Goal: Task Accomplishment & Management: Manage account settings

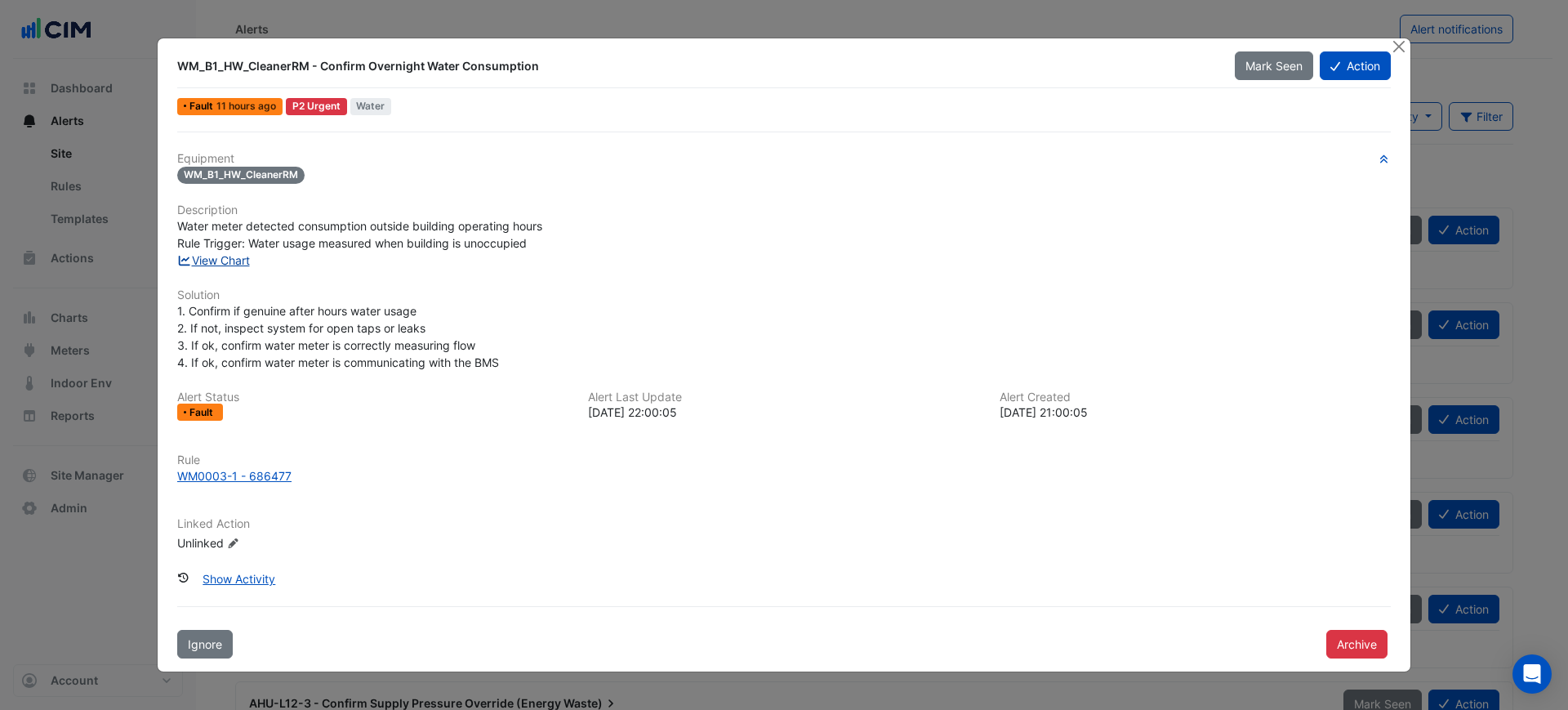
click at [234, 253] on link "View Chart" at bounding box center [213, 259] width 73 height 13
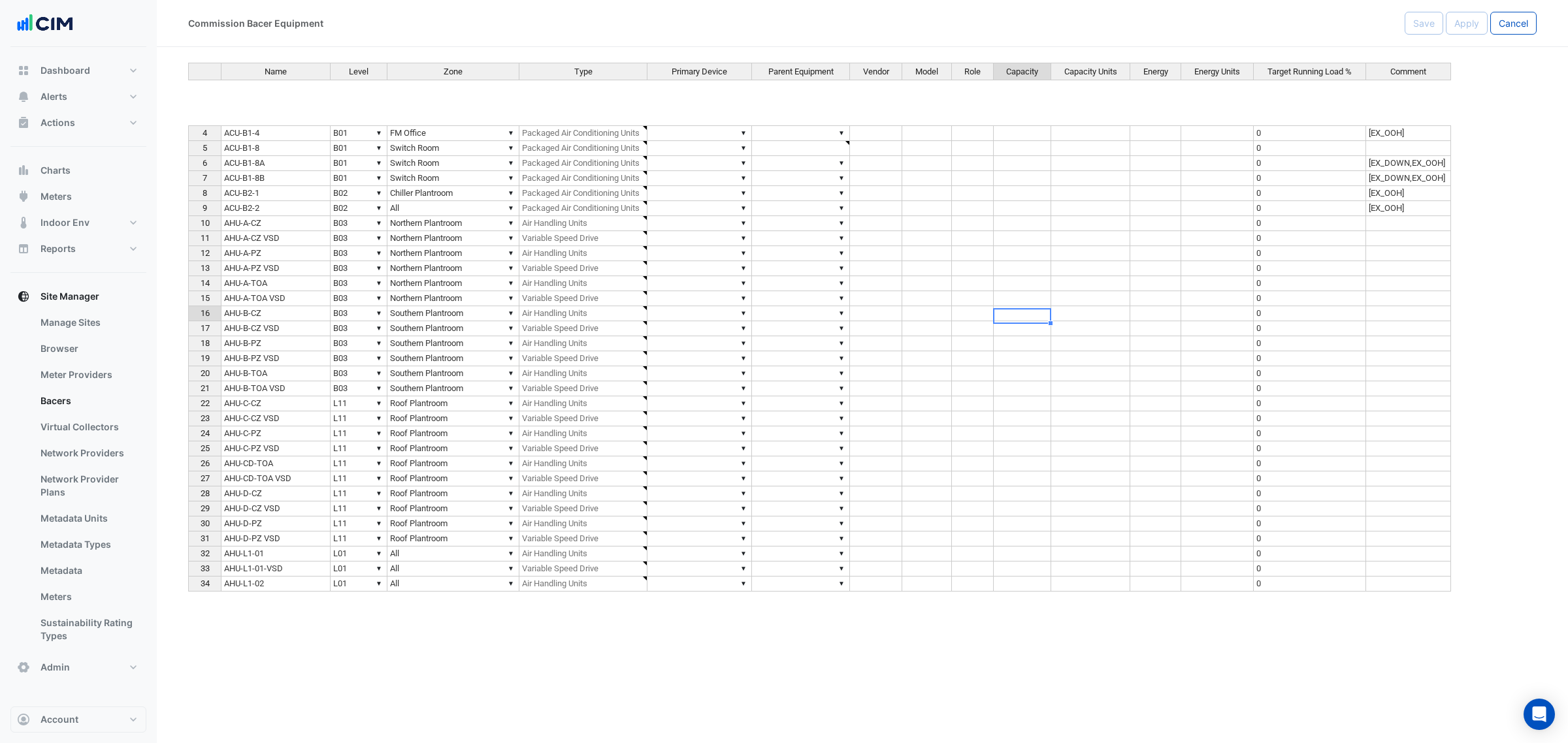
scroll to position [65, 0]
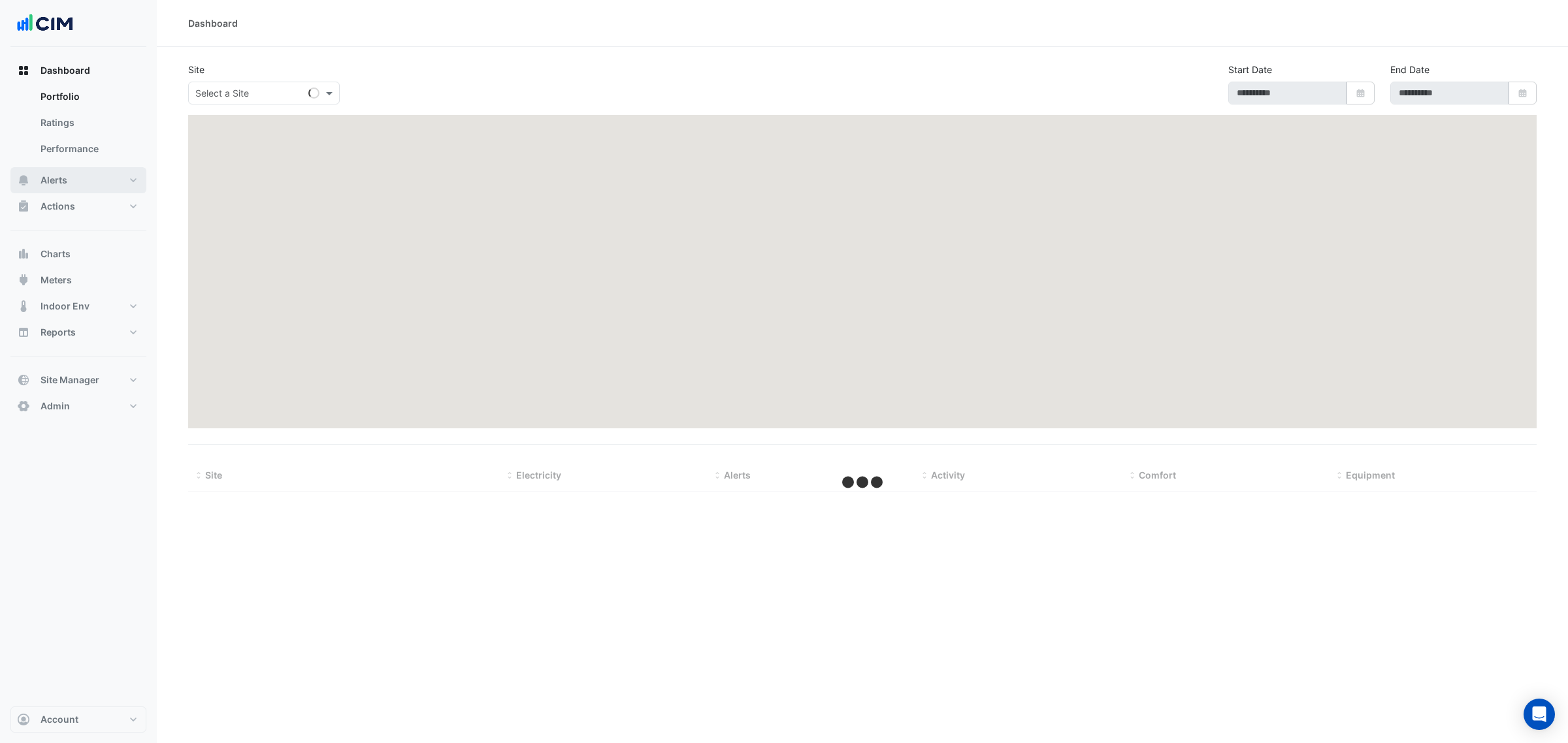
type input "**********"
select select "***"
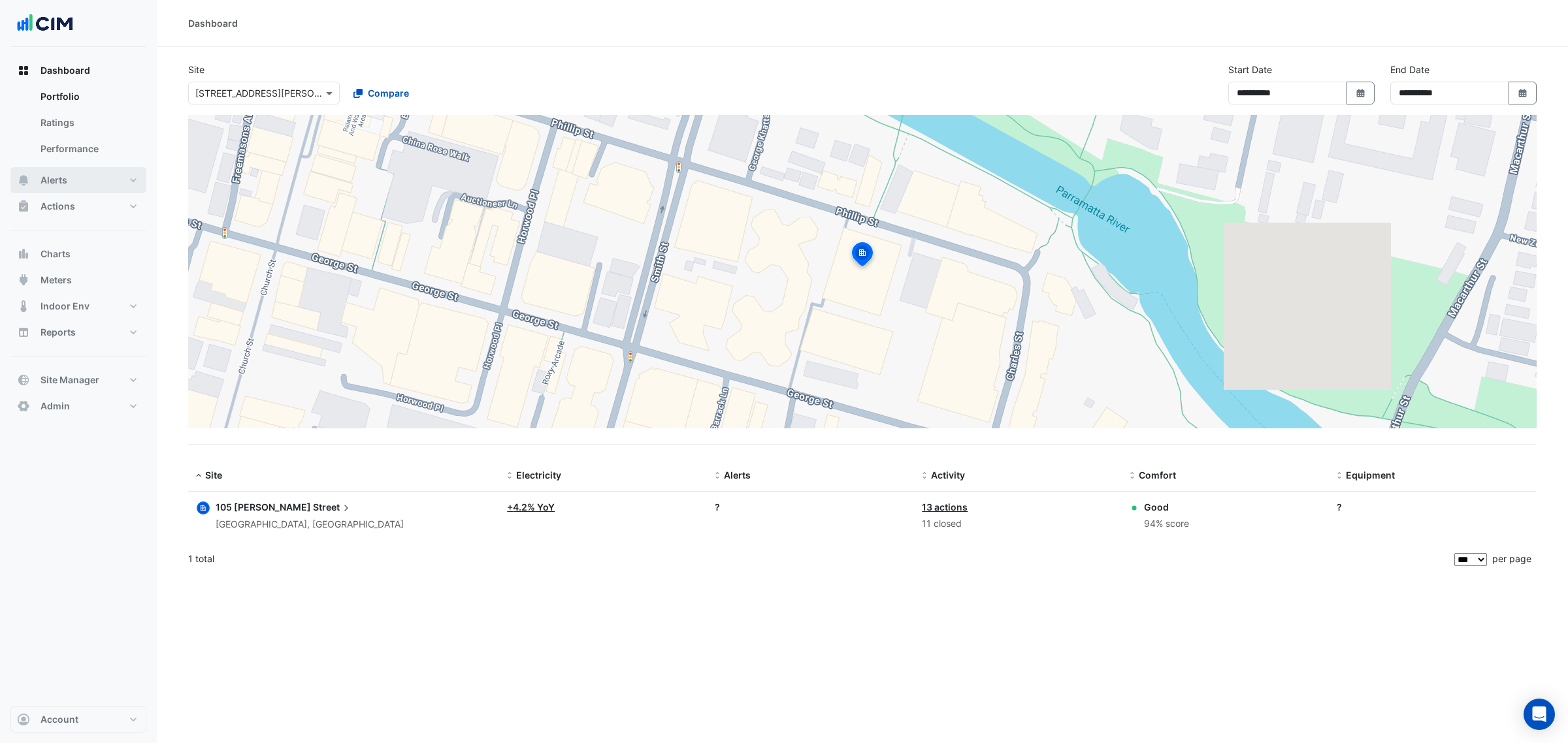
click at [82, 175] on button "Alerts" at bounding box center [79, 180] width 136 height 26
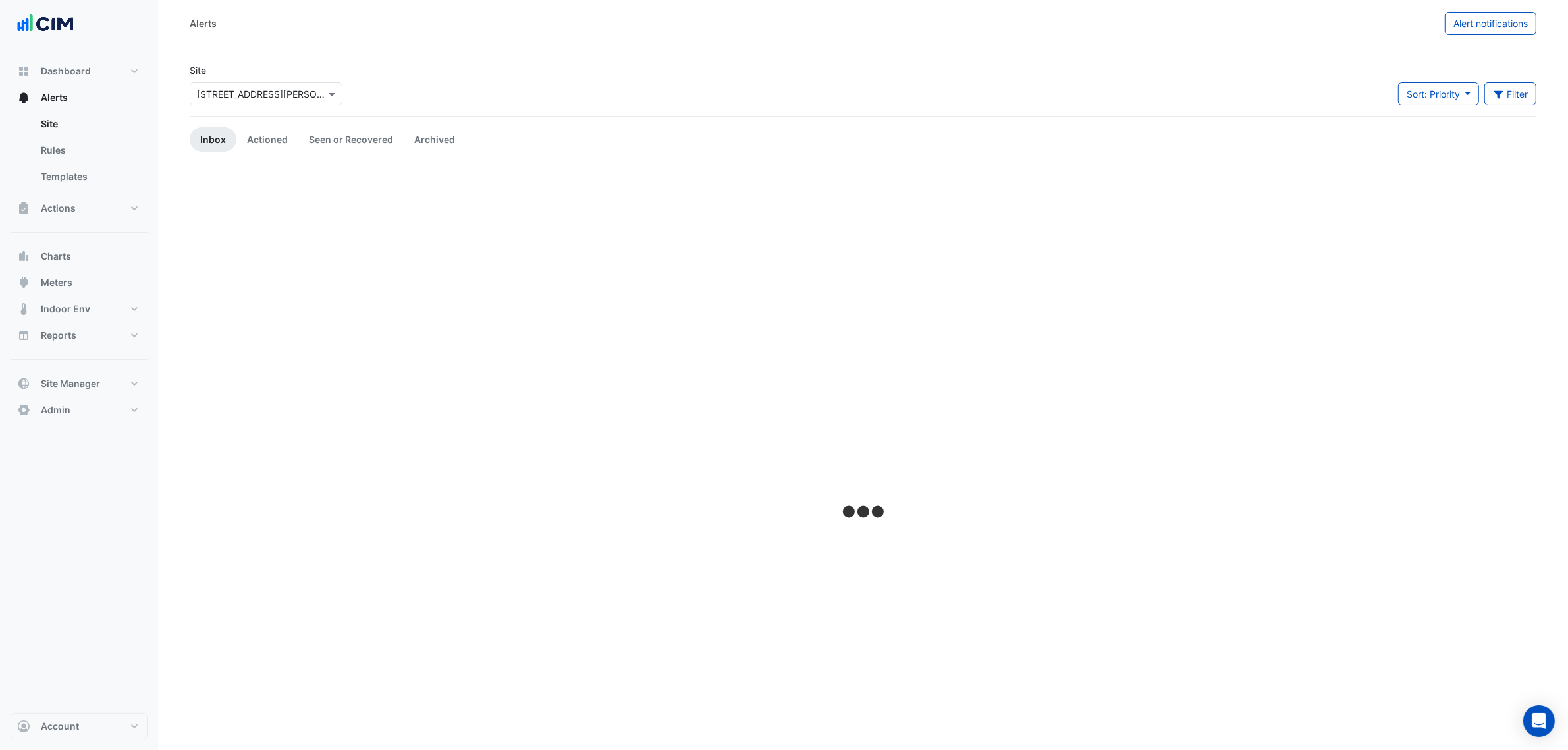
click at [241, 99] on input "text" at bounding box center [252, 94] width 112 height 14
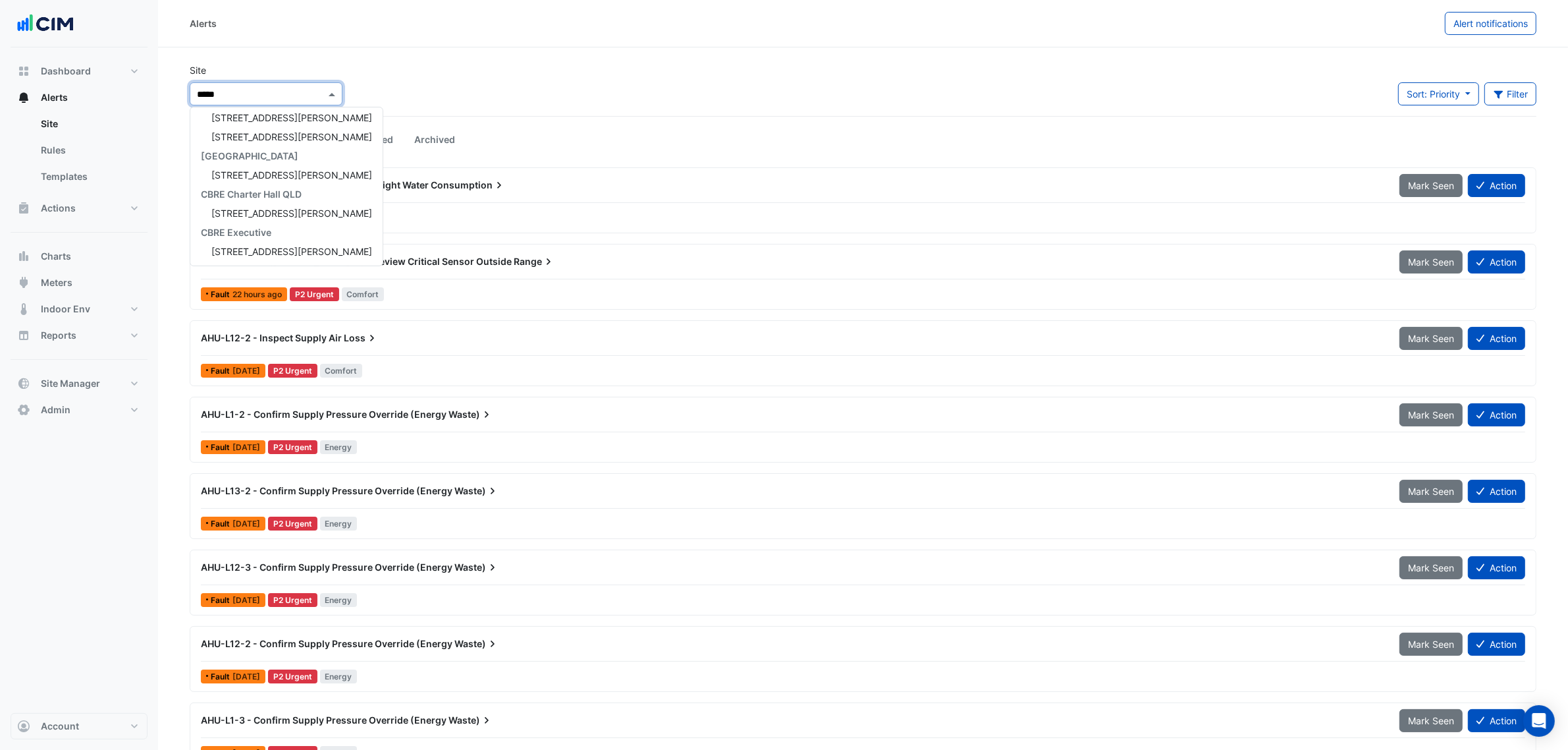
scroll to position [24, 0]
type input "********"
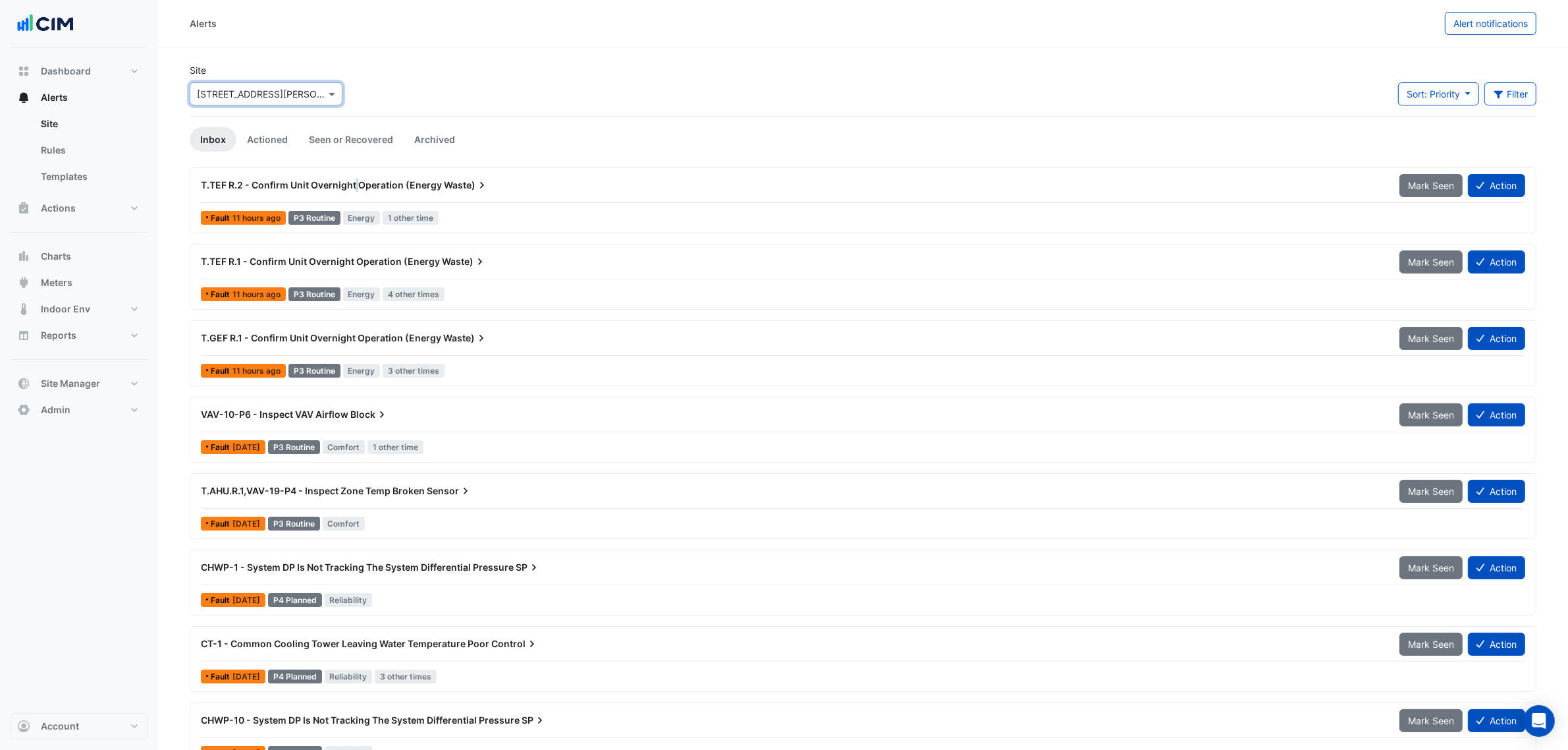
drag, startPoint x: 359, startPoint y: 193, endPoint x: 352, endPoint y: 189, distance: 8.1
click at [352, 191] on div "T.TEF R.2 - Confirm Unit Overnight Operation (Energy Waste)" at bounding box center [792, 185] width 1199 height 24
click at [228, 182] on span "T.TEF R.2 - Confirm Unit Overnight Operation (Energy" at bounding box center [321, 184] width 241 height 11
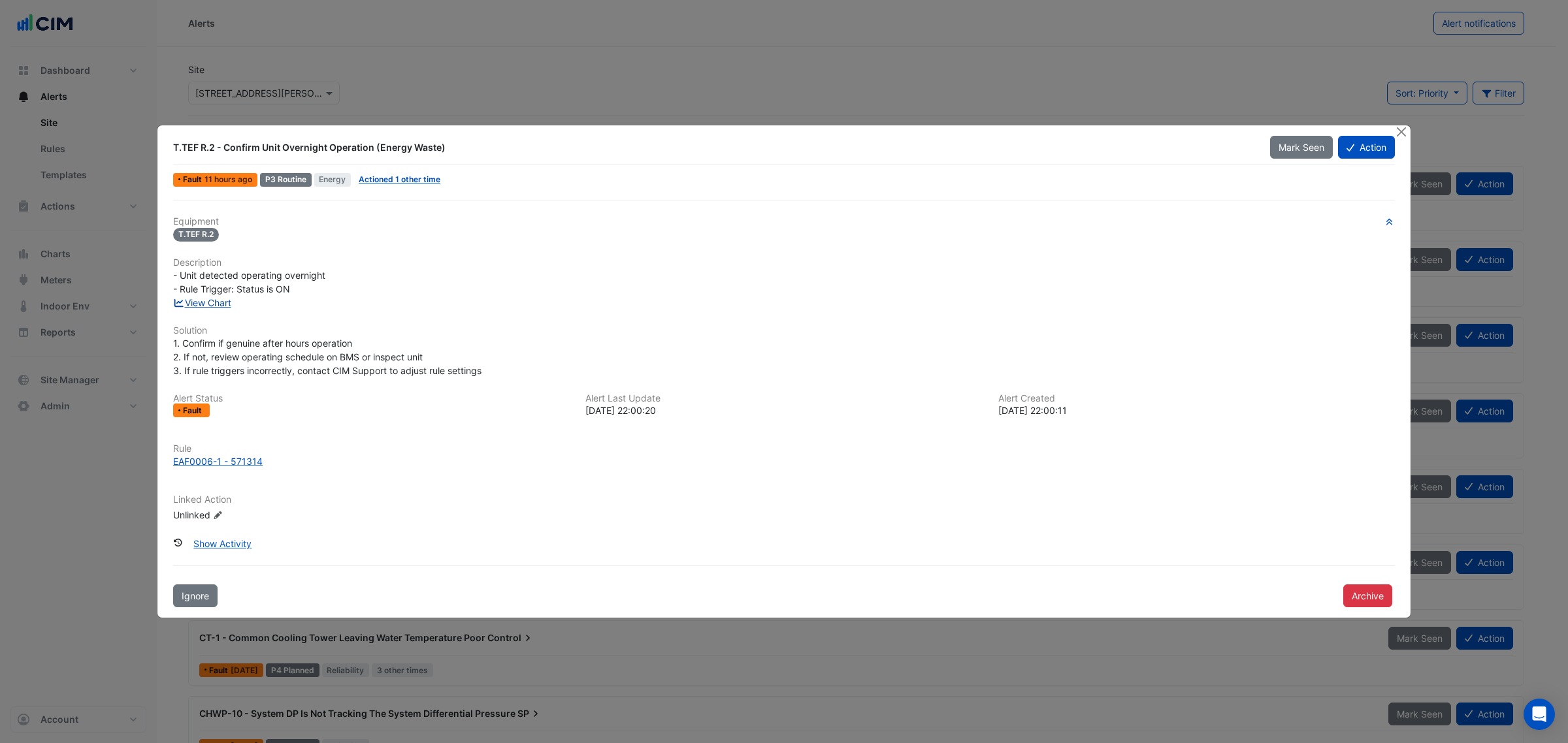
click at [216, 302] on link "View Chart" at bounding box center [201, 302] width 58 height 11
click at [1400, 128] on button "Close" at bounding box center [1400, 132] width 14 height 14
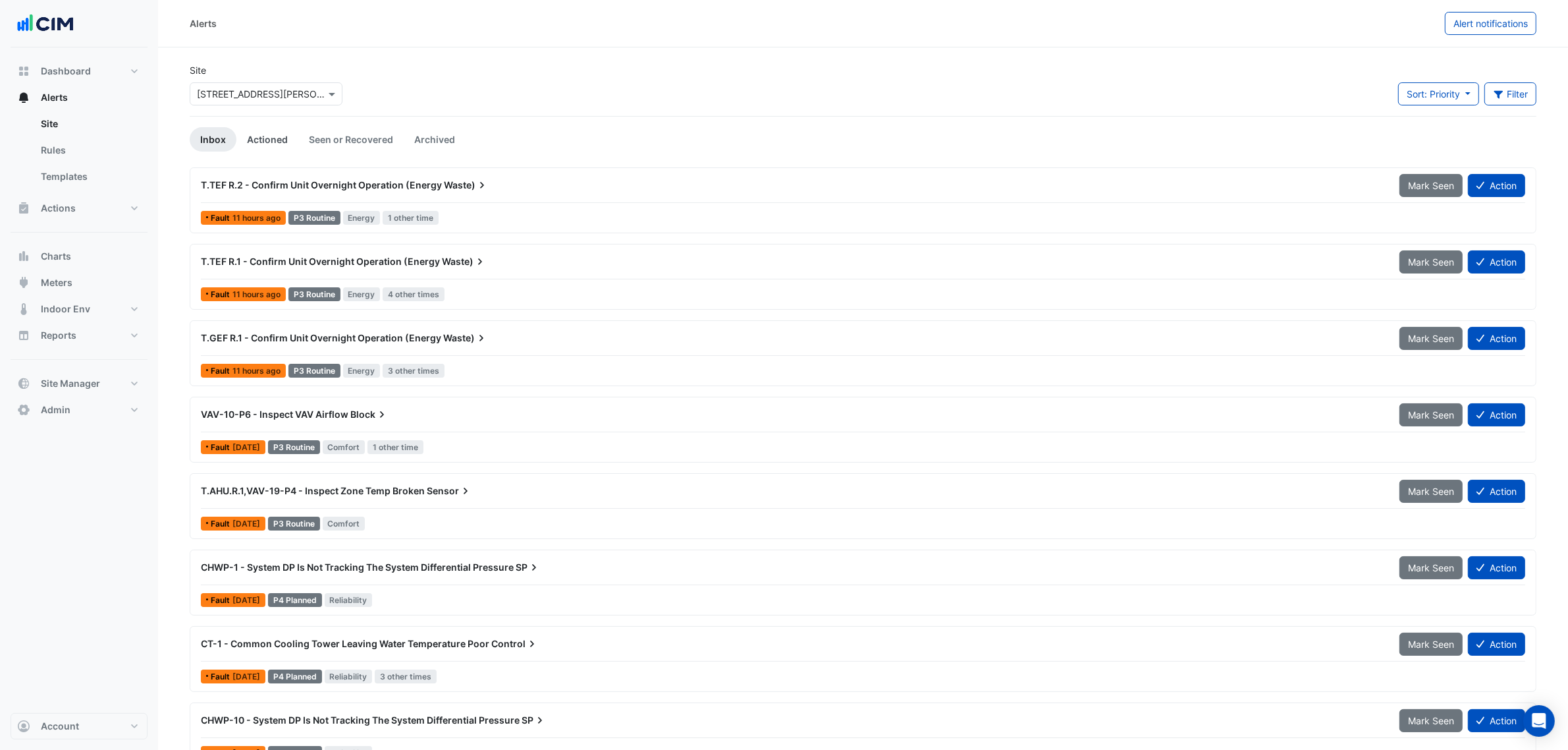
click at [287, 142] on link "Actioned" at bounding box center [267, 140] width 62 height 25
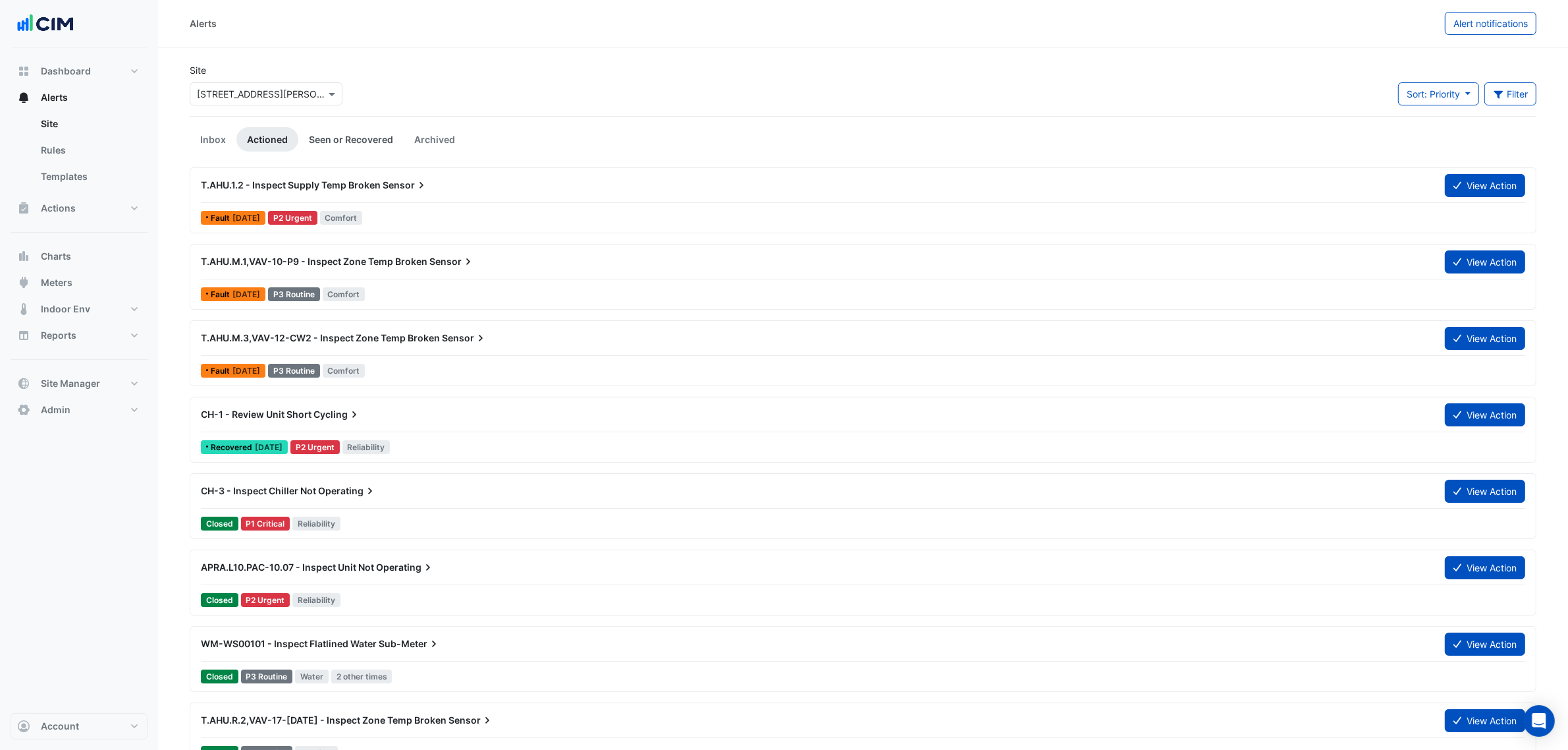
click at [337, 139] on link "Seen or Recovered" at bounding box center [351, 140] width 106 height 25
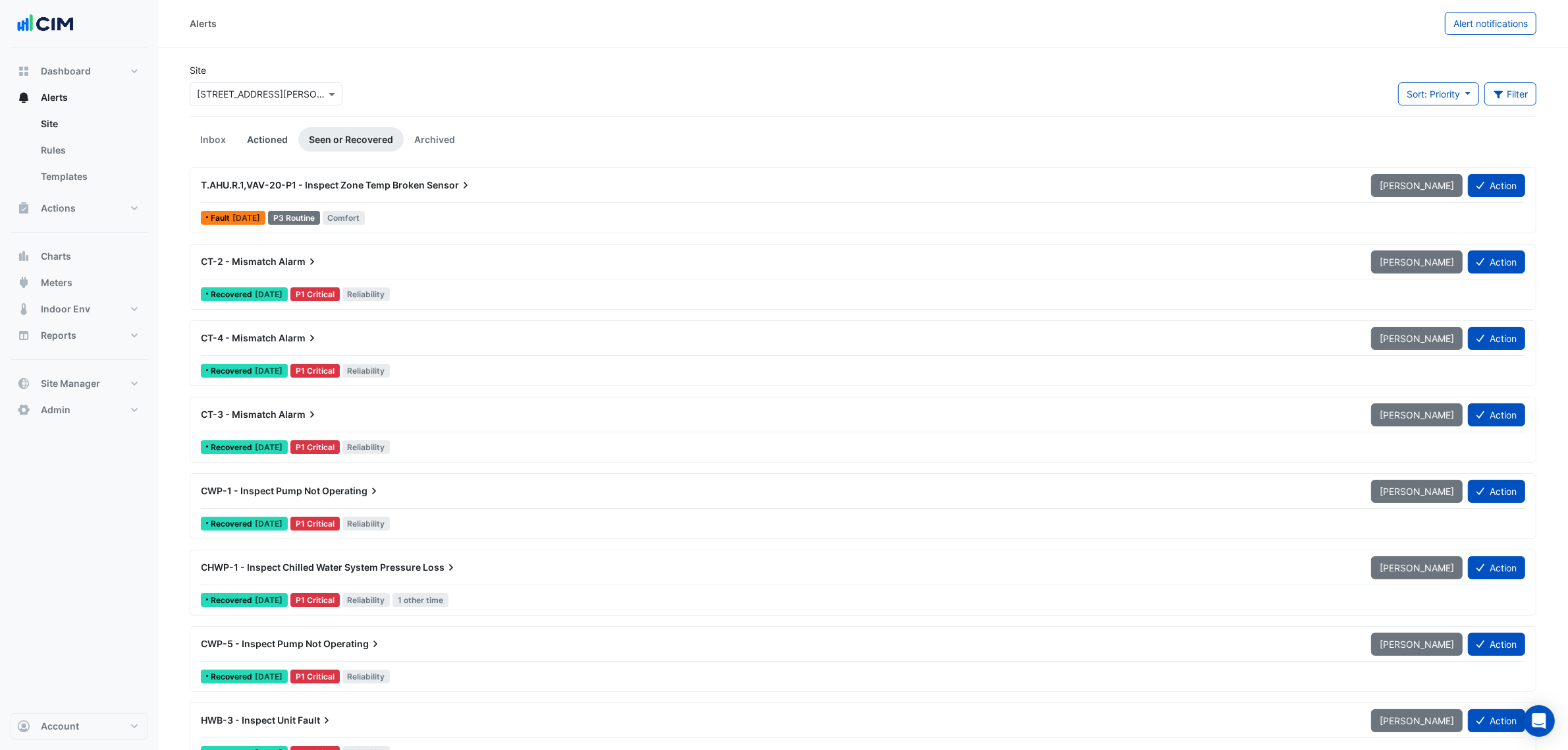
click at [283, 138] on link "Actioned" at bounding box center [267, 140] width 62 height 25
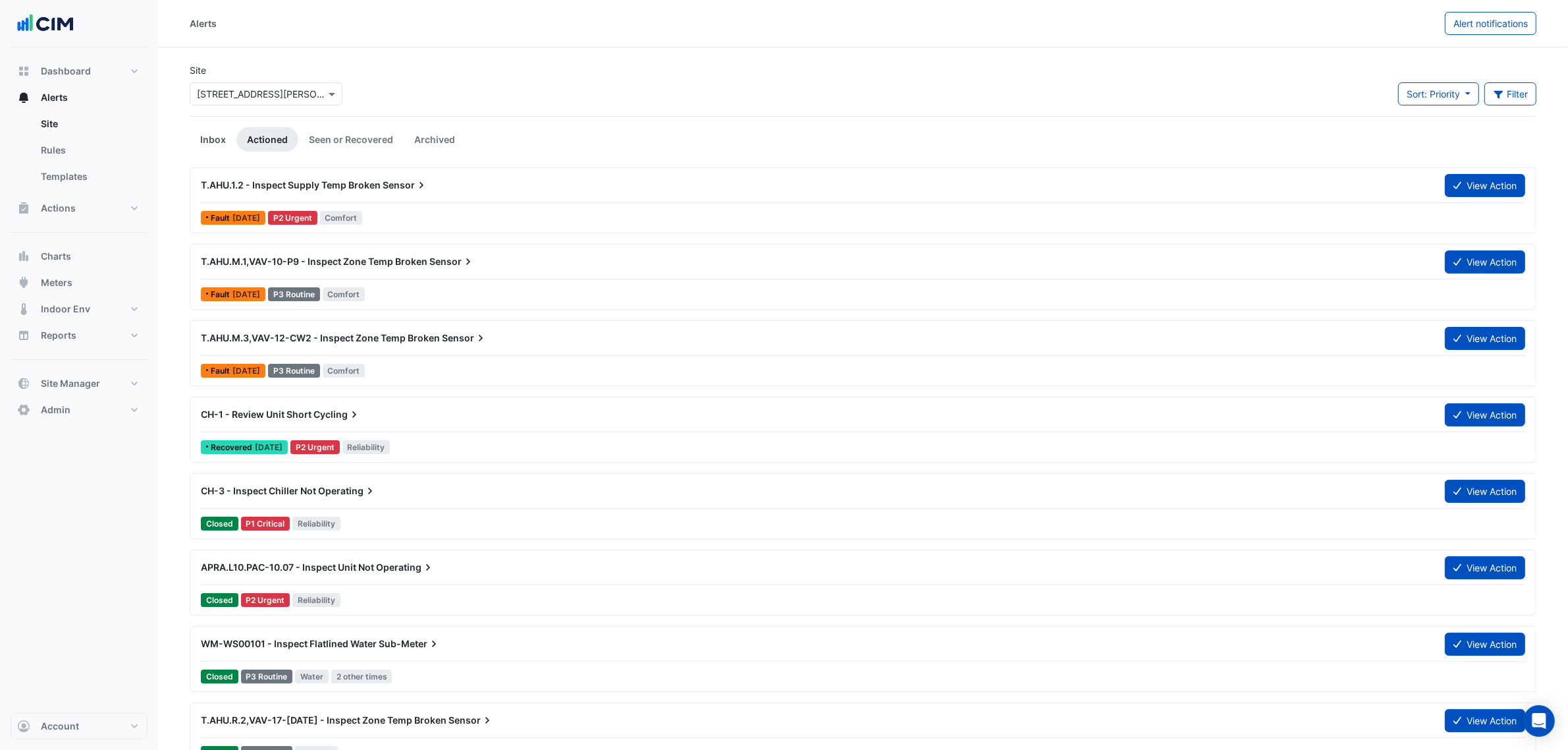
click at [213, 137] on link "Inbox" at bounding box center [213, 140] width 47 height 25
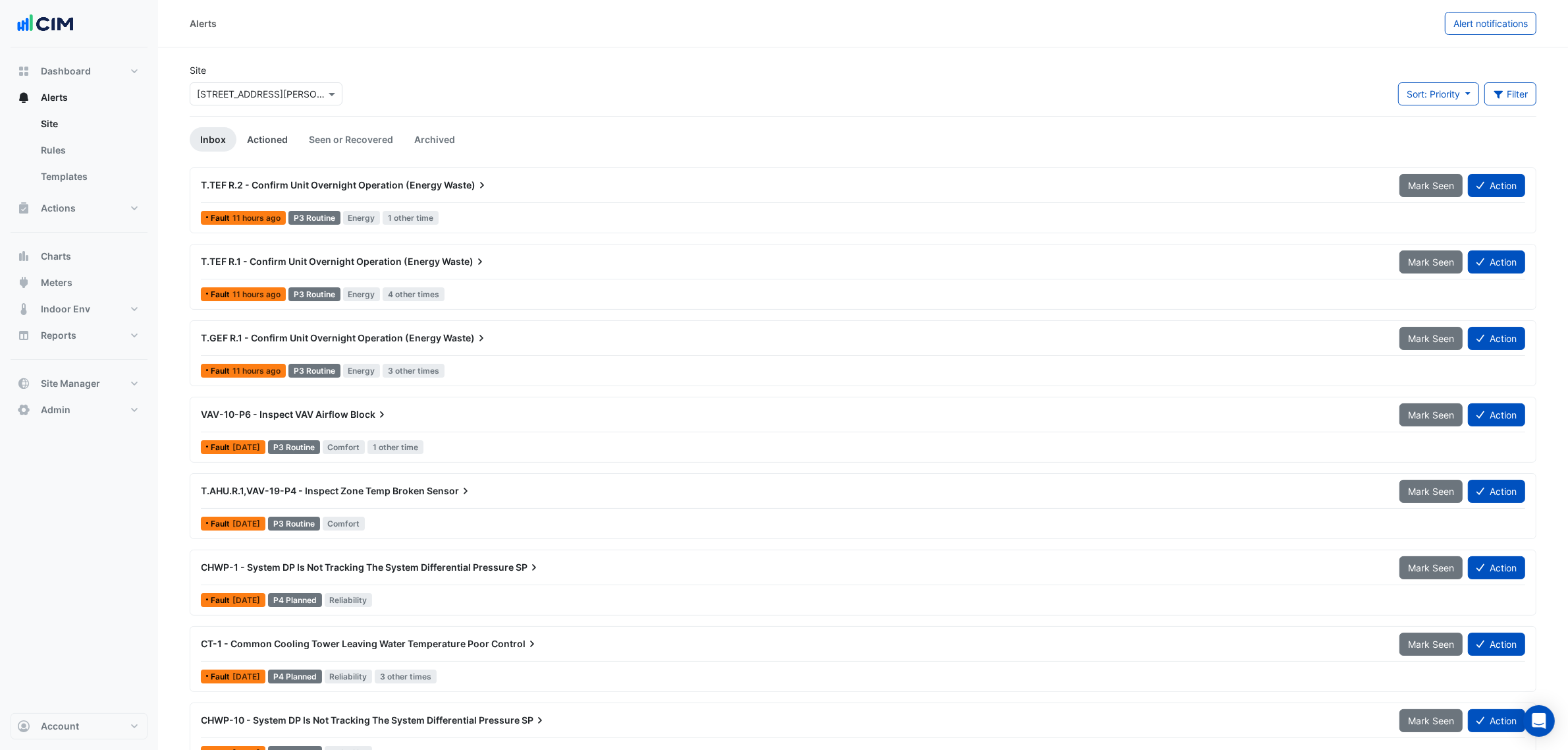
click at [270, 134] on link "Actioned" at bounding box center [267, 140] width 62 height 25
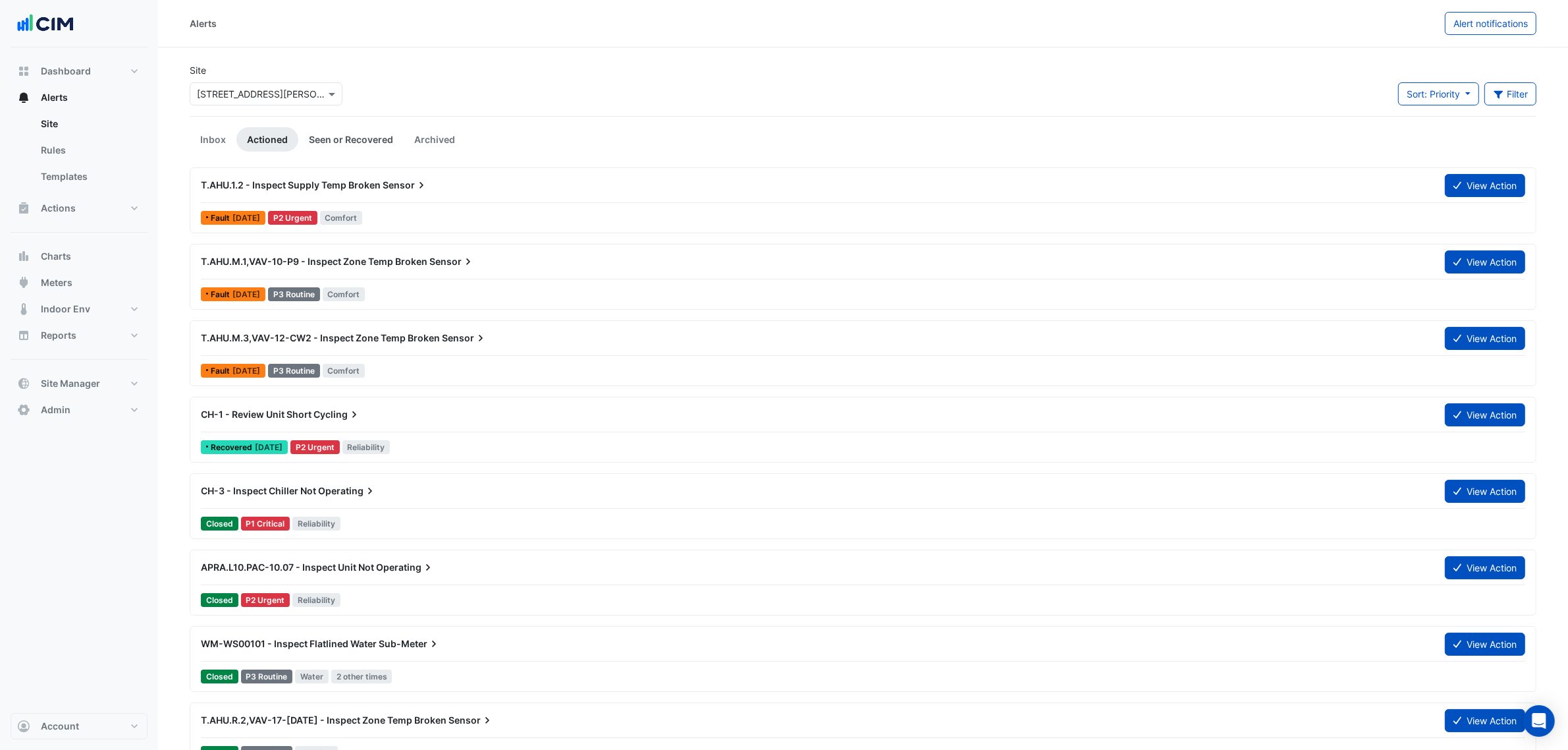
click at [400, 135] on link "Seen or Recovered" at bounding box center [351, 140] width 106 height 25
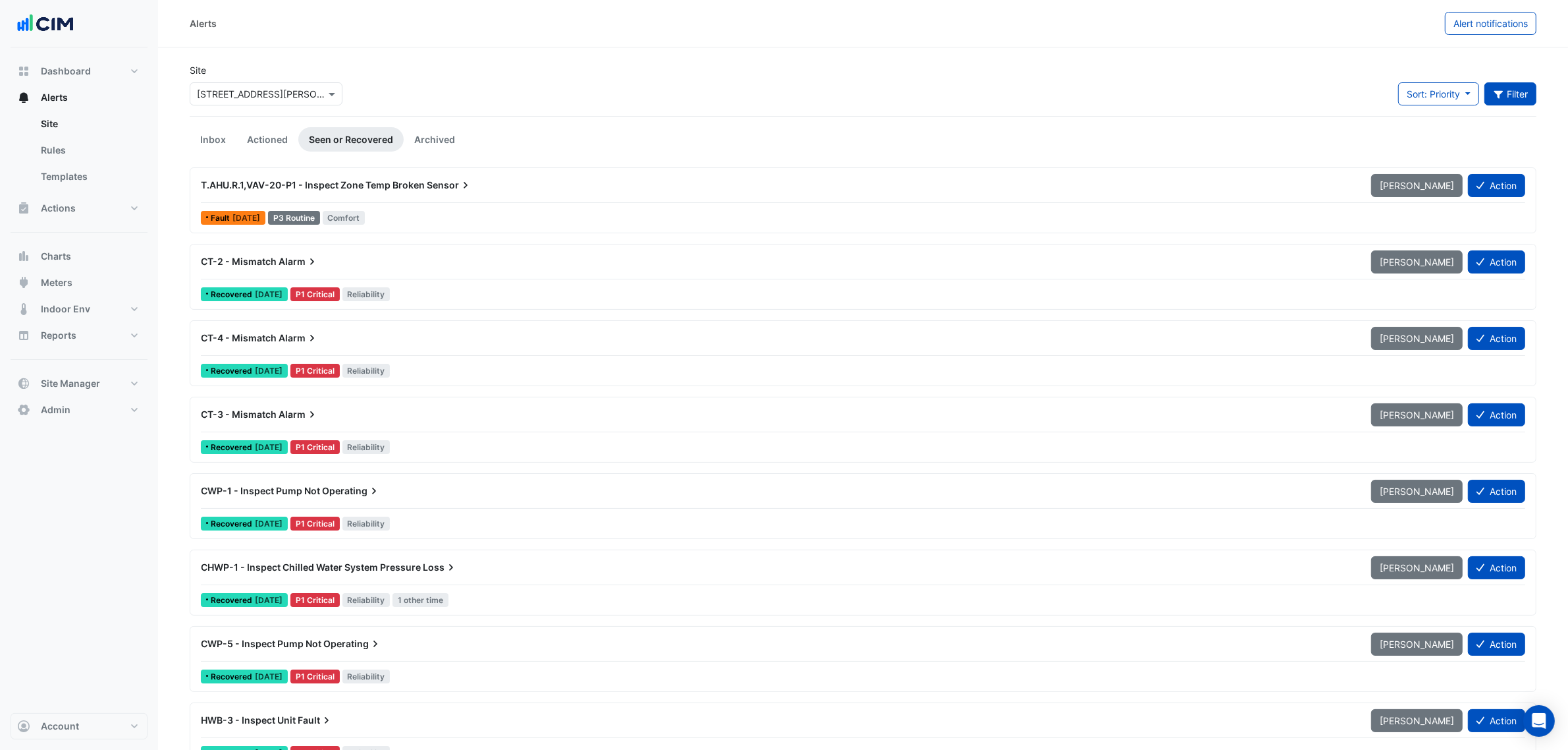
click at [1507, 93] on button "Filter" at bounding box center [1511, 94] width 53 height 23
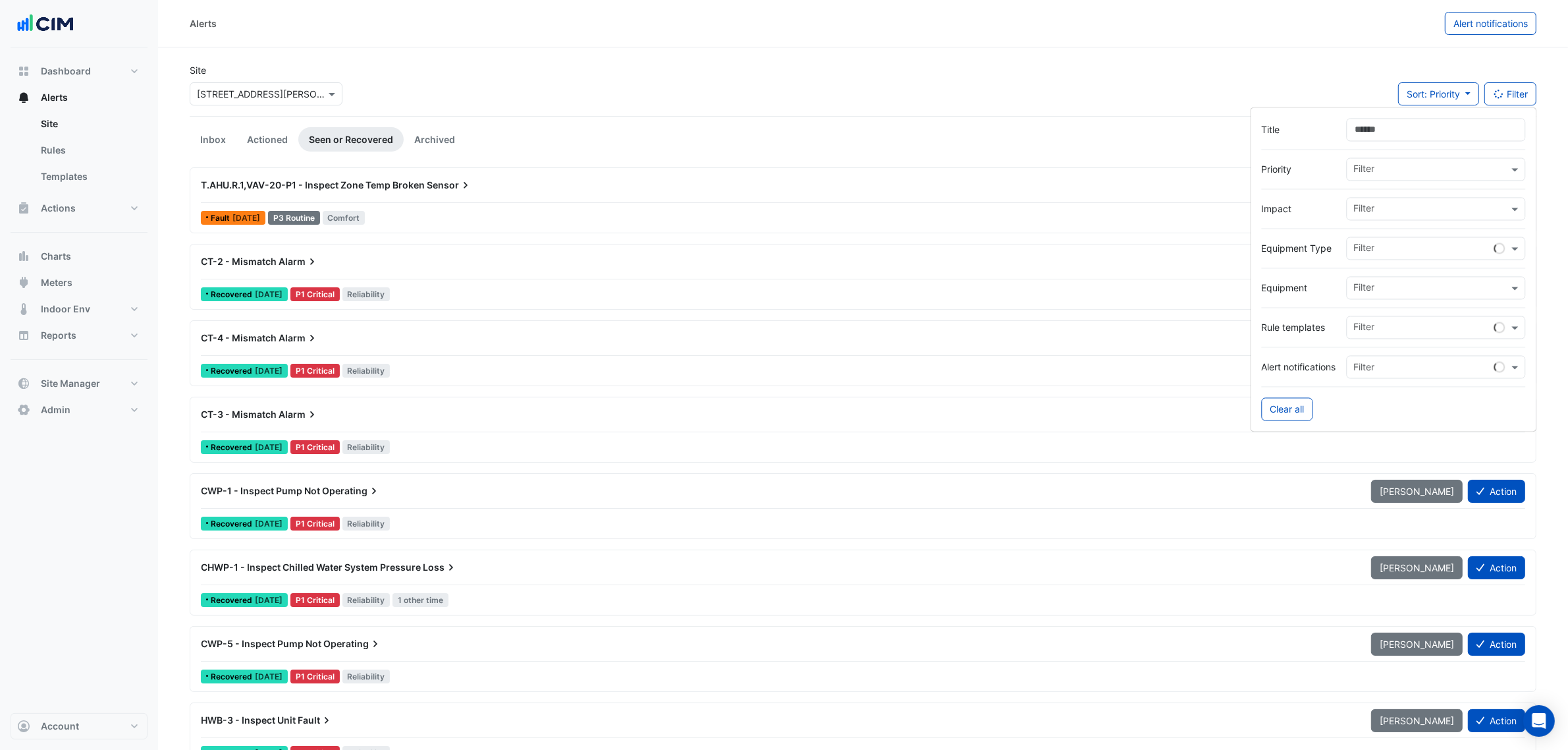
click at [1482, 121] on input "Title" at bounding box center [1436, 130] width 179 height 23
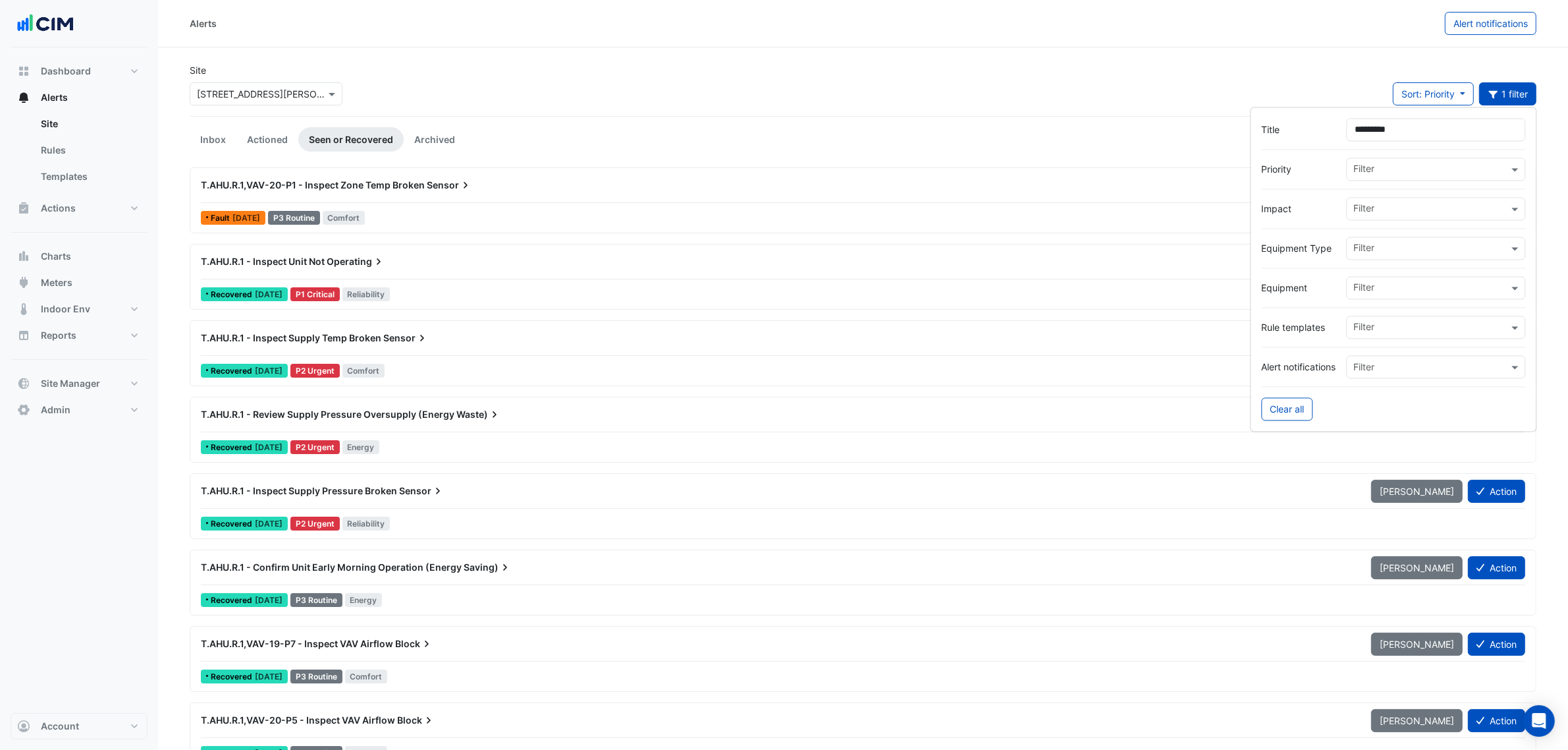
drag, startPoint x: 1473, startPoint y: 129, endPoint x: 1274, endPoint y: 126, distance: 199.0
click at [1275, 126] on div "Title *********" at bounding box center [1394, 130] width 264 height 23
type input "*********"
click at [1378, 286] on input "text" at bounding box center [1431, 289] width 155 height 14
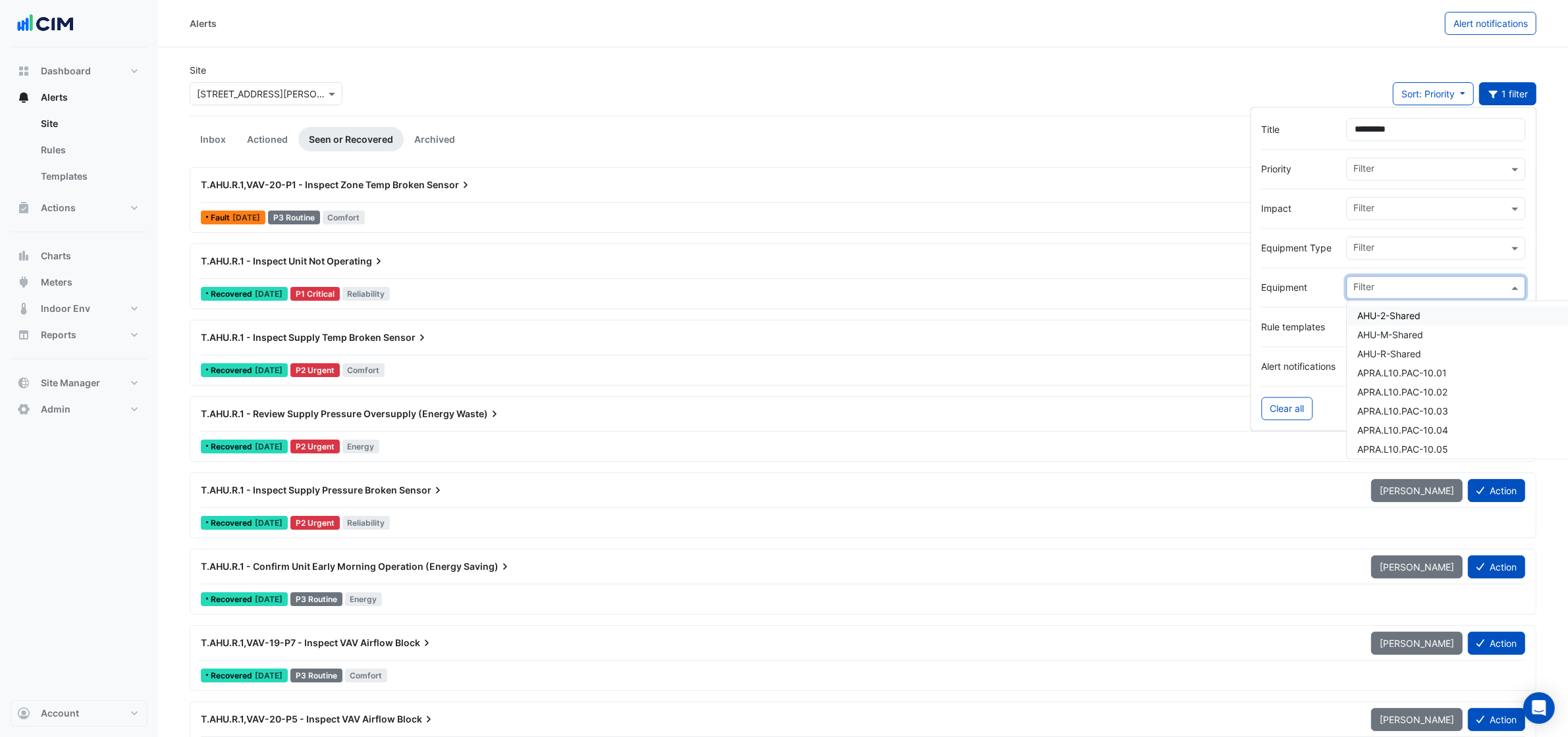
paste input "*********"
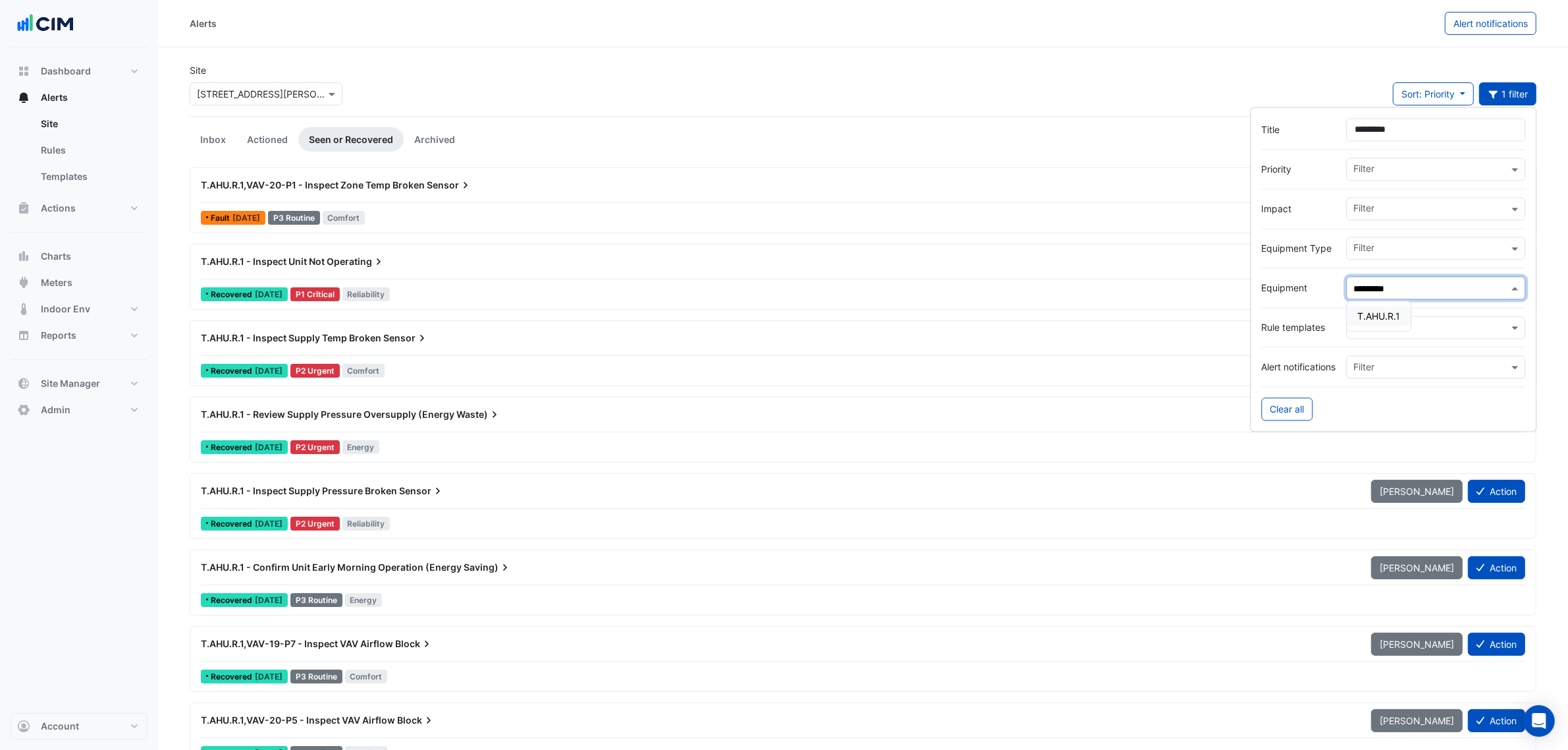
drag, startPoint x: 1387, startPoint y: 317, endPoint x: 1401, endPoint y: 239, distance: 79.2
click at [1388, 317] on span "T.AHU.R.1" at bounding box center [1379, 316] width 43 height 11
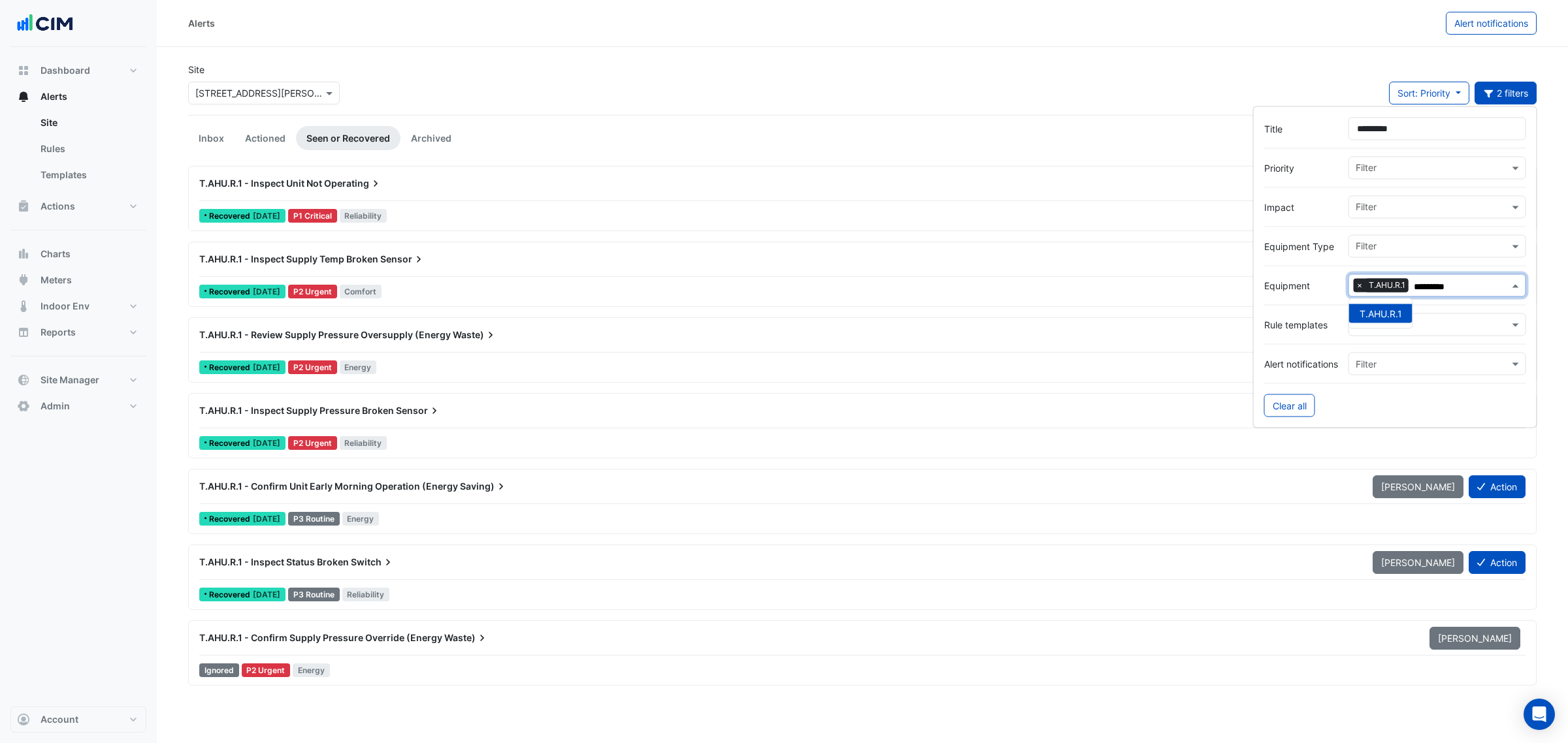
type input "*********"
drag, startPoint x: 1422, startPoint y: 128, endPoint x: 1304, endPoint y: 119, distance: 118.3
click at [1304, 119] on div "Title *********" at bounding box center [1394, 129] width 262 height 23
type input "*********"
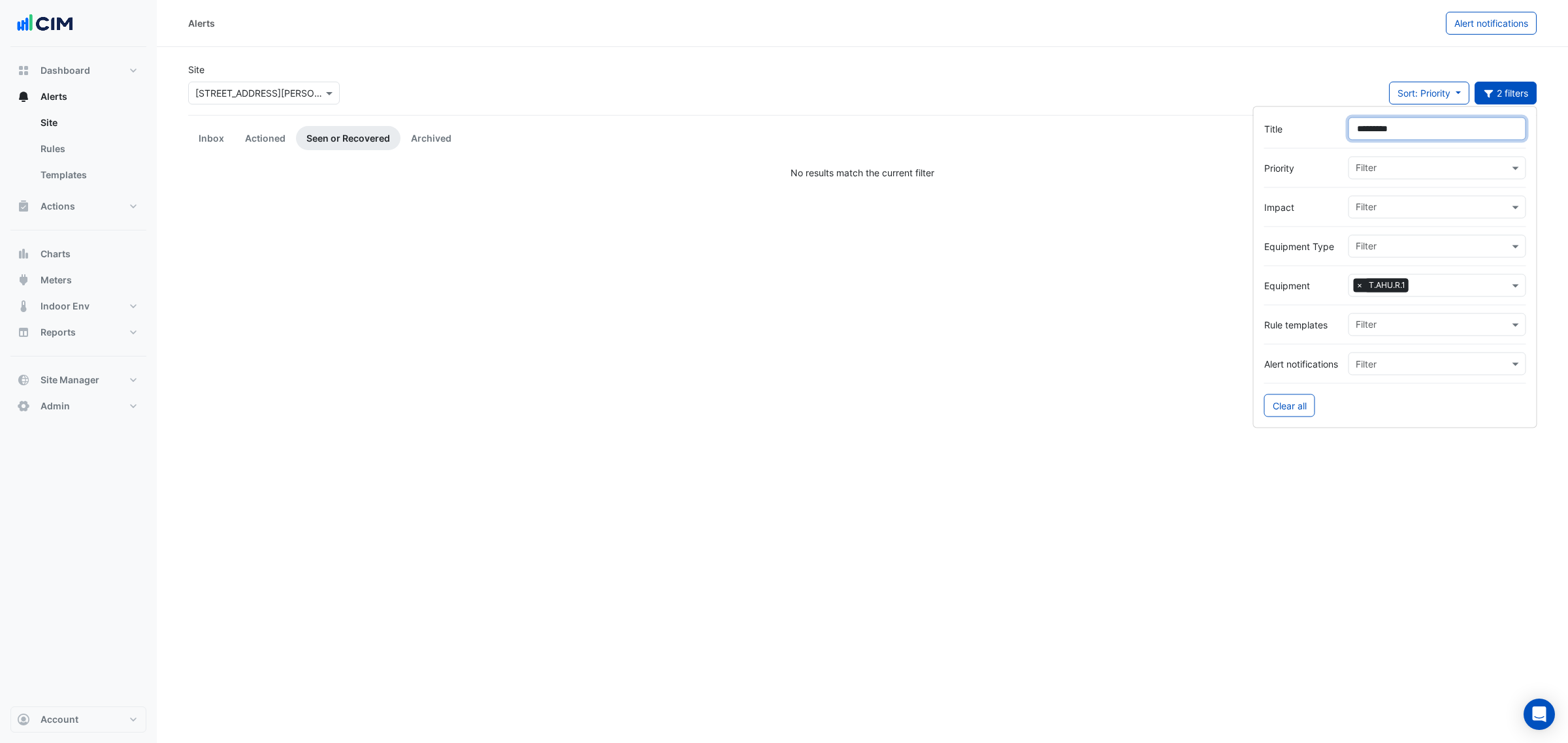
drag, startPoint x: 1311, startPoint y: 123, endPoint x: 1235, endPoint y: 124, distance: 76.0
click at [1233, 124] on body "Alerts Alert notifications Site × 1 Martin Place Sort: Priority Priority Update…" at bounding box center [784, 371] width 1568 height 743
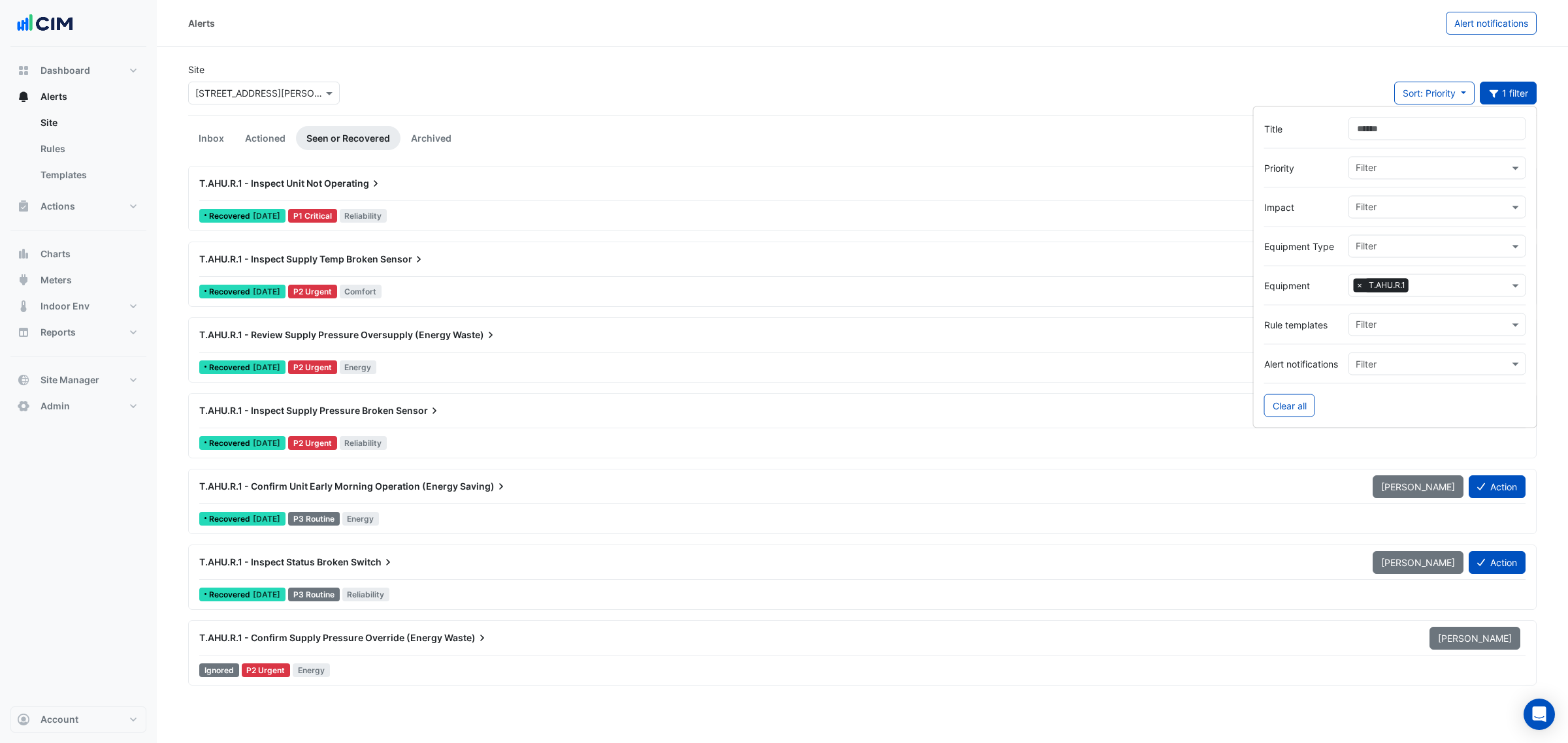
click at [1089, 67] on div "Site × 1 Martin Place Sort: Priority Priority Updated 1 filter" at bounding box center [862, 88] width 1364 height 52
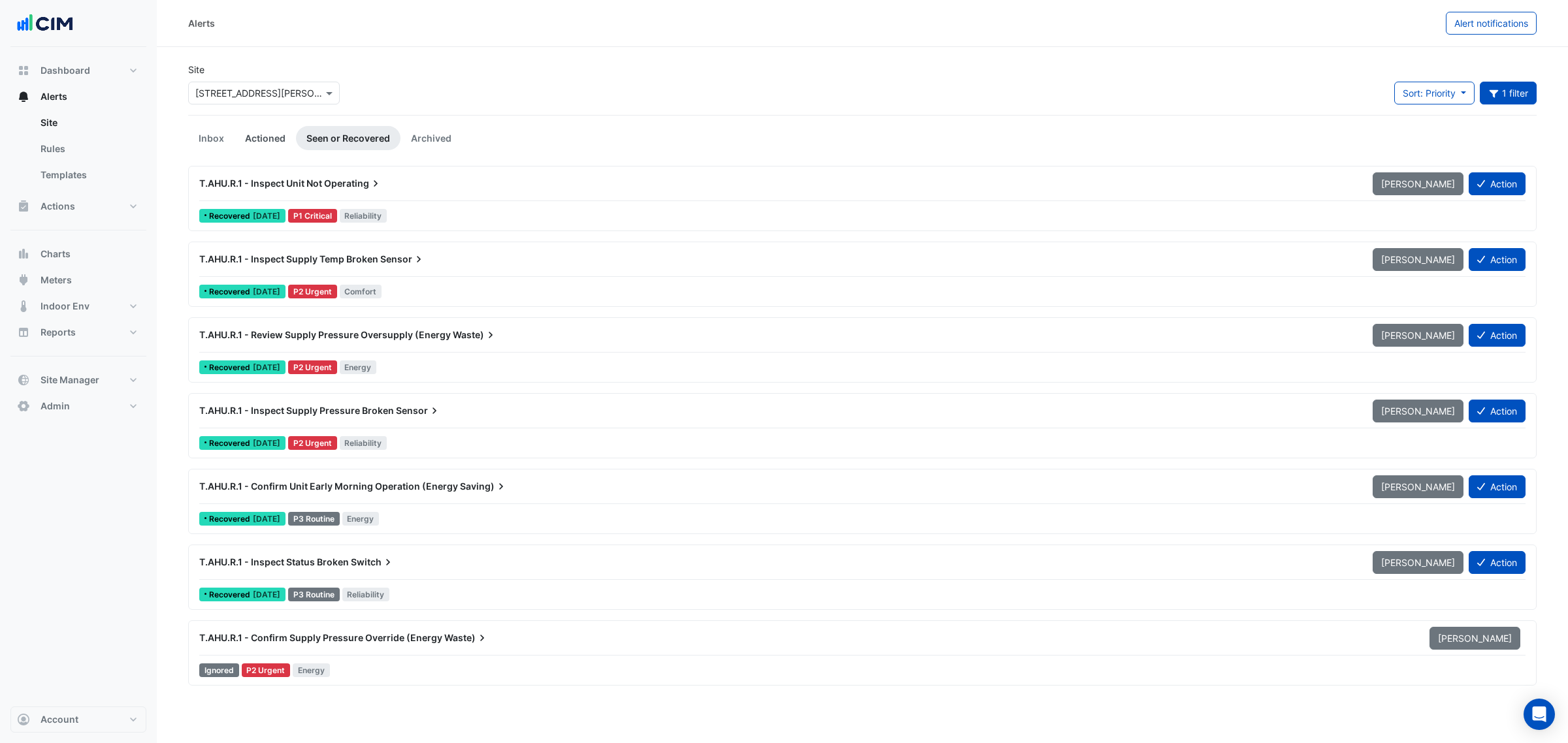
click at [268, 133] on link "Actioned" at bounding box center [265, 138] width 62 height 24
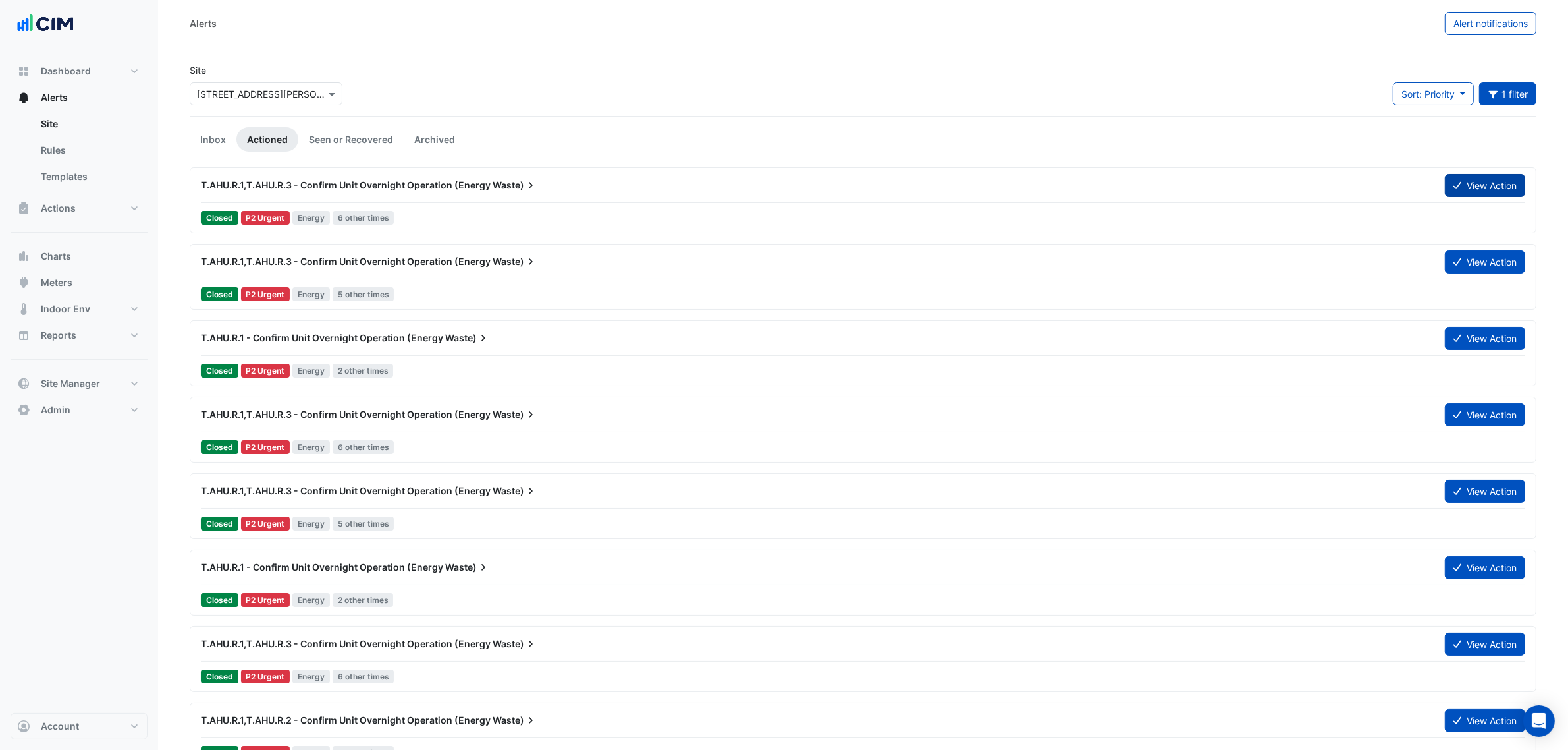
click at [1477, 176] on button "View Action" at bounding box center [1485, 186] width 80 height 23
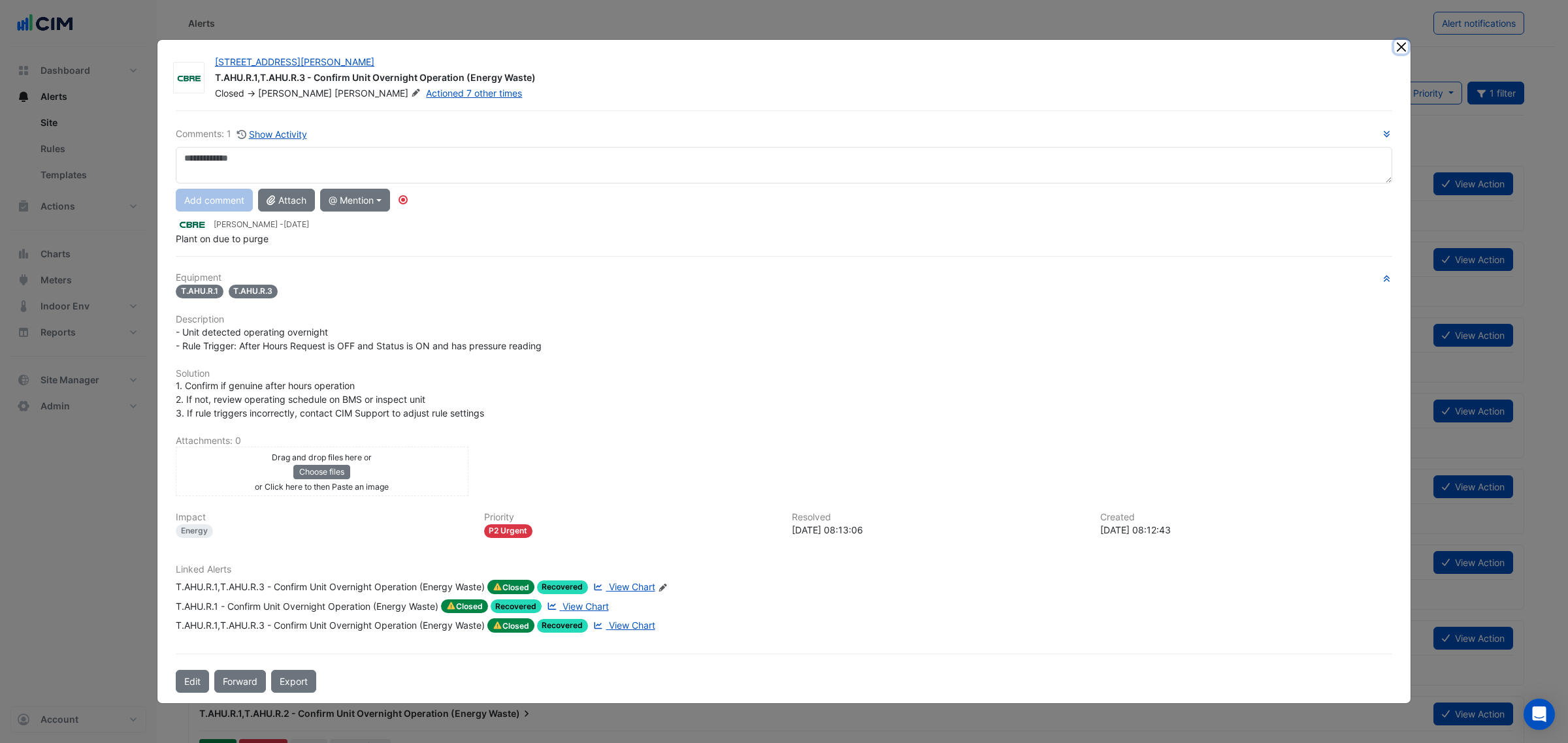
click at [1402, 42] on ngb-modal-window "1 Martin Place T.AHU.R.1,T.AHU.R.3 - Confirm Unit Overnight Operation (Energy W…" at bounding box center [784, 371] width 1568 height 743
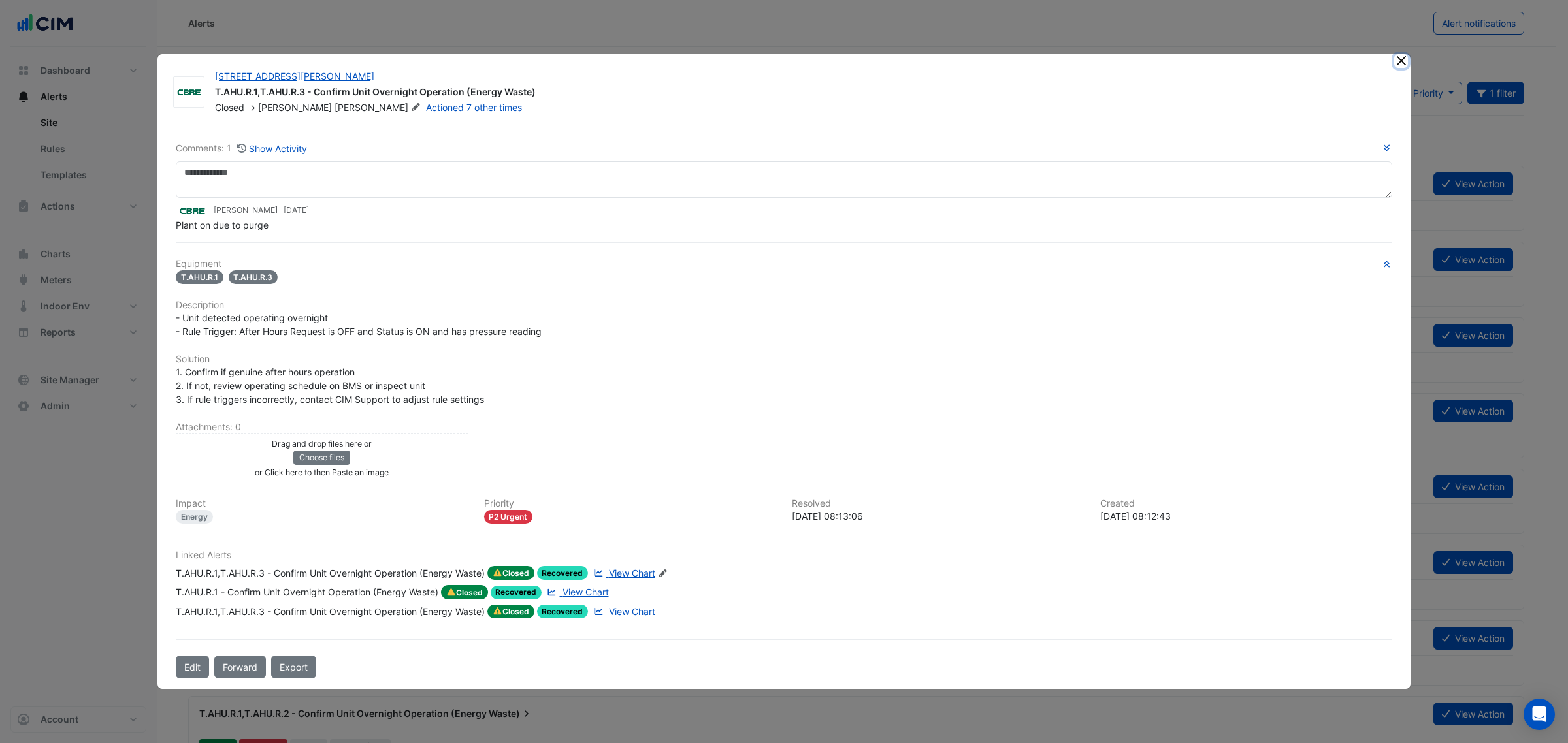
click at [1395, 60] on button "Close" at bounding box center [1400, 61] width 14 height 14
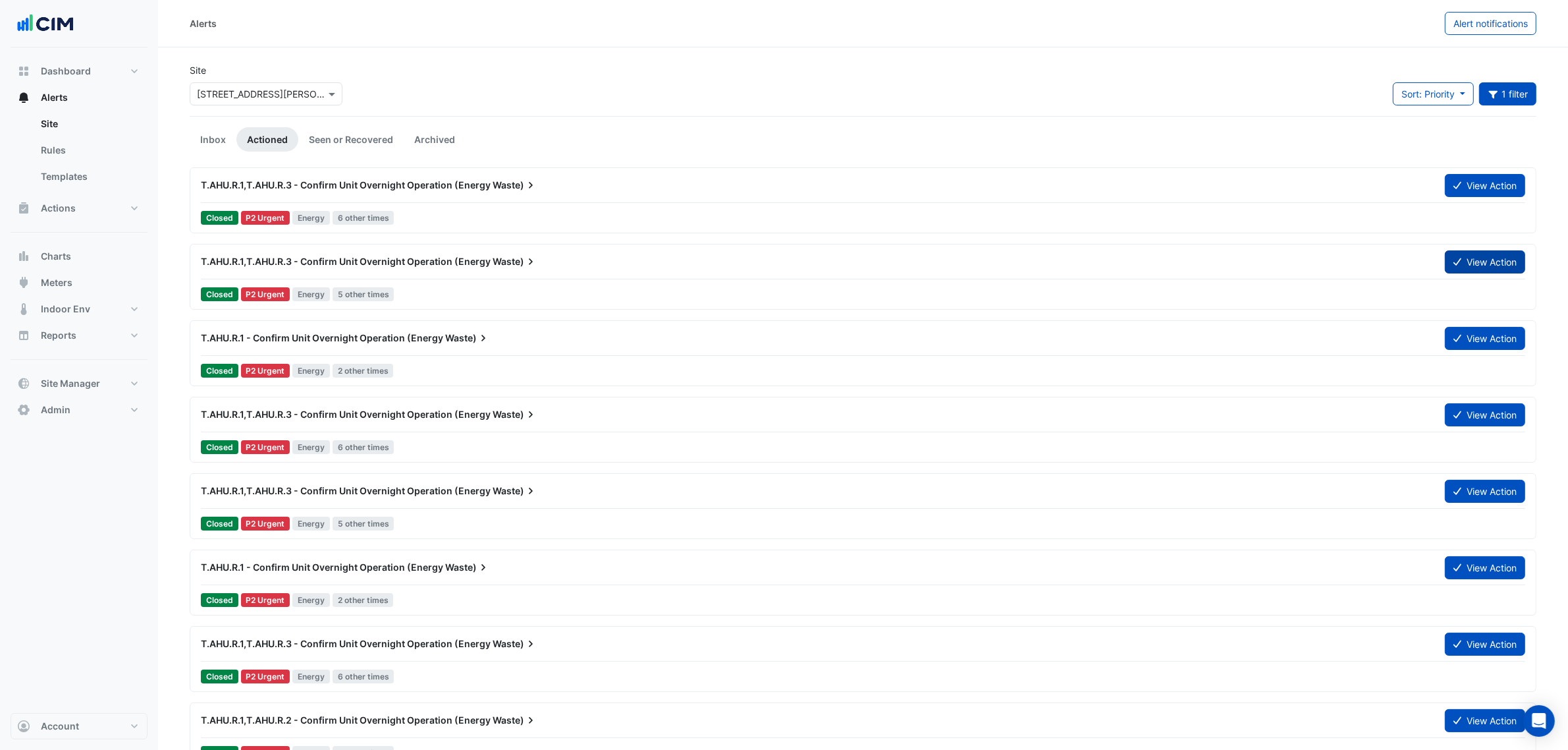
click at [1503, 257] on button "View Action" at bounding box center [1485, 262] width 80 height 23
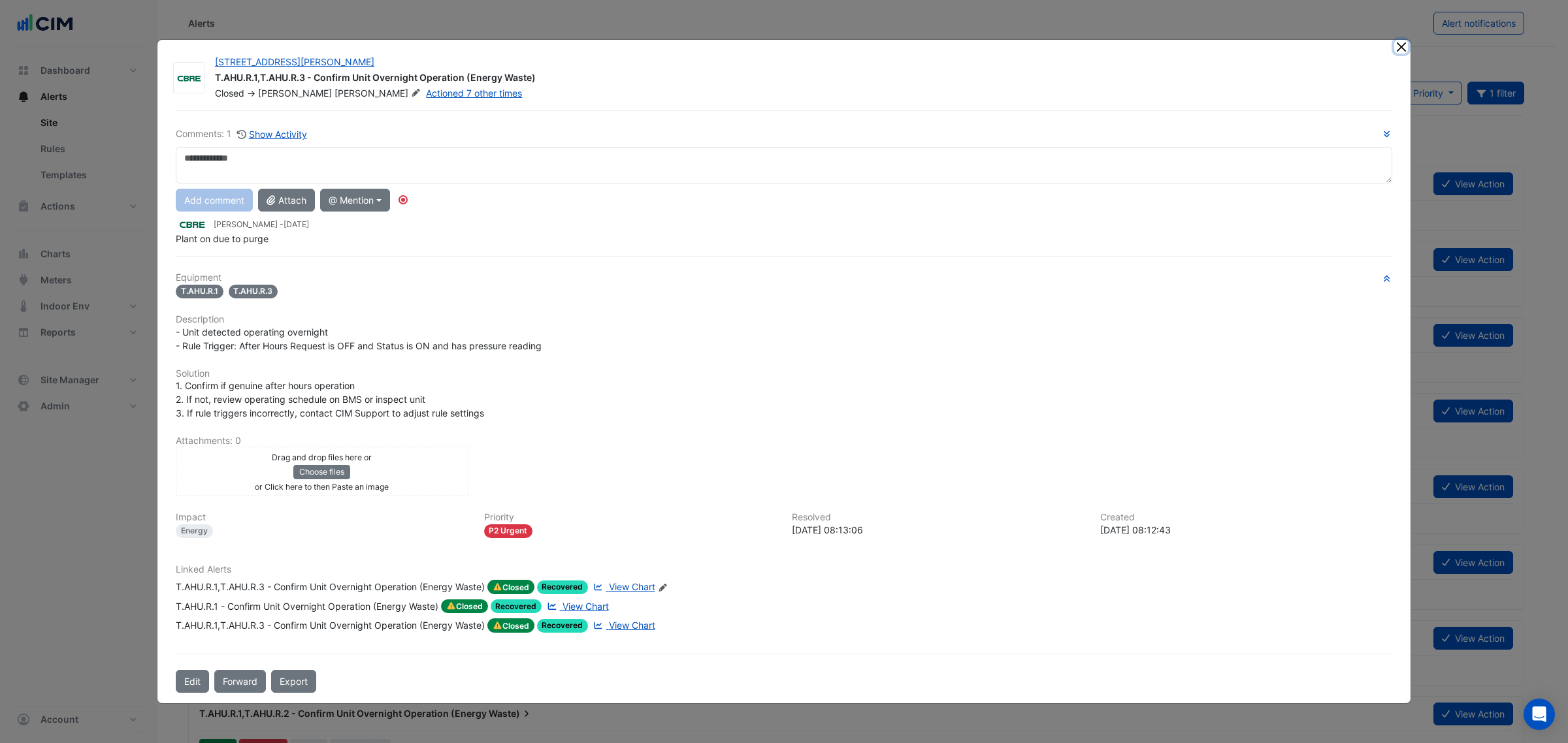
click at [1407, 49] on button "Close" at bounding box center [1400, 47] width 14 height 14
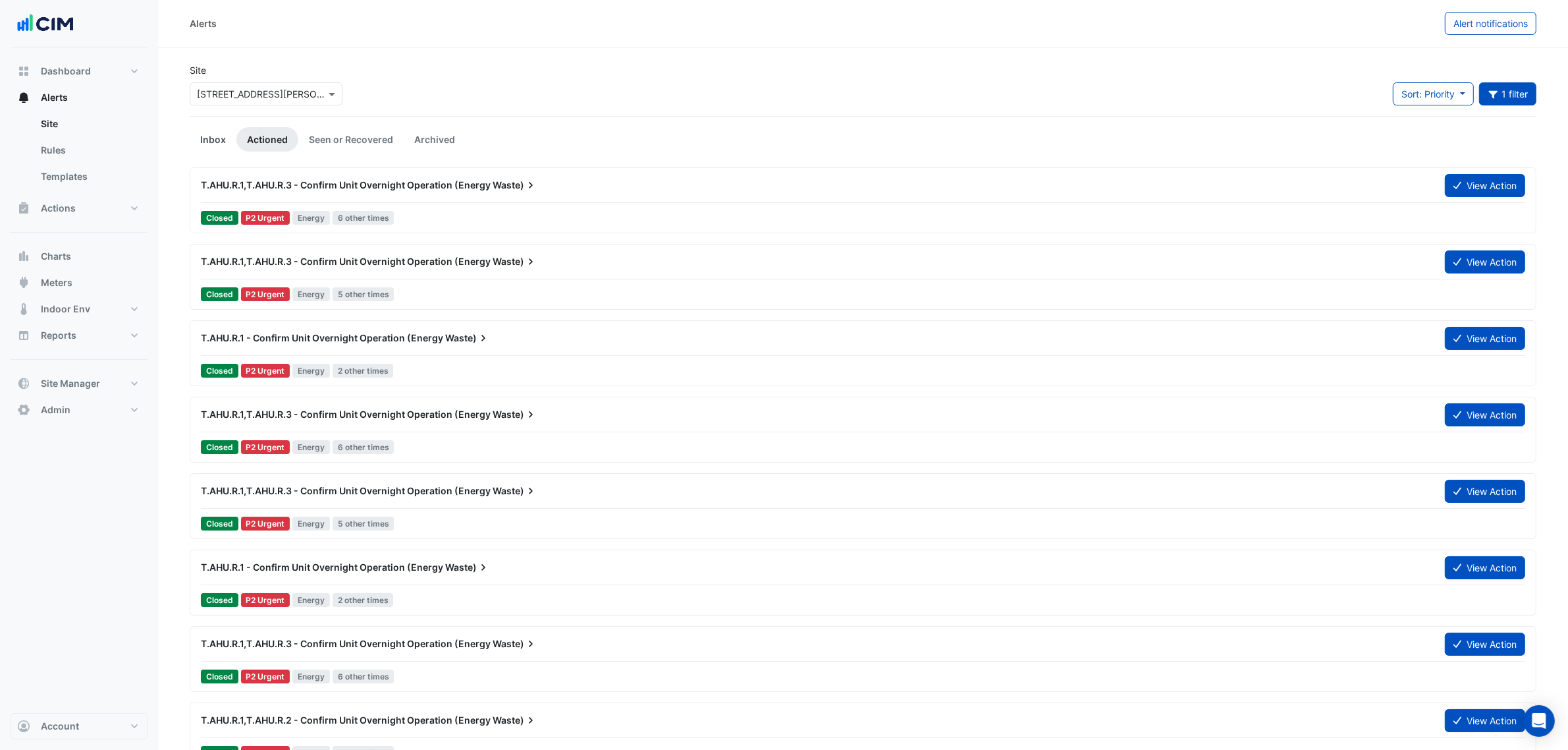
click at [204, 145] on link "Inbox" at bounding box center [213, 140] width 47 height 25
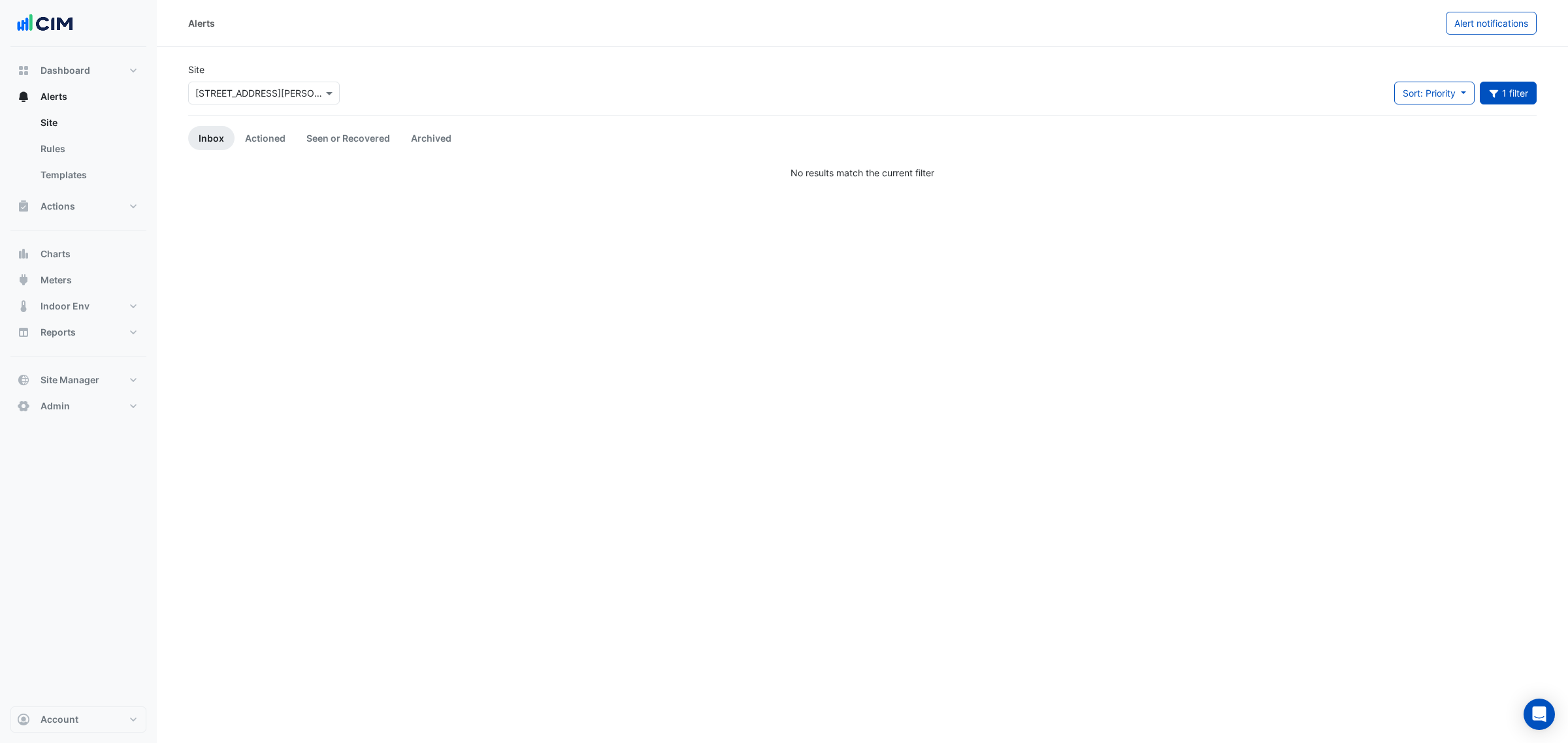
click at [256, 120] on app-alert-tickets "Site × 1 Martin Place Sort: Priority Priority Updated 1 filter Title Priority F…" at bounding box center [862, 120] width 1349 height 117
click at [262, 130] on link "Actioned" at bounding box center [265, 138] width 62 height 24
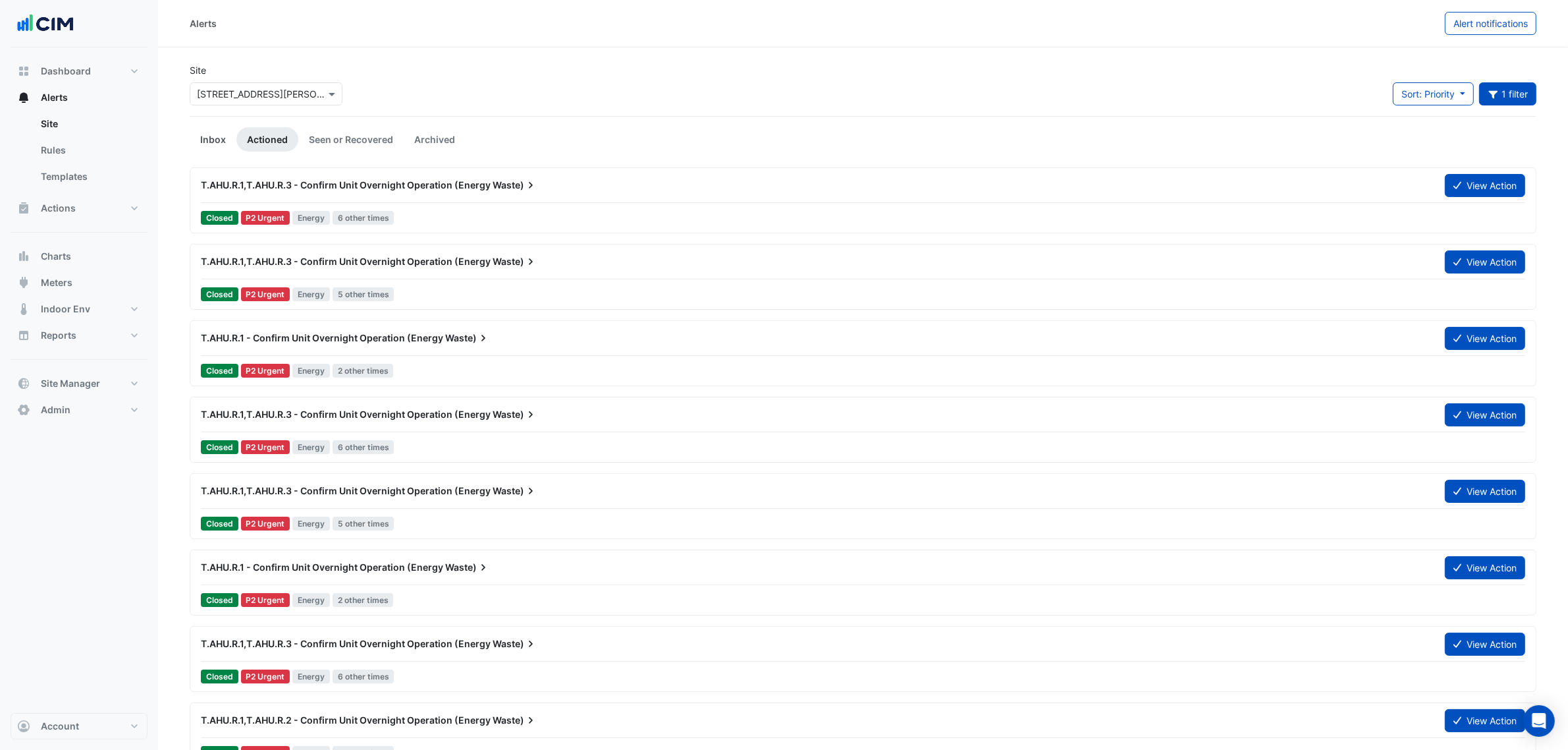
click at [196, 132] on link "Inbox" at bounding box center [213, 140] width 47 height 25
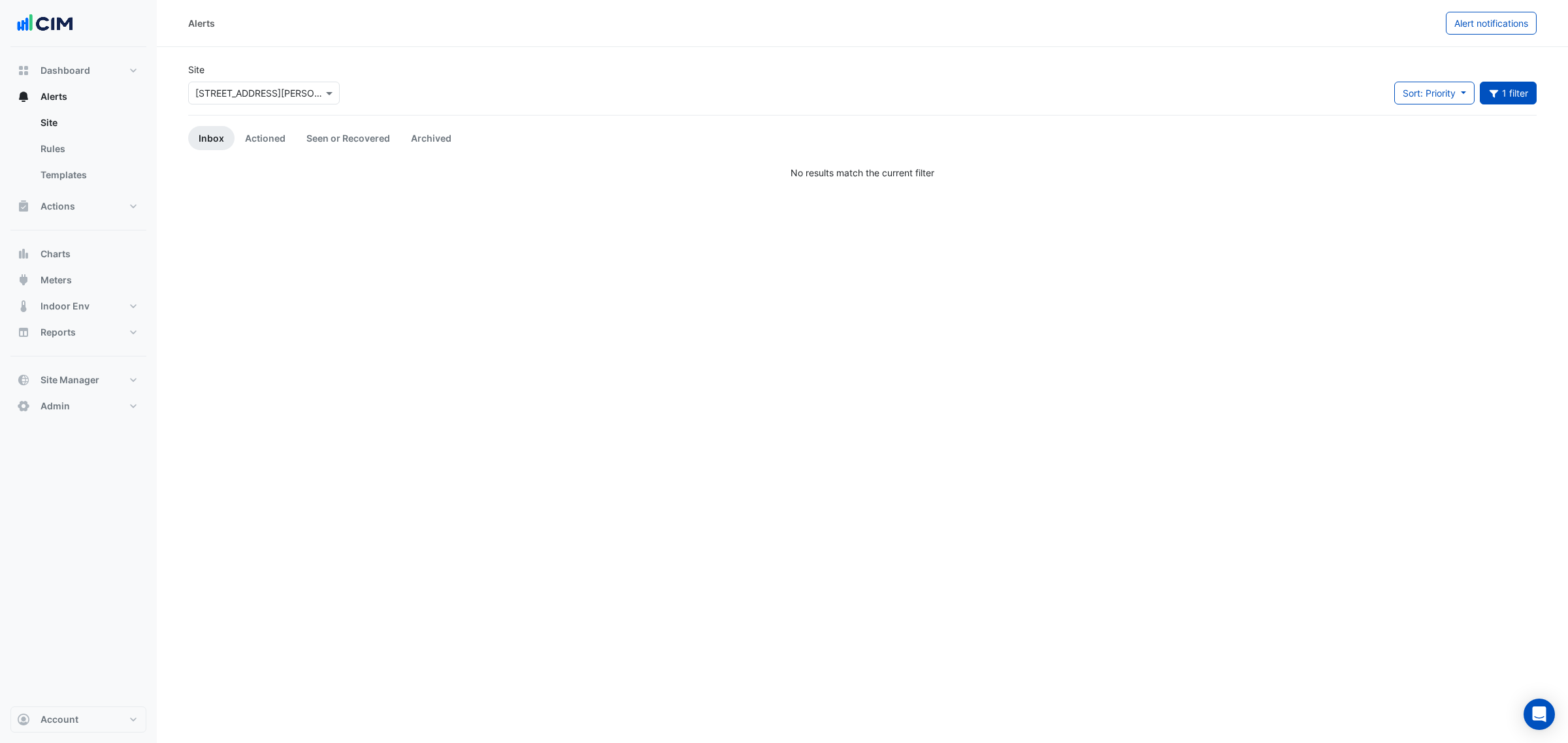
click at [1514, 77] on div "Site × 1 Martin Place Sort: Priority Priority Updated 1 filter Title Priority F…" at bounding box center [862, 88] width 1364 height 52
click at [1512, 84] on button "1 filter" at bounding box center [1508, 93] width 57 height 23
click at [1480, 284] on input "text" at bounding box center [1461, 287] width 95 height 14
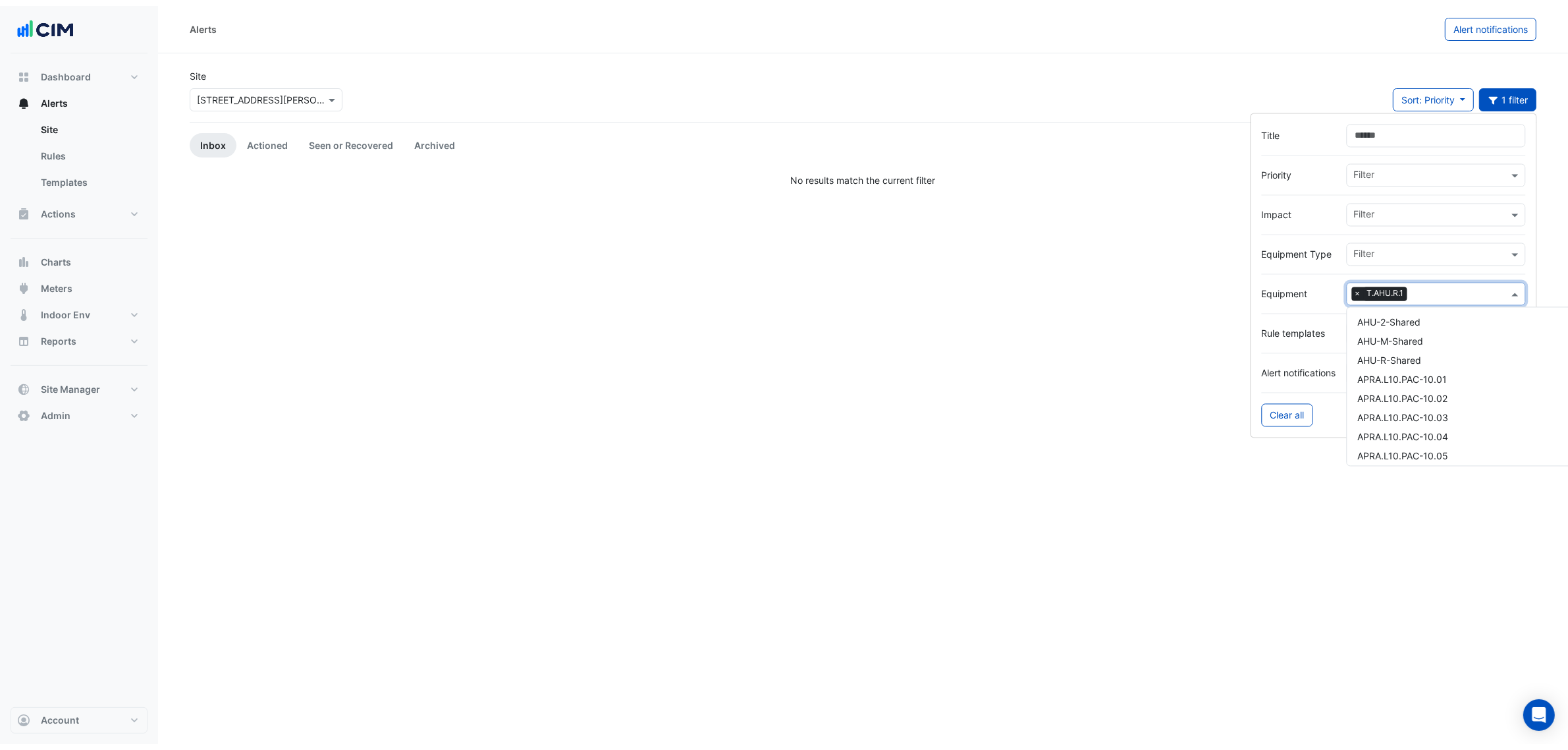
scroll to position [5731, 0]
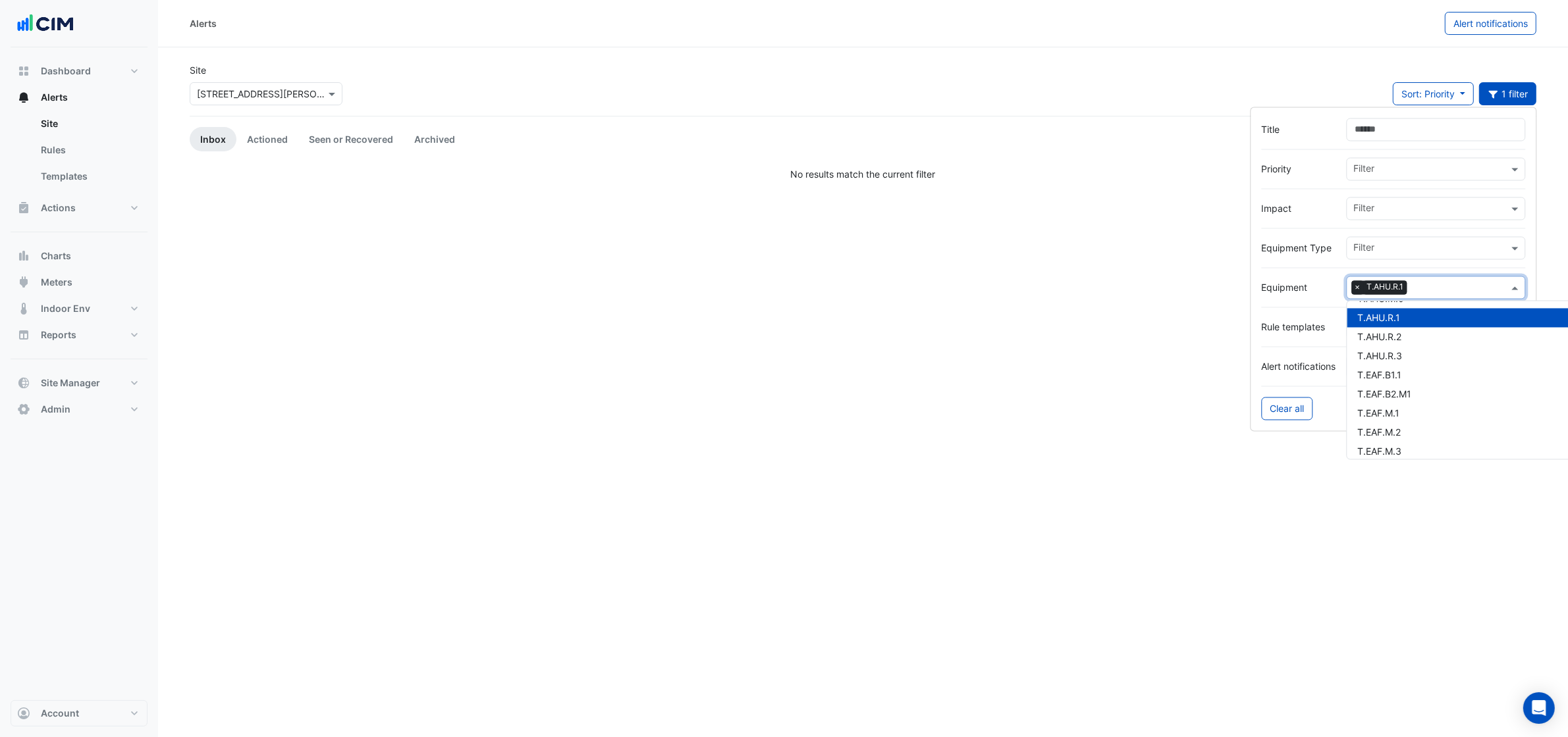
click at [1355, 281] on span "×" at bounding box center [1358, 288] width 12 height 13
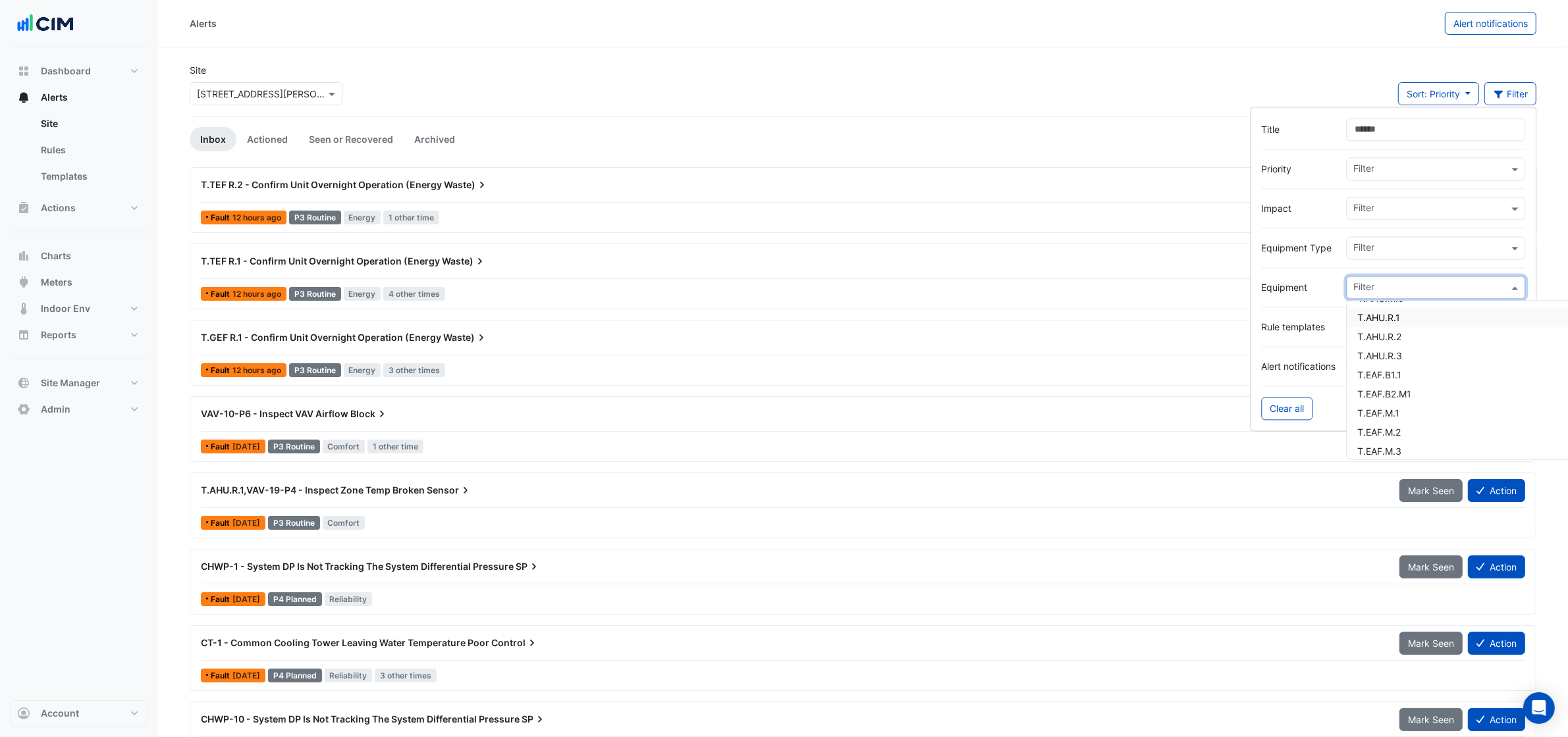
click at [1094, 43] on div "Alerts Alert notifications" at bounding box center [863, 24] width 1410 height 48
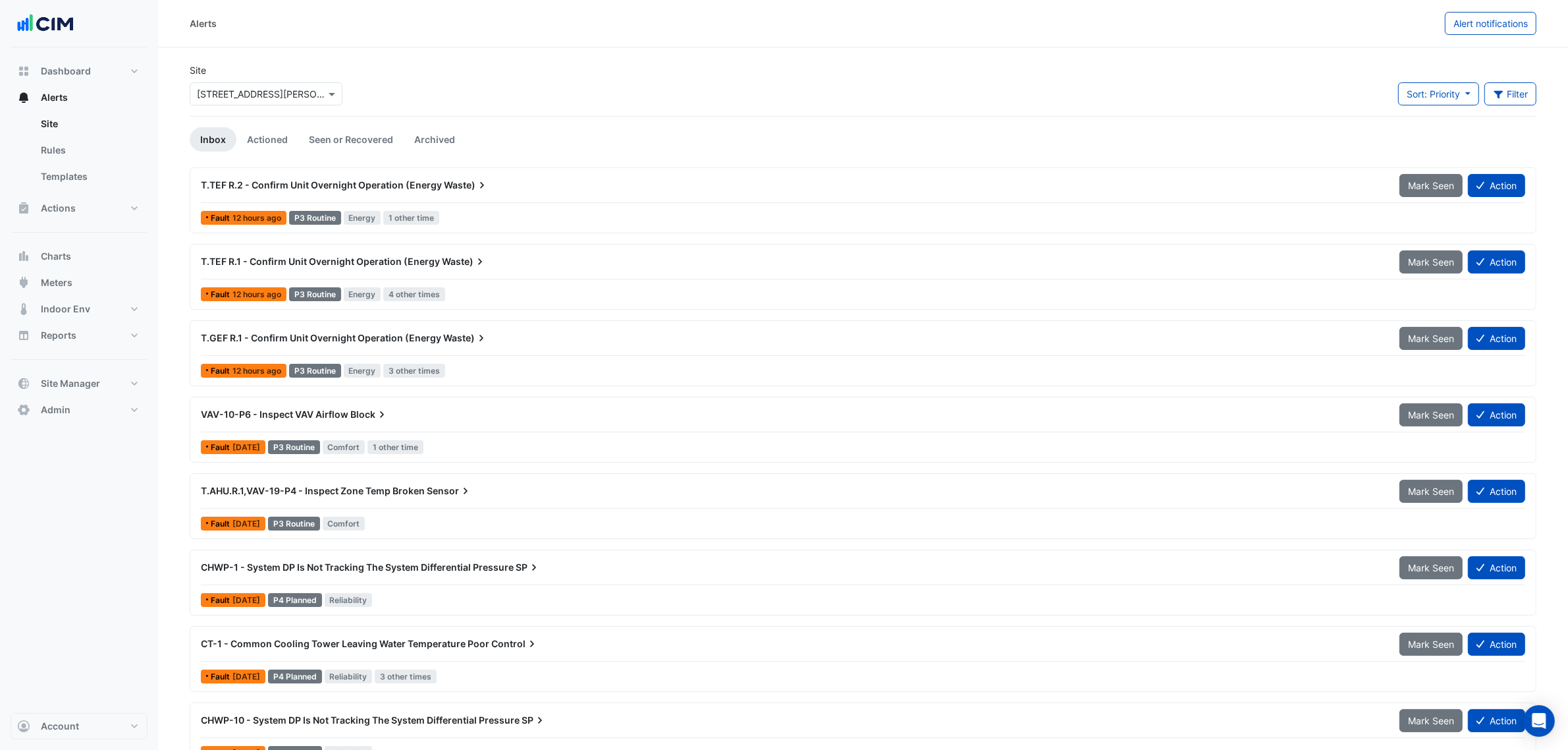
click at [352, 195] on div "T.TEF R.2 - Confirm Unit Overnight Operation (Energy Waste)" at bounding box center [792, 185] width 1199 height 24
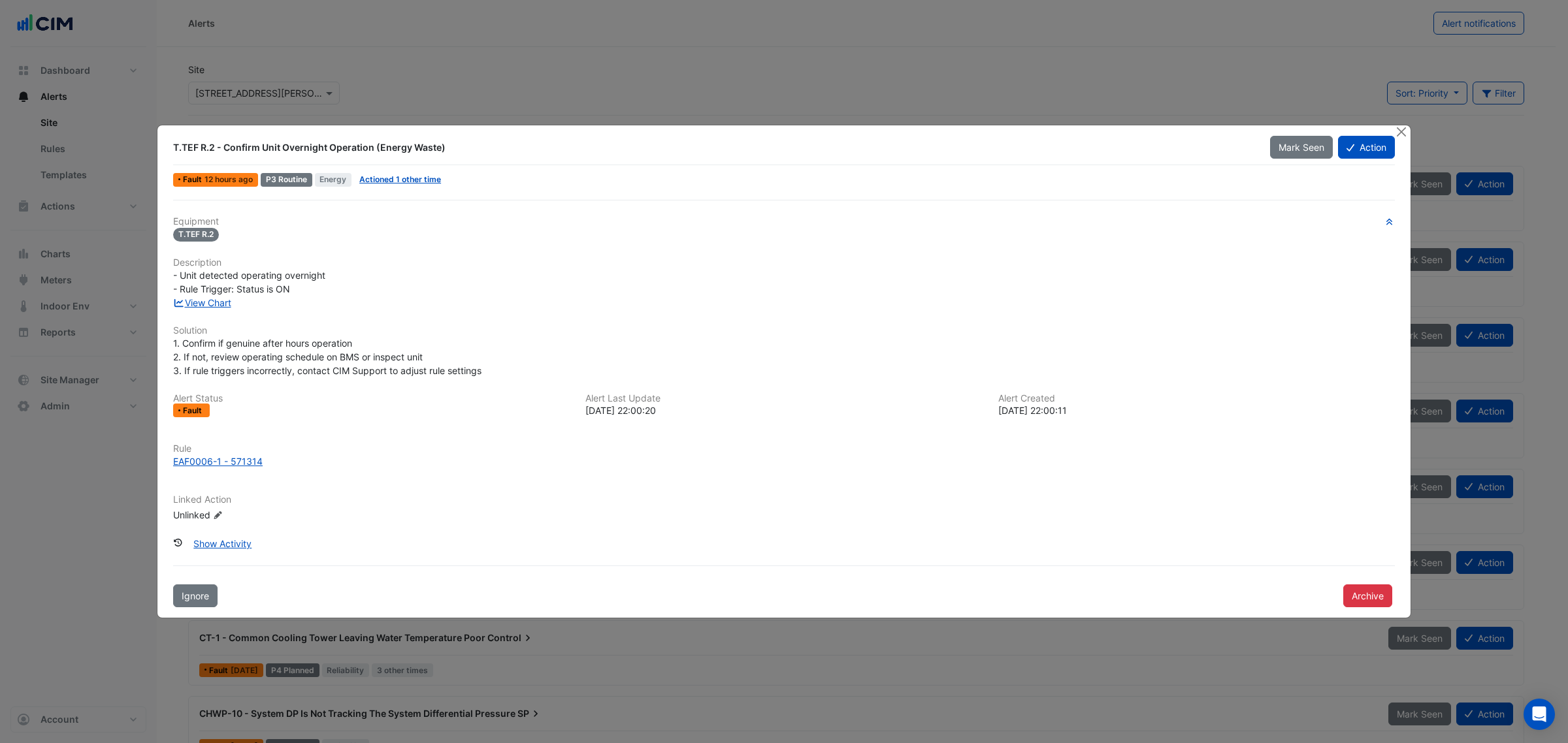
click at [206, 308] on div "View Chart" at bounding box center [784, 302] width 1237 height 14
click at [206, 301] on link "View Chart" at bounding box center [201, 302] width 58 height 11
click at [401, 178] on link "Actioned 1 other time" at bounding box center [400, 179] width 82 height 10
click at [1407, 130] on div at bounding box center [1402, 133] width 16 height 15
click at [1403, 130] on button "Close" at bounding box center [1400, 132] width 14 height 14
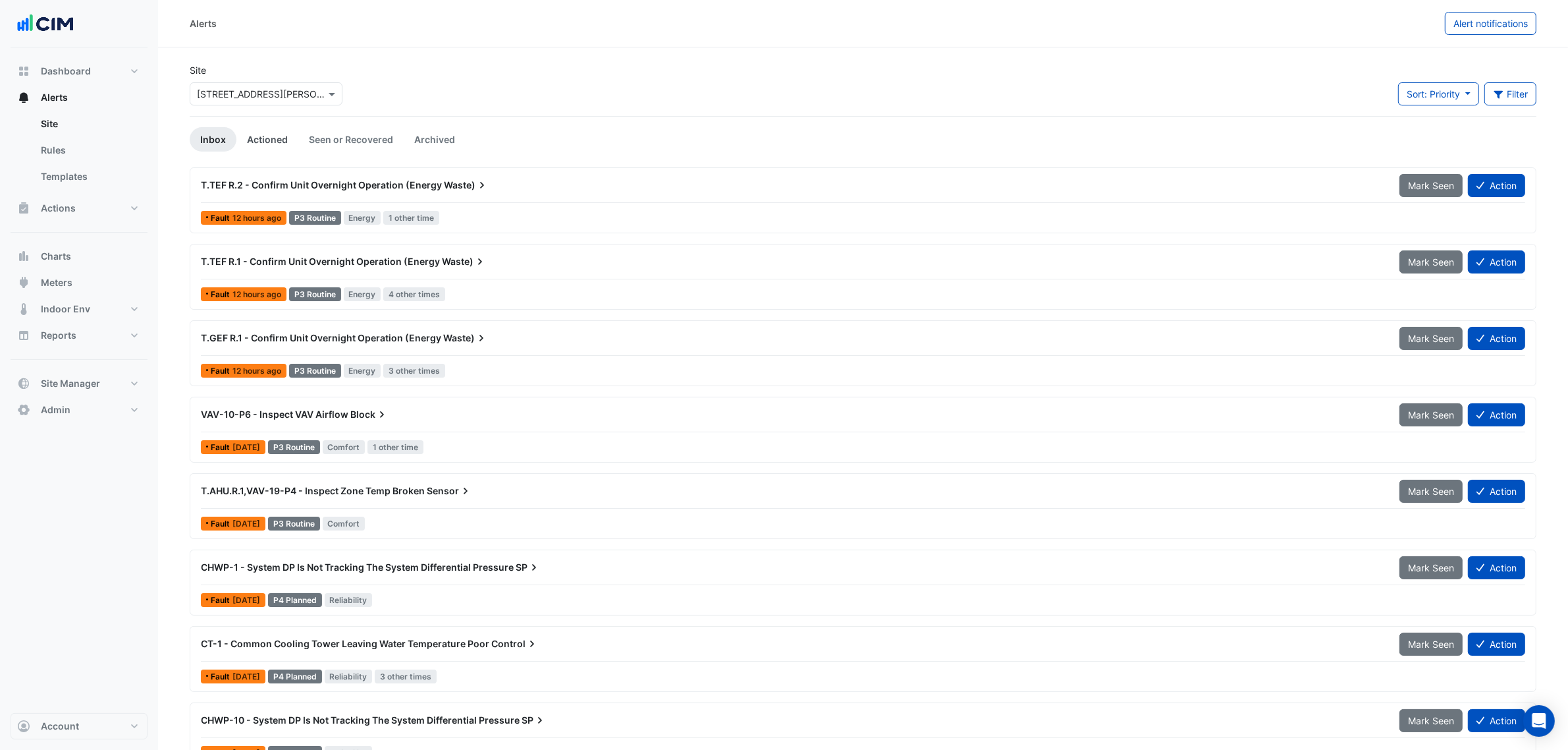
click at [255, 137] on link "Actioned" at bounding box center [267, 140] width 62 height 25
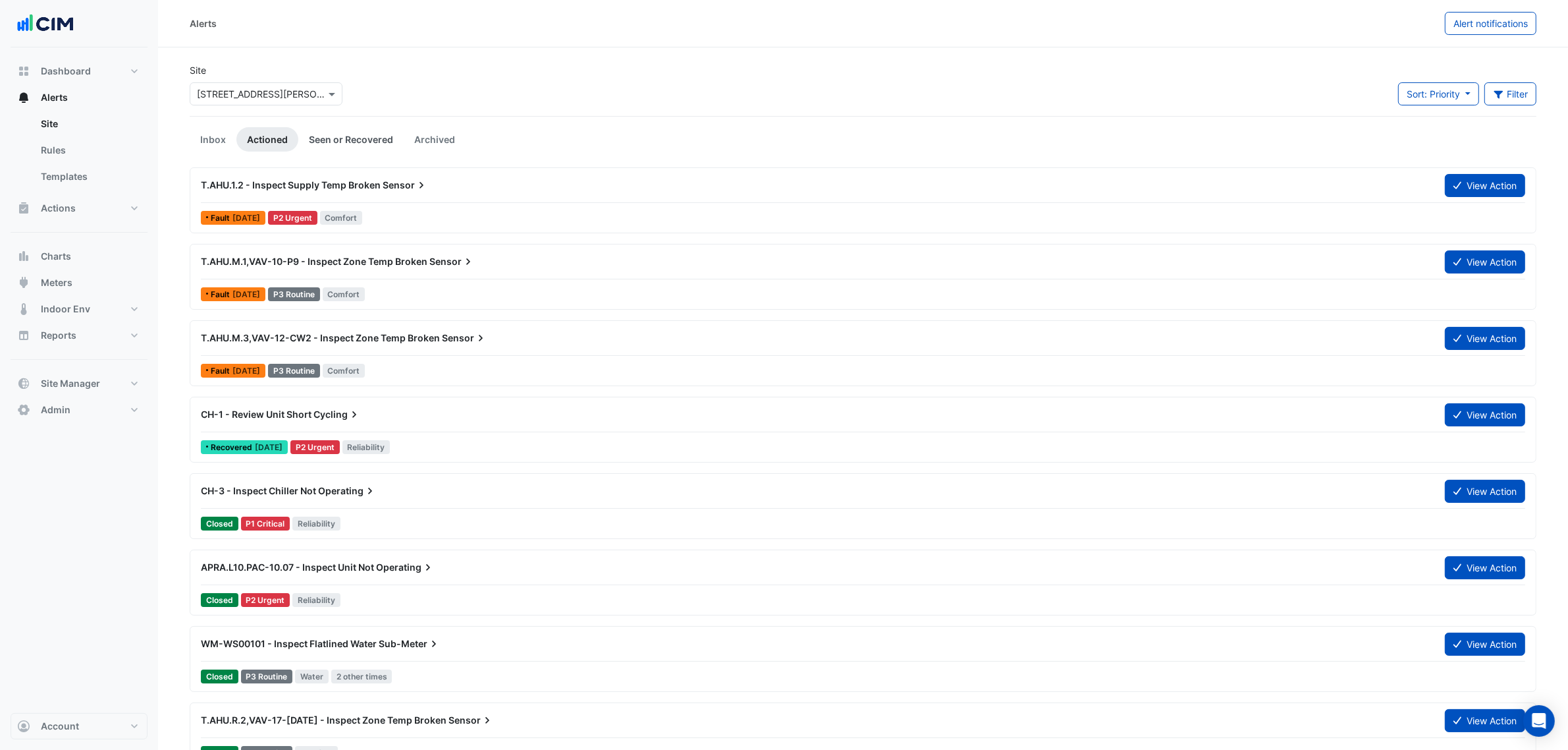
click at [330, 136] on link "Seen or Recovered" at bounding box center [351, 140] width 106 height 25
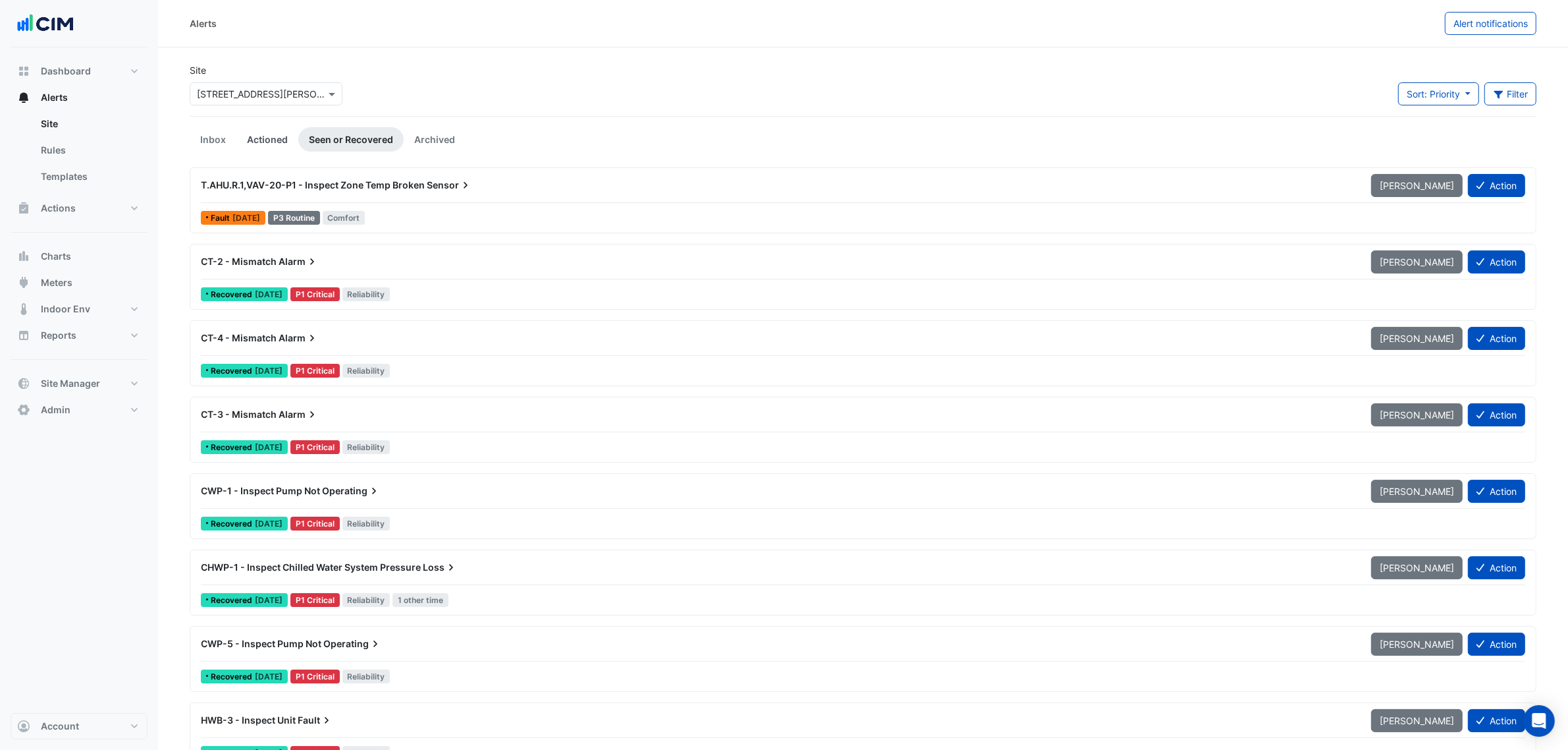
click at [267, 132] on link "Actioned" at bounding box center [267, 140] width 62 height 25
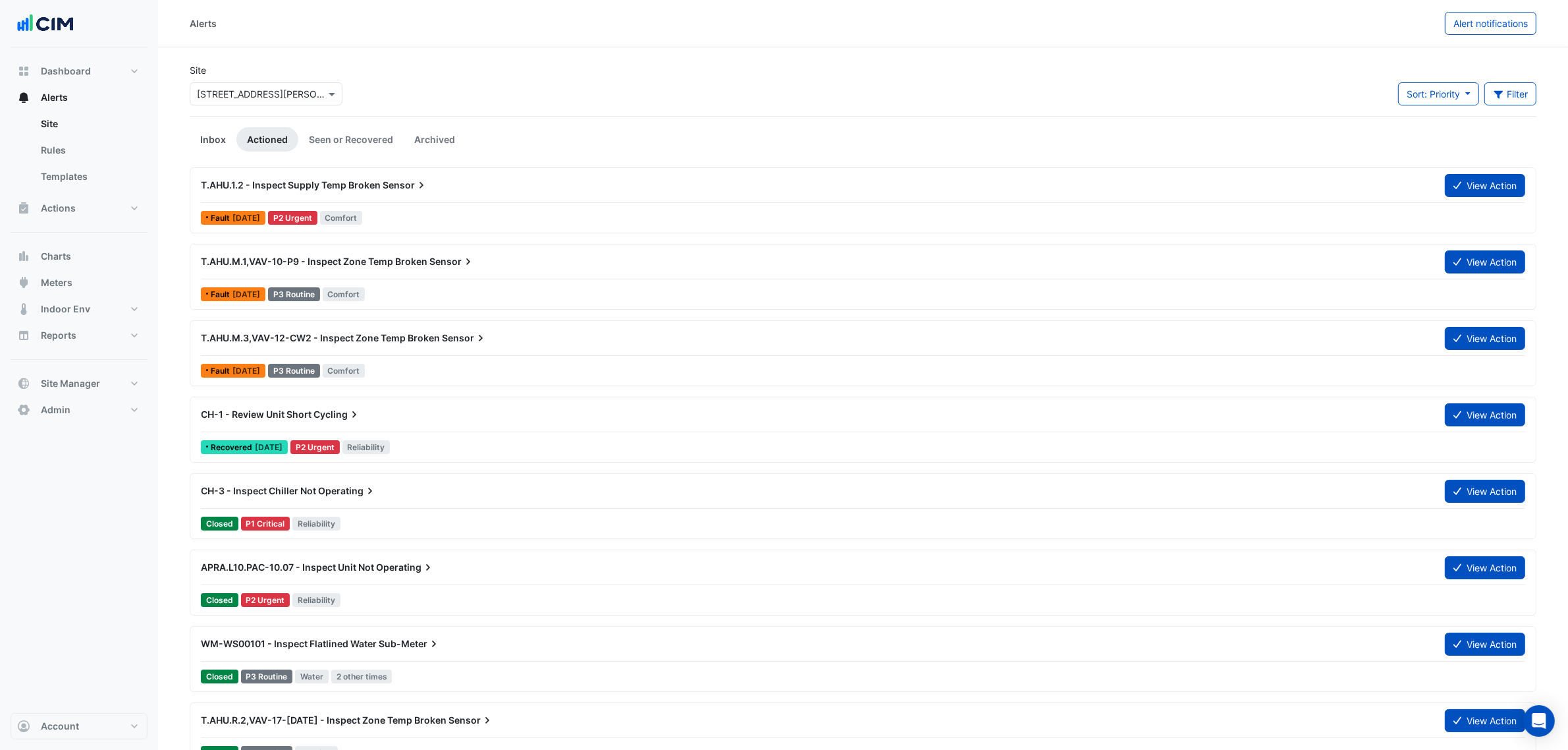
click at [216, 142] on link "Inbox" at bounding box center [213, 140] width 47 height 25
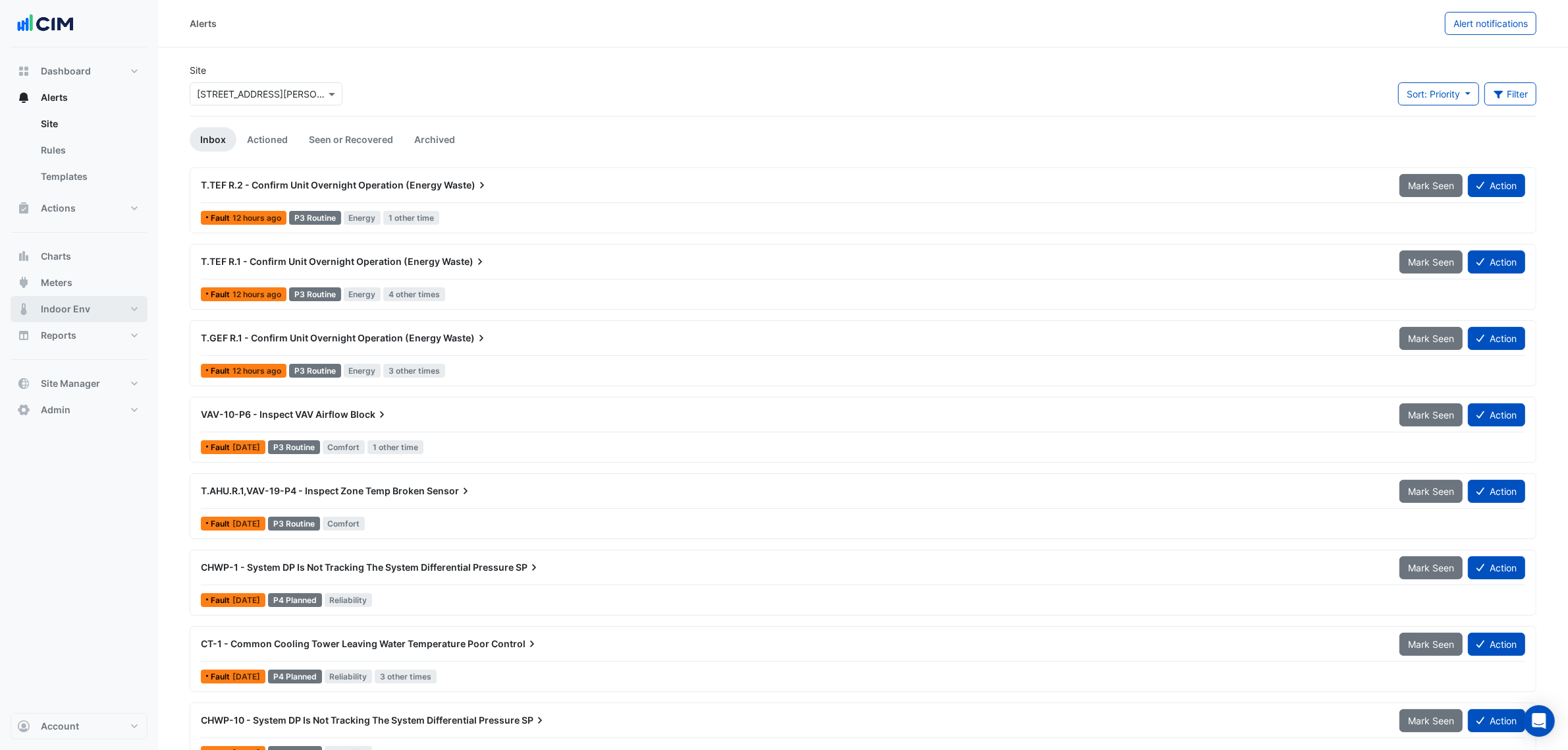
click at [83, 310] on span "Indoor Env" at bounding box center [65, 309] width 49 height 13
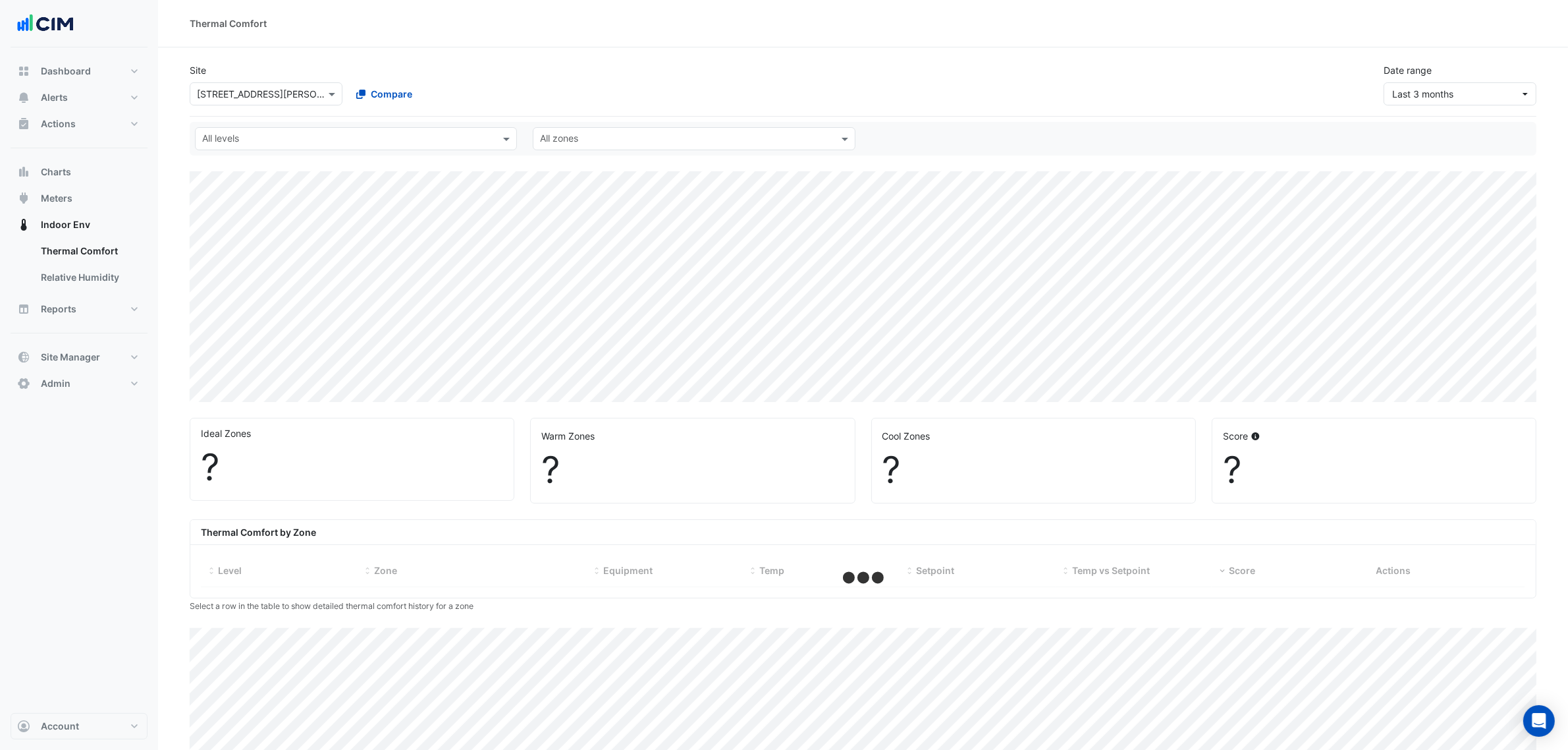
select select "***"
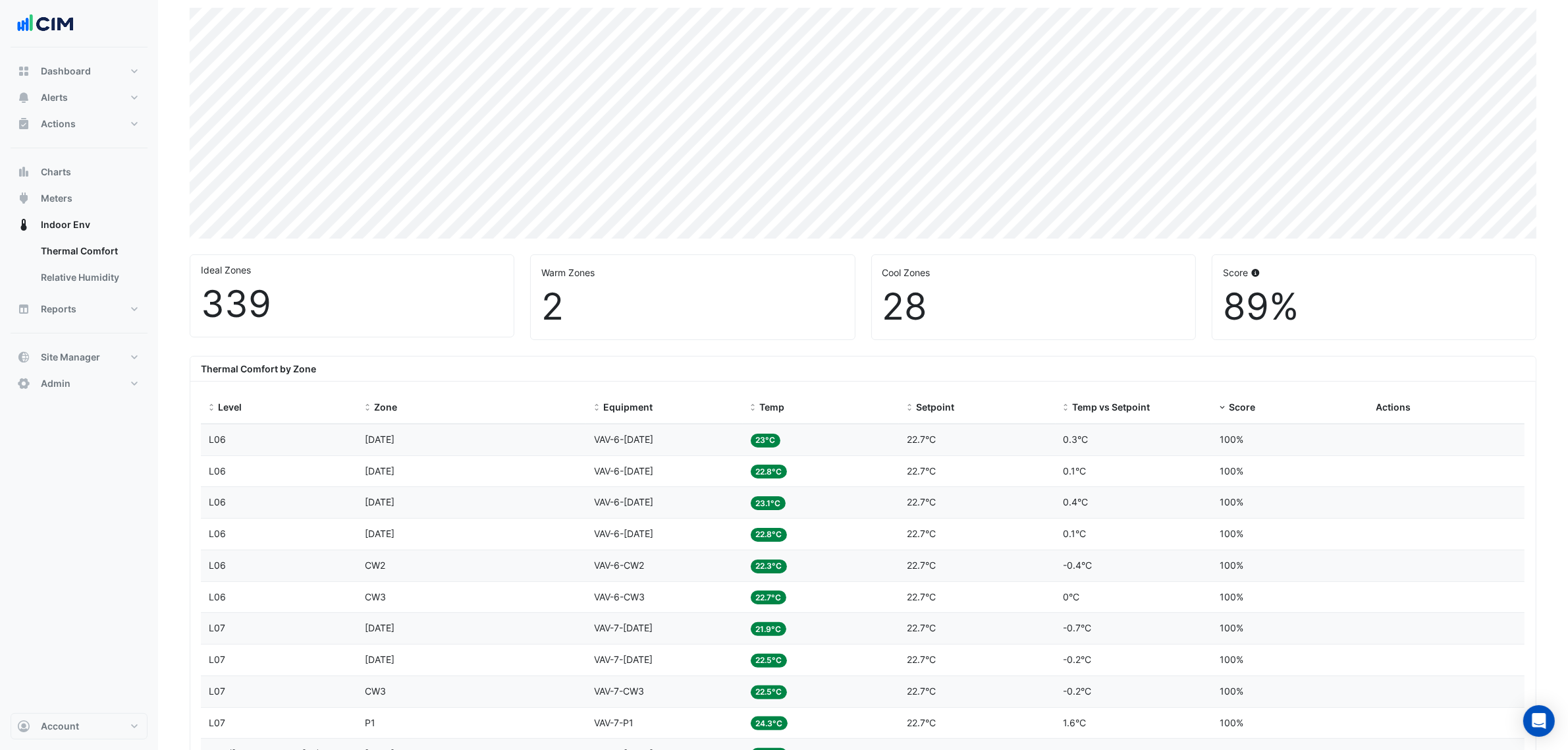
scroll to position [165, 0]
click at [1235, 402] on span "Score" at bounding box center [1242, 405] width 26 height 11
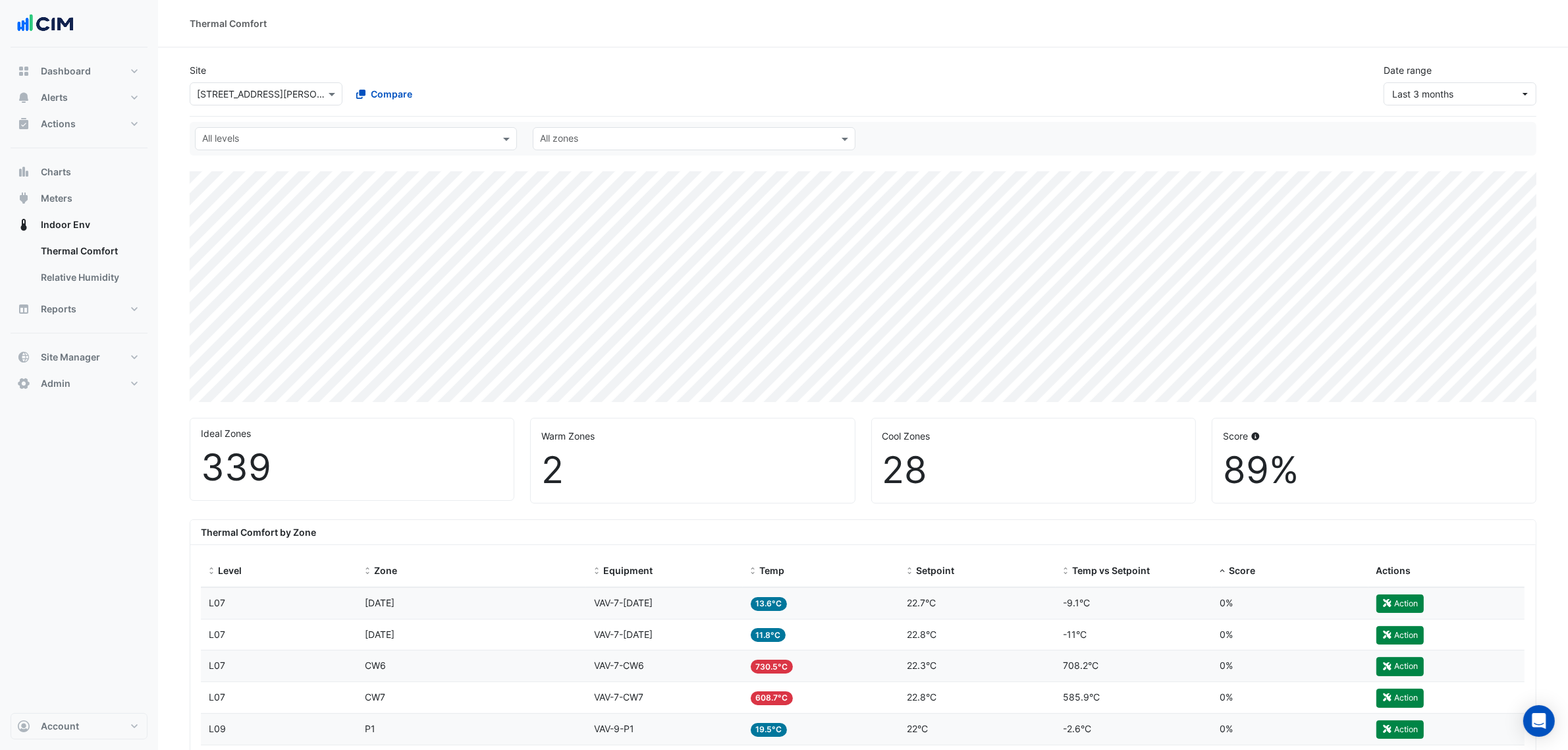
click at [225, 91] on input "text" at bounding box center [252, 94] width 112 height 14
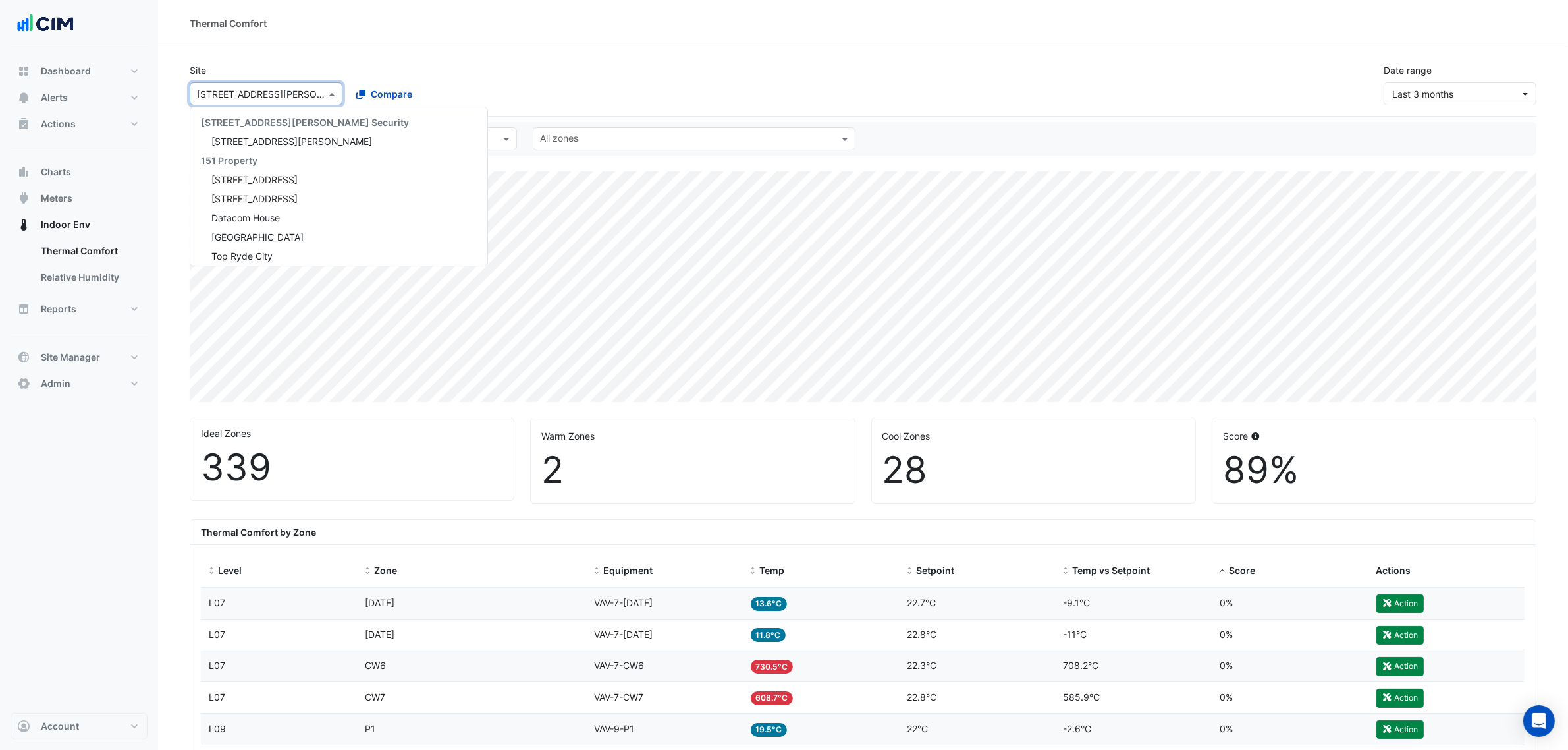
scroll to position [2601, 0]
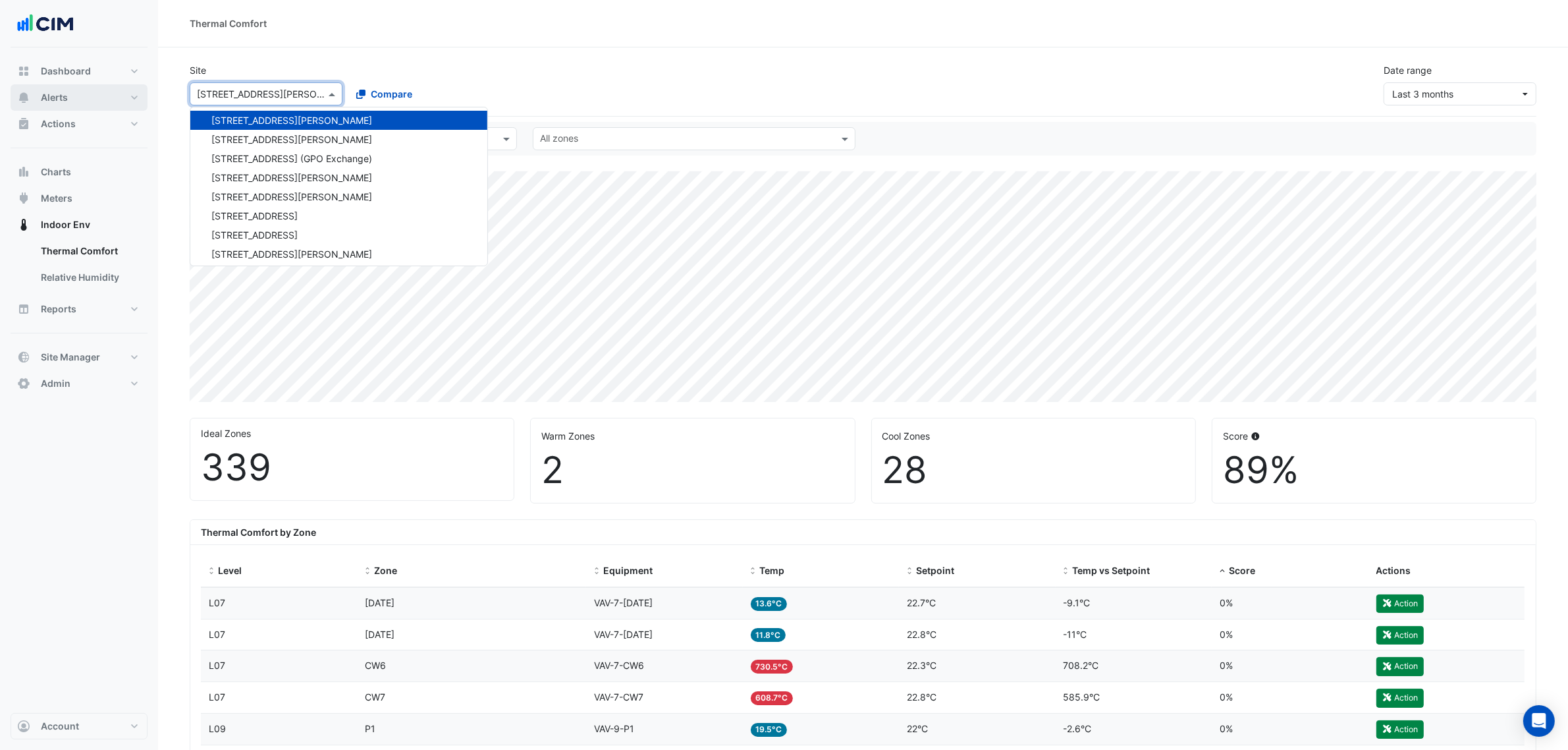
click at [120, 101] on button "Alerts" at bounding box center [80, 98] width 137 height 26
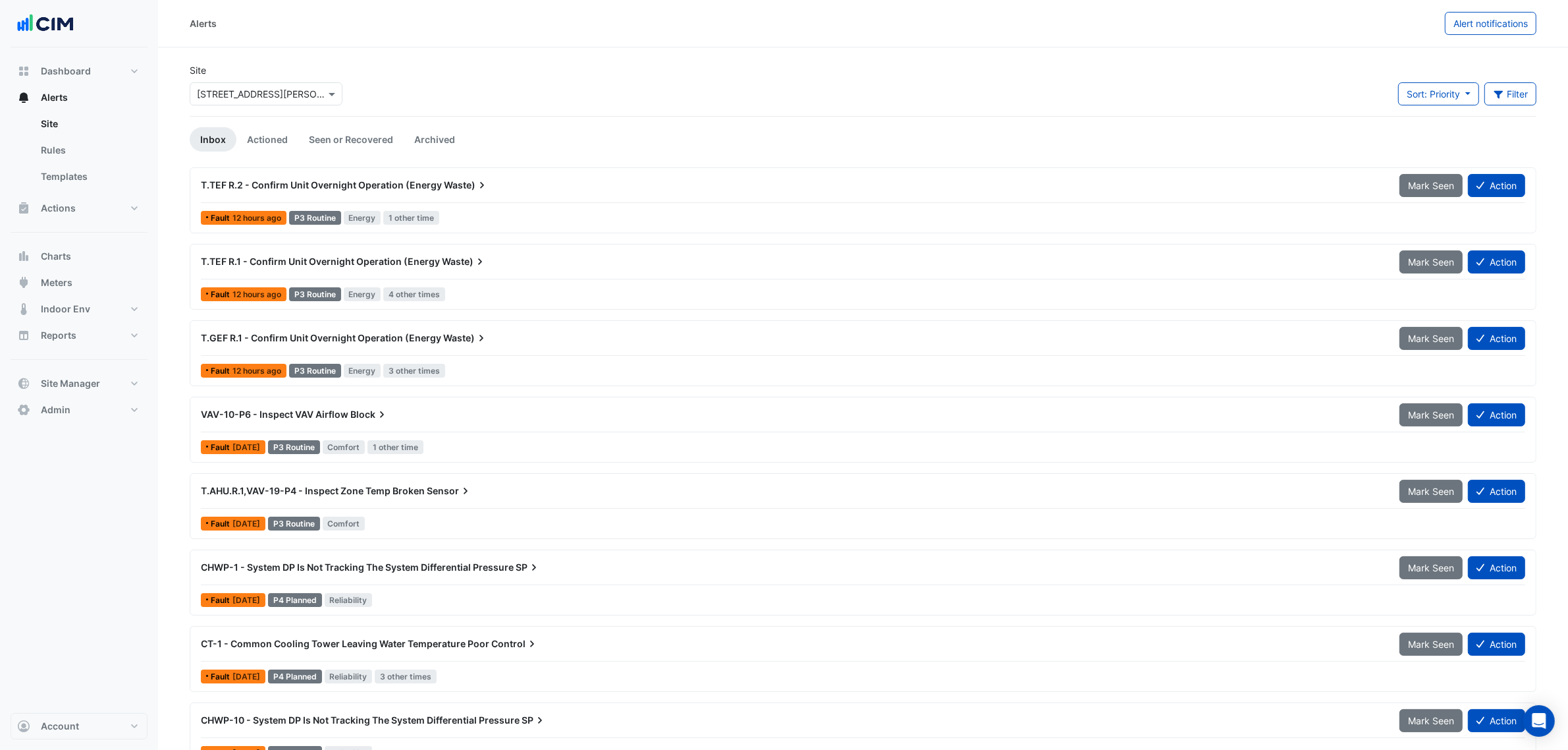
drag, startPoint x: 441, startPoint y: 789, endPoint x: 449, endPoint y: 788, distance: 8.1
click at [108, 307] on button "Indoor Env" at bounding box center [80, 309] width 137 height 26
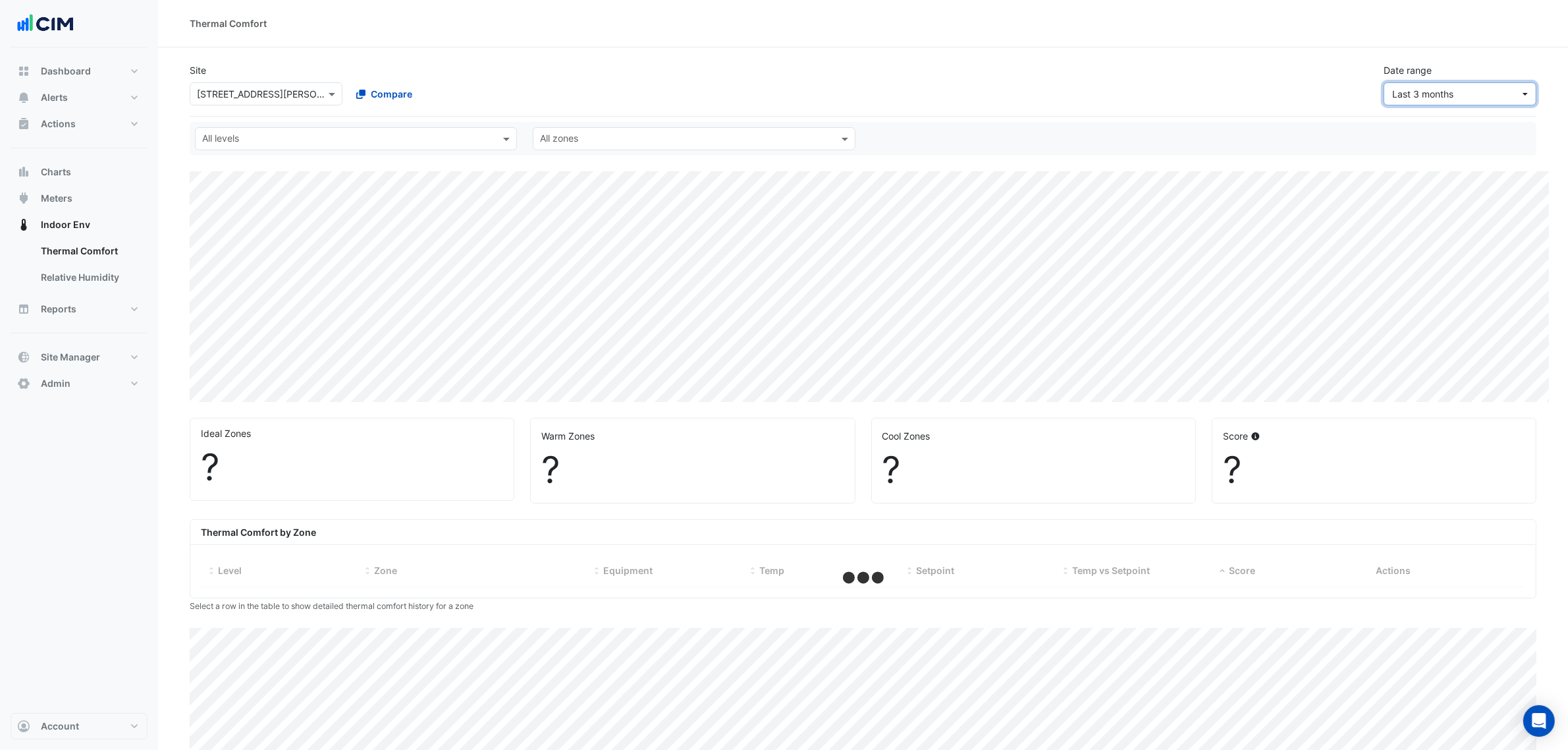
click at [1441, 91] on span "Last 3 months" at bounding box center [1423, 93] width 61 height 11
select select "***"
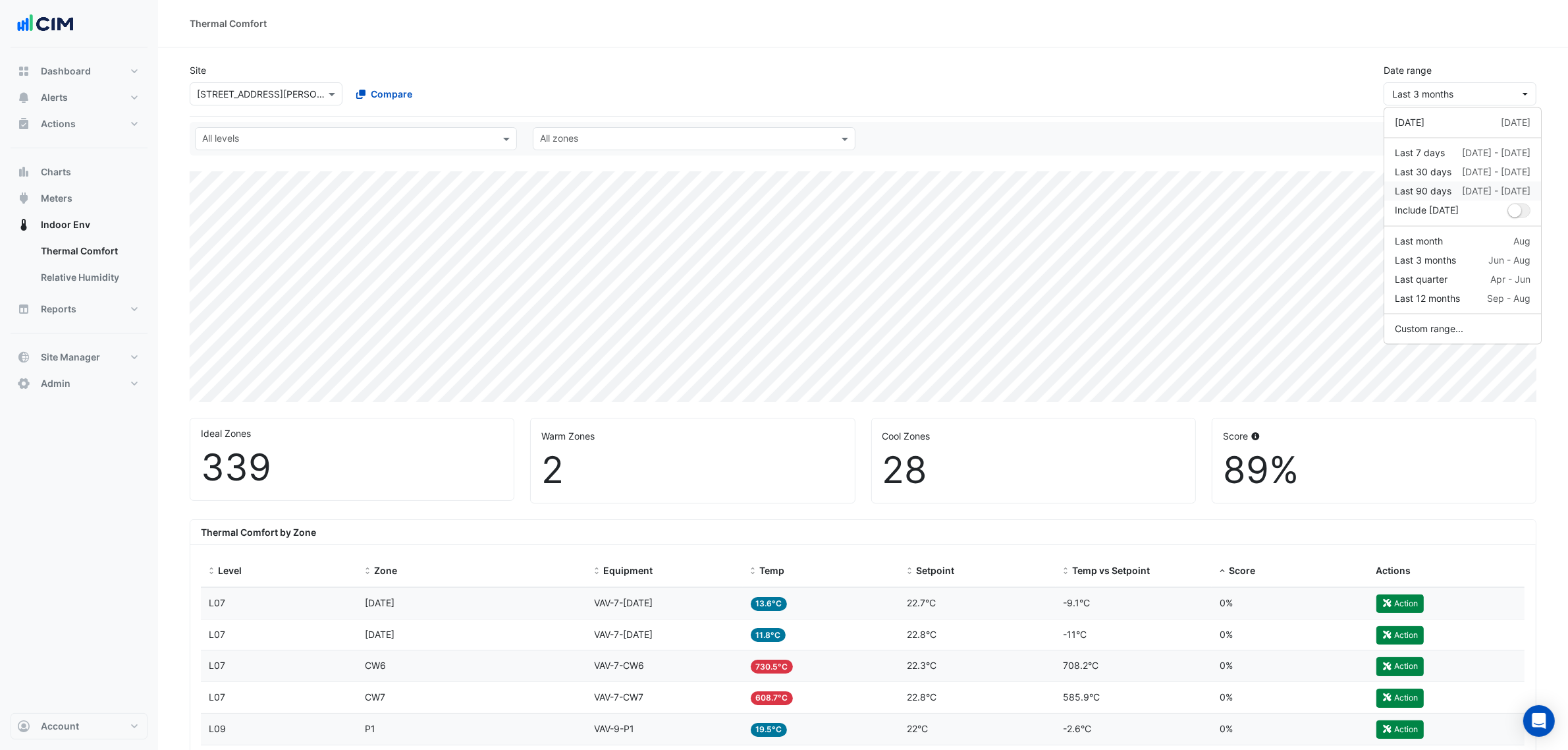
click at [1427, 192] on div "Last 90 days" at bounding box center [1423, 191] width 56 height 14
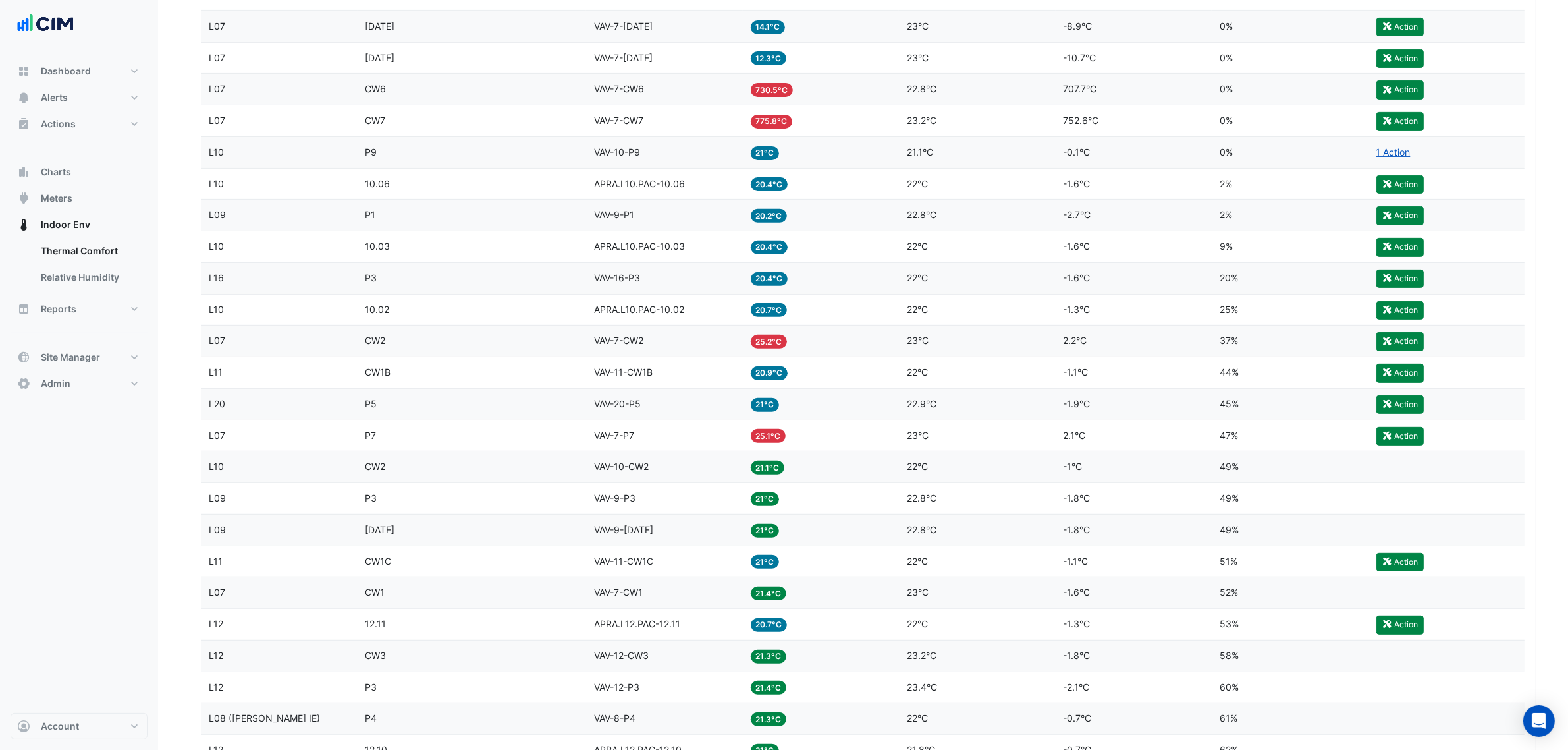
scroll to position [494, 0]
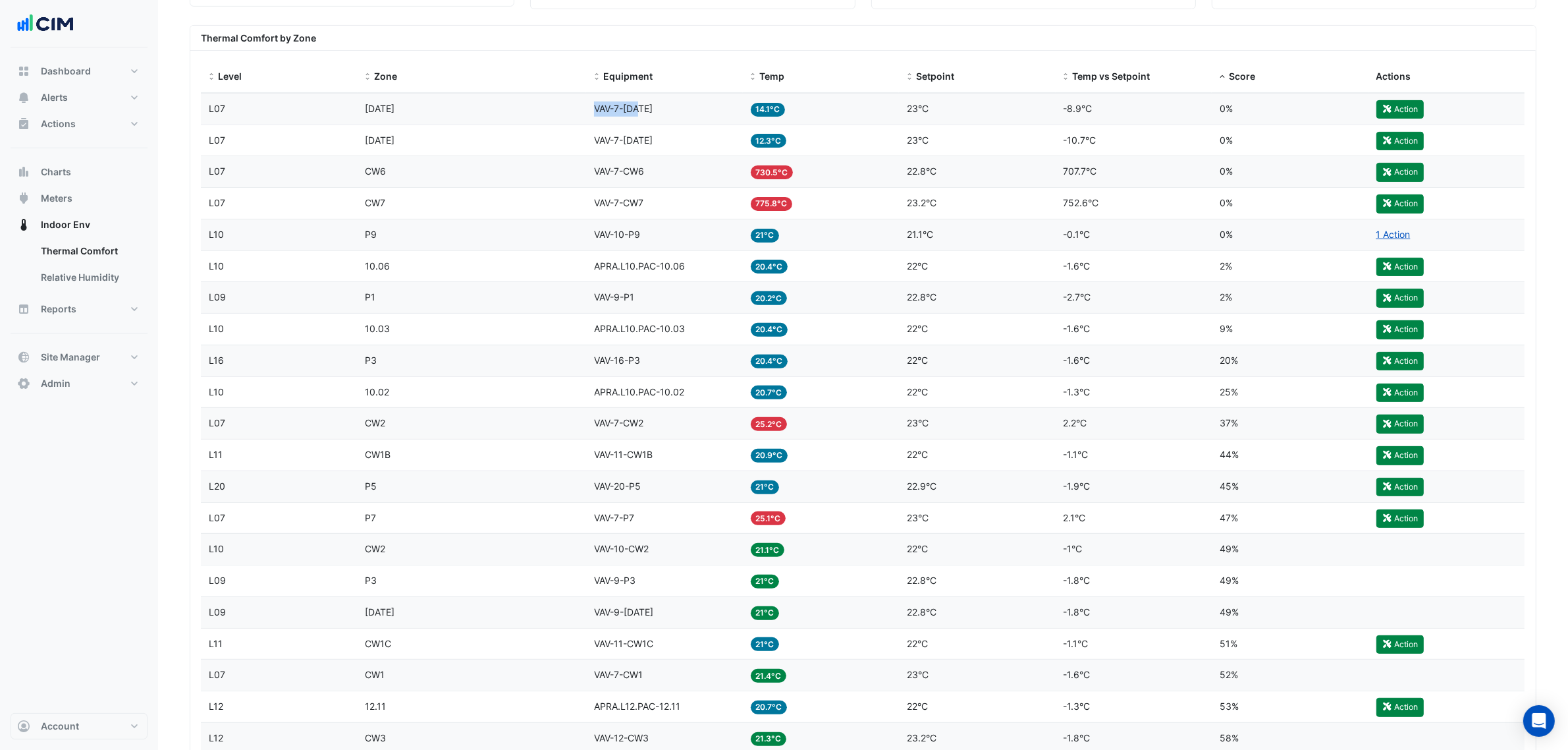
drag, startPoint x: 677, startPoint y: 111, endPoint x: 573, endPoint y: 111, distance: 104.0
click at [573, 111] on div "Level L07 Zone CE3 Equipment VAV-7-CE3 Temp 14.1°C Setpoint 23°C Temp vs Setpoi…" at bounding box center [862, 108] width 1324 height 31
copy div "Equipment VAV-7-CE3"
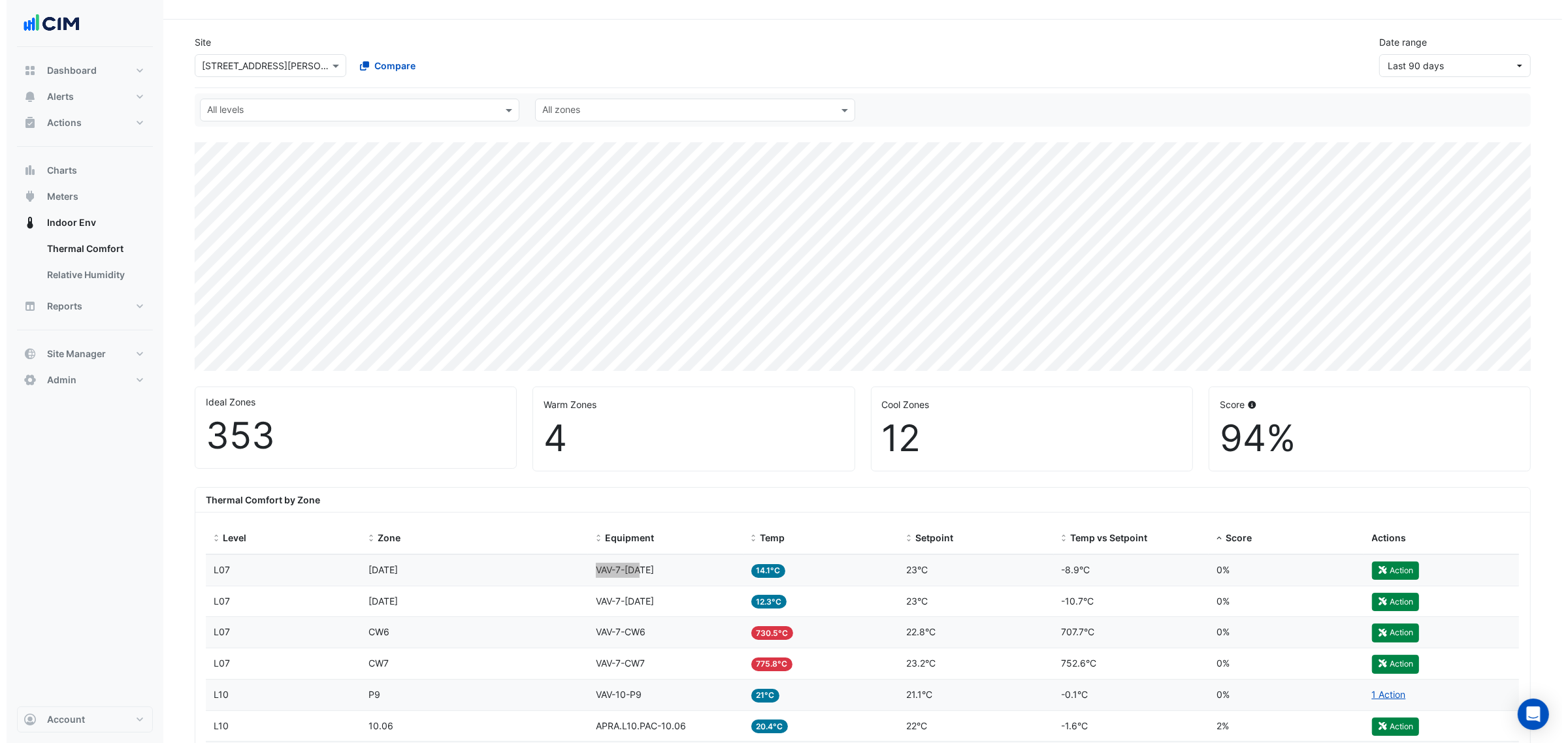
scroll to position [0, 0]
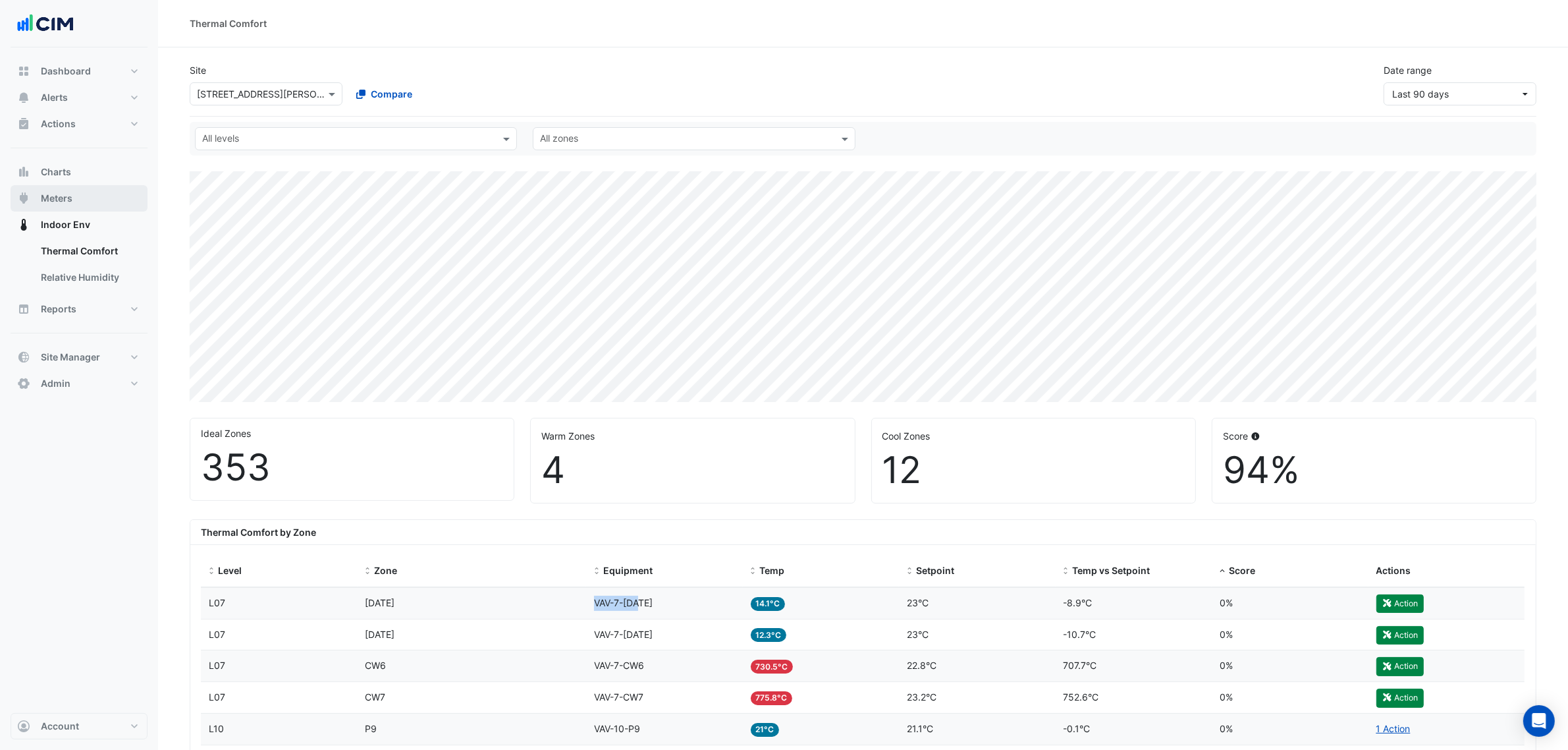
click at [117, 202] on button "Meters" at bounding box center [80, 198] width 137 height 26
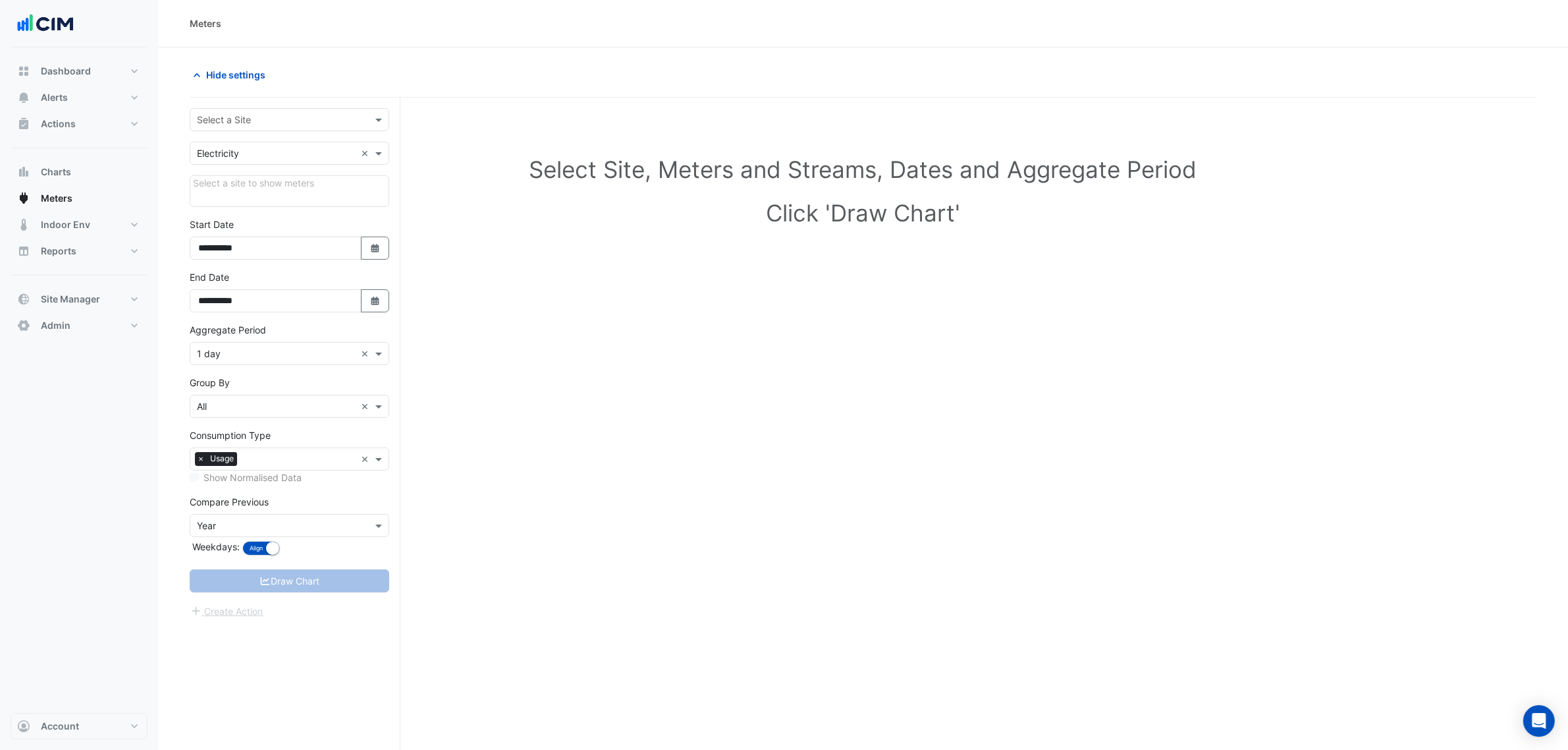
click at [284, 127] on div "Select a Site" at bounding box center [278, 119] width 176 height 14
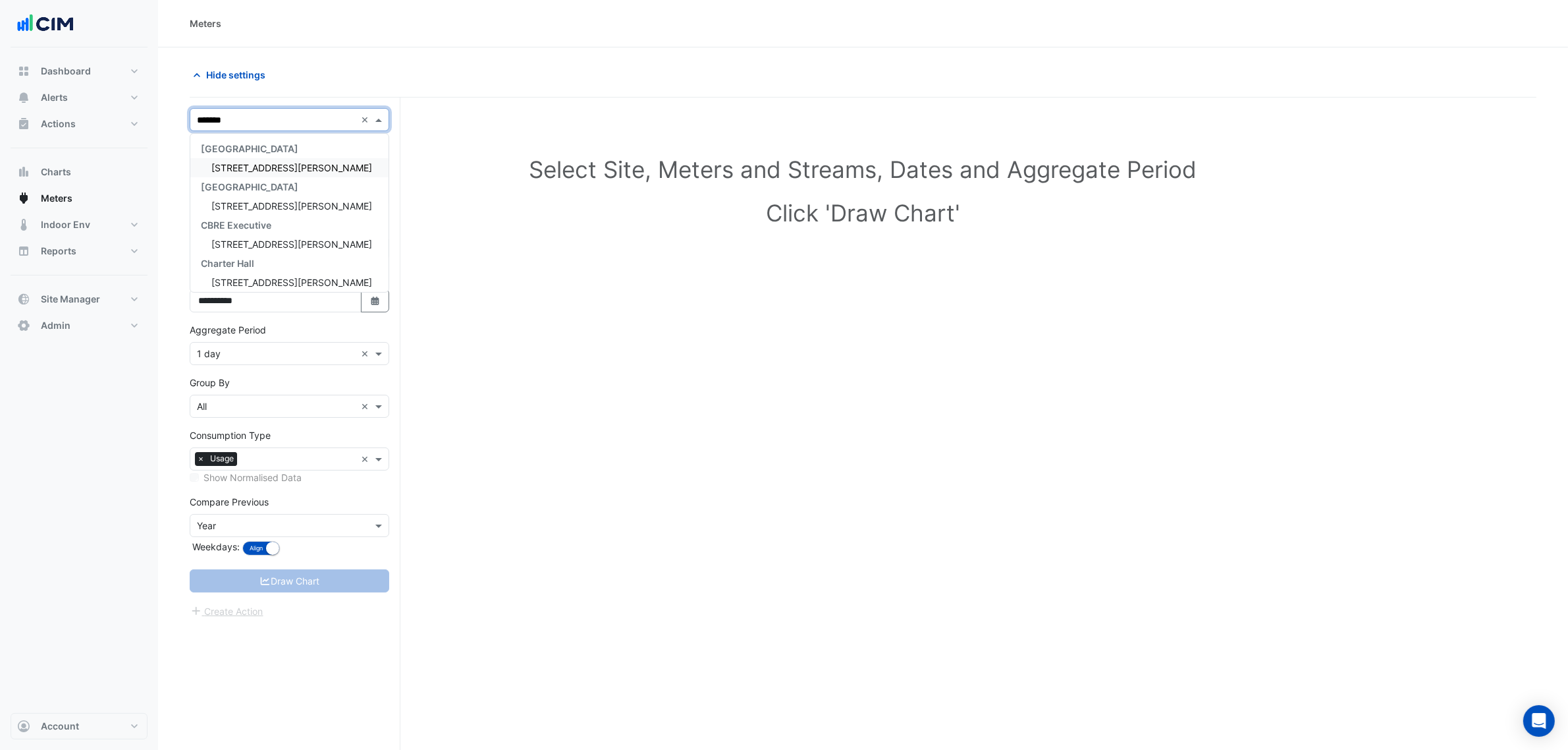
type input "********"
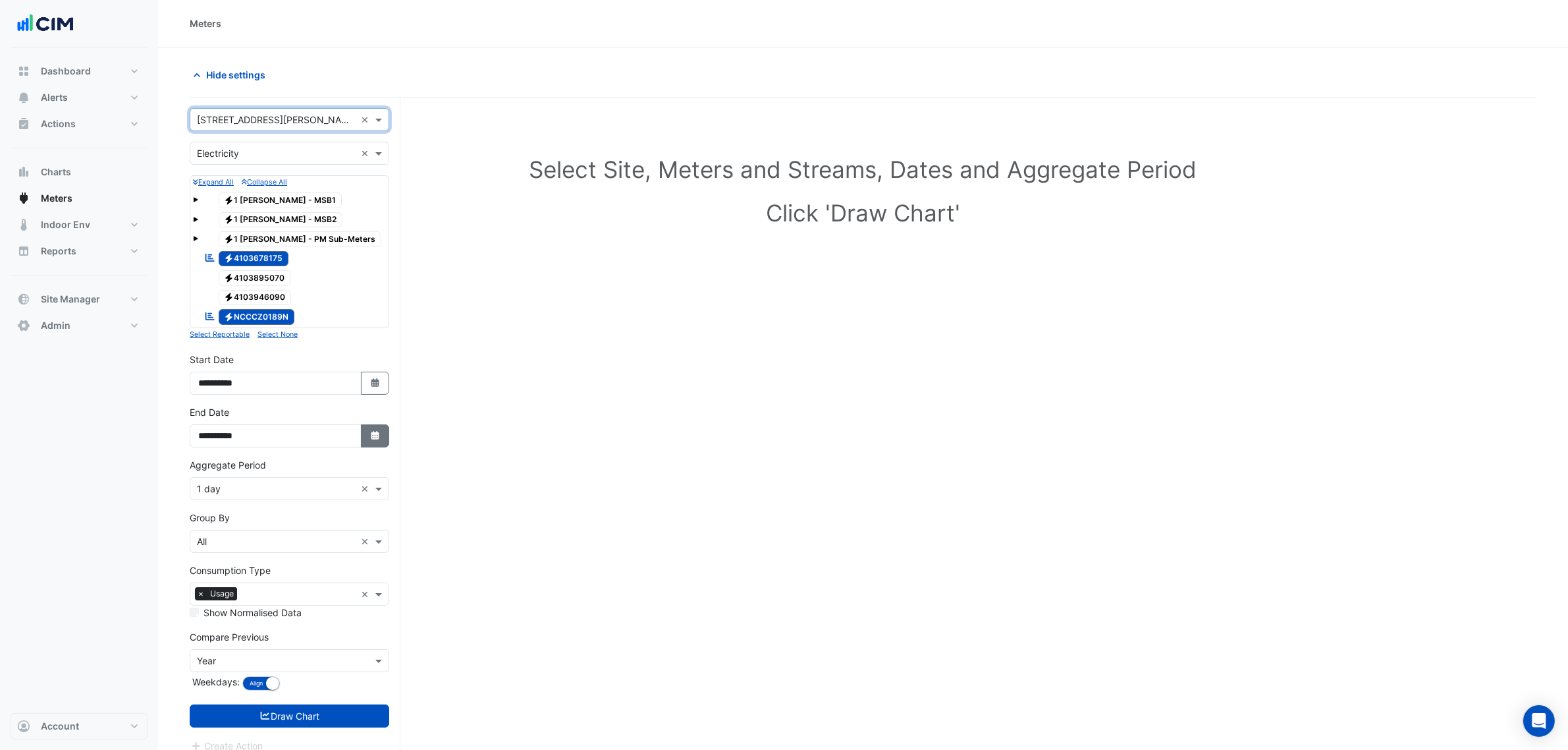
click at [363, 435] on button "Select Date" at bounding box center [375, 436] width 29 height 23
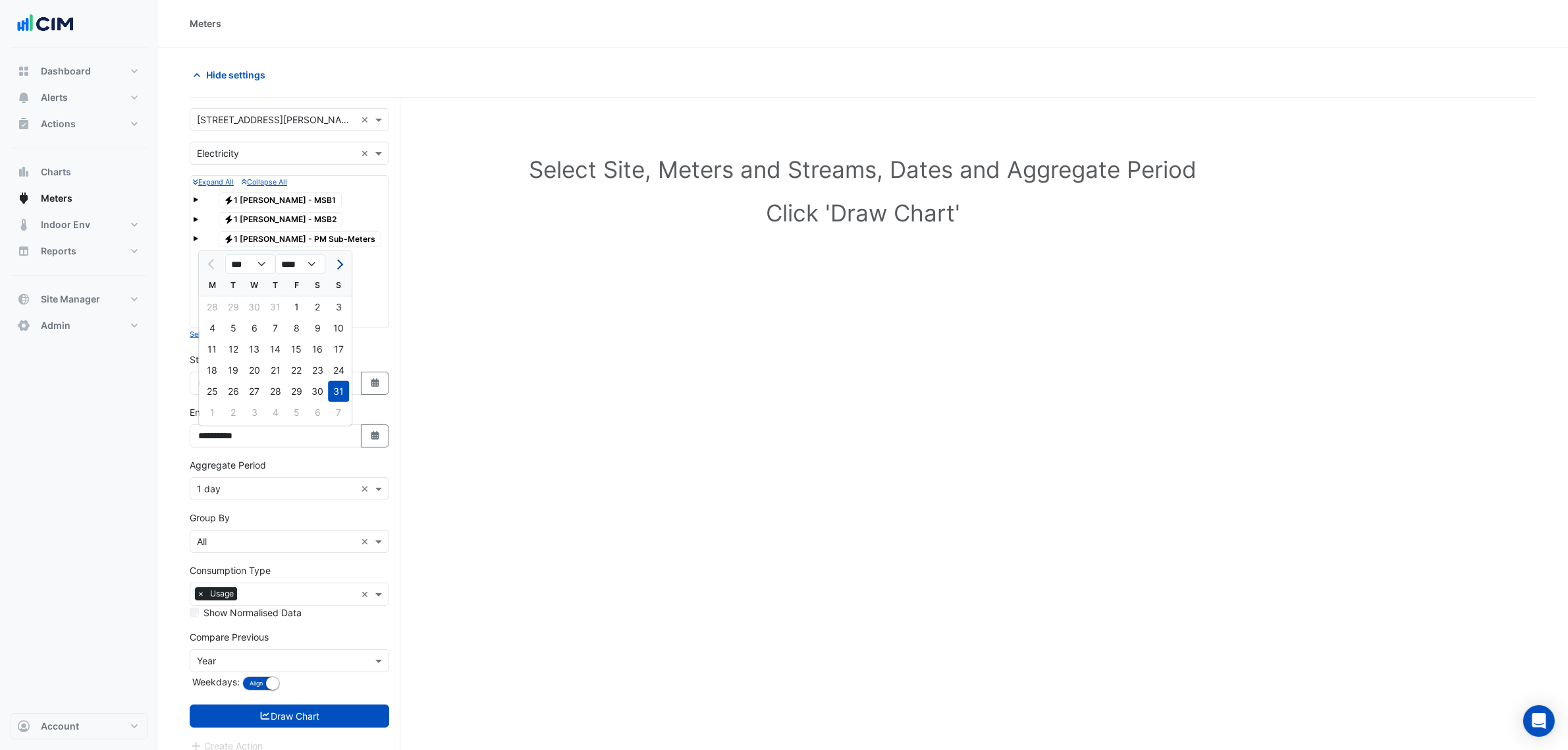
click at [337, 261] on span "Next month" at bounding box center [338, 265] width 10 height 10
select select "*"
click at [252, 370] on div "24" at bounding box center [254, 370] width 21 height 21
type input "**********"
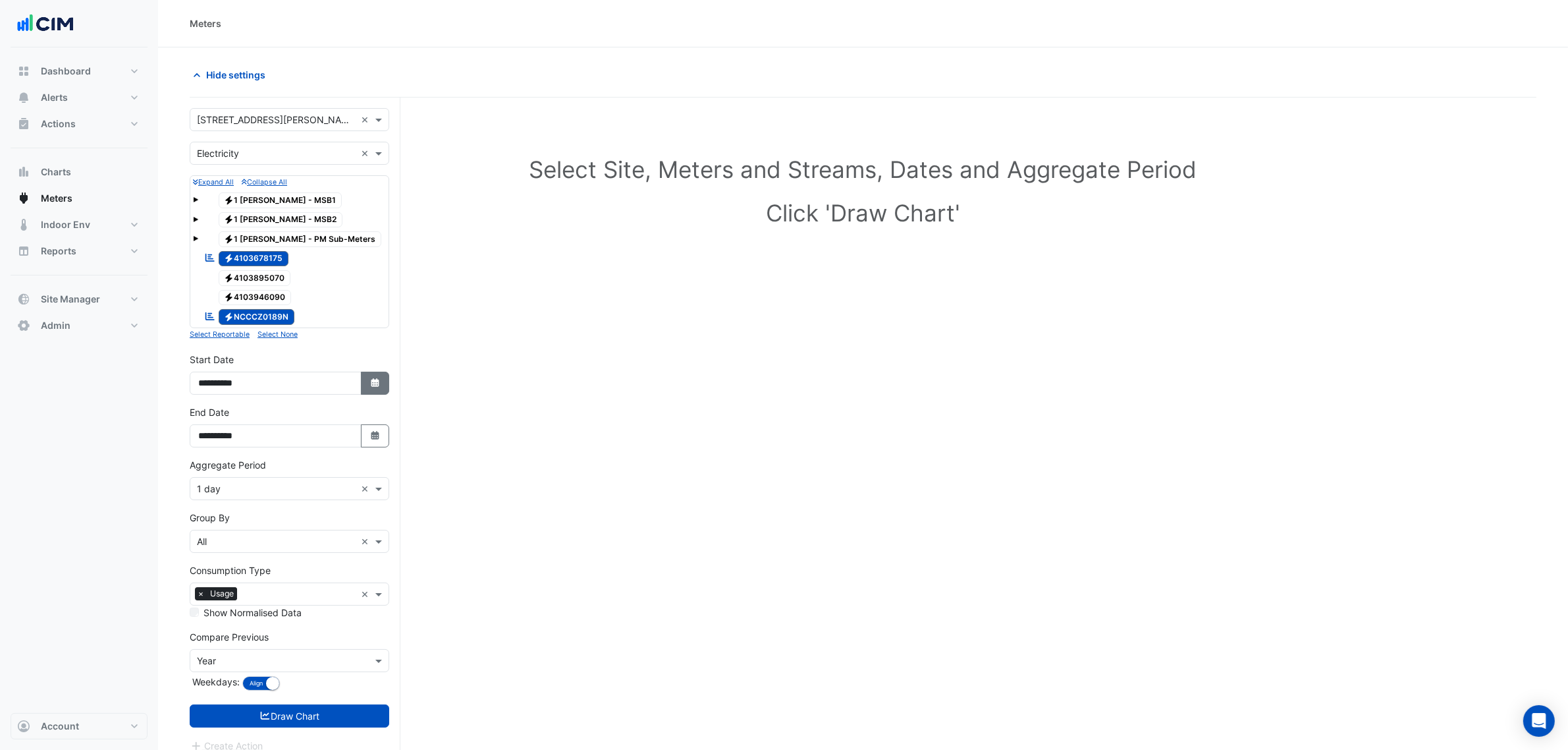
click at [370, 388] on icon "Select Date" at bounding box center [375, 383] width 12 height 9
select select "*"
select select "****"
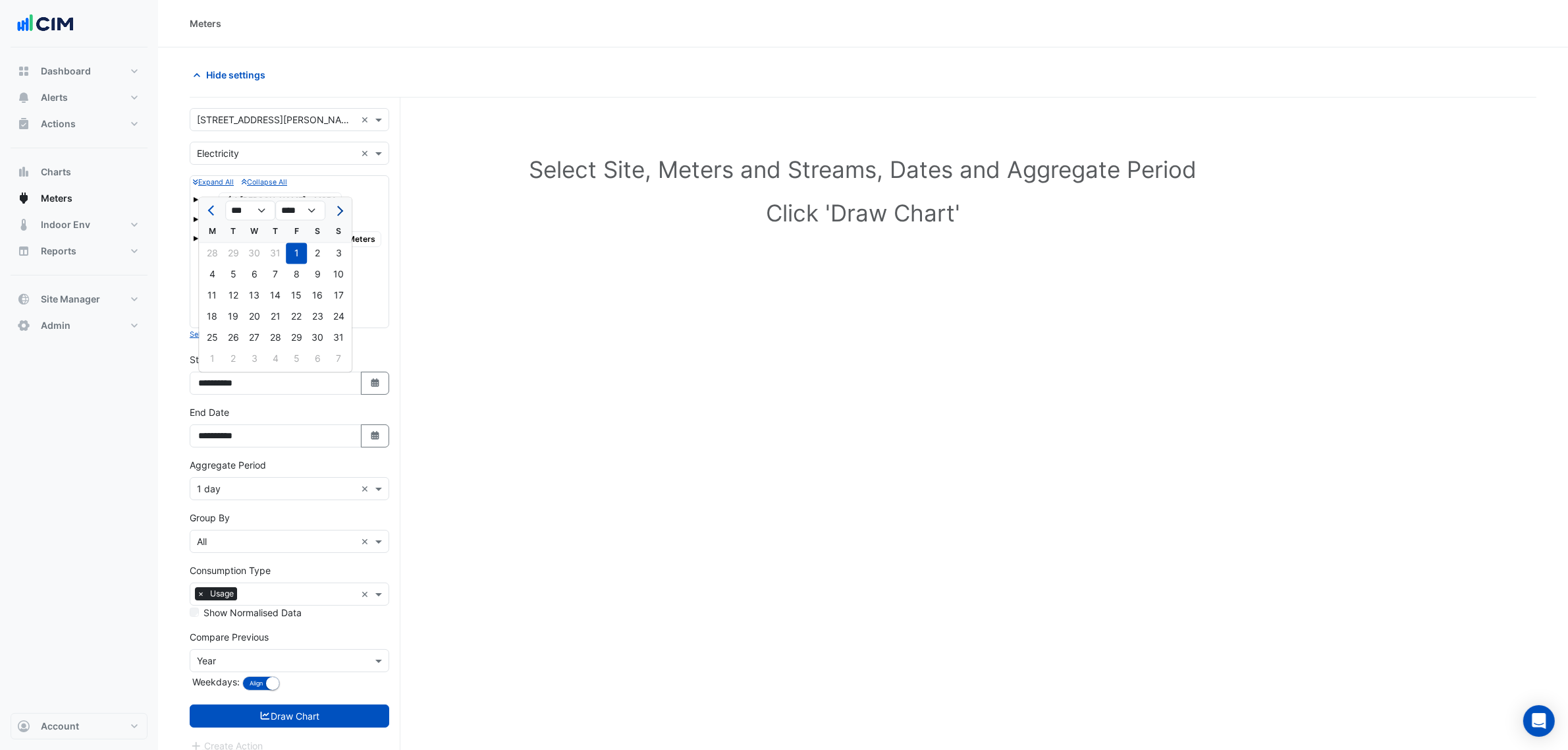
click at [334, 216] on button "Next month" at bounding box center [338, 210] width 16 height 21
select select "*"
click at [215, 251] on div "1" at bounding box center [212, 253] width 21 height 21
type input "**********"
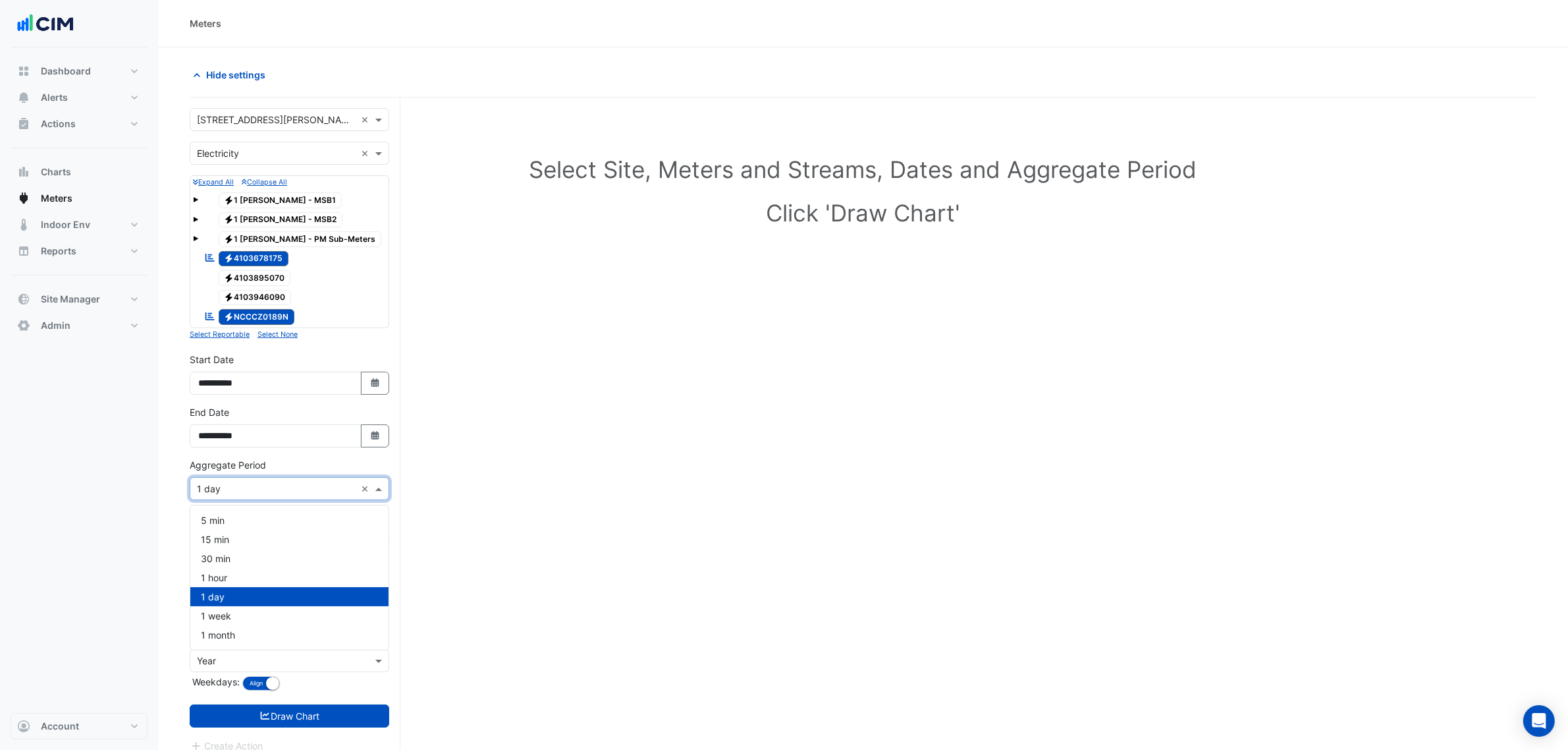
click at [277, 500] on div "× 1 day ×" at bounding box center [289, 489] width 200 height 23
click at [245, 580] on div "1 hour" at bounding box center [289, 577] width 198 height 19
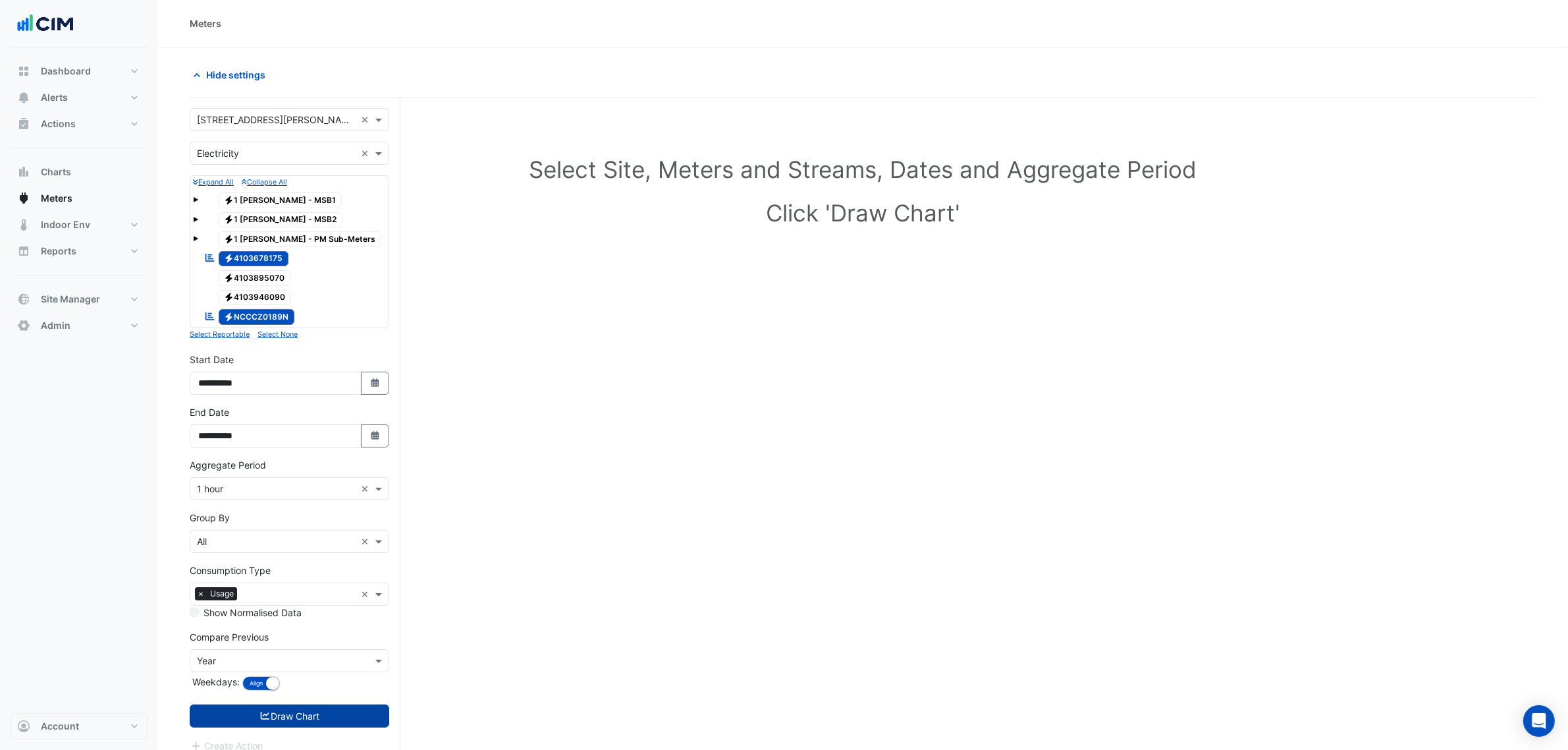
click at [297, 715] on button "Draw Chart" at bounding box center [289, 716] width 200 height 23
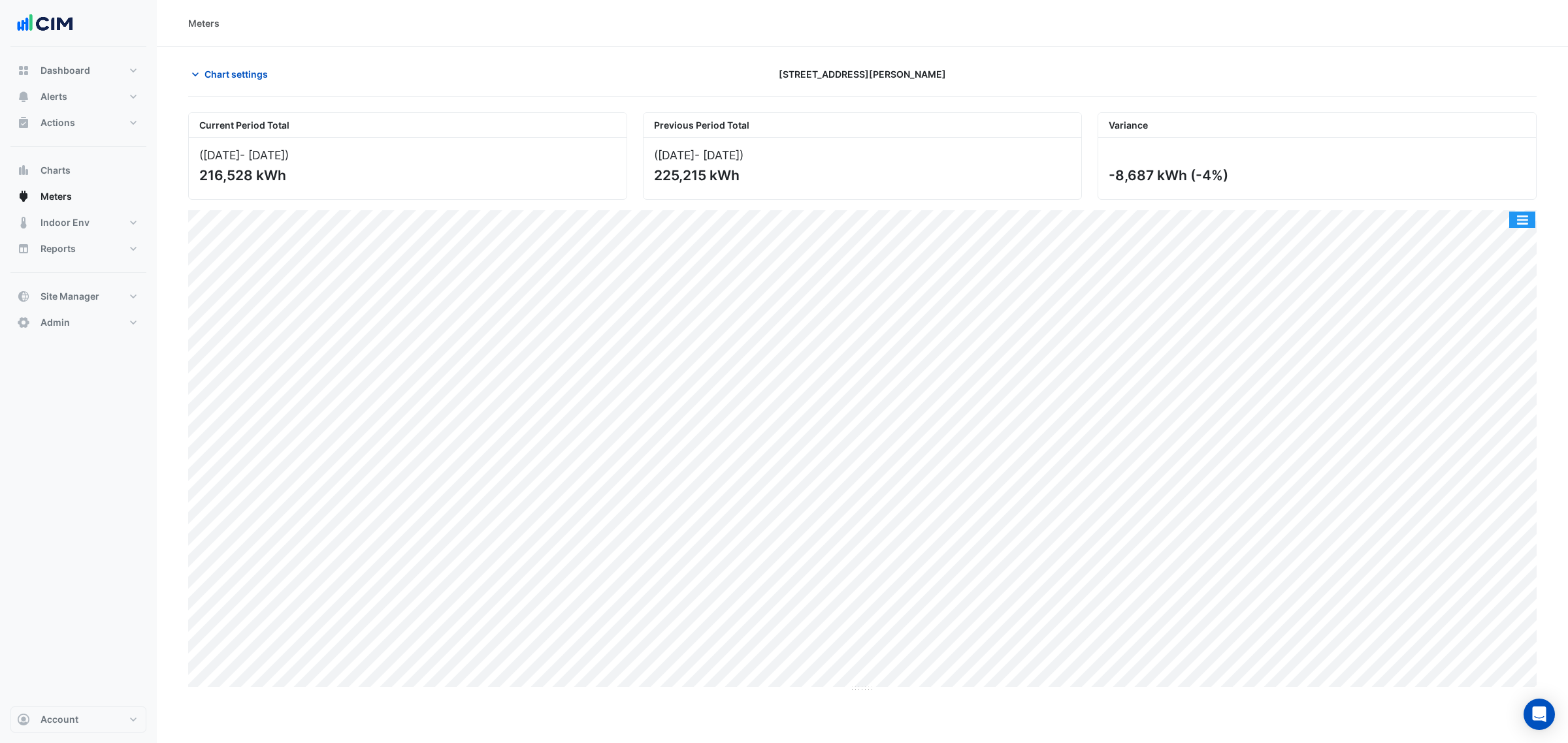
click at [1509, 216] on button "button" at bounding box center [1522, 219] width 26 height 16
click at [1487, 405] on div "Select Chart Type" at bounding box center [1496, 408] width 78 height 32
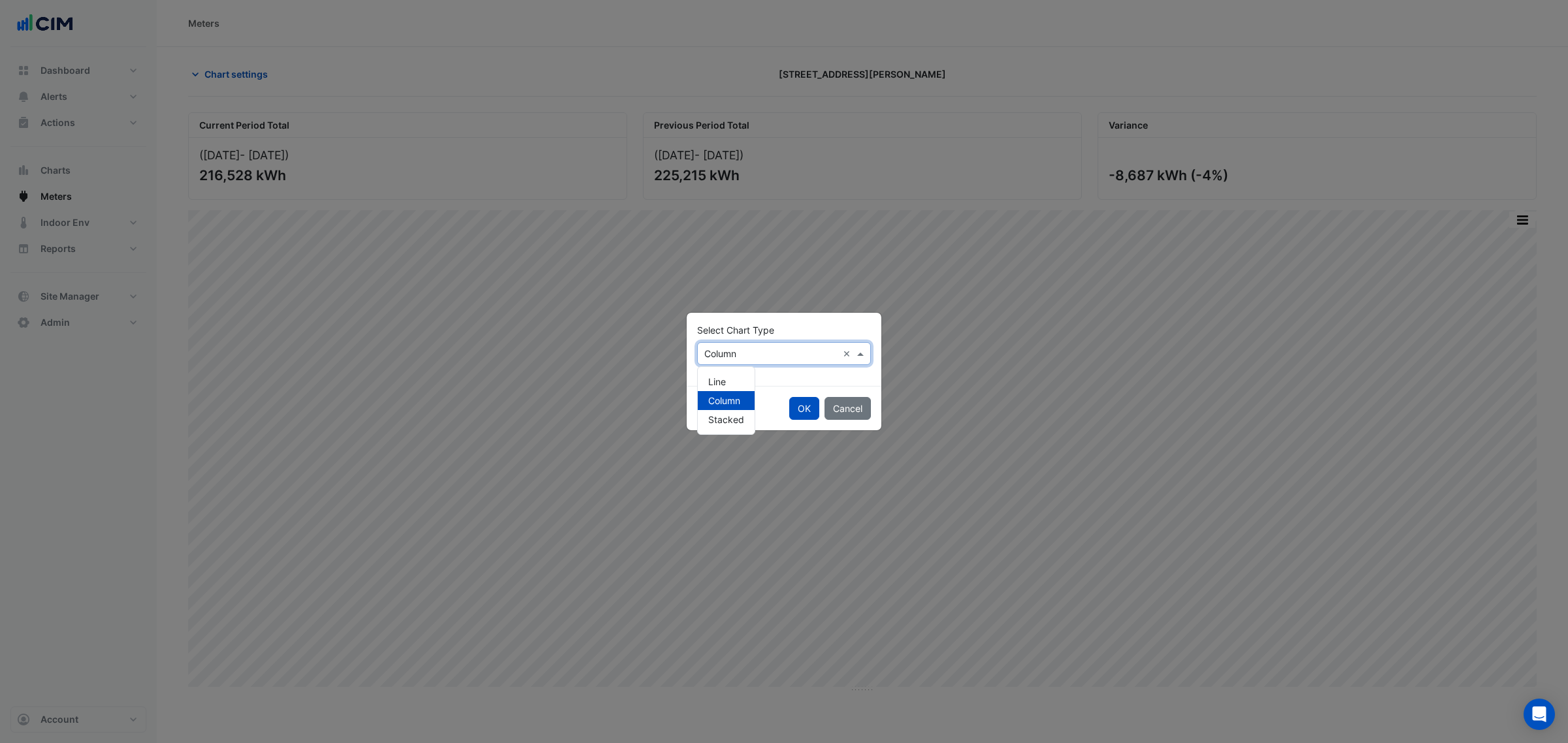
click at [778, 355] on input "text" at bounding box center [771, 354] width 133 height 14
click at [728, 386] on div "Line" at bounding box center [726, 381] width 57 height 19
click at [800, 413] on button "OK" at bounding box center [804, 408] width 30 height 23
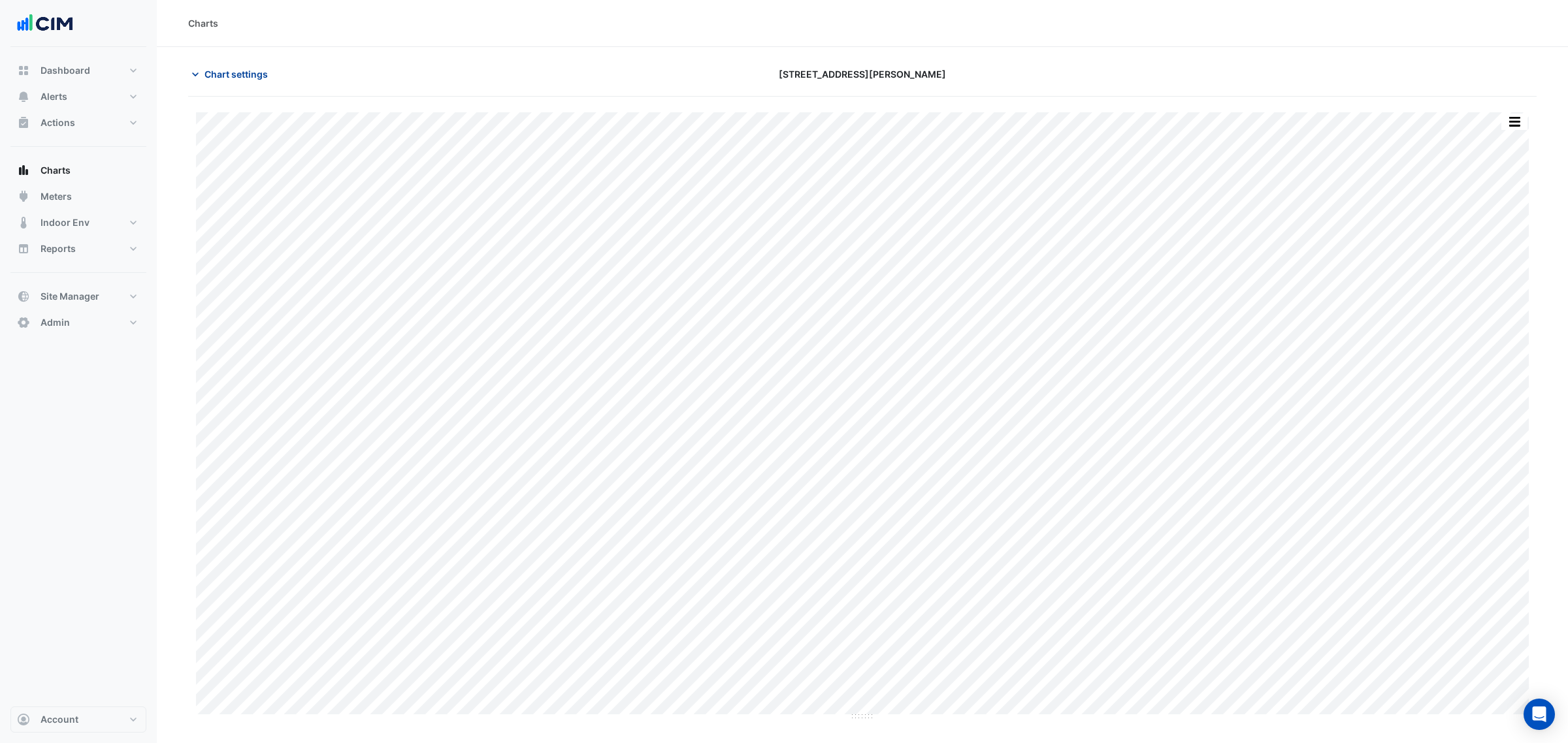
click at [221, 82] on button "Chart settings" at bounding box center [232, 74] width 88 height 23
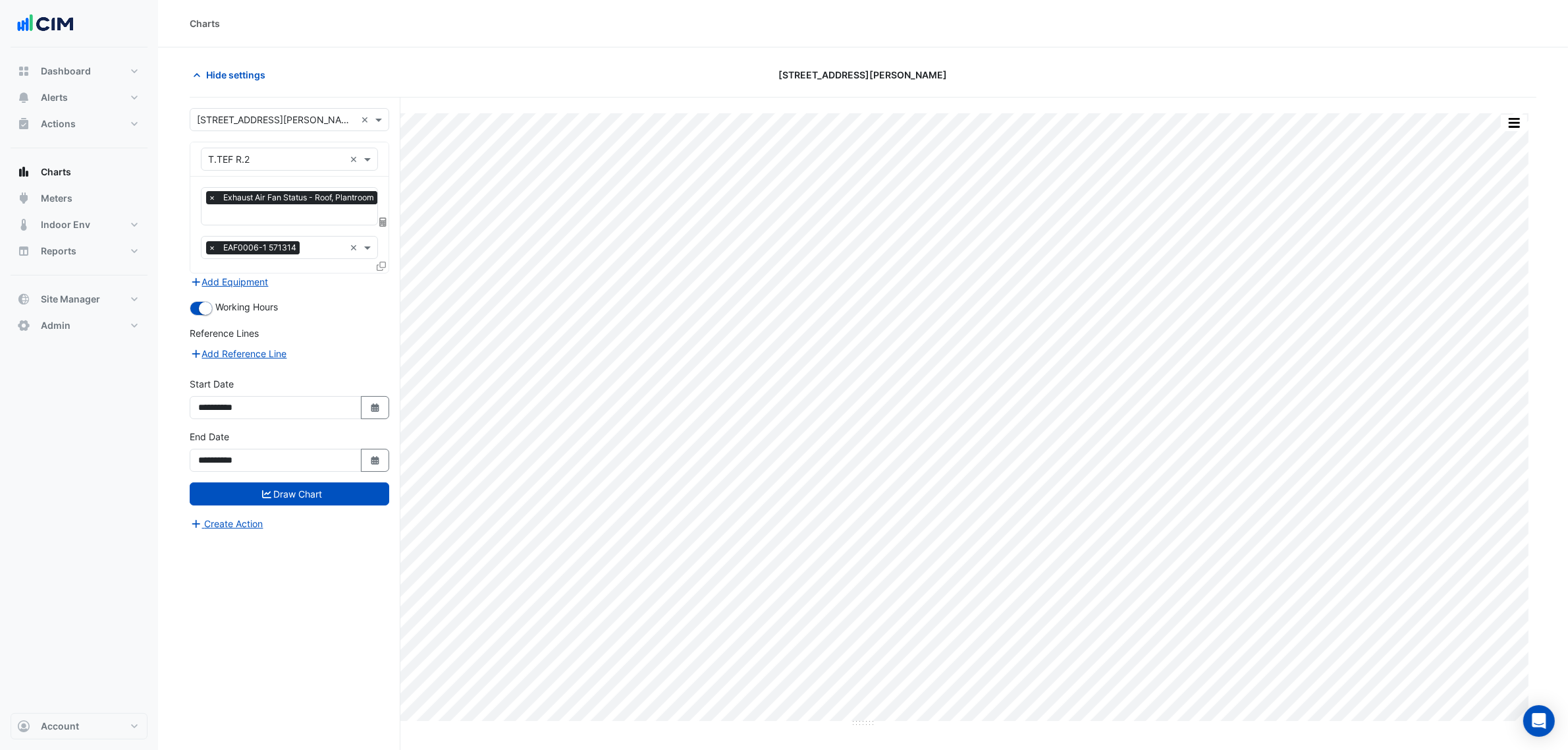
click at [265, 216] on input "text" at bounding box center [294, 216] width 173 height 14
click at [278, 248] on div "Exhaust Air Fan Enable - Roof, Plantroom" at bounding box center [300, 242] width 197 height 19
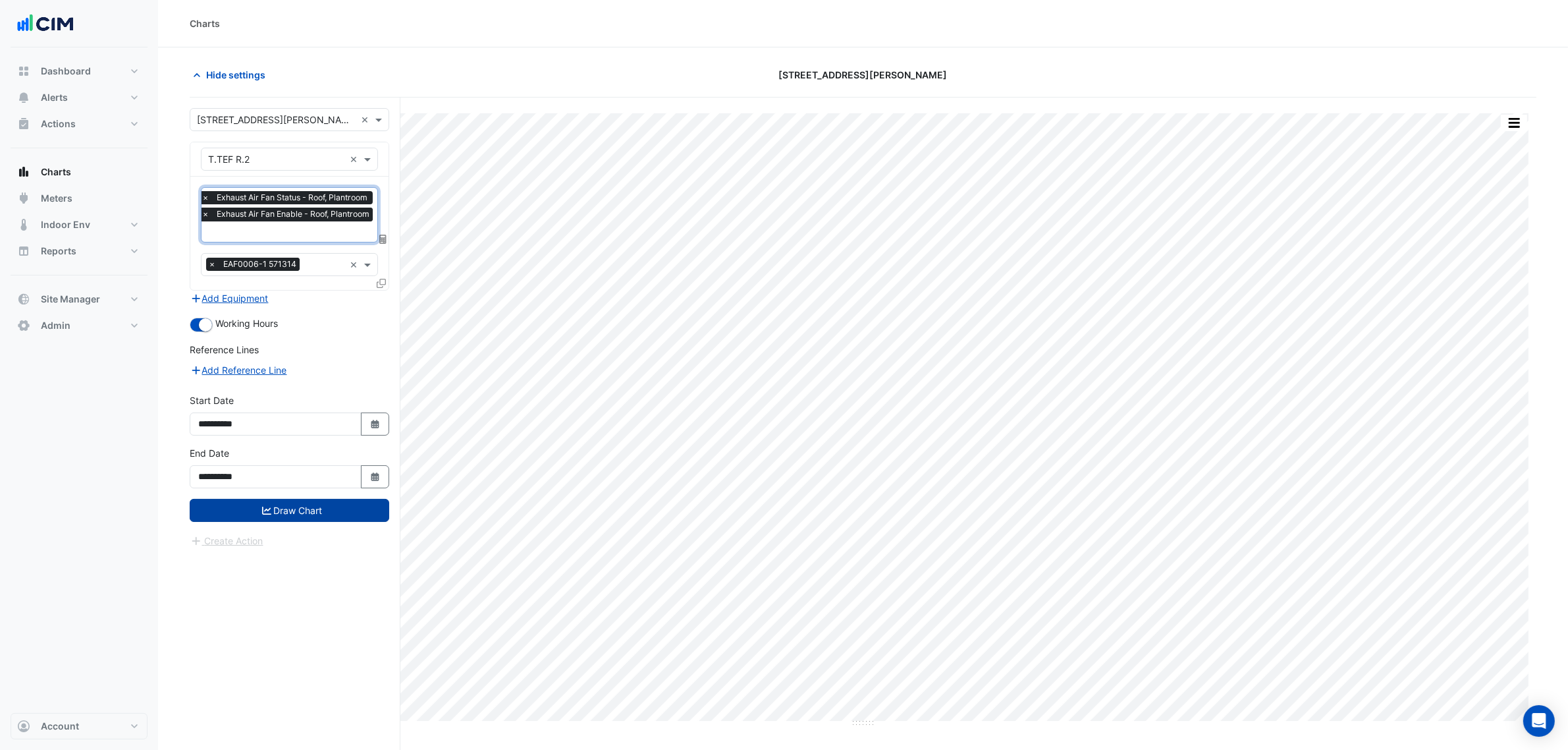
click at [351, 508] on button "Draw Chart" at bounding box center [289, 511] width 200 height 23
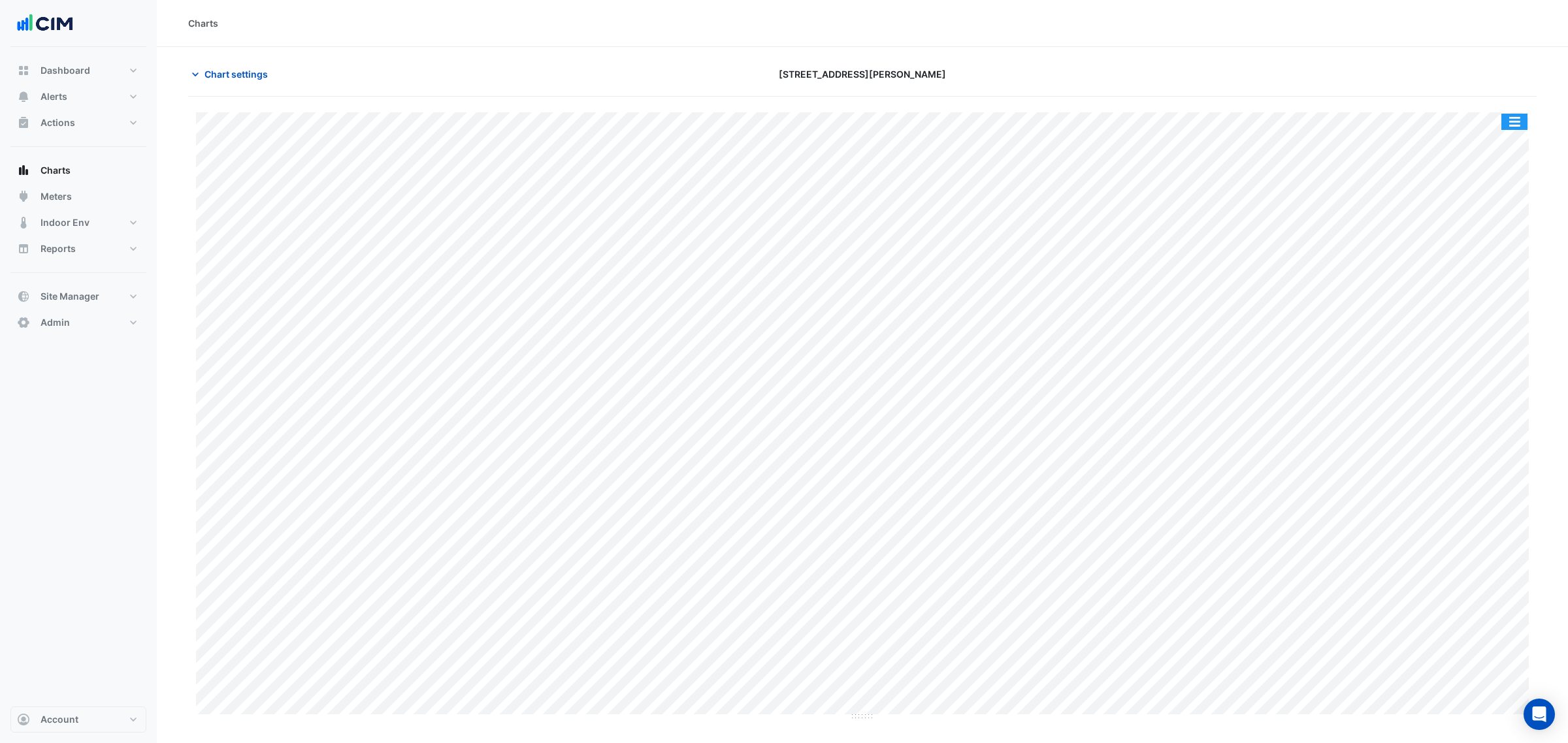
click at [1522, 128] on button "button" at bounding box center [1514, 122] width 26 height 16
click at [1508, 148] on div "Split All" at bounding box center [1488, 145] width 78 height 24
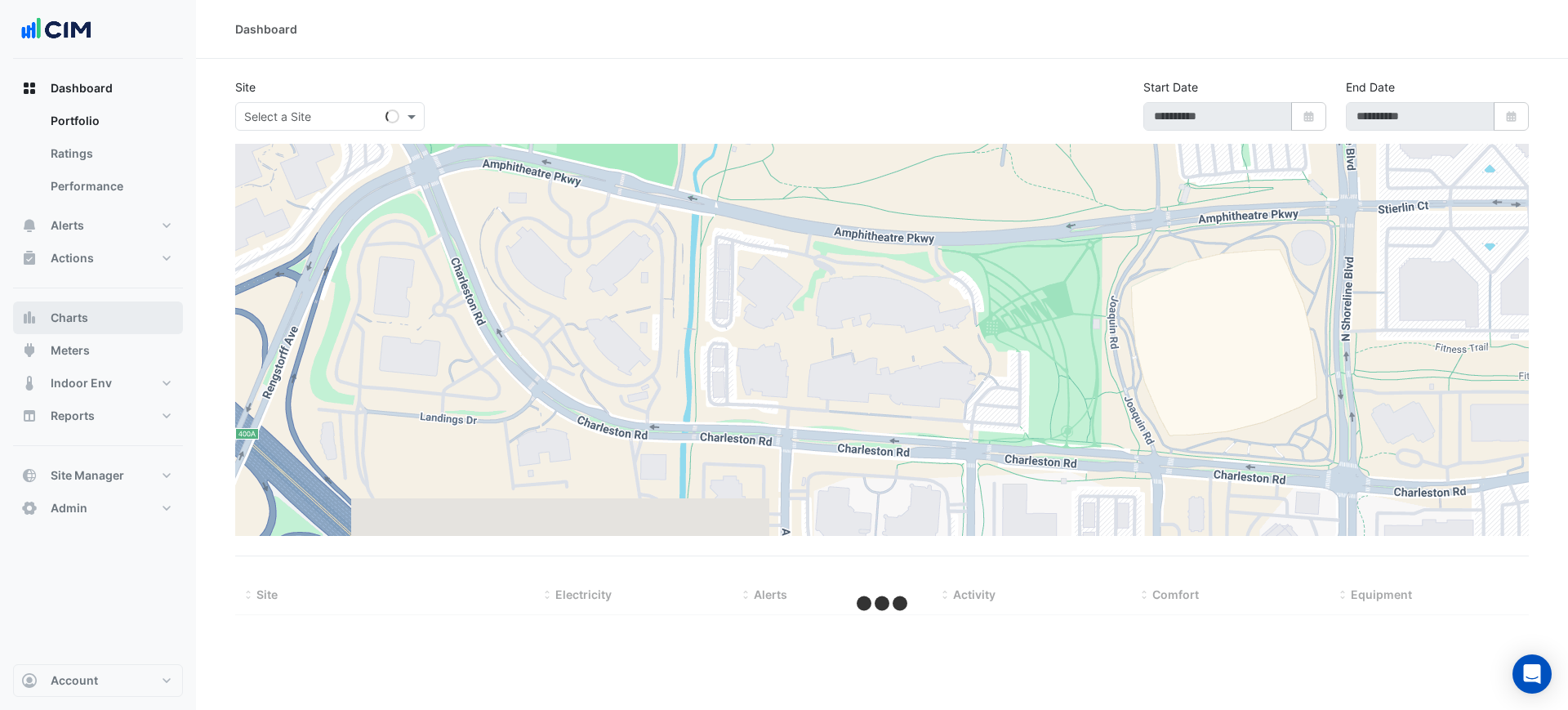
click at [133, 331] on button "Charts" at bounding box center [99, 317] width 170 height 32
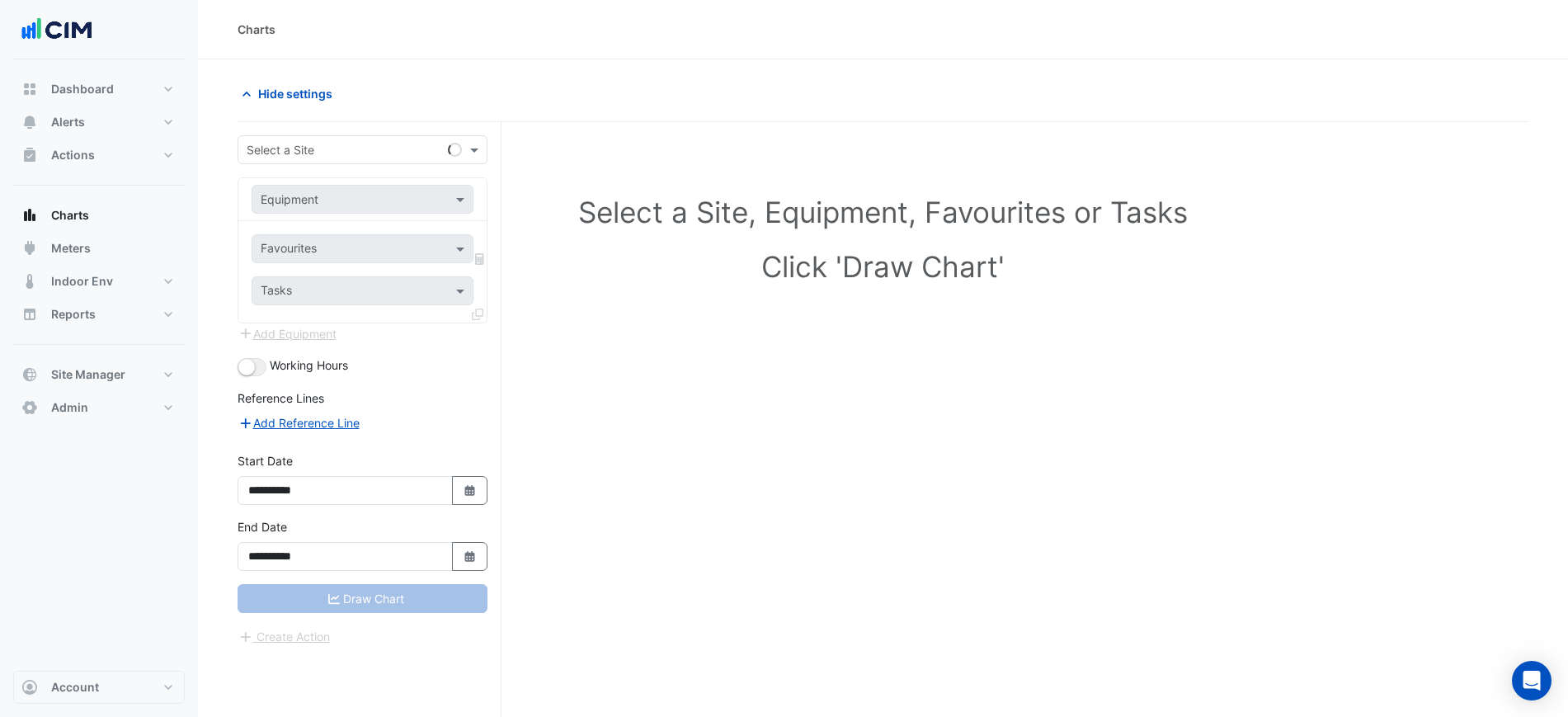
click at [311, 155] on input "text" at bounding box center [346, 150] width 199 height 17
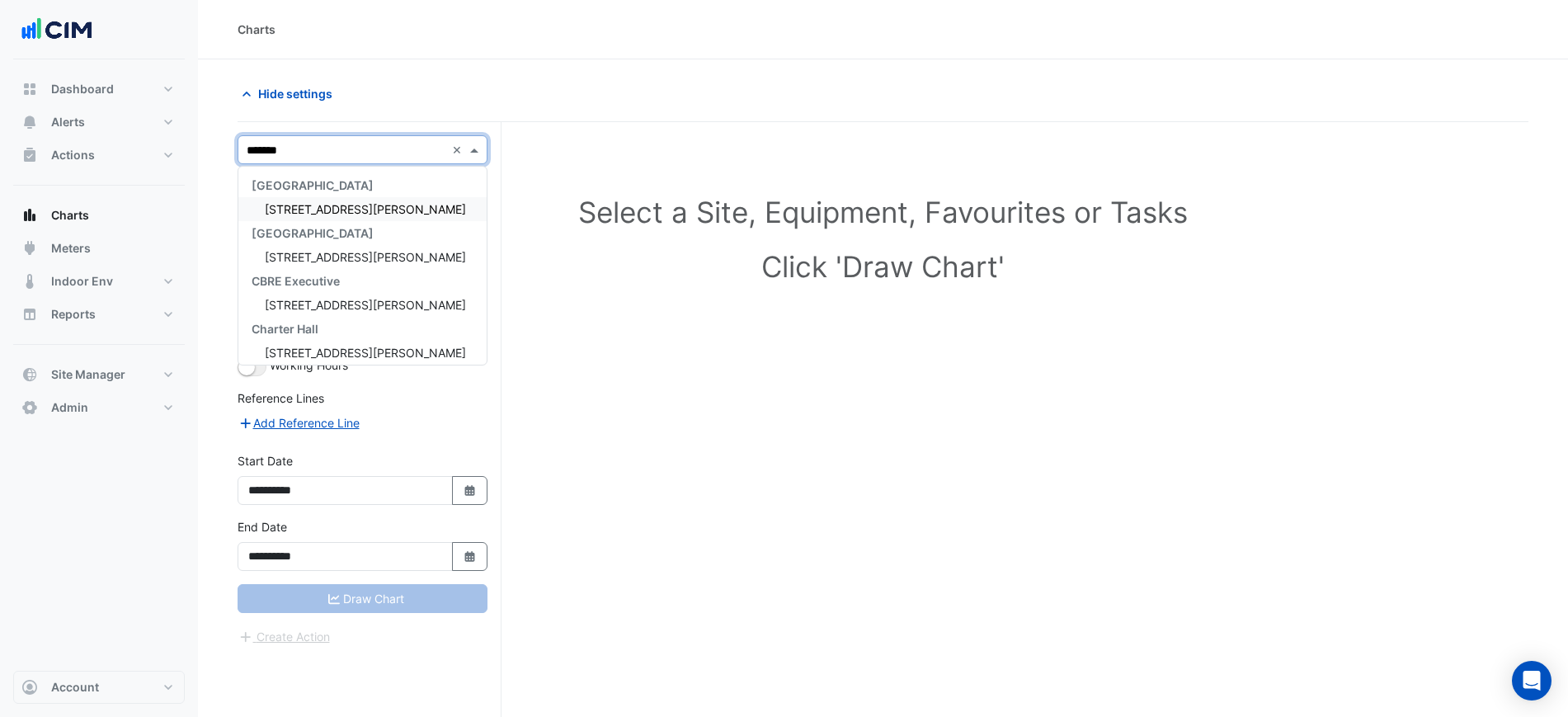
type input "********"
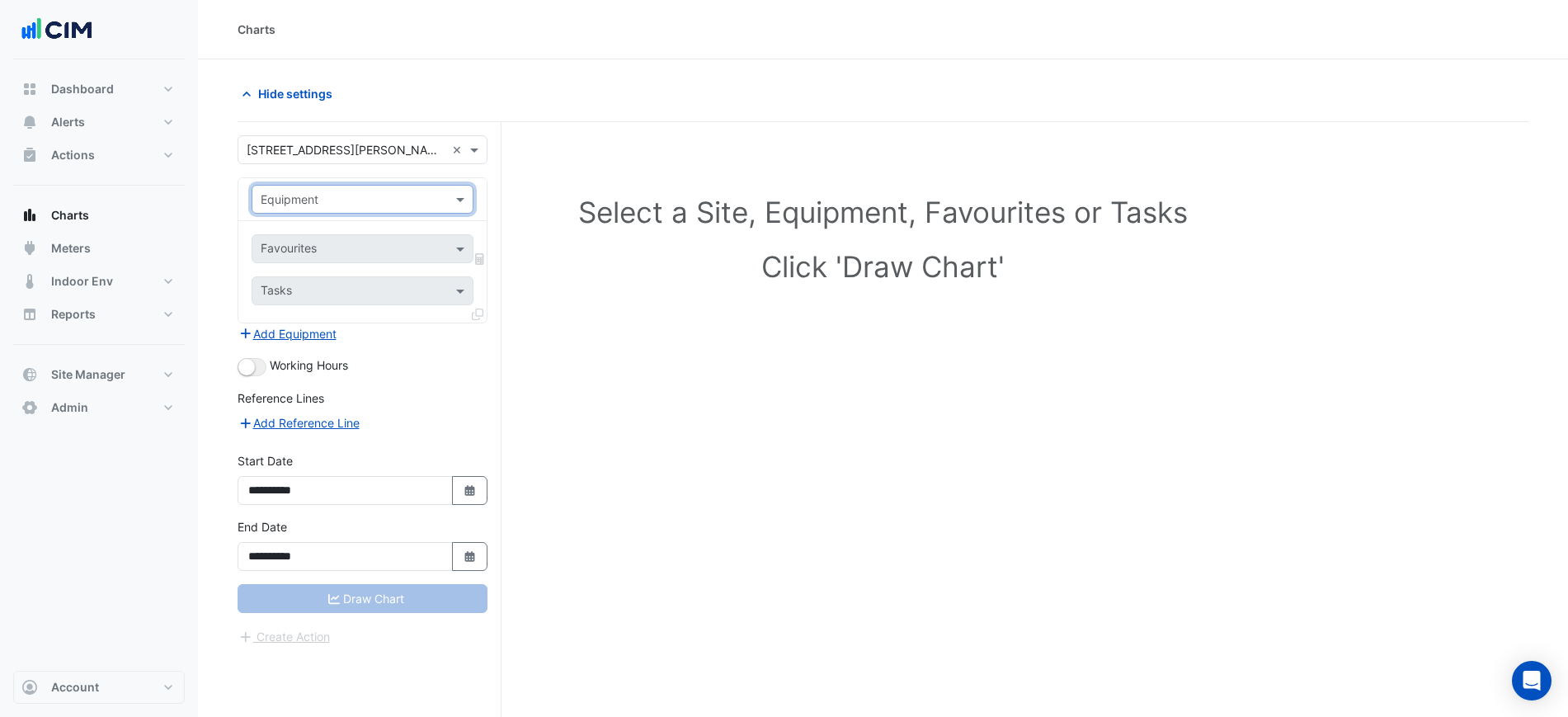
type input "*"
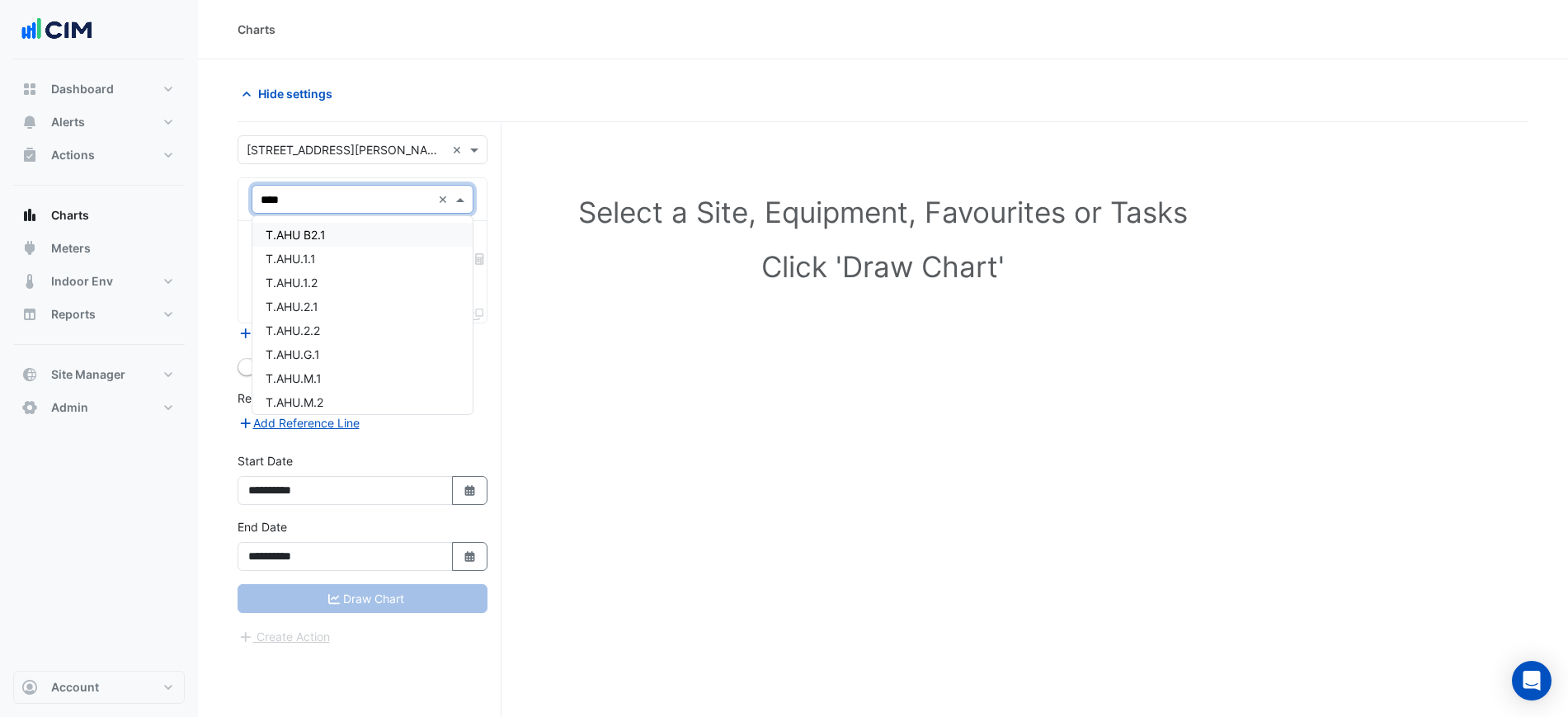
type input "*****"
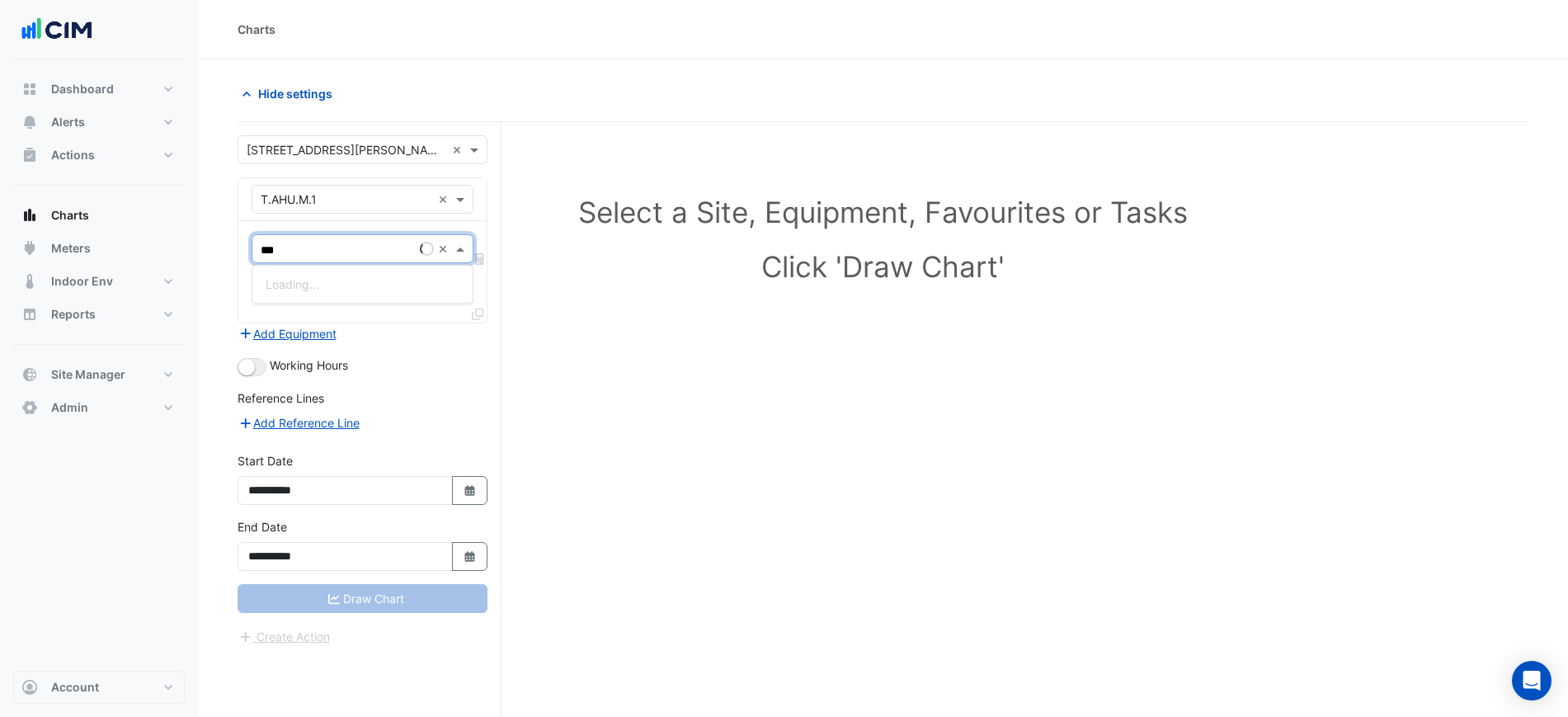
type input "****"
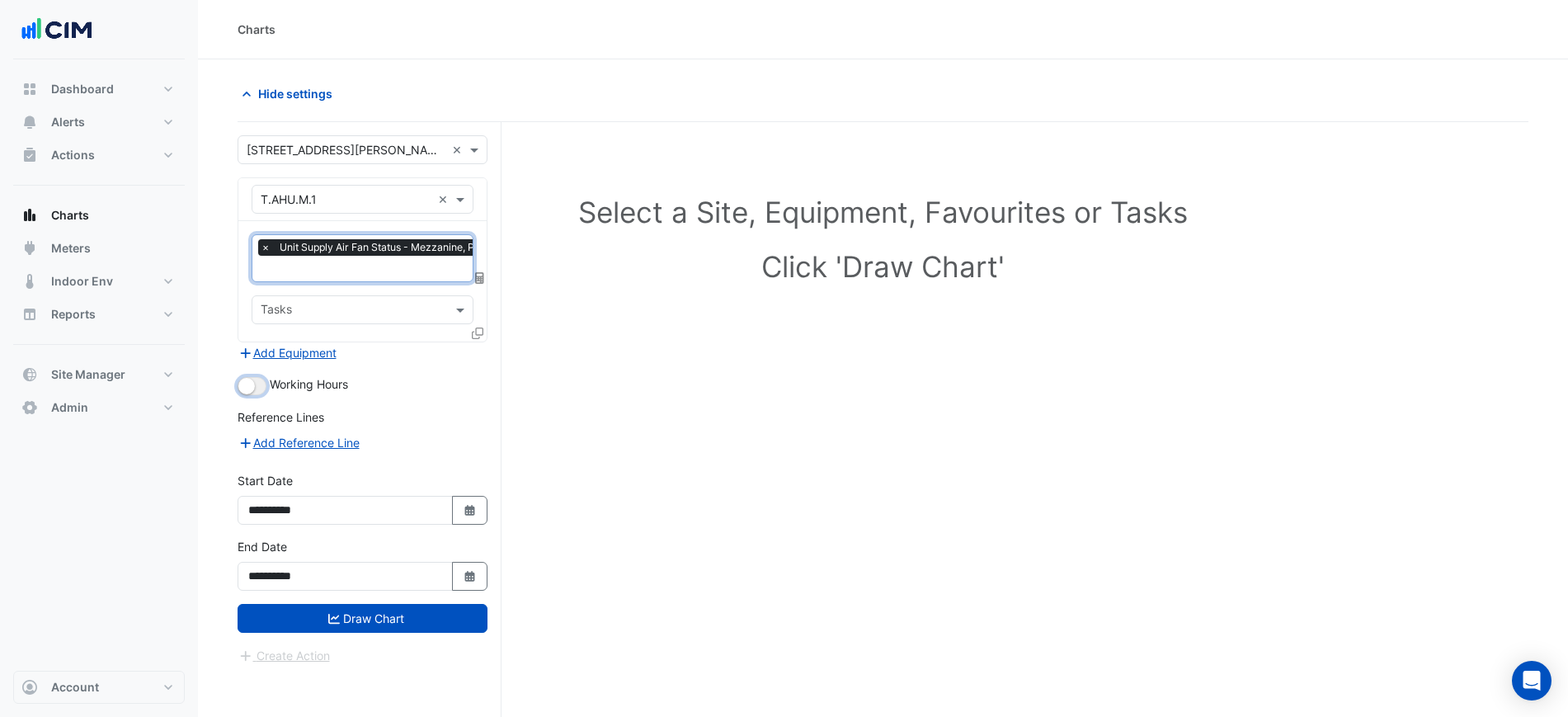
click at [255, 387] on button "button" at bounding box center [252, 386] width 29 height 18
click at [478, 330] on icon at bounding box center [477, 333] width 12 height 12
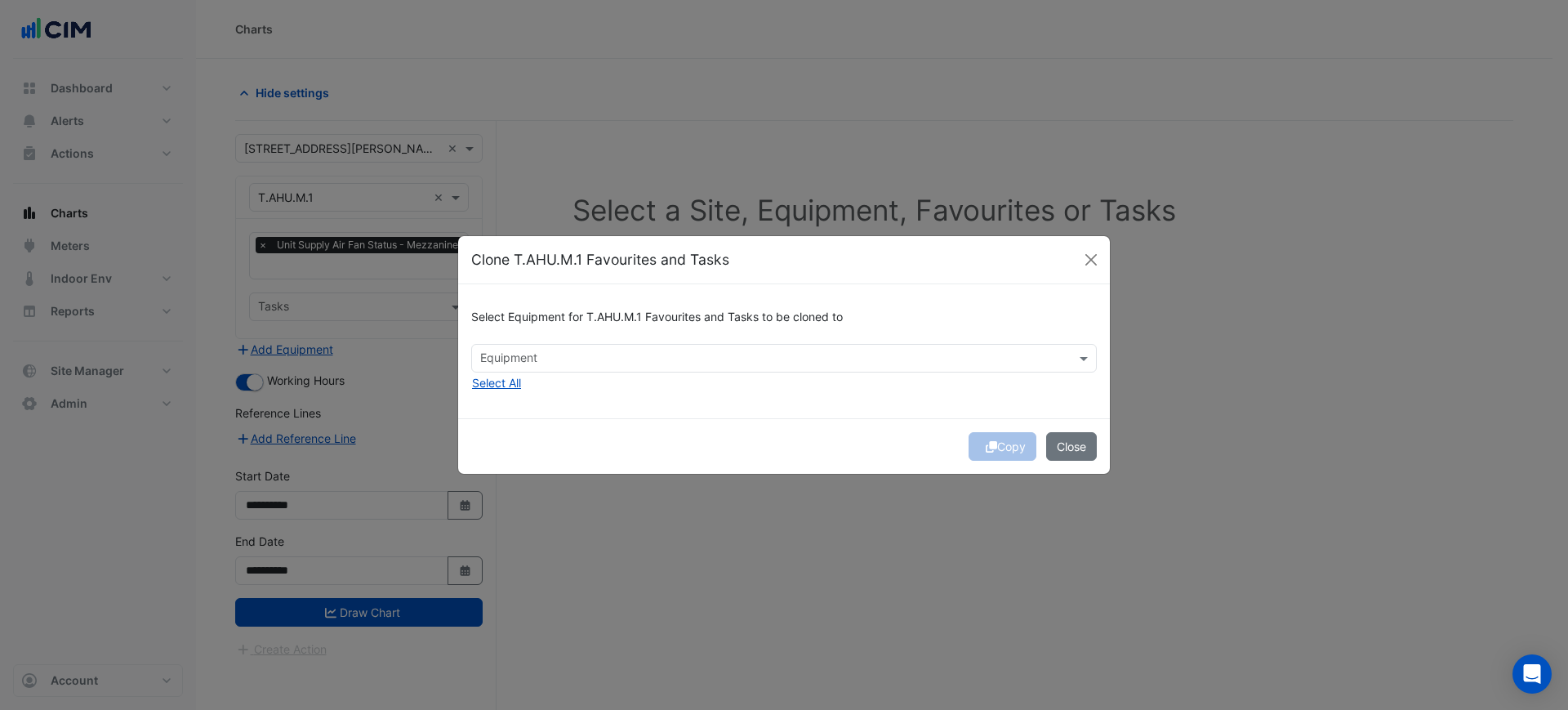
click at [560, 357] on input "text" at bounding box center [775, 359] width 589 height 17
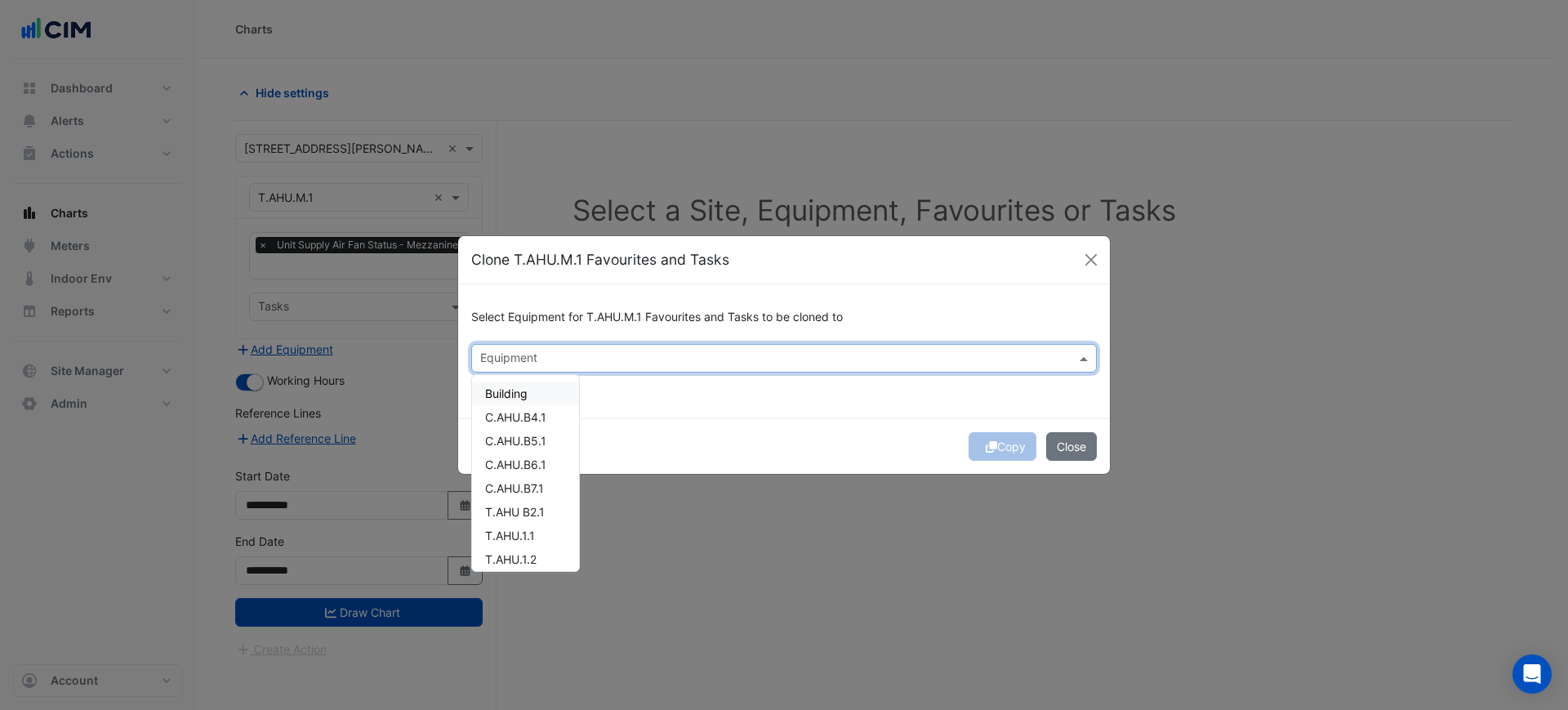
drag, startPoint x: 719, startPoint y: 398, endPoint x: 507, endPoint y: 388, distance: 212.2
click at [709, 400] on div "Select Equipment for T.AHU.M.1 Favourites and Tasks to be cloned to Equipment B…" at bounding box center [784, 351] width 652 height 134
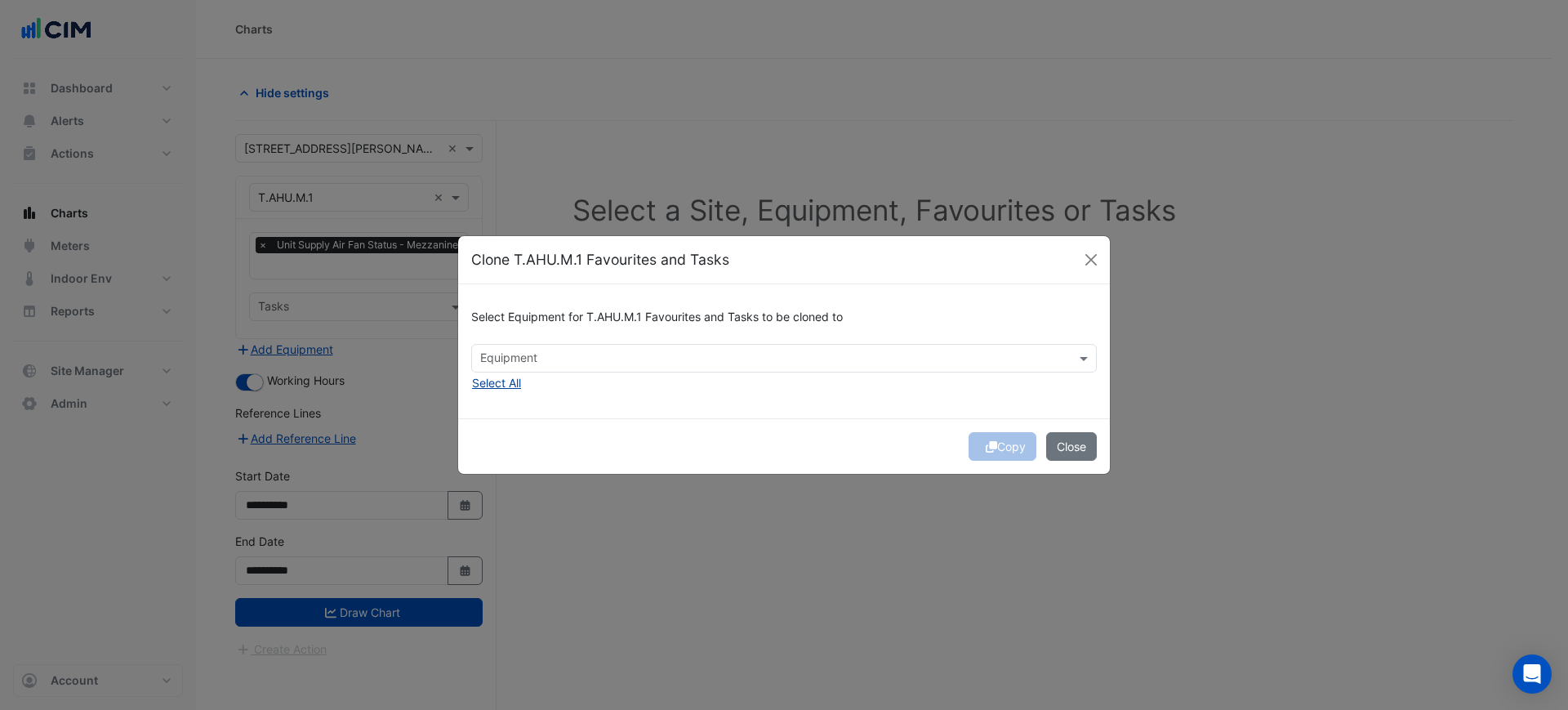
click at [507, 388] on button "Select All" at bounding box center [497, 382] width 50 height 19
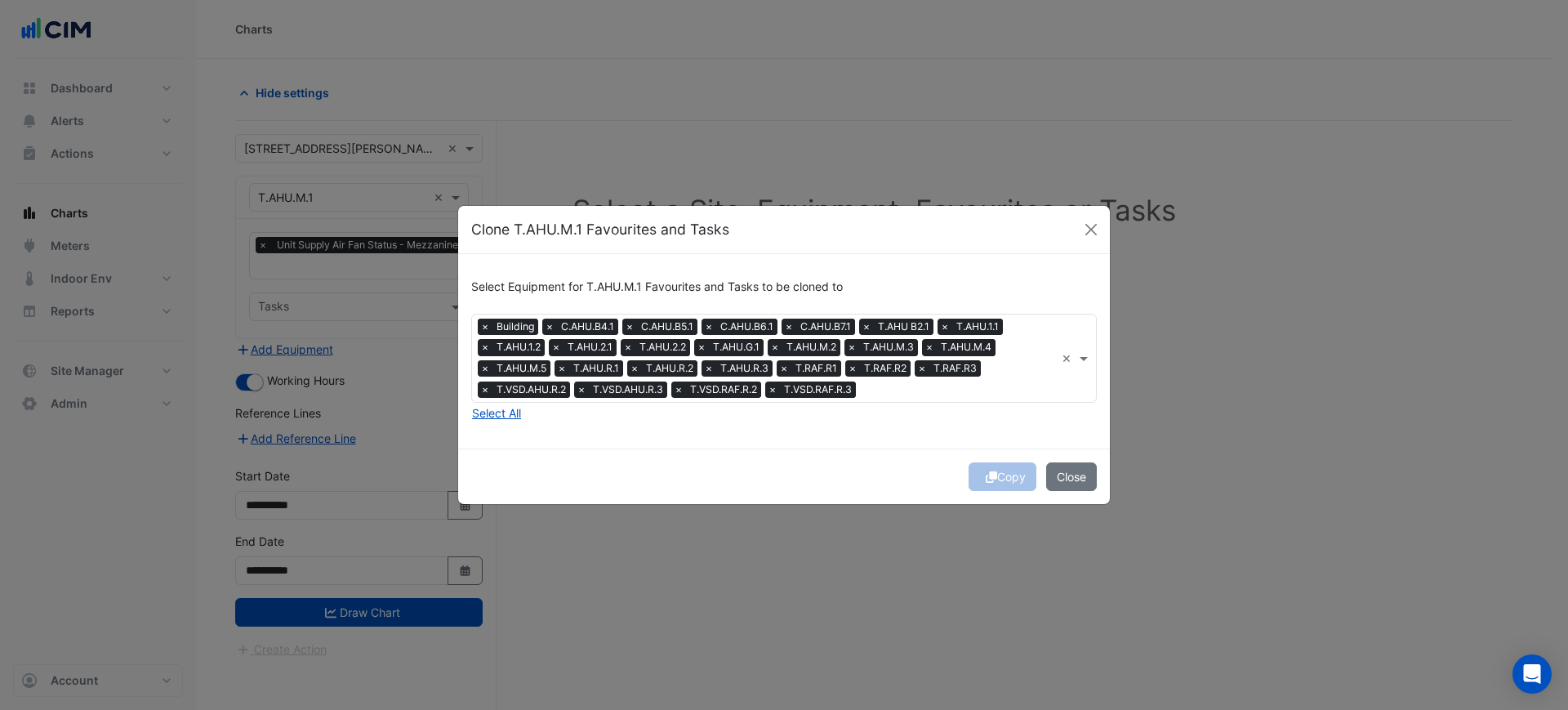
click at [486, 319] on span "×" at bounding box center [485, 326] width 14 height 16
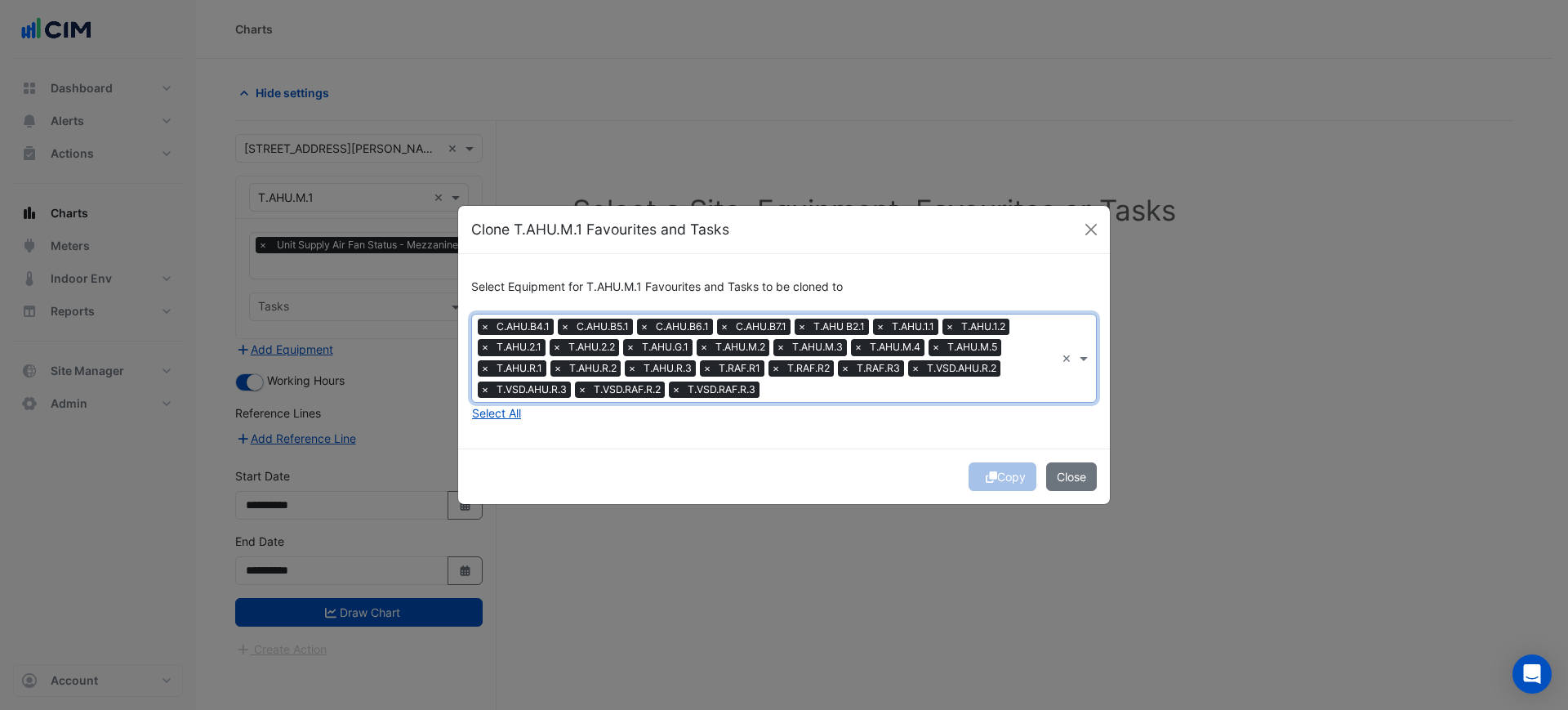
click at [486, 319] on span "×" at bounding box center [485, 326] width 14 height 16
click at [582, 391] on span "×" at bounding box center [579, 389] width 14 height 16
click at [479, 392] on span "×" at bounding box center [485, 389] width 14 height 16
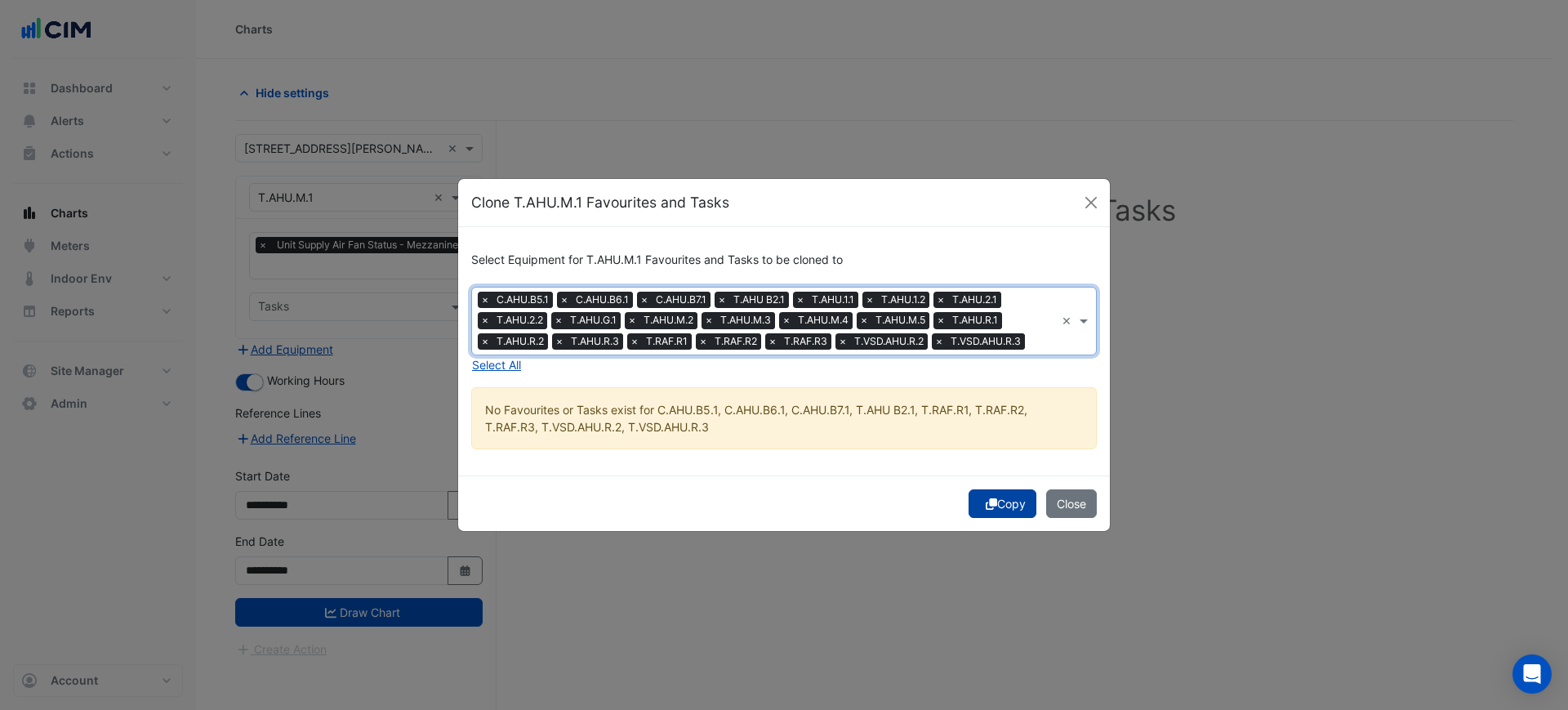
click at [1013, 499] on button "Copy" at bounding box center [1003, 504] width 68 height 29
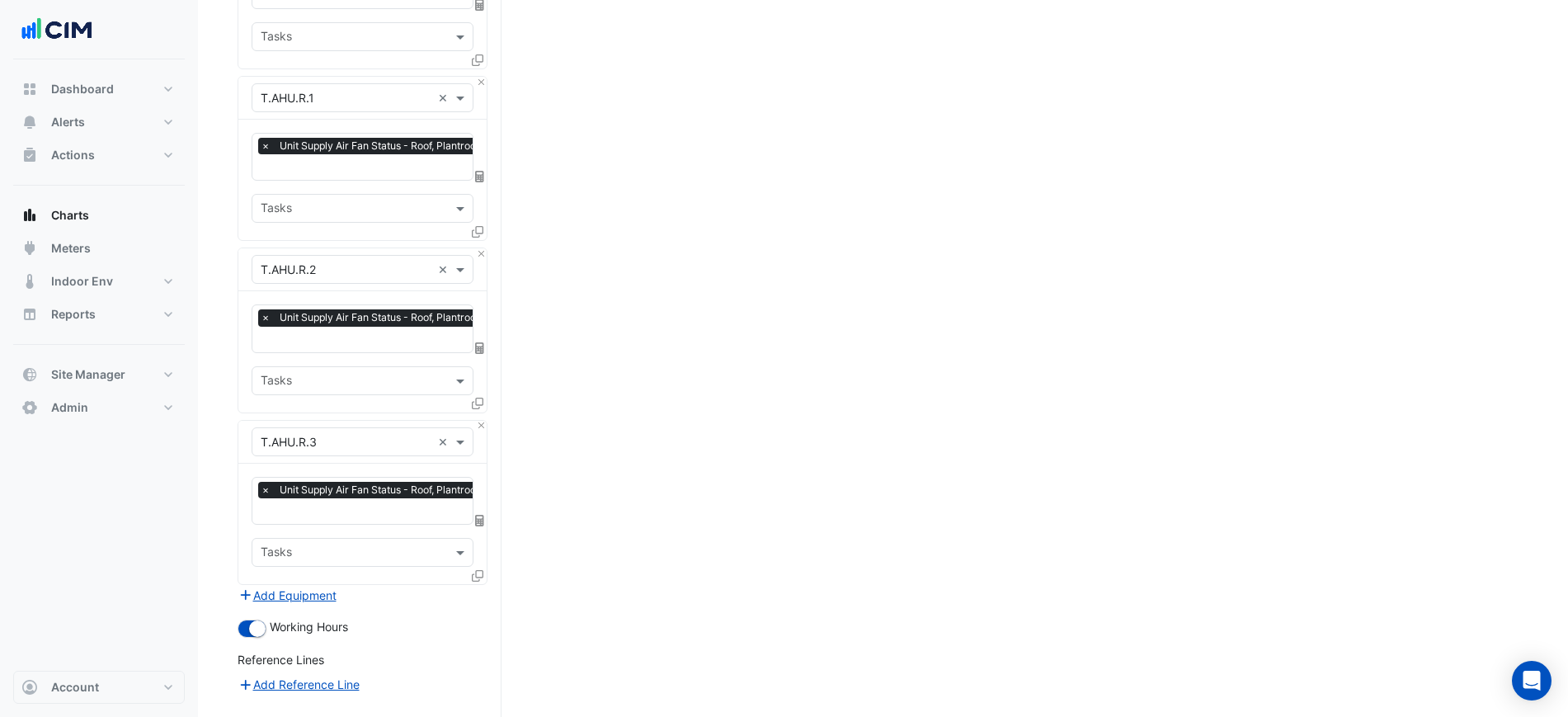
scroll to position [2003, 0]
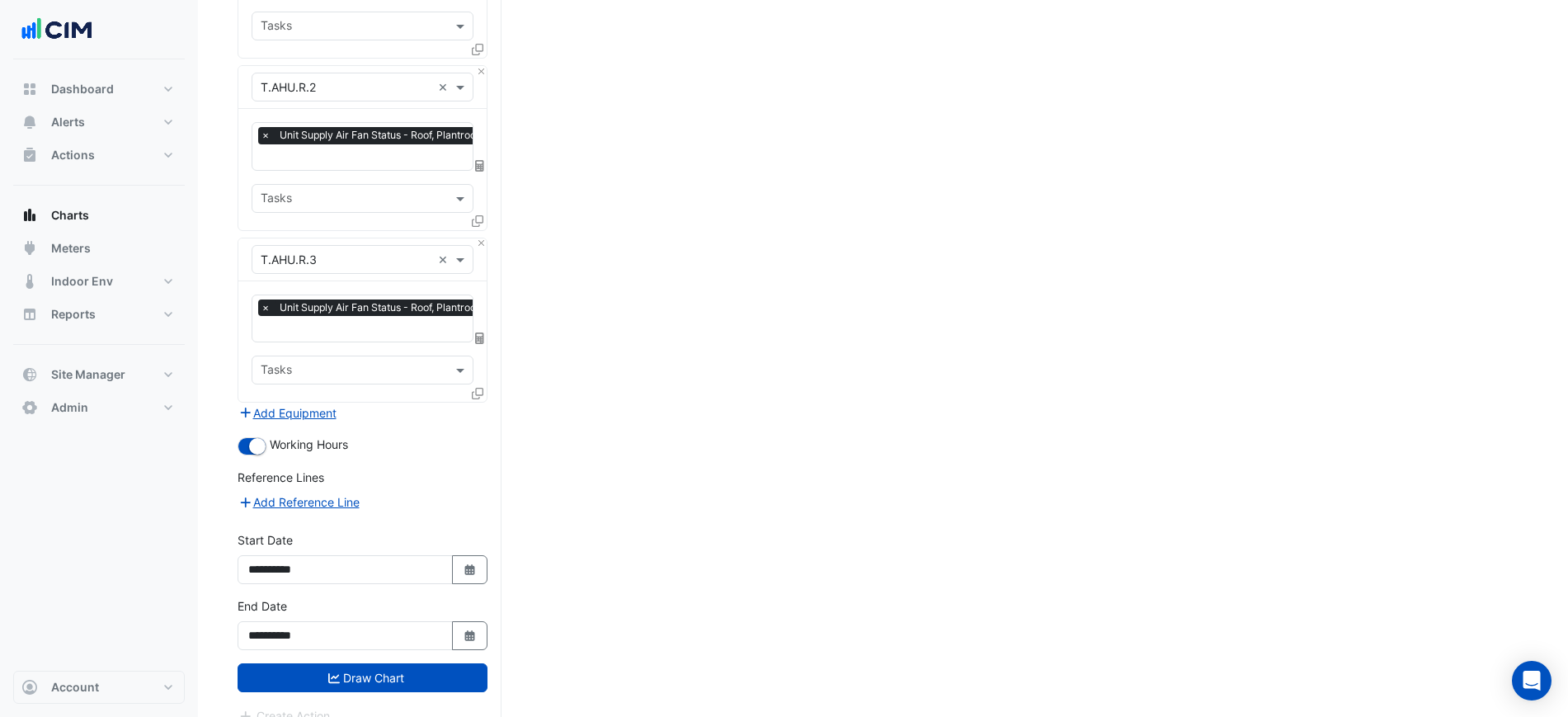
drag, startPoint x: 702, startPoint y: 516, endPoint x: 757, endPoint y: 760, distance: 250.1
click at [411, 638] on div "**********" at bounding box center [362, 630] width 270 height 66
click at [414, 664] on button "Draw Chart" at bounding box center [362, 678] width 250 height 29
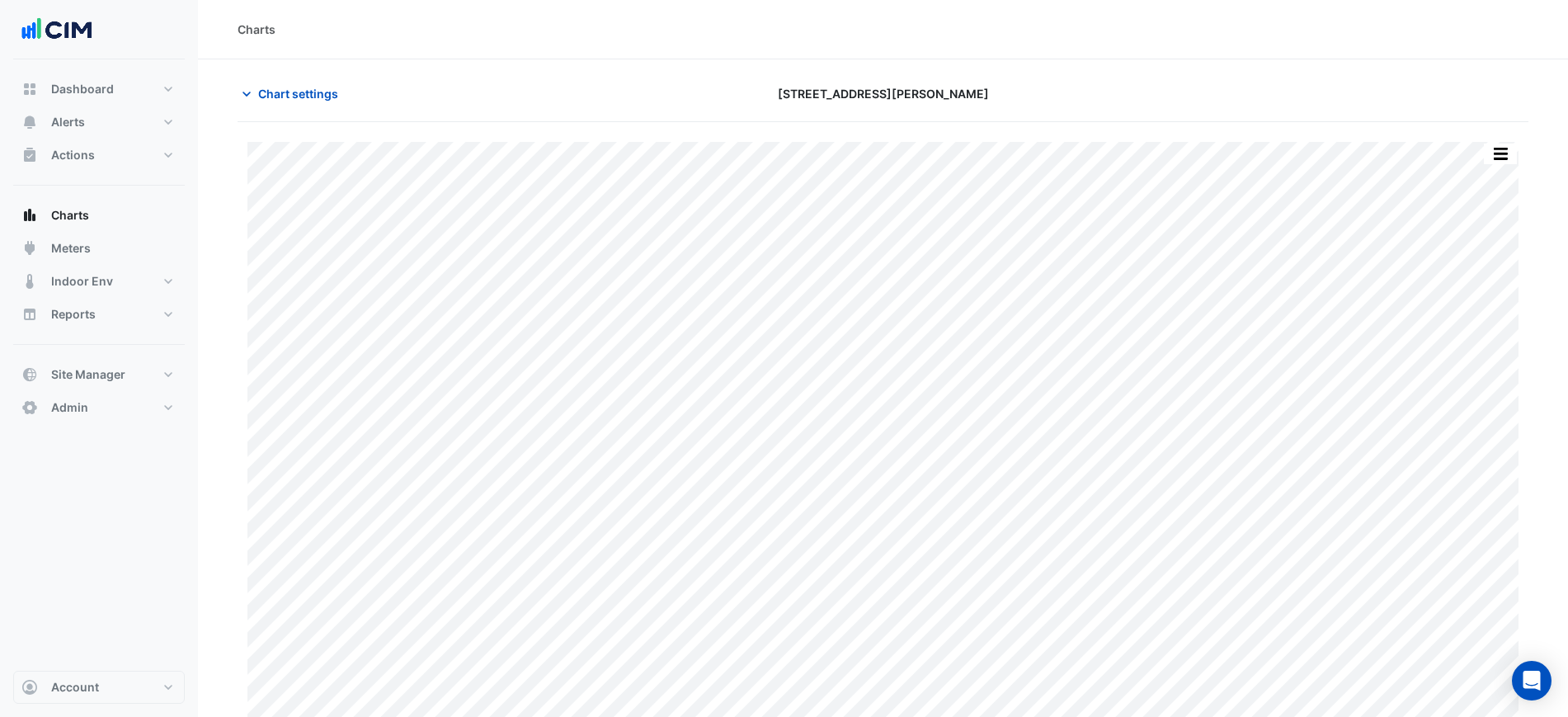
scroll to position [14, 0]
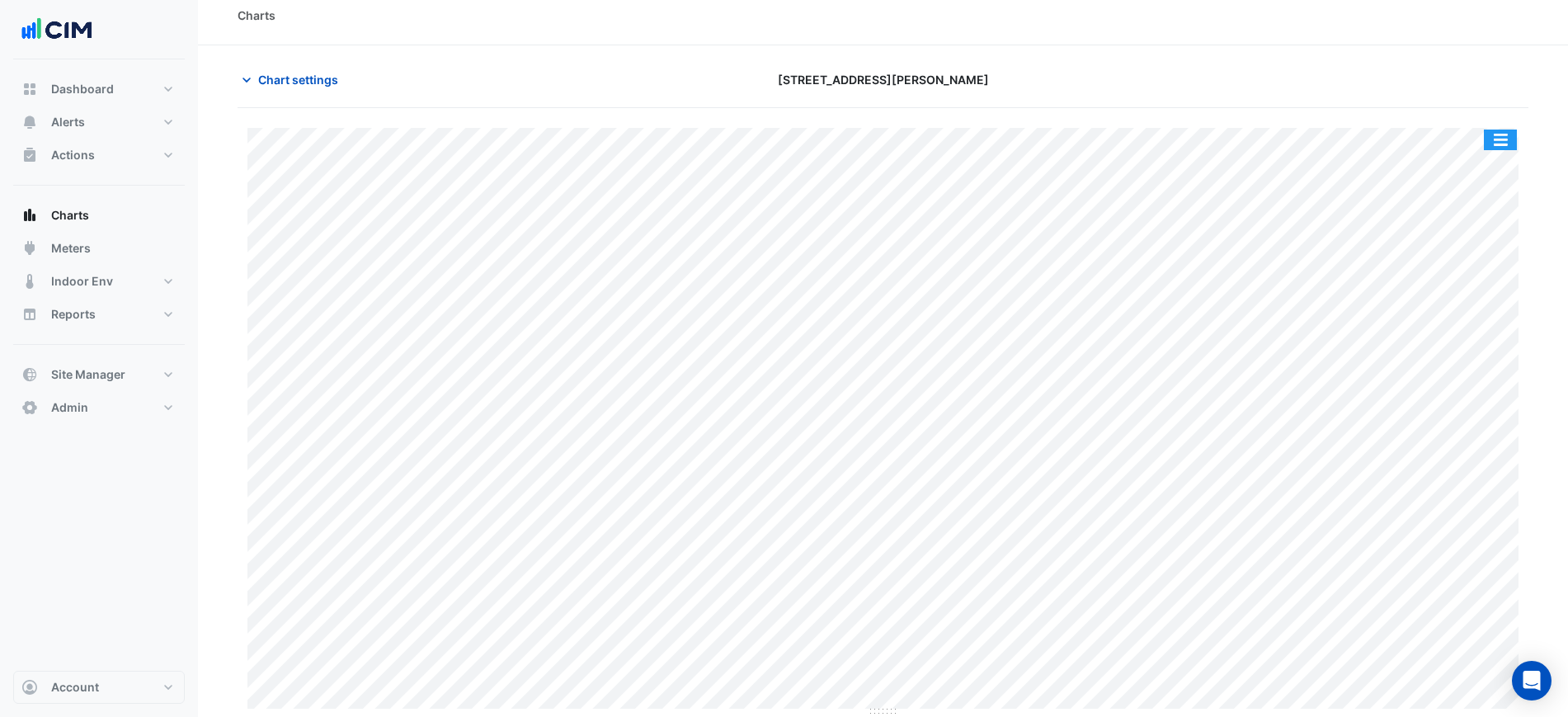
click at [1491, 133] on button "button" at bounding box center [1500, 139] width 33 height 21
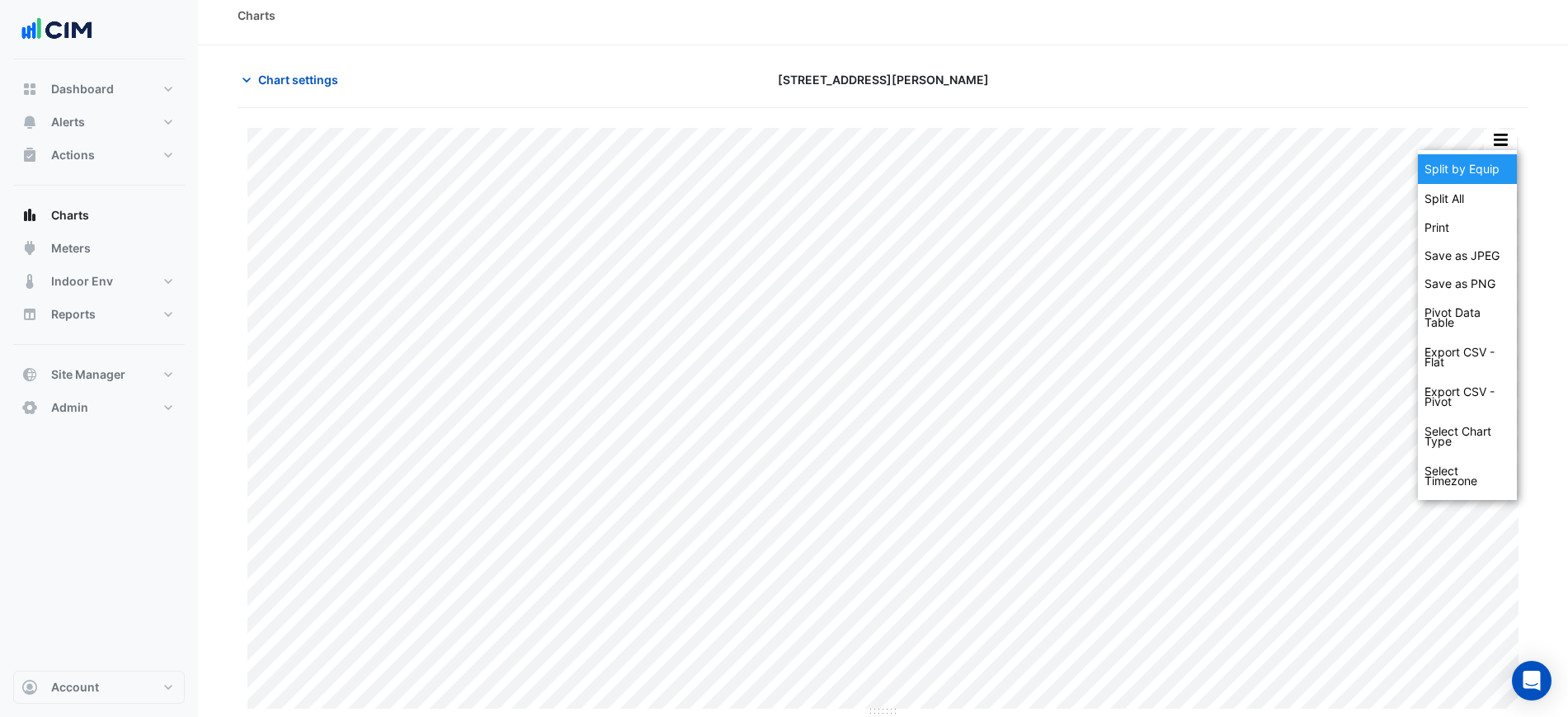
click at [1487, 162] on div "Split by Equip" at bounding box center [1467, 168] width 99 height 30
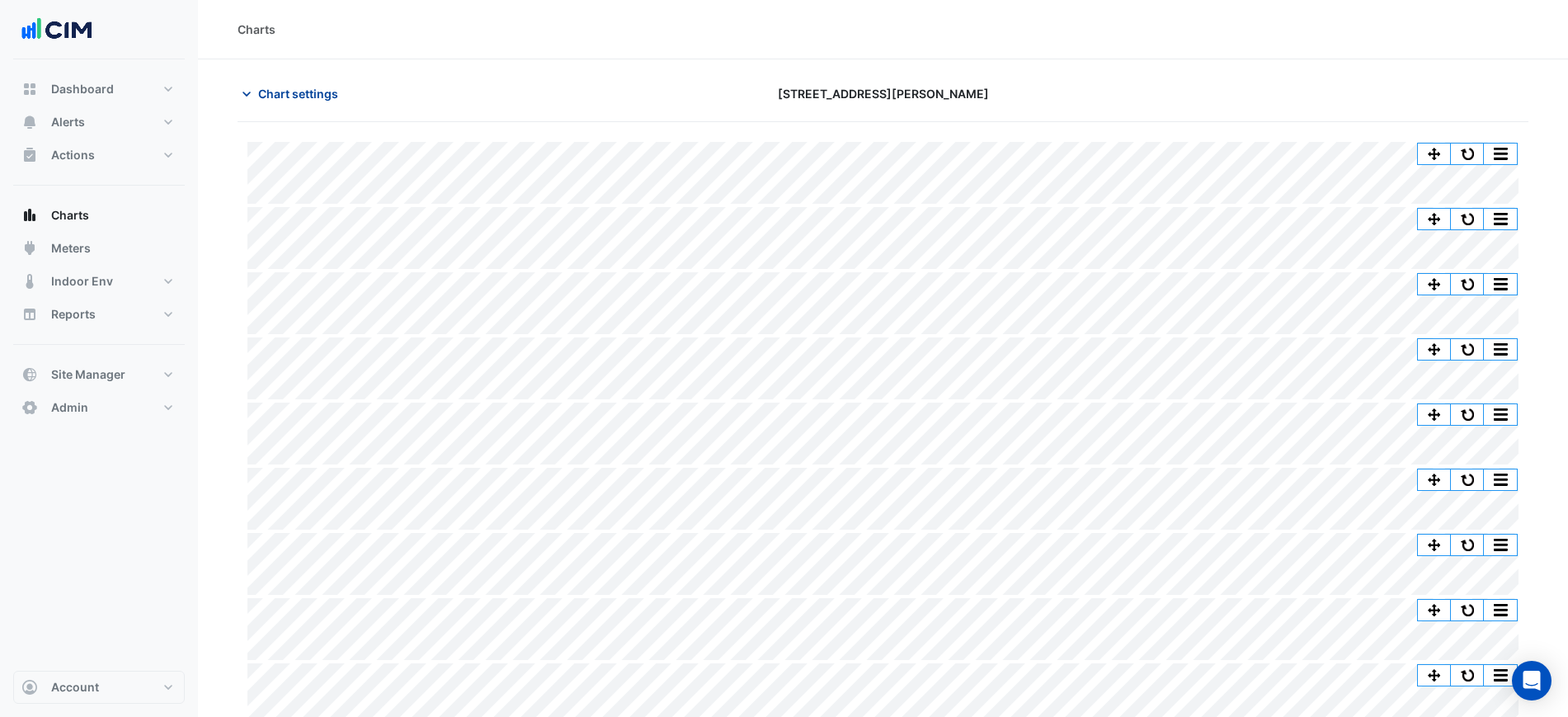
click at [308, 91] on span "Chart settings" at bounding box center [298, 93] width 80 height 17
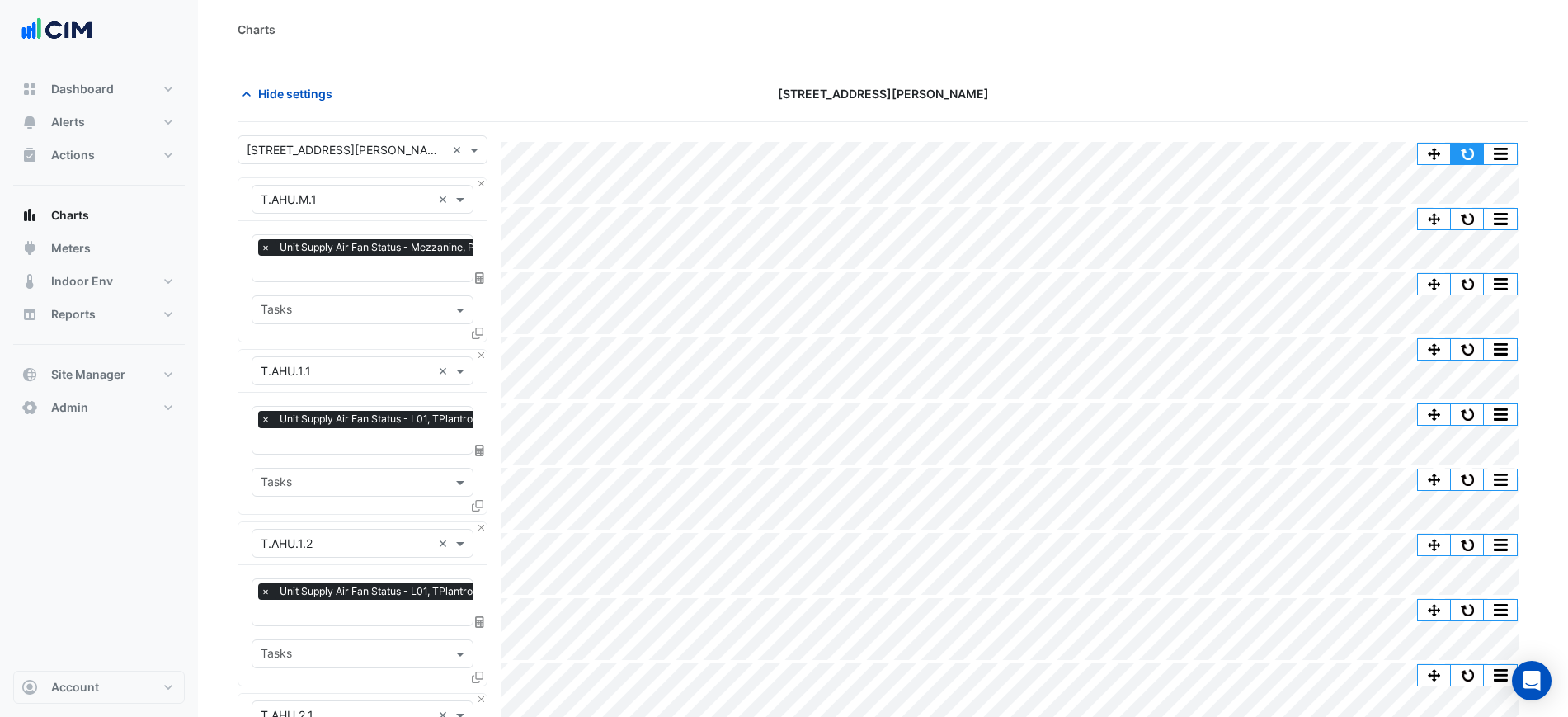
click at [1471, 149] on button "button" at bounding box center [1468, 154] width 33 height 21
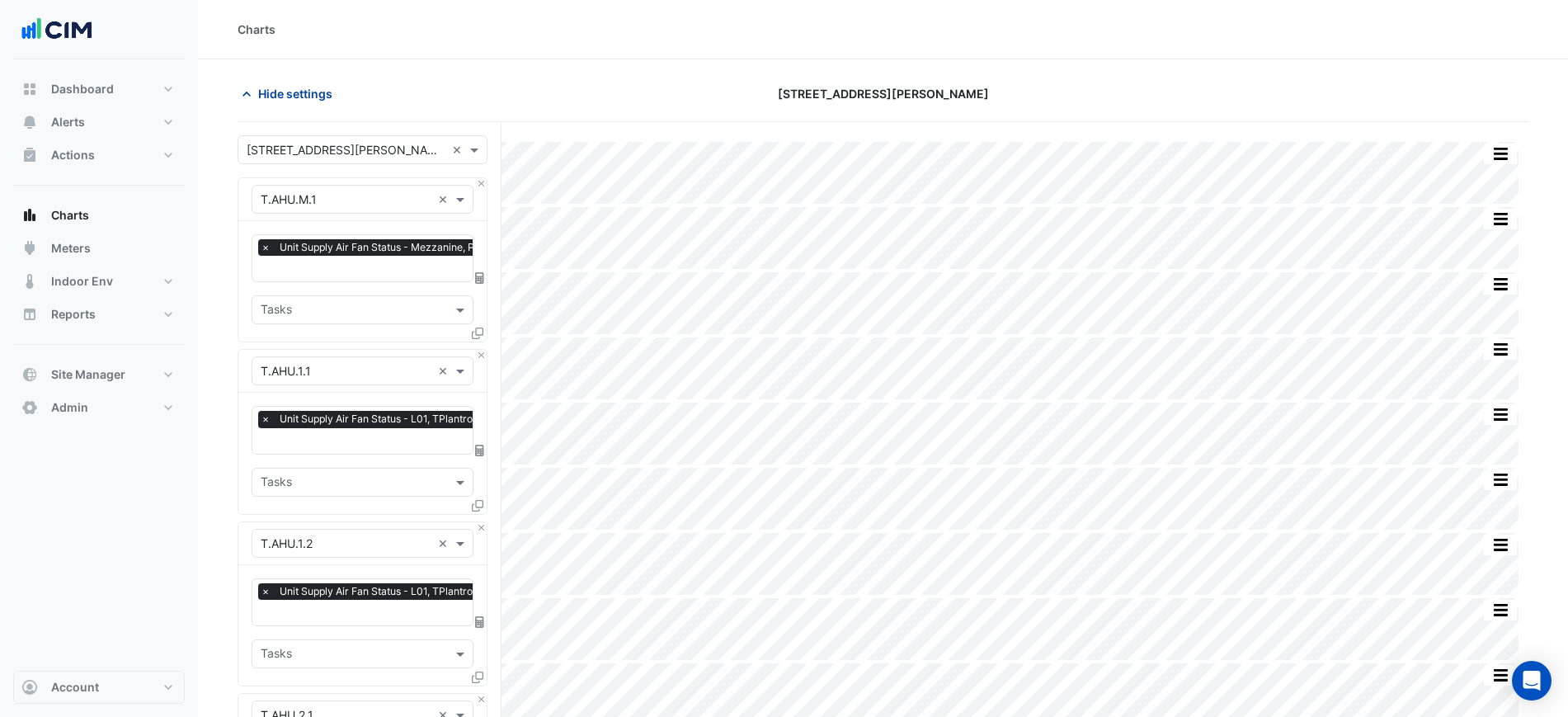
click at [301, 98] on span "Hide settings" at bounding box center [295, 93] width 74 height 17
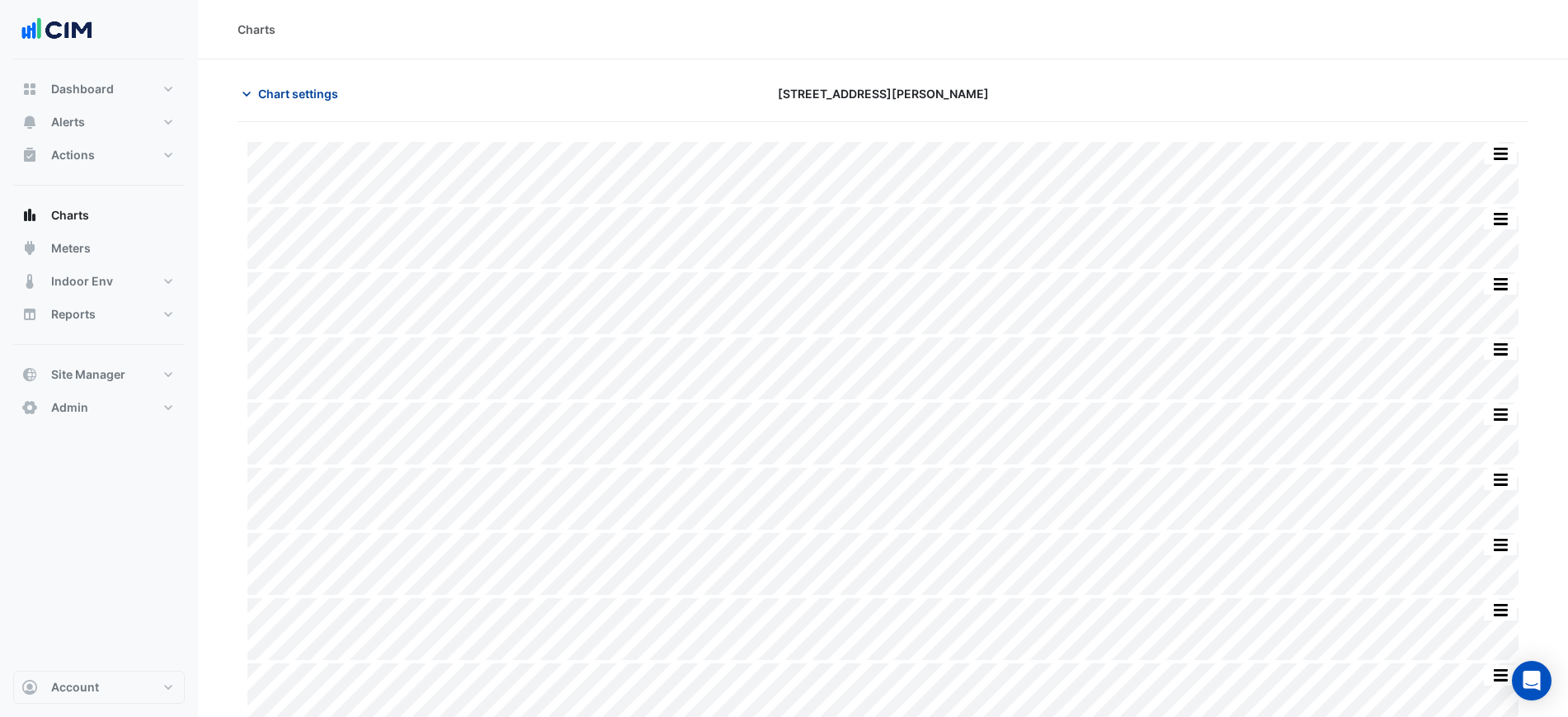
click at [264, 82] on button "Chart settings" at bounding box center [292, 93] width 111 height 29
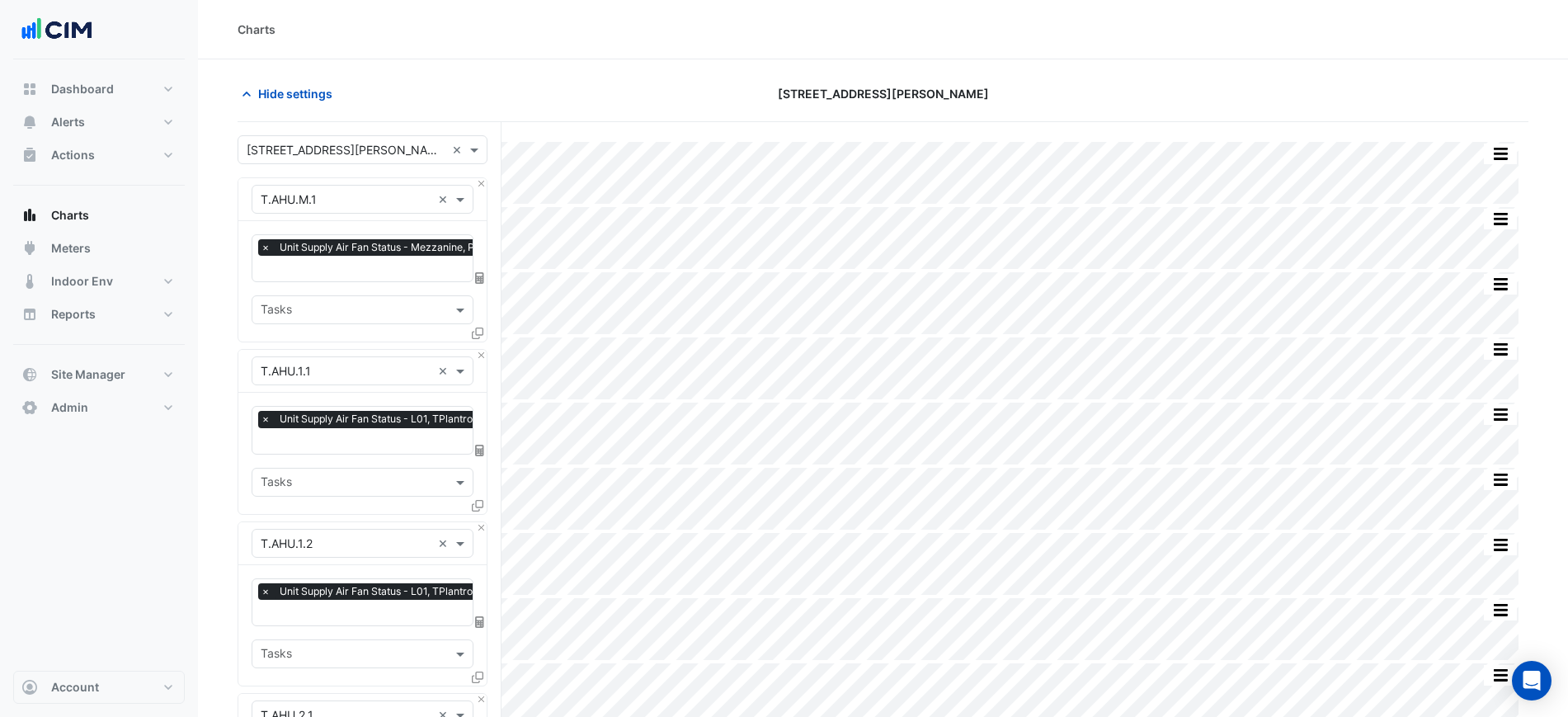
click at [340, 263] on input "text" at bounding box center [393, 270] width 264 height 17
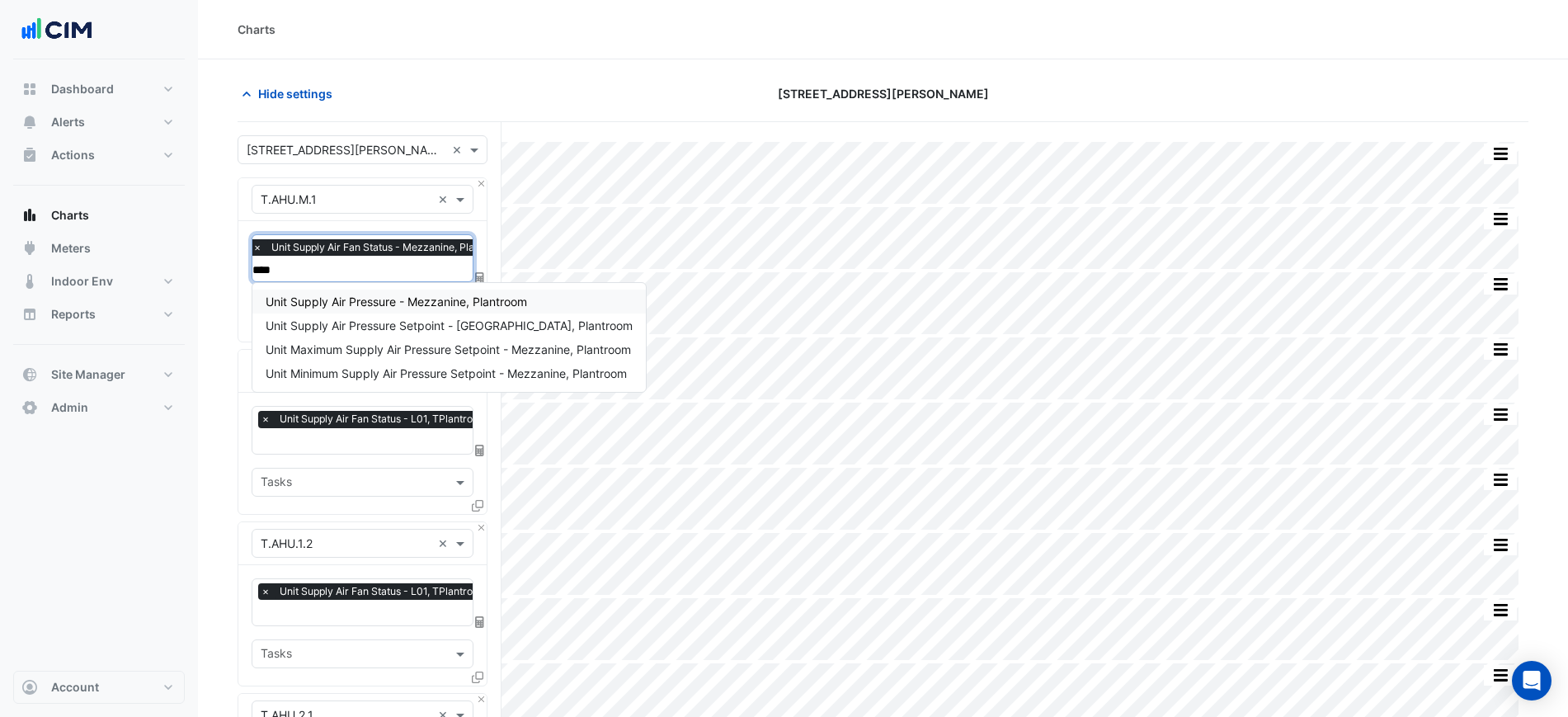
type input "*****"
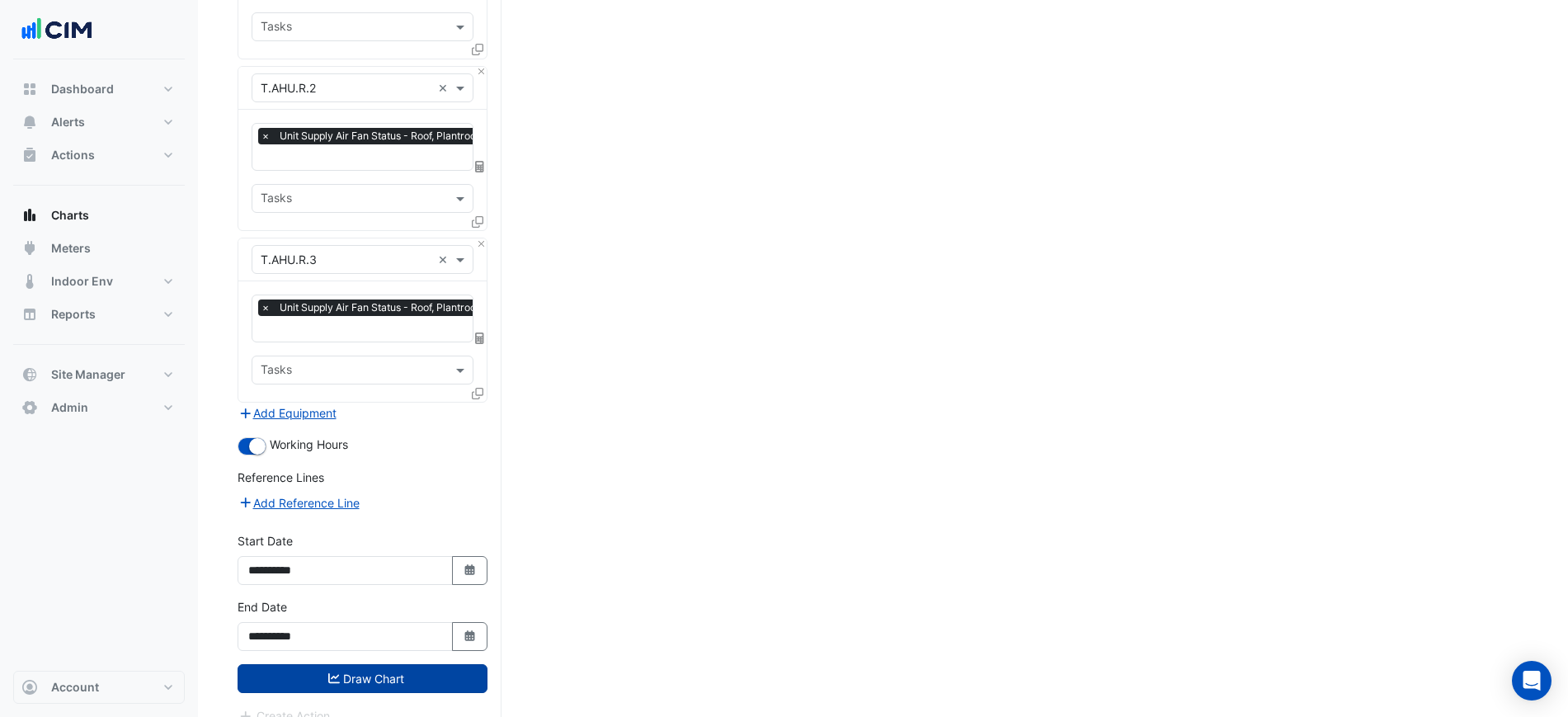
click at [425, 664] on button "Draw Chart" at bounding box center [362, 678] width 250 height 29
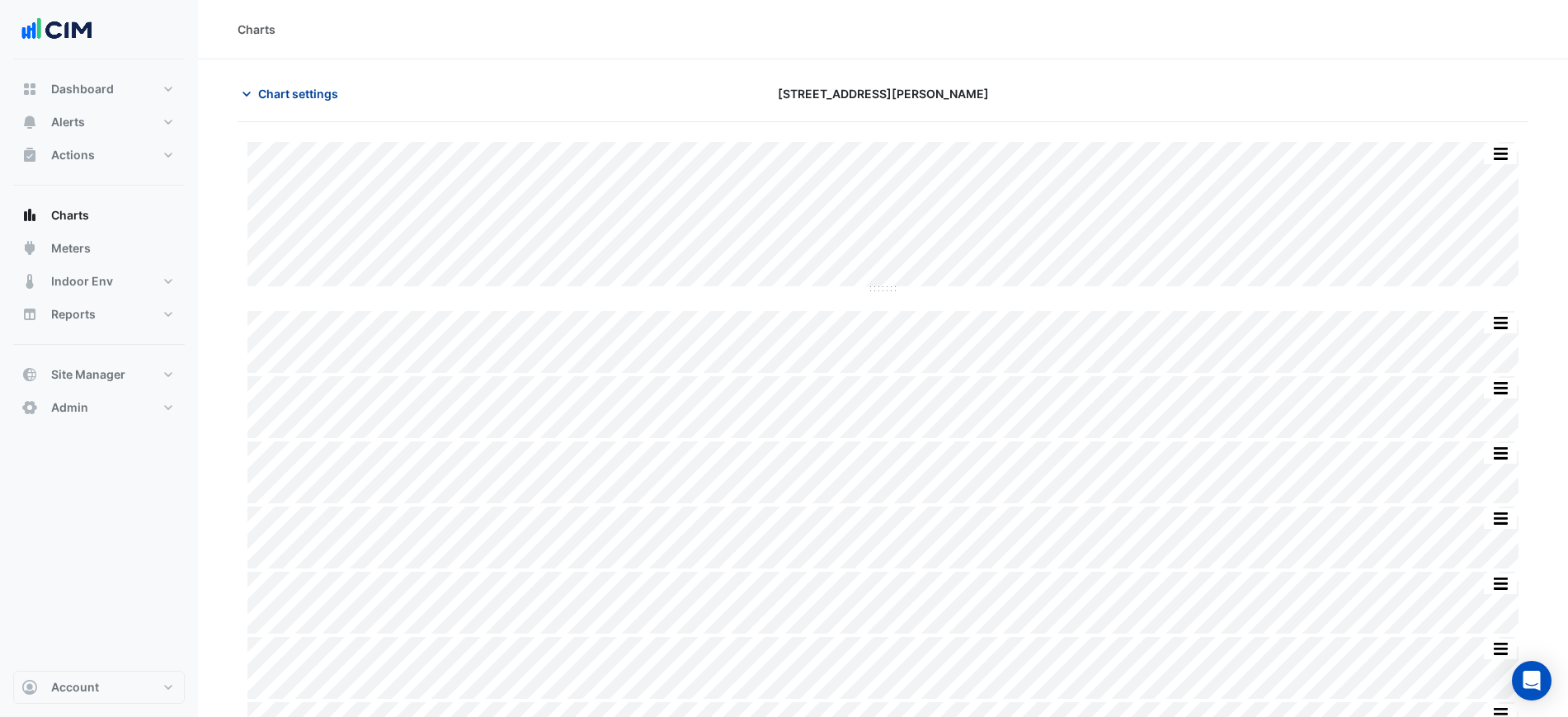
click at [278, 98] on span "Chart settings" at bounding box center [298, 93] width 80 height 17
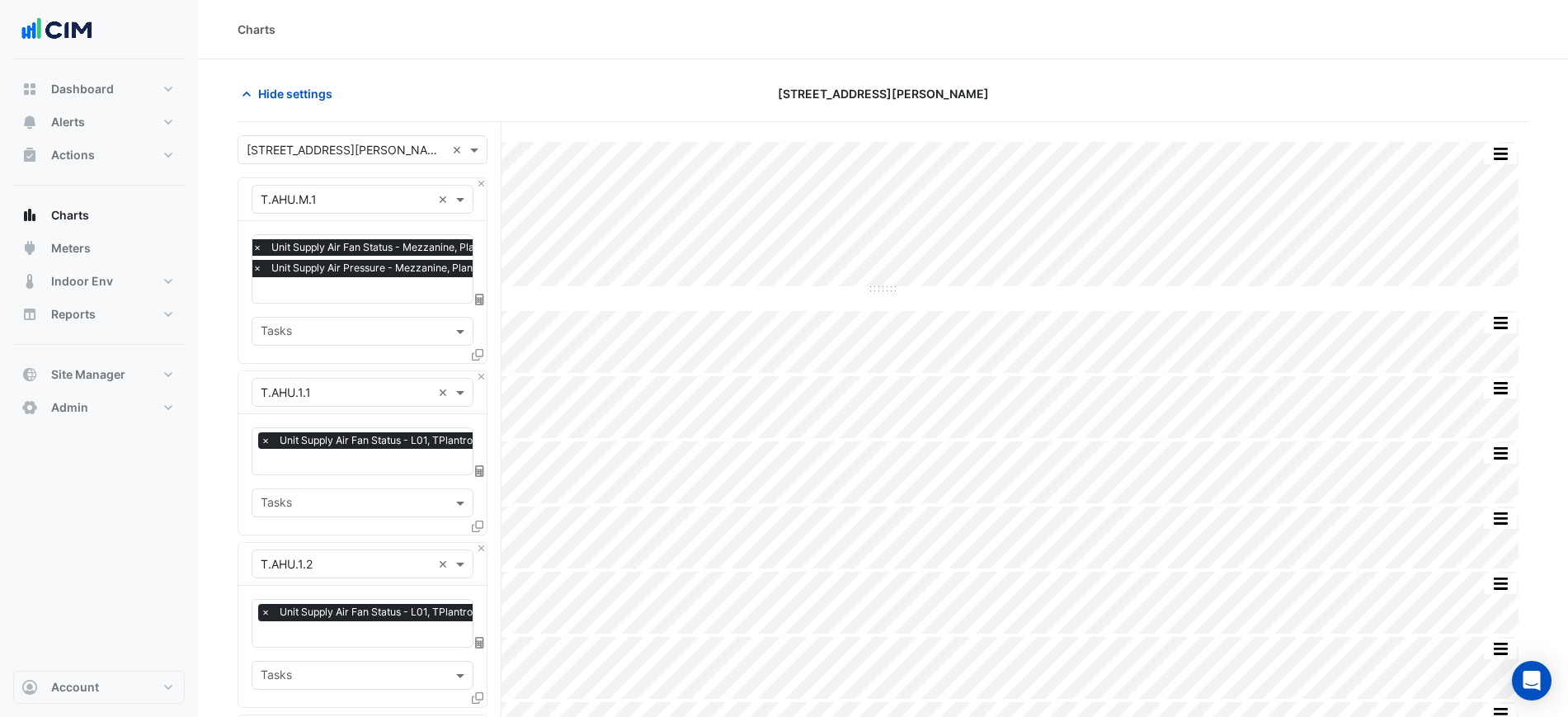
click at [256, 270] on span "×" at bounding box center [257, 268] width 14 height 16
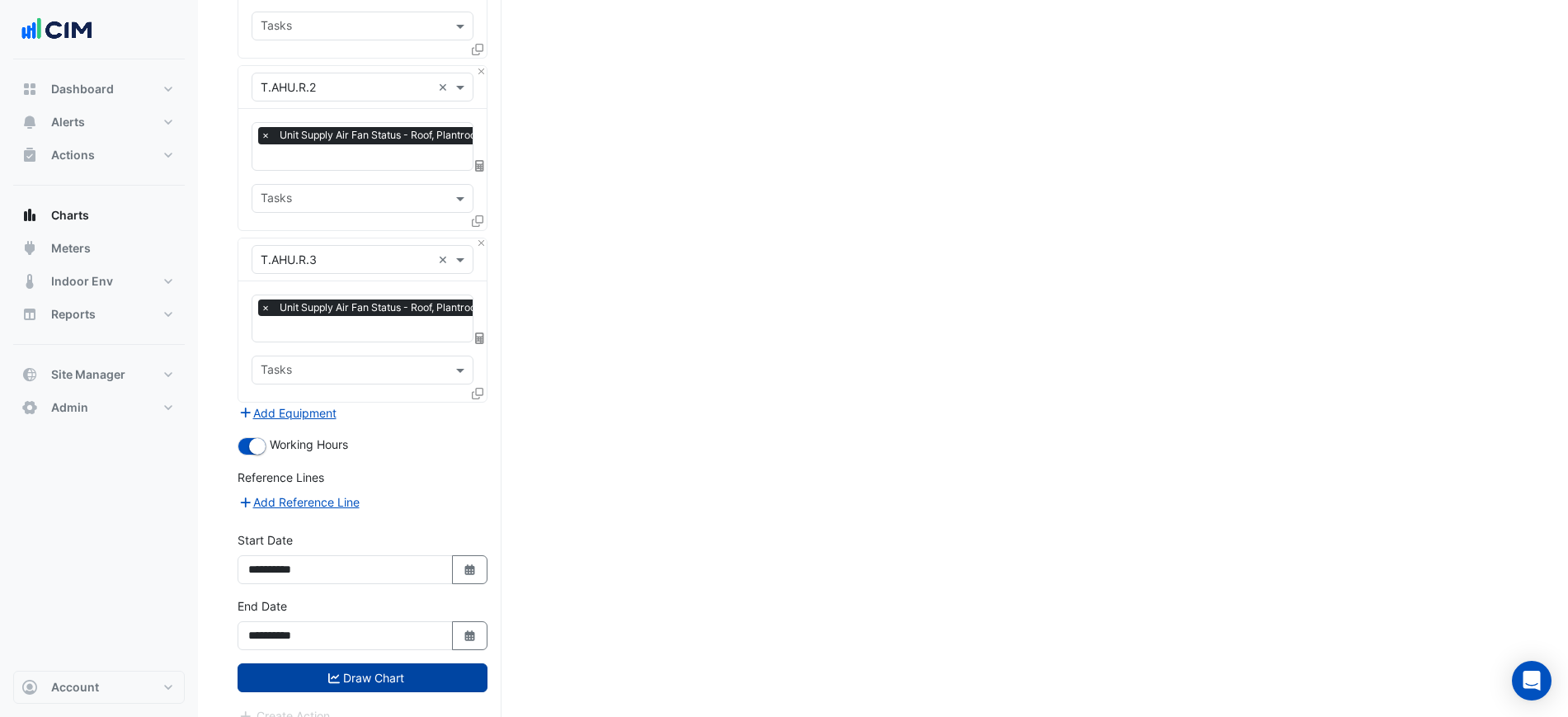
click at [460, 664] on button "Draw Chart" at bounding box center [362, 678] width 250 height 29
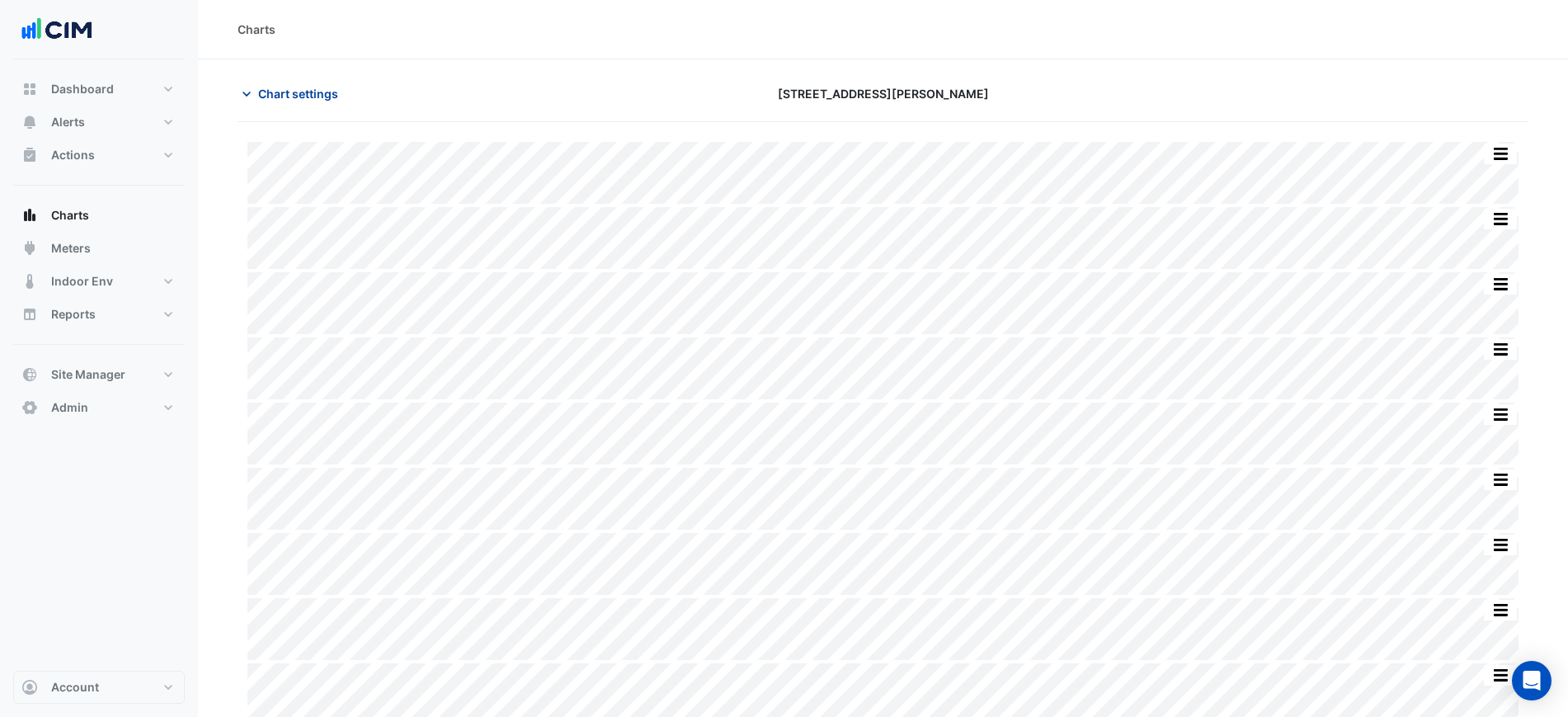
click at [269, 96] on span "Chart settings" at bounding box center [298, 93] width 80 height 17
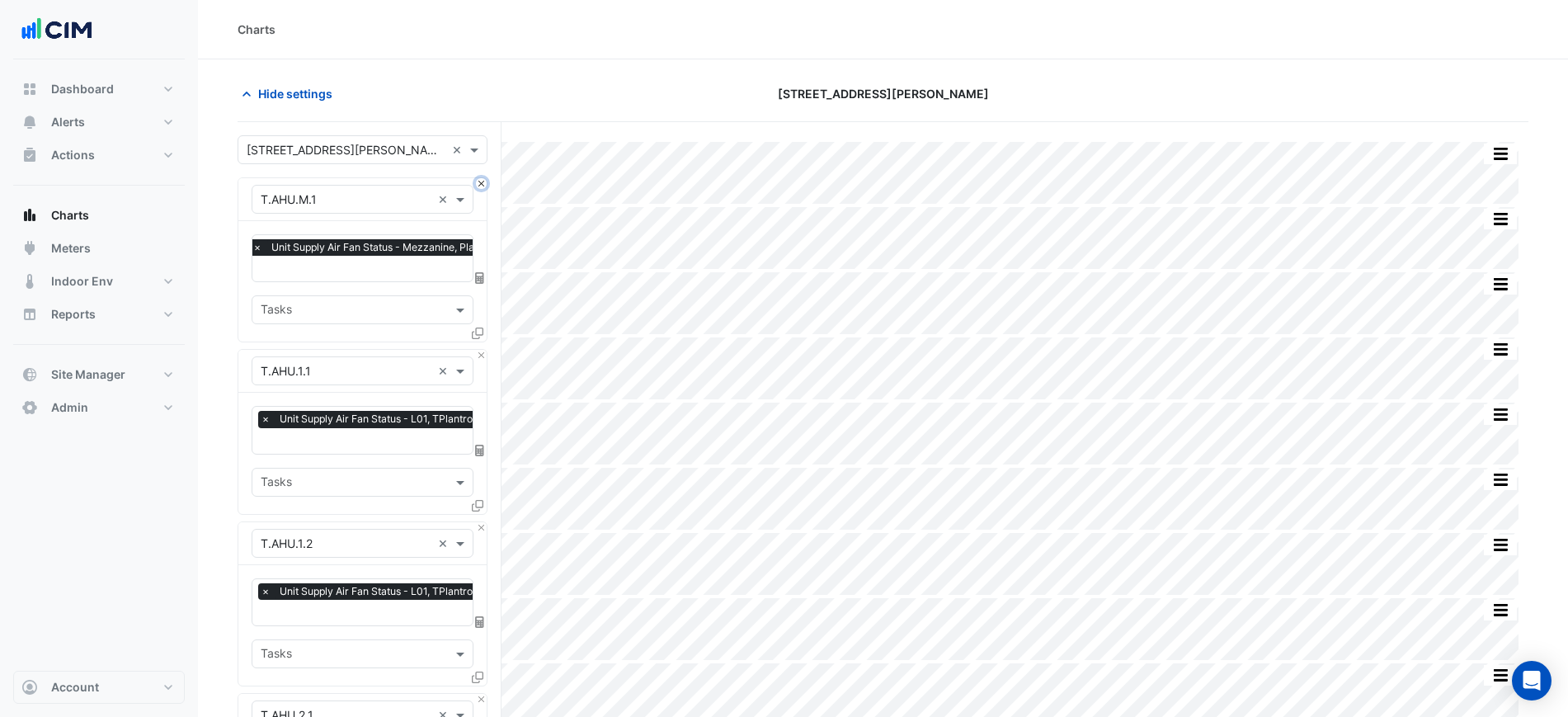
click at [480, 181] on button "Close" at bounding box center [482, 184] width 11 height 11
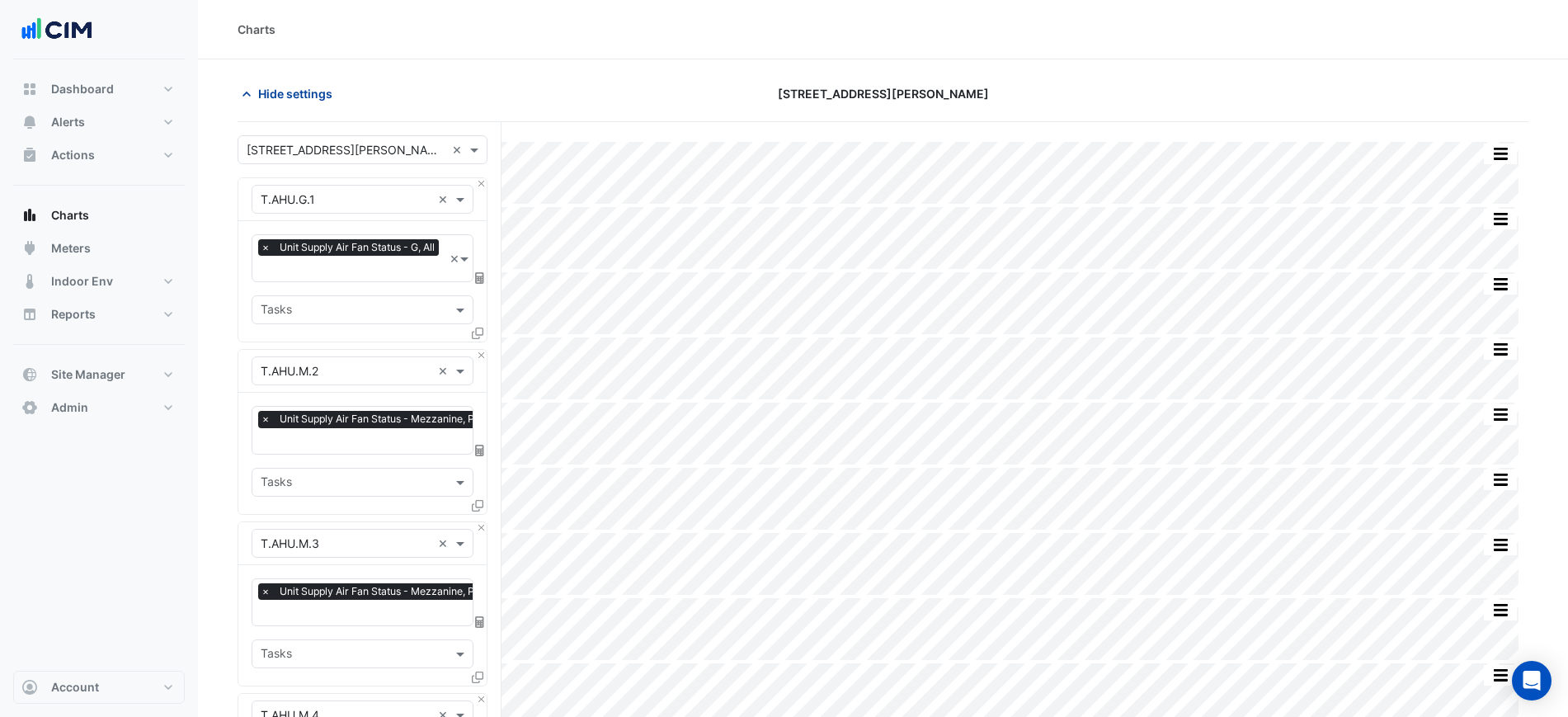
click at [319, 88] on span "Hide settings" at bounding box center [295, 93] width 74 height 17
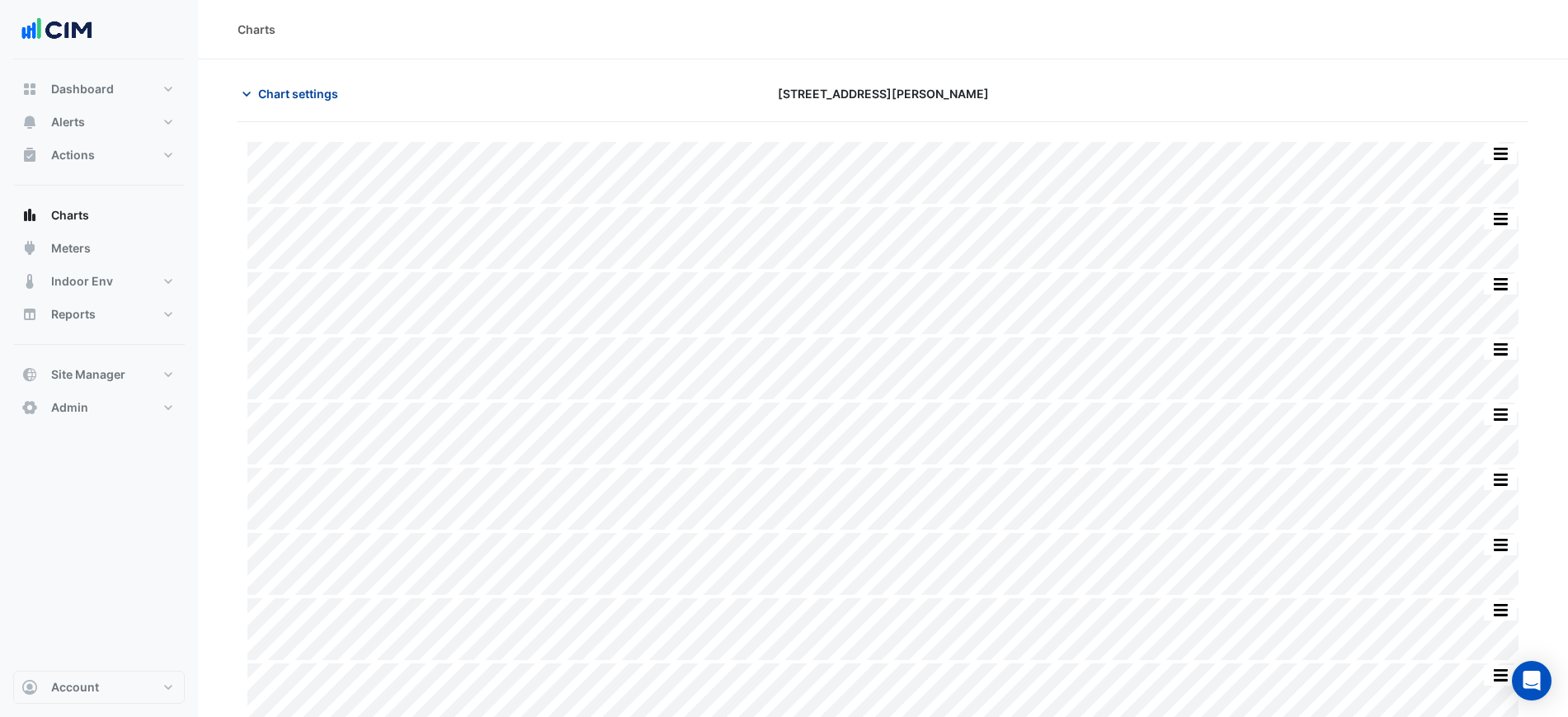
click at [311, 95] on span "Chart settings" at bounding box center [298, 93] width 80 height 17
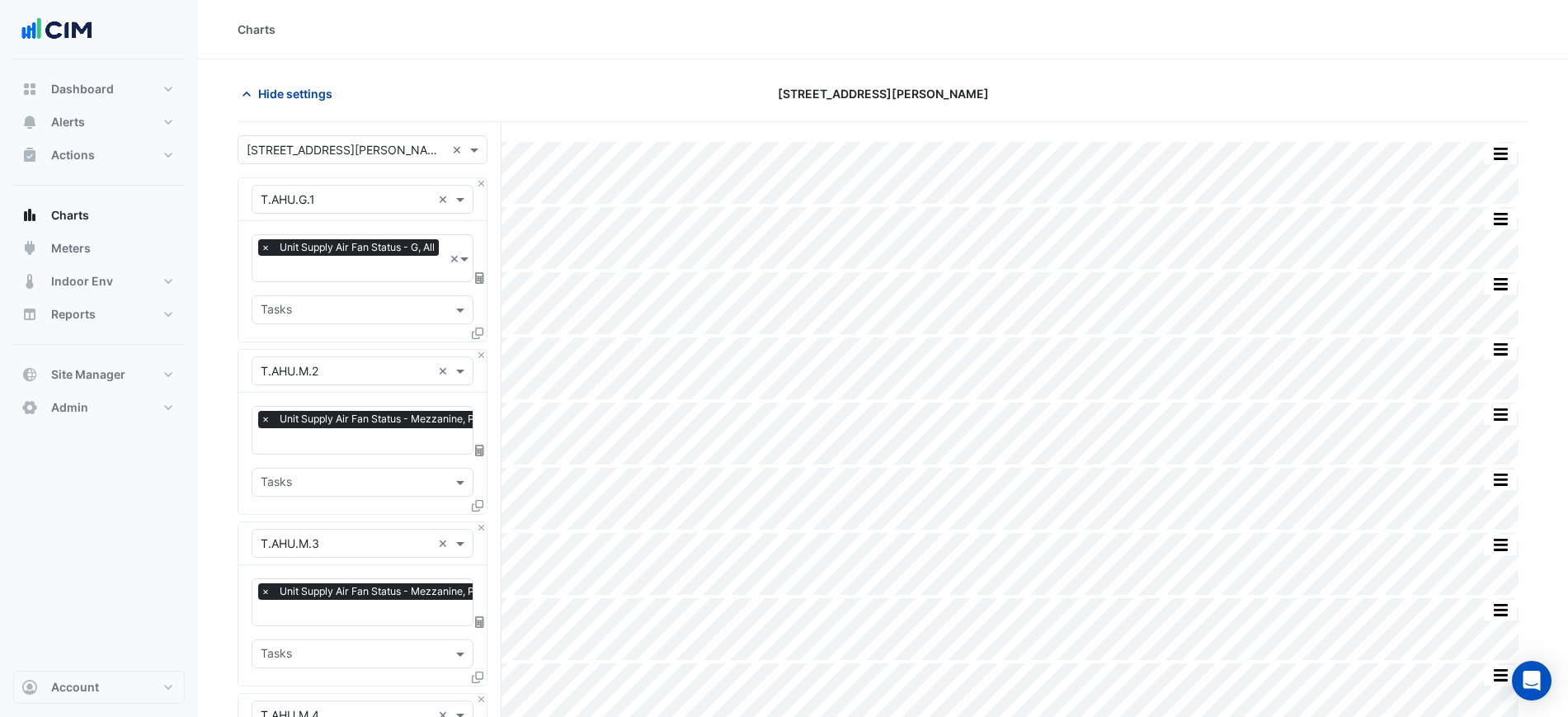
click at [309, 91] on span "Hide settings" at bounding box center [295, 93] width 74 height 17
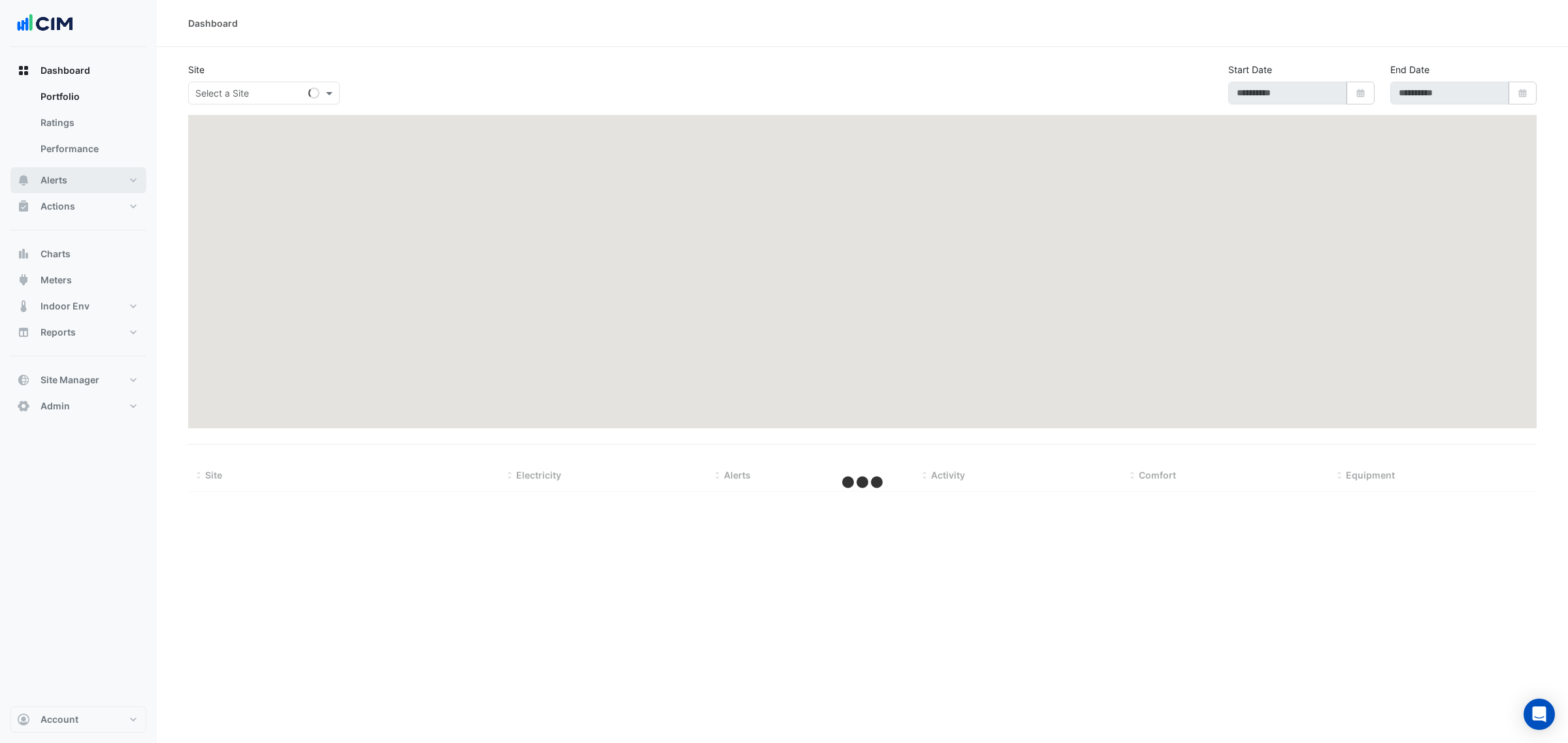
click at [105, 183] on button "Alerts" at bounding box center [79, 180] width 136 height 26
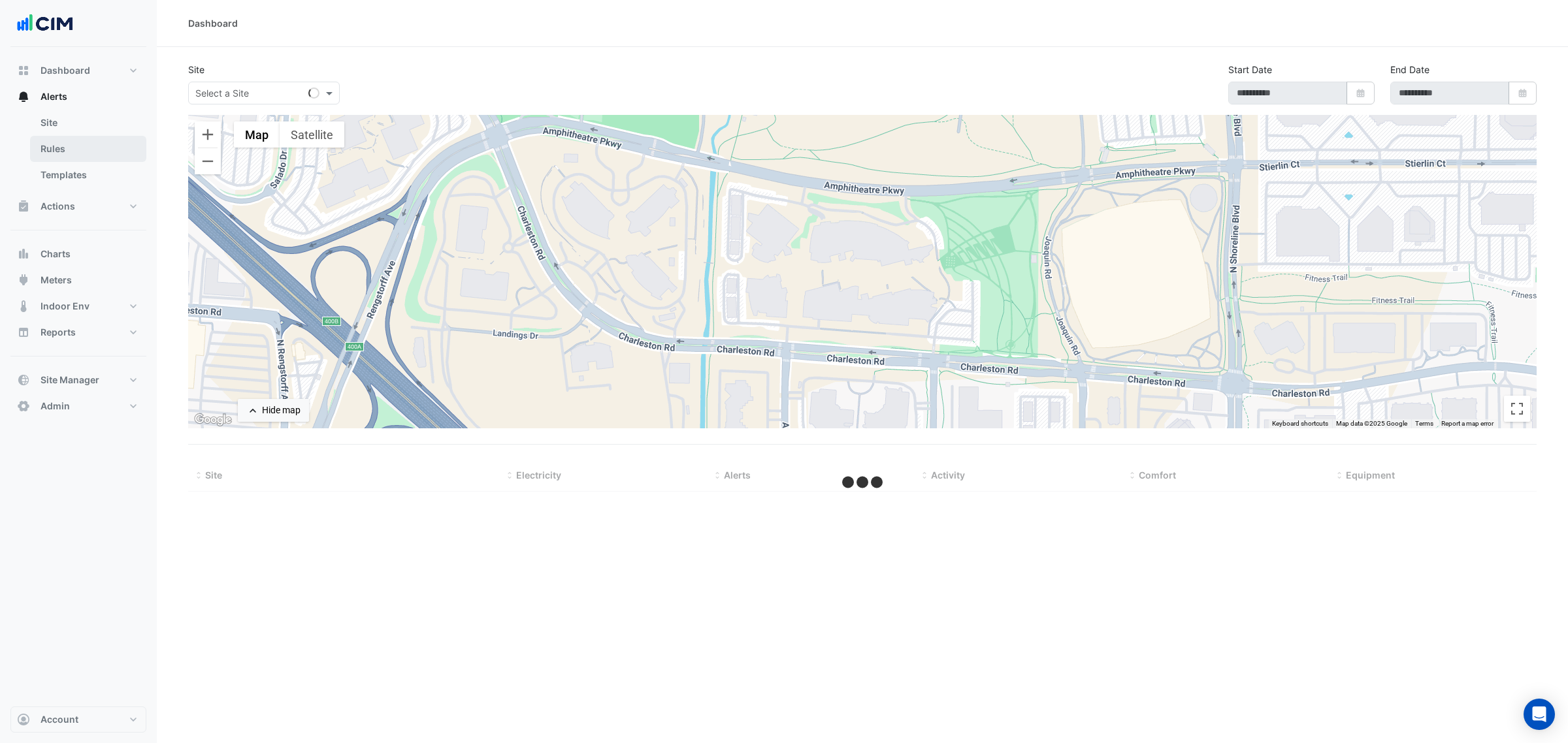
click at [92, 155] on link "Rules" at bounding box center [88, 149] width 116 height 26
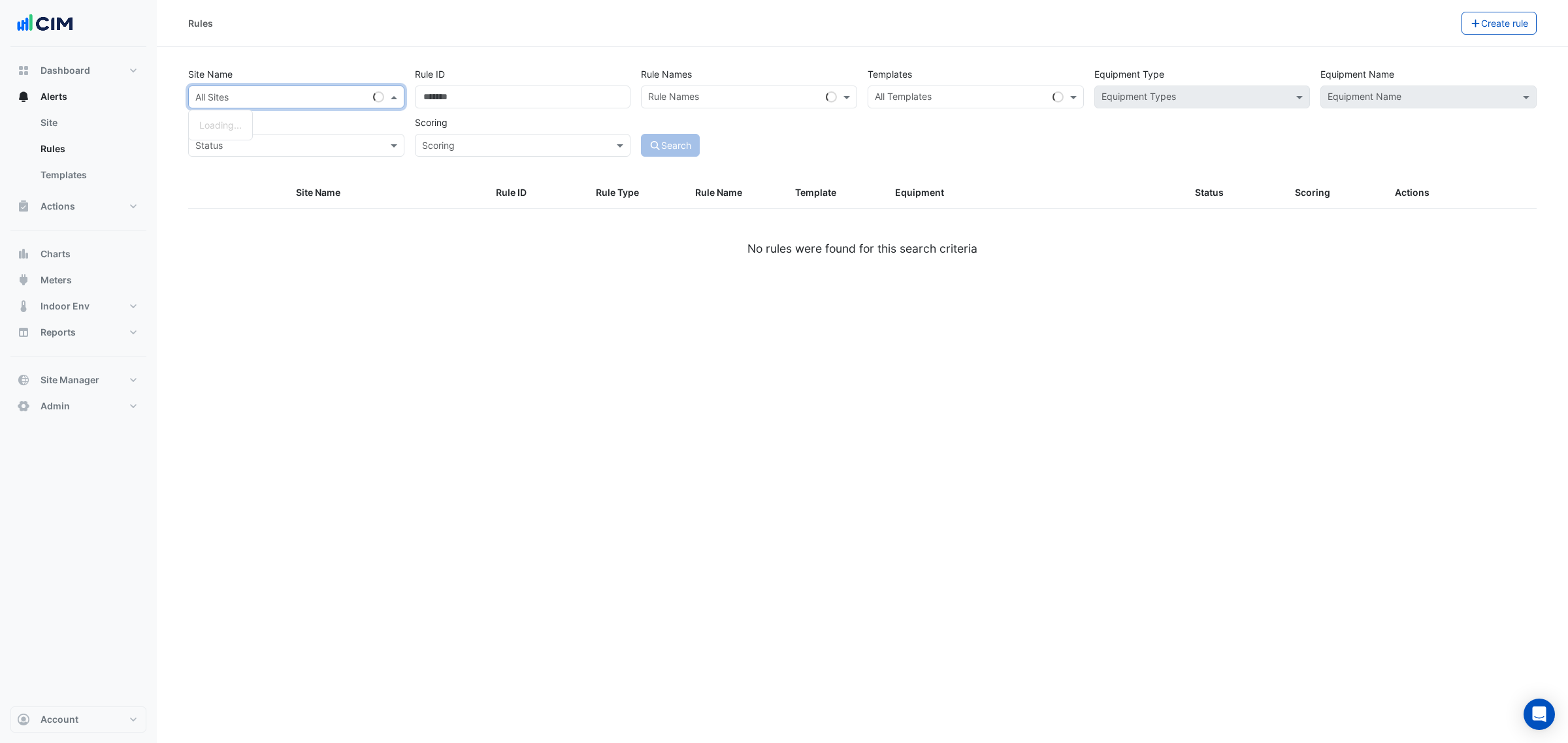
click at [256, 98] on input "text" at bounding box center [282, 97] width 176 height 14
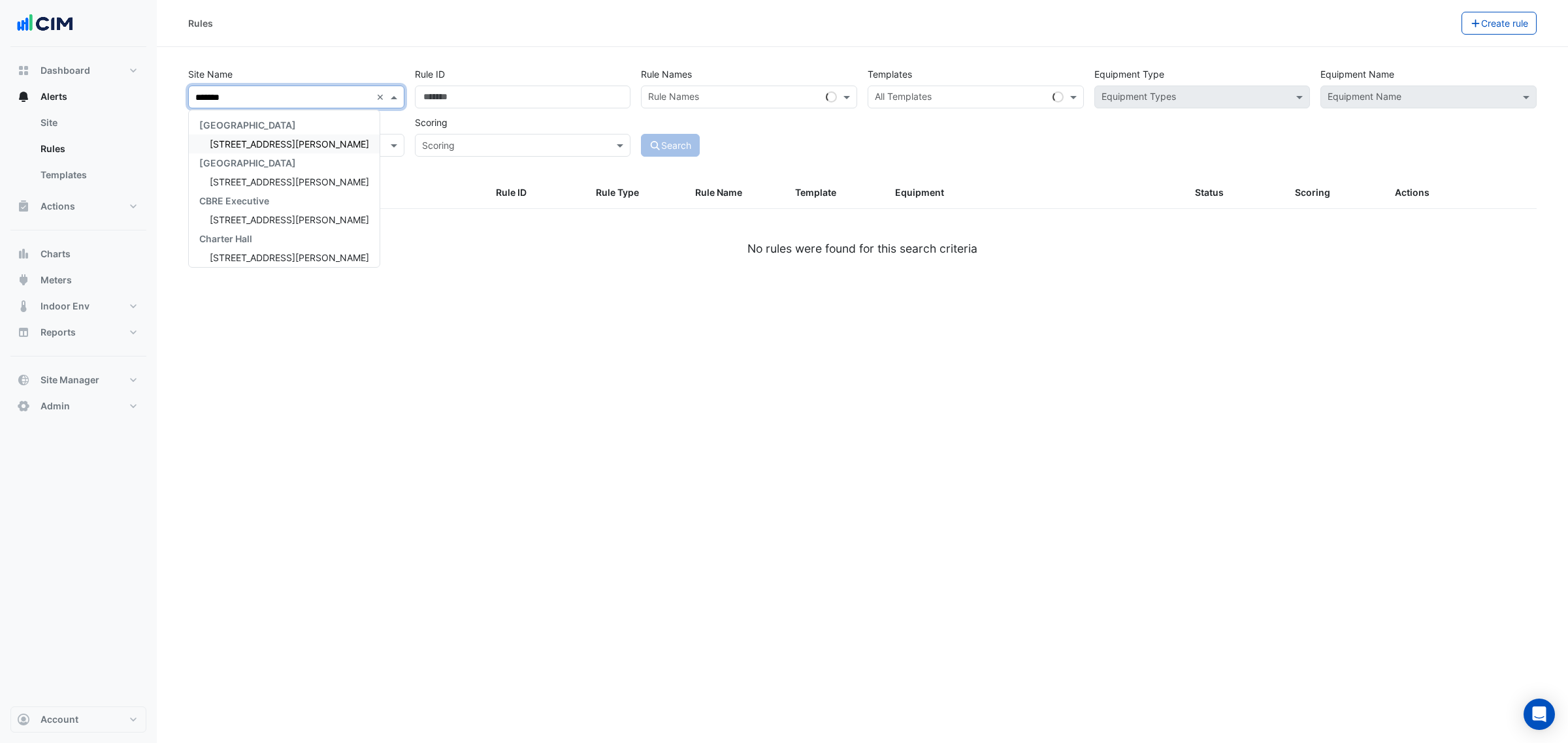
type input "********"
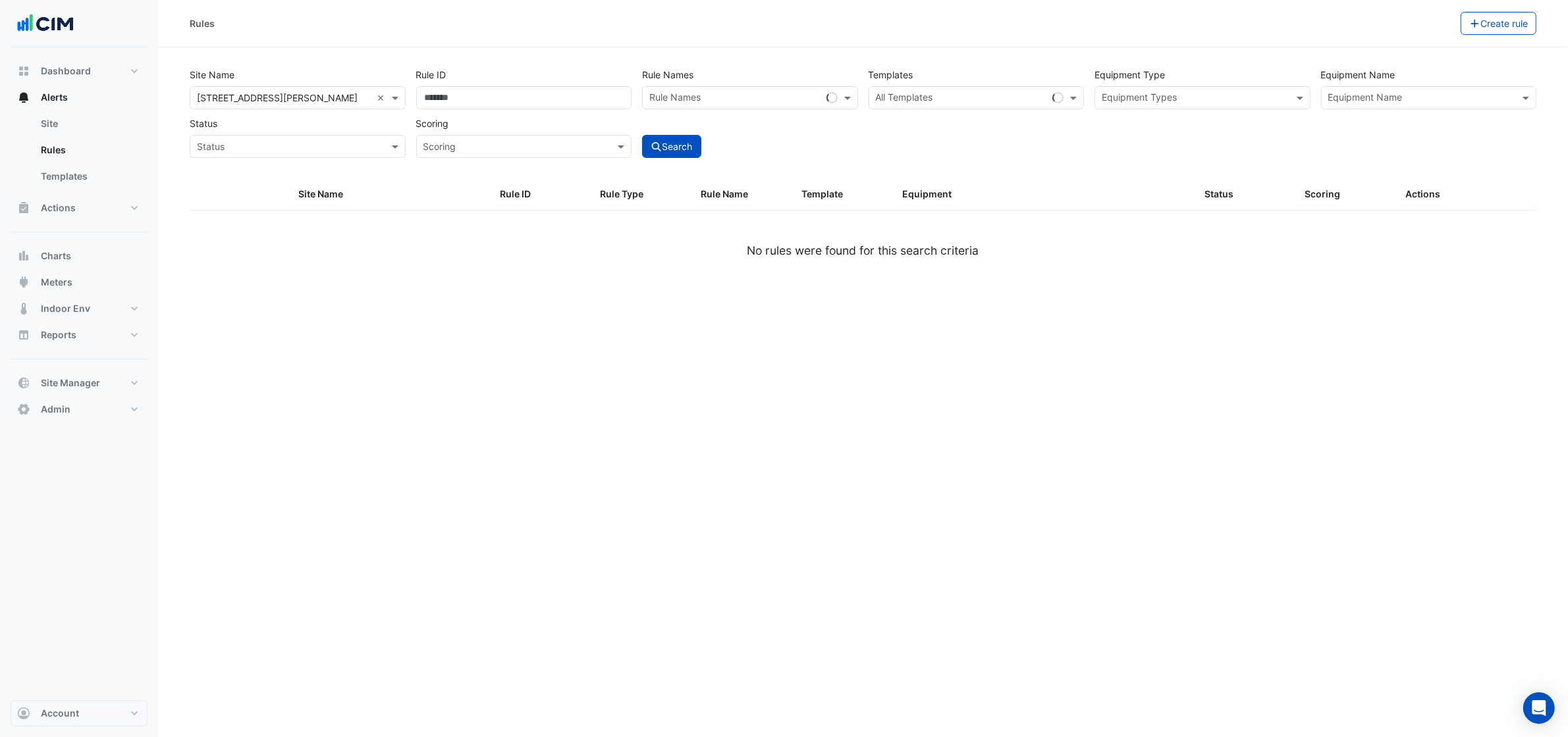
click at [1397, 93] on input "text" at bounding box center [1422, 99] width 187 height 14
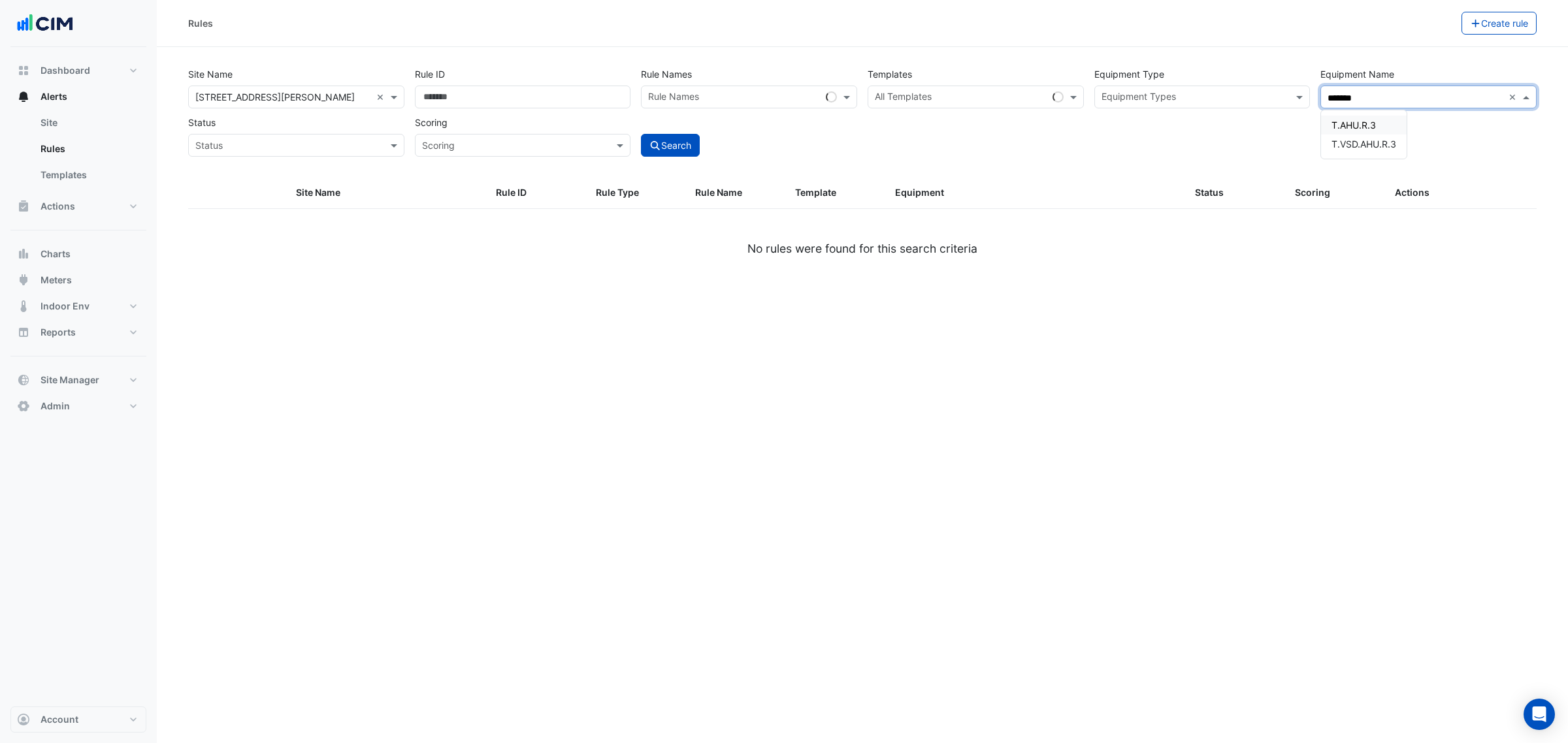
click at [1356, 122] on span "T.AHU.R.3" at bounding box center [1354, 125] width 44 height 11
type input "*******"
click at [694, 139] on button "Search" at bounding box center [670, 145] width 59 height 23
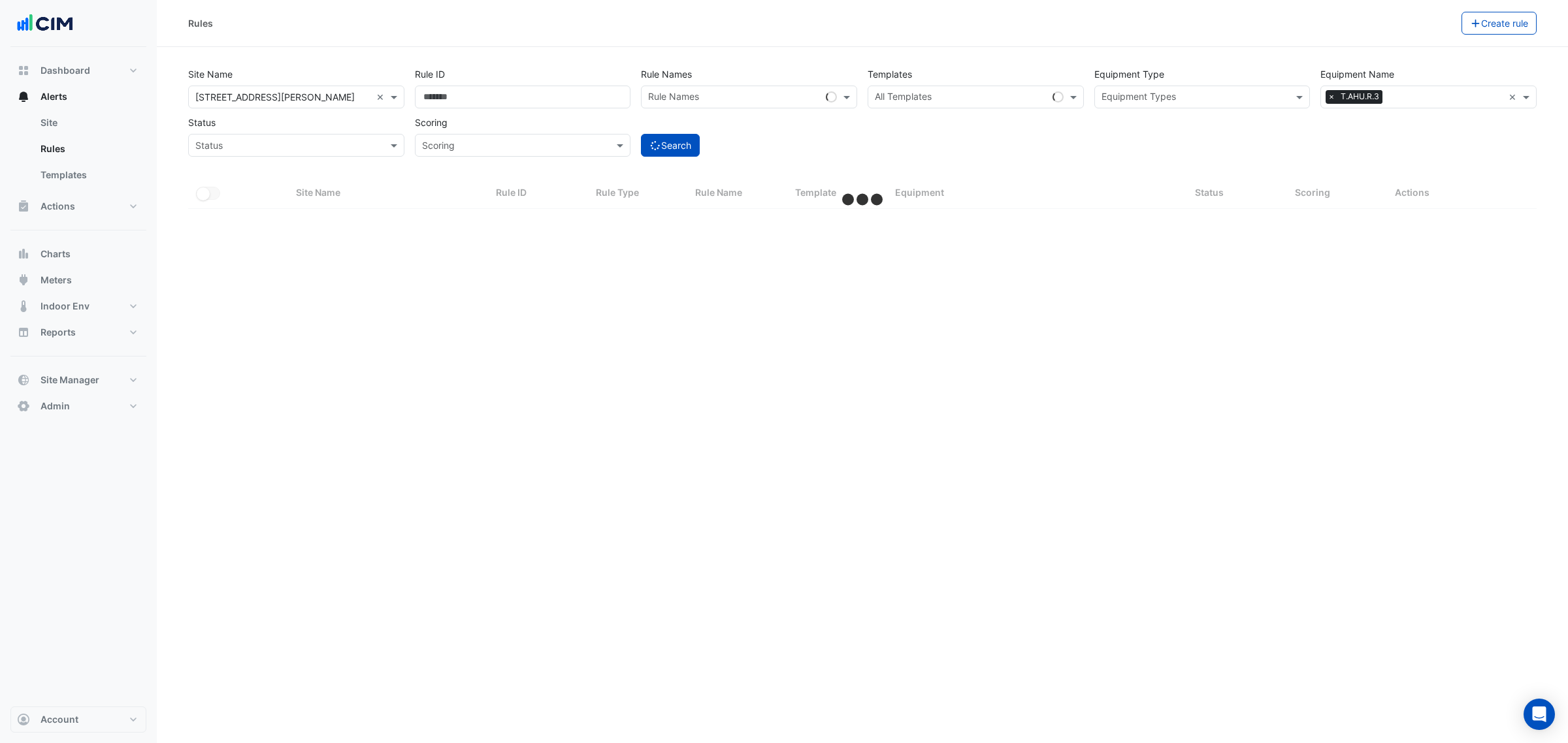
select select "***"
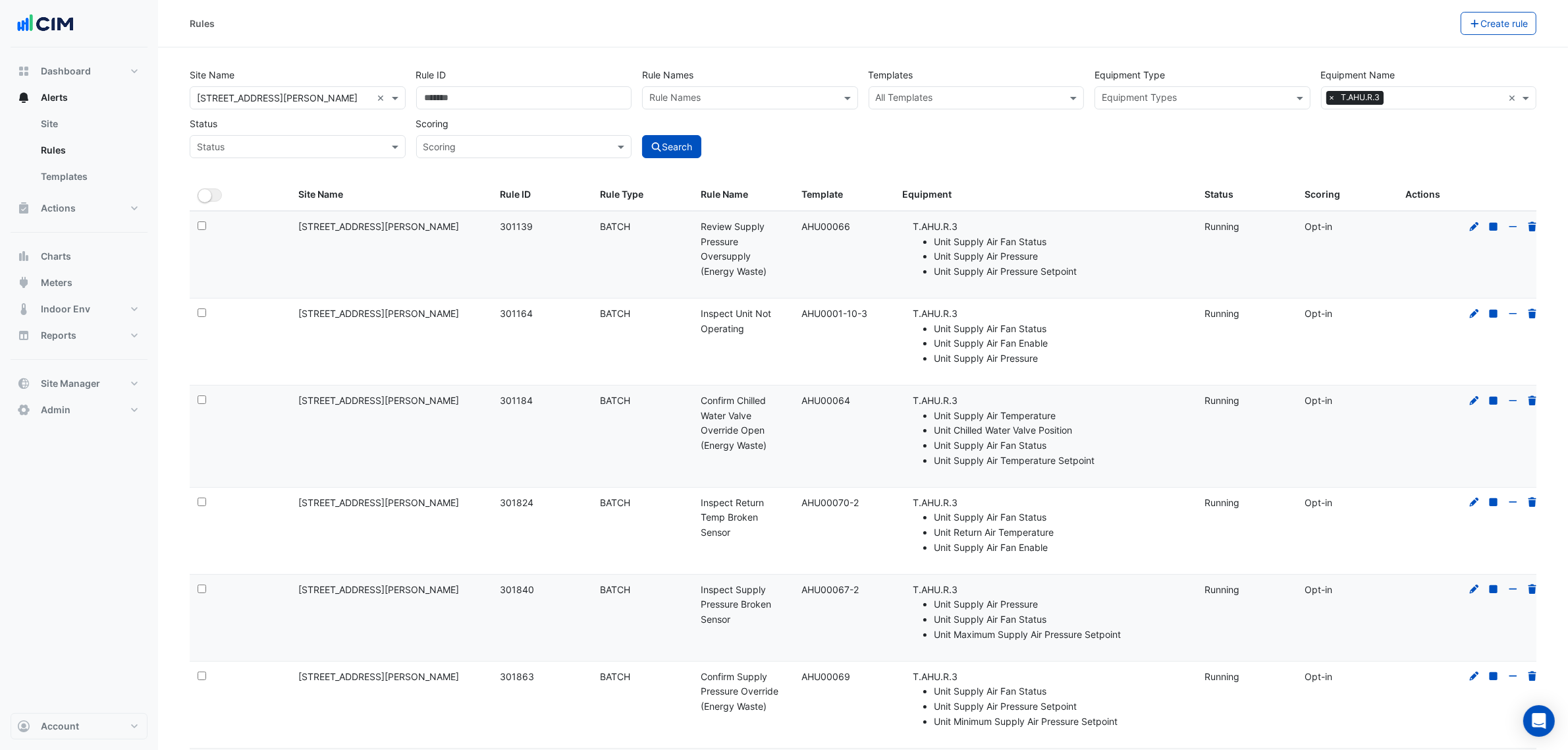
click at [719, 98] on input "text" at bounding box center [742, 99] width 187 height 14
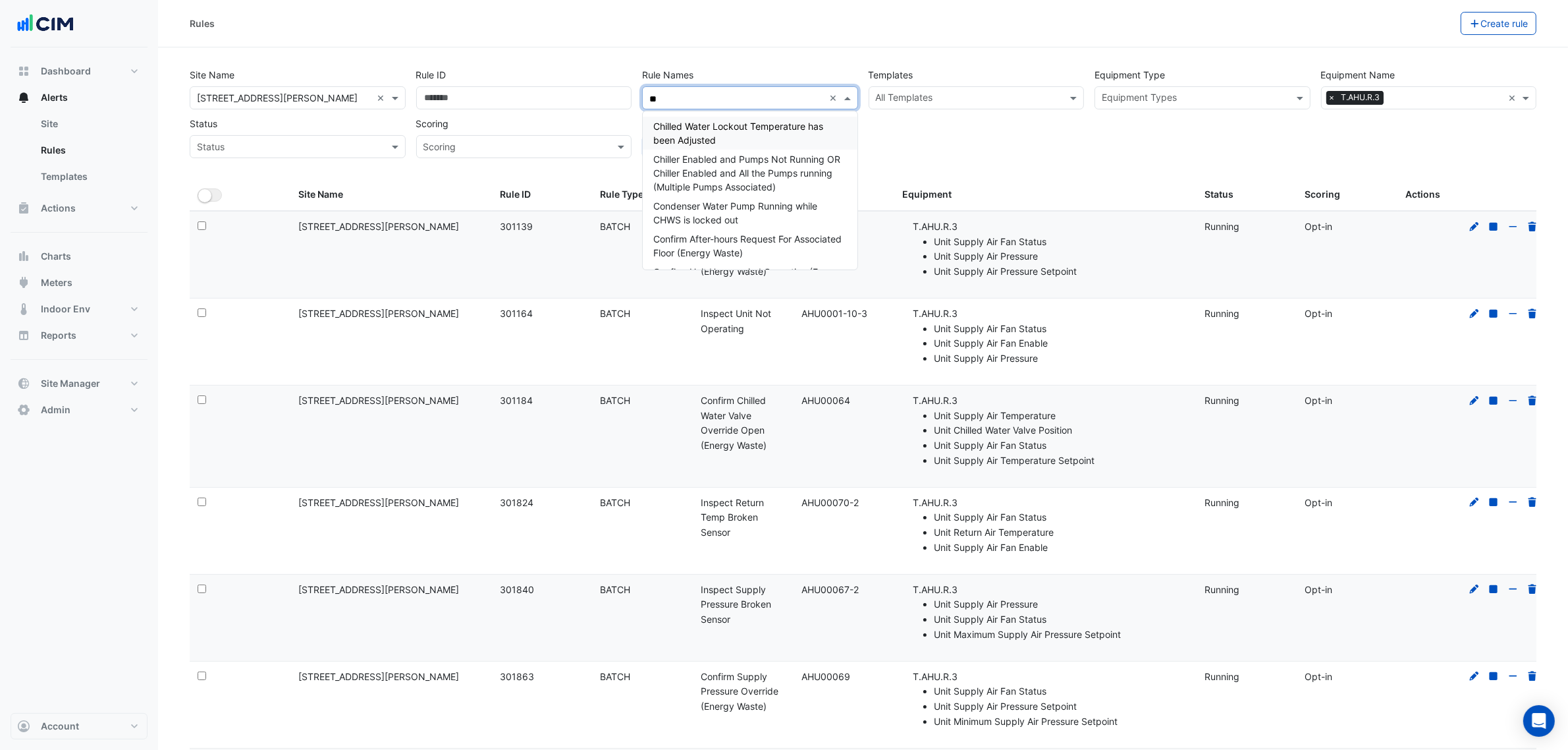
type input "*"
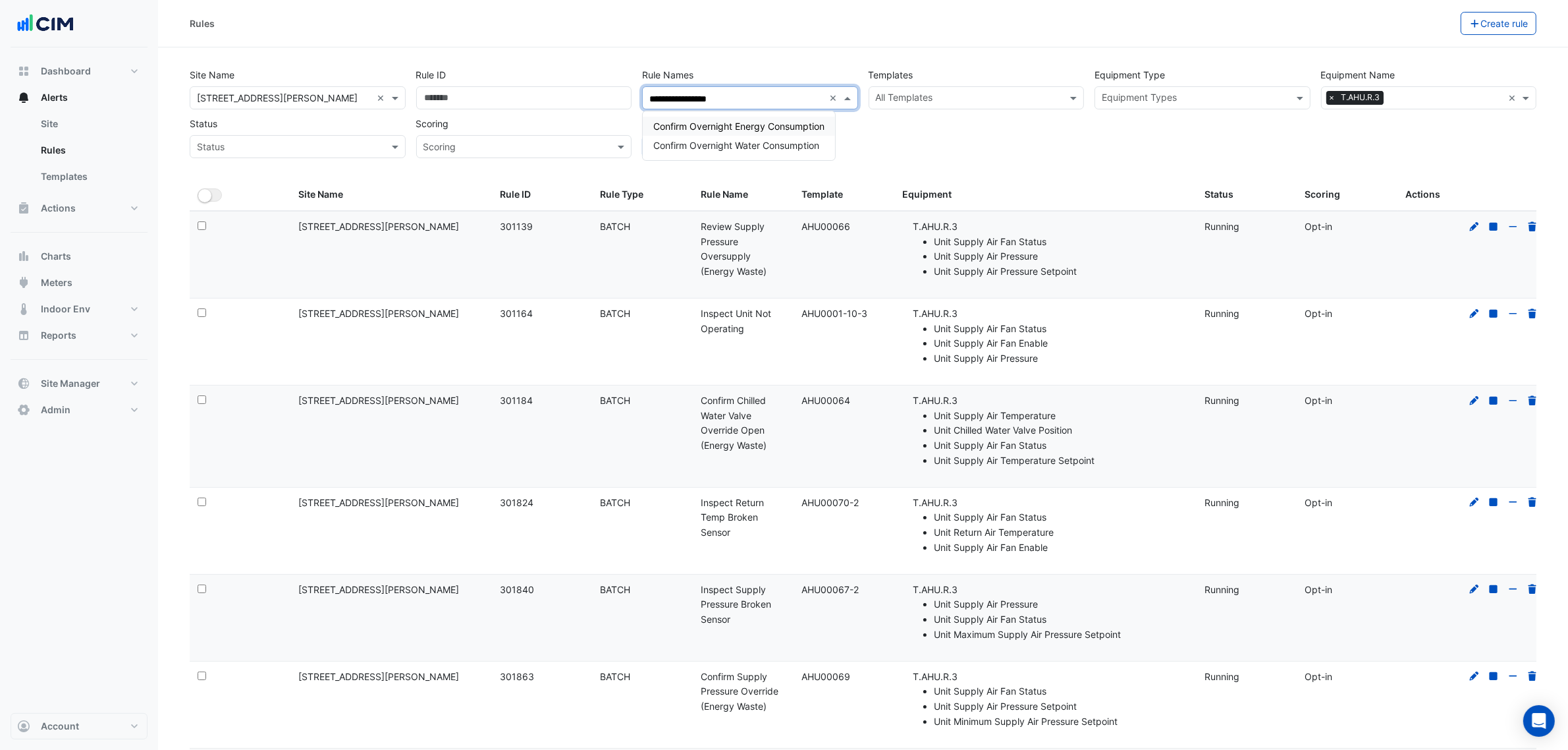
click at [677, 124] on span "Confirm Overnight Energy Consumption" at bounding box center [739, 126] width 171 height 11
type input "**********"
click at [1301, 142] on div "**********" at bounding box center [863, 109] width 1358 height 98
click at [665, 140] on button "Search" at bounding box center [672, 147] width 59 height 23
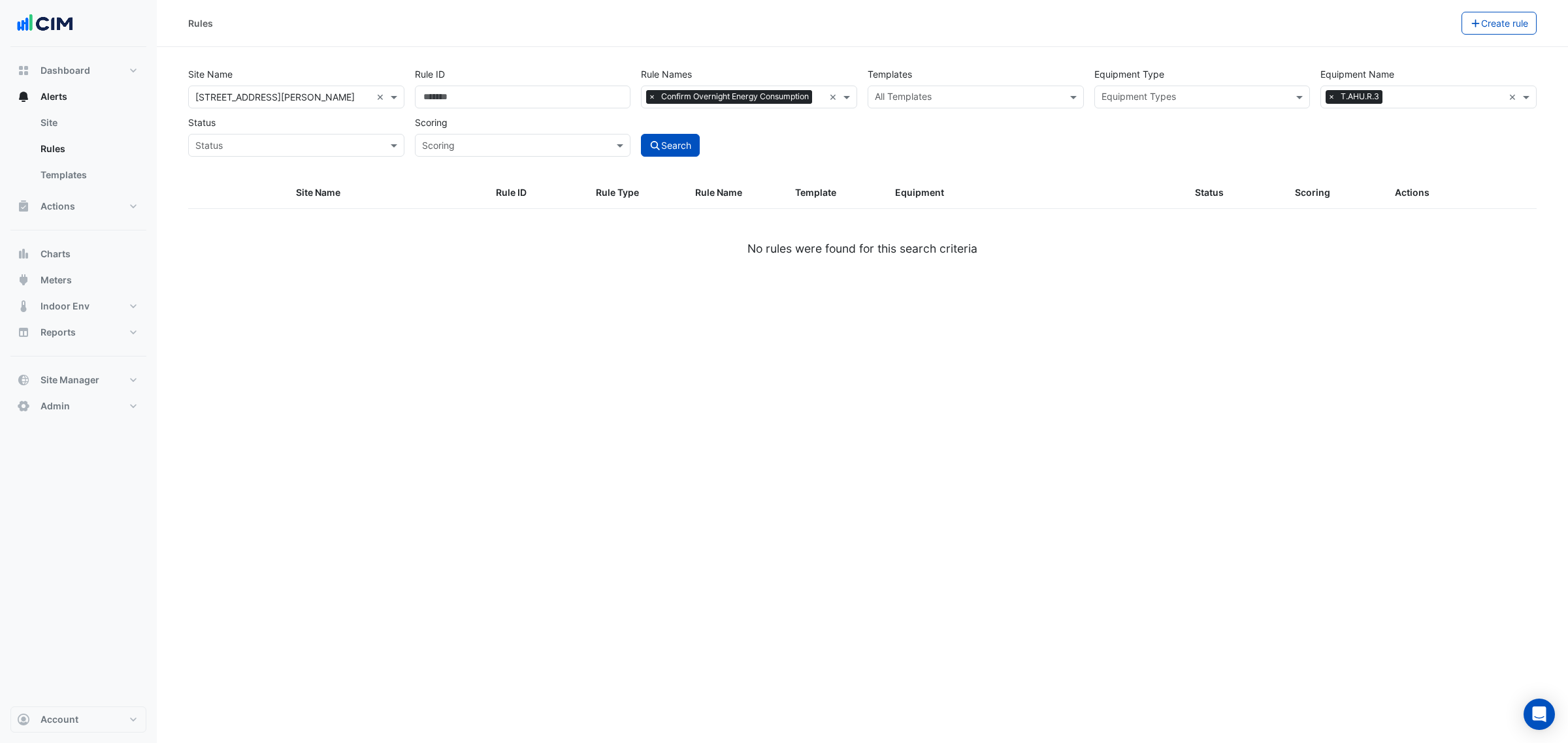
click at [652, 92] on span "×" at bounding box center [652, 97] width 11 height 13
click at [657, 92] on input "text" at bounding box center [741, 98] width 187 height 14
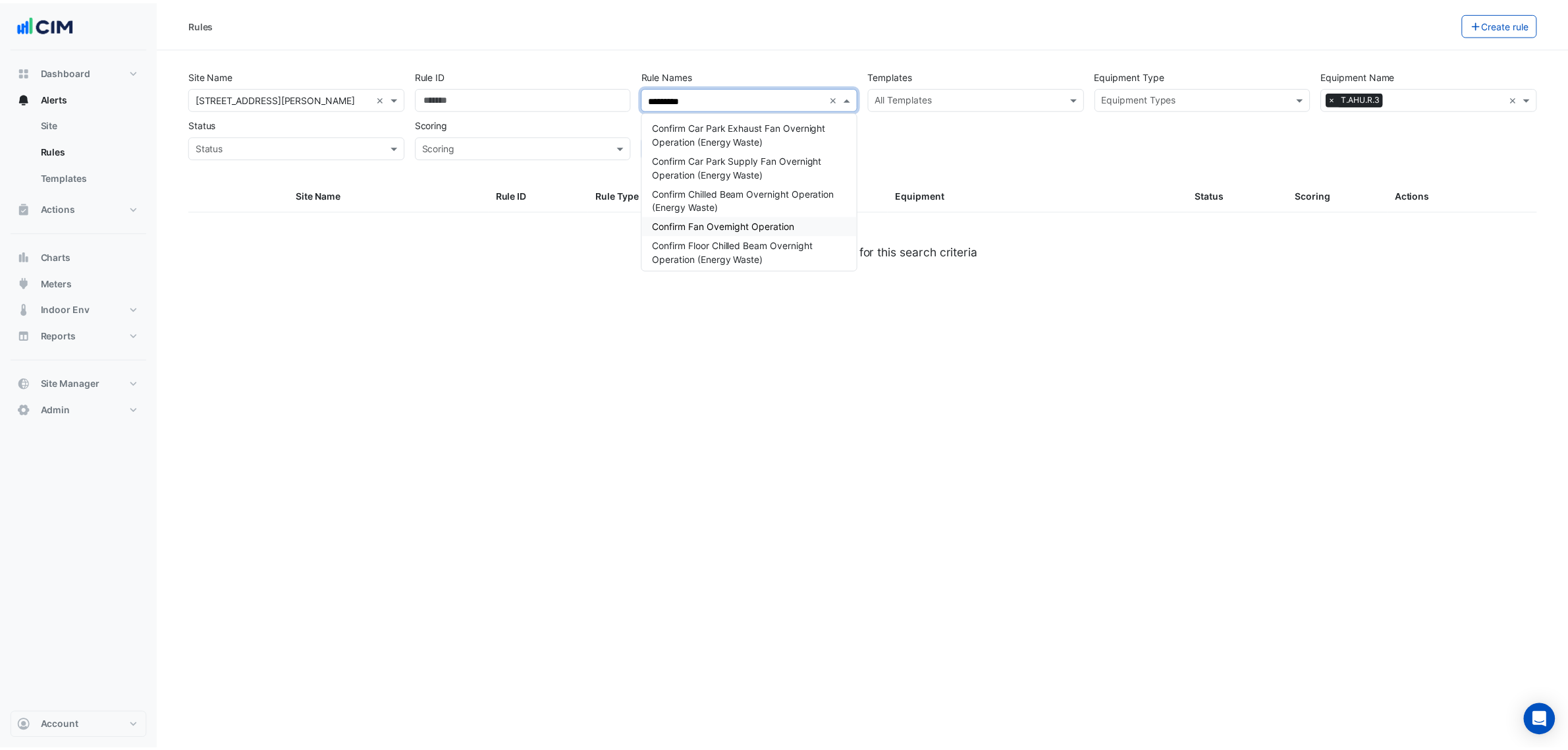
scroll to position [82, 0]
click at [777, 142] on span "Confirm Fan Overnight Operation" at bounding box center [729, 142] width 143 height 11
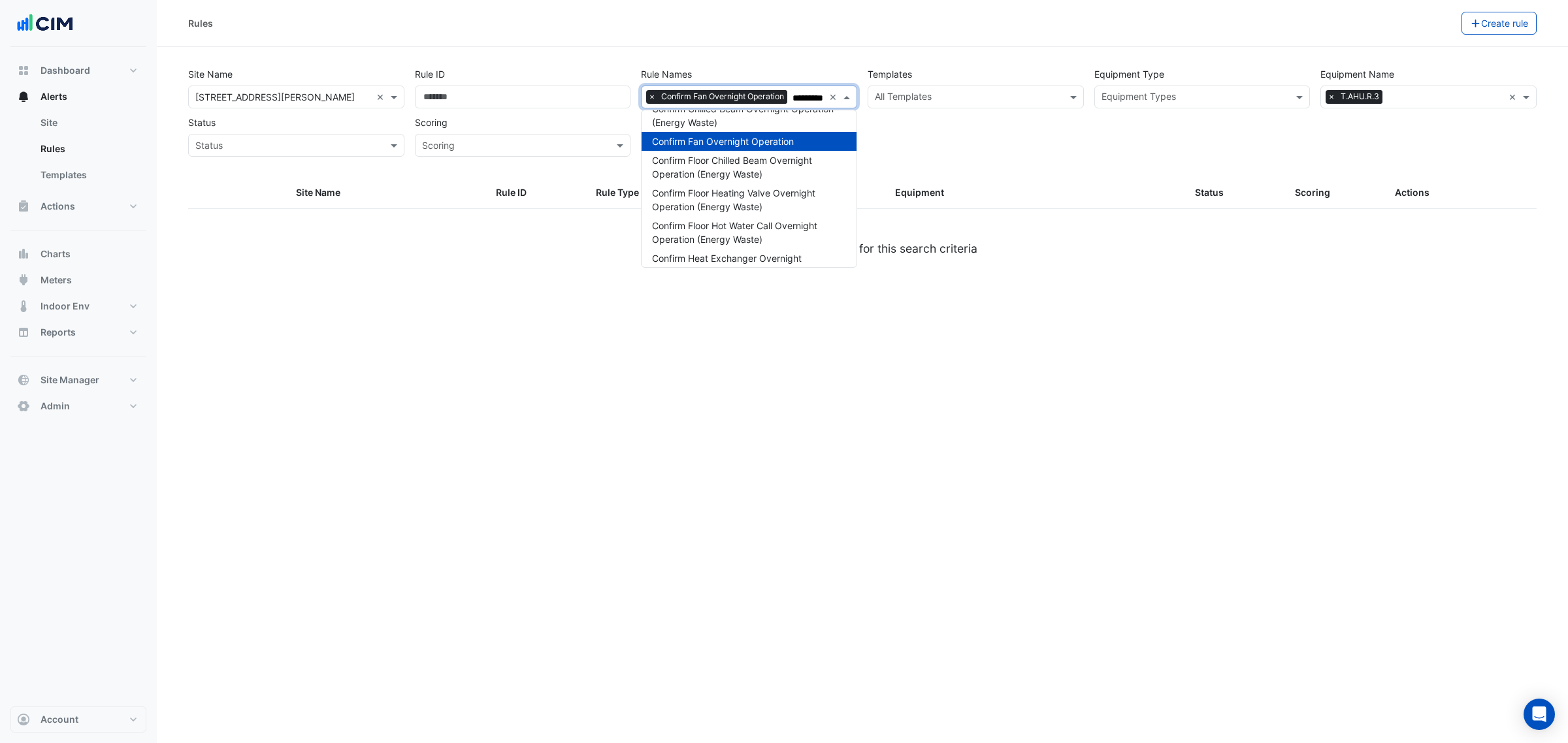
type input "*********"
click at [975, 143] on div "Site Name × 1 Martin Place × Rule ID Rule Names × Confirm Fan Overnight Operati…" at bounding box center [862, 108] width 1359 height 97
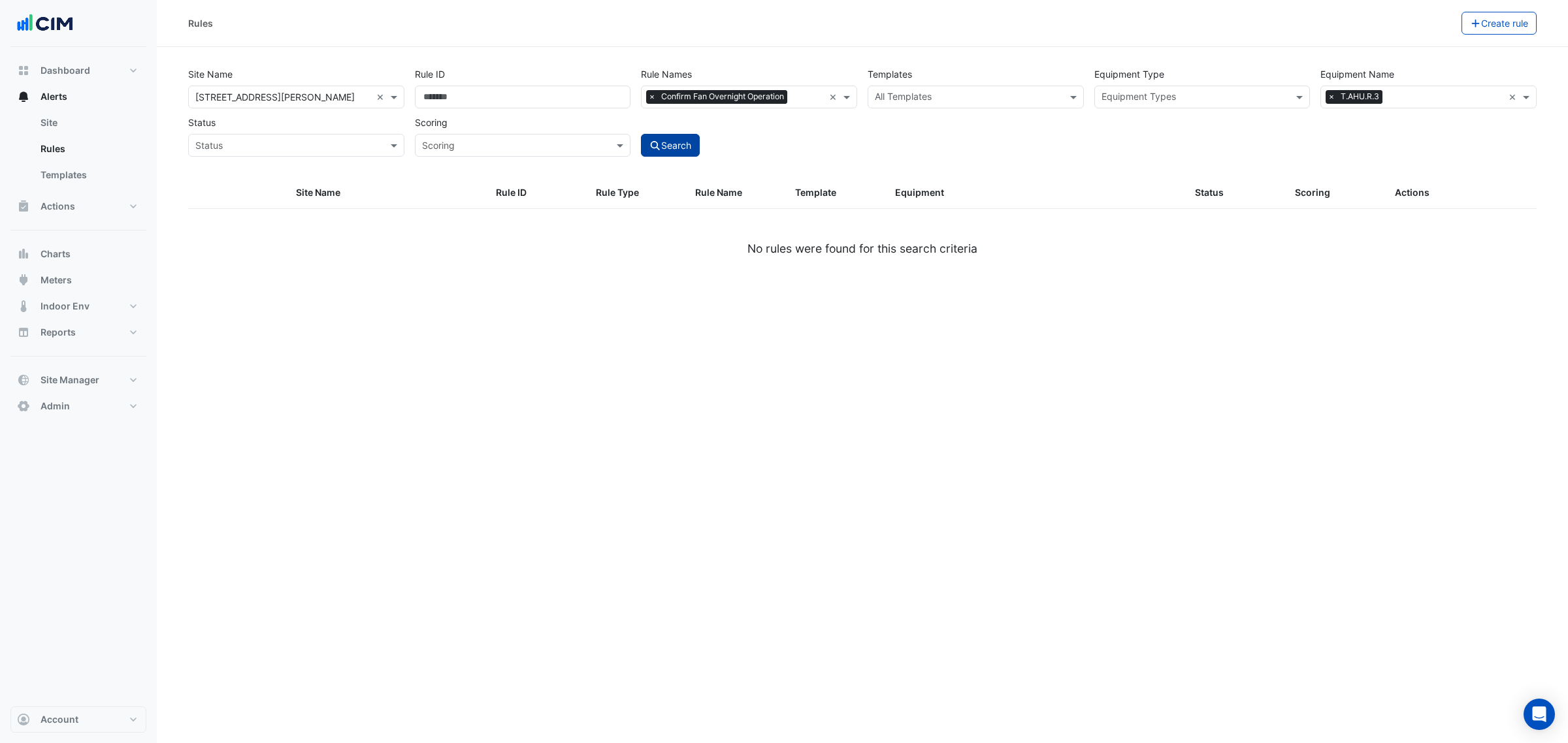
click at [654, 151] on button "Search" at bounding box center [670, 145] width 59 height 23
click at [653, 95] on span "×" at bounding box center [652, 97] width 11 height 13
click at [762, 135] on div "Search" at bounding box center [749, 134] width 227 height 46
click at [683, 153] on button "Search" at bounding box center [670, 145] width 59 height 23
select select "***"
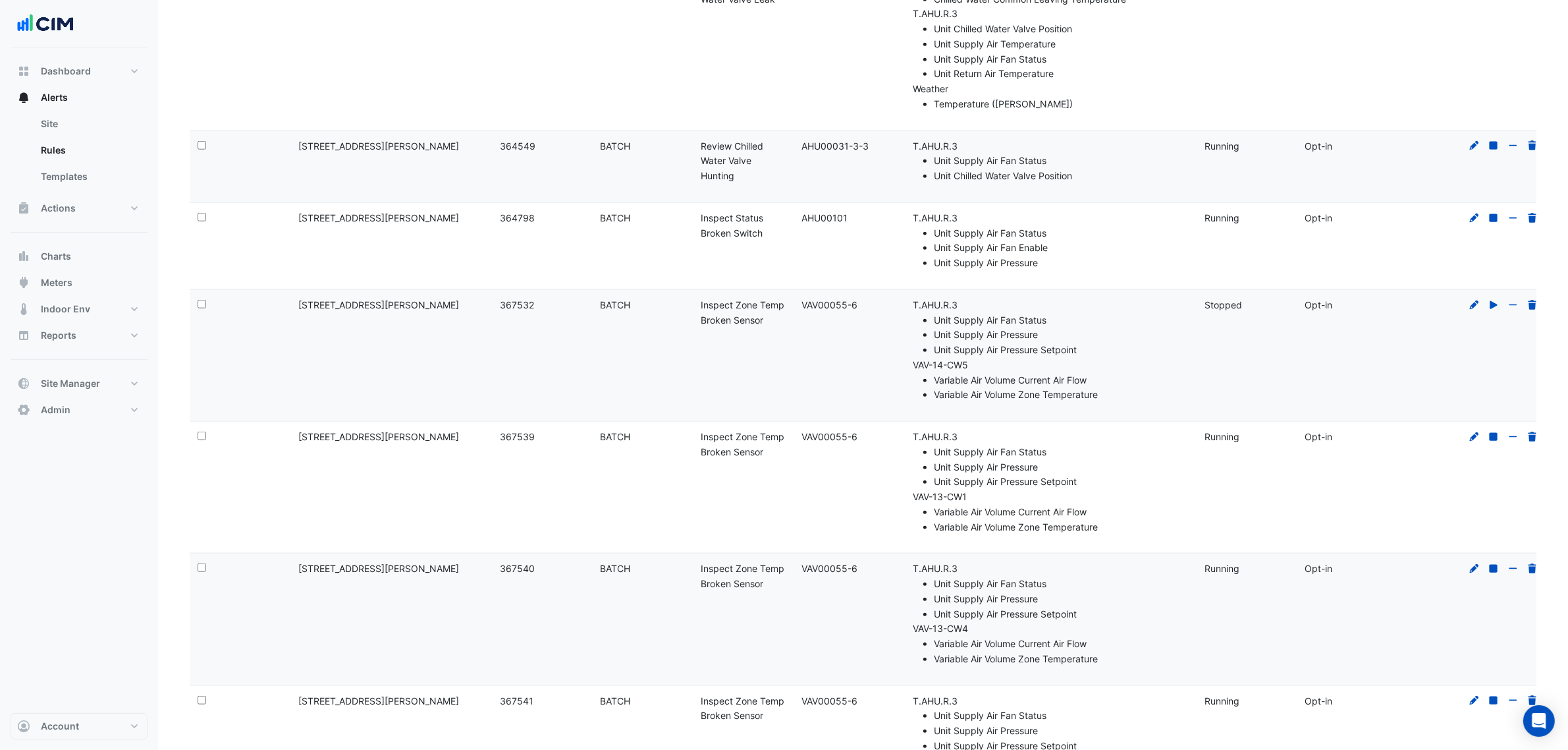
scroll to position [405, 0]
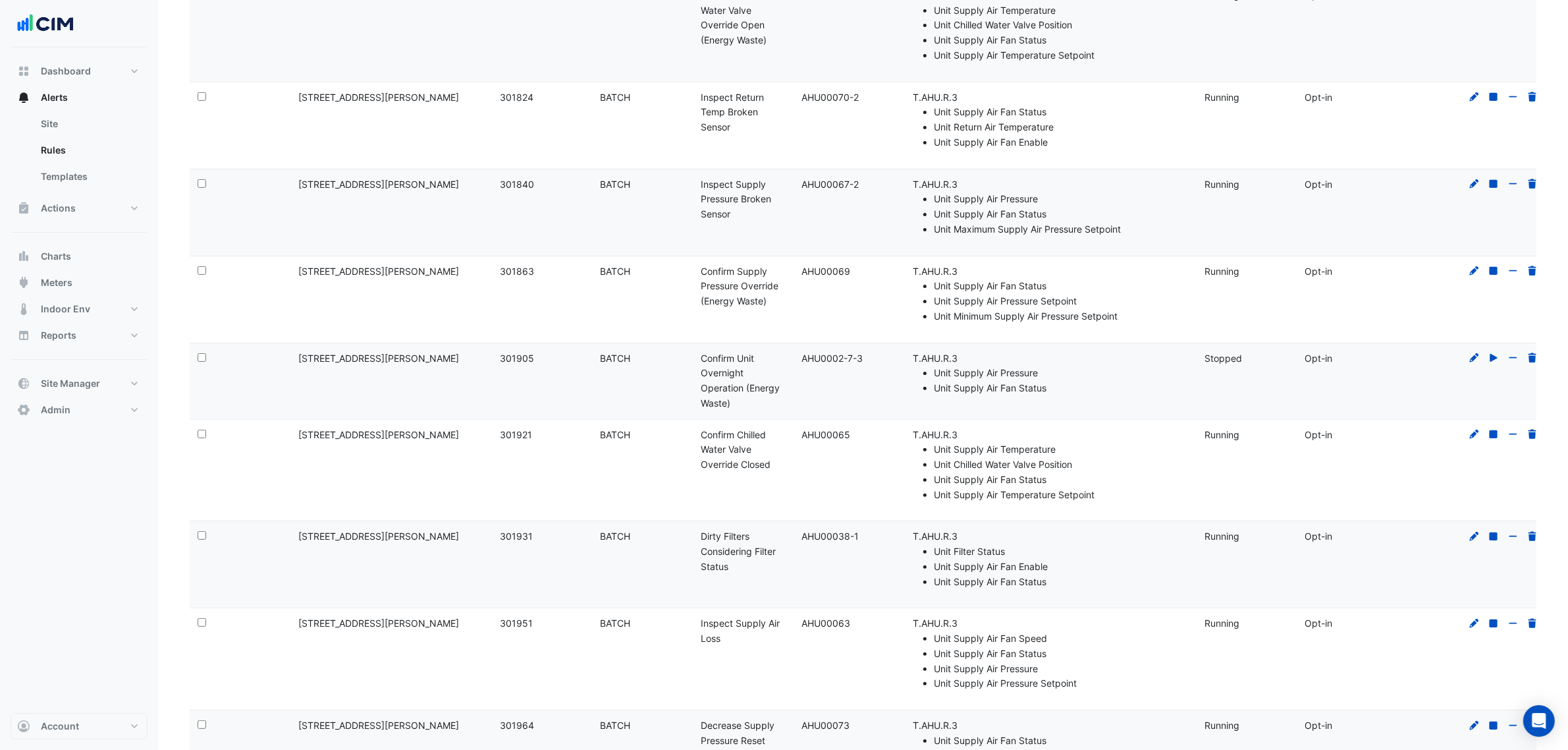
click at [1118, 359] on li "T.AHU.R.3 Unit Supply Air Pressure Unit Supply Air Fan Status" at bounding box center [1051, 374] width 276 height 45
drag, startPoint x: 747, startPoint y: 360, endPoint x: 815, endPoint y: 360, distance: 68.0
click at [755, 360] on div "Rule Name: Confirm Unit Overnight Operation (Energy Waste)" at bounding box center [743, 381] width 85 height 60
drag, startPoint x: 802, startPoint y: 357, endPoint x: 879, endPoint y: 364, distance: 77.3
click at [879, 364] on div "Template: AHU0002-7-3" at bounding box center [844, 359] width 85 height 15
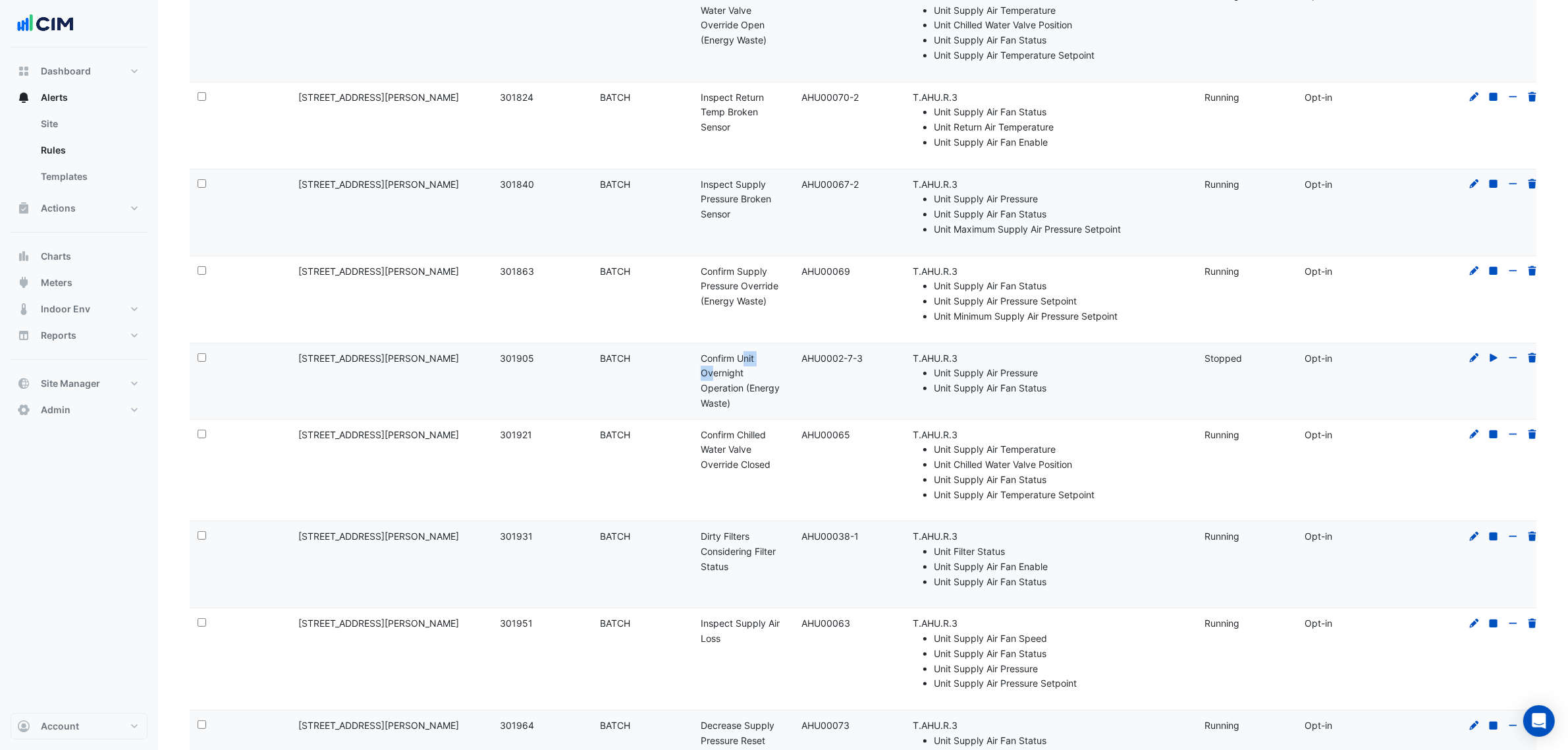
copy div "AHU0002-7-3"
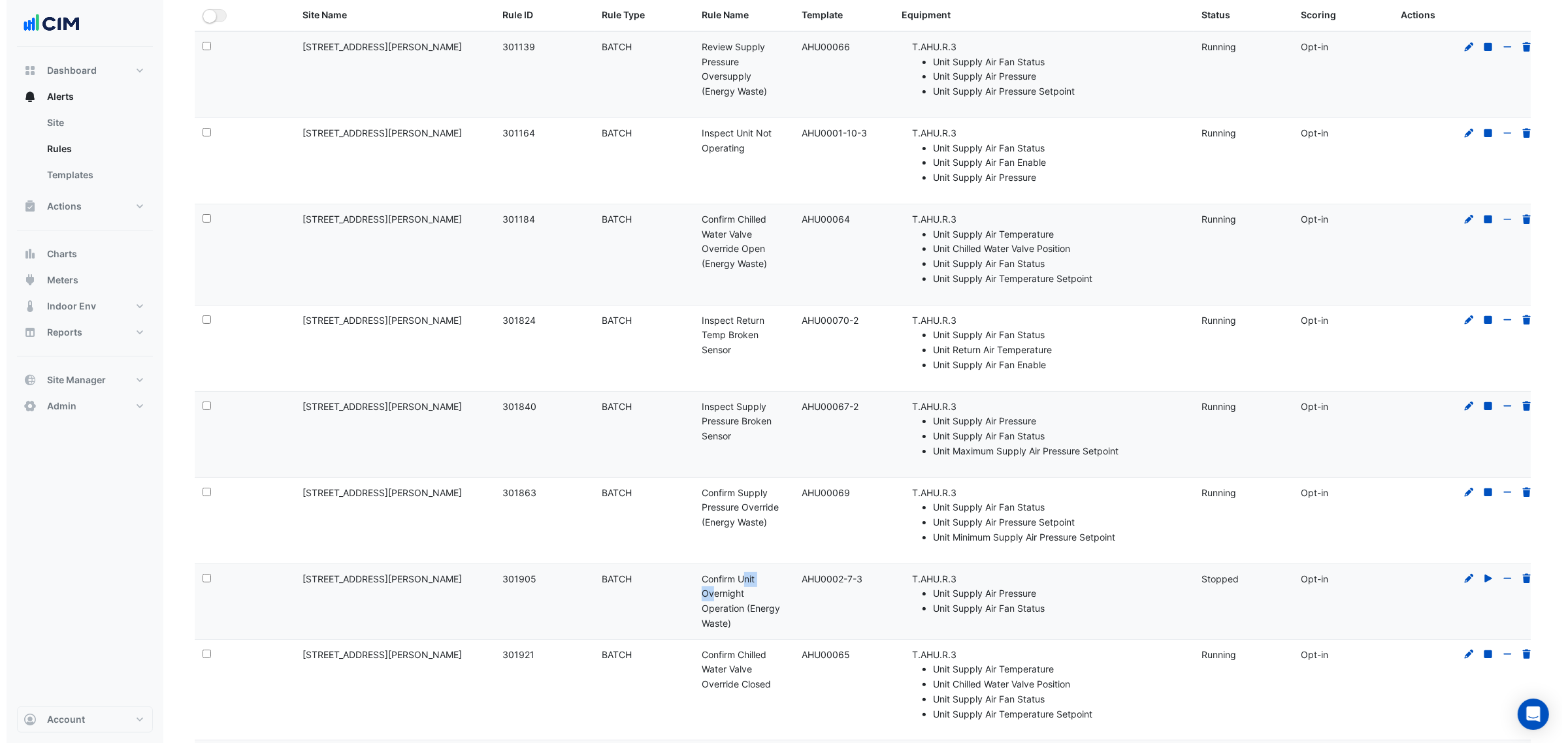
scroll to position [0, 0]
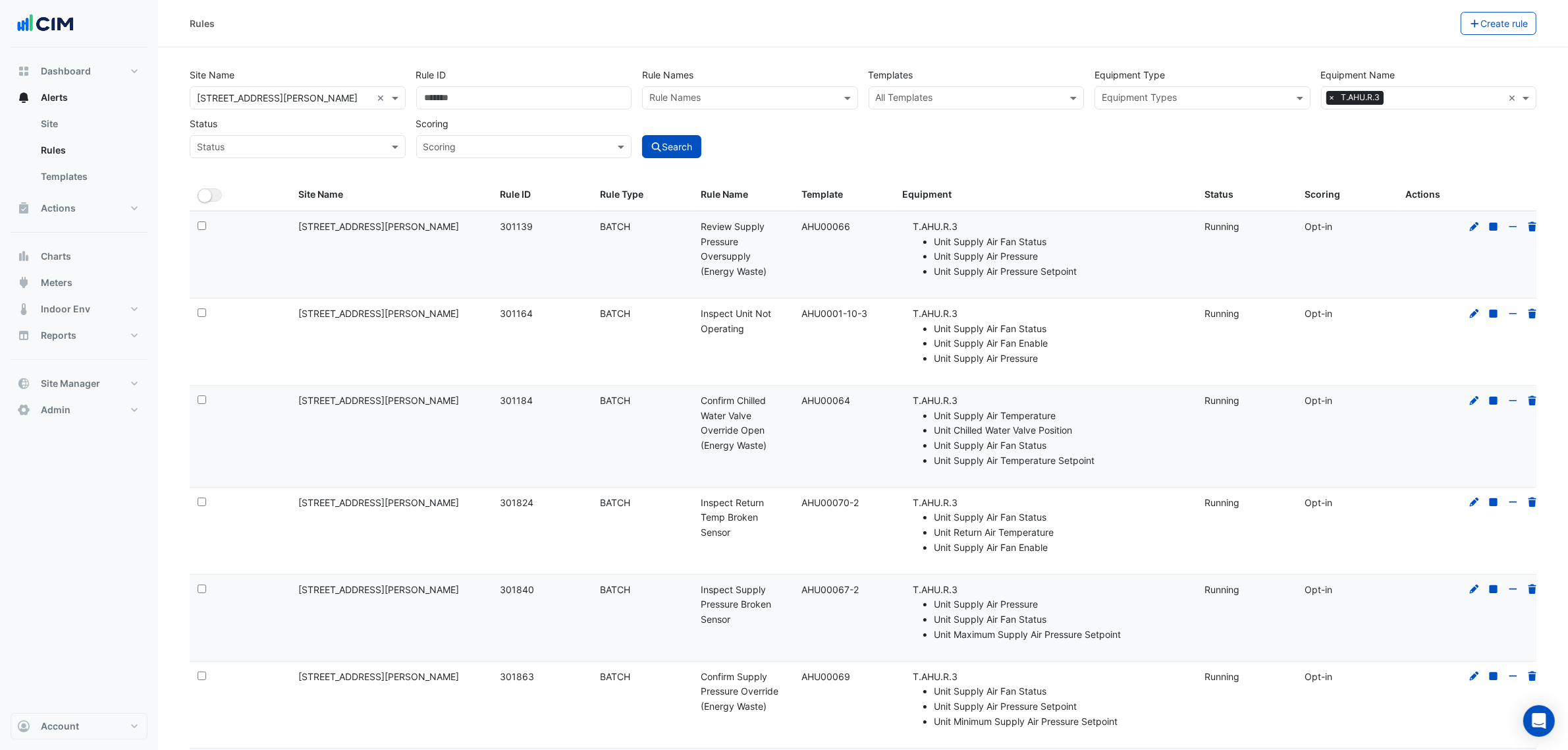
click at [1272, 94] on input "text" at bounding box center [1195, 99] width 187 height 14
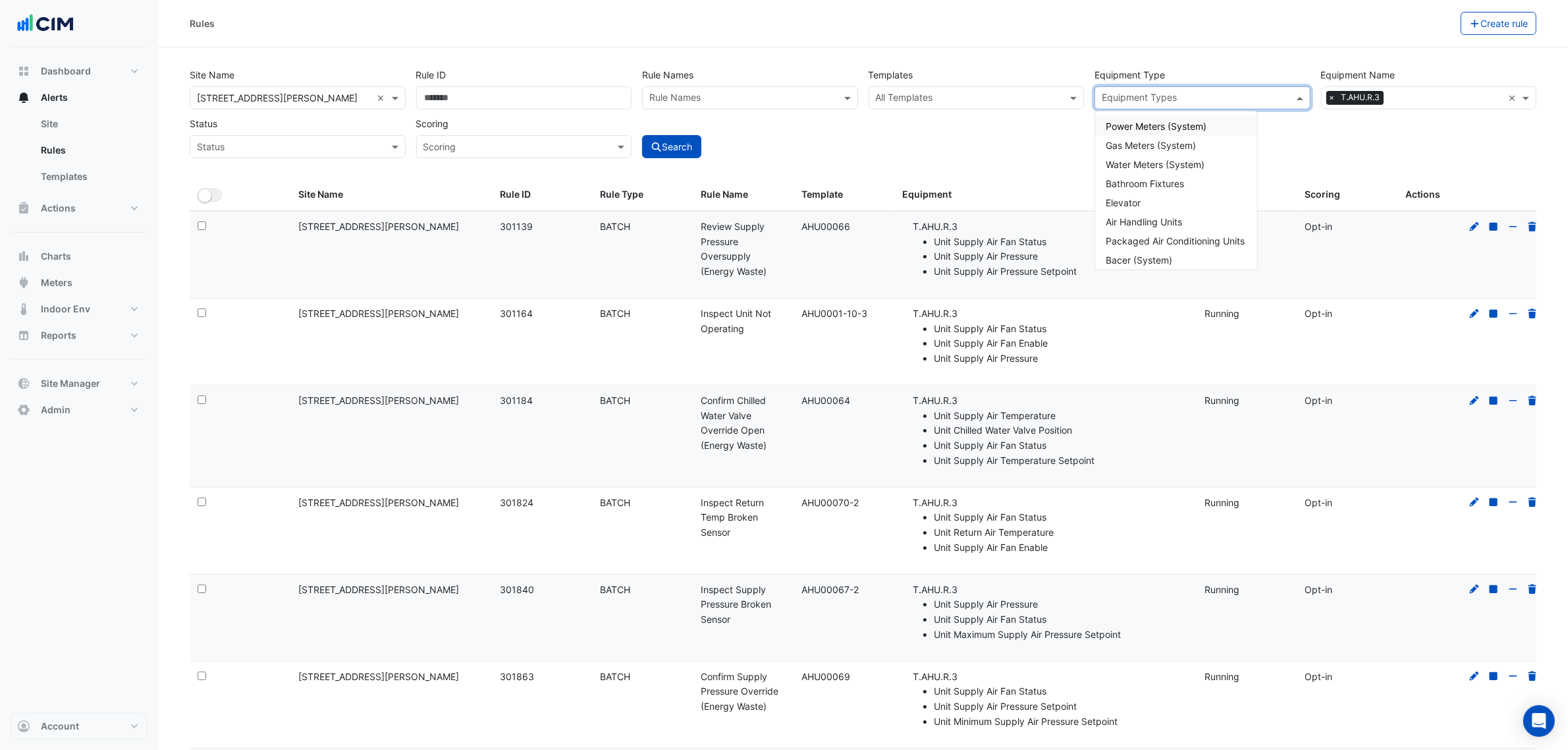
paste input "**********"
type input "**********"
drag, startPoint x: 1209, startPoint y: 94, endPoint x: 993, endPoint y: 80, distance: 216.5
click at [995, 82] on div "**********" at bounding box center [863, 109] width 1358 height 98
click at [945, 90] on div "All Templates" at bounding box center [966, 98] width 193 height 20
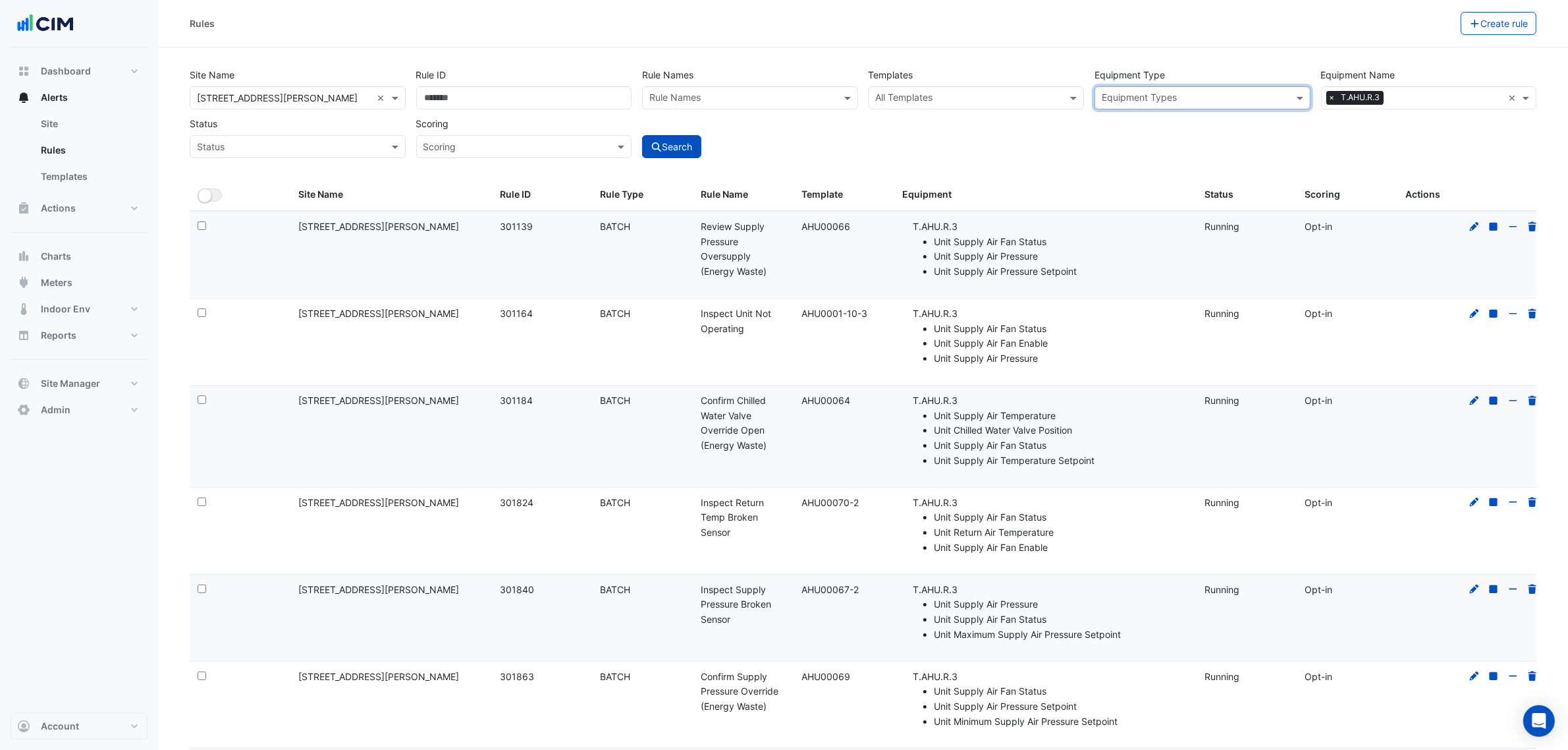
paste input "**********"
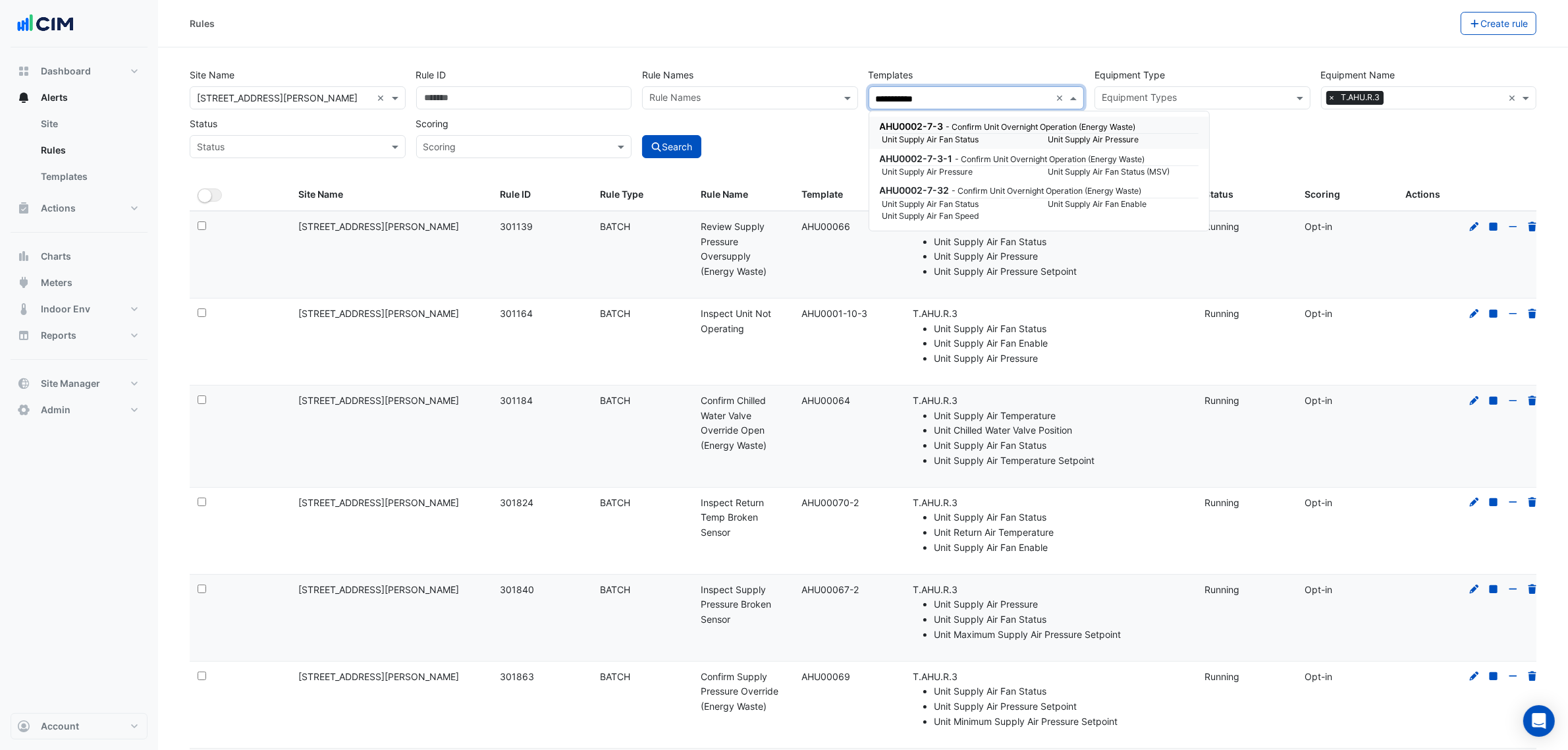
paste input "**********"
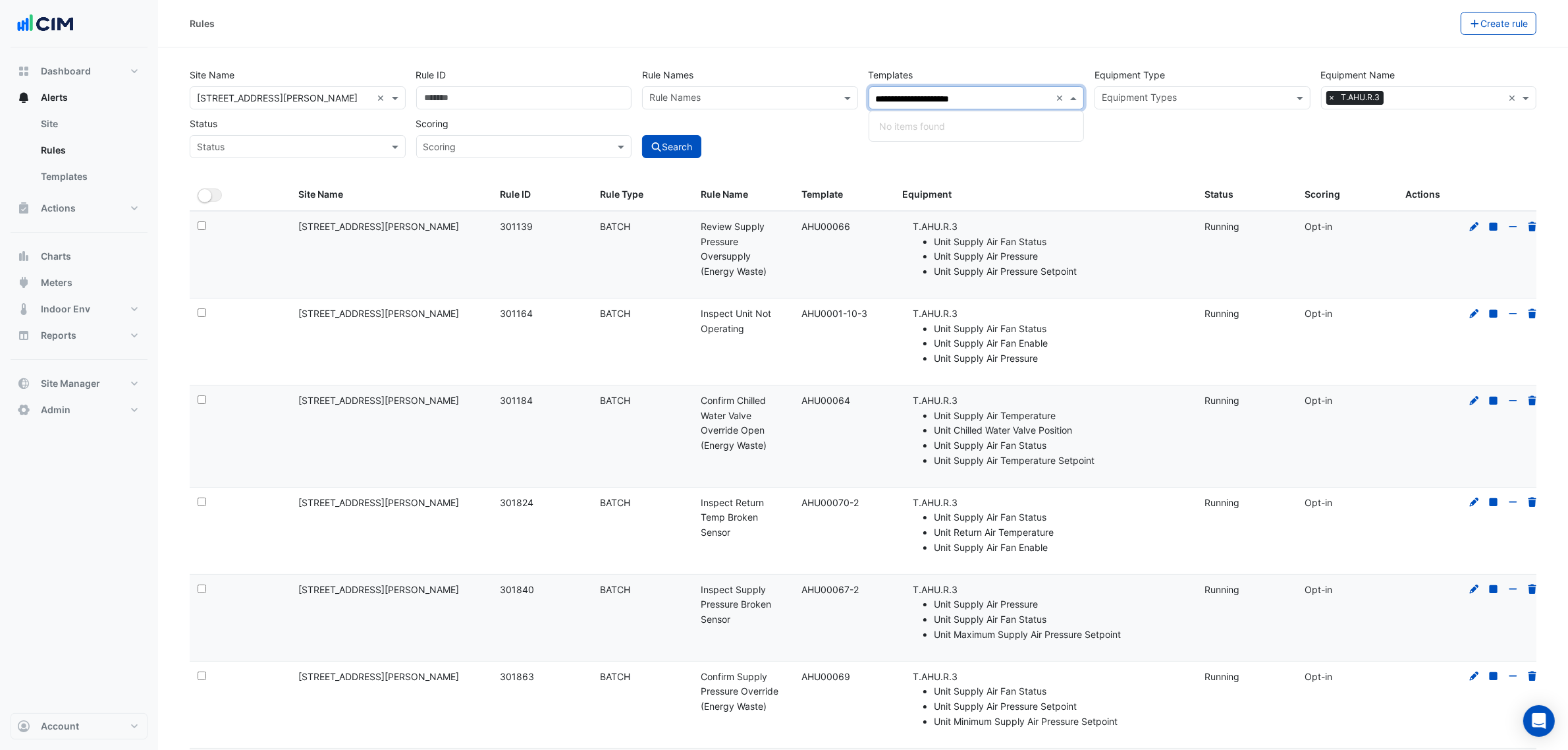
click at [967, 99] on input "**********" at bounding box center [964, 99] width 175 height 14
click at [967, 98] on input "**********" at bounding box center [964, 99] width 175 height 14
paste input "text"
type input "**********"
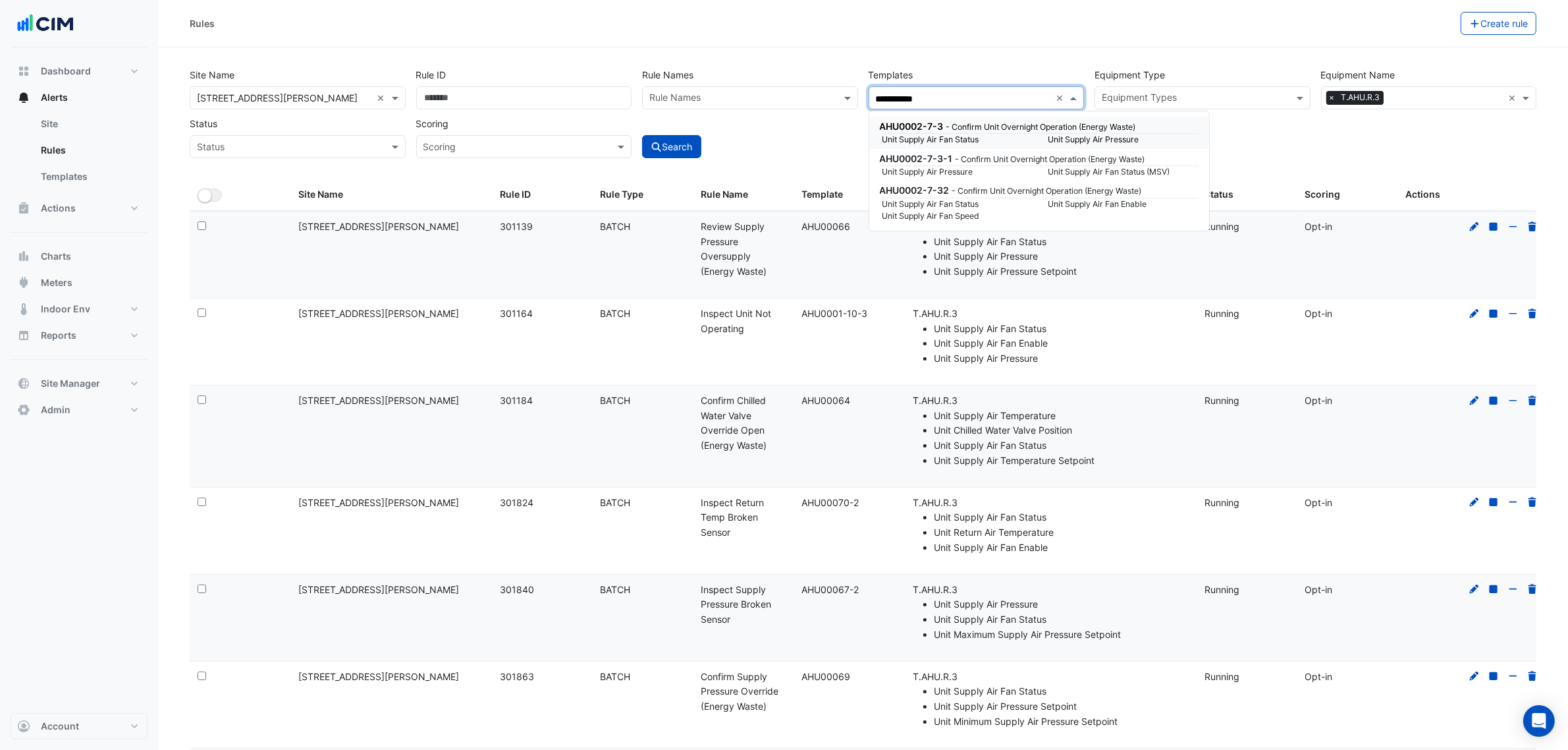
click at [969, 124] on small "- Confirm Unit Overnight Operation (Energy Waste)" at bounding box center [1041, 127] width 189 height 10
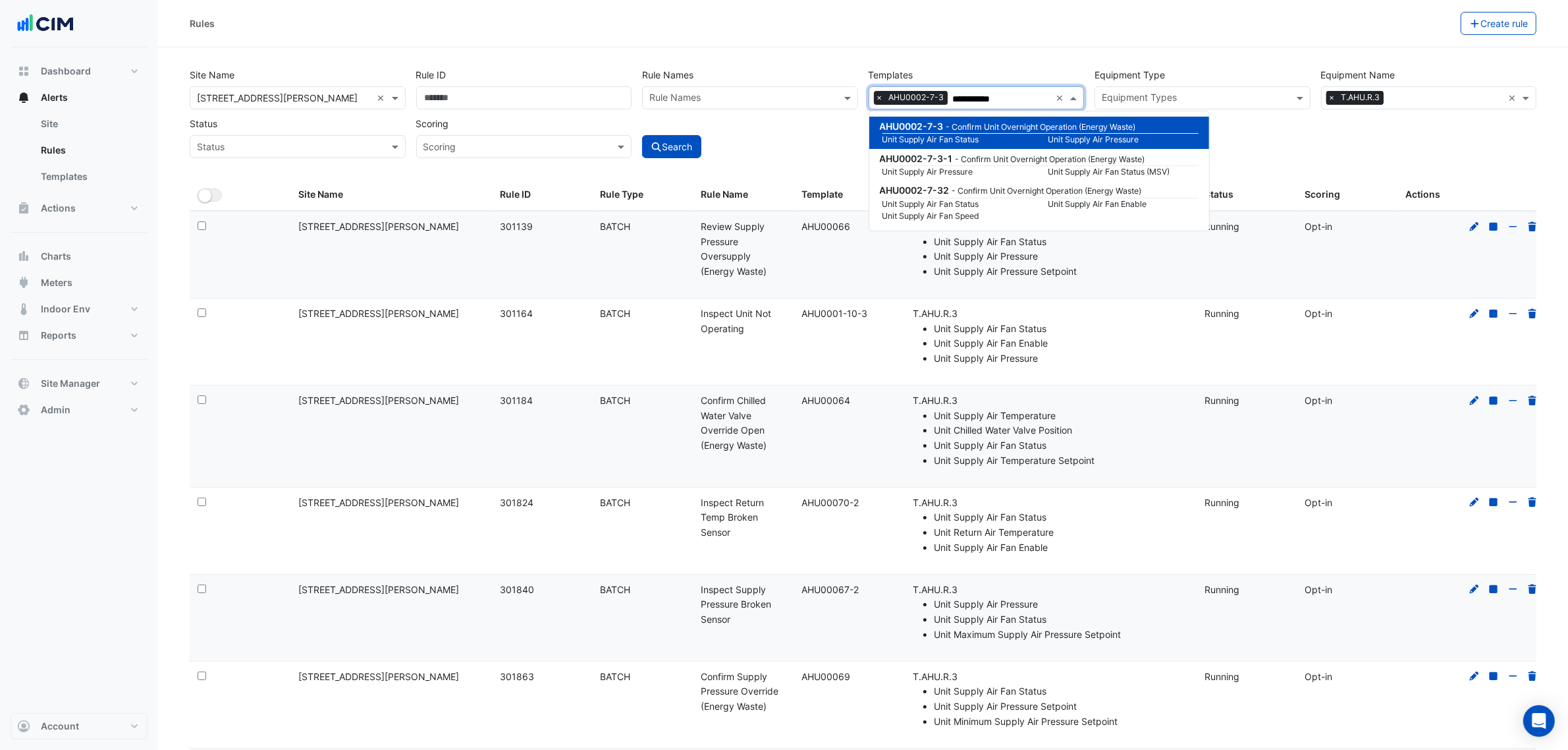
click at [1332, 99] on span "×" at bounding box center [1332, 98] width 12 height 13
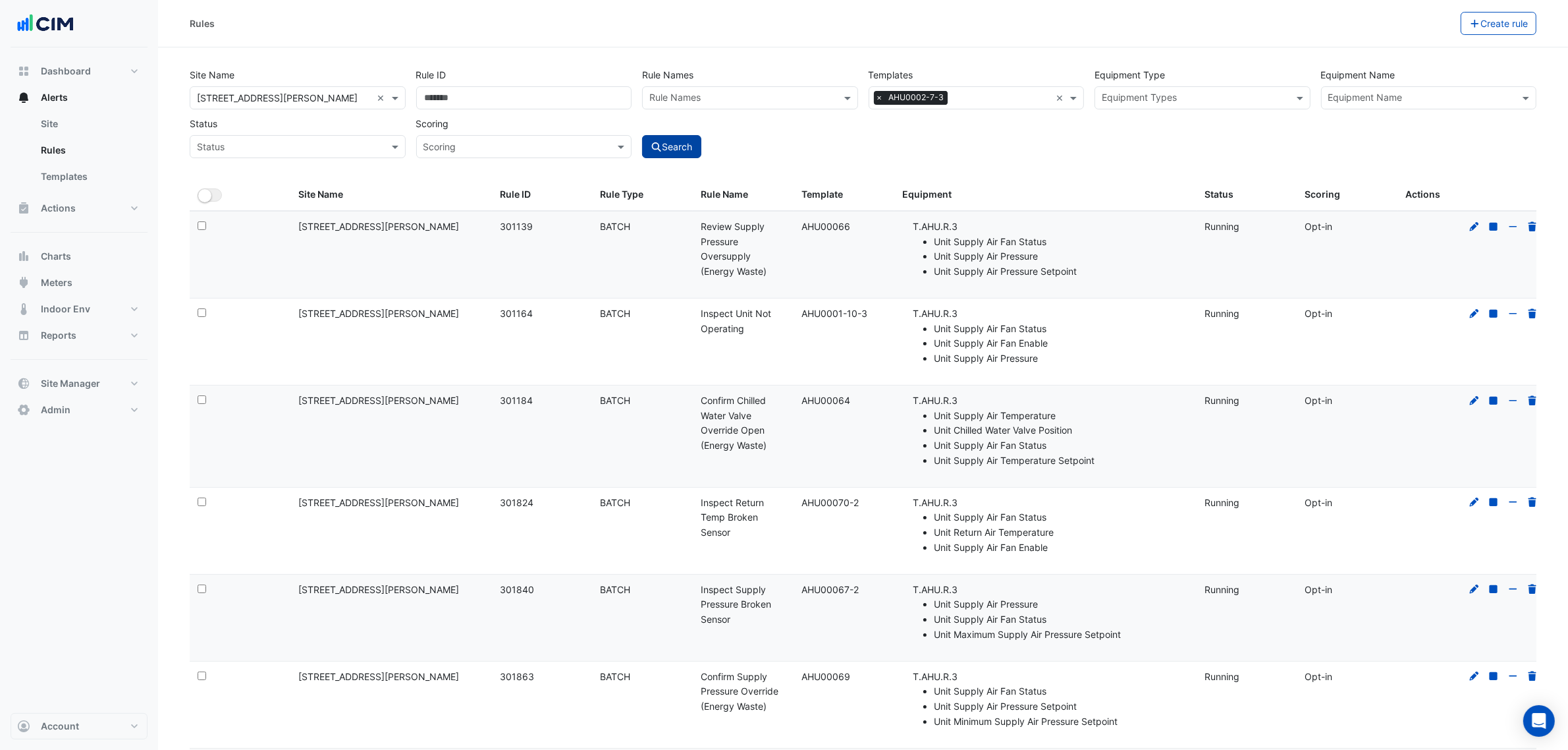
click at [688, 142] on button "Search" at bounding box center [672, 147] width 59 height 23
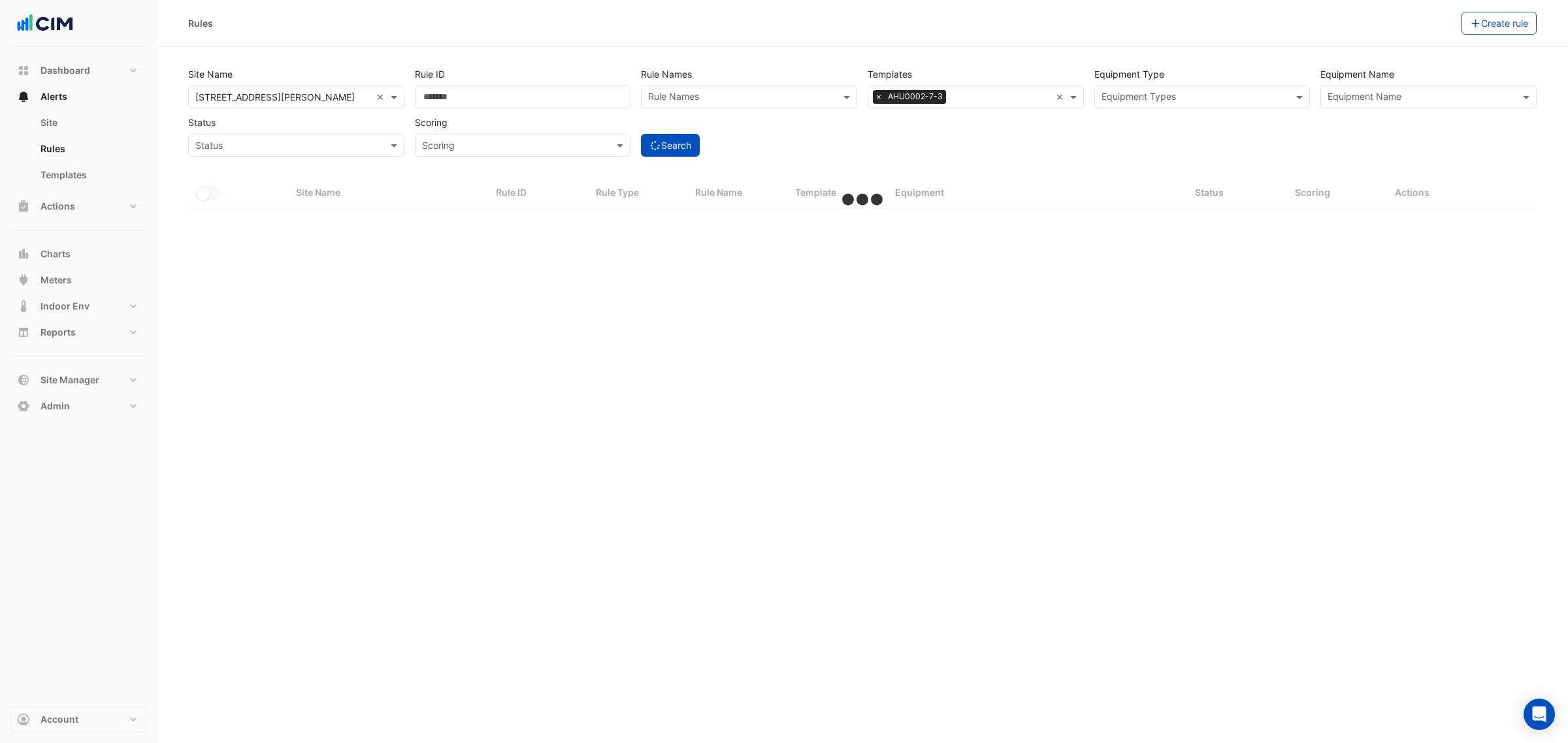
select select "***"
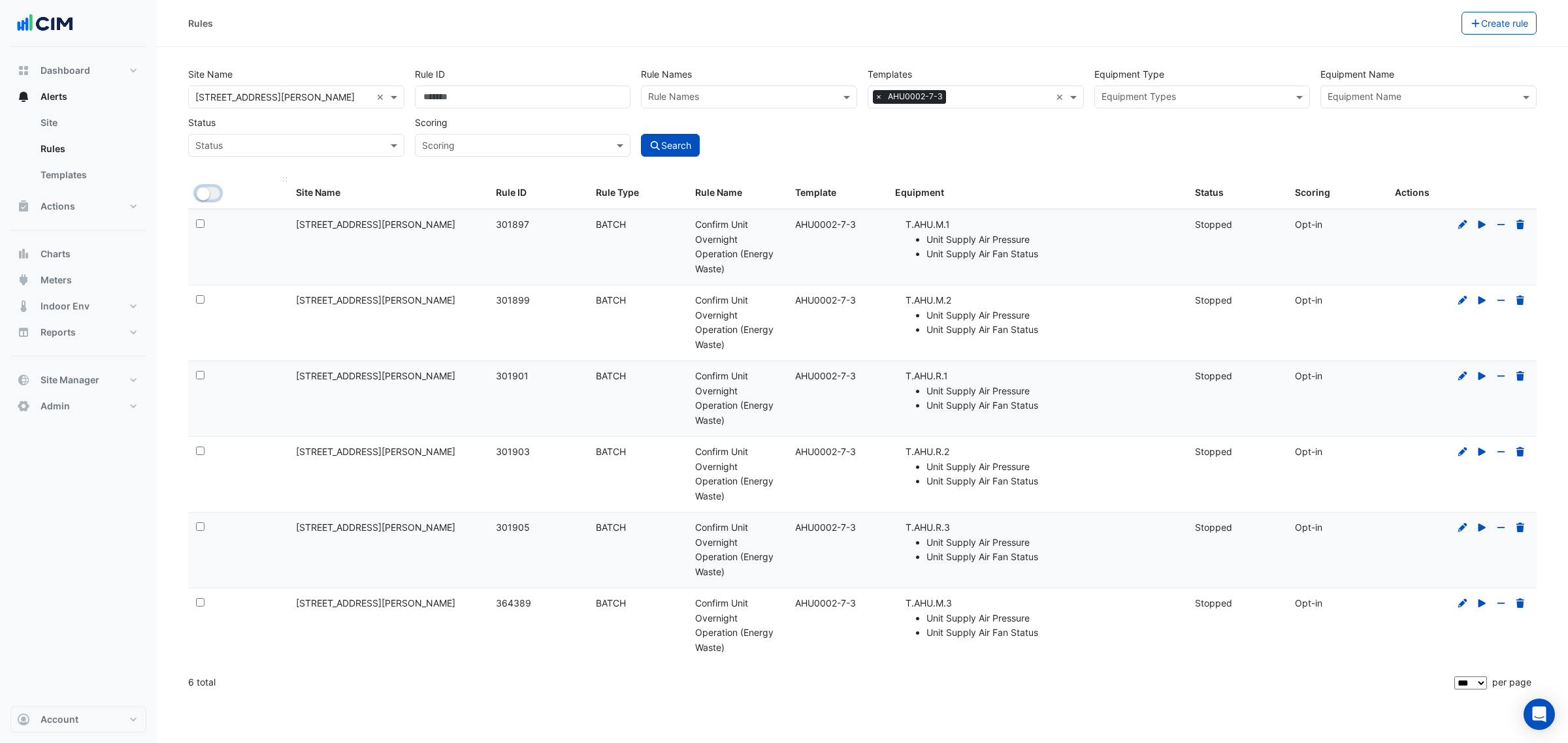
click at [214, 191] on button "All Selected" at bounding box center [208, 193] width 24 height 13
click at [1405, 29] on button "Bulk Actions" at bounding box center [1420, 23] width 77 height 23
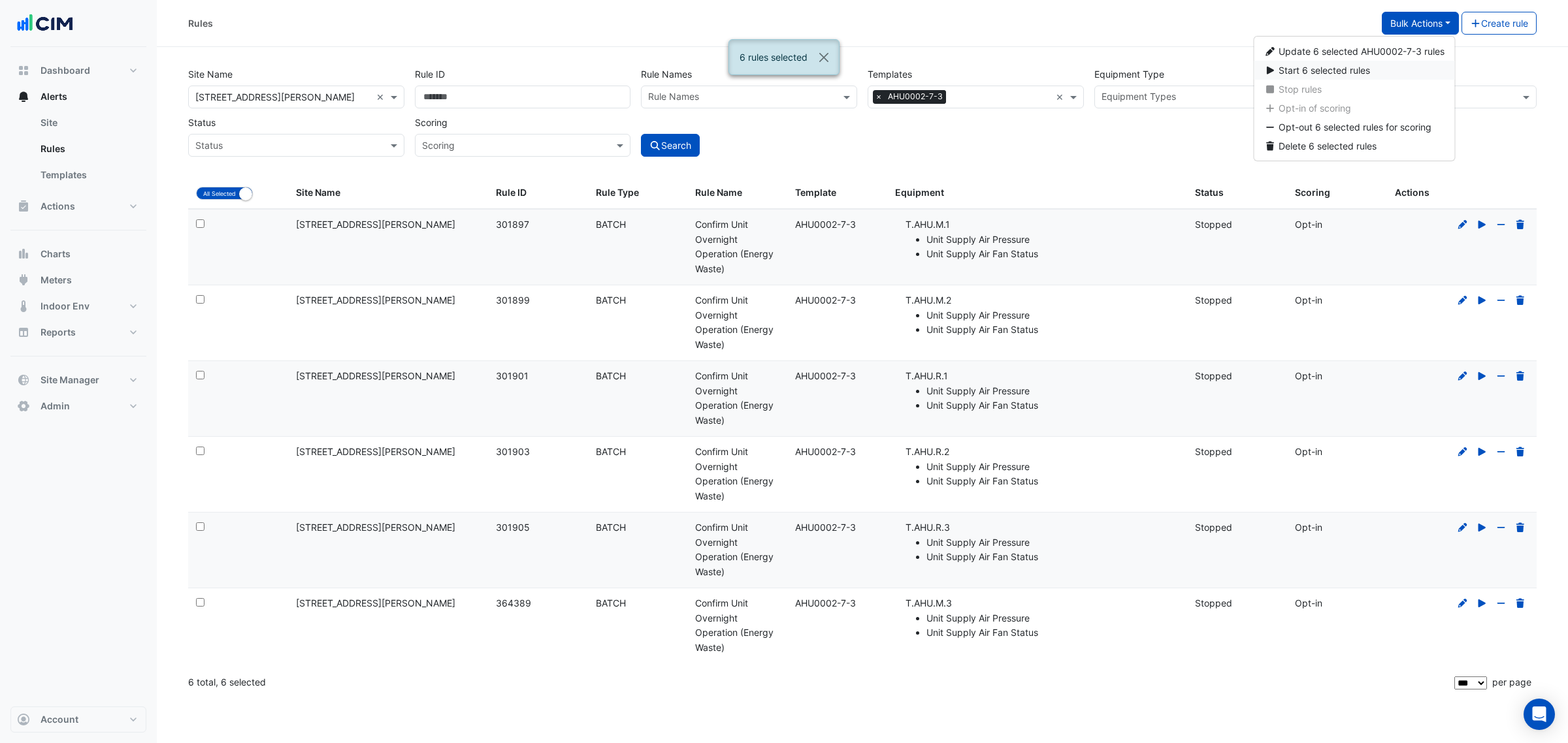
click at [1375, 66] on button "Start 6 selected rules" at bounding box center [1354, 70] width 201 height 19
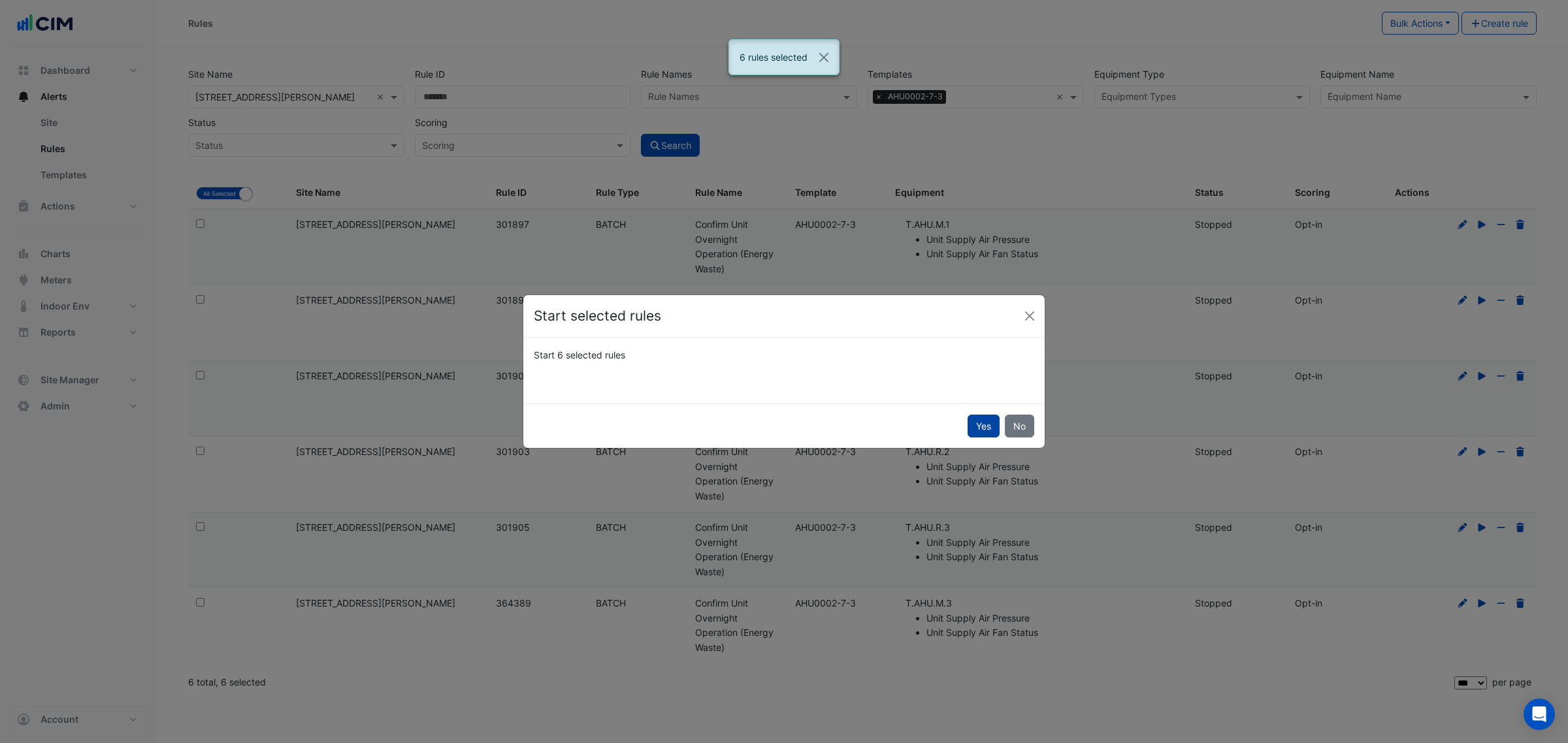
click at [977, 425] on button "Yes" at bounding box center [983, 426] width 32 height 23
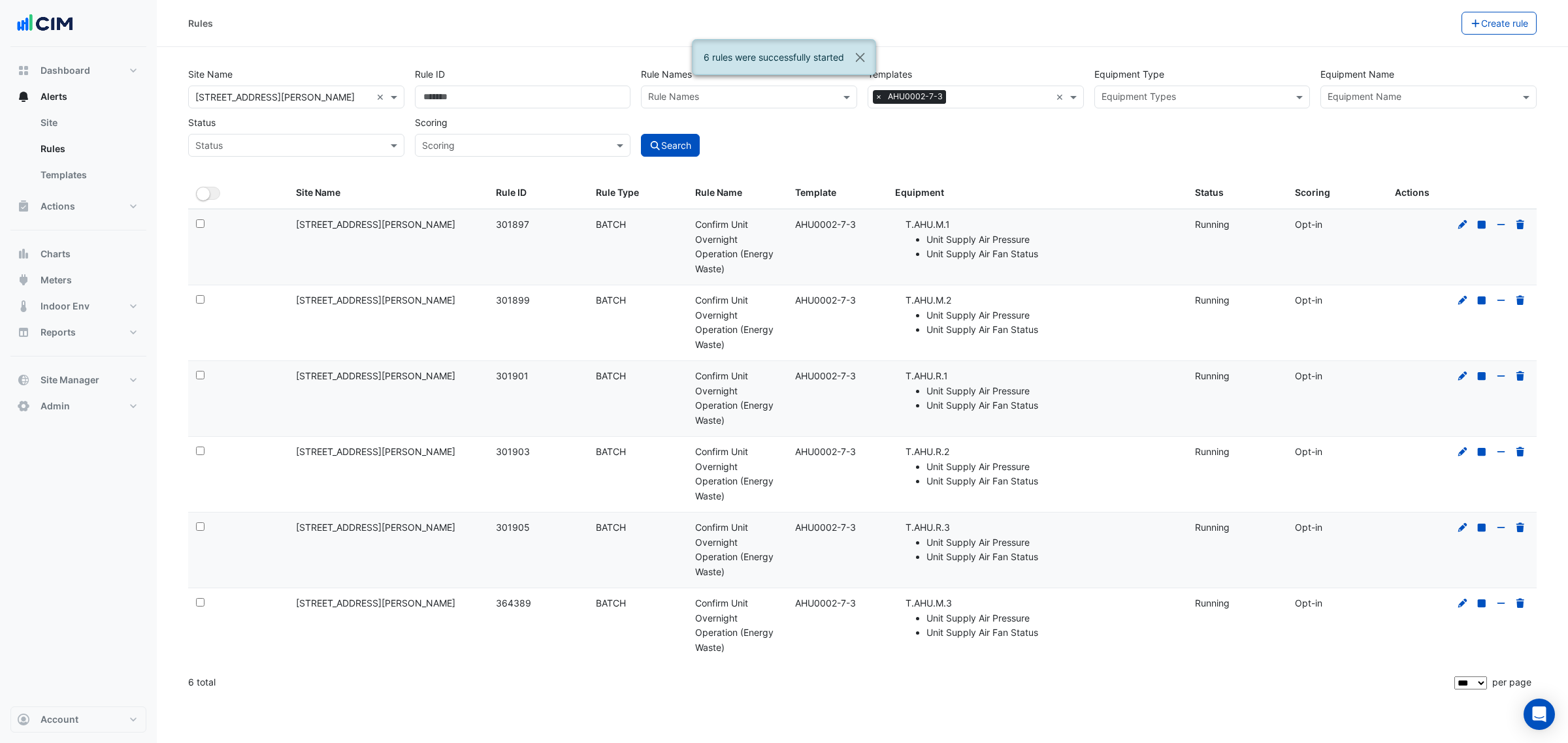
click at [465, 48] on section "Site Name × 1 Martin Place × Rule ID Rule Names Rule Names Templates × AHU0002-…" at bounding box center [863, 373] width 1411 height 651
click at [1313, 37] on div "Rules Create rule" at bounding box center [863, 24] width 1411 height 47
drag, startPoint x: 756, startPoint y: 273, endPoint x: 693, endPoint y: 230, distance: 76.3
click at [693, 230] on datatable-body-cell "Rule Name: Confirm Unit Overnight Operation (Energy Waste)" at bounding box center [736, 246] width 100 height 75
copy div "Confirm Unit Overnight Operation (Energy Waste)"
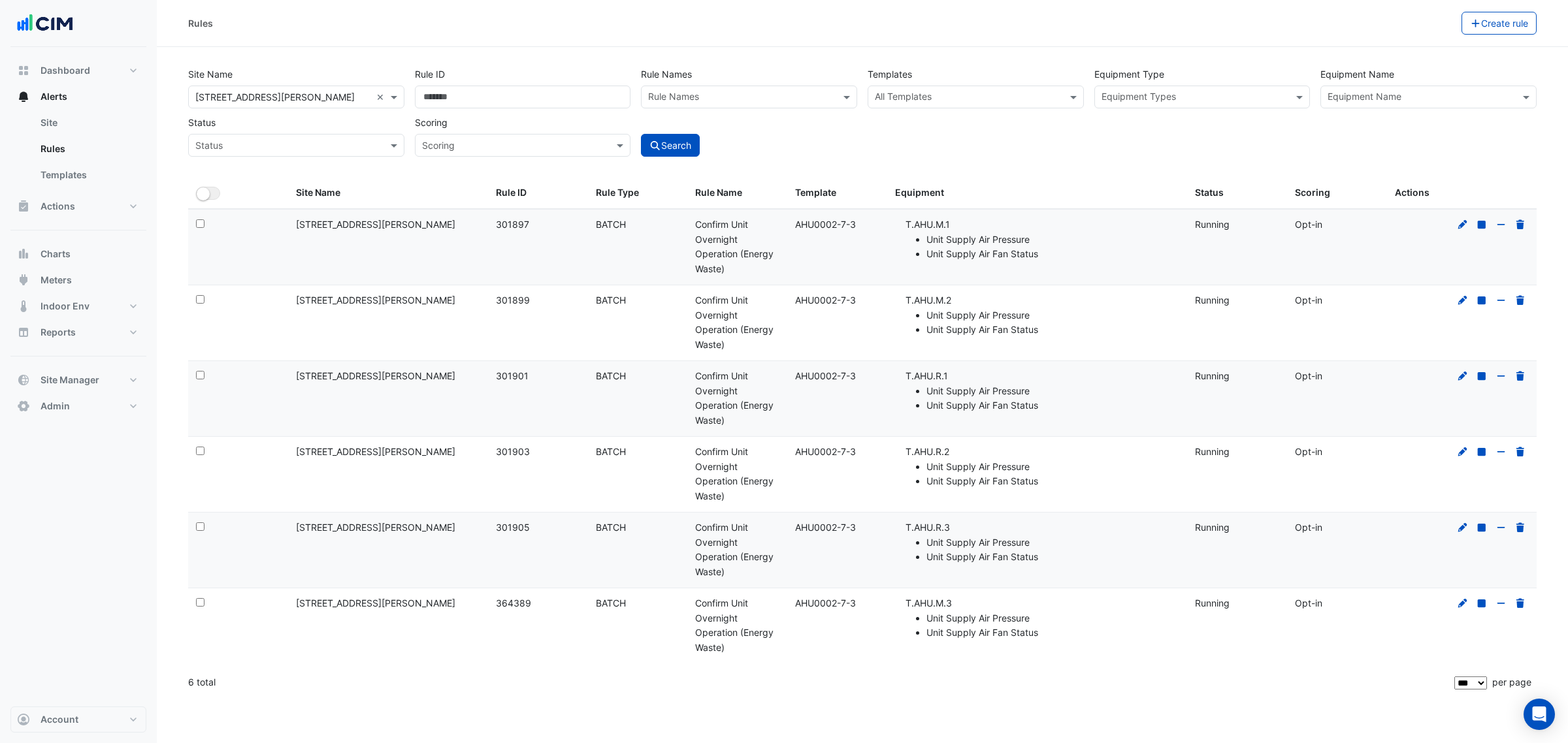
click at [632, 98] on div "Rule ID" at bounding box center [523, 85] width 227 height 46
click at [680, 95] on input "text" at bounding box center [741, 98] width 187 height 14
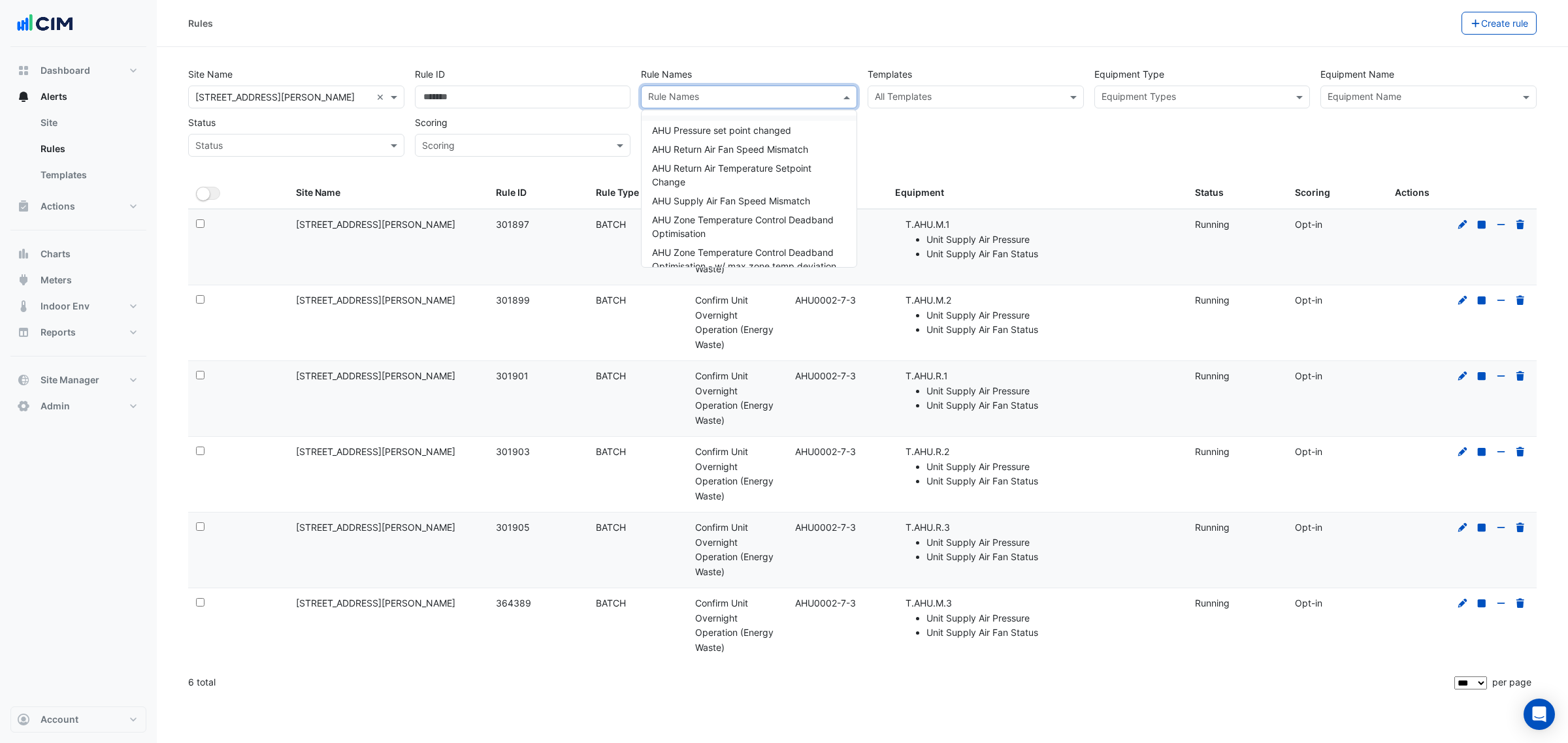
paste input "**********"
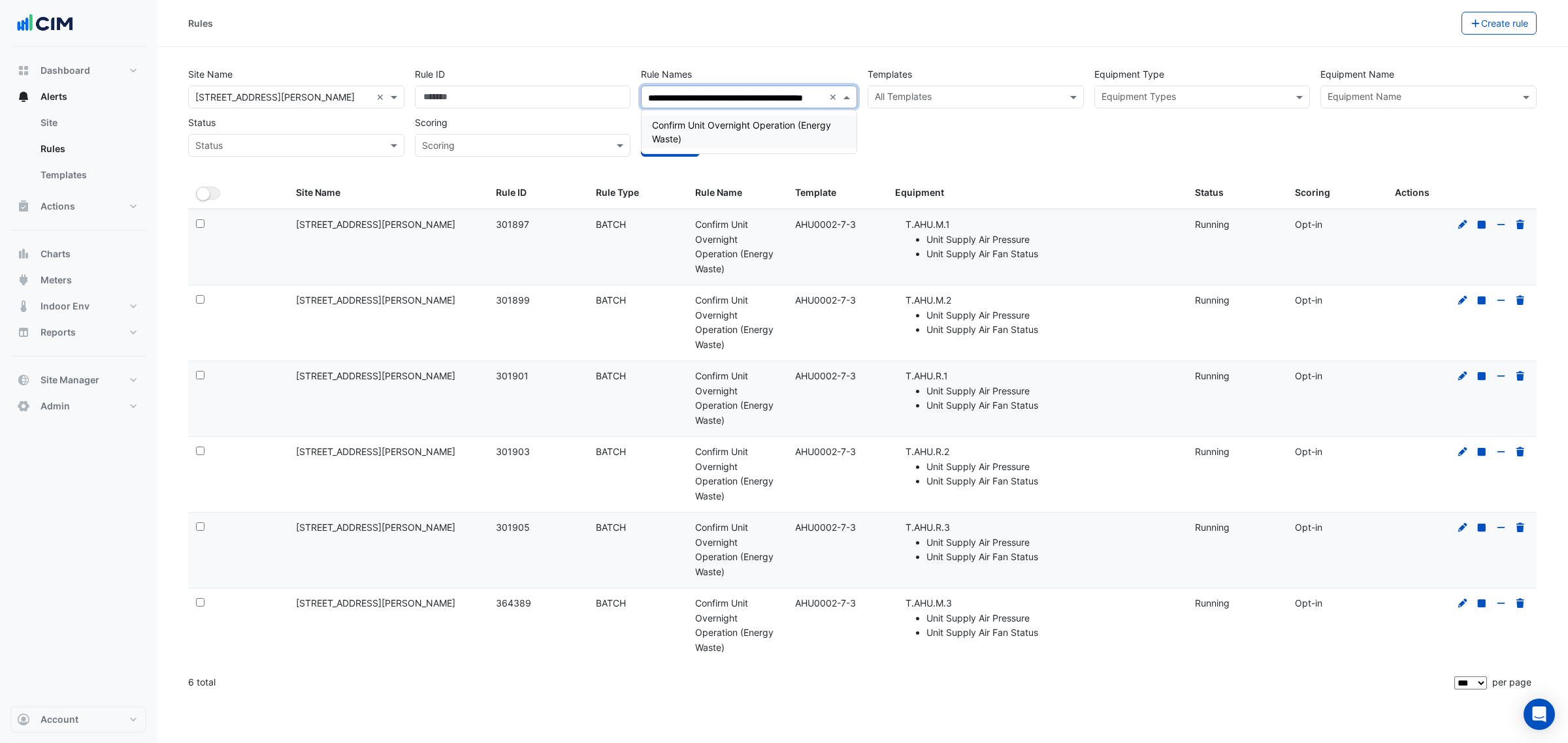
click at [689, 128] on span "Confirm Unit Overnight Operation (Energy Waste)" at bounding box center [741, 132] width 179 height 25
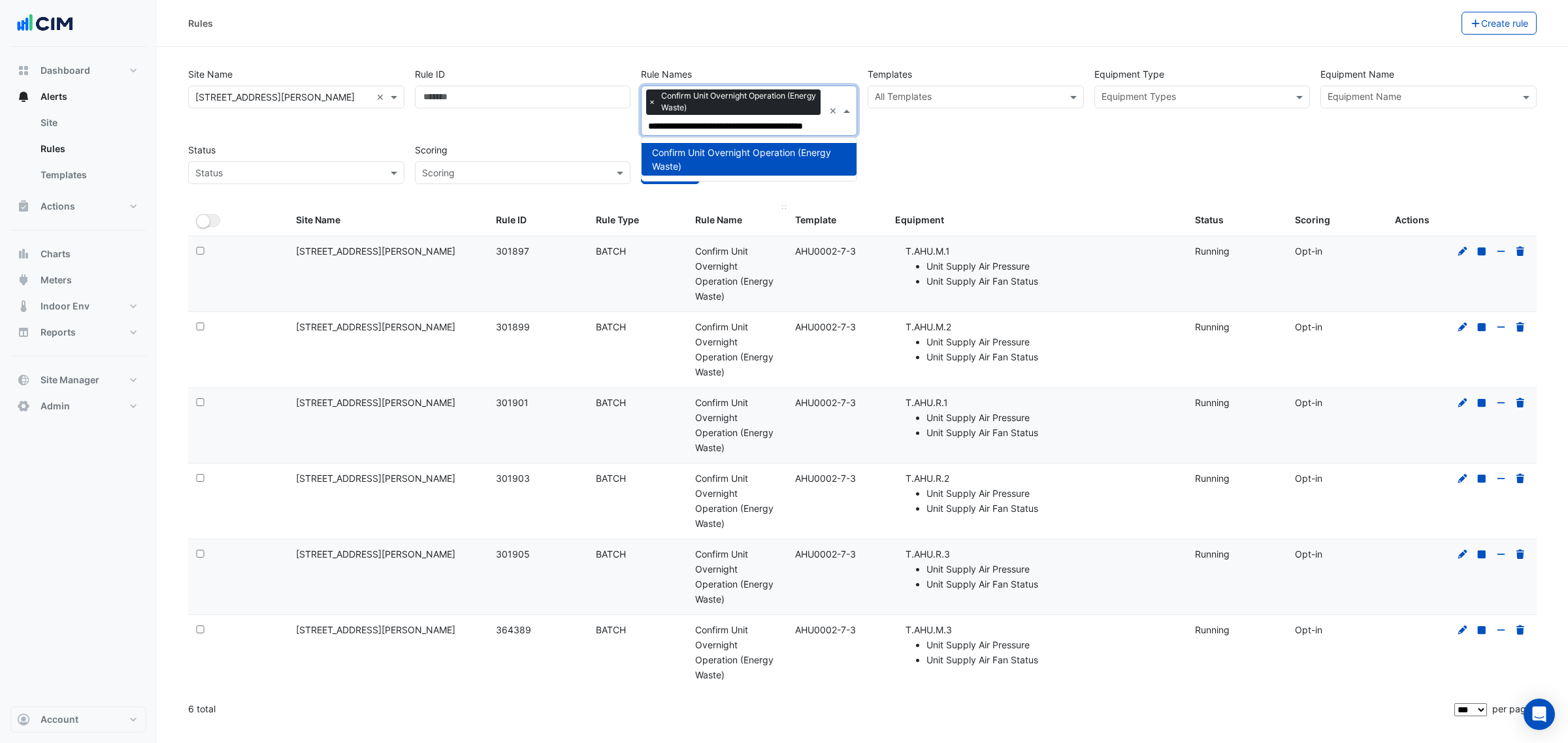
type input "**********"
click at [764, 209] on datatable-header-cell "Rule Name" at bounding box center [736, 221] width 100 height 32
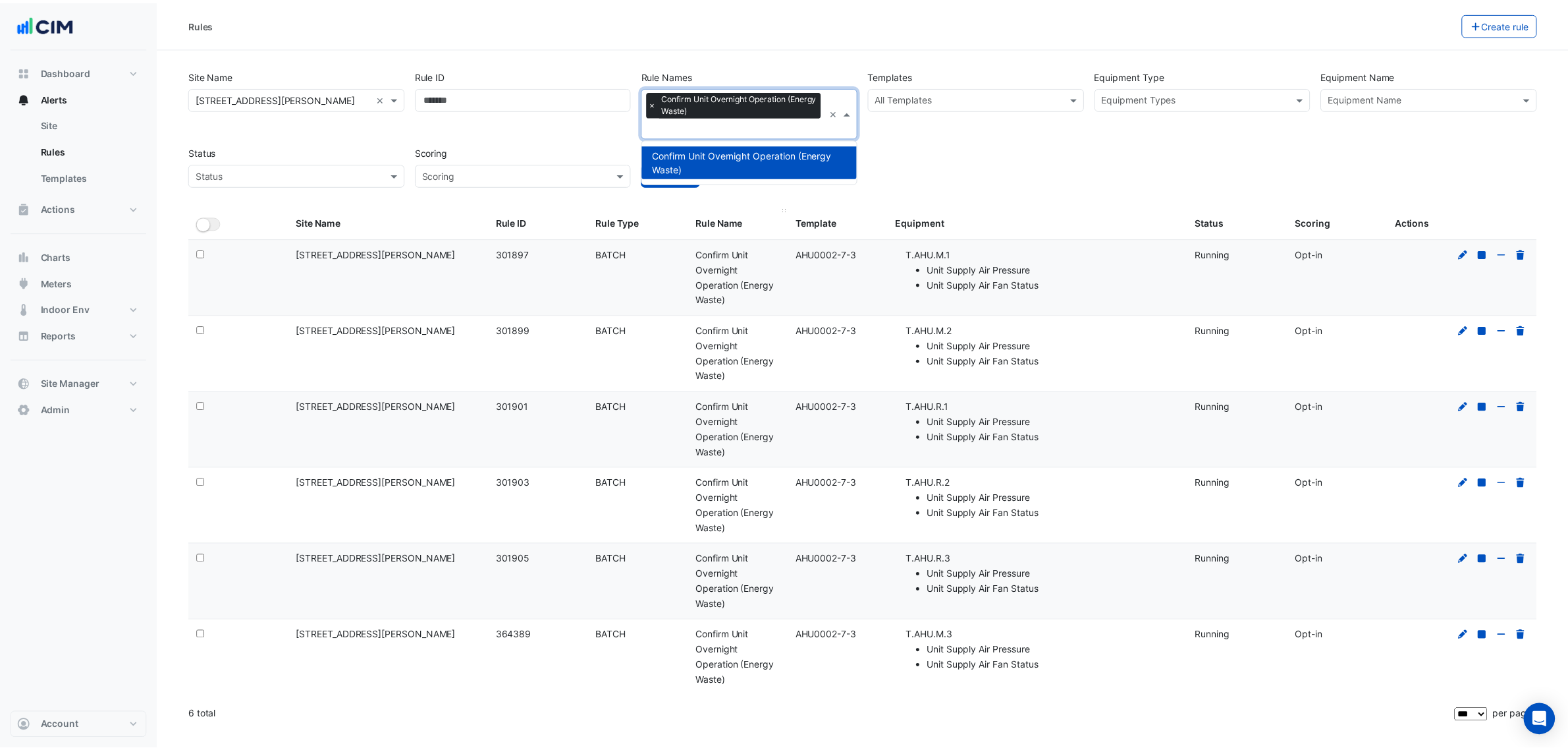
scroll to position [0, 0]
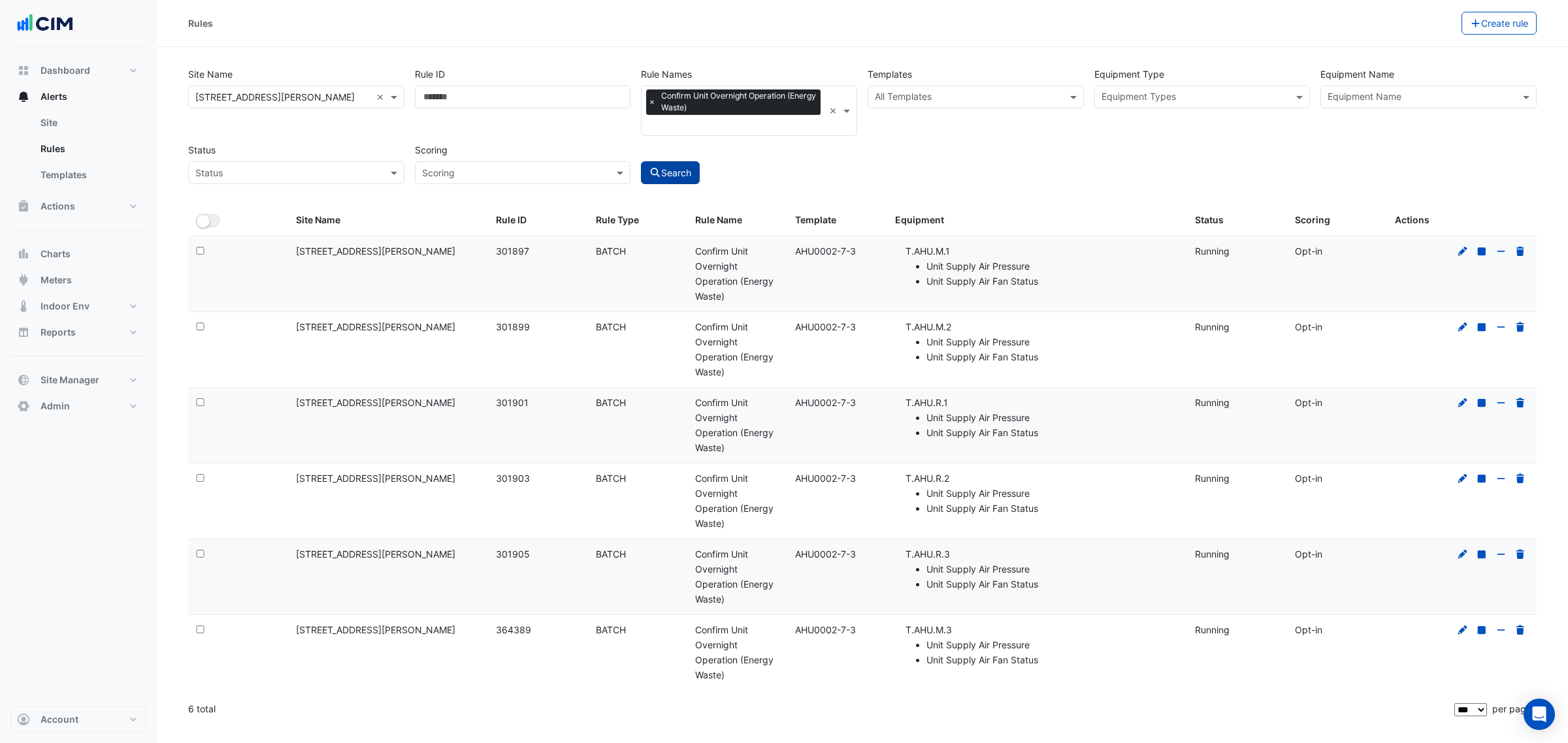
click at [676, 173] on button "Search" at bounding box center [670, 173] width 59 height 23
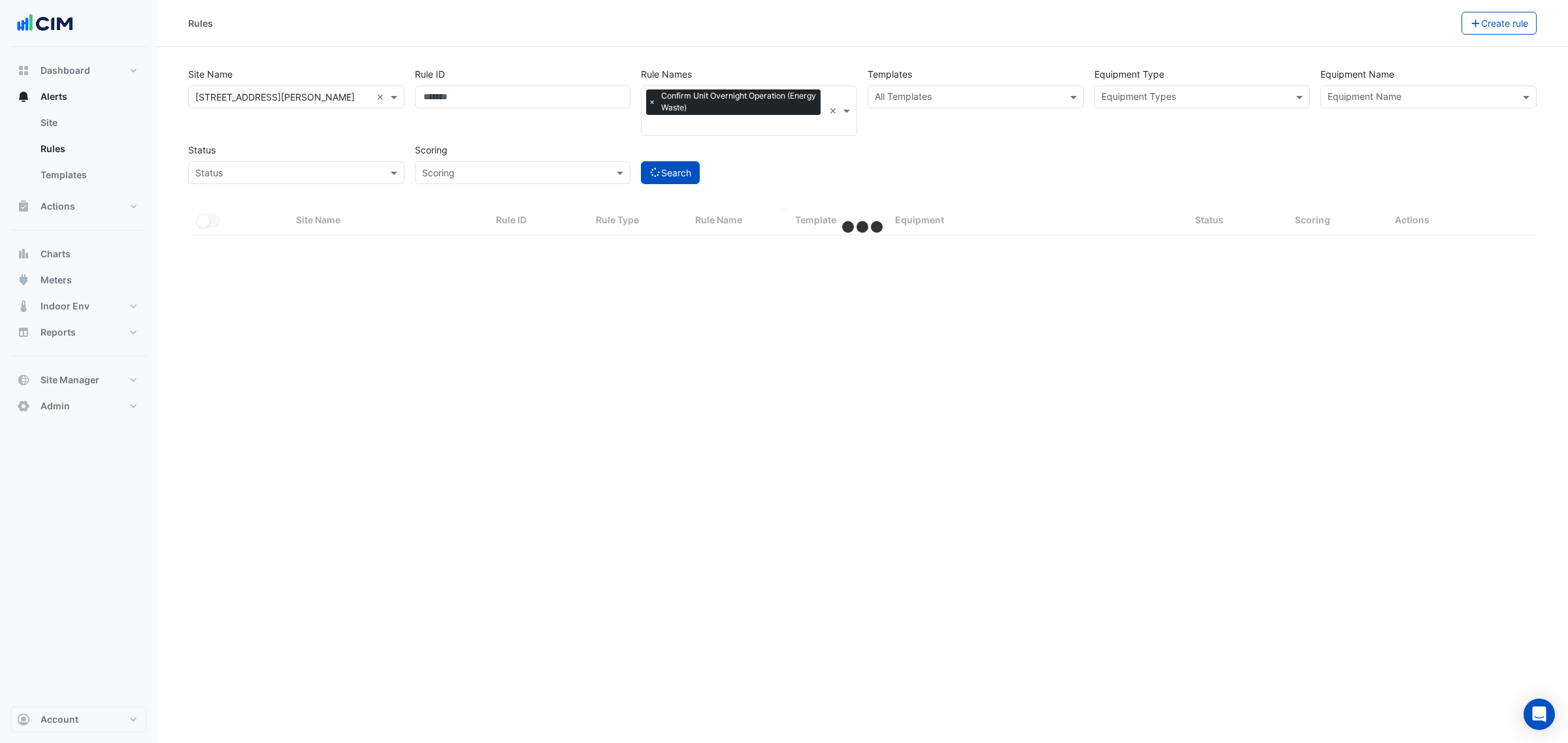
select select "***"
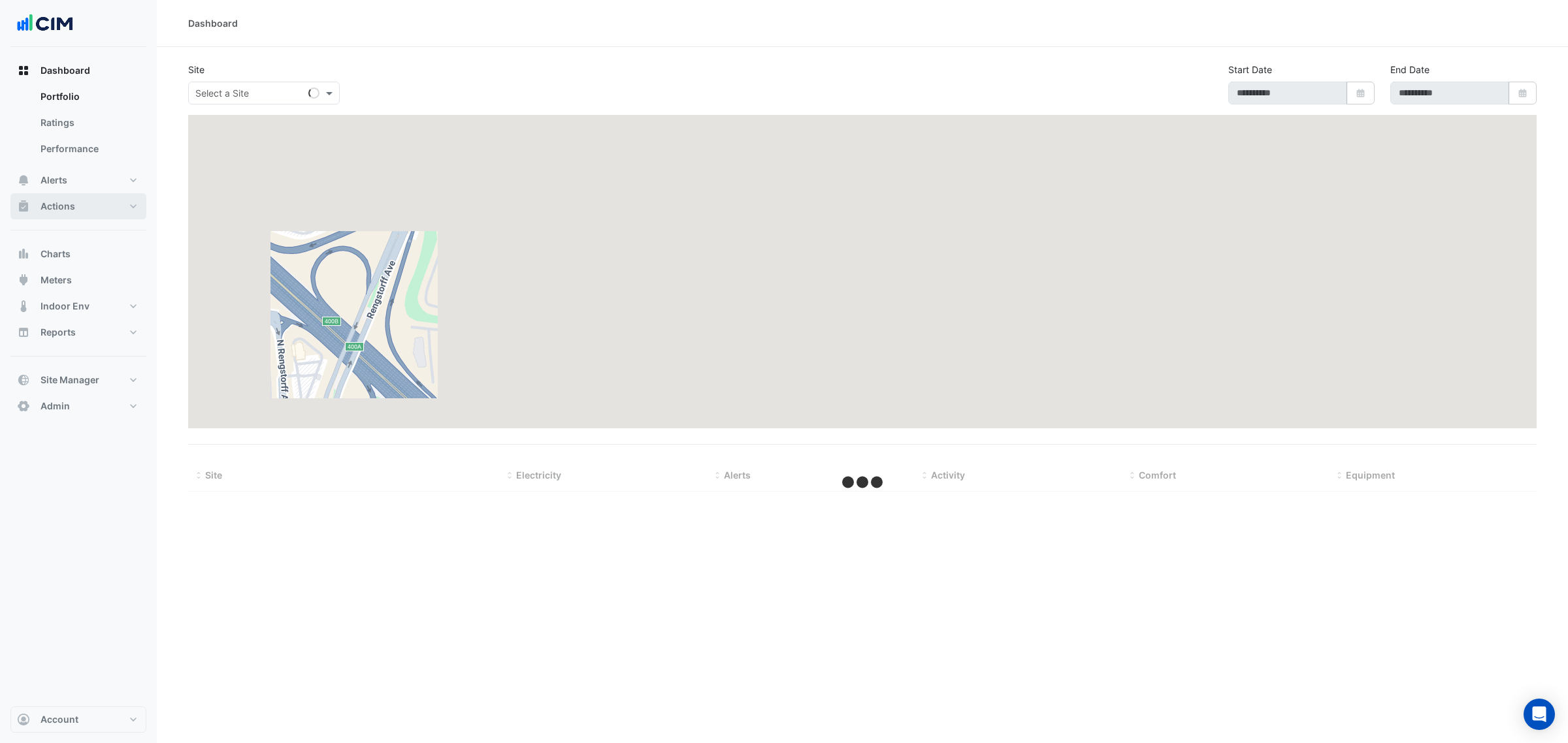
click at [82, 204] on button "Actions" at bounding box center [79, 206] width 136 height 26
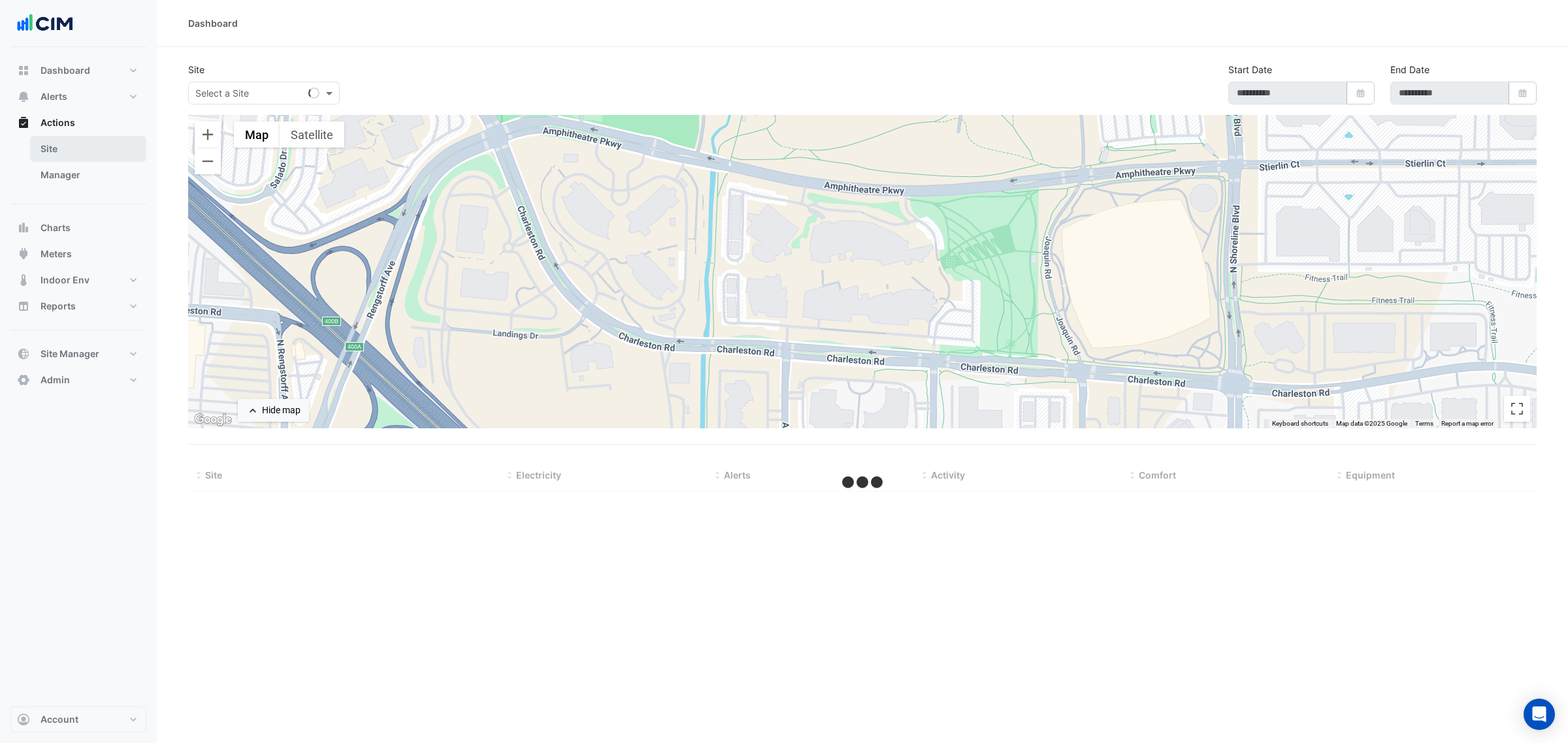
click at [86, 148] on link "Site" at bounding box center [88, 149] width 116 height 26
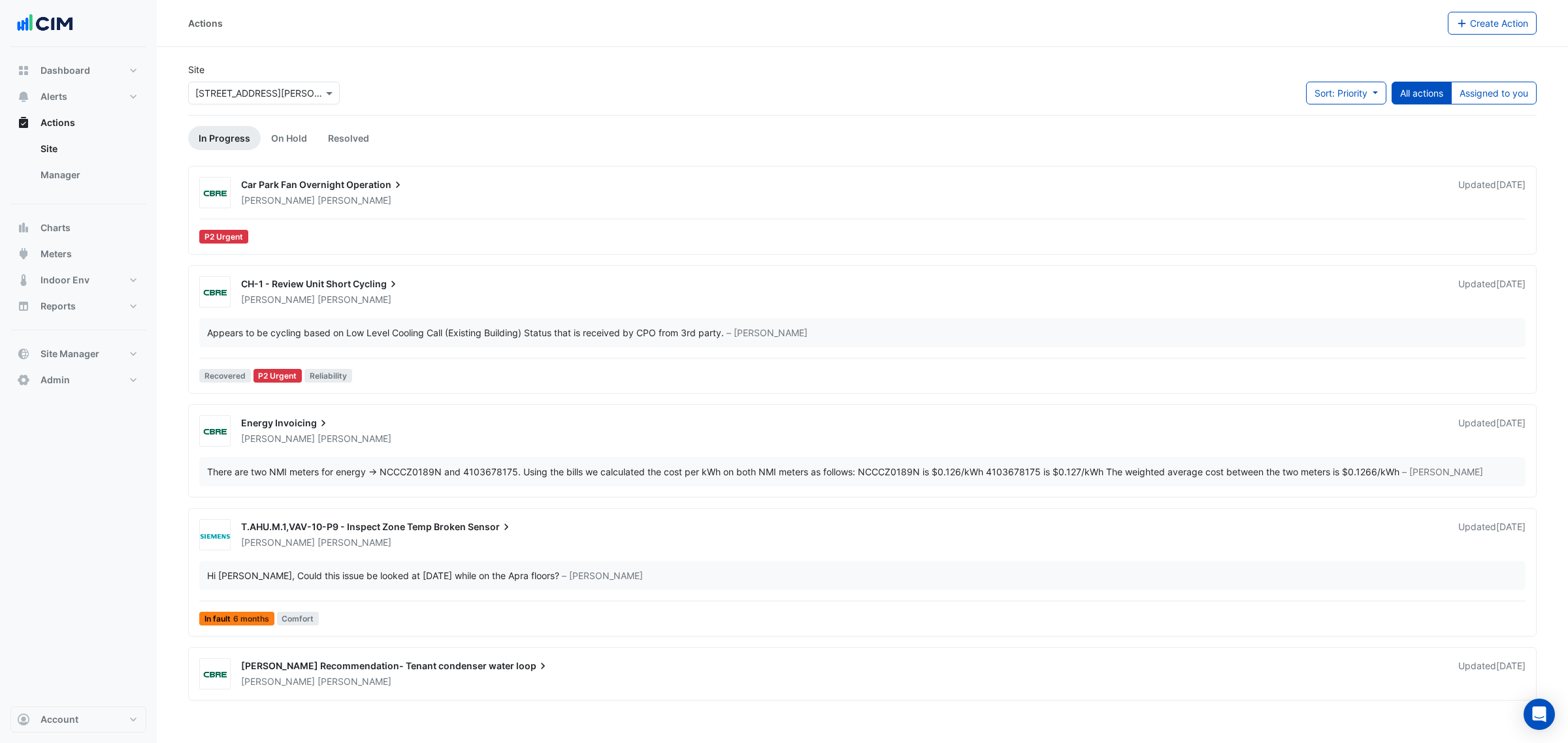
click at [599, 109] on div "Site × [STREET_ADDRESS][PERSON_NAME] Sort: Priority Priority Updated All action…" at bounding box center [862, 88] width 1364 height 52
click at [1485, 25] on span "Create Action" at bounding box center [1498, 23] width 58 height 11
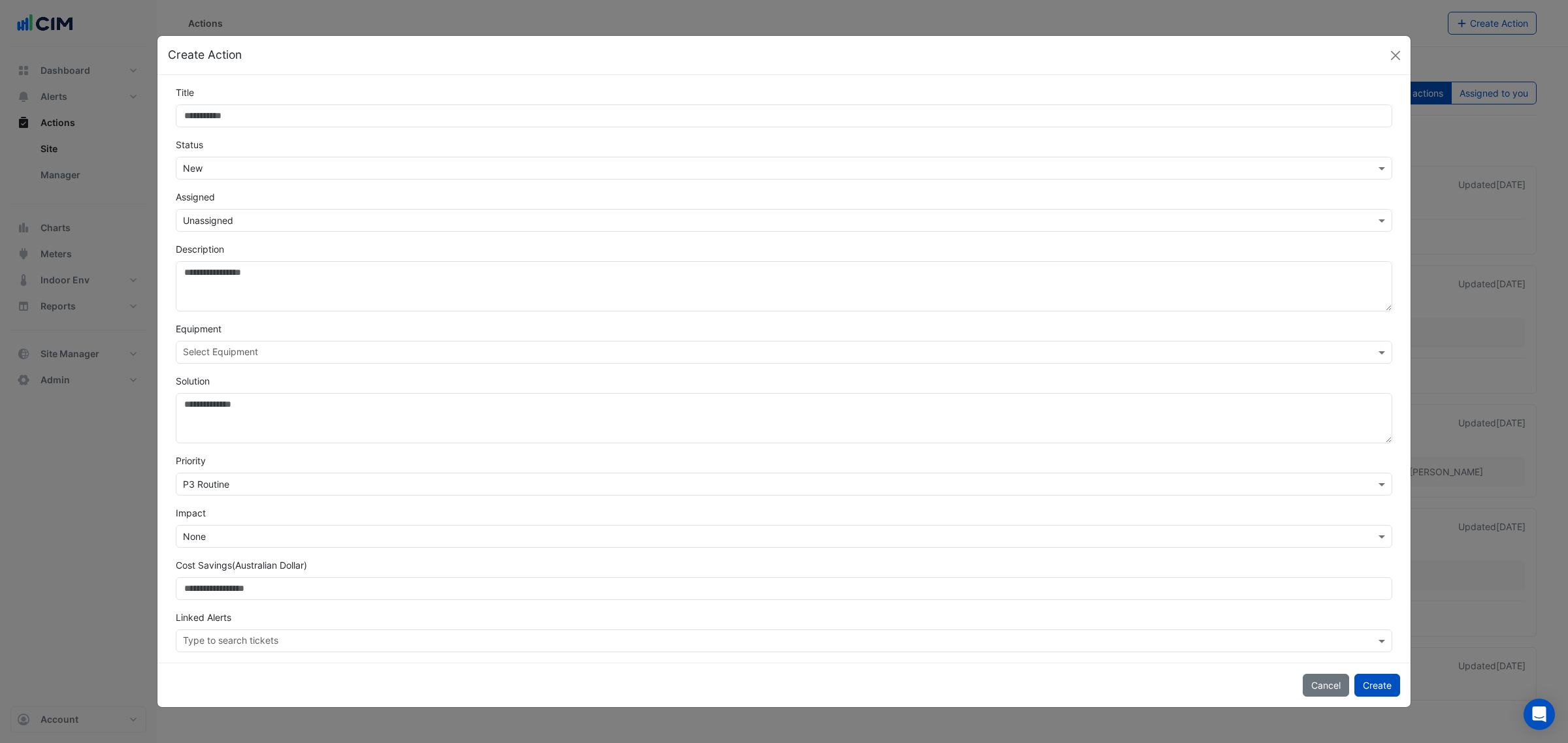
click at [546, 112] on input "Title" at bounding box center [784, 116] width 1216 height 23
drag, startPoint x: 540, startPoint y: 111, endPoint x: -85, endPoint y: 74, distance: 626.1
click at [0, 74] on html "Actions Create Action Site × [STREET_ADDRESS][PERSON_NAME] Sort: Priority Prior…" at bounding box center [784, 371] width 1568 height 743
type input "**********"
click at [229, 158] on div "× New" at bounding box center [784, 168] width 1216 height 23
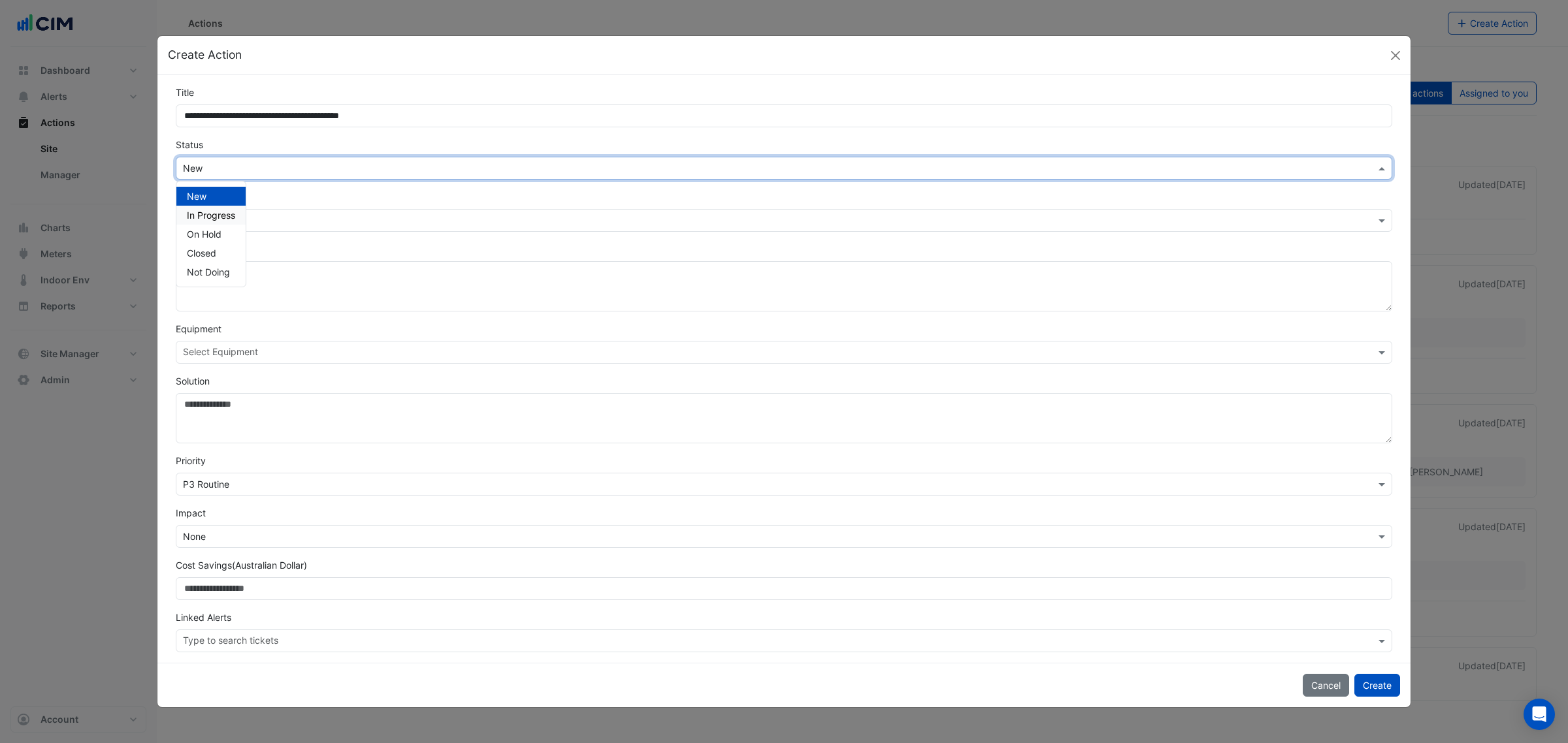
click at [229, 209] on span "In Progress" at bounding box center [211, 214] width 48 height 11
click at [234, 168] on input "text" at bounding box center [771, 168] width 1176 height 14
click at [277, 195] on div "Assigned × Unassigned" at bounding box center [784, 211] width 1232 height 42
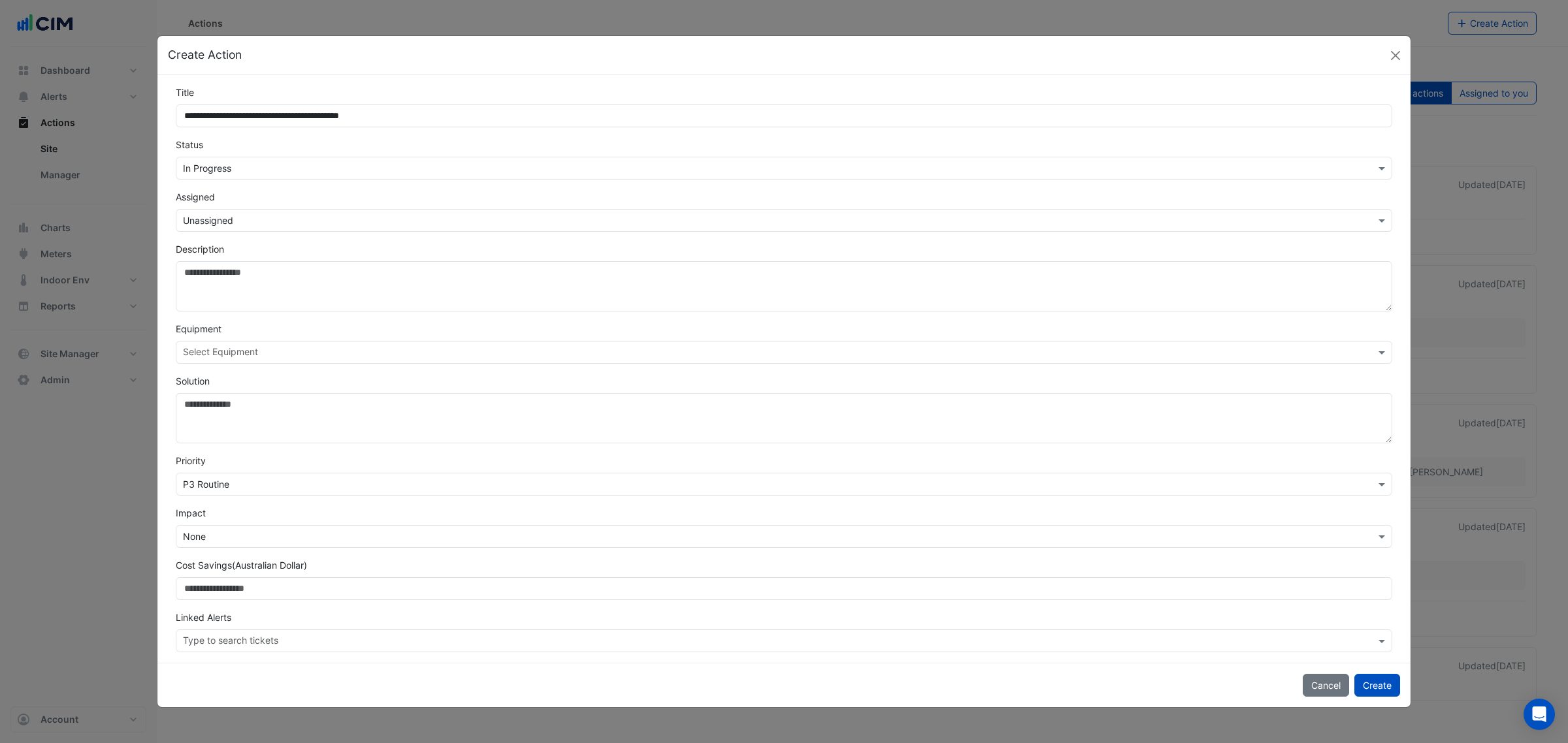
click at [258, 168] on input "text" at bounding box center [771, 168] width 1176 height 14
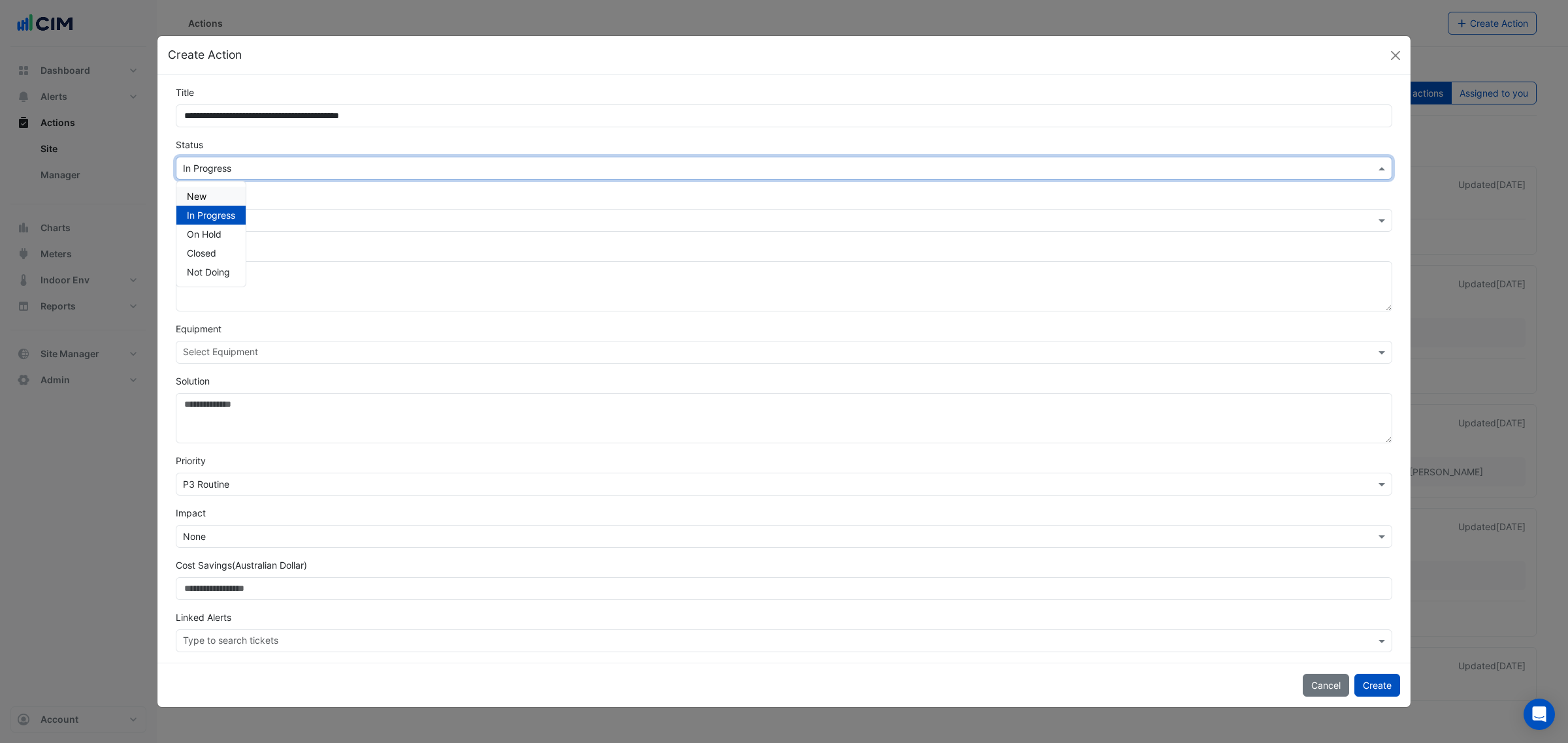
click at [279, 214] on input "text" at bounding box center [771, 221] width 1176 height 14
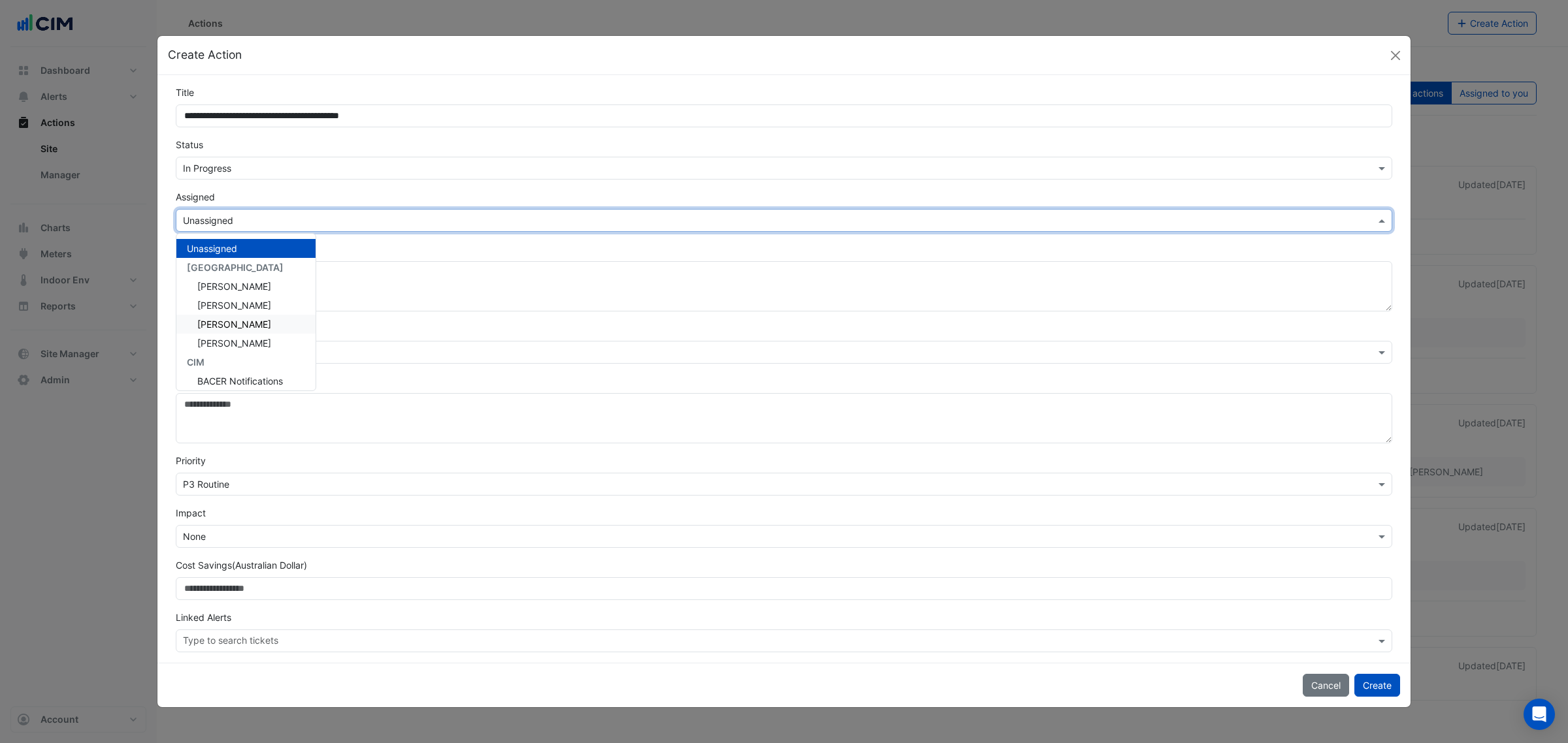
click at [255, 321] on span "[PERSON_NAME]" at bounding box center [234, 324] width 74 height 11
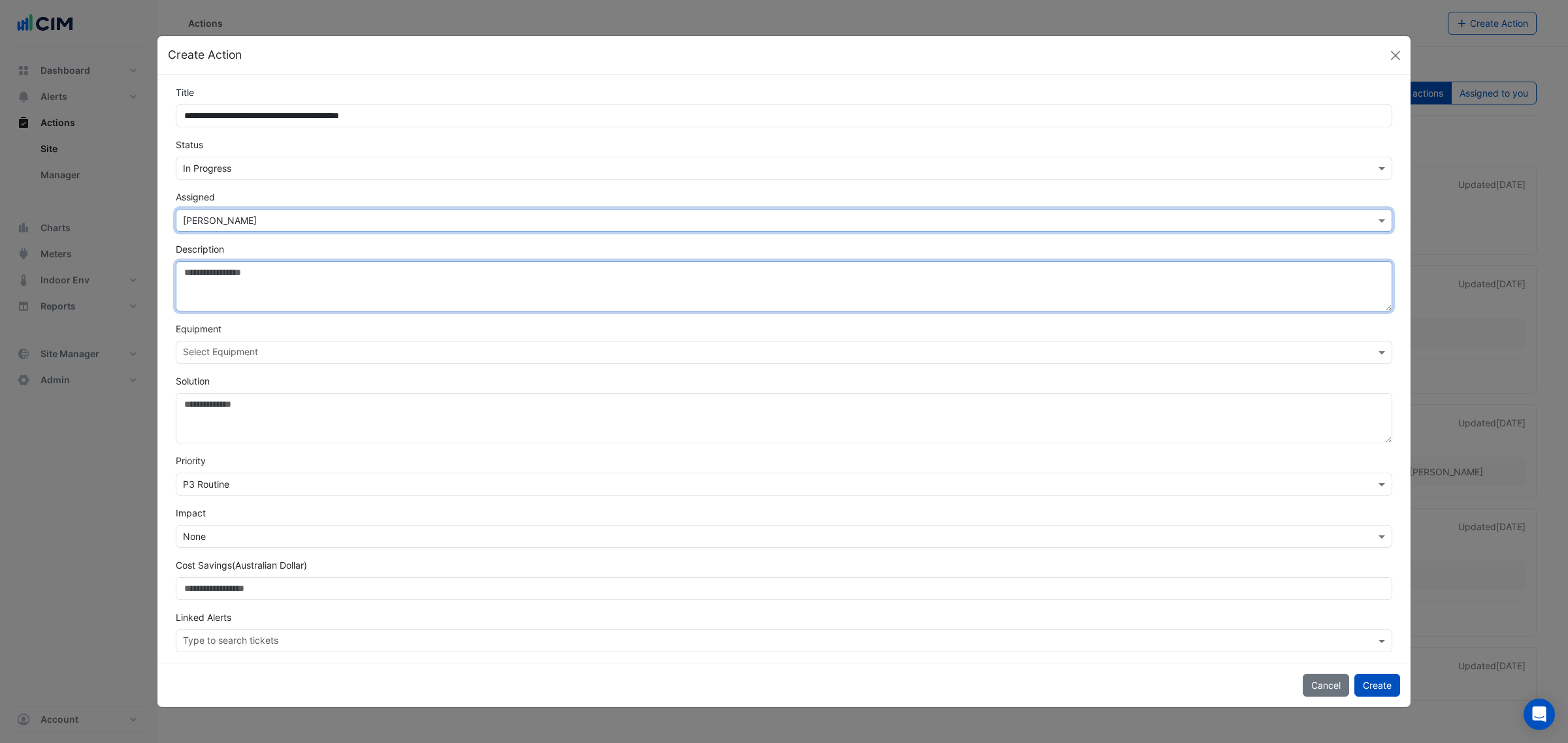
click at [249, 301] on textarea "Description" at bounding box center [784, 286] width 1216 height 50
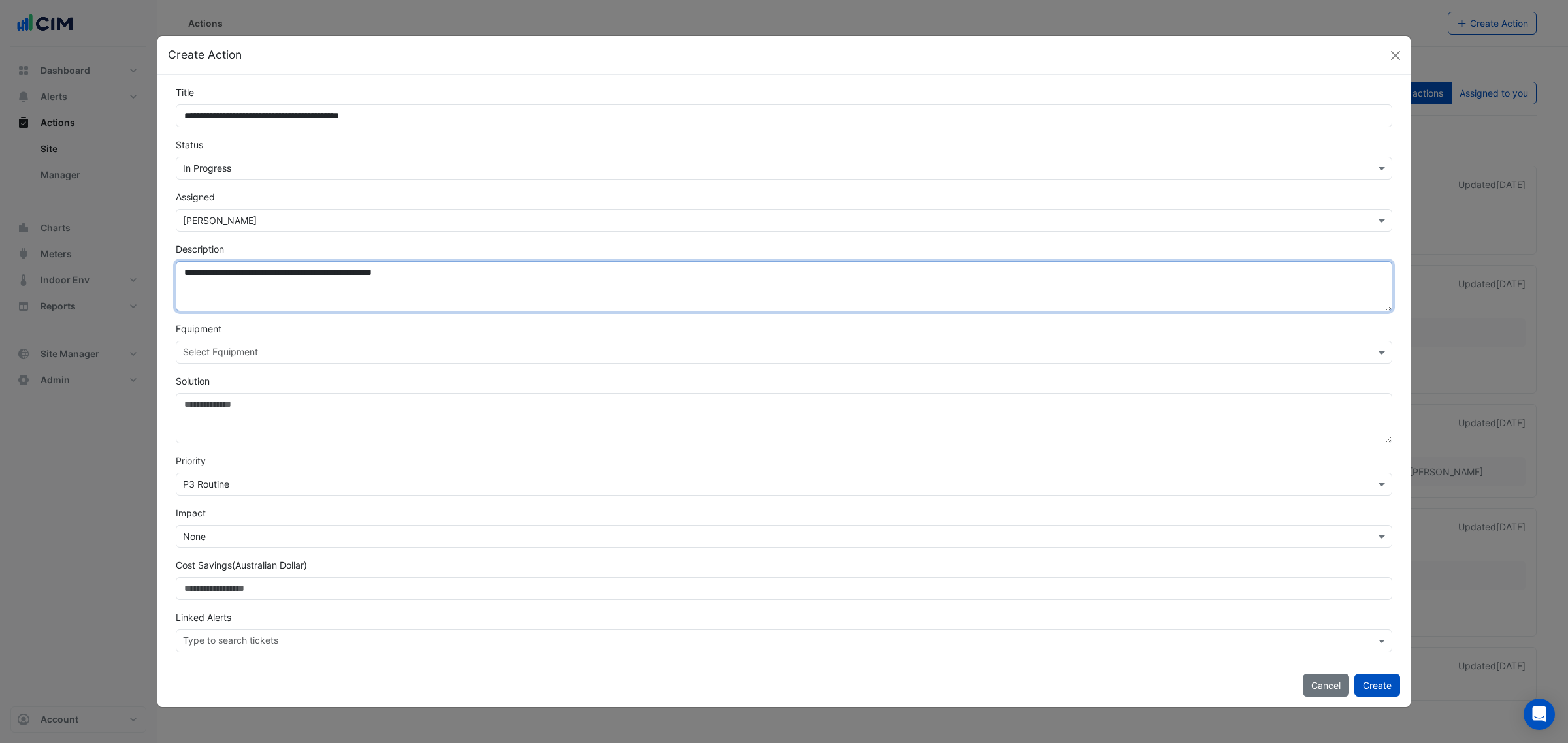
type textarea "**********"
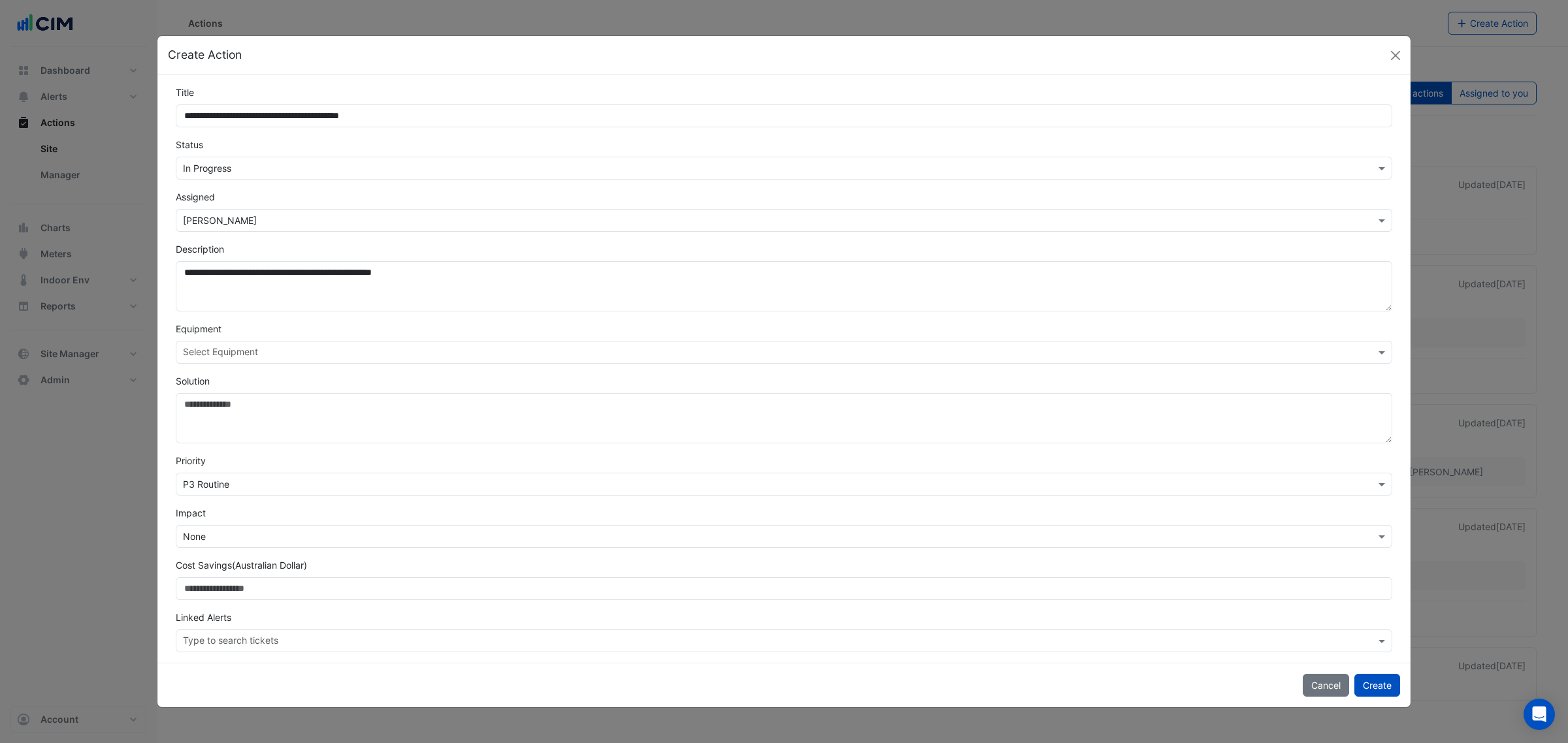
click at [305, 358] on input "text" at bounding box center [776, 353] width 1187 height 14
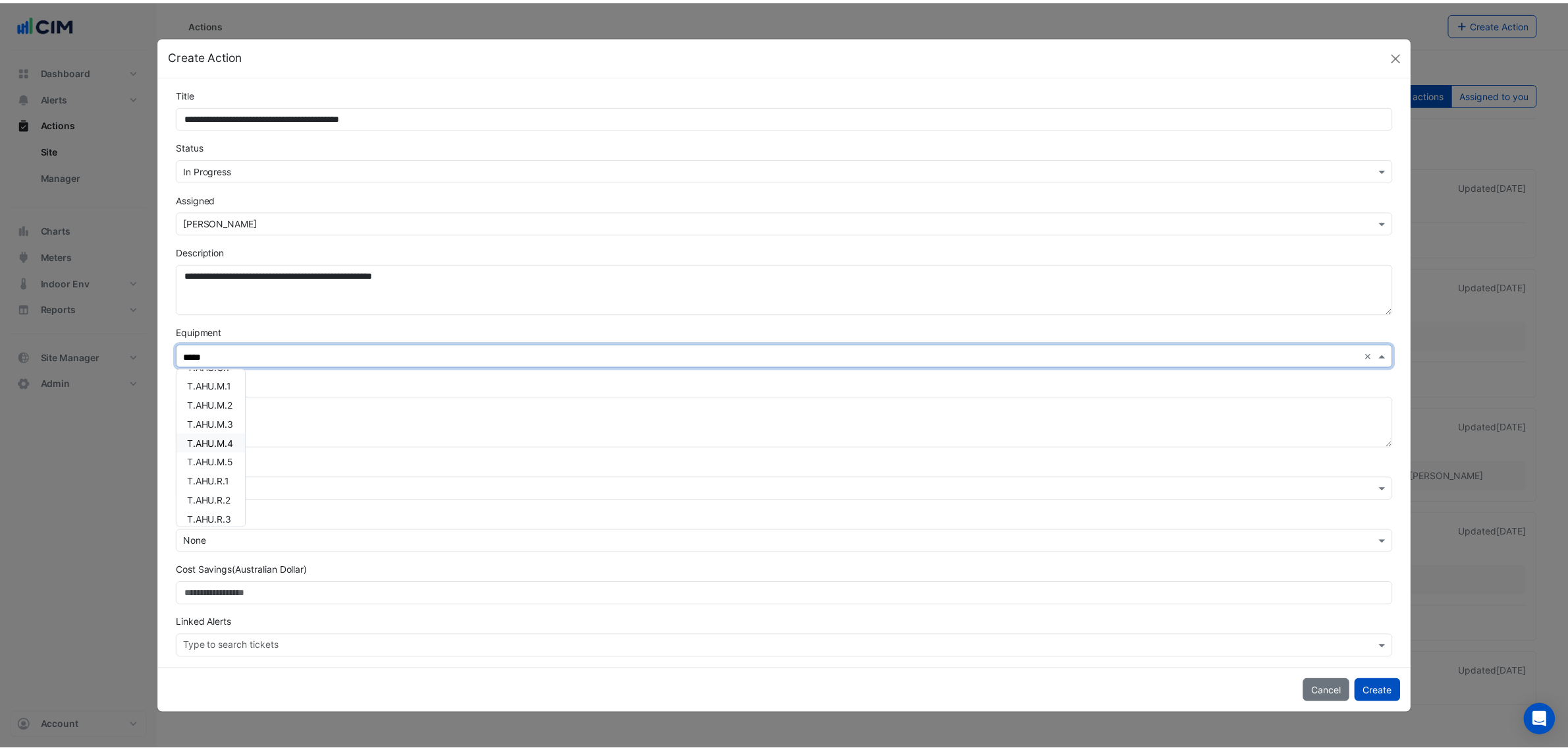
scroll to position [119, 0]
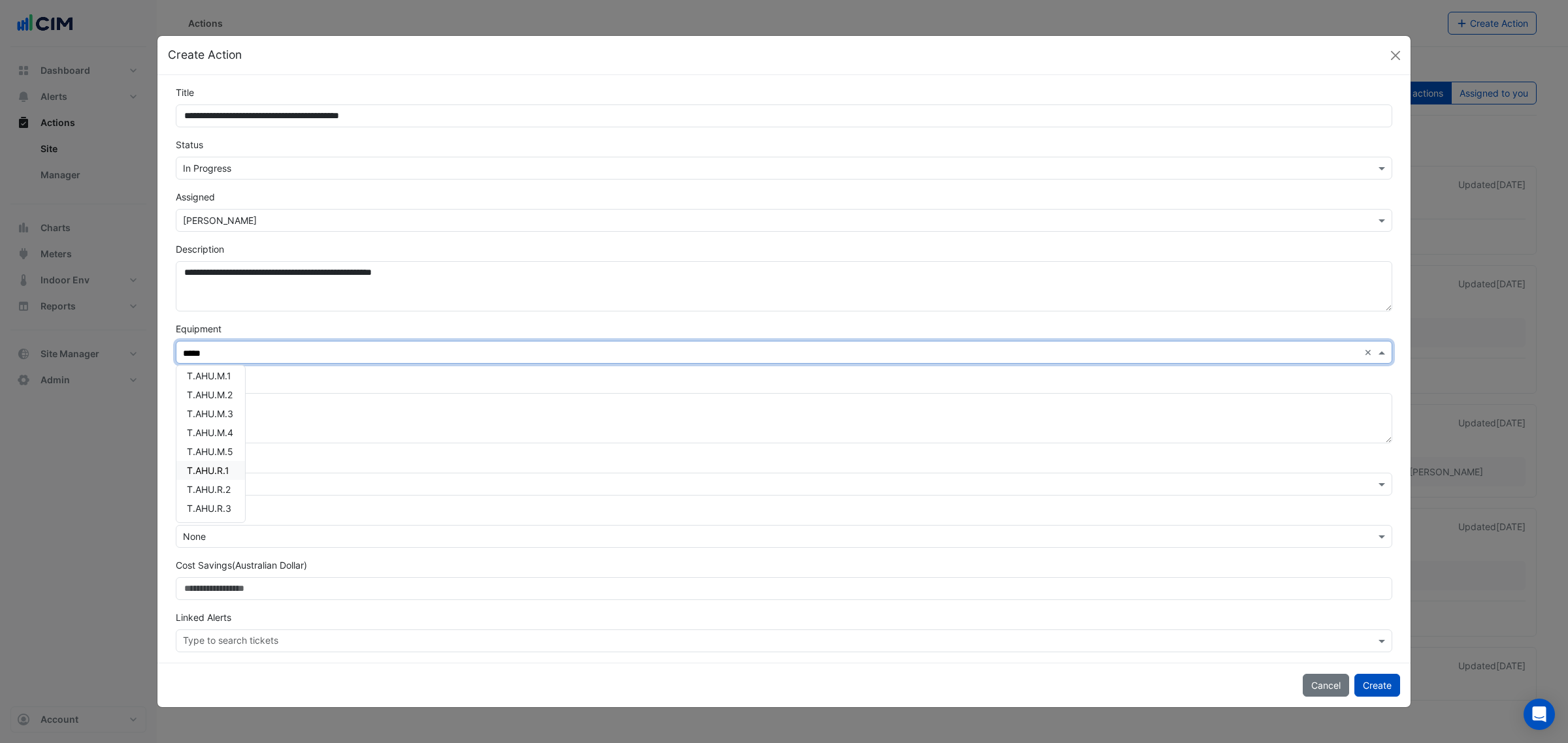
drag, startPoint x: 222, startPoint y: 468, endPoint x: 224, endPoint y: 480, distance: 12.2
click at [223, 468] on span "T.AHU.R.1" at bounding box center [208, 470] width 42 height 11
click at [224, 491] on span "T.AHU.R.2" at bounding box center [209, 489] width 44 height 11
click at [224, 503] on span "T.AHU.R.3" at bounding box center [209, 508] width 44 height 11
type input "*****"
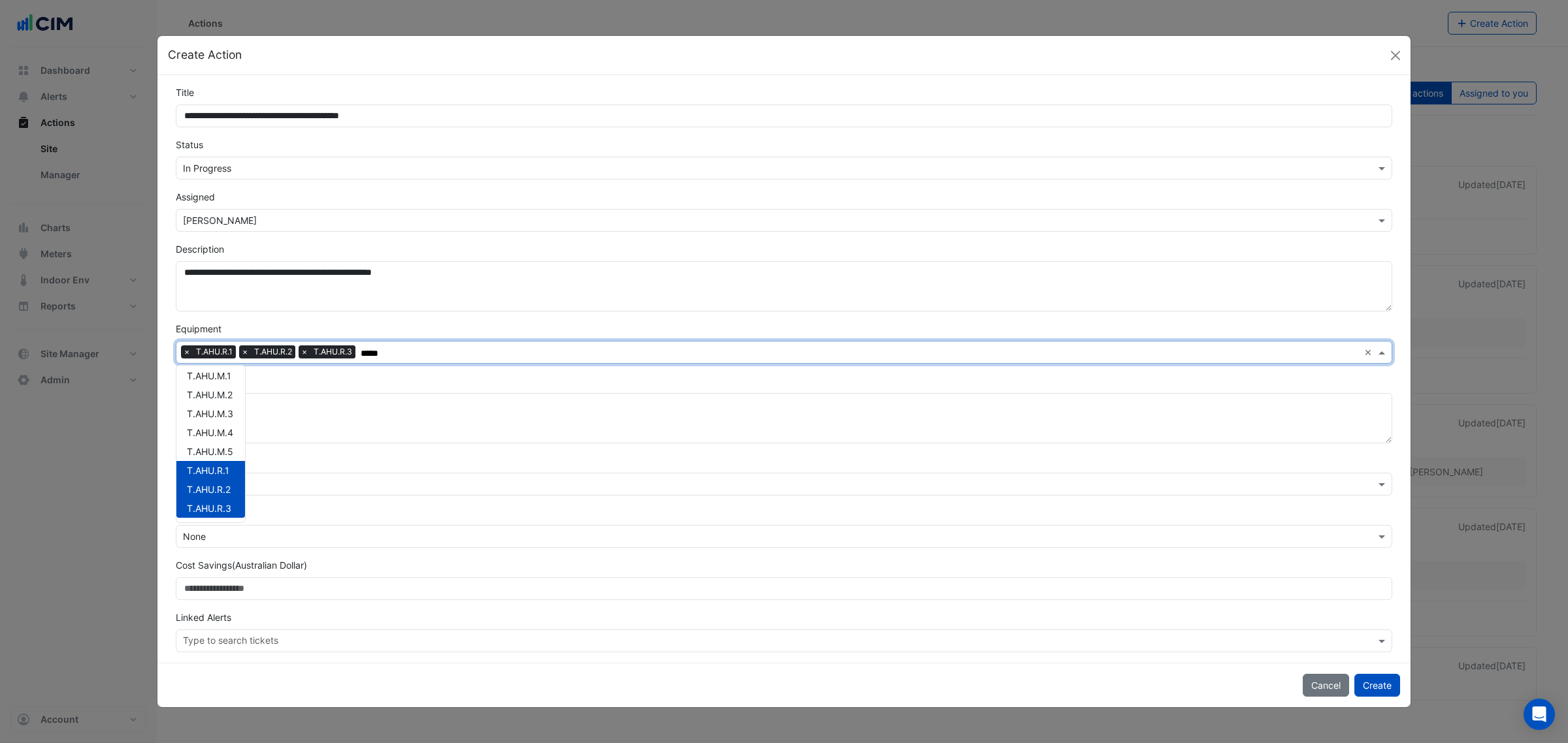
click at [390, 388] on div "Solution" at bounding box center [784, 408] width 1232 height 69
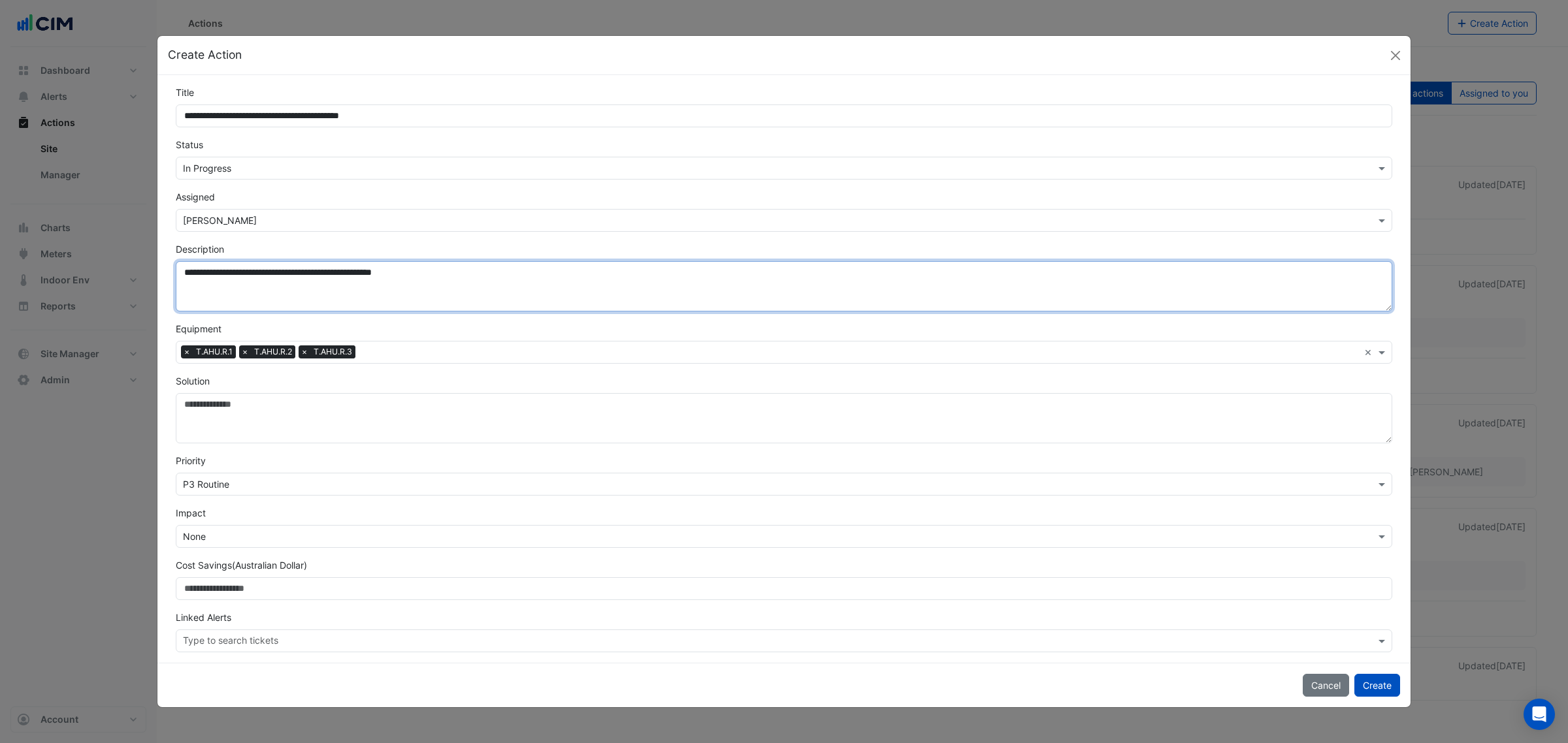
click at [455, 285] on textarea "**********" at bounding box center [784, 286] width 1216 height 50
paste textarea "**********"
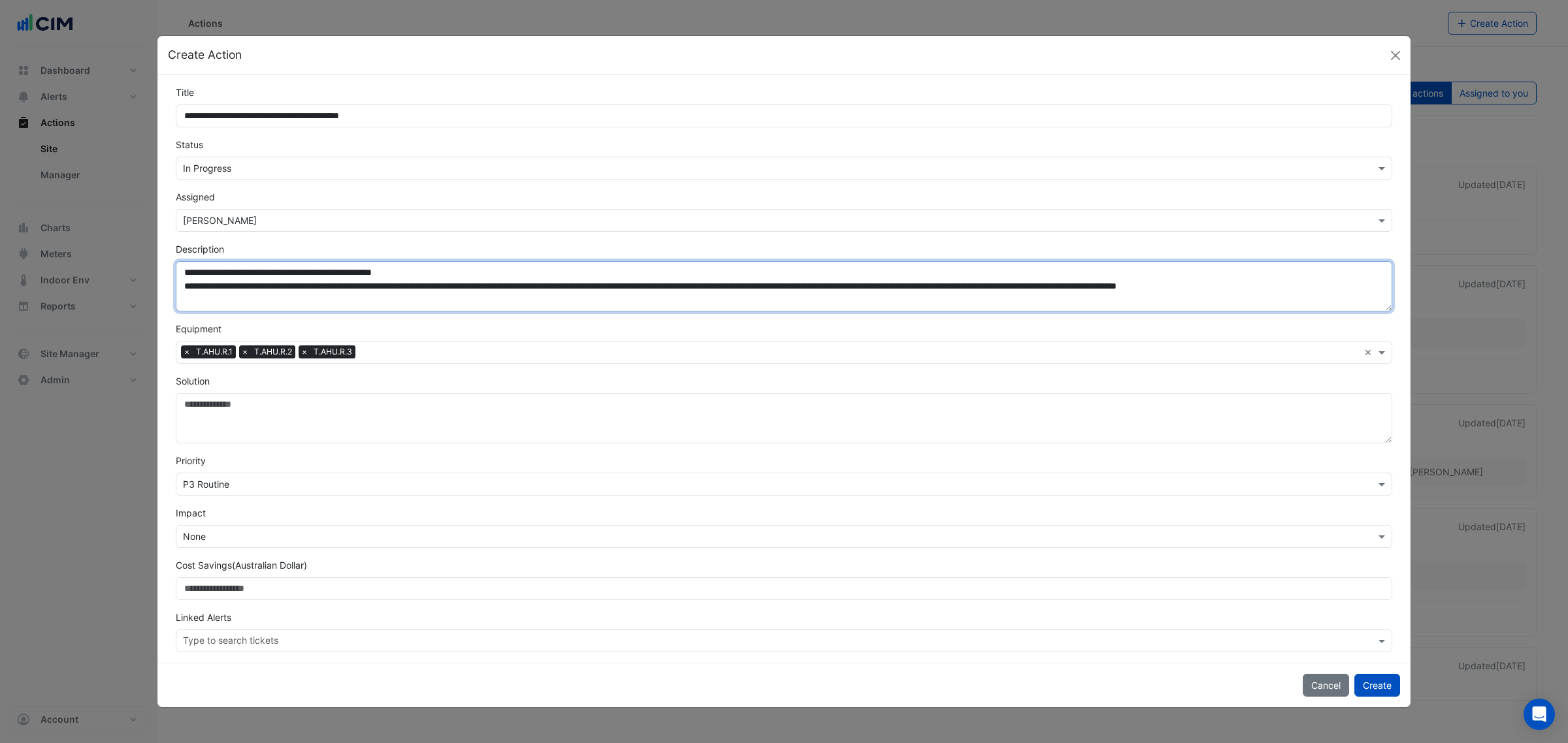
type textarea "**********"
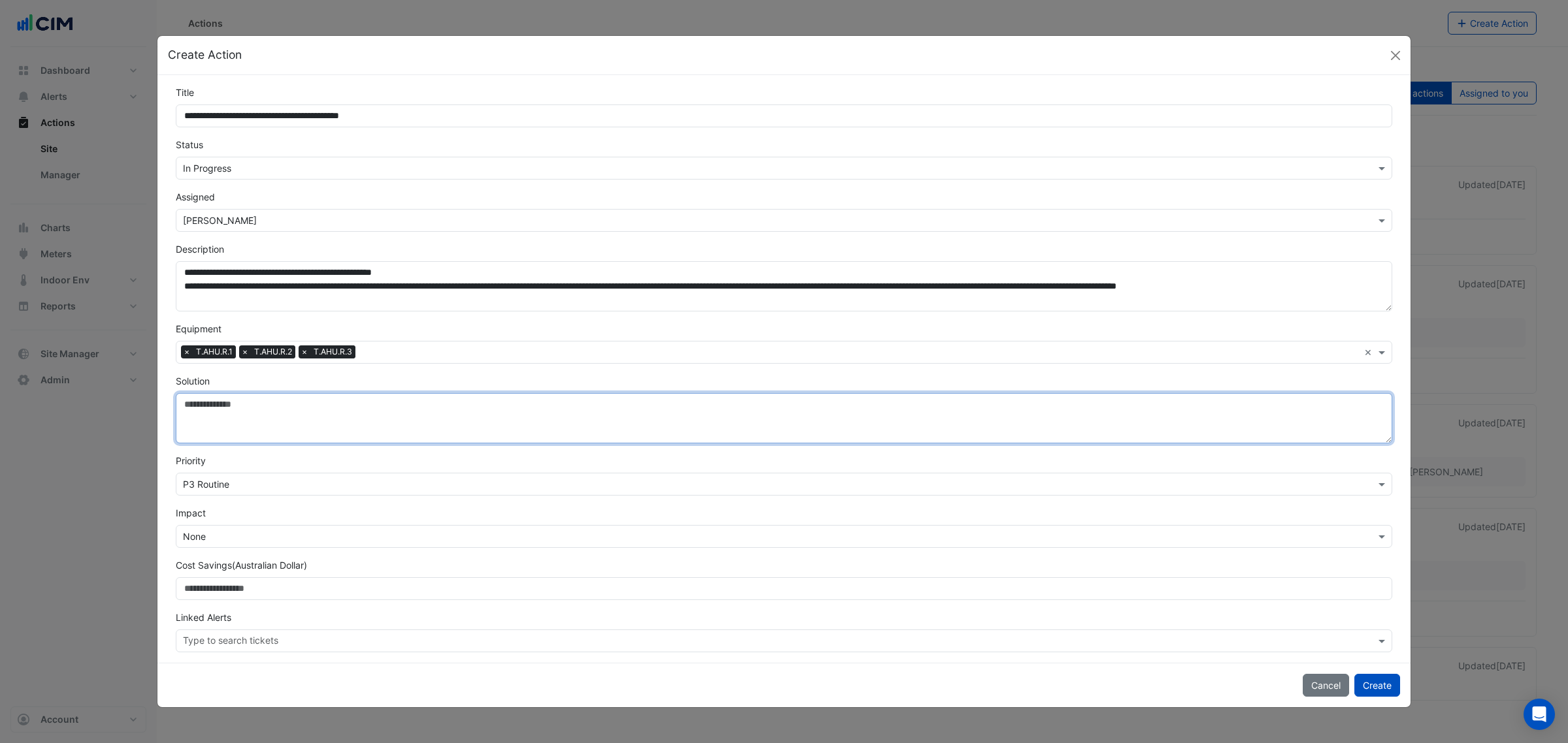
click at [510, 425] on textarea "Solution" at bounding box center [784, 418] width 1216 height 50
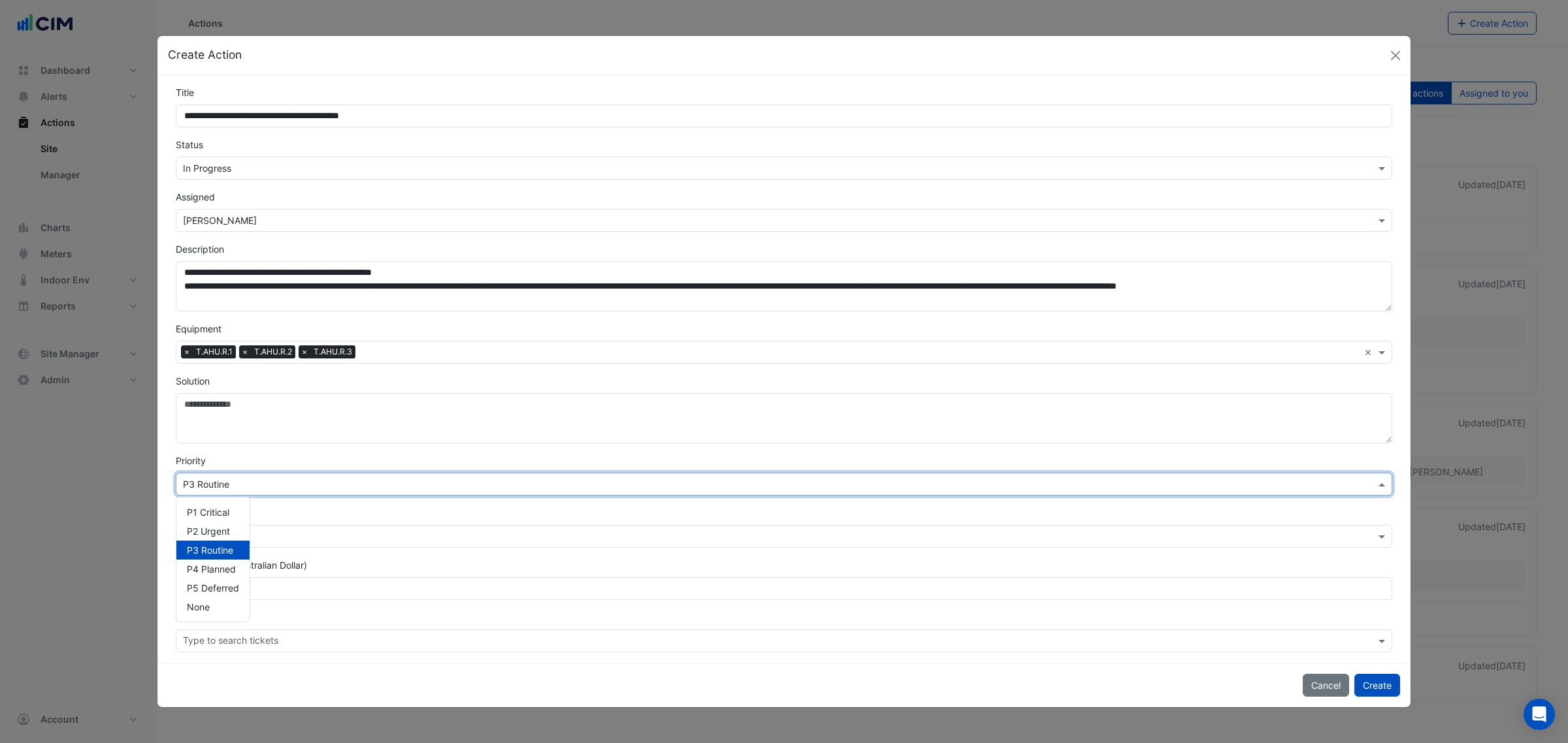
click at [300, 493] on div "× P3 Routine" at bounding box center [784, 484] width 1216 height 23
click at [217, 527] on span "P2 Urgent" at bounding box center [209, 530] width 43 height 11
click at [355, 504] on form "**********" at bounding box center [784, 368] width 1216 height 567
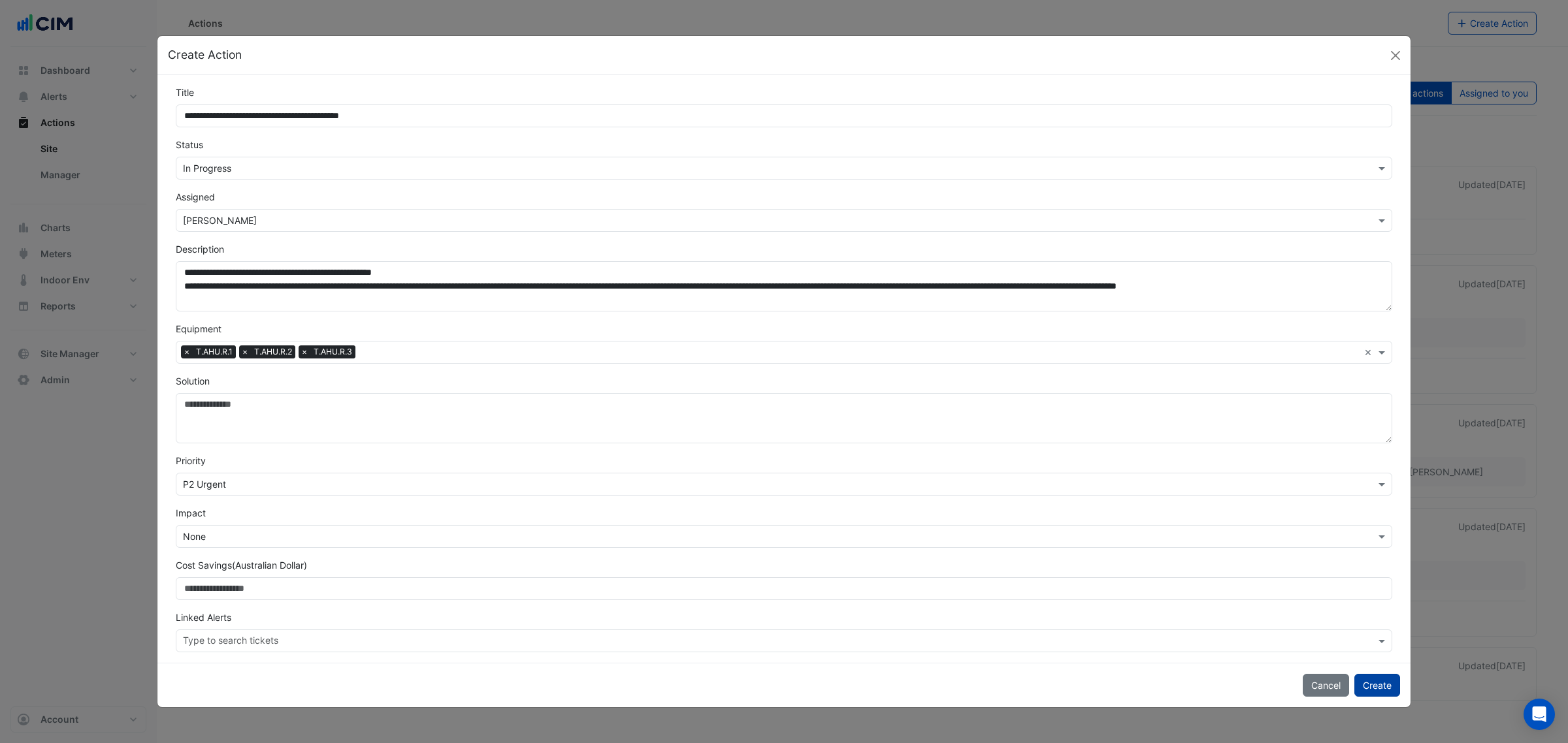
click at [1369, 680] on button "Create" at bounding box center [1377, 685] width 46 height 23
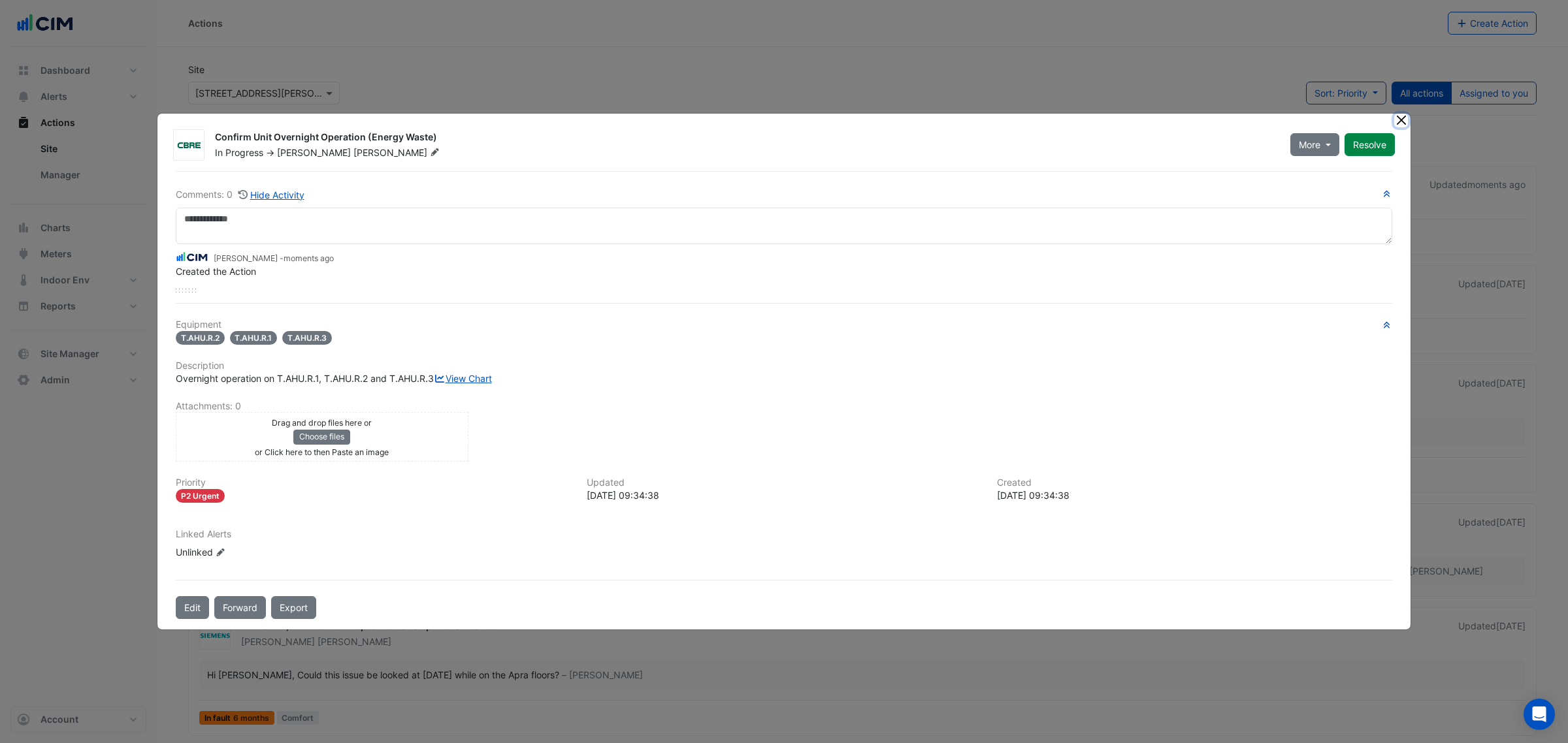
click at [1405, 114] on button "Close" at bounding box center [1400, 120] width 14 height 14
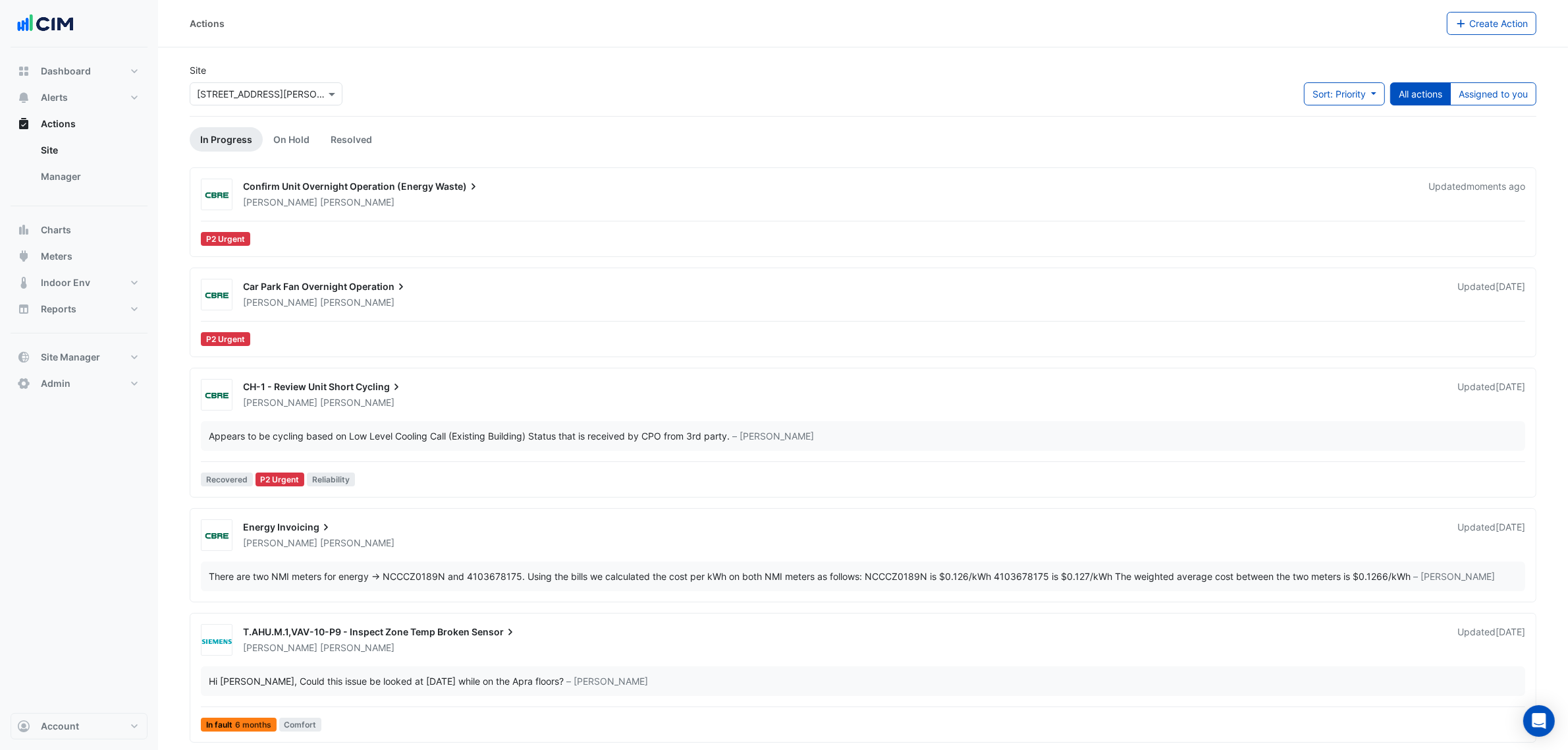
click at [571, 78] on div "Site × [STREET_ADDRESS][PERSON_NAME] Sort: Priority Priority Updated All action…" at bounding box center [862, 89] width 1363 height 53
click at [100, 108] on button "Alerts" at bounding box center [80, 98] width 137 height 26
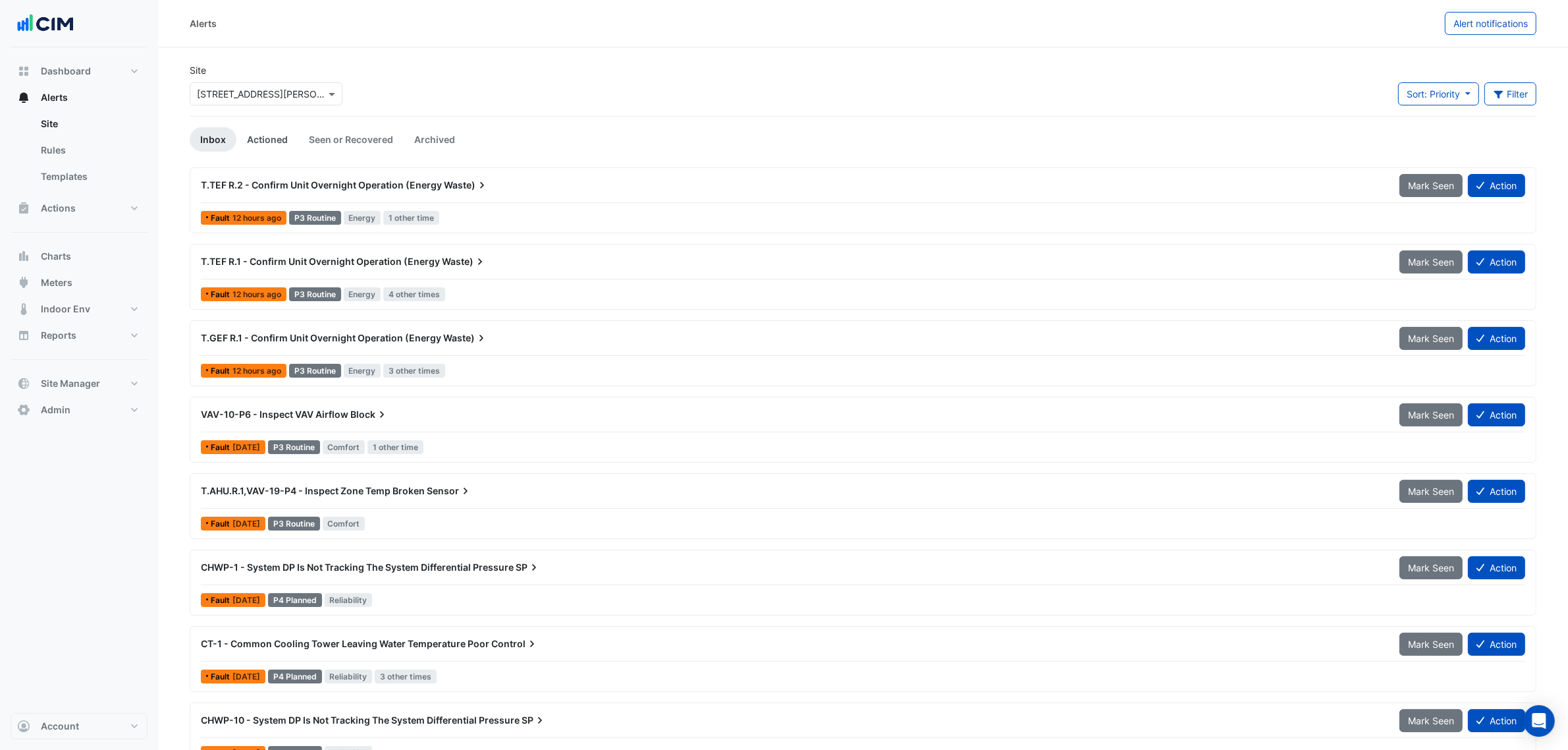
click at [278, 133] on link "Actioned" at bounding box center [267, 140] width 62 height 25
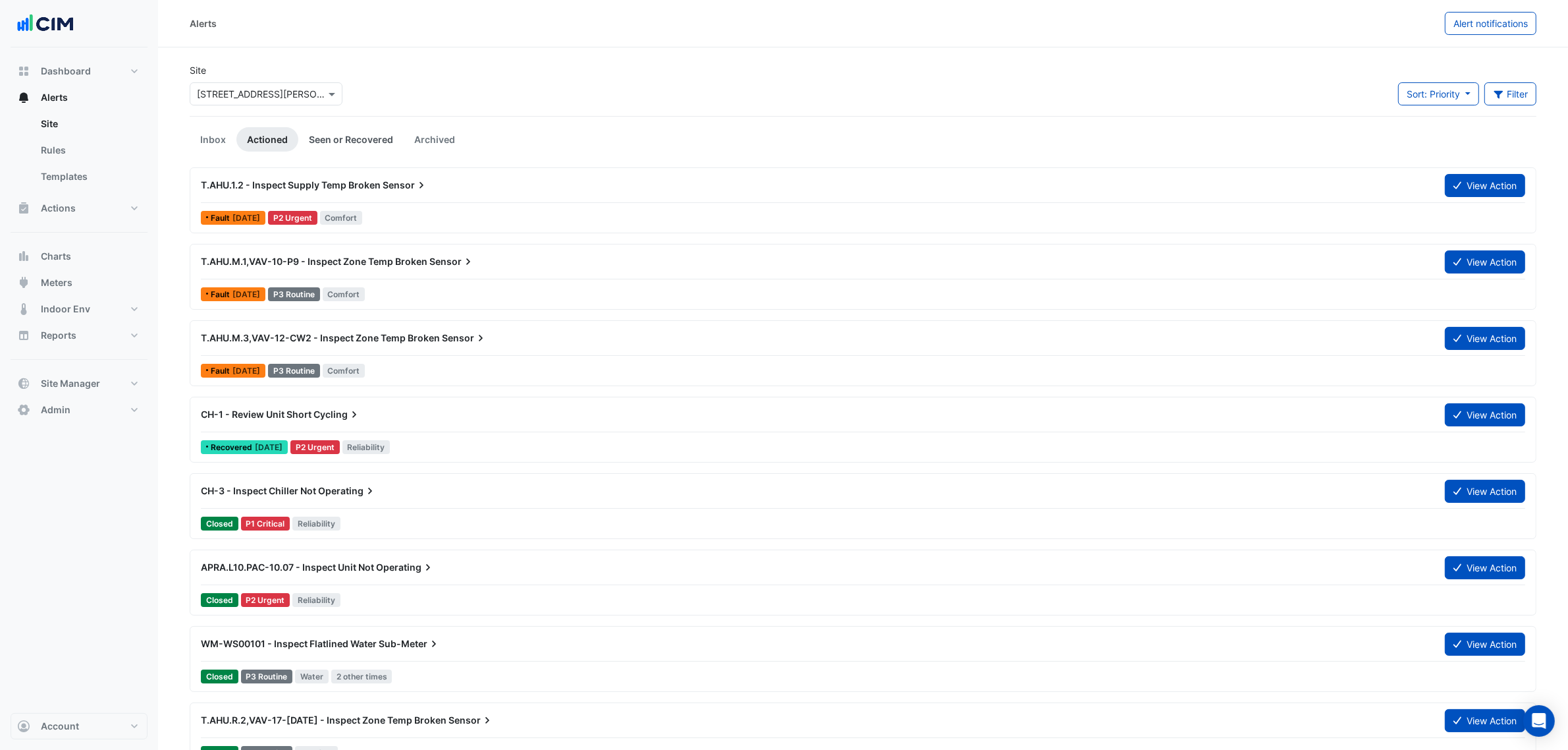
click at [344, 142] on link "Seen or Recovered" at bounding box center [351, 140] width 106 height 25
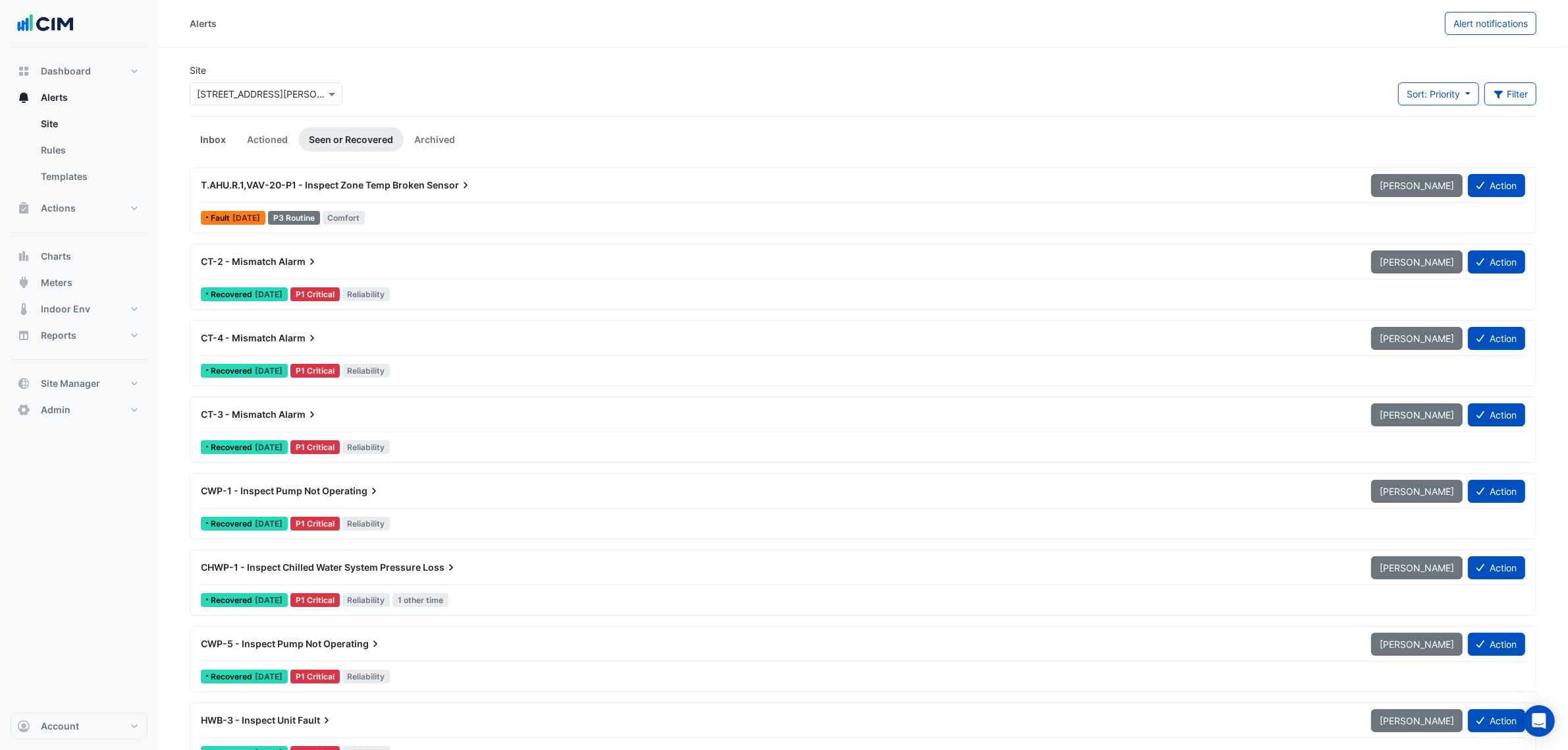
click at [204, 142] on link "Inbox" at bounding box center [213, 140] width 47 height 25
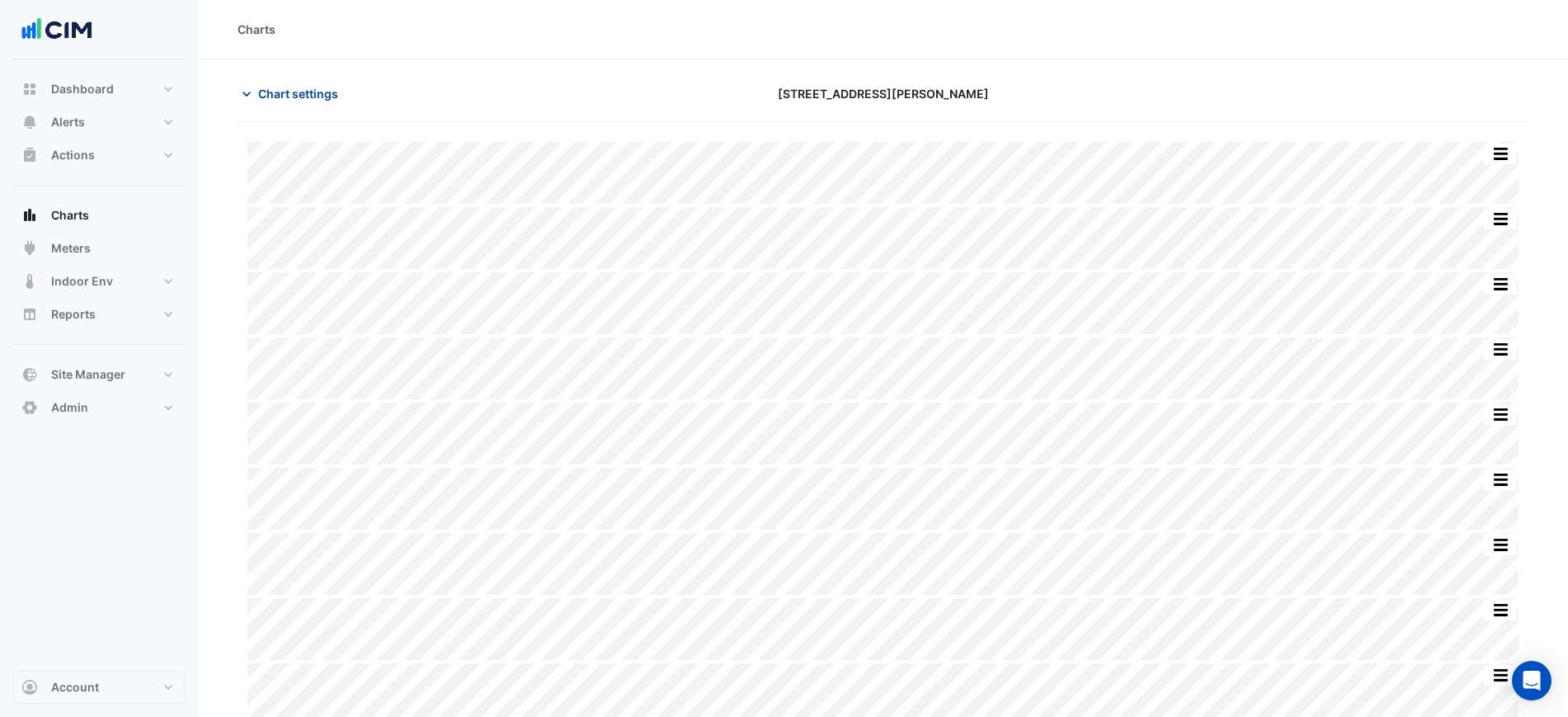
click at [302, 103] on button "Chart settings" at bounding box center [292, 93] width 111 height 29
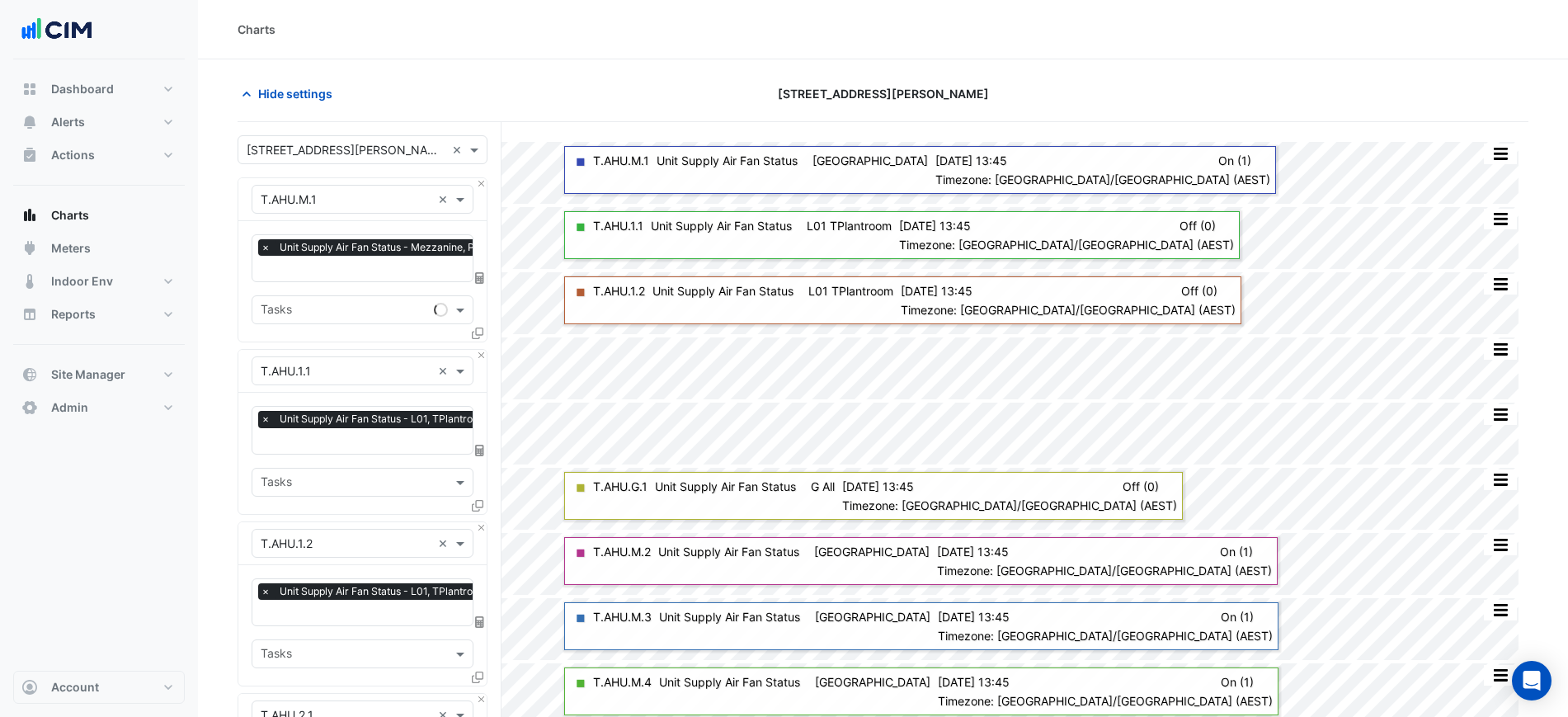
click at [479, 188] on div "× T.AHU.M.1 ×" at bounding box center [362, 199] width 248 height 43
click at [479, 186] on button "Close" at bounding box center [482, 184] width 11 height 11
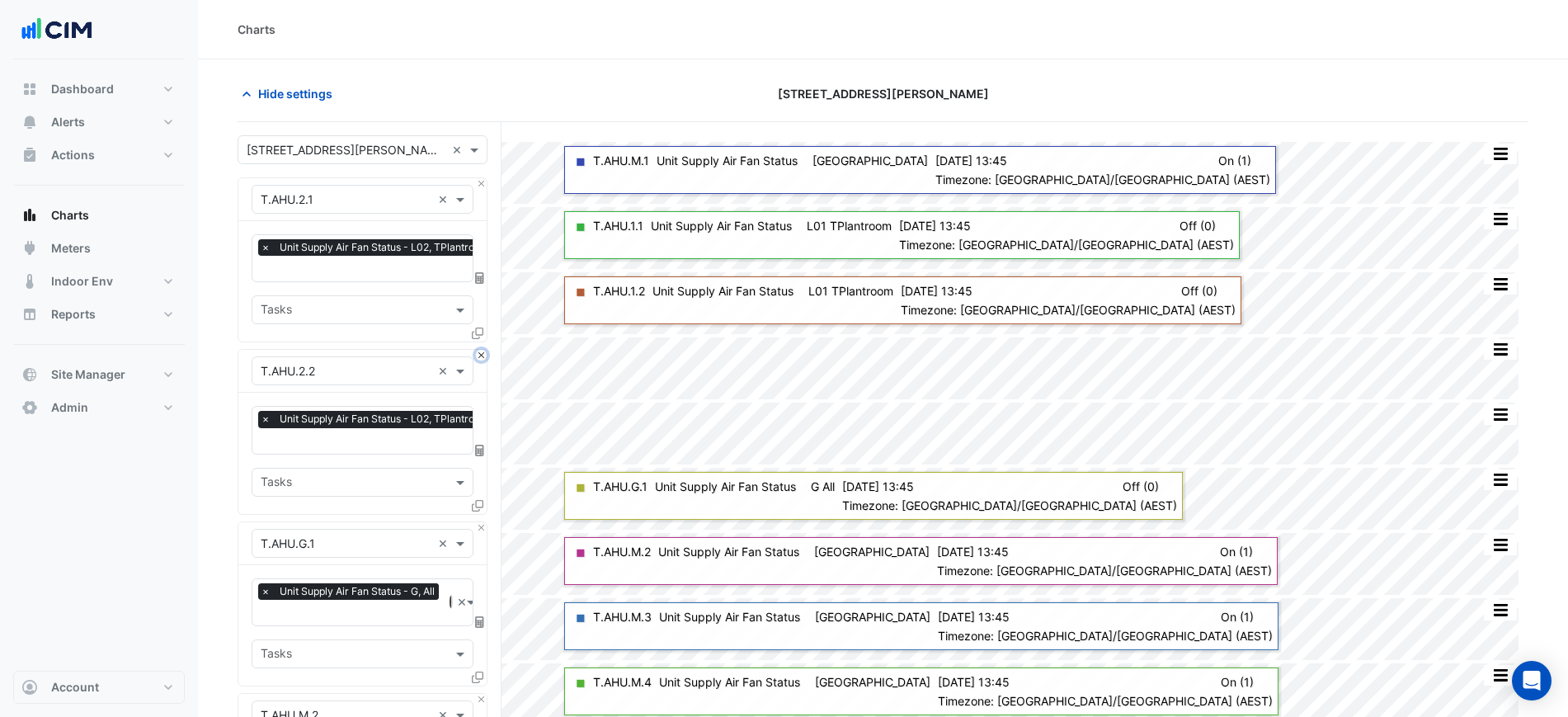
click at [479, 349] on button "Close" at bounding box center [482, 355] width 11 height 11
click at [479, 186] on button "Close" at bounding box center [482, 184] width 11 height 11
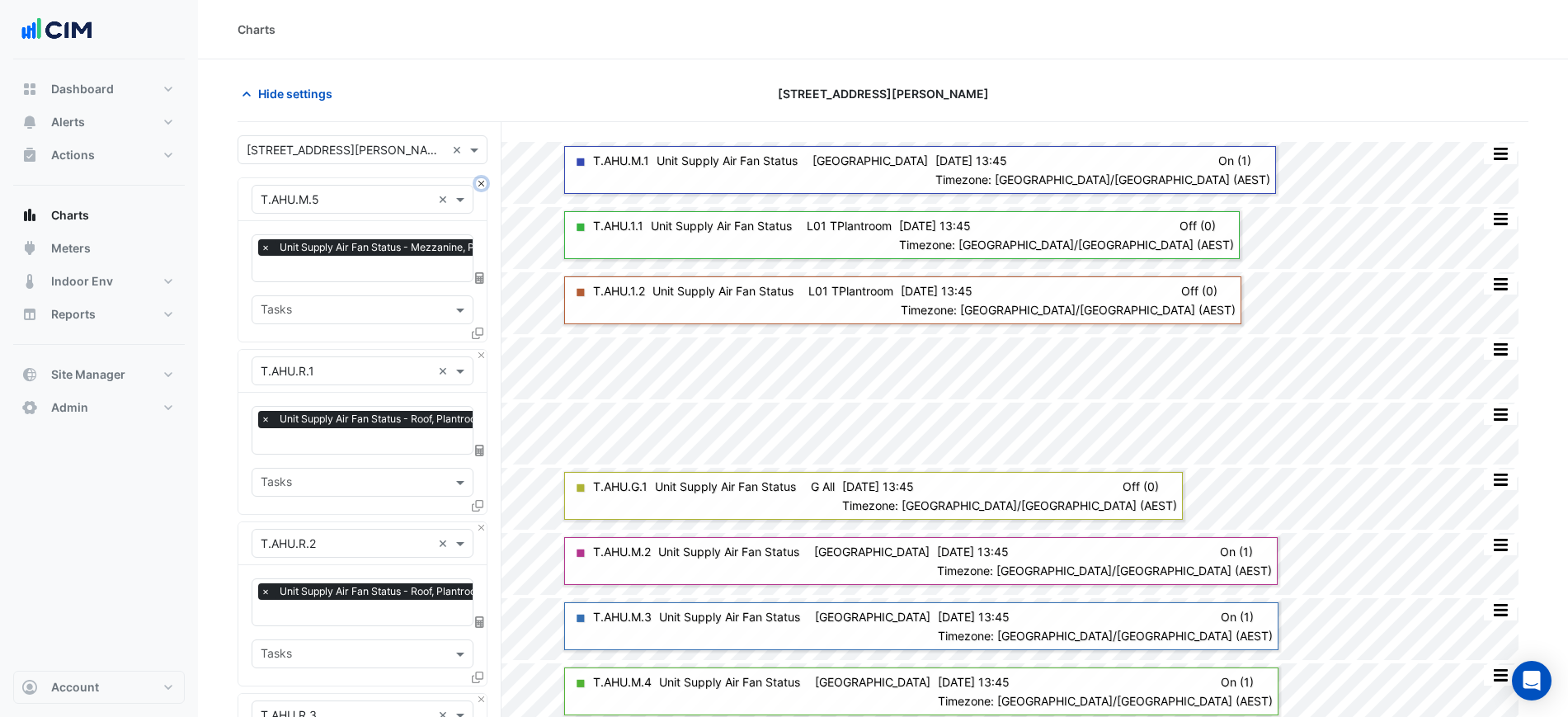
click at [479, 186] on button "Close" at bounding box center [482, 184] width 11 height 11
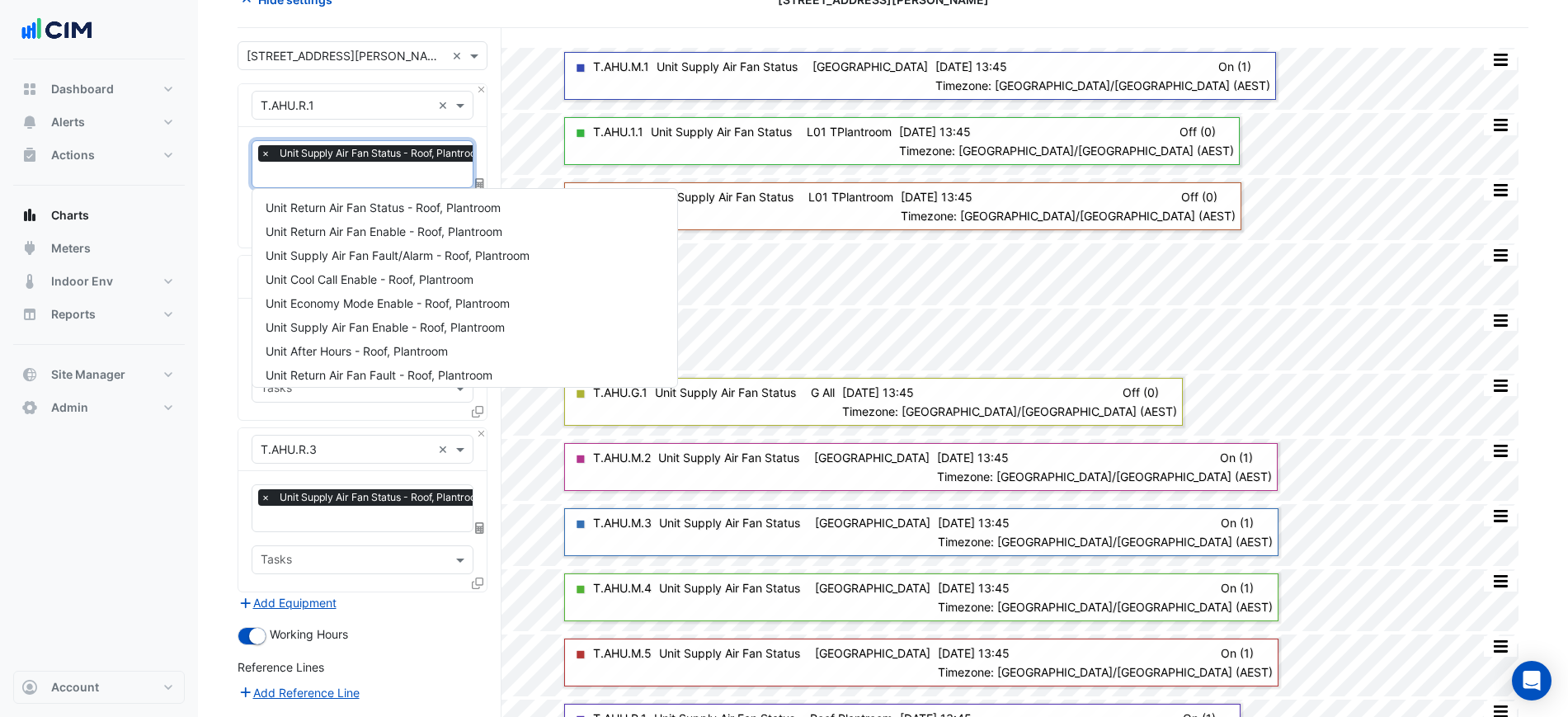
scroll to position [0, 8]
click at [365, 170] on input "text" at bounding box center [368, 176] width 233 height 17
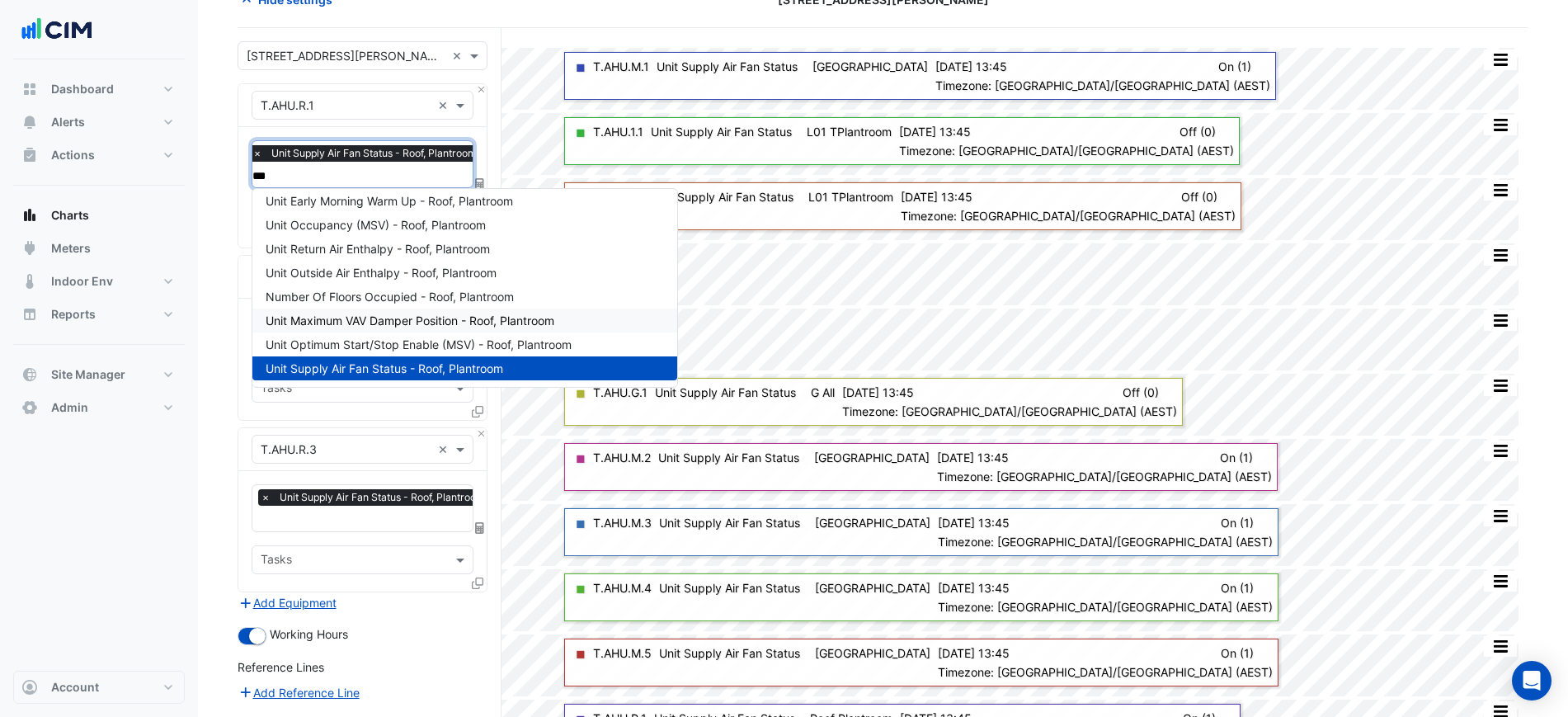
scroll to position [0, 0]
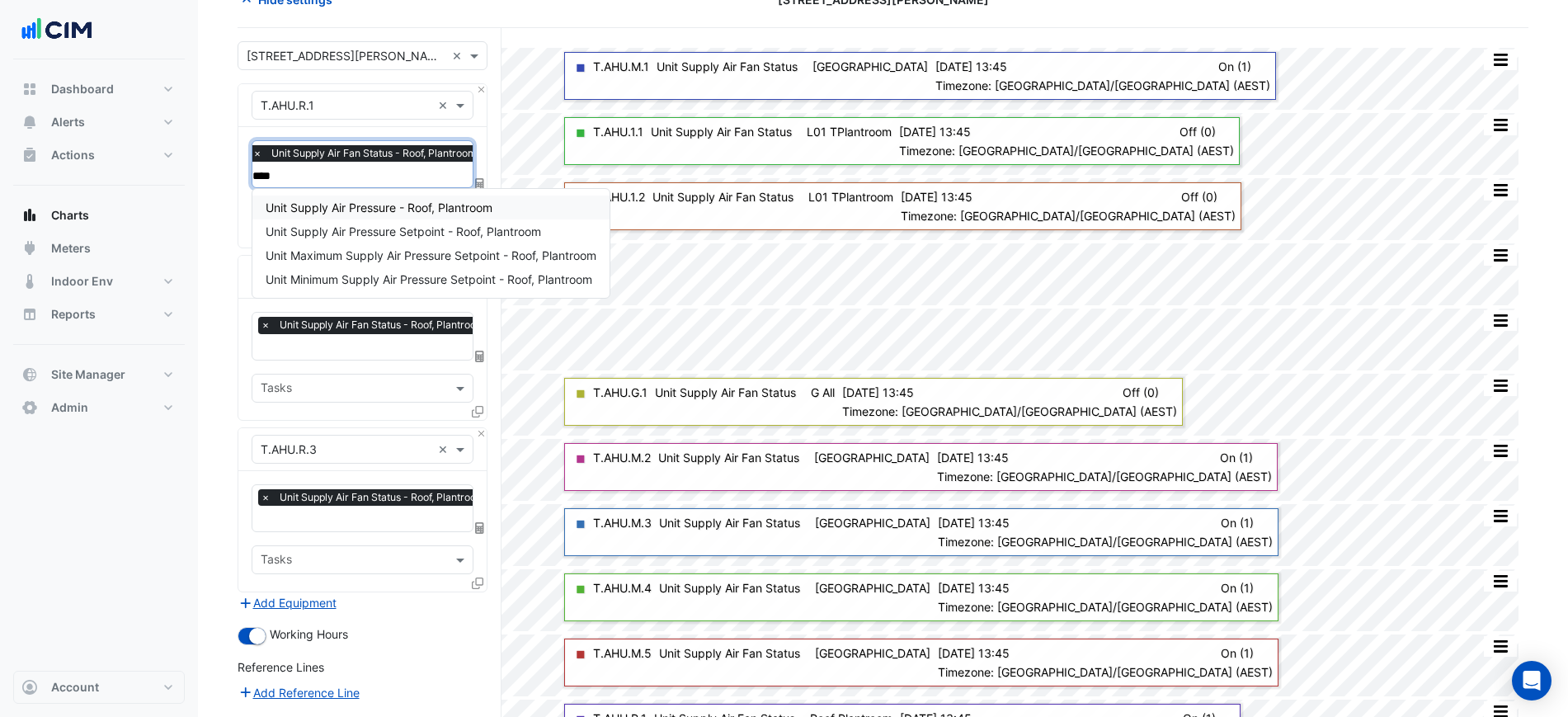
type input "*****"
click at [421, 212] on span "Unit Supply Air Pressure - Roof, Plantroom" at bounding box center [378, 206] width 227 height 14
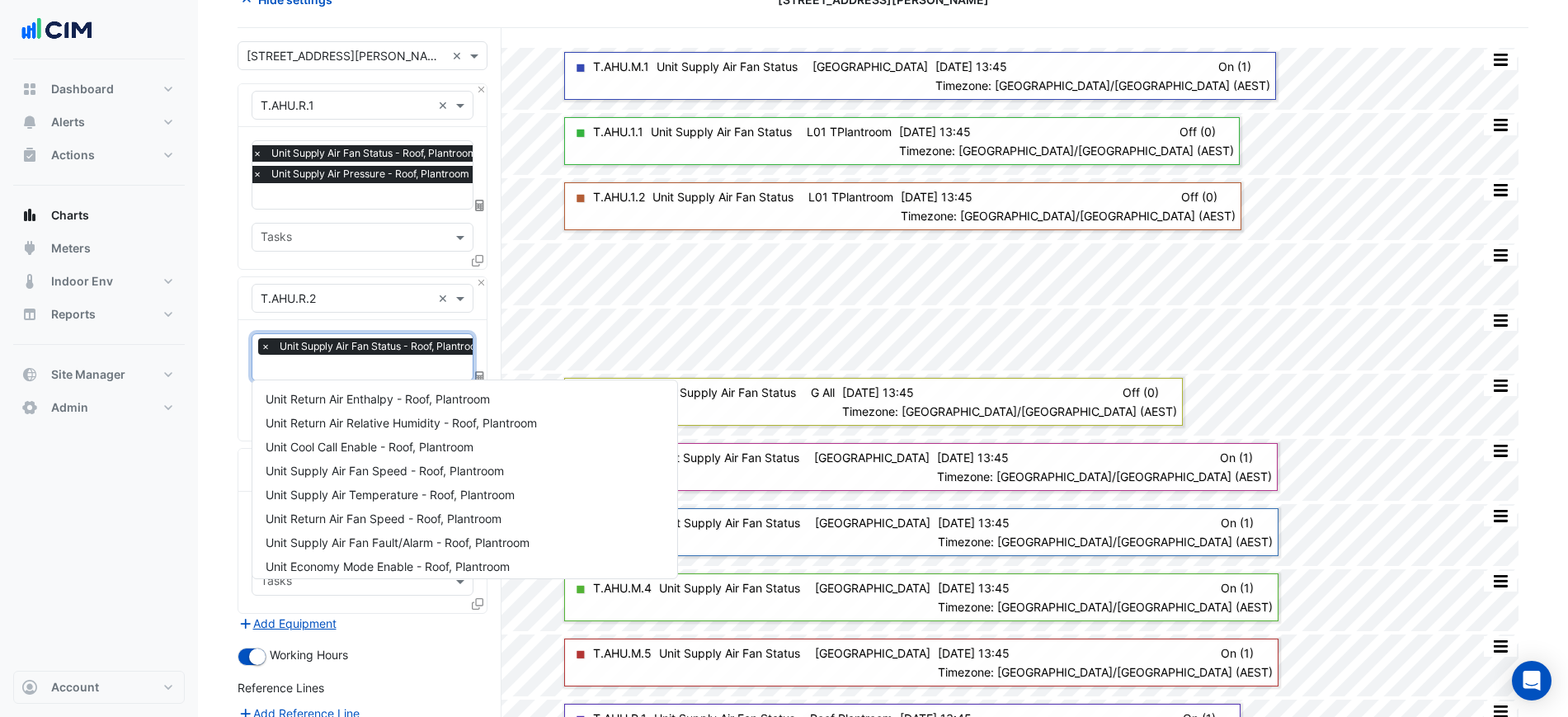
click at [370, 366] on input "text" at bounding box center [377, 368] width 233 height 17
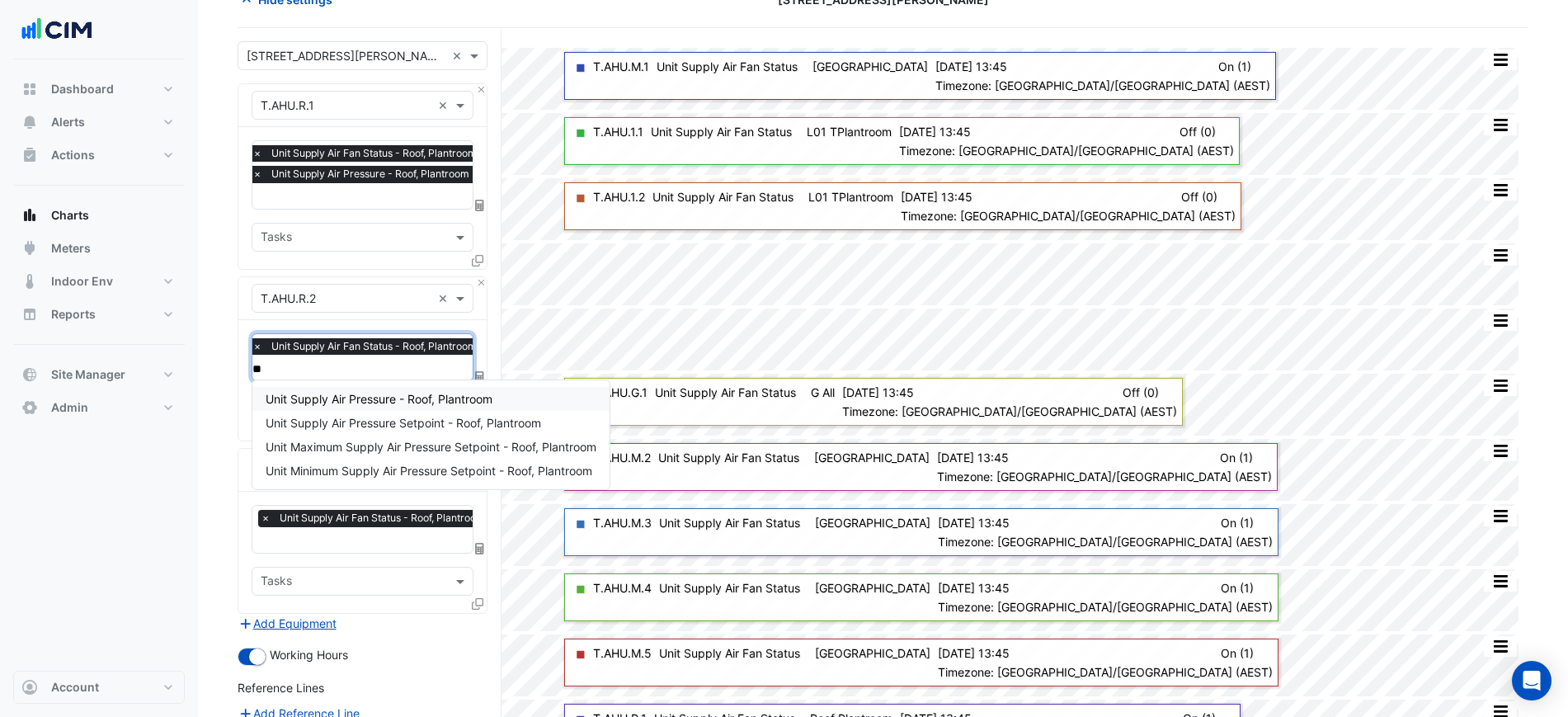
type input "***"
click at [397, 396] on span "Unit Supply Air Pressure - Roof, Plantroom" at bounding box center [378, 398] width 227 height 14
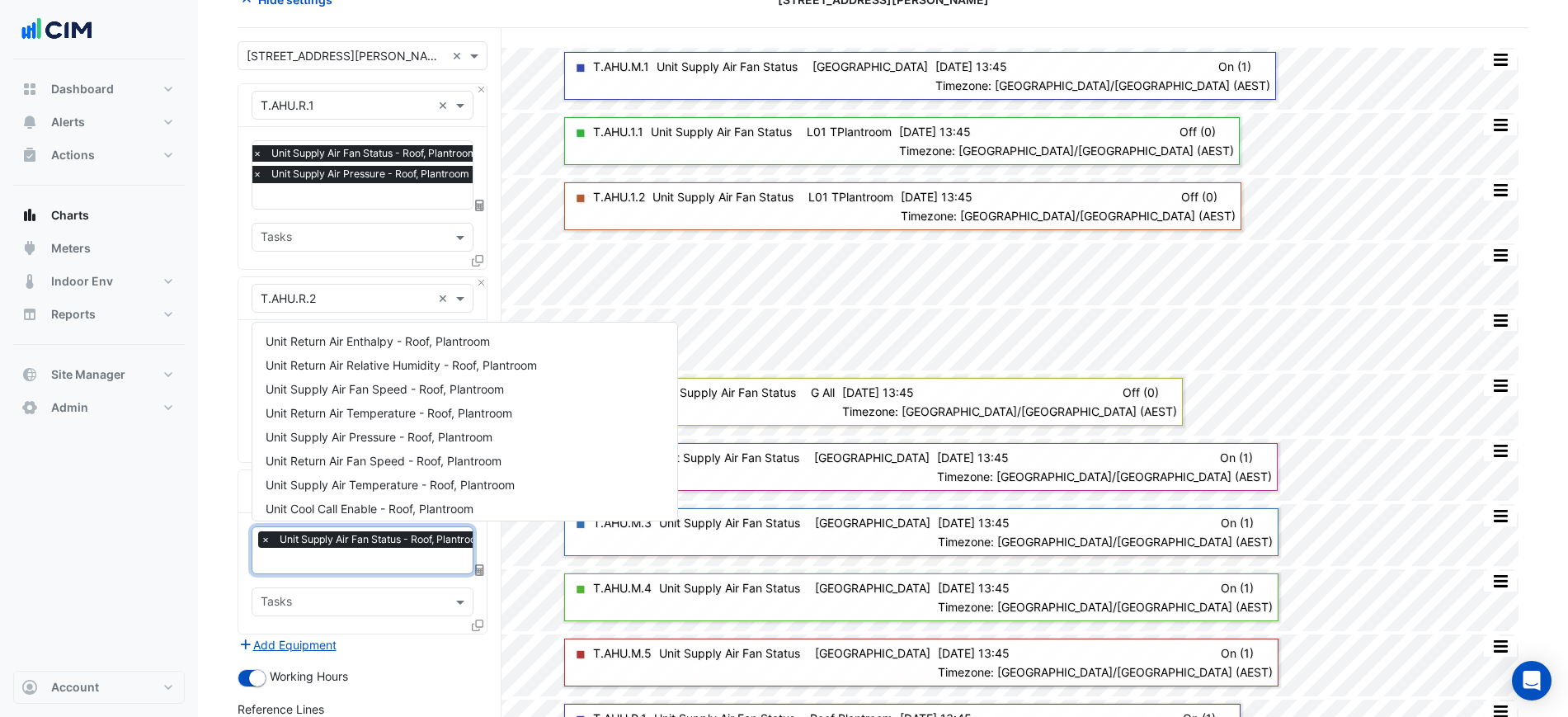
click at [336, 553] on input "text" at bounding box center [377, 561] width 233 height 17
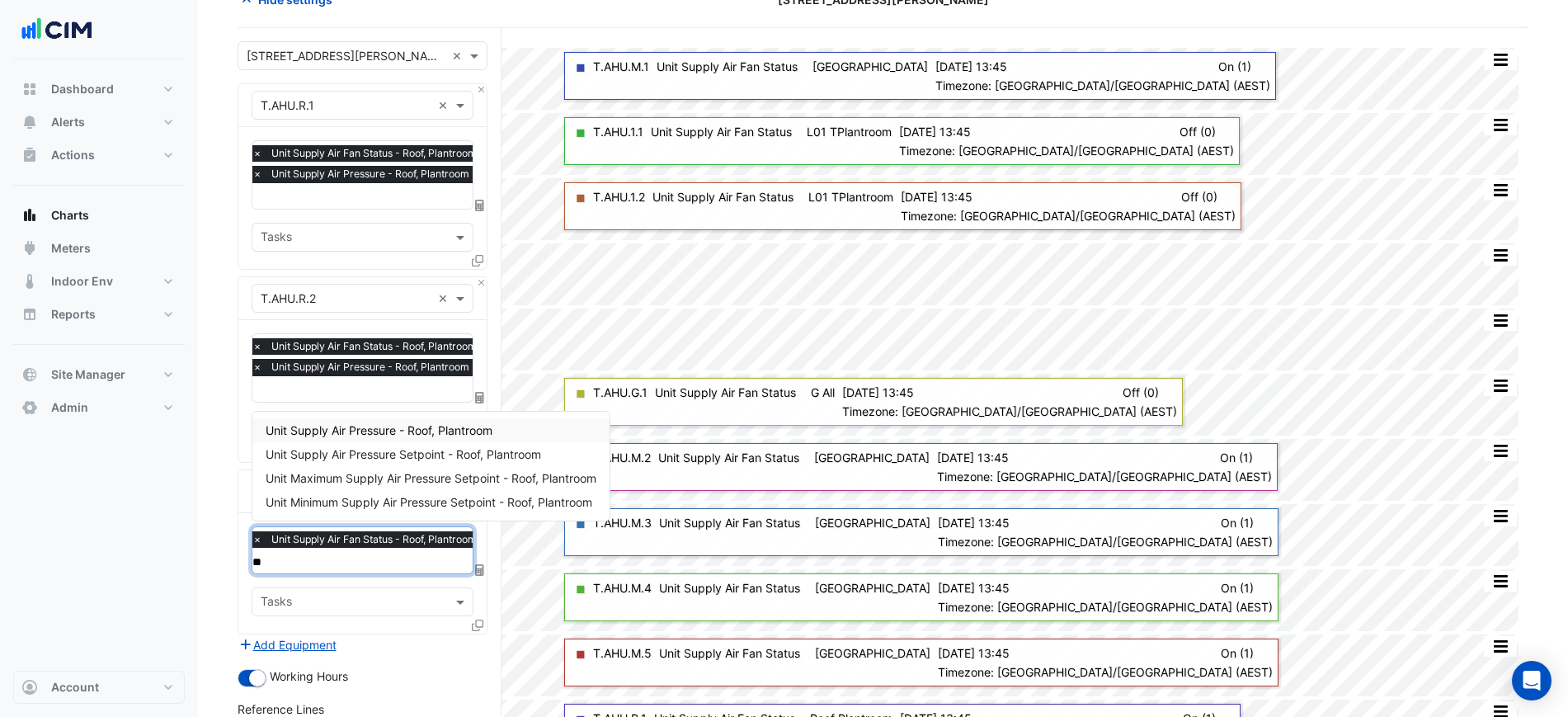
scroll to position [183, 0]
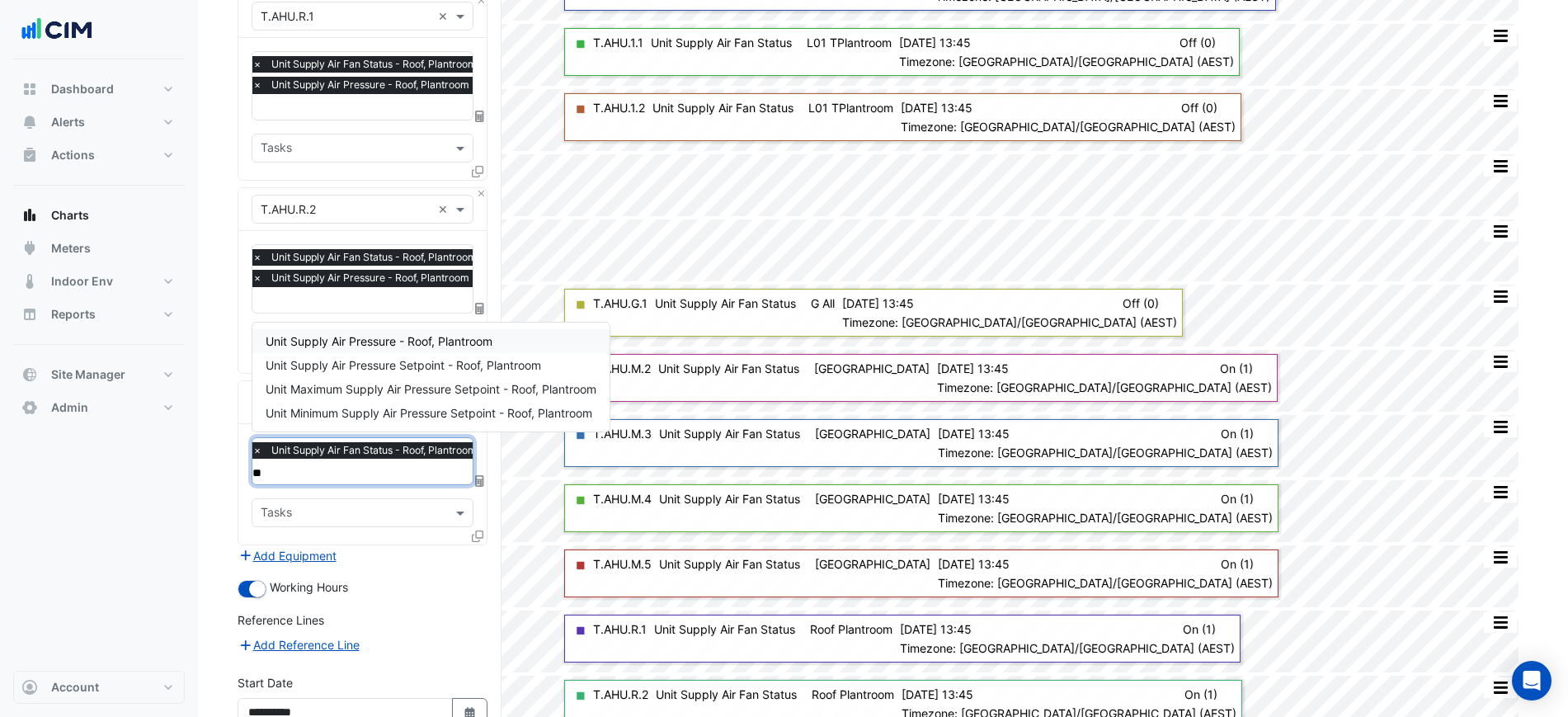
type input "***"
click at [414, 338] on span "Unit Supply Air Pressure - Roof, Plantroom" at bounding box center [378, 340] width 227 height 14
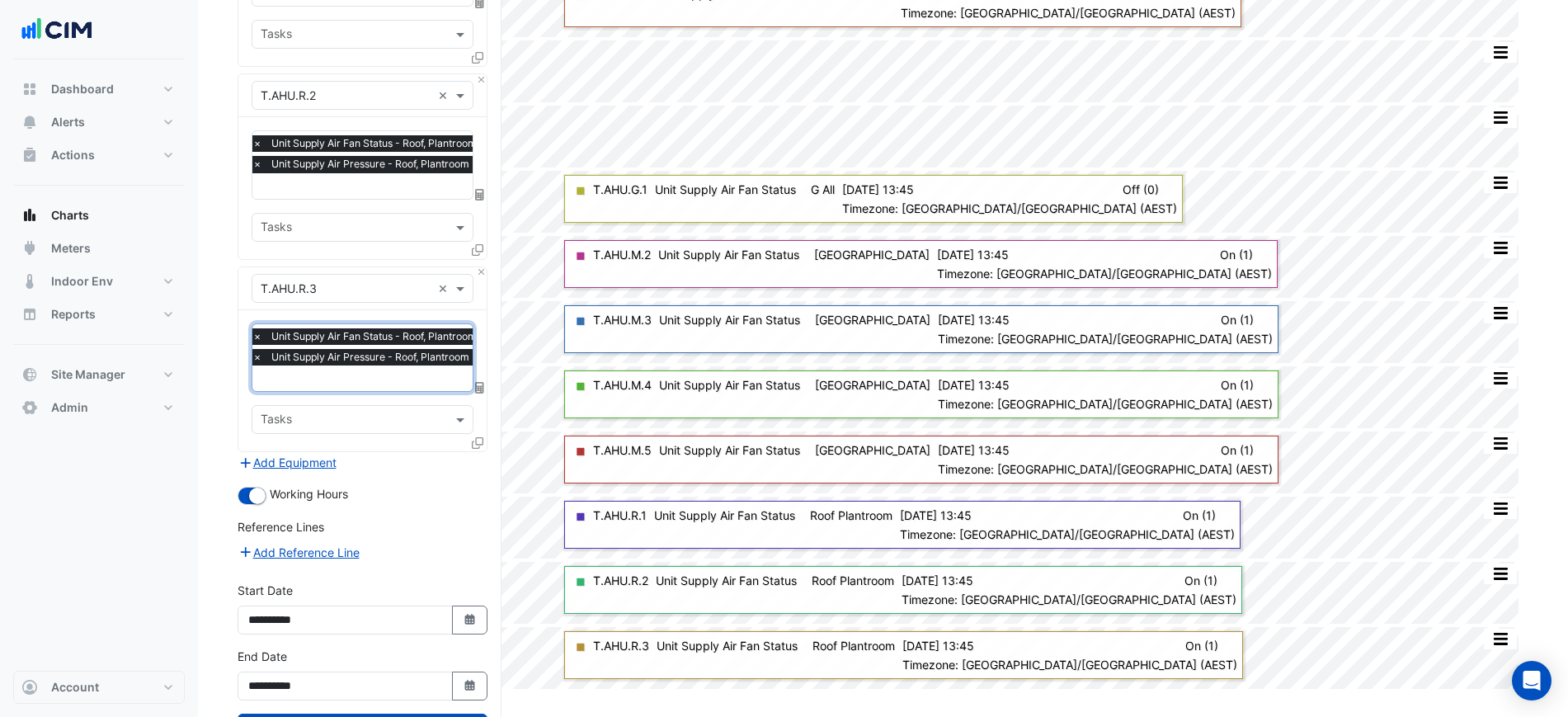
scroll to position [363, 0]
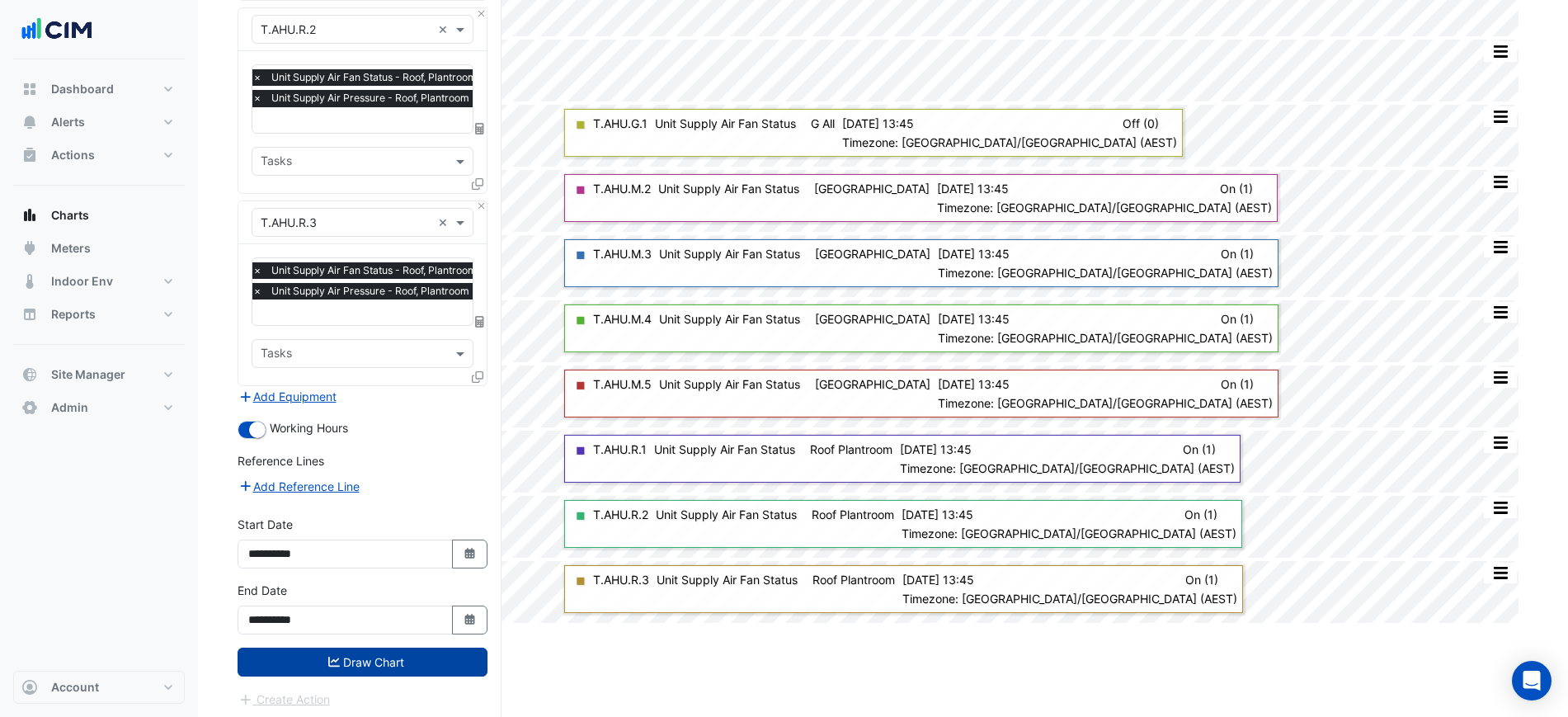
click at [408, 663] on button "Draw Chart" at bounding box center [362, 662] width 250 height 29
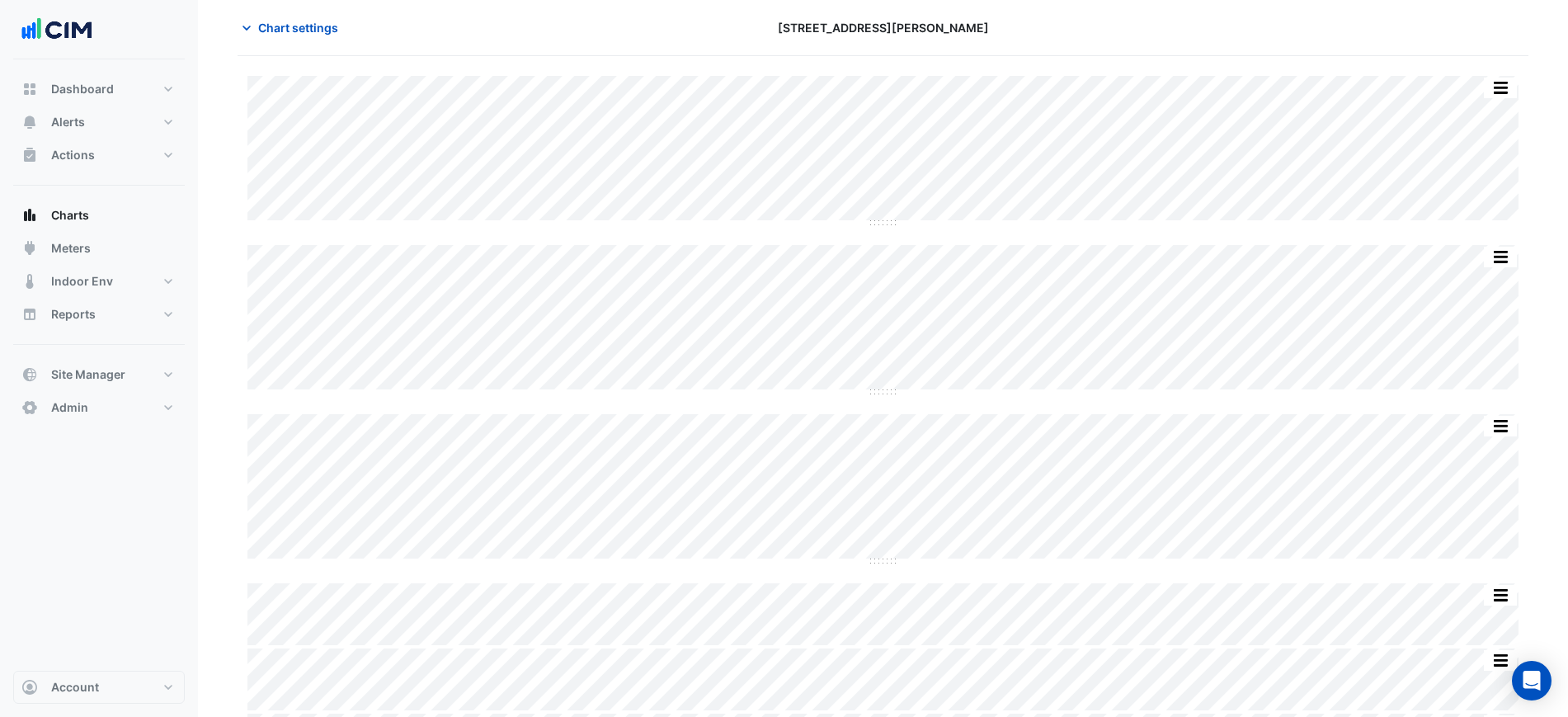
scroll to position [128, 0]
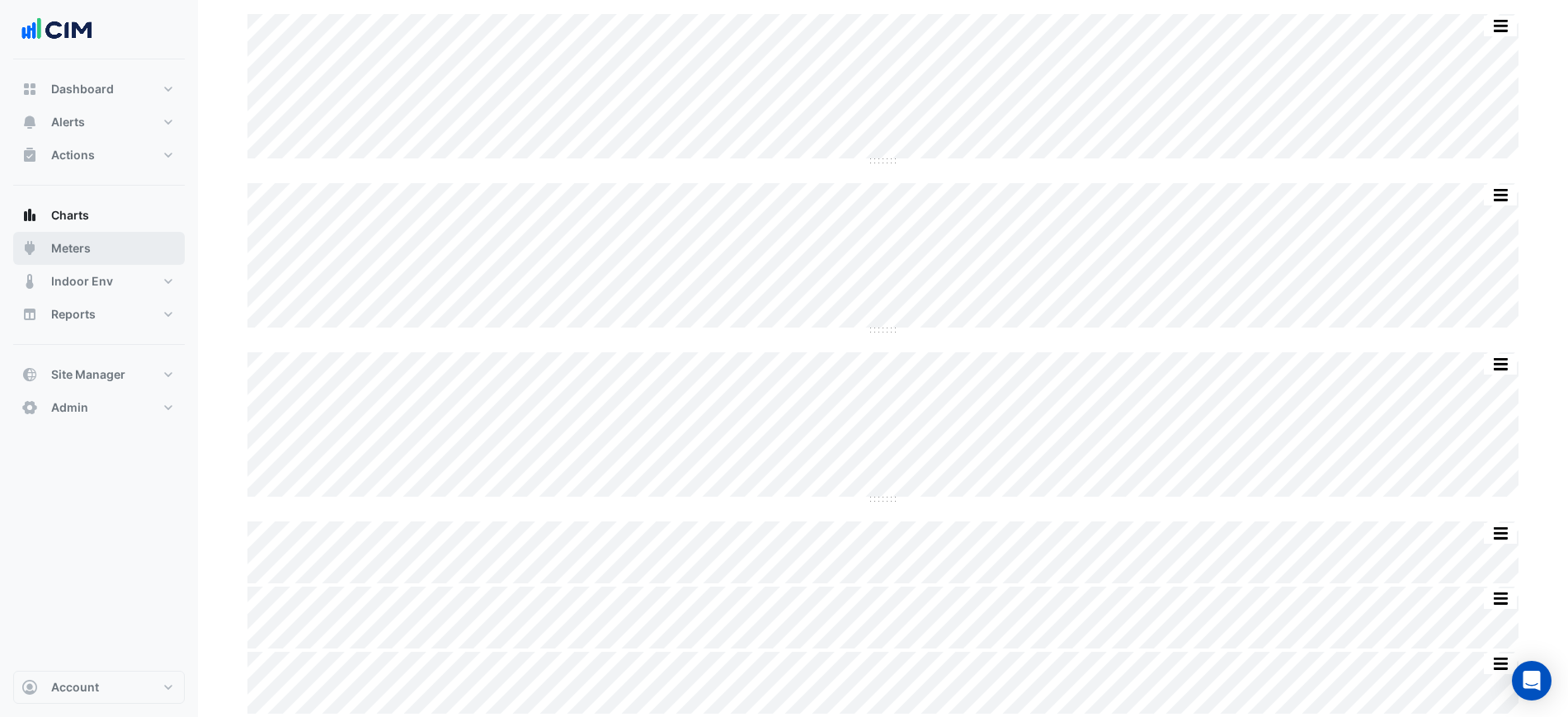
click at [127, 253] on button "Meters" at bounding box center [100, 248] width 172 height 33
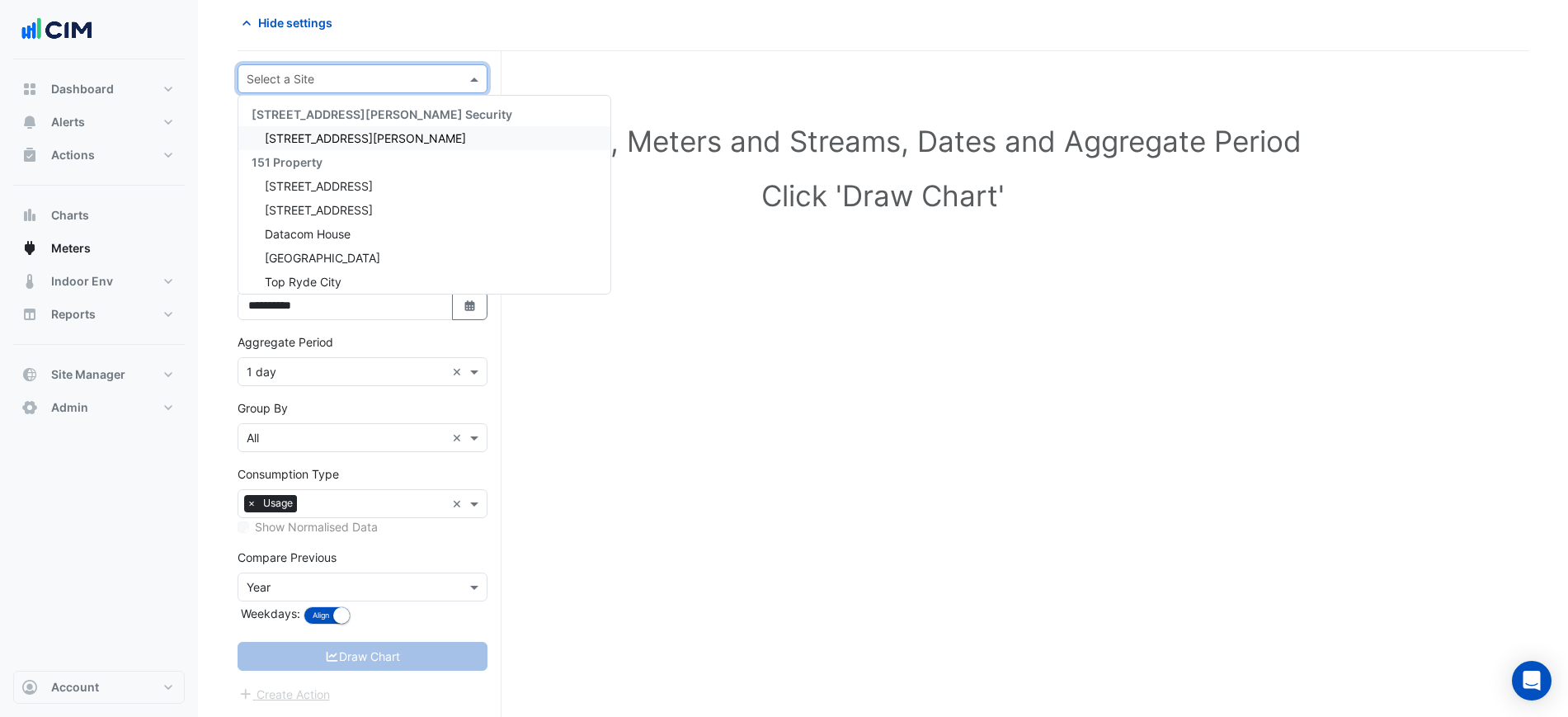
click at [397, 86] on input "text" at bounding box center [346, 79] width 199 height 17
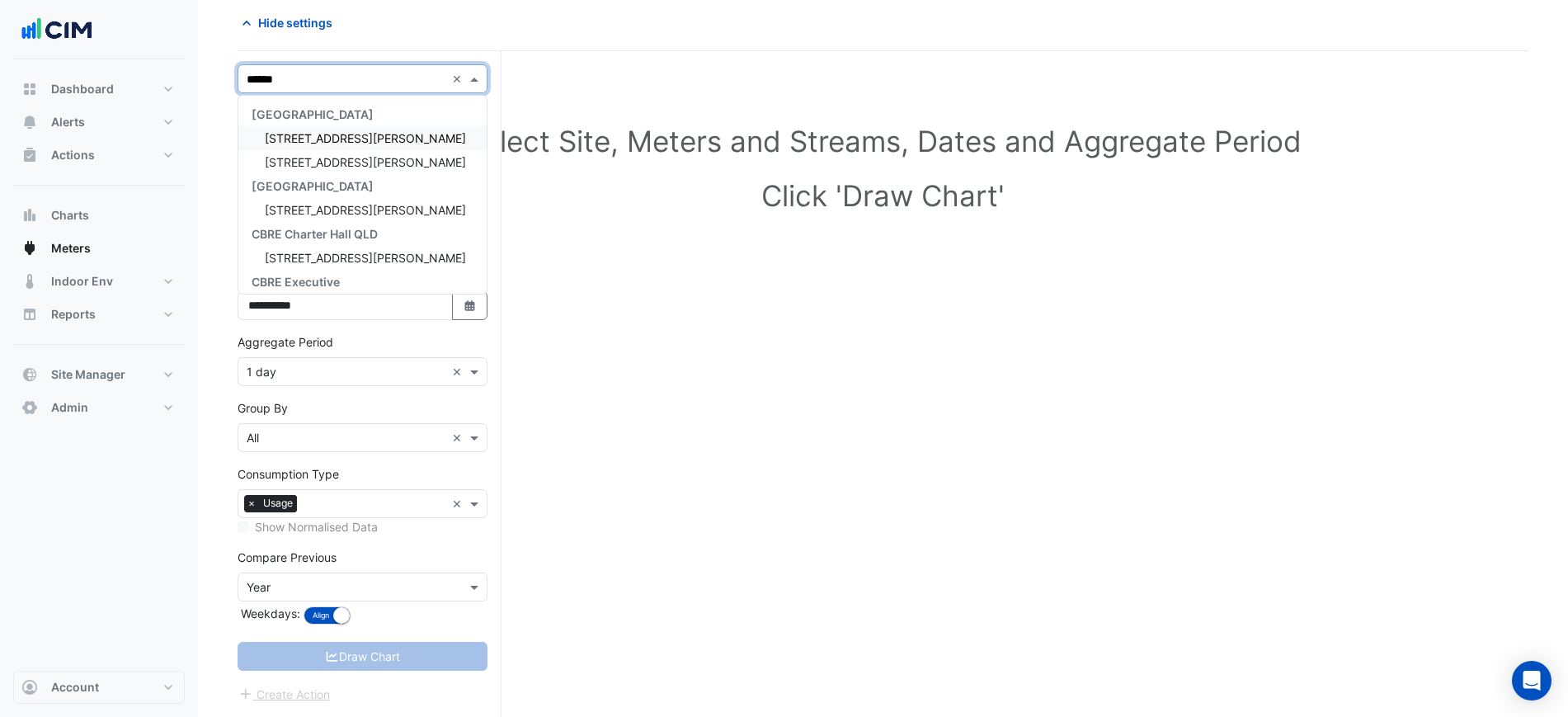
type input "*******"
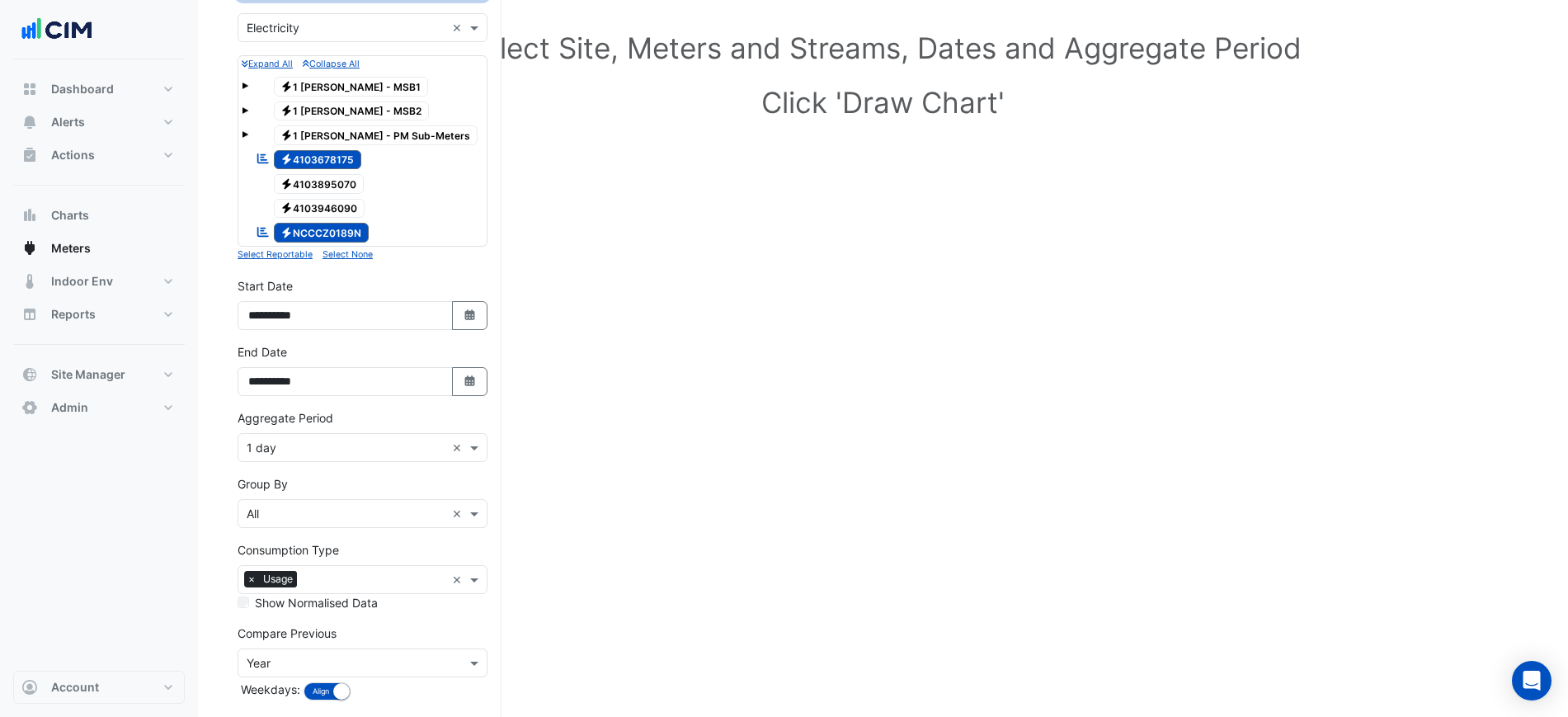
scroll to position [239, 0]
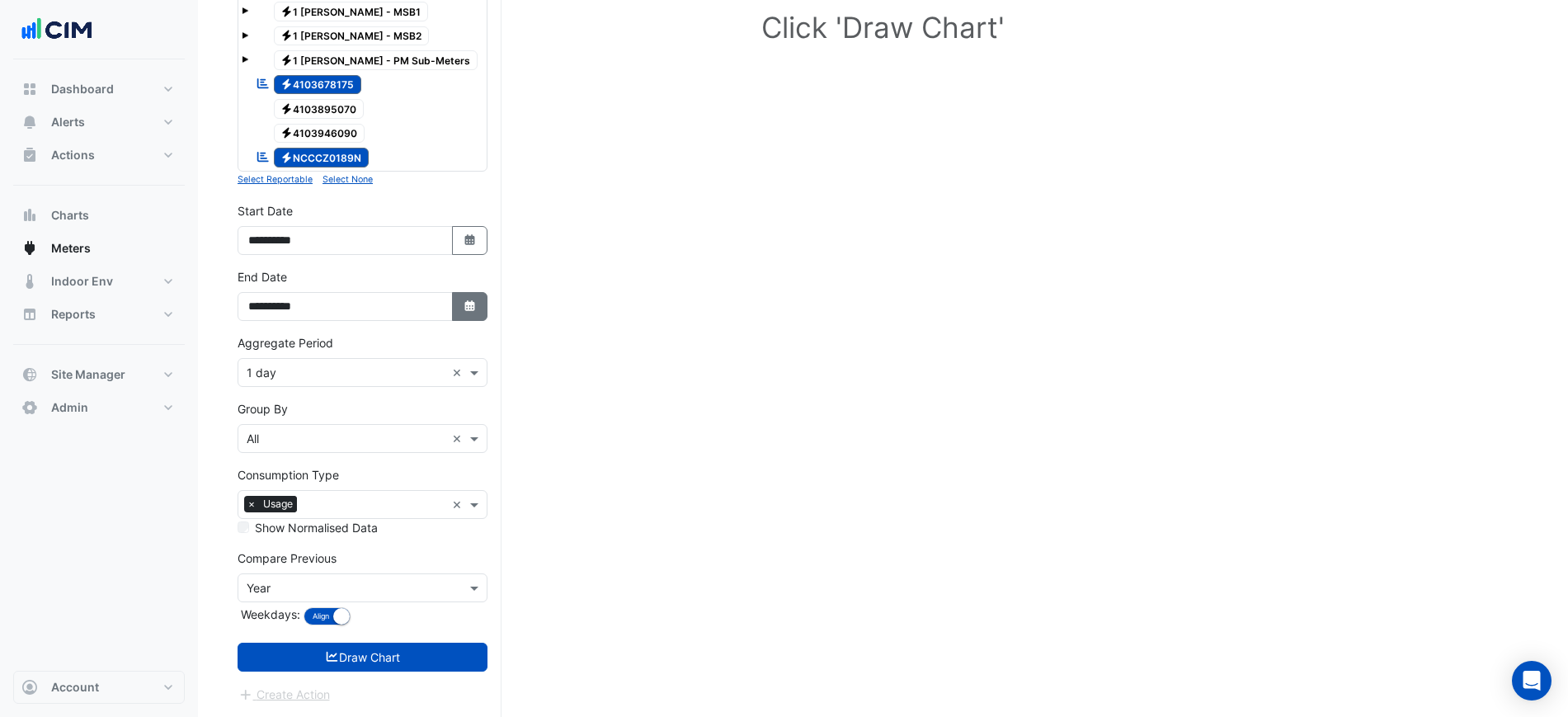
click at [482, 299] on button "Select Date" at bounding box center [470, 307] width 36 height 29
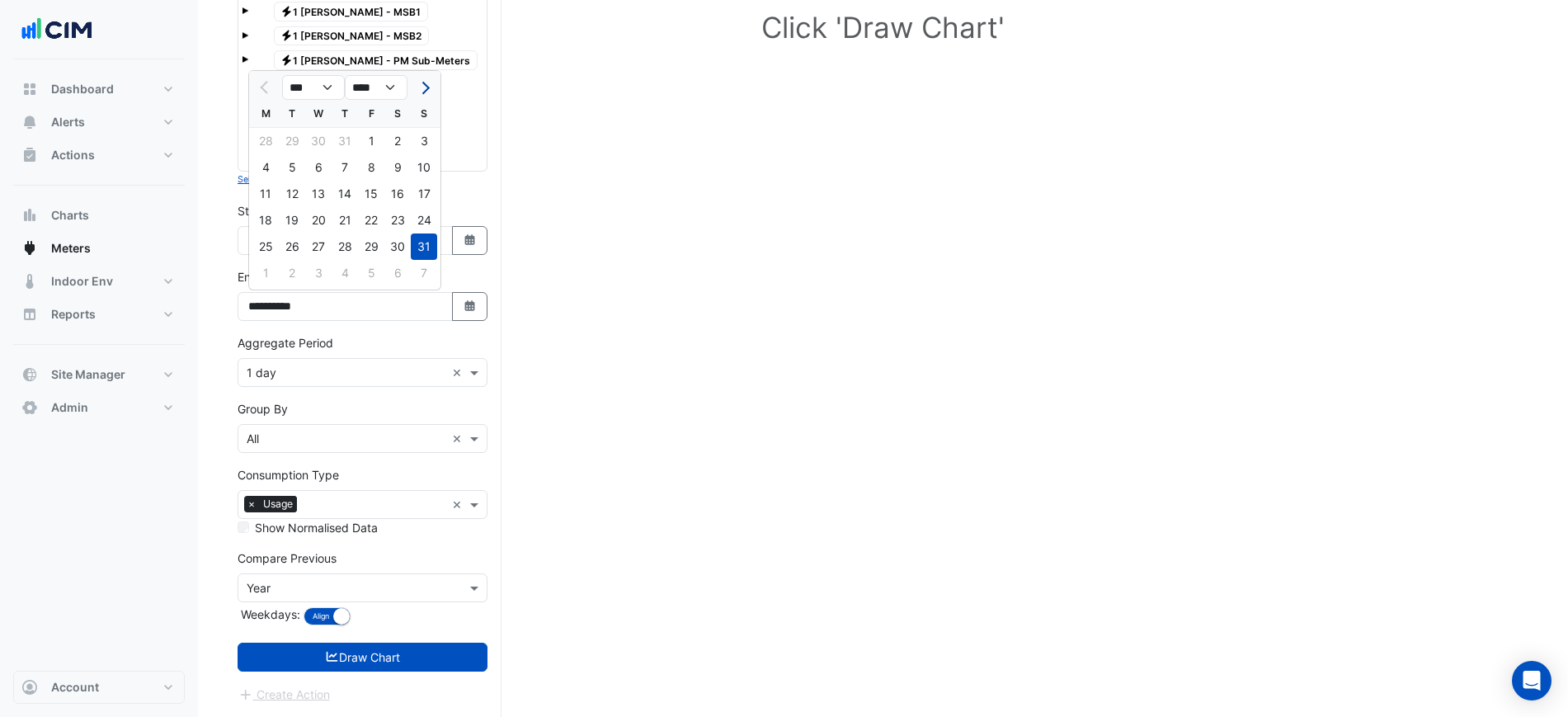
click at [425, 85] on span "Next month" at bounding box center [424, 88] width 13 height 13
select select "*"
click at [320, 212] on div "24" at bounding box center [318, 220] width 26 height 26
type input "**********"
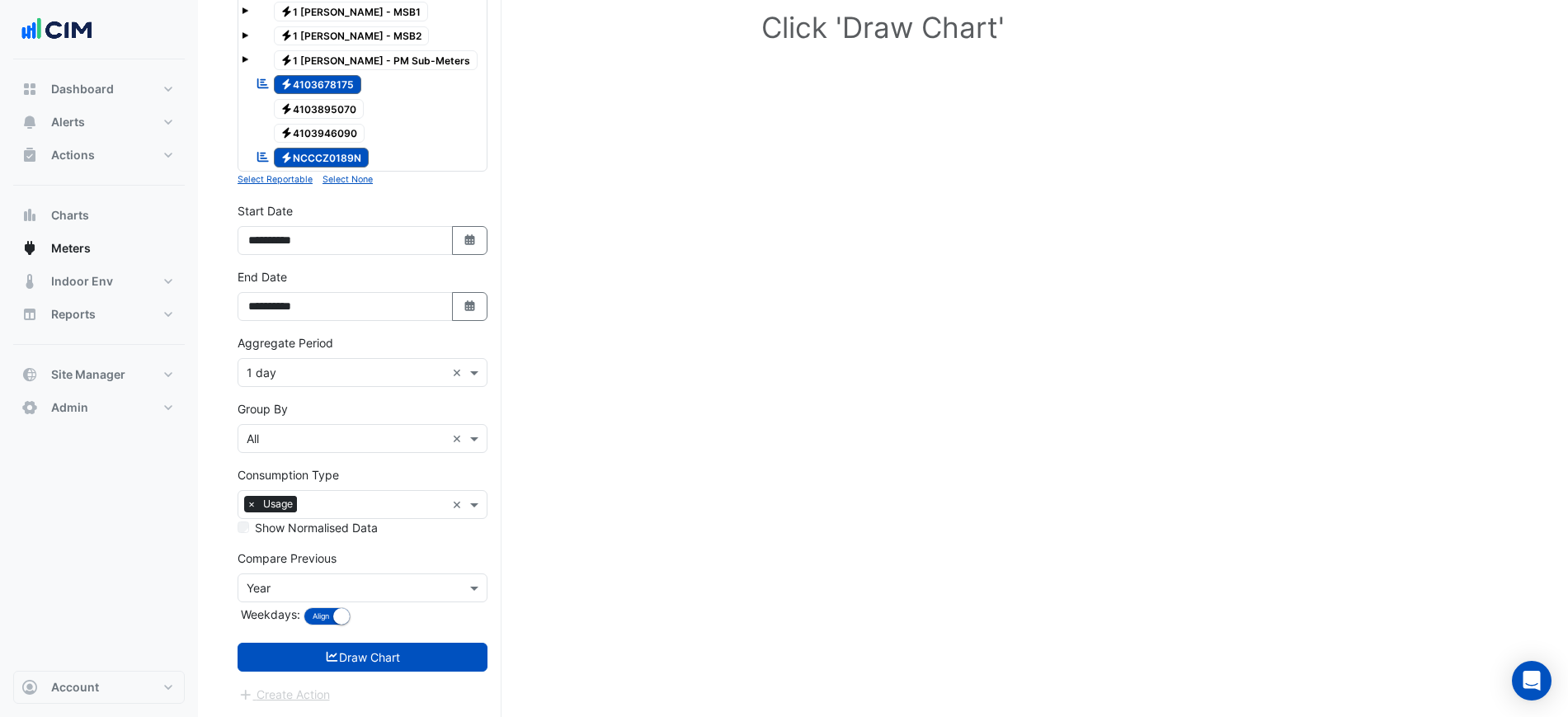
click at [337, 375] on input "text" at bounding box center [346, 373] width 199 height 17
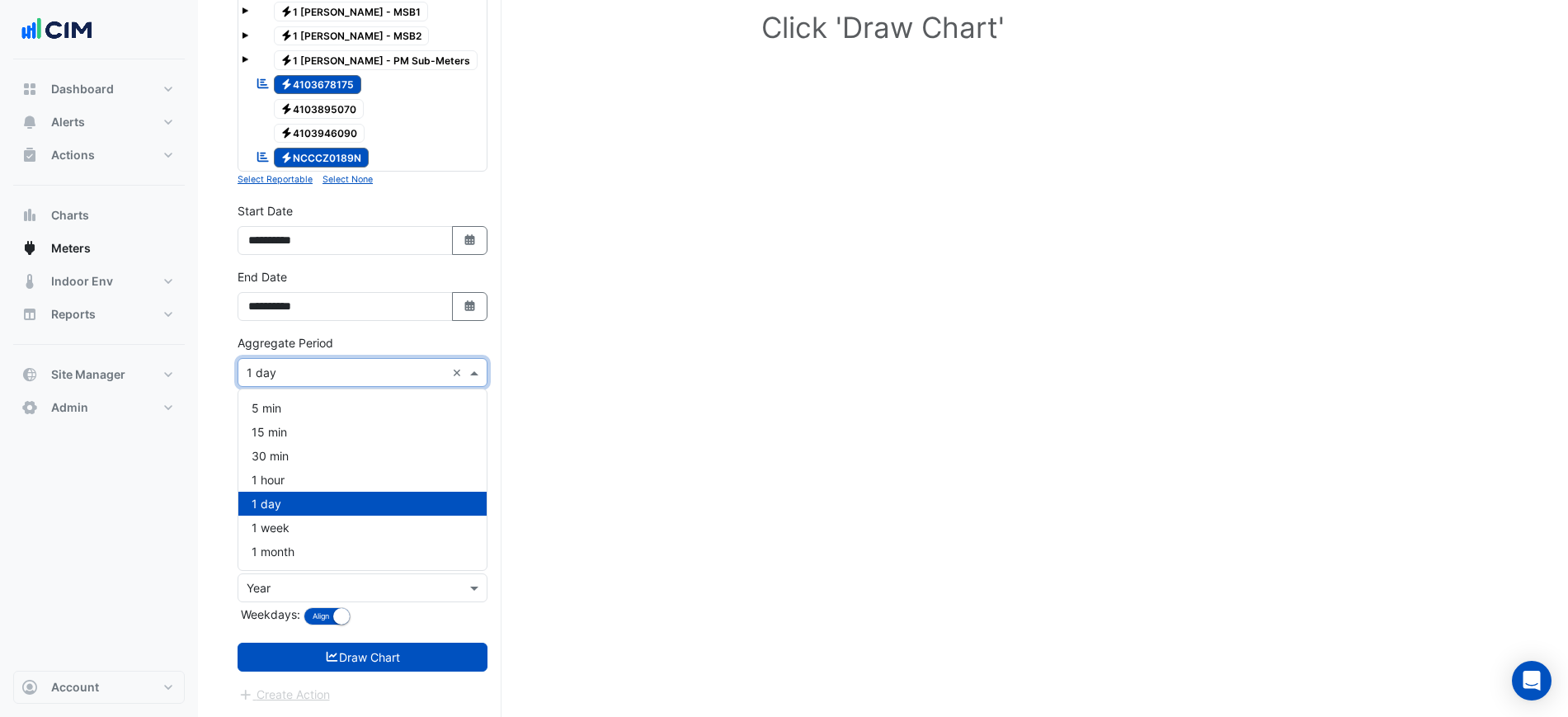
click at [298, 487] on div "1 hour" at bounding box center [362, 480] width 248 height 24
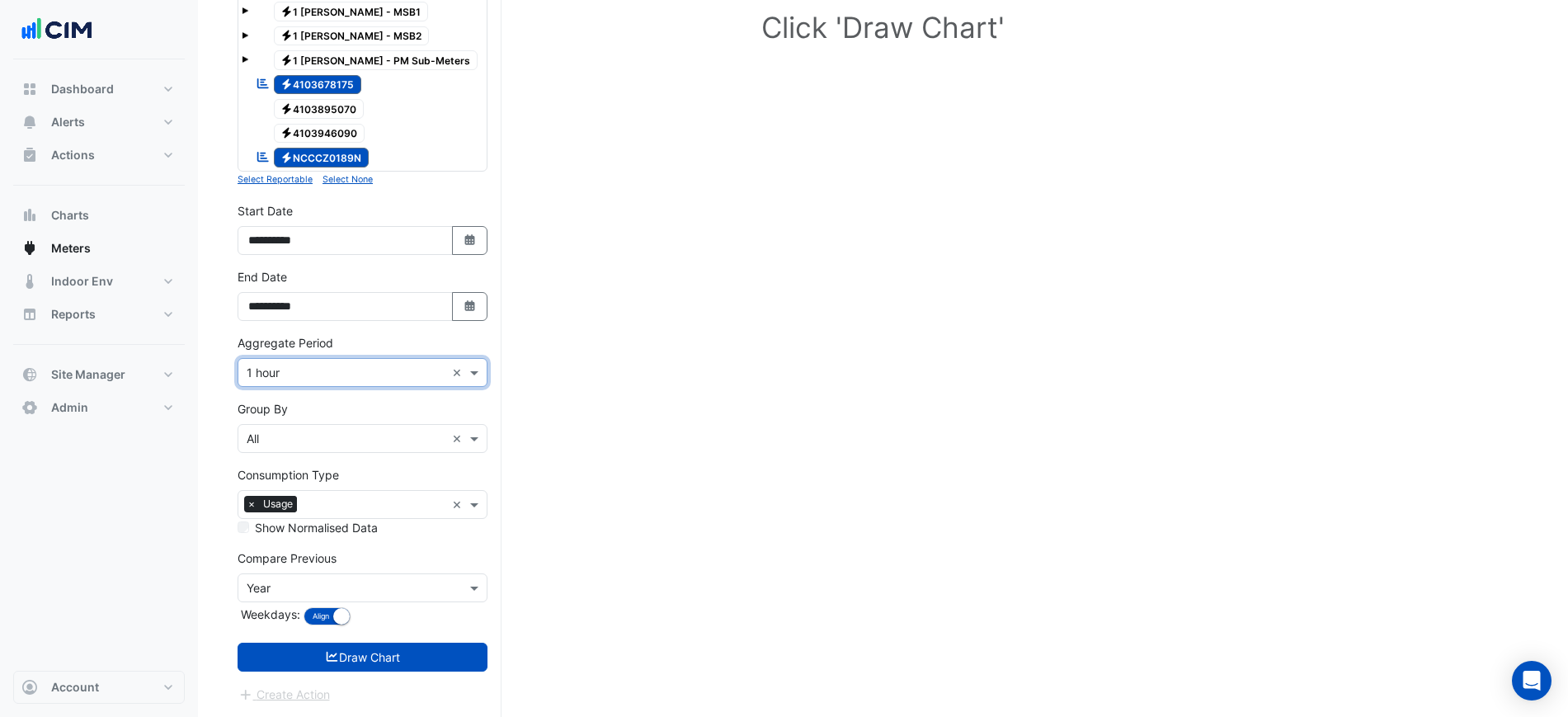
click at [367, 604] on div "Compare Previous × Year Weekdays: Align Don't align" at bounding box center [362, 589] width 250 height 80
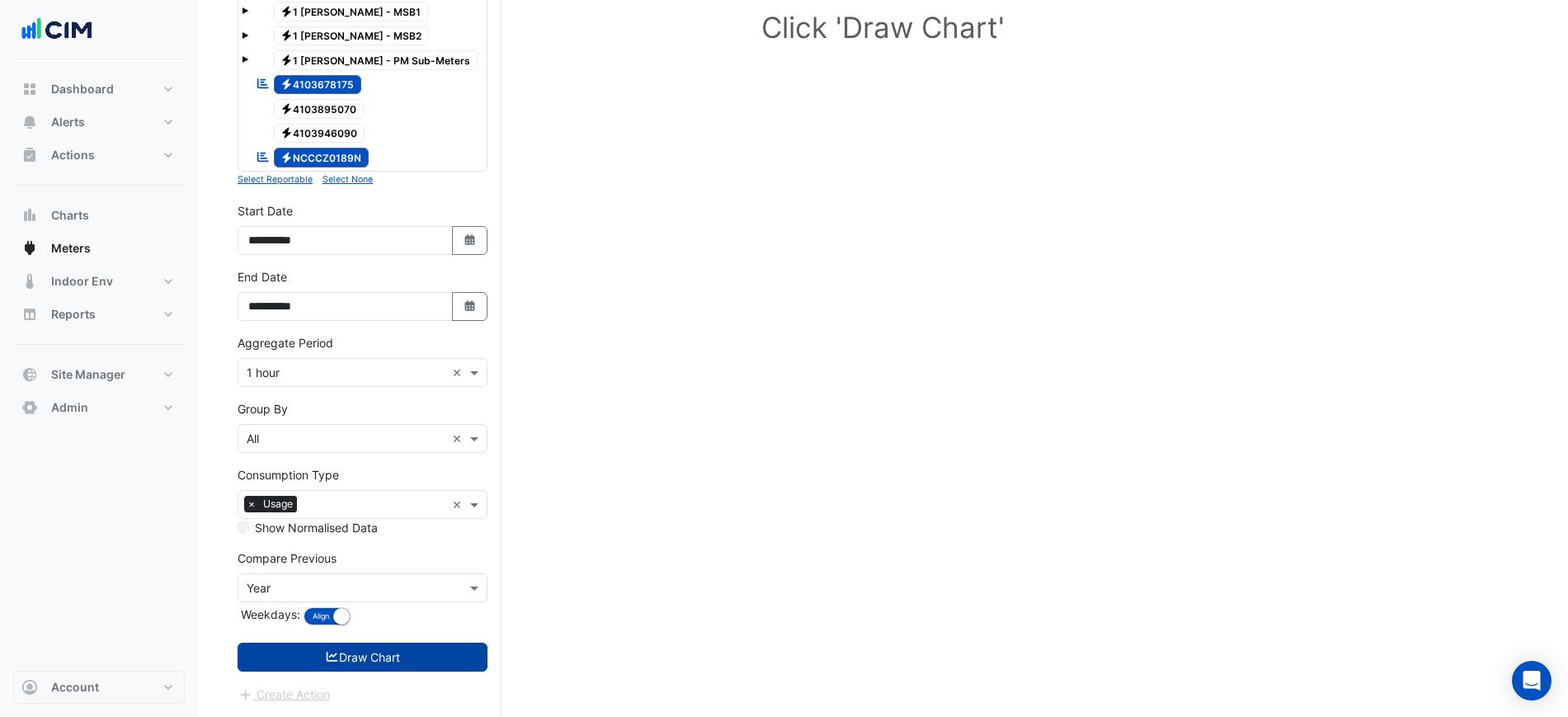
click at [390, 669] on button "Draw Chart" at bounding box center [362, 657] width 250 height 29
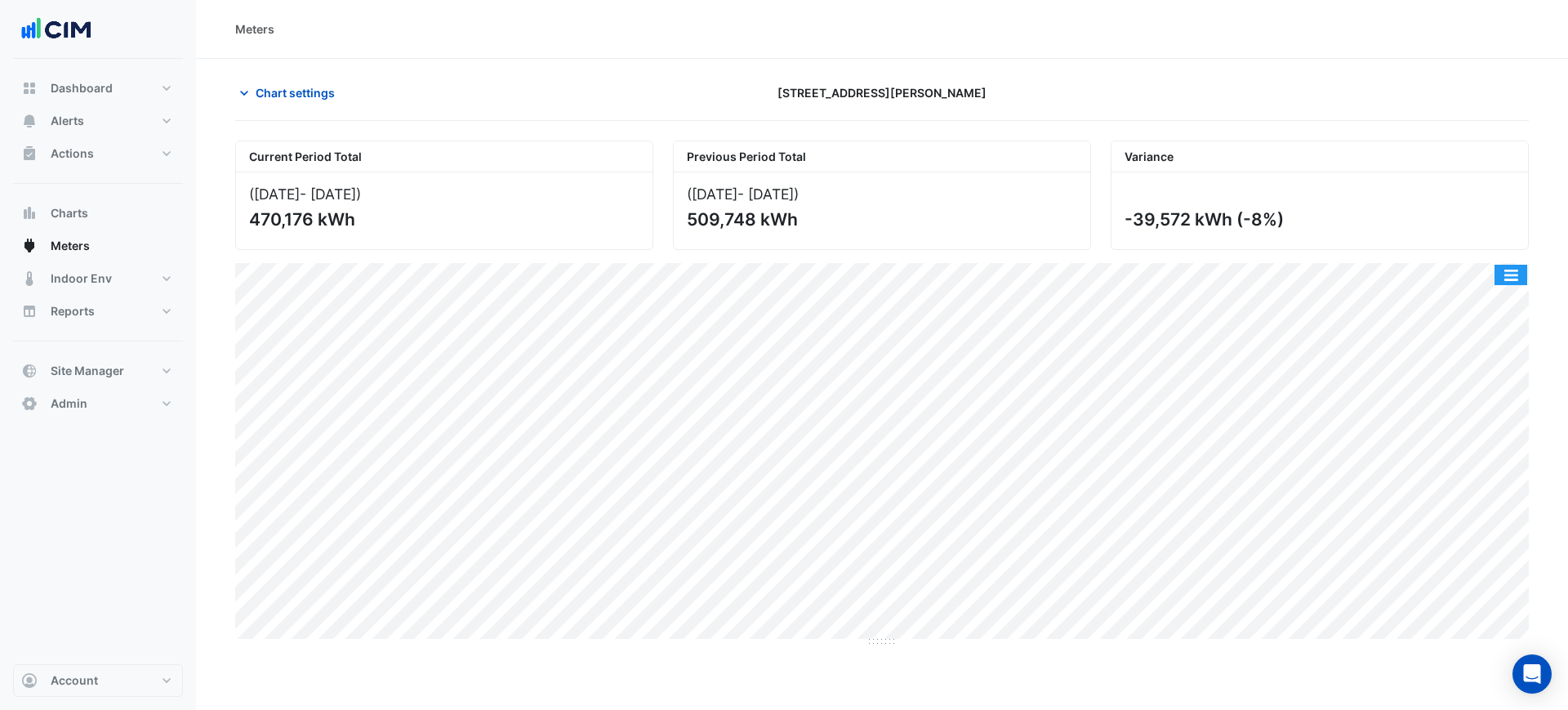
click at [1510, 273] on button "button" at bounding box center [1511, 274] width 32 height 21
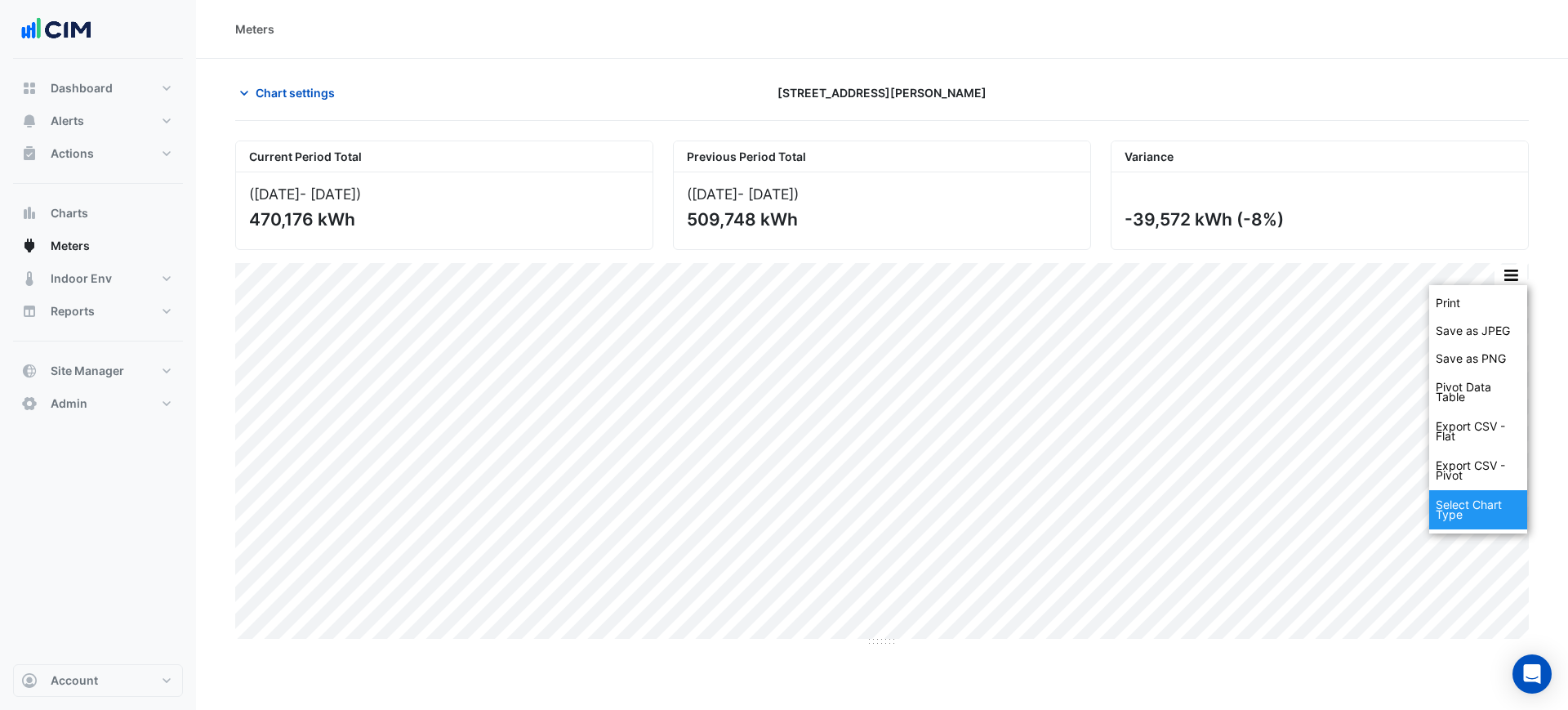
click at [1451, 523] on div "Select Chart Type" at bounding box center [1477, 510] width 98 height 39
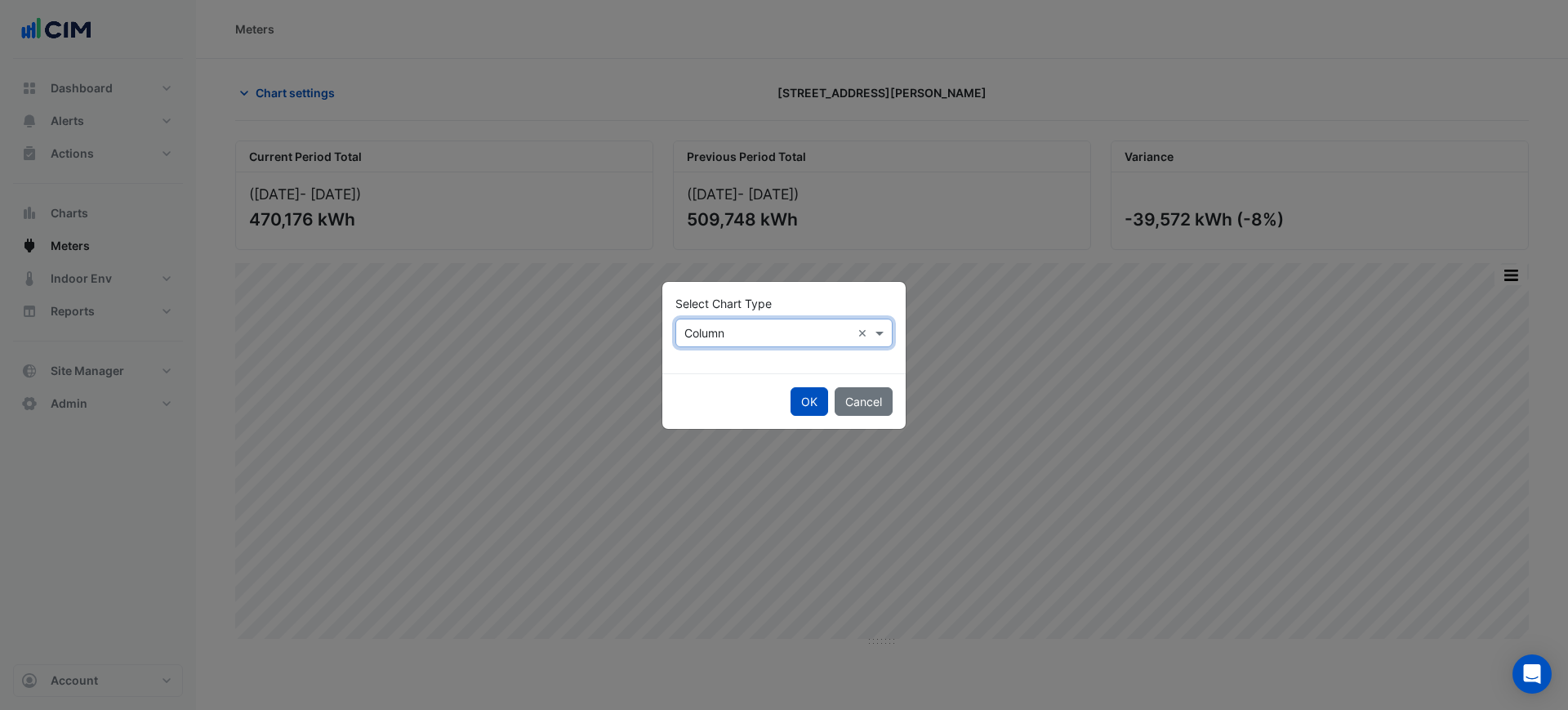
drag, startPoint x: 712, startPoint y: 307, endPoint x: 721, endPoint y: 336, distance: 30.4
click at [712, 307] on label "Select Chart Type" at bounding box center [723, 303] width 97 height 17
click at [721, 336] on input "text" at bounding box center [768, 333] width 167 height 17
click at [728, 375] on div "Line" at bounding box center [711, 368] width 71 height 23
click at [801, 403] on button "OK" at bounding box center [810, 402] width 38 height 29
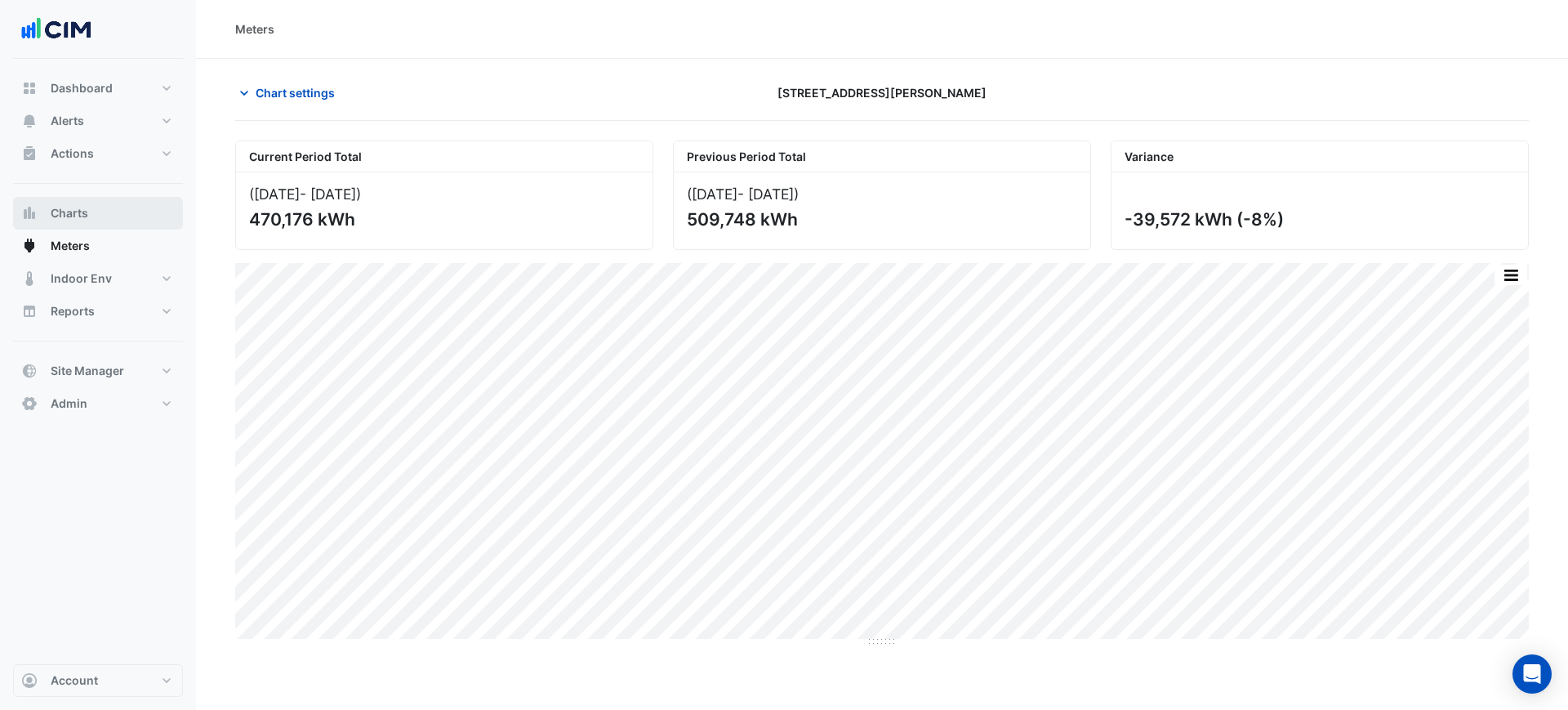
click at [77, 212] on span "Charts" at bounding box center [69, 213] width 38 height 16
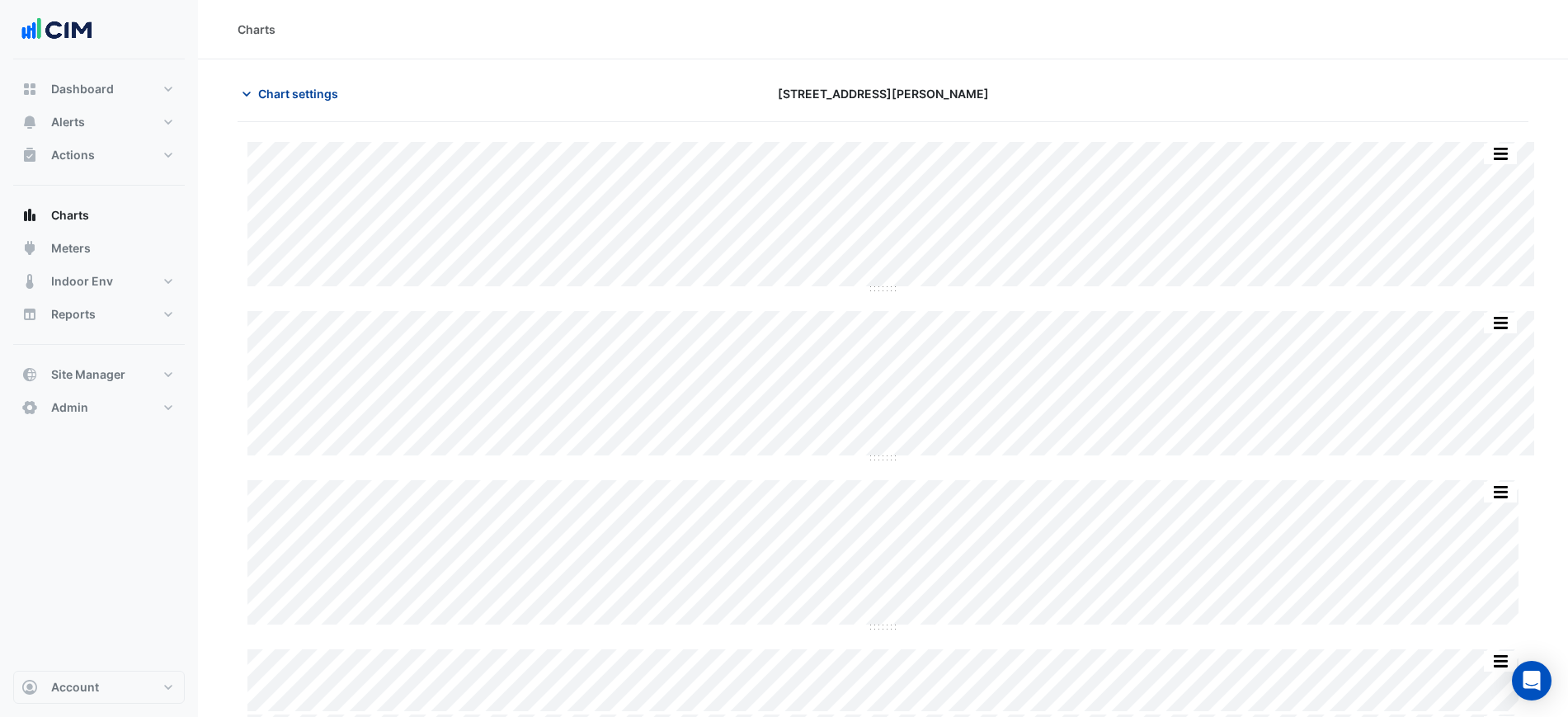
click at [284, 92] on span "Chart settings" at bounding box center [298, 93] width 80 height 17
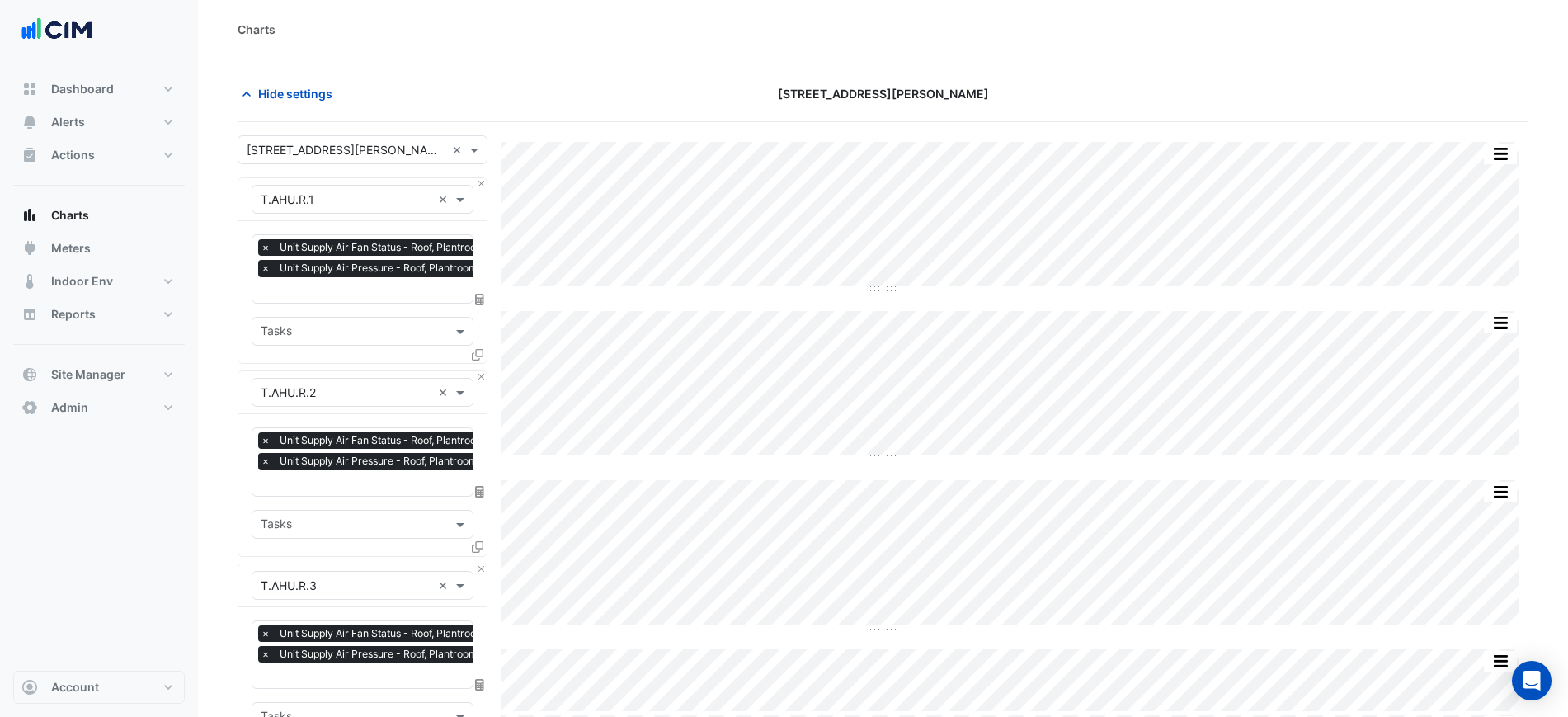
click at [338, 196] on input "text" at bounding box center [346, 199] width 171 height 17
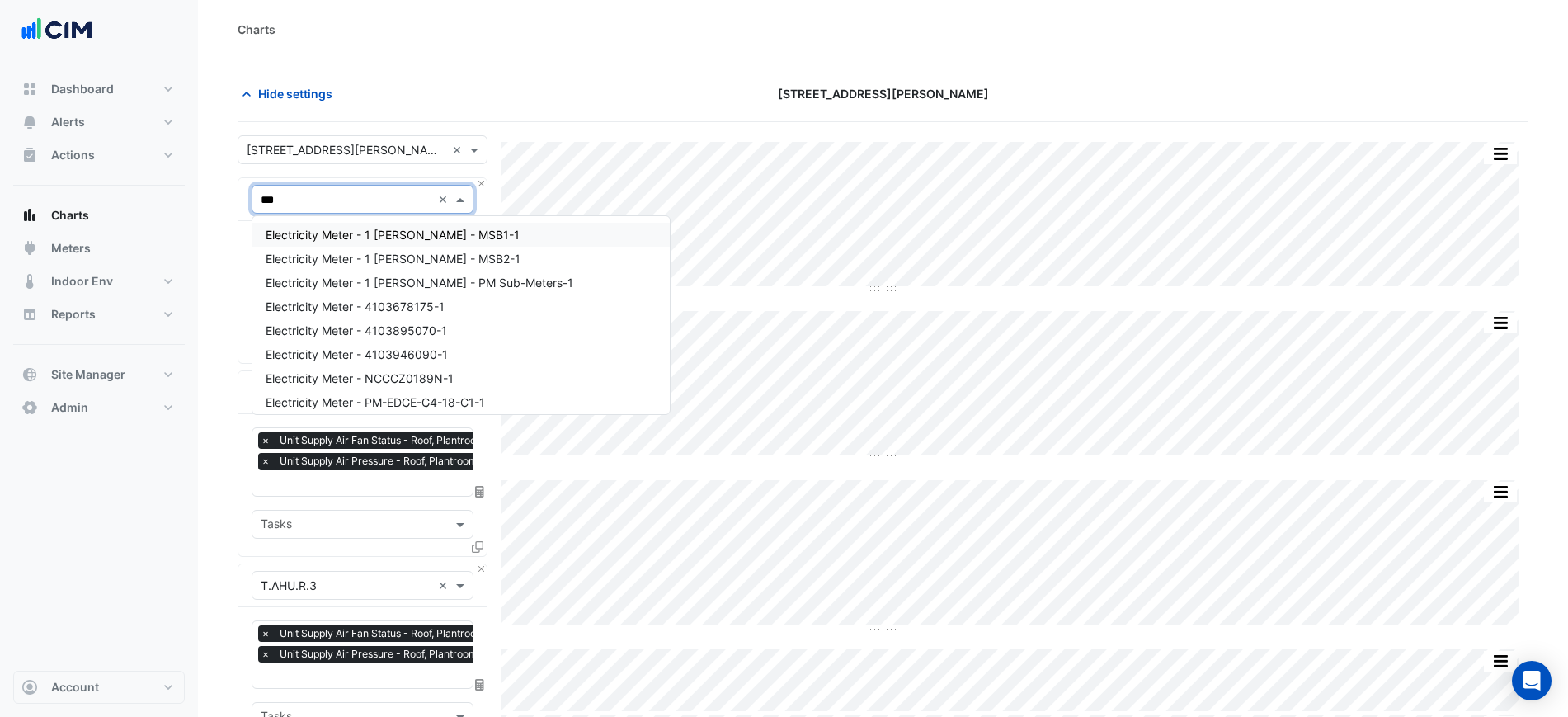
type input "****"
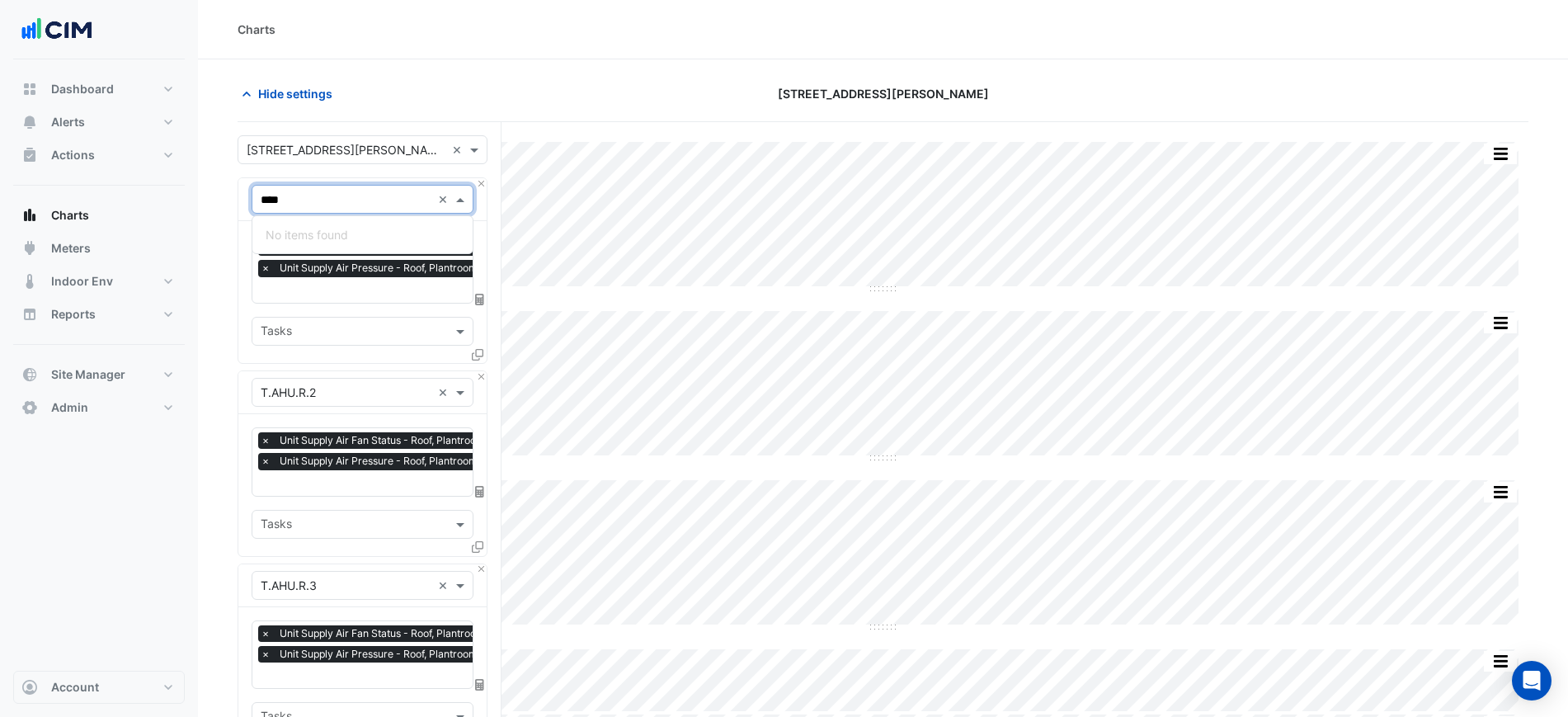
drag, startPoint x: 338, startPoint y: 196, endPoint x: 129, endPoint y: 194, distance: 209.0
click at [129, 194] on div "Charts Hide settings [STREET_ADDRESS][PERSON_NAME] Split by Unit Split All Spli…" at bounding box center [784, 542] width 1568 height 1085
type input "*"
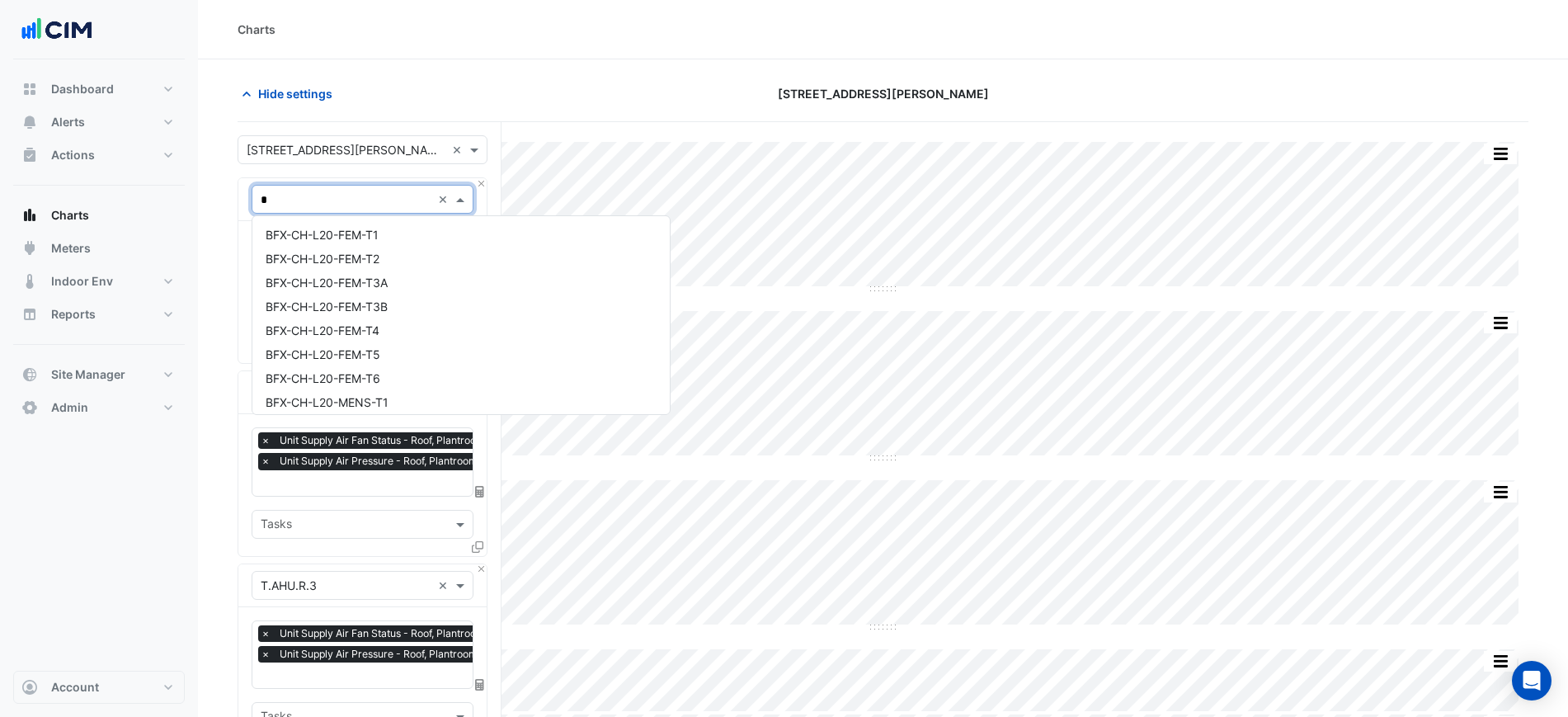
scroll to position [2136, 0]
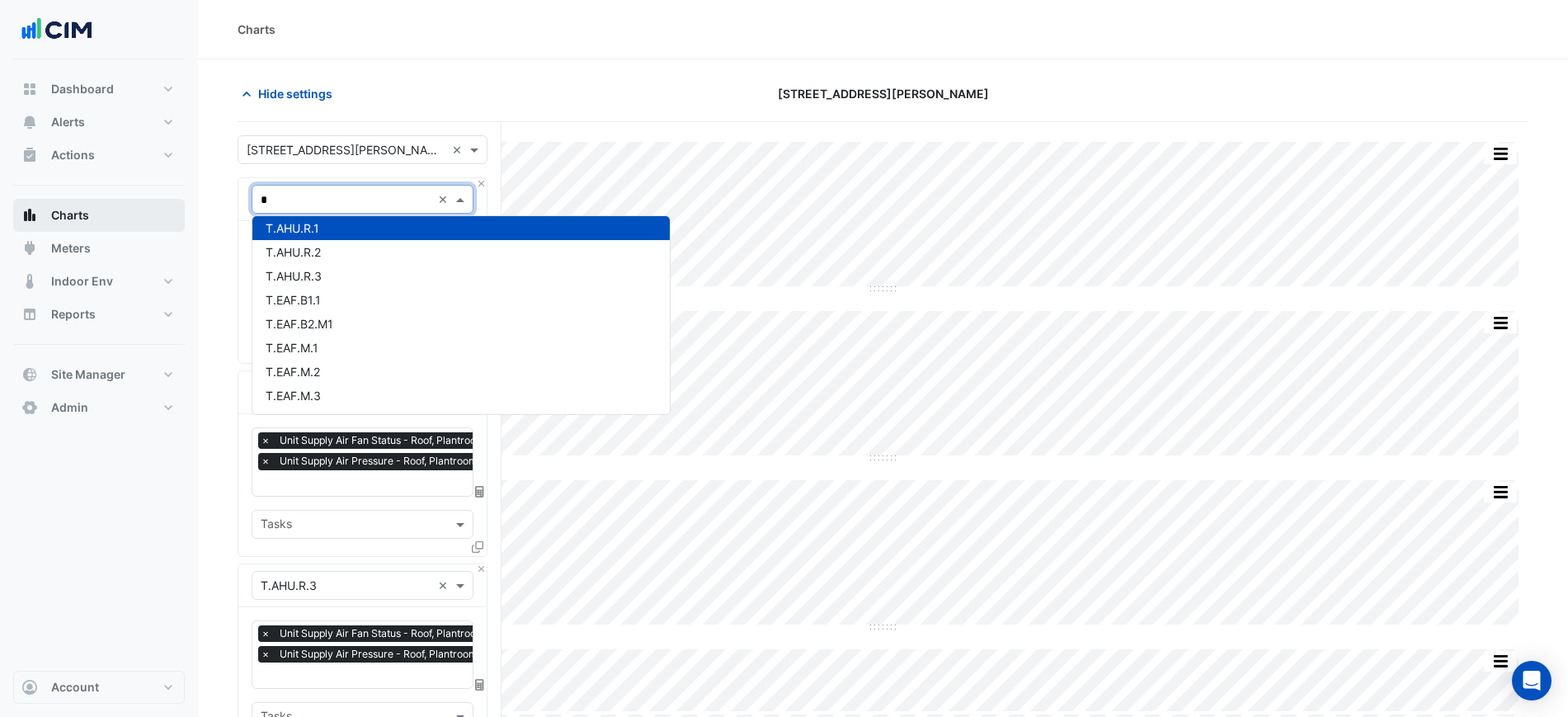
drag, startPoint x: 322, startPoint y: 196, endPoint x: 177, endPoint y: 201, distance: 145.1
click at [177, 201] on div "Charts Hide settings [STREET_ADDRESS][PERSON_NAME] Split by Unit Split All Spli…" at bounding box center [784, 542] width 1568 height 1085
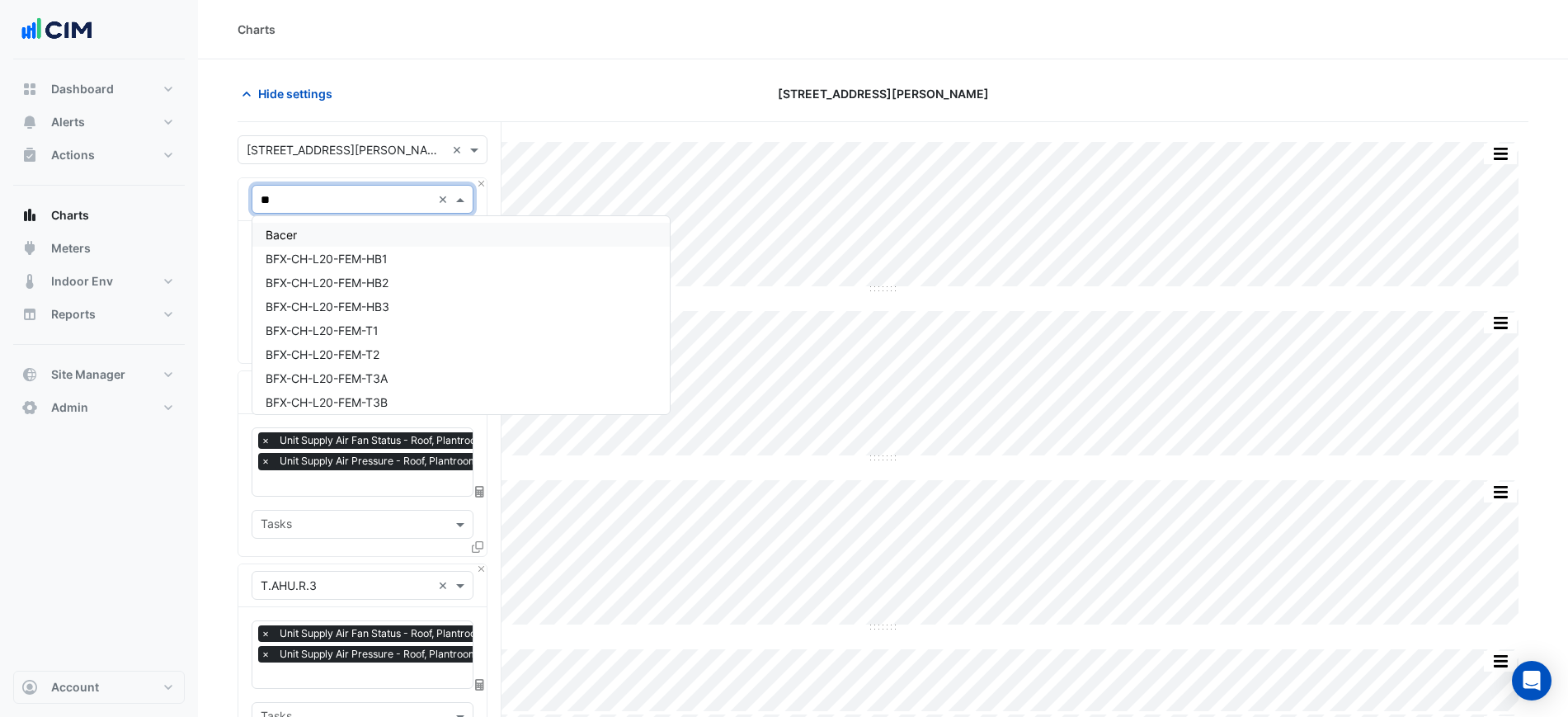
type input "***"
click at [330, 372] on div "T.EAF.M.4" at bounding box center [362, 371] width 220 height 24
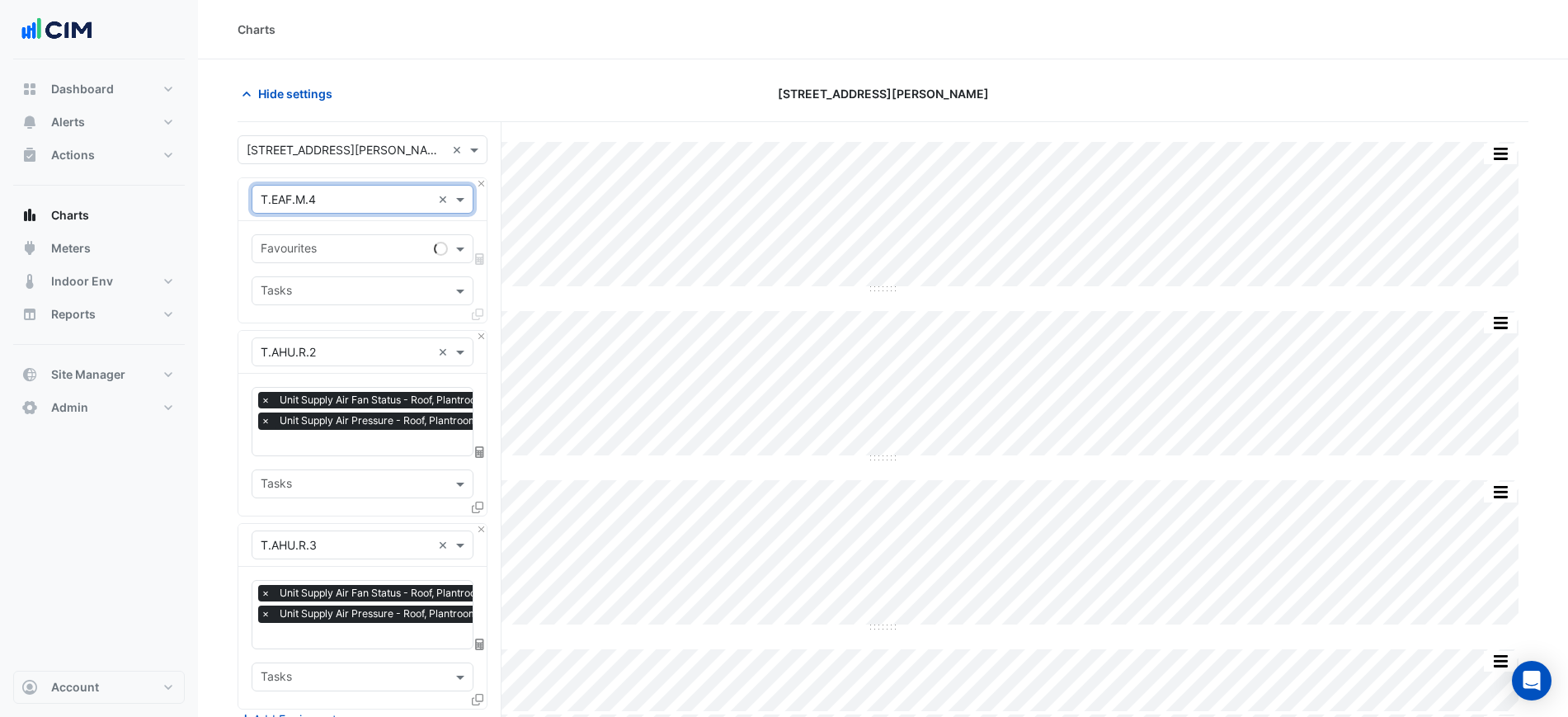
click at [344, 244] on input "text" at bounding box center [344, 250] width 167 height 17
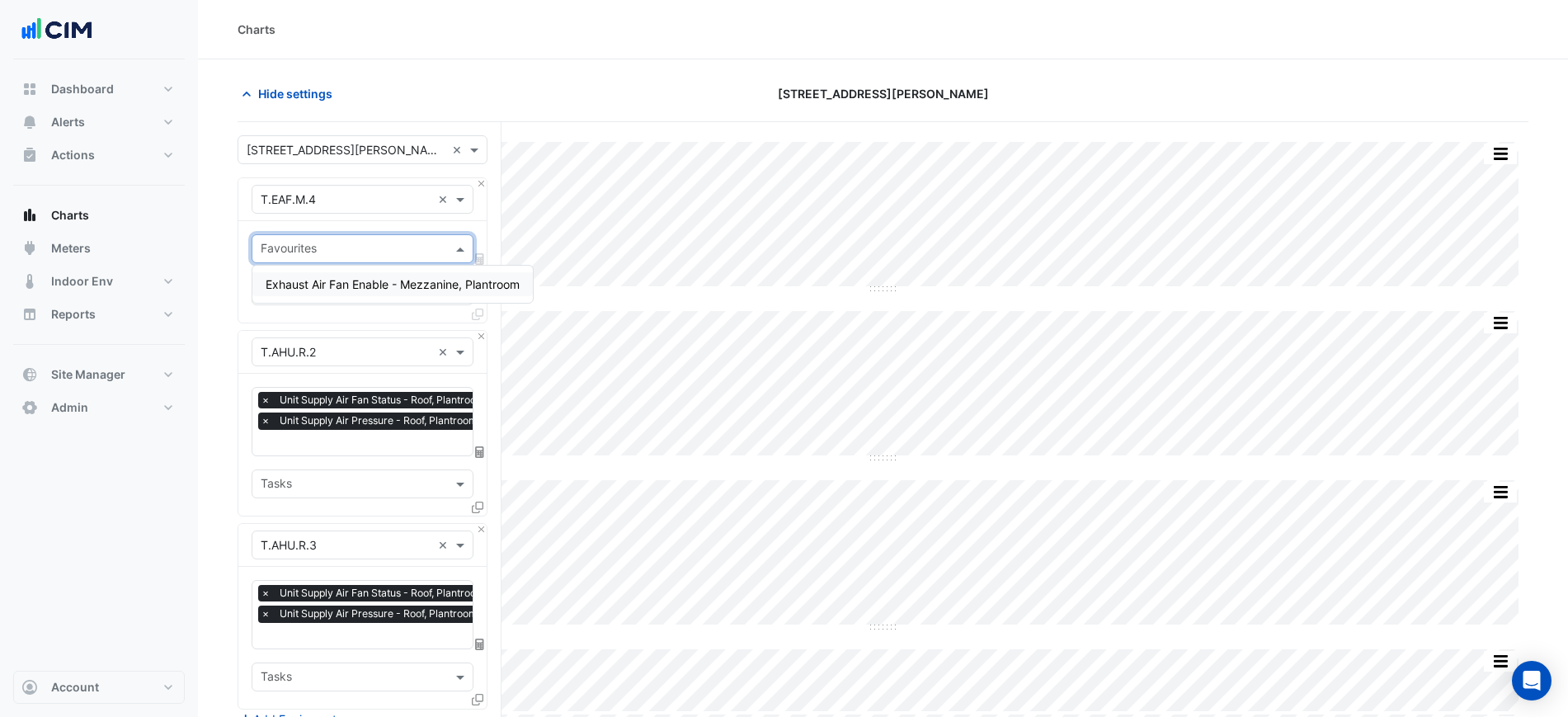
click at [323, 295] on div "Exhaust Air Fan Enable - Mezzanine, Plantroom" at bounding box center [393, 284] width 281 height 24
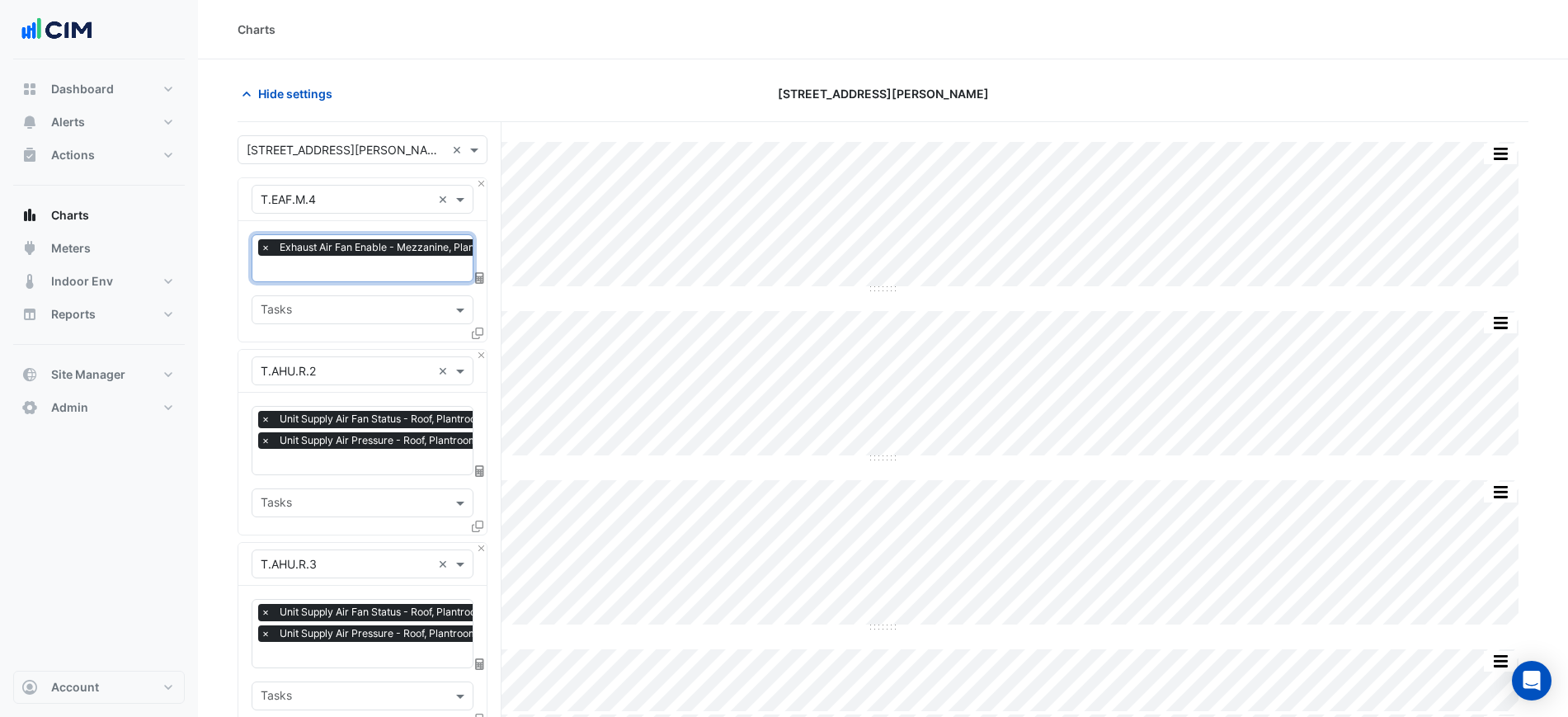
click at [478, 349] on div "× T.AHU.R.2 ×" at bounding box center [362, 370] width 248 height 43
click at [478, 349] on button "Close" at bounding box center [482, 355] width 11 height 11
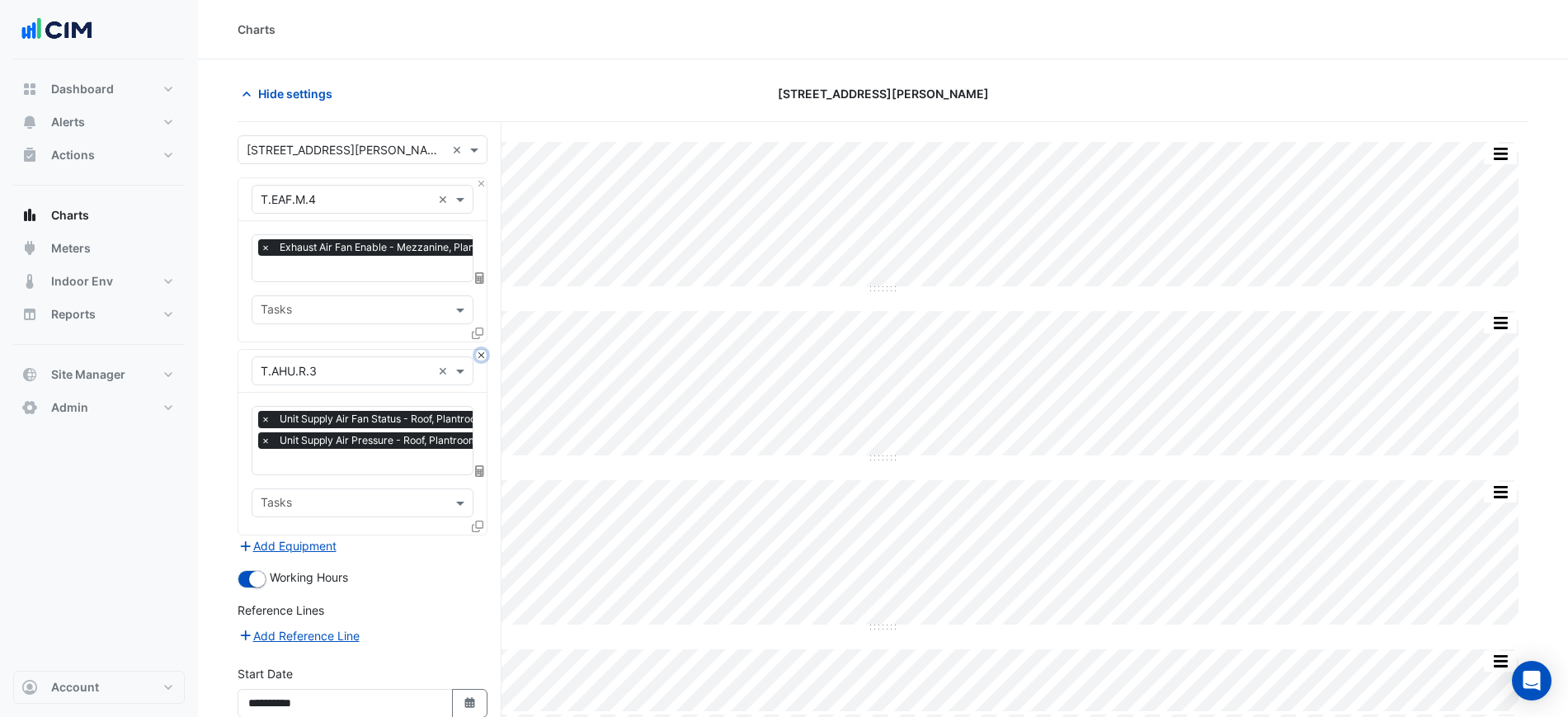
click at [480, 351] on button "Close" at bounding box center [482, 355] width 11 height 11
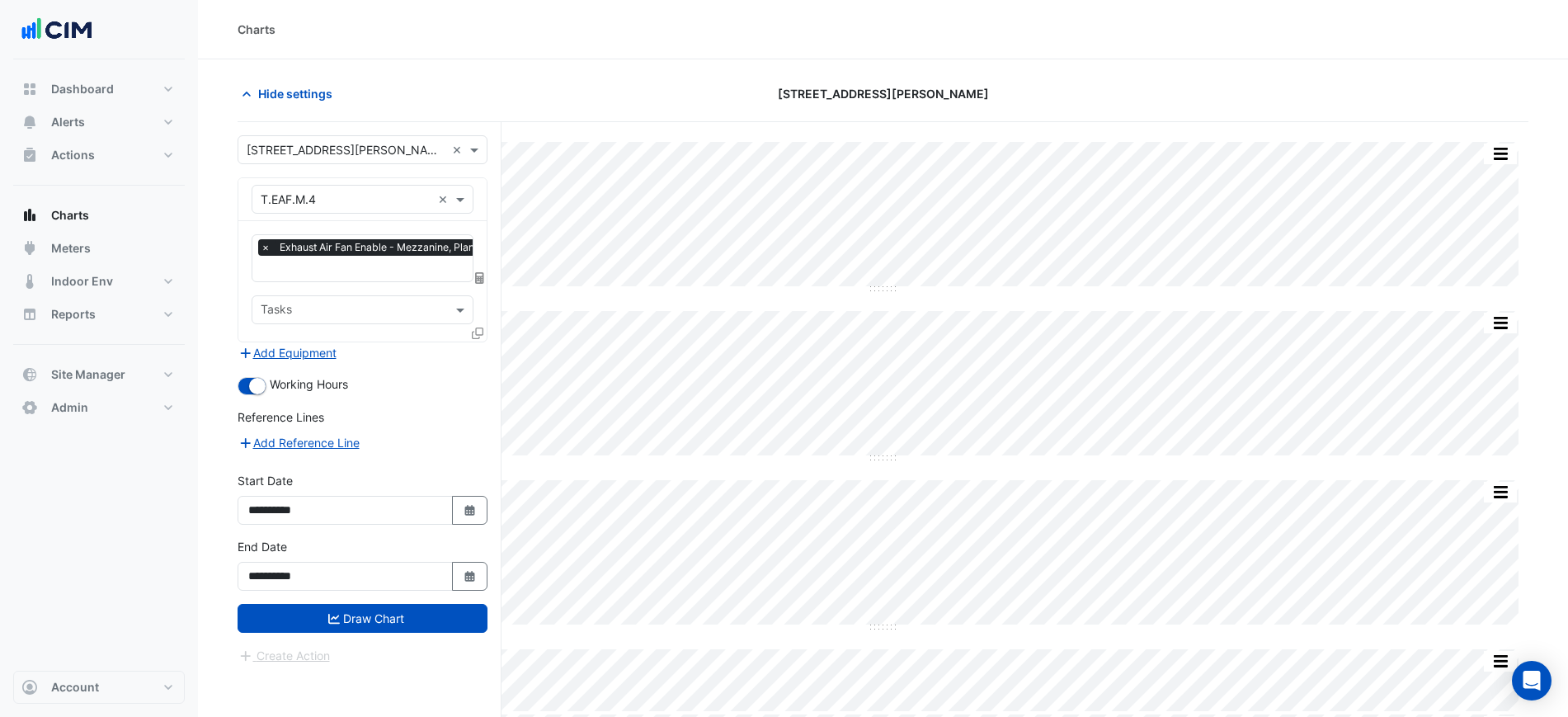
click at [480, 351] on div "Add Equipment" at bounding box center [362, 352] width 250 height 20
click at [460, 611] on button "Draw Chart" at bounding box center [362, 618] width 250 height 29
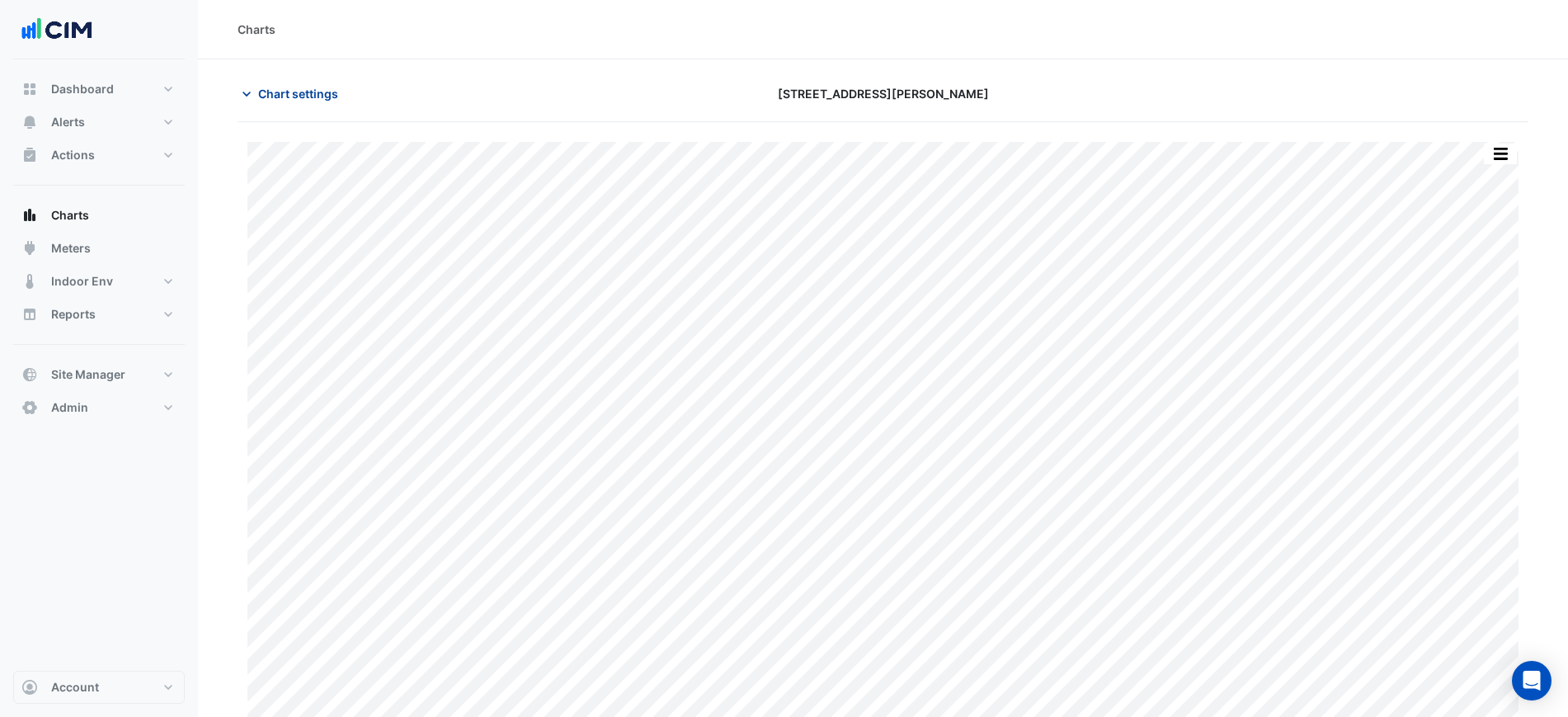
click at [291, 106] on button "Chart settings" at bounding box center [292, 93] width 111 height 29
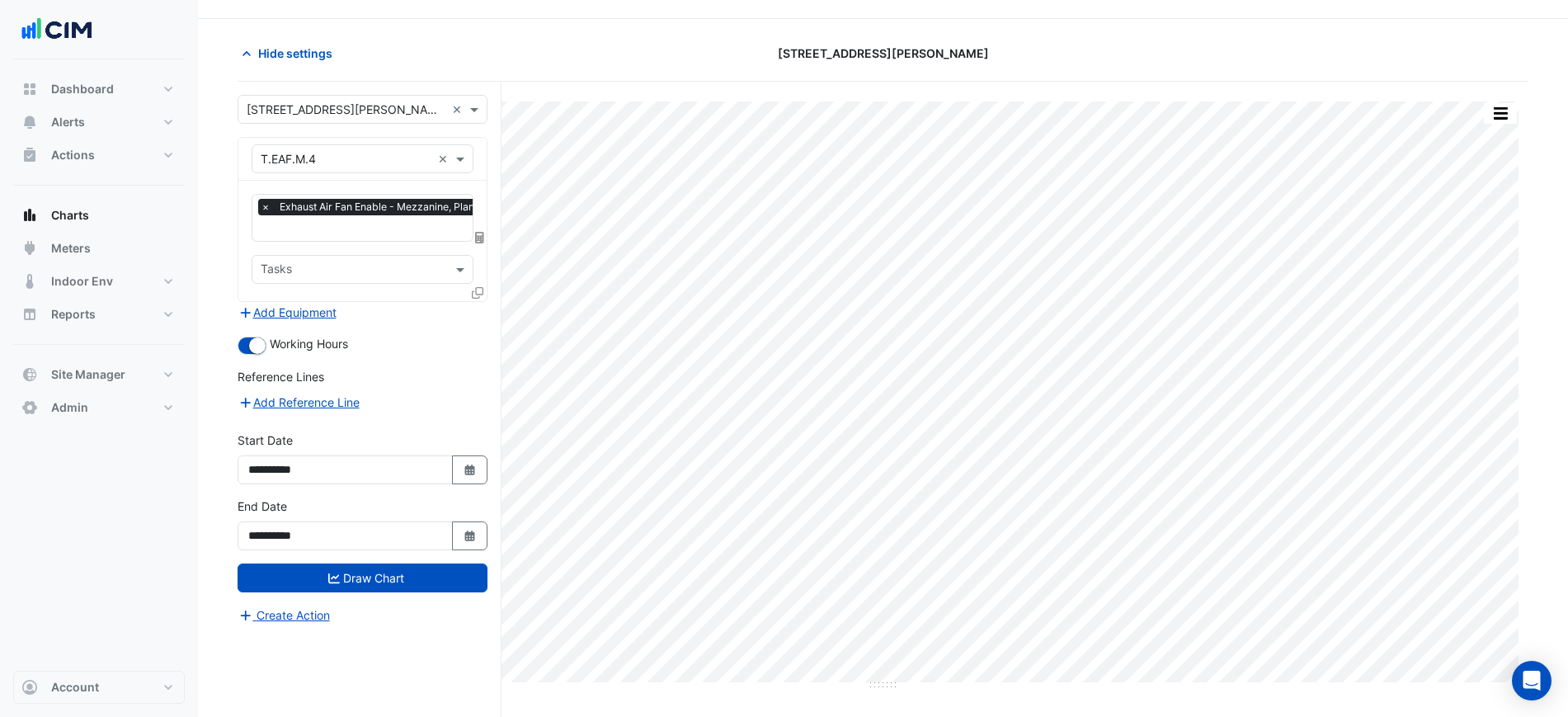
scroll to position [62, 0]
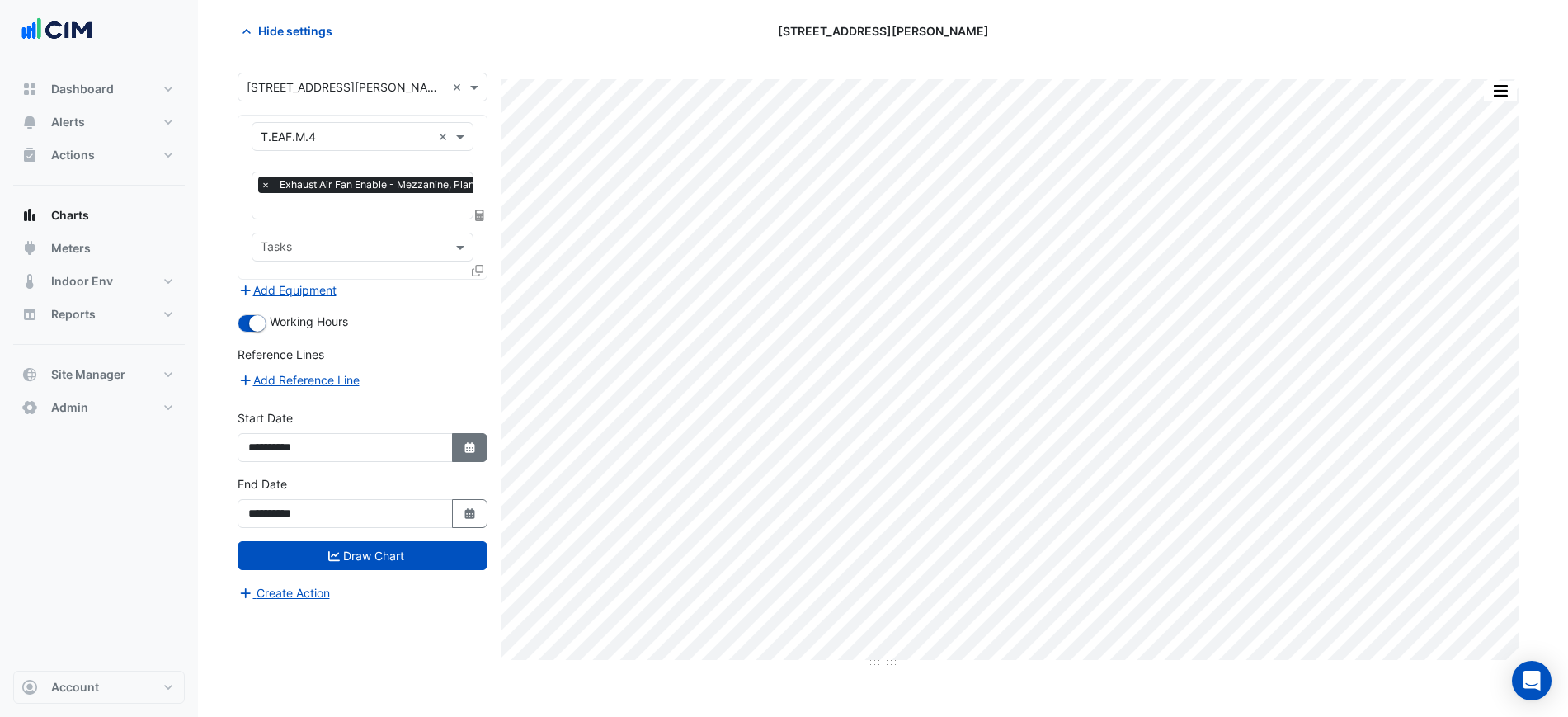
click at [471, 442] on icon "Select Date" at bounding box center [470, 447] width 14 height 12
select select "*"
select select "****"
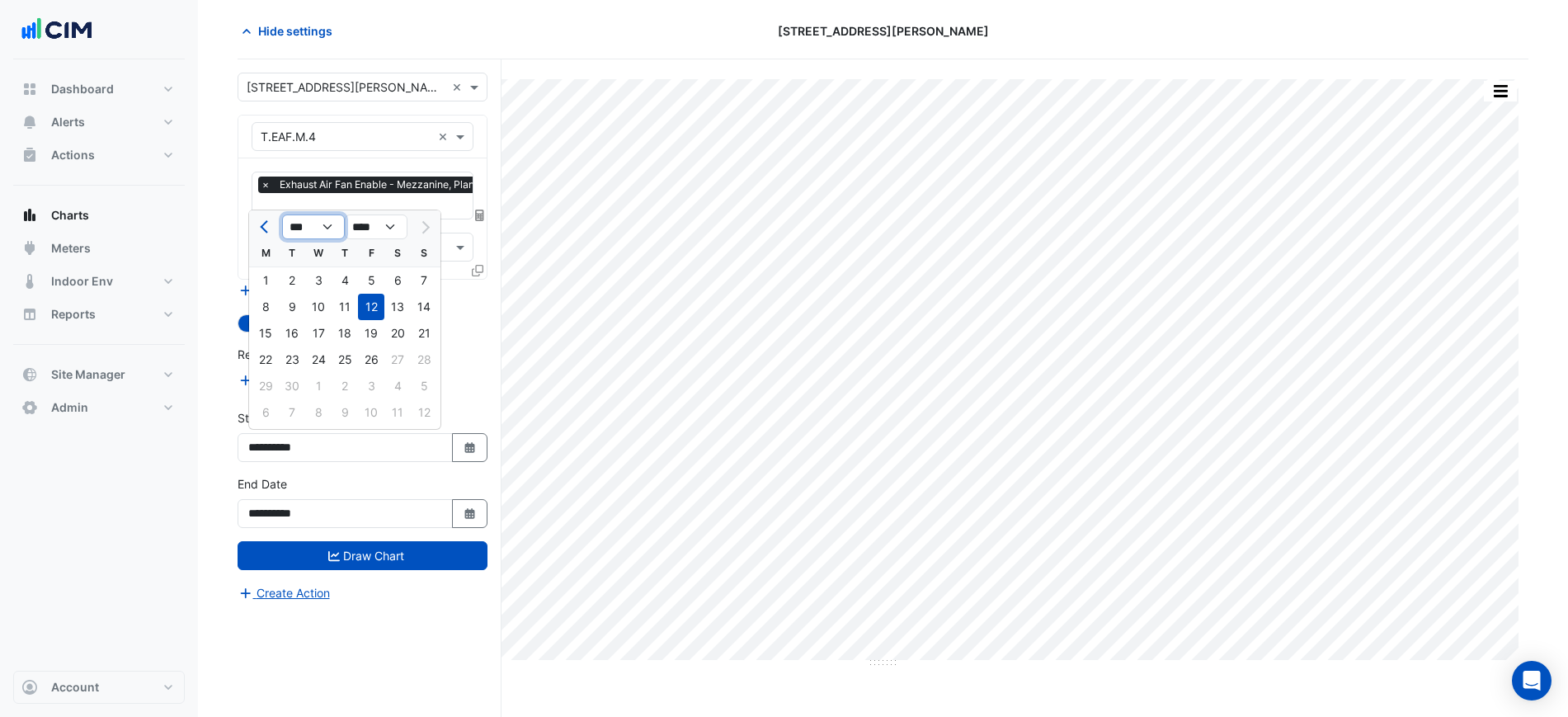
click at [322, 227] on select "*** *** *** *** *** *** *** *** ***" at bounding box center [313, 226] width 62 height 24
select select "*"
click at [282, 215] on select "*** *** *** *** *** *** *** *** ***" at bounding box center [313, 226] width 62 height 24
click at [332, 282] on div "2" at bounding box center [344, 280] width 26 height 26
type input "**********"
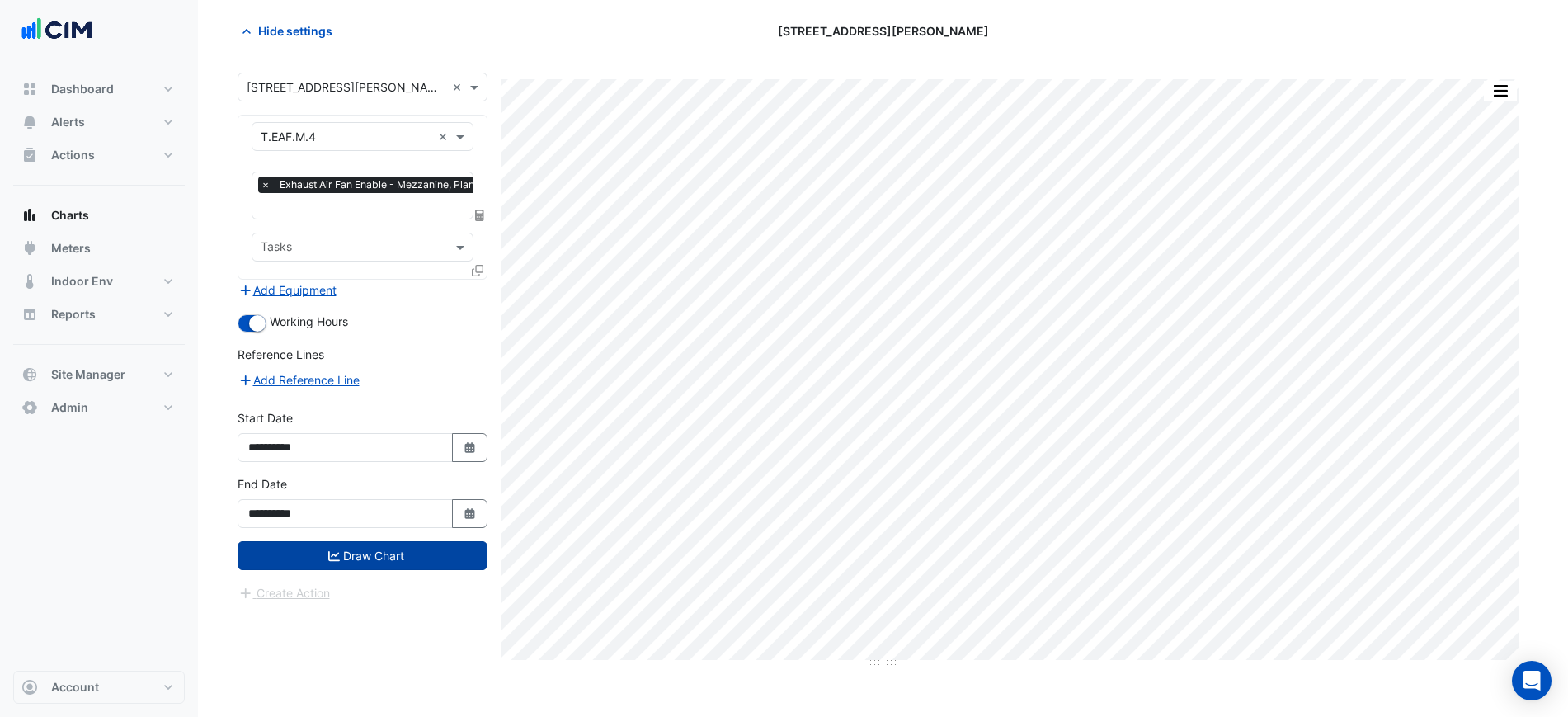
drag, startPoint x: 371, startPoint y: 543, endPoint x: 378, endPoint y: 548, distance: 8.6
click at [375, 546] on button "Draw Chart" at bounding box center [362, 556] width 250 height 29
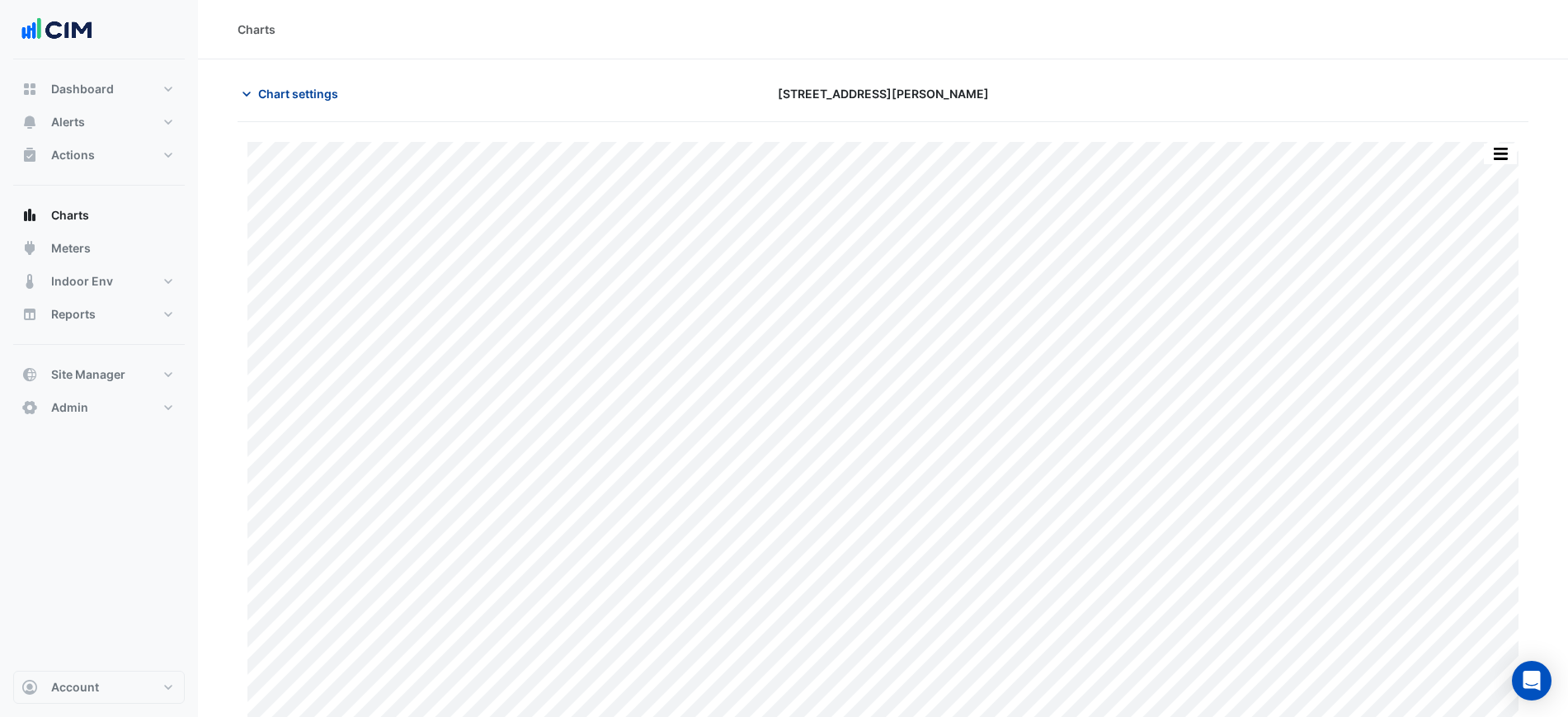
click at [282, 103] on button "Chart settings" at bounding box center [292, 93] width 111 height 29
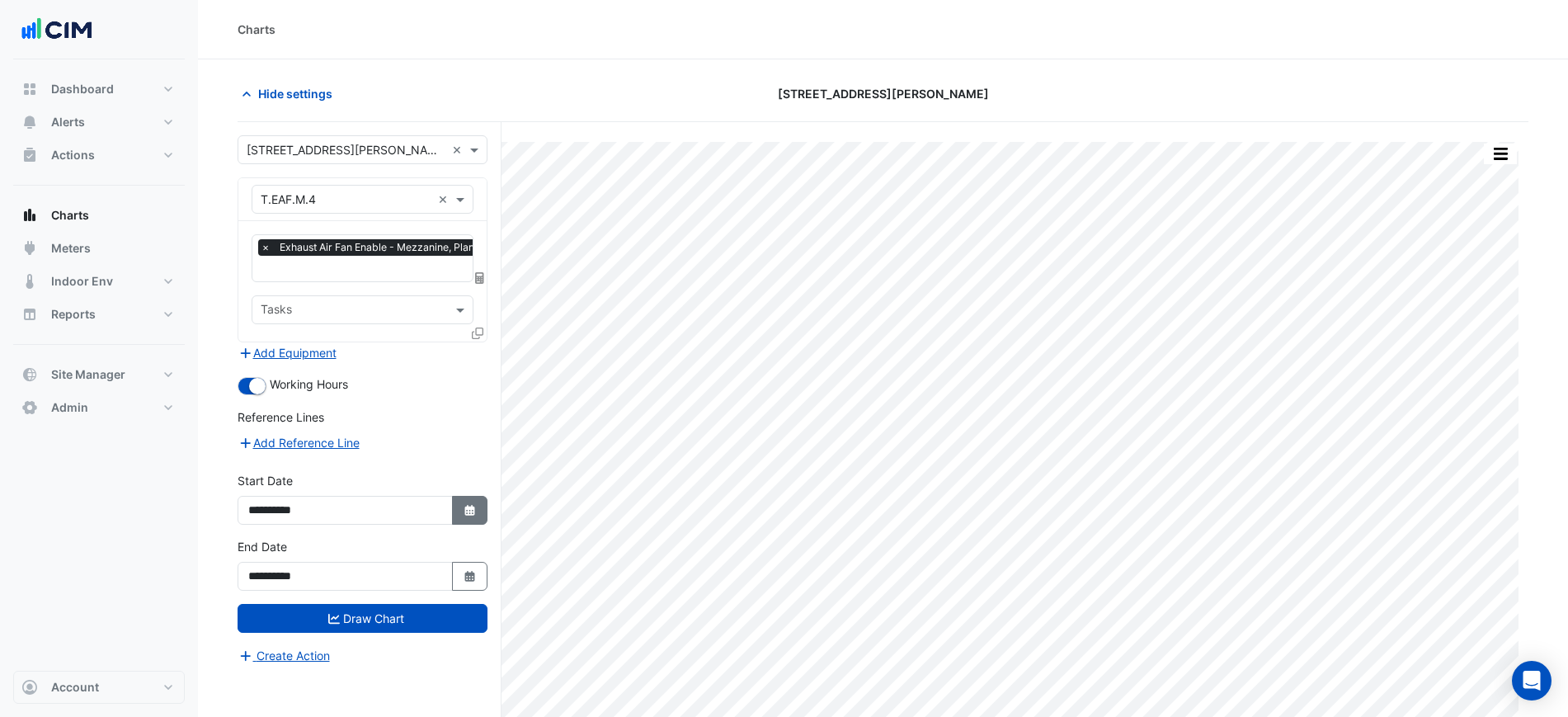
click at [463, 517] on button "Select Date" at bounding box center [470, 511] width 36 height 29
select select "****"
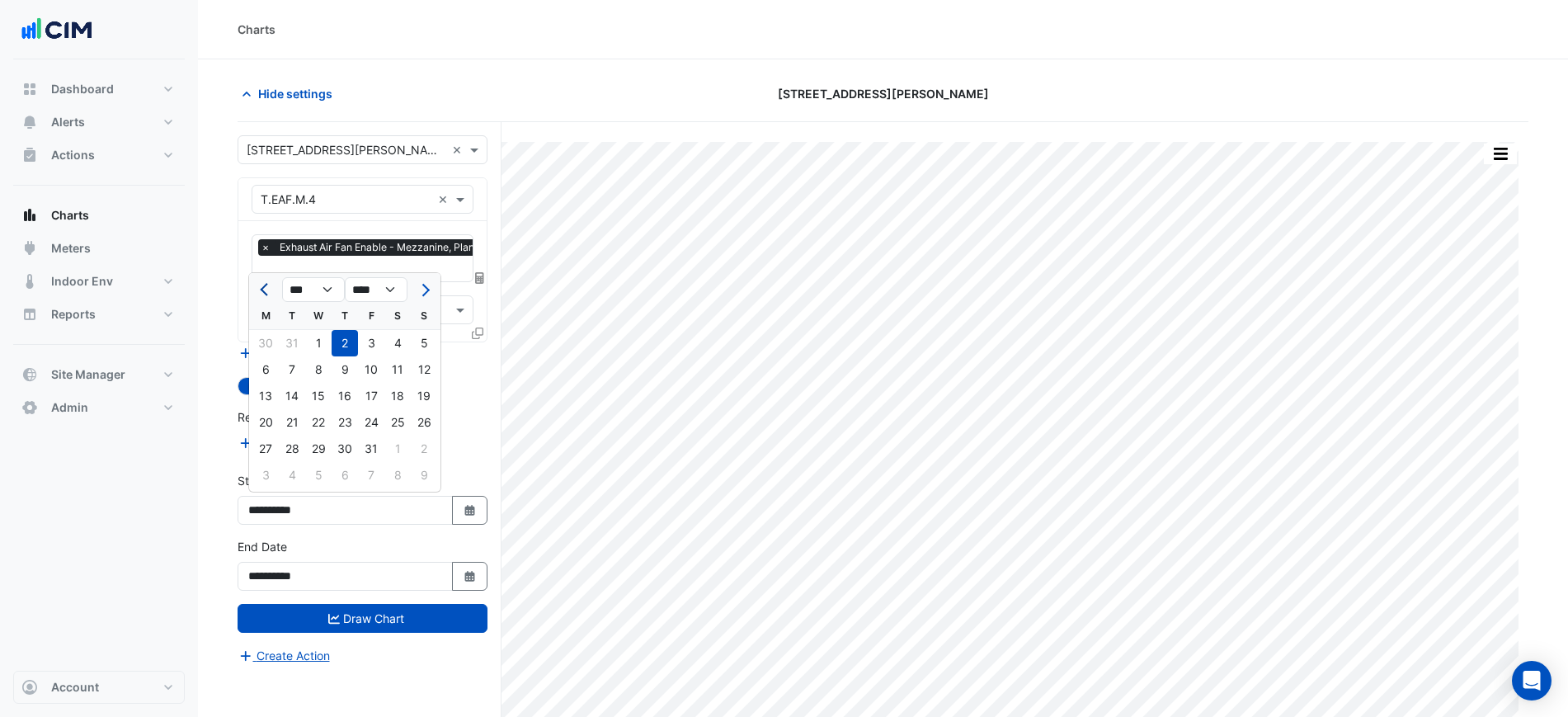
click at [262, 288] on span "Previous month" at bounding box center [266, 290] width 13 height 13
select select "**"
select select "****"
click at [262, 288] on span "Previous month" at bounding box center [266, 290] width 13 height 13
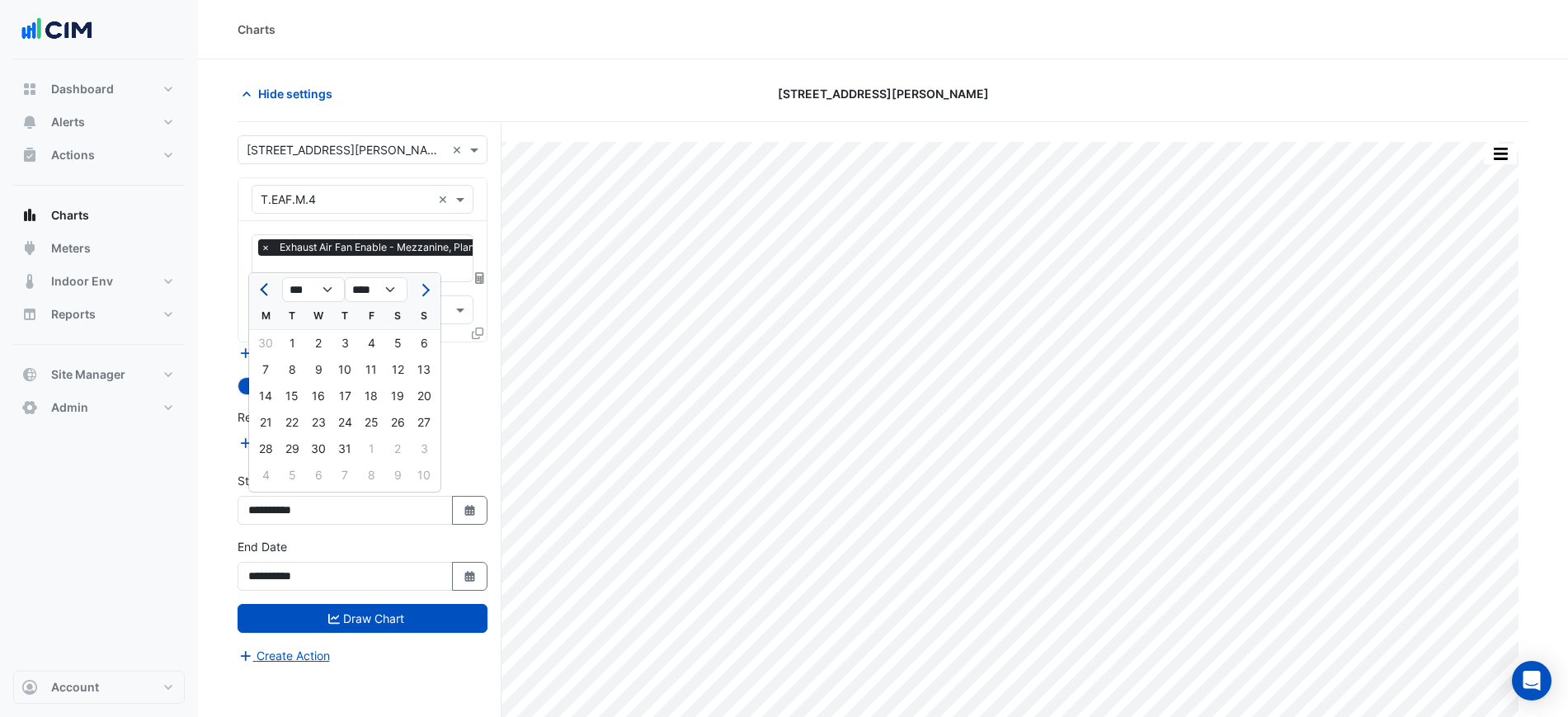
click at [262, 288] on span "Previous month" at bounding box center [266, 290] width 13 height 13
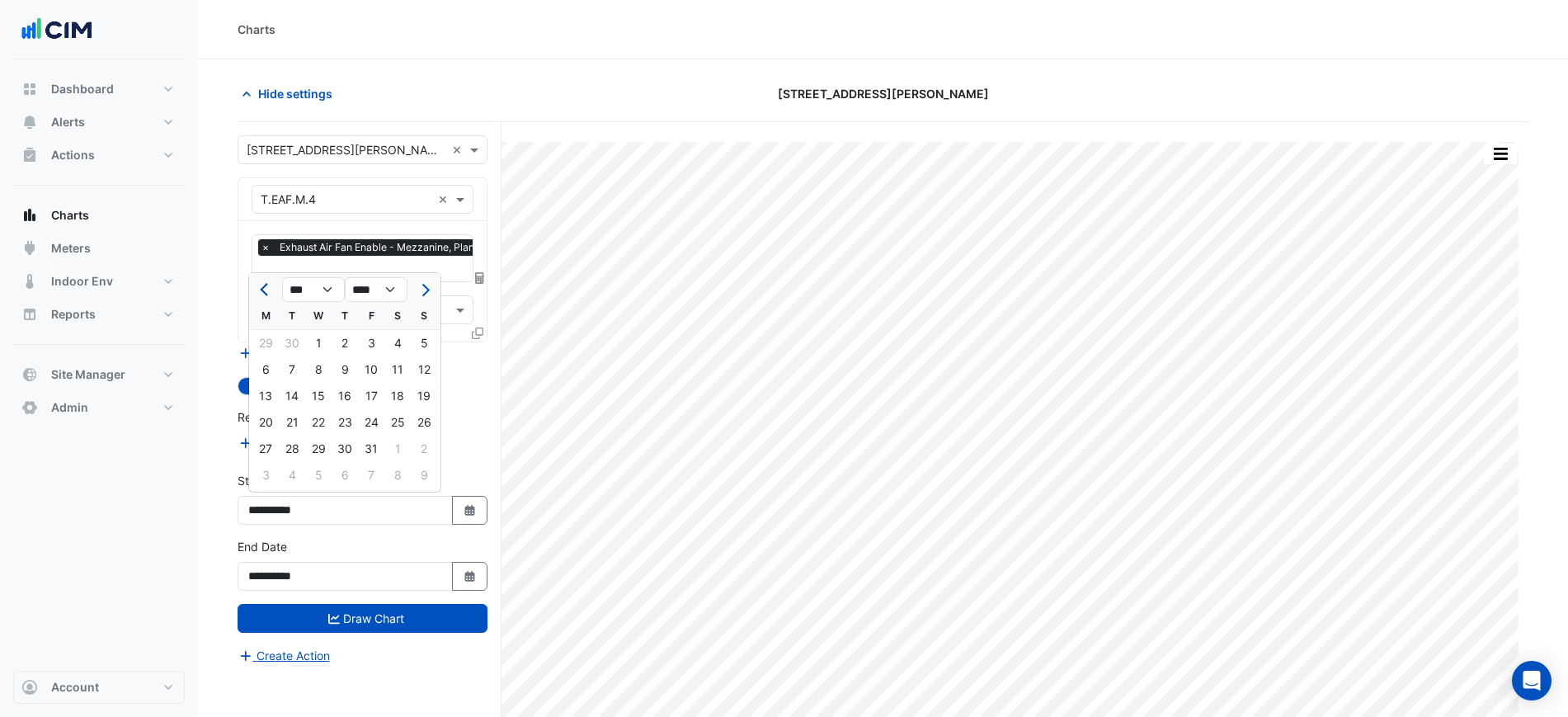
click at [262, 288] on span "Previous month" at bounding box center [266, 290] width 13 height 13
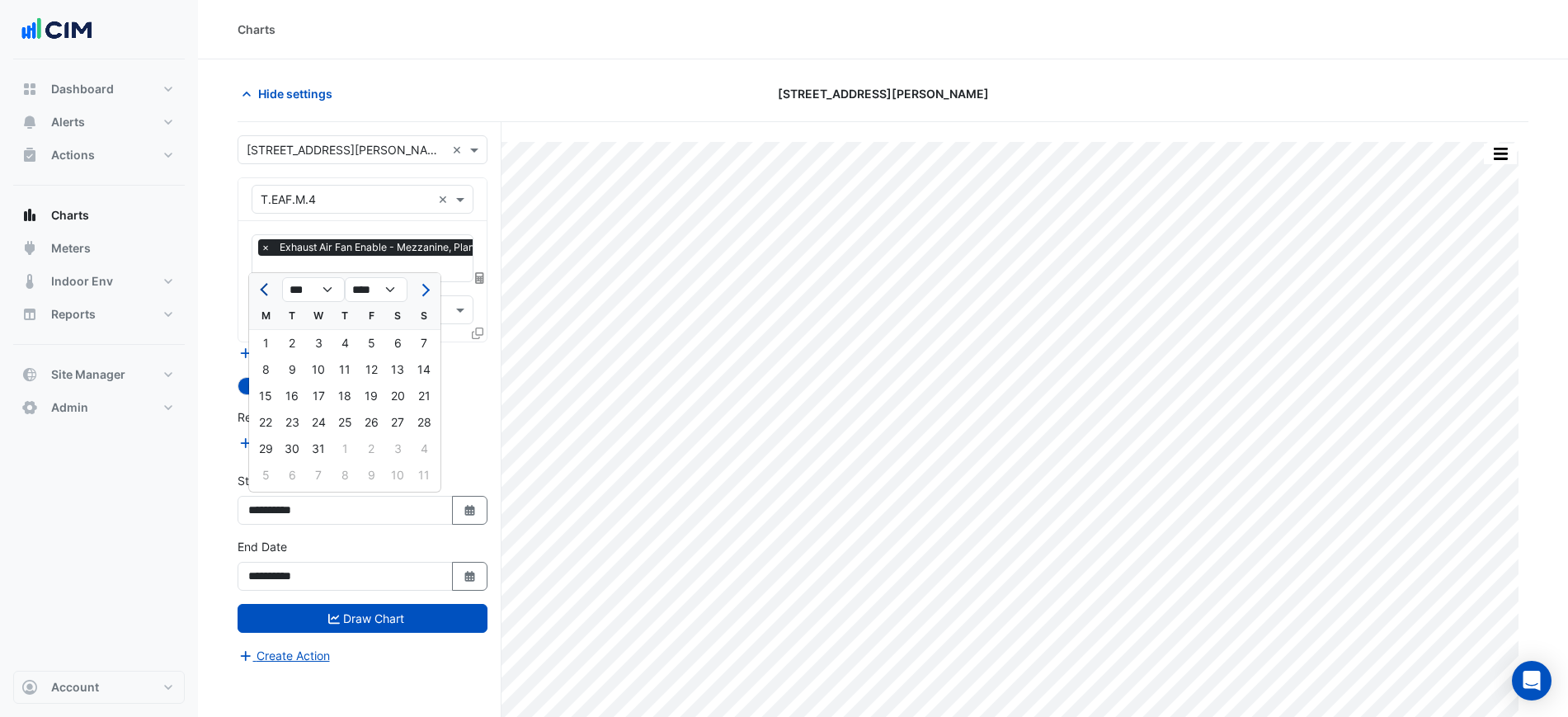
select select "**"
select select "****"
click at [422, 282] on button "Next month" at bounding box center [424, 289] width 20 height 26
select select "*"
select select "****"
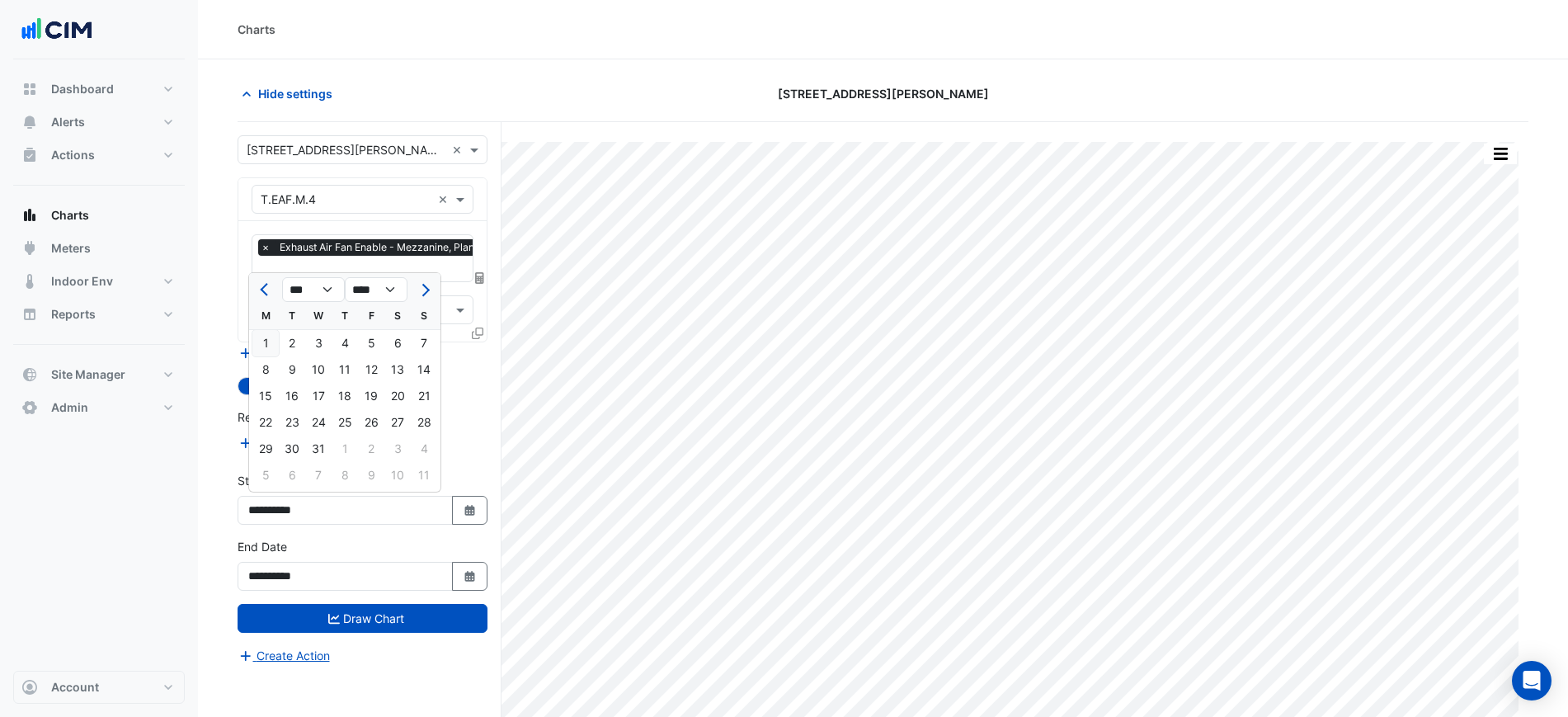
click at [268, 342] on div "1" at bounding box center [265, 342] width 26 height 26
type input "**********"
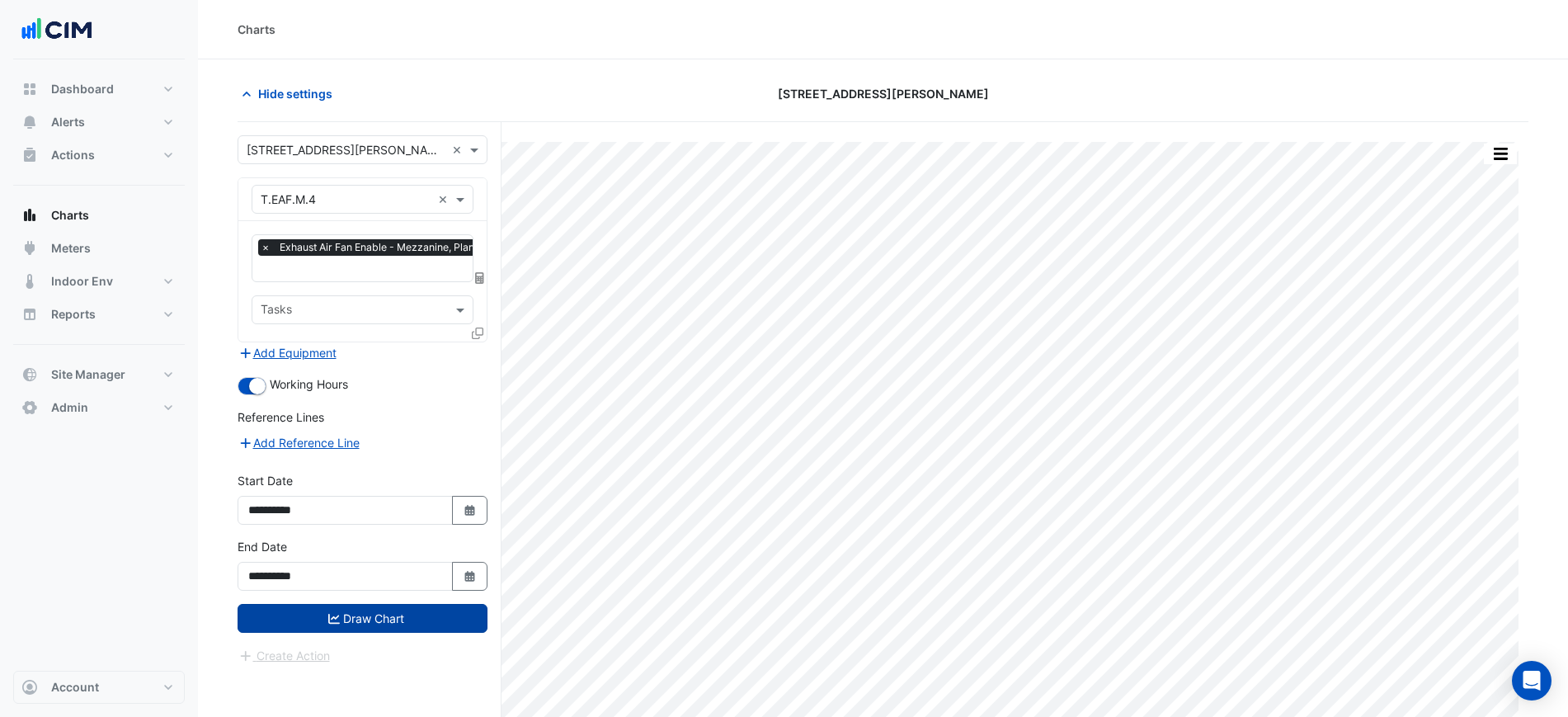
click at [390, 611] on button "Draw Chart" at bounding box center [362, 618] width 250 height 29
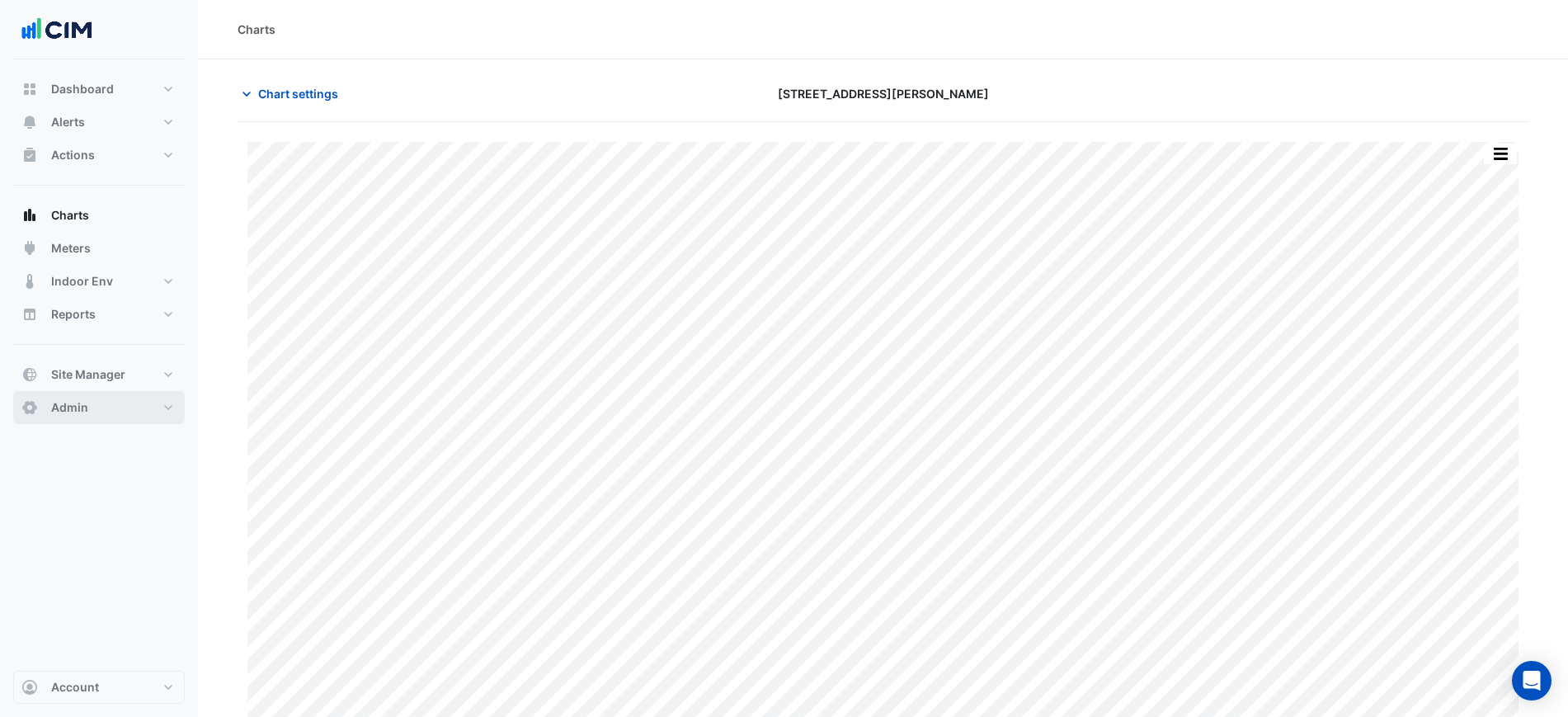
click at [371, 479] on div "Charts Chart settings 1 Martin Place Print Save as JPEG Save as PNG Pivot Data …" at bounding box center [784, 365] width 1568 height 731
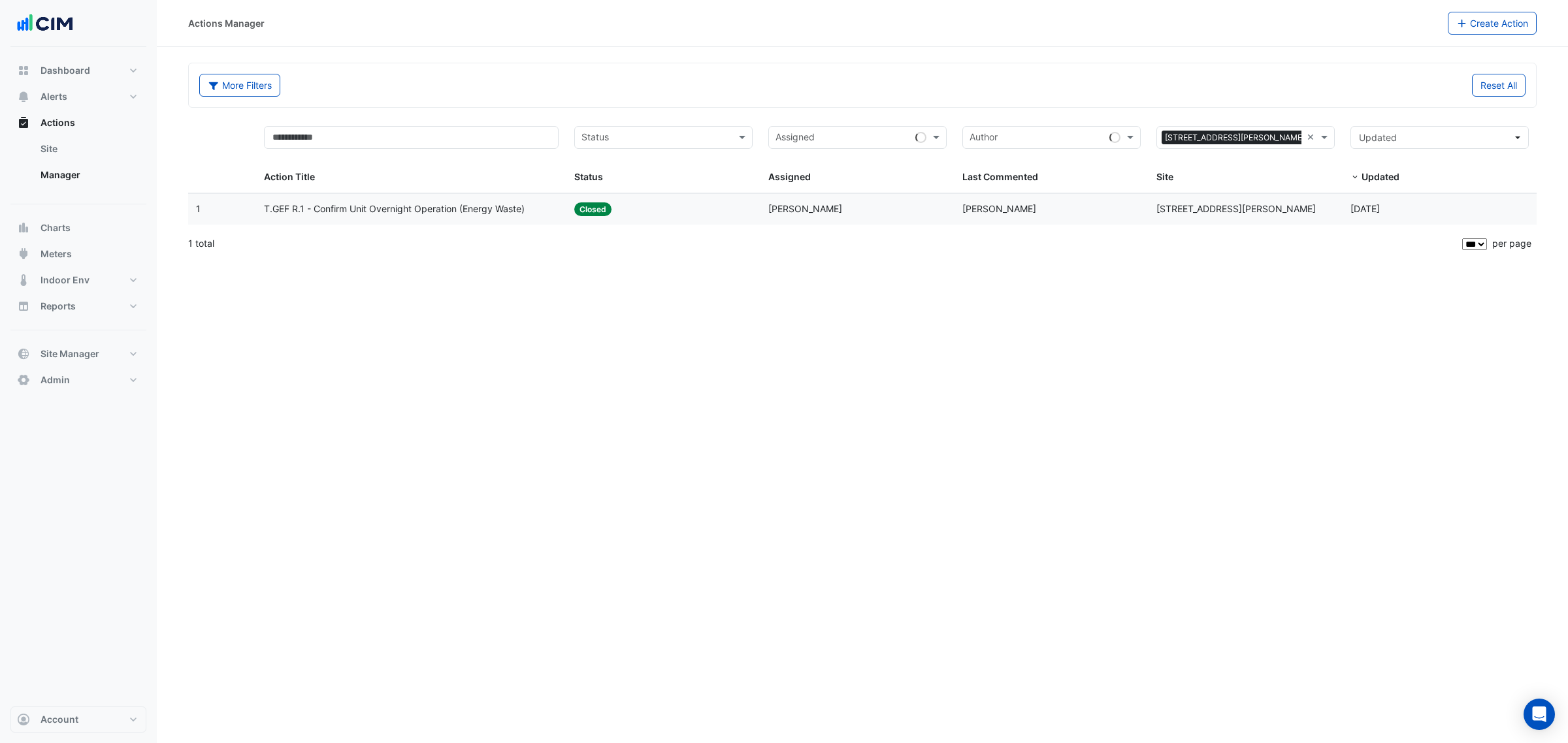
select select "***"
click at [632, 204] on datatable-body-cell "Status: Closed" at bounding box center [663, 209] width 194 height 31
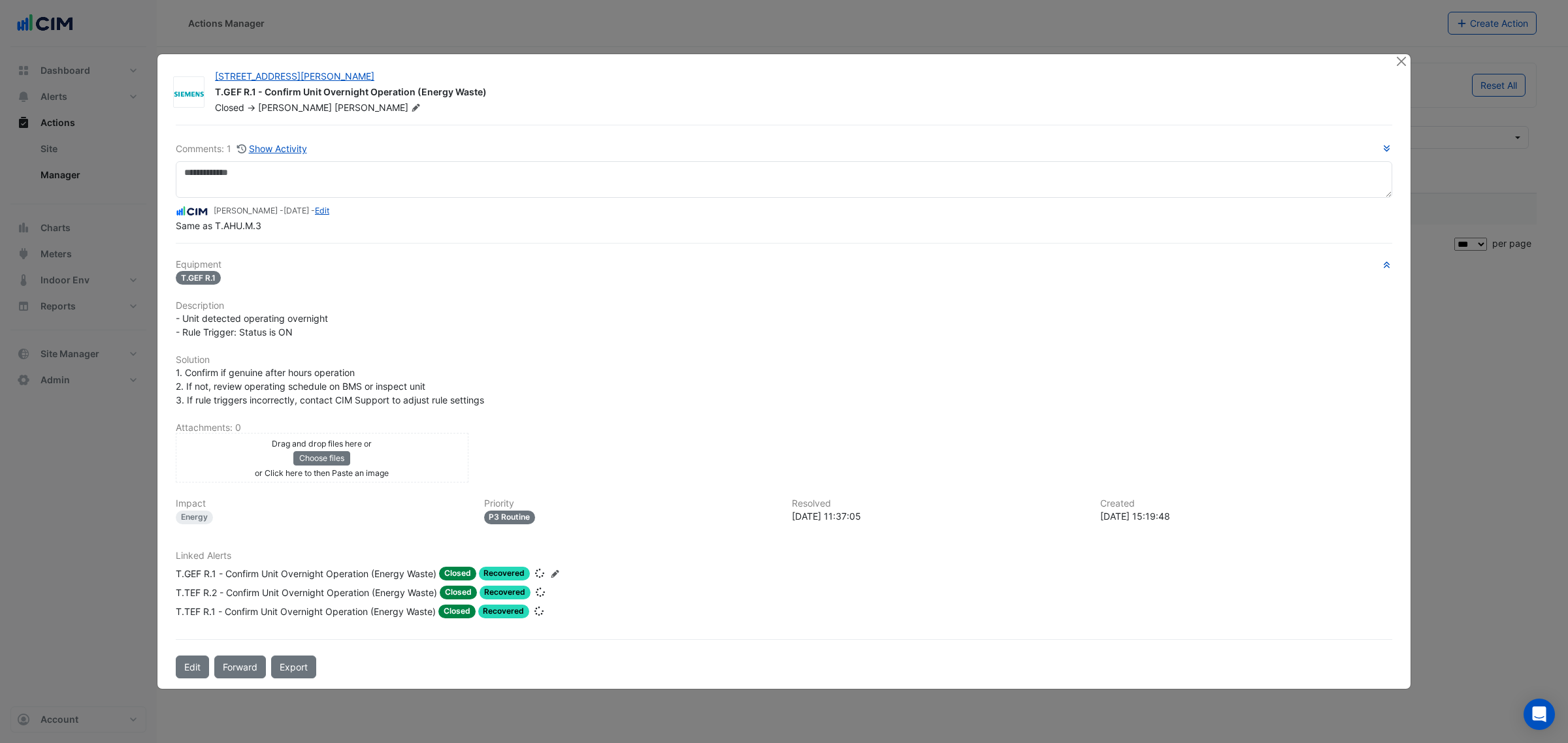
click at [639, 221] on div "Same as T.AHU.M.3" at bounding box center [784, 225] width 1216 height 14
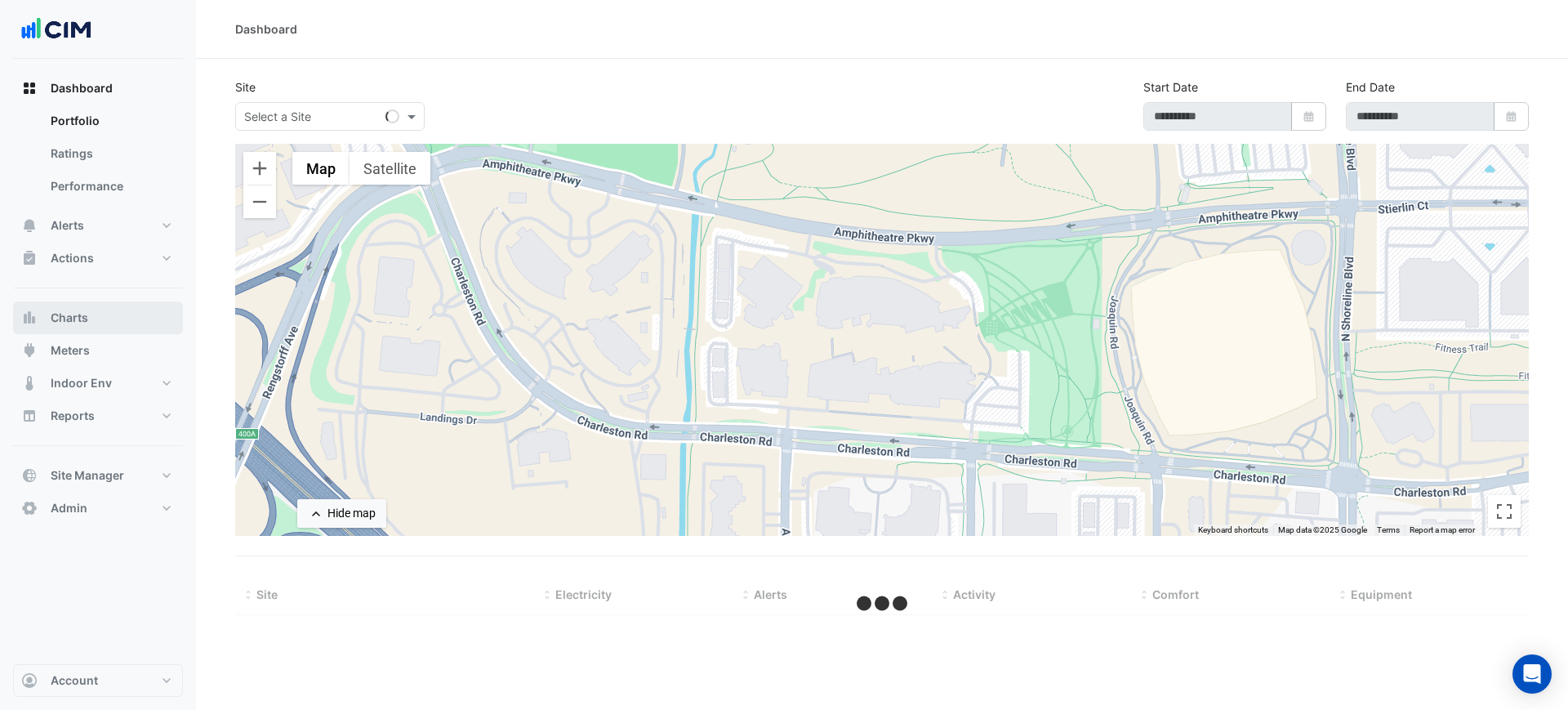
click at [67, 311] on span "Charts" at bounding box center [69, 317] width 38 height 16
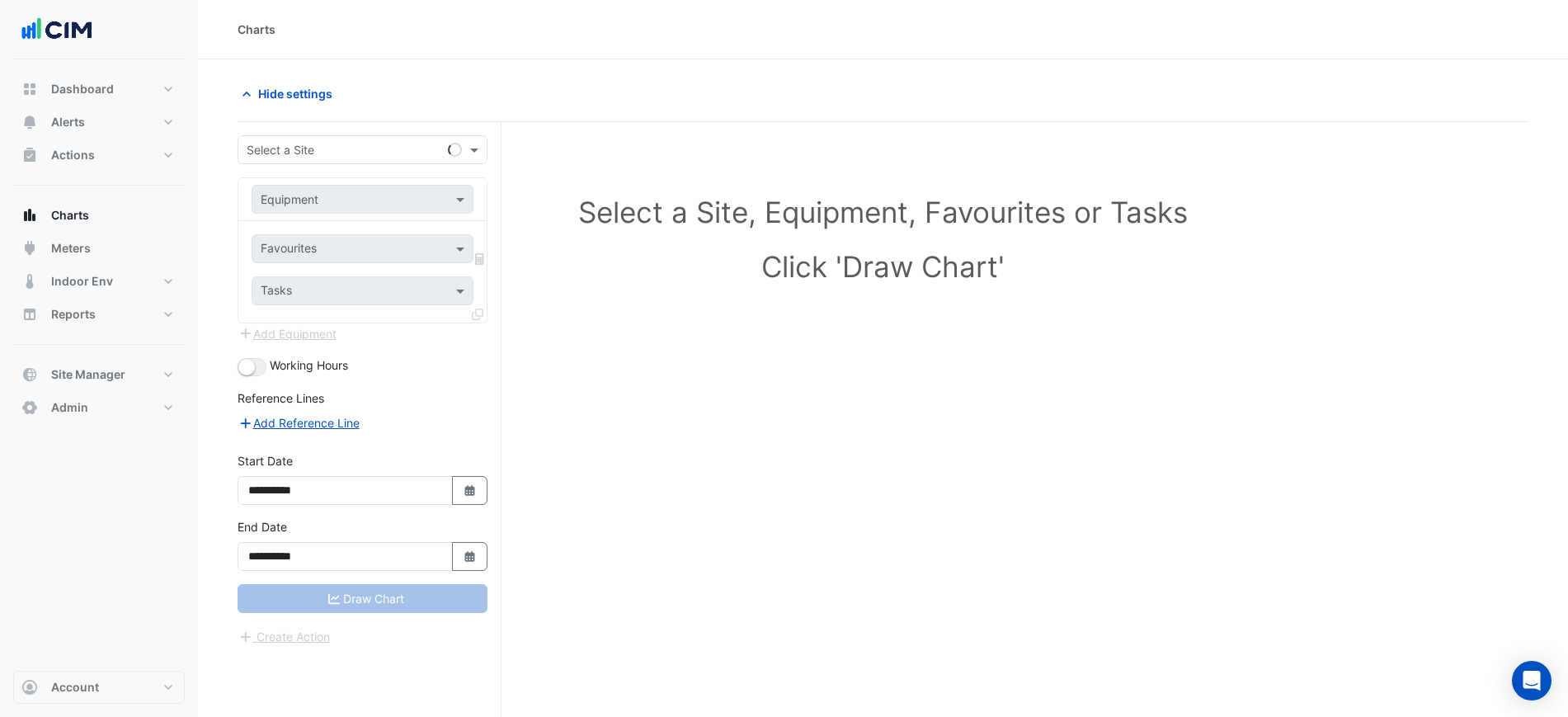
click at [286, 164] on form "**********" at bounding box center [362, 390] width 250 height 511
click at [302, 153] on input "text" at bounding box center [346, 150] width 199 height 17
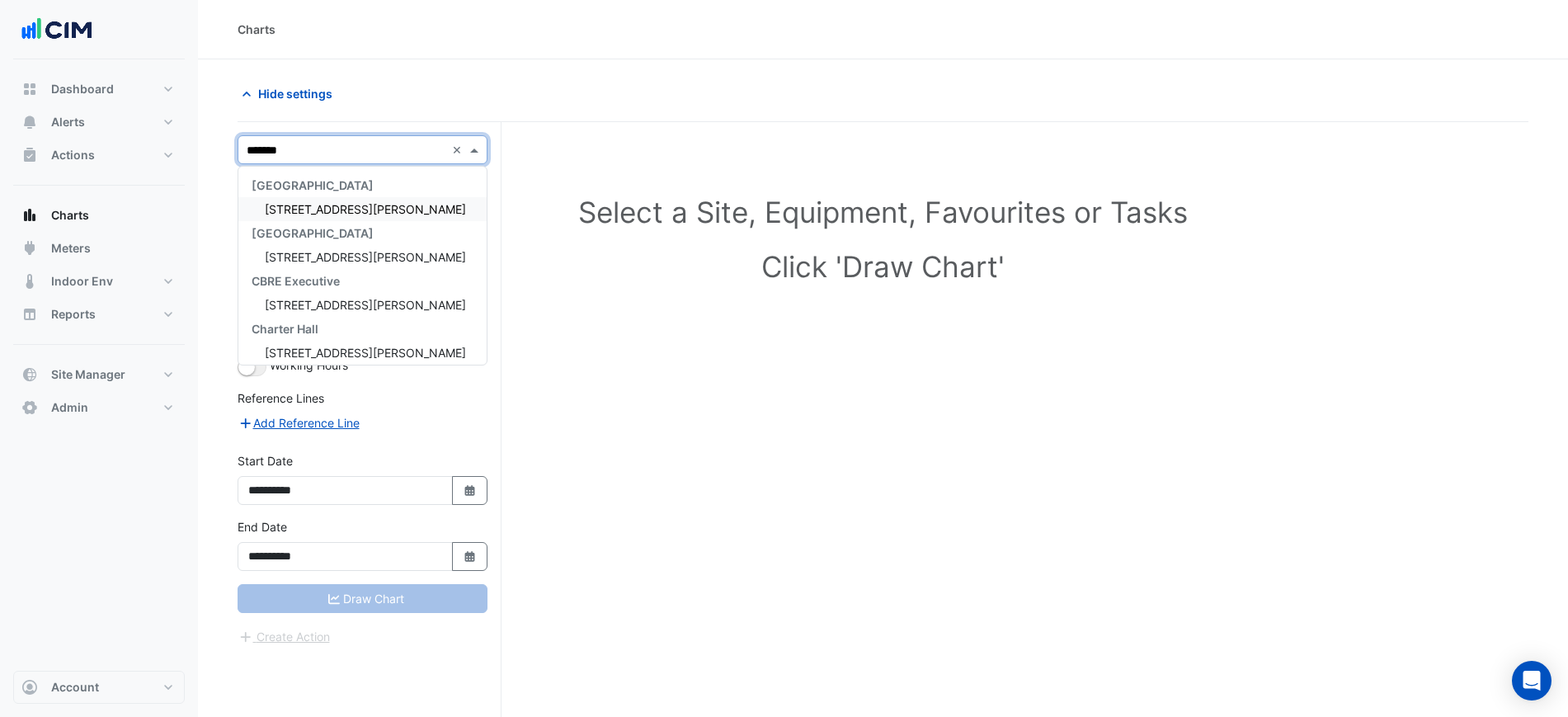
type input "********"
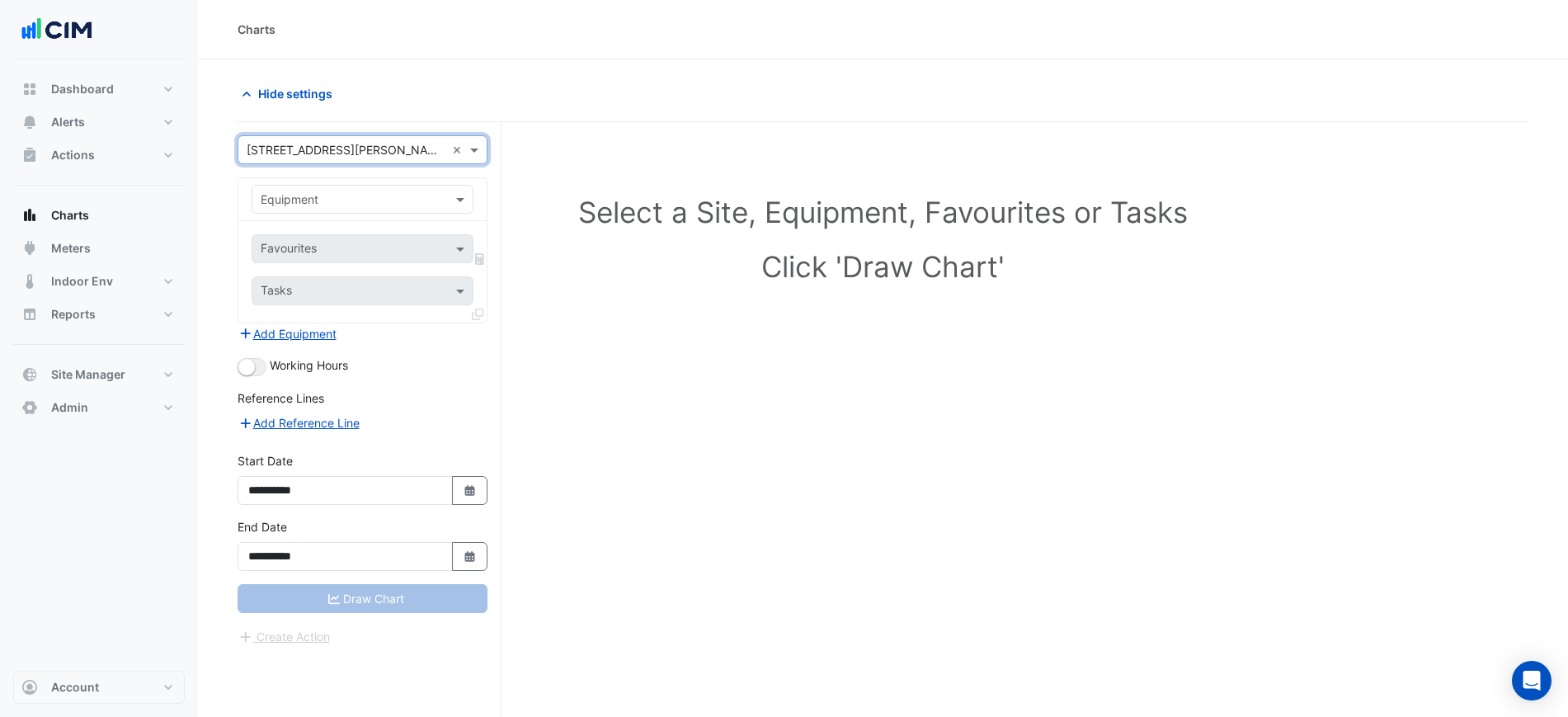
click at [311, 193] on input "text" at bounding box center [346, 199] width 171 height 17
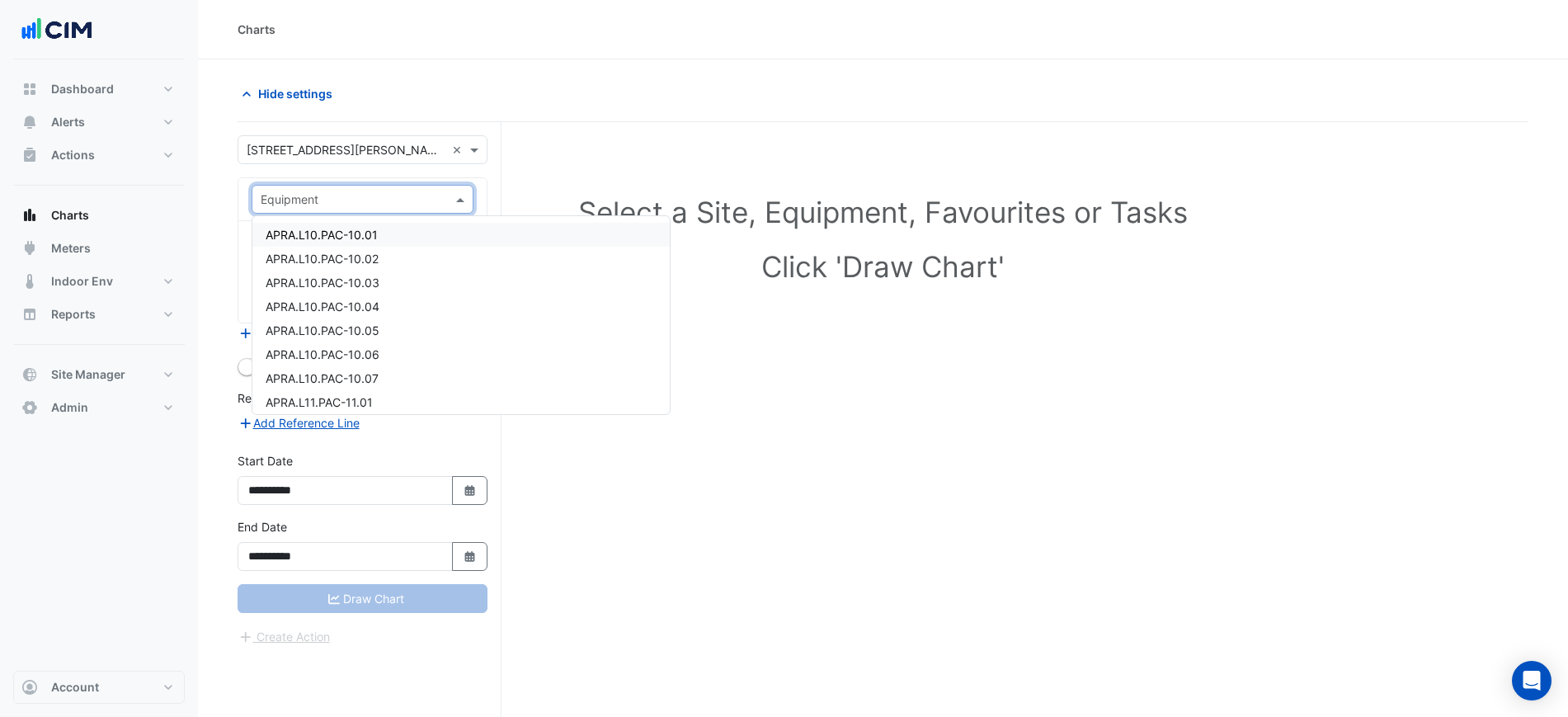
paste input "*********"
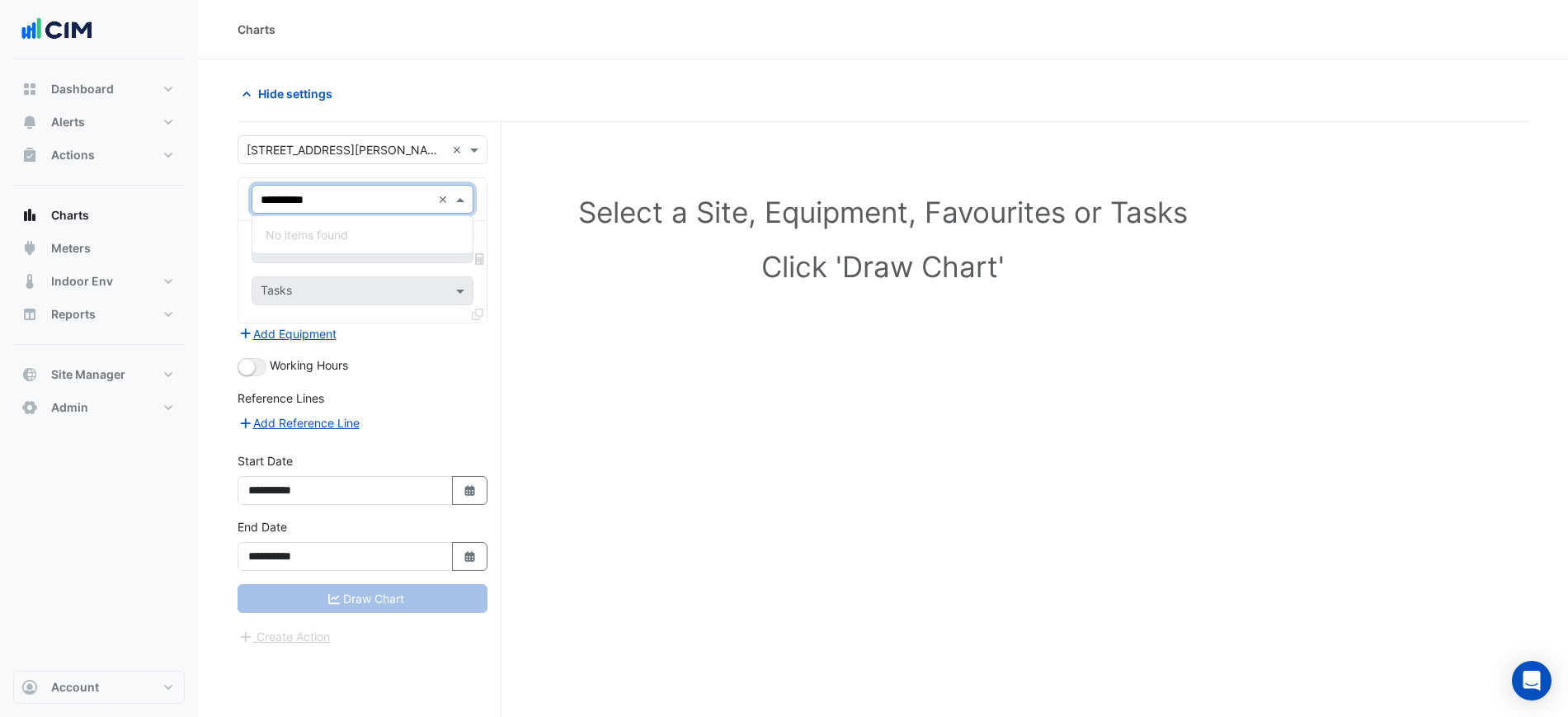
click at [290, 199] on input "*********" at bounding box center [346, 199] width 171 height 17
type input "*********"
click at [399, 230] on div "Favourites Tasks" at bounding box center [362, 272] width 248 height 101
click at [407, 248] on input "text" at bounding box center [353, 250] width 185 height 17
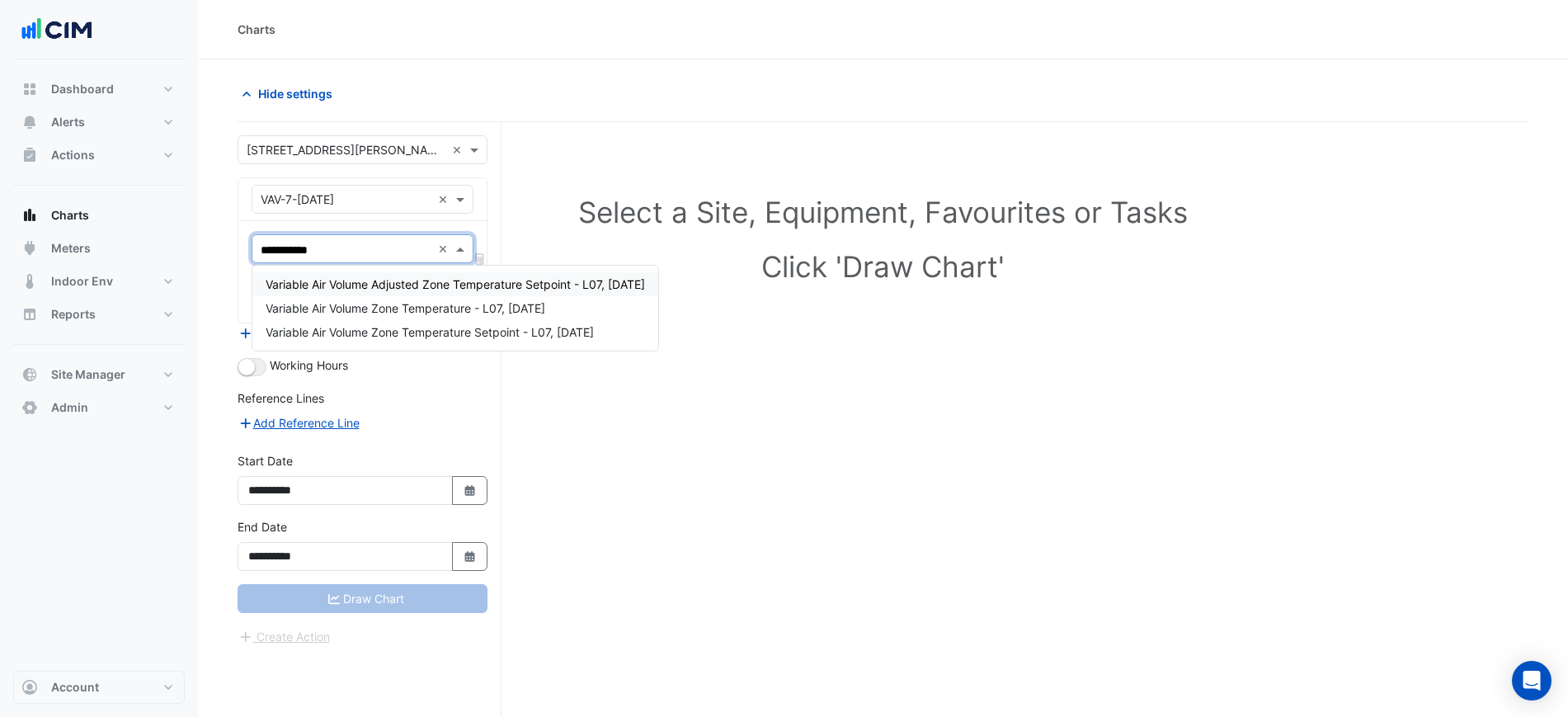
type input "**********"
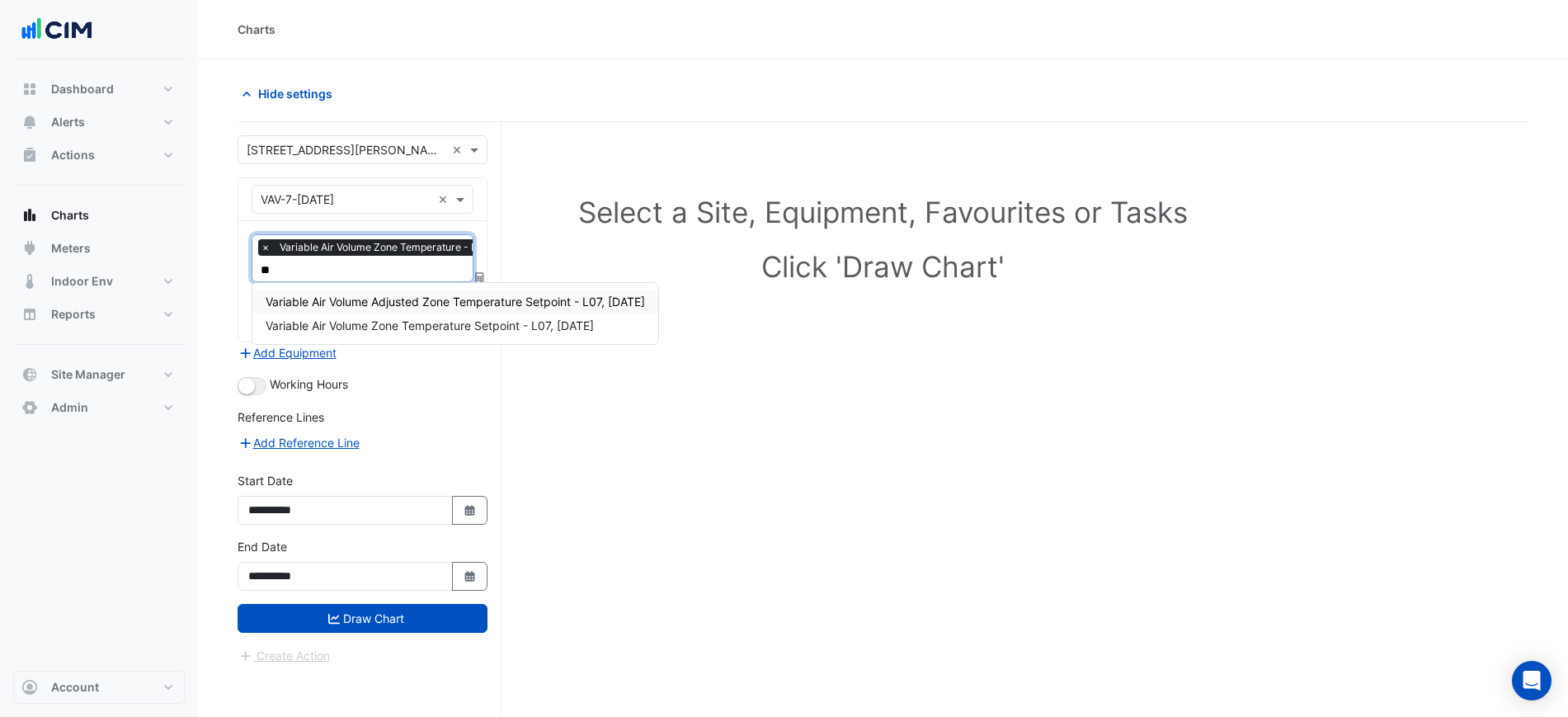
type input "***"
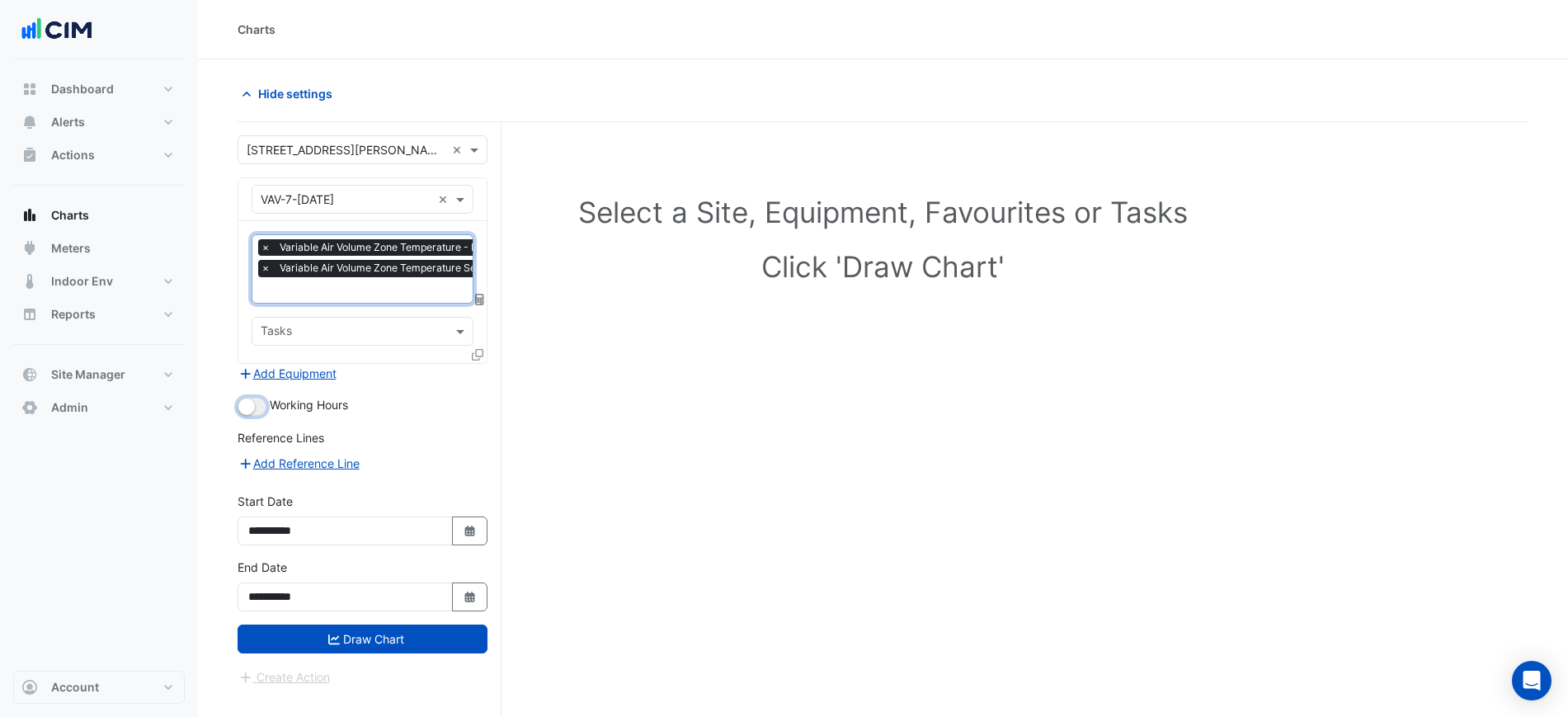
click at [246, 402] on small "button" at bounding box center [246, 406] width 16 height 16
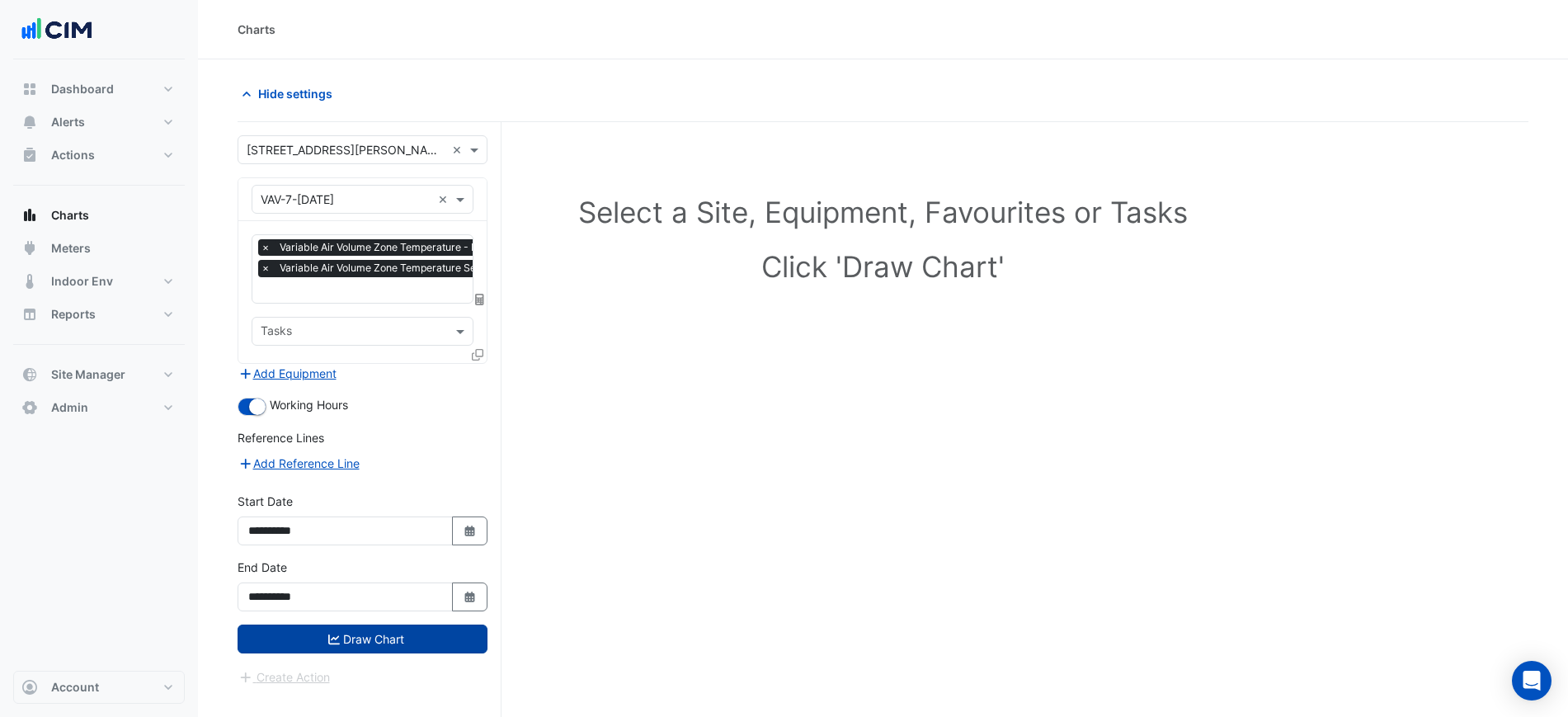
click at [388, 650] on button "Draw Chart" at bounding box center [362, 639] width 250 height 29
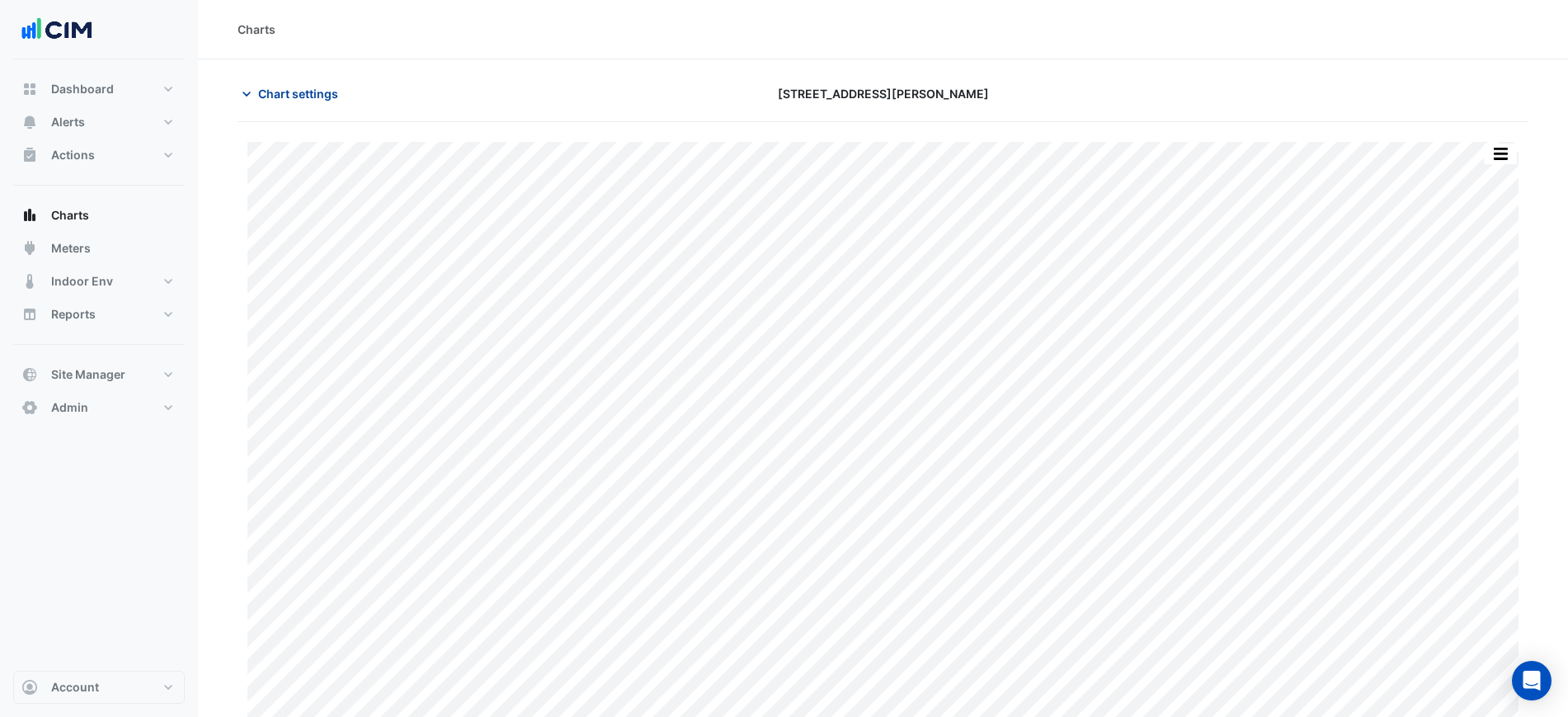
click at [330, 88] on span "Chart settings" at bounding box center [298, 93] width 80 height 17
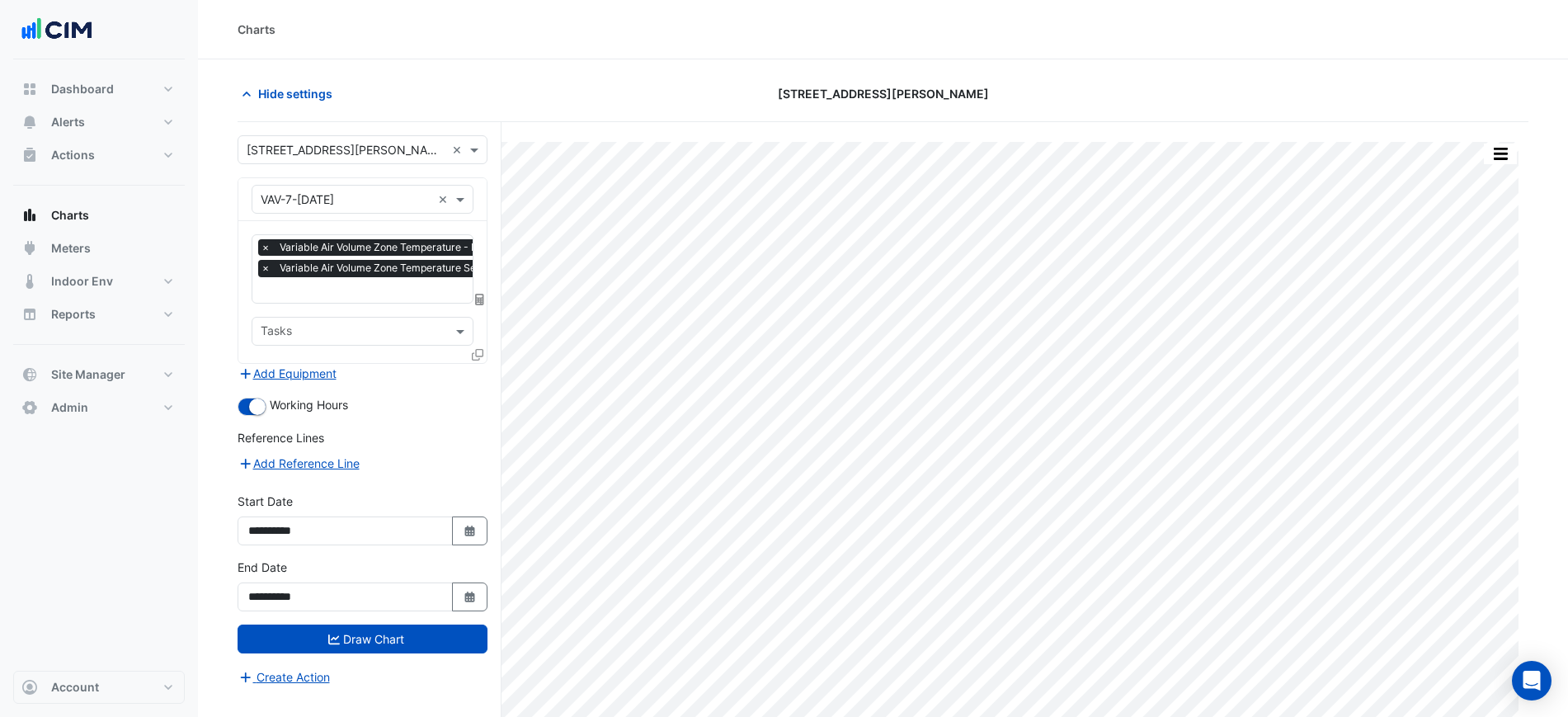
click at [347, 297] on input "text" at bounding box center [417, 292] width 313 height 17
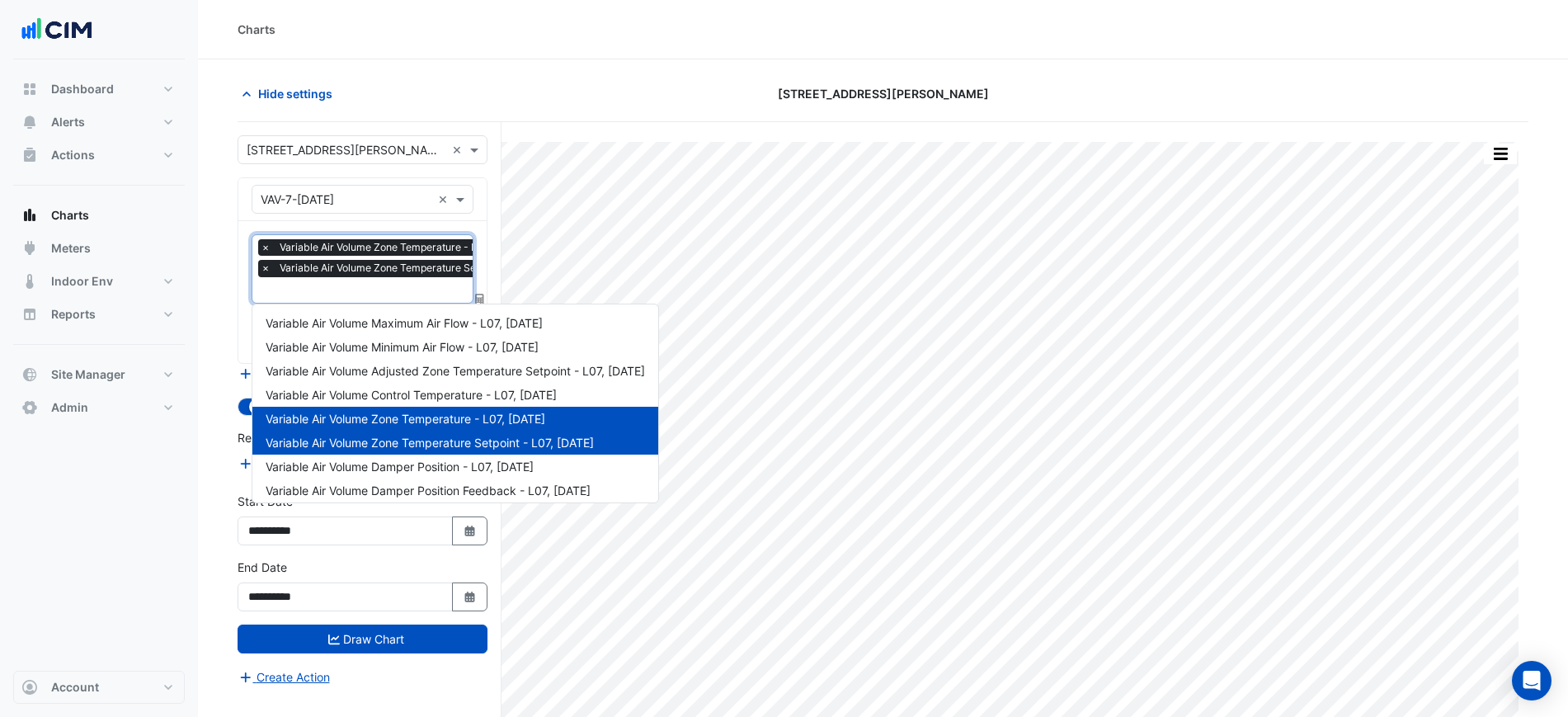
scroll to position [0, 8]
type input "*"
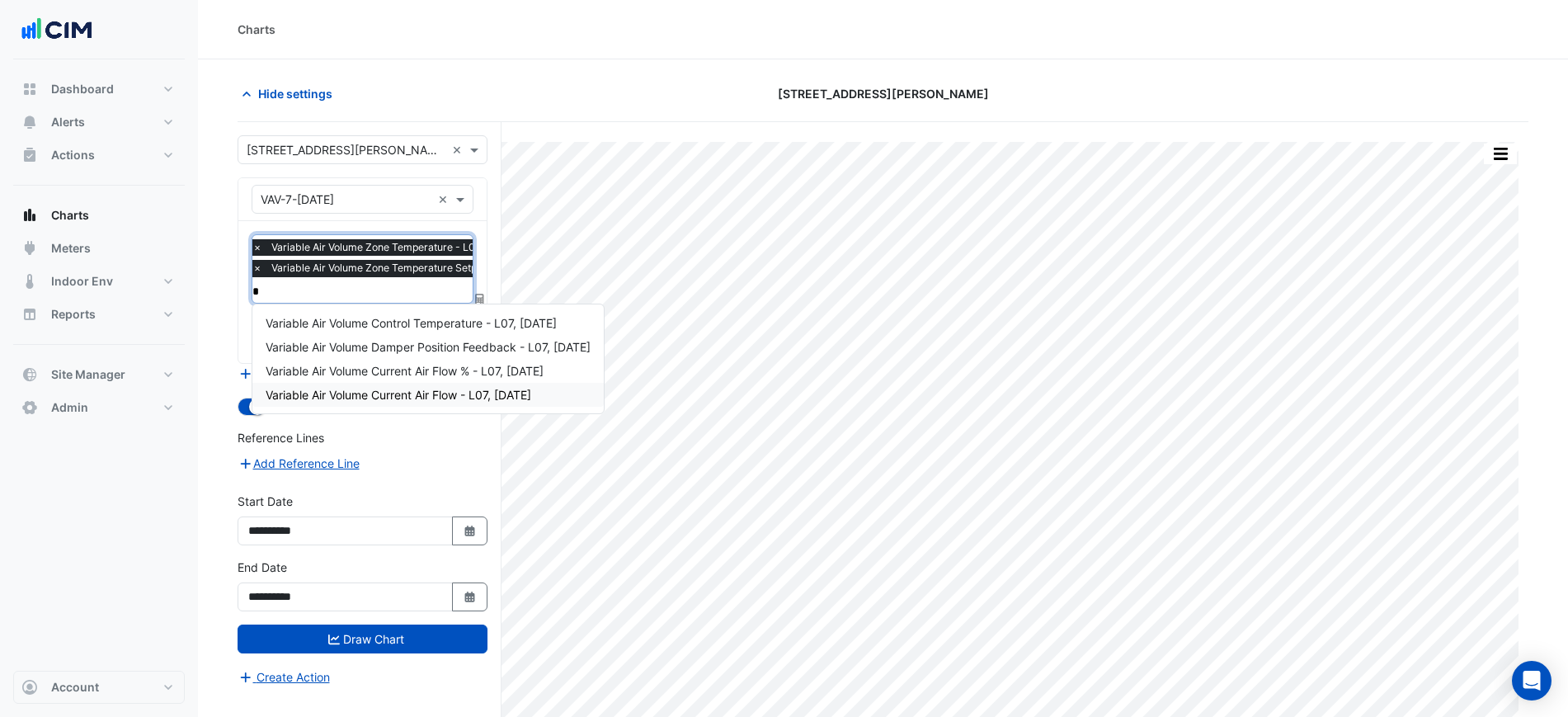
click at [448, 395] on span "Variable Air Volume Current Air Flow - L07, CE3" at bounding box center [397, 394] width 265 height 14
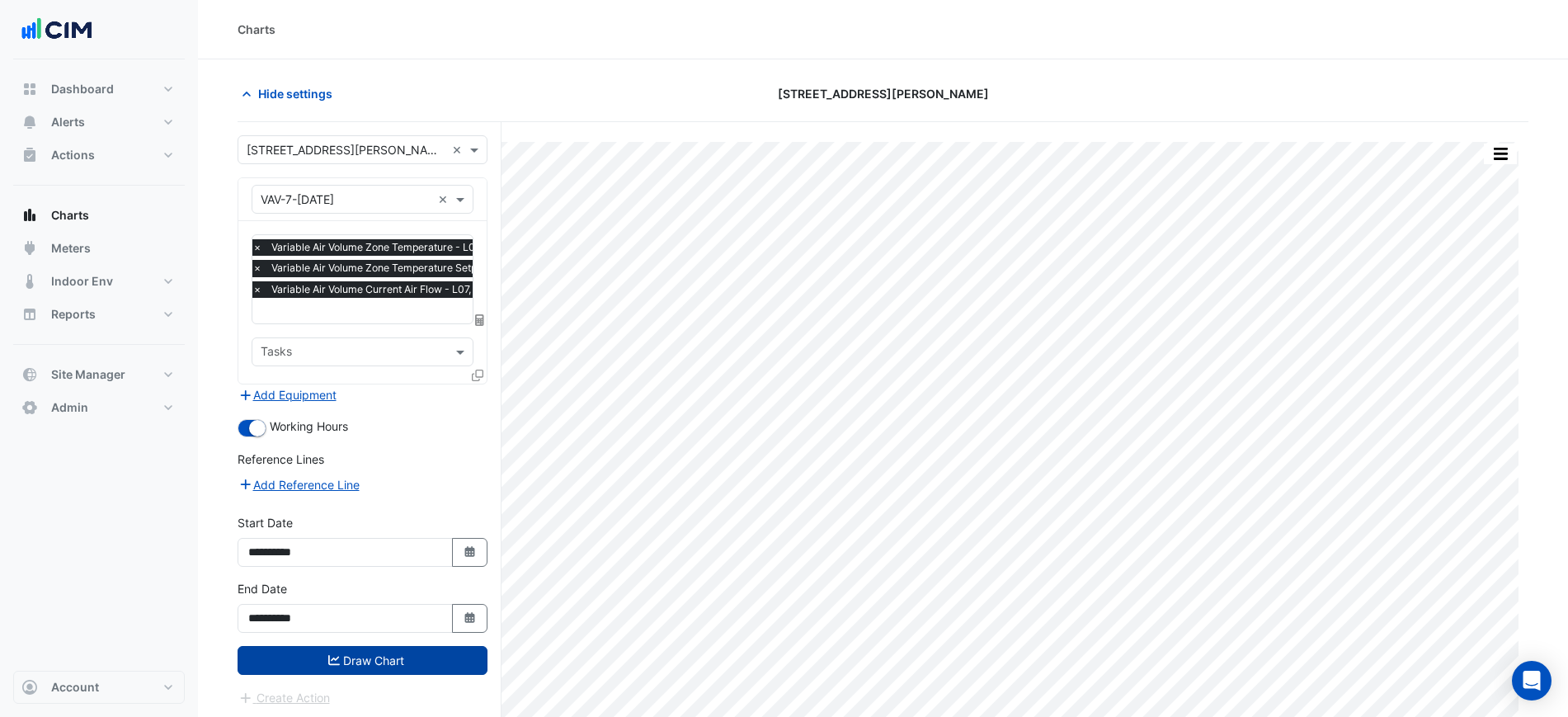
click at [391, 648] on button "Draw Chart" at bounding box center [362, 660] width 250 height 29
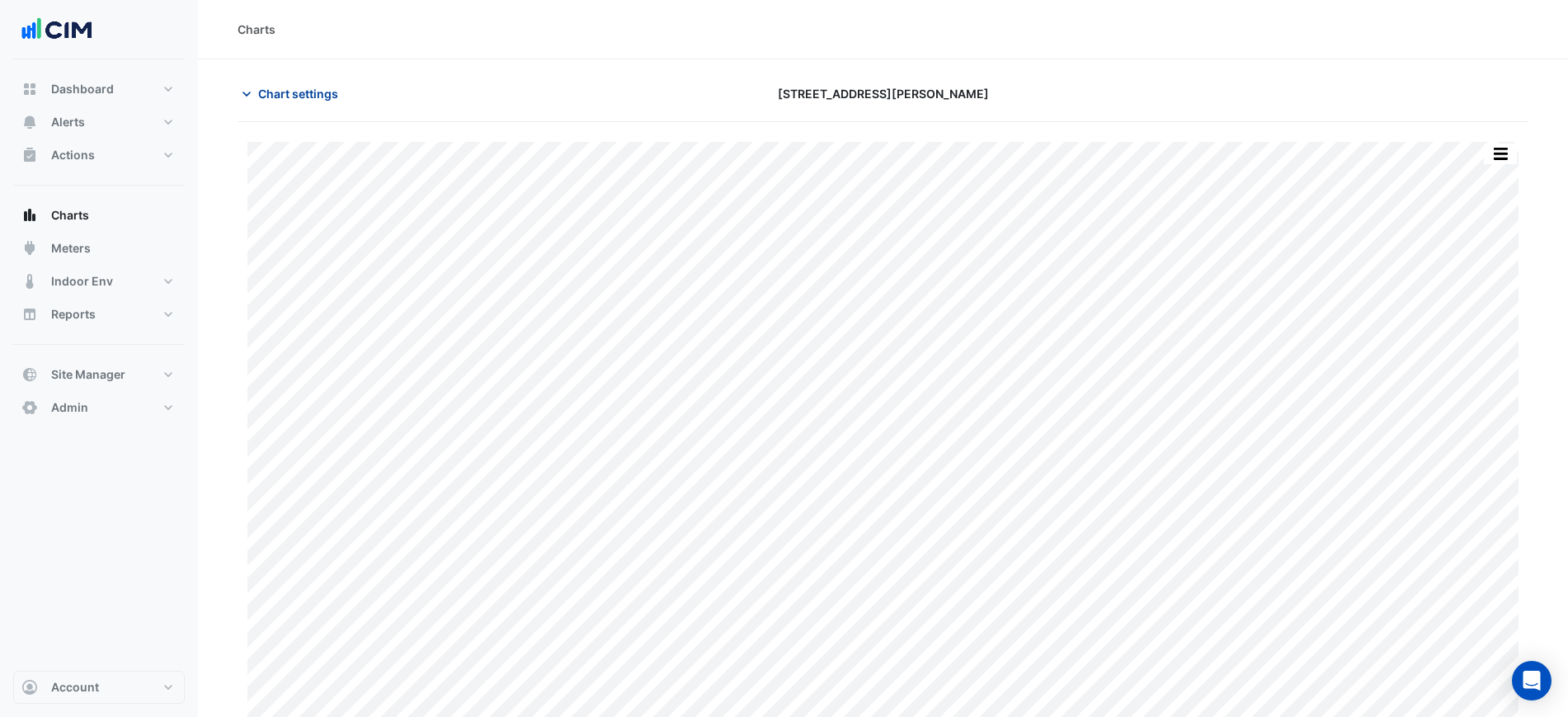
click at [311, 98] on span "Chart settings" at bounding box center [298, 93] width 80 height 17
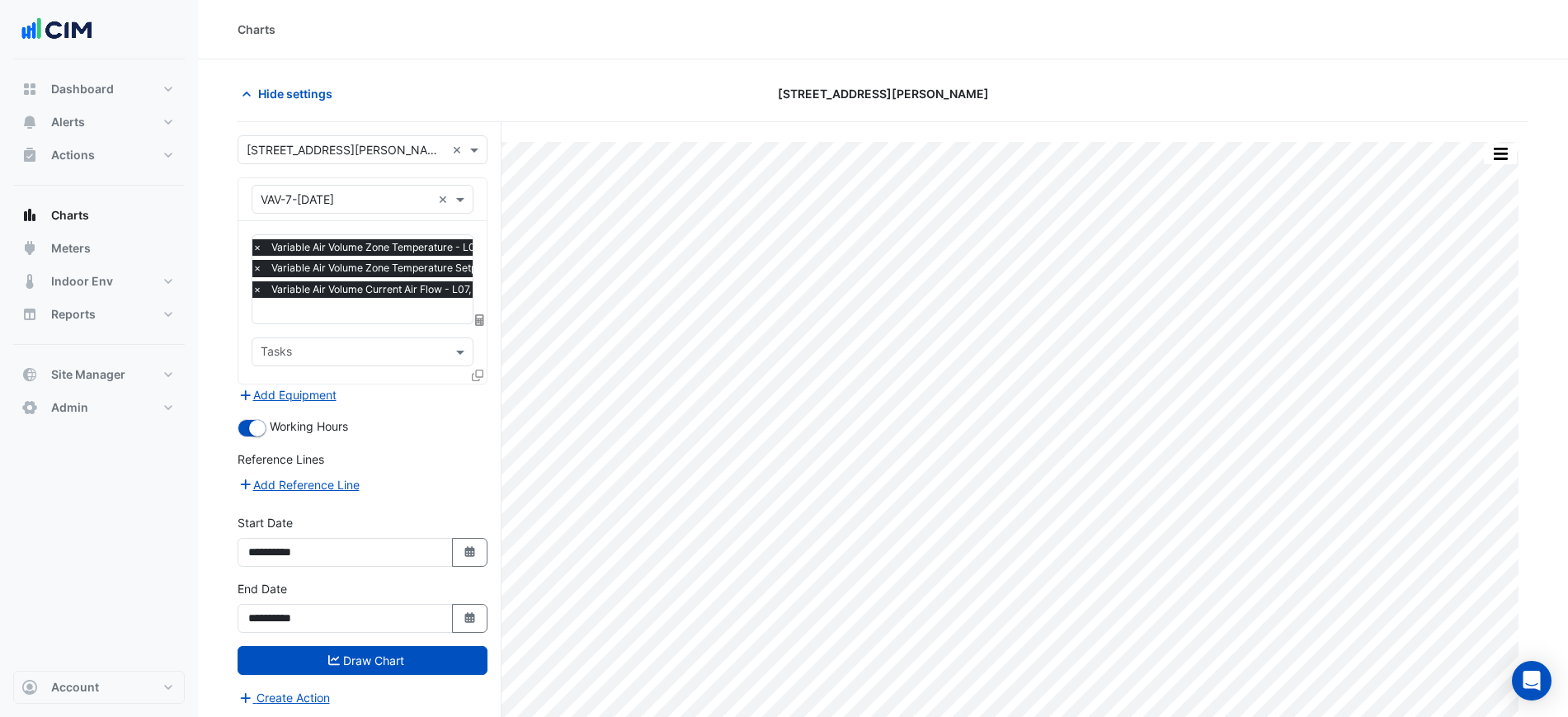
click at [481, 378] on icon at bounding box center [477, 375] width 12 height 12
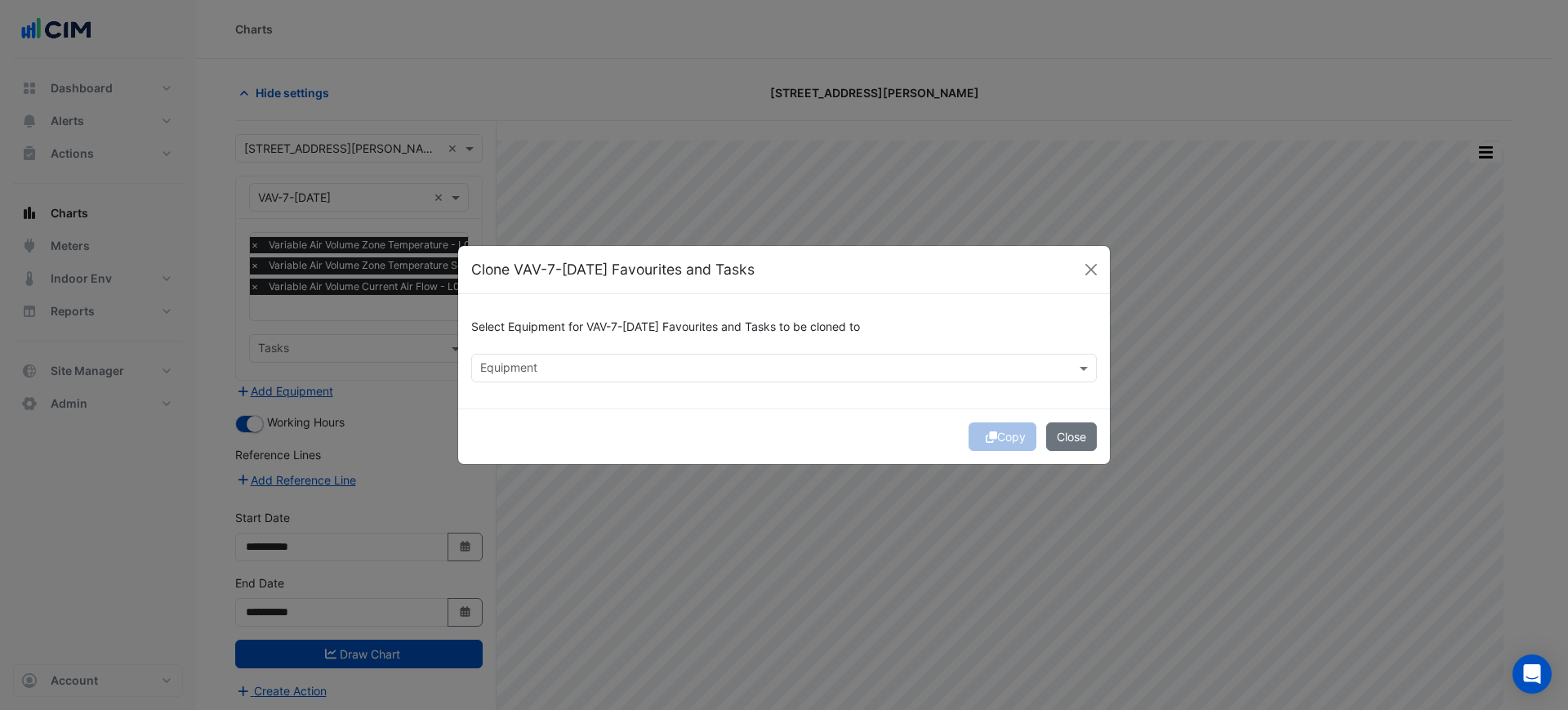
drag, startPoint x: 674, startPoint y: 351, endPoint x: 674, endPoint y: 360, distance: 9.0
click at [675, 354] on div "Select Equipment for VAV-7-CE3 Favourites and Tasks to be cloned to Equipment" at bounding box center [784, 351] width 652 height 115
click at [674, 361] on input "text" at bounding box center [775, 369] width 589 height 17
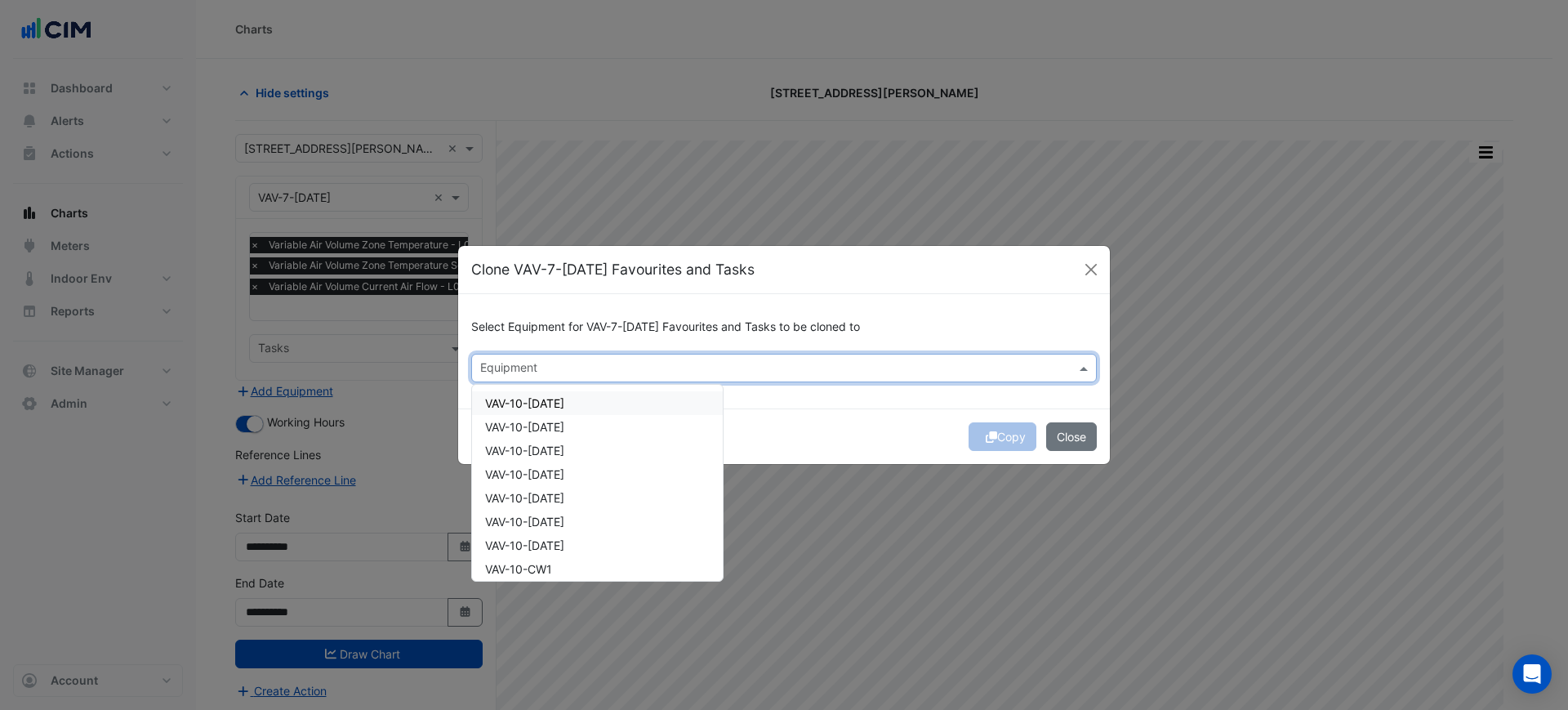
paste input "*********"
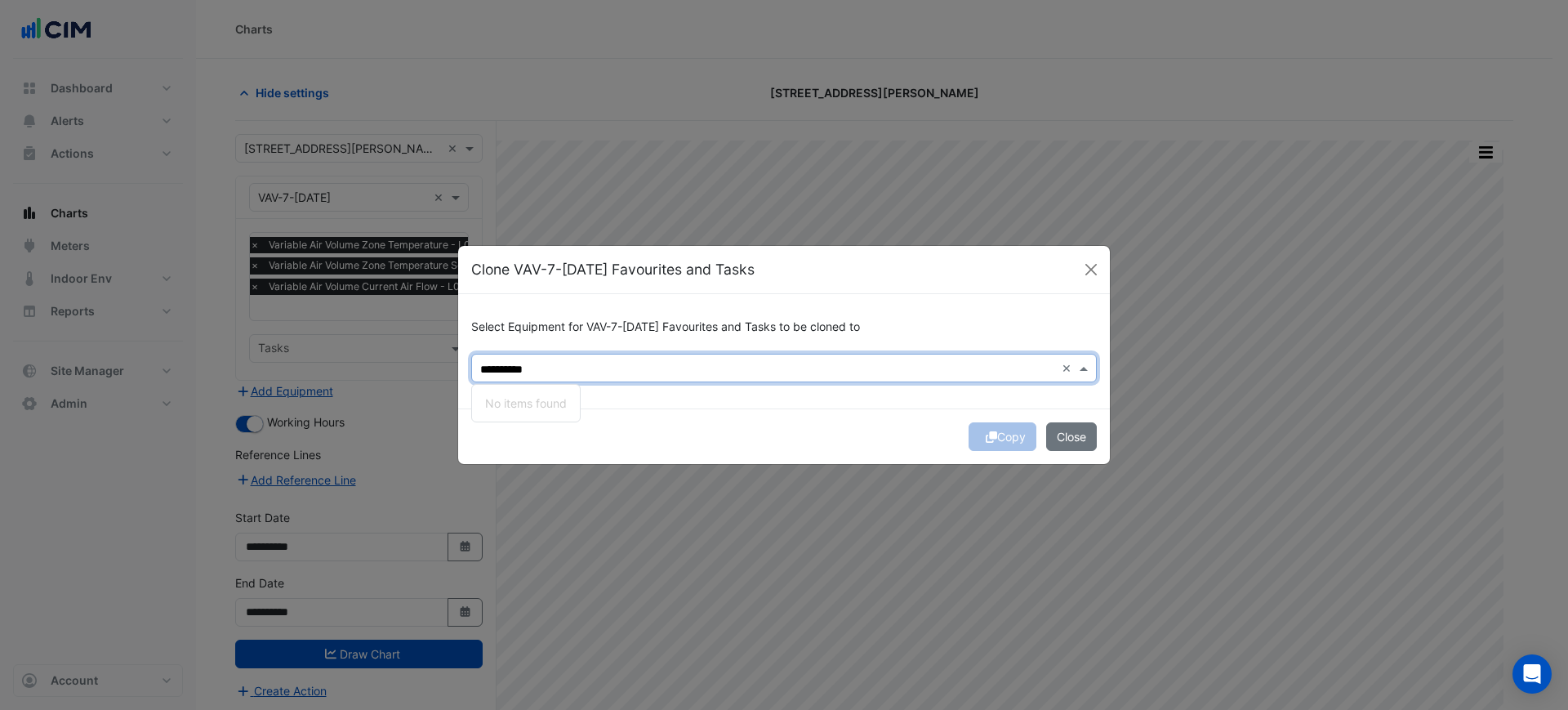
click at [504, 361] on input "*********" at bounding box center [767, 369] width 575 height 17
click at [522, 401] on span "VAV-7-[DATE]" at bounding box center [521, 403] width 73 height 13
type input "*********"
click at [998, 437] on div "Copy Close" at bounding box center [784, 437] width 652 height 56
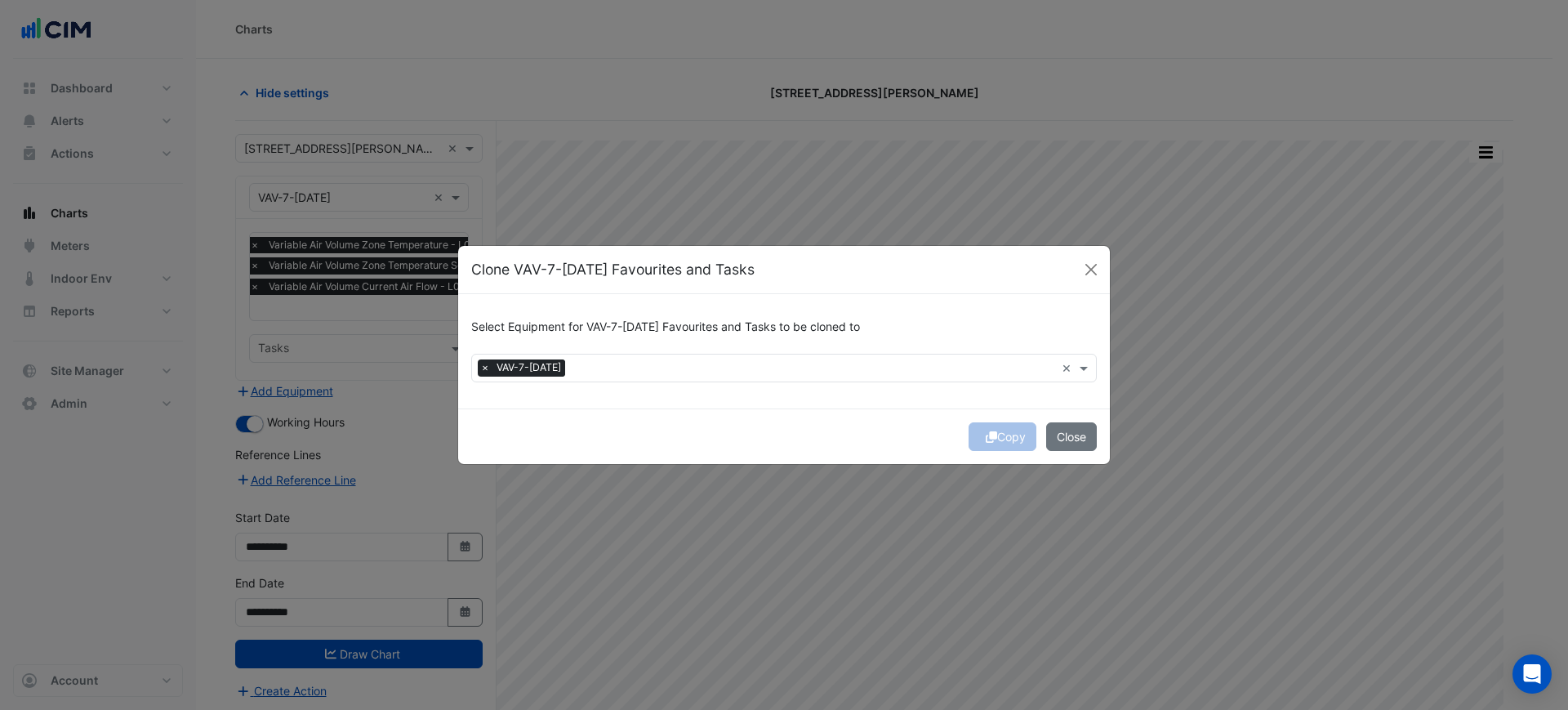
click at [998, 437] on div "Copy Close" at bounding box center [784, 437] width 652 height 56
click at [1001, 437] on div "Copy Close" at bounding box center [784, 437] width 652 height 56
click at [1002, 437] on div "Copy Close" at bounding box center [784, 437] width 652 height 56
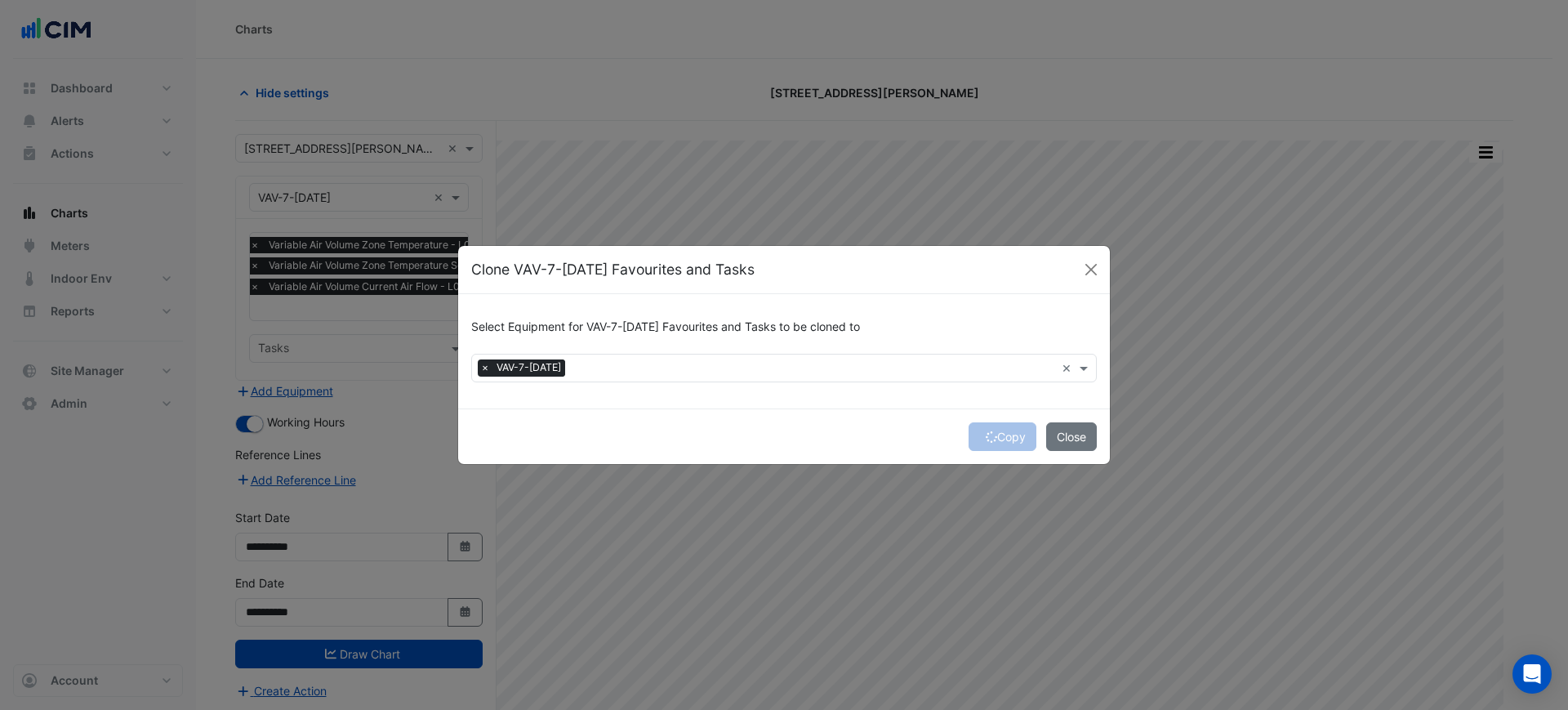
click at [1002, 437] on div "Copy Close" at bounding box center [784, 437] width 652 height 56
click at [1002, 436] on div "Copy Close" at bounding box center [784, 437] width 652 height 56
click at [1001, 436] on div "Copy Close" at bounding box center [784, 437] width 652 height 56
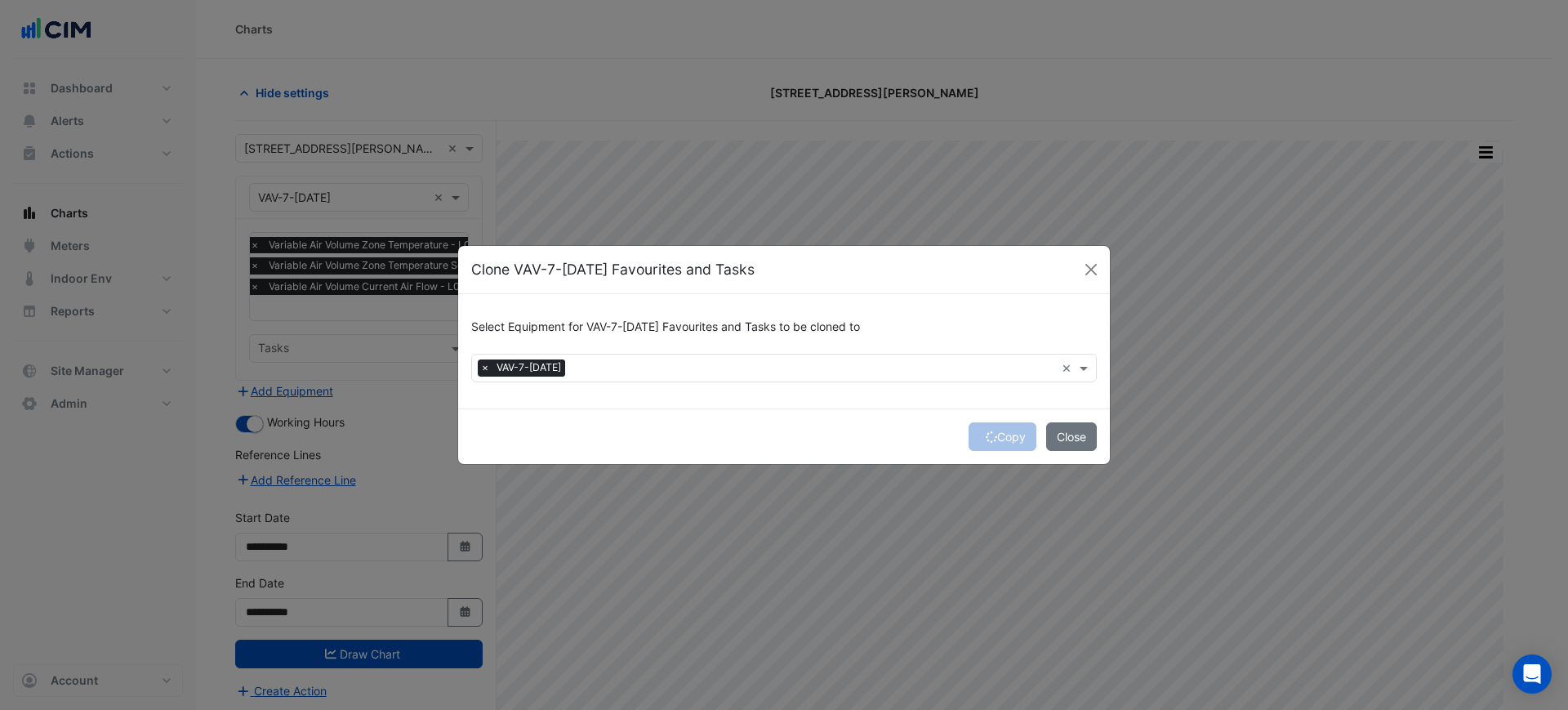
click at [997, 436] on div "Copy Close" at bounding box center [784, 437] width 652 height 56
click at [994, 436] on div "Copy Close" at bounding box center [784, 437] width 652 height 56
click at [992, 437] on div "Copy Close" at bounding box center [784, 437] width 652 height 56
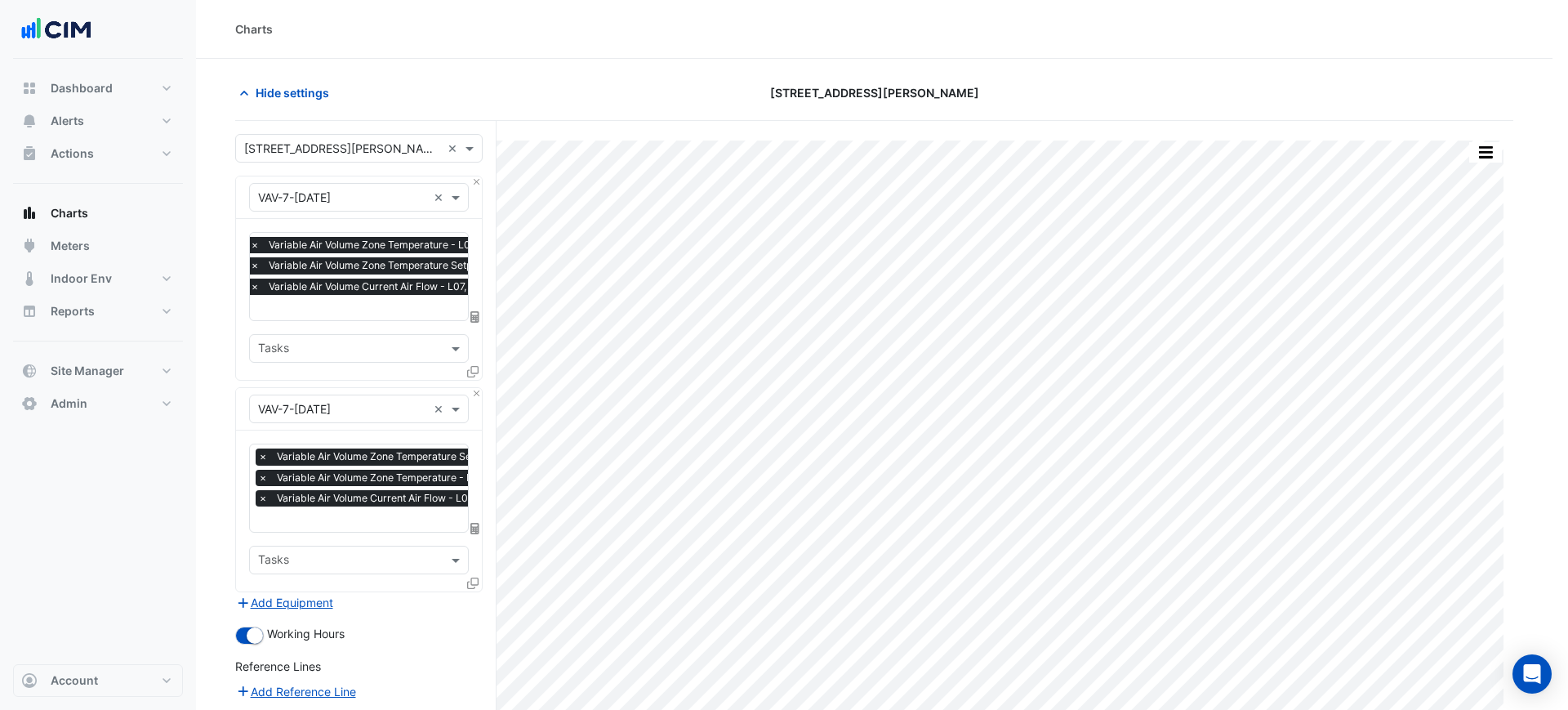
click at [993, 430] on ngb-modal-window "Clone VAV-7-CE3 Favourites and Tasks Select Equipment for VAV-7-CE3 Favourites …" at bounding box center [784, 355] width 1568 height 710
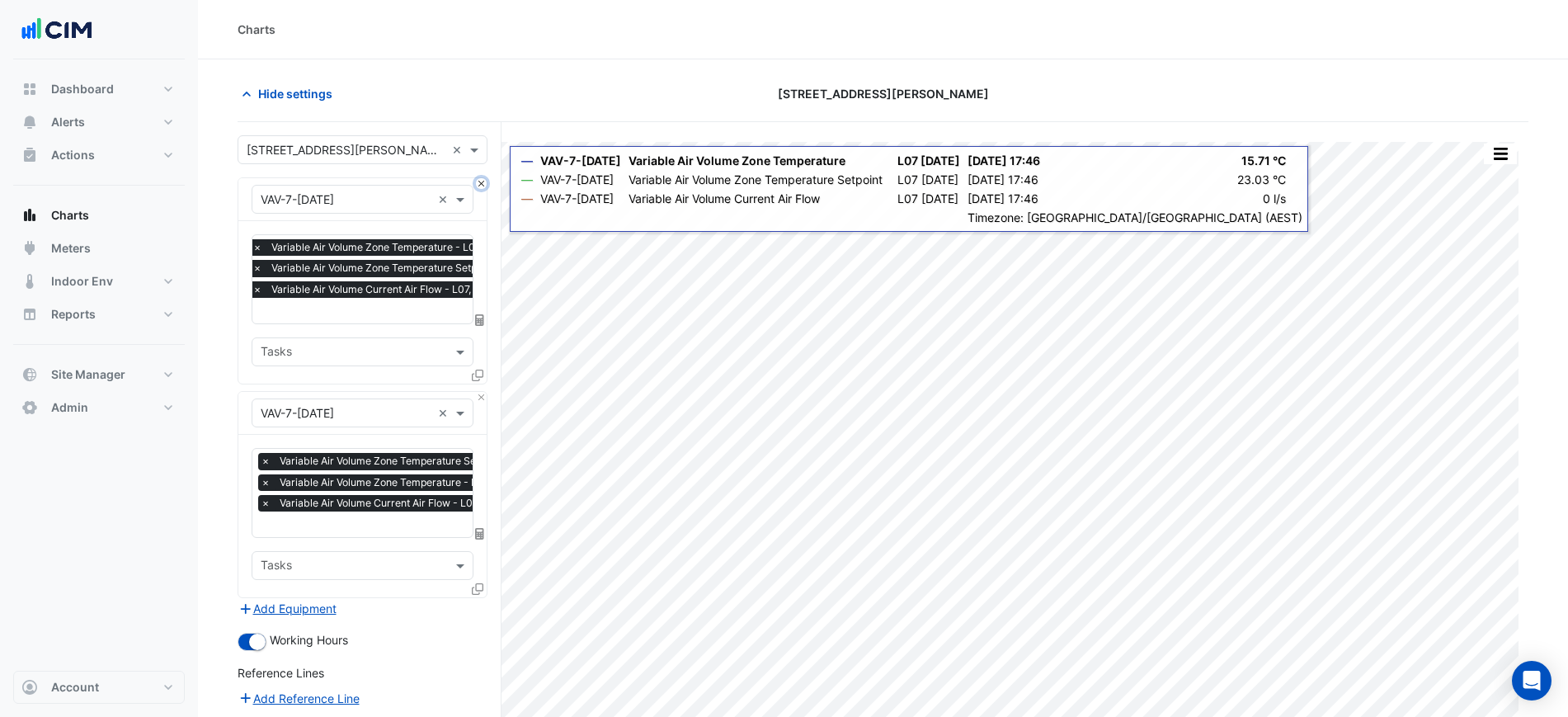
click at [482, 186] on button "Close" at bounding box center [482, 184] width 11 height 11
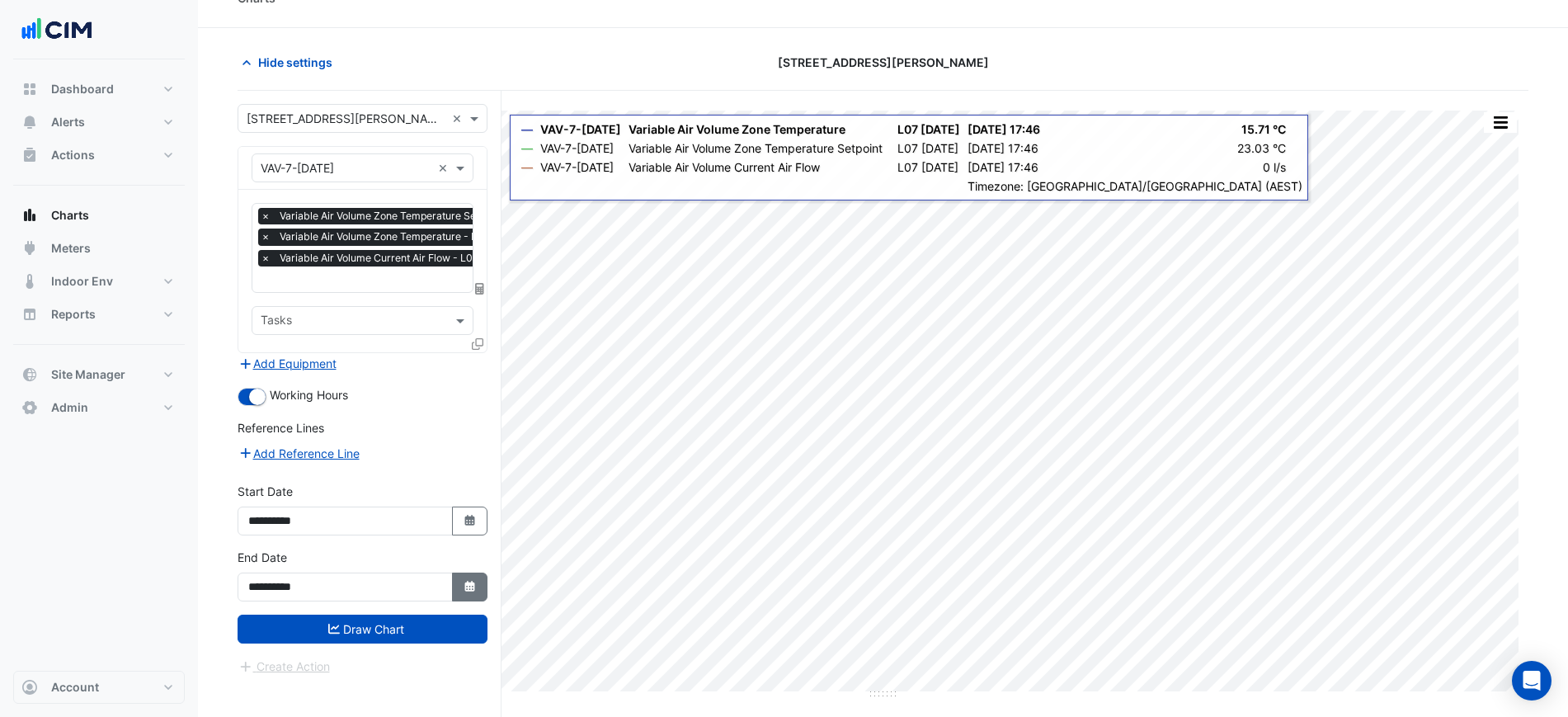
scroll to position [62, 0]
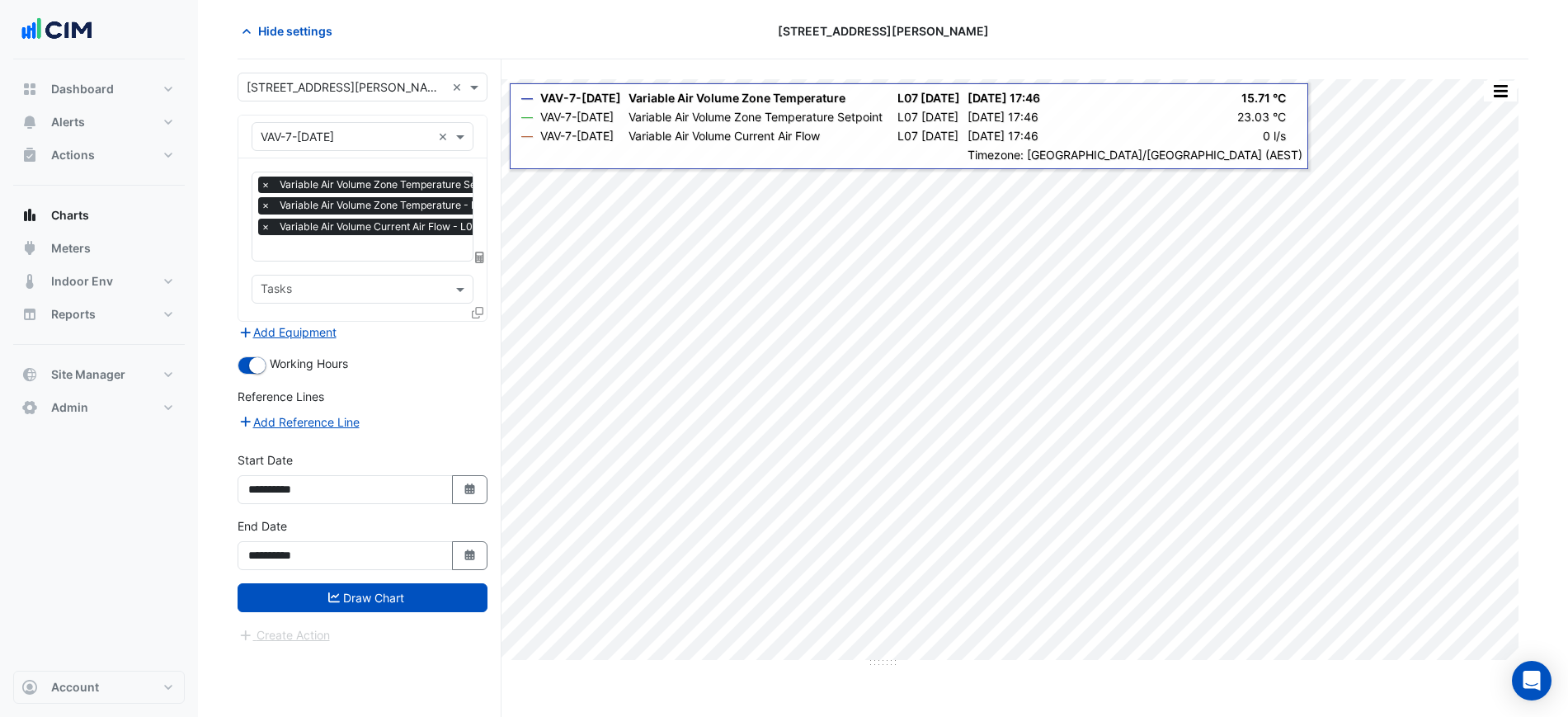
click at [448, 578] on div "**********" at bounding box center [362, 550] width 270 height 66
click at [450, 577] on div "**********" at bounding box center [362, 550] width 270 height 66
click at [456, 591] on button "Draw Chart" at bounding box center [362, 598] width 250 height 29
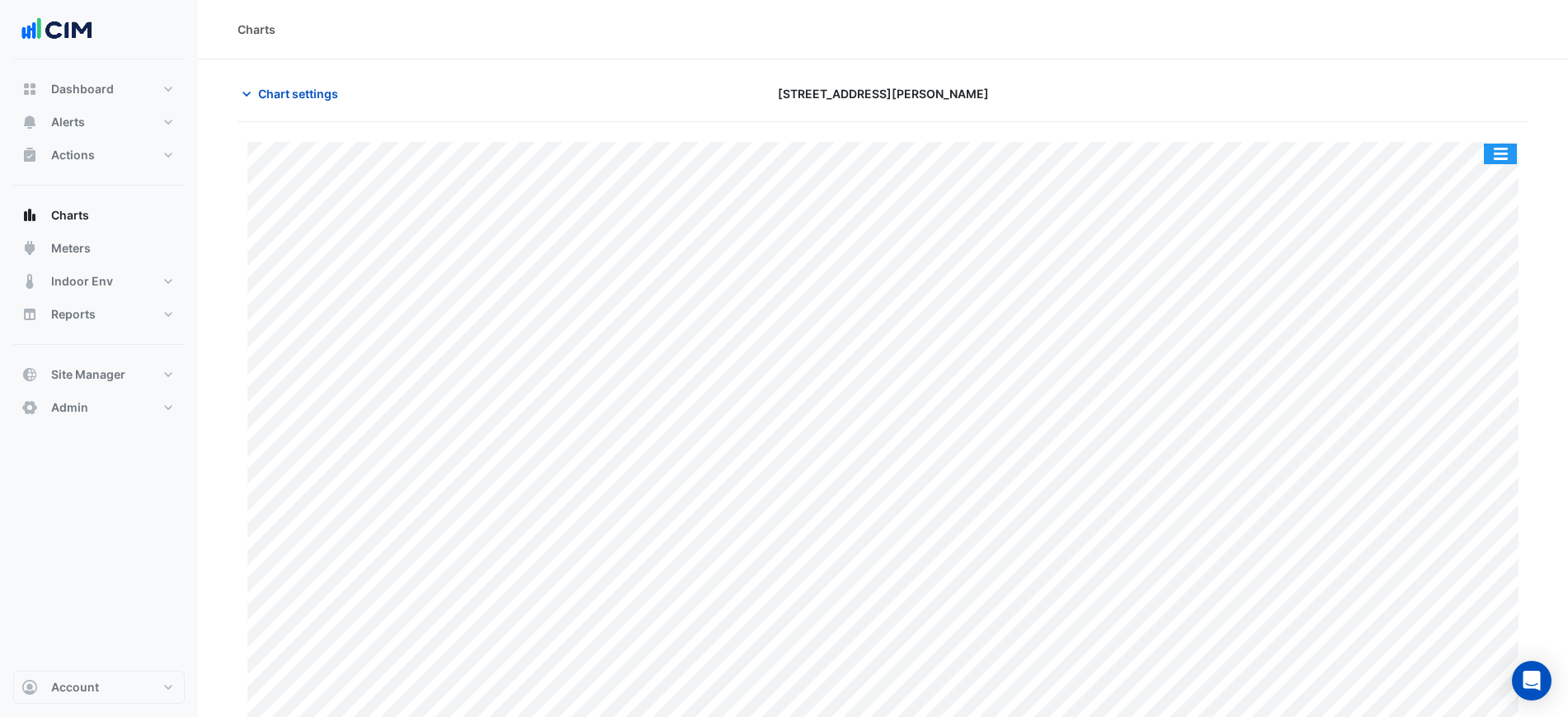
click at [1509, 148] on button "button" at bounding box center [1500, 154] width 33 height 21
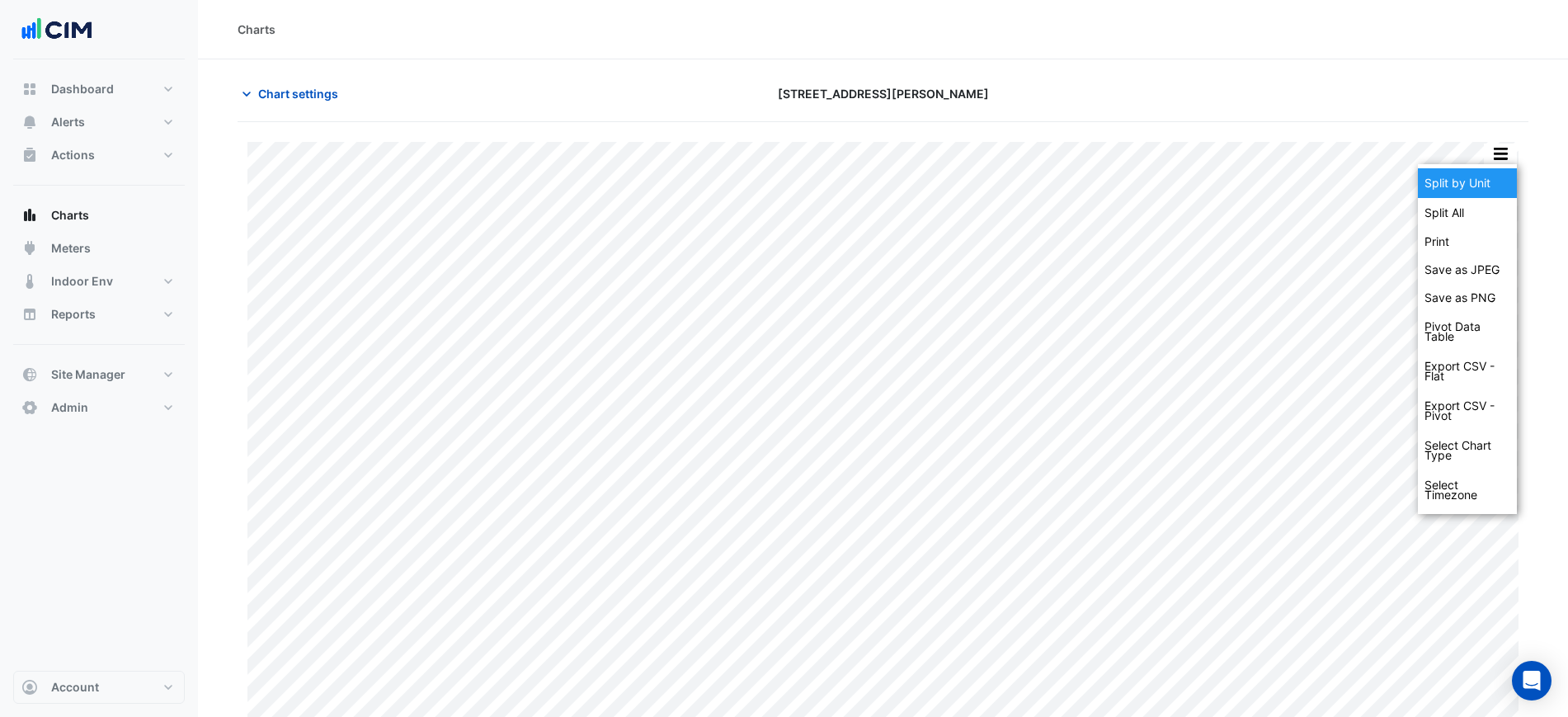
click at [1501, 177] on div "Split by Unit" at bounding box center [1467, 183] width 99 height 30
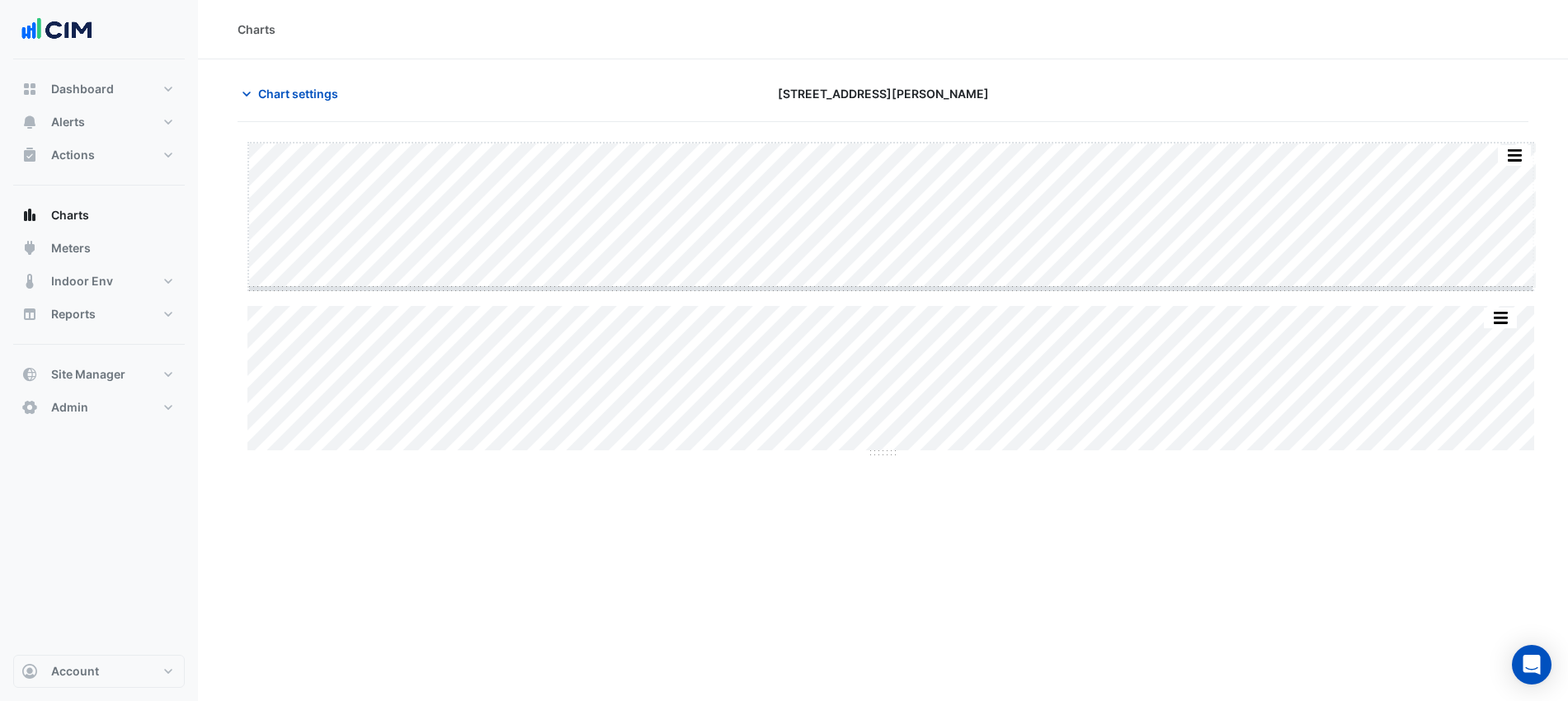
drag, startPoint x: 888, startPoint y: 290, endPoint x: 904, endPoint y: 432, distance: 142.9
click at [314, 105] on button "Chart settings" at bounding box center [292, 93] width 111 height 29
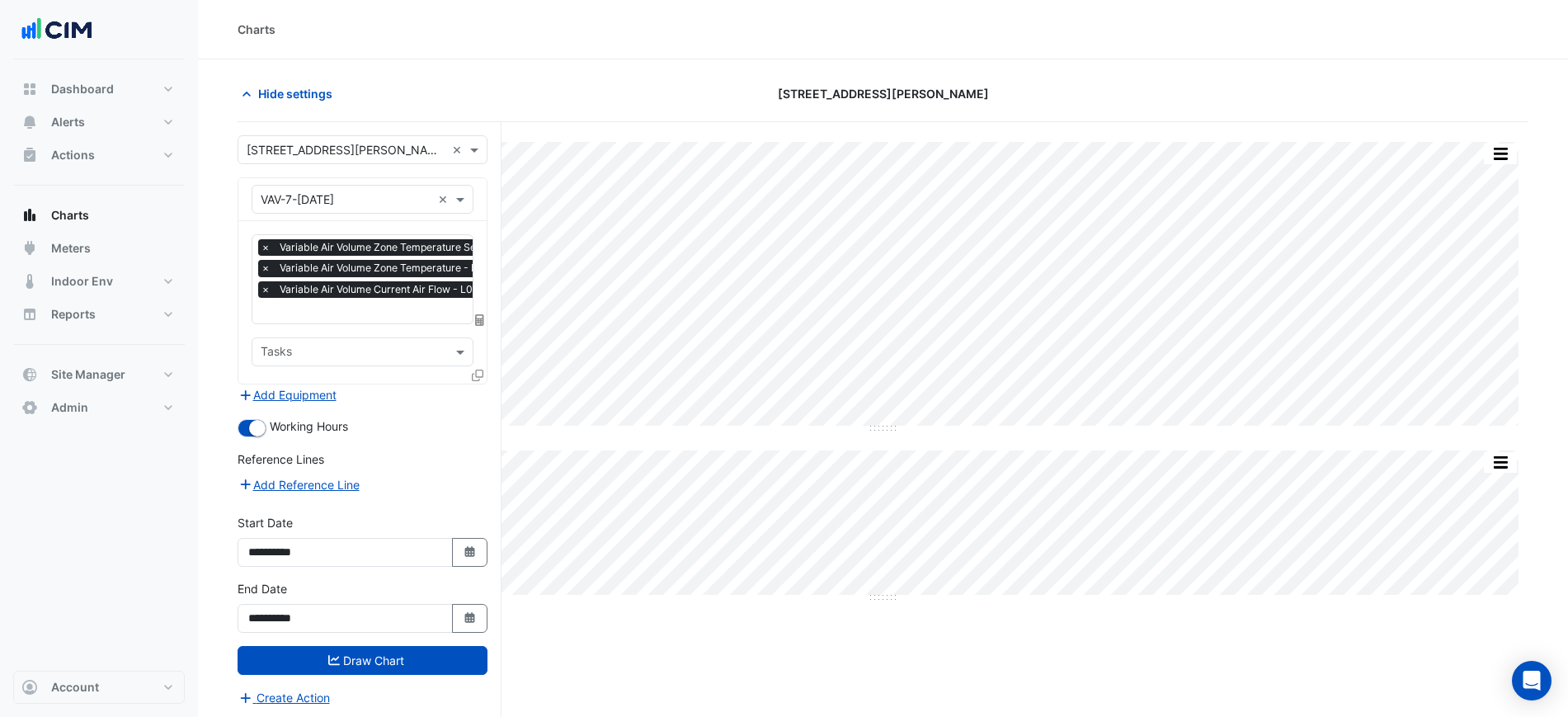
click at [328, 276] on div "× Variable Air Volume Zone Temperature Setpoint - L07, CE4 × Variable Air Volum…" at bounding box center [416, 270] width 316 height 62
type input "*"
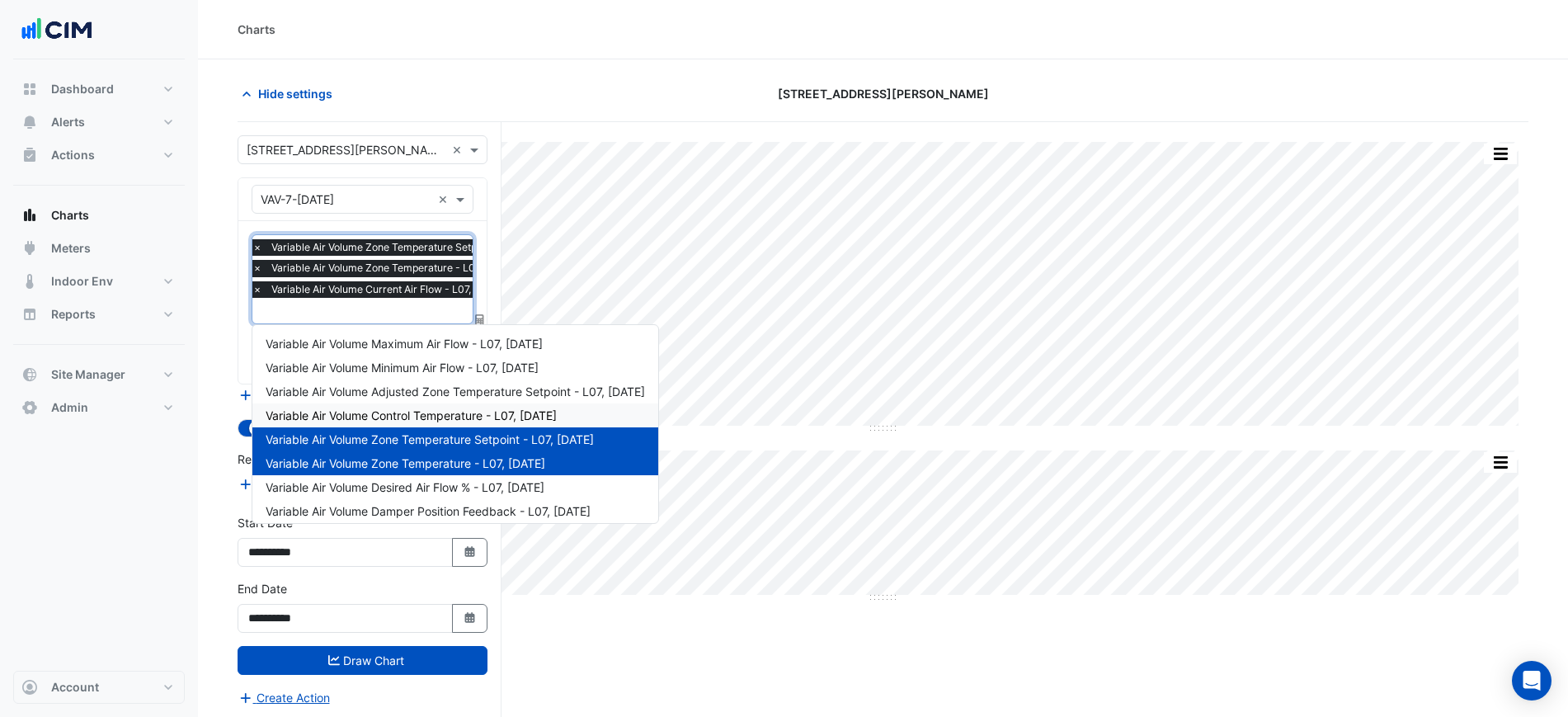
click at [502, 415] on span "Variable Air Volume Control Temperature - L07, CE4" at bounding box center [411, 415] width 292 height 14
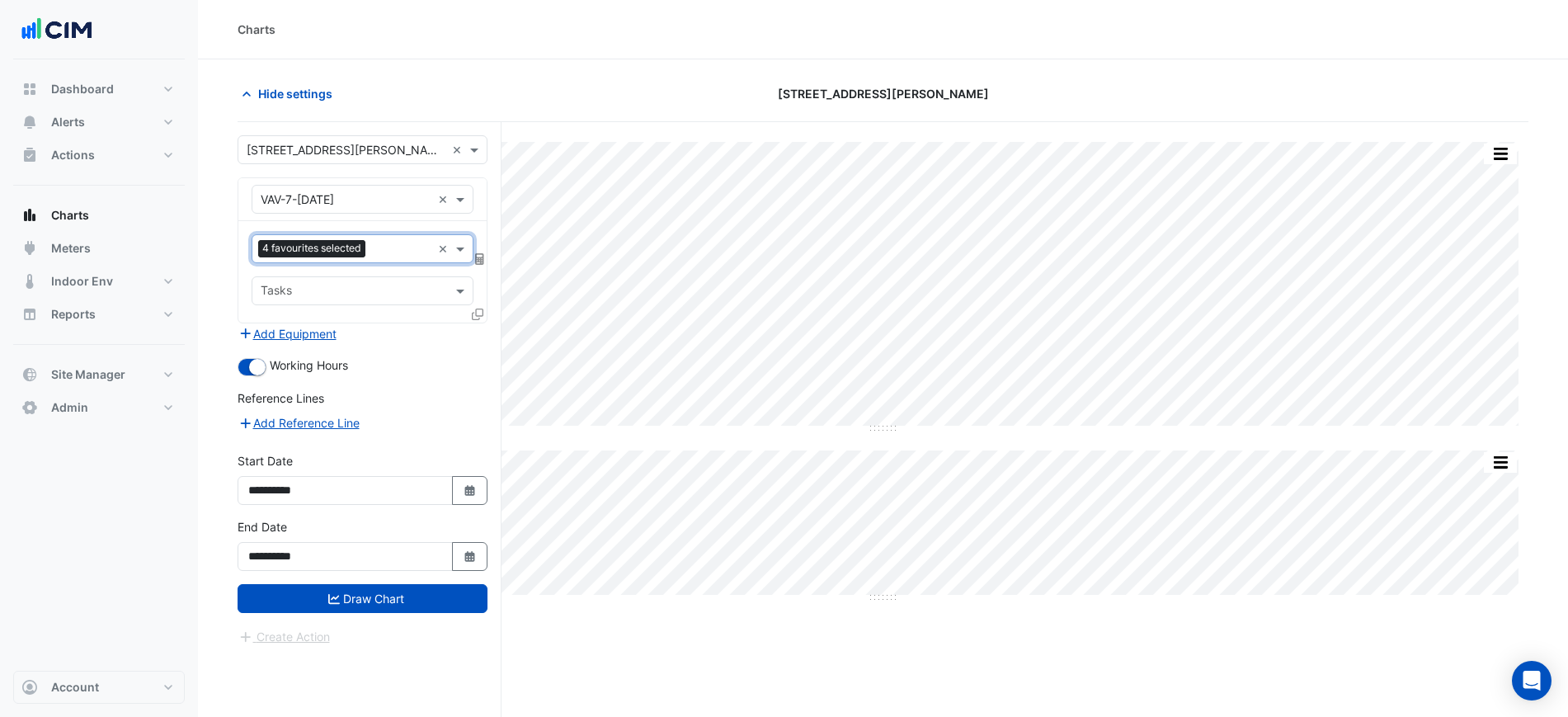
click at [400, 246] on input "text" at bounding box center [402, 250] width 60 height 17
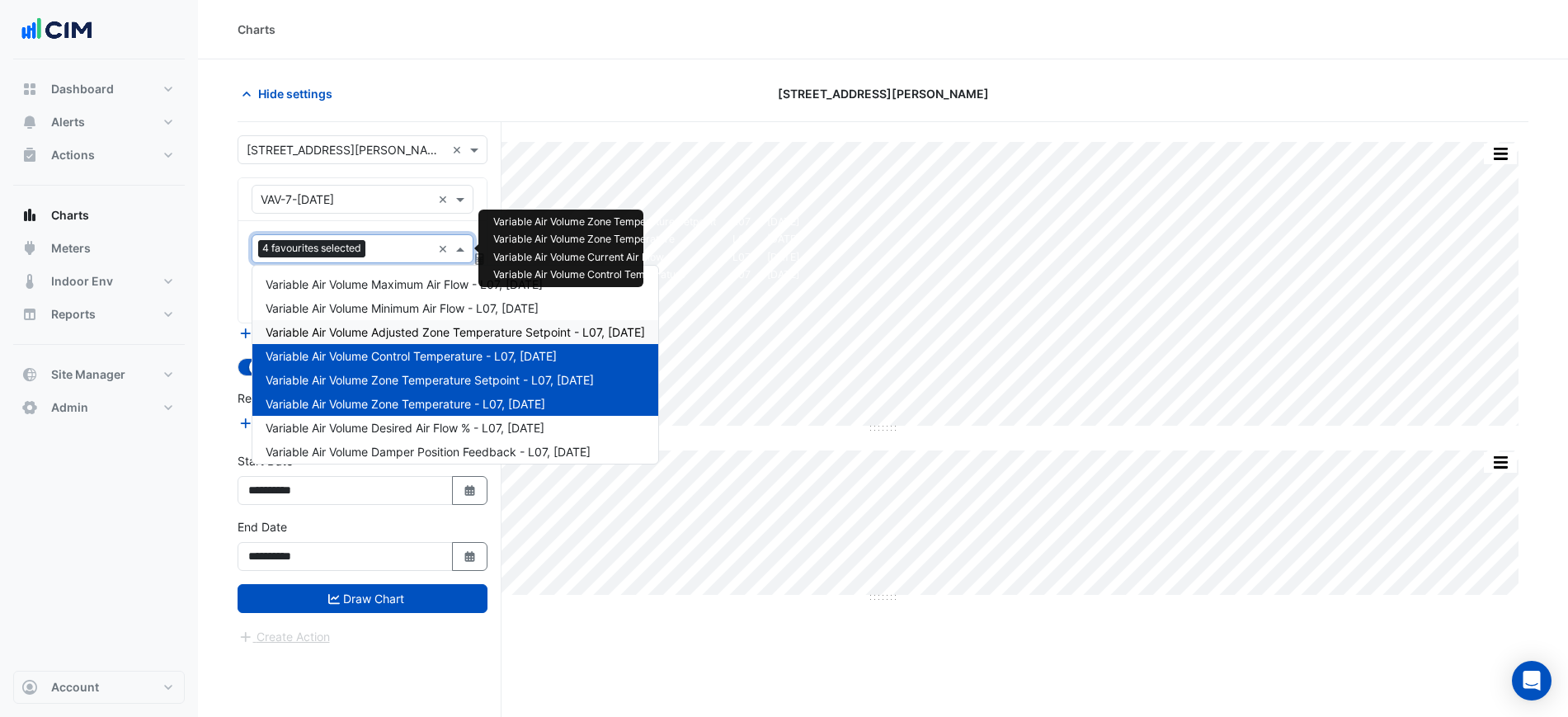
click at [527, 335] on span "Variable Air Volume Adjusted Zone Temperature Setpoint - L07, CE4" at bounding box center [454, 331] width 379 height 14
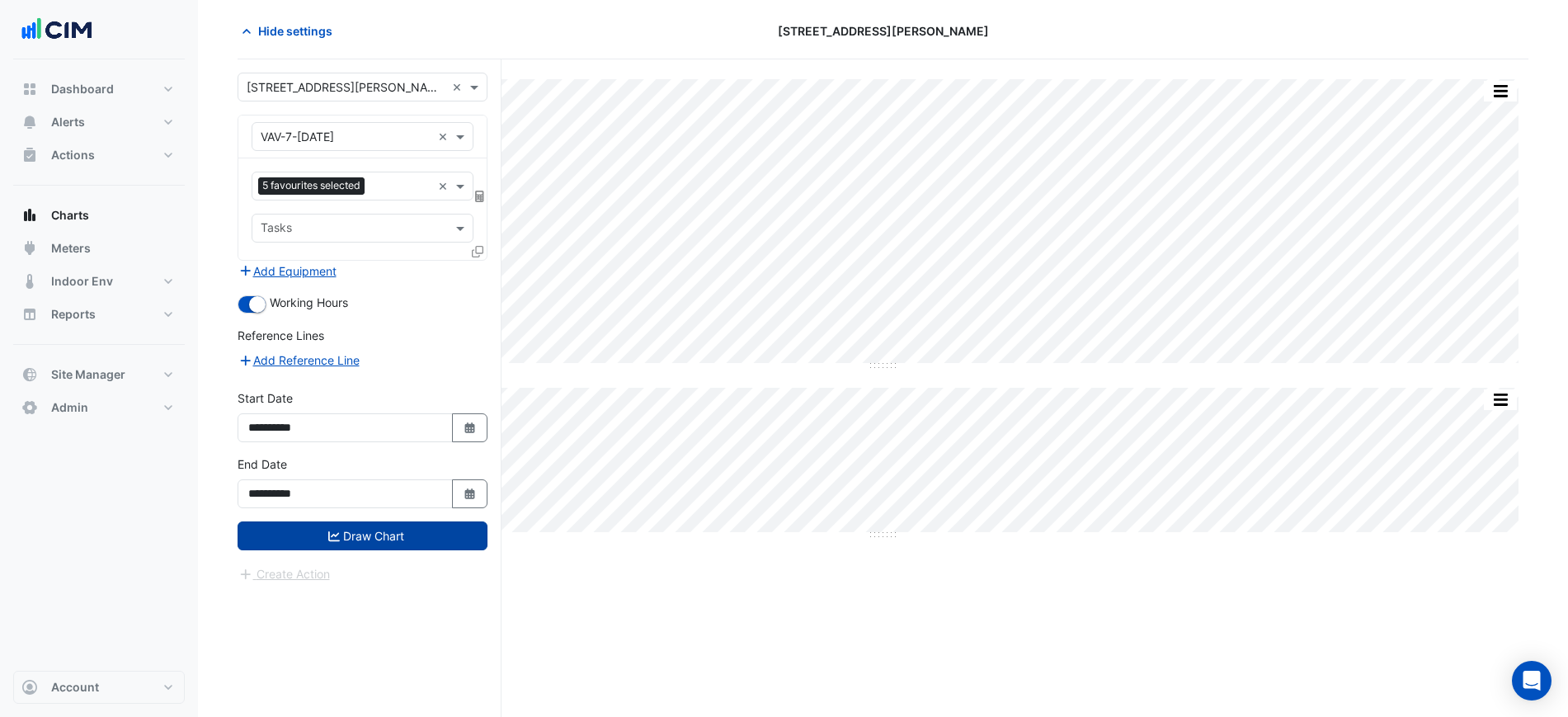
click at [450, 540] on button "Draw Chart" at bounding box center [362, 536] width 250 height 29
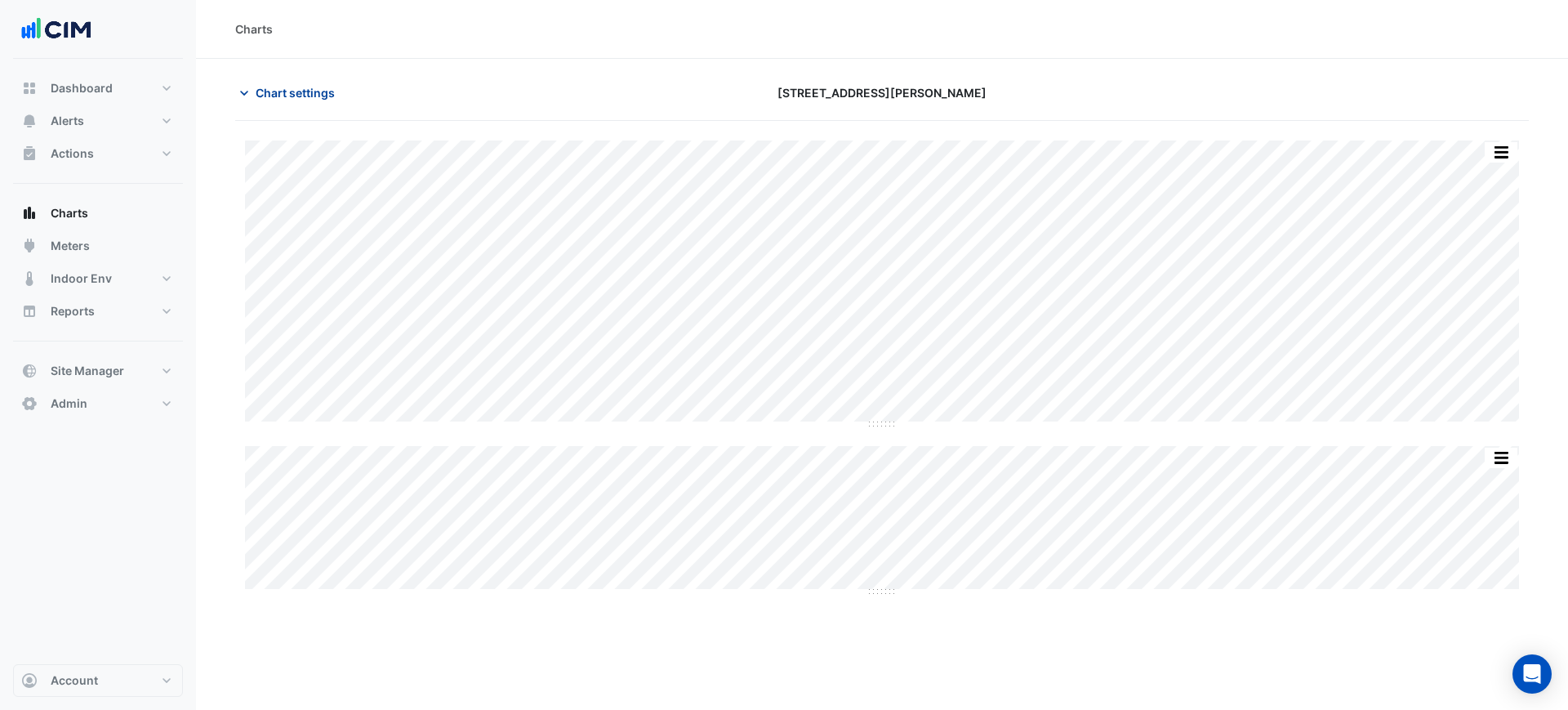
click at [282, 87] on span "Chart settings" at bounding box center [295, 92] width 79 height 17
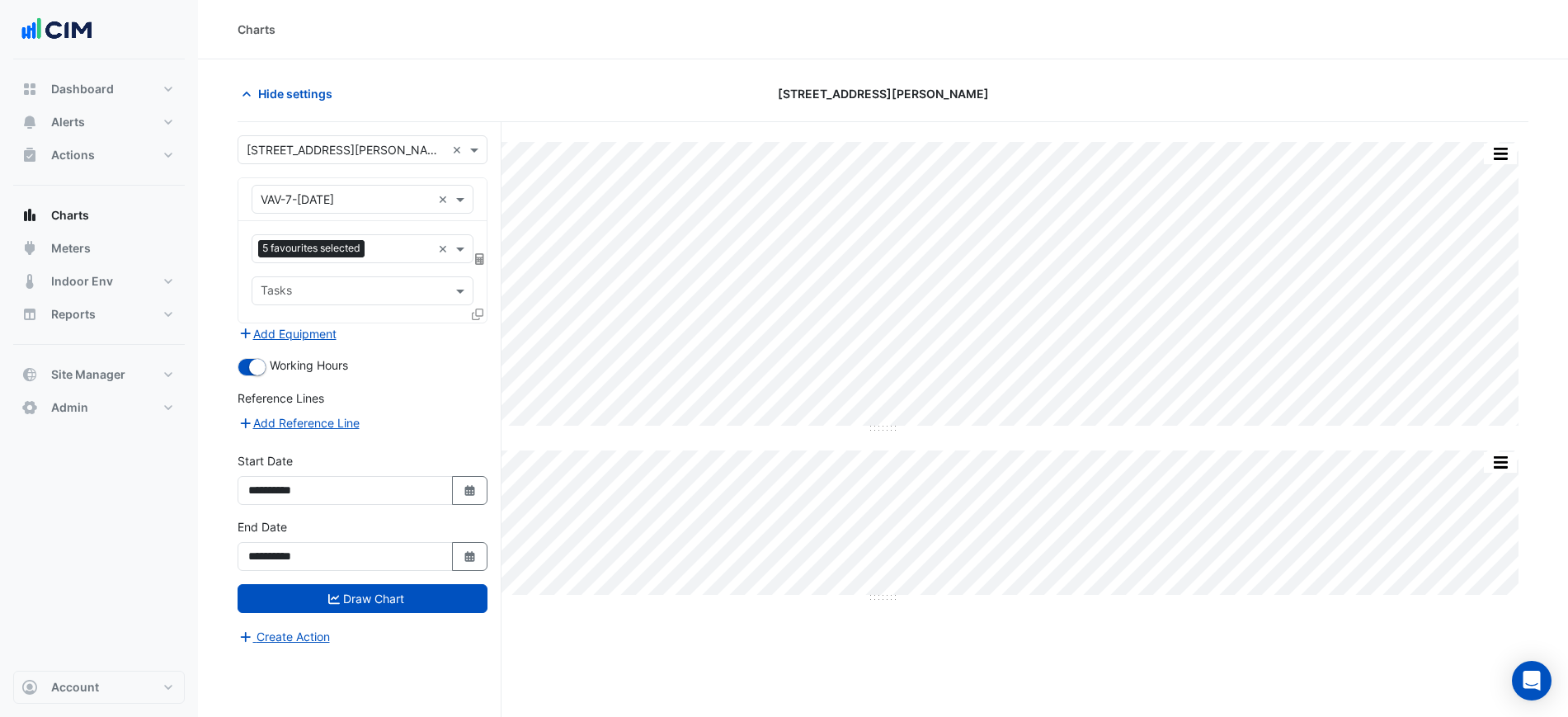
click at [478, 318] on icon at bounding box center [477, 314] width 12 height 12
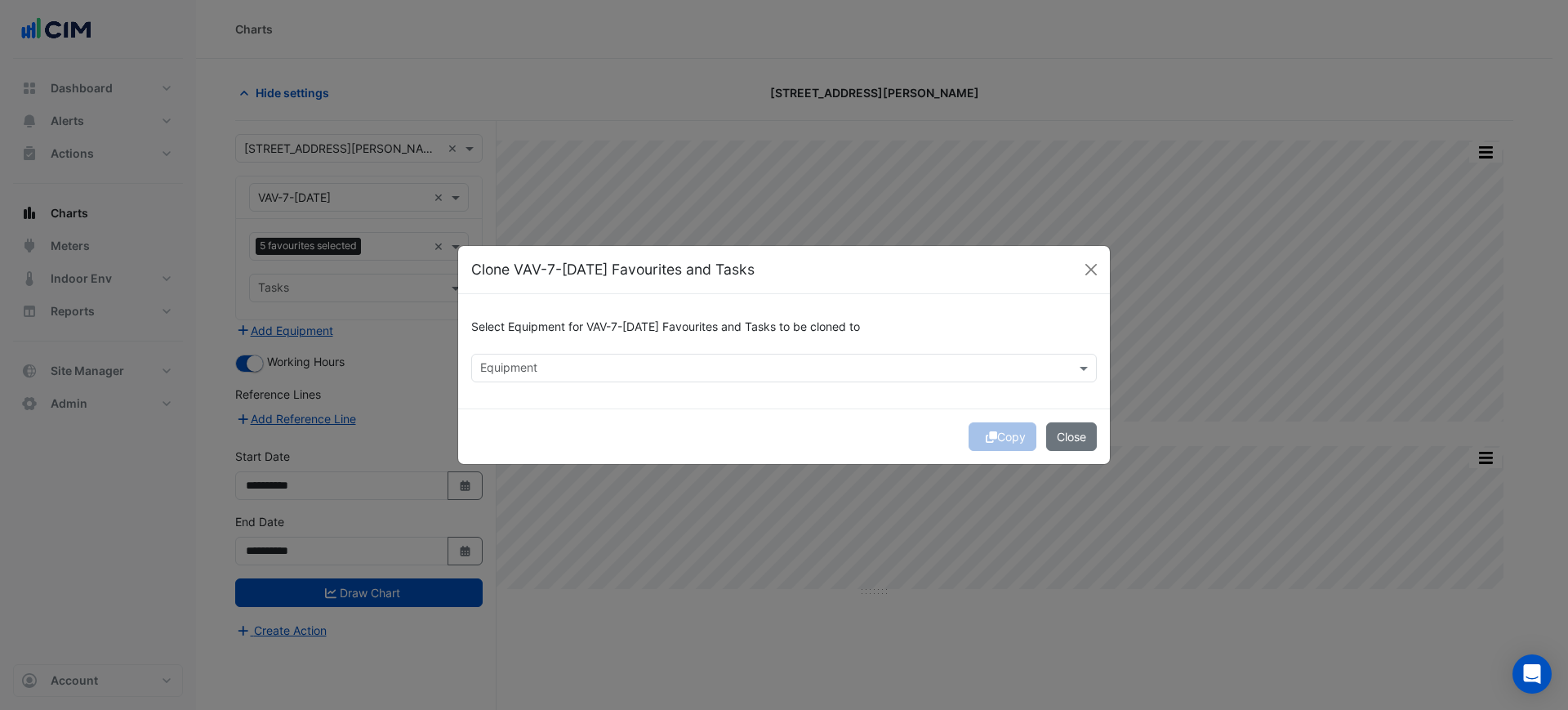
click at [703, 421] on div "Copy Close" at bounding box center [784, 437] width 652 height 56
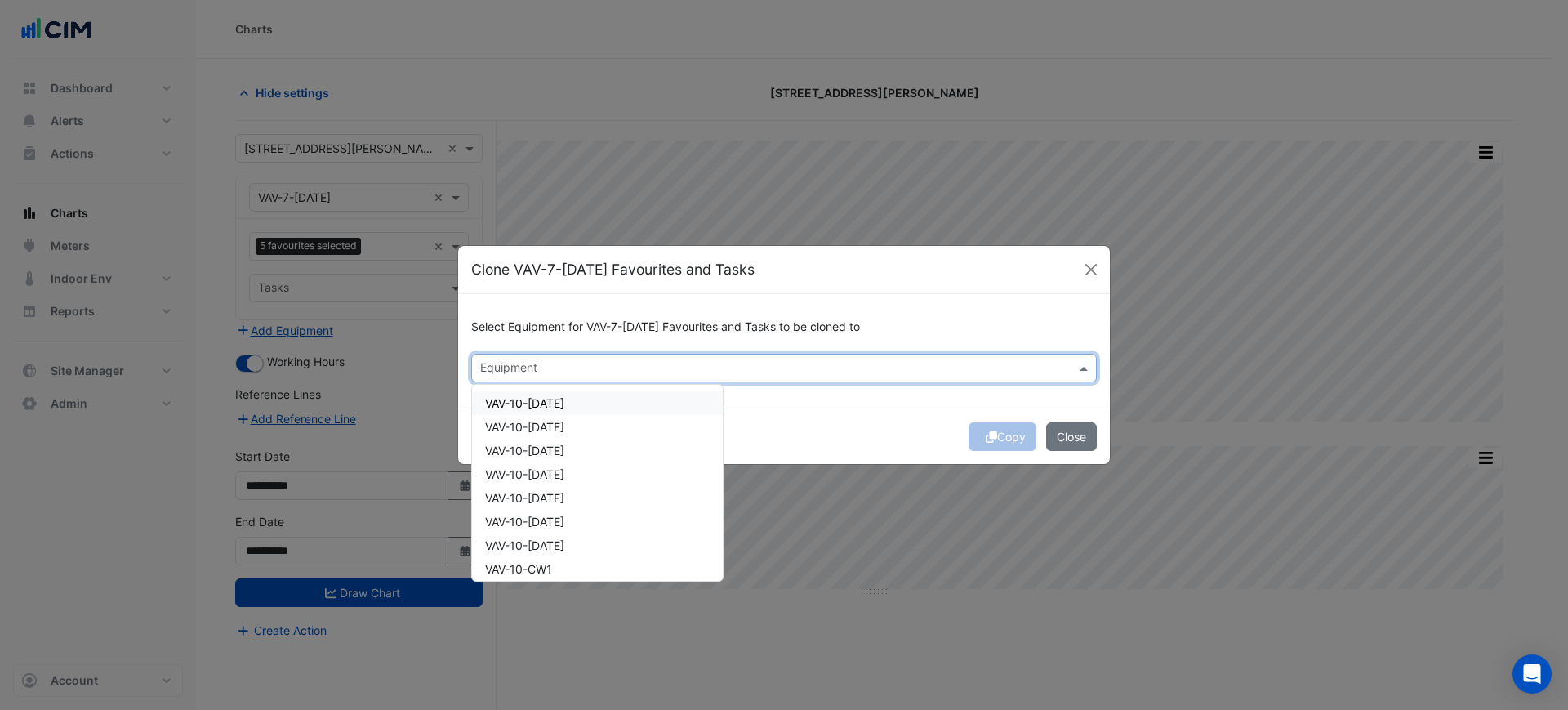
drag, startPoint x: 701, startPoint y: 379, endPoint x: 667, endPoint y: 399, distance: 39.4
click at [700, 378] on div at bounding box center [774, 370] width 592 height 22
click at [603, 455] on div "VAV-11-[DATE]" at bounding box center [598, 454] width 251 height 23
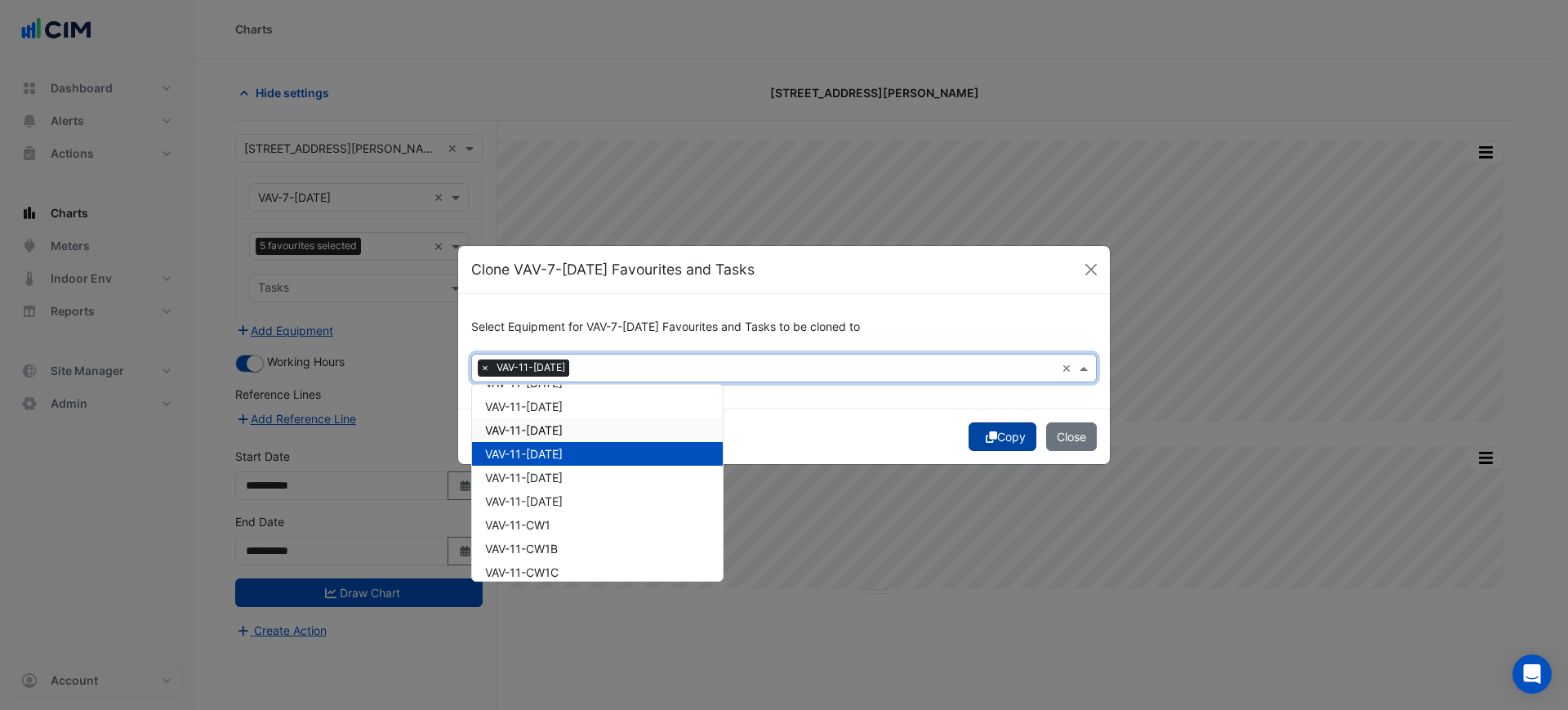
click at [994, 439] on button "Copy" at bounding box center [1003, 437] width 68 height 29
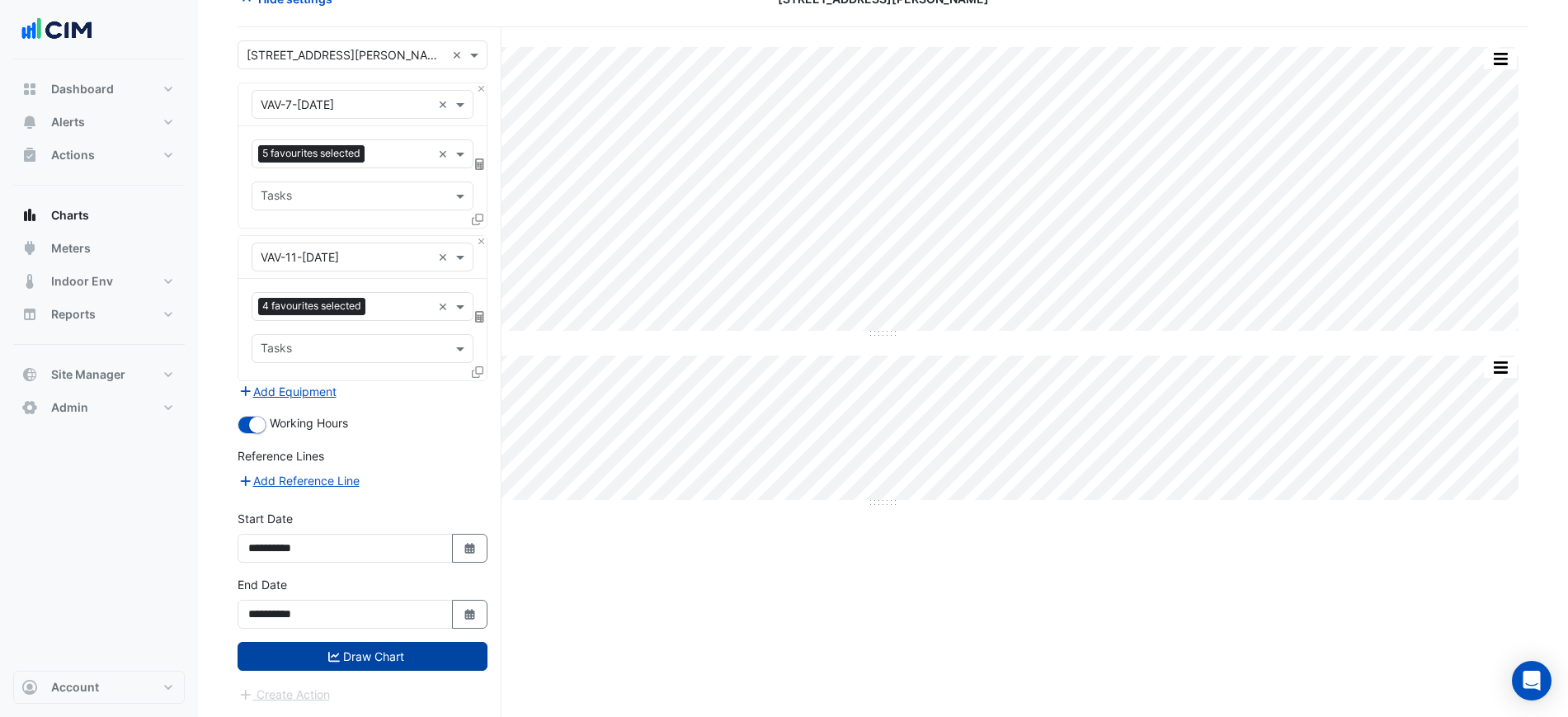
click at [425, 666] on button "Draw Chart" at bounding box center [362, 656] width 250 height 29
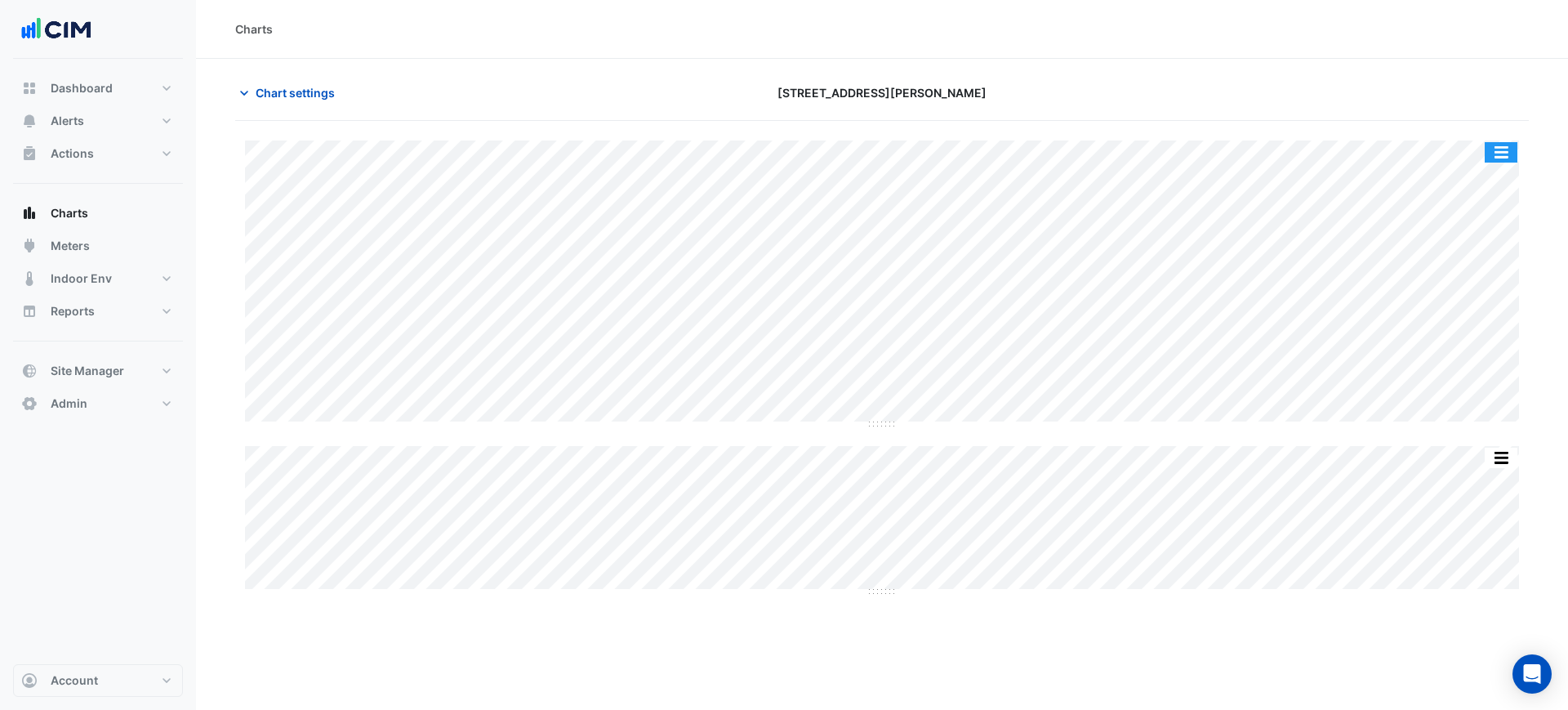
click at [1494, 149] on button "button" at bounding box center [1501, 152] width 32 height 21
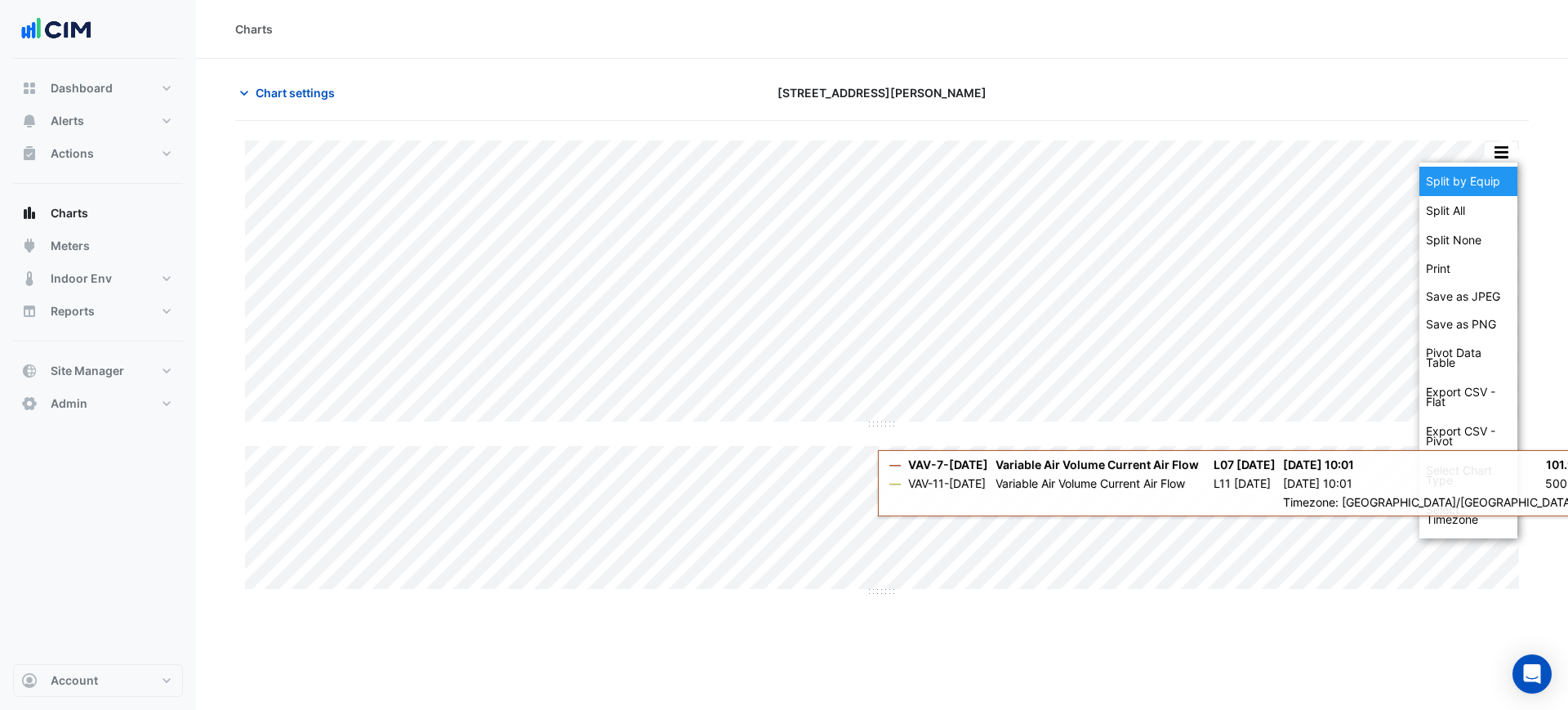
click at [1494, 173] on div "Split by Equip" at bounding box center [1468, 181] width 98 height 30
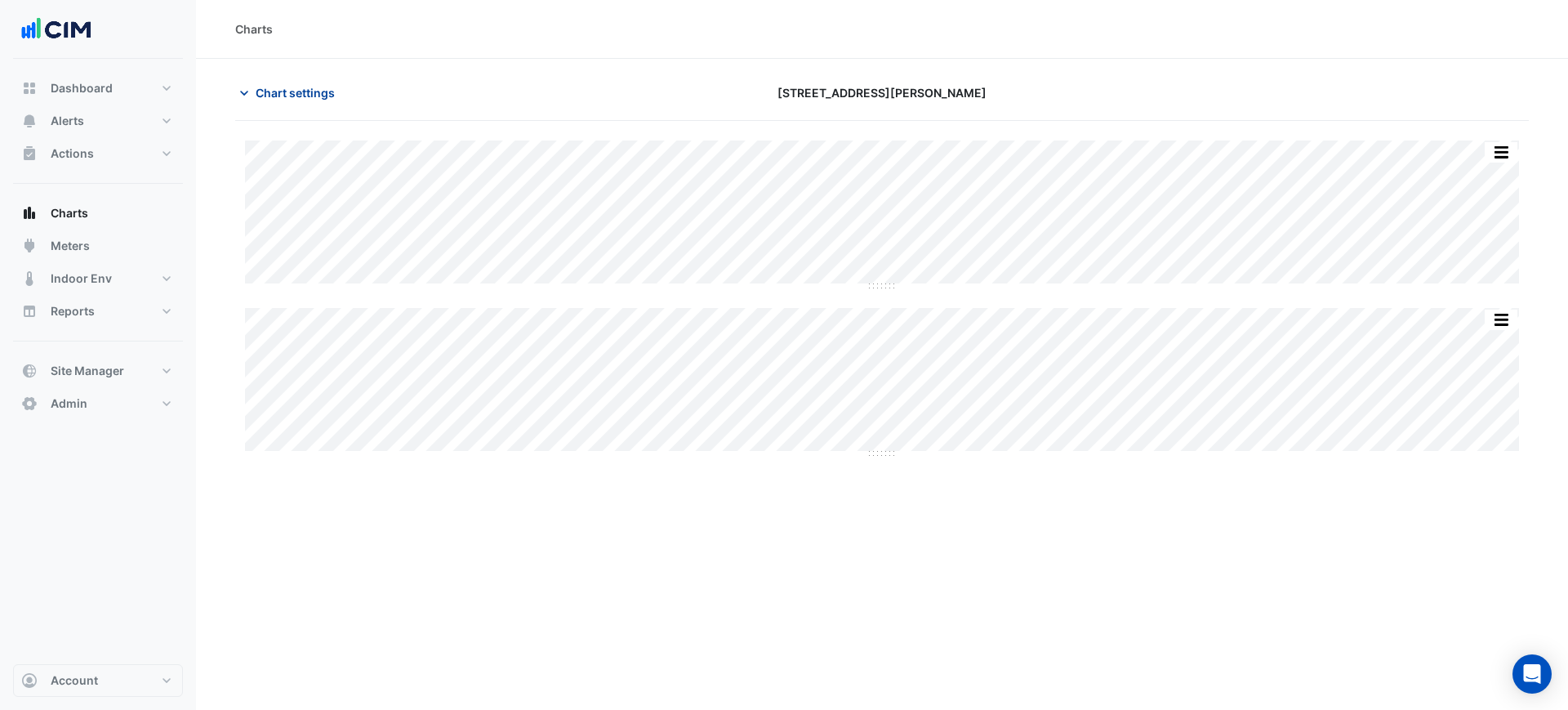
click at [303, 88] on span "Chart settings" at bounding box center [295, 92] width 79 height 17
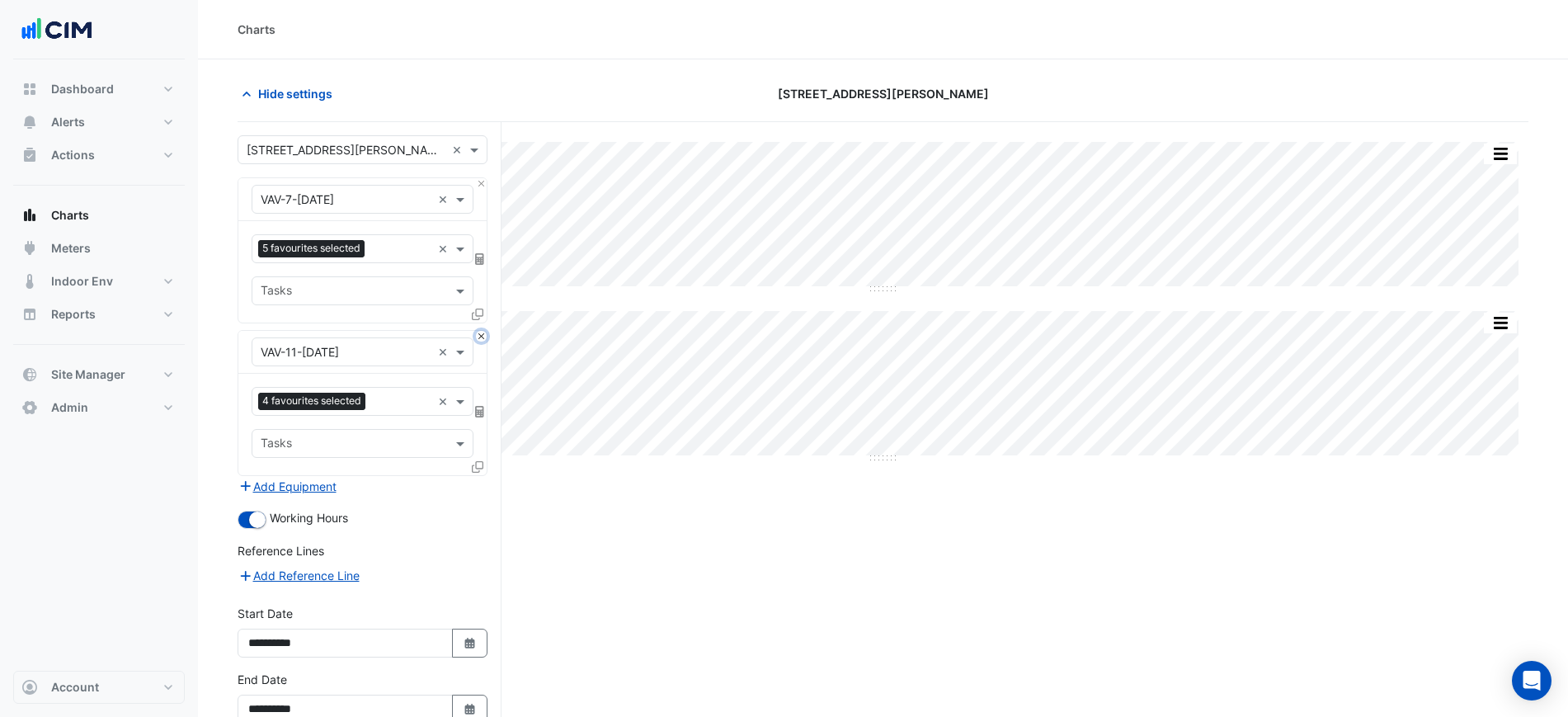
click at [481, 334] on button "Close" at bounding box center [482, 336] width 11 height 11
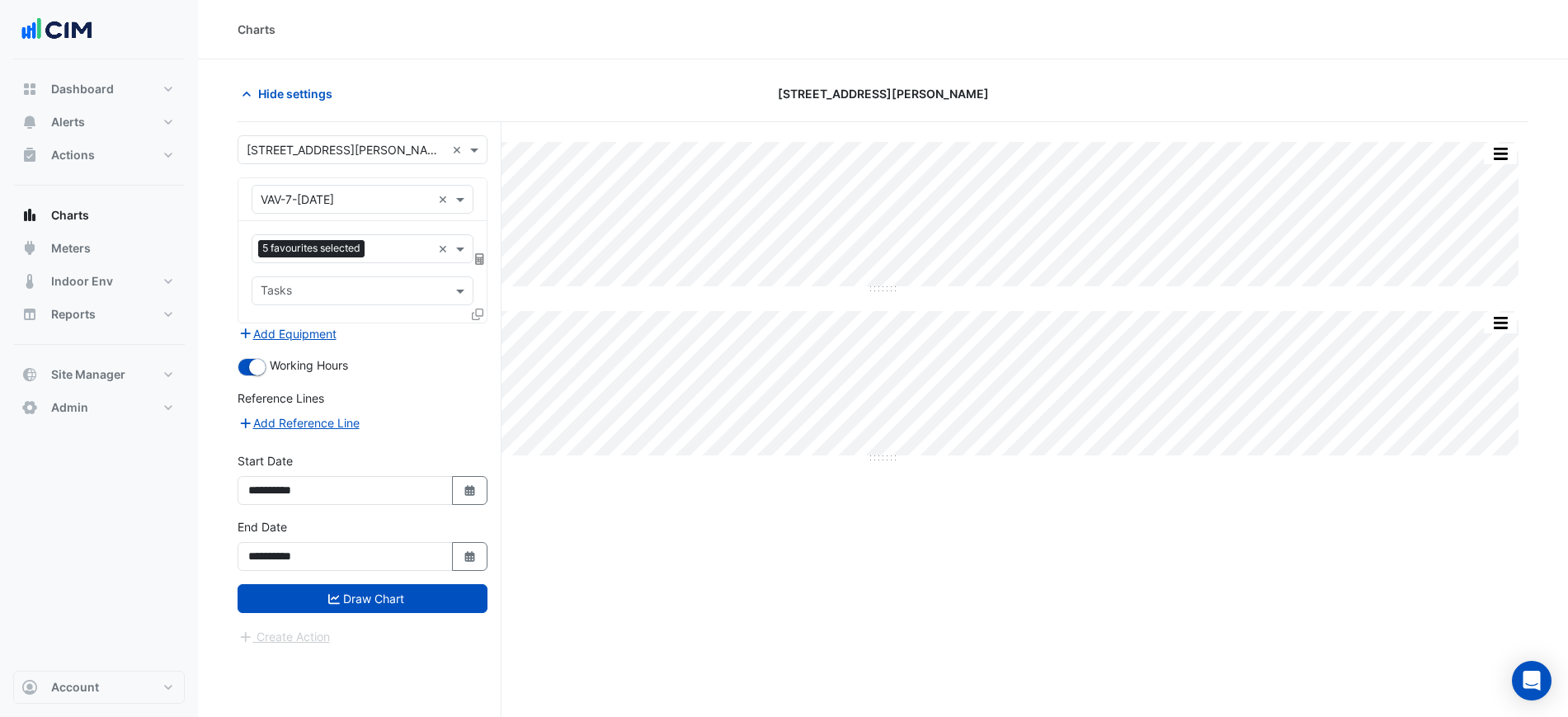
click at [422, 248] on input "text" at bounding box center [401, 250] width 61 height 17
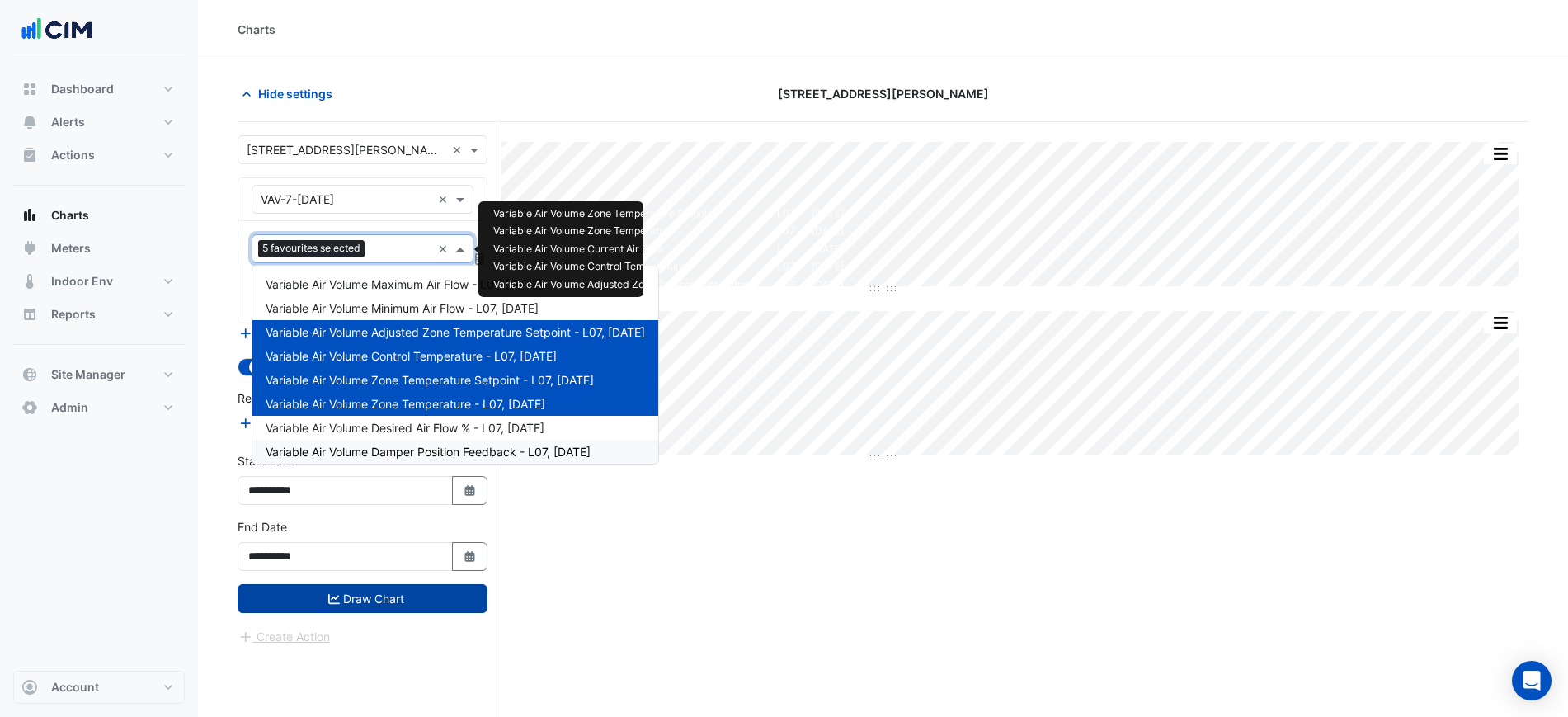
click at [412, 599] on button "Draw Chart" at bounding box center [362, 598] width 250 height 29
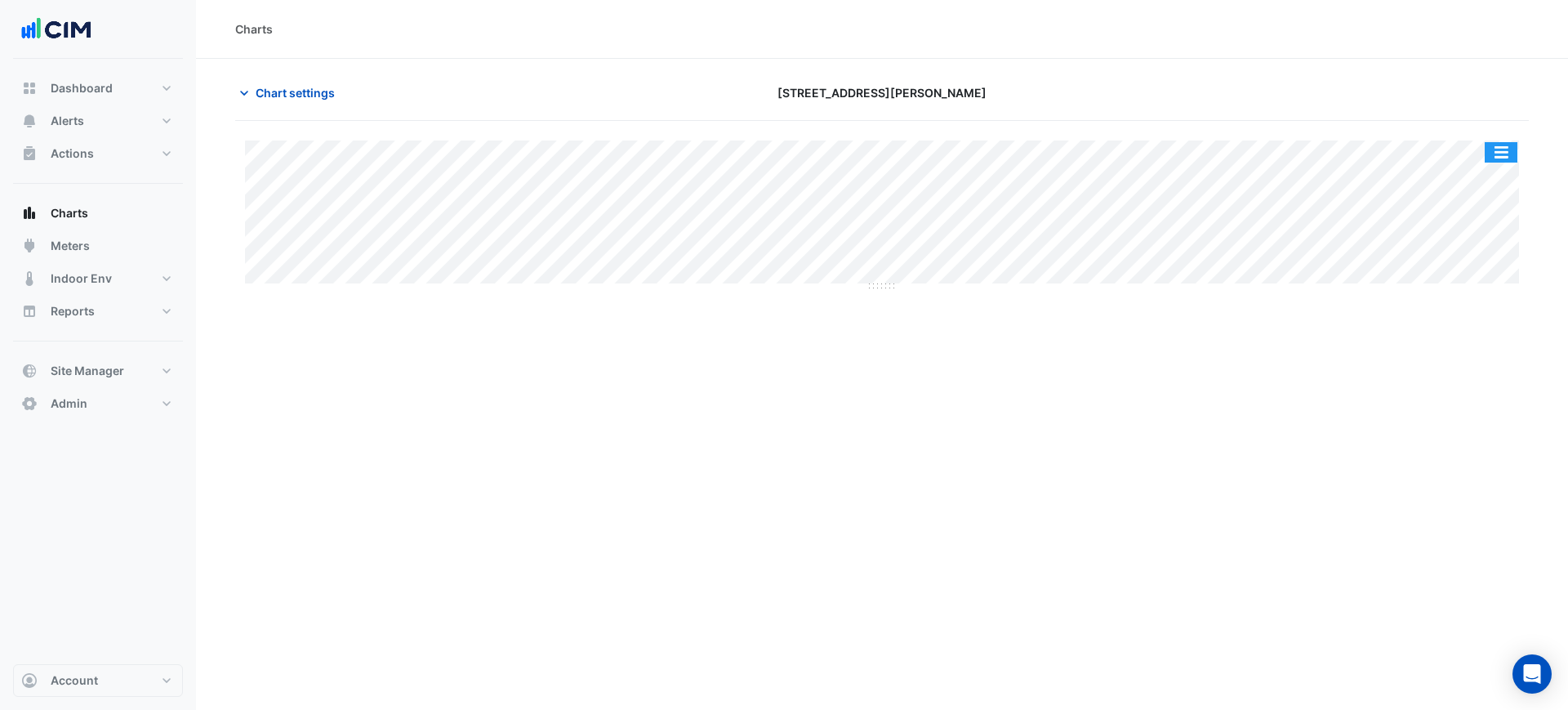
click at [1502, 152] on button "button" at bounding box center [1501, 152] width 32 height 21
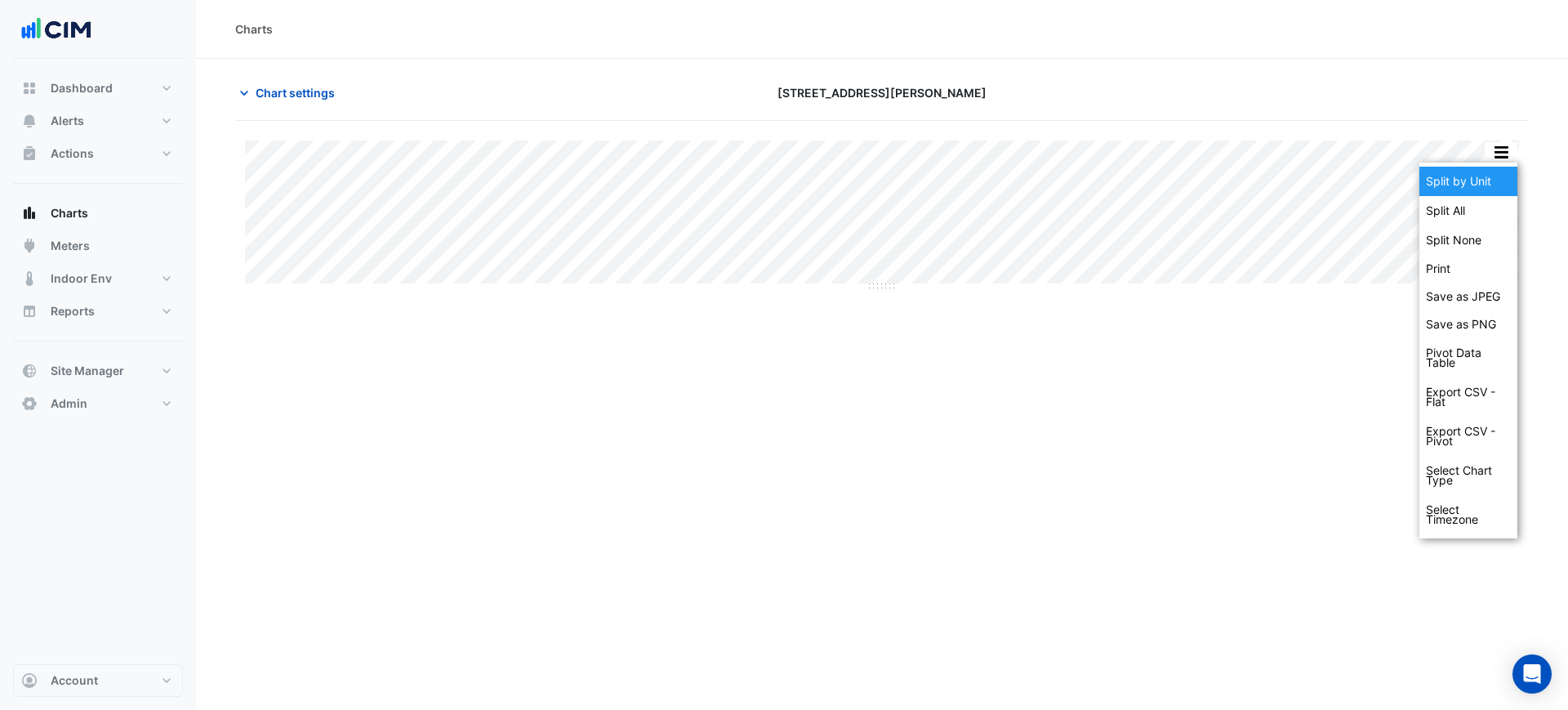
click at [1488, 180] on div "Split by Unit" at bounding box center [1468, 181] width 98 height 30
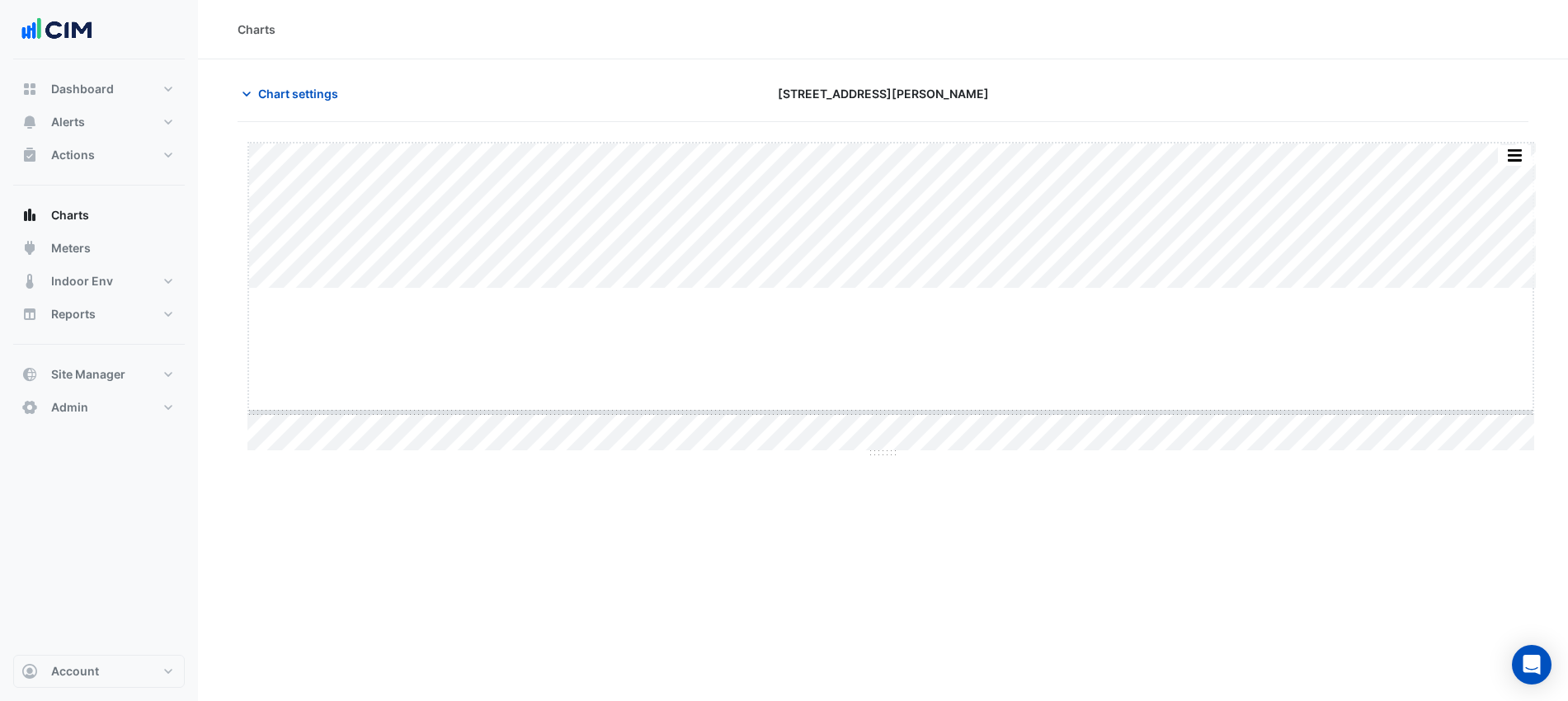
drag, startPoint x: 893, startPoint y: 291, endPoint x: 899, endPoint y: 304, distance: 14.3
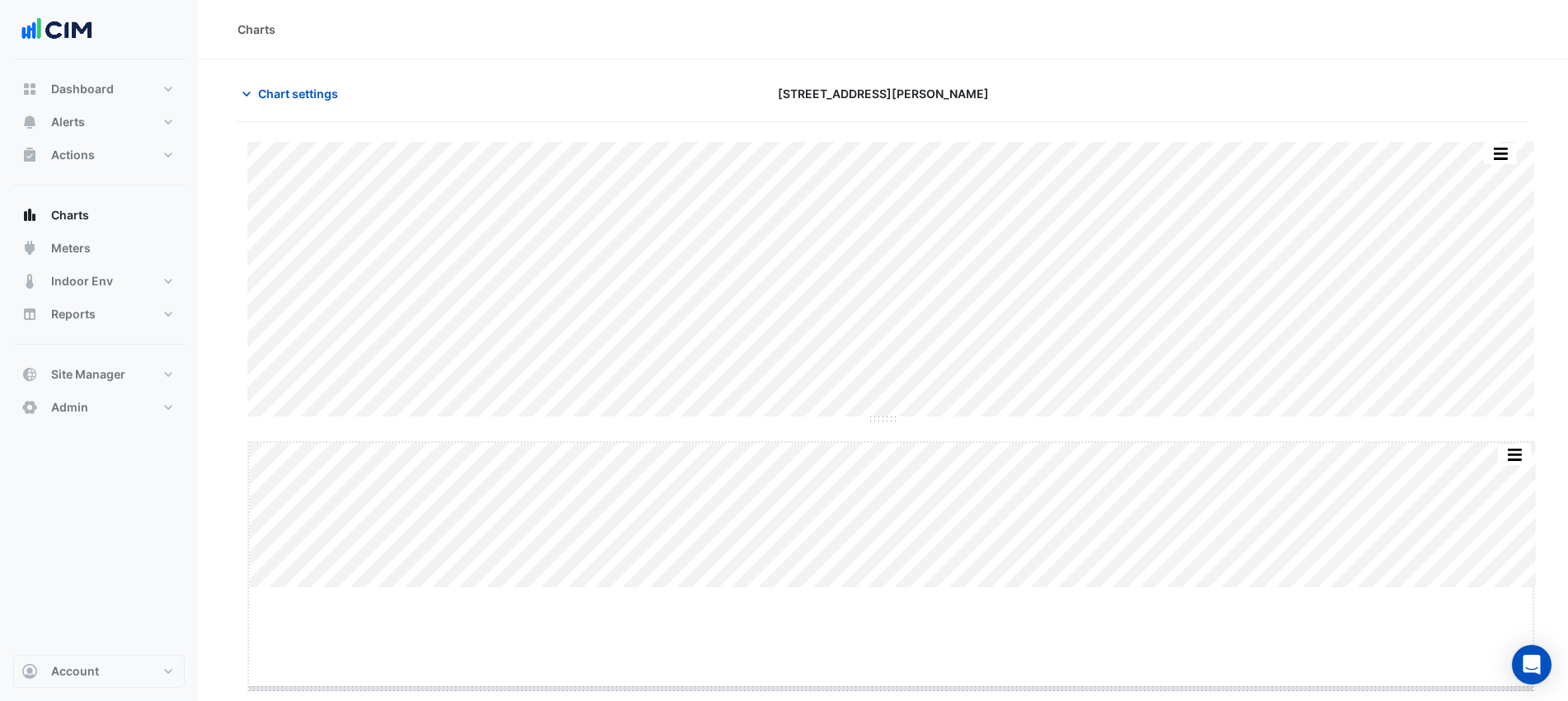
drag, startPoint x: 884, startPoint y: 590, endPoint x: 884, endPoint y: 688, distance: 98.0
click at [1192, 41] on div "Charts" at bounding box center [891, 30] width 1386 height 60
click at [255, 102] on button "Chart settings" at bounding box center [292, 93] width 111 height 29
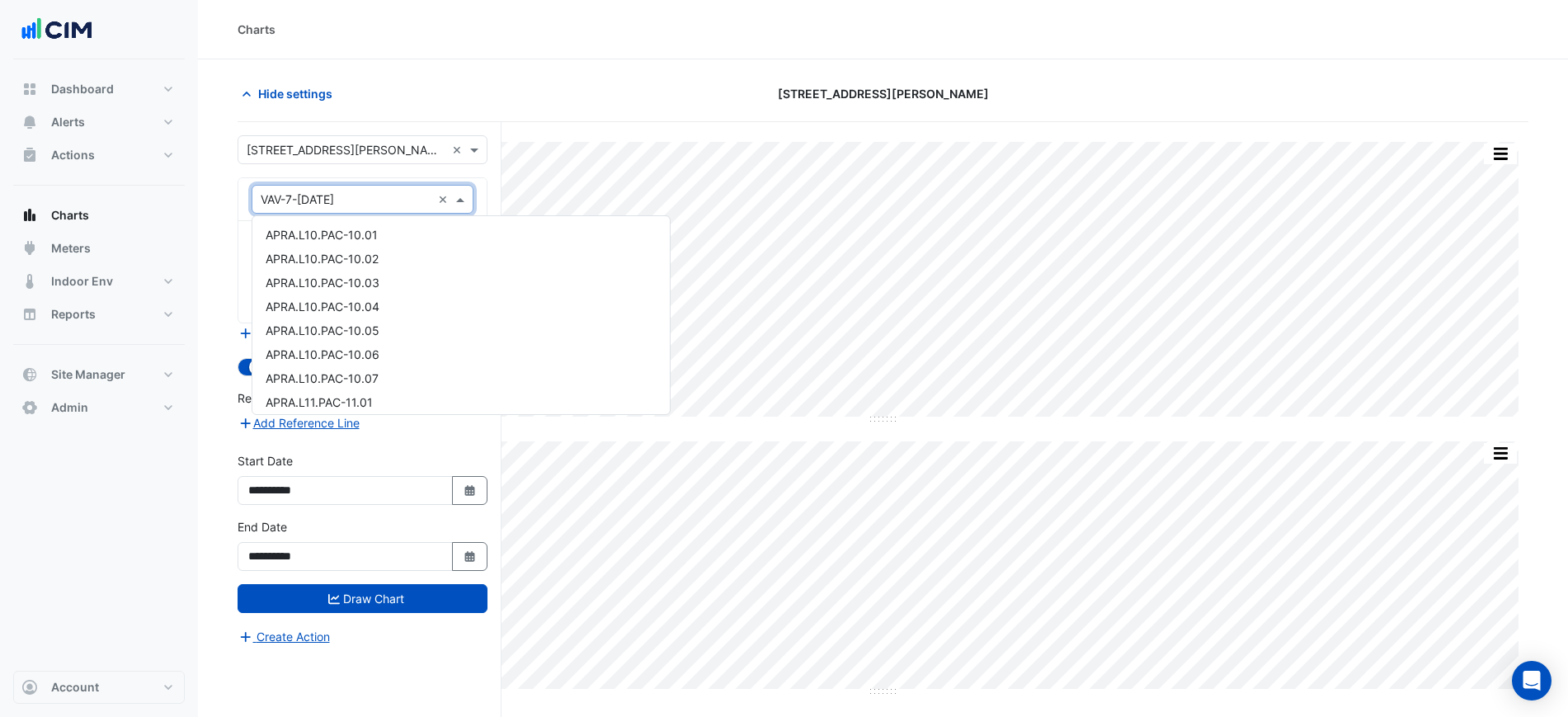
click at [361, 206] on input "text" at bounding box center [346, 199] width 171 height 17
type input "*****"
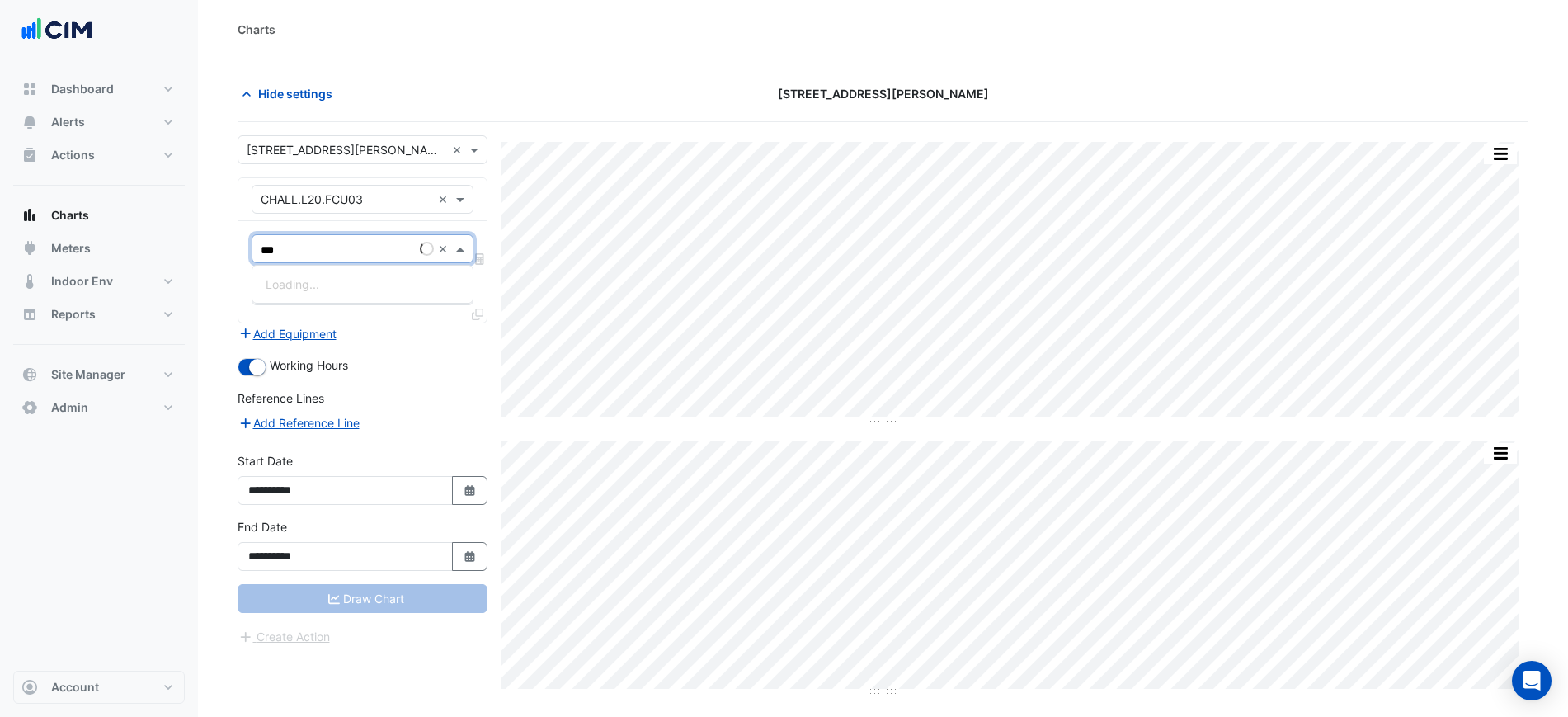
type input "****"
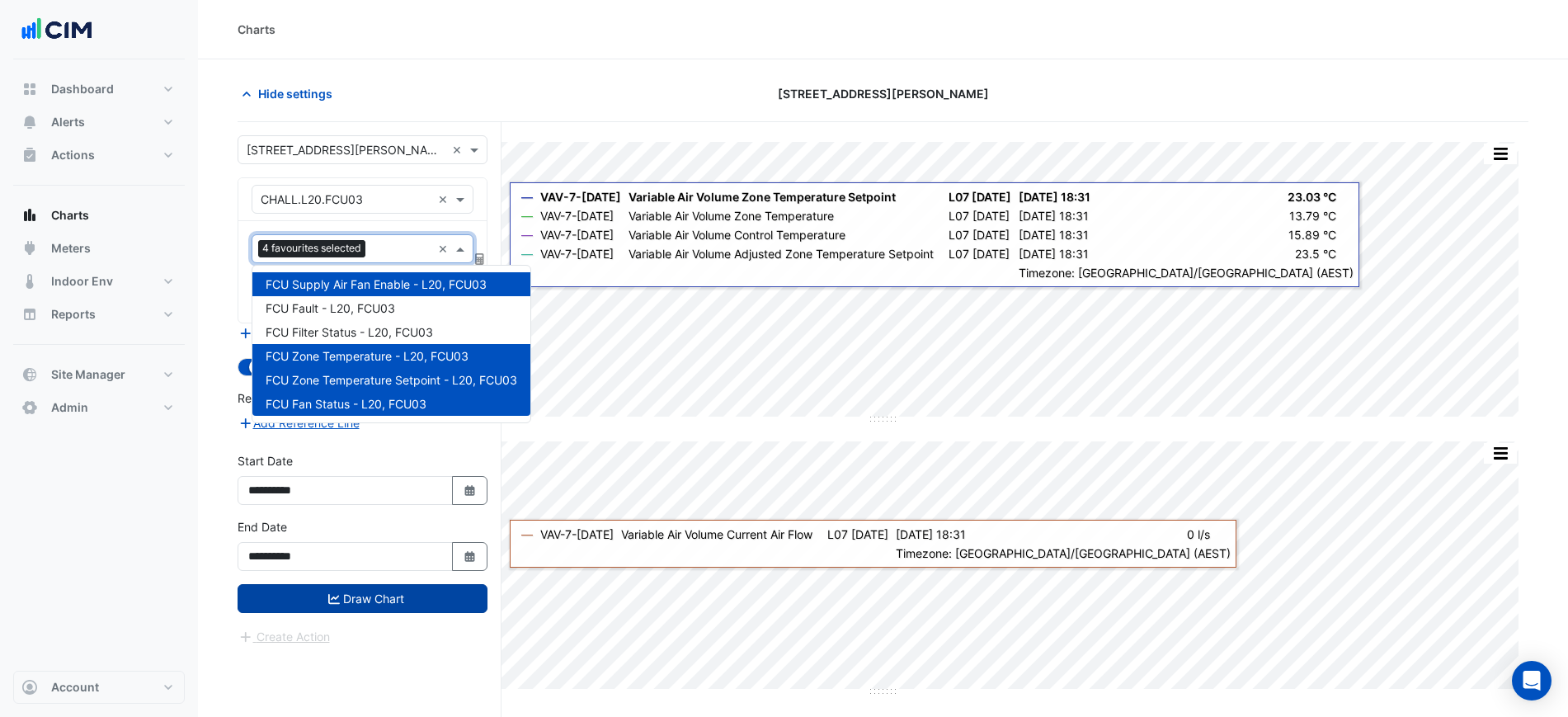
click at [464, 608] on button "Draw Chart" at bounding box center [362, 598] width 250 height 29
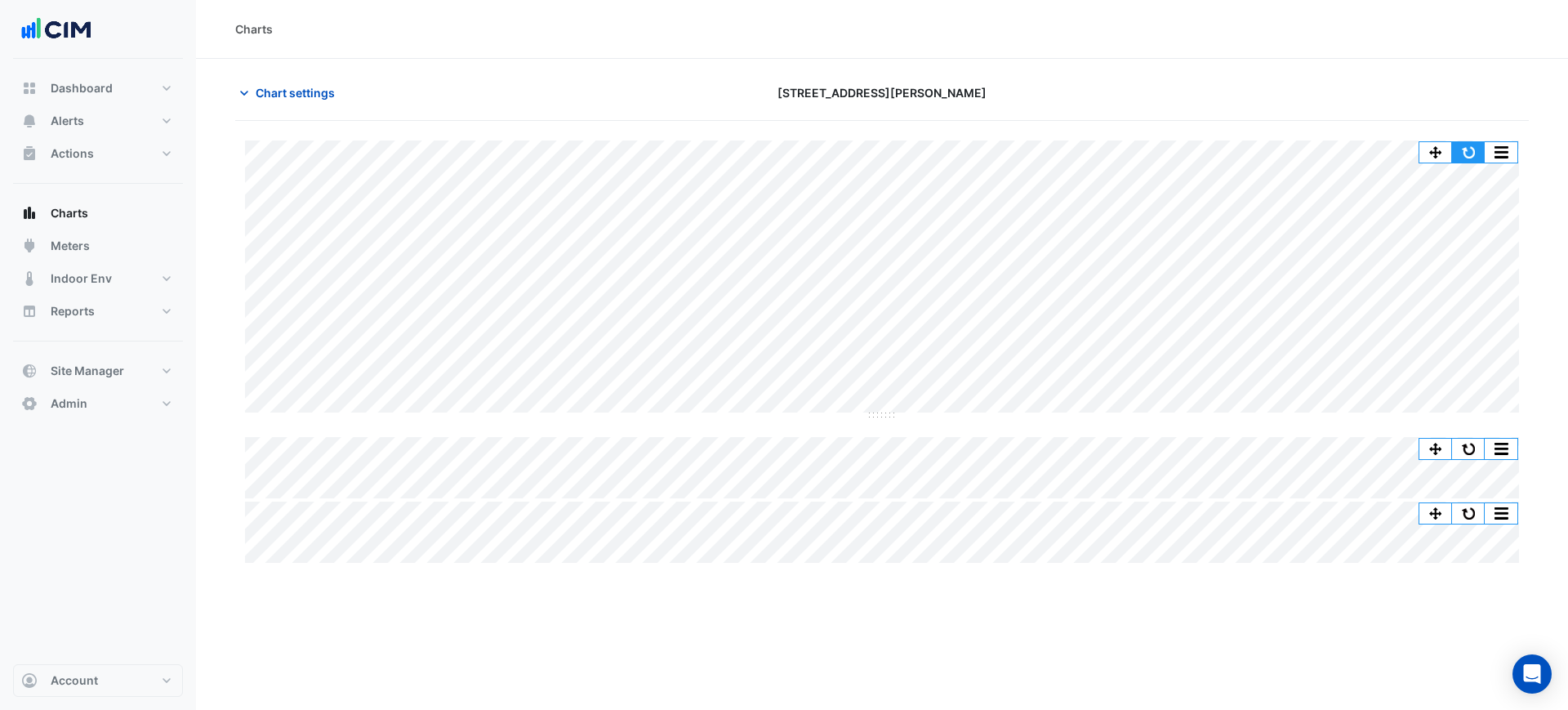
click at [1474, 145] on button "button" at bounding box center [1468, 152] width 32 height 21
drag, startPoint x: 873, startPoint y: 418, endPoint x: 884, endPoint y: 416, distance: 11.2
click at [876, 418] on div "Split All Split None Print Save as JPEG Save as PNG Pivot Data Table Export CSV…" at bounding box center [881, 351] width 1294 height 422
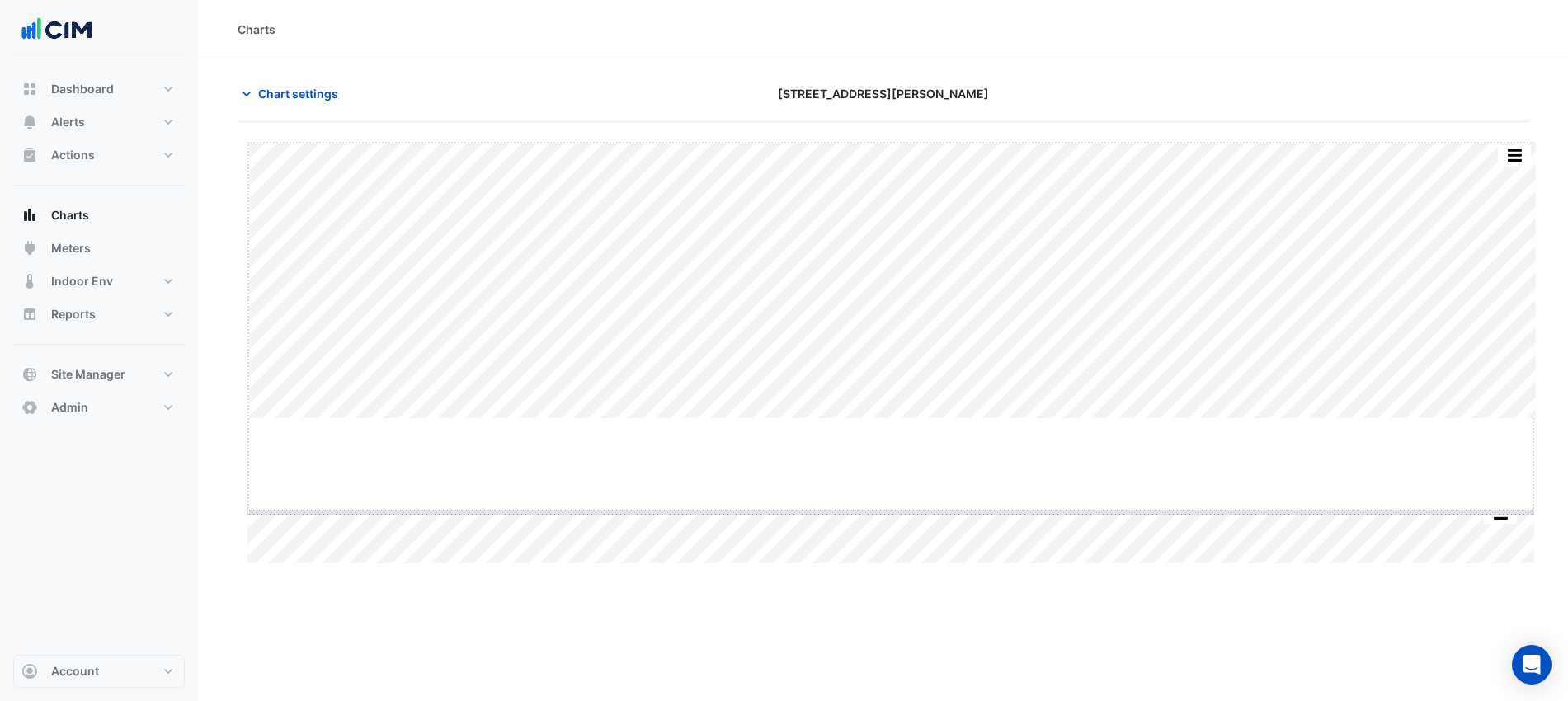
drag, startPoint x: 893, startPoint y: 420, endPoint x: 897, endPoint y: 535, distance: 115.1
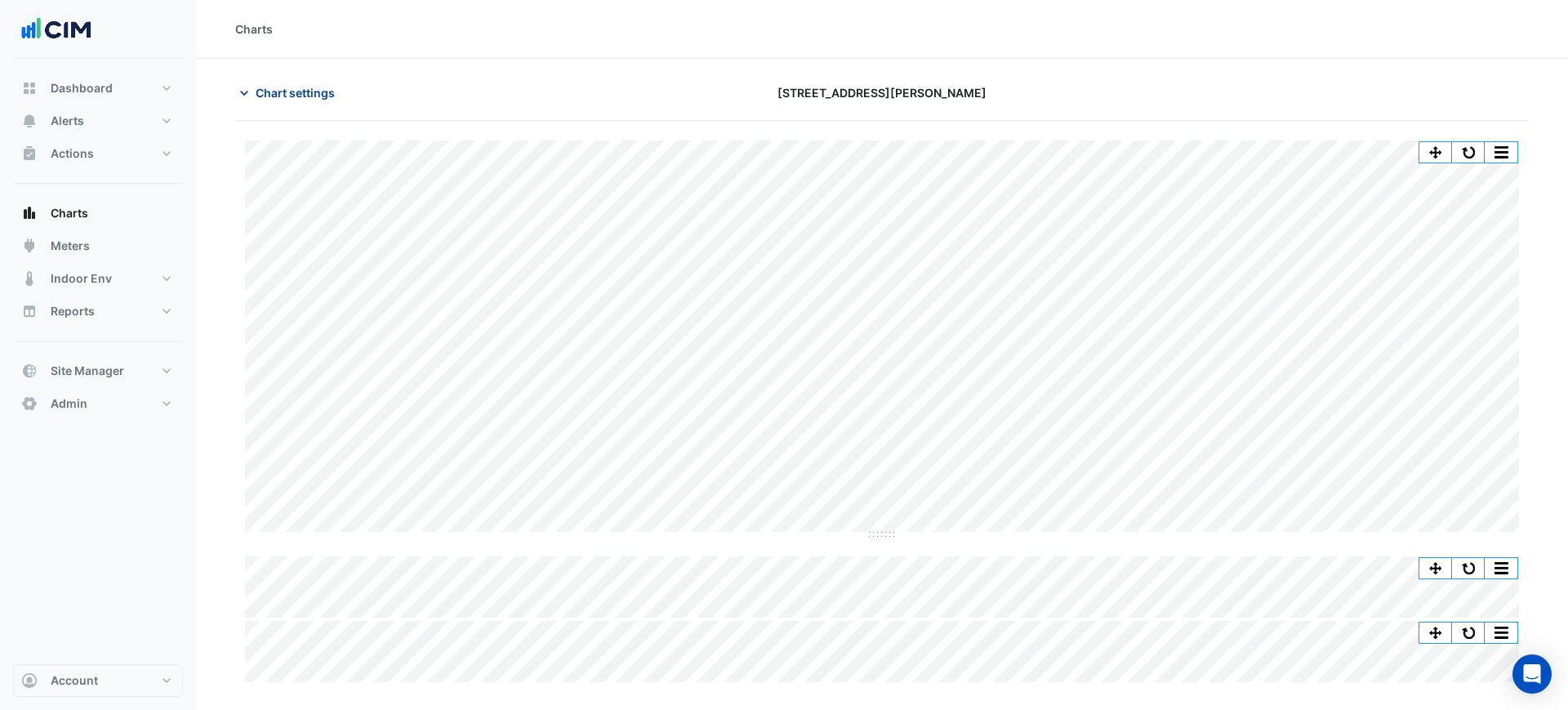
click at [312, 92] on span "Chart settings" at bounding box center [295, 92] width 79 height 17
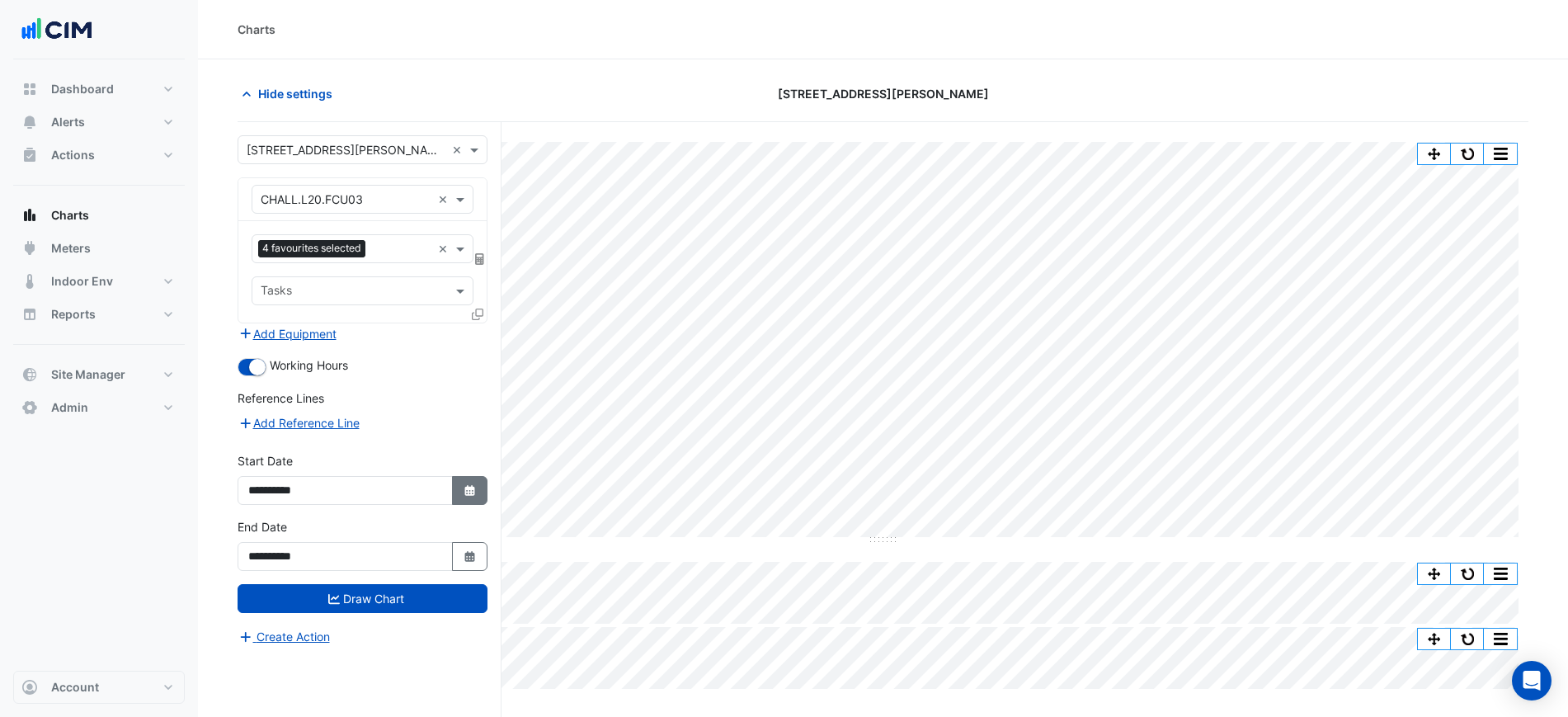
click at [468, 496] on fa-icon "Select Date" at bounding box center [470, 490] width 14 height 14
select select "*"
select select "****"
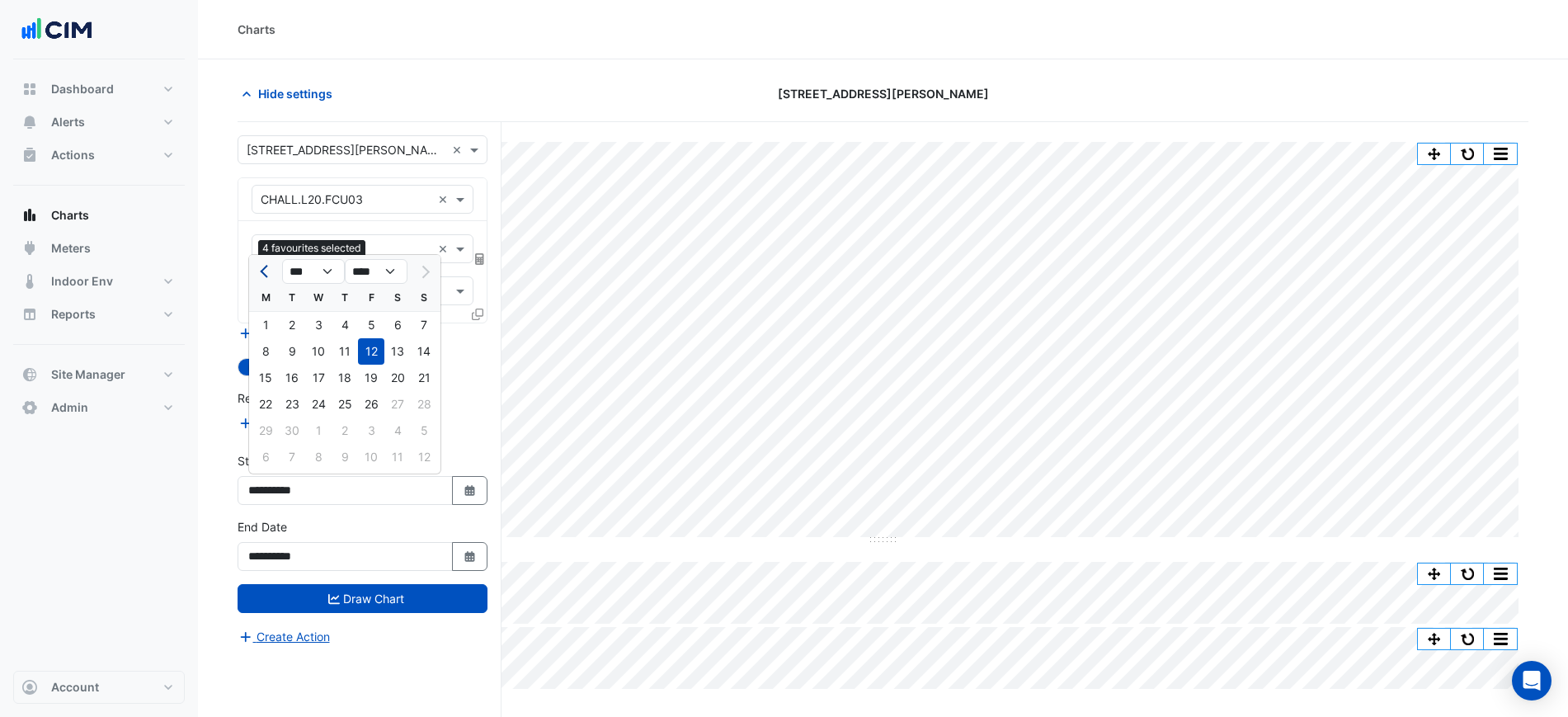
click at [257, 272] on button "Previous month" at bounding box center [265, 271] width 20 height 26
select select "*"
drag, startPoint x: 363, startPoint y: 327, endPoint x: 373, endPoint y: 337, distance: 14.1
click at [367, 326] on div "1" at bounding box center [370, 324] width 26 height 26
type input "**********"
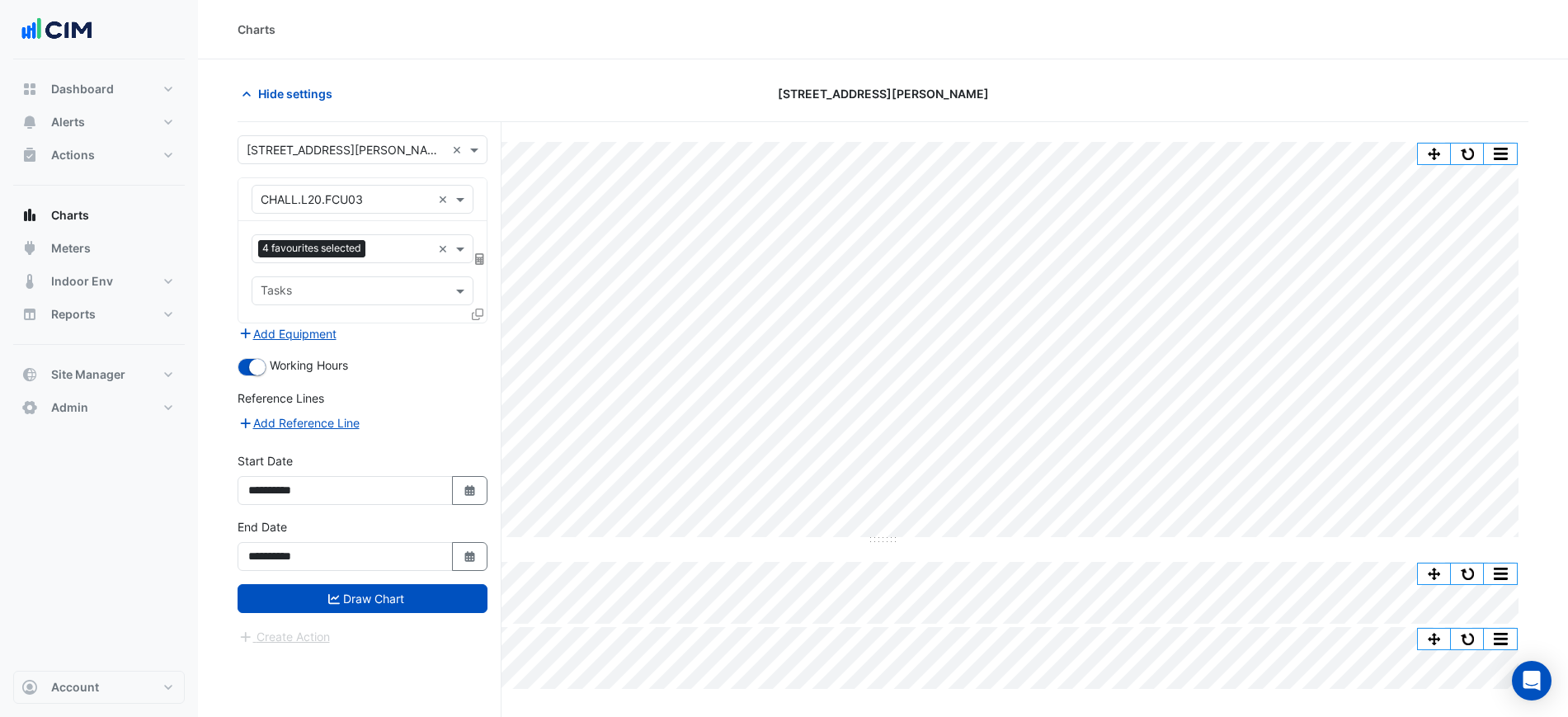
drag, startPoint x: 452, startPoint y: 563, endPoint x: 444, endPoint y: 576, distance: 15.3
click at [446, 571] on div "**********" at bounding box center [362, 550] width 270 height 66
click at [435, 588] on button "Draw Chart" at bounding box center [362, 598] width 250 height 29
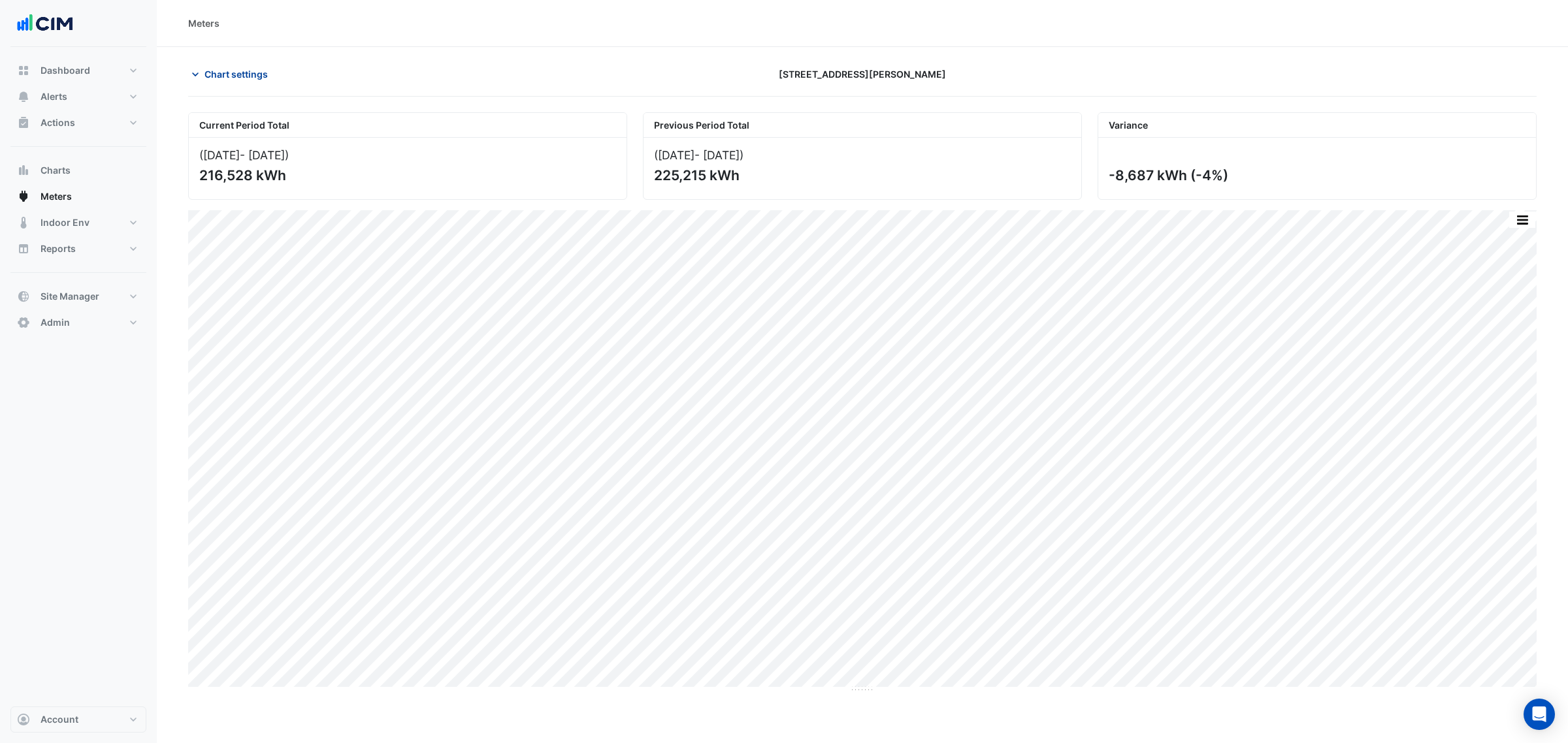
click at [207, 69] on span "Chart settings" at bounding box center [236, 74] width 63 height 14
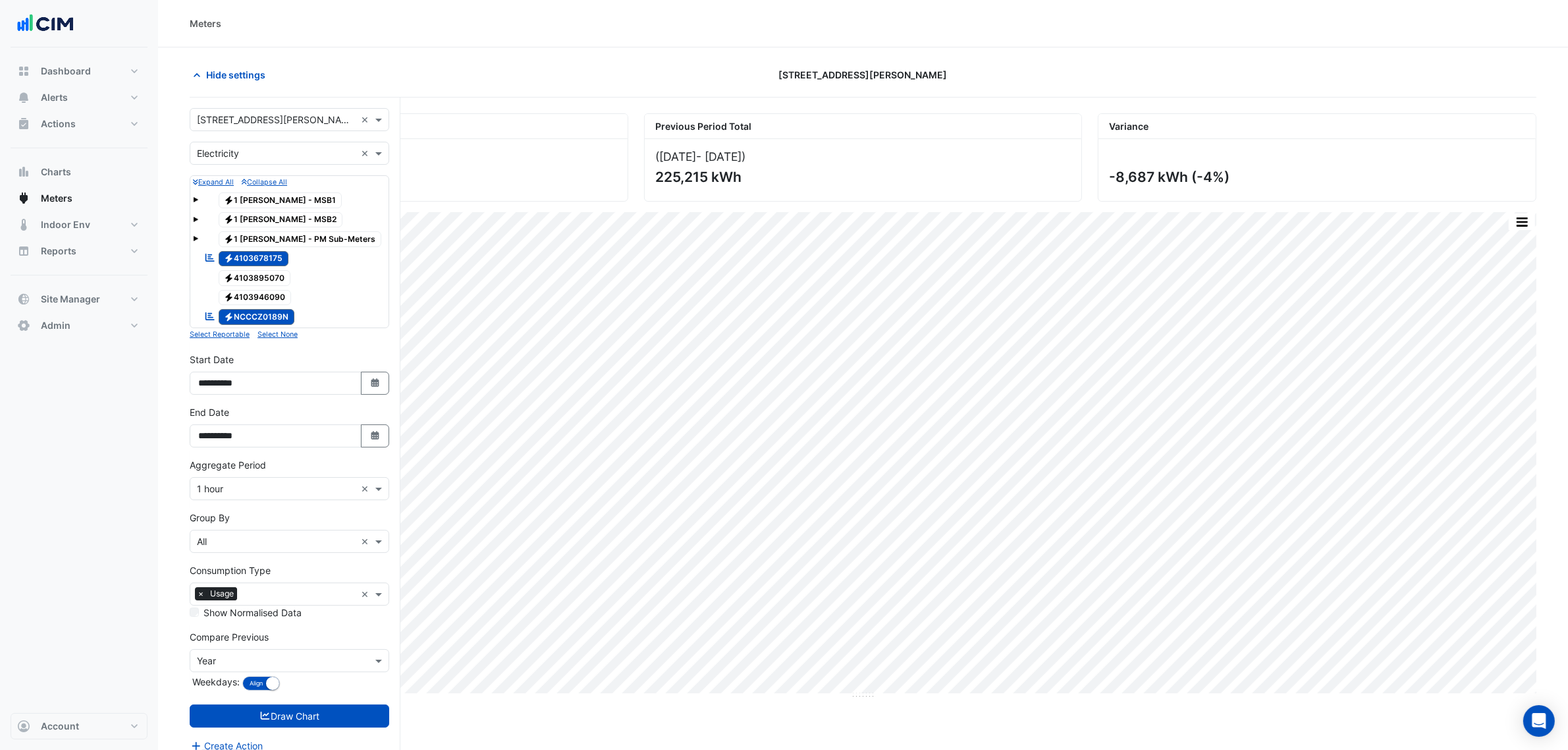
click at [234, 145] on div "× Electricity ×" at bounding box center [289, 153] width 200 height 23
click at [222, 221] on span "Water" at bounding box center [213, 220] width 25 height 11
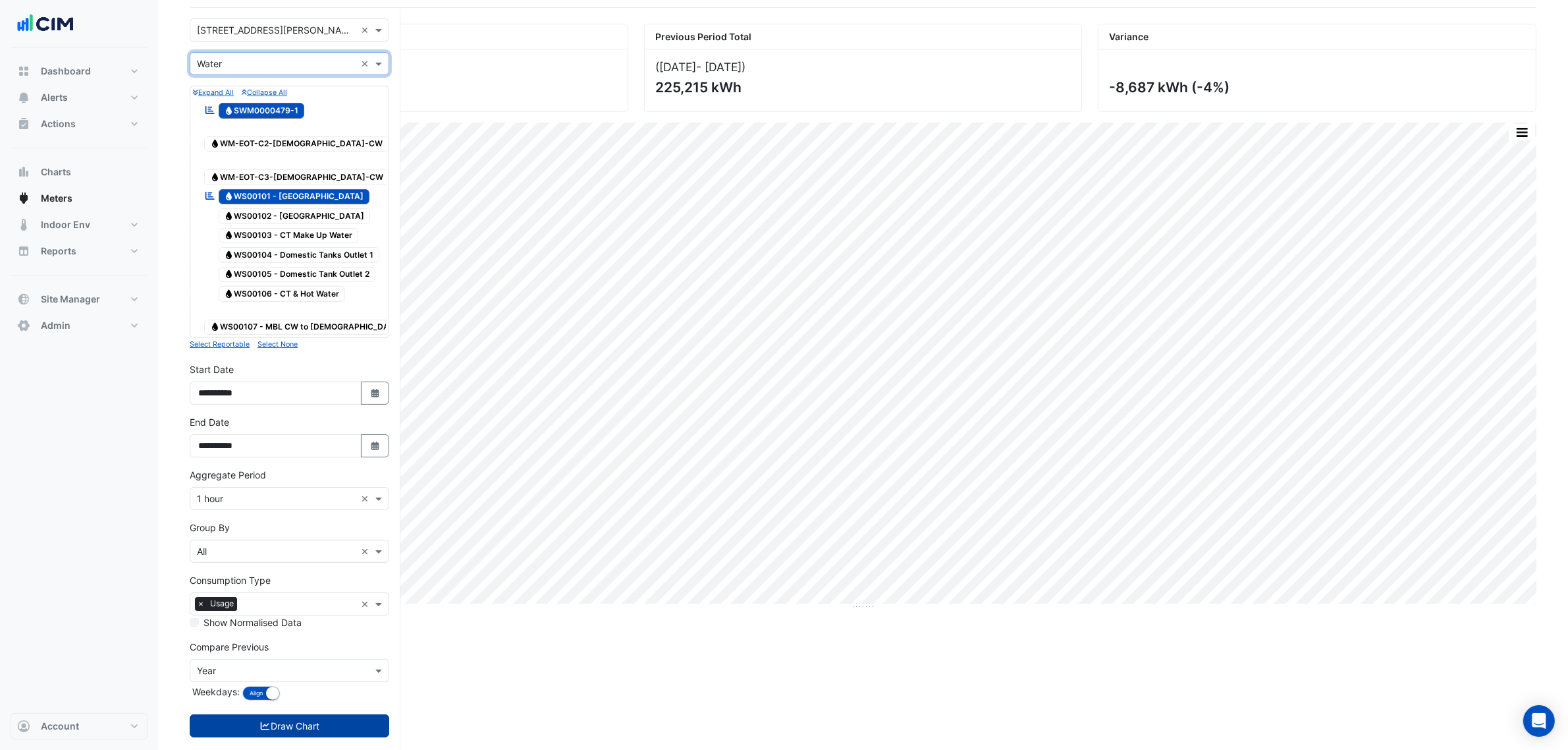
click at [263, 722] on icon "submit" at bounding box center [265, 726] width 12 height 9
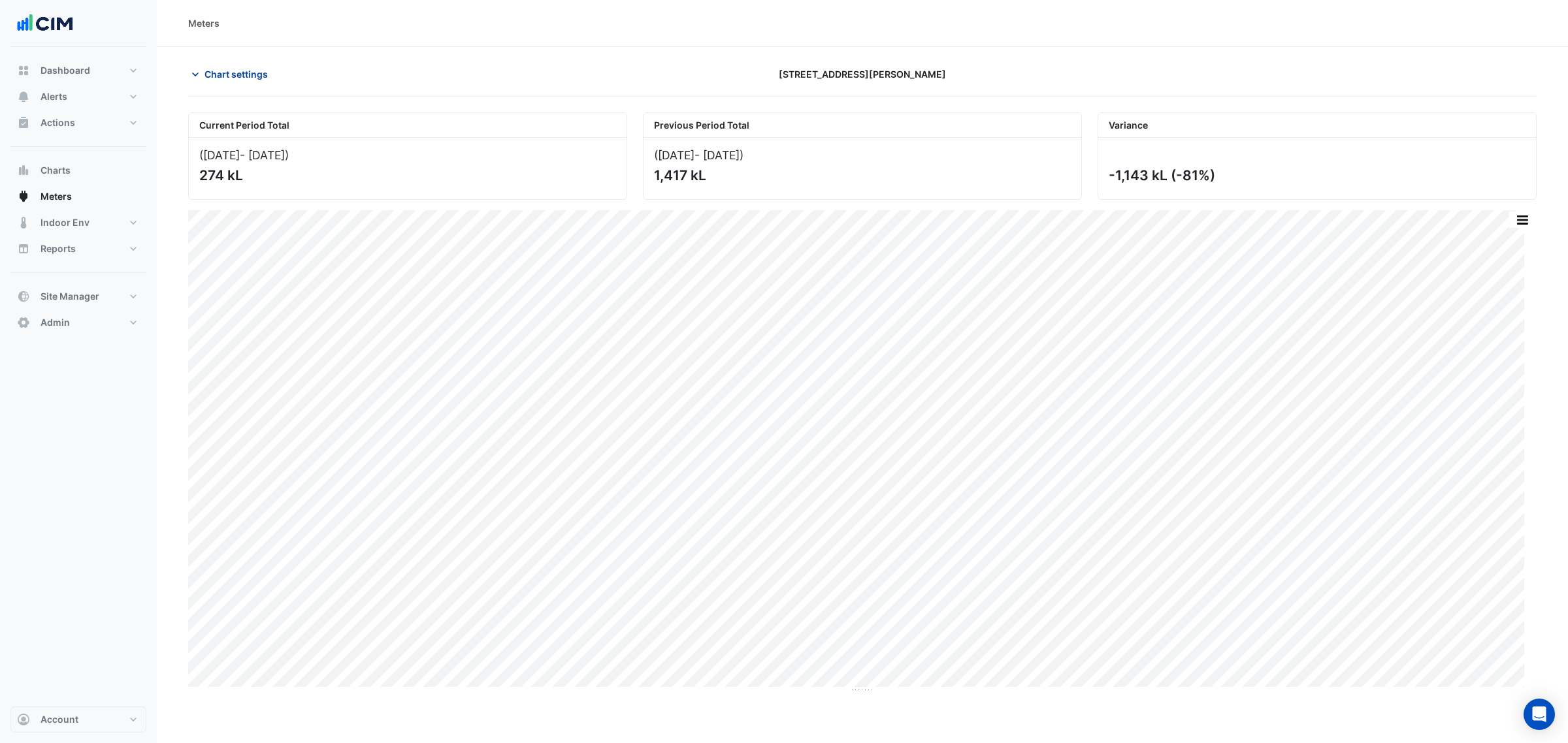
click at [259, 80] on span "Chart settings" at bounding box center [236, 74] width 63 height 14
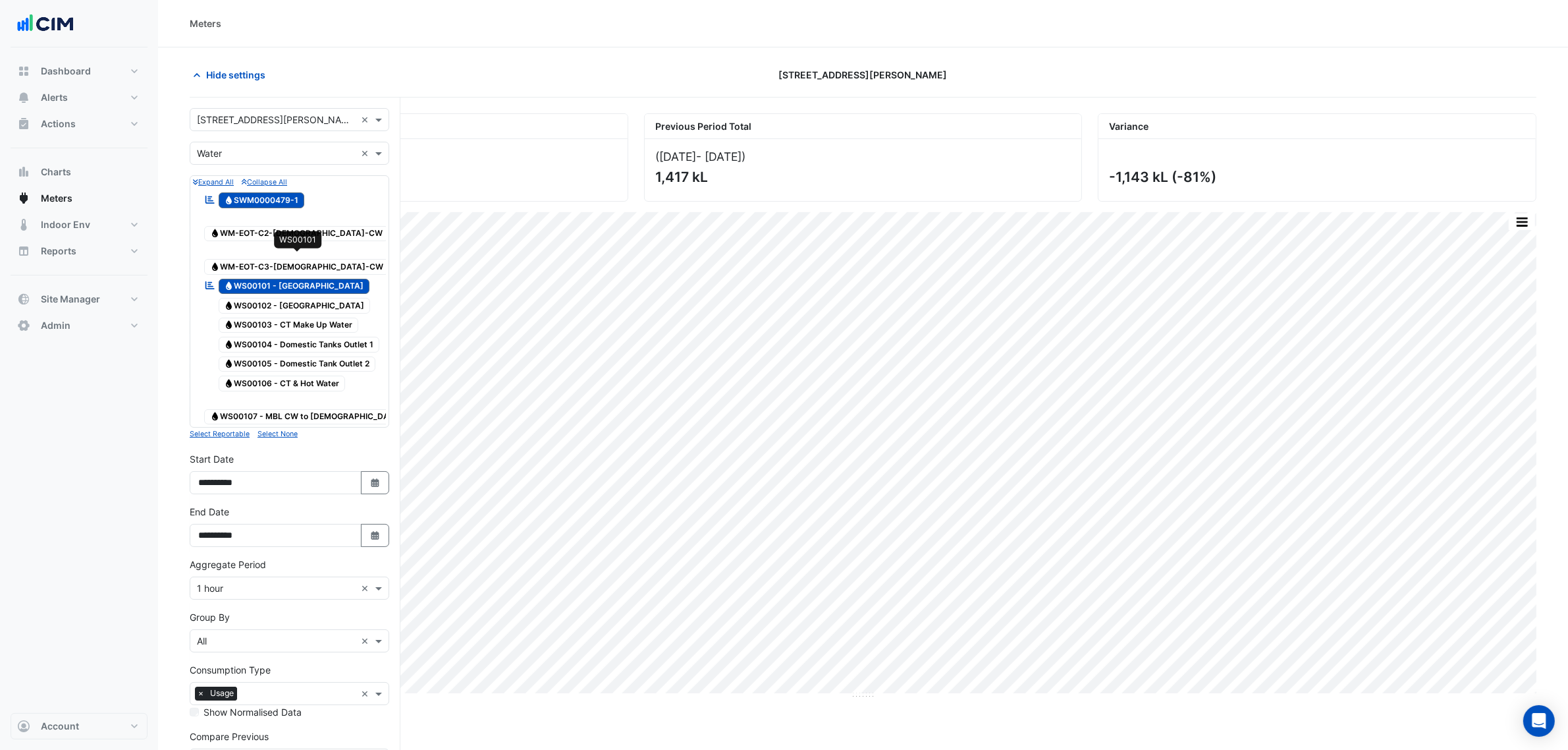
click at [251, 278] on span "Water WS00101 - [GEOGRAPHIC_DATA]" at bounding box center [294, 286] width 152 height 16
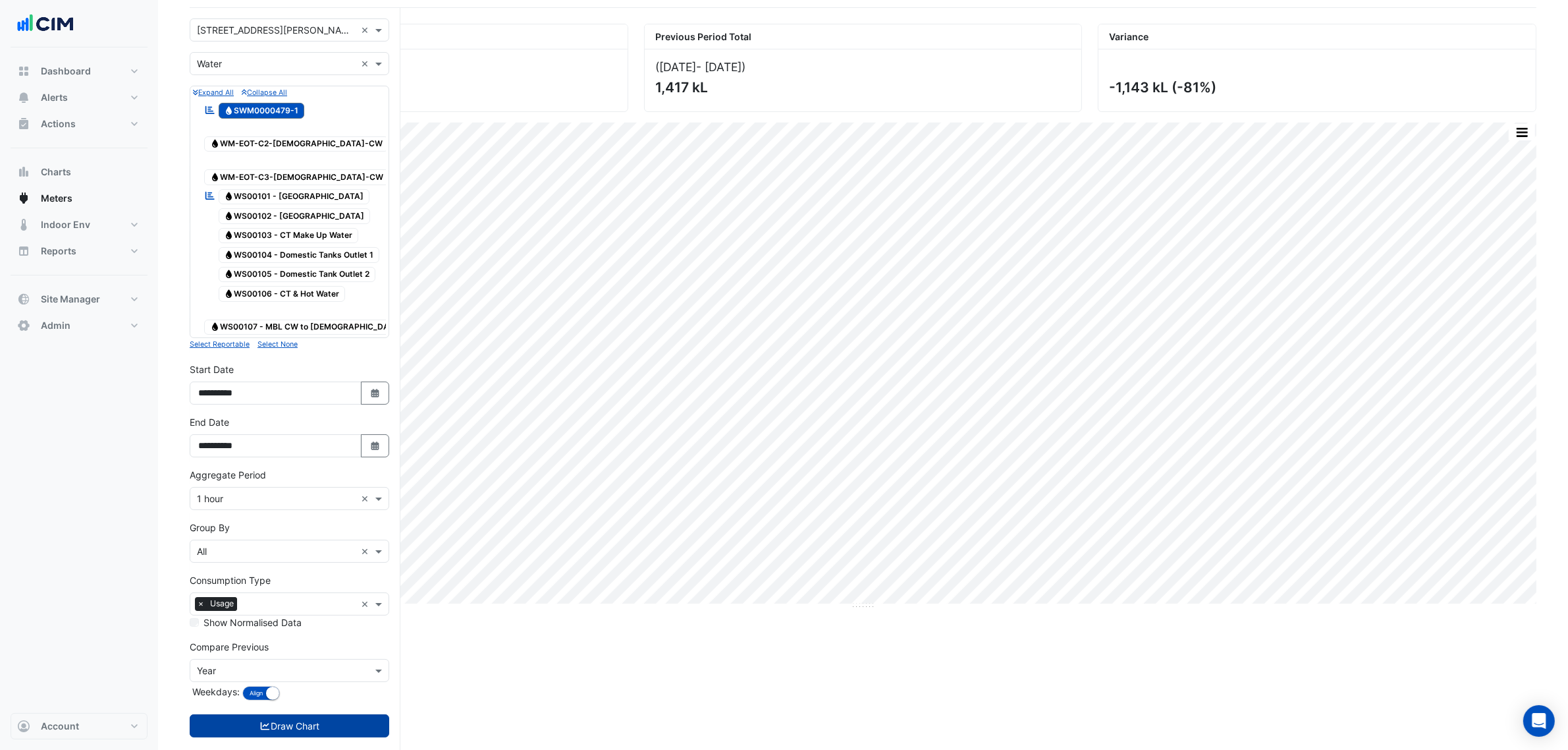
click at [278, 715] on button "Draw Chart" at bounding box center [289, 726] width 200 height 23
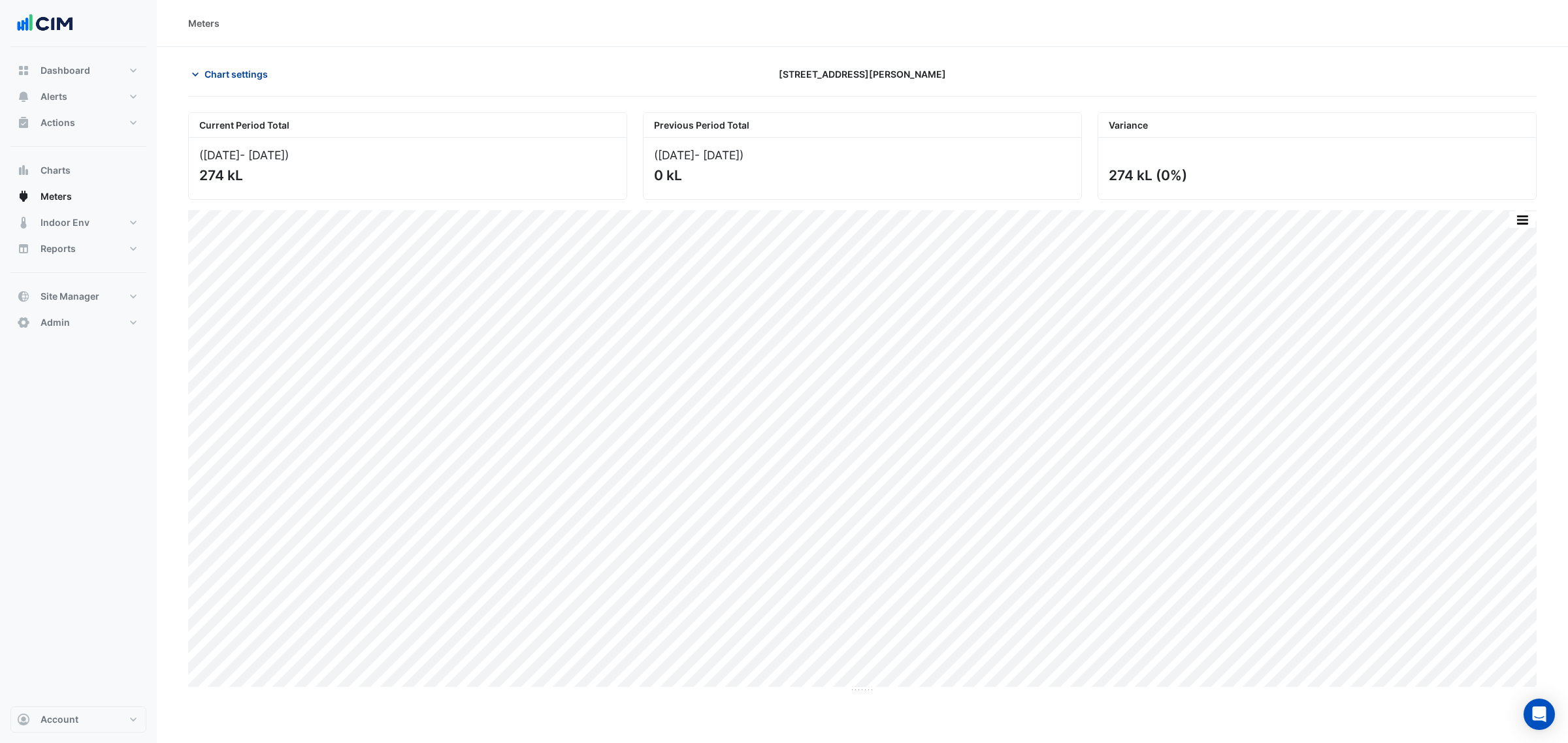
click at [255, 82] on button "Chart settings" at bounding box center [232, 74] width 88 height 23
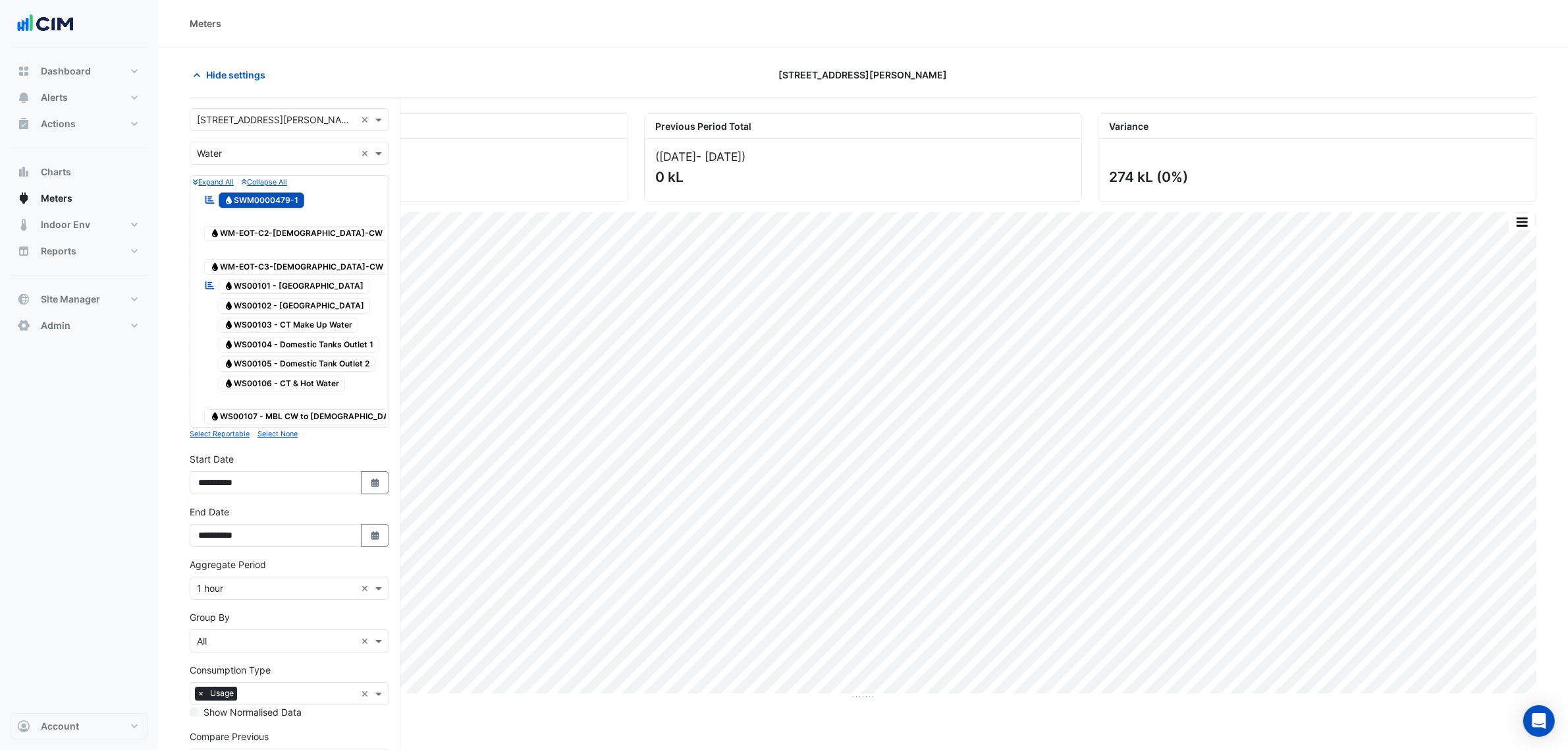
click at [291, 153] on input "text" at bounding box center [276, 153] width 159 height 14
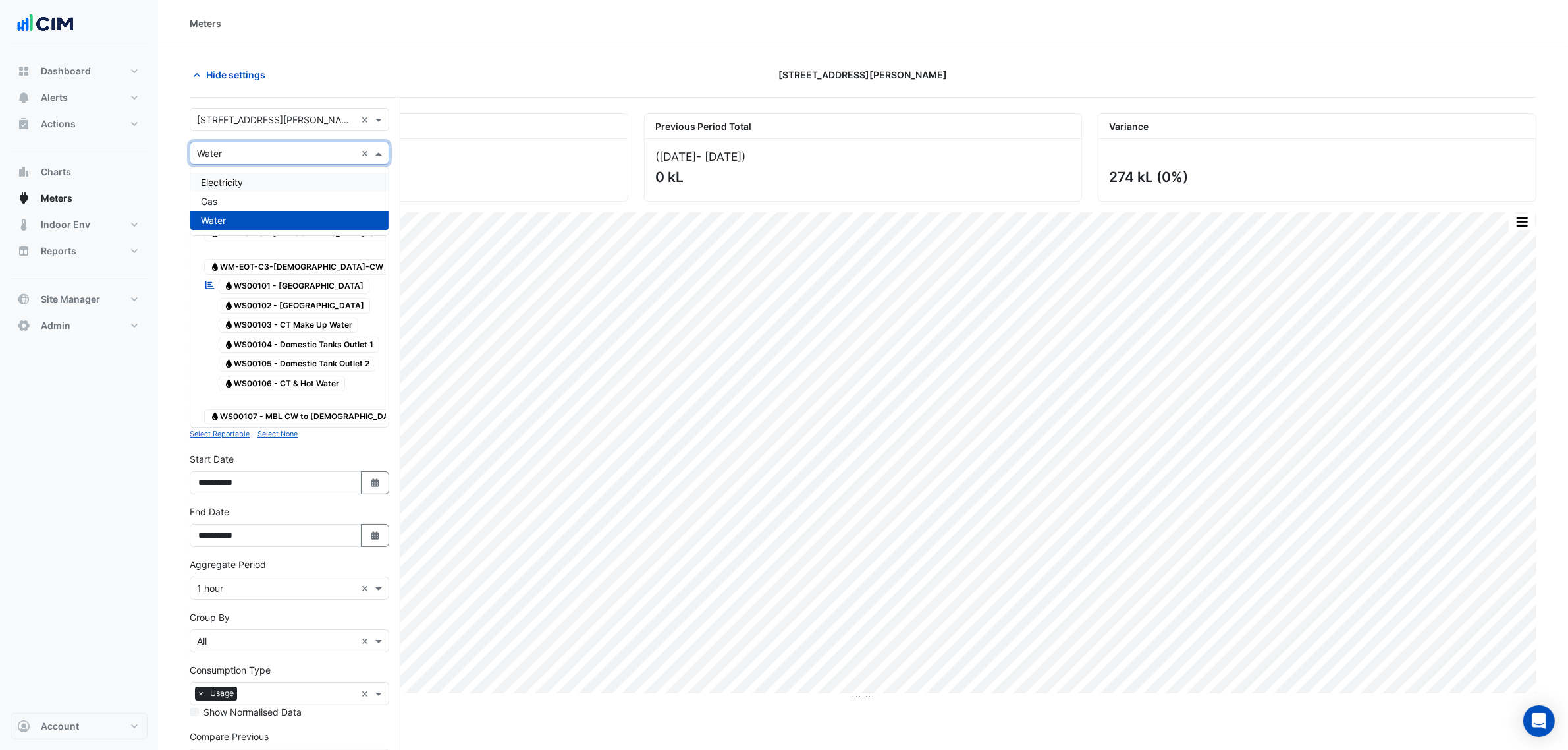
click at [265, 196] on div "Gas" at bounding box center [289, 201] width 198 height 19
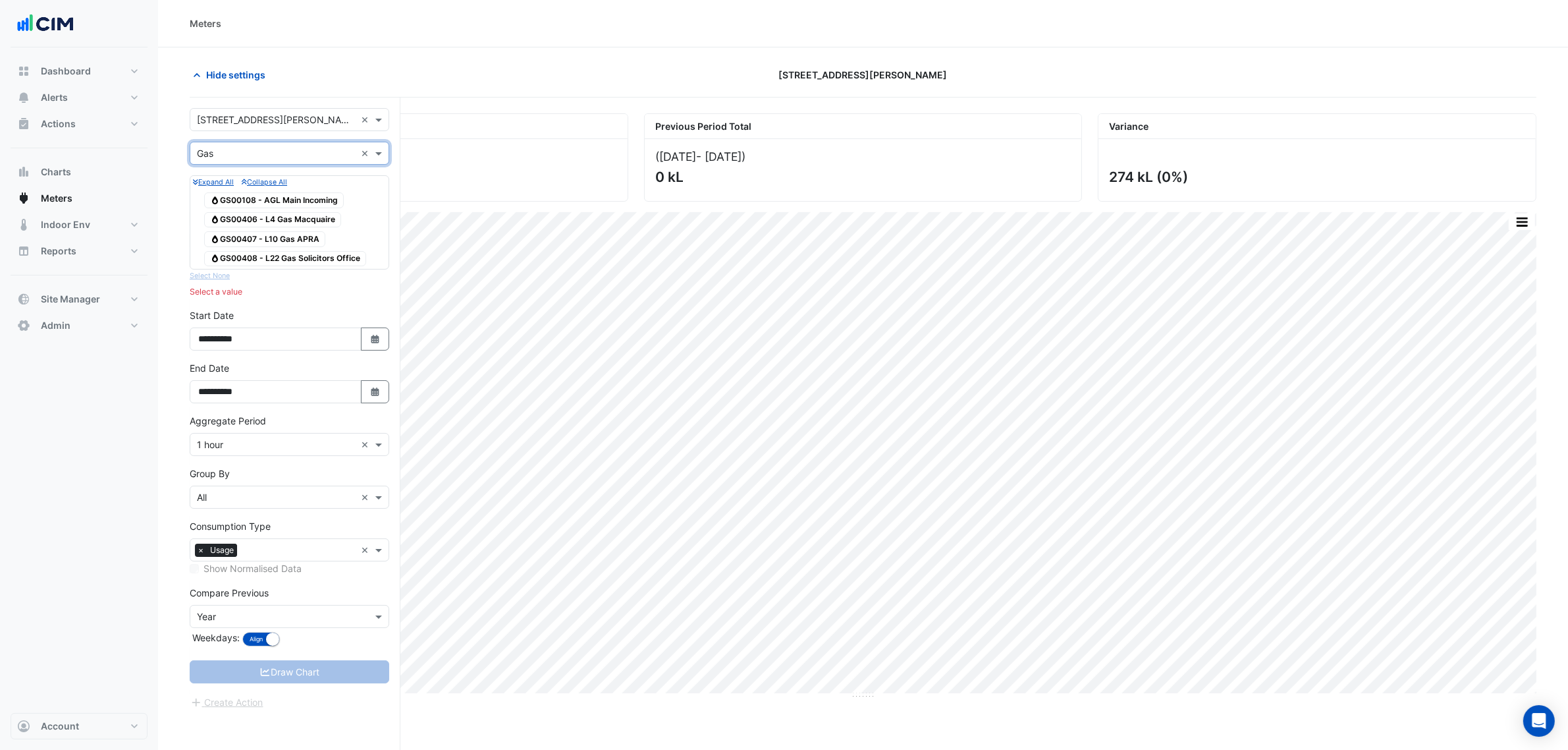
click at [286, 157] on input "text" at bounding box center [276, 153] width 159 height 14
click at [278, 182] on div "Electricity" at bounding box center [289, 182] width 198 height 19
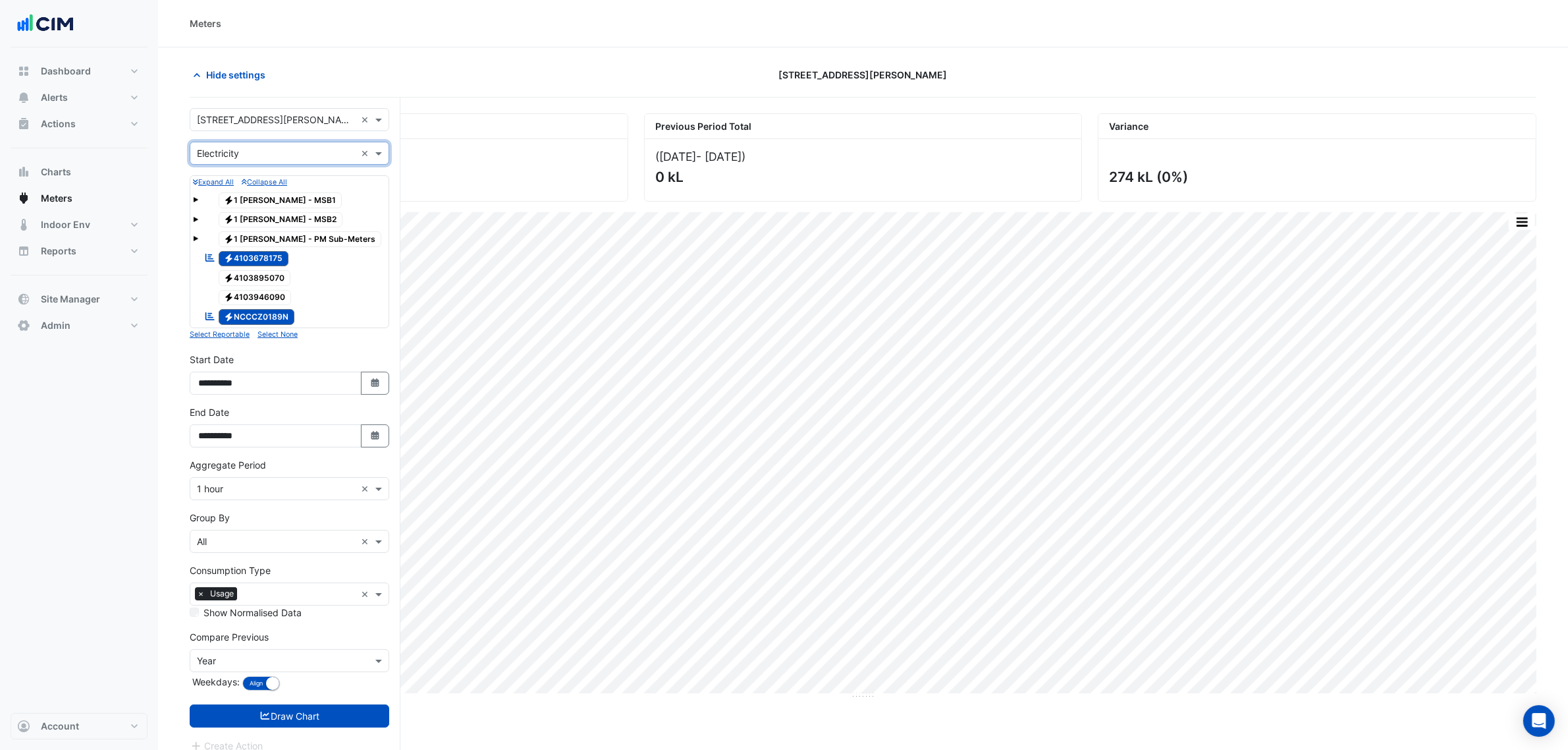
click at [286, 153] on input "text" at bounding box center [276, 153] width 159 height 14
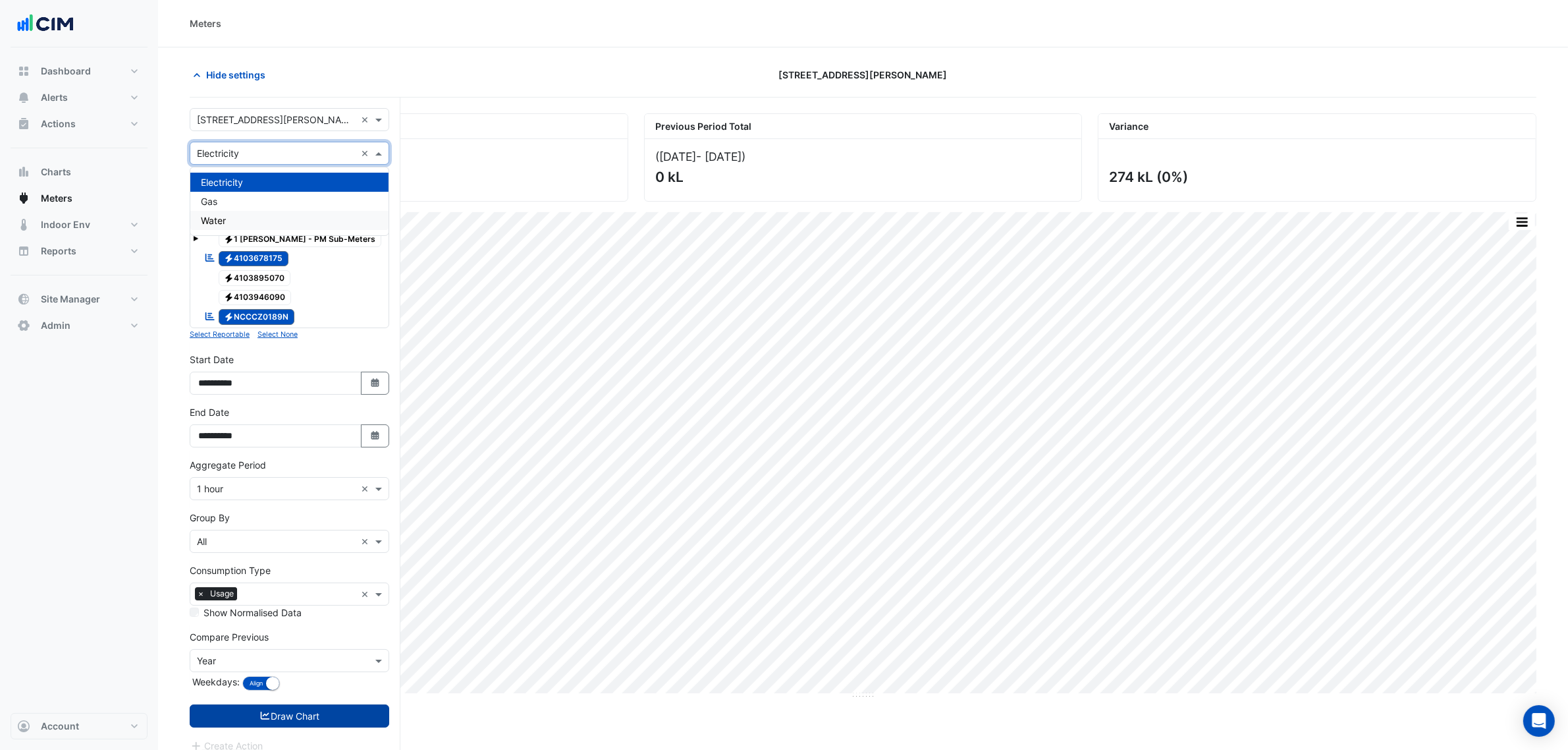
click at [300, 720] on button "Draw Chart" at bounding box center [289, 716] width 200 height 23
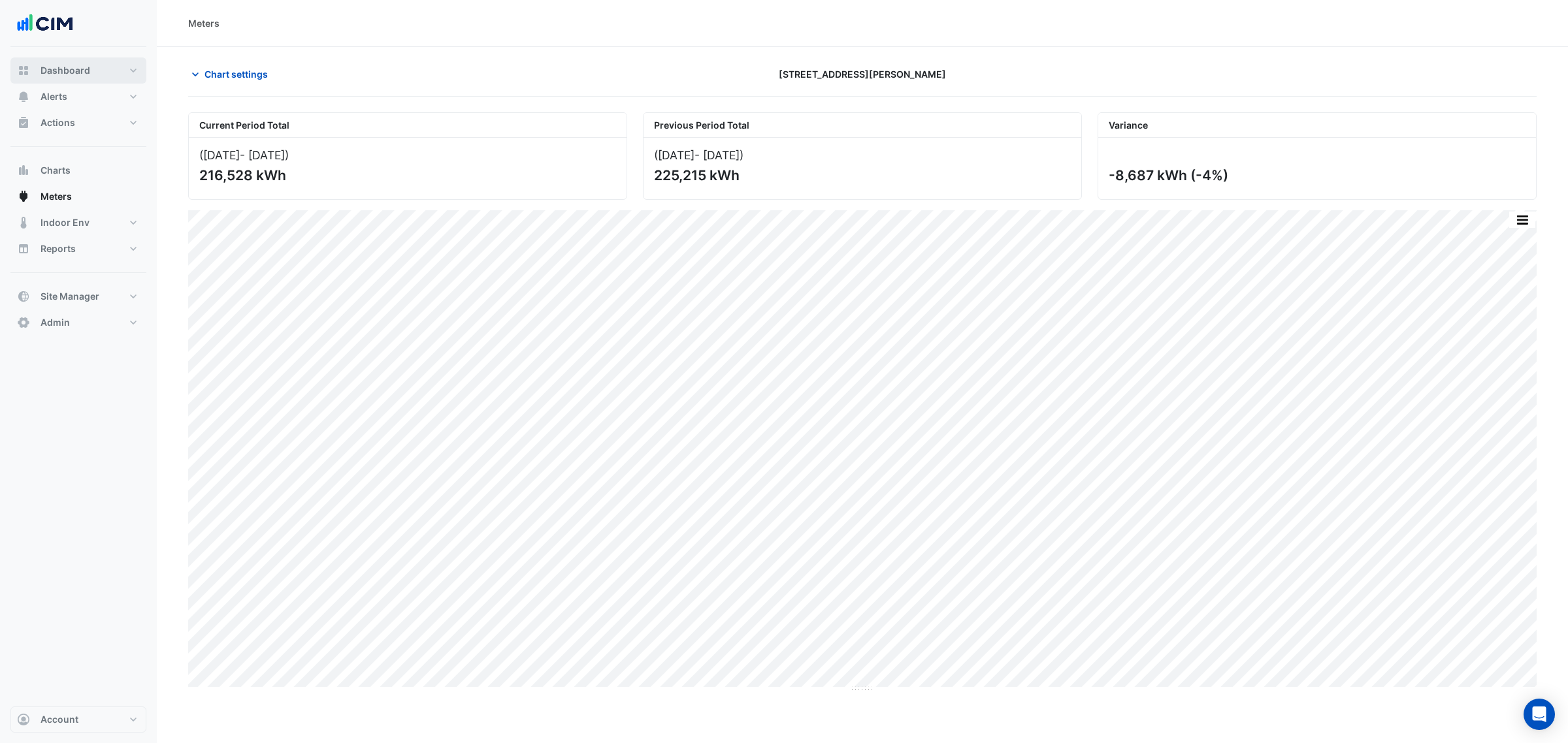
click at [60, 69] on span "Dashboard" at bounding box center [65, 70] width 49 height 13
select select "***"
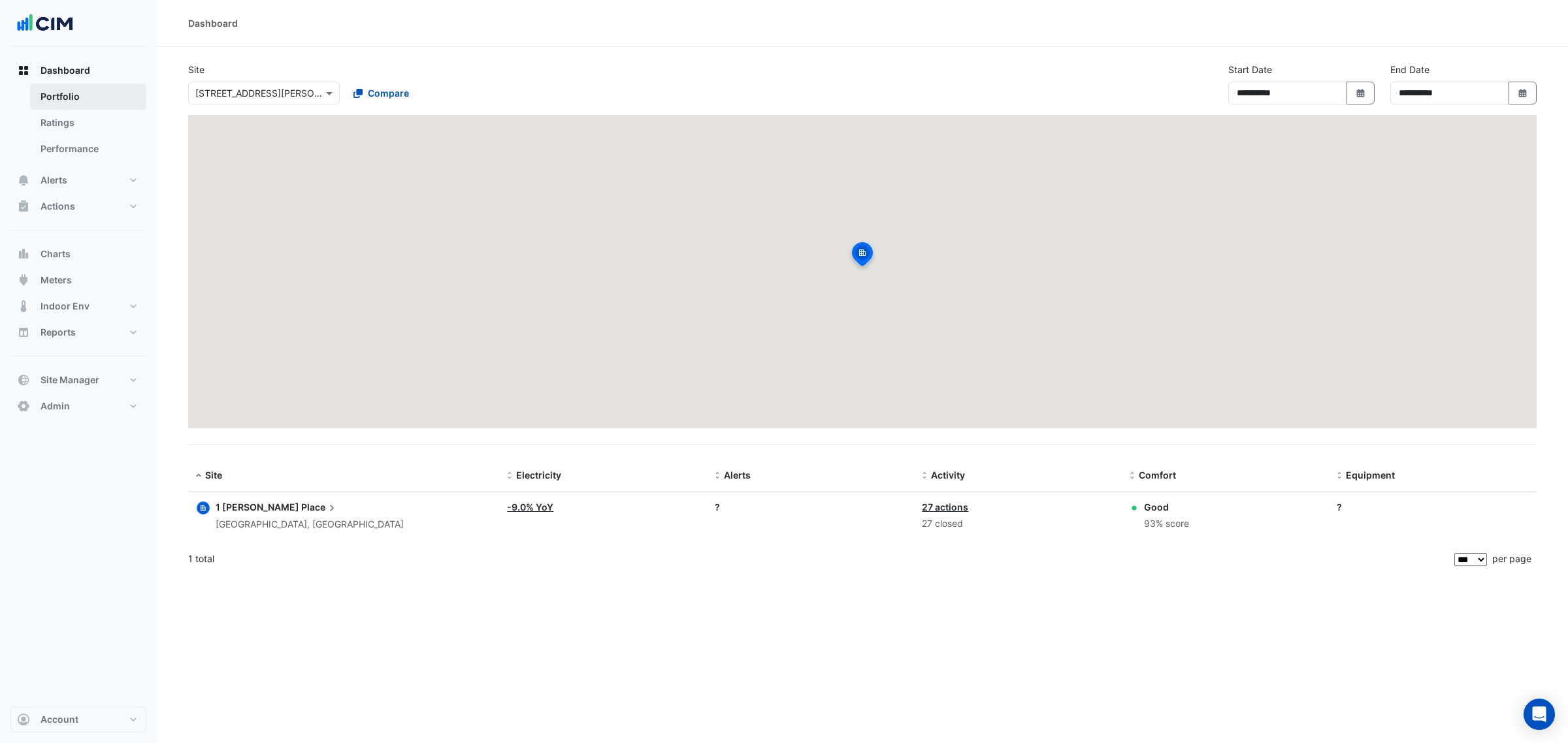
click at [67, 106] on link "Portfolio" at bounding box center [88, 97] width 116 height 26
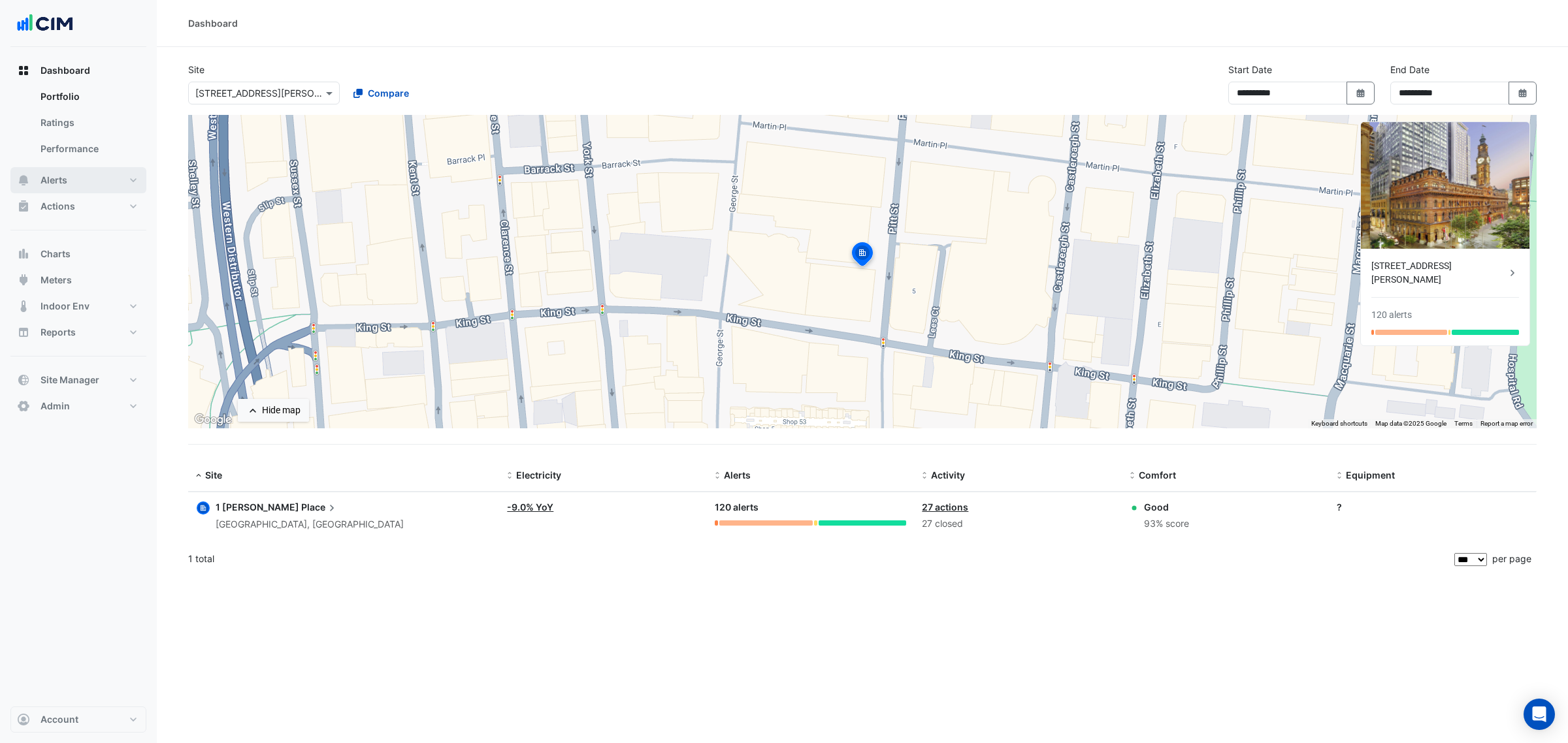
click at [83, 178] on button "Alerts" at bounding box center [79, 180] width 136 height 26
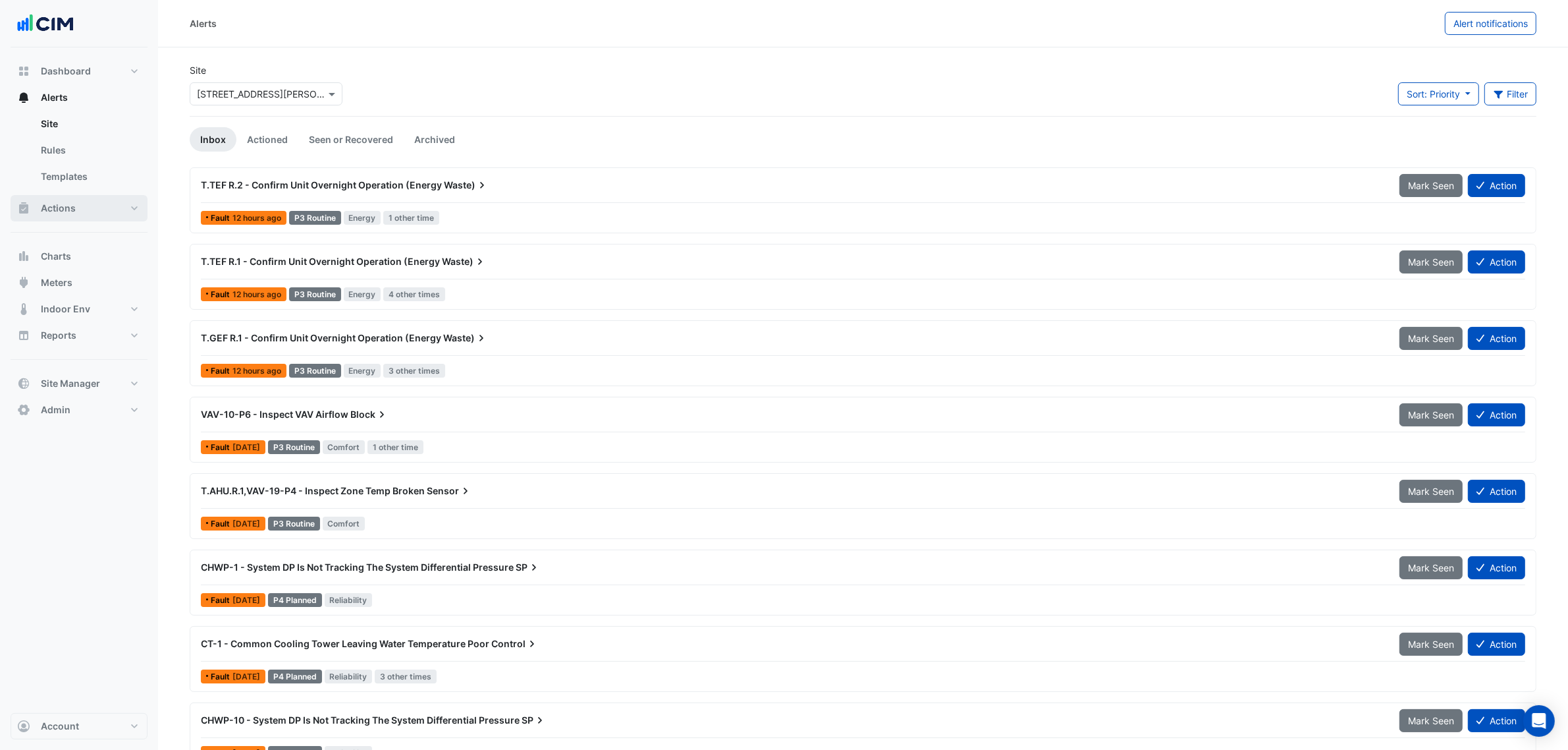
click at [104, 216] on button "Actions" at bounding box center [80, 208] width 137 height 26
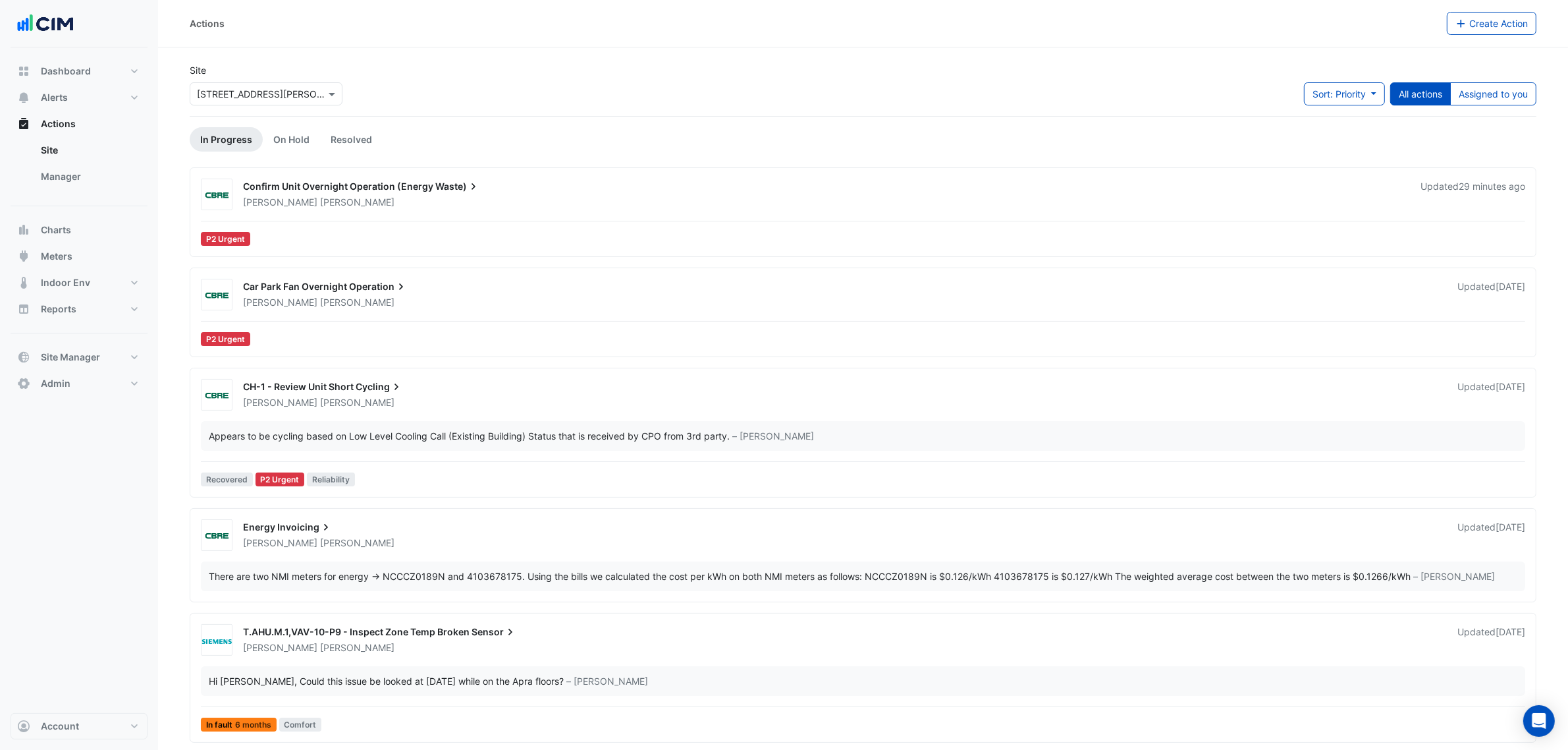
click at [340, 296] on div "[PERSON_NAME]" at bounding box center [842, 302] width 1201 height 13
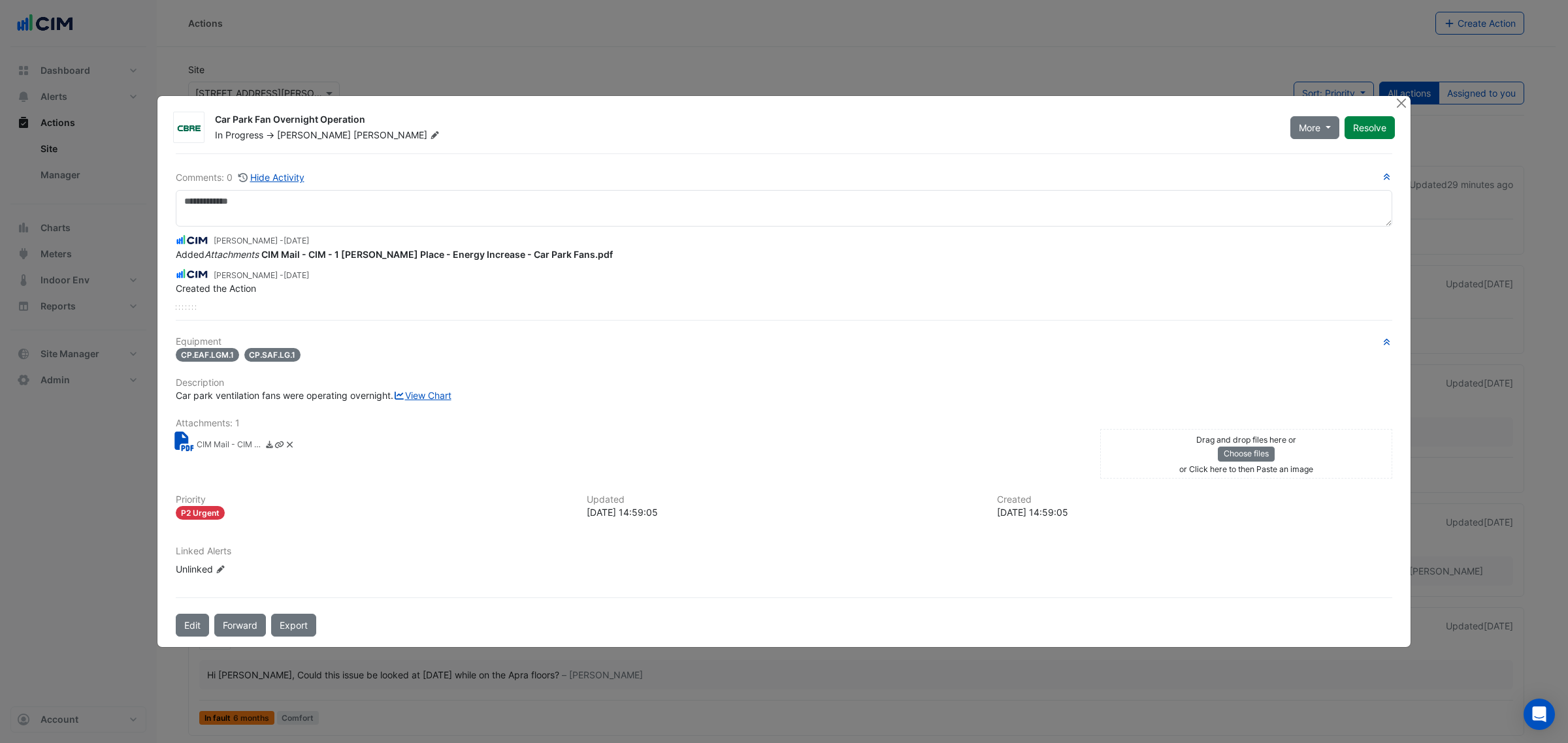
drag, startPoint x: 298, startPoint y: 349, endPoint x: 243, endPoint y: 355, distance: 55.3
click at [250, 354] on span "CP.SAF.LG.1" at bounding box center [272, 355] width 57 height 14
copy span "CP.SAF.LG.1"
click at [1399, 98] on button "Close" at bounding box center [1400, 102] width 14 height 14
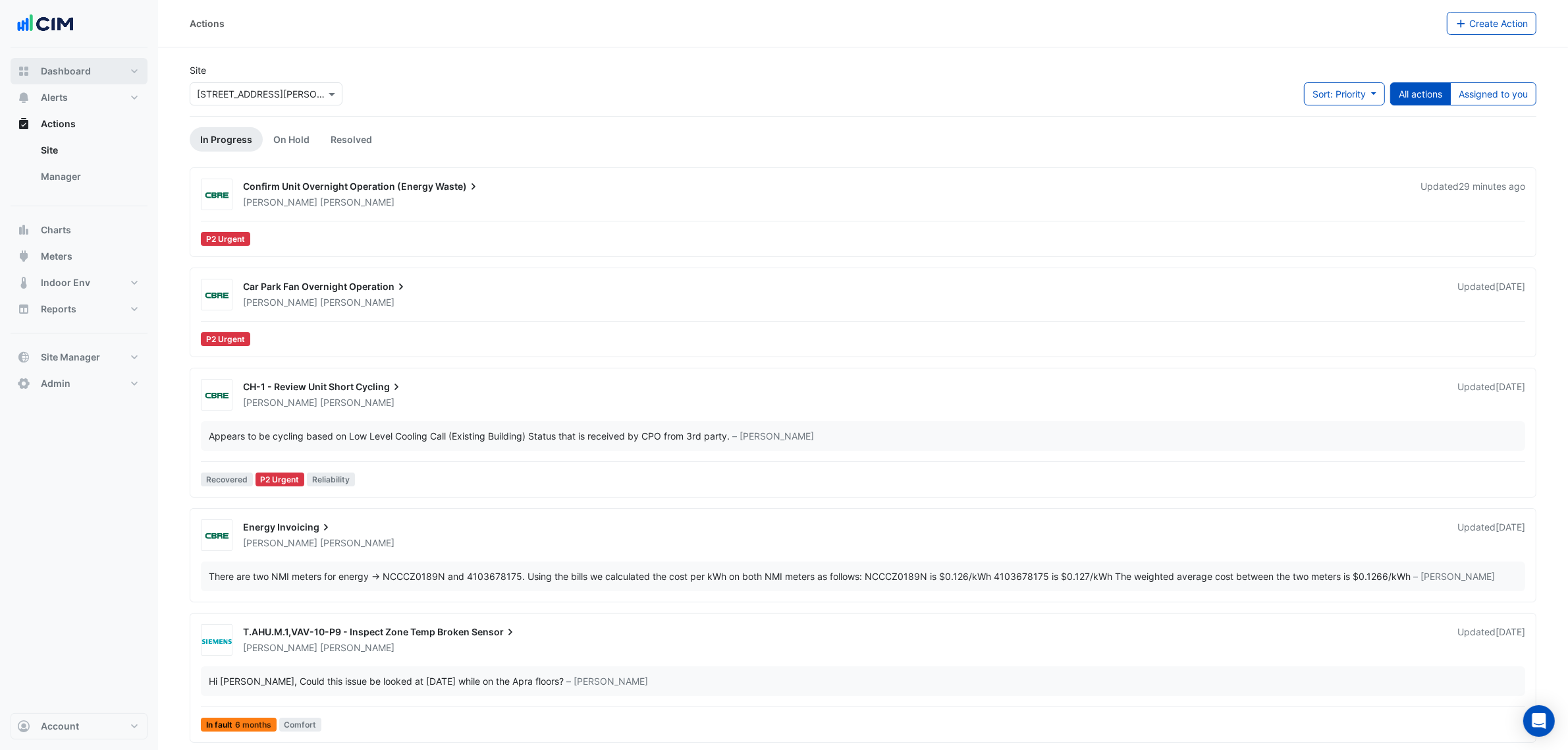
click at [140, 69] on button "Dashboard" at bounding box center [80, 71] width 137 height 26
select select "***"
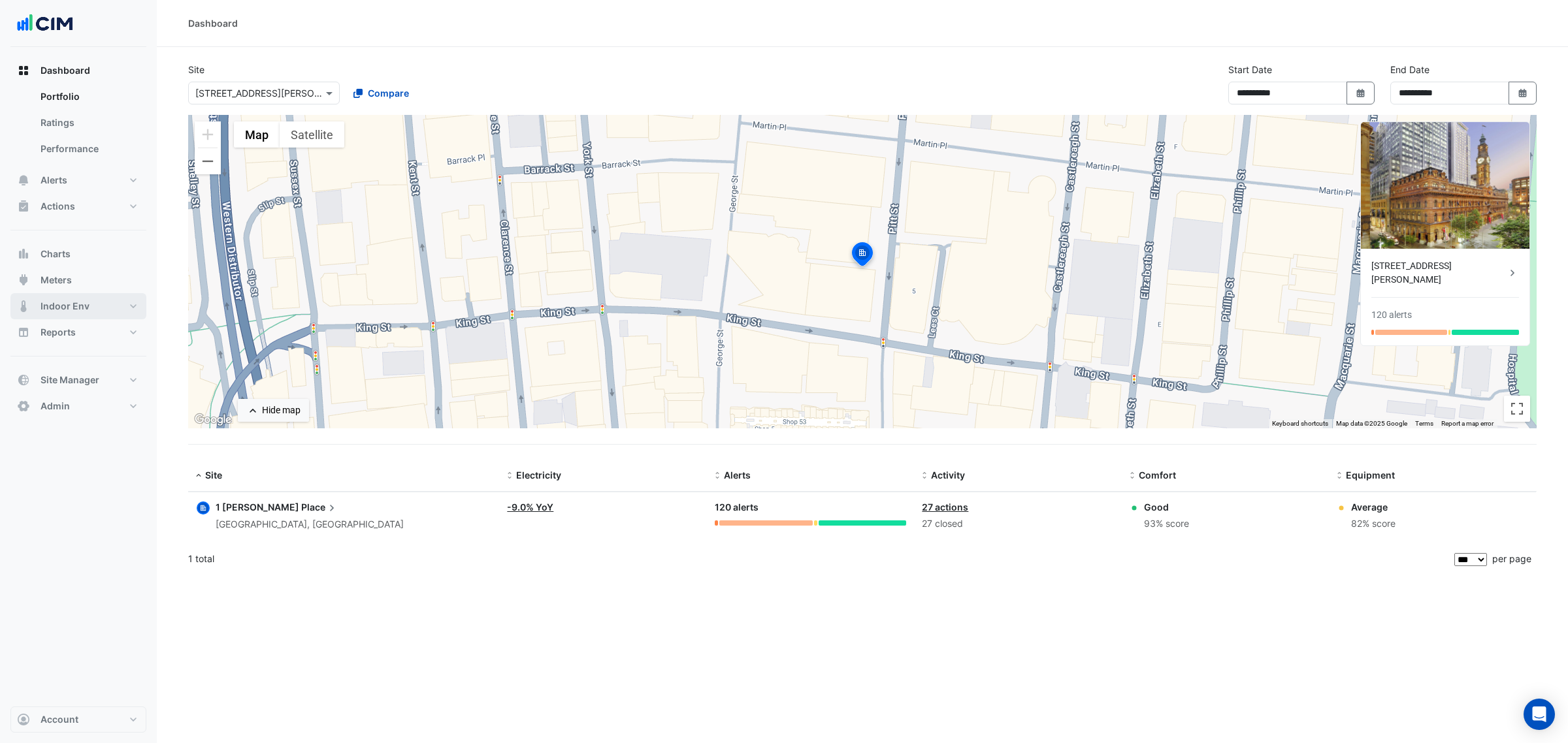
click at [64, 305] on span "Indoor Env" at bounding box center [65, 306] width 49 height 13
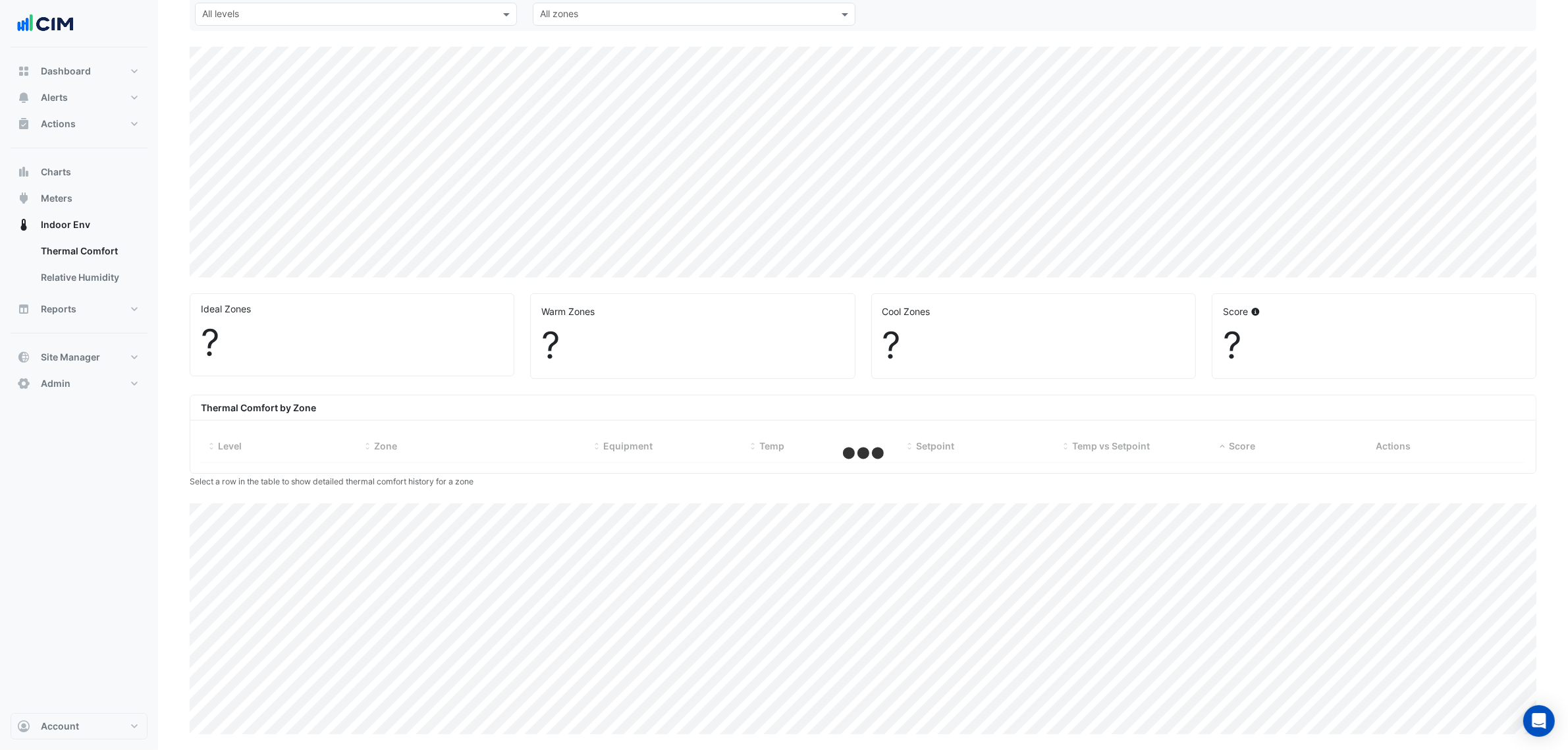
select select "***"
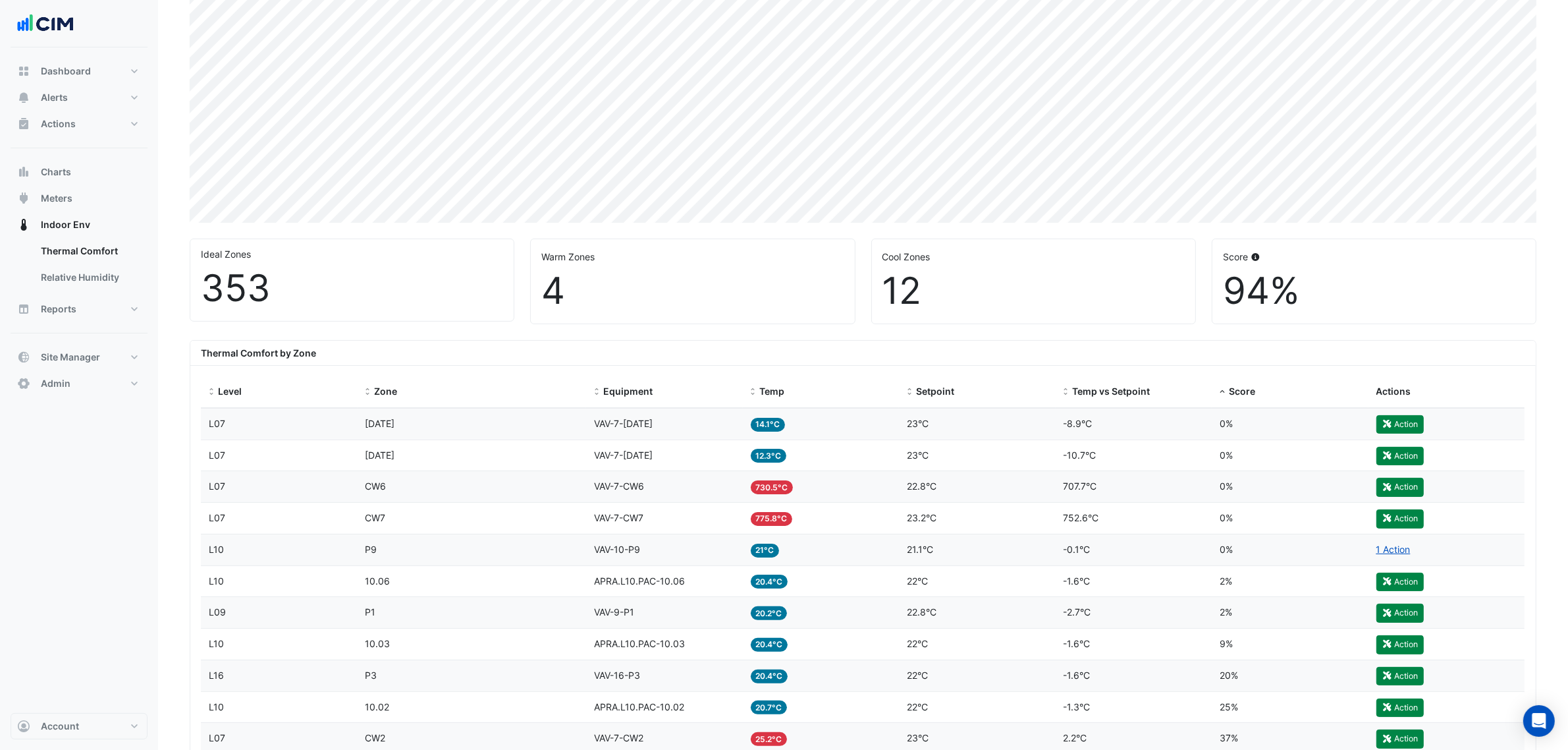
scroll to position [208, 0]
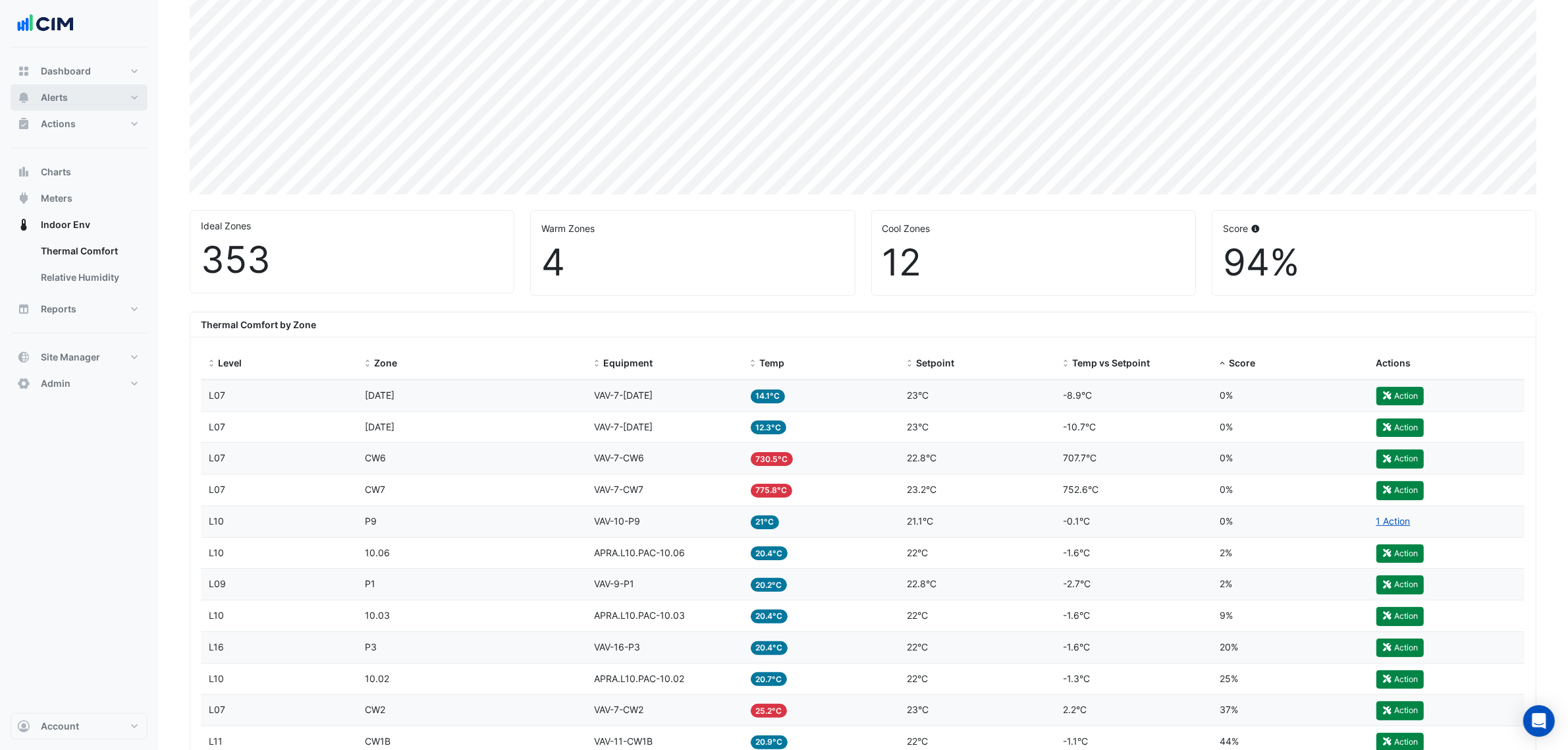
click at [86, 99] on button "Alerts" at bounding box center [80, 98] width 137 height 26
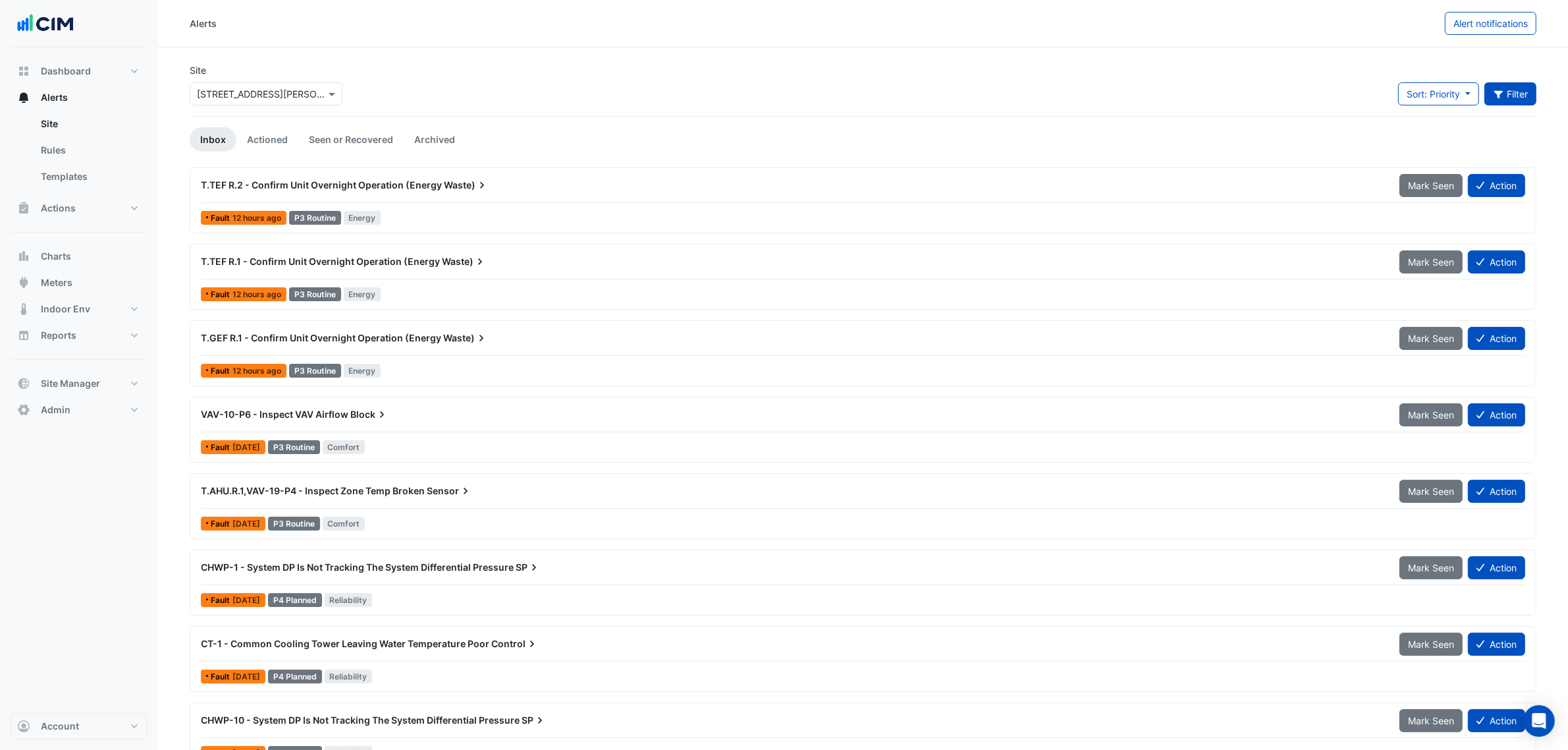
click at [1494, 91] on icon "button" at bounding box center [1498, 95] width 9 height 8
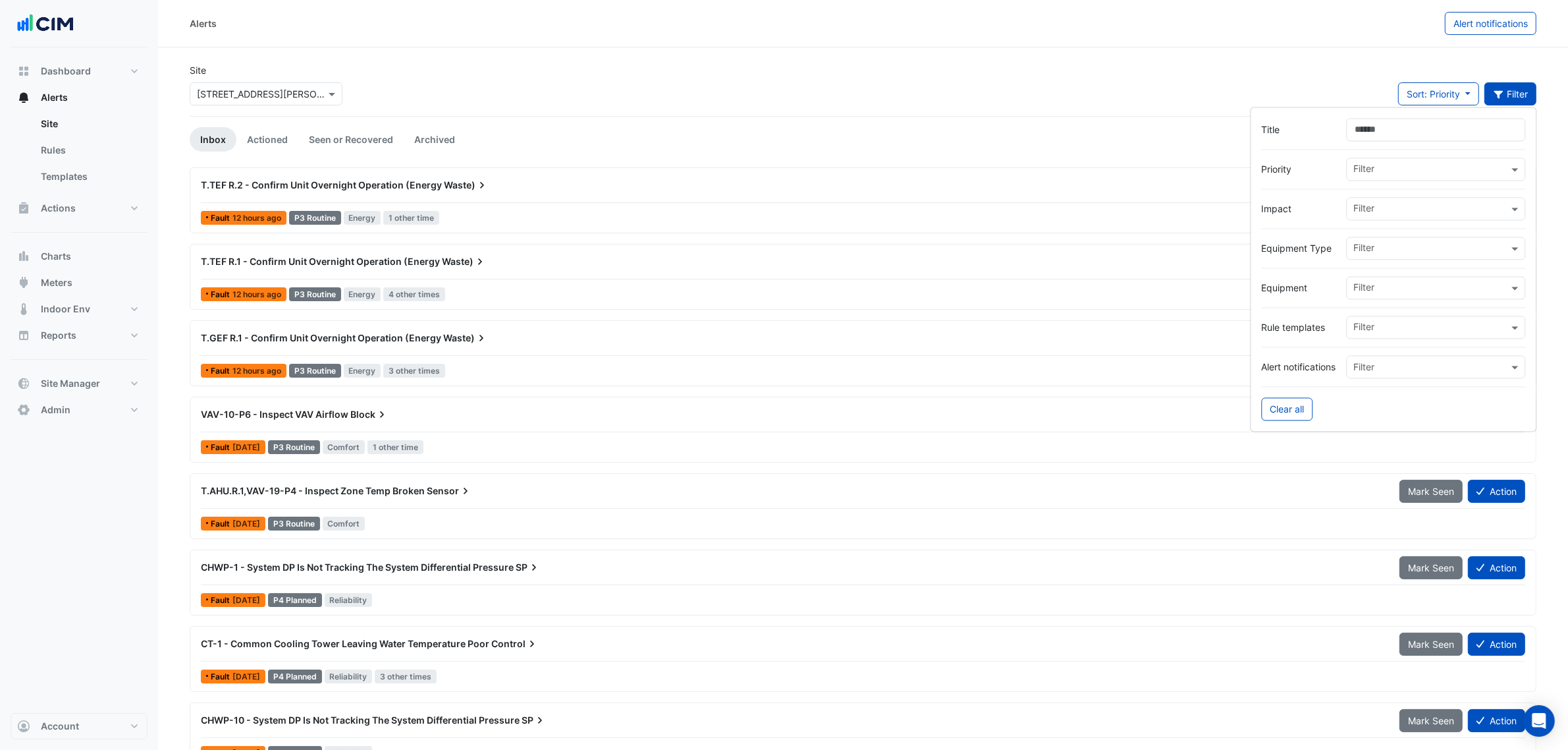
click at [1384, 289] on input "text" at bounding box center [1431, 289] width 155 height 14
click at [1431, 318] on div "T.AHU.R.1" at bounding box center [1404, 317] width 113 height 19
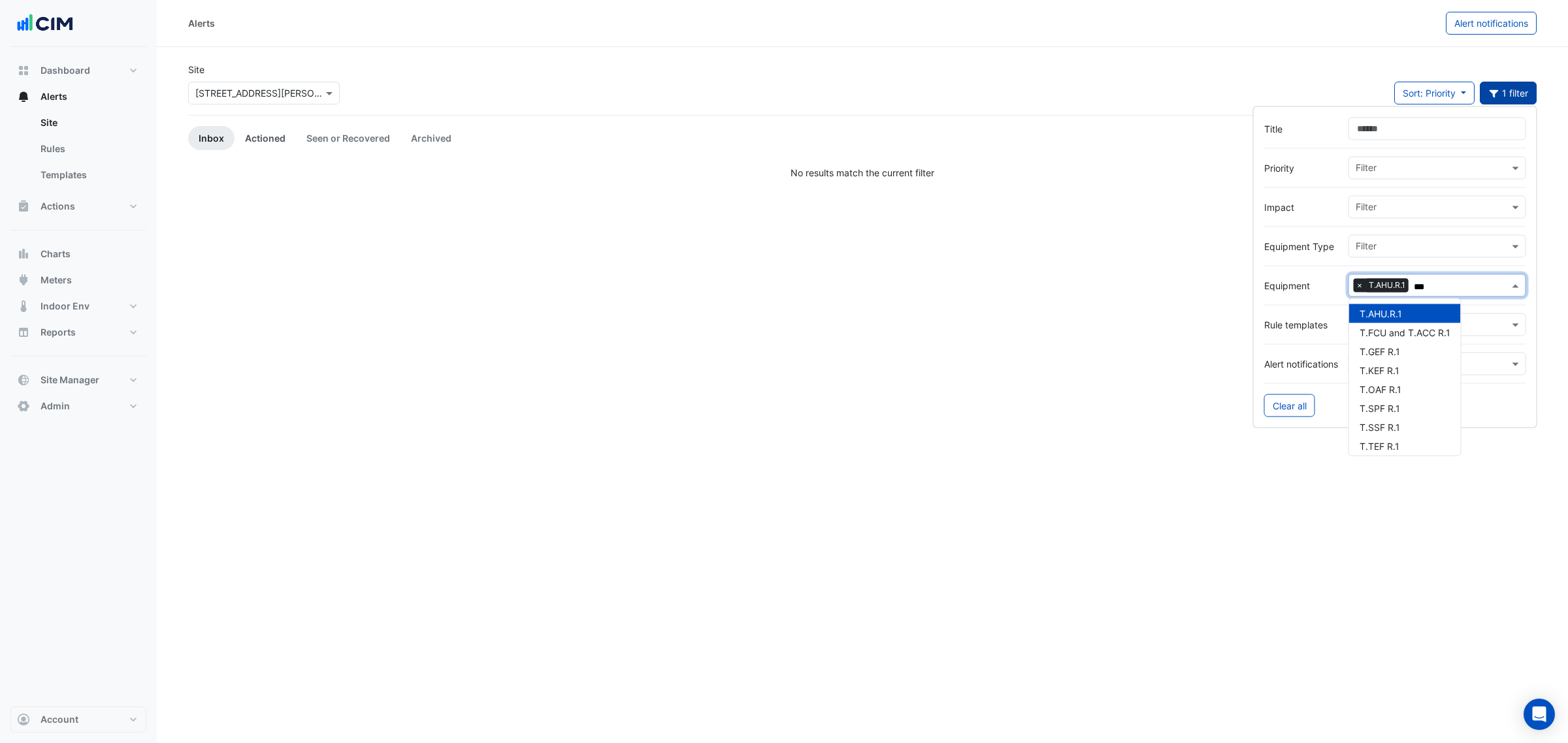
type input "***"
click at [282, 135] on link "Actioned" at bounding box center [265, 138] width 62 height 24
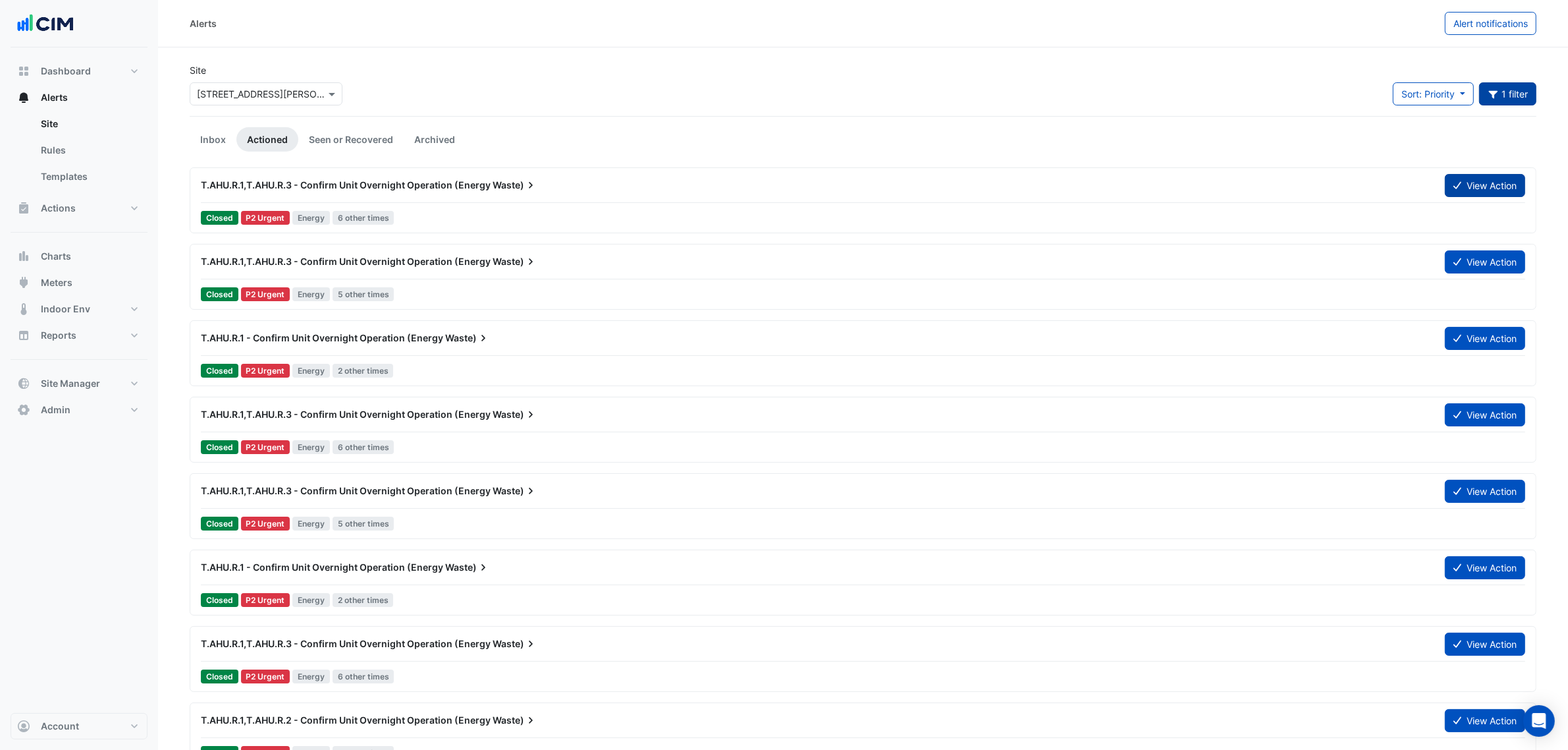
click at [1466, 182] on button "View Action" at bounding box center [1485, 186] width 80 height 23
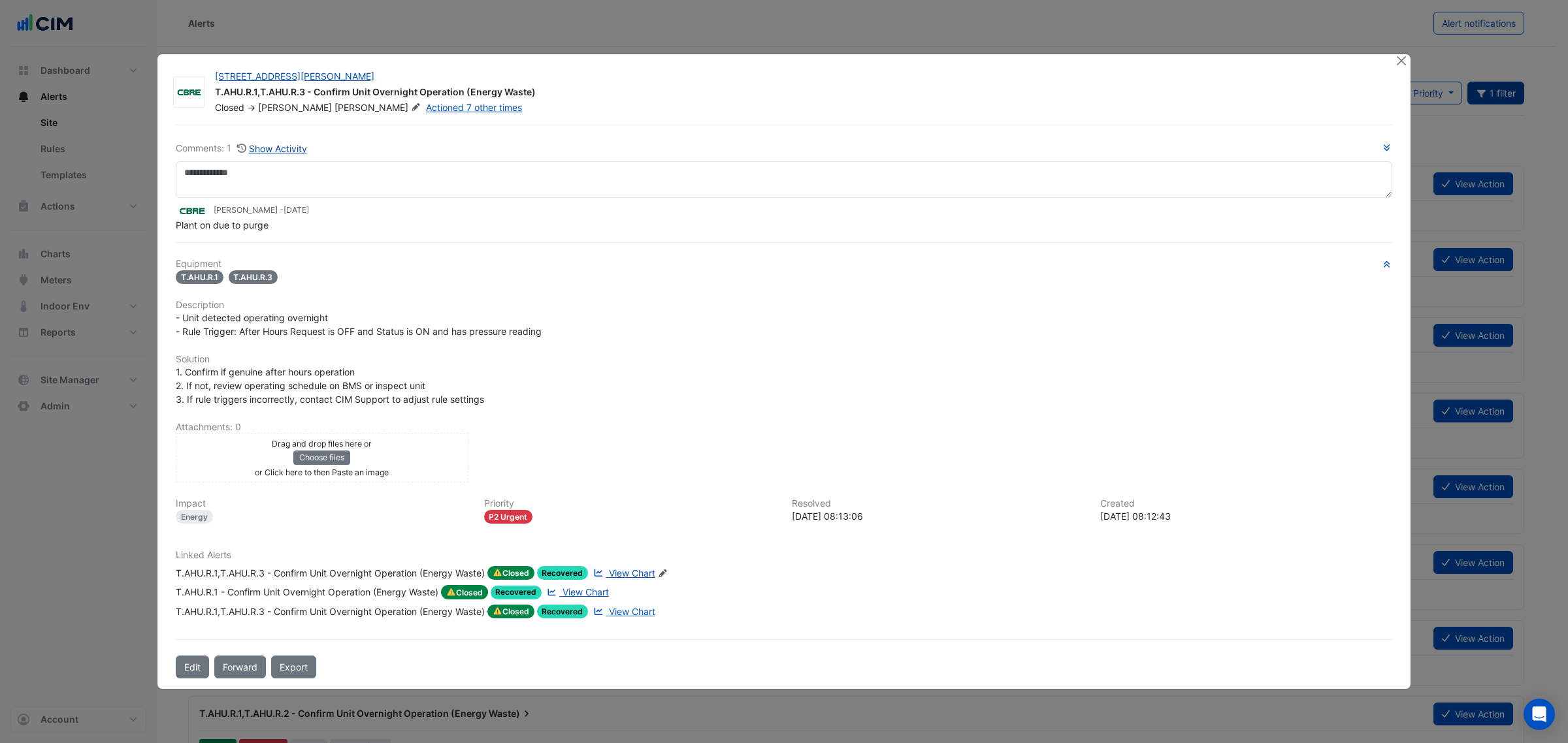
click at [285, 142] on button "Show Activity" at bounding box center [272, 148] width 71 height 15
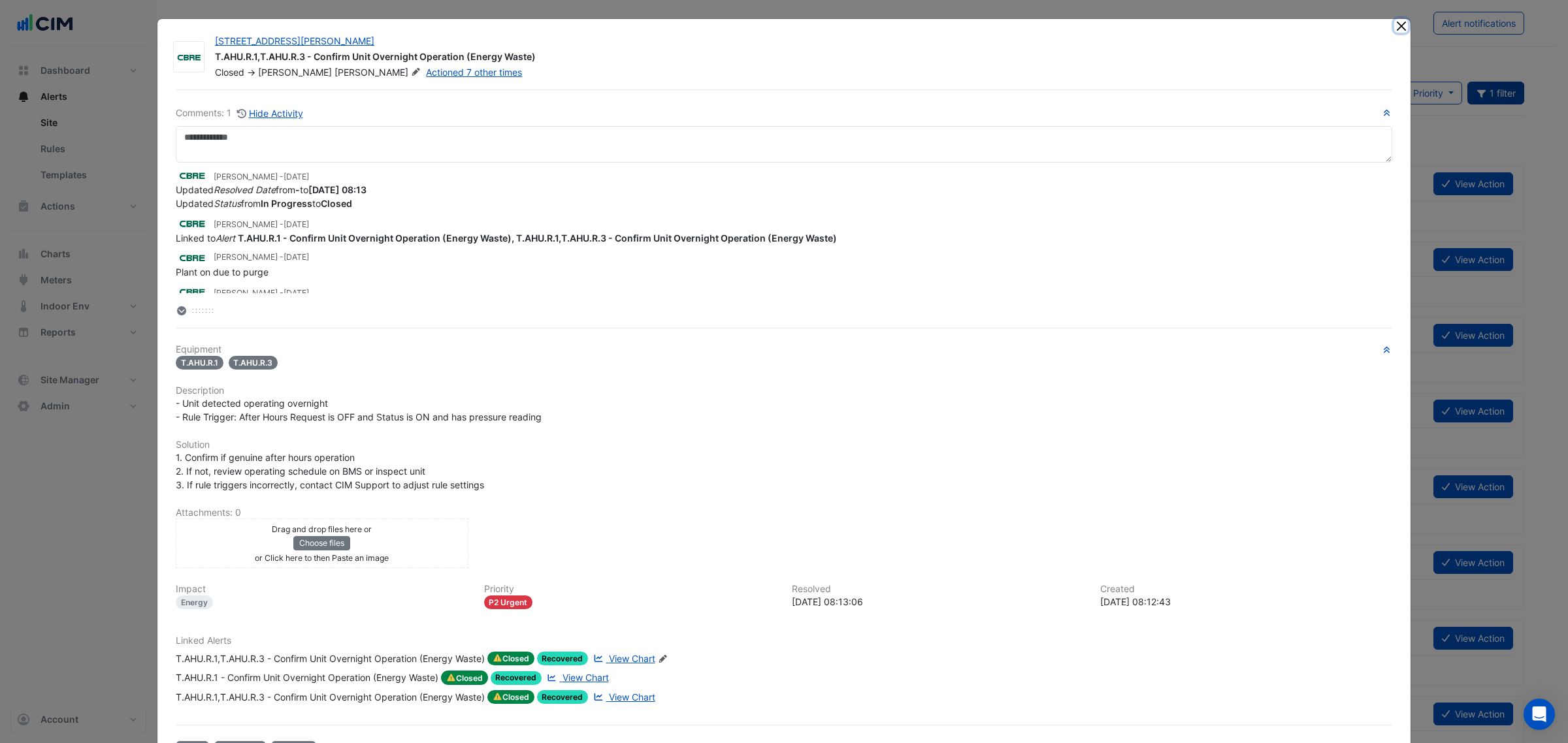
click at [1399, 27] on button "Close" at bounding box center [1400, 25] width 14 height 14
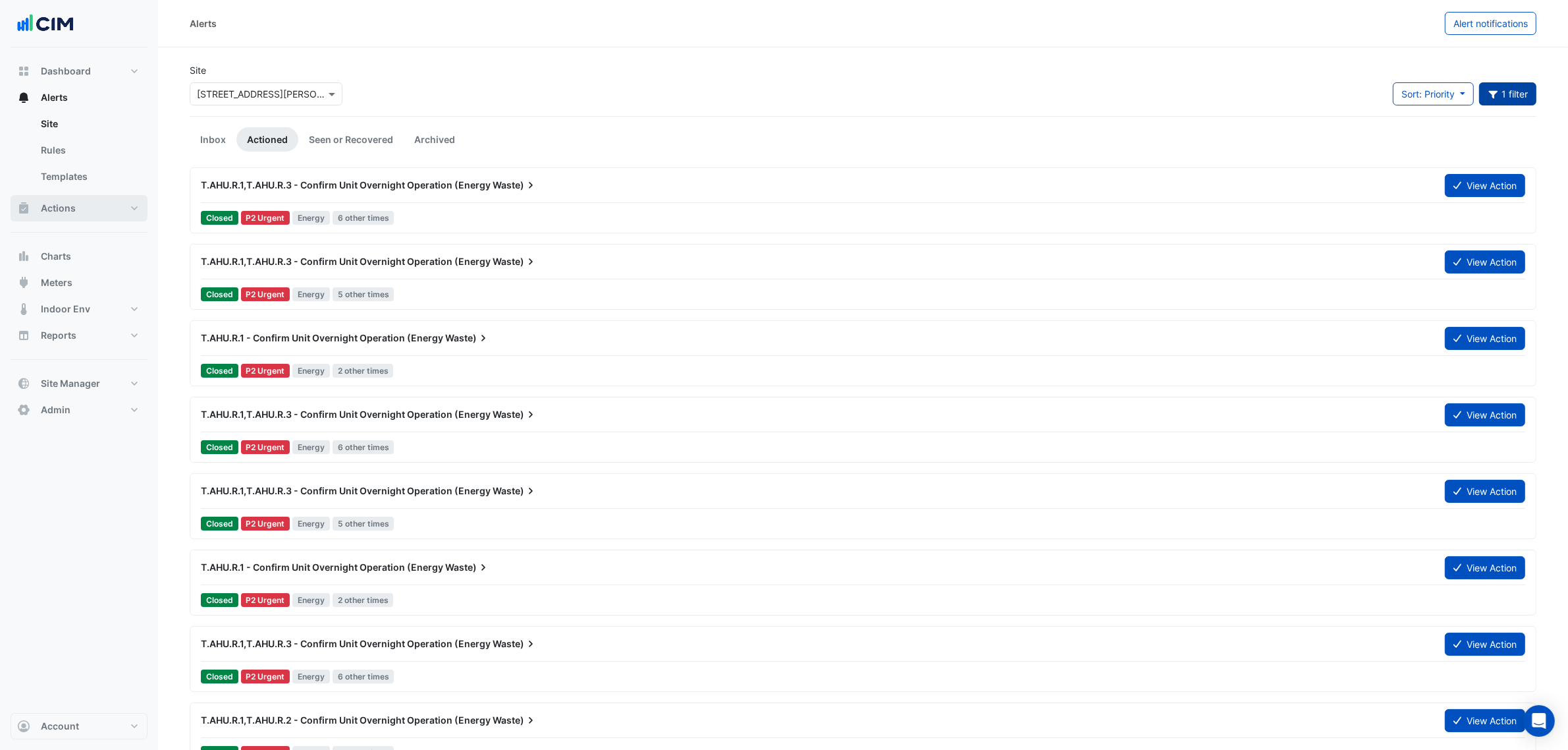
click at [139, 208] on button "Actions" at bounding box center [80, 208] width 137 height 26
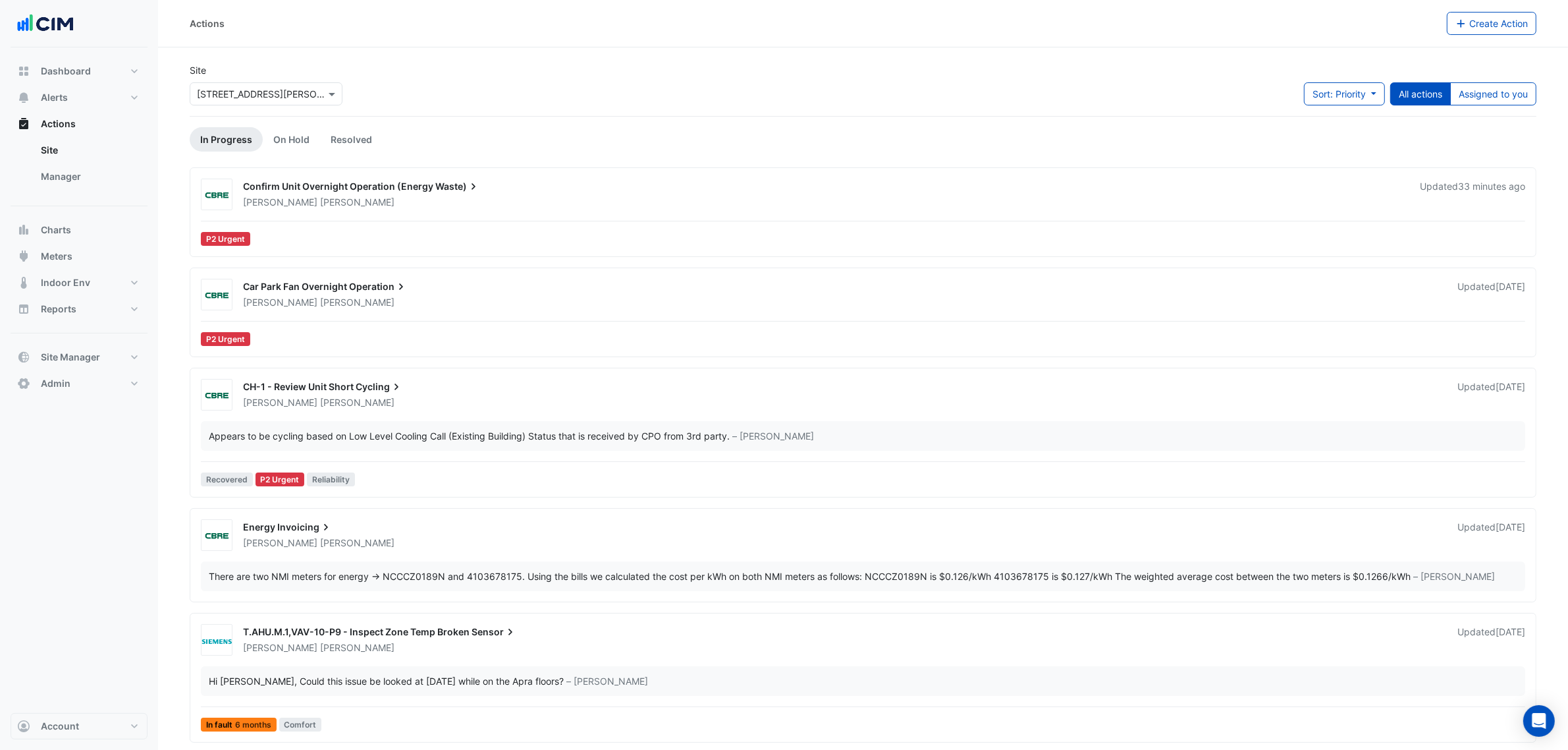
click at [298, 181] on span "Confirm Unit Overnight Operation (Energy" at bounding box center [338, 186] width 190 height 11
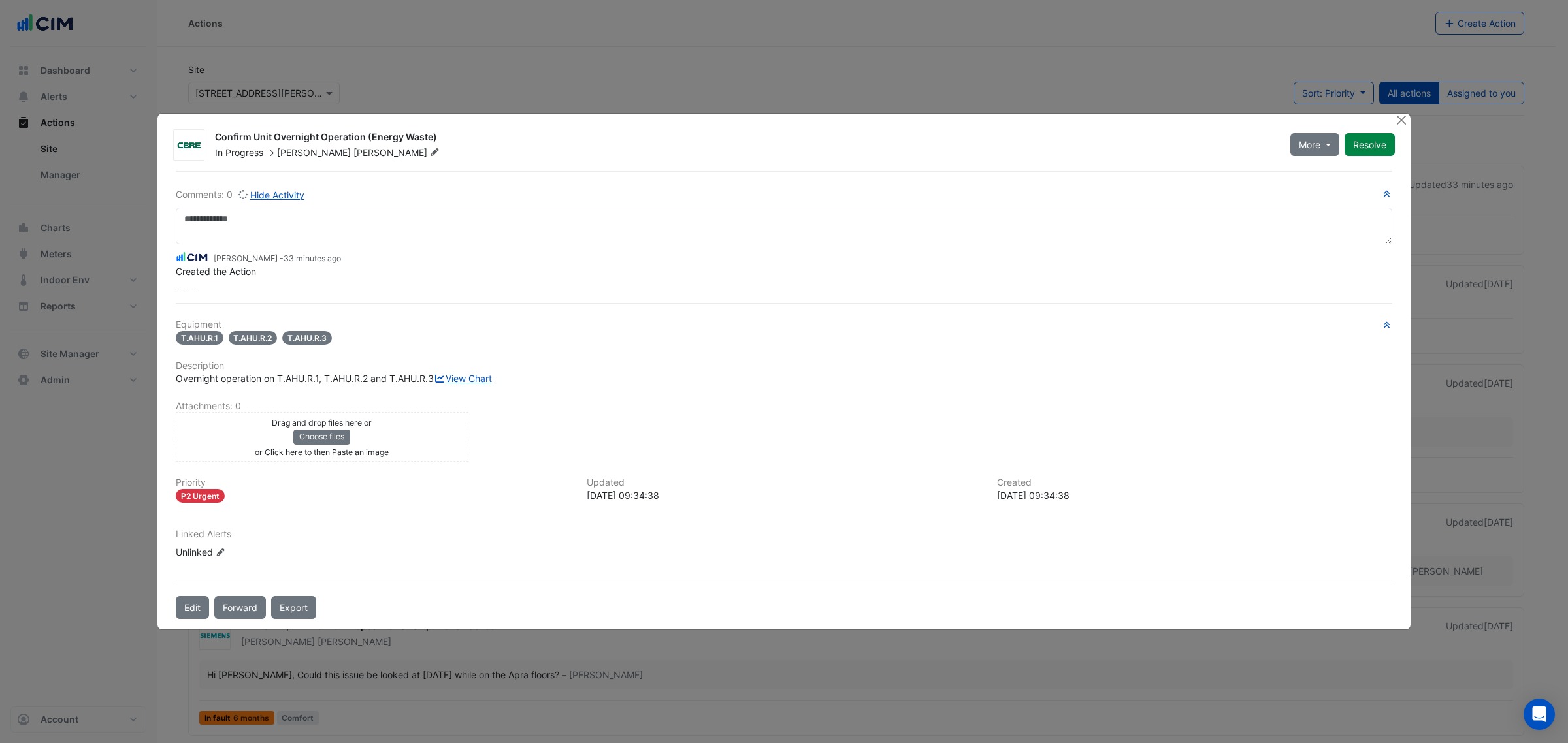
click at [271, 249] on div "[PERSON_NAME] - 33 minutes ago" at bounding box center [784, 257] width 1216 height 15
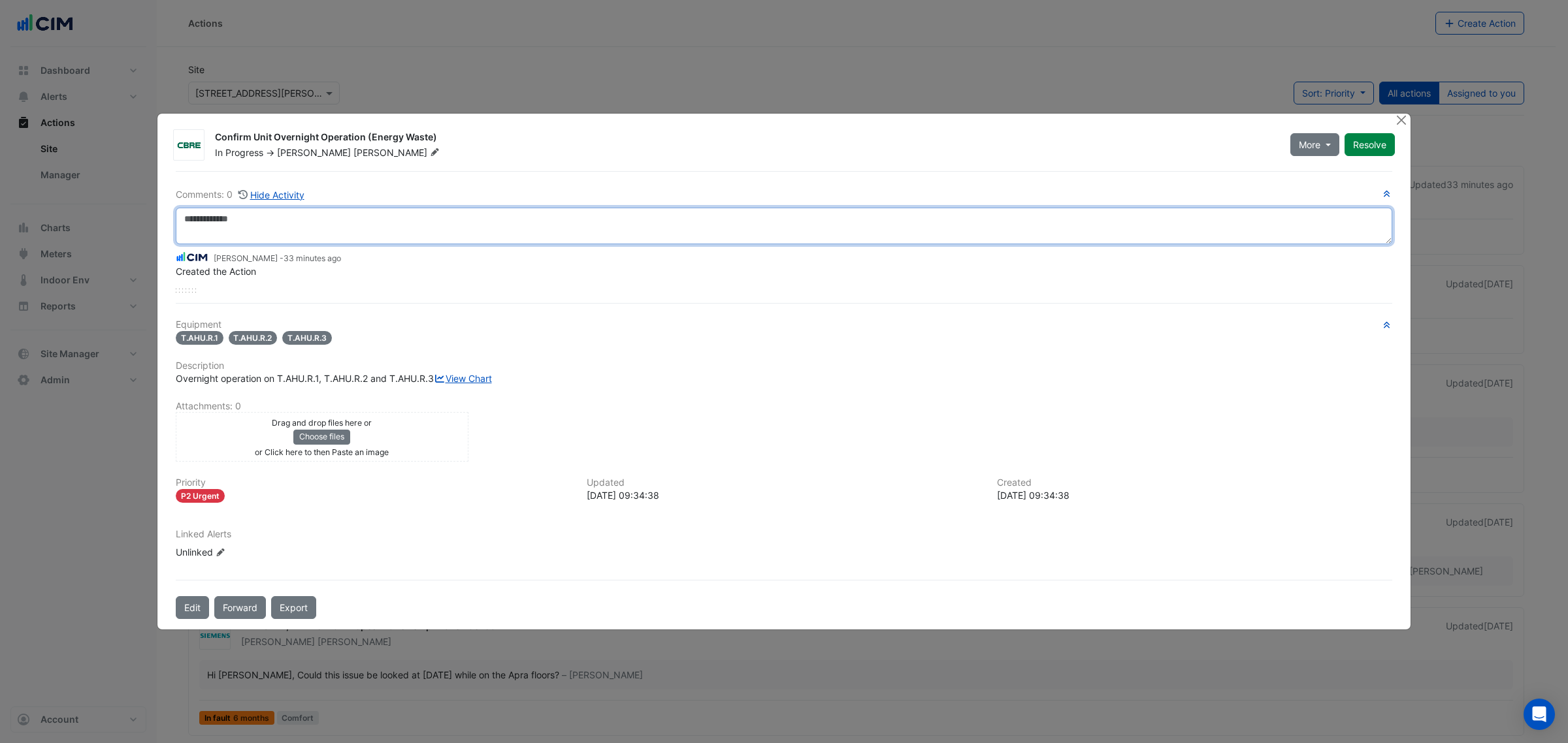
click at [279, 236] on textarea at bounding box center [784, 226] width 1216 height 37
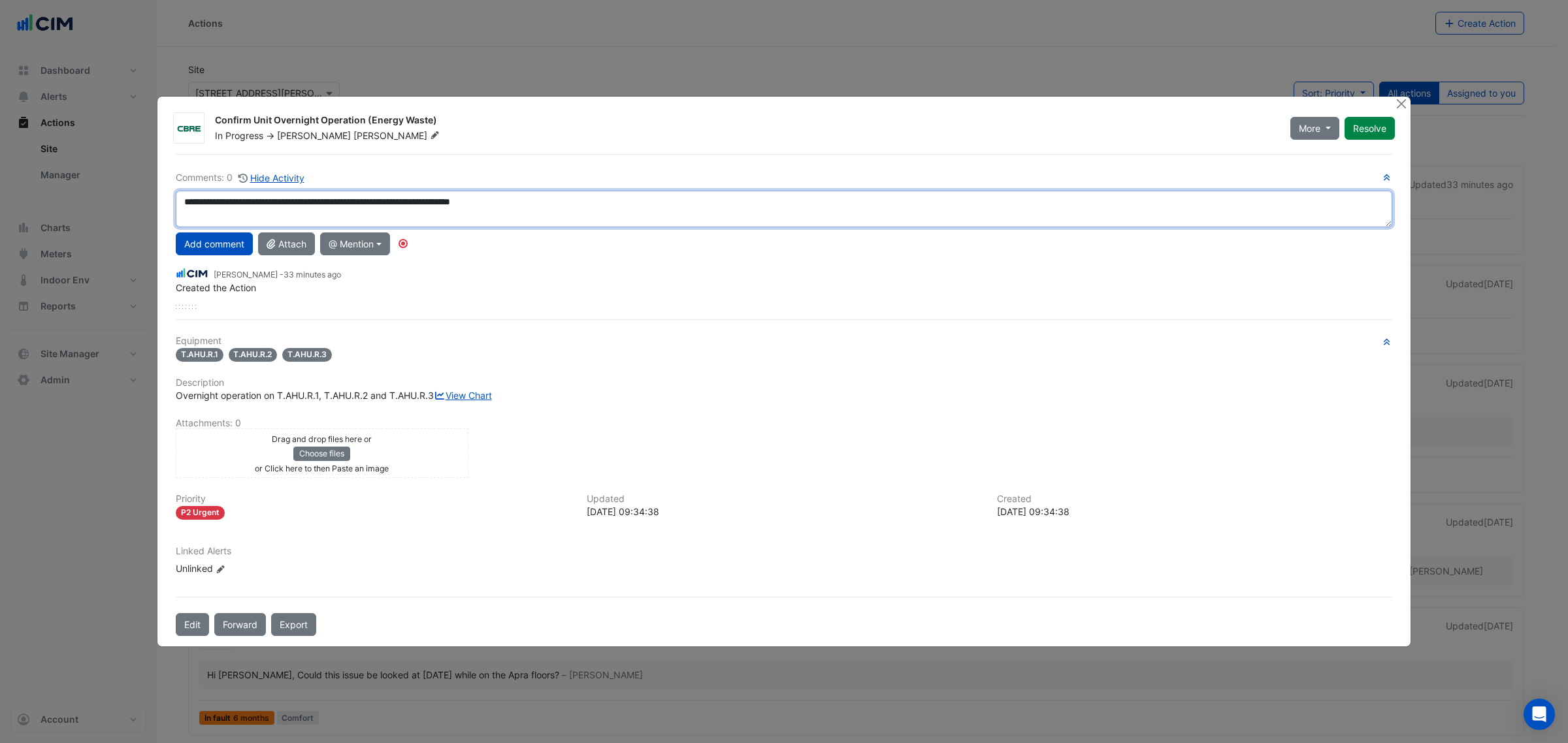
drag, startPoint x: 472, startPoint y: 200, endPoint x: 441, endPoint y: 198, distance: 31.1
click at [441, 198] on textarea "**********" at bounding box center [784, 208] width 1216 height 37
click at [376, 197] on textarea "**********" at bounding box center [784, 208] width 1216 height 37
click at [571, 191] on textarea "**********" at bounding box center [784, 208] width 1216 height 37
type textarea "**********"
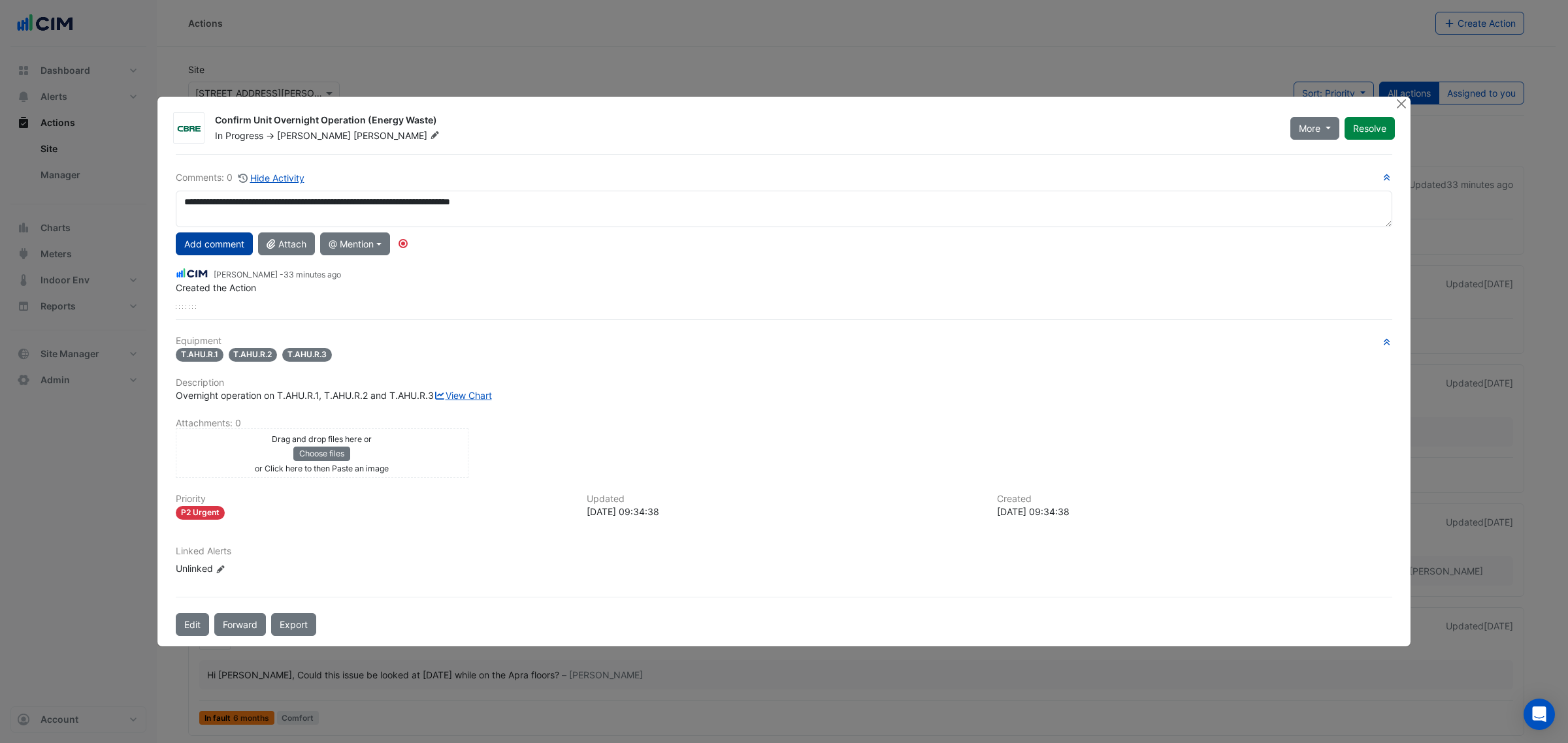
click at [206, 237] on button "Add comment" at bounding box center [214, 244] width 77 height 23
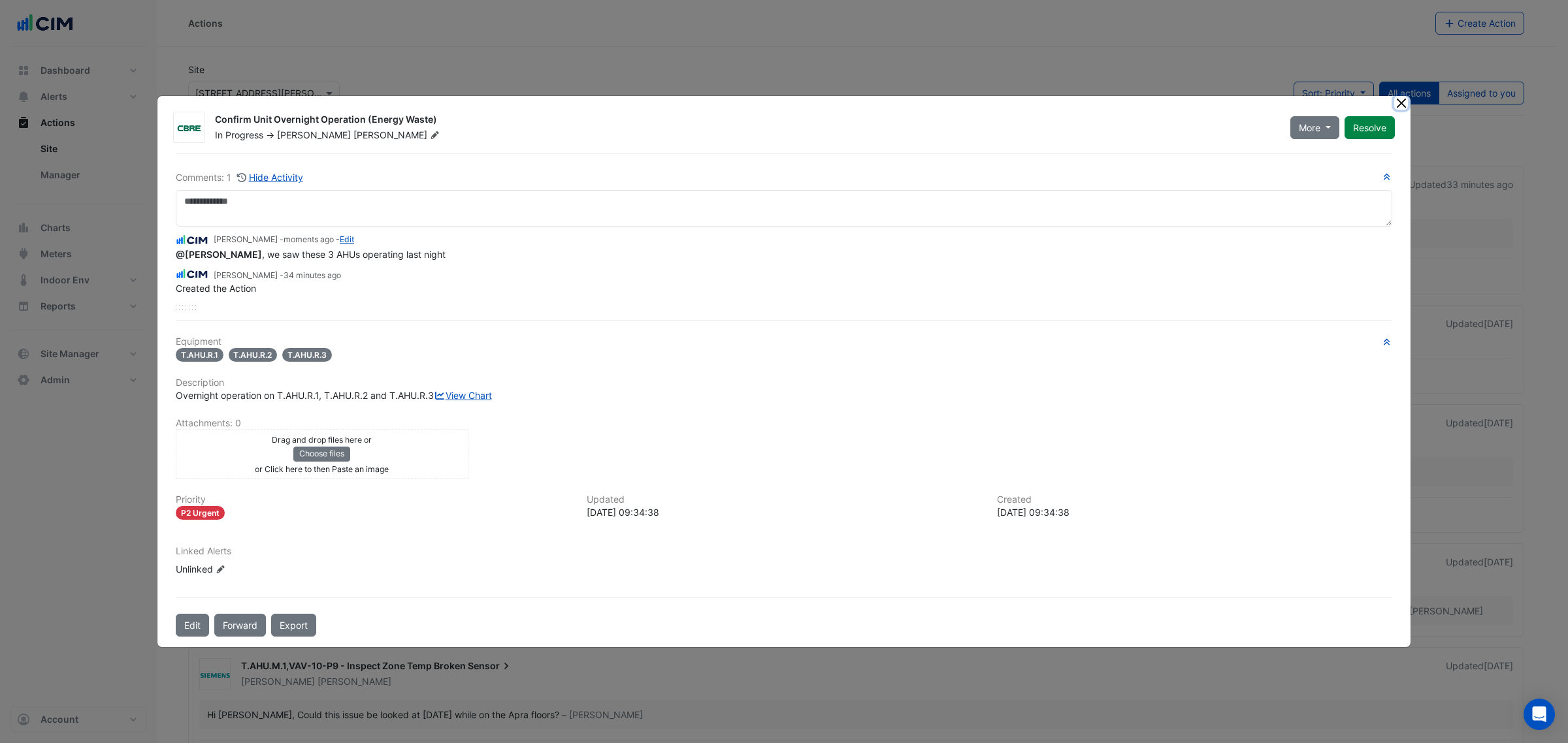
click at [1402, 96] on button "Close" at bounding box center [1400, 102] width 14 height 14
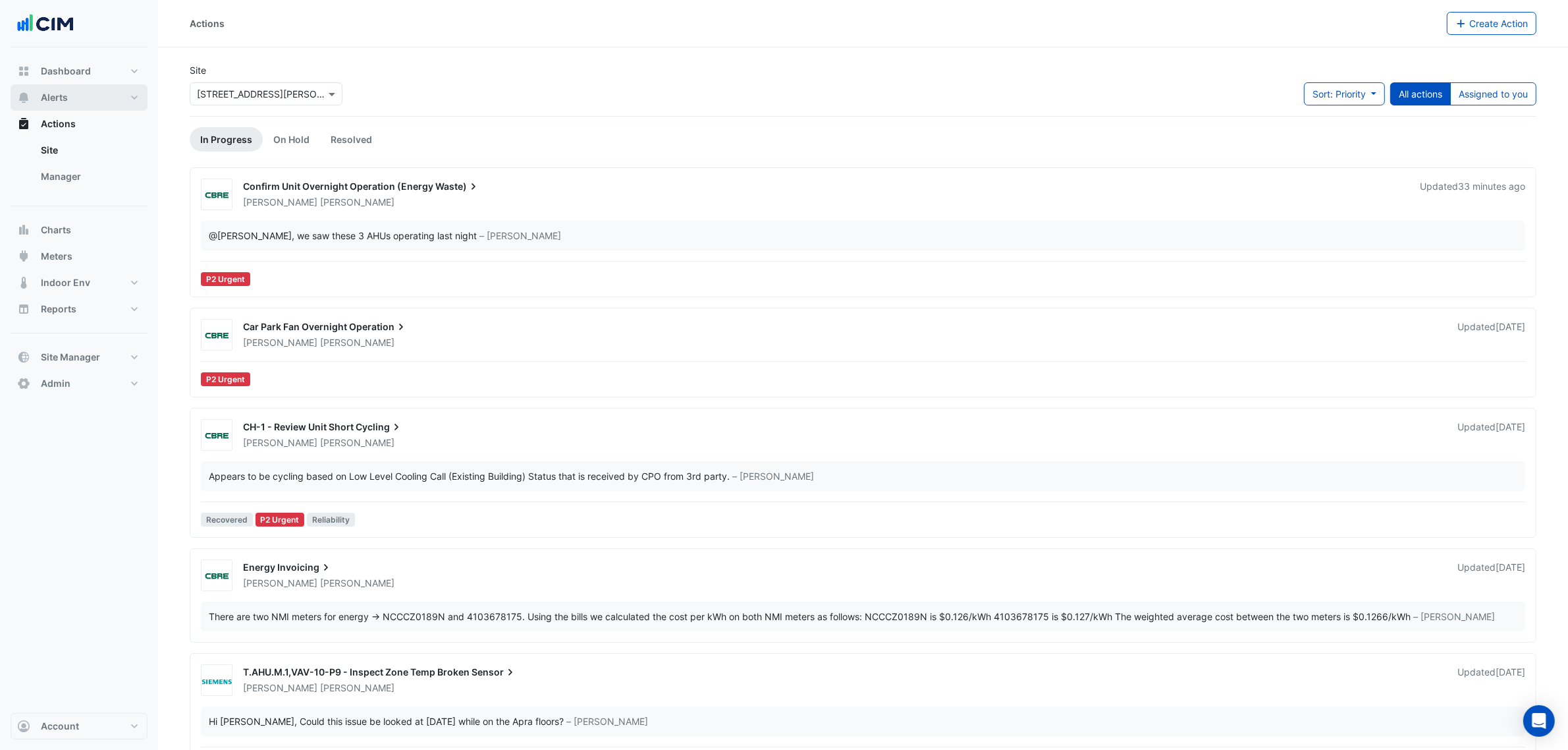
click at [112, 103] on button "Alerts" at bounding box center [80, 98] width 137 height 26
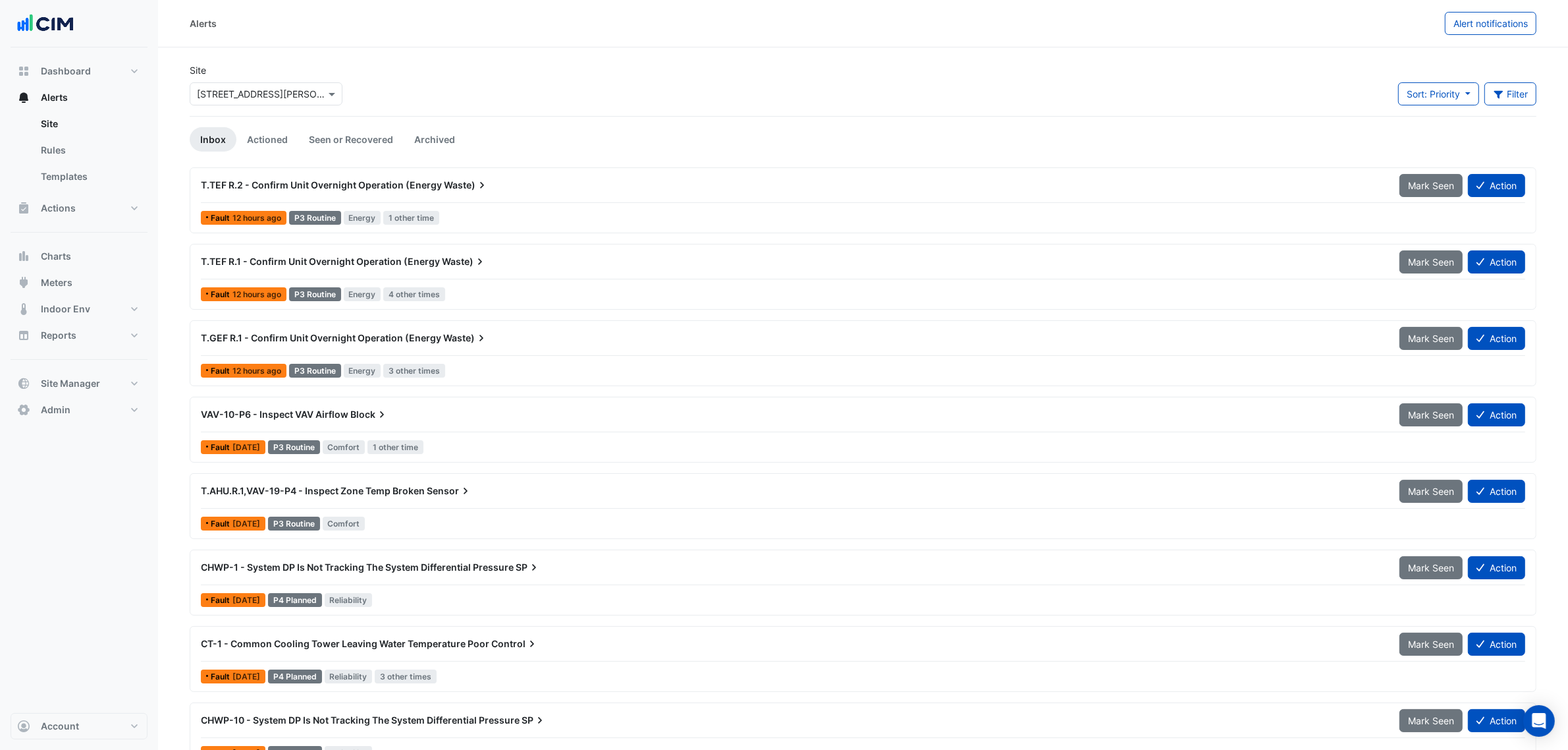
click at [260, 158] on app-alert-tickets "Site × 1 Martin Place Sort: Priority Priority Updated Filter Title Priority Fil…" at bounding box center [862, 456] width 1347 height 788
click at [260, 155] on app-alert-tickets "Site × 1 Martin Place Sort: Priority Priority Updated Filter Title Priority Fil…" at bounding box center [862, 456] width 1347 height 788
click at [264, 152] on link "Actioned" at bounding box center [267, 140] width 62 height 25
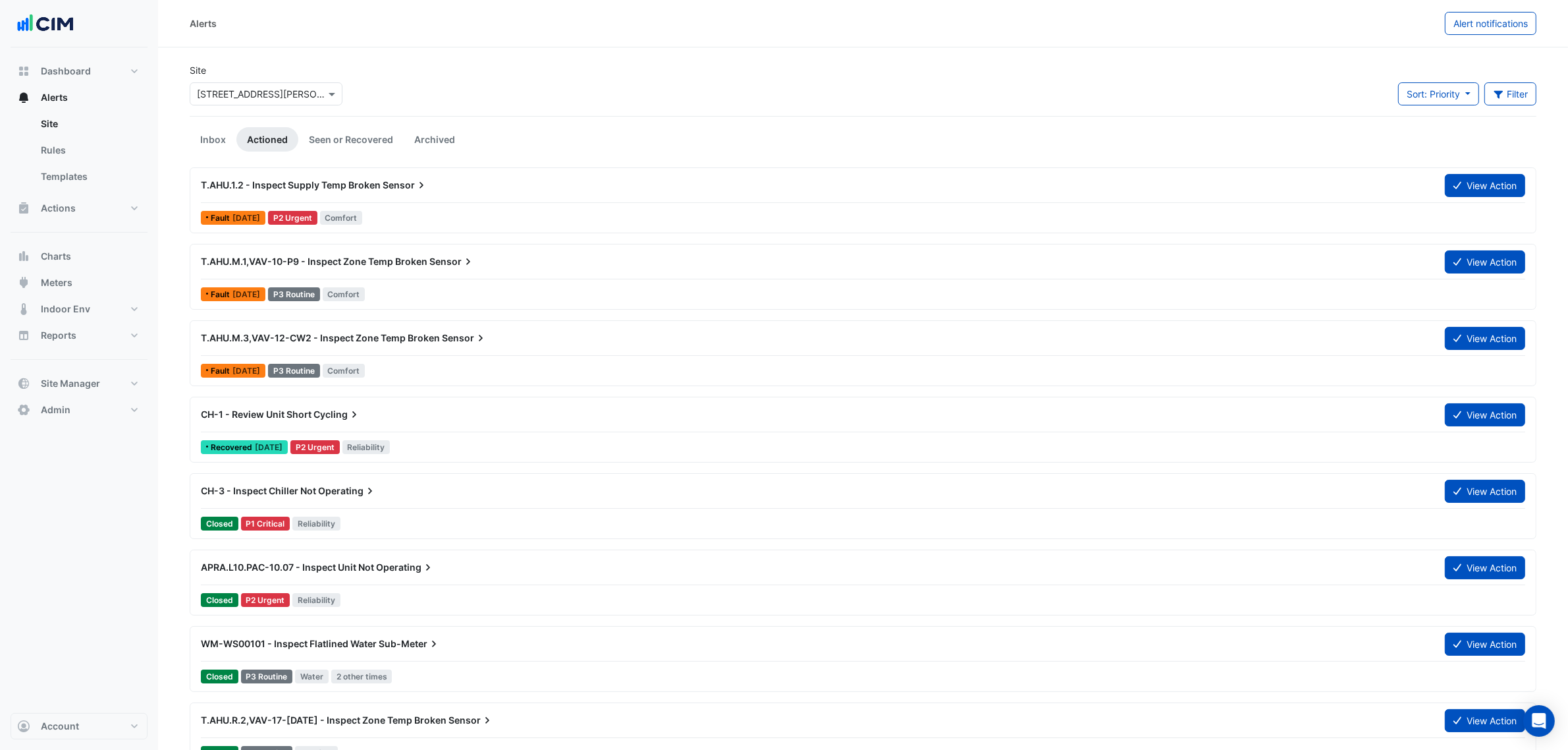
click at [656, 426] on div "CH-1 - Review Unit Short Cycling" at bounding box center [815, 414] width 1244 height 24
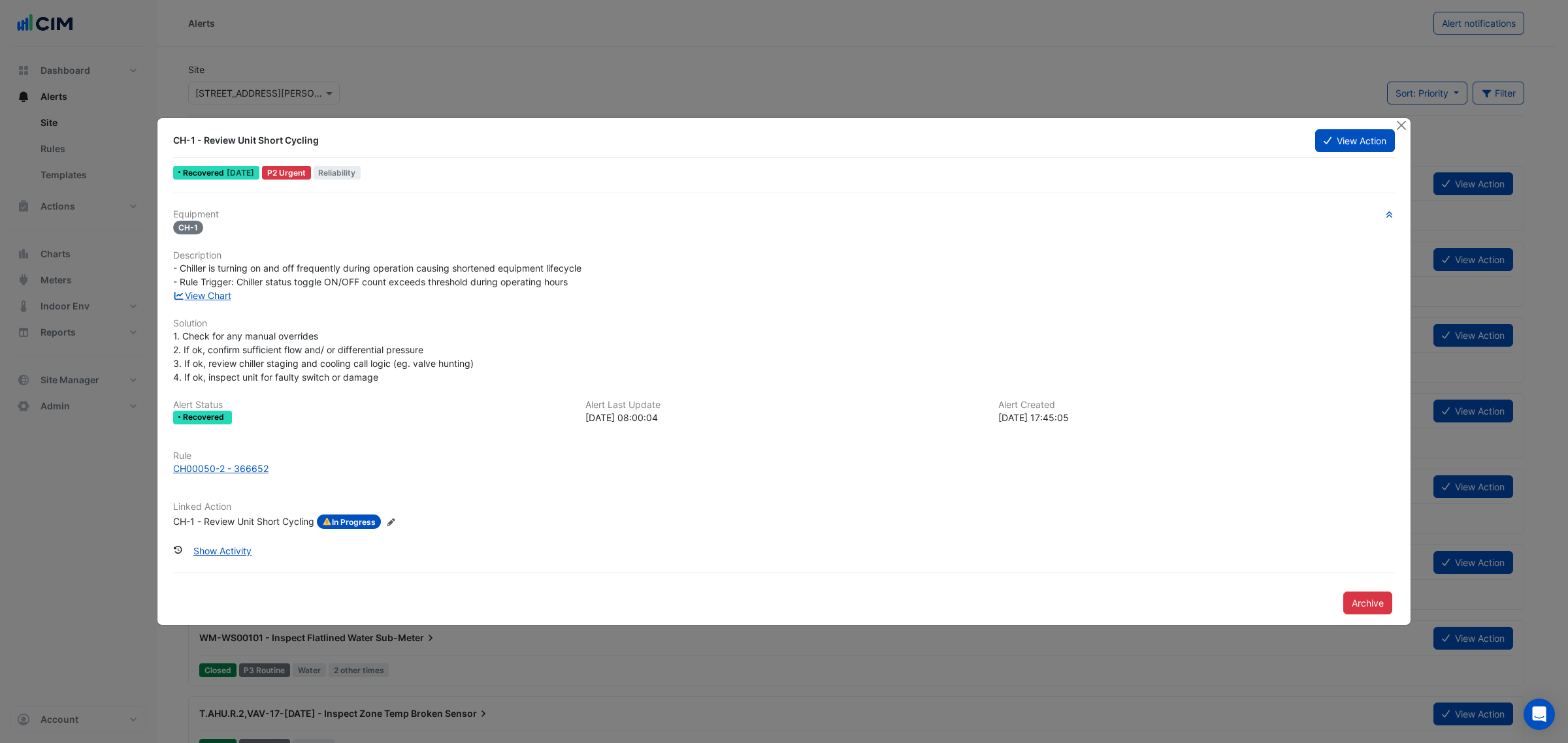
click at [204, 305] on div "Equipment CH-1 Description - Chiller is turning on and off frequently during op…" at bounding box center [784, 374] width 1222 height 330
click at [206, 299] on link "View Chart" at bounding box center [201, 295] width 58 height 11
click at [634, 51] on ngb-modal-window "CH-1 - Review Unit Short Cycling View Action Recovered 1 week ago P2 Urgent Rel…" at bounding box center [784, 371] width 1568 height 743
click at [1405, 125] on button "Close" at bounding box center [1400, 125] width 14 height 14
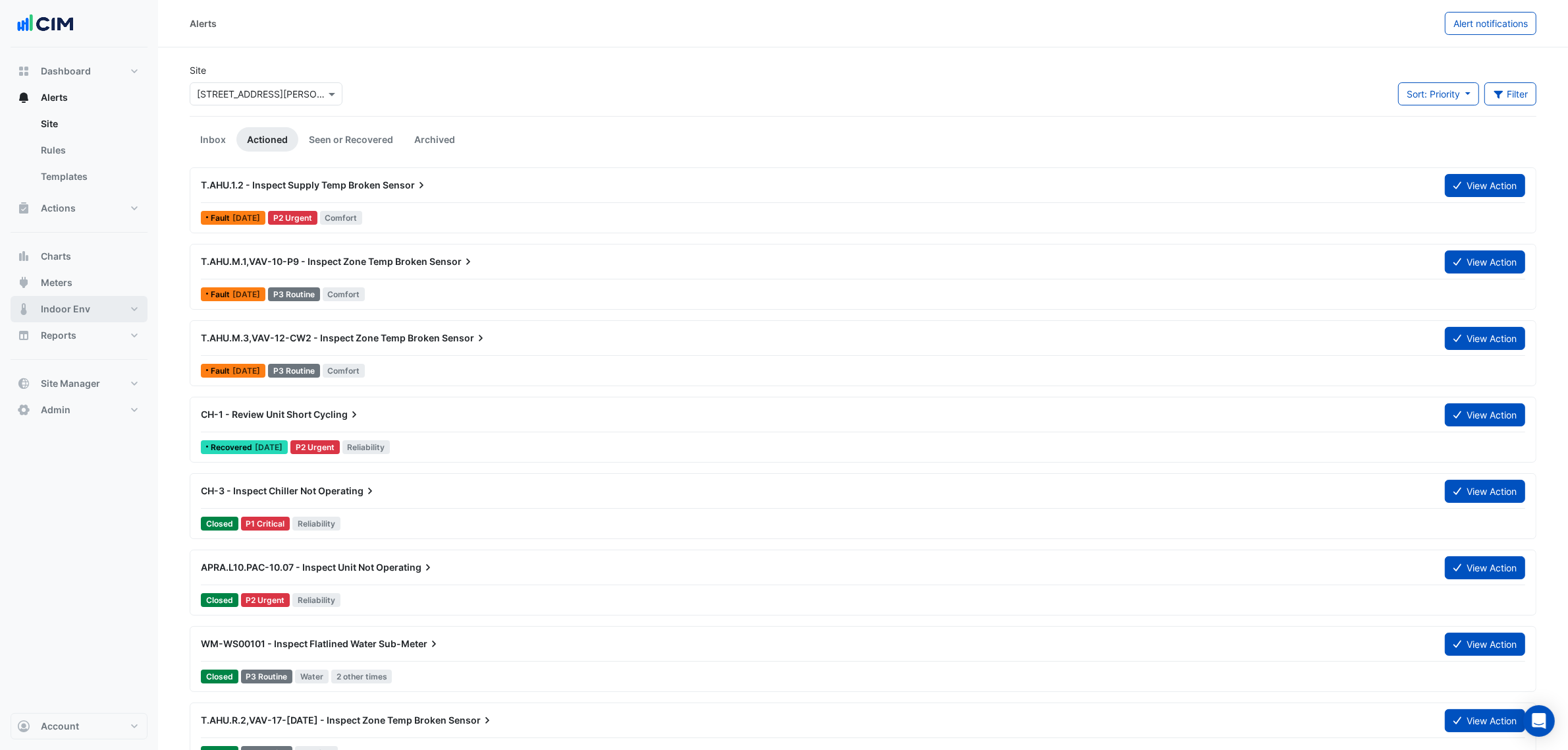
click at [122, 310] on button "Indoor Env" at bounding box center [80, 309] width 137 height 26
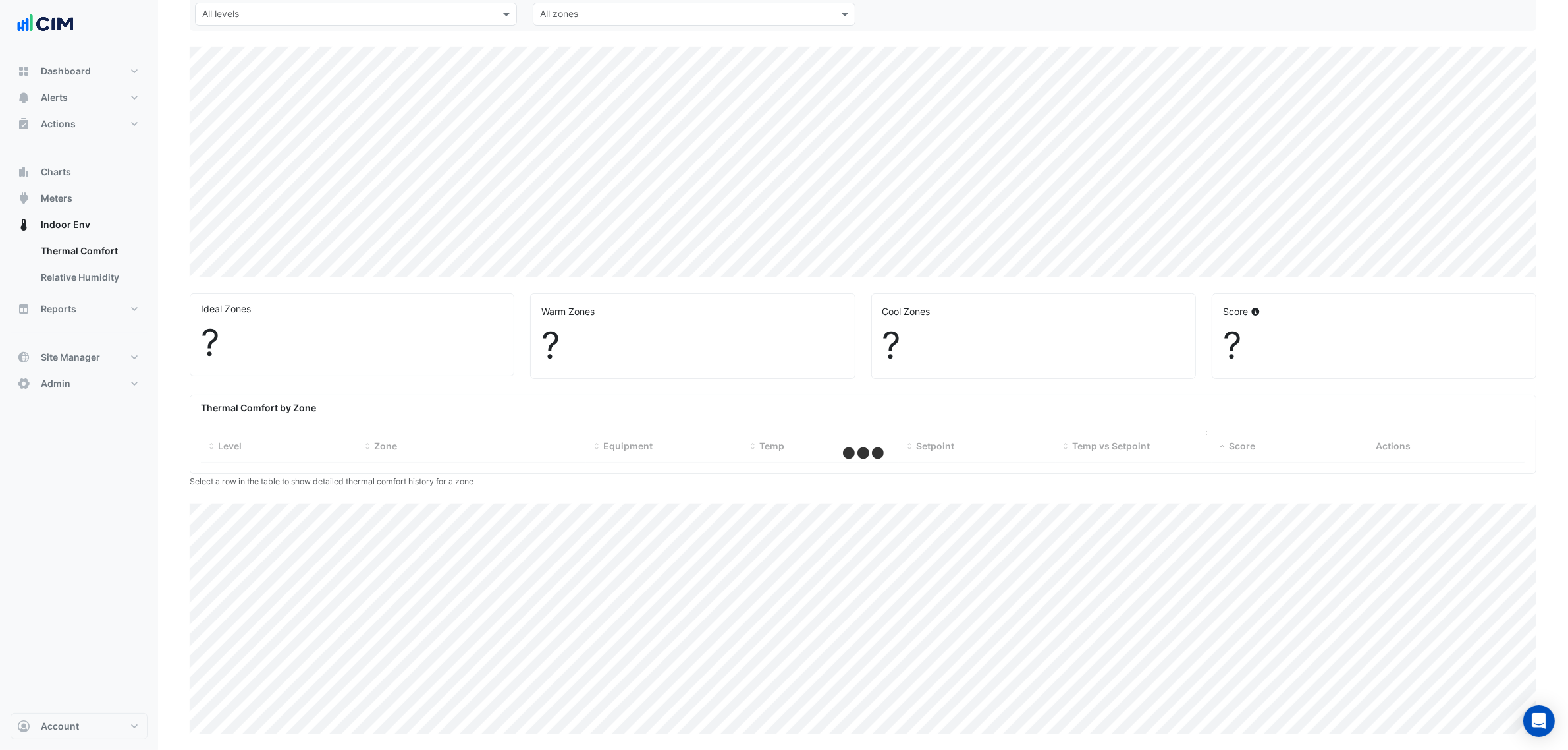
select select "***"
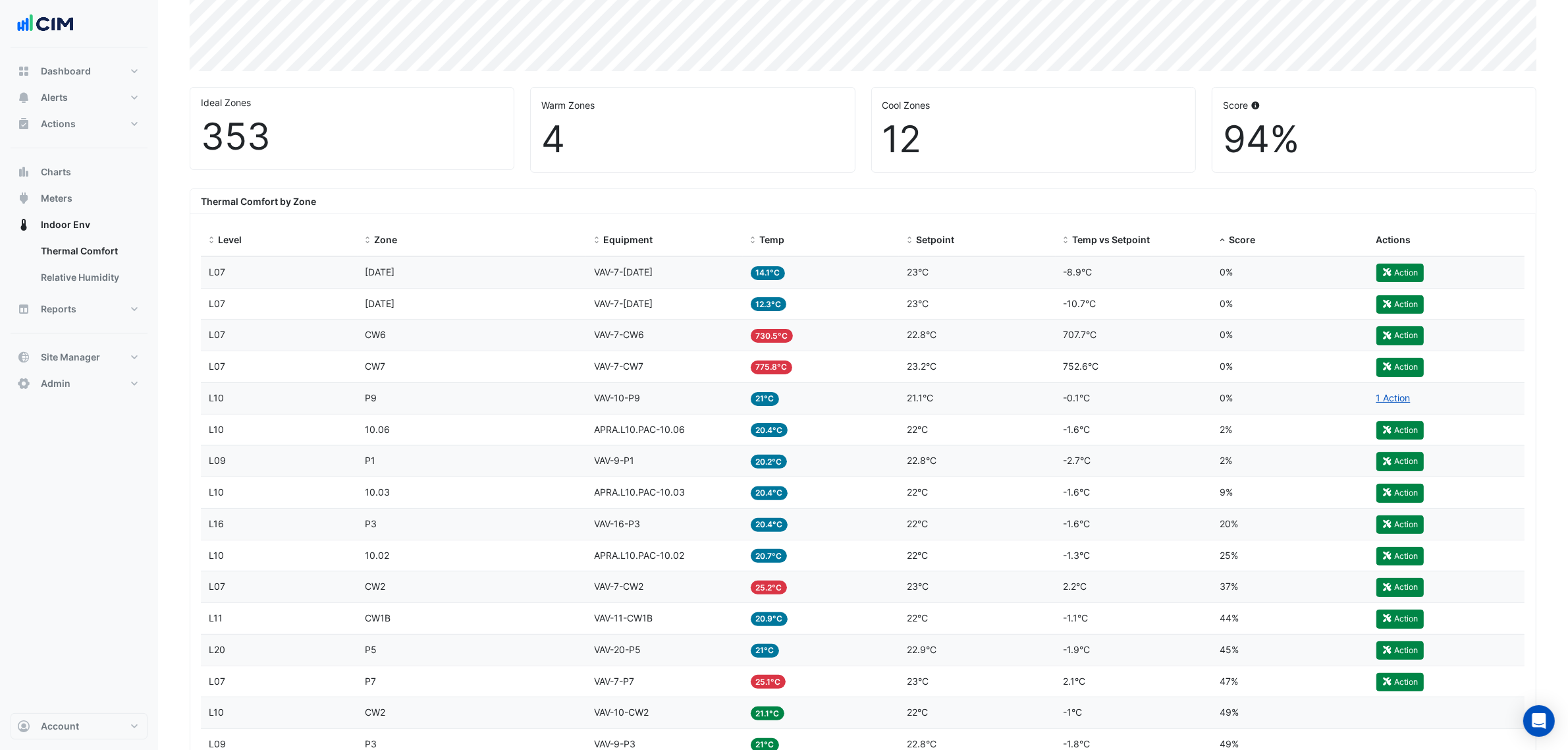
scroll to position [455, 0]
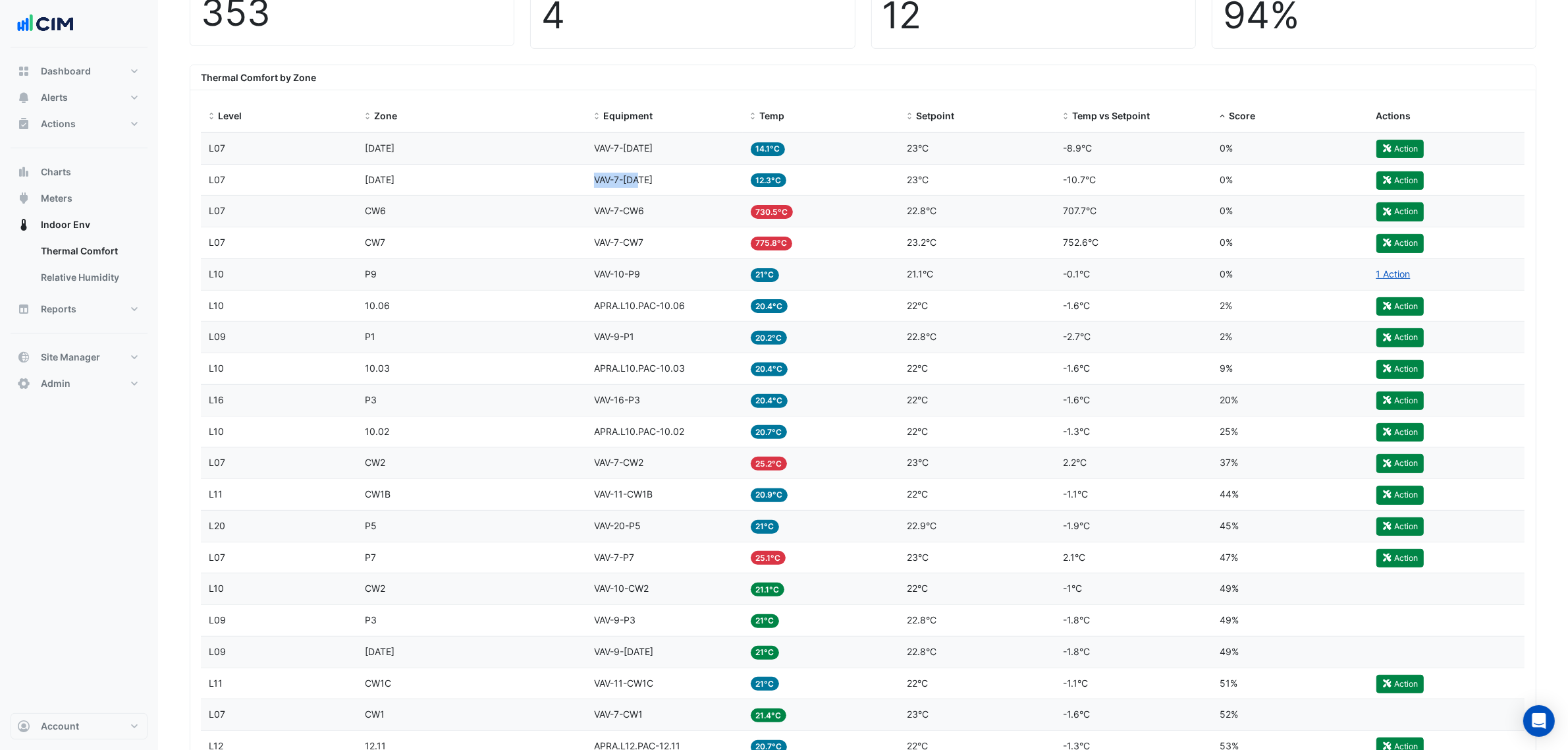
drag, startPoint x: 612, startPoint y: 178, endPoint x: 643, endPoint y: 179, distance: 31.0
click at [643, 179] on div "Level L07 Zone CE4 Equipment VAV-7-CE4 Temp 12.3°C Setpoint 23°C Temp vs Setpoi…" at bounding box center [862, 180] width 1324 height 31
copy div "Equipment VAV-7-CE4"
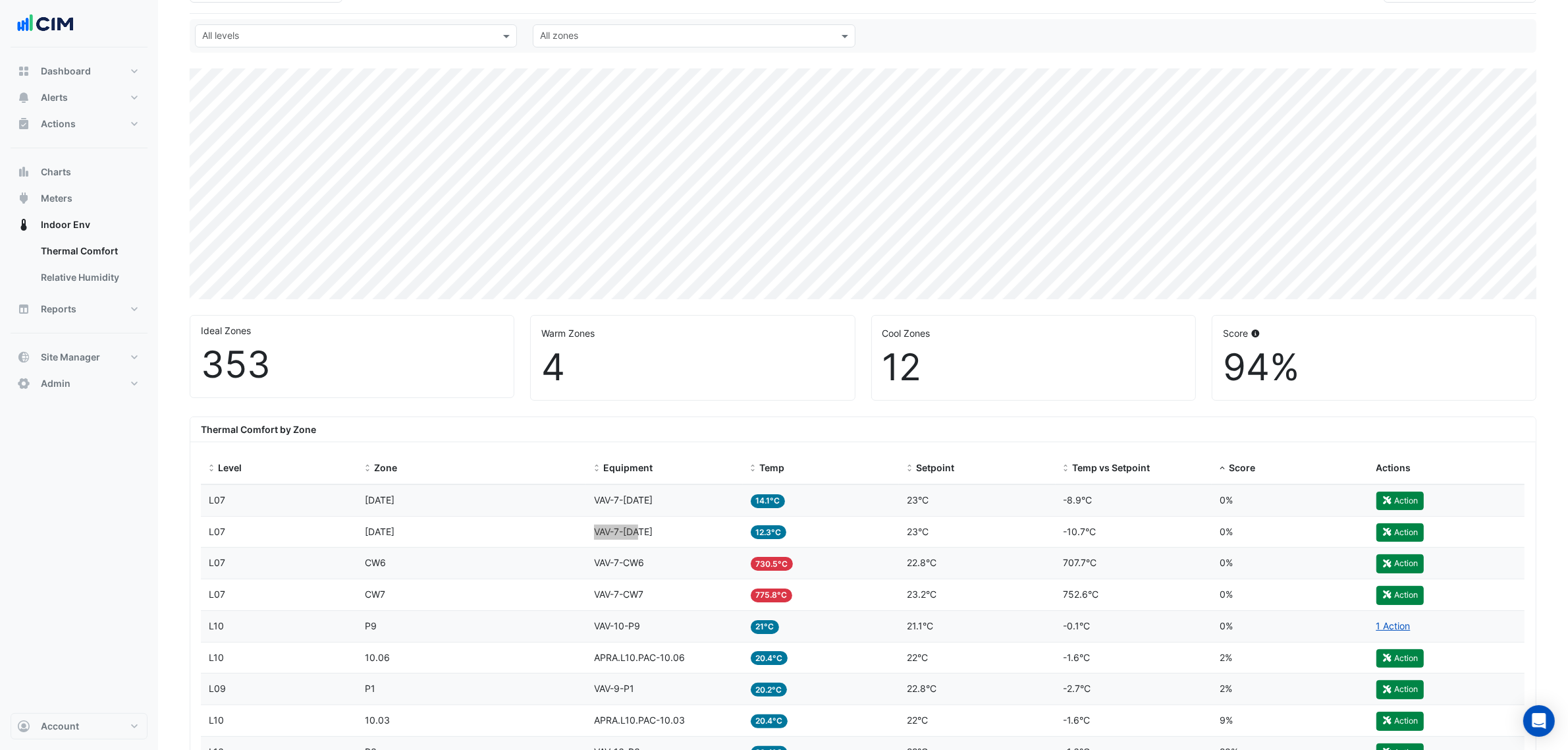
scroll to position [0, 0]
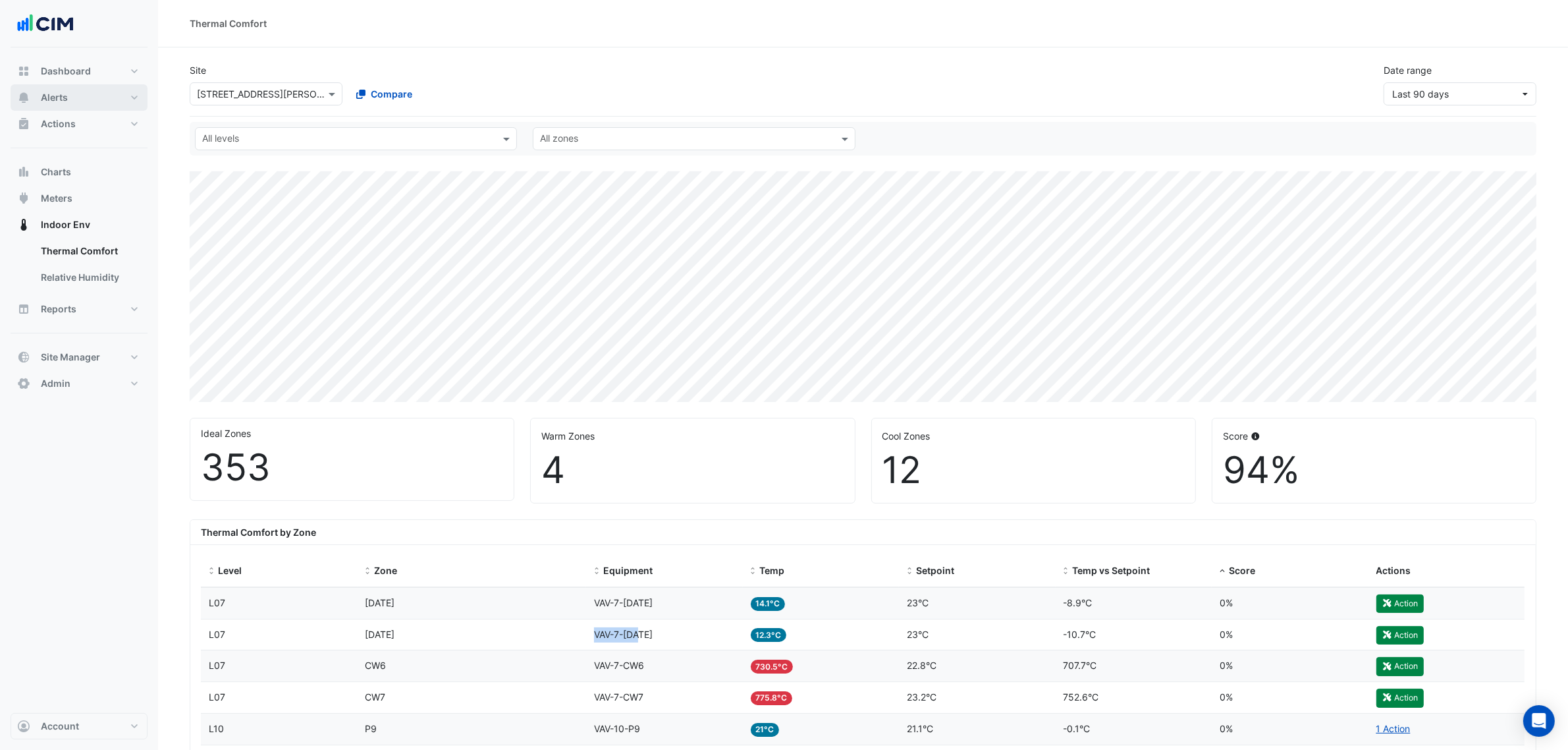
click at [103, 96] on button "Alerts" at bounding box center [80, 98] width 137 height 26
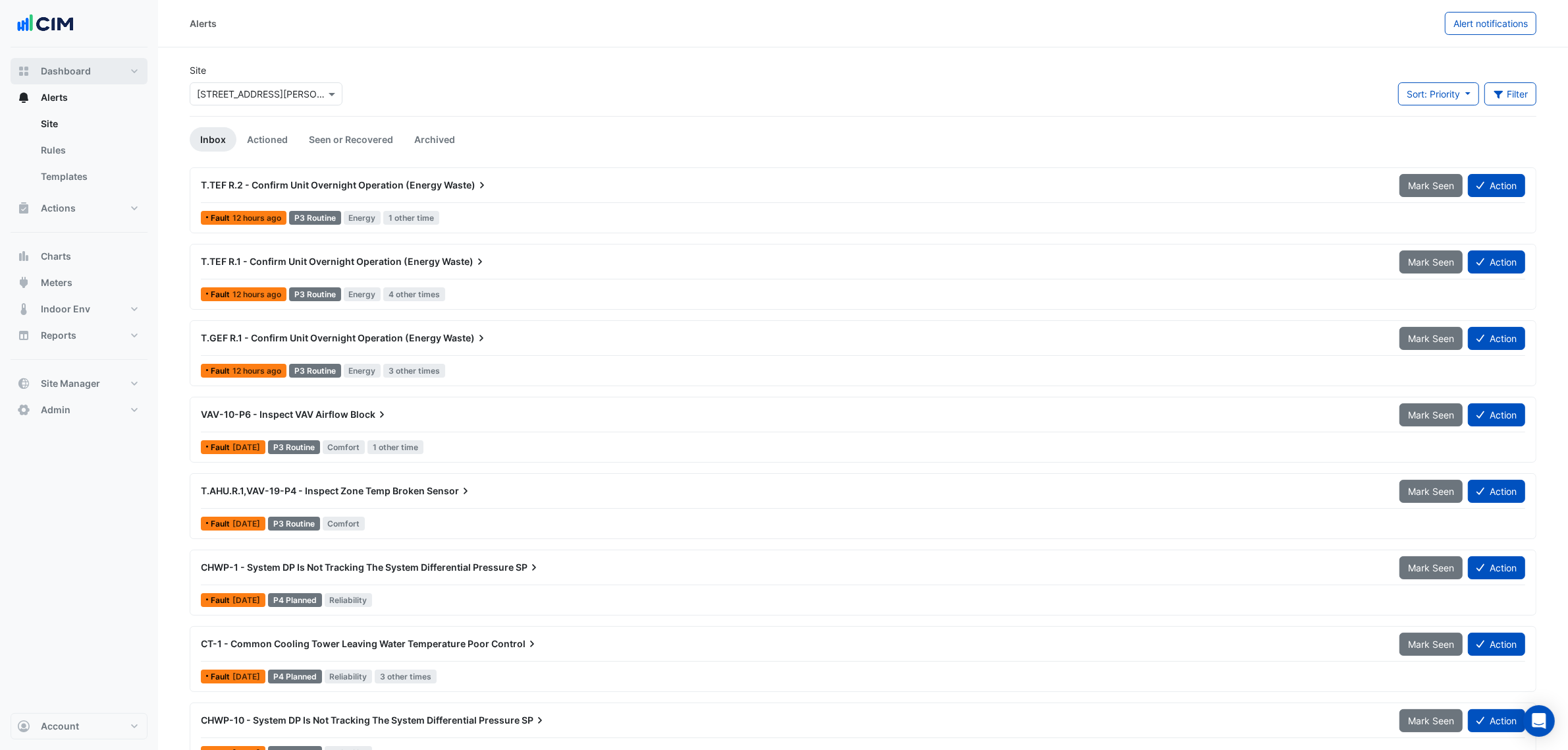
click at [69, 74] on span "Dashboard" at bounding box center [65, 71] width 50 height 13
select select "***"
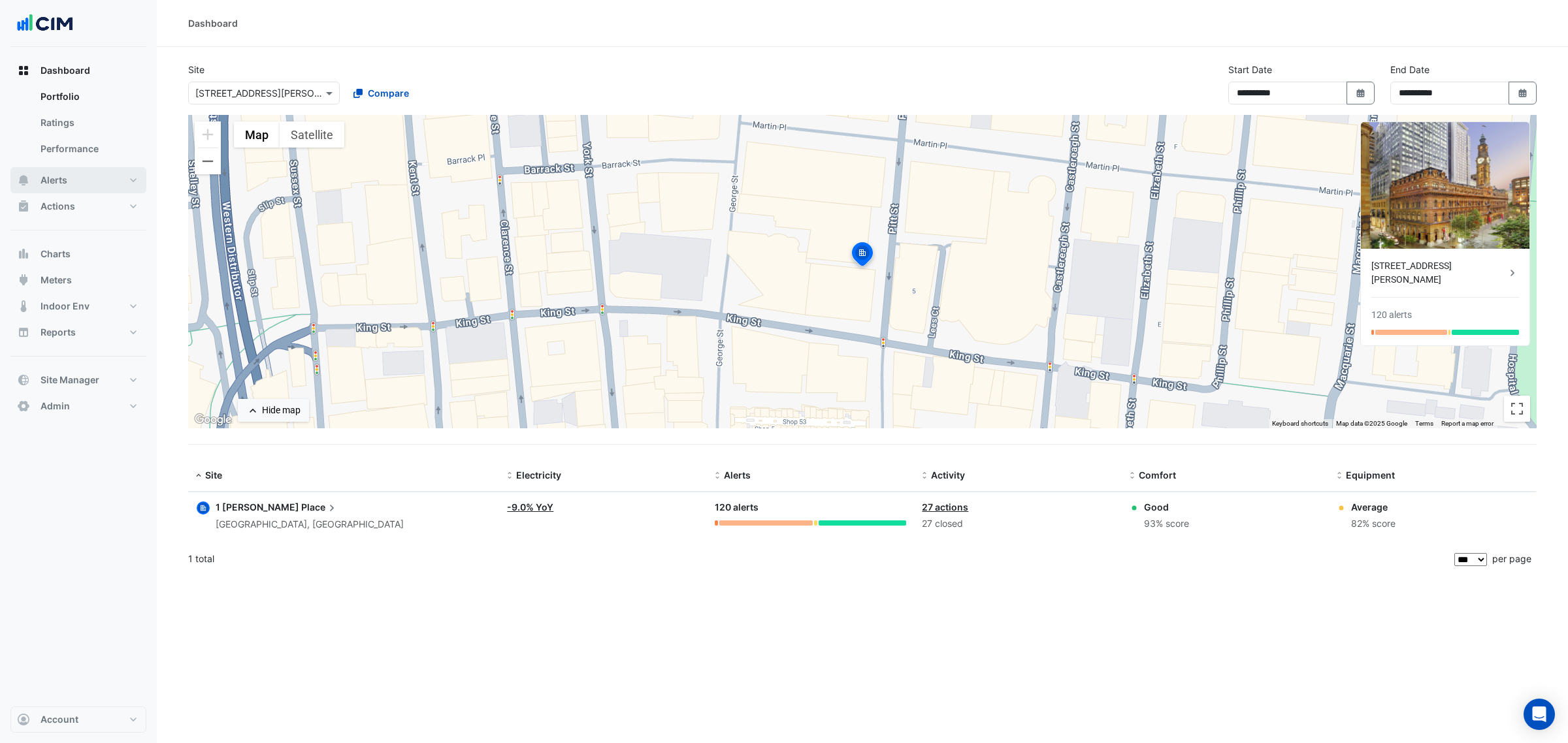
click at [108, 185] on button "Alerts" at bounding box center [79, 180] width 136 height 26
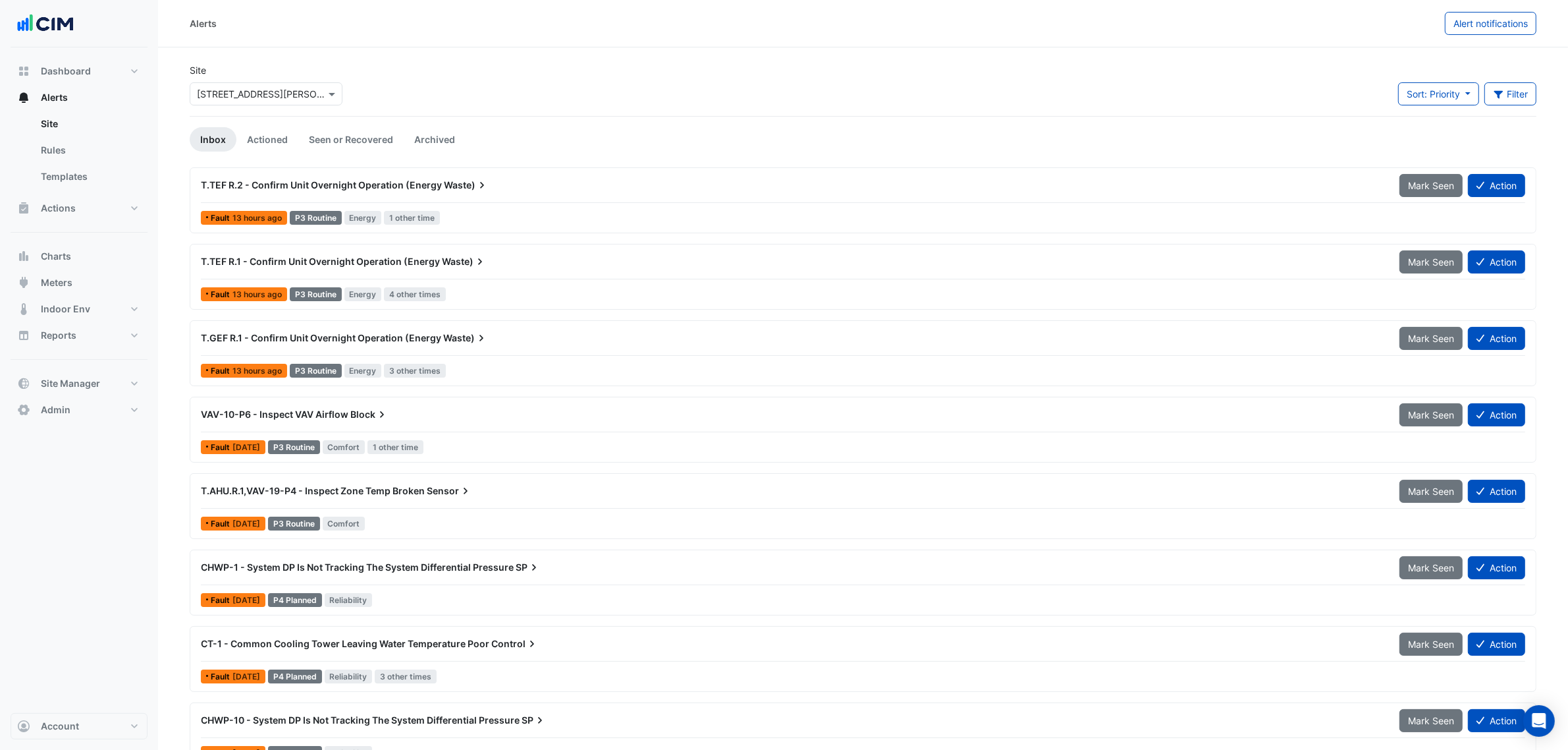
click at [416, 182] on span "T.TEF R.2 - Confirm Unit Overnight Operation (Energy" at bounding box center [321, 184] width 241 height 11
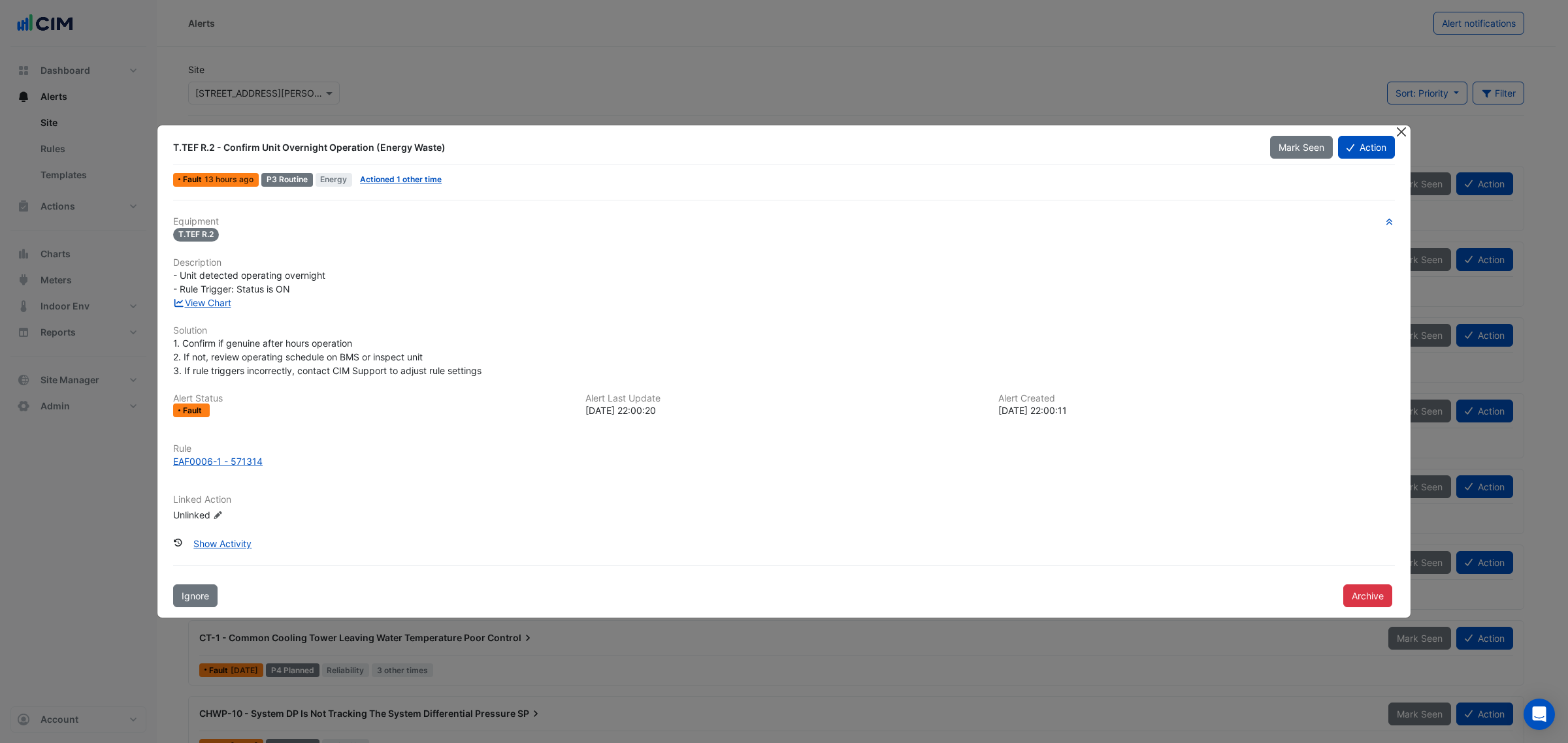
click at [1400, 135] on button "Close" at bounding box center [1400, 132] width 14 height 14
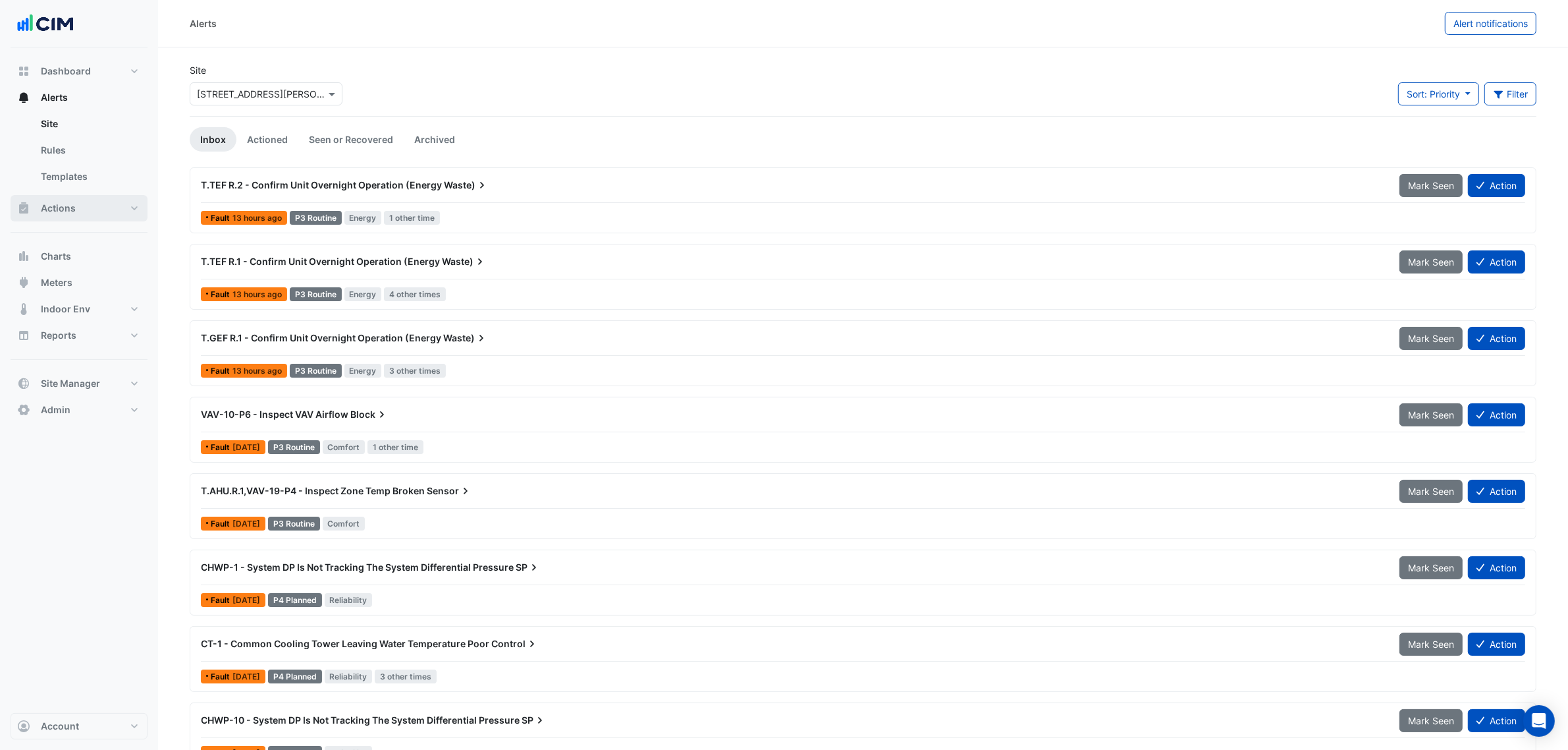
click at [102, 208] on button "Actions" at bounding box center [80, 208] width 137 height 26
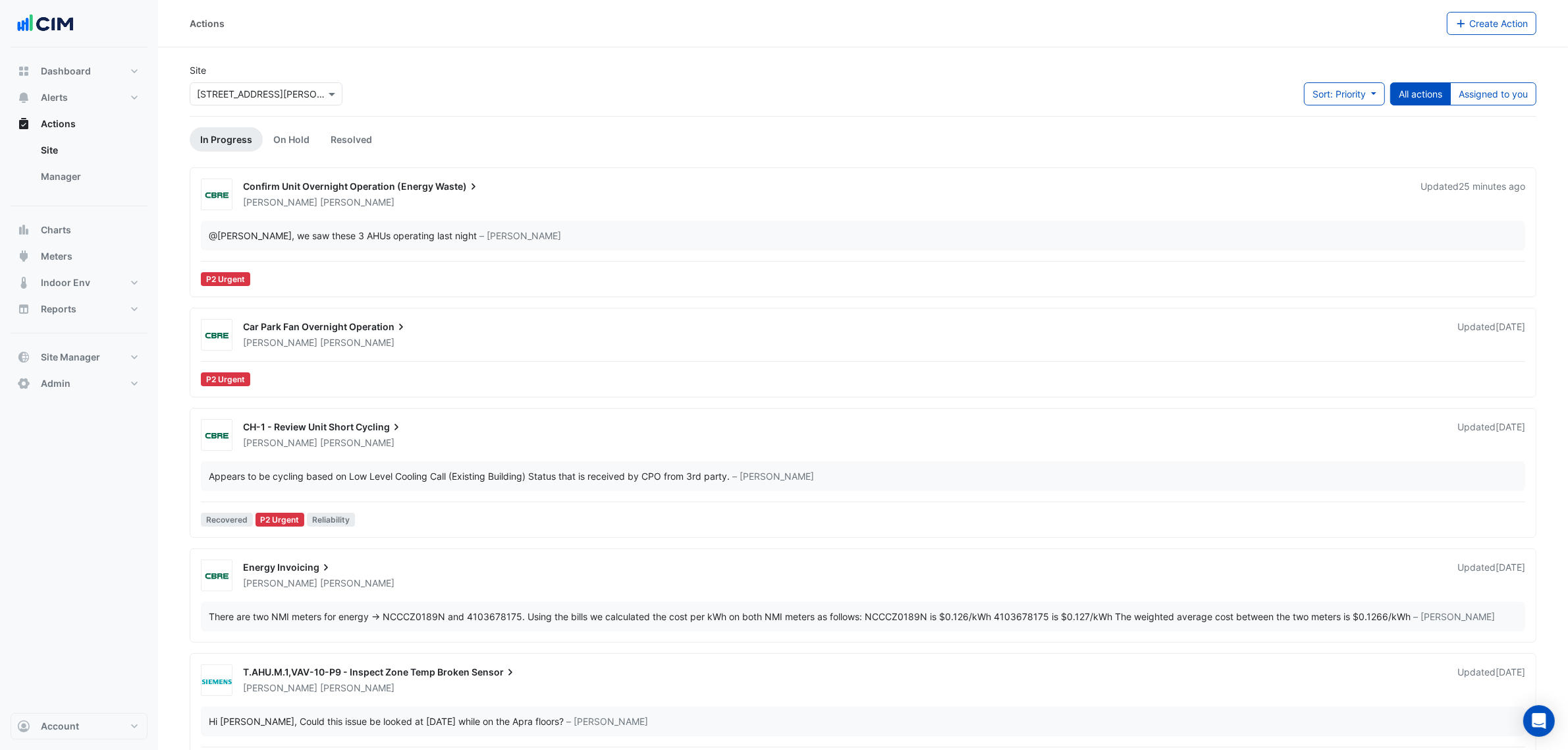
click at [326, 191] on span "Confirm Unit Overnight Operation (Energy" at bounding box center [338, 186] width 190 height 11
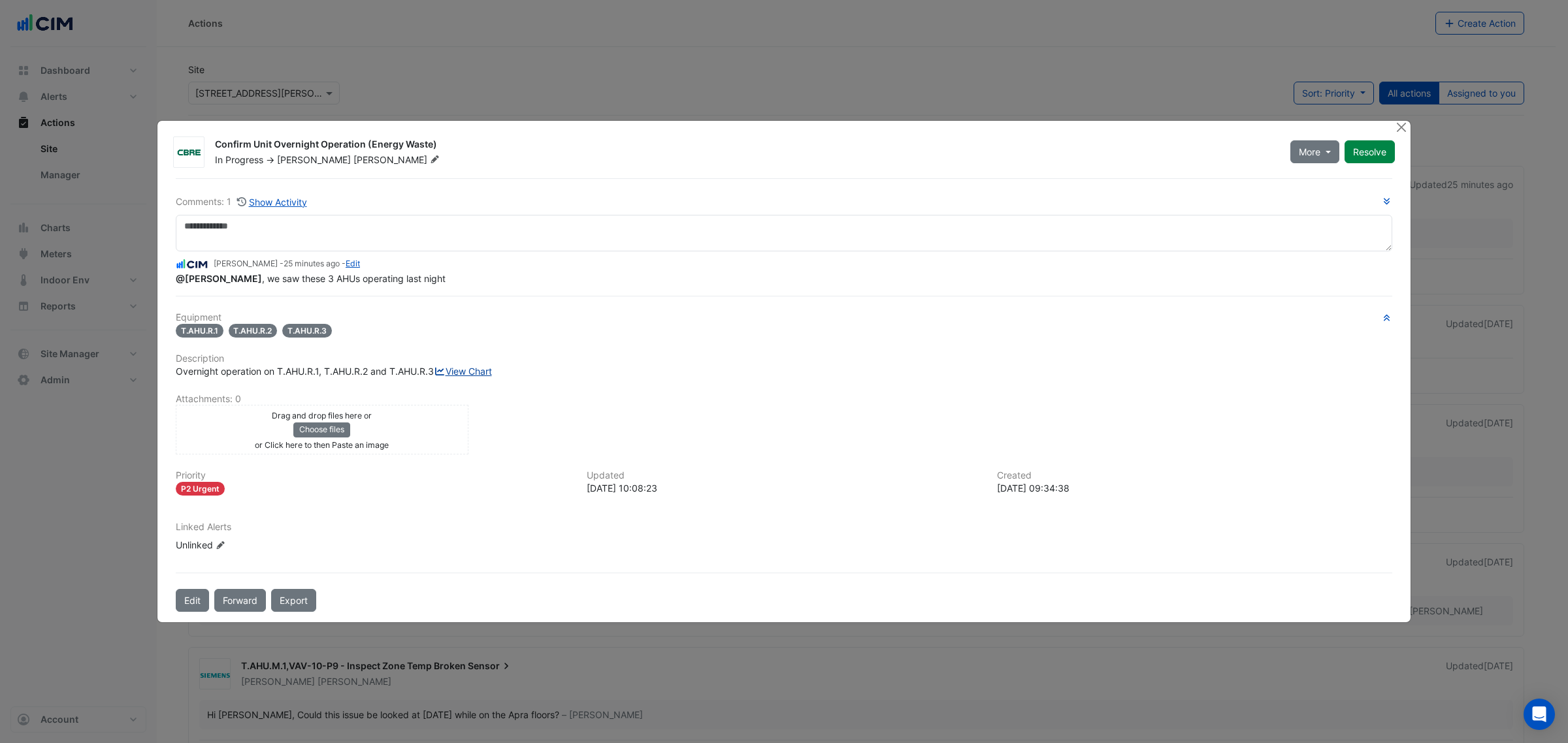
click at [434, 377] on link "View Chart" at bounding box center [462, 370] width 58 height 11
click at [1403, 121] on div at bounding box center [1402, 128] width 16 height 15
click at [1401, 121] on button "Close" at bounding box center [1400, 128] width 14 height 14
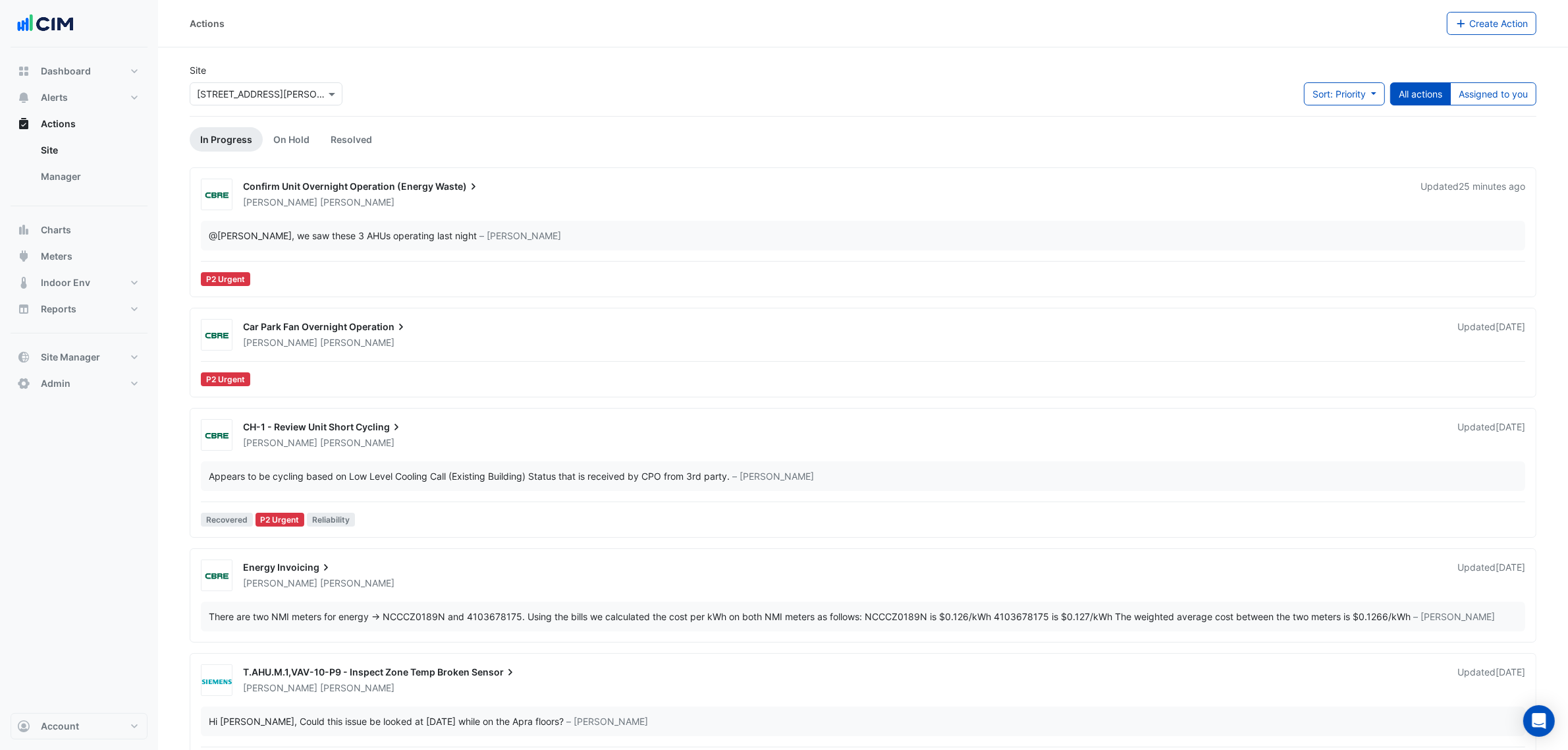
click at [359, 206] on div "Ryan Strachan" at bounding box center [823, 203] width 1165 height 13
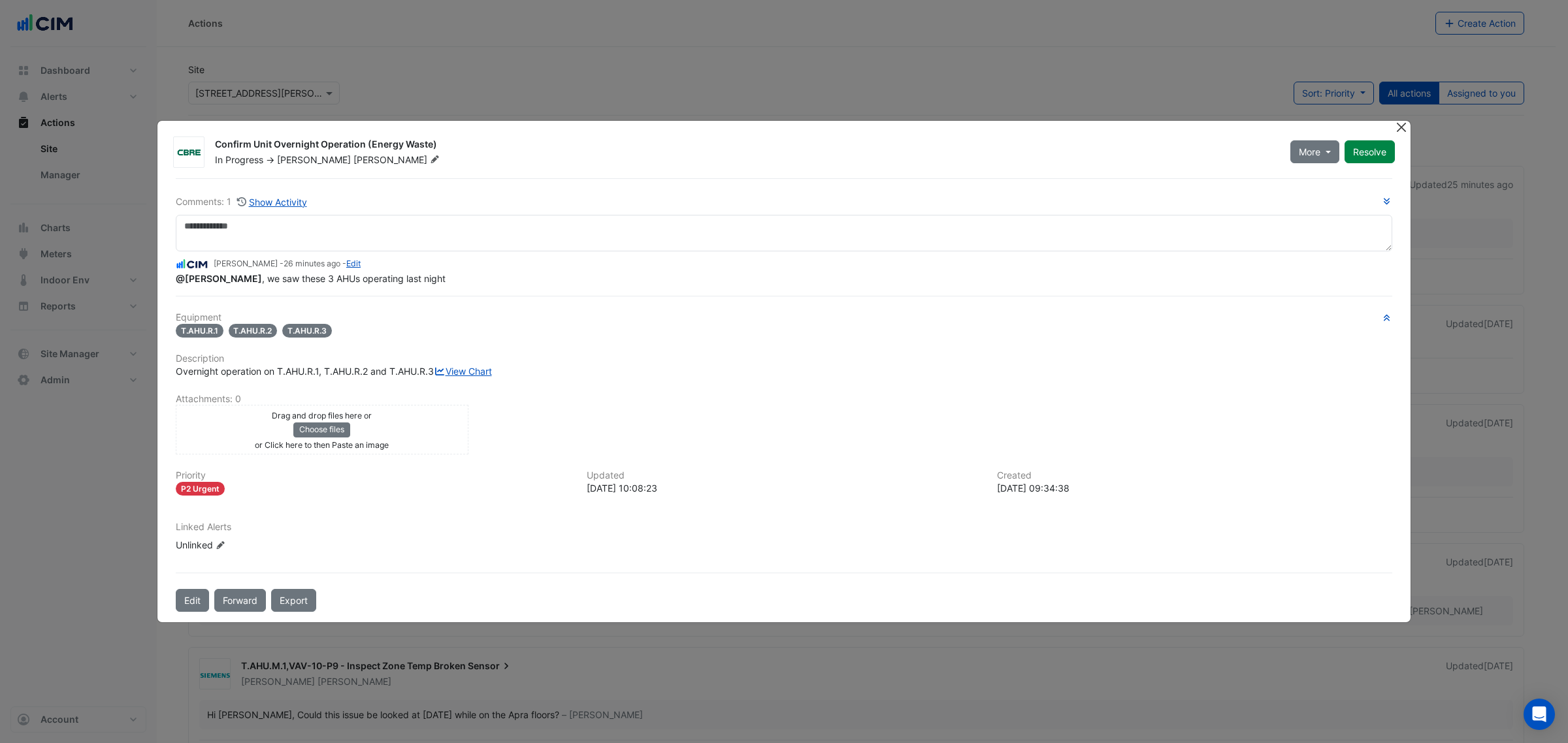
click at [1399, 122] on button "Close" at bounding box center [1400, 128] width 14 height 14
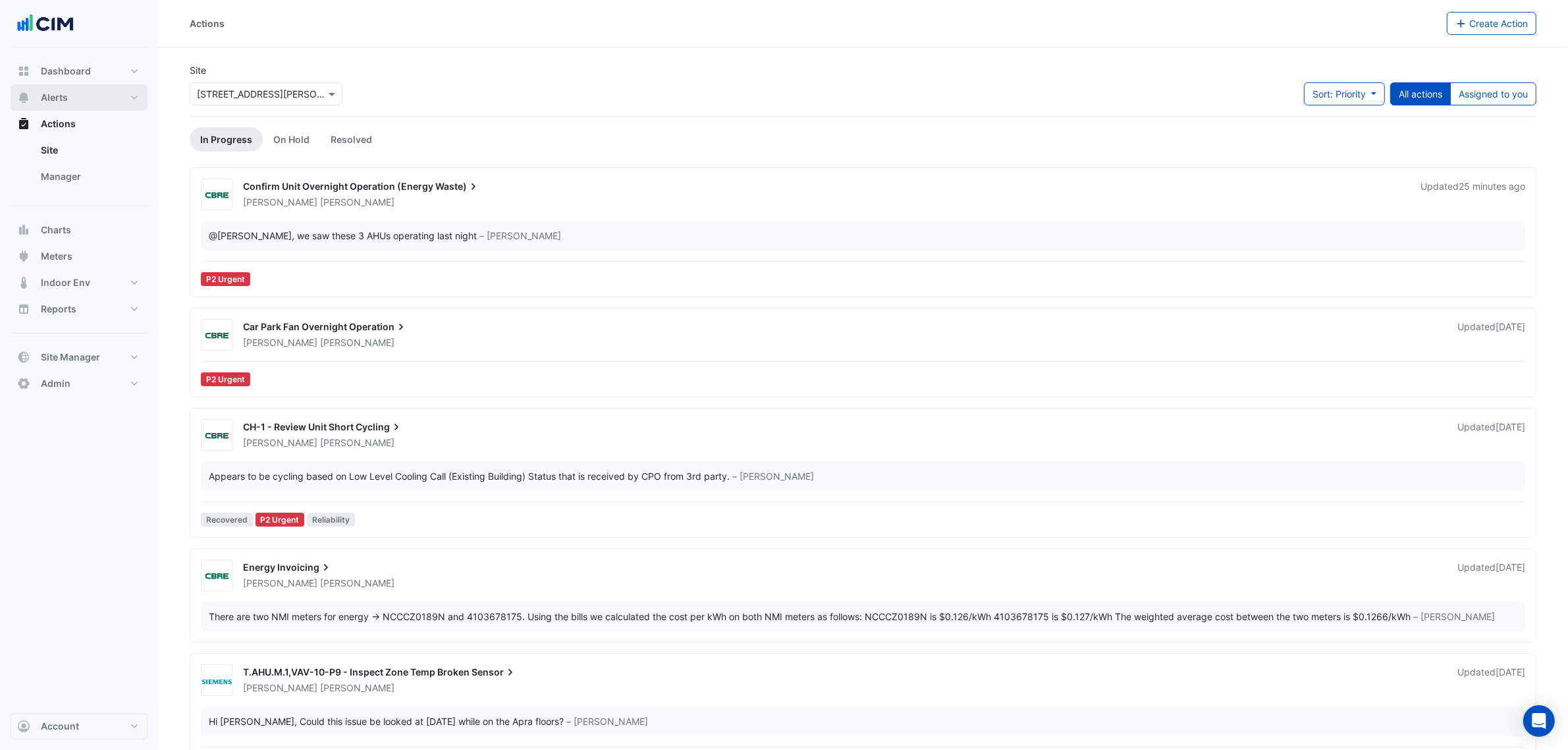
click at [93, 100] on button "Alerts" at bounding box center [80, 98] width 137 height 26
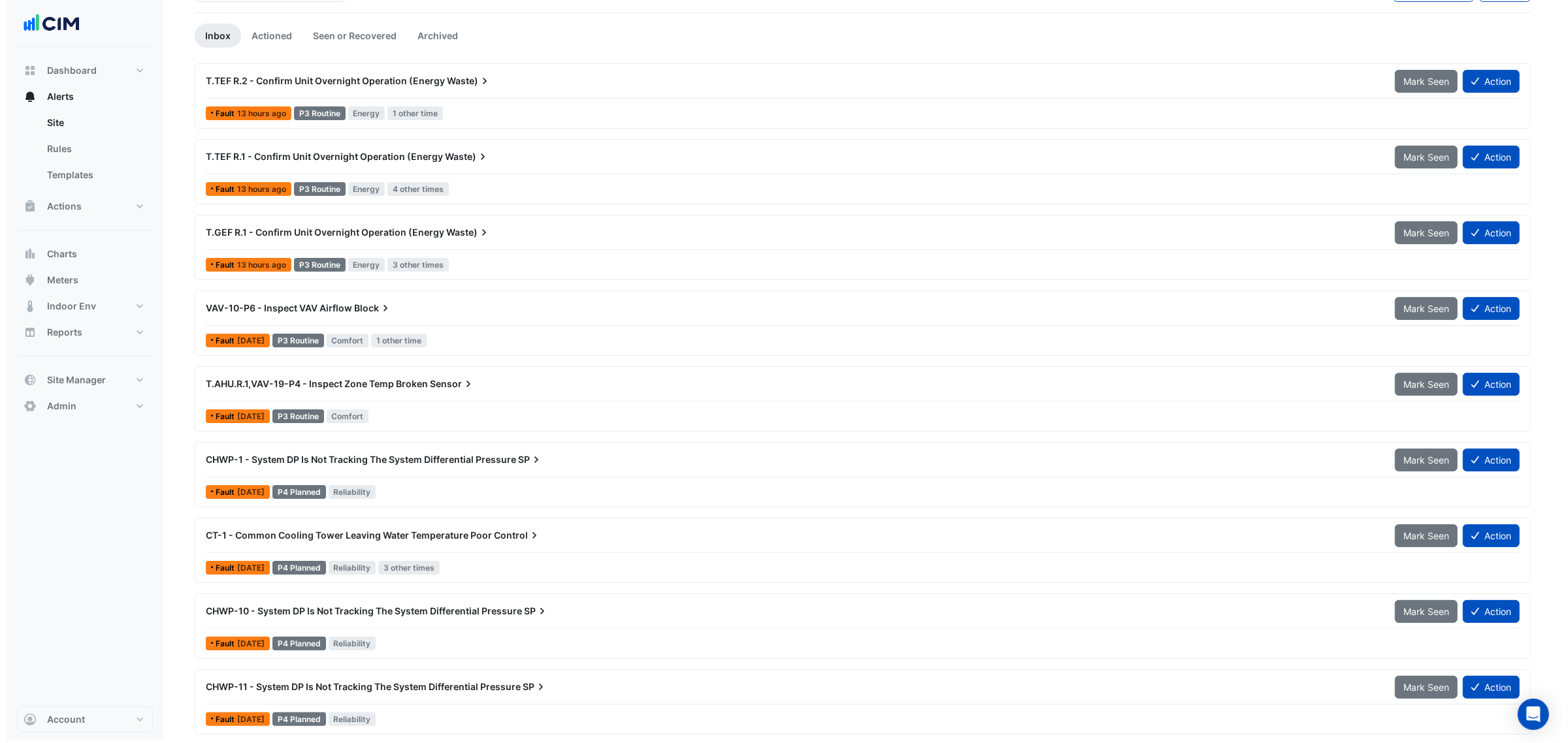
scroll to position [107, 0]
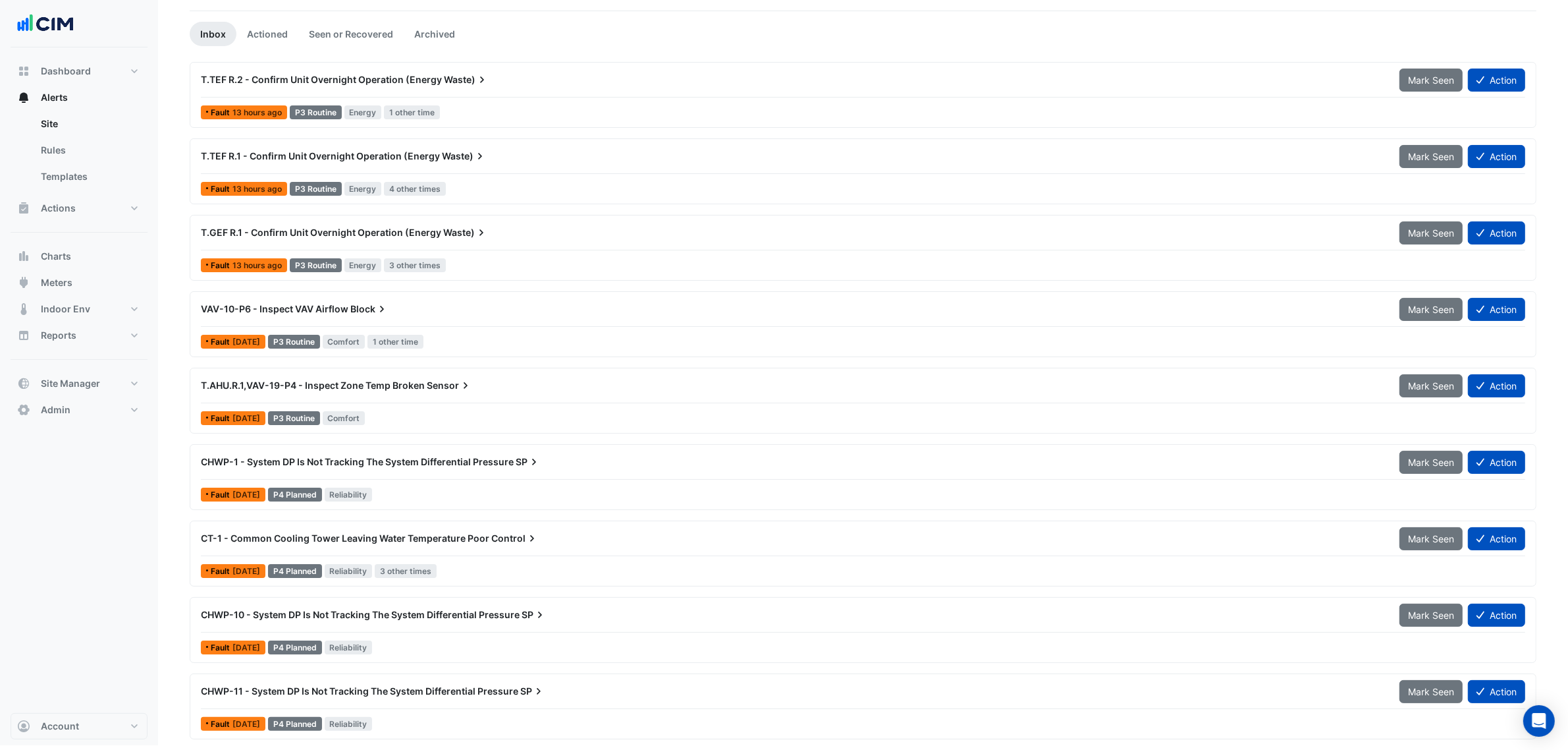
click at [626, 557] on div "CT-1 - Common Cooling Tower Leaving Water Temperature Poor Control Mark Seen Ac…" at bounding box center [863, 553] width 1335 height 54
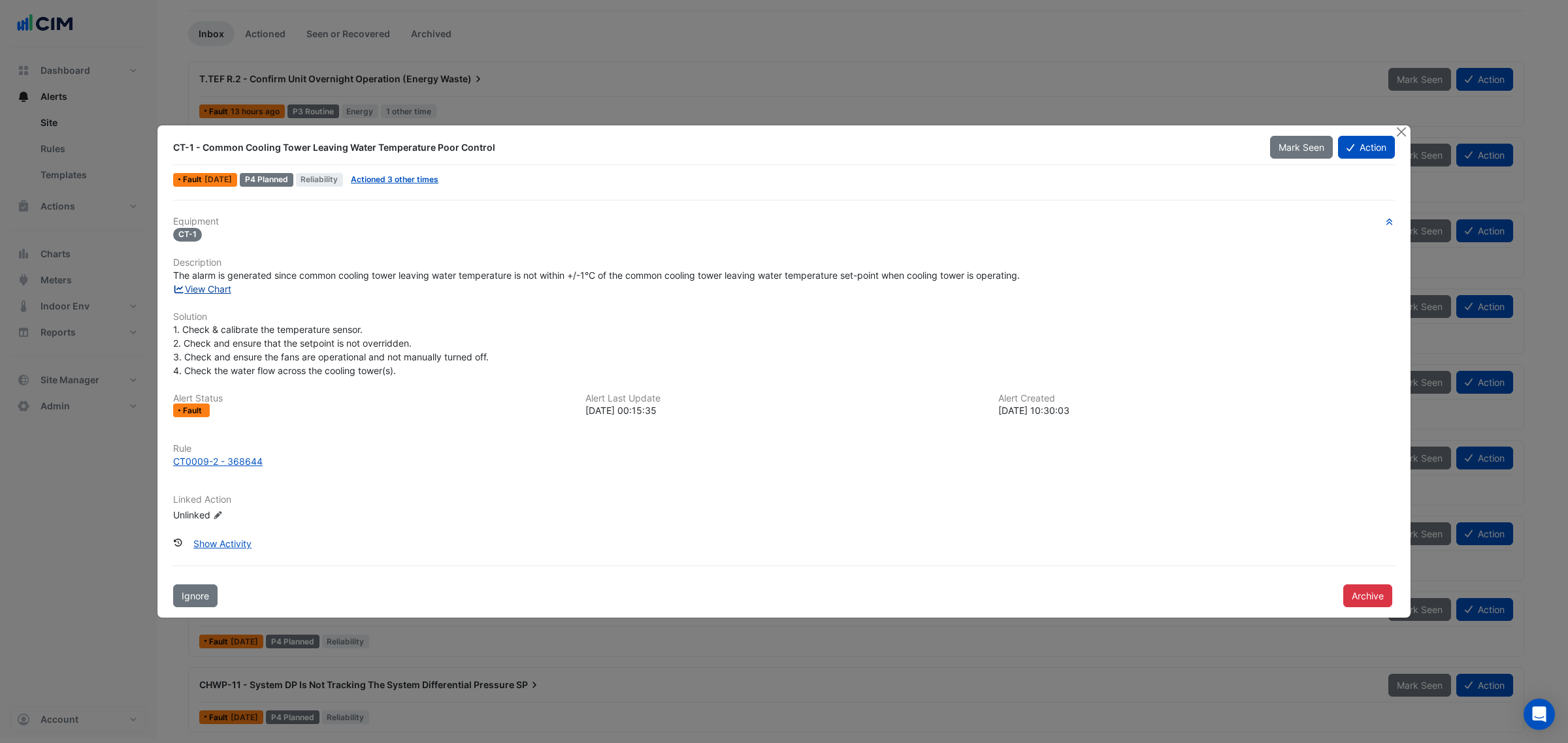
click at [204, 291] on link "View Chart" at bounding box center [201, 288] width 58 height 11
drag, startPoint x: 414, startPoint y: 178, endPoint x: 389, endPoint y: 107, distance: 75.3
click at [414, 178] on link "Actioned 3 other times" at bounding box center [394, 179] width 87 height 10
click at [1405, 130] on button "Close" at bounding box center [1400, 132] width 14 height 14
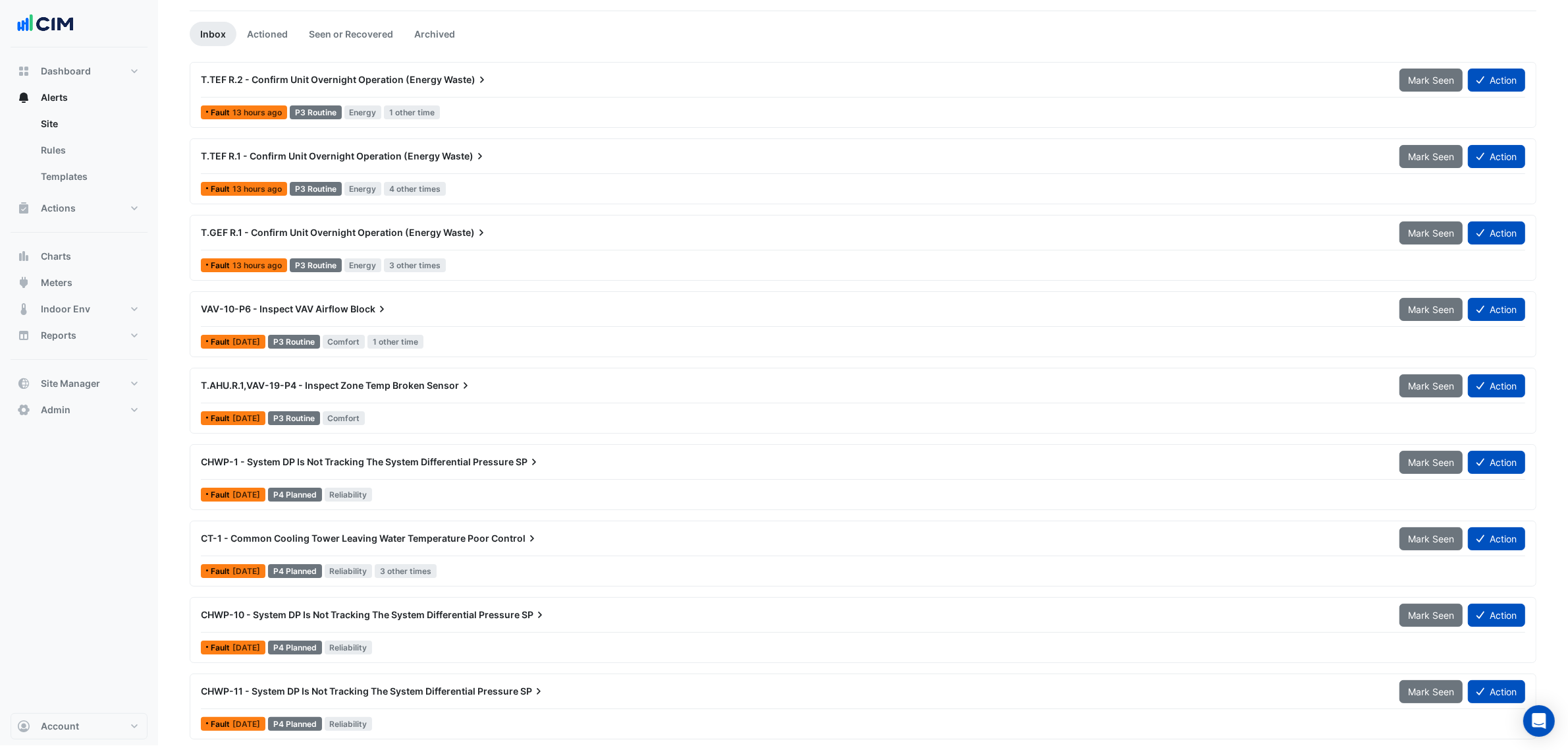
click at [300, 465] on span "CHWP-1 - System DP Is Not Tracking The System Differential Pressure" at bounding box center [357, 461] width 313 height 11
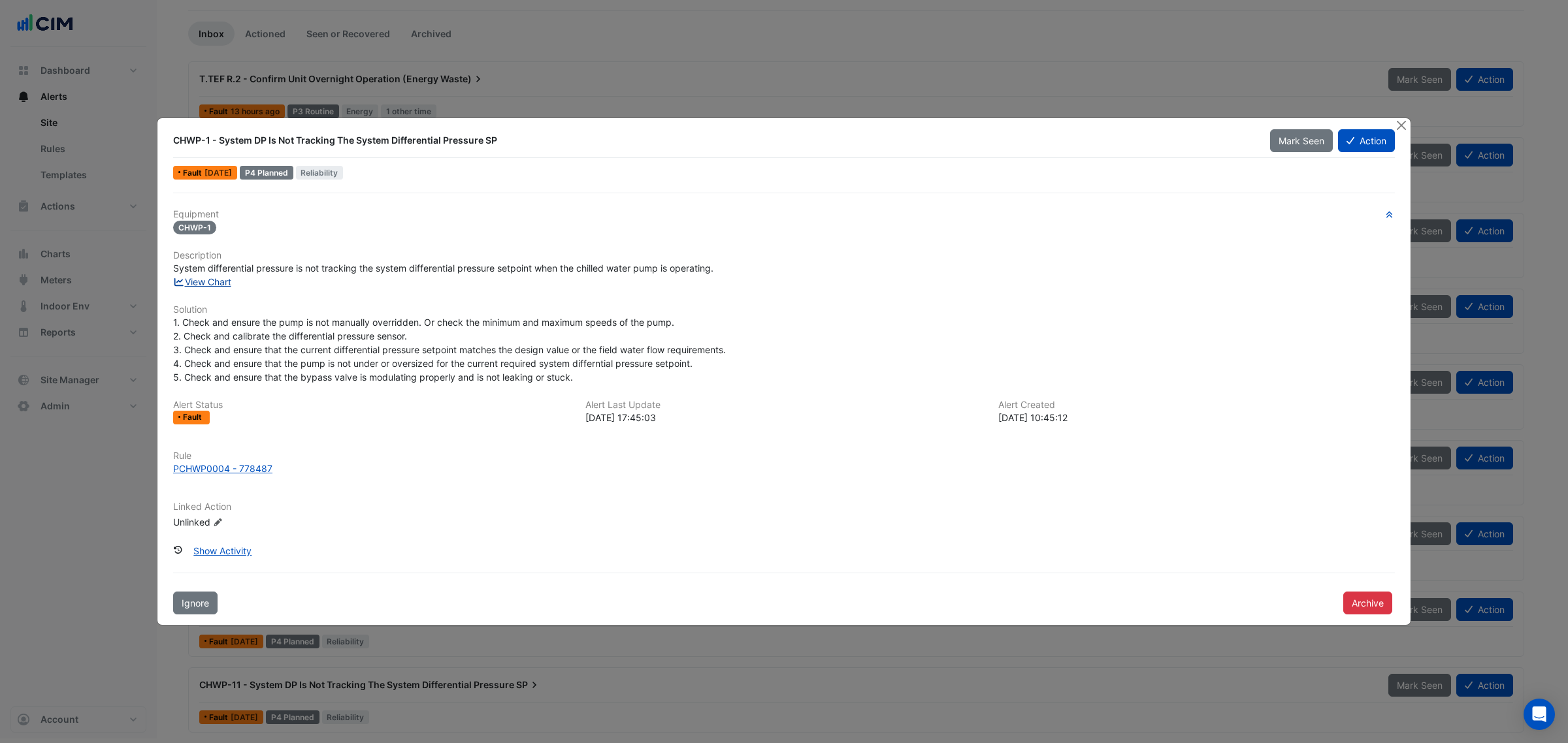
click at [211, 281] on link "View Chart" at bounding box center [201, 281] width 58 height 11
click at [1386, 135] on button "Action" at bounding box center [1366, 140] width 57 height 23
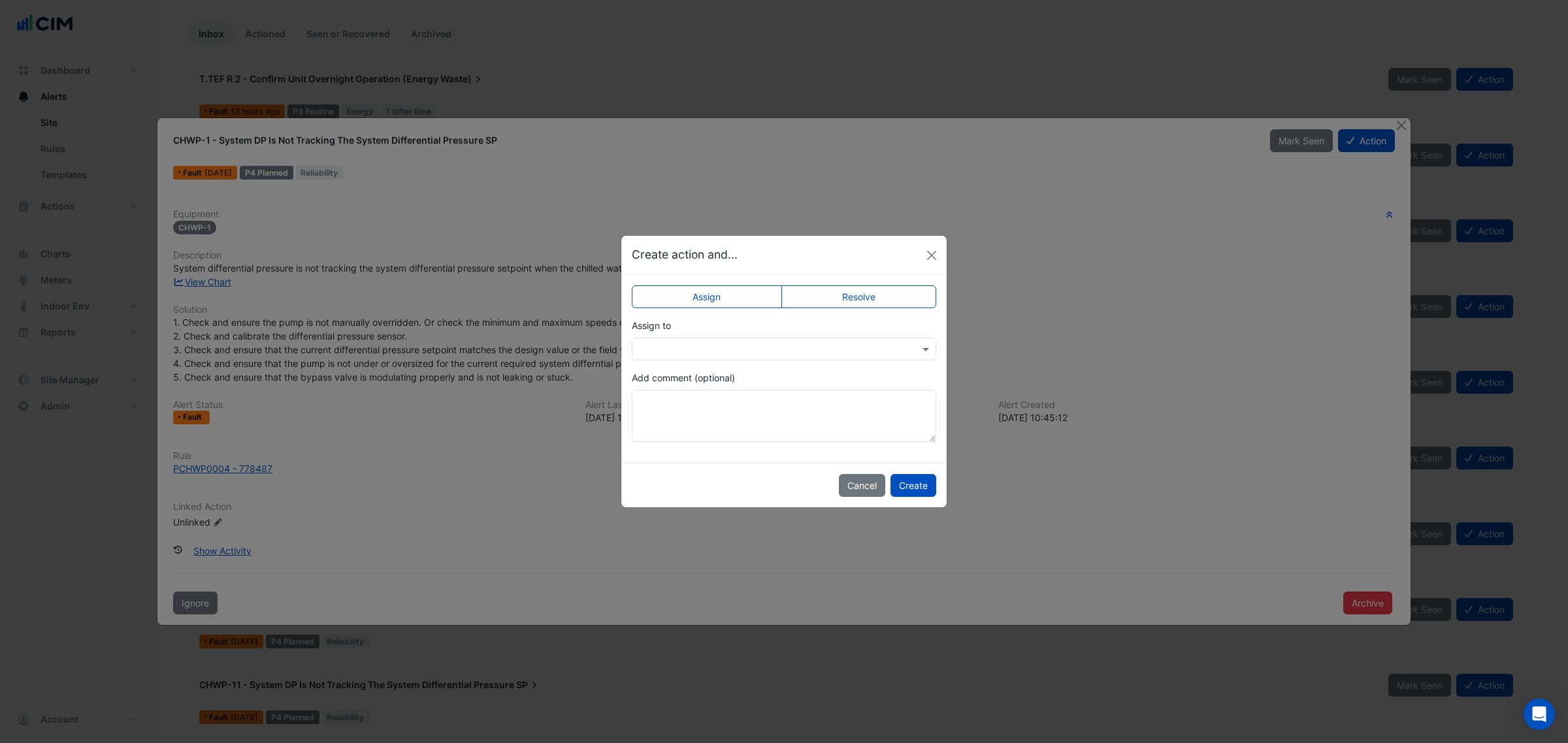
click at [812, 332] on div "Assign to" at bounding box center [784, 340] width 305 height 42
click at [812, 340] on div at bounding box center [784, 349] width 305 height 23
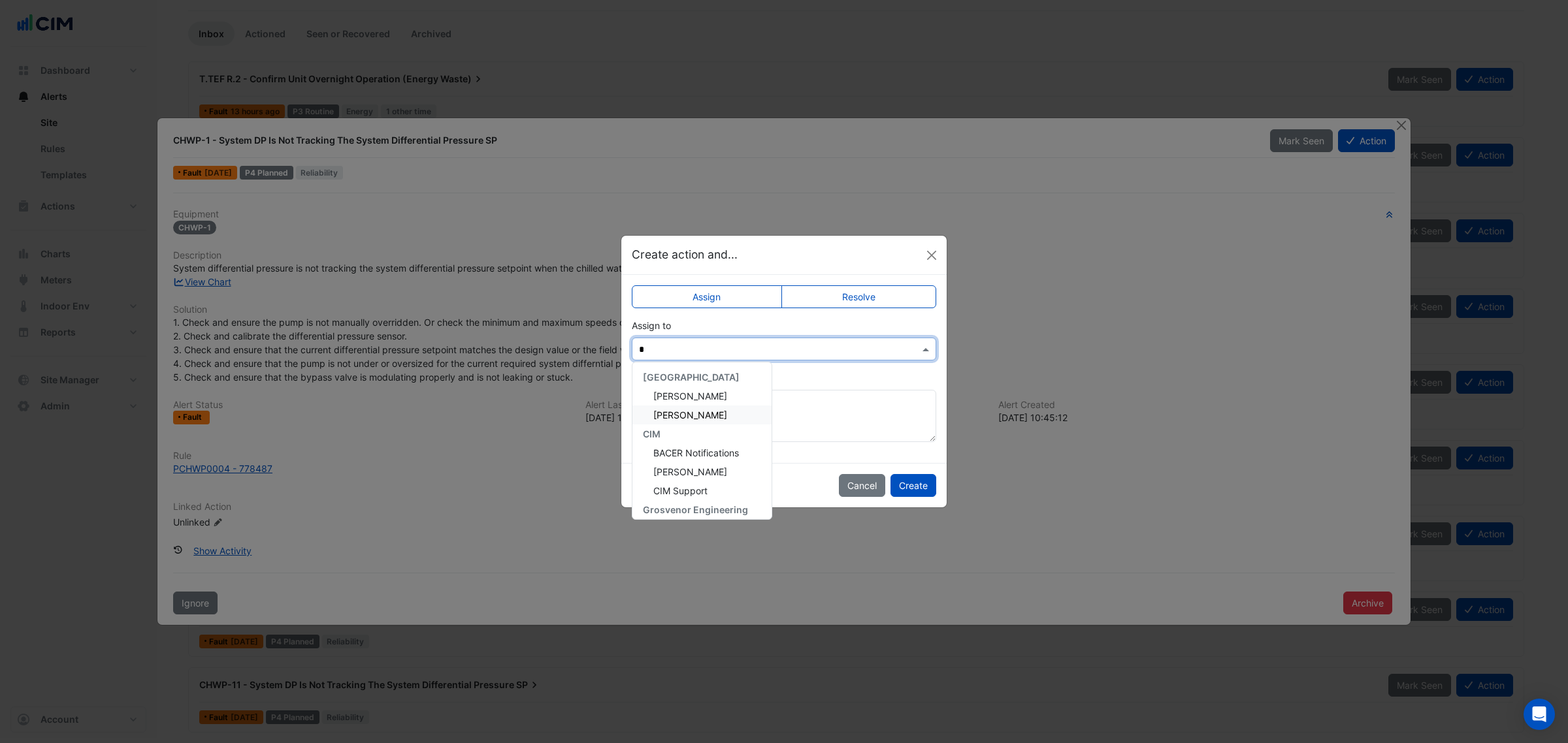
type input "**"
click at [703, 393] on span "Ryan Strachan" at bounding box center [690, 396] width 74 height 11
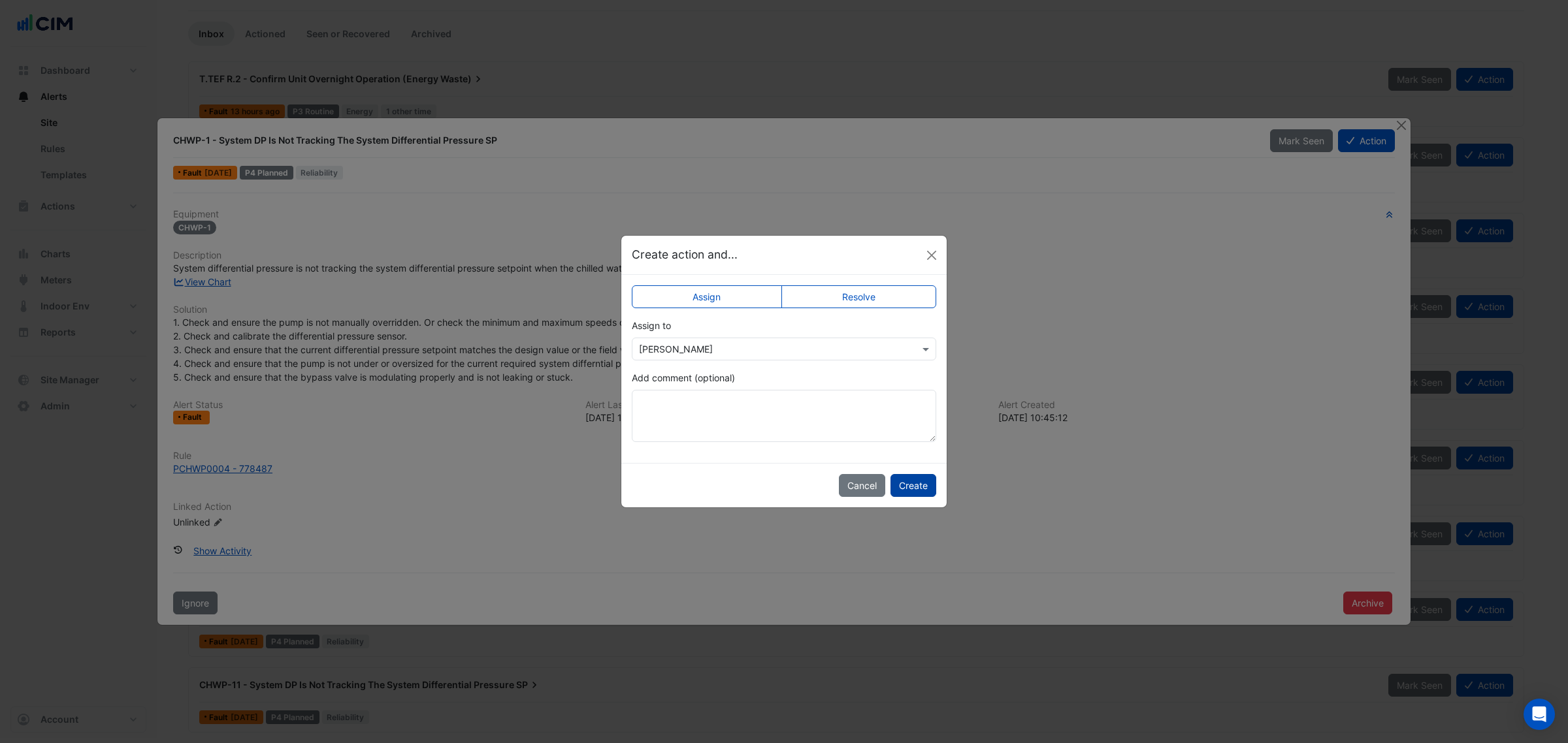
click at [907, 480] on button "Create" at bounding box center [913, 485] width 46 height 23
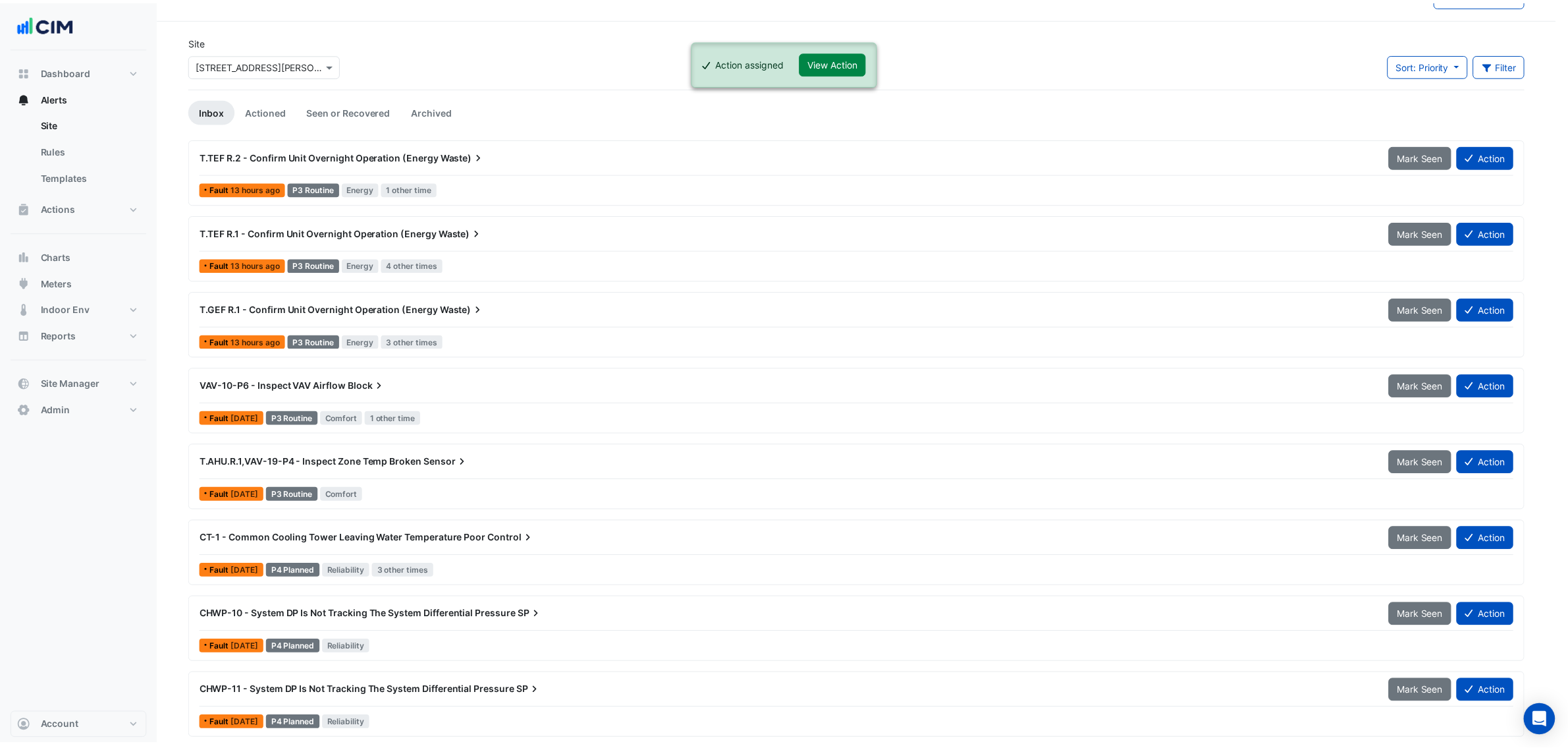
scroll to position [32, 0]
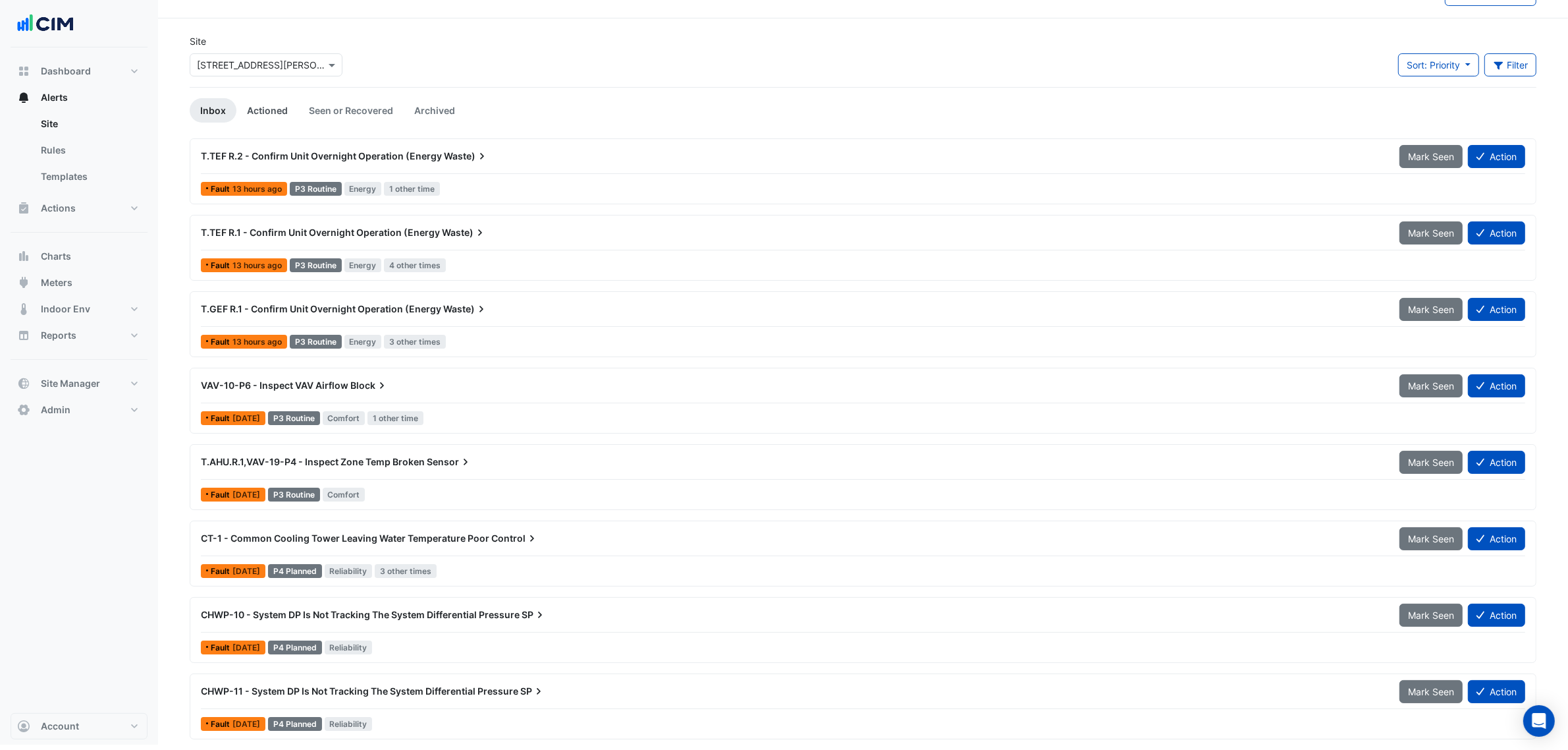
click at [270, 101] on link "Actioned" at bounding box center [267, 111] width 62 height 25
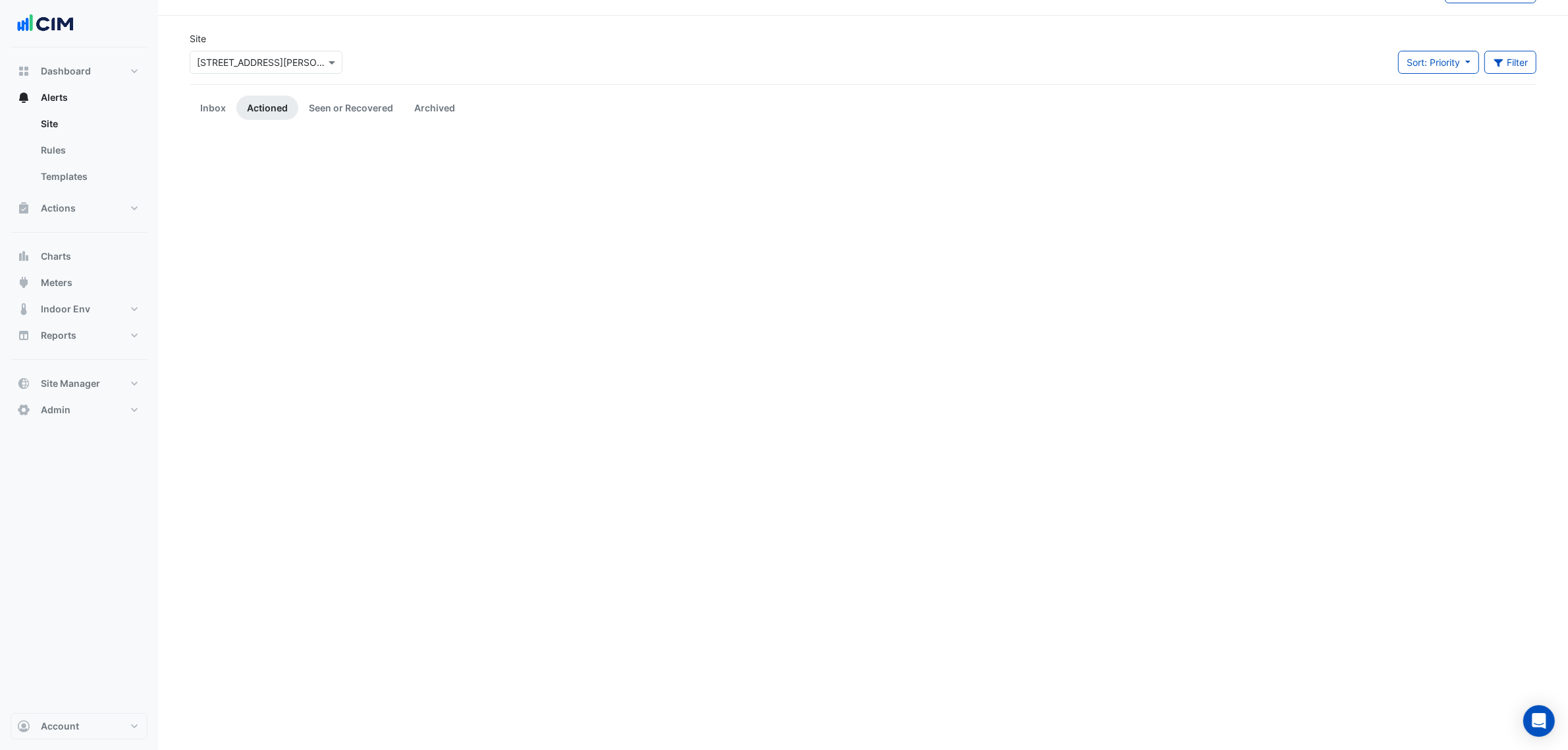
scroll to position [0, 0]
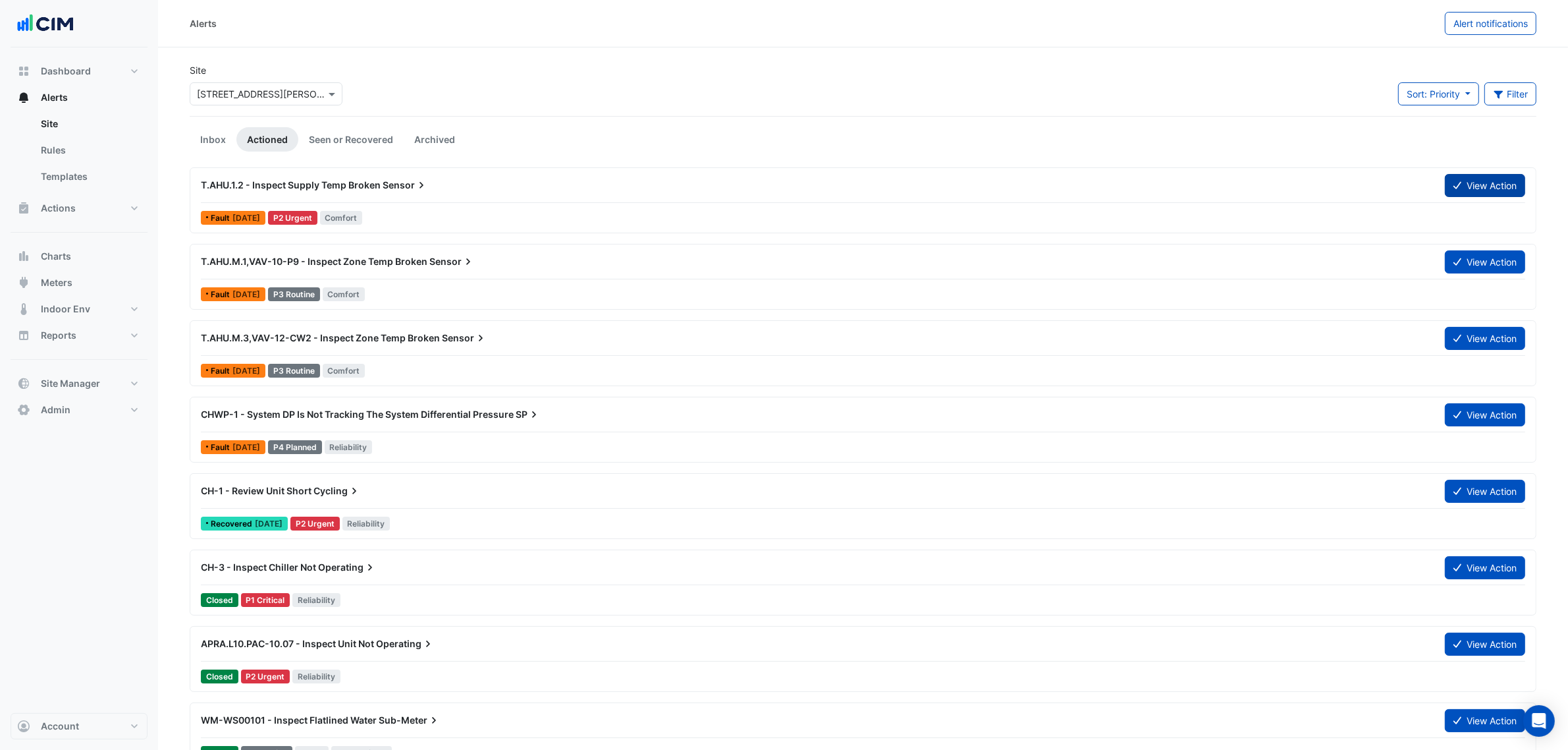
click at [1471, 178] on button "View Action" at bounding box center [1485, 186] width 80 height 23
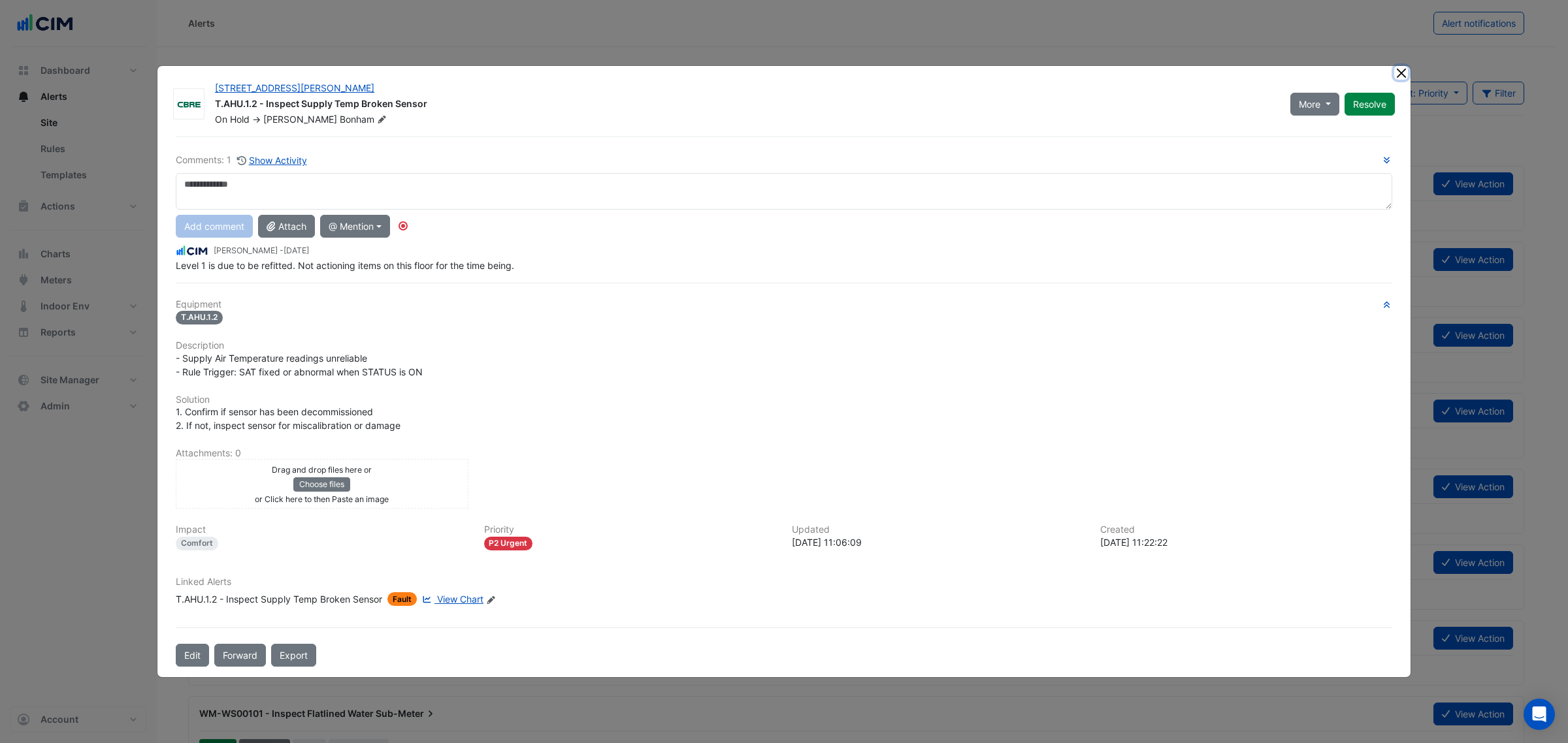
click at [1402, 72] on button "Close" at bounding box center [1400, 72] width 14 height 14
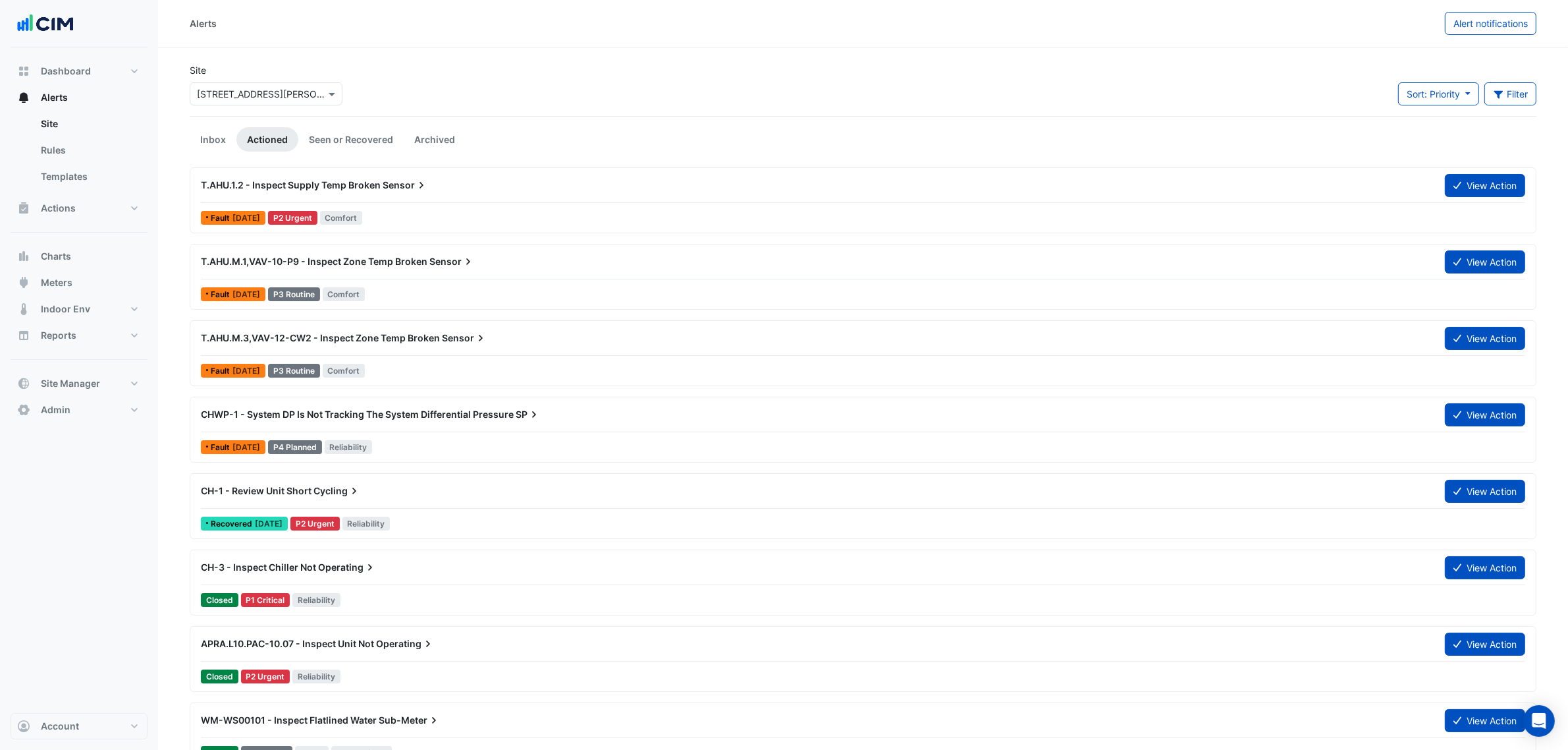
click at [755, 502] on div "CH-1 - Review Unit Short Cycling" at bounding box center [815, 490] width 1244 height 24
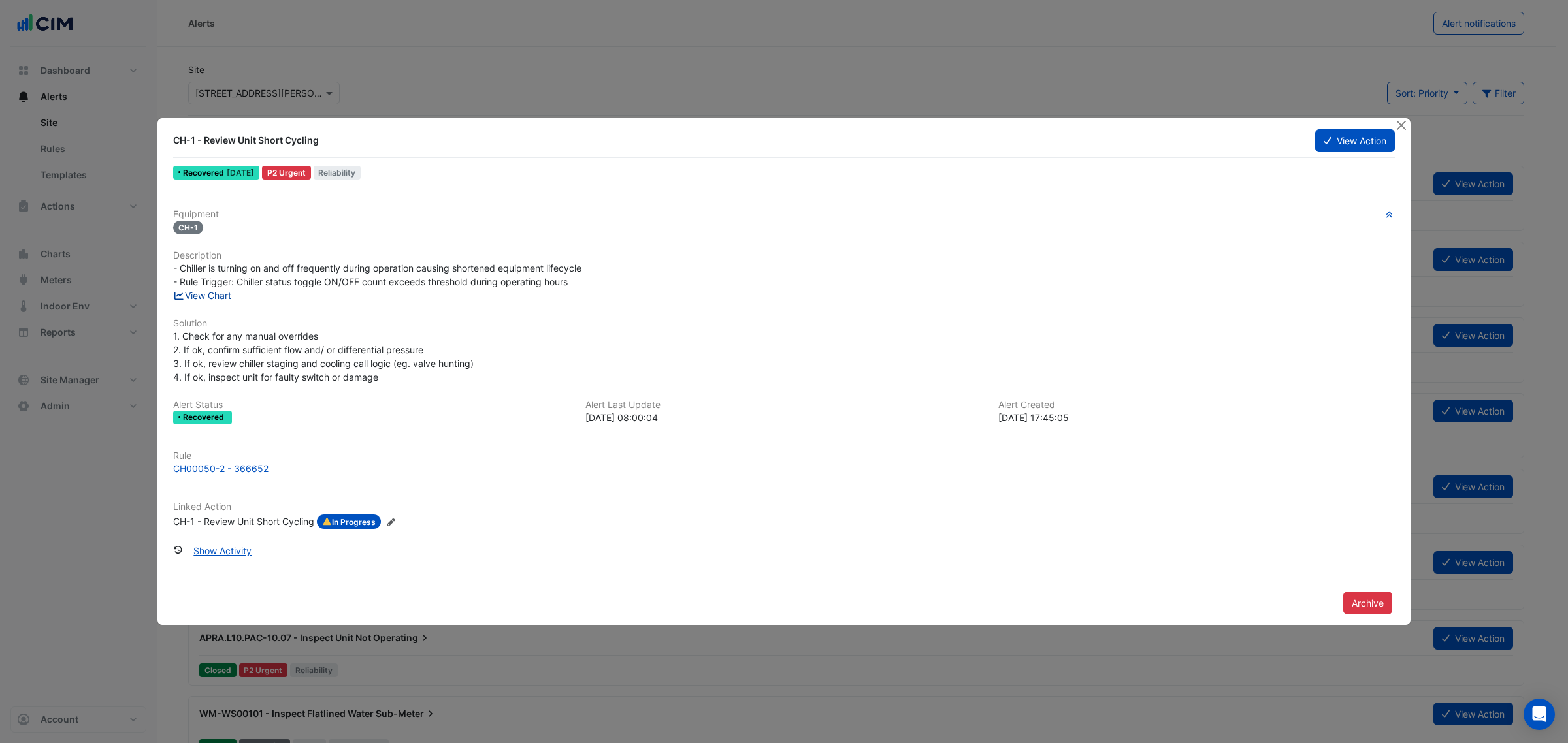
click at [217, 296] on link "View Chart" at bounding box center [201, 295] width 58 height 11
click at [1403, 121] on button "Close" at bounding box center [1400, 125] width 14 height 14
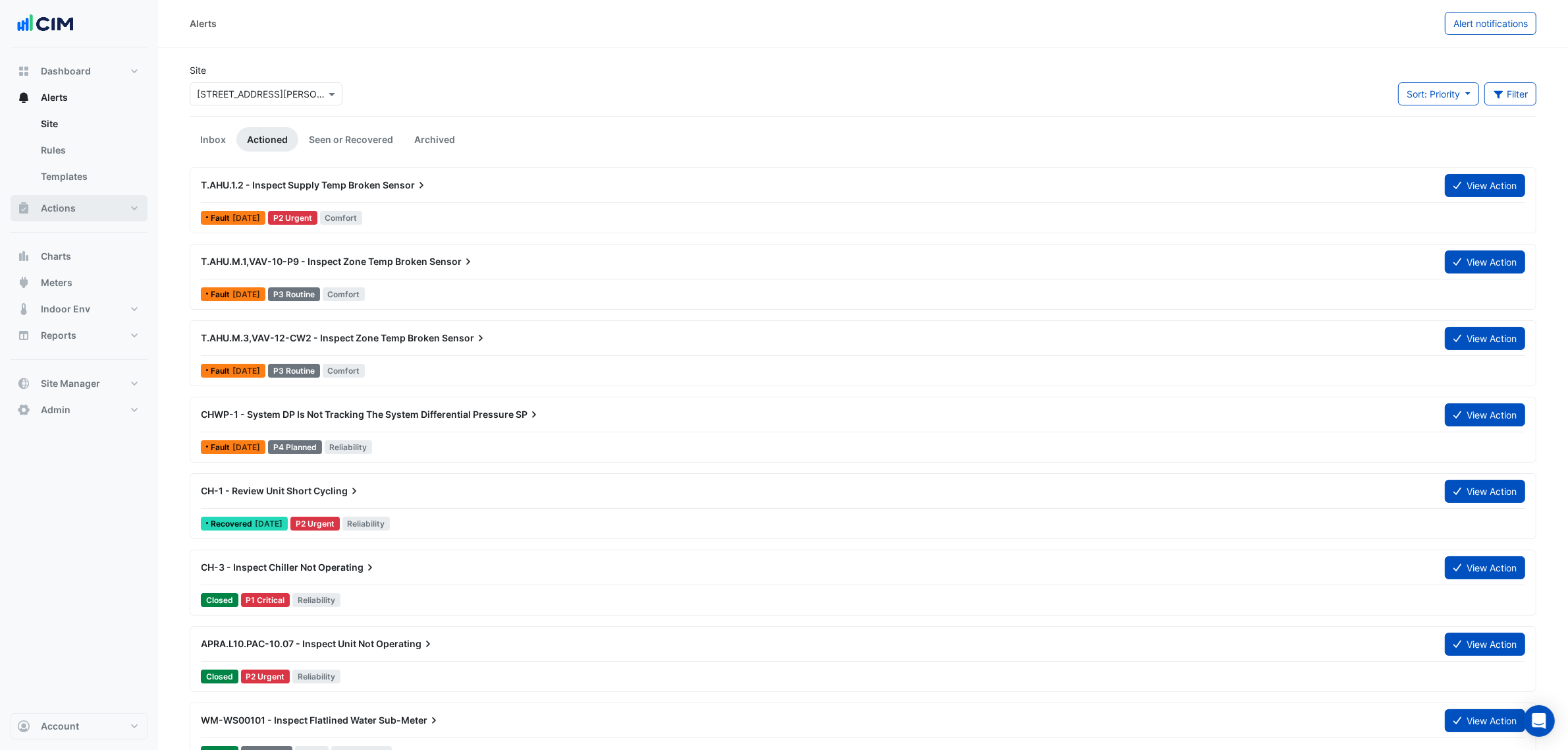
click at [76, 208] on button "Actions" at bounding box center [80, 208] width 137 height 26
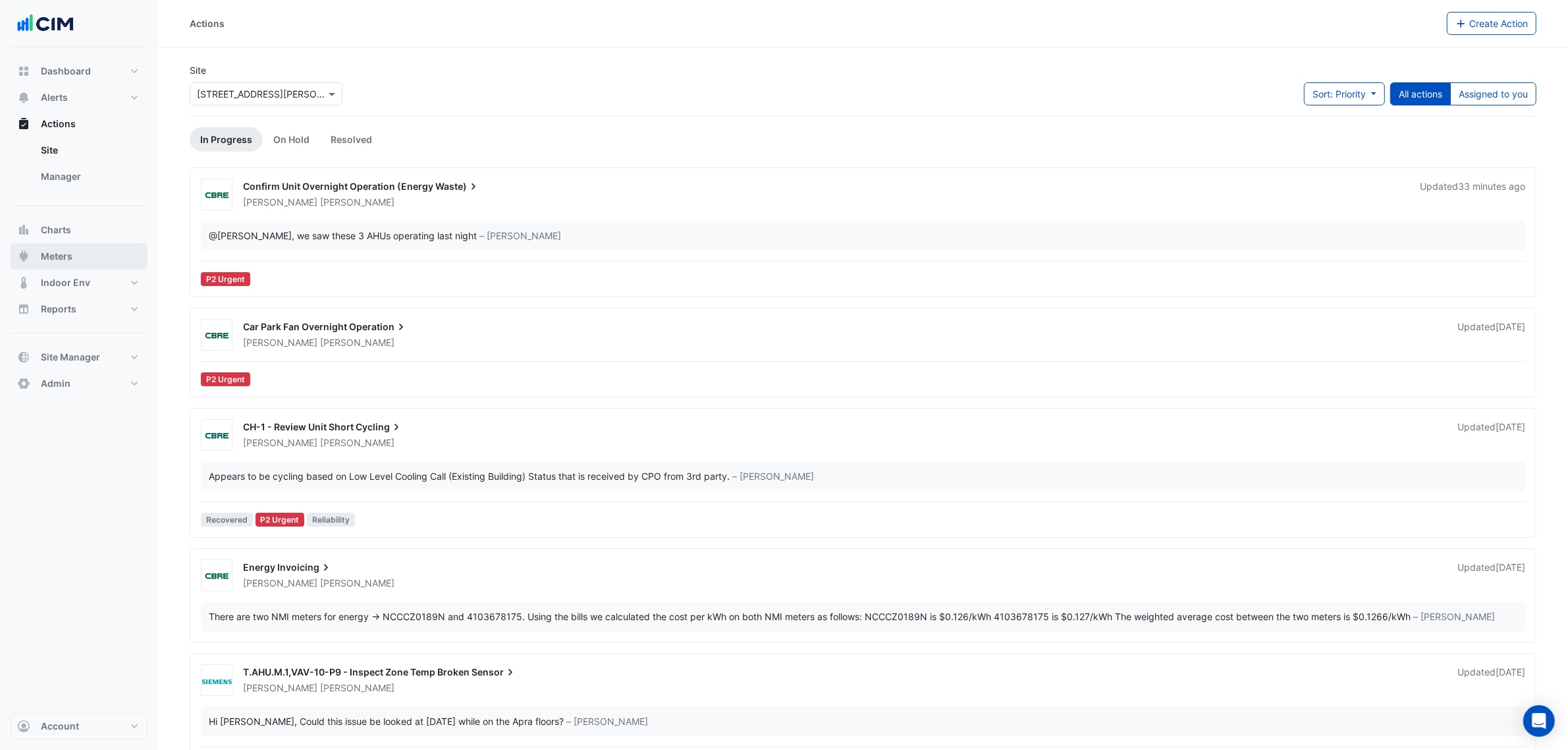
click at [90, 252] on button "Meters" at bounding box center [80, 256] width 137 height 26
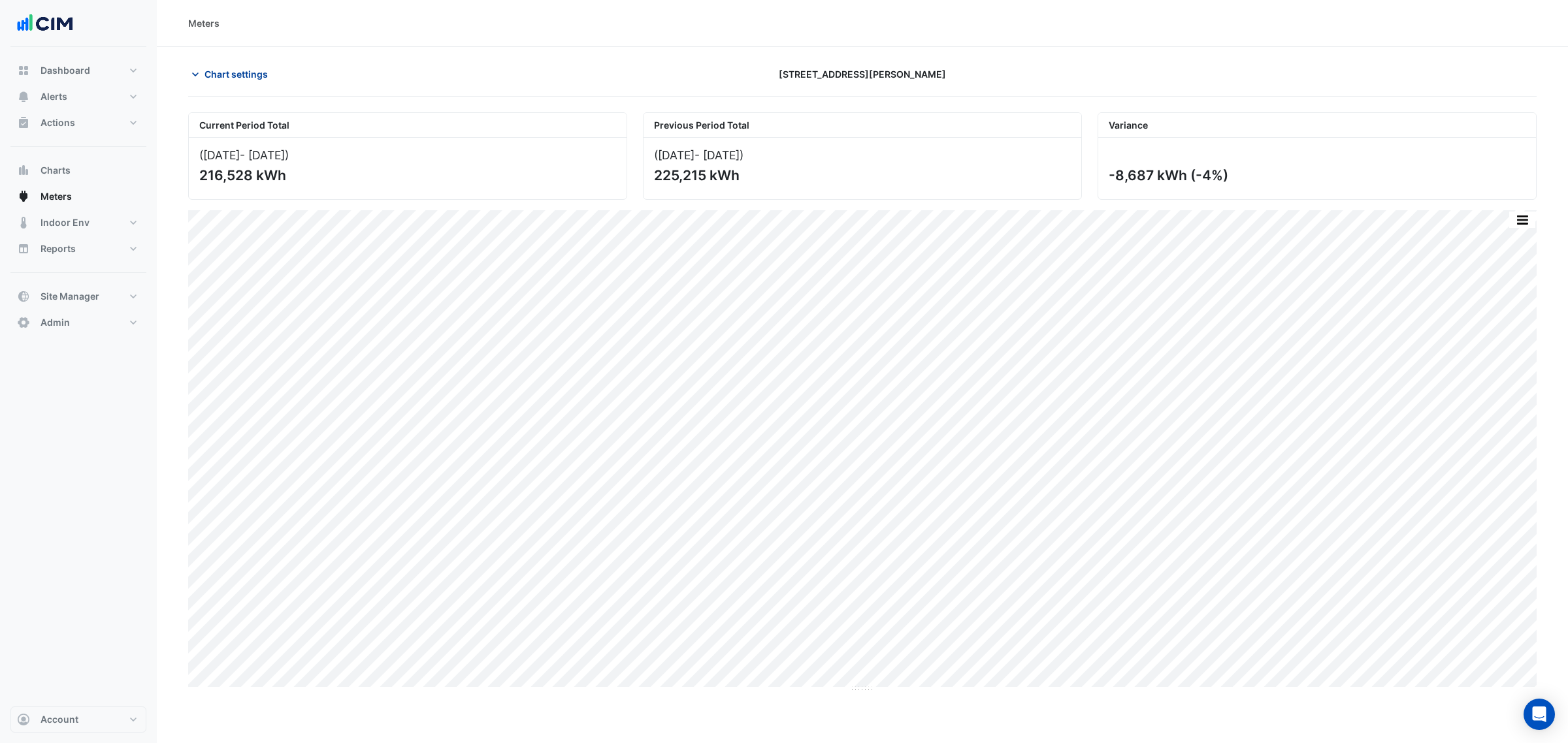
click at [261, 79] on span "Chart settings" at bounding box center [236, 74] width 63 height 14
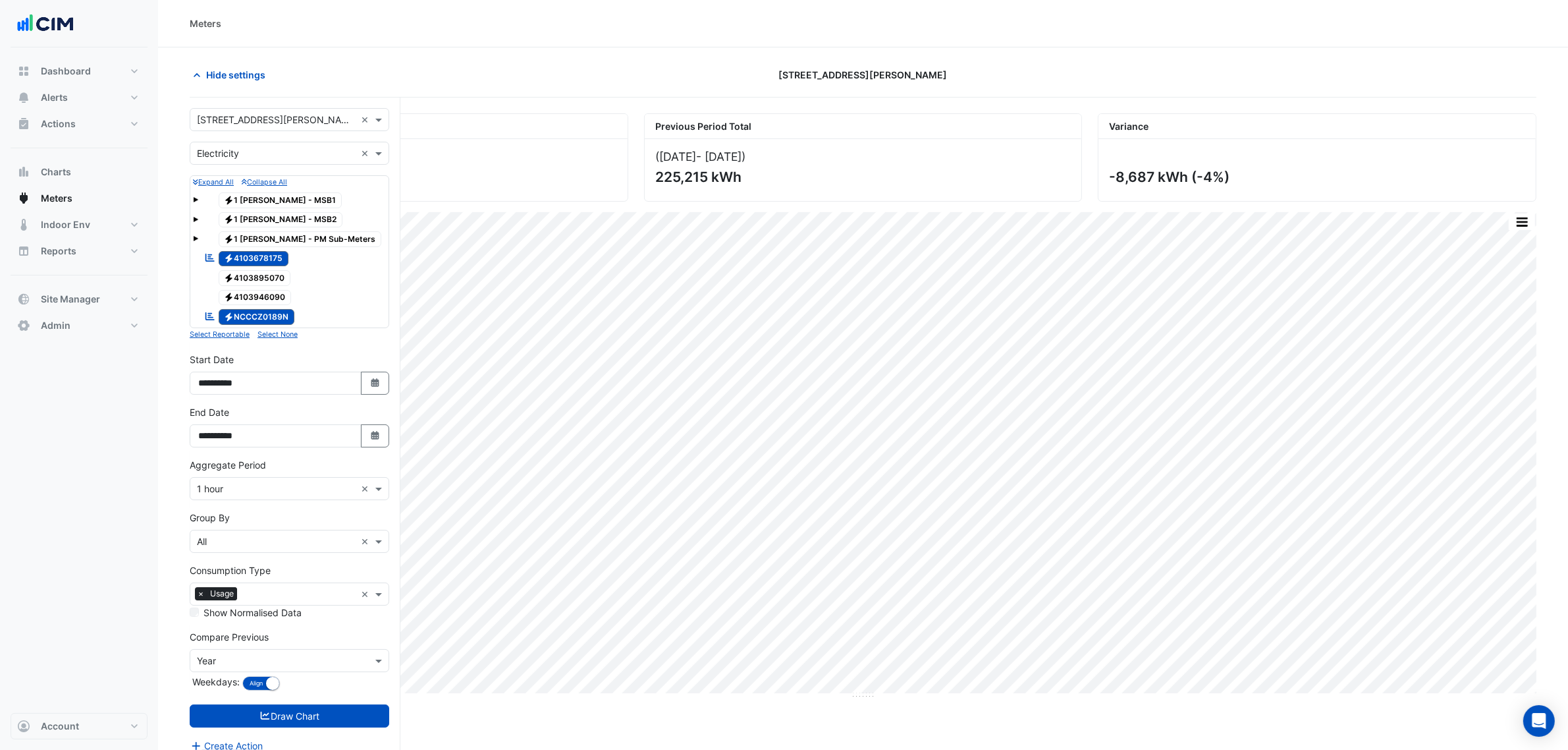
click at [265, 147] on input "text" at bounding box center [276, 153] width 159 height 14
click at [252, 218] on div "Water" at bounding box center [289, 221] width 198 height 19
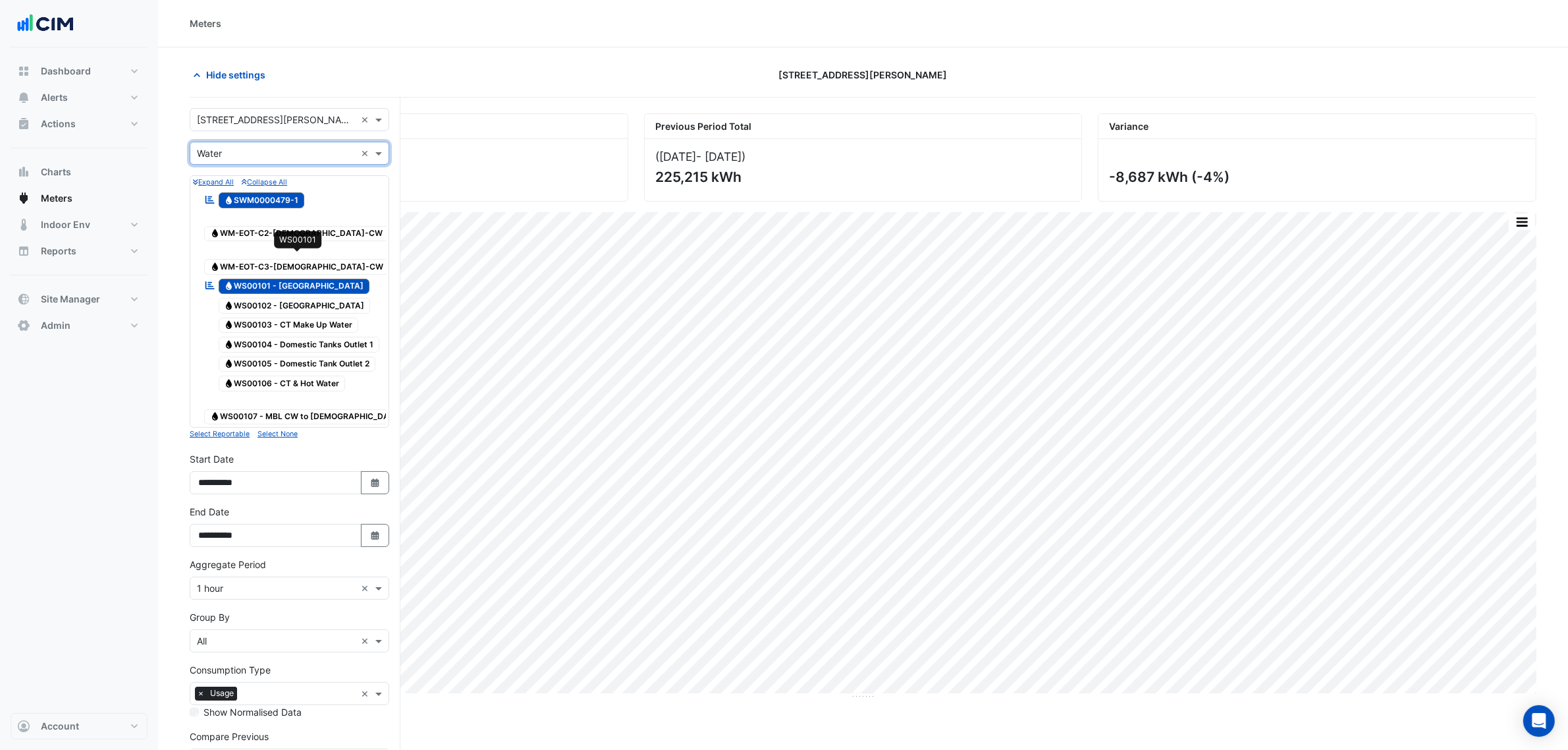
click at [293, 278] on span "Water WS00101 - Syd Water Office Tower" at bounding box center [294, 286] width 152 height 16
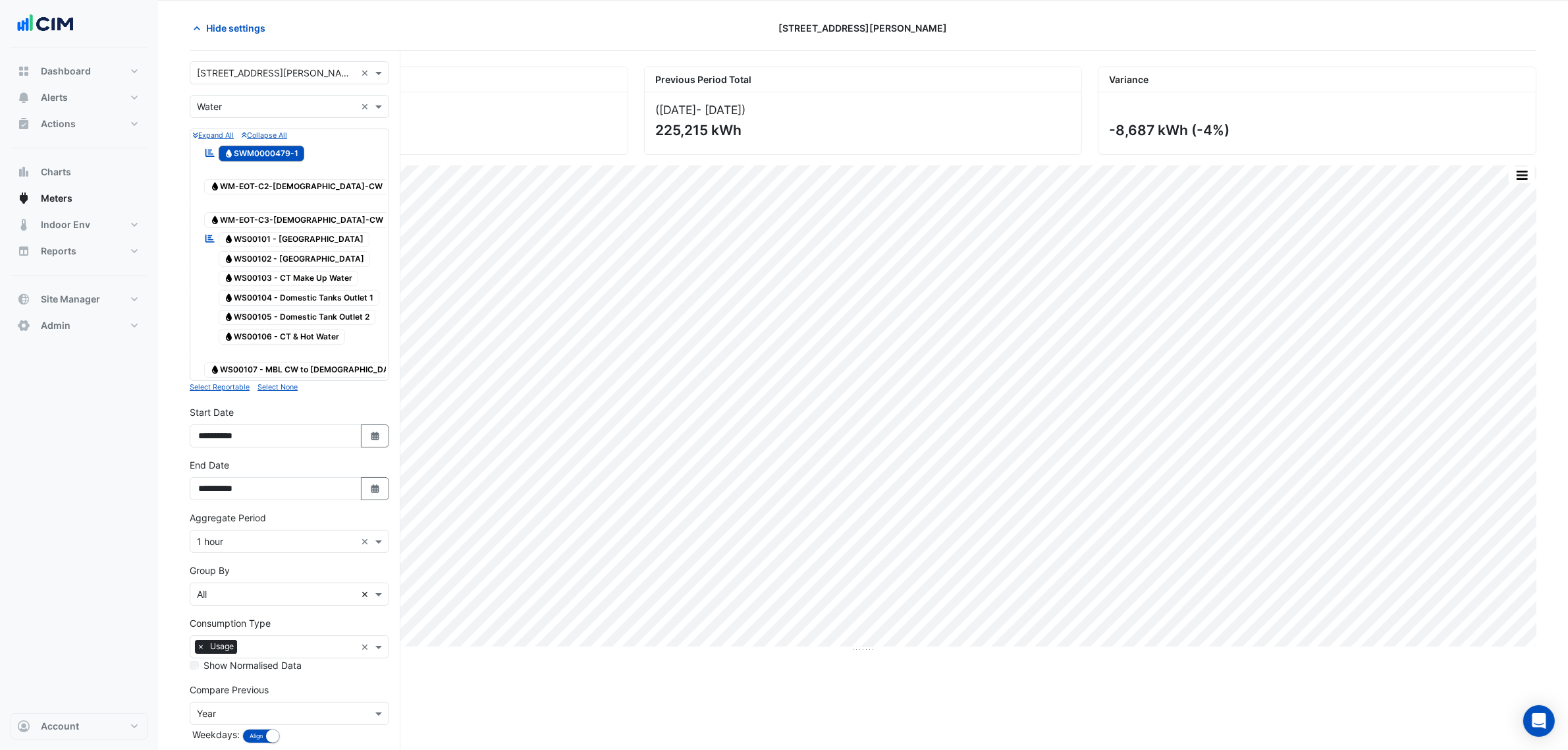
scroll to position [90, 0]
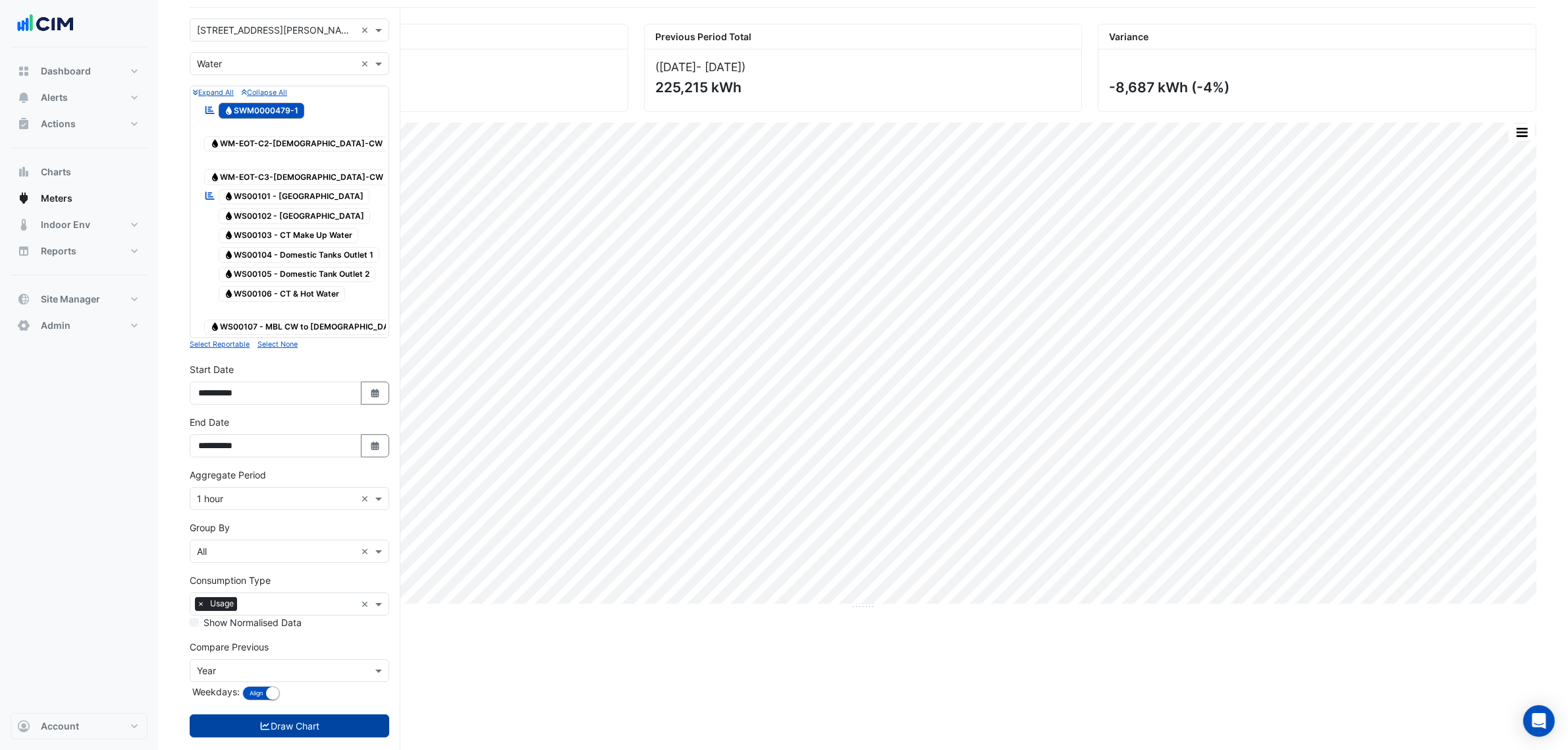
click at [338, 715] on button "Draw Chart" at bounding box center [289, 726] width 200 height 23
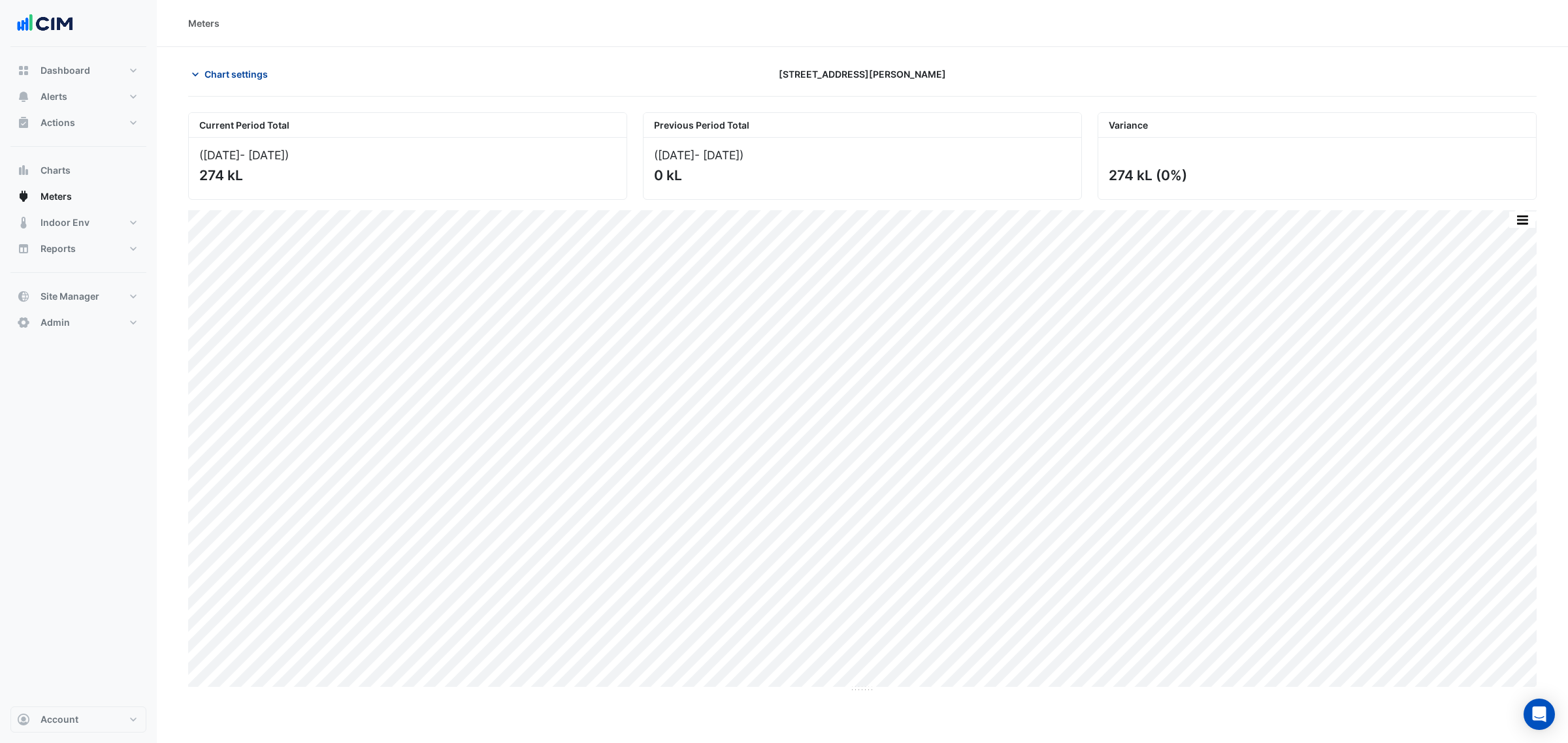
click at [232, 69] on span "Chart settings" at bounding box center [236, 74] width 63 height 14
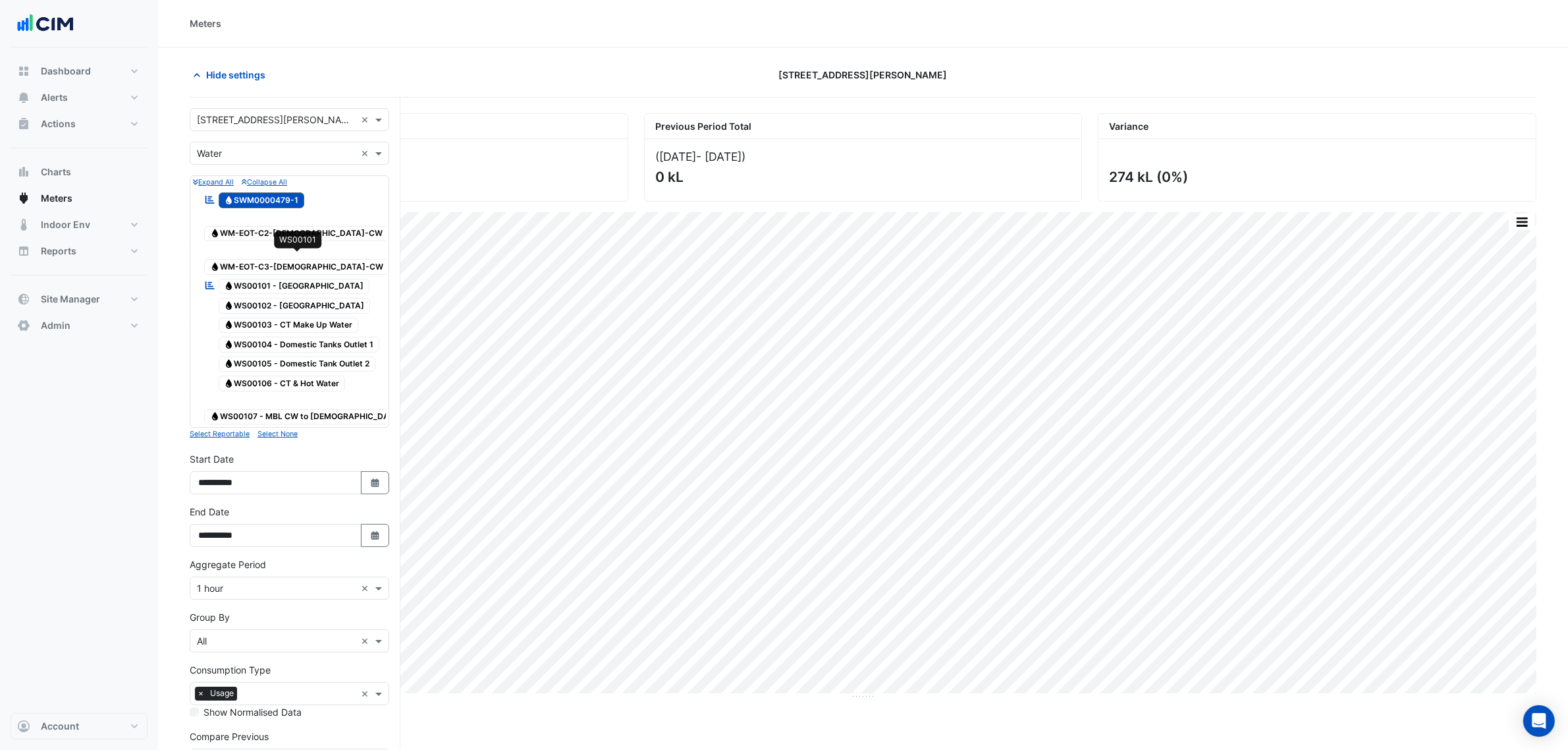
click at [280, 278] on span "Water WS00101 - Syd Water Office Tower" at bounding box center [294, 286] width 152 height 16
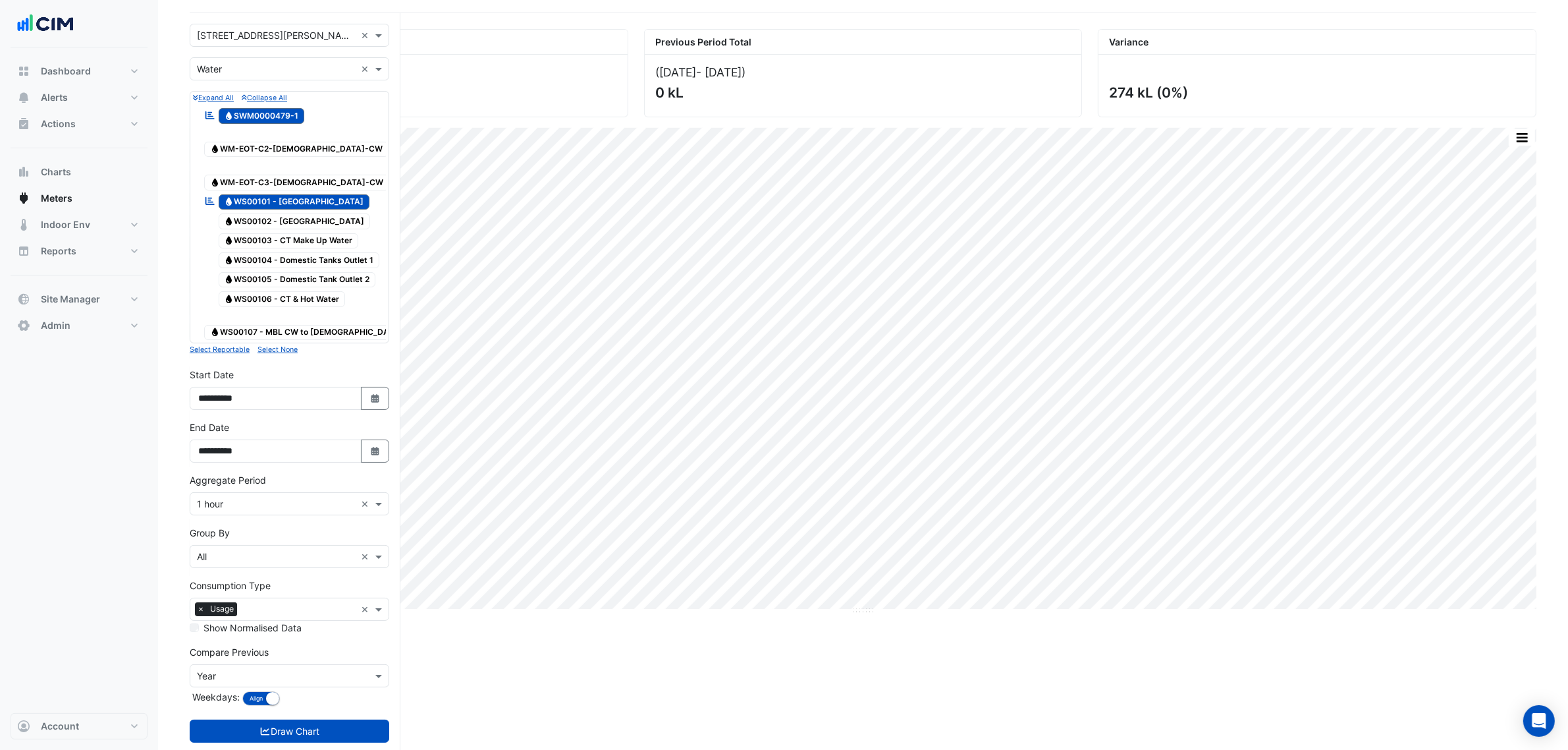
scroll to position [90, 0]
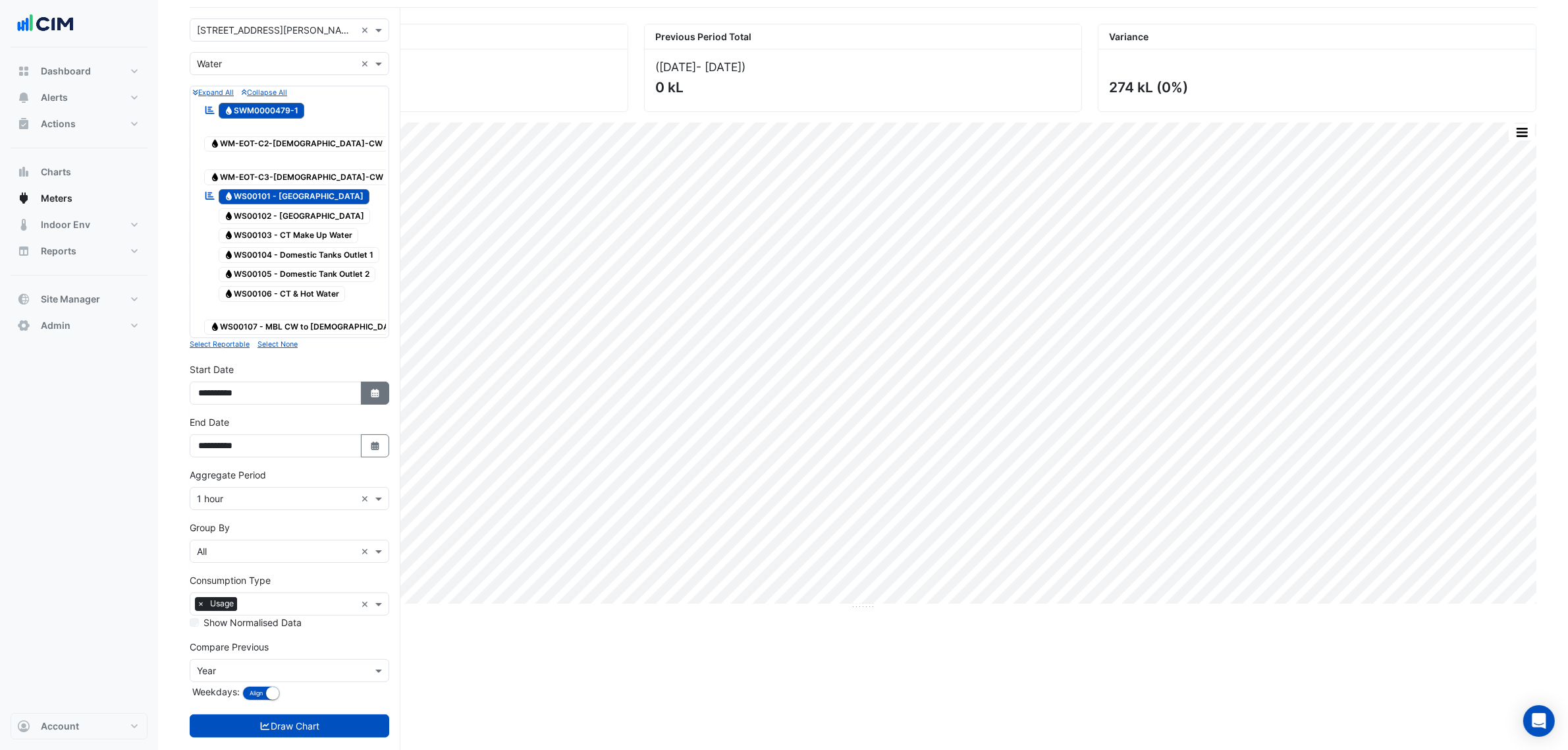
click at [372, 389] on icon "button" at bounding box center [374, 393] width 8 height 9
select select "*"
select select "****"
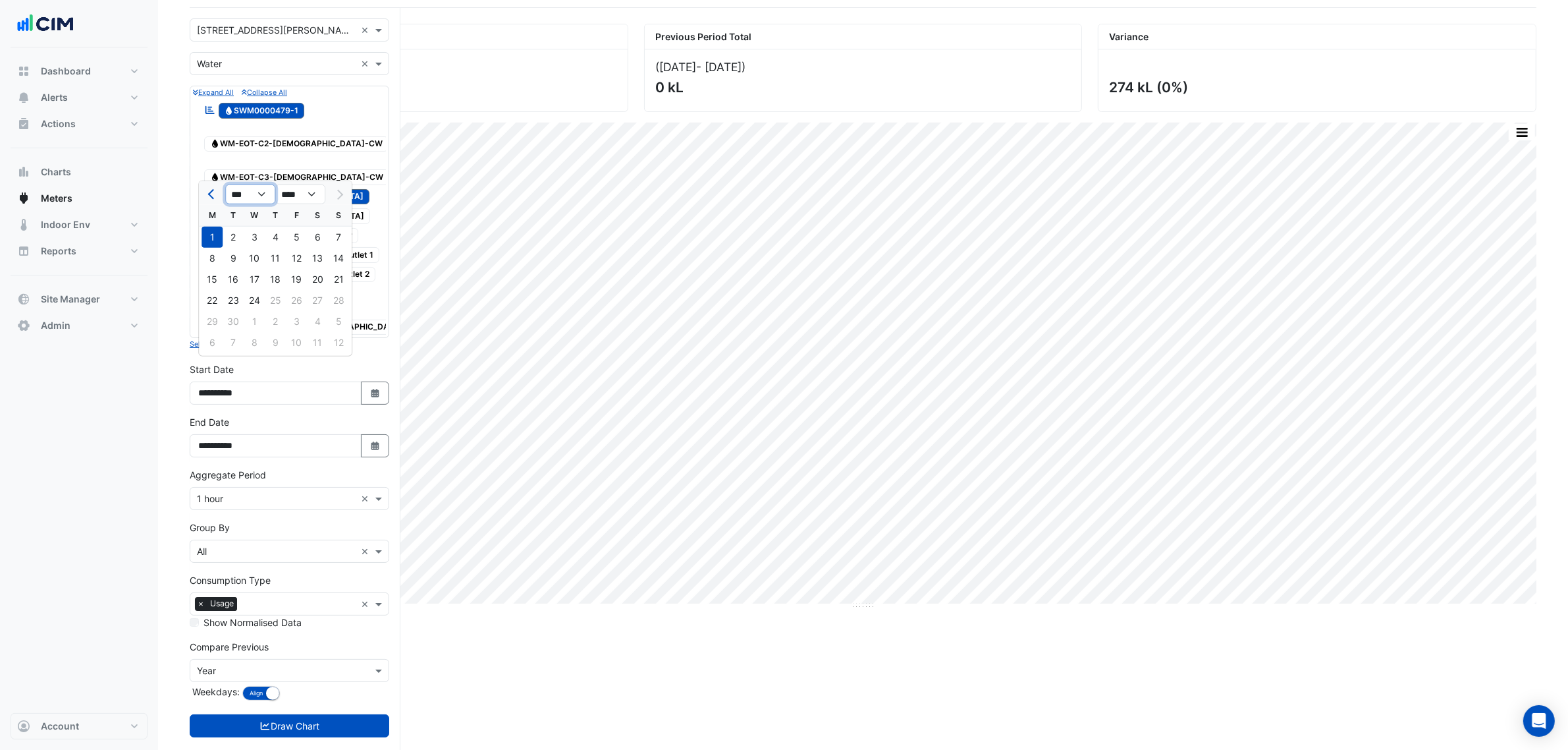
click at [251, 185] on select "*** *** *** *** *** *** *** *** ***" at bounding box center [250, 194] width 50 height 20
select select "*"
click at [226, 184] on select "*** *** *** *** *** *** *** *** ***" at bounding box center [250, 194] width 50 height 20
click at [339, 235] on div "1" at bounding box center [338, 236] width 21 height 21
type input "**********"
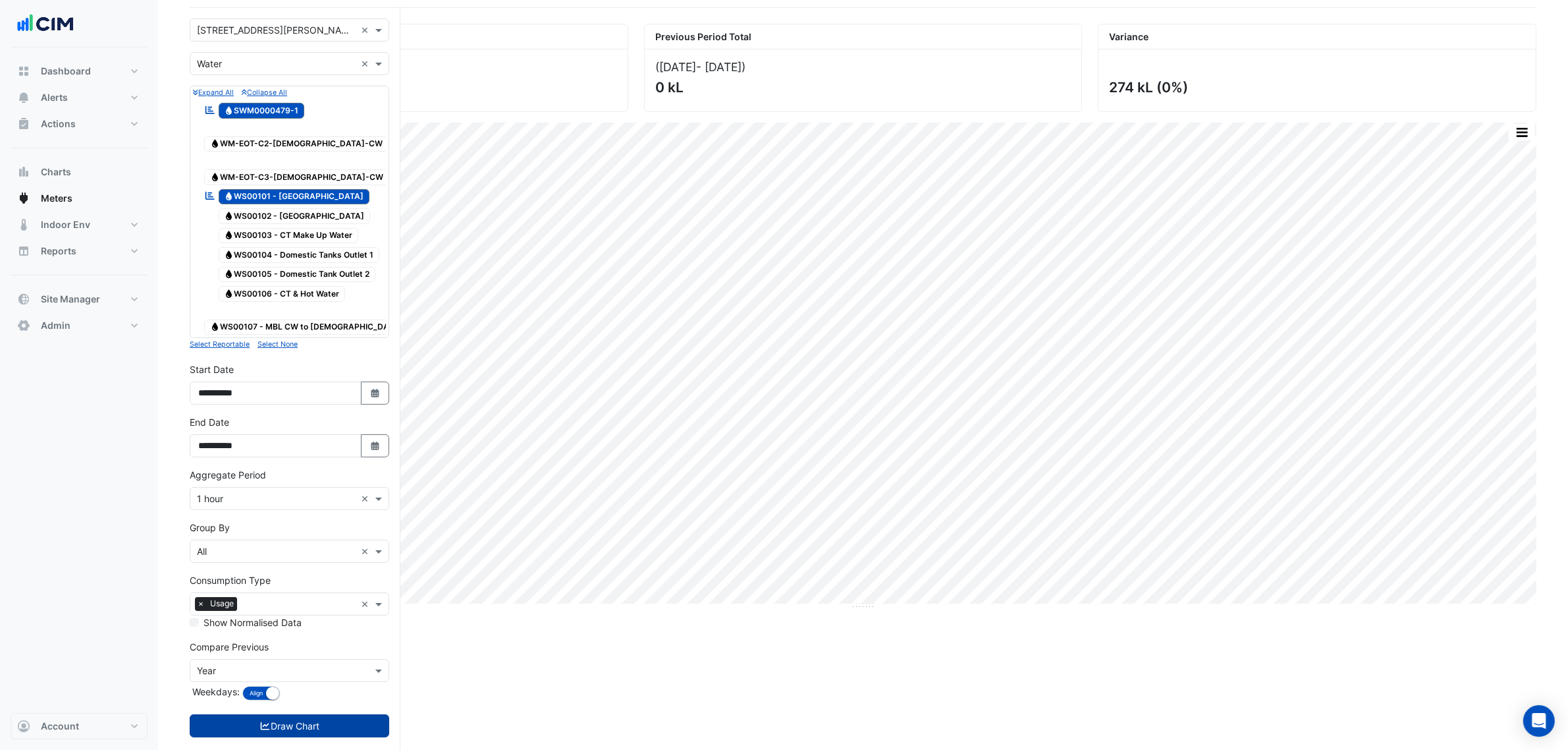
click at [320, 715] on button "Draw Chart" at bounding box center [289, 726] width 200 height 23
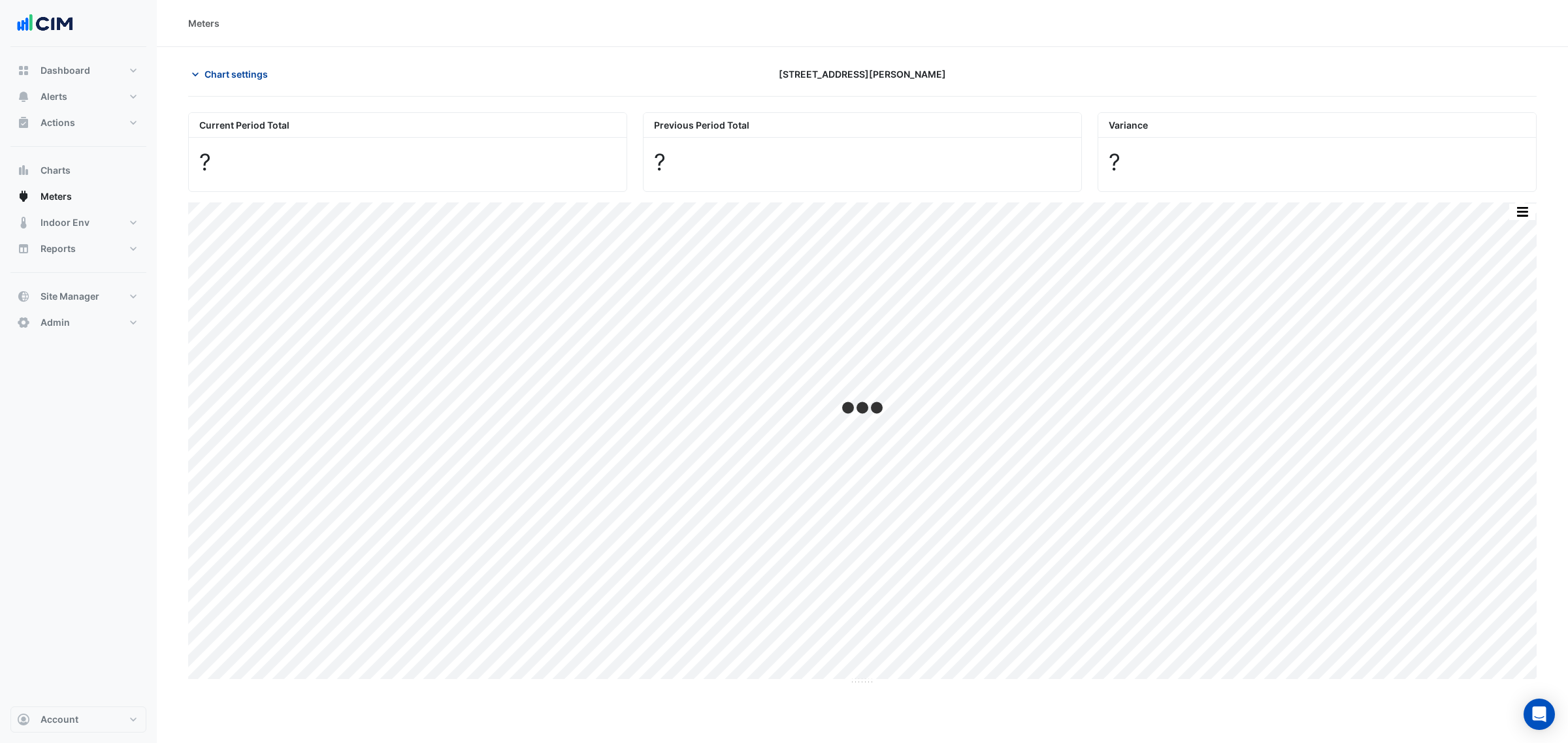
click at [217, 80] on span "Chart settings" at bounding box center [236, 74] width 63 height 14
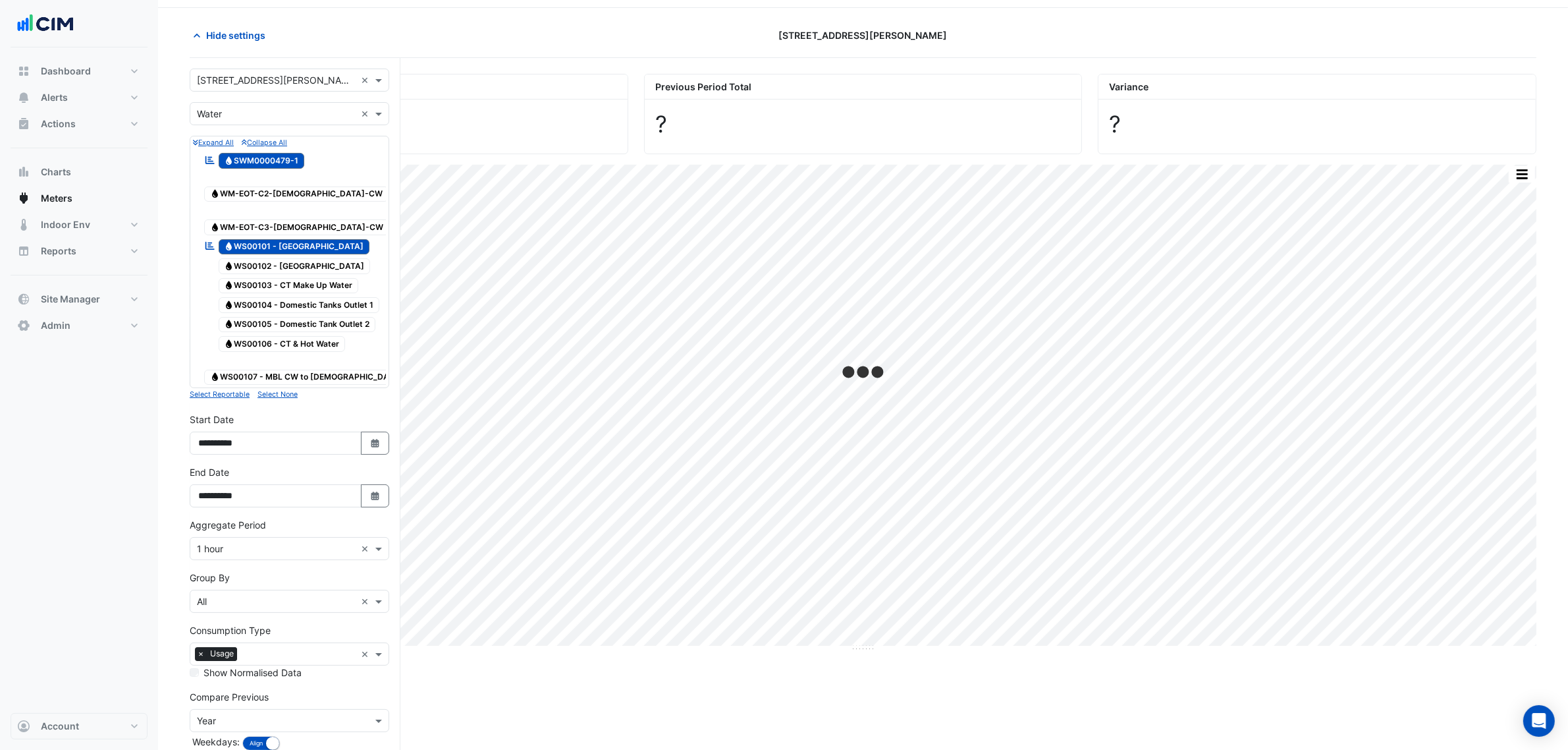
scroll to position [90, 0]
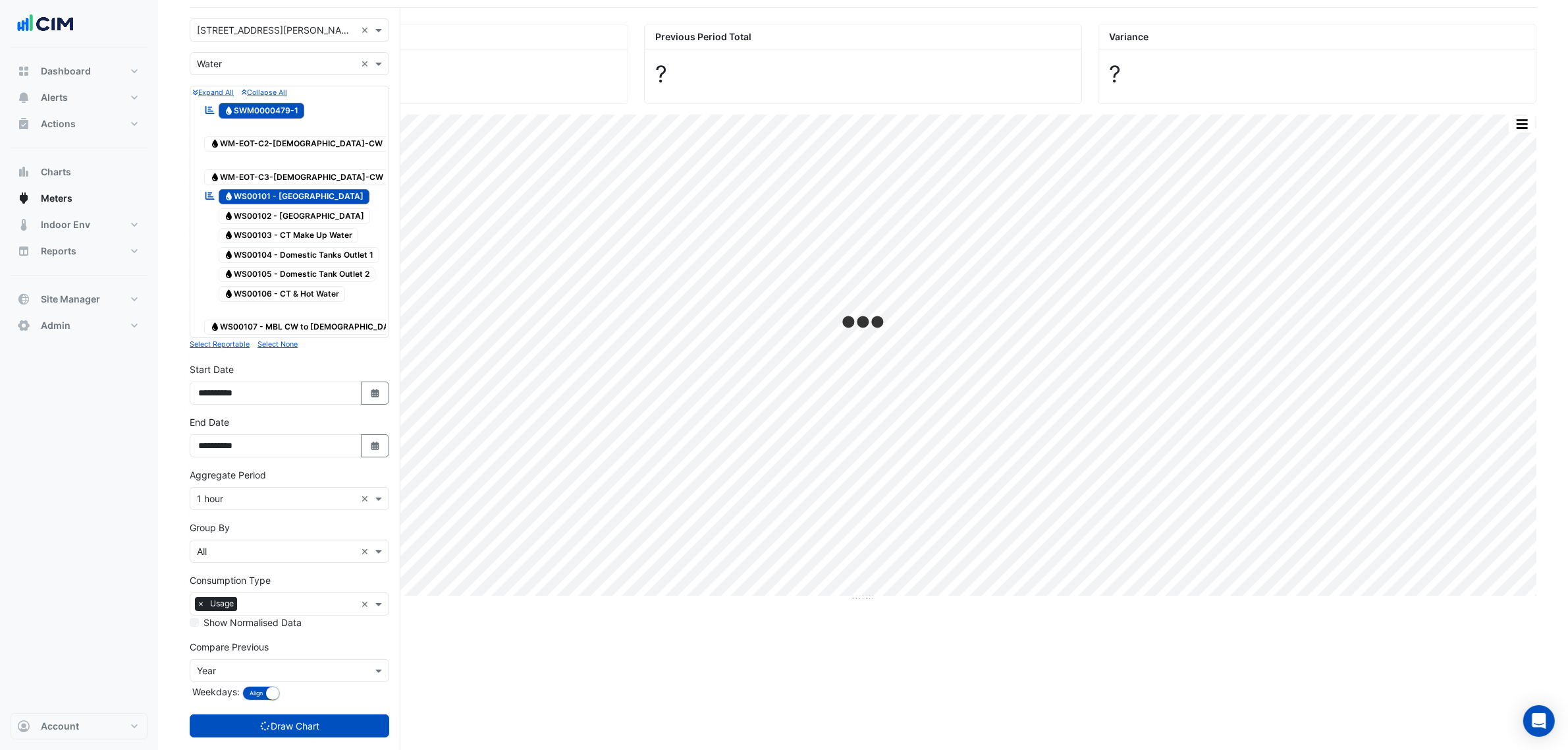
click at [255, 545] on input "text" at bounding box center [276, 551] width 159 height 14
click at [239, 571] on div "Meter" at bounding box center [289, 576] width 198 height 19
drag, startPoint x: 274, startPoint y: 689, endPoint x: 282, endPoint y: 702, distance: 15.3
click at [274, 689] on form "× 1 Martin Place × × Water × Expand All Collapse All Reportable Water SWM000047…" at bounding box center [289, 391] width 200 height 745
click at [284, 715] on button "Draw Chart" at bounding box center [289, 726] width 200 height 23
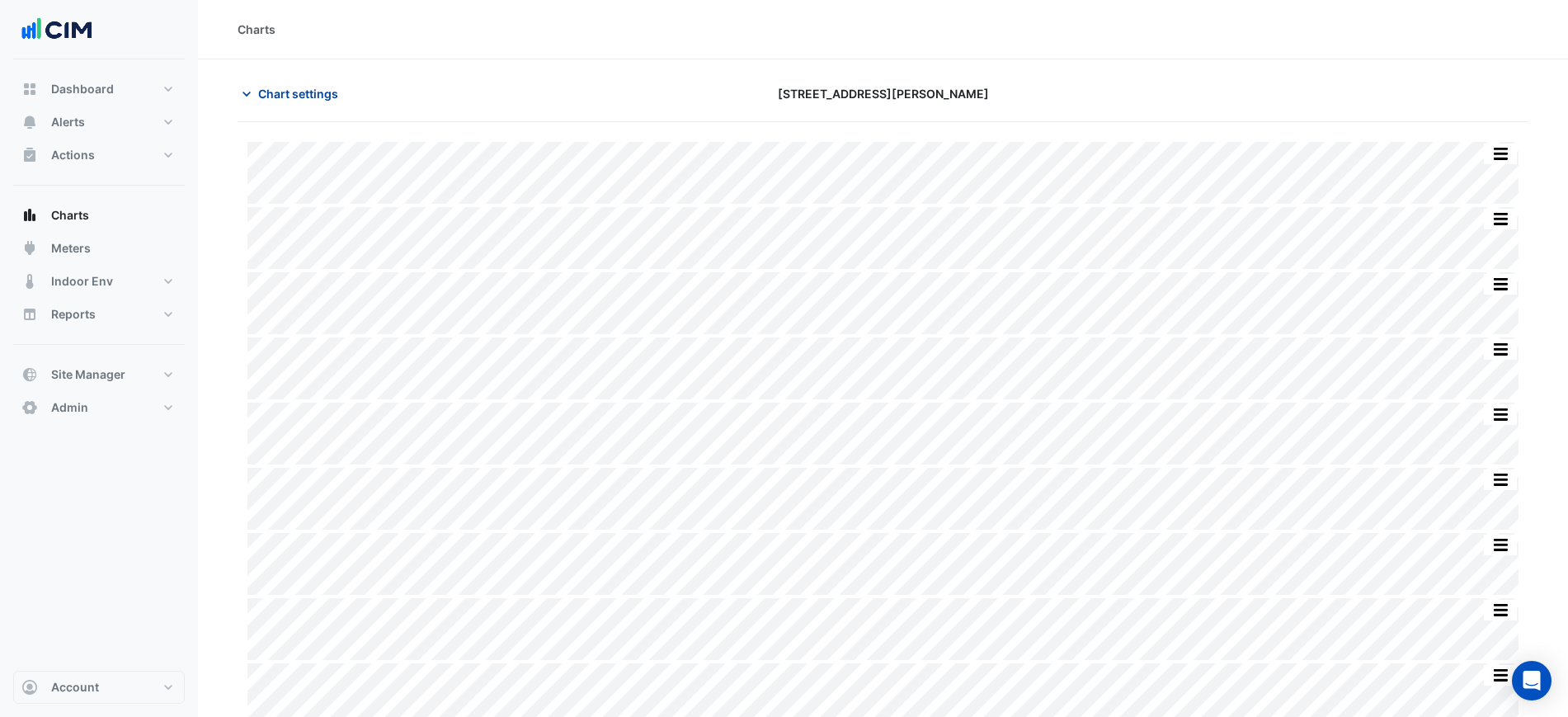
click at [331, 85] on span "Chart settings" at bounding box center [298, 93] width 80 height 17
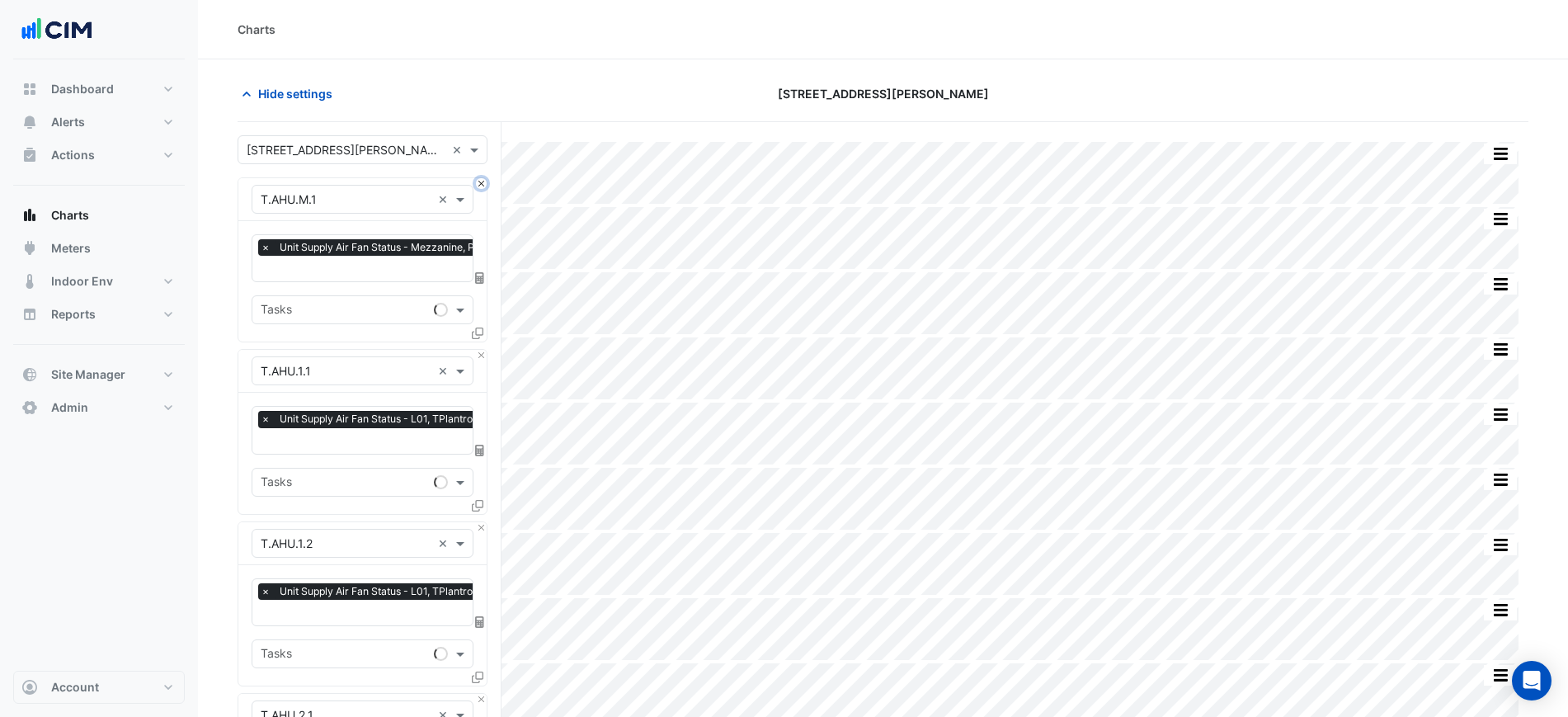
click at [483, 178] on button "Close" at bounding box center [482, 184] width 11 height 11
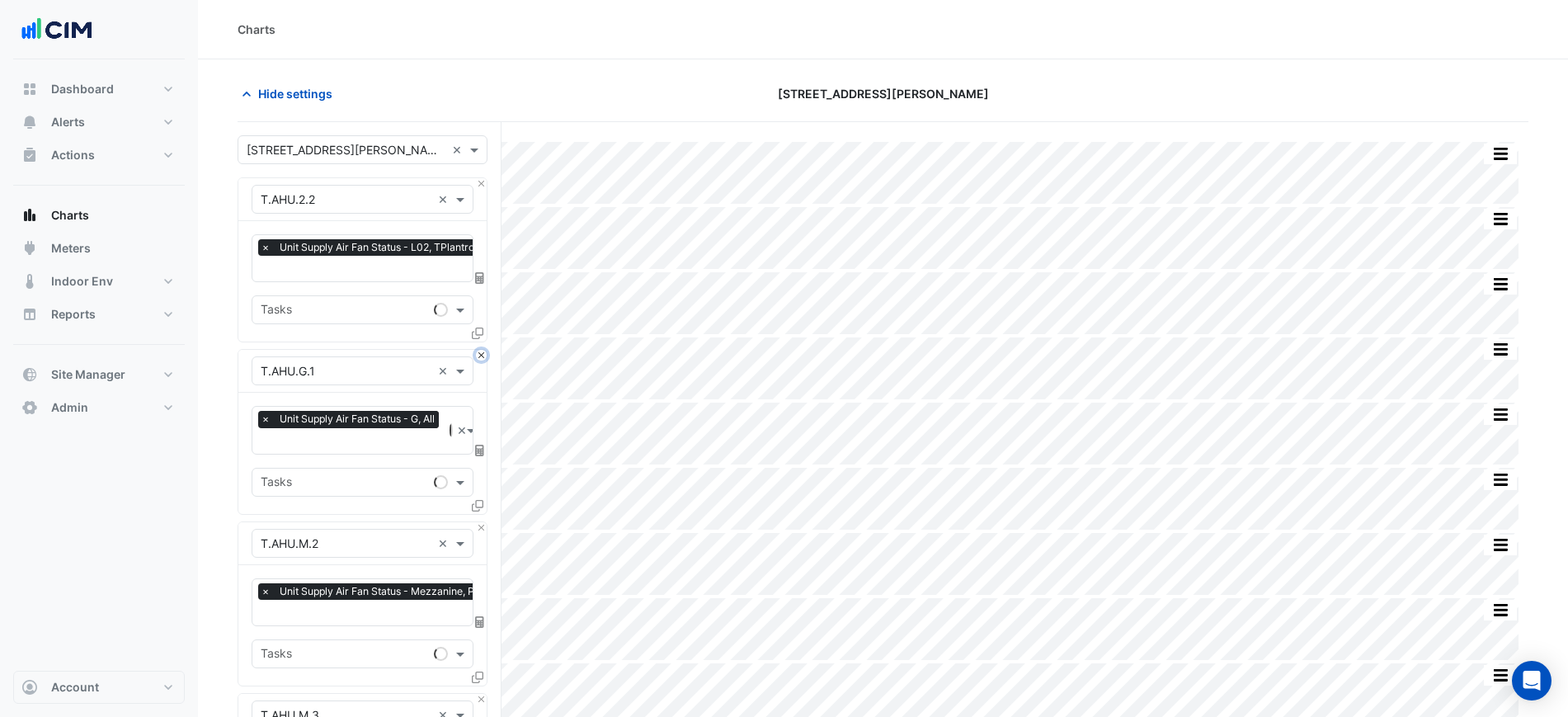
click at [483, 349] on button "Close" at bounding box center [482, 355] width 11 height 11
click at [483, 178] on button "Close" at bounding box center [482, 184] width 11 height 11
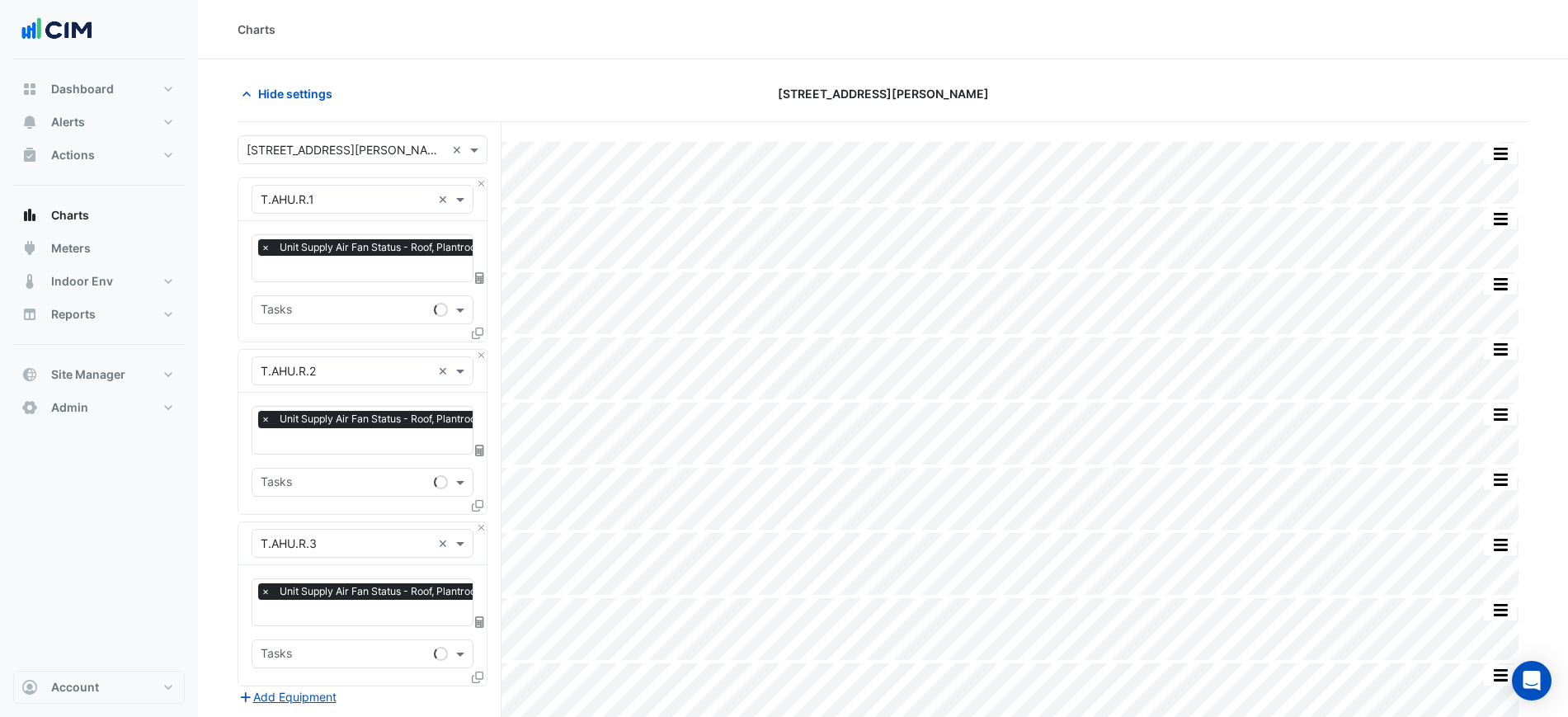
click at [386, 273] on input "text" at bounding box center [377, 270] width 233 height 17
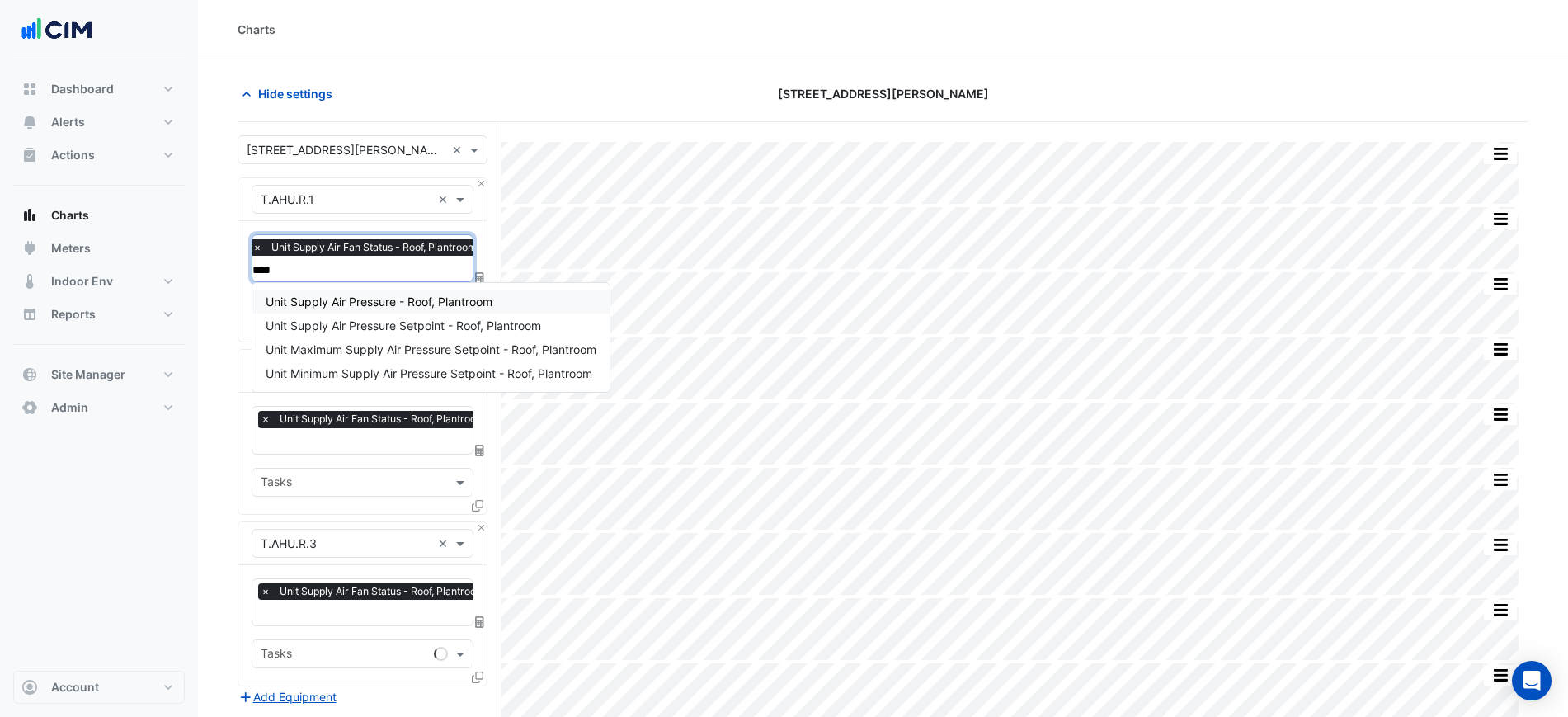
type input "*****"
click at [383, 299] on span "Unit Supply Air Pressure - Roof, Plantroom" at bounding box center [378, 301] width 227 height 14
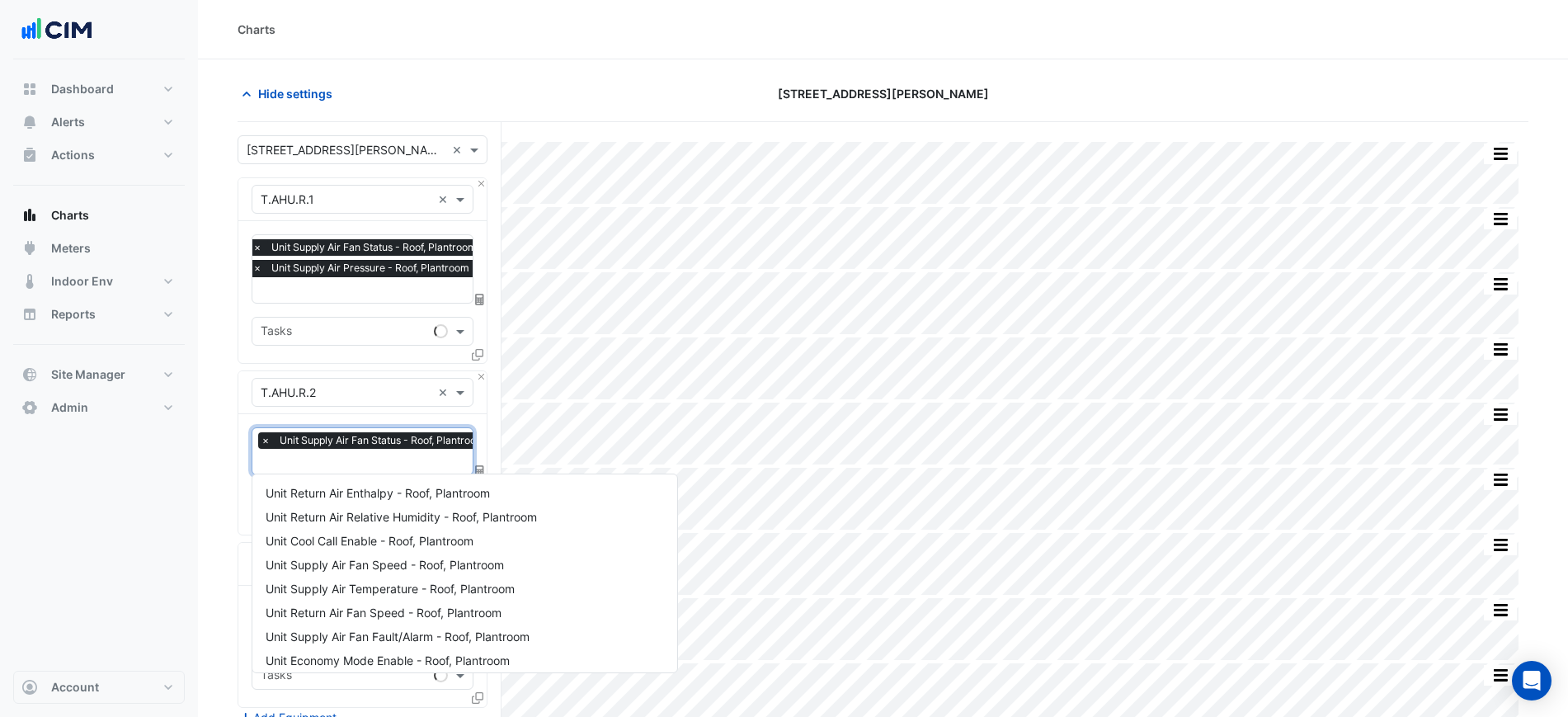
click at [319, 435] on span "Unit Supply Air Fan Status - Roof, Plantroom" at bounding box center [382, 440] width 214 height 16
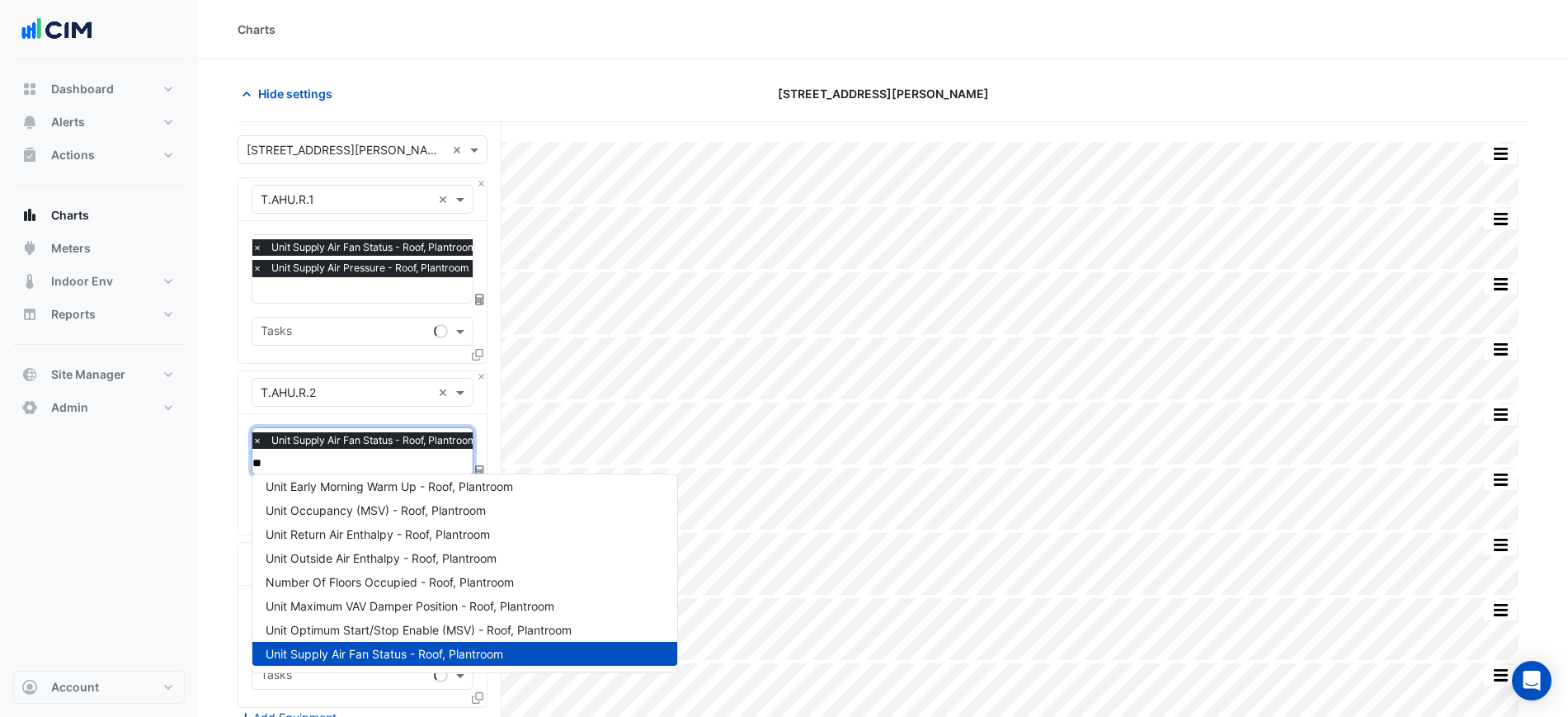
scroll to position [0, 0]
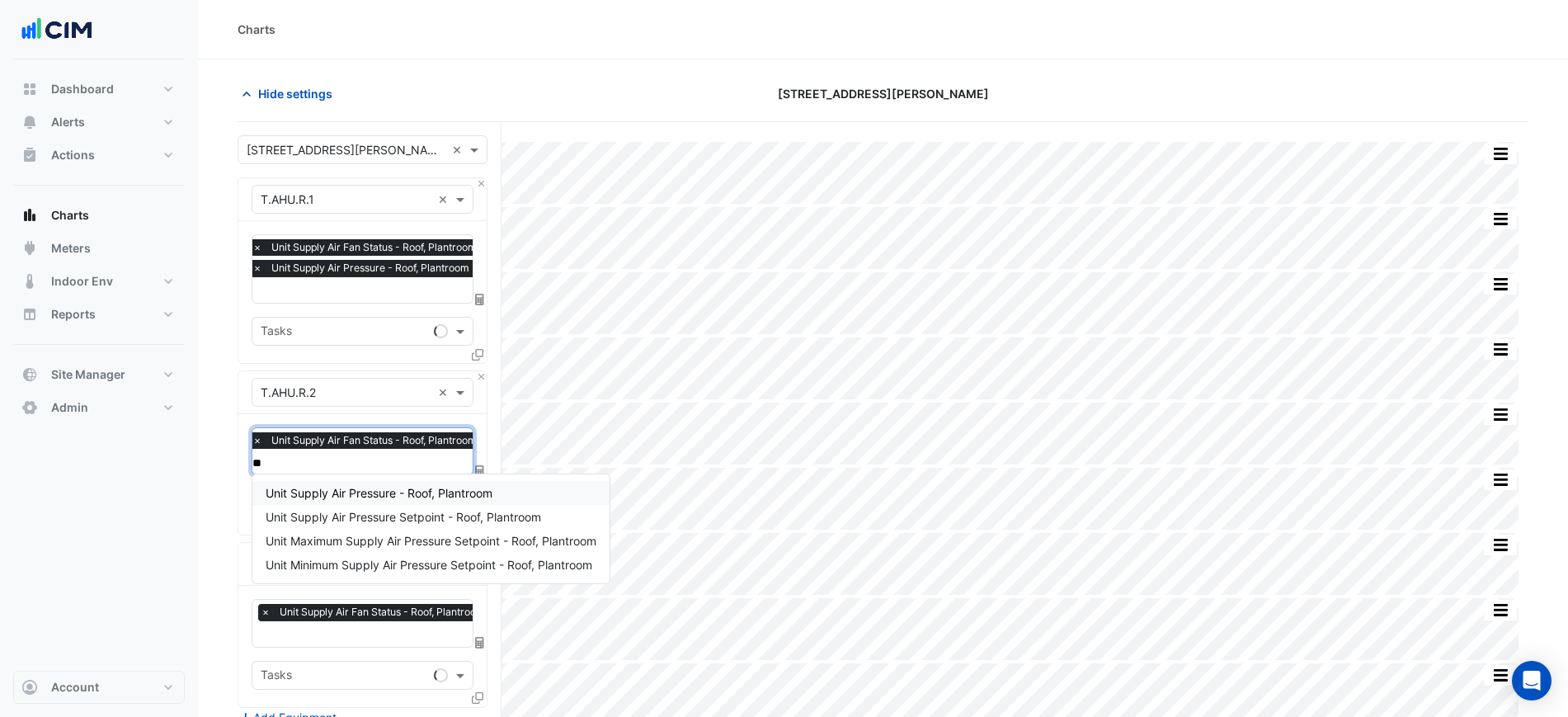
type input "***"
click at [362, 483] on div "Unit Supply Air Pressure - Roof, Plantroom" at bounding box center [431, 492] width 358 height 24
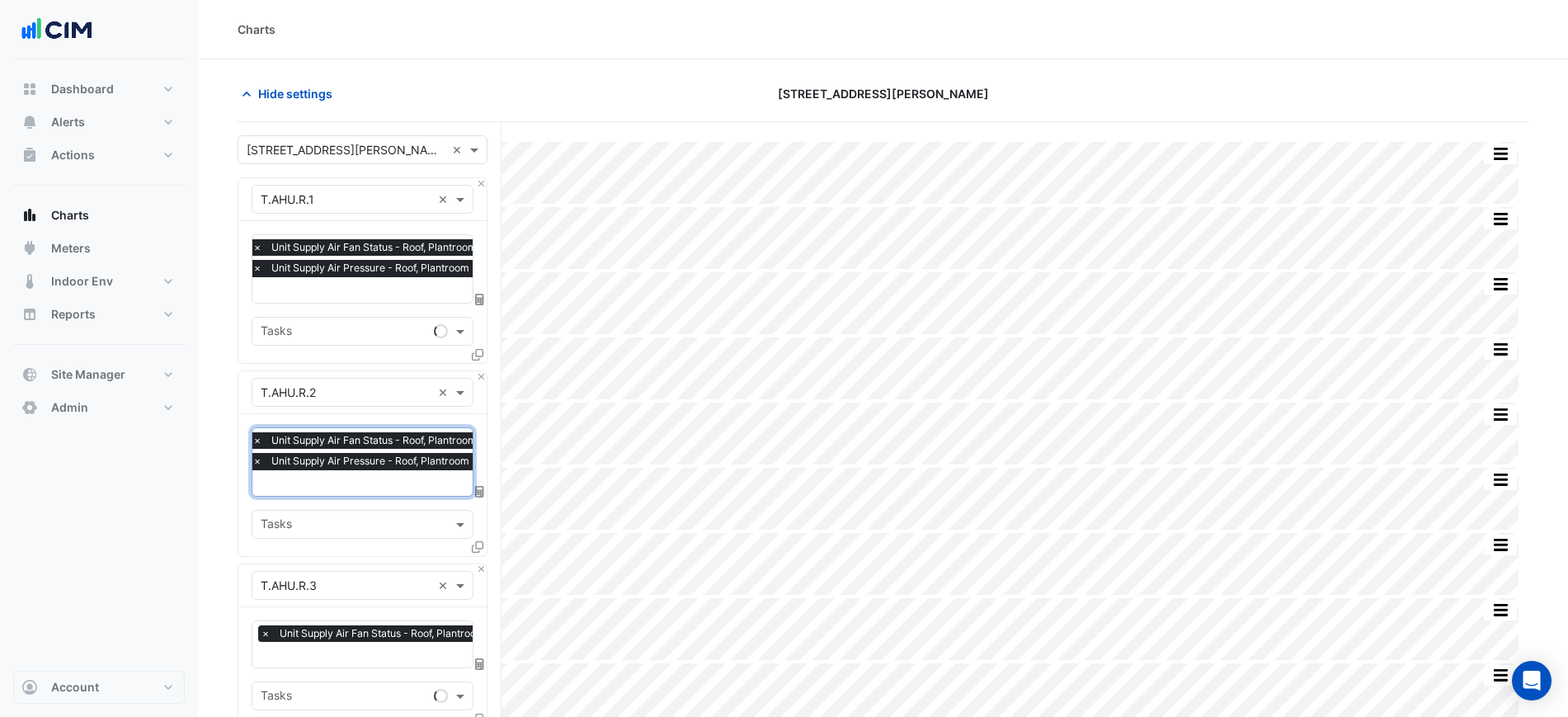
click at [342, 659] on input "text" at bounding box center [377, 655] width 233 height 17
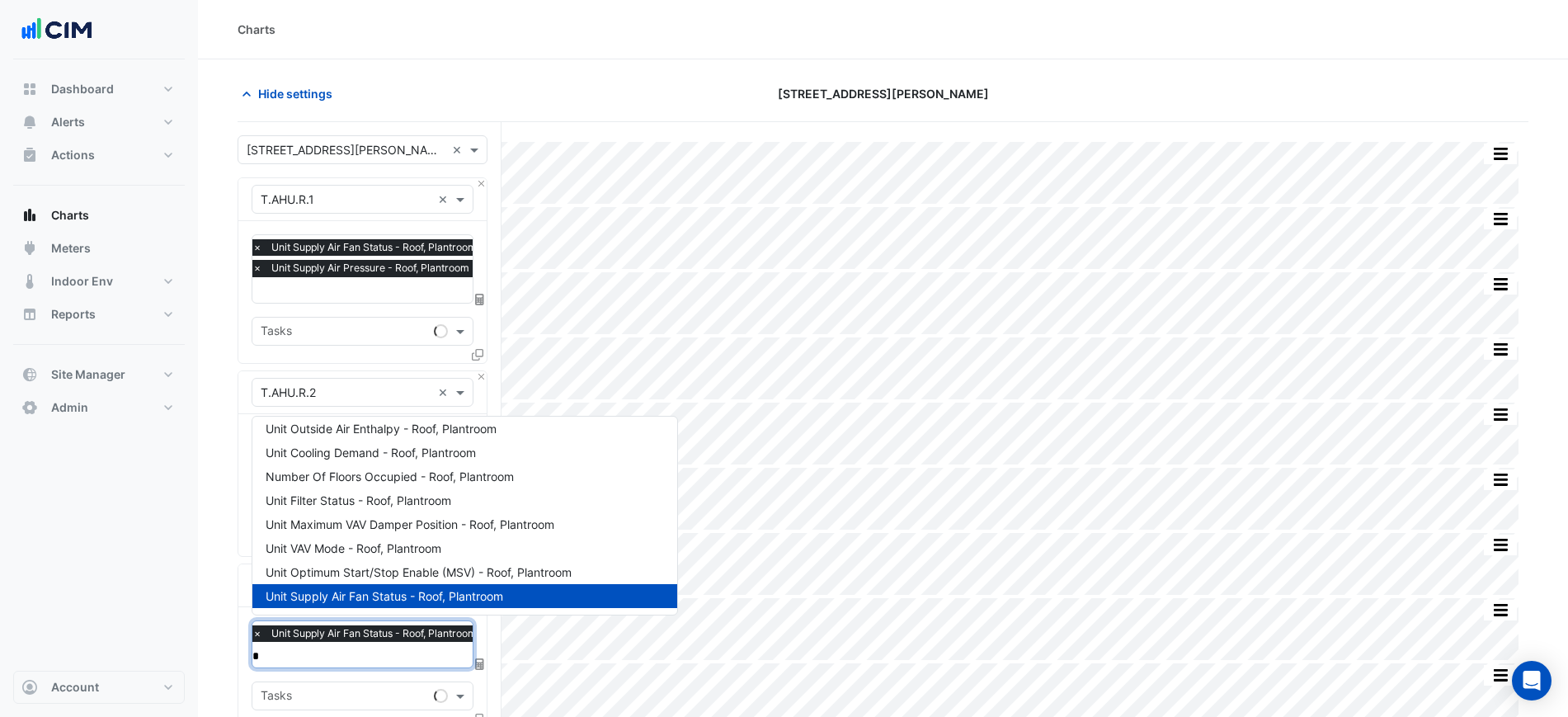
scroll to position [461, 0]
type input "***"
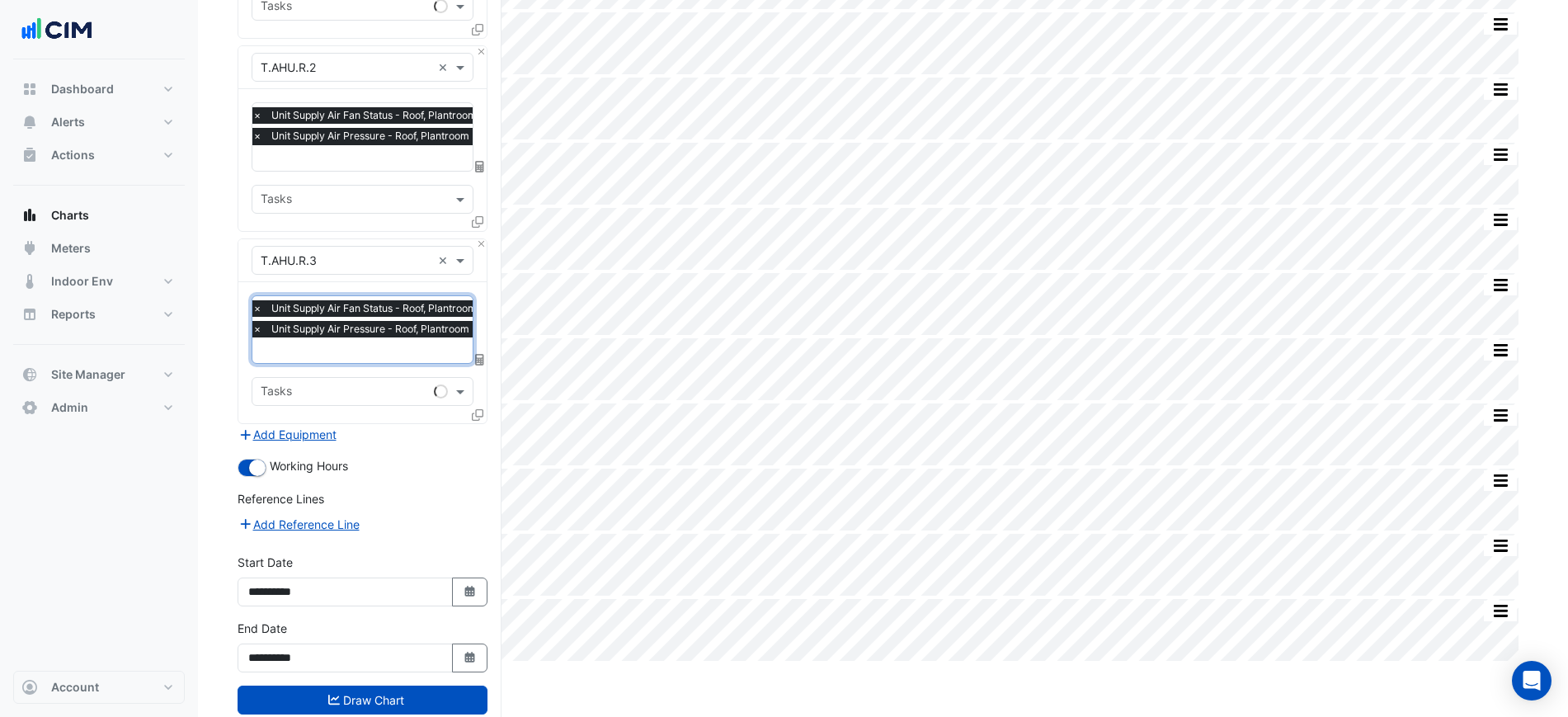
scroll to position [363, 0]
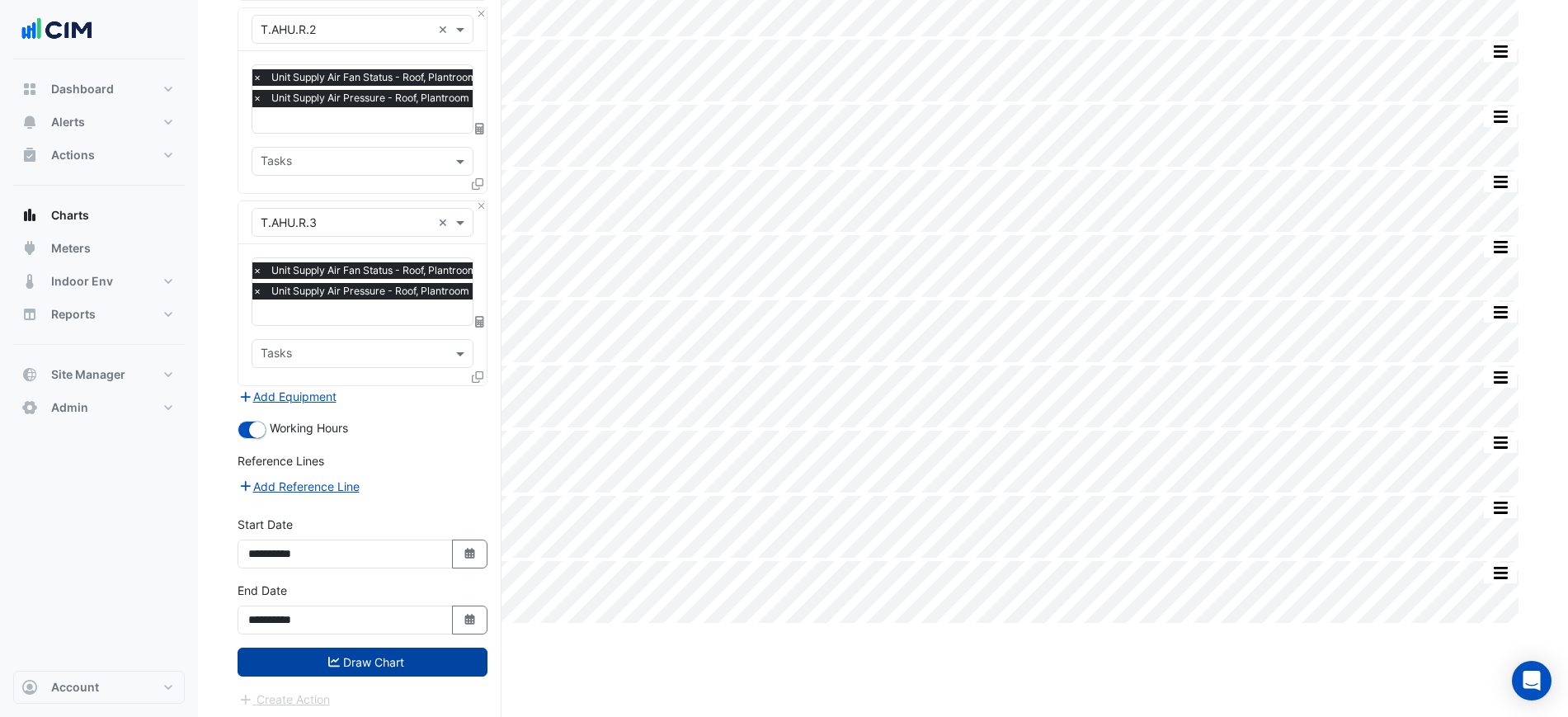
click at [436, 655] on button "Draw Chart" at bounding box center [362, 662] width 250 height 29
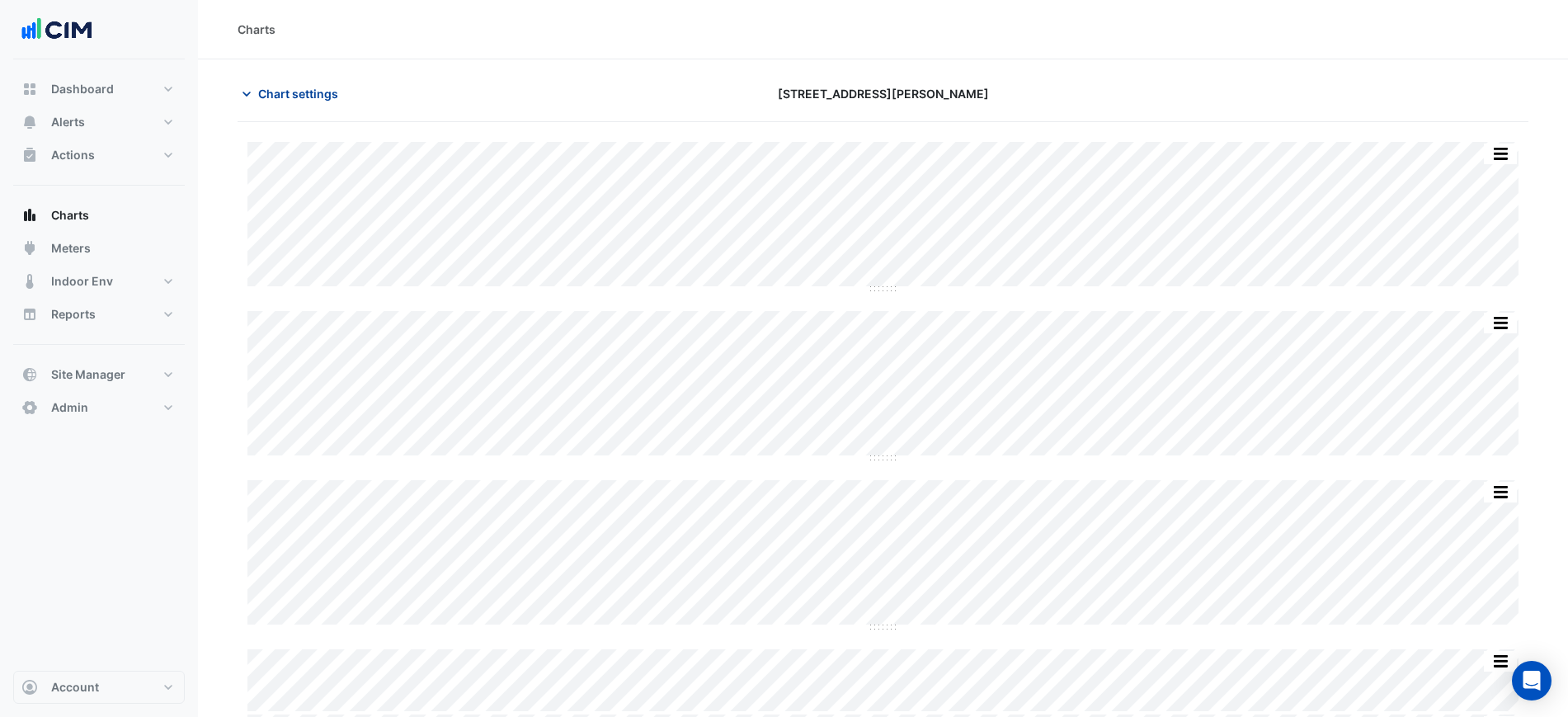
click at [348, 101] on button "Chart settings" at bounding box center [292, 93] width 111 height 29
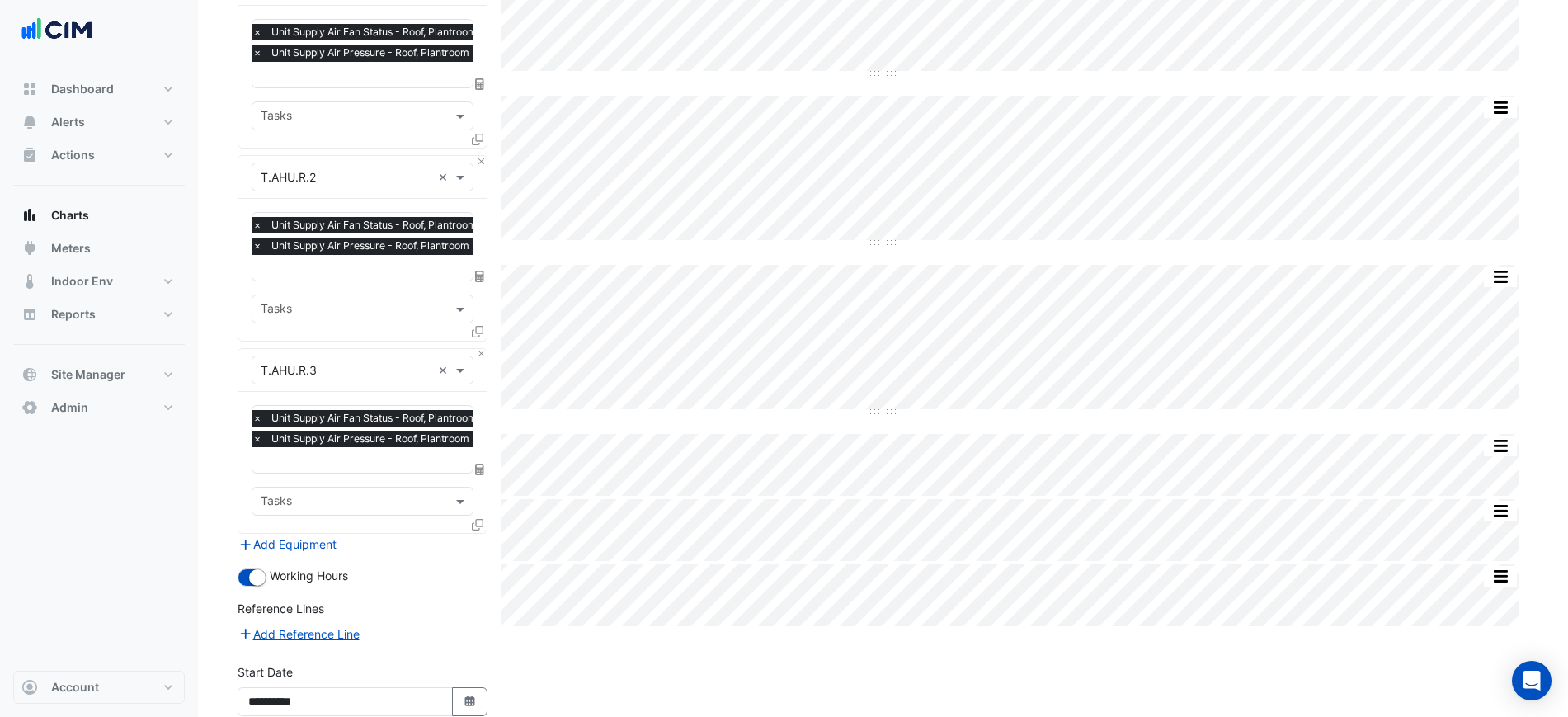
scroll to position [363, 0]
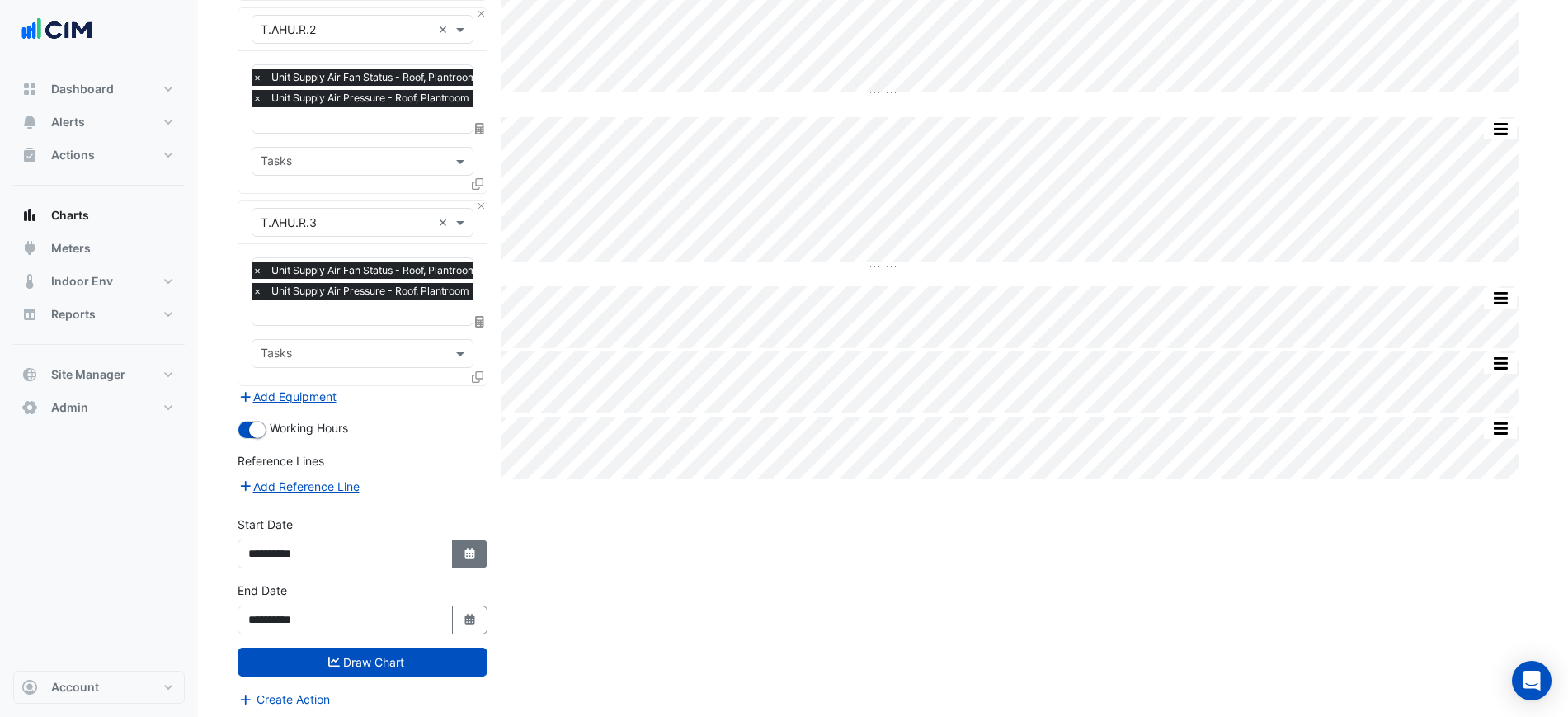
click at [475, 548] on icon "Select Date" at bounding box center [470, 553] width 14 height 12
select select "*"
select select "****"
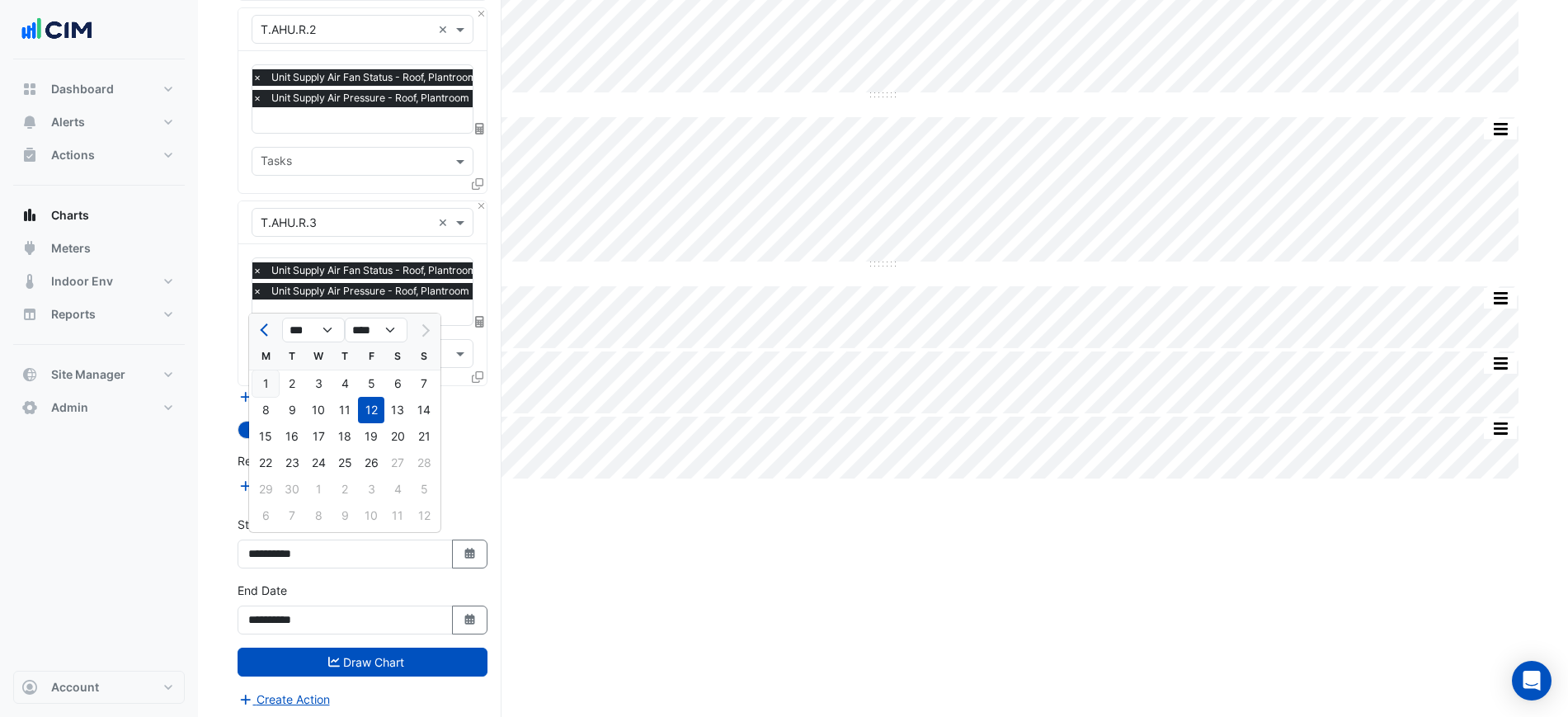
click at [269, 395] on div "1" at bounding box center [265, 383] width 26 height 26
type input "**********"
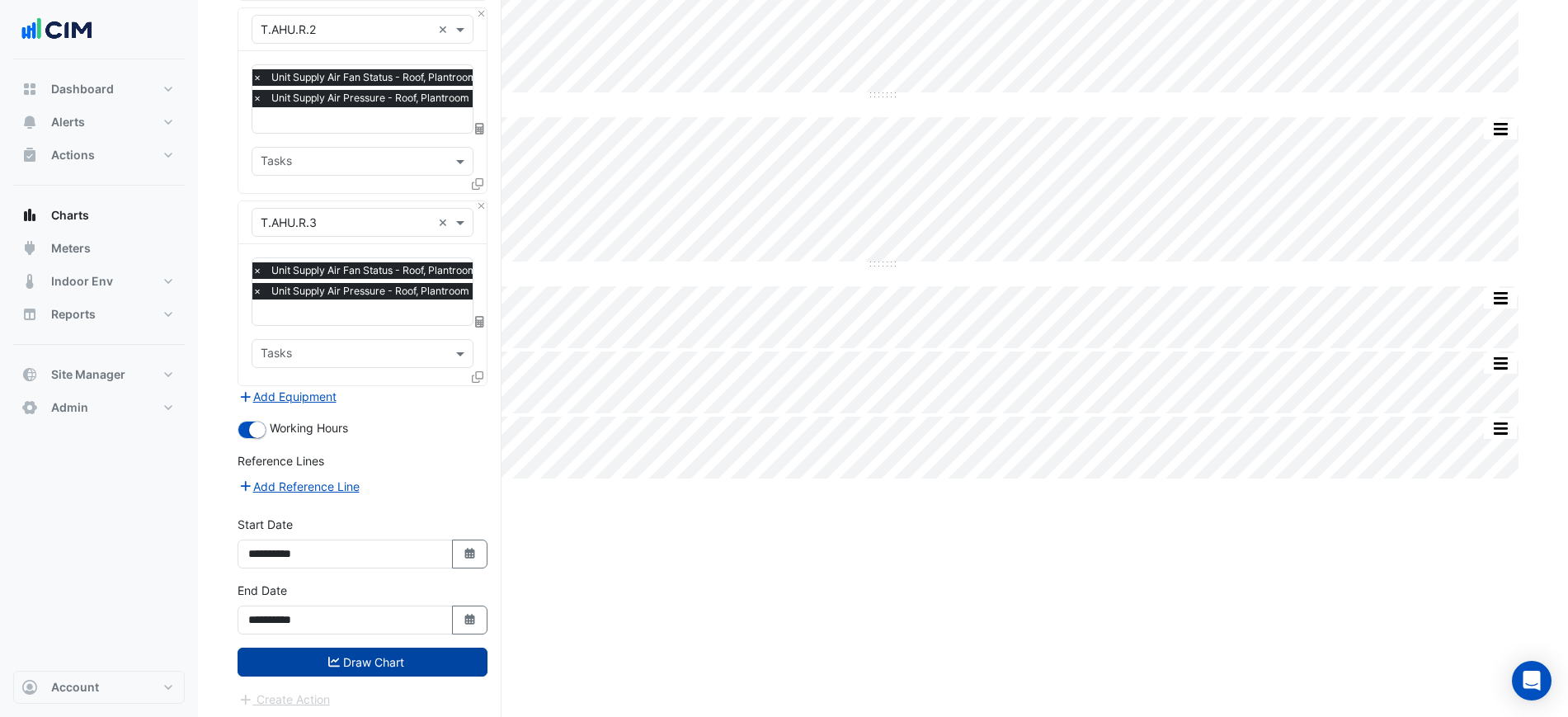
click at [408, 655] on button "Draw Chart" at bounding box center [362, 662] width 250 height 29
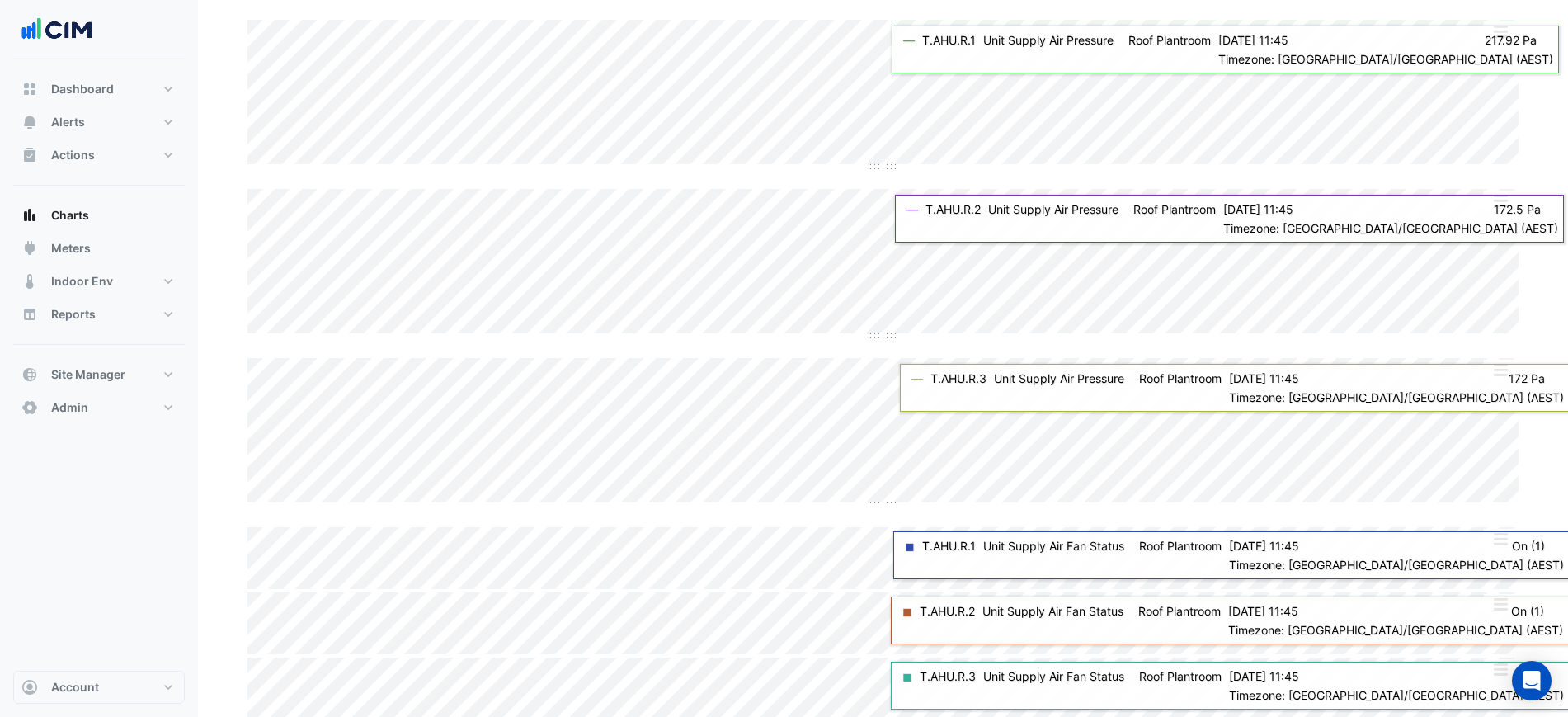
scroll to position [128, 0]
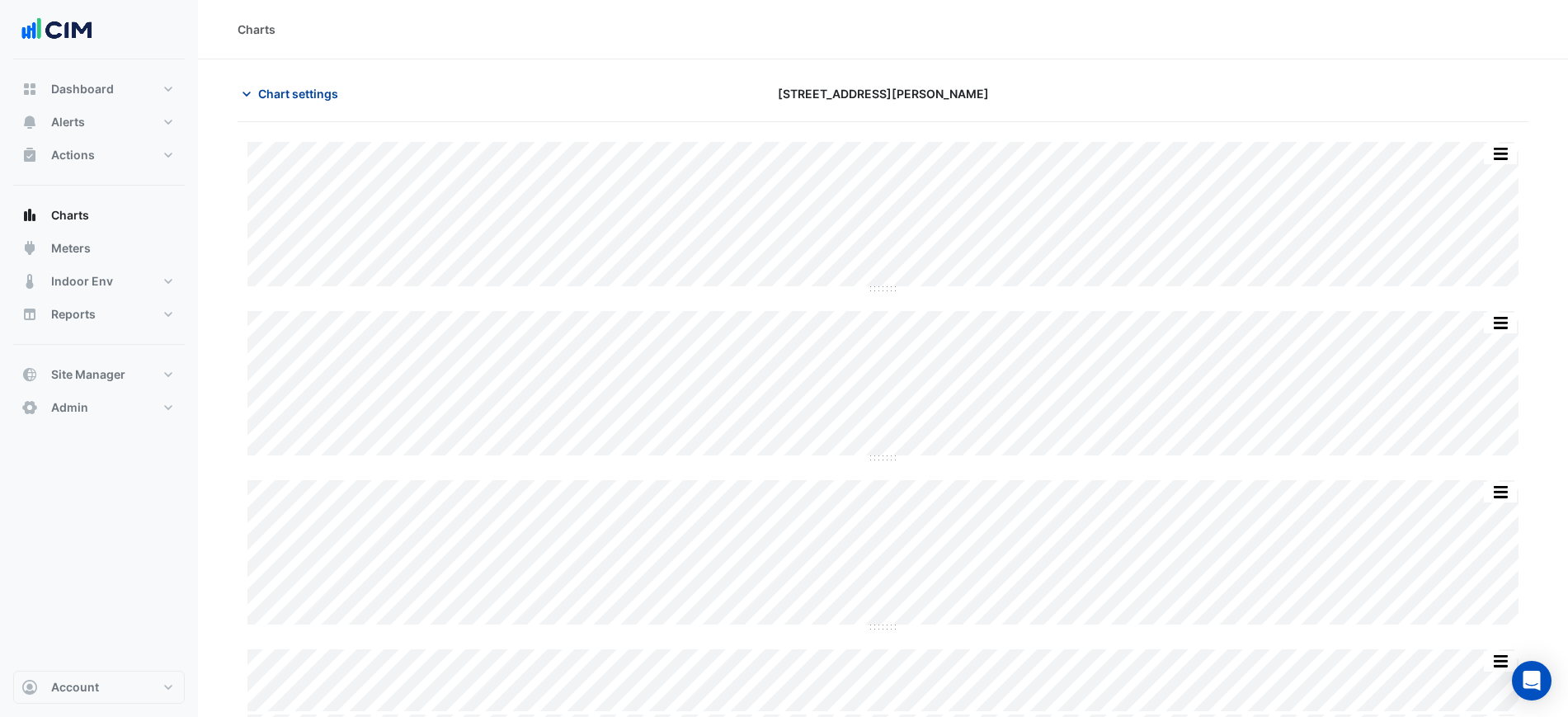
click at [319, 107] on button "Chart settings" at bounding box center [292, 93] width 111 height 29
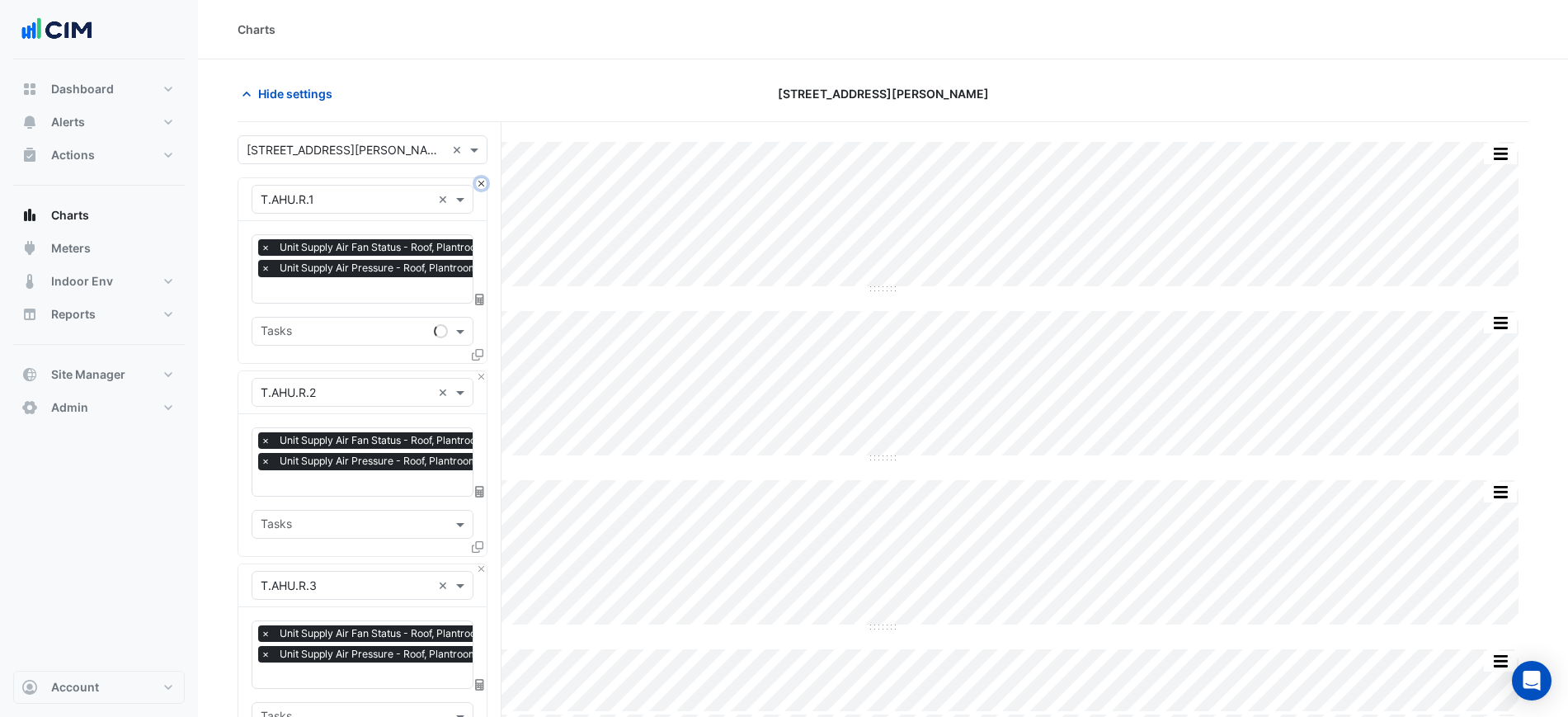
click at [484, 185] on button "Close" at bounding box center [482, 184] width 11 height 11
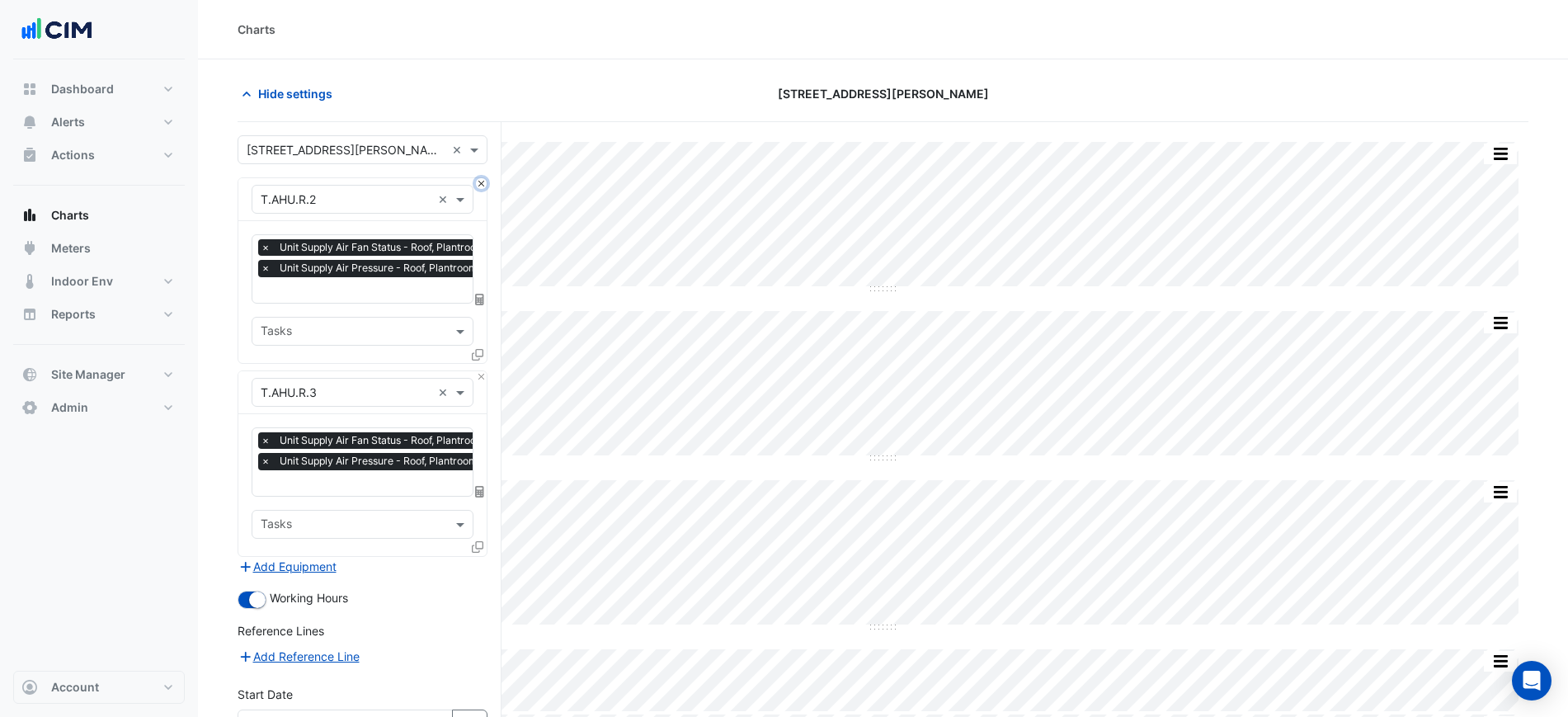
click at [484, 185] on button "Close" at bounding box center [482, 184] width 11 height 11
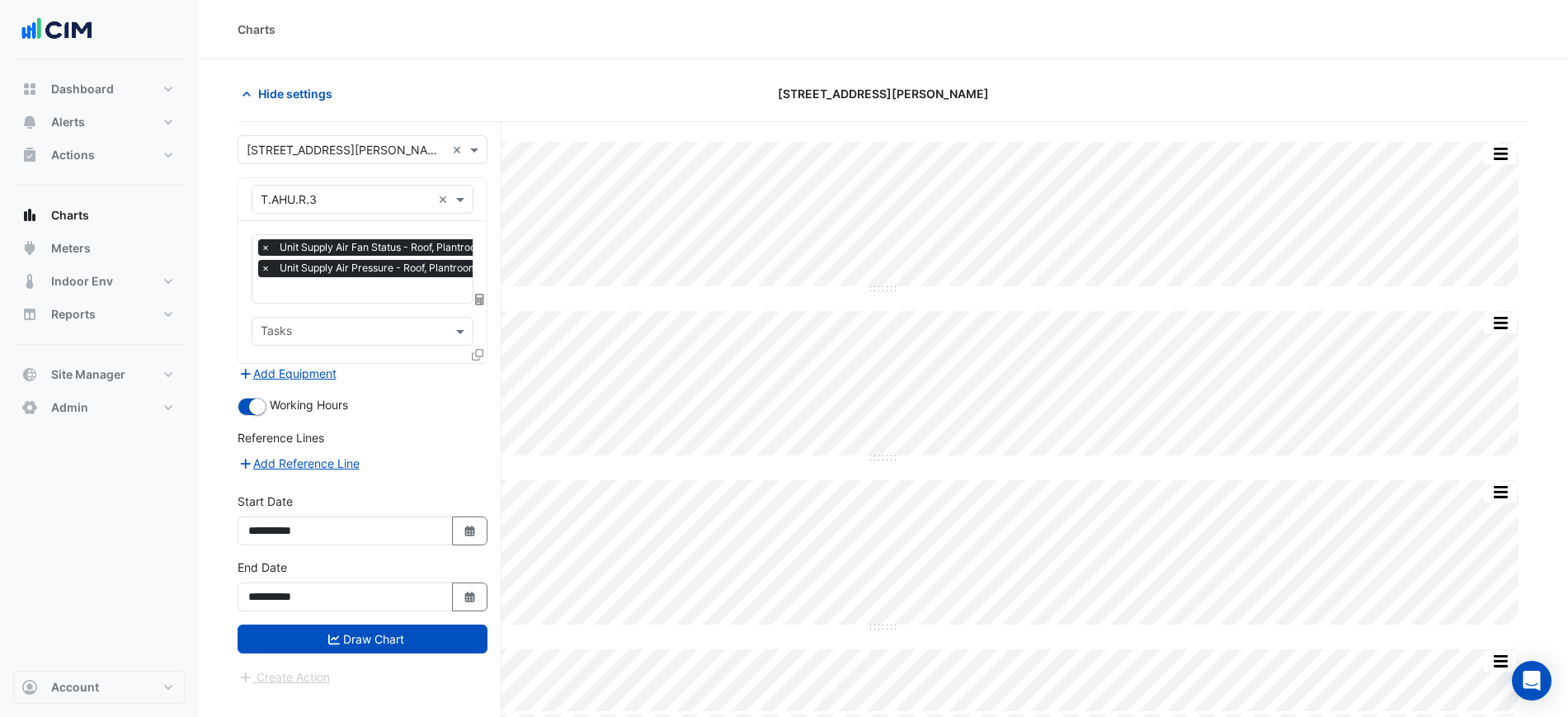
click at [484, 185] on div "× T.AHU.R.3 ×" at bounding box center [362, 199] width 248 height 43
click at [481, 349] on icon at bounding box center [477, 354] width 12 height 12
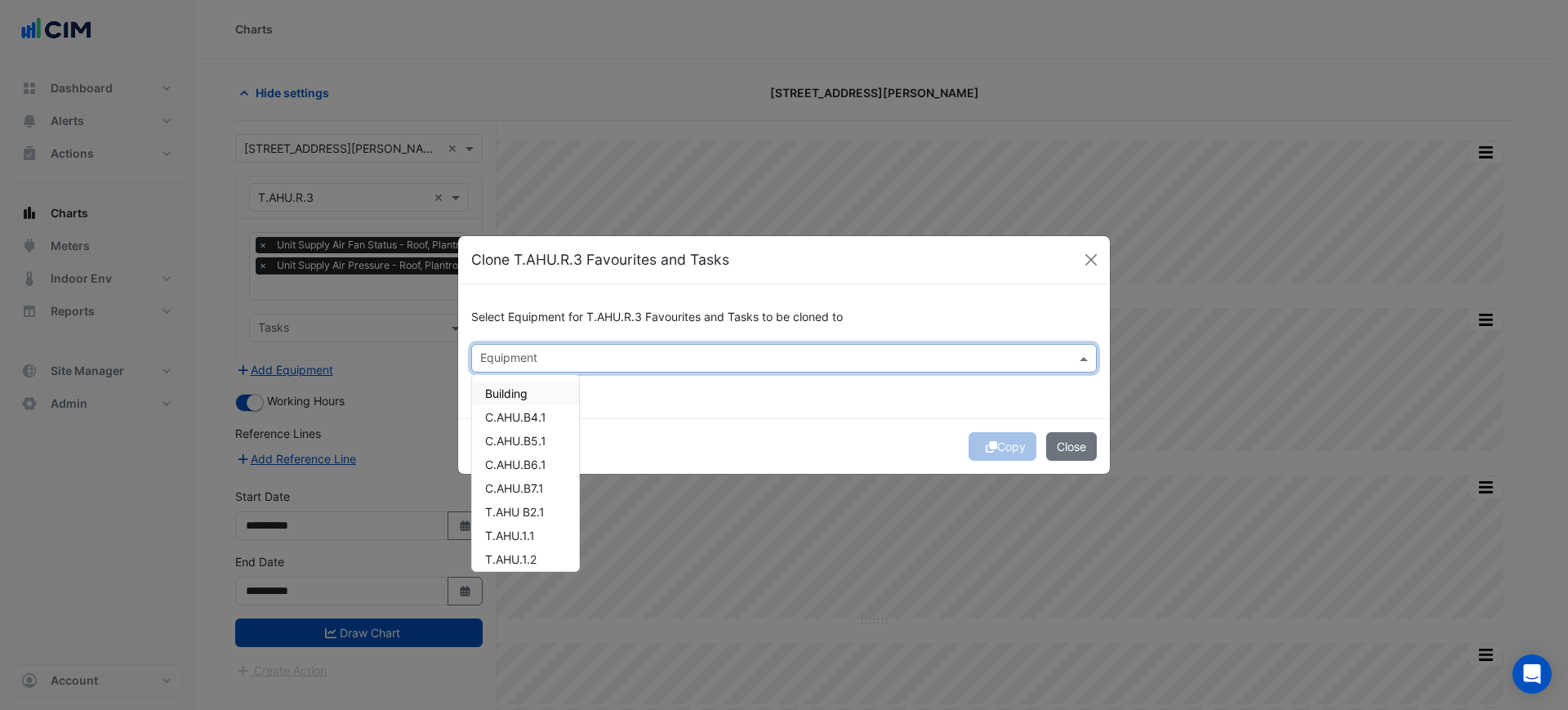
click at [602, 362] on input "text" at bounding box center [775, 359] width 589 height 17
click at [547, 389] on div "T.AHU.M.1" at bounding box center [515, 393] width 84 height 23
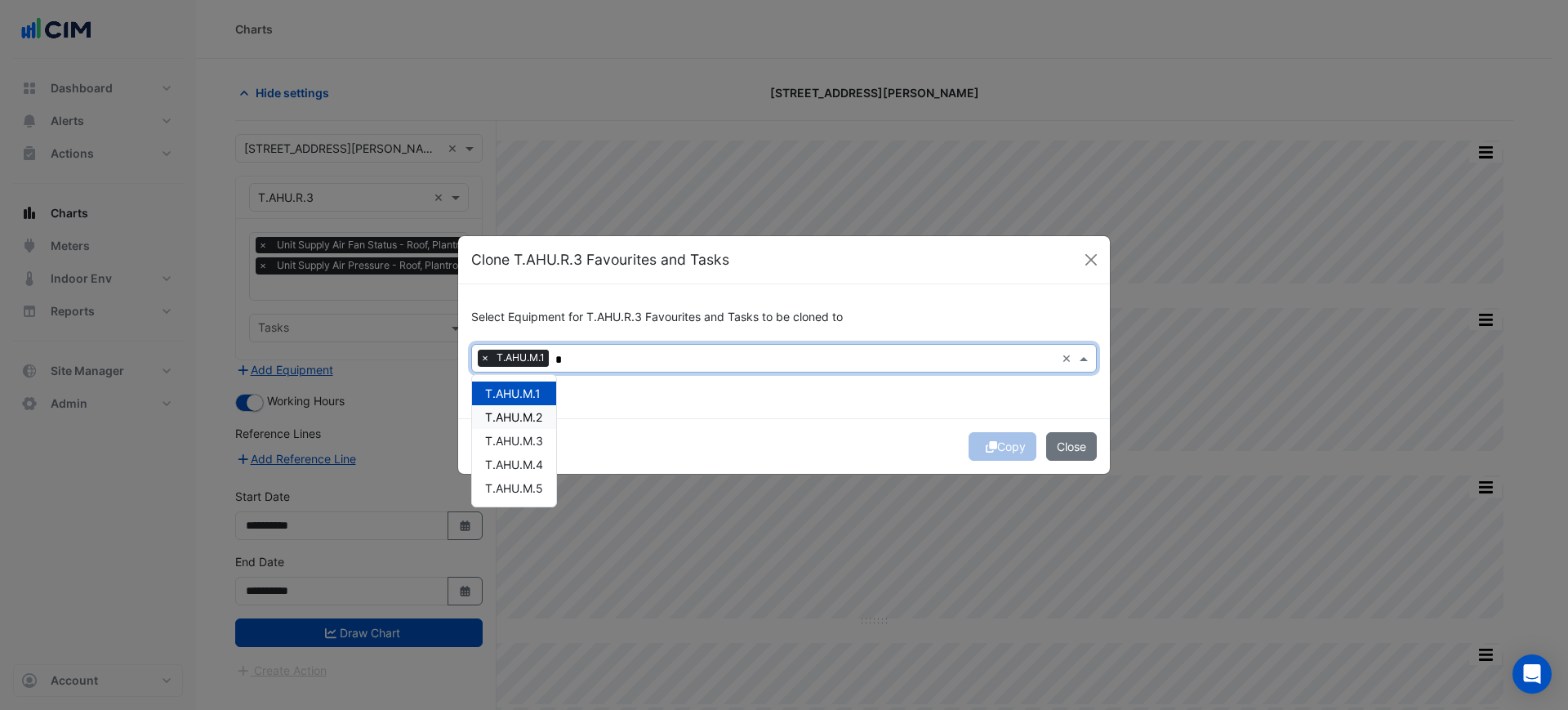
click at [539, 415] on span "T.AHU.M.2" at bounding box center [514, 416] width 57 height 13
click at [535, 438] on span "T.AHU.M.3" at bounding box center [514, 440] width 58 height 13
click at [534, 460] on div "T.AHU.M.4" at bounding box center [515, 464] width 84 height 23
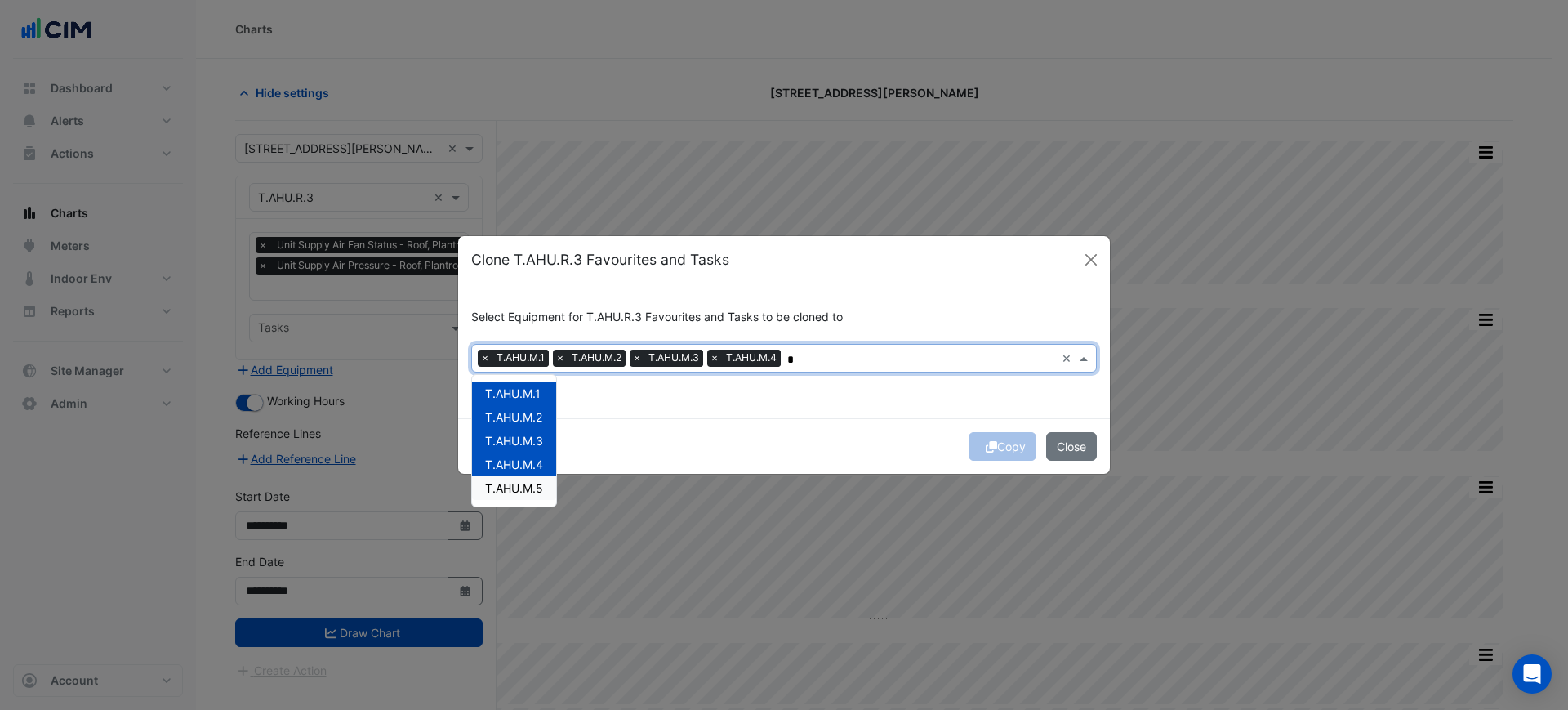
click at [532, 484] on span "T.AHU.M.5" at bounding box center [514, 488] width 58 height 13
type input "*"
click at [735, 394] on div "Select Equipment for T.AHU.R.3 Favourites and Tasks to be cloned to × T.AHU.M.1…" at bounding box center [784, 351] width 652 height 134
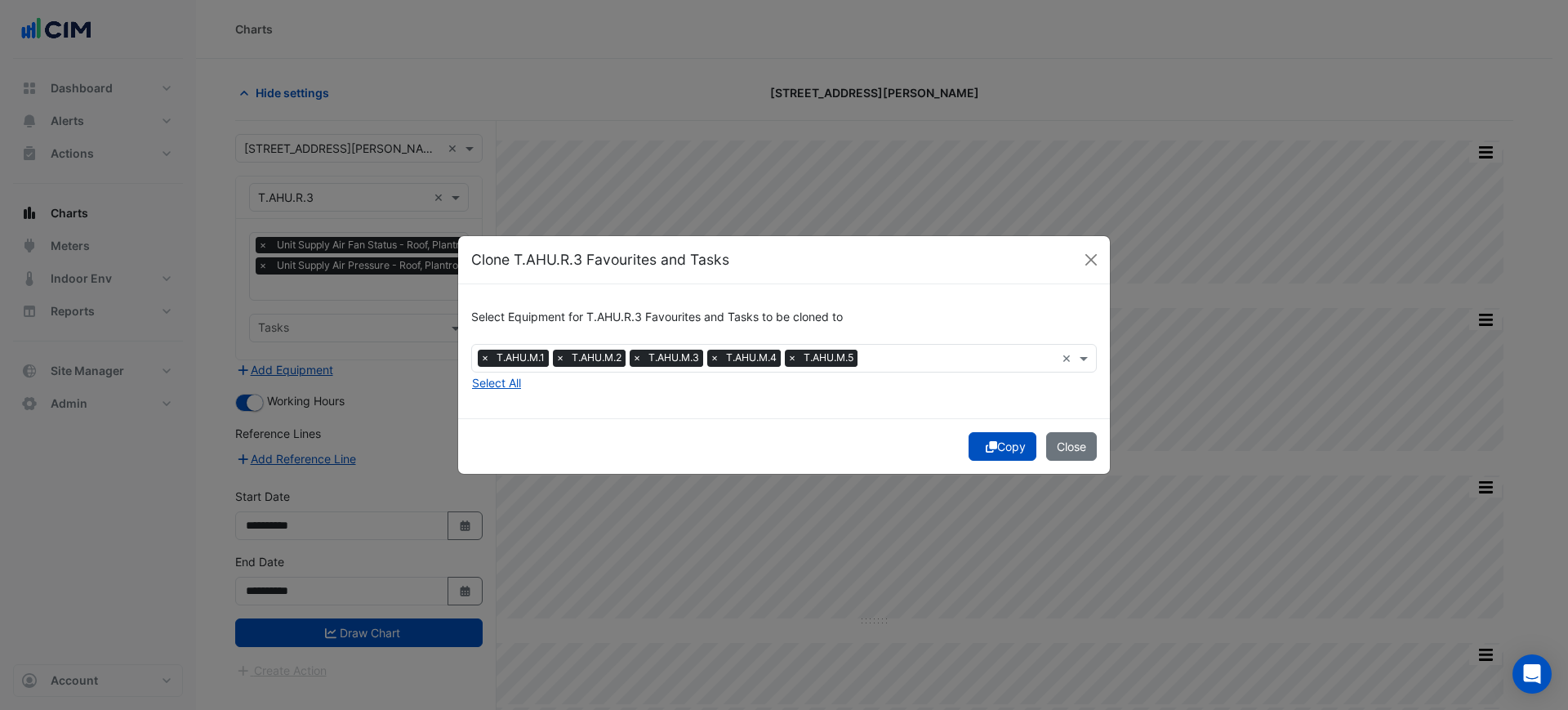
click at [992, 442] on icon "submit" at bounding box center [992, 446] width 12 height 12
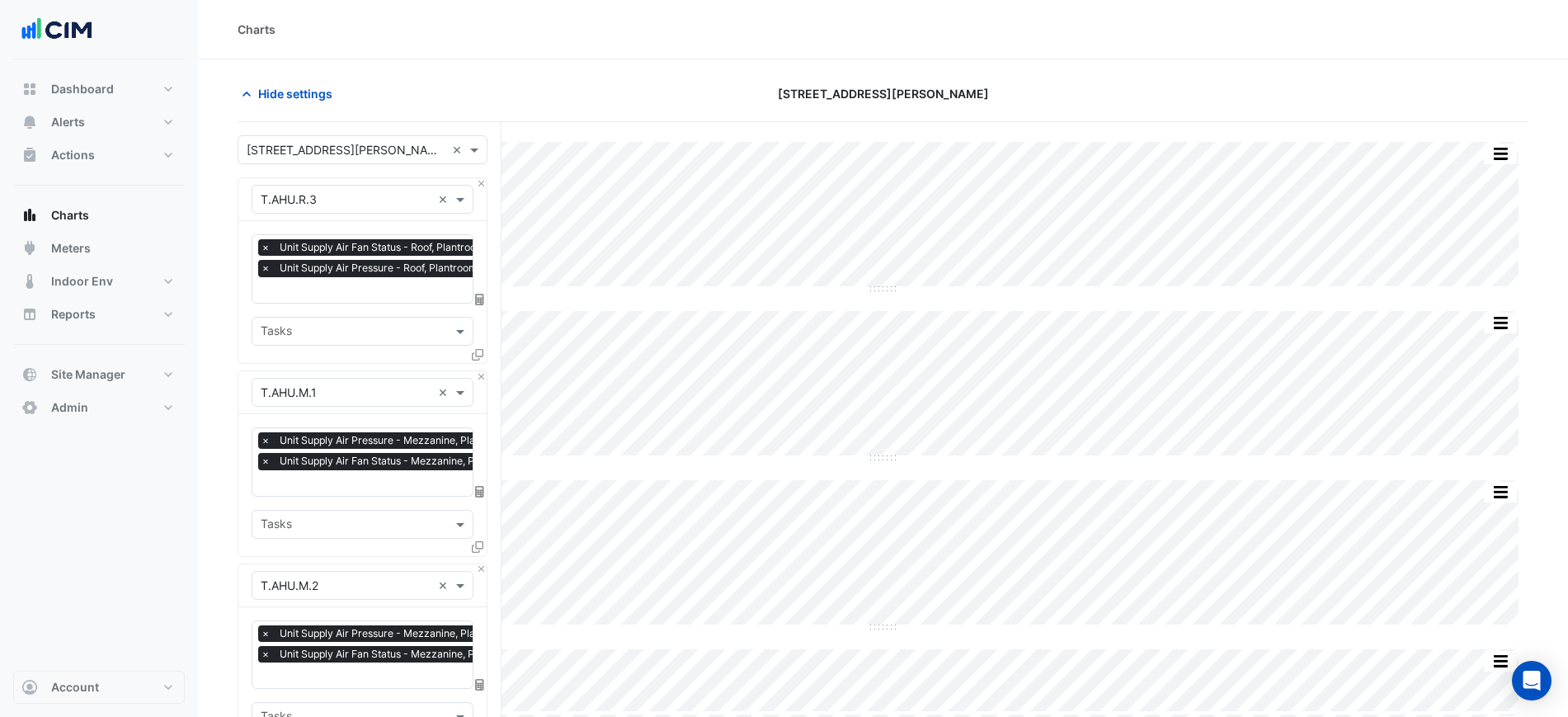
click at [487, 181] on div "× T.AHU.R.3 × × Unit Supply Air Fan Status - Roof, Plantroom × Unit Supply Air …" at bounding box center [362, 271] width 250 height 186
click at [486, 185] on button "Close" at bounding box center [482, 184] width 11 height 11
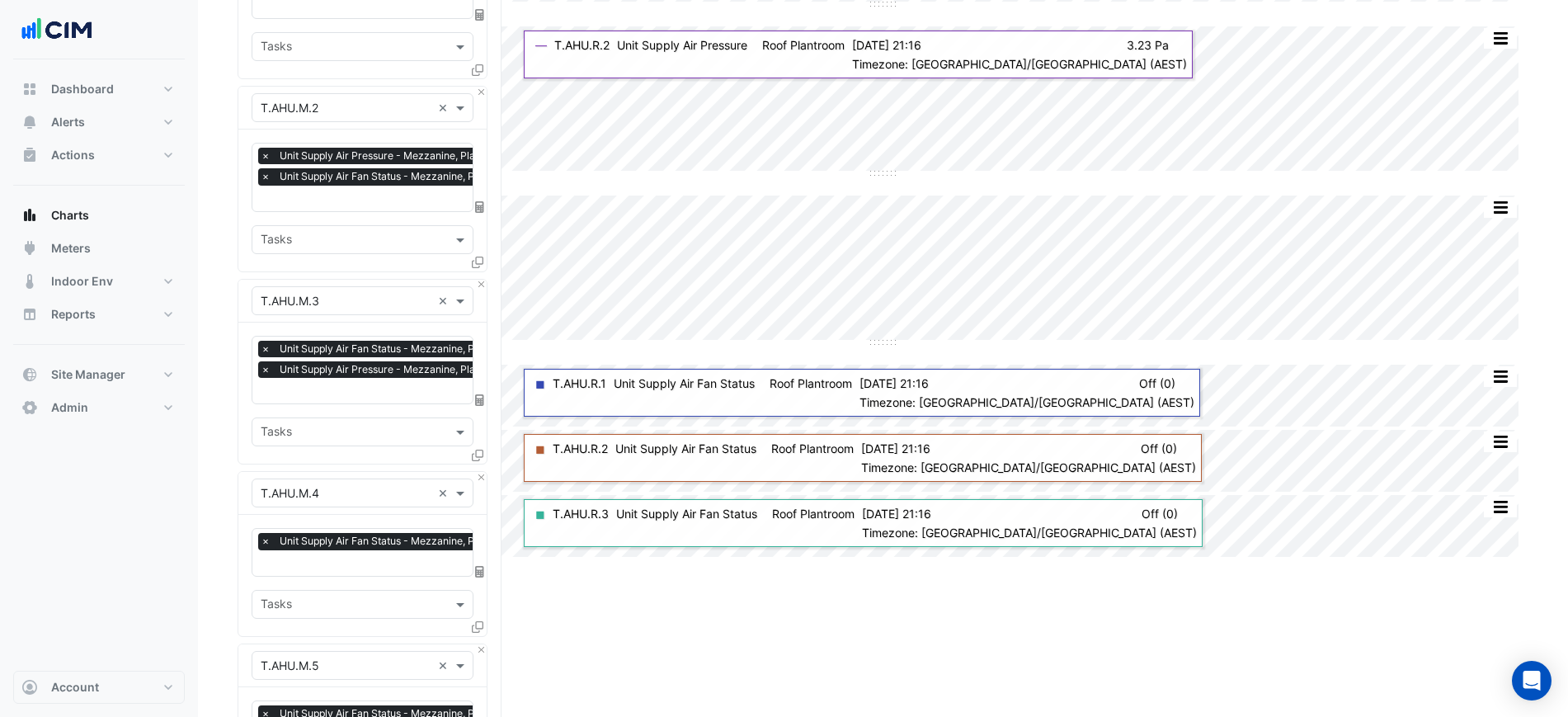
scroll to position [703, 0]
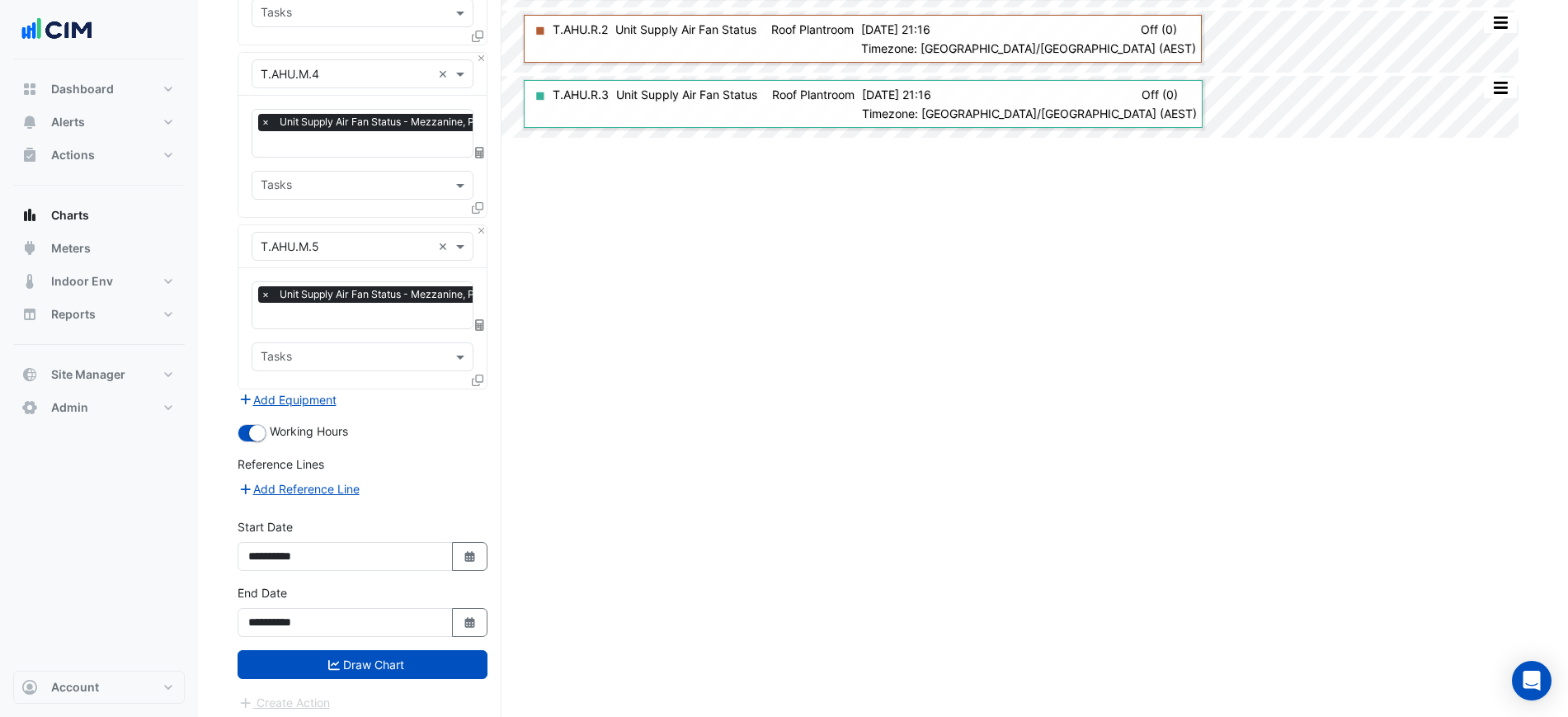
drag, startPoint x: 273, startPoint y: 416, endPoint x: 188, endPoint y: 685, distance: 282.1
click at [404, 636] on div "**********" at bounding box center [362, 617] width 270 height 66
click at [413, 655] on button "Draw Chart" at bounding box center [362, 664] width 250 height 29
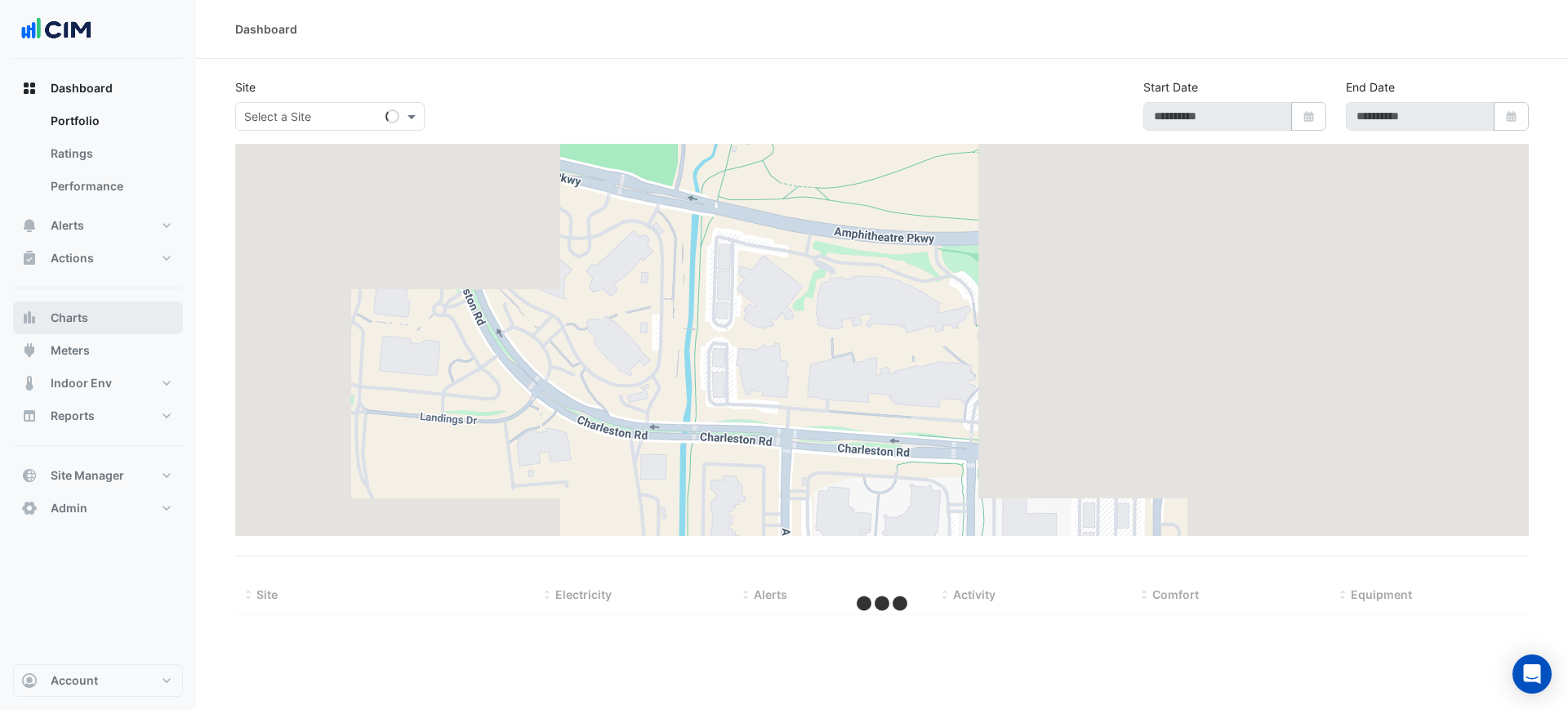
click at [118, 311] on button "Charts" at bounding box center [99, 317] width 170 height 32
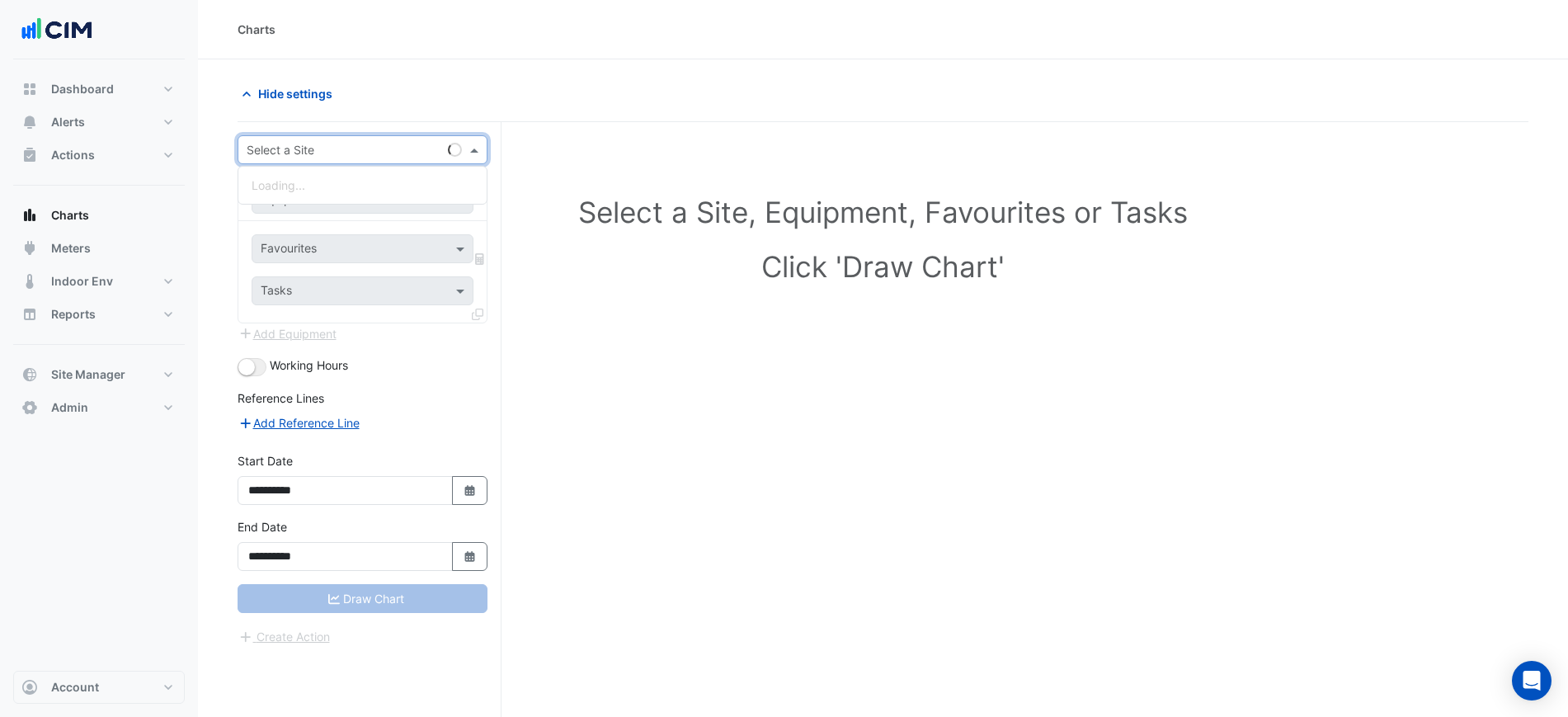
click at [324, 158] on div "Select a Site" at bounding box center [362, 149] width 250 height 29
type input "********"
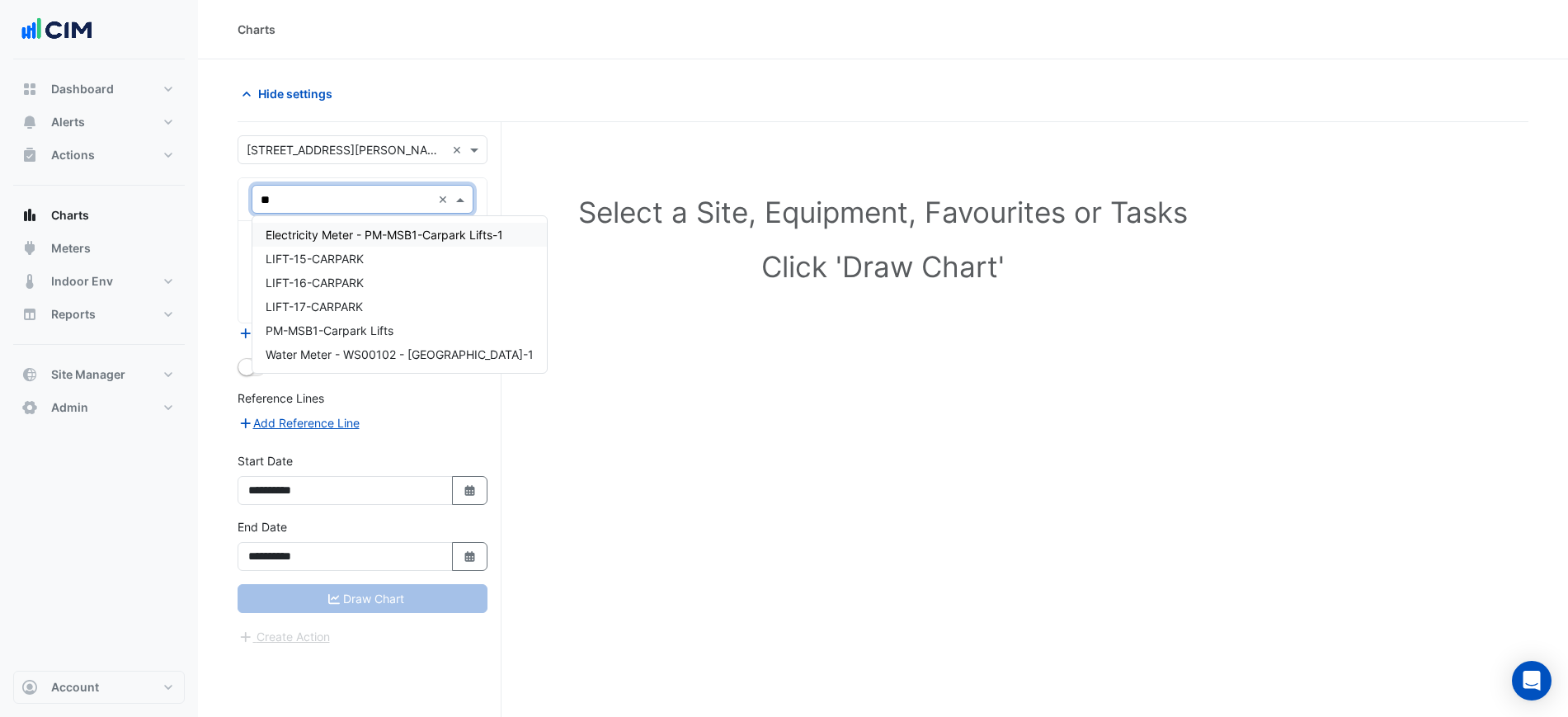
type input "*"
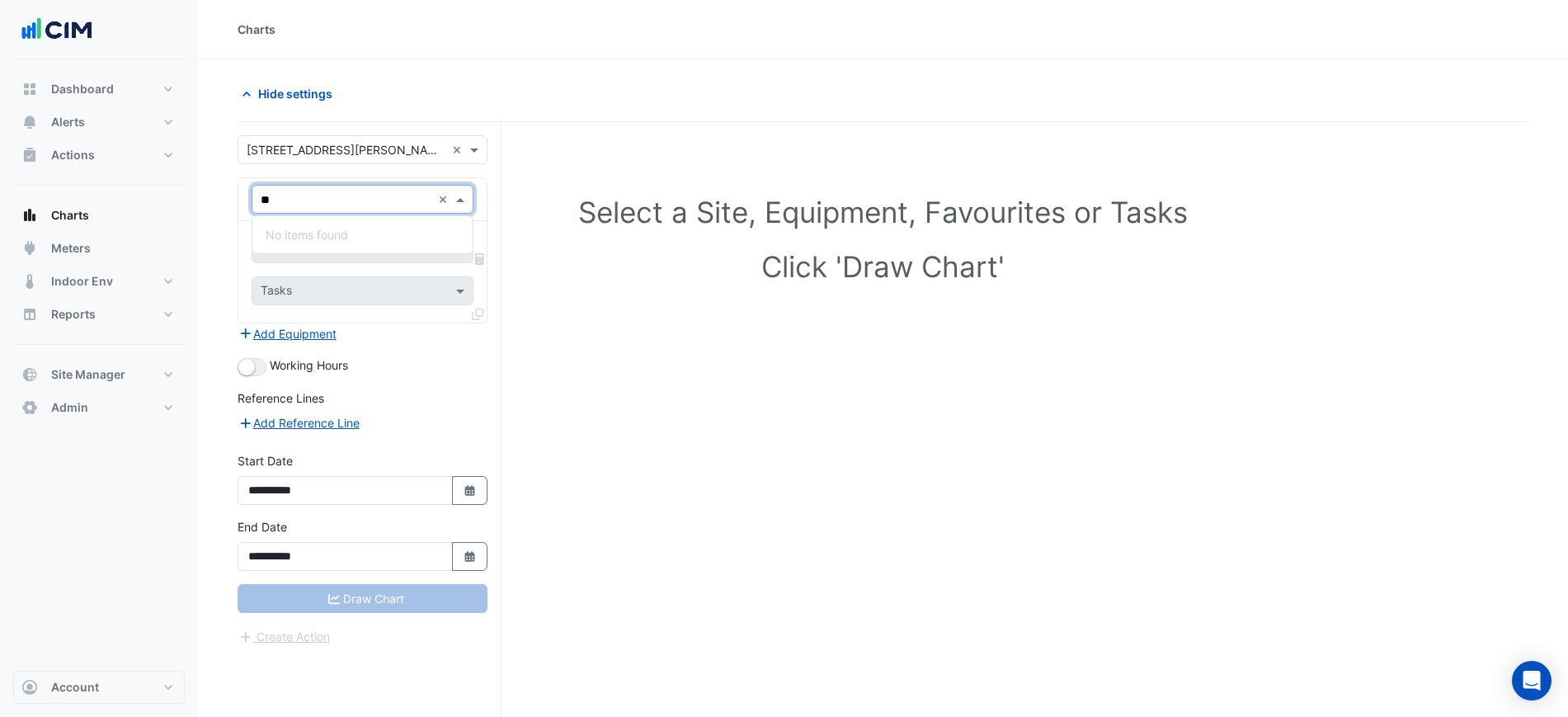
type input "*"
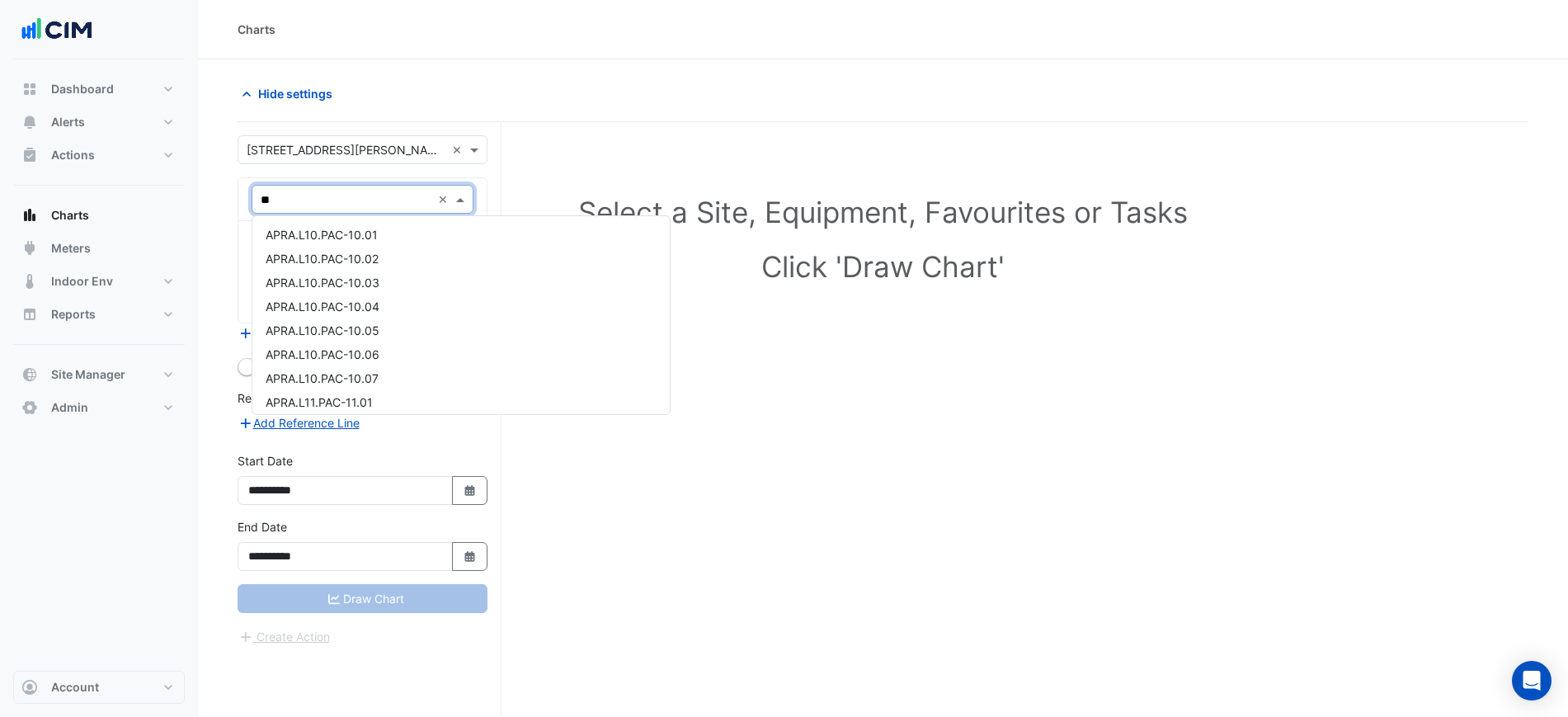
type input "***"
drag, startPoint x: 307, startPoint y: 197, endPoint x: 217, endPoint y: 195, distance: 90.0
click at [217, 195] on section "**********" at bounding box center [883, 419] width 1370 height 720
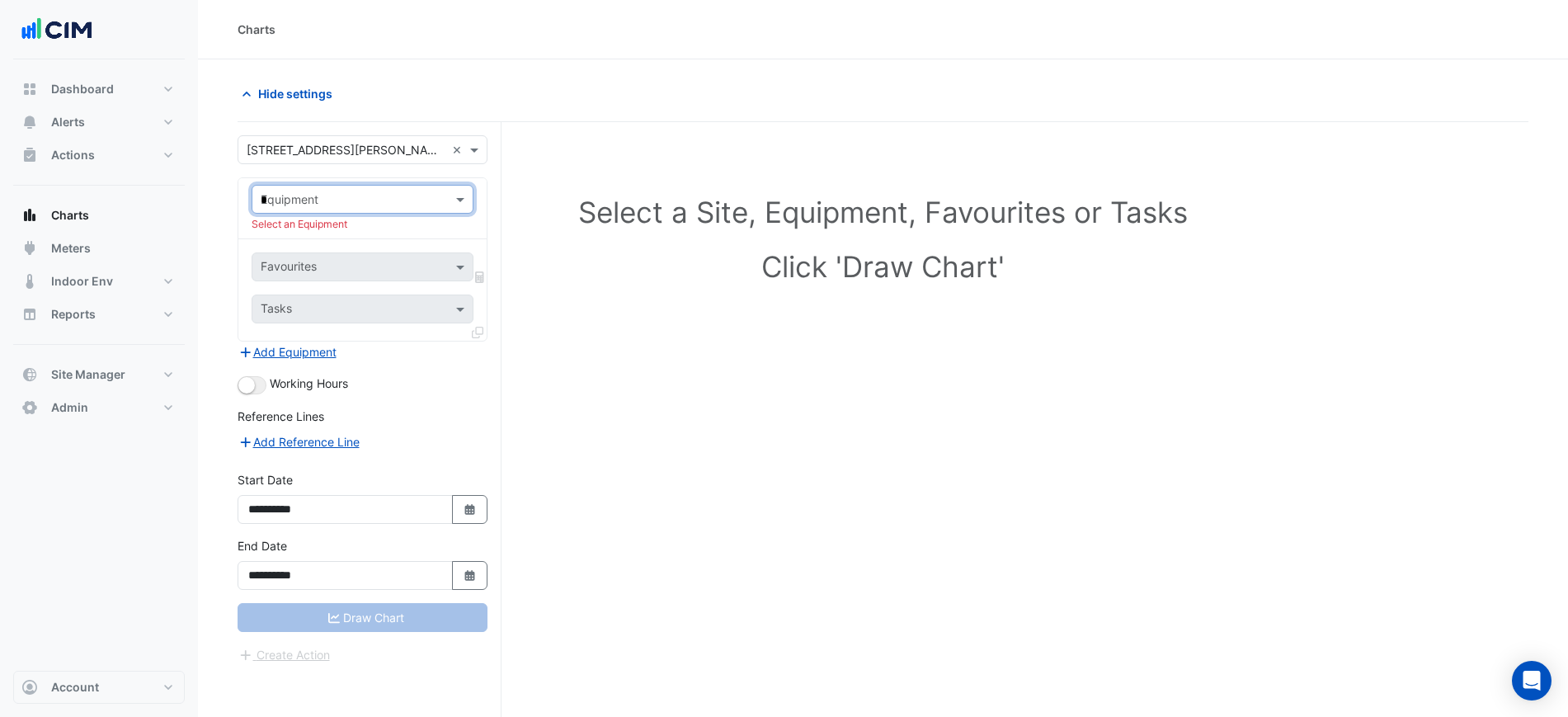
type input "**"
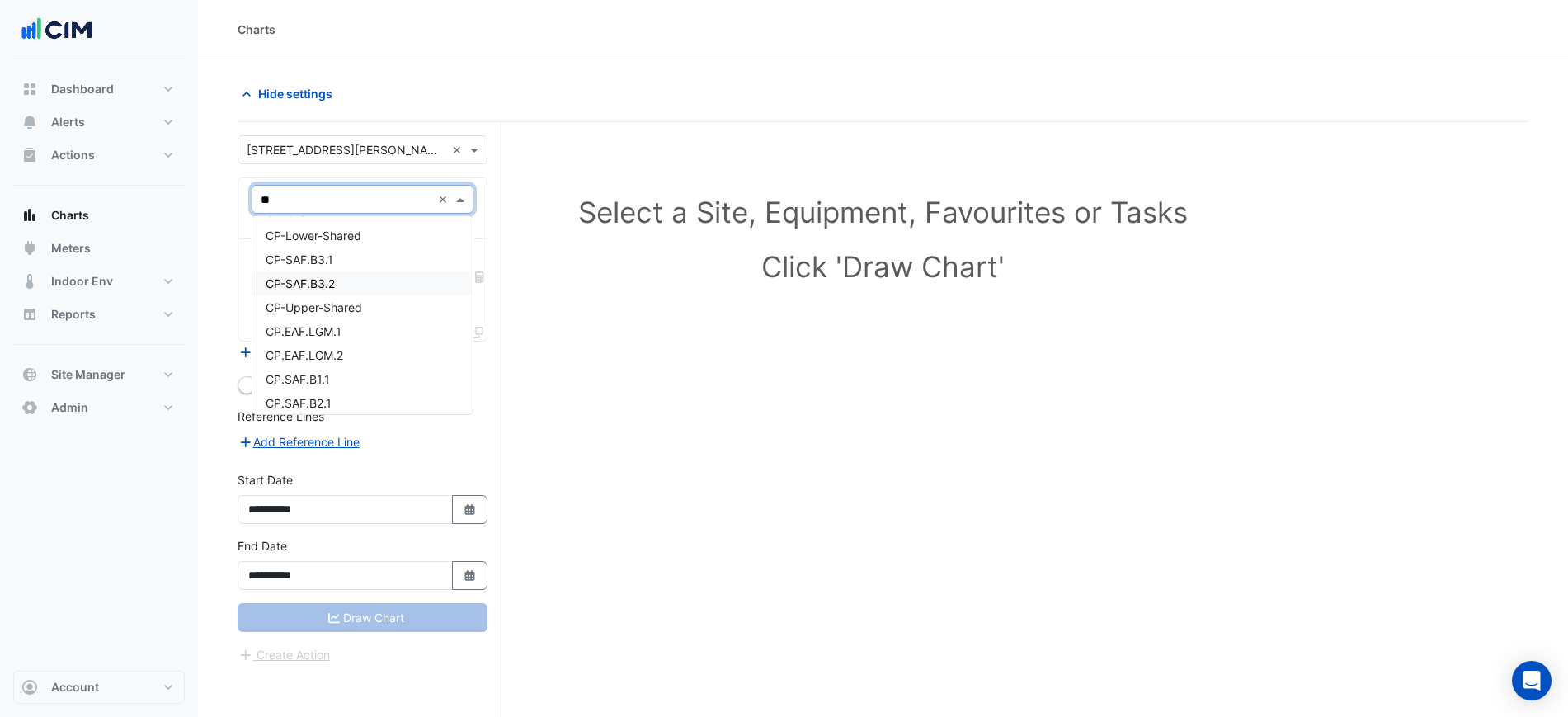
scroll to position [71, 0]
click at [337, 316] on div "CP-SAF.B3.1" at bounding box center [362, 307] width 220 height 24
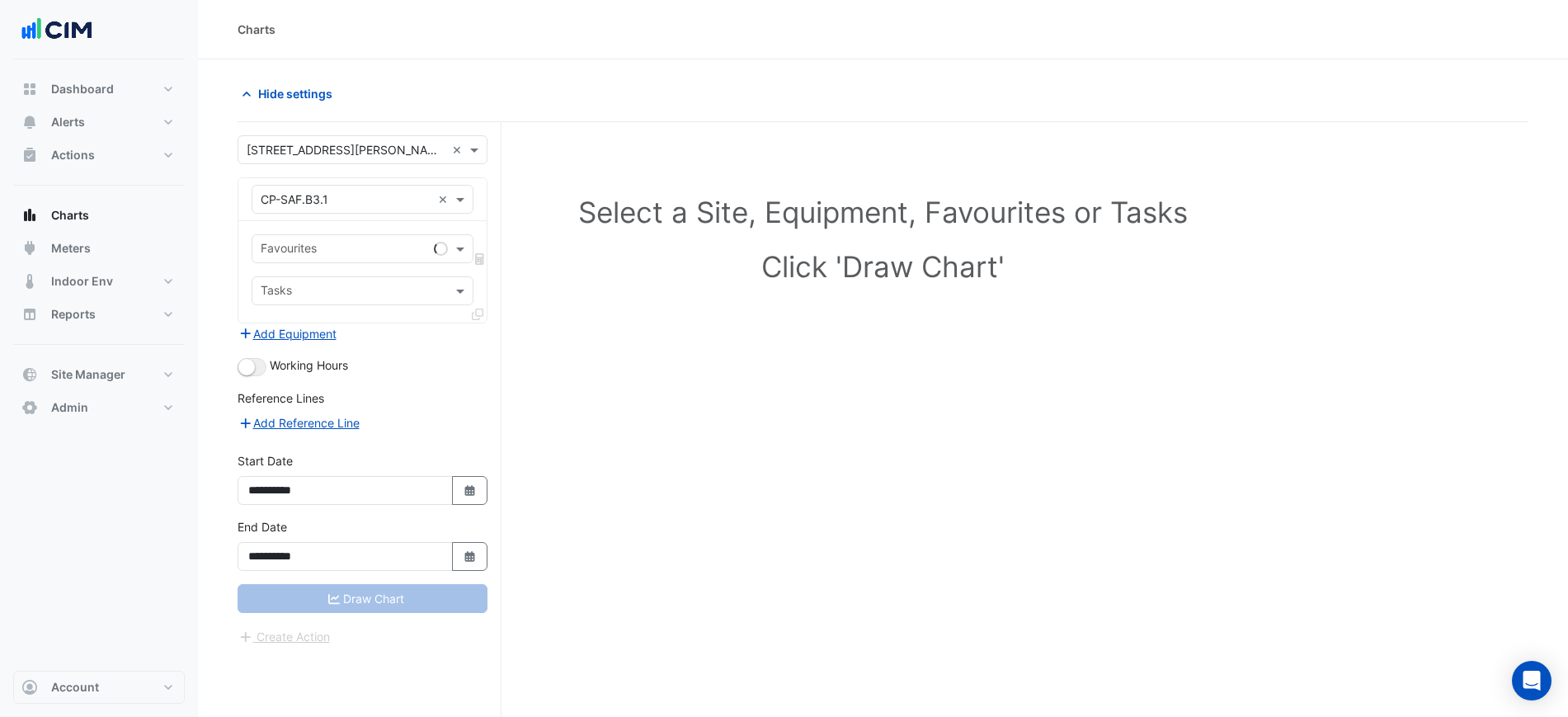
click at [331, 225] on div "Favourites Tasks" at bounding box center [362, 272] width 248 height 101
click at [309, 250] on input "text" at bounding box center [344, 250] width 167 height 17
click at [367, 210] on div "× CP-SAF.B3.1 ×" at bounding box center [362, 199] width 222 height 29
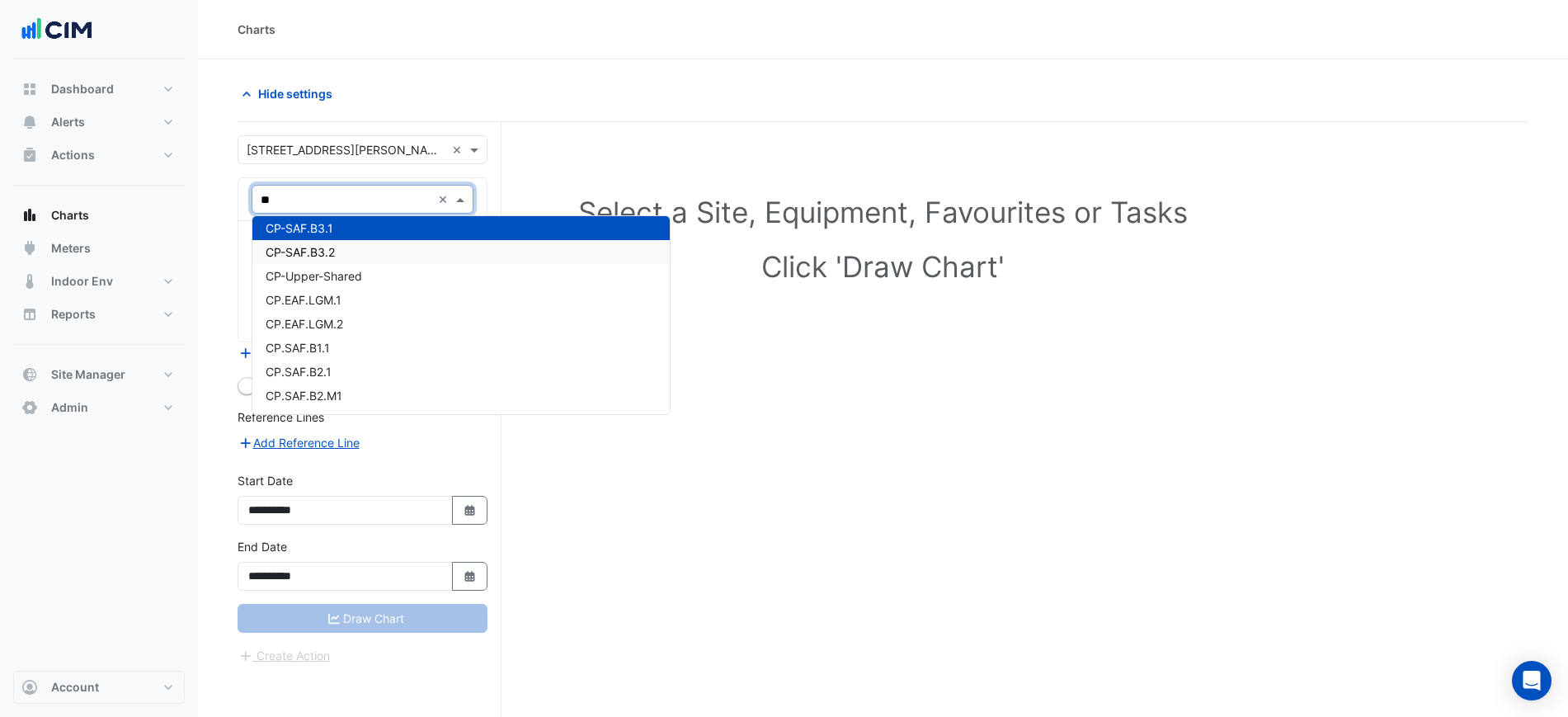
scroll to position [150, 0]
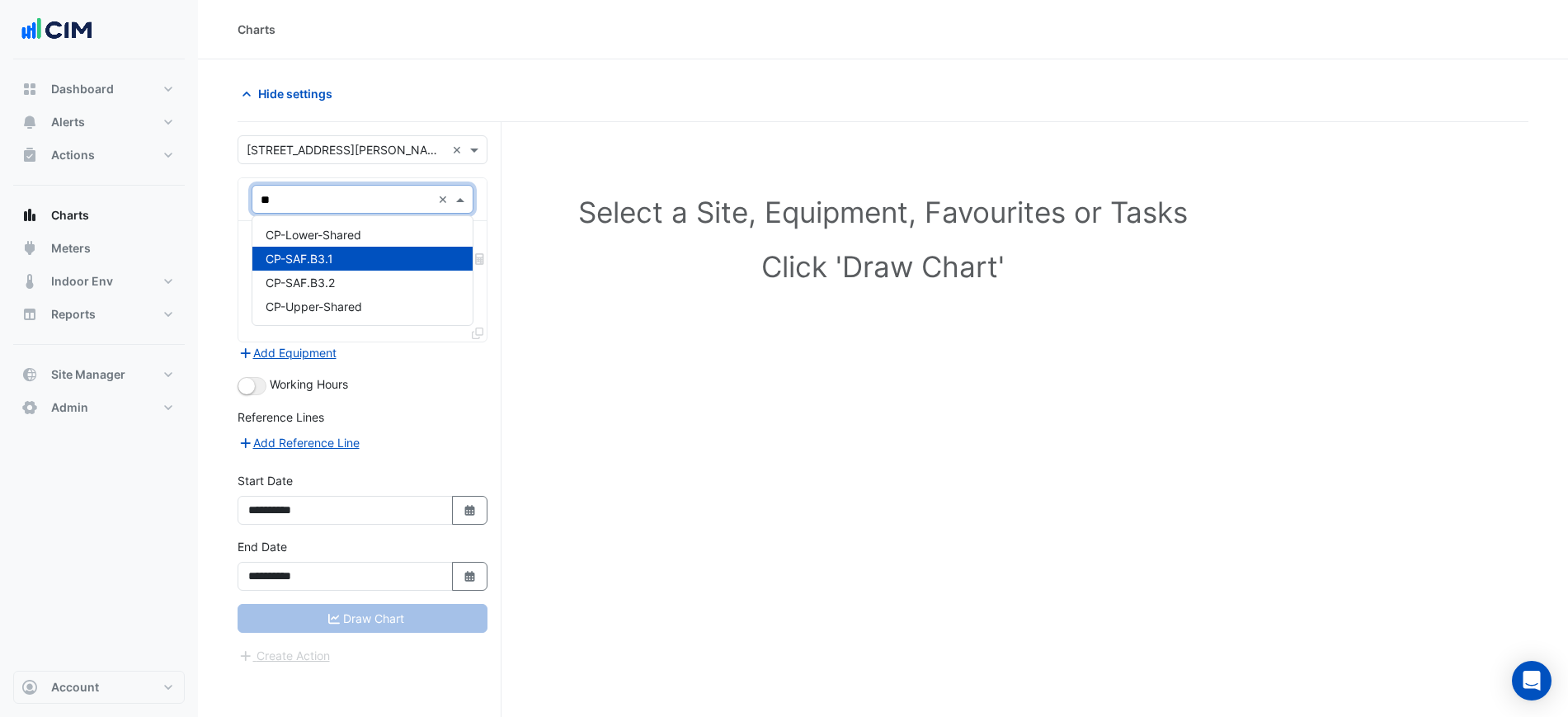
type input "***"
click at [337, 283] on div "CP-SAF.B3.2" at bounding box center [362, 282] width 220 height 24
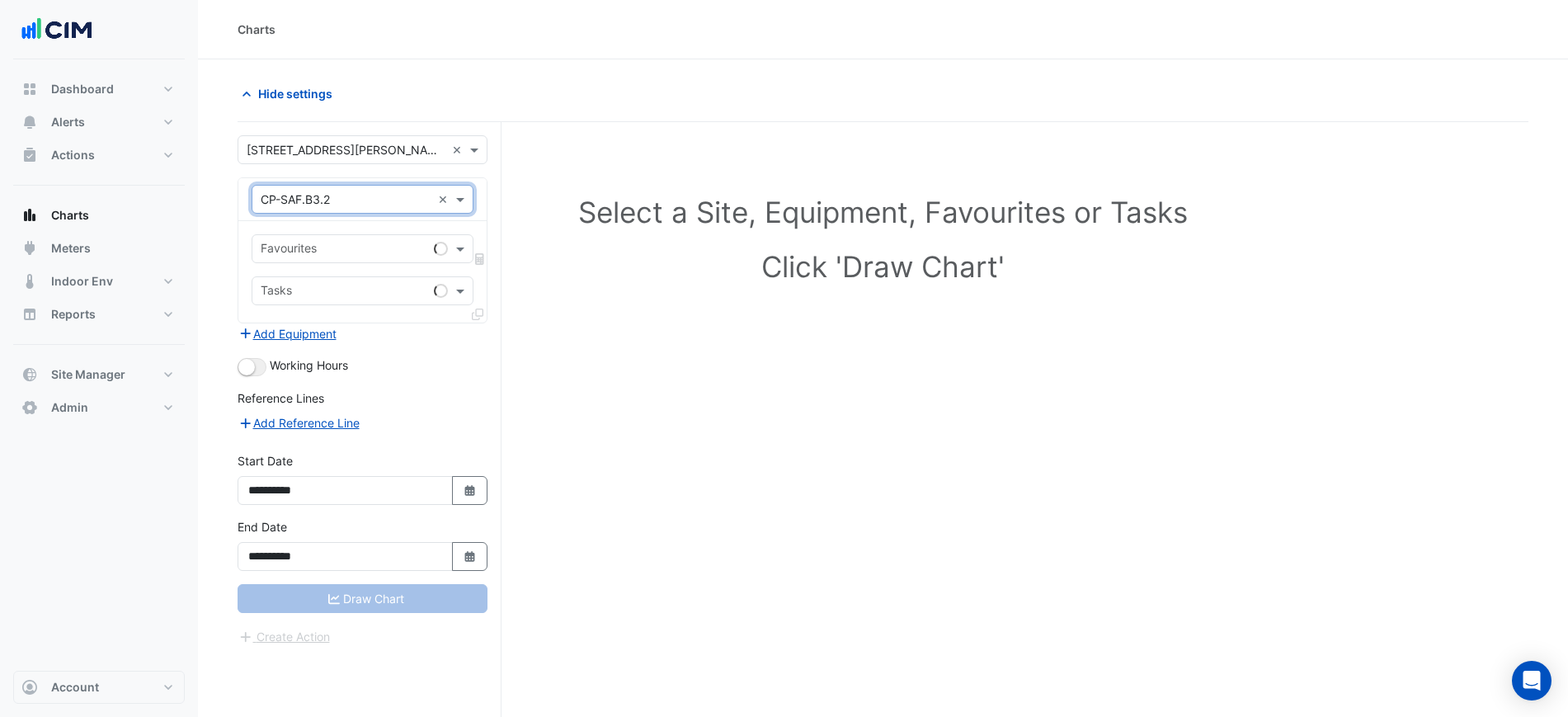
click at [339, 262] on div "Favourites" at bounding box center [362, 249] width 222 height 29
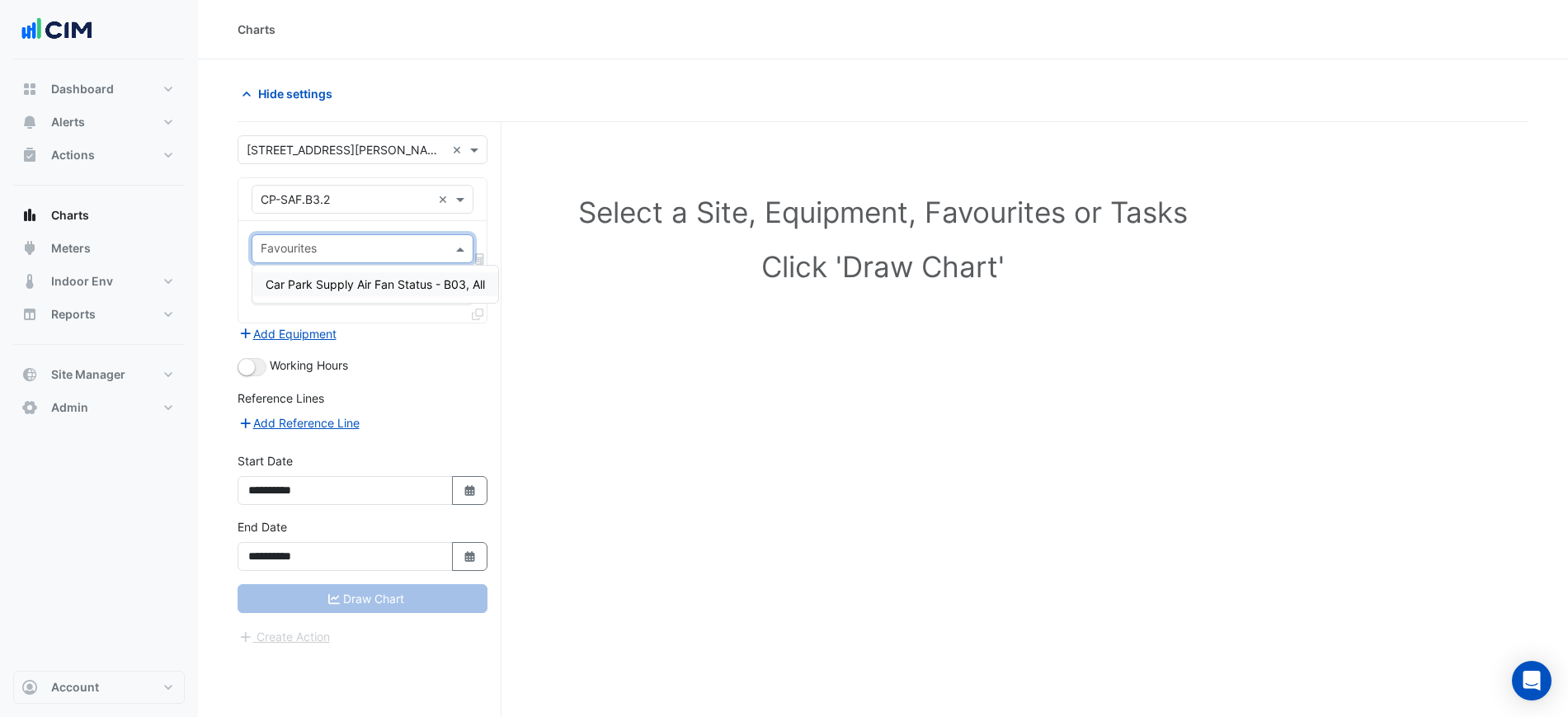
click at [367, 275] on div "Car Park Supply Air Fan Status - B03, All" at bounding box center [376, 284] width 246 height 24
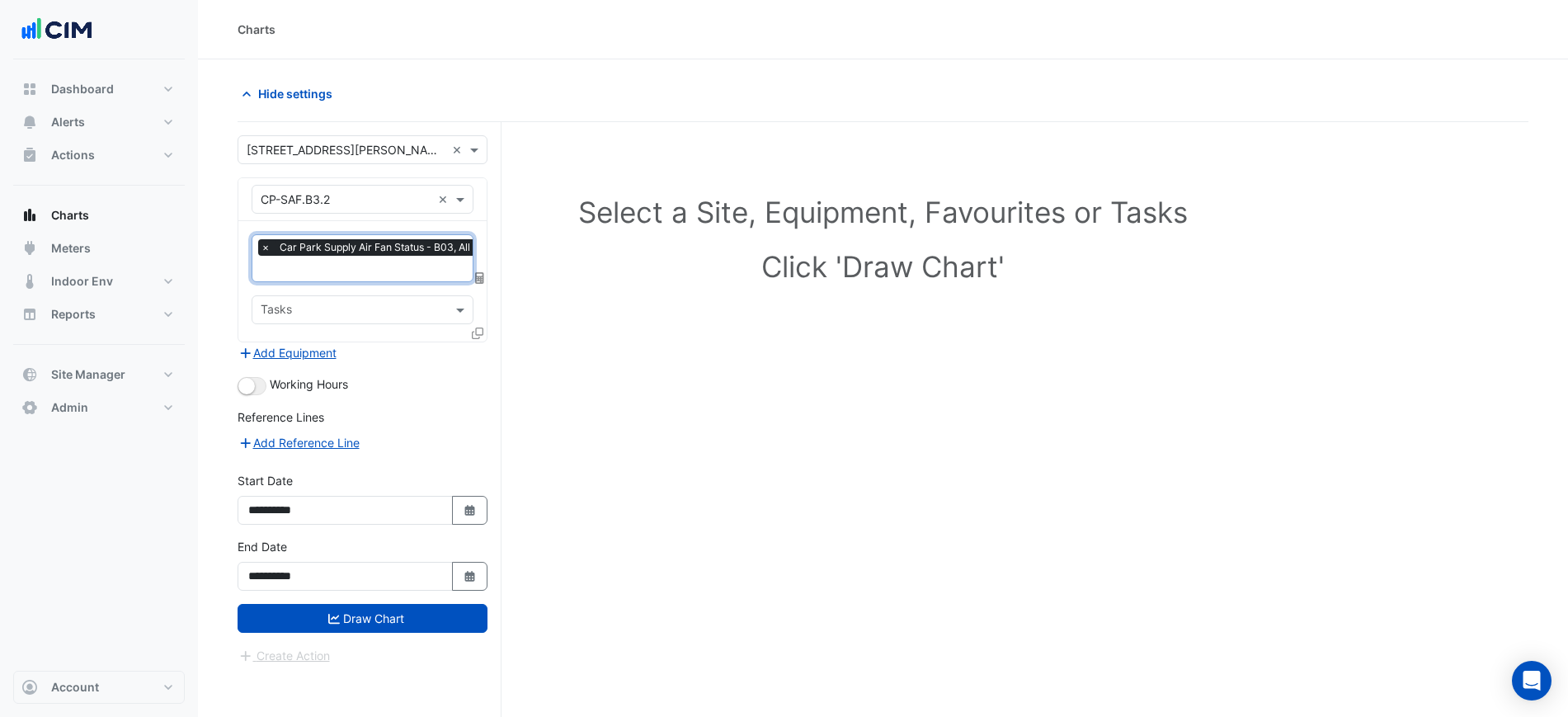
click at [366, 253] on span "Car Park Supply Air Fan Status - B03, All" at bounding box center [375, 247] width 199 height 16
click at [282, 221] on div "× Car Park Supply Air Fan Status - B03, All × Tasks" at bounding box center [362, 281] width 248 height 120
click at [250, 376] on div "Working Hours" at bounding box center [362, 386] width 250 height 20
click at [260, 383] on button "button" at bounding box center [252, 386] width 29 height 18
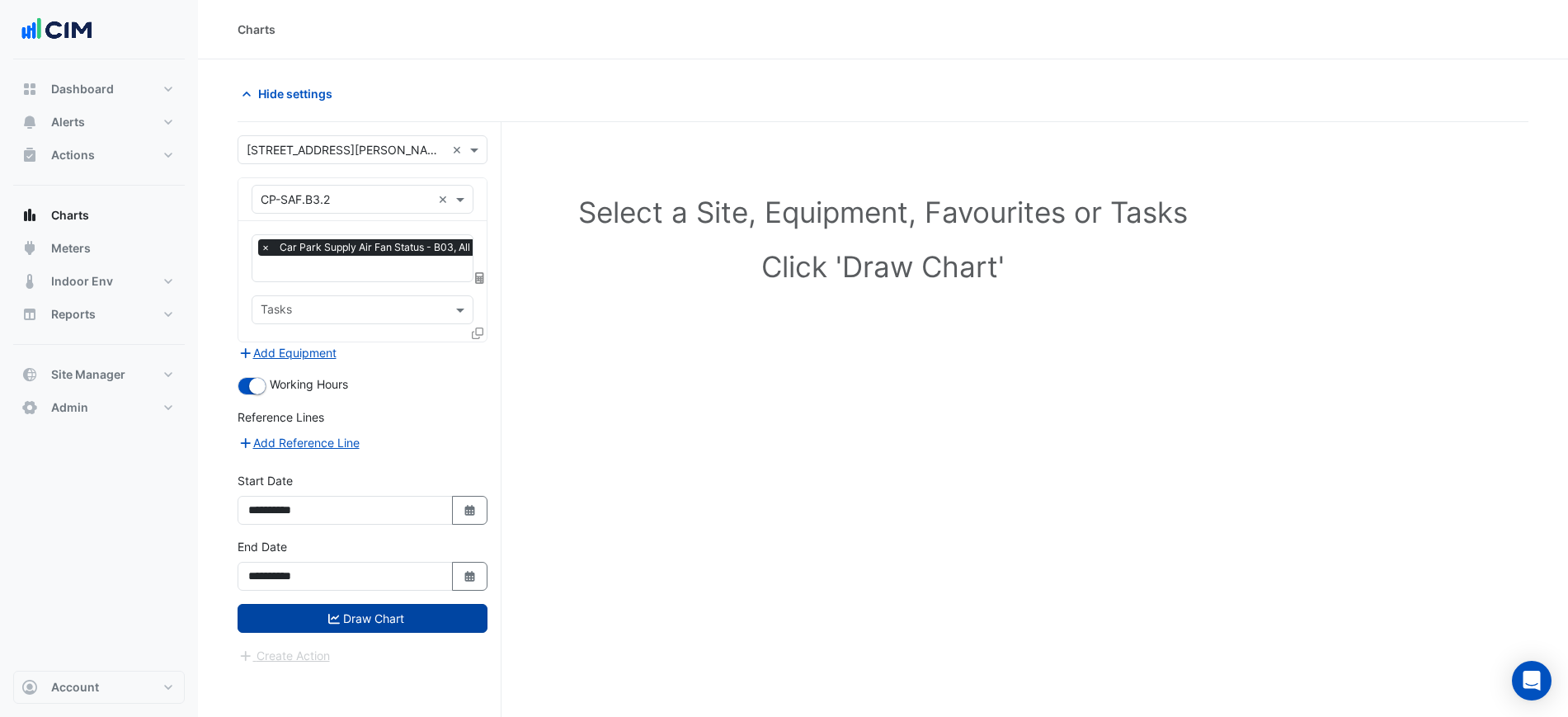
click at [339, 613] on button "Draw Chart" at bounding box center [362, 618] width 250 height 29
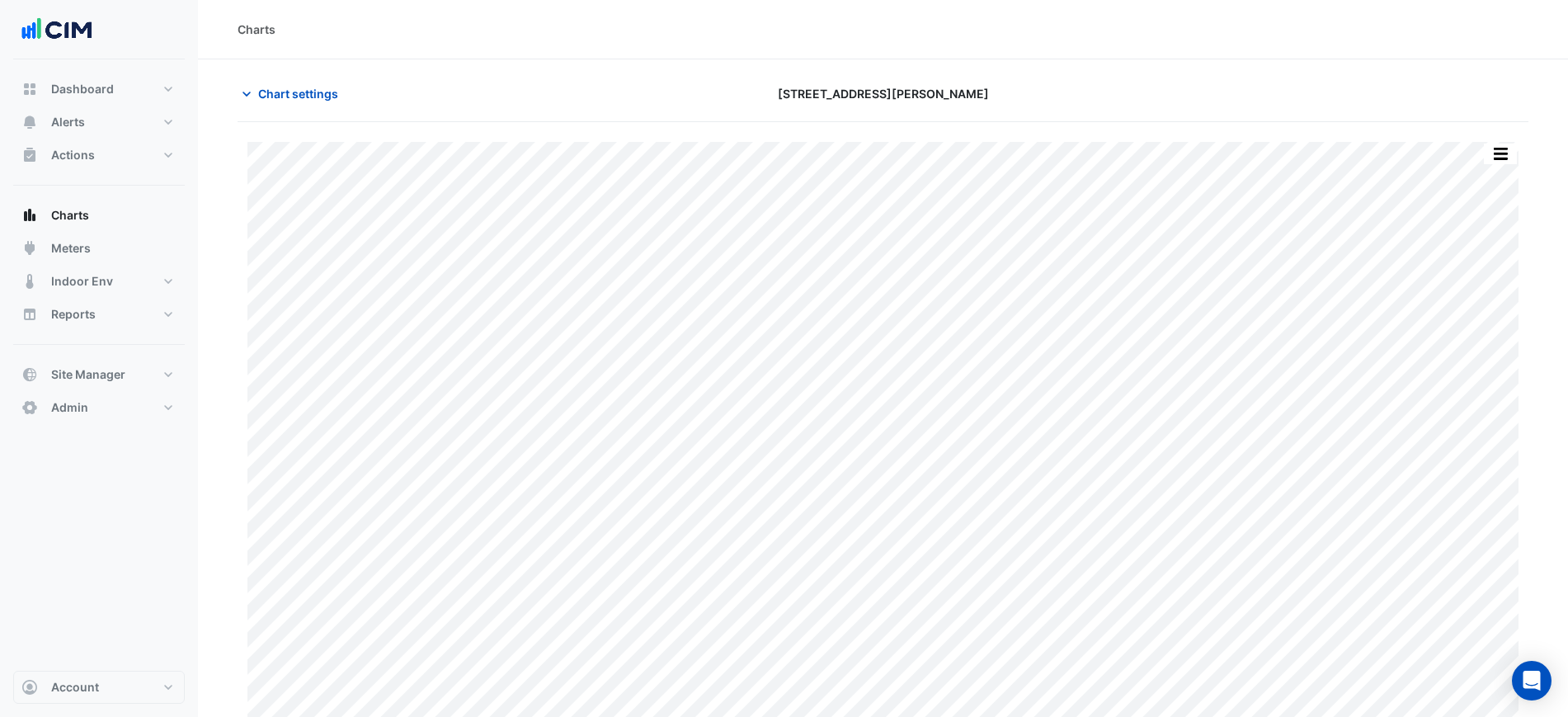
click at [306, 110] on div "Chart settings [STREET_ADDRESS][PERSON_NAME]" at bounding box center [883, 100] width 1291 height 43
click at [310, 97] on span "Chart settings" at bounding box center [298, 93] width 80 height 17
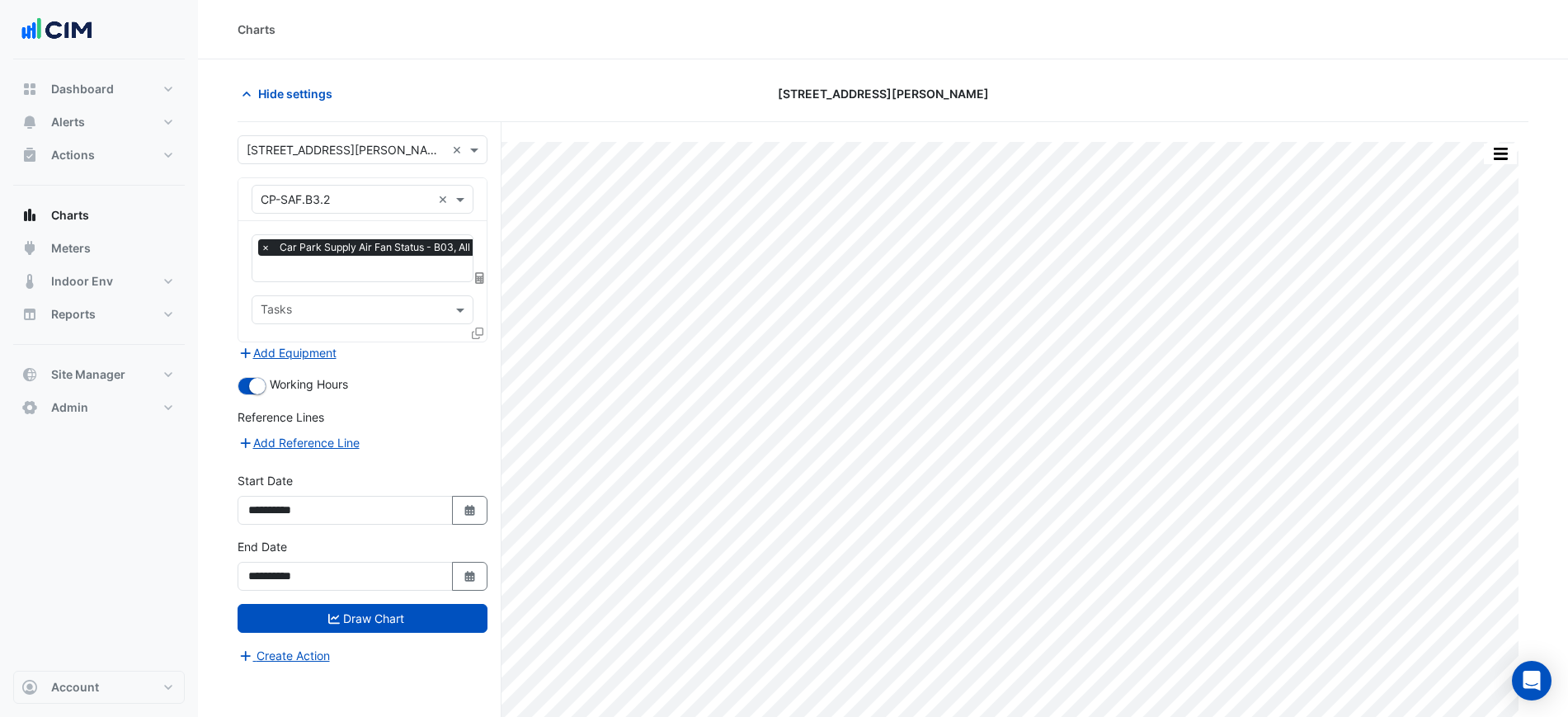
click at [365, 199] on input "text" at bounding box center [346, 199] width 171 height 17
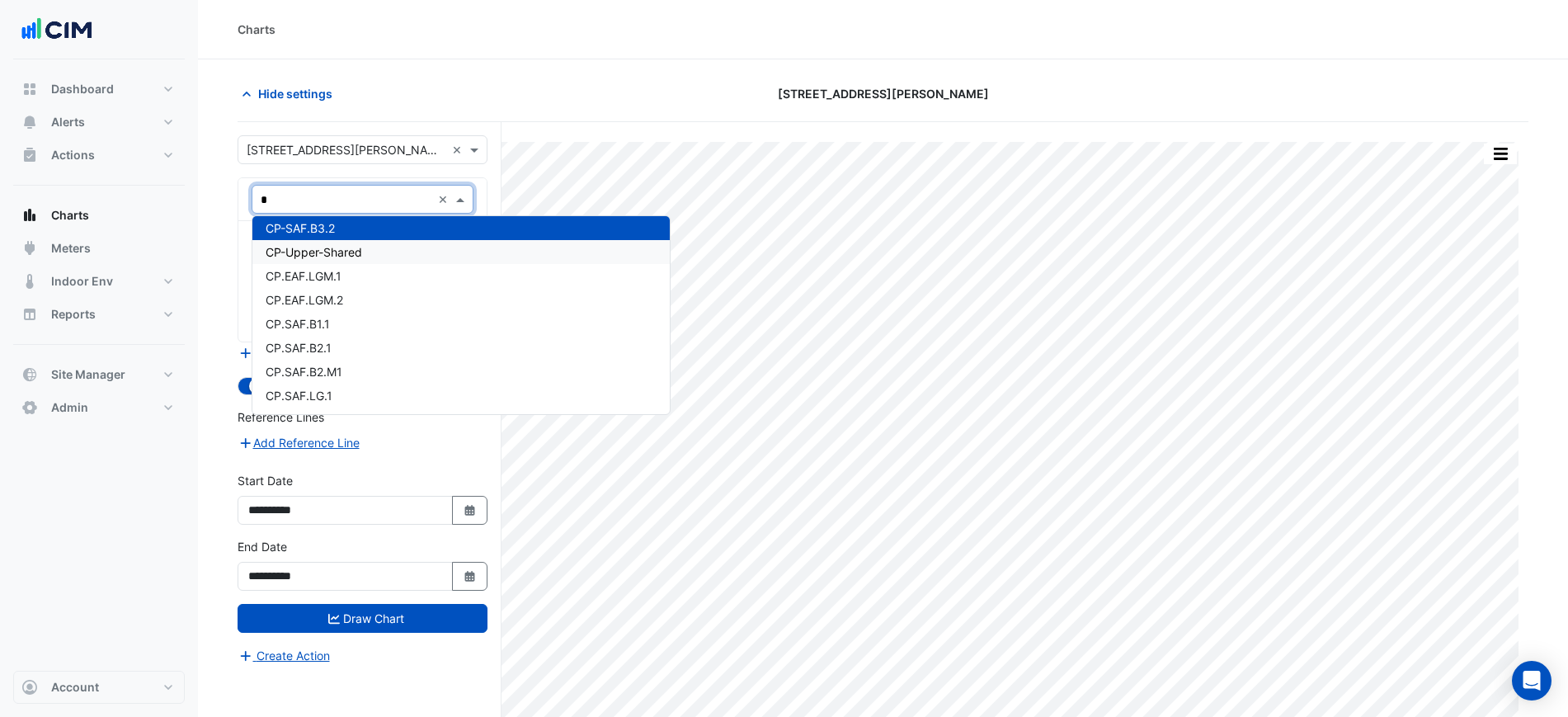
type input "**"
click at [347, 283] on div "CP.EAF.LGM.1" at bounding box center [362, 276] width 220 height 24
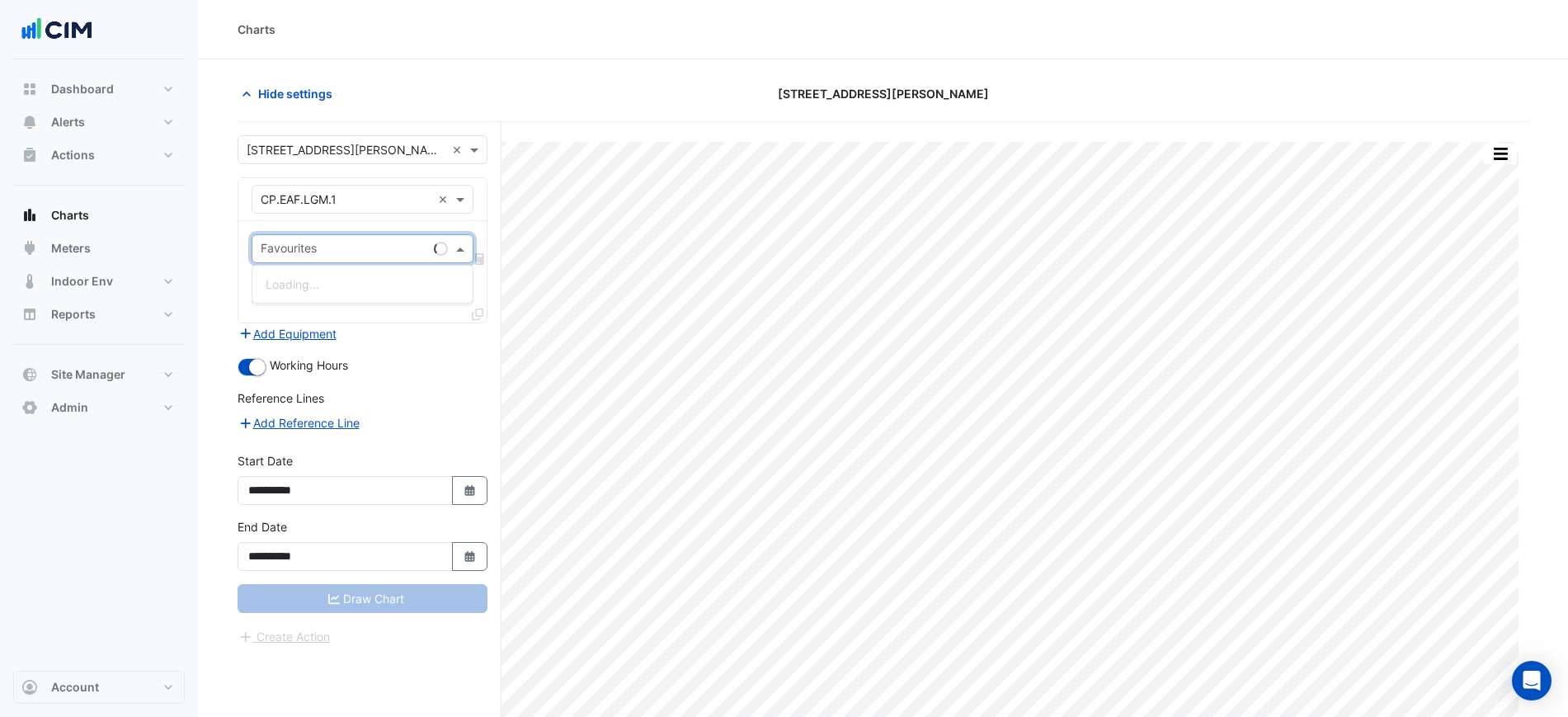
click at [350, 261] on div "Favourites" at bounding box center [362, 249] width 222 height 29
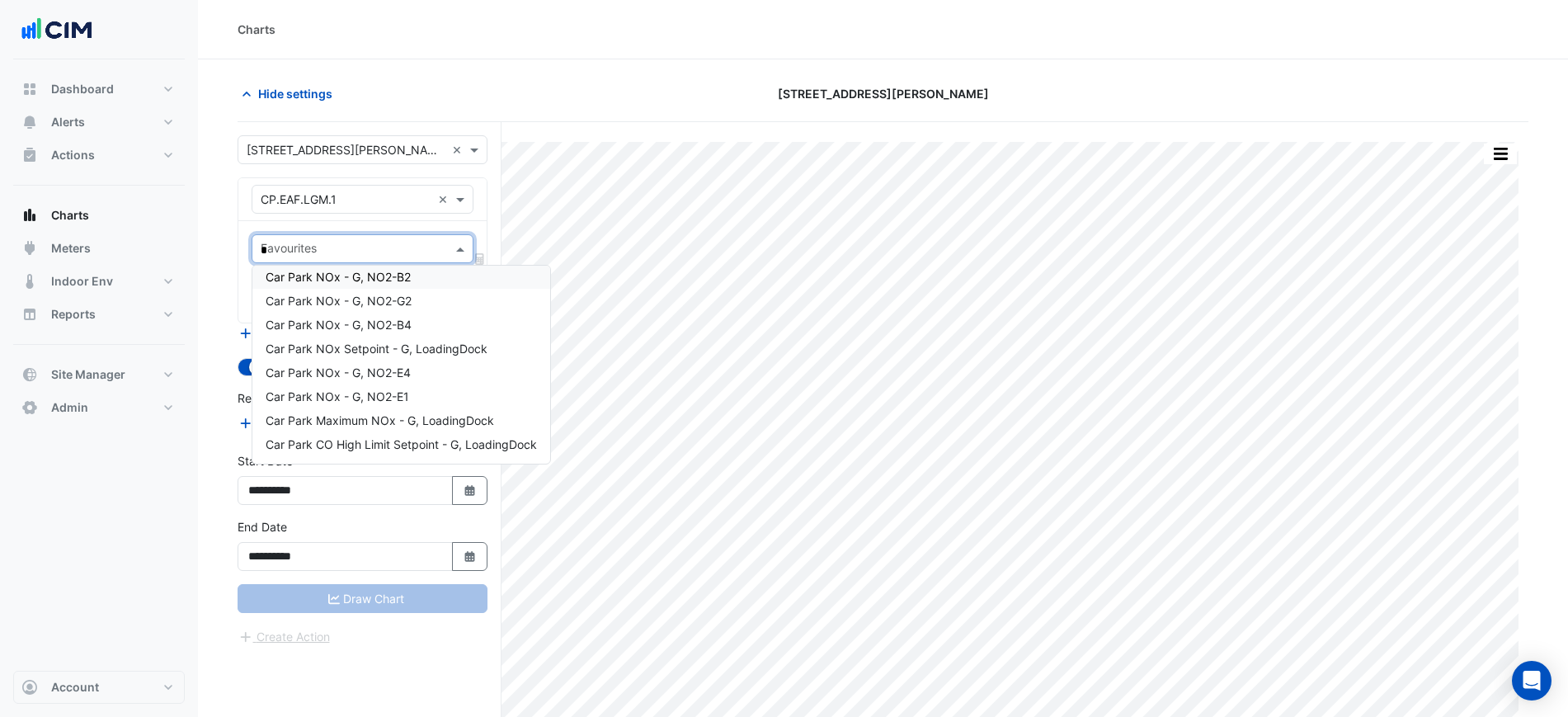
scroll to position [0, 0]
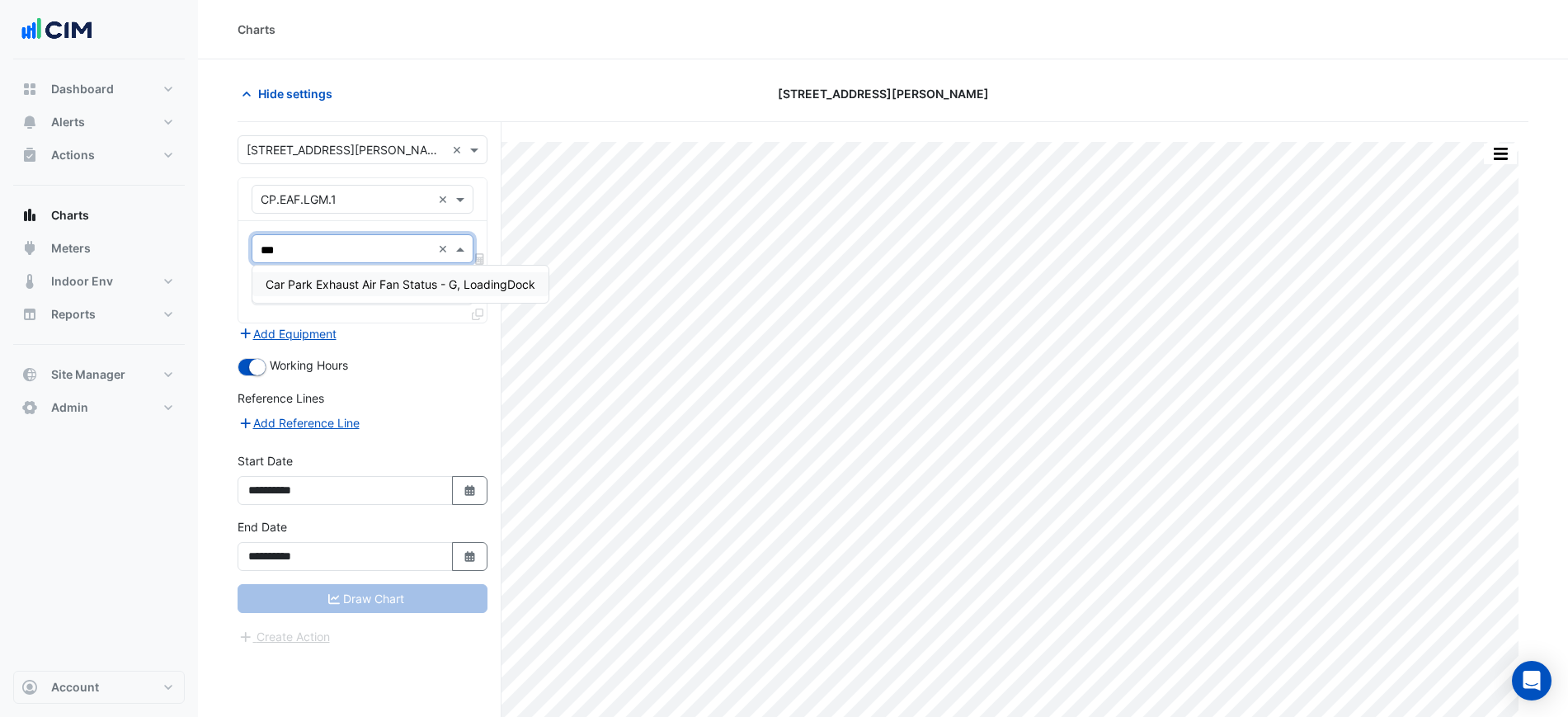
type input "****"
click at [391, 279] on span "Car Park Exhaust Air Fan Status - G, LoadingDock" at bounding box center [400, 283] width 270 height 14
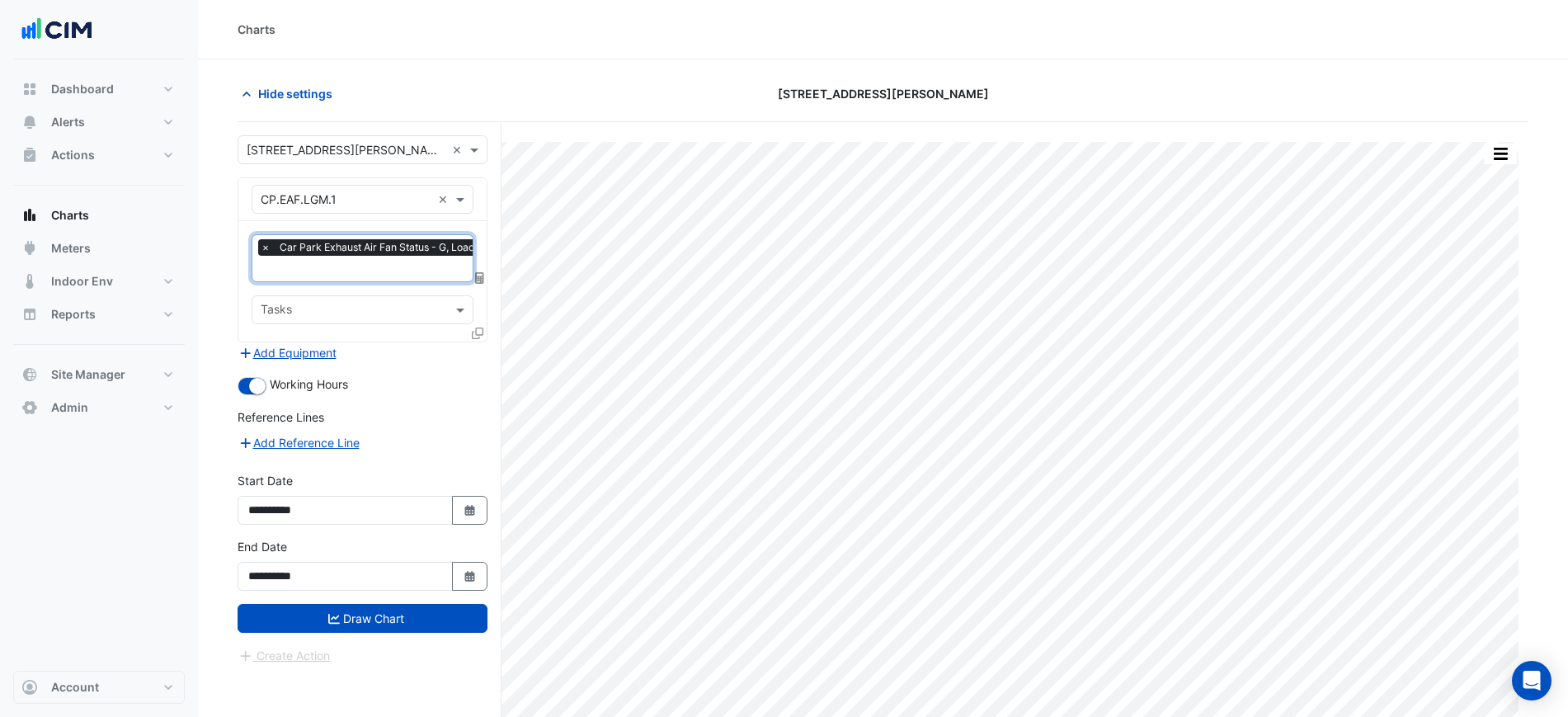
click at [359, 272] on input "text" at bounding box center [391, 270] width 262 height 17
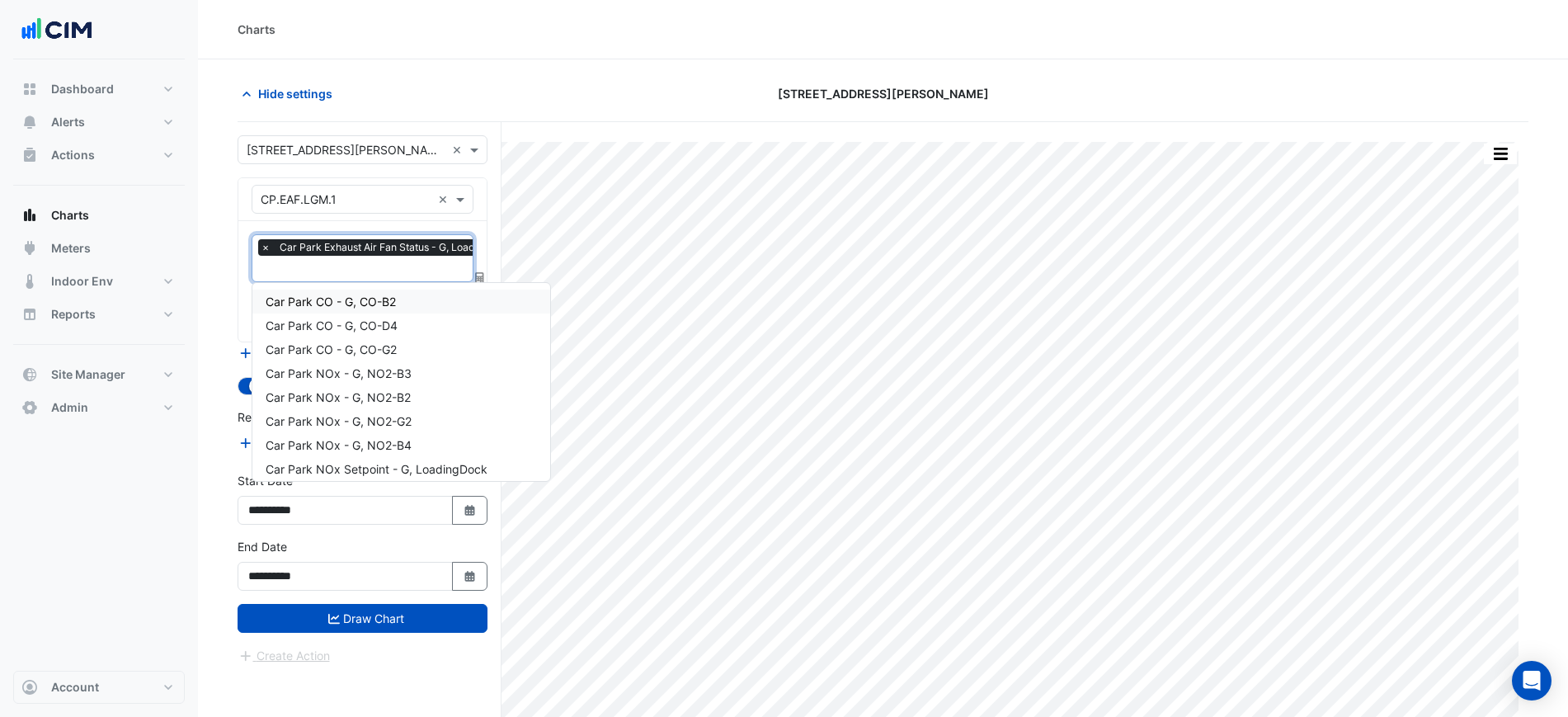
click at [351, 301] on span "Car Park CO - G, CO-B2" at bounding box center [330, 301] width 130 height 14
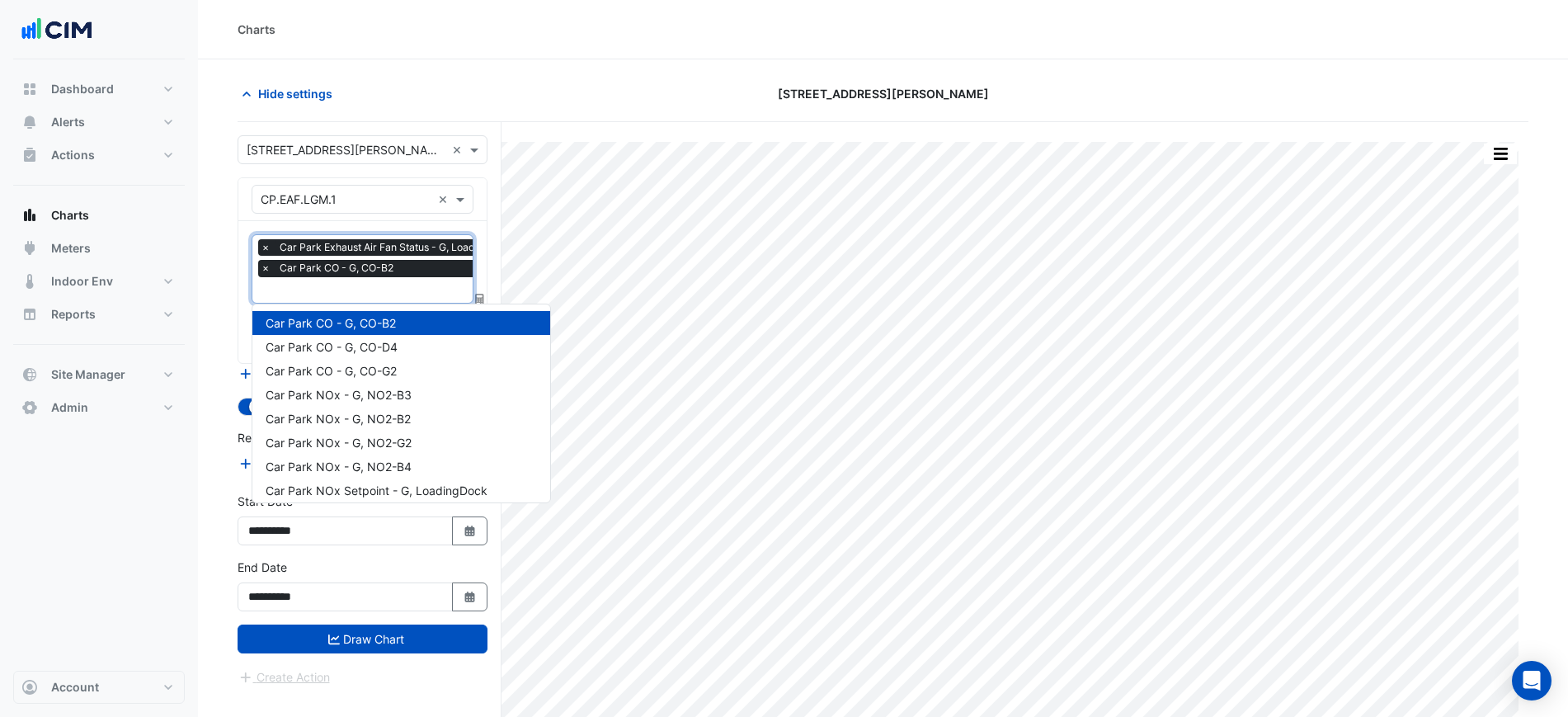
click at [344, 272] on span "Car Park CO - G, CO-B2" at bounding box center [336, 268] width 122 height 16
click at [354, 339] on span "Car Park CO - G, CO-D4" at bounding box center [331, 346] width 132 height 14
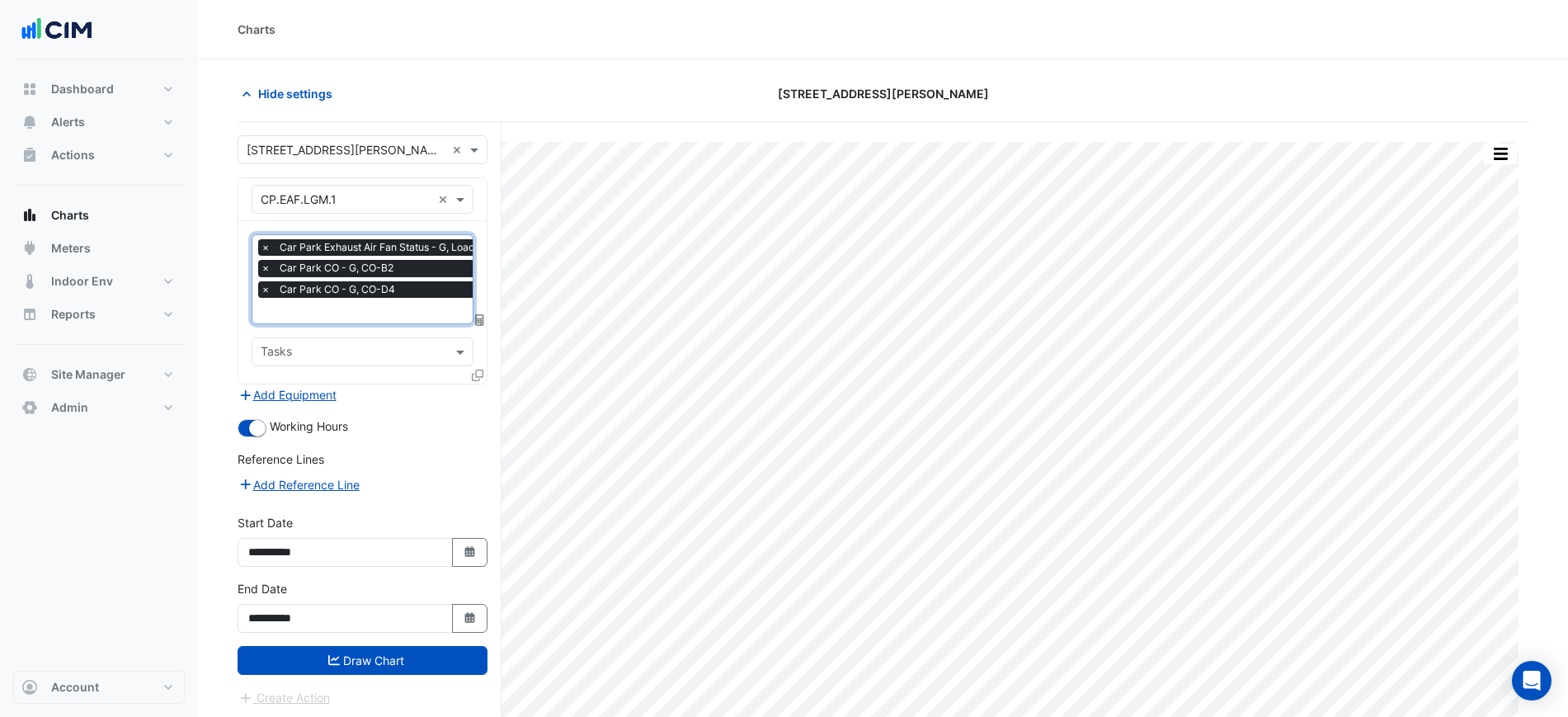
click at [359, 292] on span "Car Park CO - G, CO-D4" at bounding box center [337, 290] width 124 height 16
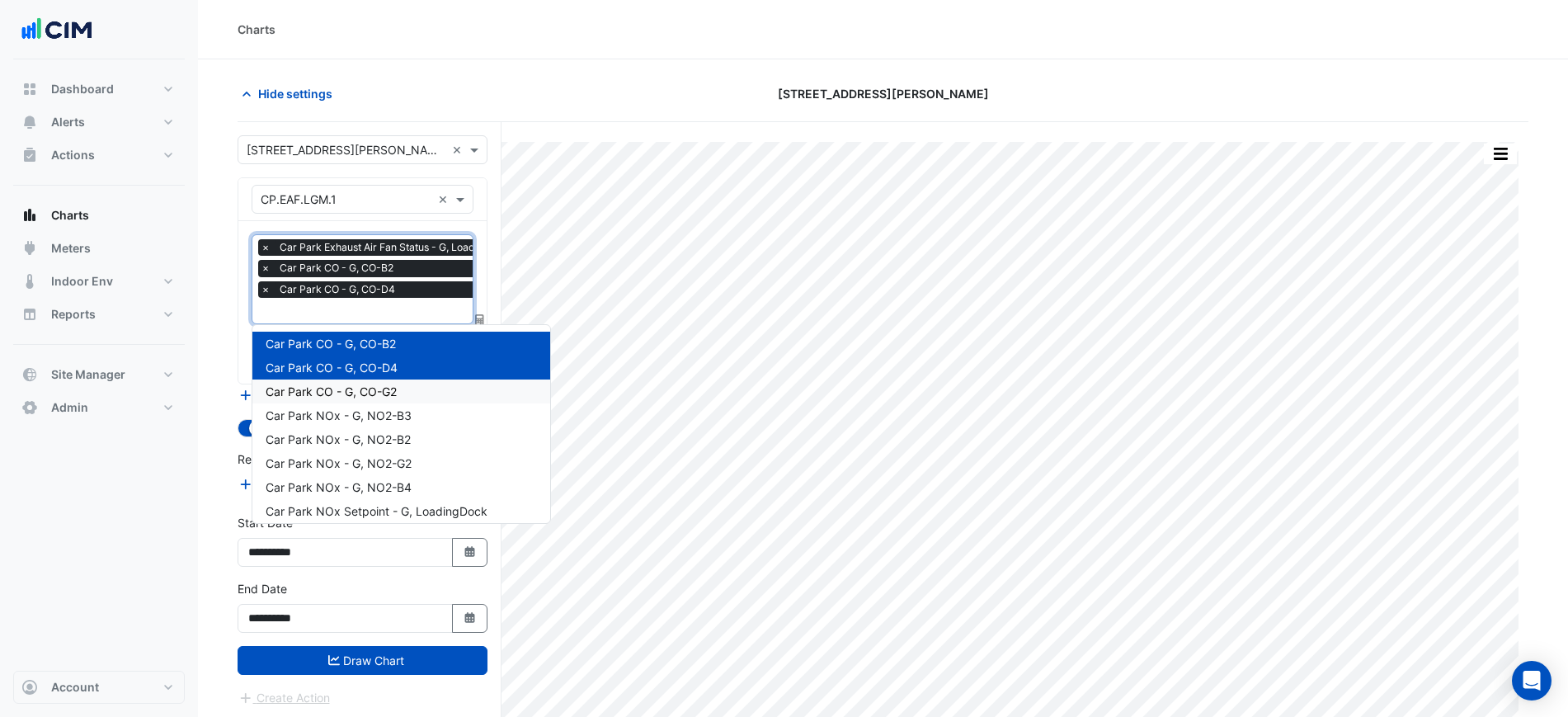
click at [365, 388] on span "Car Park CO - G, CO-G2" at bounding box center [330, 391] width 131 height 14
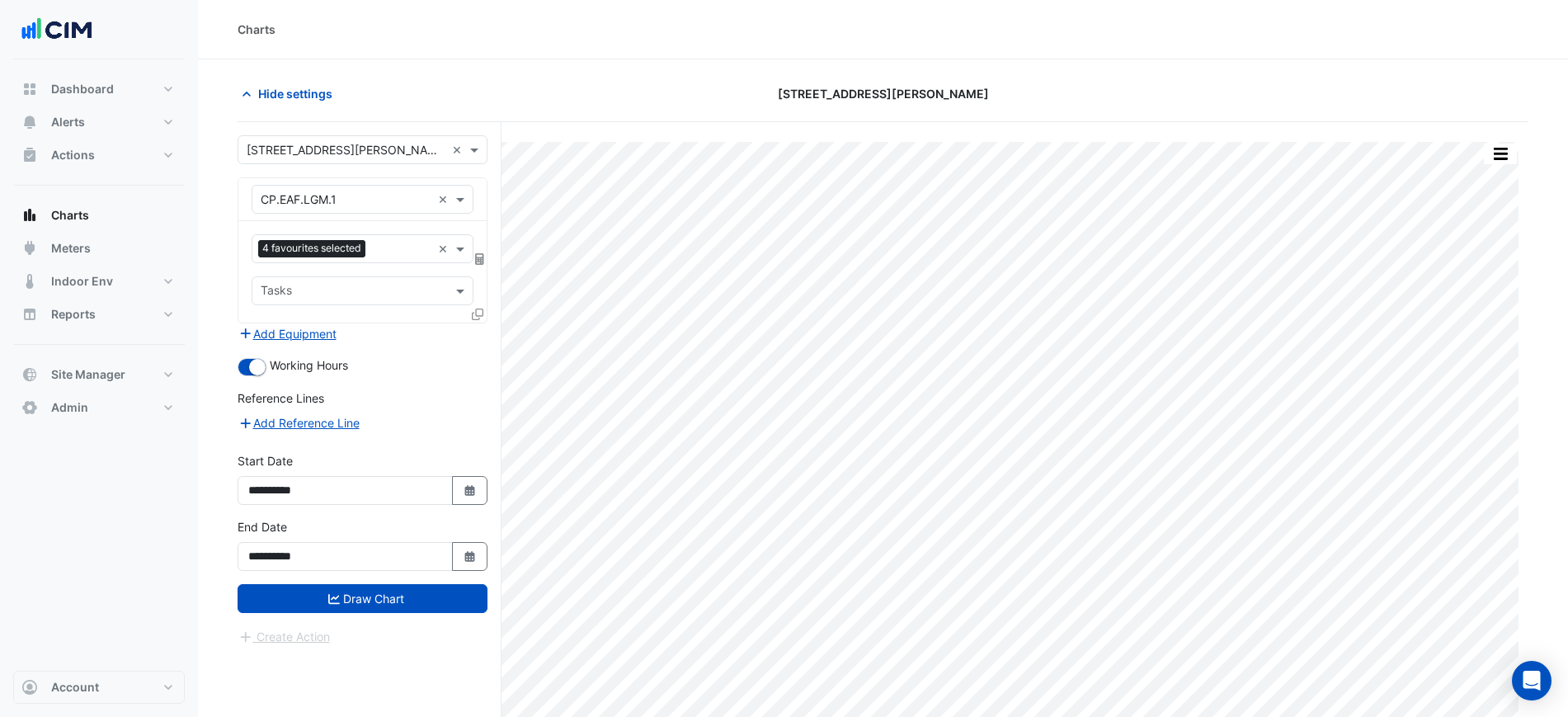
click at [371, 306] on div "4 favourites selected × Tasks" at bounding box center [362, 272] width 248 height 101
click at [368, 257] on div "4 favourites selected" at bounding box center [313, 250] width 111 height 21
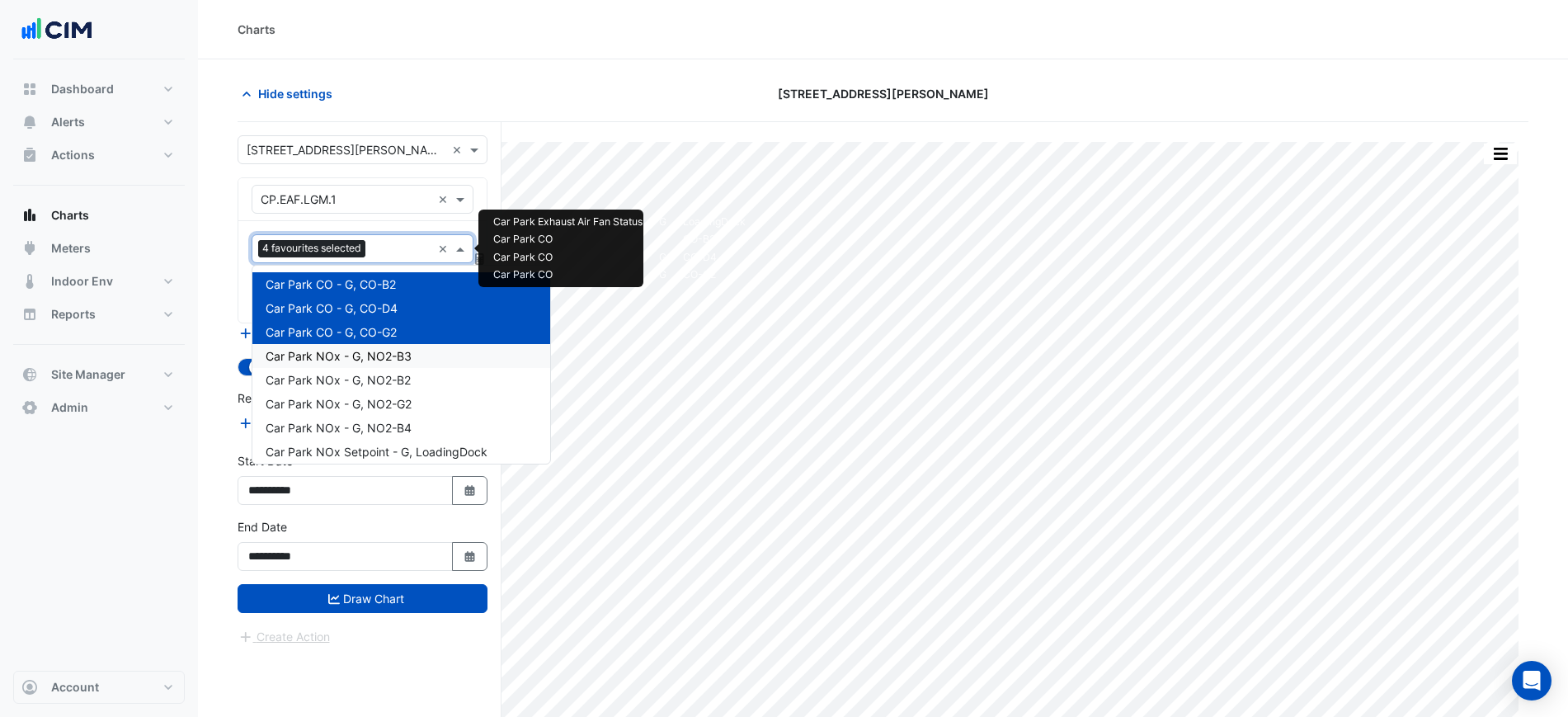
click at [364, 353] on span "Car Park NOx - G, NO2-B3" at bounding box center [338, 355] width 146 height 14
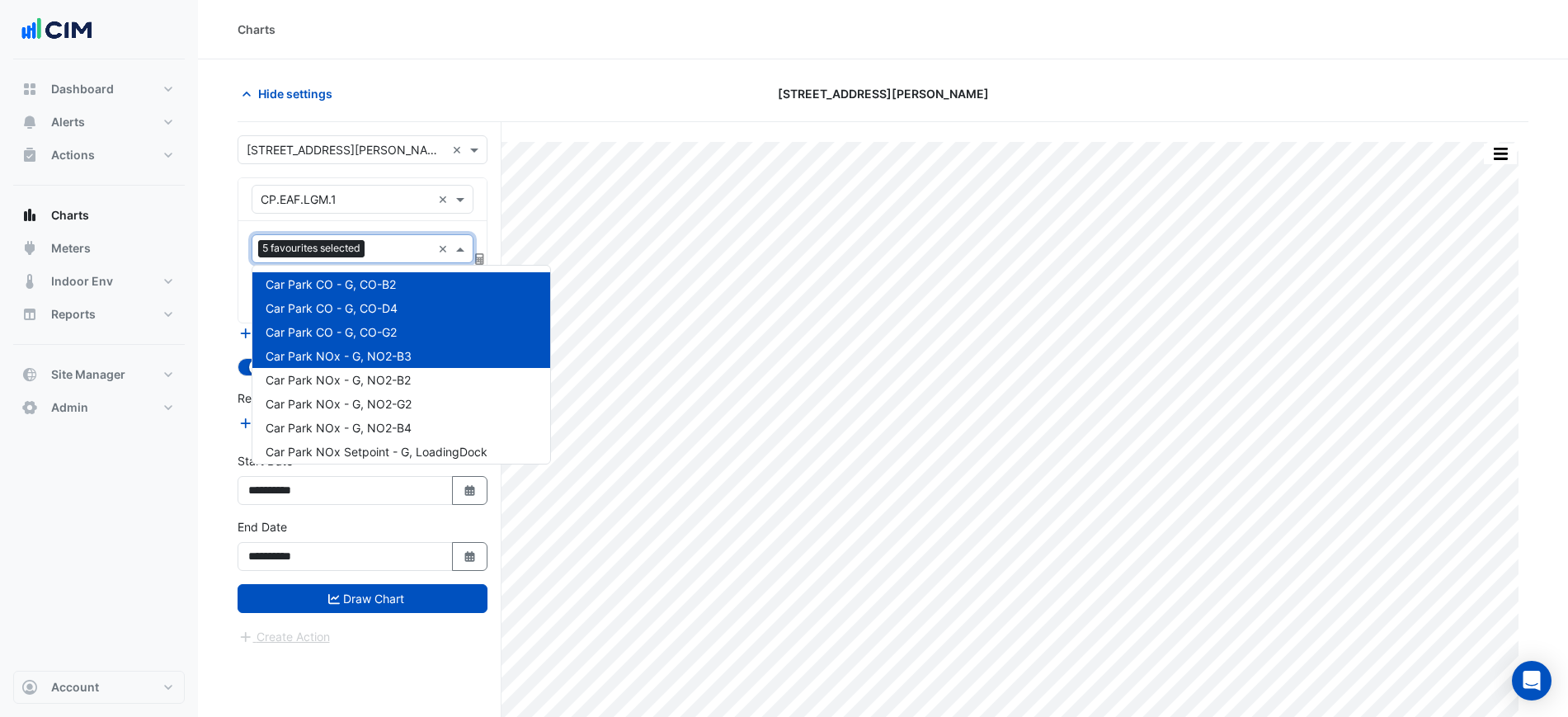
click at [362, 259] on div "5 favourites selected" at bounding box center [313, 250] width 110 height 21
click at [377, 360] on span "Car Park NOx - G, NO2-B3" at bounding box center [338, 355] width 146 height 14
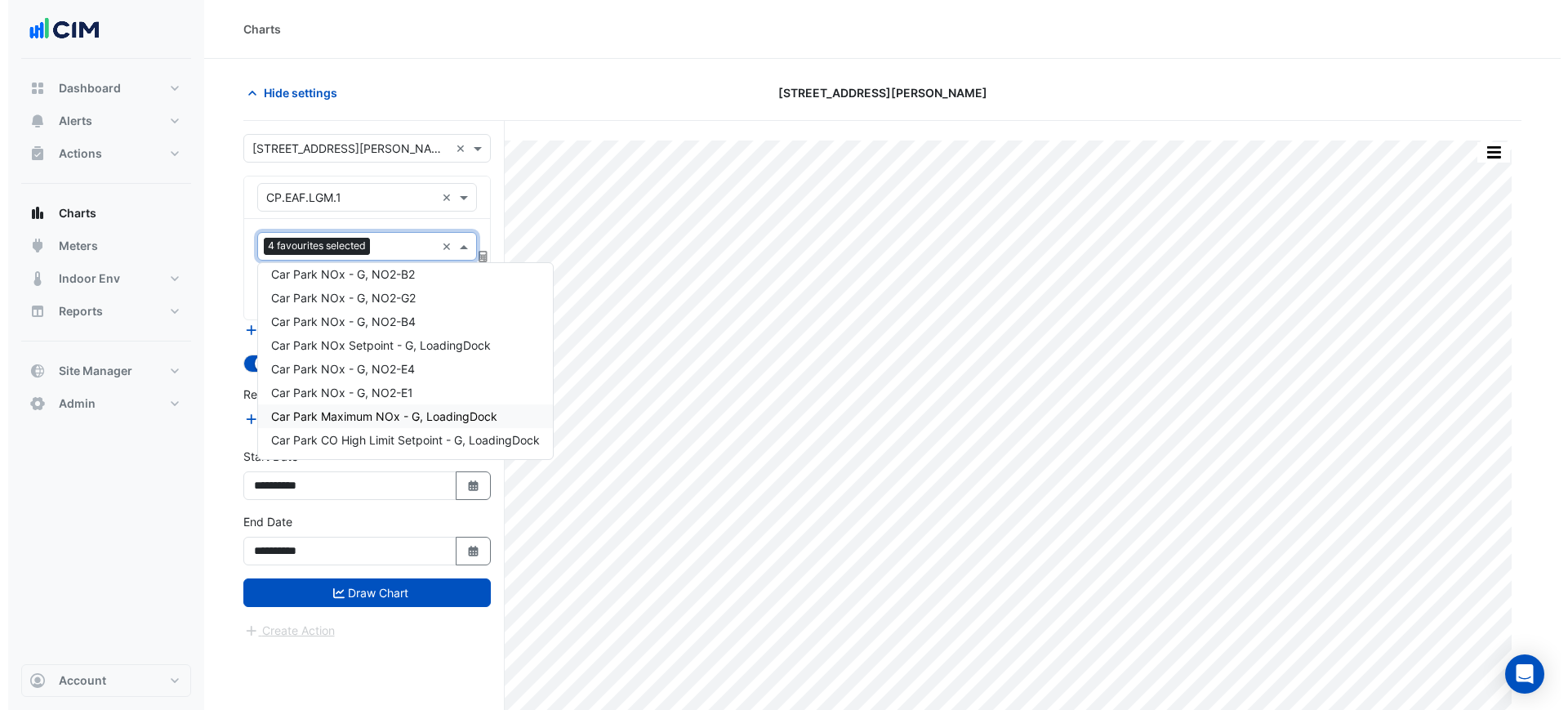
scroll to position [149, 0]
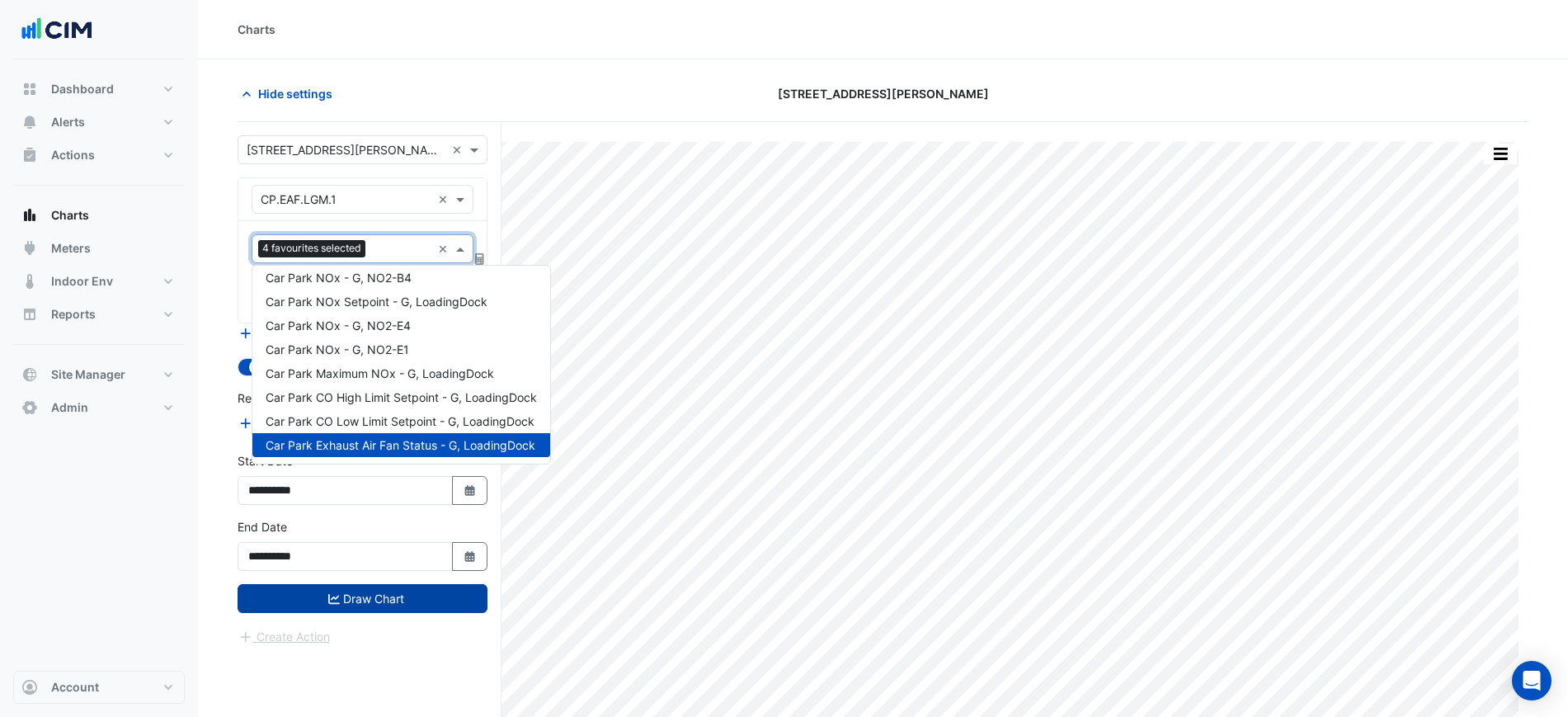
click at [408, 591] on button "Draw Chart" at bounding box center [362, 598] width 250 height 29
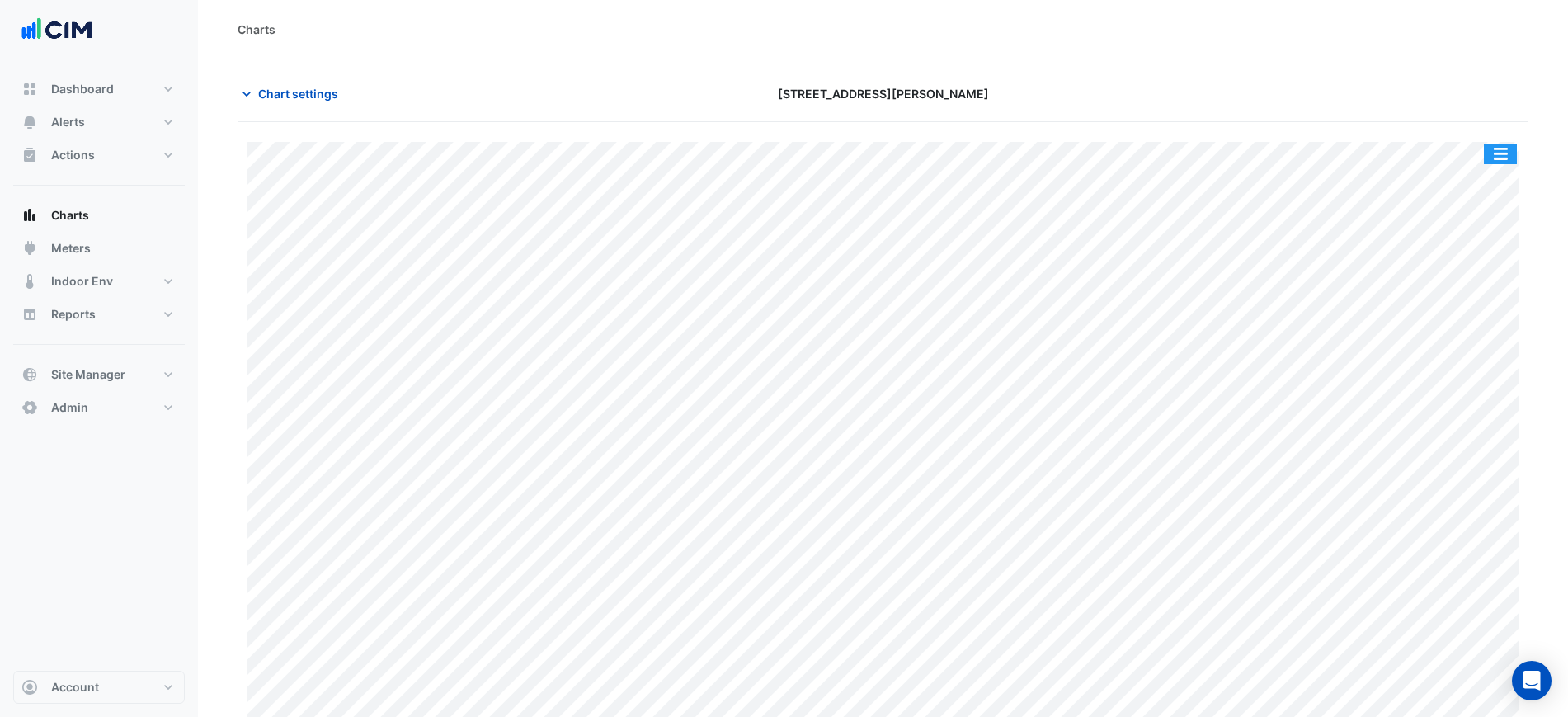
click at [1492, 146] on button "button" at bounding box center [1500, 154] width 33 height 21
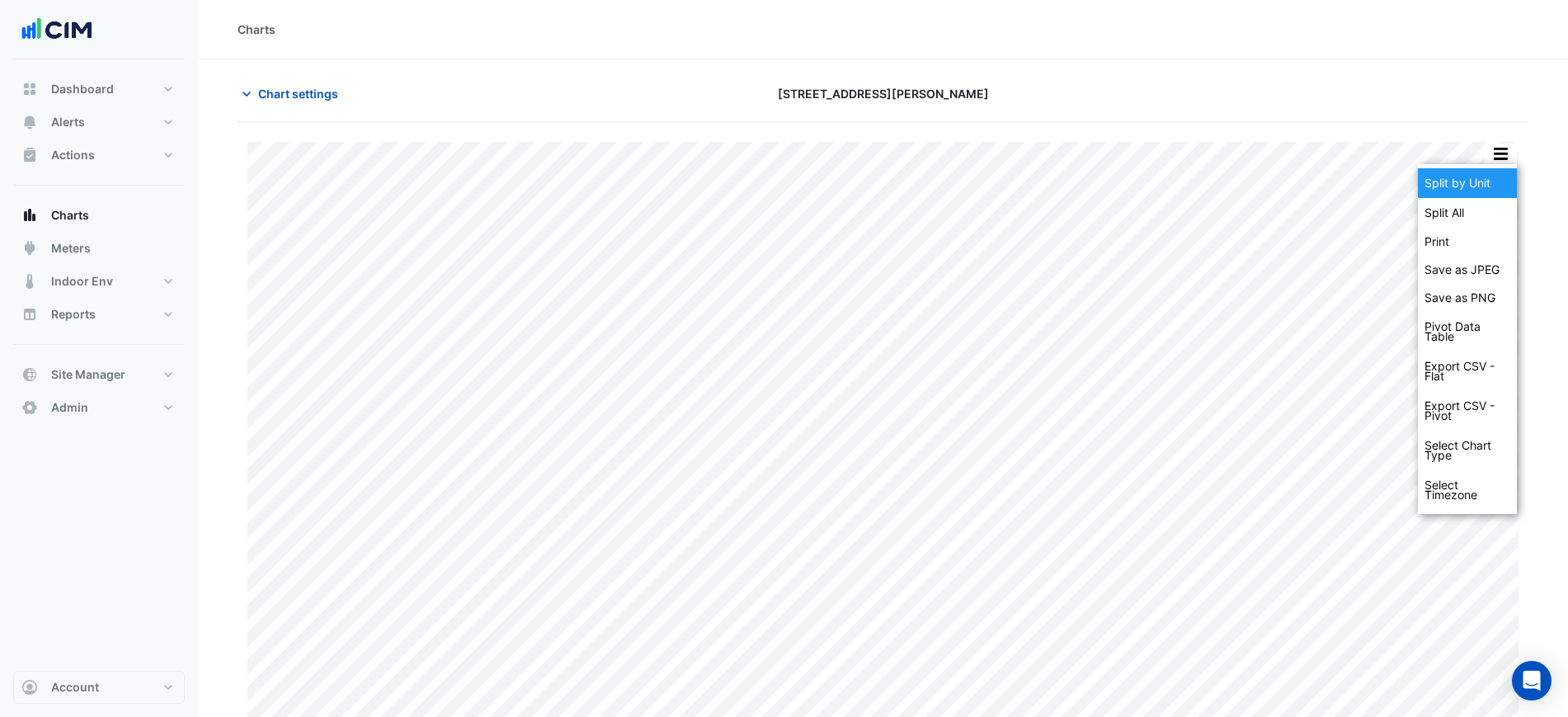
click at [1493, 173] on div "Split by Unit" at bounding box center [1467, 183] width 99 height 30
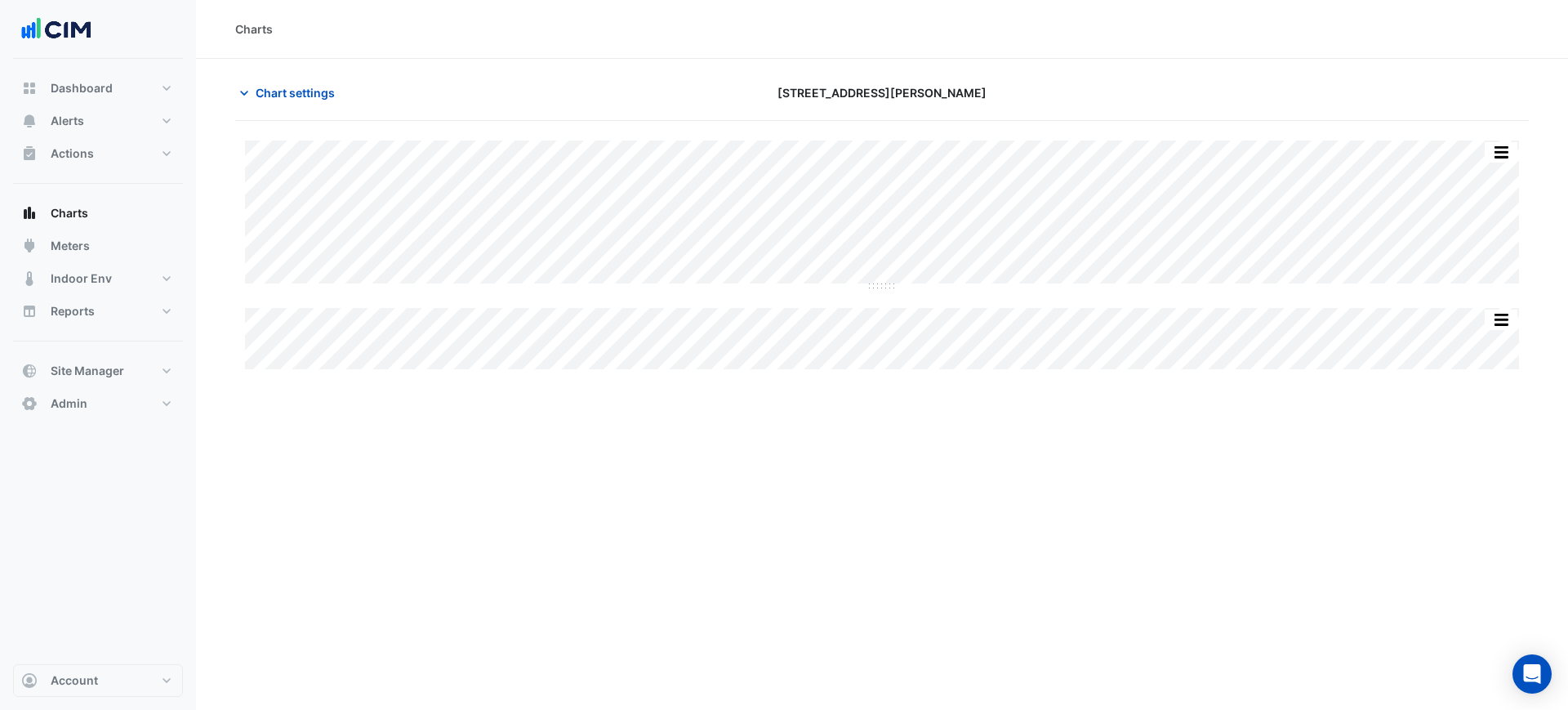
click at [342, 113] on div "Chart settings [STREET_ADDRESS][PERSON_NAME]" at bounding box center [881, 99] width 1294 height 42
click at [327, 99] on span "Chart settings" at bounding box center [295, 92] width 79 height 17
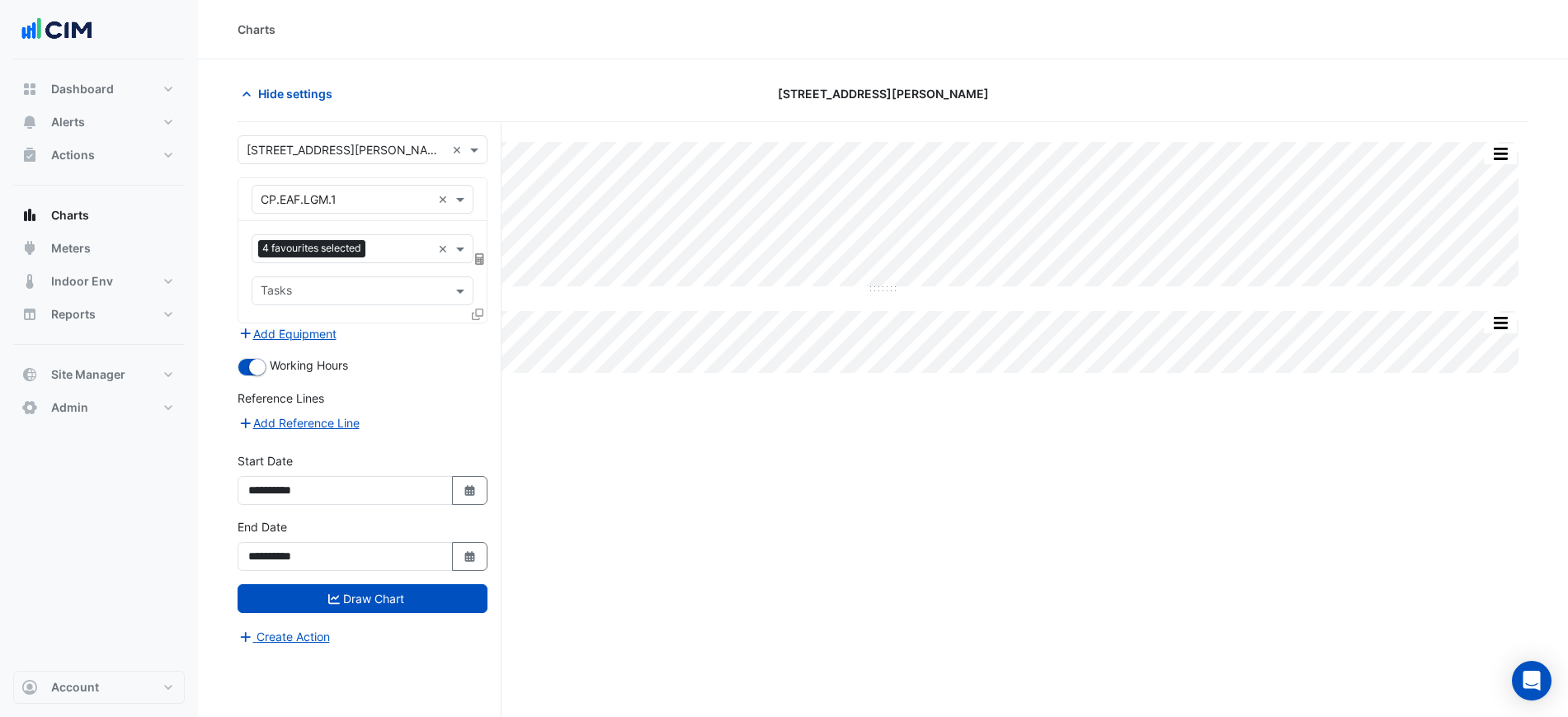
click at [478, 315] on icon at bounding box center [477, 314] width 12 height 12
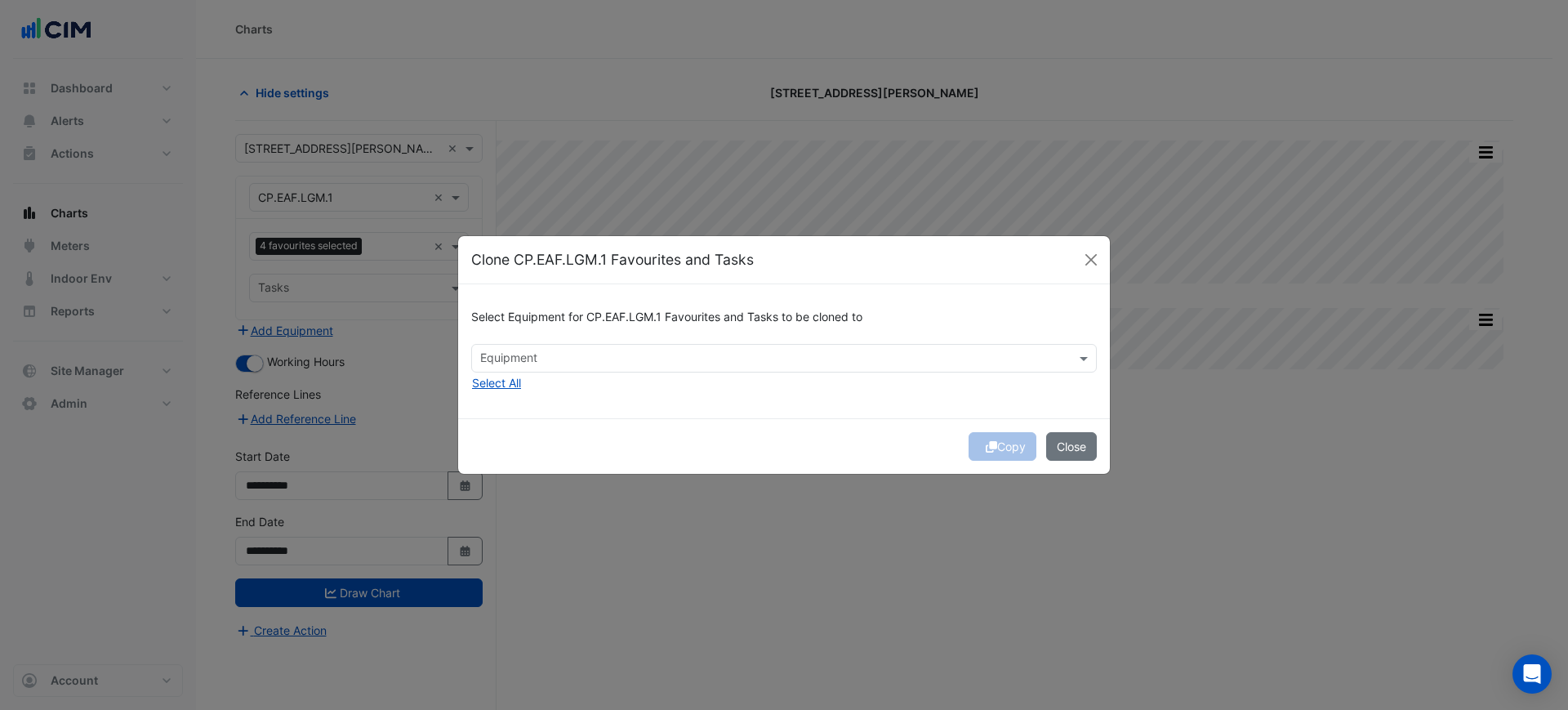
click at [628, 361] on input "text" at bounding box center [775, 359] width 589 height 17
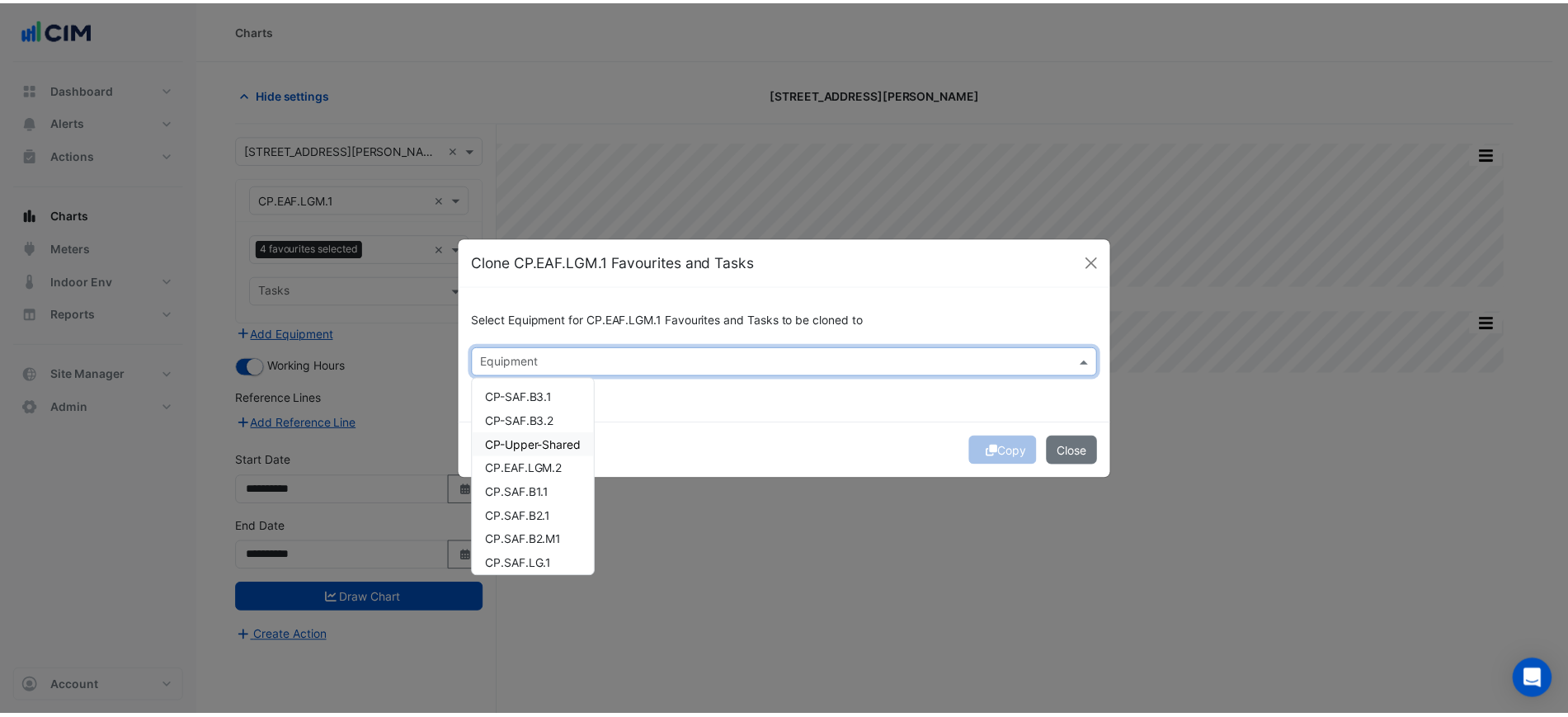
scroll to position [31, 0]
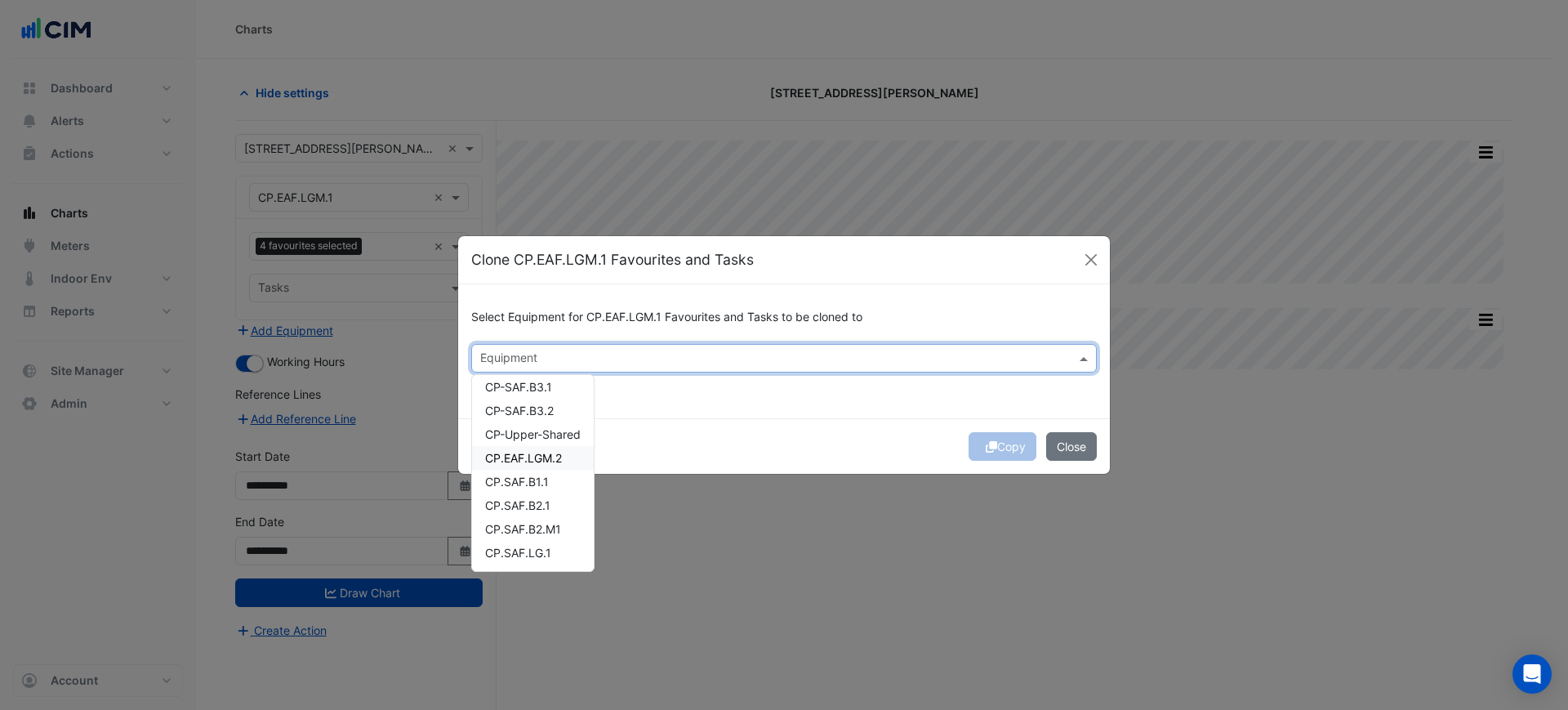
click at [556, 461] on span "CP.EAF.LGM.2" at bounding box center [524, 457] width 77 height 13
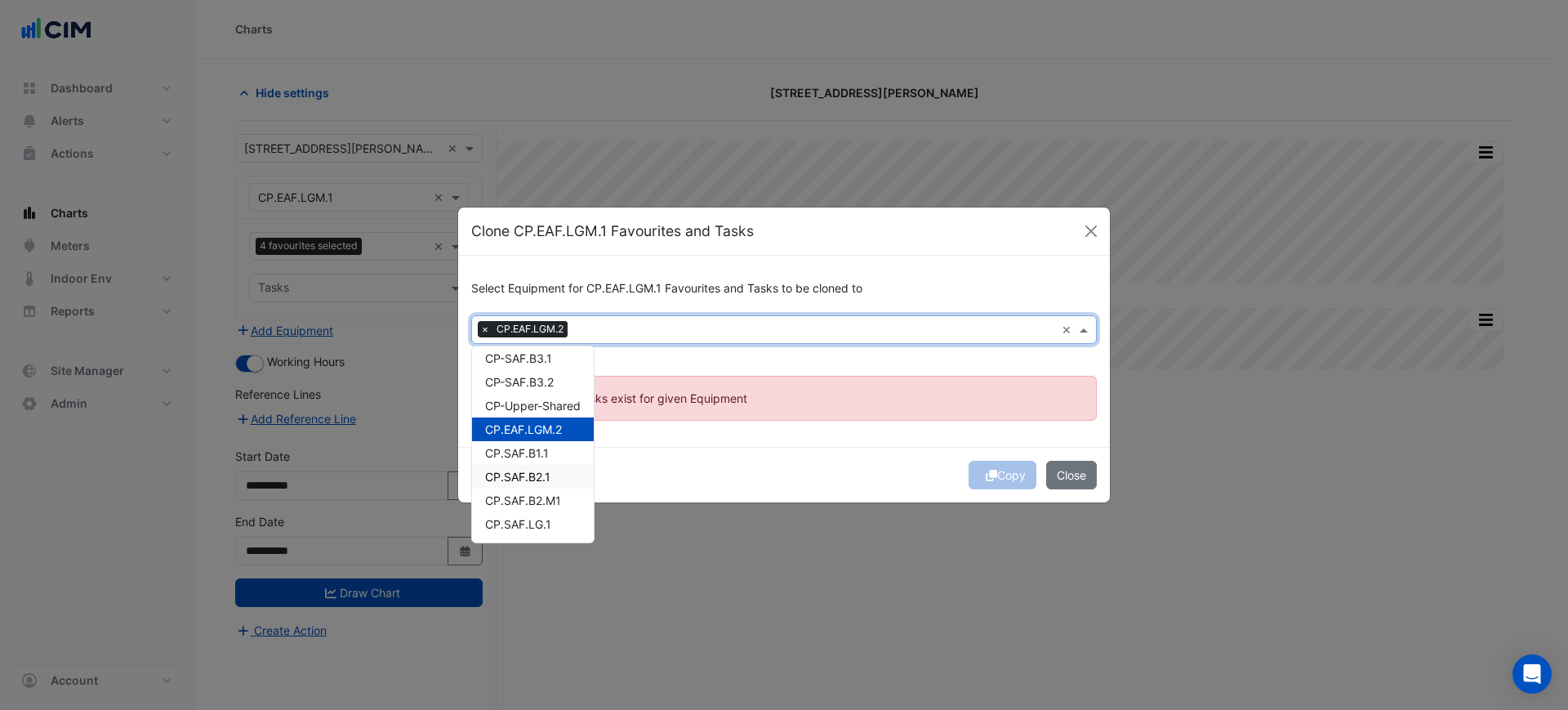
click at [721, 455] on div "Copy Close" at bounding box center [784, 474] width 652 height 56
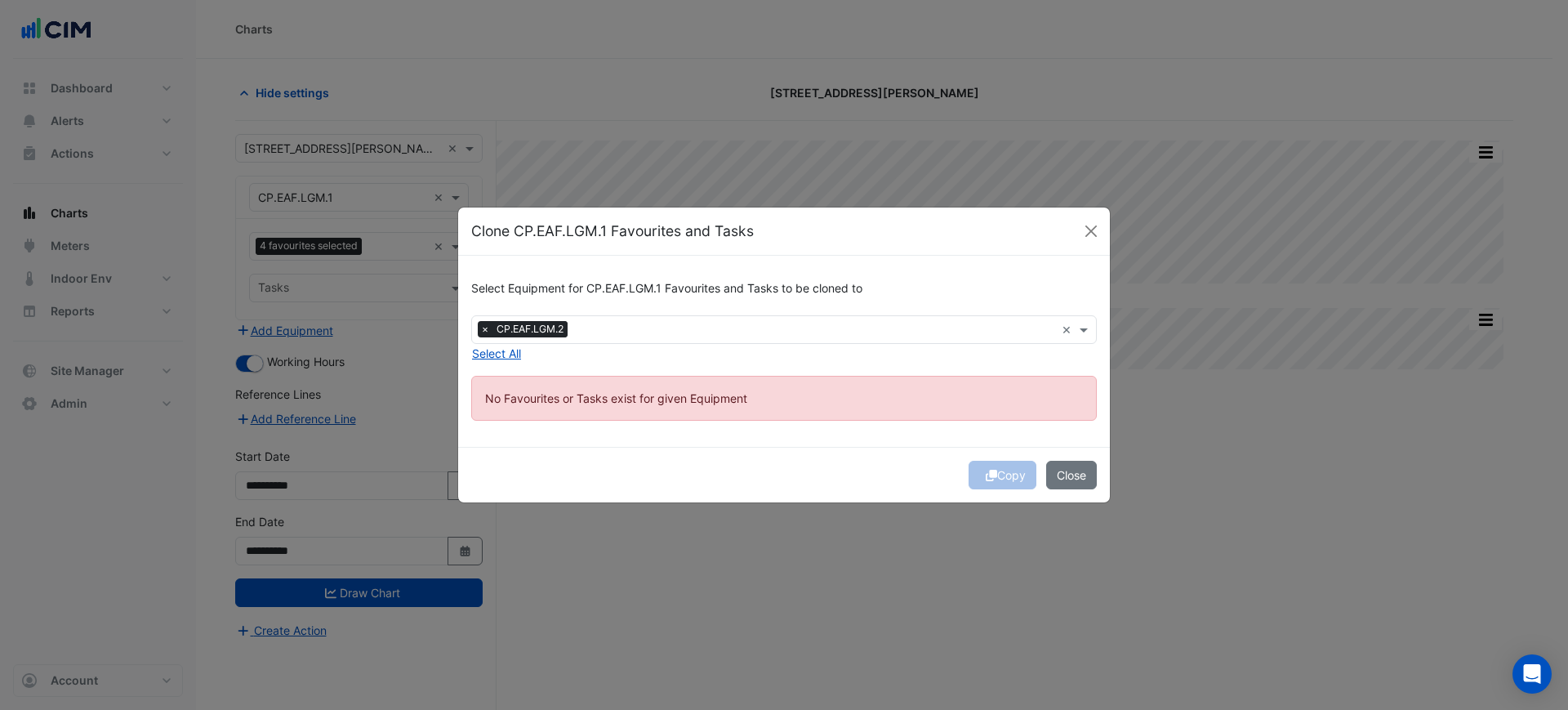
click at [627, 323] on input "text" at bounding box center [815, 331] width 481 height 17
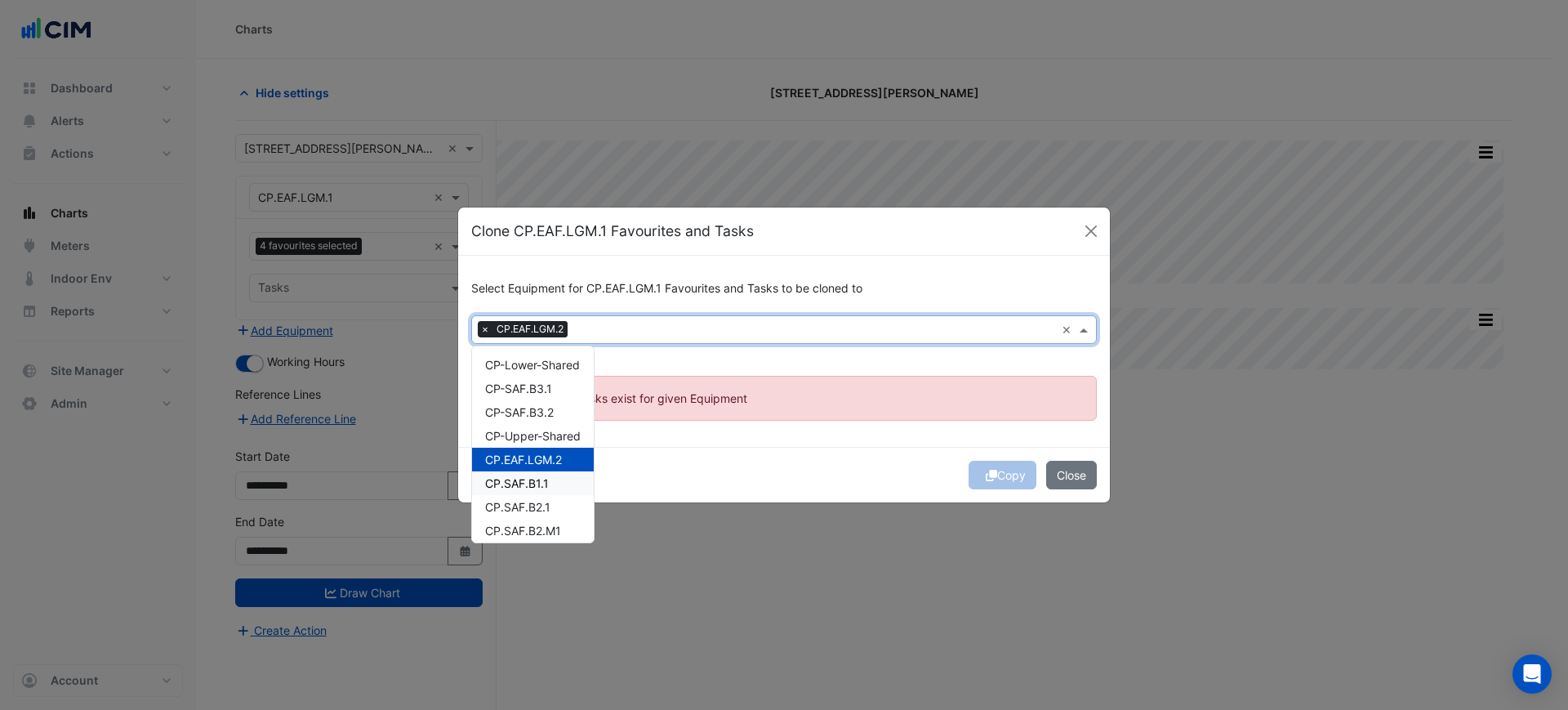
click at [564, 481] on div "CP.SAF.B1.1" at bounding box center [533, 483] width 122 height 23
click at [551, 459] on span "CP.EAF.LGM.2" at bounding box center [524, 459] width 77 height 13
drag, startPoint x: 1058, startPoint y: 473, endPoint x: 683, endPoint y: 424, distance: 378.2
click at [1060, 473] on button "Close" at bounding box center [1071, 475] width 50 height 29
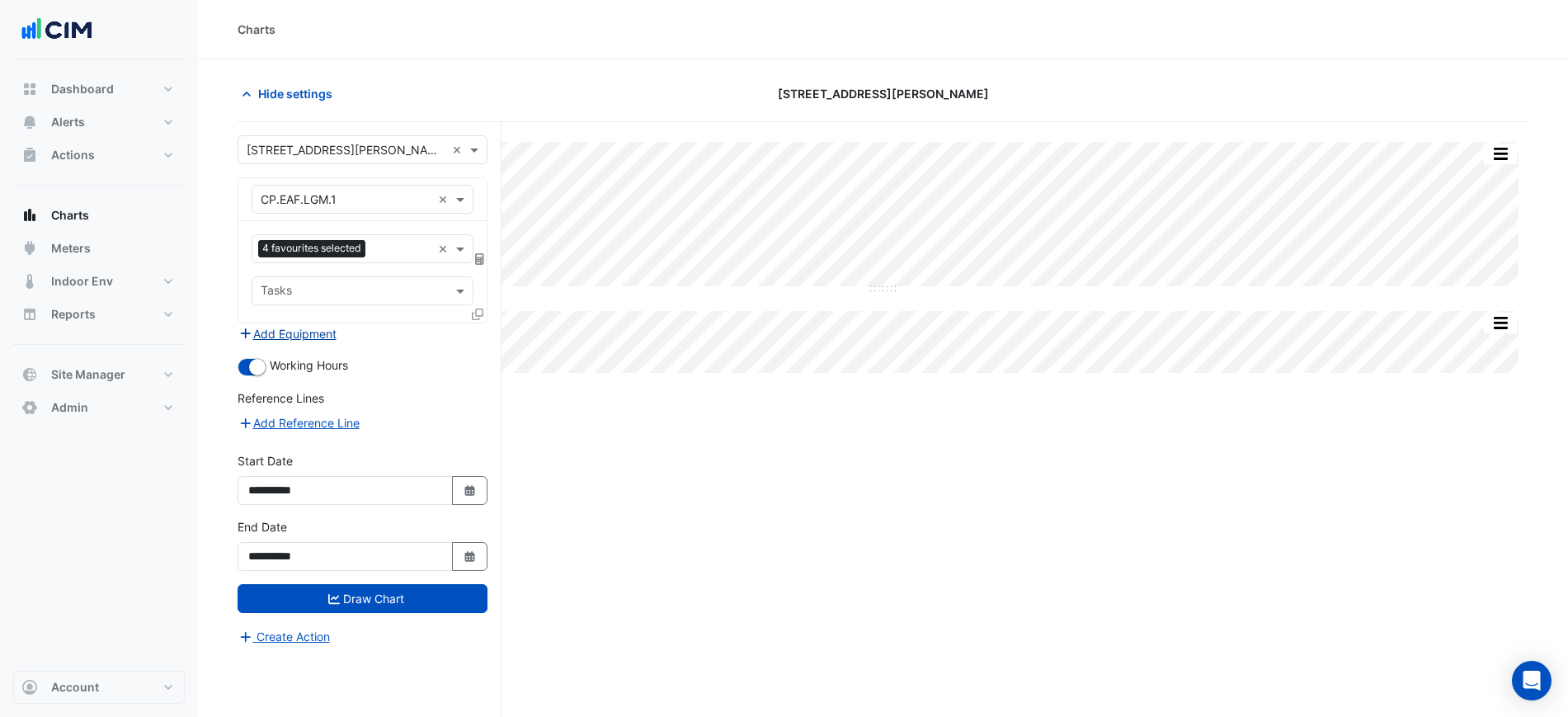
click at [301, 339] on button "Add Equipment" at bounding box center [287, 333] width 100 height 19
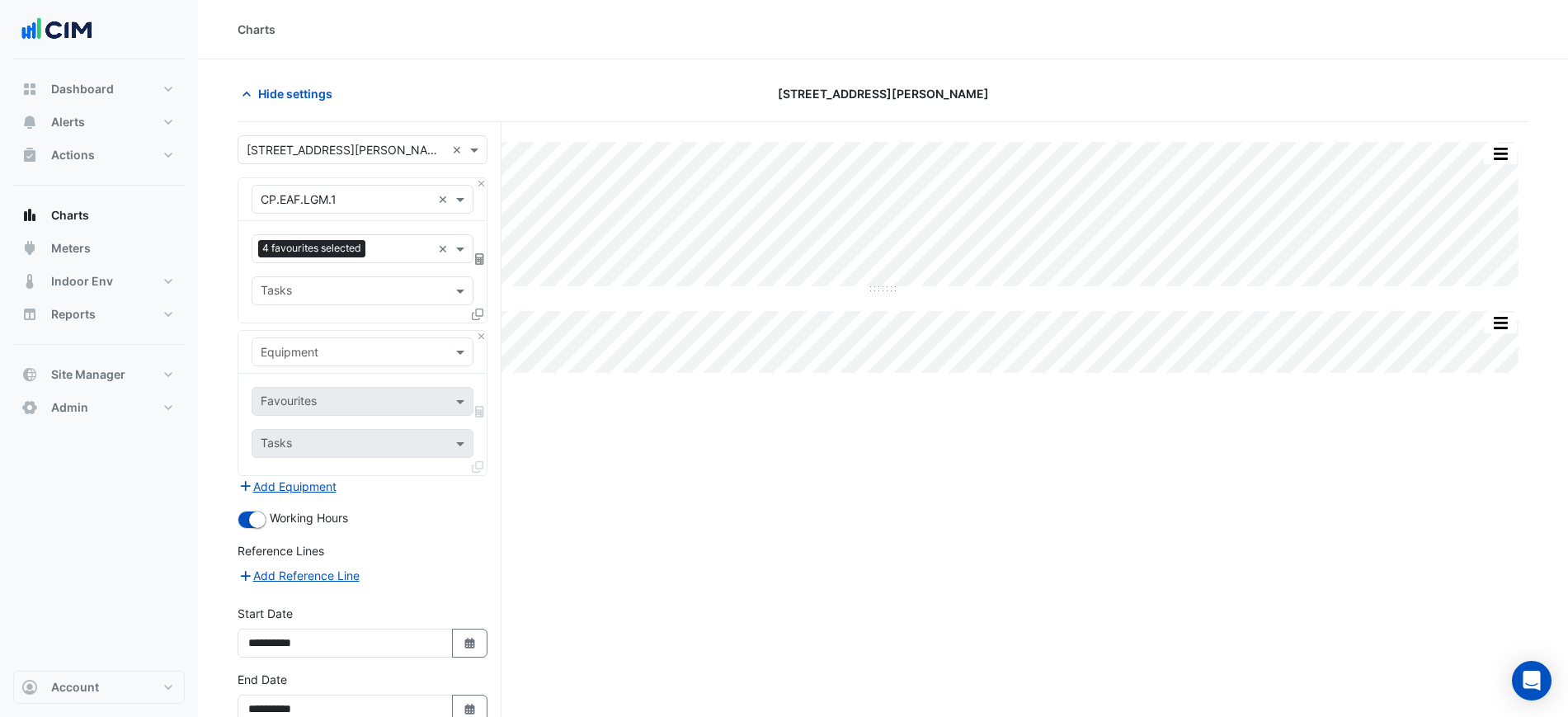
click at [324, 352] on input "text" at bounding box center [346, 352] width 171 height 17
click at [329, 345] on input "******" at bounding box center [346, 352] width 171 height 17
paste input "*****"
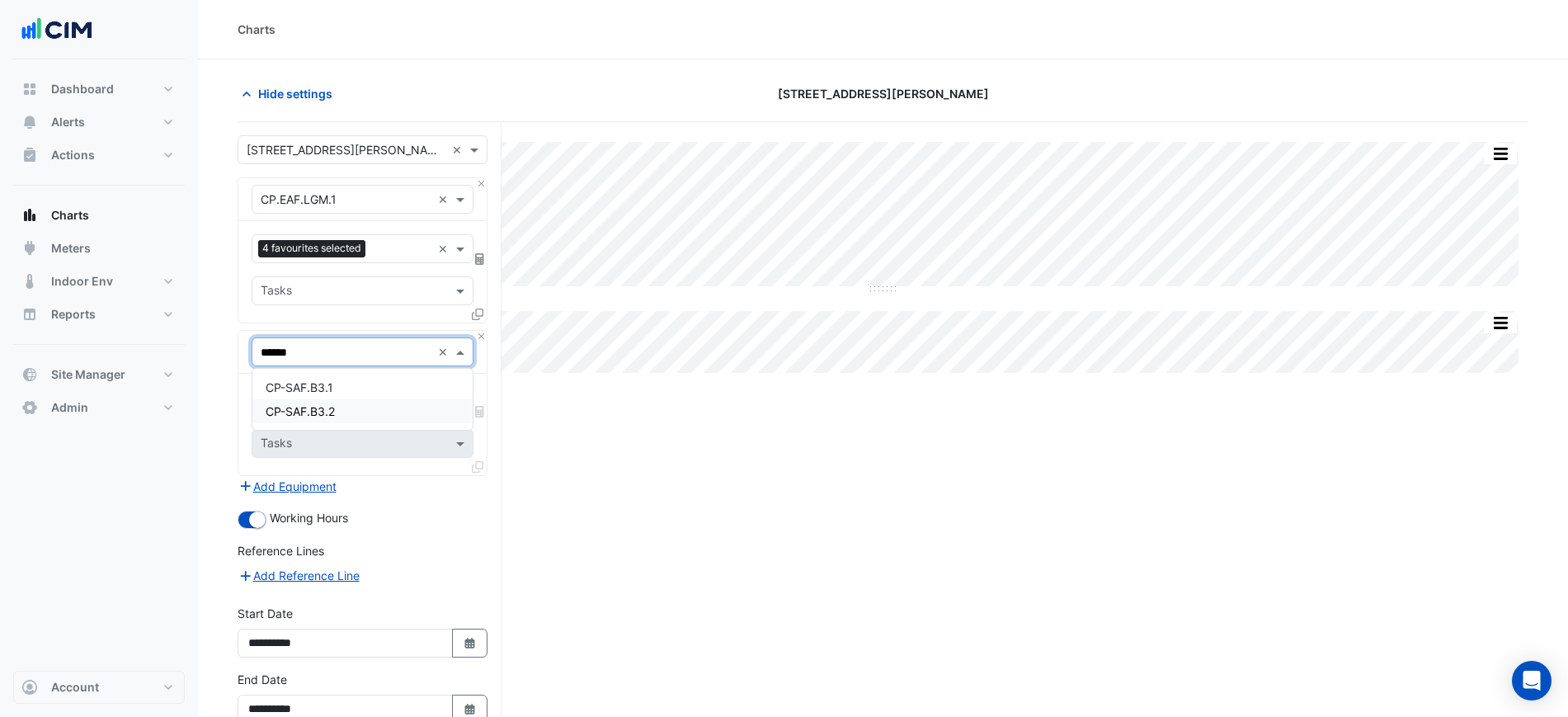
type input "**********"
click at [348, 382] on div "CP.SAF.LG.1" at bounding box center [362, 387] width 220 height 24
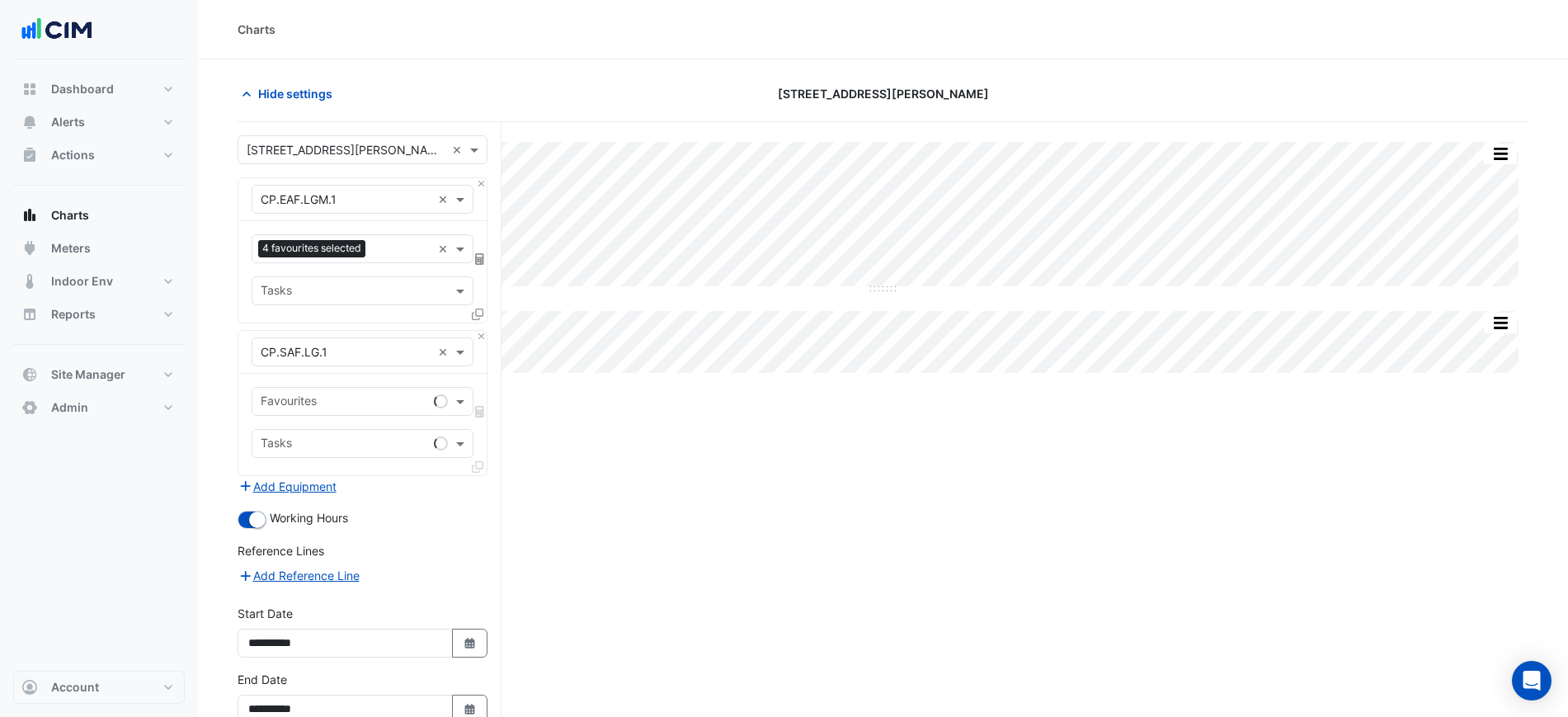
click at [348, 385] on div "Favourites Tasks" at bounding box center [362, 425] width 248 height 101
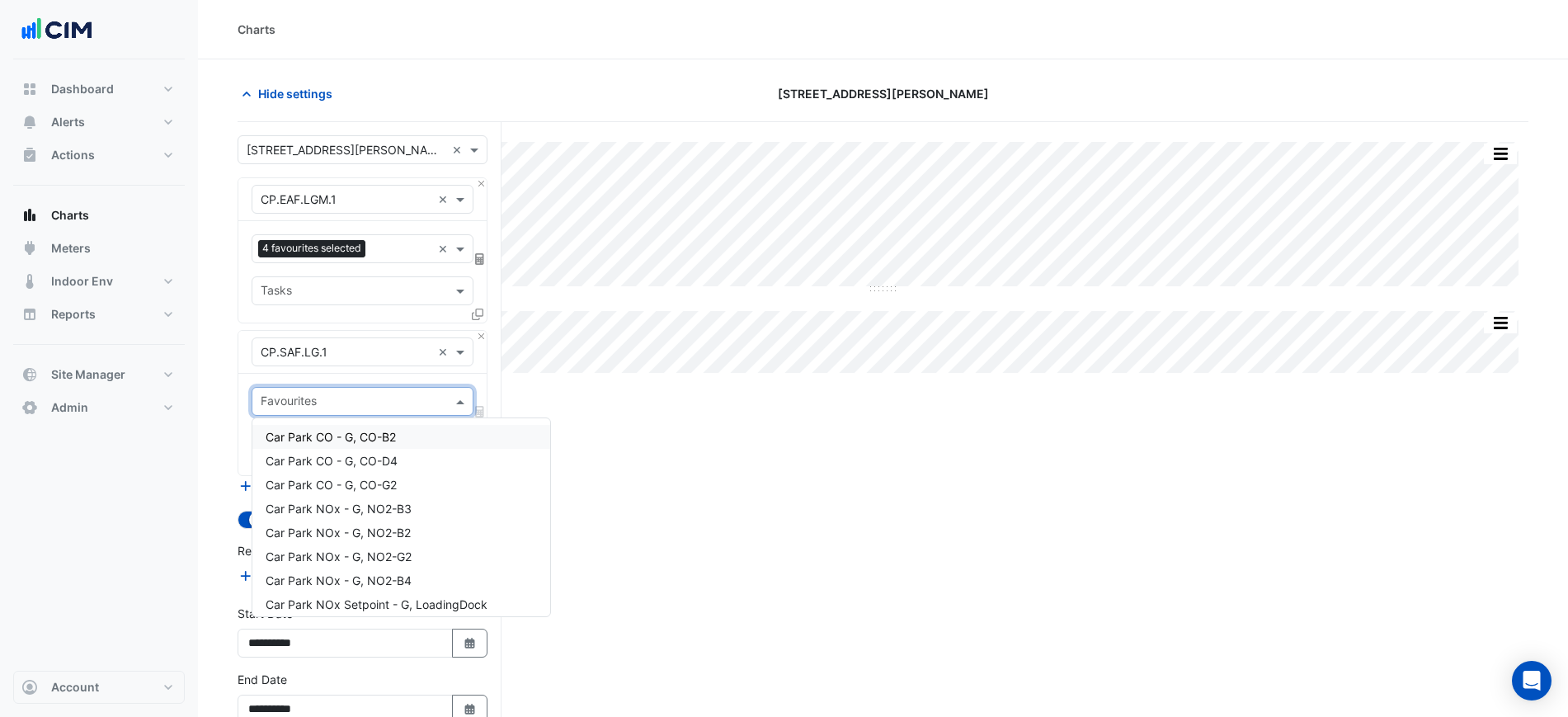
click at [344, 392] on div "Favourites" at bounding box center [349, 401] width 193 height 25
click at [372, 441] on span "Car Park CO - G, CO-B2" at bounding box center [330, 436] width 130 height 14
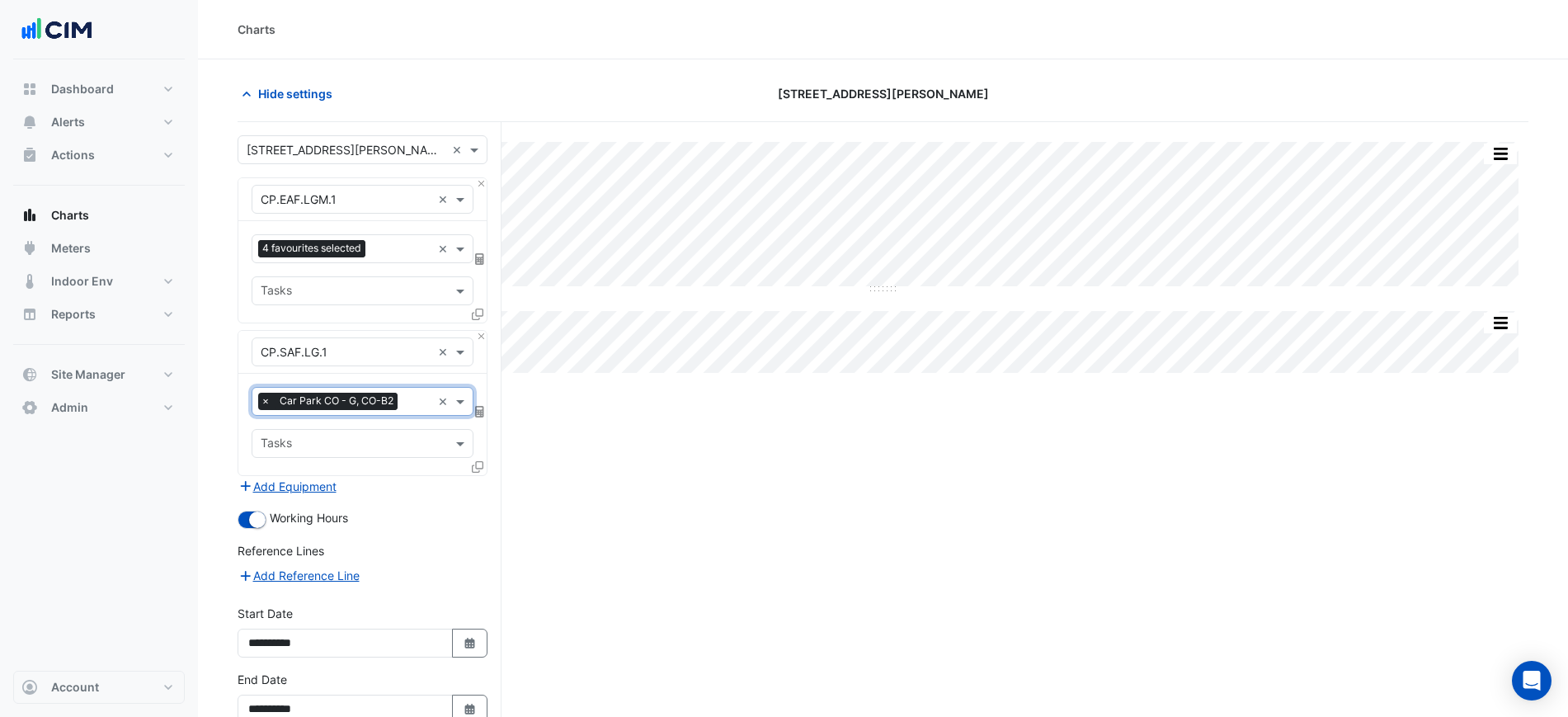
click at [374, 438] on input "text" at bounding box center [353, 445] width 185 height 17
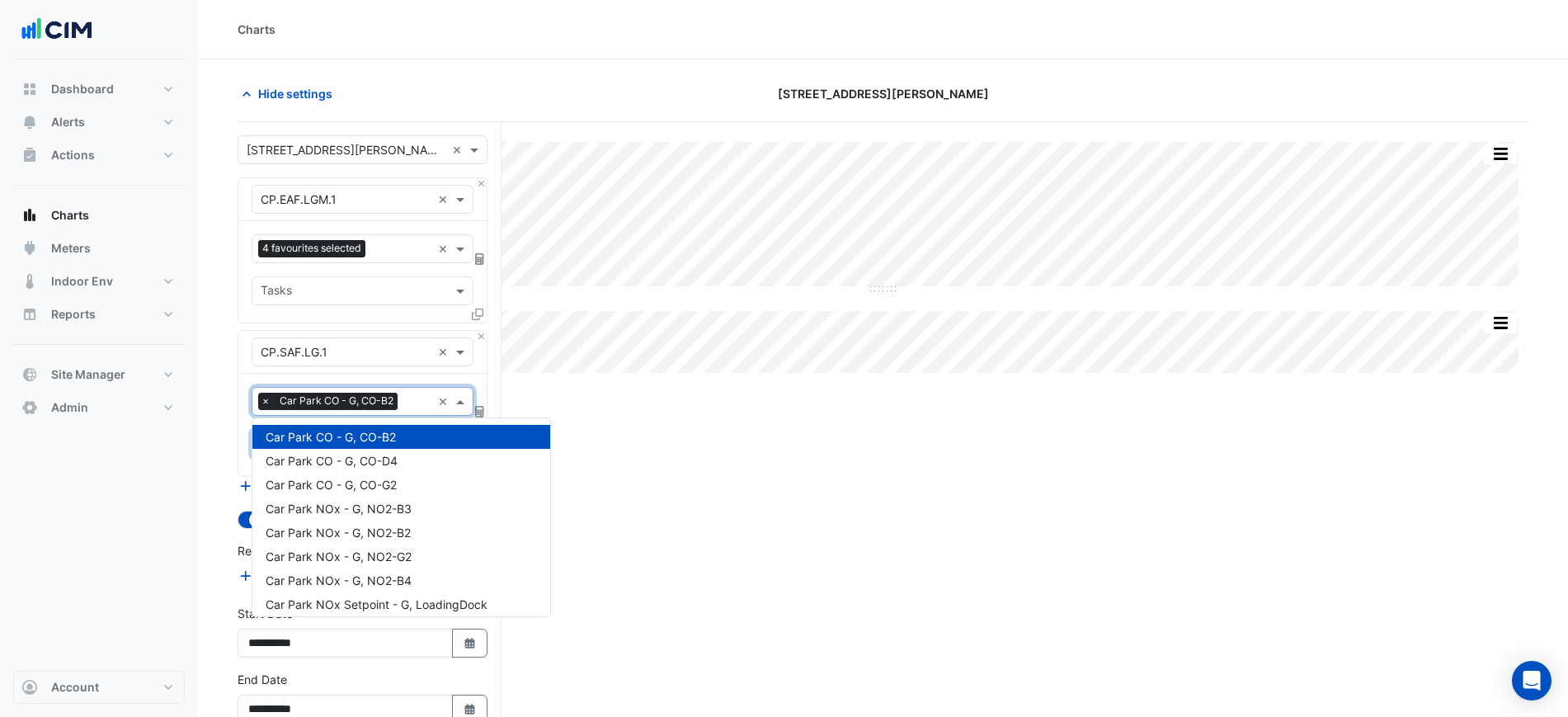
click at [395, 406] on span "Car Park CO - G, CO-B2" at bounding box center [336, 401] width 122 height 16
click at [391, 454] on span "Car Park CO - G, CO-D4" at bounding box center [331, 460] width 132 height 14
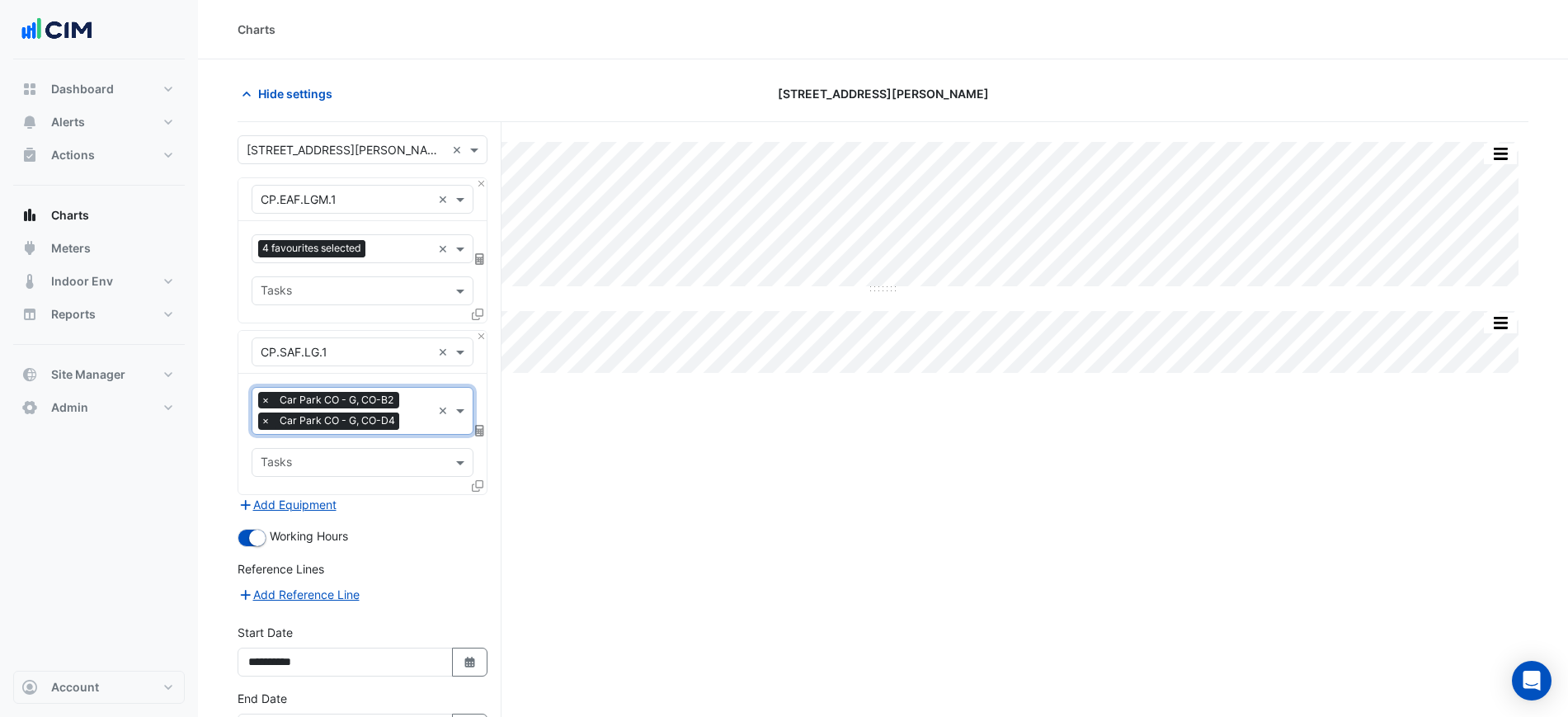
click at [393, 397] on span "Car Park CO - G, CO-B2" at bounding box center [336, 400] width 122 height 16
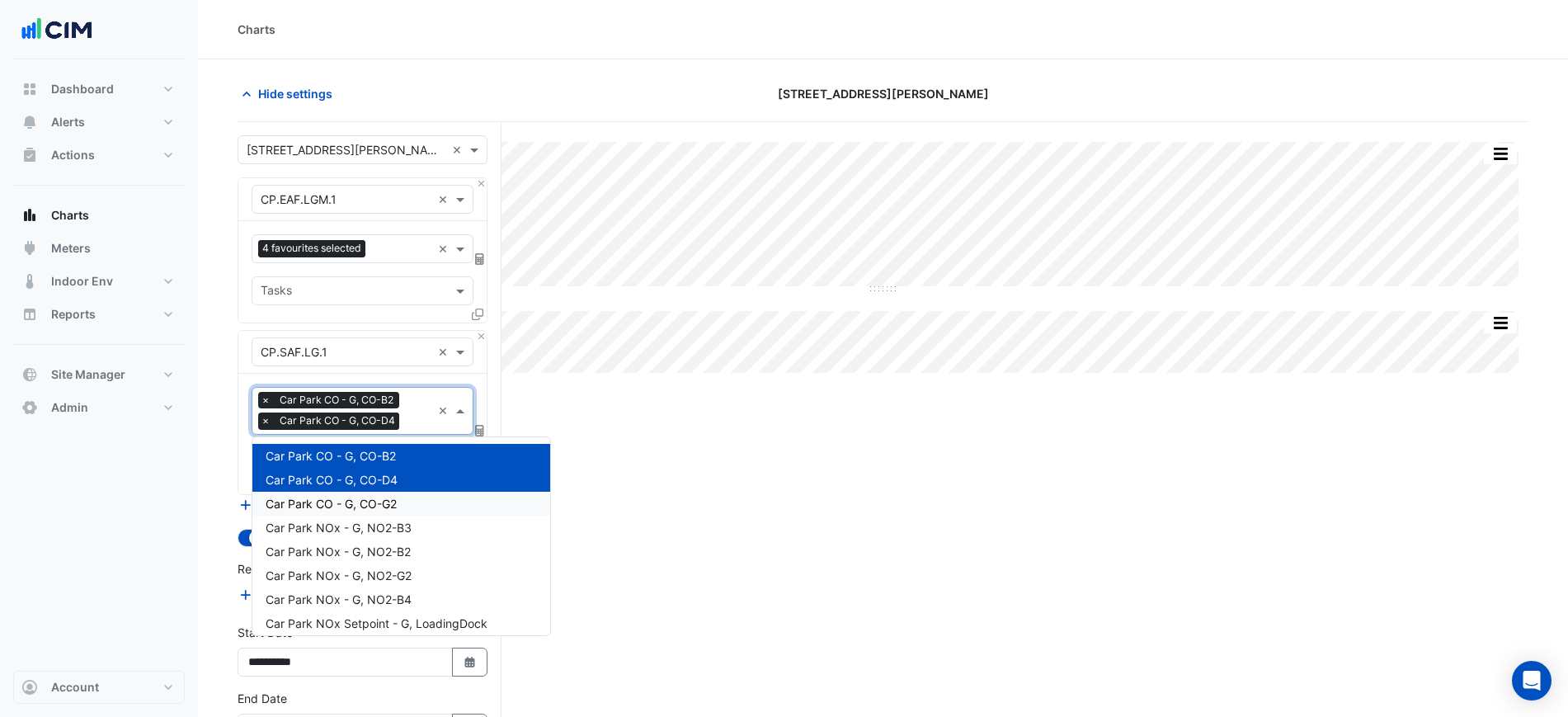
click at [385, 494] on div "Car Park CO - G, CO-G2" at bounding box center [401, 503] width 298 height 24
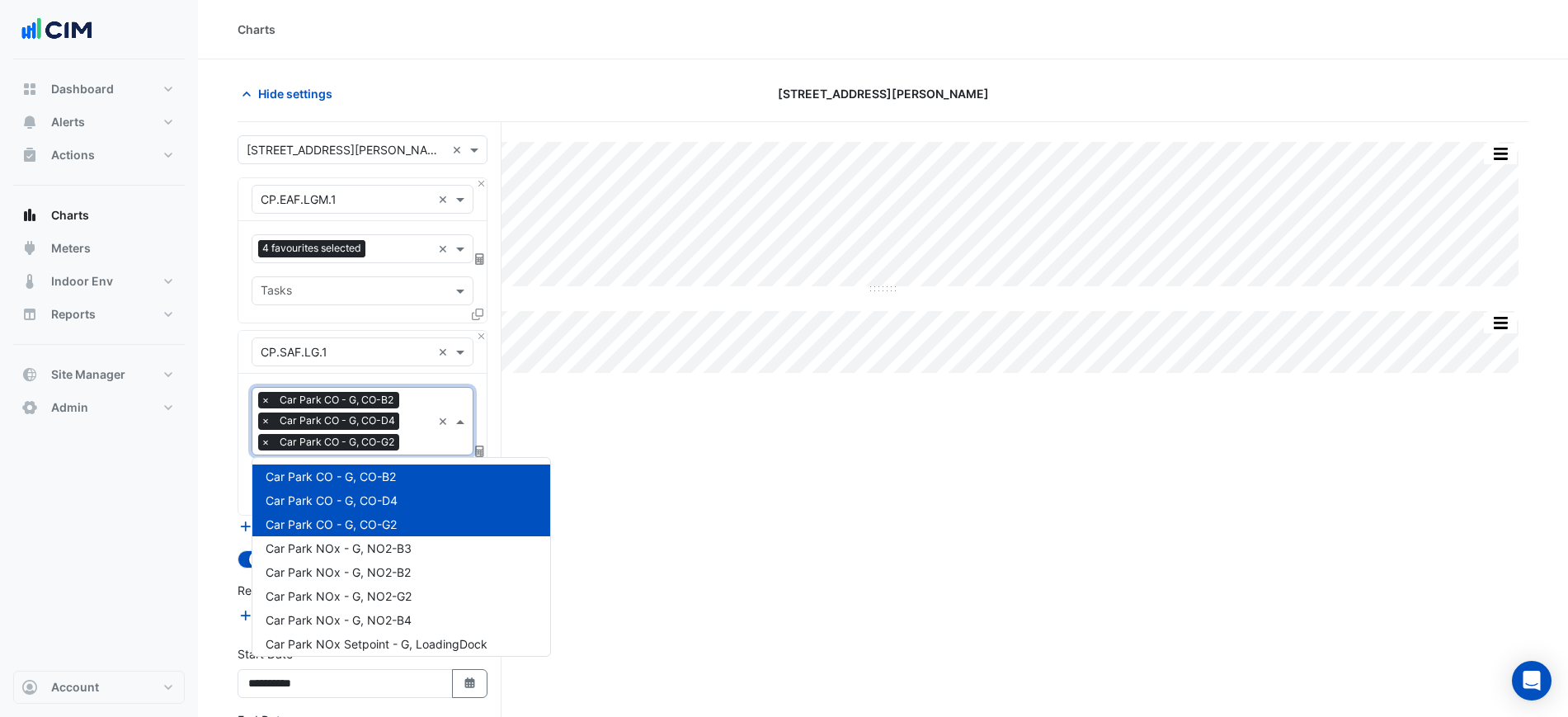
click at [380, 408] on div "× Car Park CO - G, CO-B2 × Car Park CO - G, CO-D4 × Car Park CO - G, CO-G2" at bounding box center [330, 423] width 145 height 62
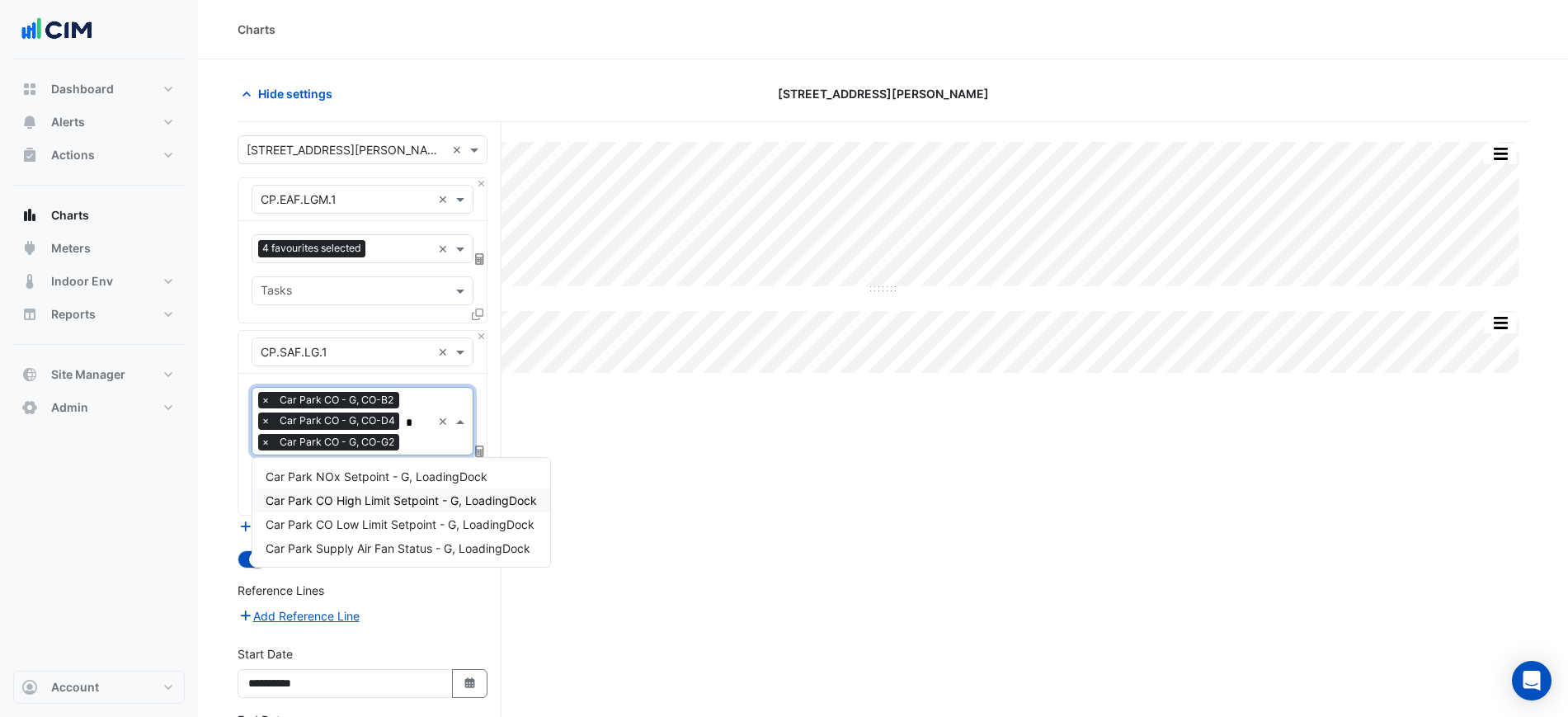
scroll to position [0, 0]
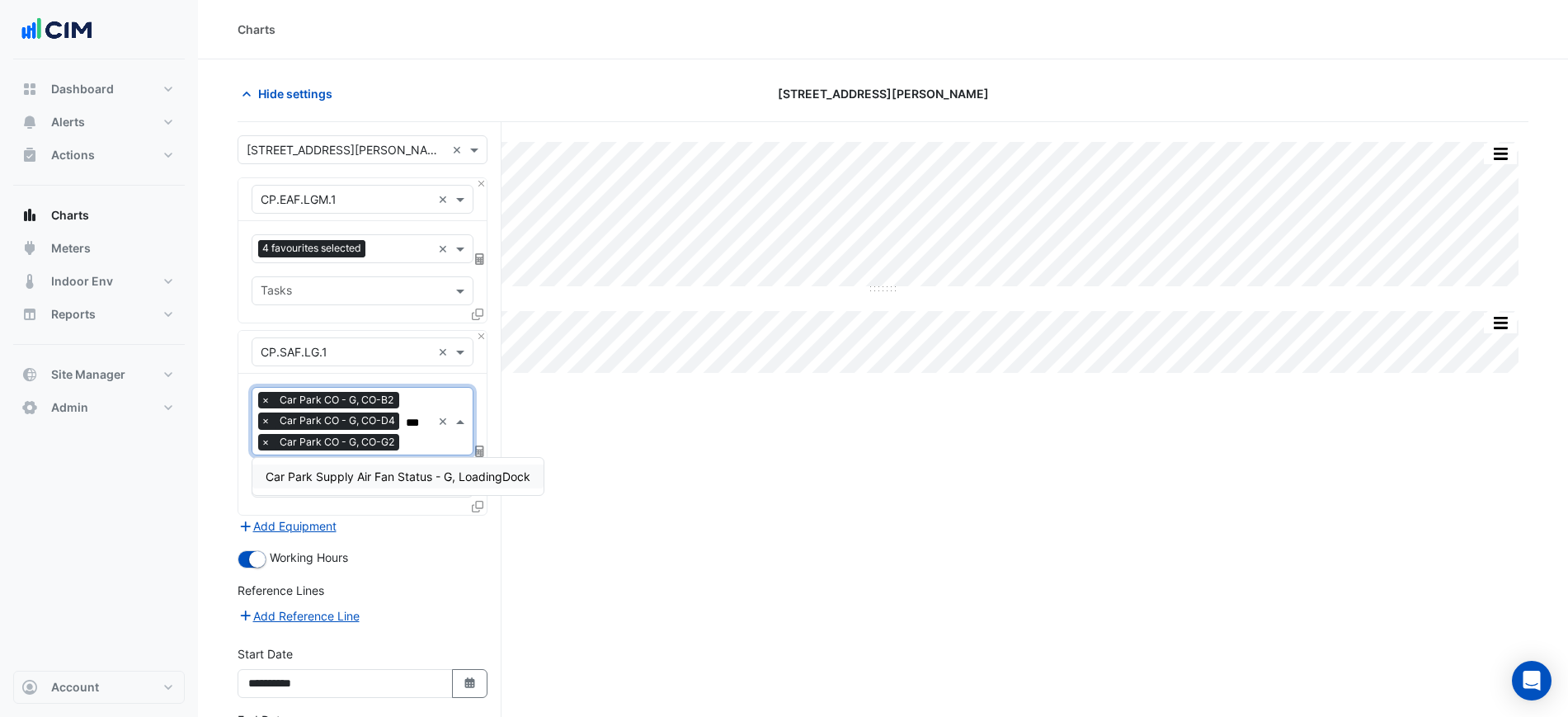
type input "****"
click at [394, 477] on span "Car Park Supply Air Fan Status - G, LoadingDock" at bounding box center [397, 475] width 264 height 14
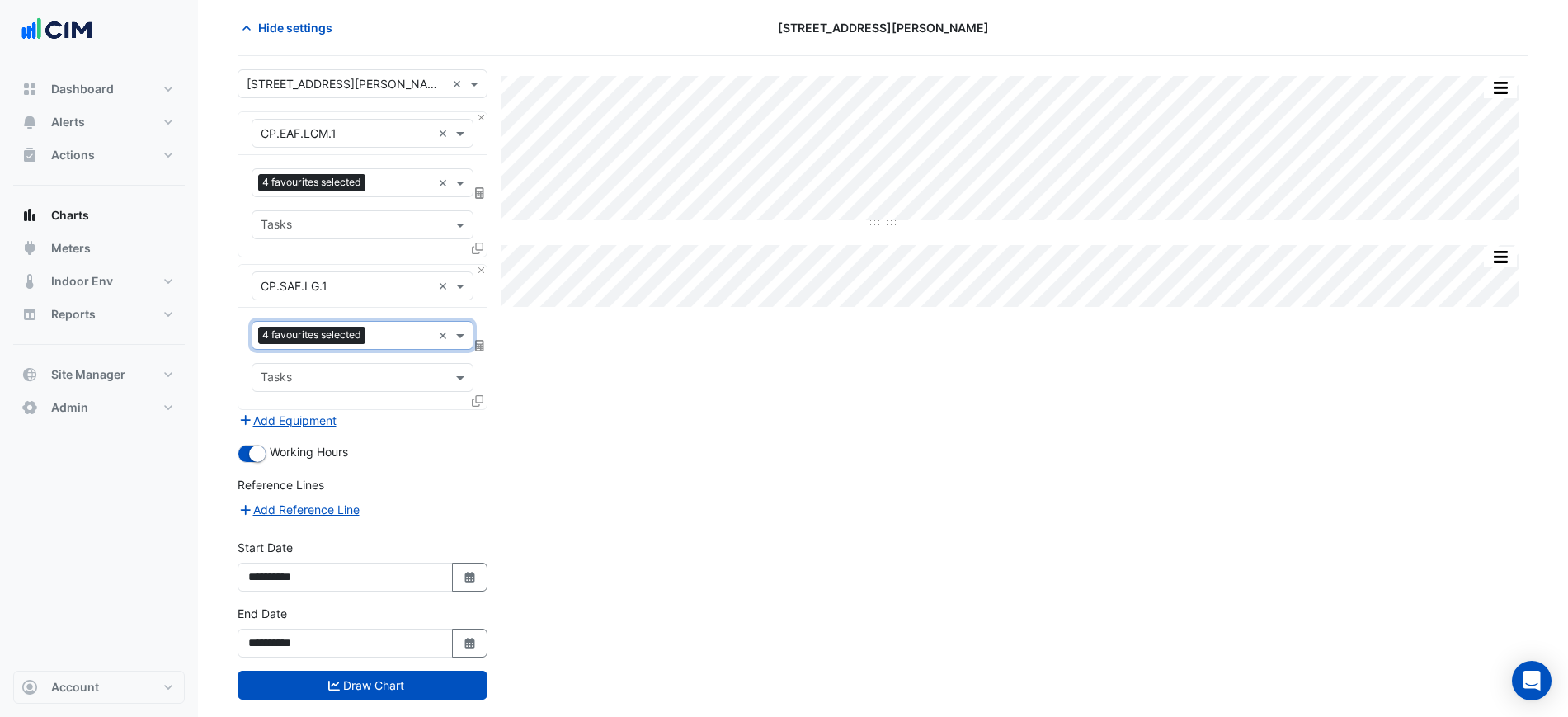
scroll to position [95, 0]
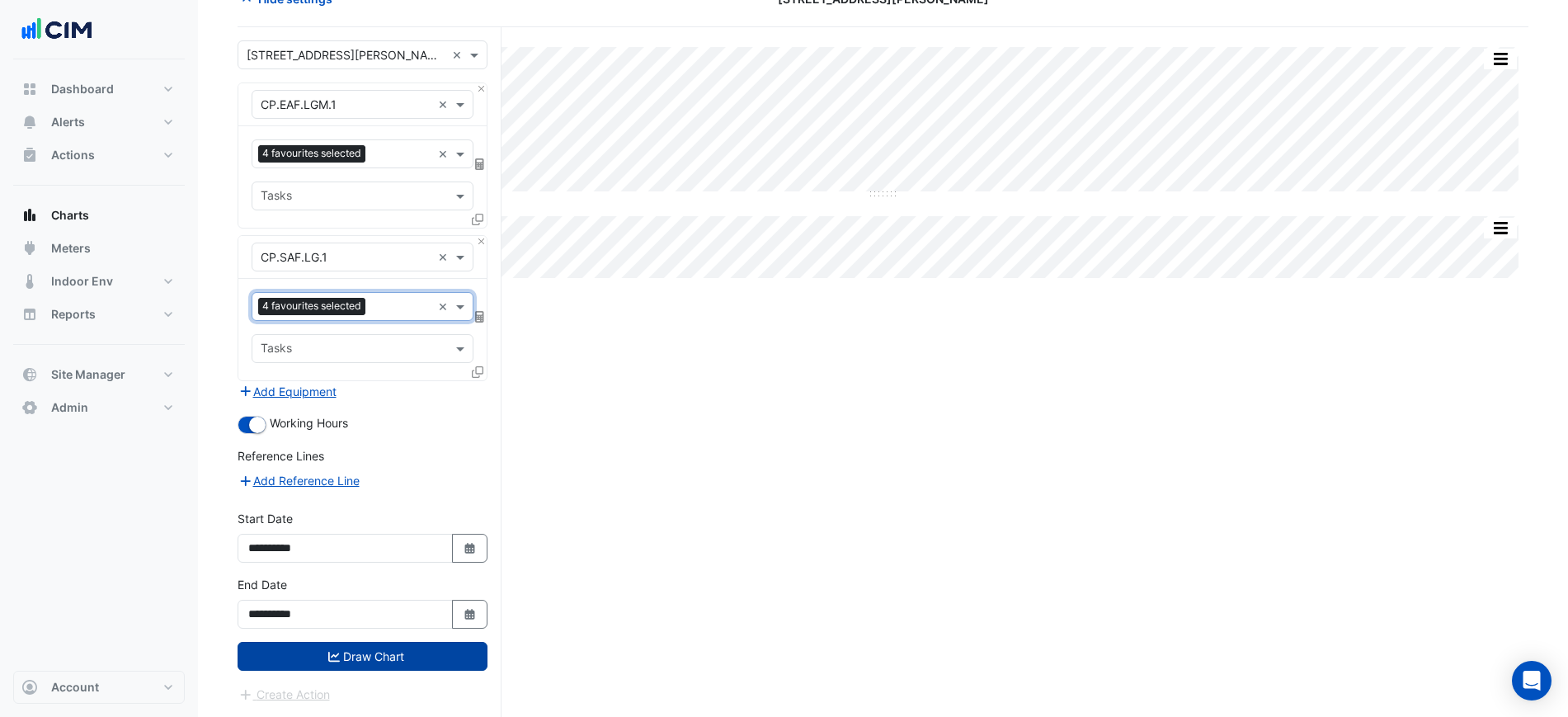
click at [437, 659] on button "Draw Chart" at bounding box center [362, 656] width 250 height 29
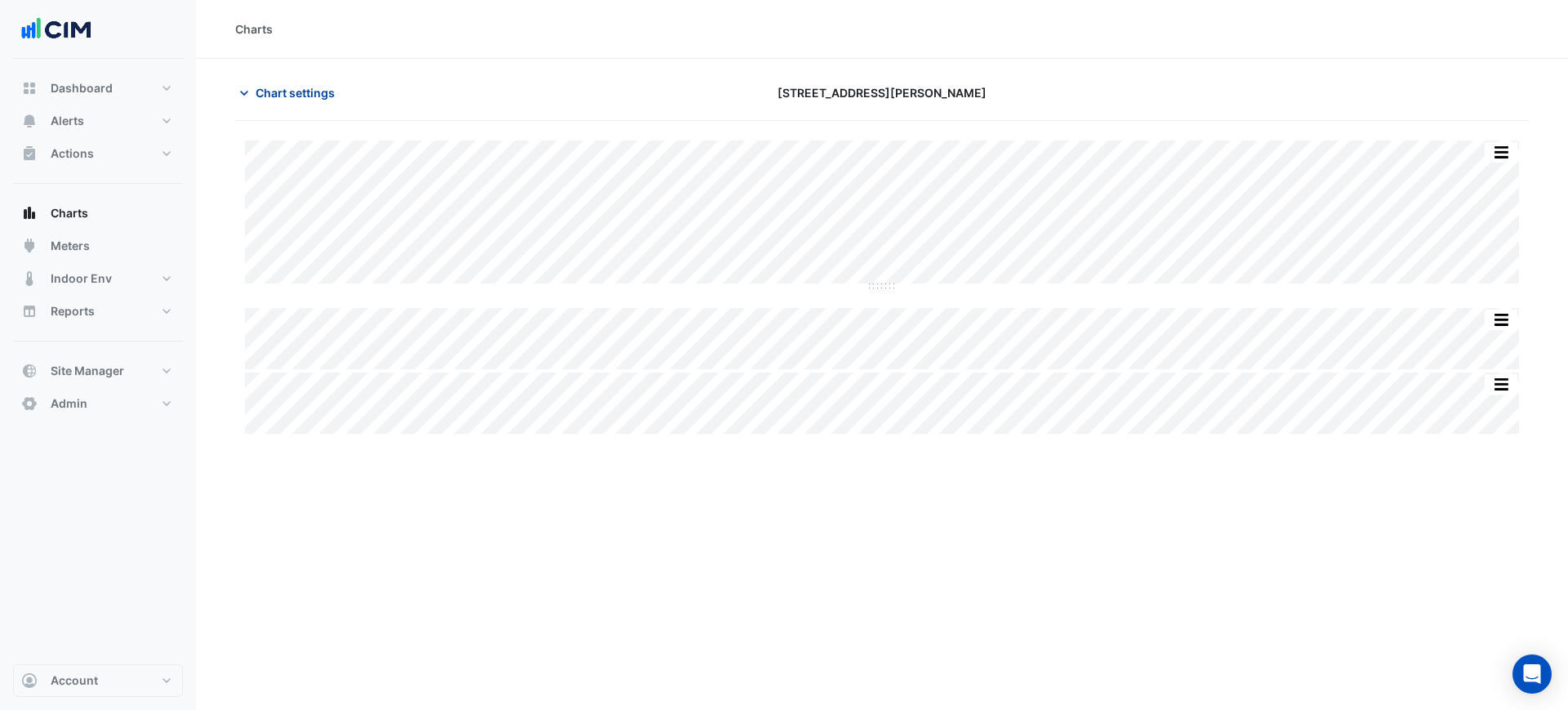
click at [286, 103] on button "Chart settings" at bounding box center [290, 92] width 110 height 29
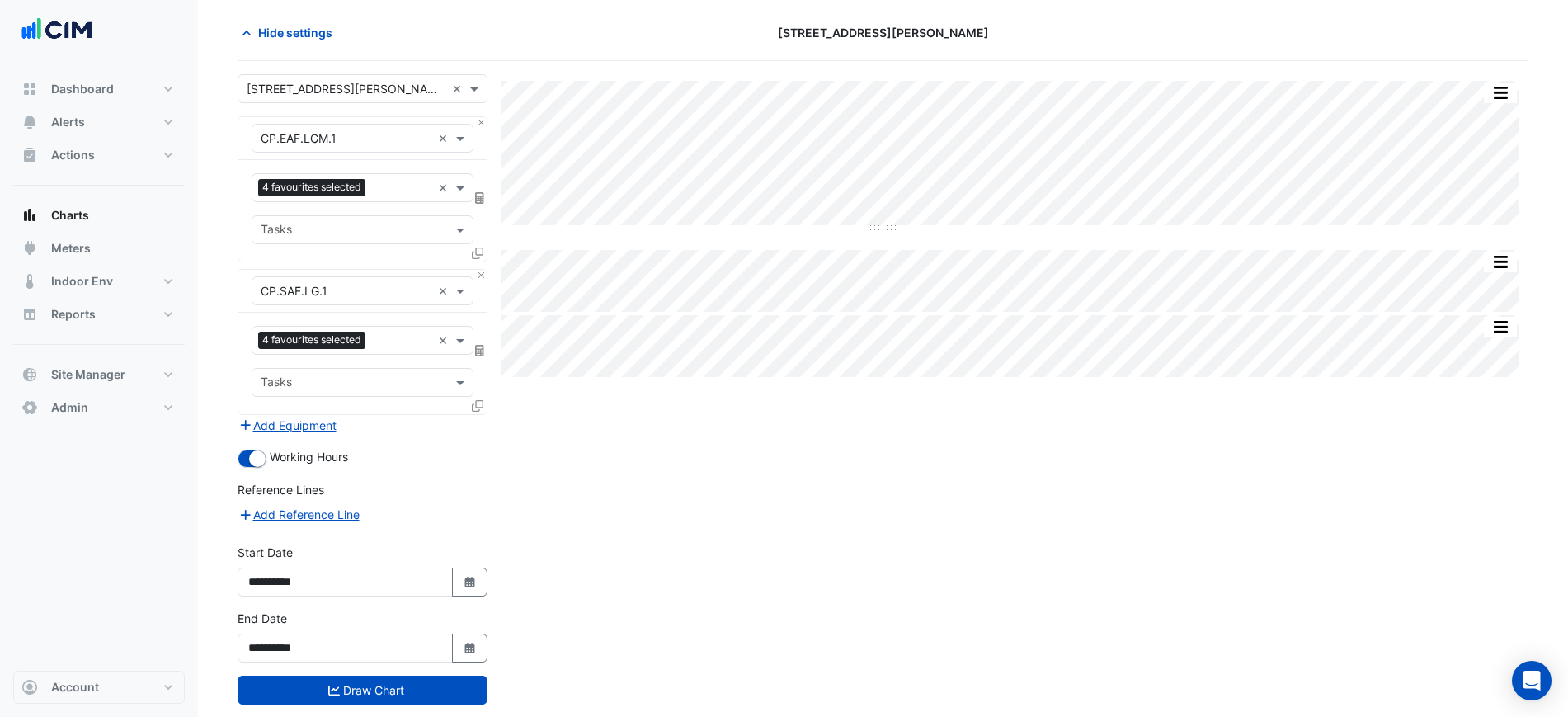
scroll to position [95, 0]
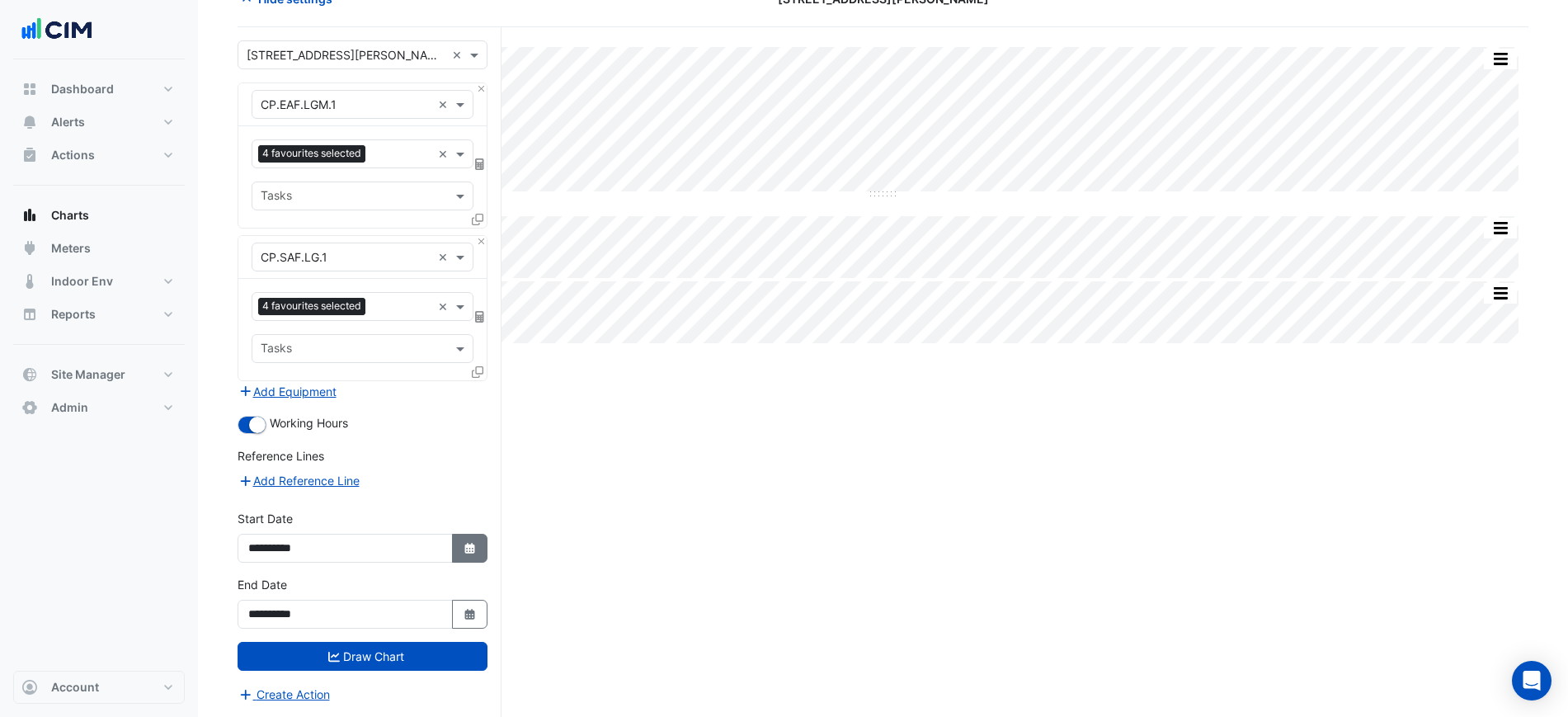
click at [459, 545] on button "Select Date" at bounding box center [470, 548] width 36 height 29
select select "*"
select select "****"
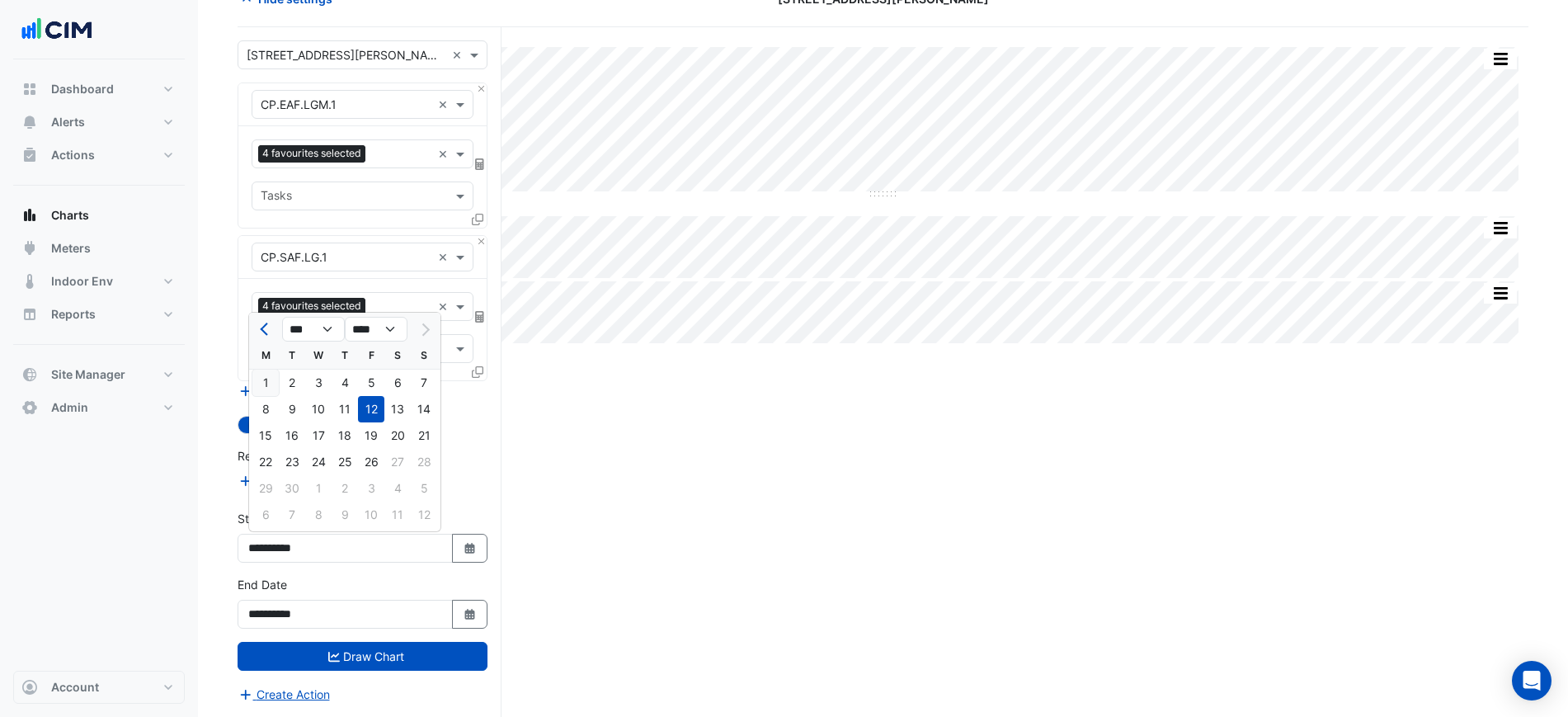
click at [263, 376] on div "1" at bounding box center [265, 382] width 26 height 26
type input "**********"
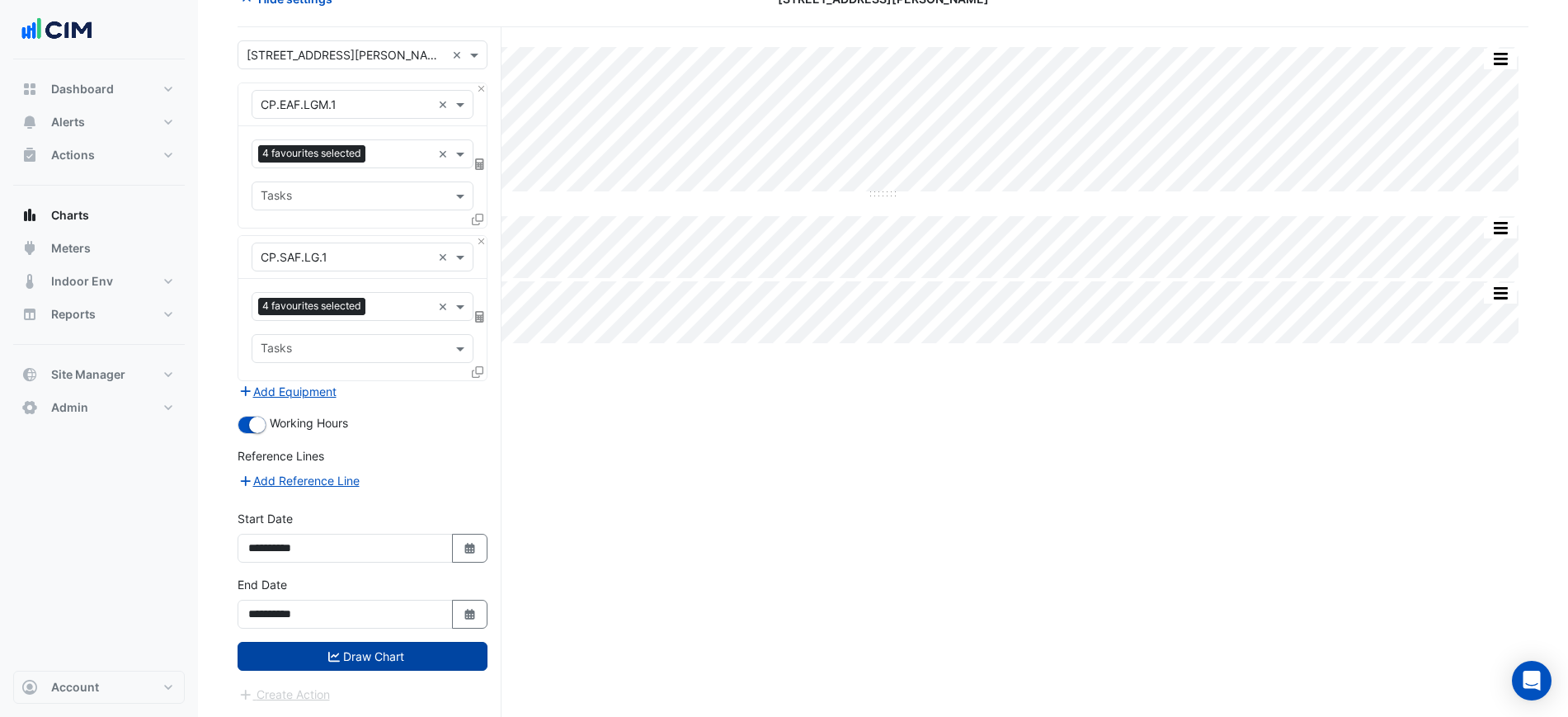
click at [412, 664] on button "Draw Chart" at bounding box center [362, 656] width 250 height 29
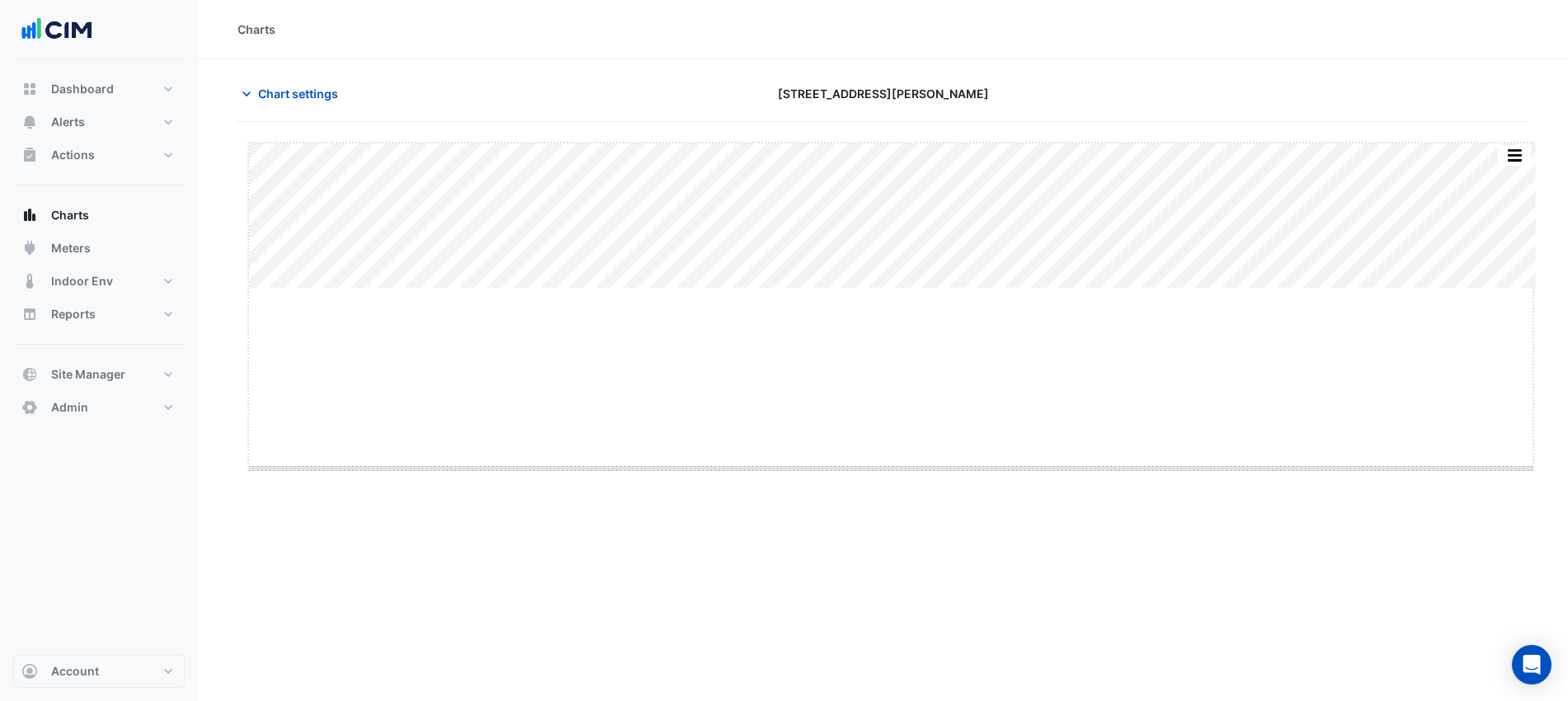
drag, startPoint x: 891, startPoint y: 288, endPoint x: 891, endPoint y: 478, distance: 190.0
click at [288, 93] on span "Chart settings" at bounding box center [298, 93] width 80 height 17
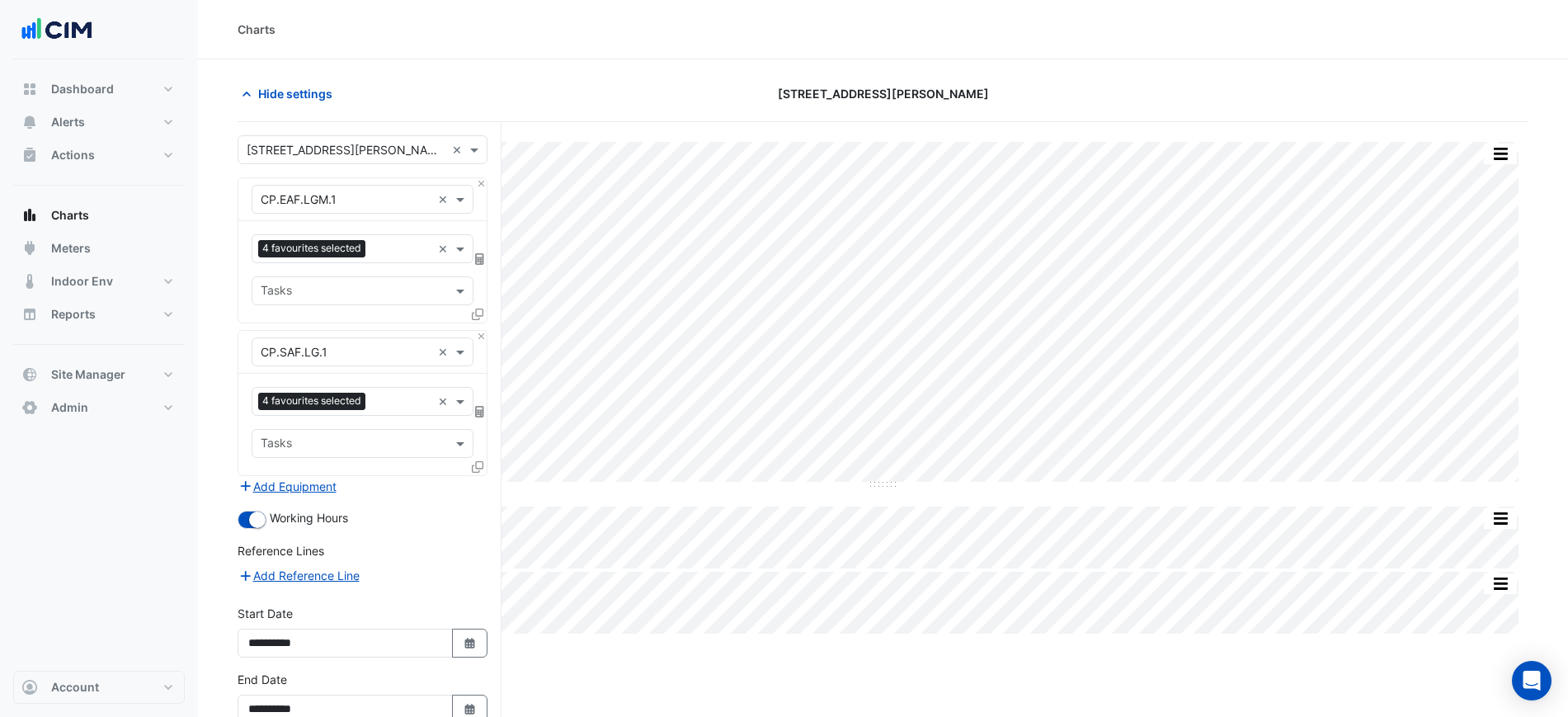
scroll to position [95, 0]
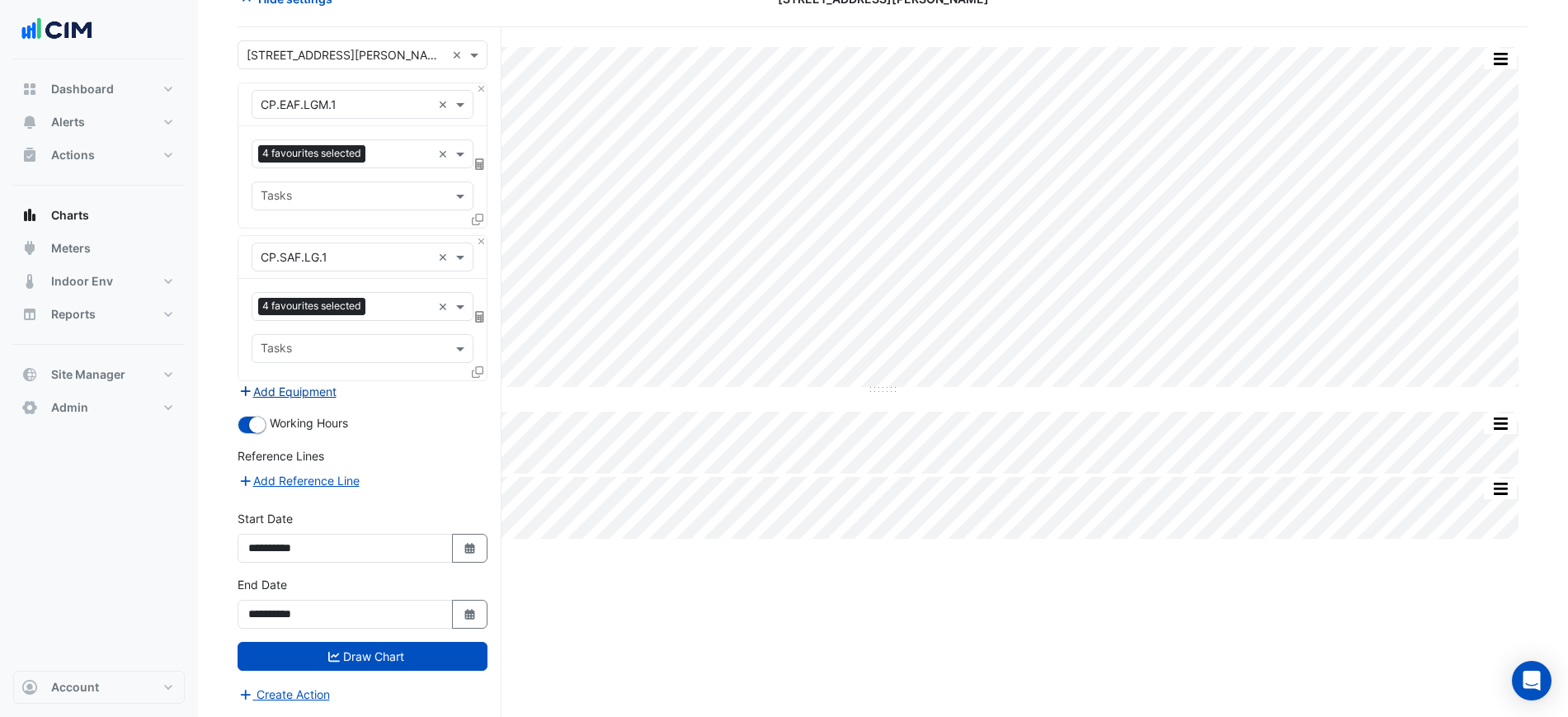
click at [303, 392] on button "Add Equipment" at bounding box center [287, 391] width 100 height 19
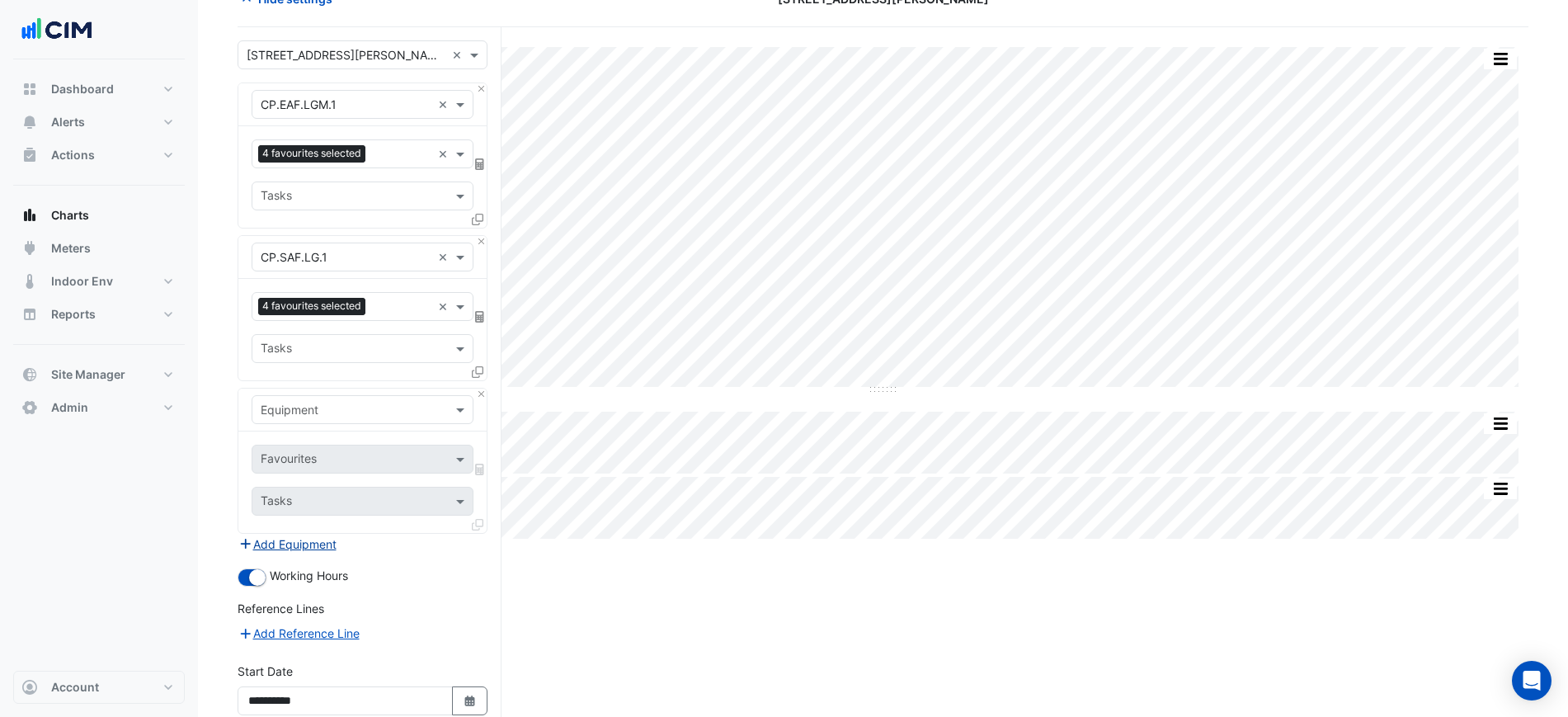
click at [311, 396] on div "Equipment" at bounding box center [362, 409] width 222 height 29
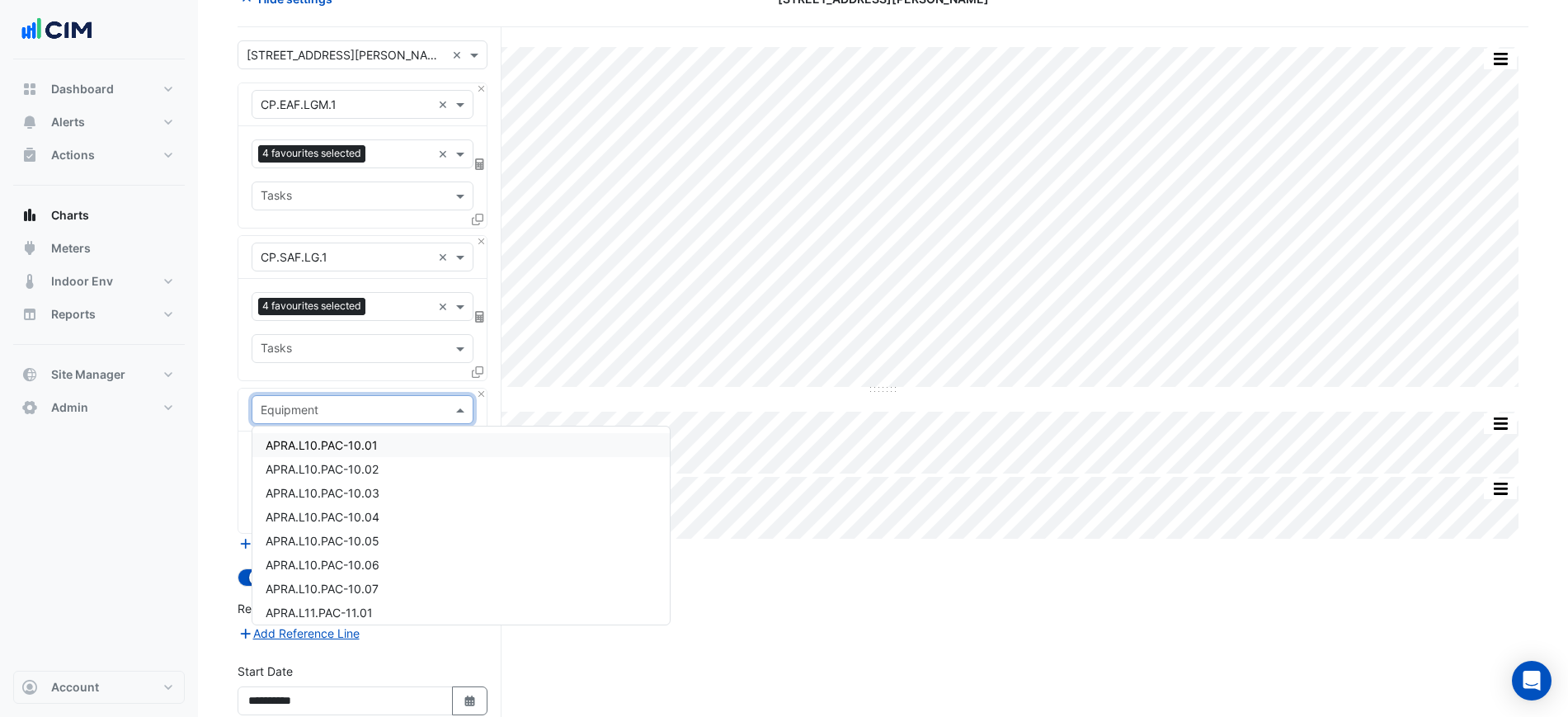
click at [315, 402] on input "text" at bounding box center [346, 410] width 171 height 17
type input "***"
drag, startPoint x: 672, startPoint y: 679, endPoint x: 652, endPoint y: 607, distance: 74.7
click at [671, 673] on div "Split by Equip Split All Split None Print Save as JPEG Save as PNG Pivot Data T…" at bounding box center [883, 448] width 1291 height 842
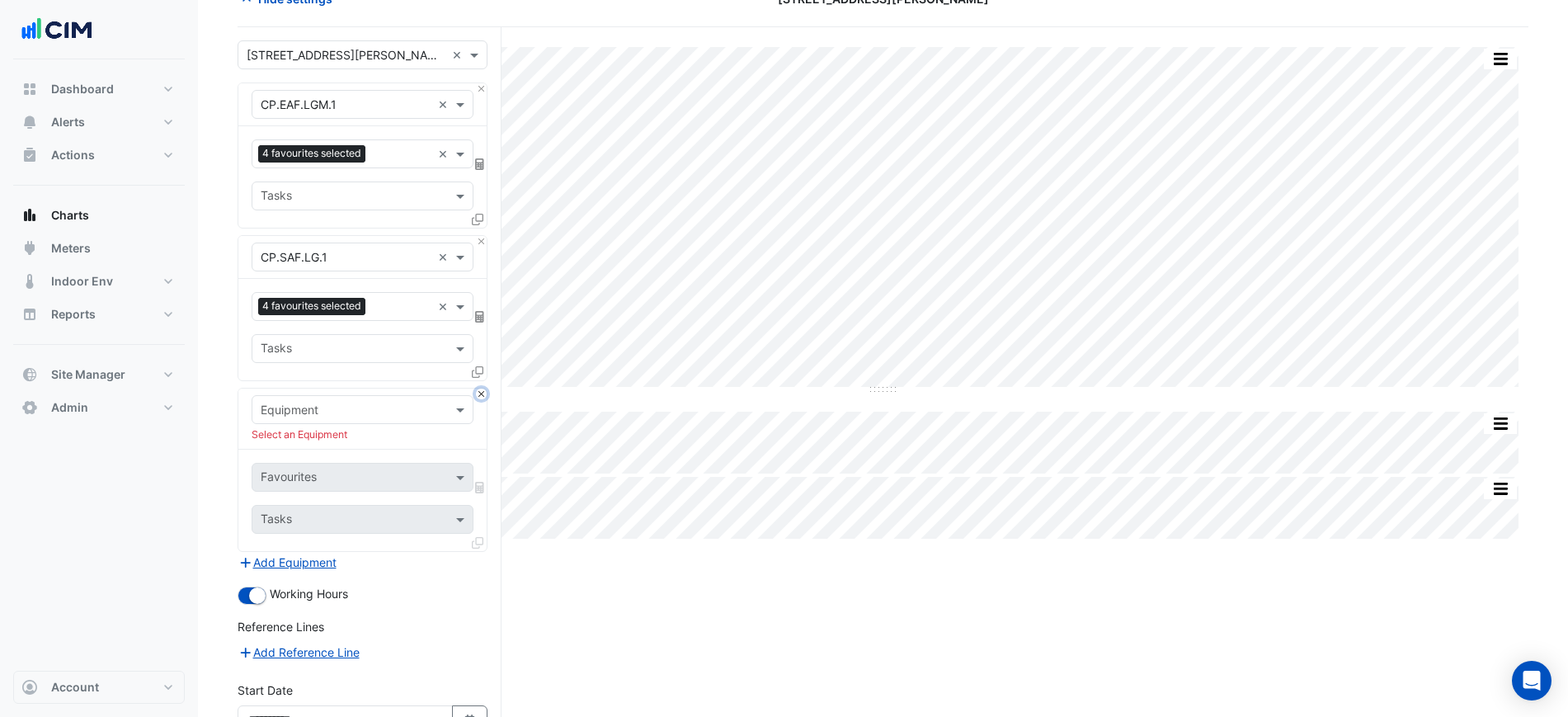
click at [478, 397] on button "Close" at bounding box center [482, 394] width 11 height 11
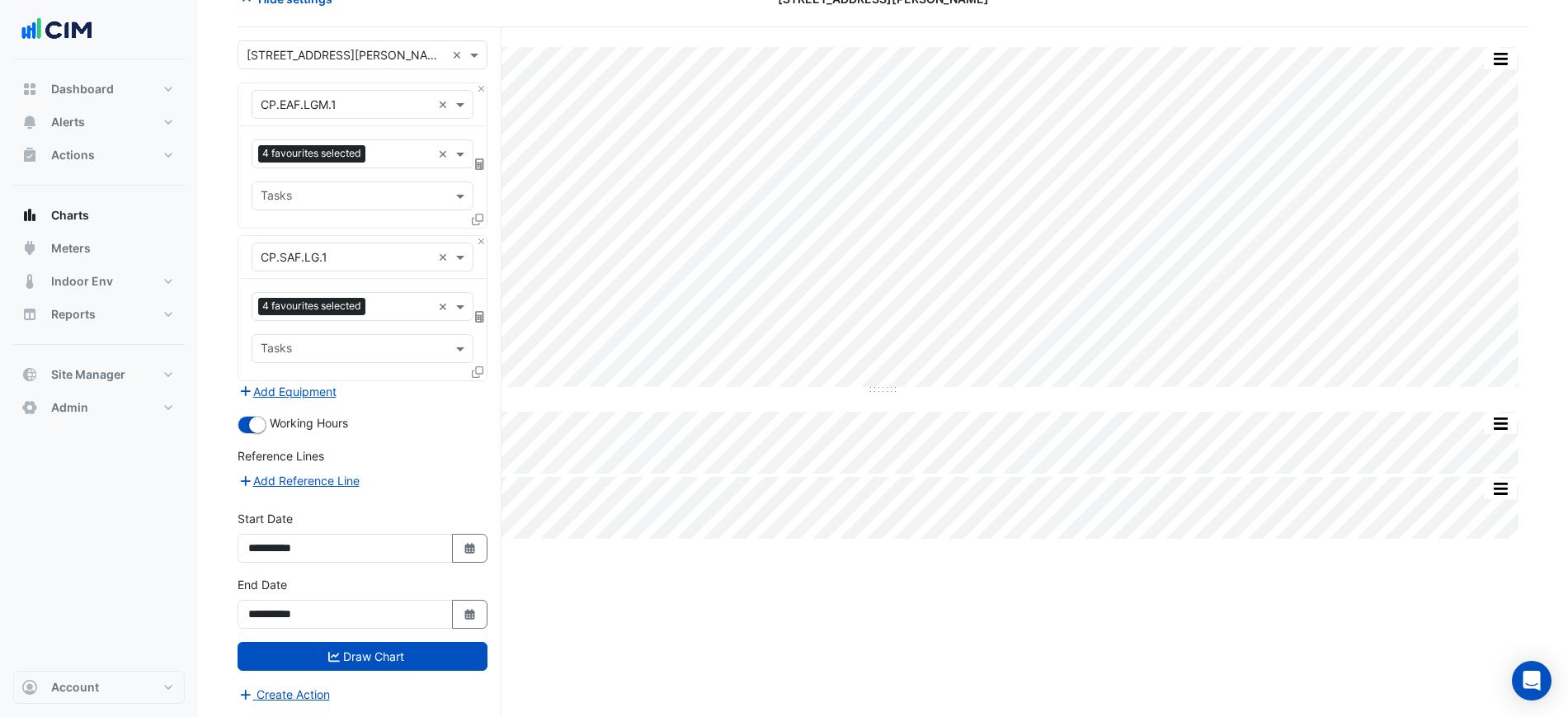
click at [910, 589] on div "Split by Equip Split All Split None Print Save as JPEG Save as PNG Pivot Data T…" at bounding box center [883, 372] width 1291 height 690
click at [457, 655] on button "Draw Chart" at bounding box center [362, 656] width 250 height 29
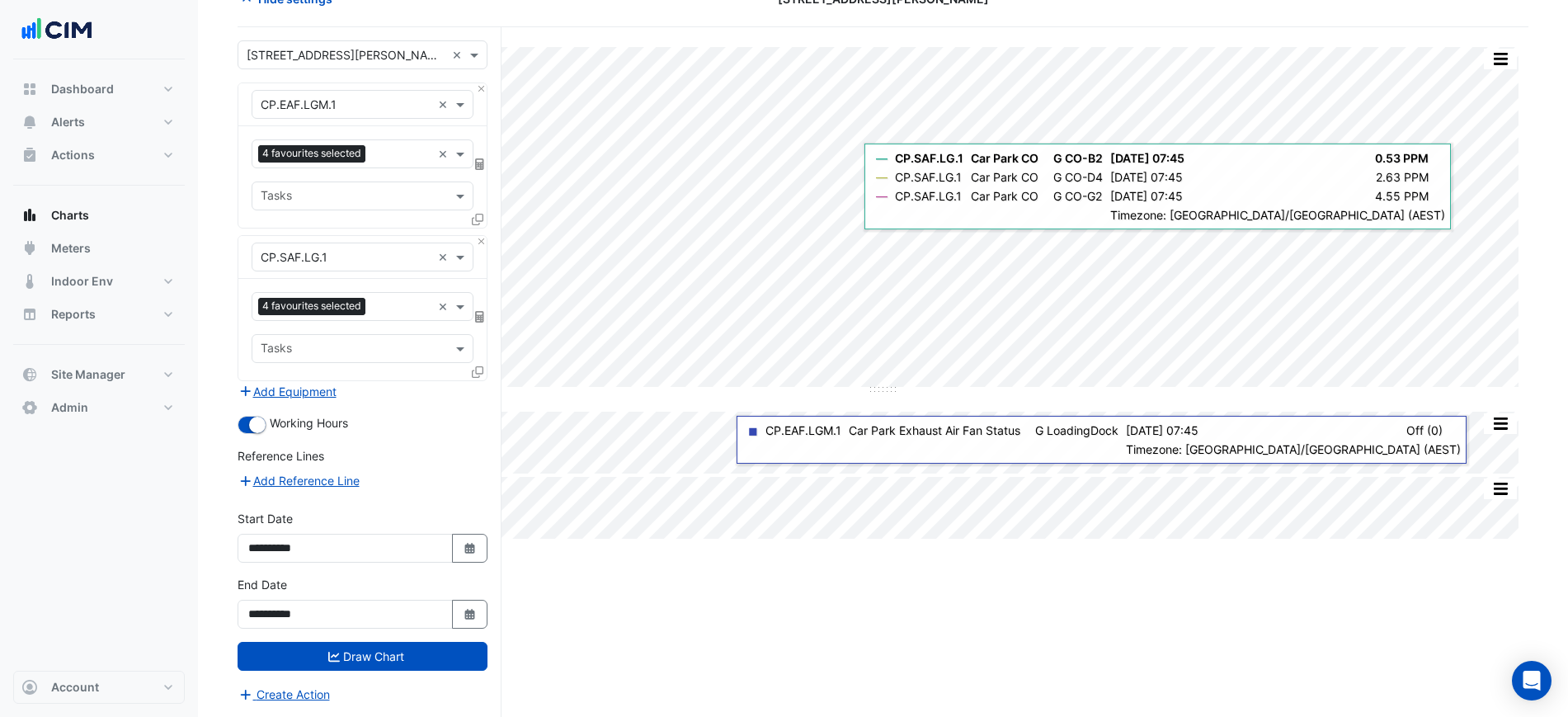
click at [1165, 33] on div "Split by Equip Split All Split None Print Save as JPEG Save as PNG Pivot Data T…" at bounding box center [883, 372] width 1291 height 690
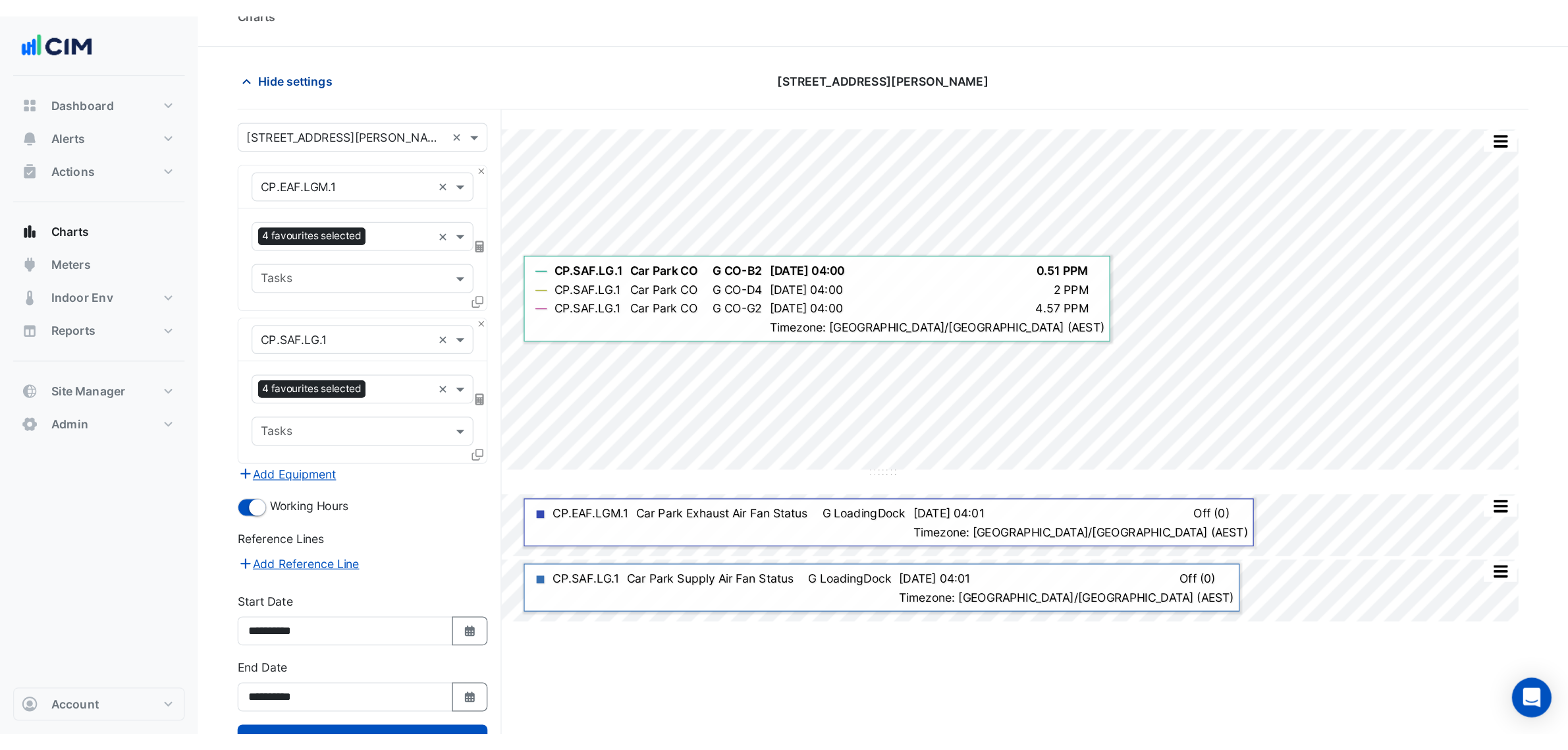
scroll to position [0, 0]
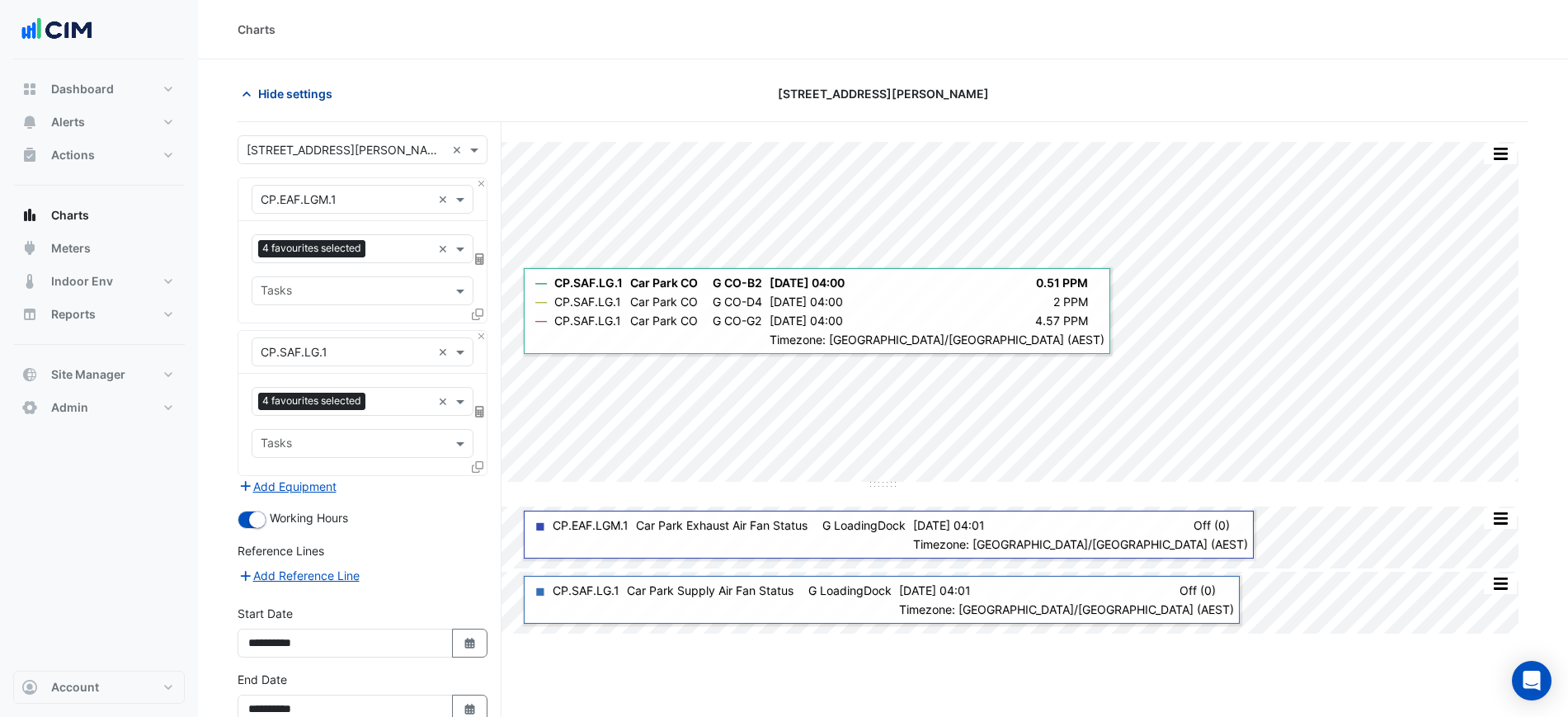
drag, startPoint x: 283, startPoint y: 71, endPoint x: 288, endPoint y: 79, distance: 9.4
click at [283, 72] on section "Hide settings 1 Martin Place Split by Equip Split All Split None Print Save as …" at bounding box center [883, 435] width 1370 height 752
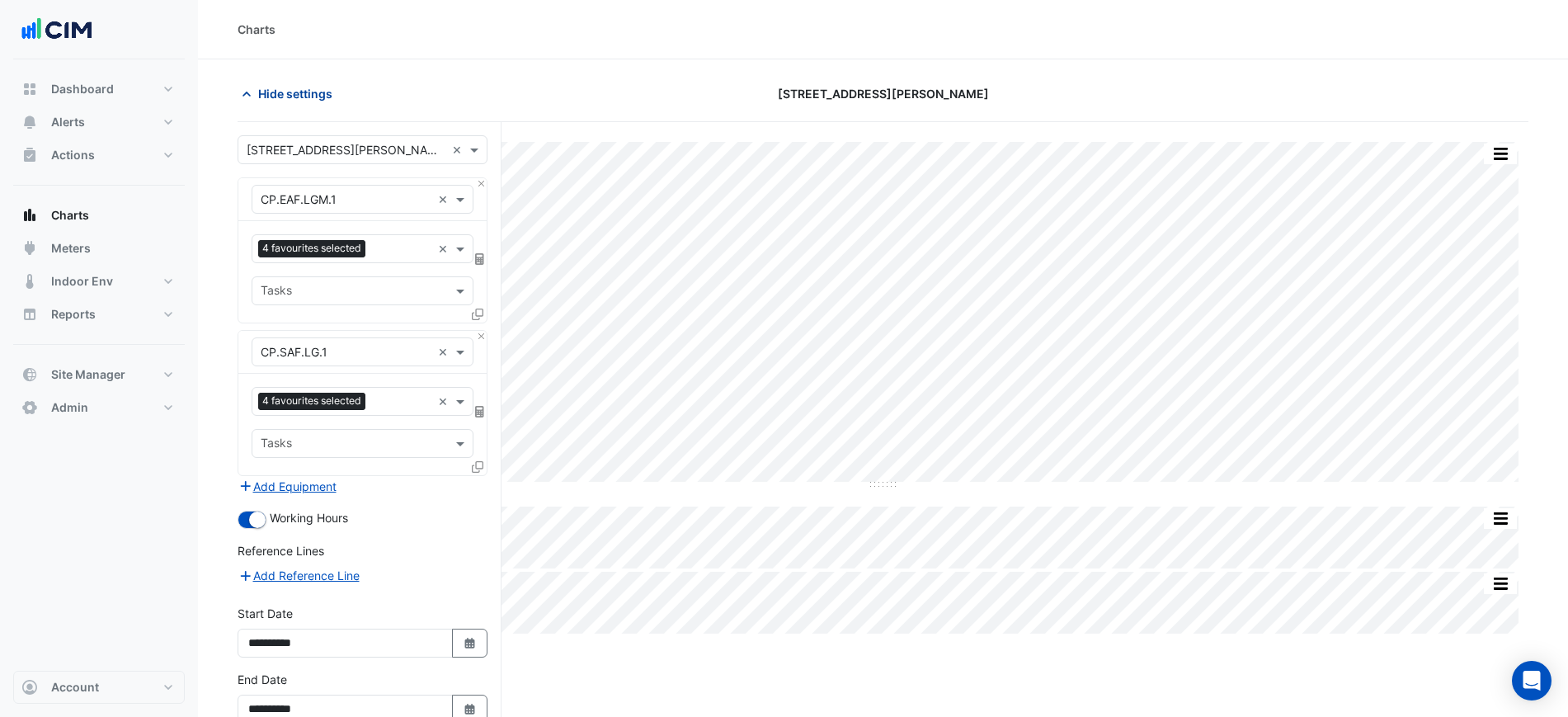
click at [301, 103] on button "Hide settings" at bounding box center [290, 93] width 106 height 29
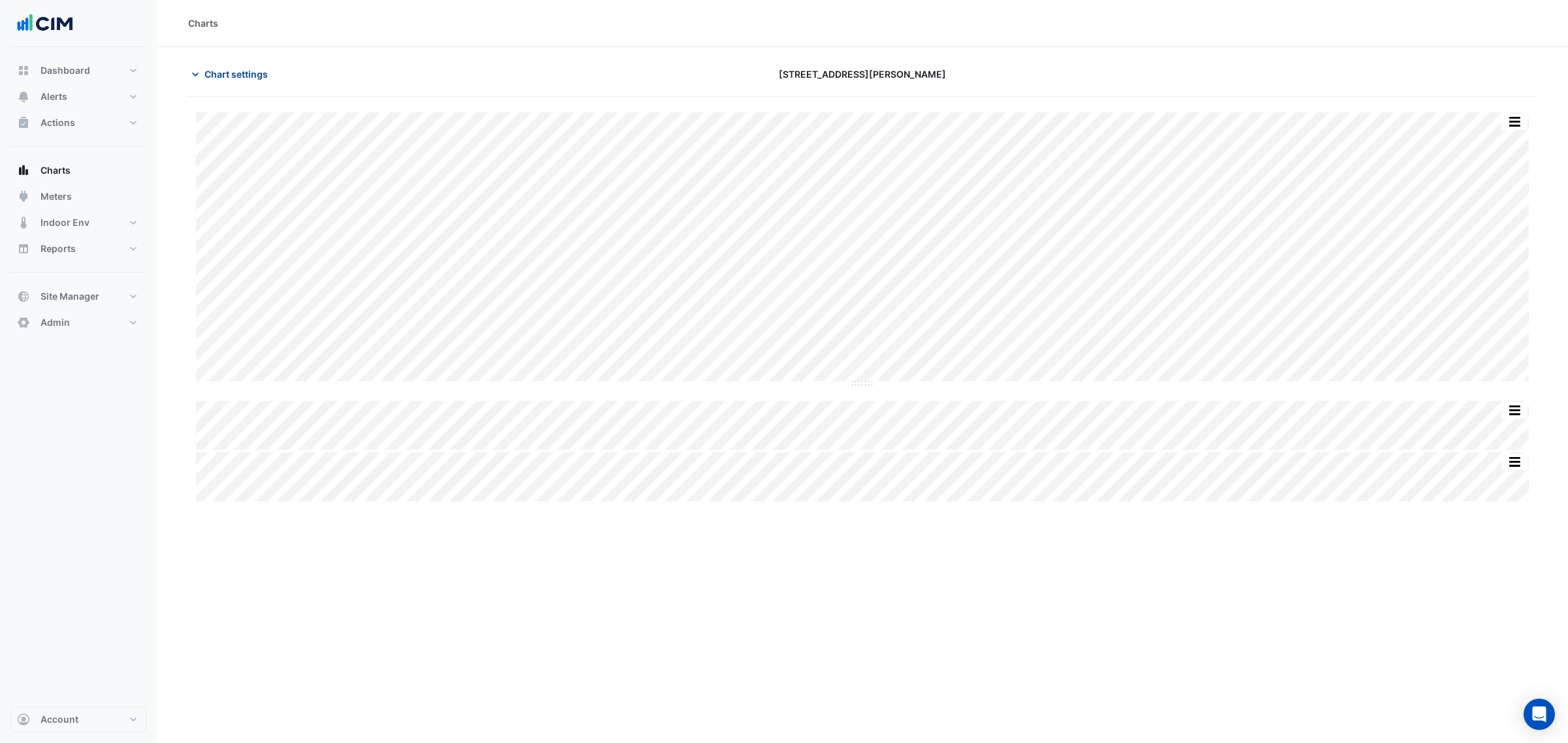
click at [255, 79] on span "Chart settings" at bounding box center [236, 74] width 63 height 14
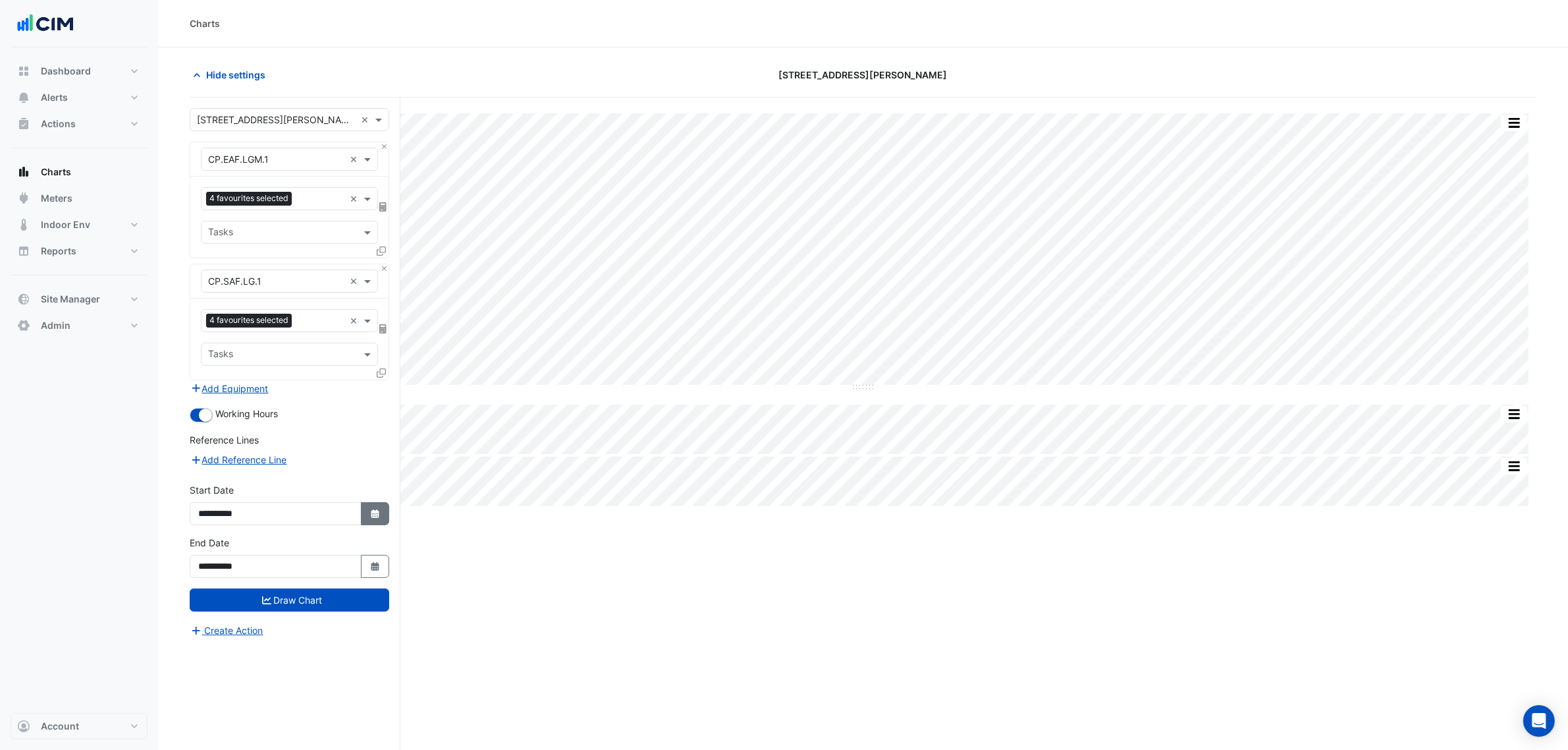
click at [366, 515] on button "Select Date" at bounding box center [375, 514] width 29 height 23
select select "*"
select select "****"
click at [211, 339] on span "Previous month" at bounding box center [213, 341] width 10 height 10
select select "*"
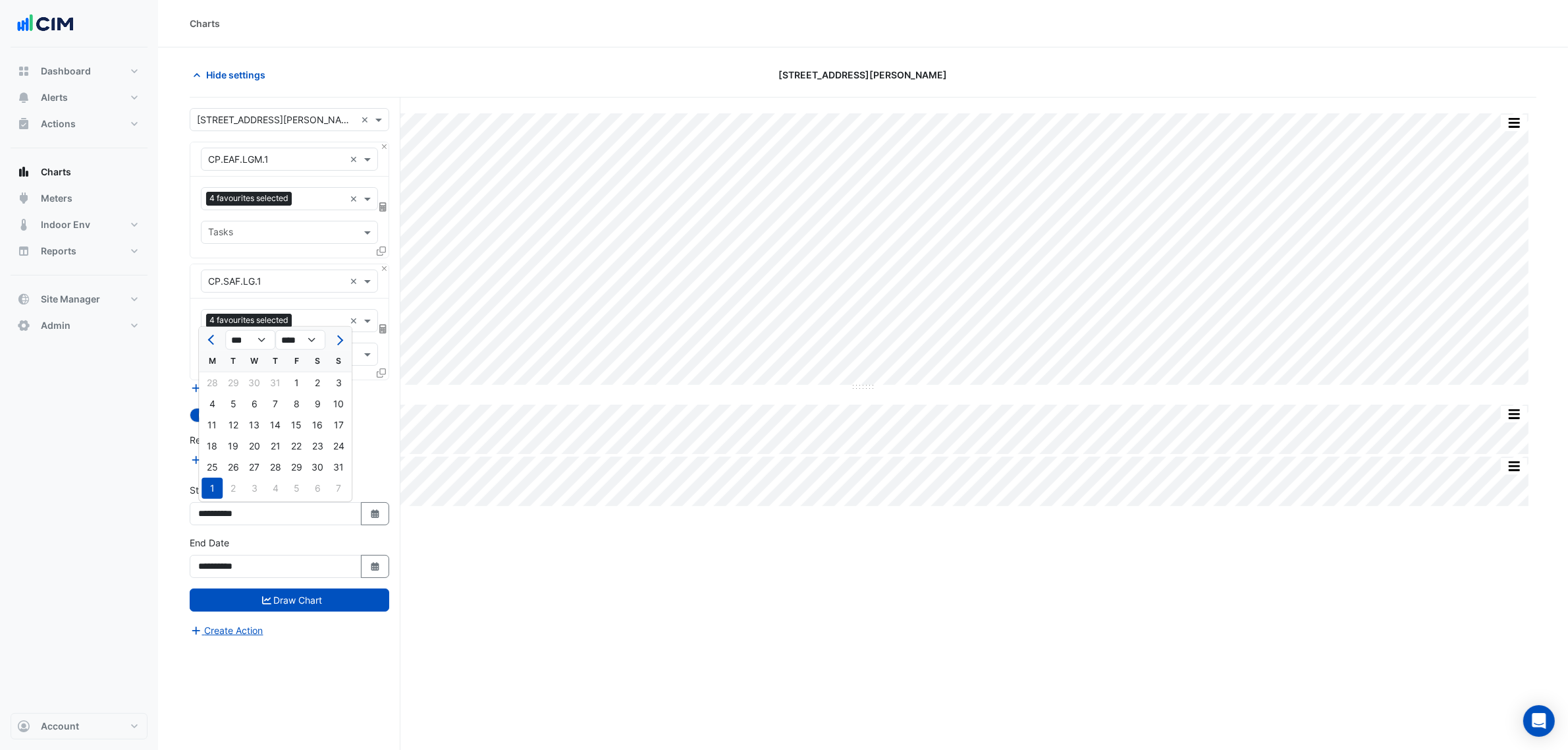
click at [293, 385] on div "1" at bounding box center [296, 383] width 21 height 21
type input "**********"
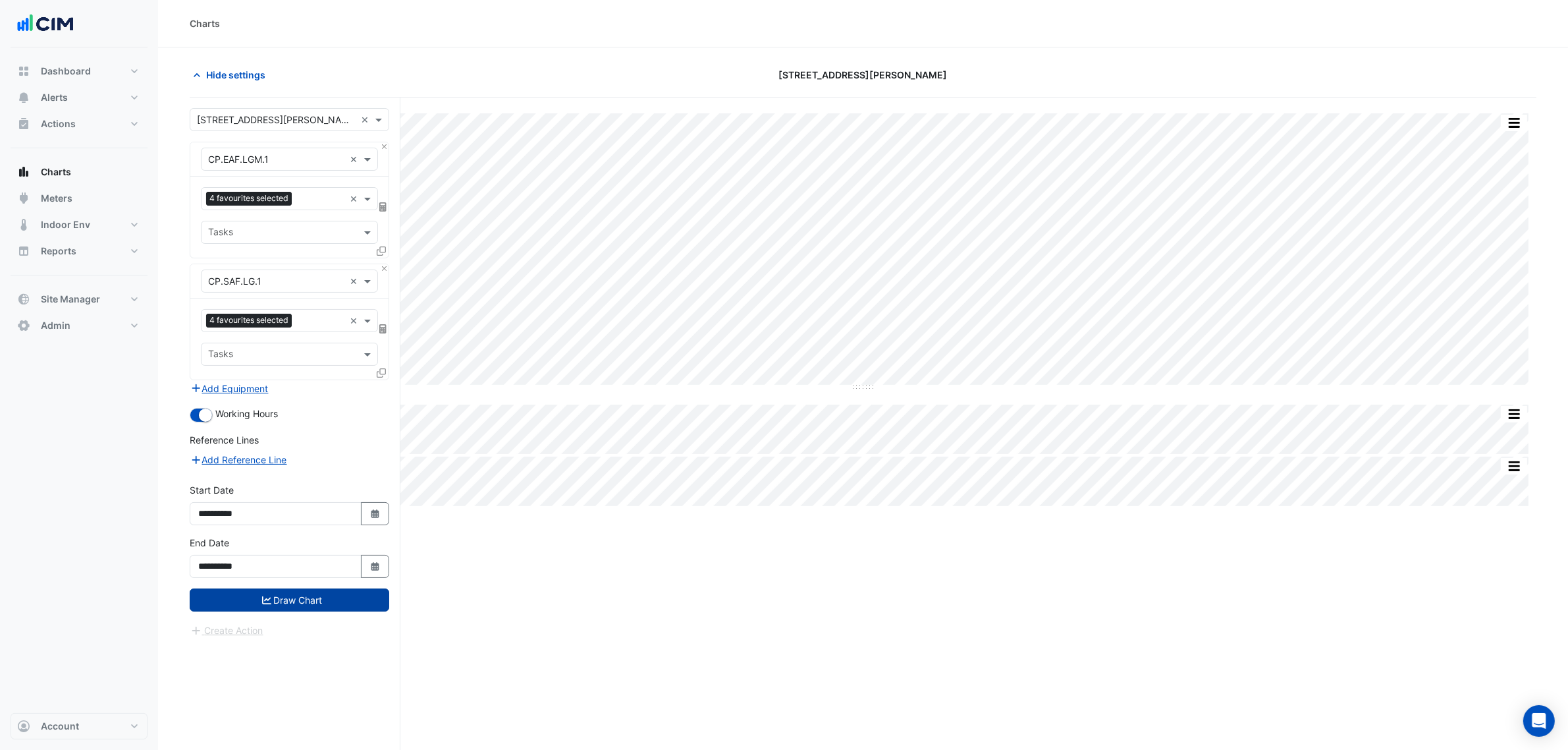
click at [307, 572] on button "Draw Chart" at bounding box center [289, 600] width 200 height 23
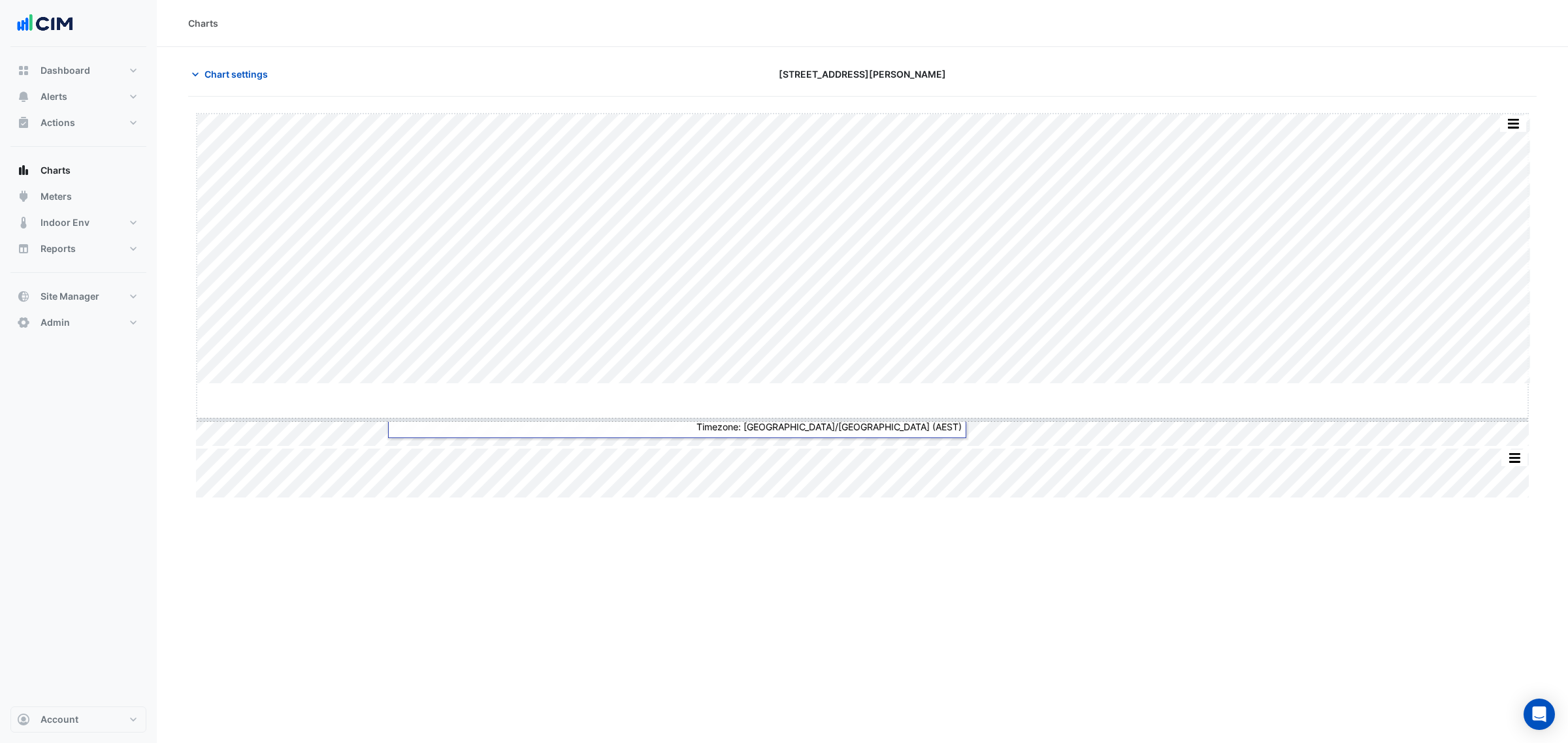
drag, startPoint x: 864, startPoint y: 385, endPoint x: 866, endPoint y: 393, distance: 8.2
click at [252, 76] on span "Chart settings" at bounding box center [236, 74] width 63 height 14
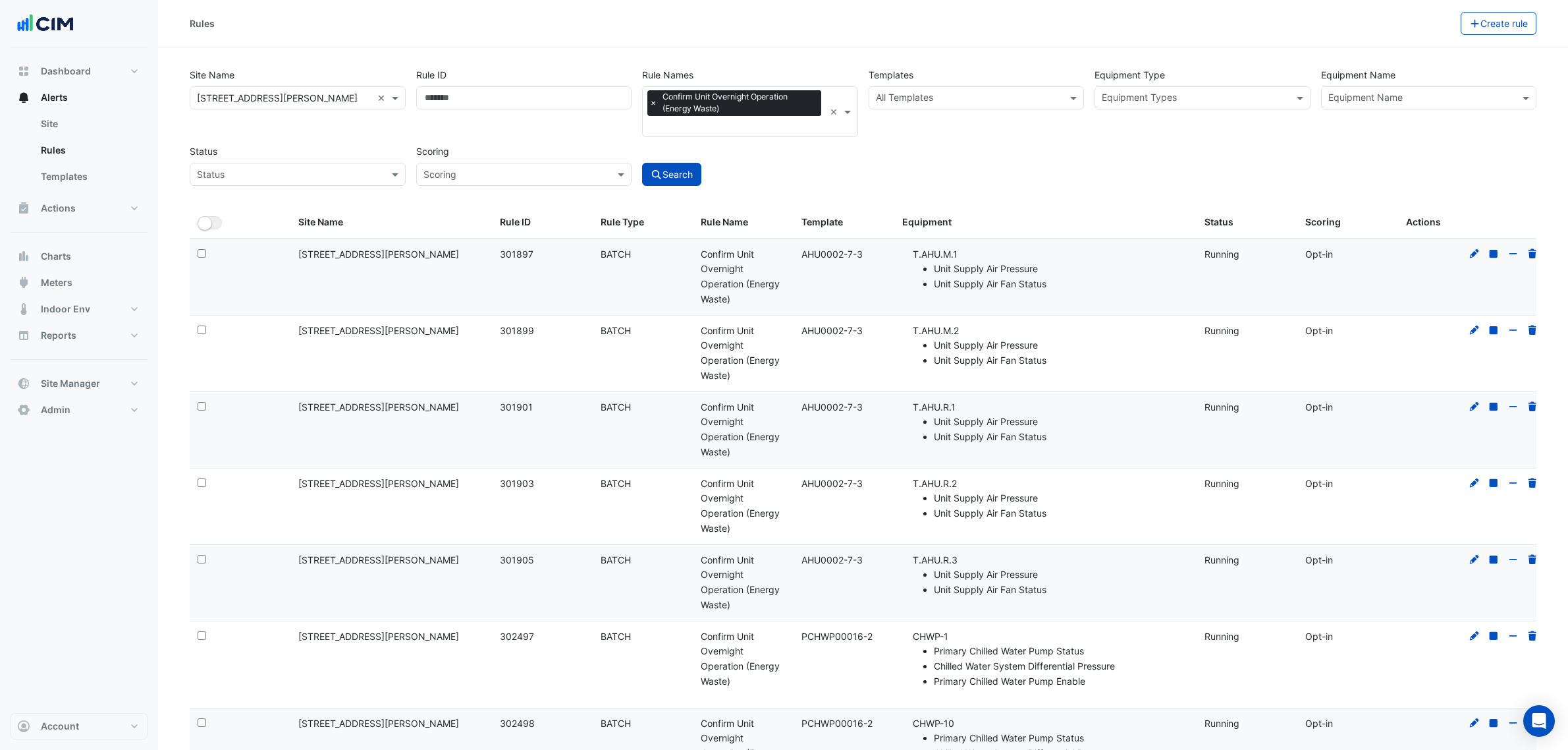
select select "***"
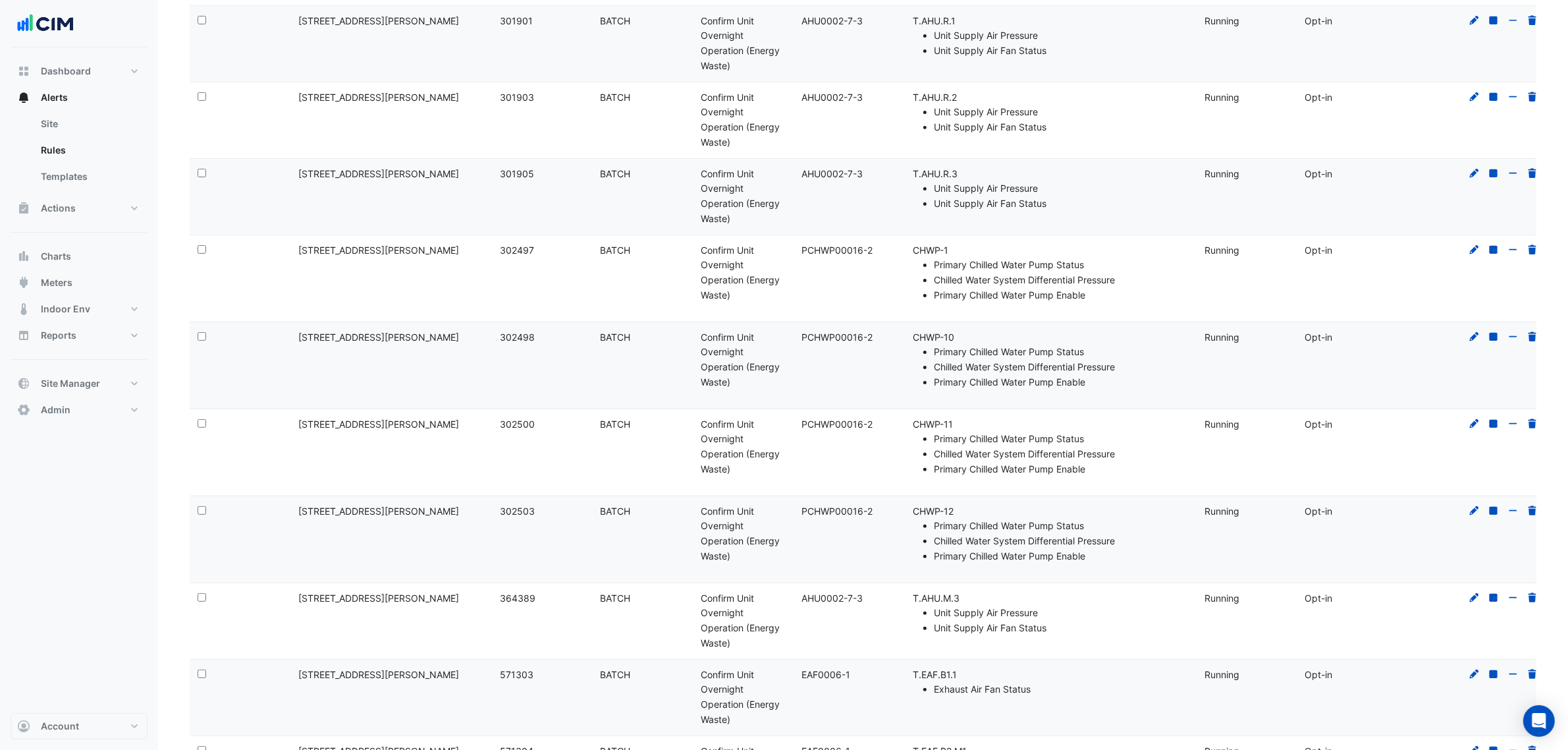
scroll to position [247, 0]
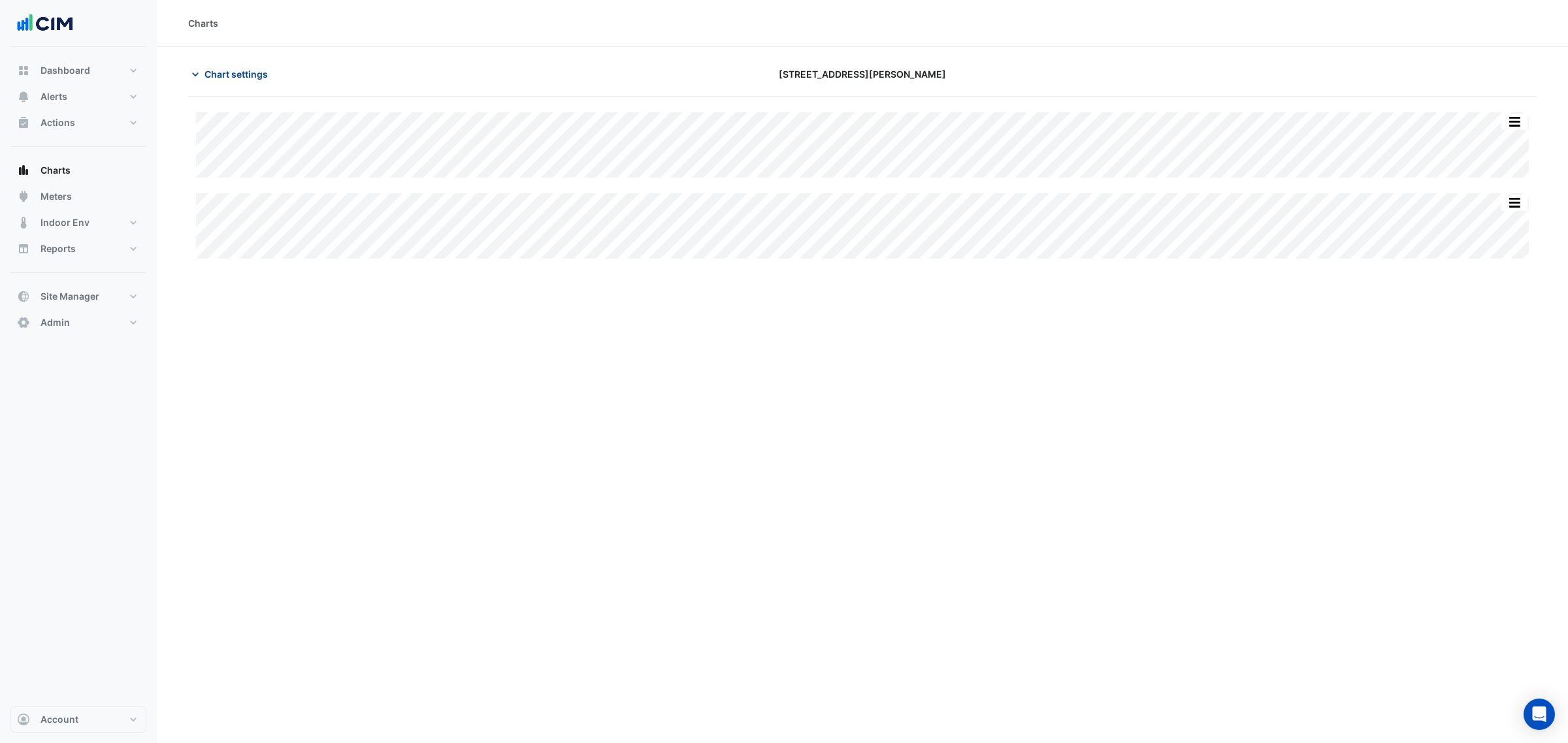
click at [209, 67] on span "Chart settings" at bounding box center [236, 74] width 63 height 14
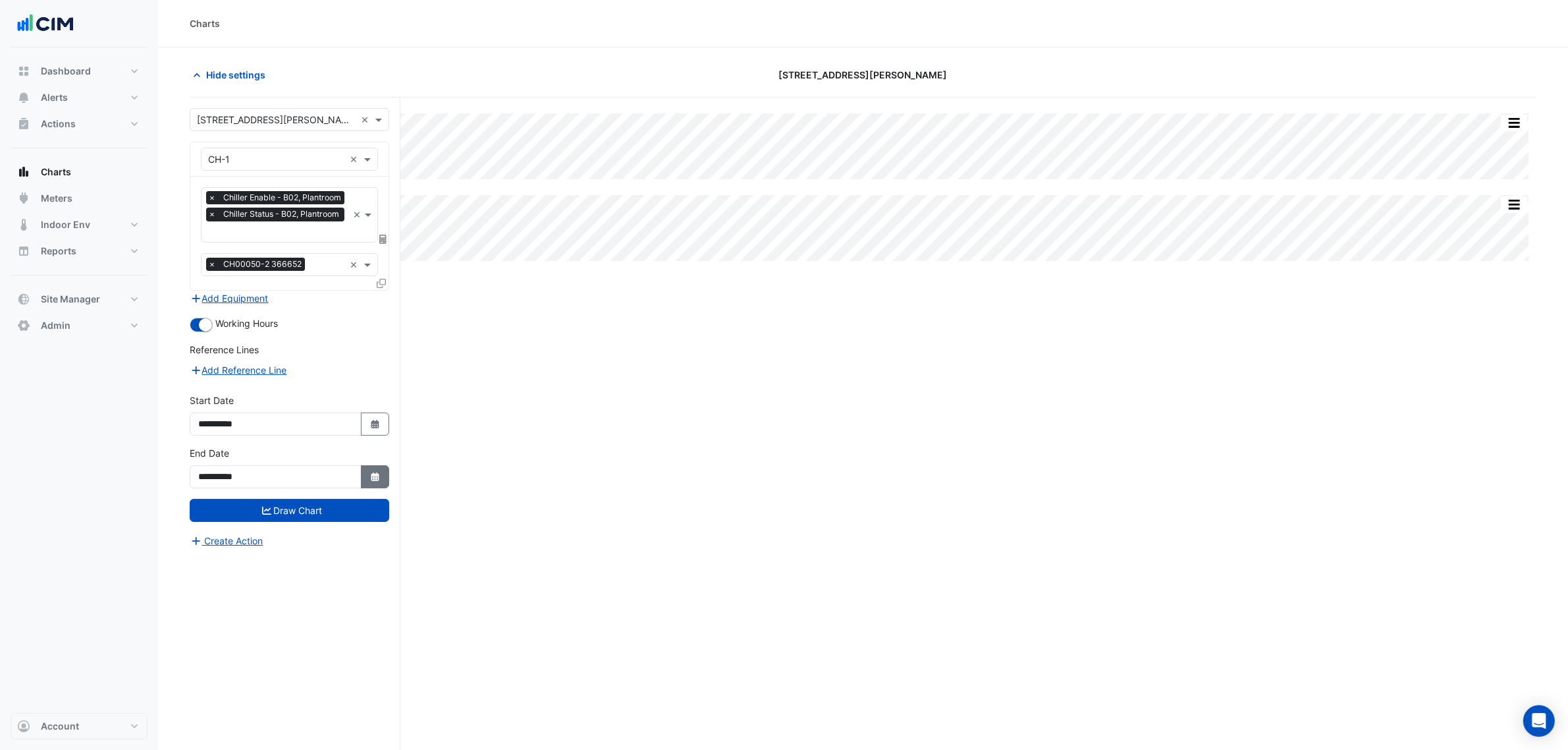
click at [377, 481] on fa-icon "Select Date" at bounding box center [375, 476] width 12 height 11
click at [336, 297] on button "Next month" at bounding box center [338, 302] width 16 height 21
click at [214, 303] on span "Previous month" at bounding box center [213, 302] width 10 height 10
select select "*"
click at [317, 412] on div "27" at bounding box center [317, 407] width 21 height 21
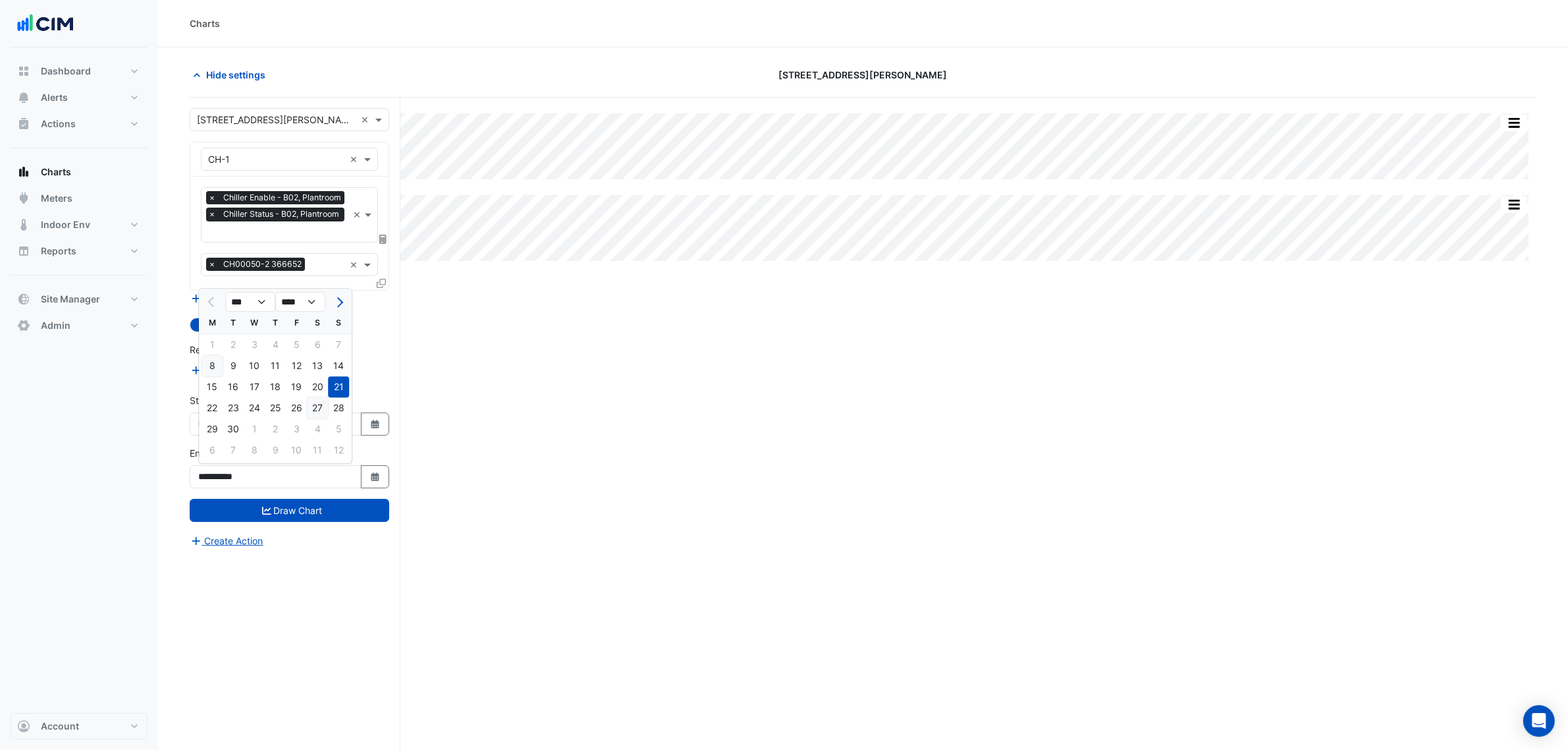
type input "**********"
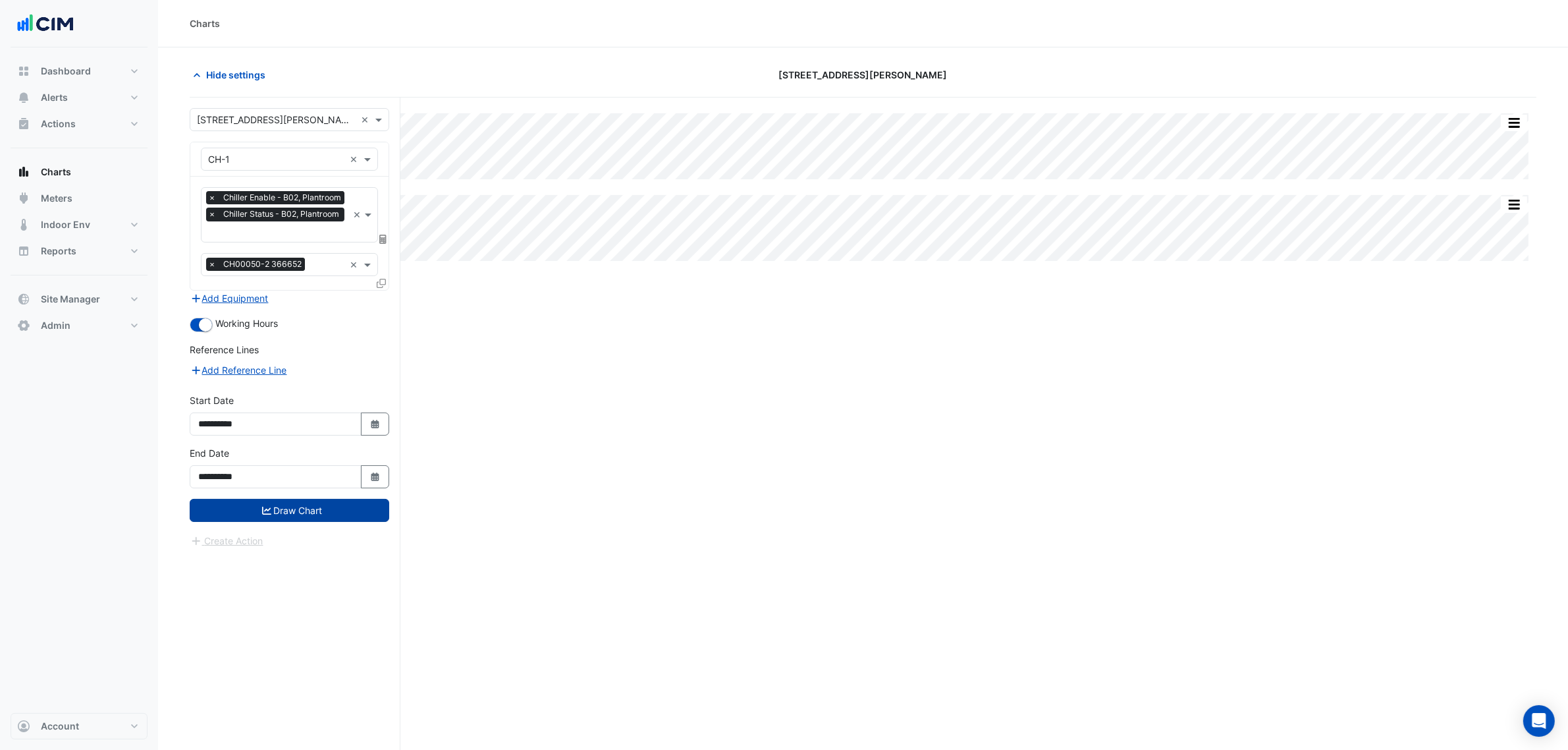
click at [309, 506] on button "Draw Chart" at bounding box center [289, 511] width 200 height 23
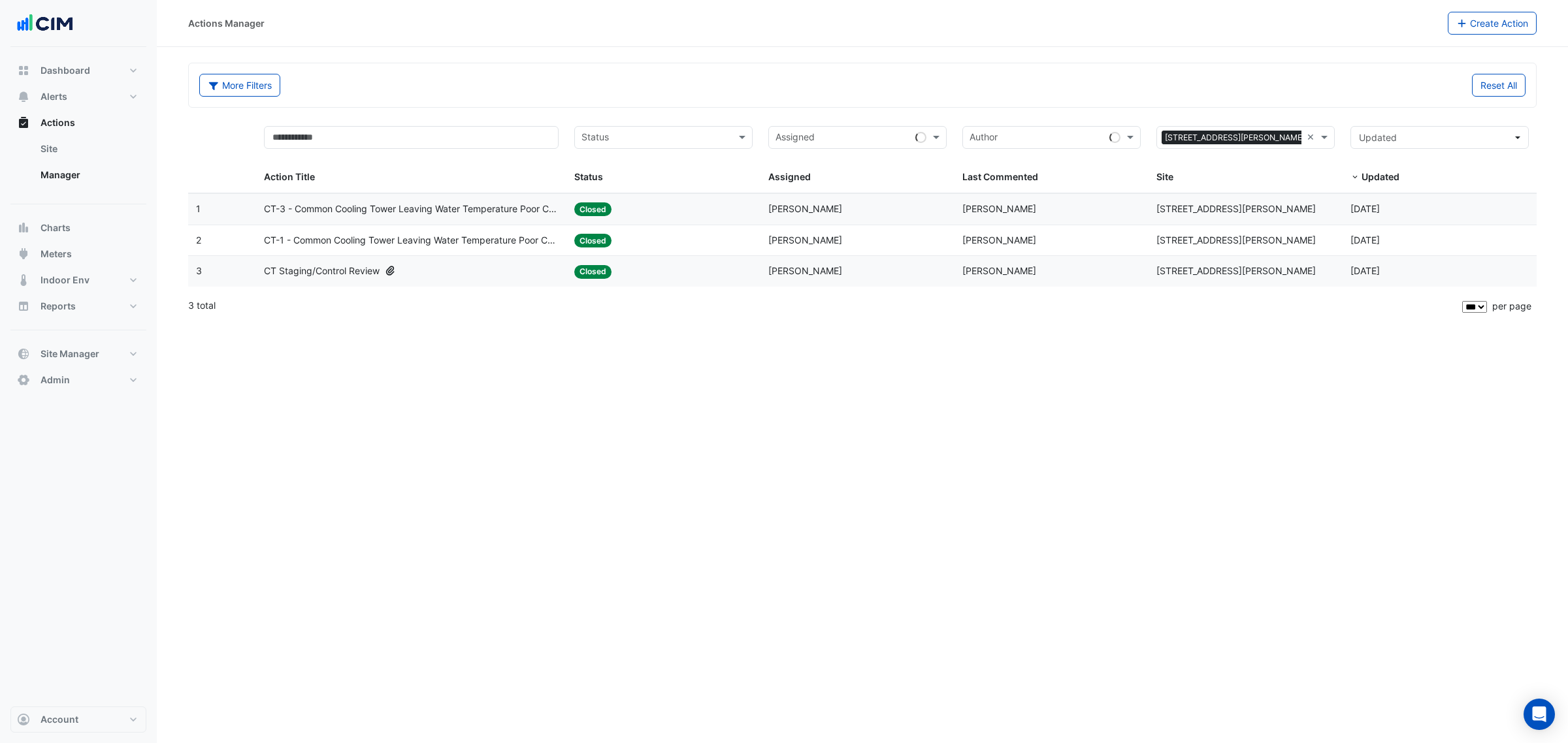
select select "***"
click at [876, 211] on div "Assigned: [PERSON_NAME]" at bounding box center [857, 209] width 179 height 15
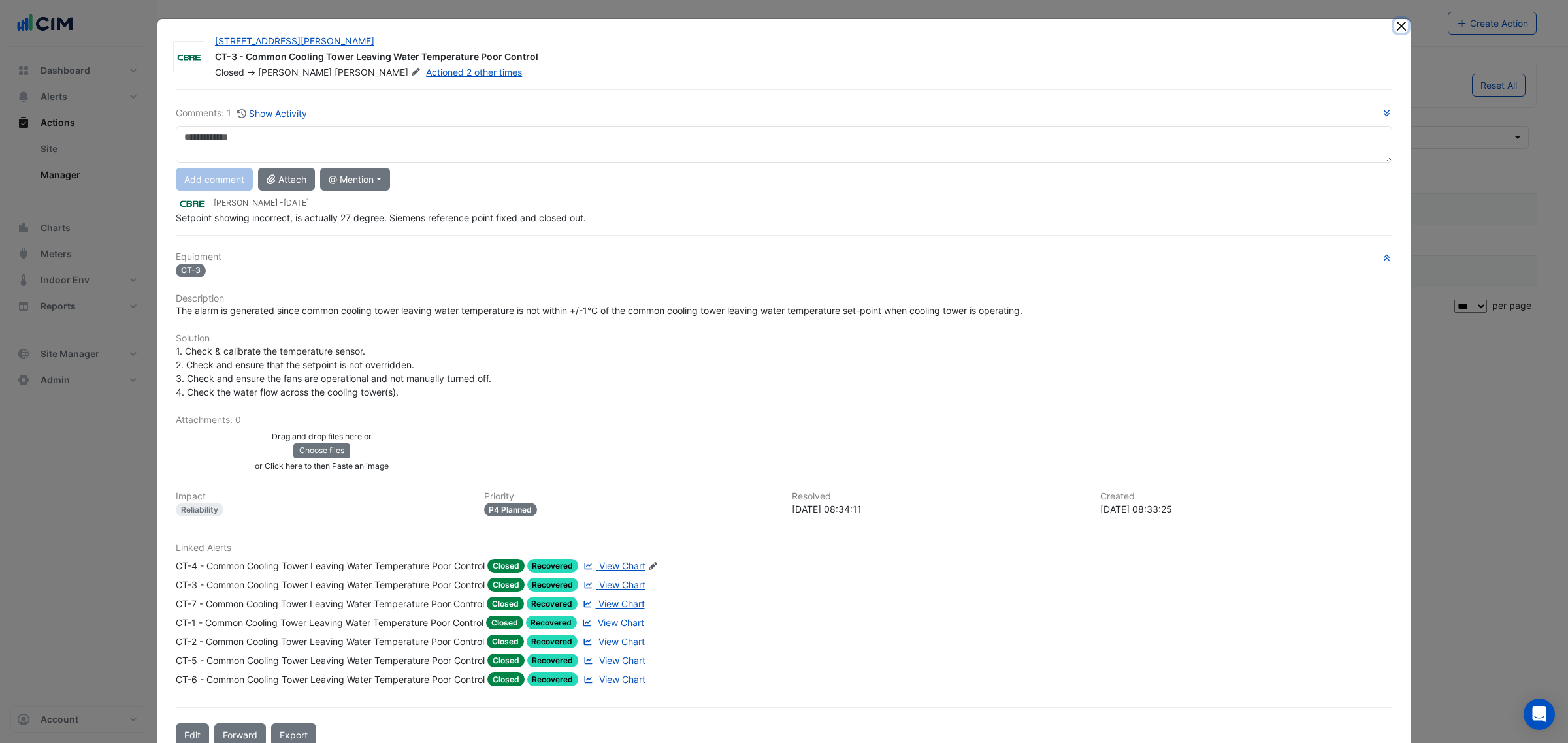
click at [1397, 26] on button "Close" at bounding box center [1400, 25] width 14 height 14
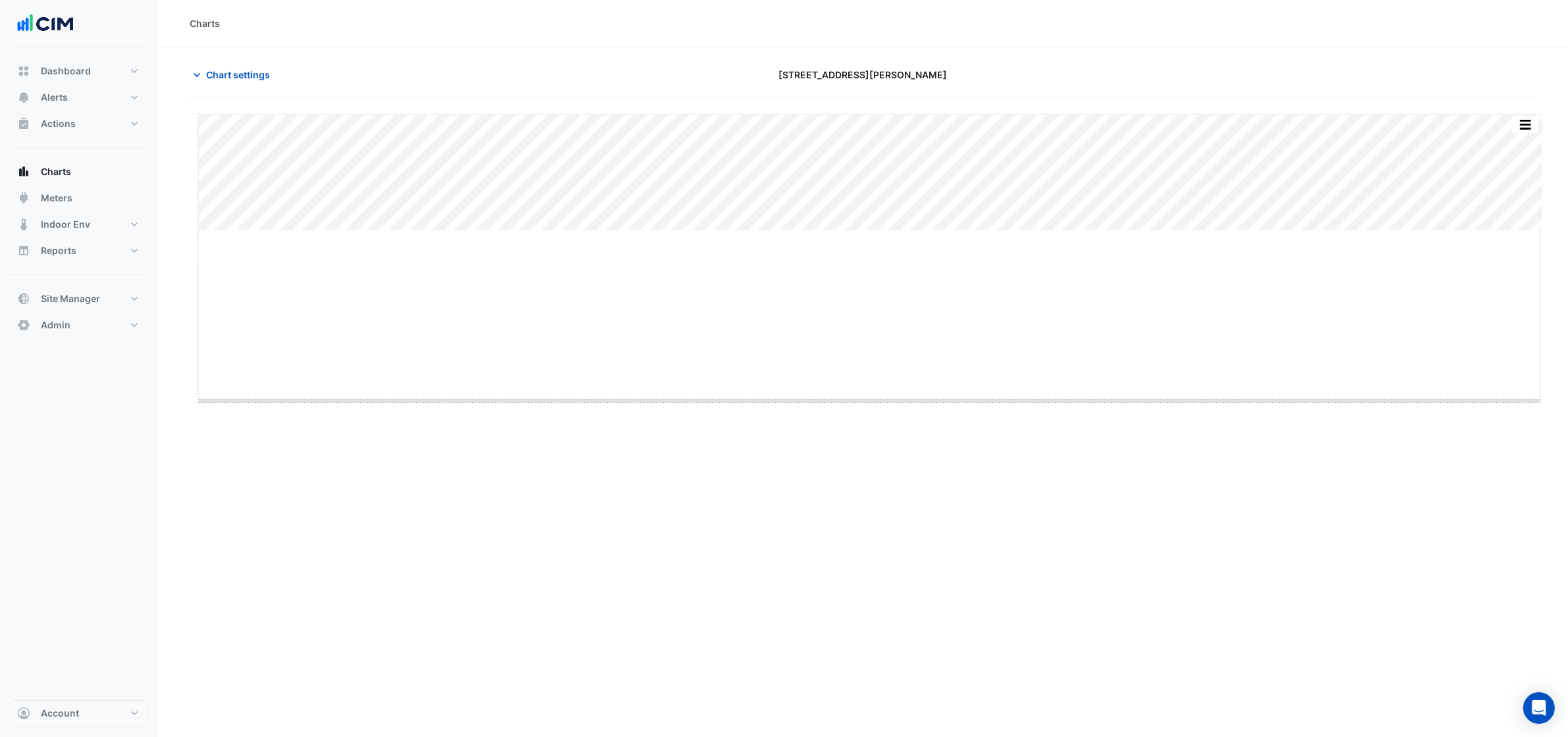
drag, startPoint x: 864, startPoint y: 230, endPoint x: 881, endPoint y: 453, distance: 223.6
drag, startPoint x: 867, startPoint y: 366, endPoint x: 889, endPoint y: 551, distance: 186.3
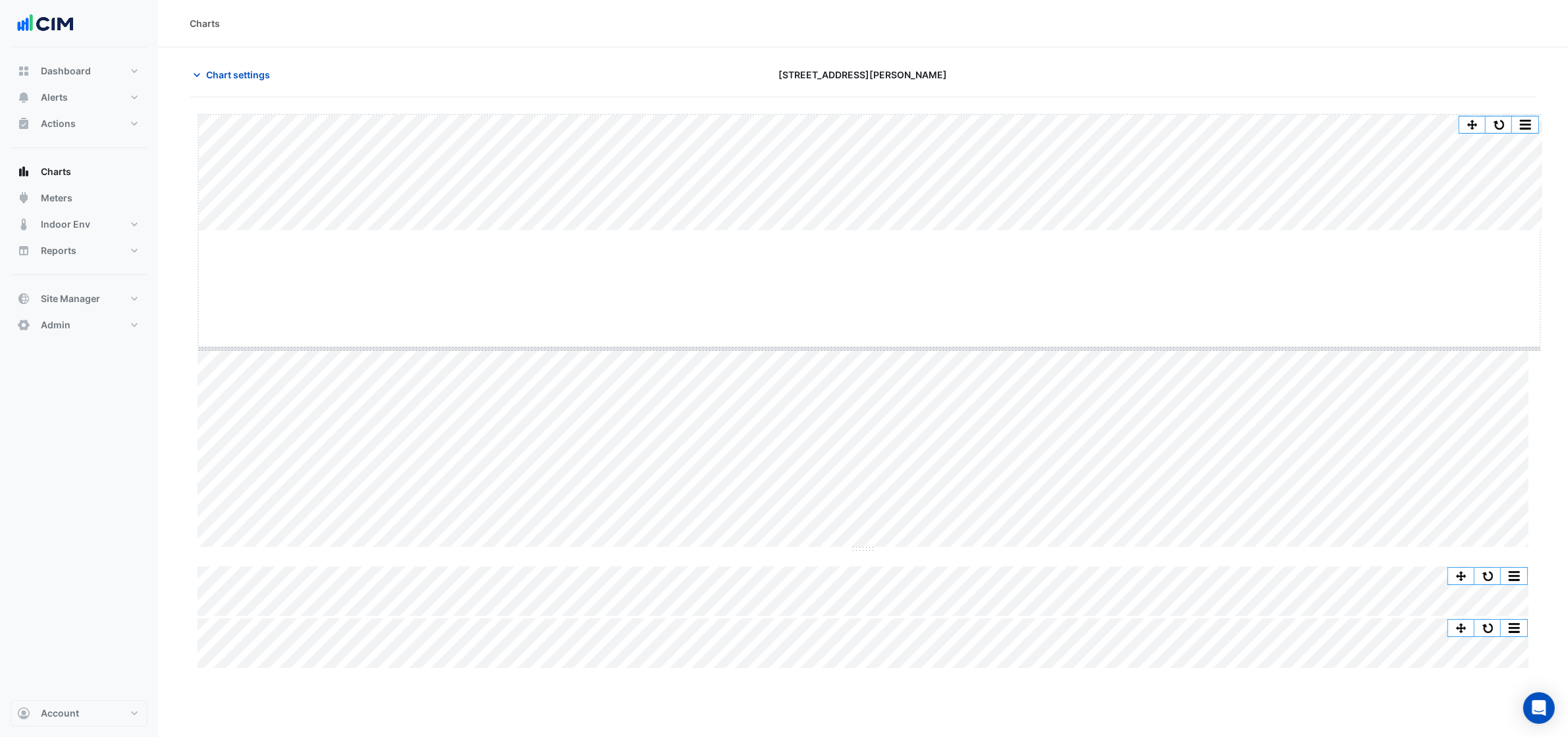
drag, startPoint x: 870, startPoint y: 232, endPoint x: 867, endPoint y: 350, distance: 118.0
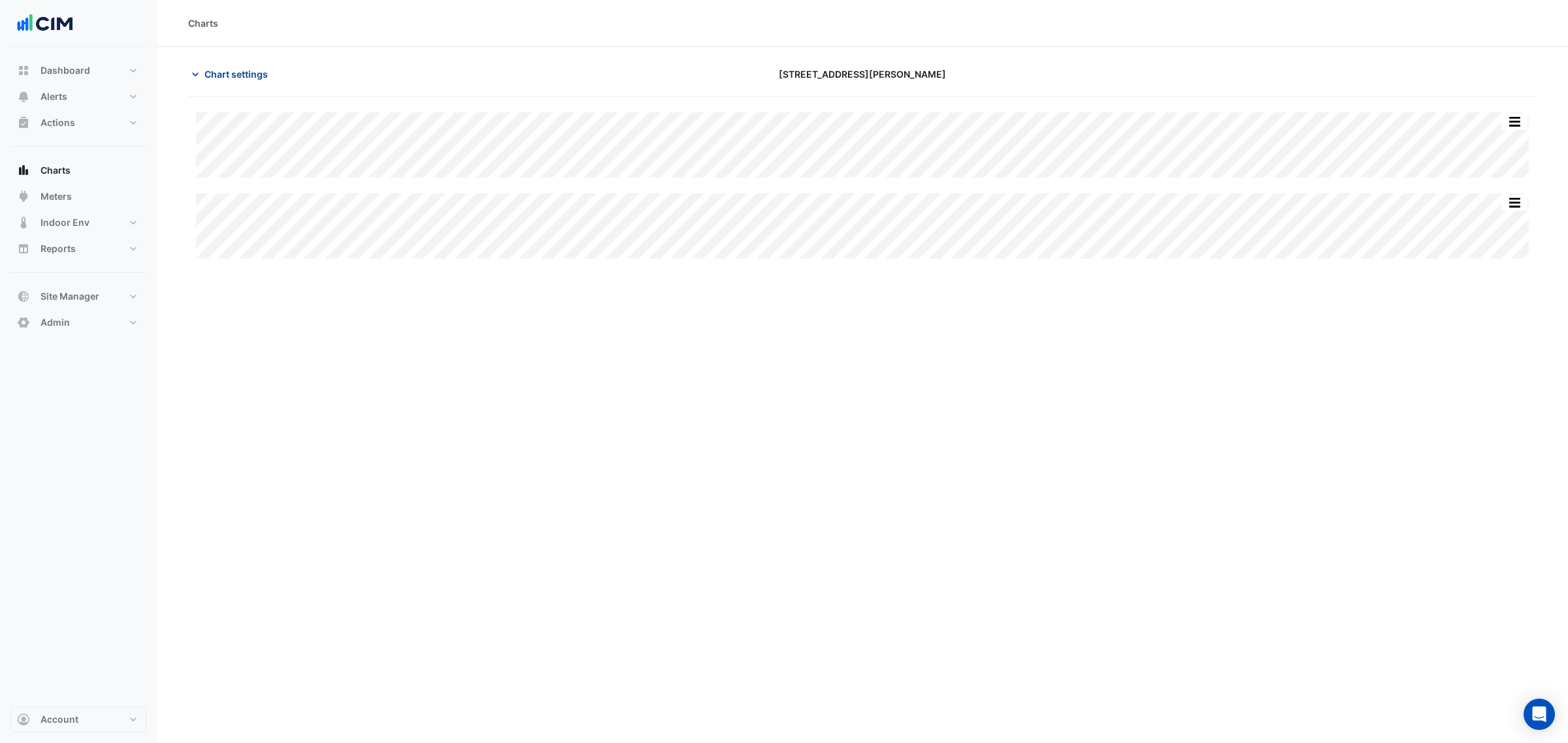
click at [240, 67] on span "Chart settings" at bounding box center [236, 74] width 63 height 14
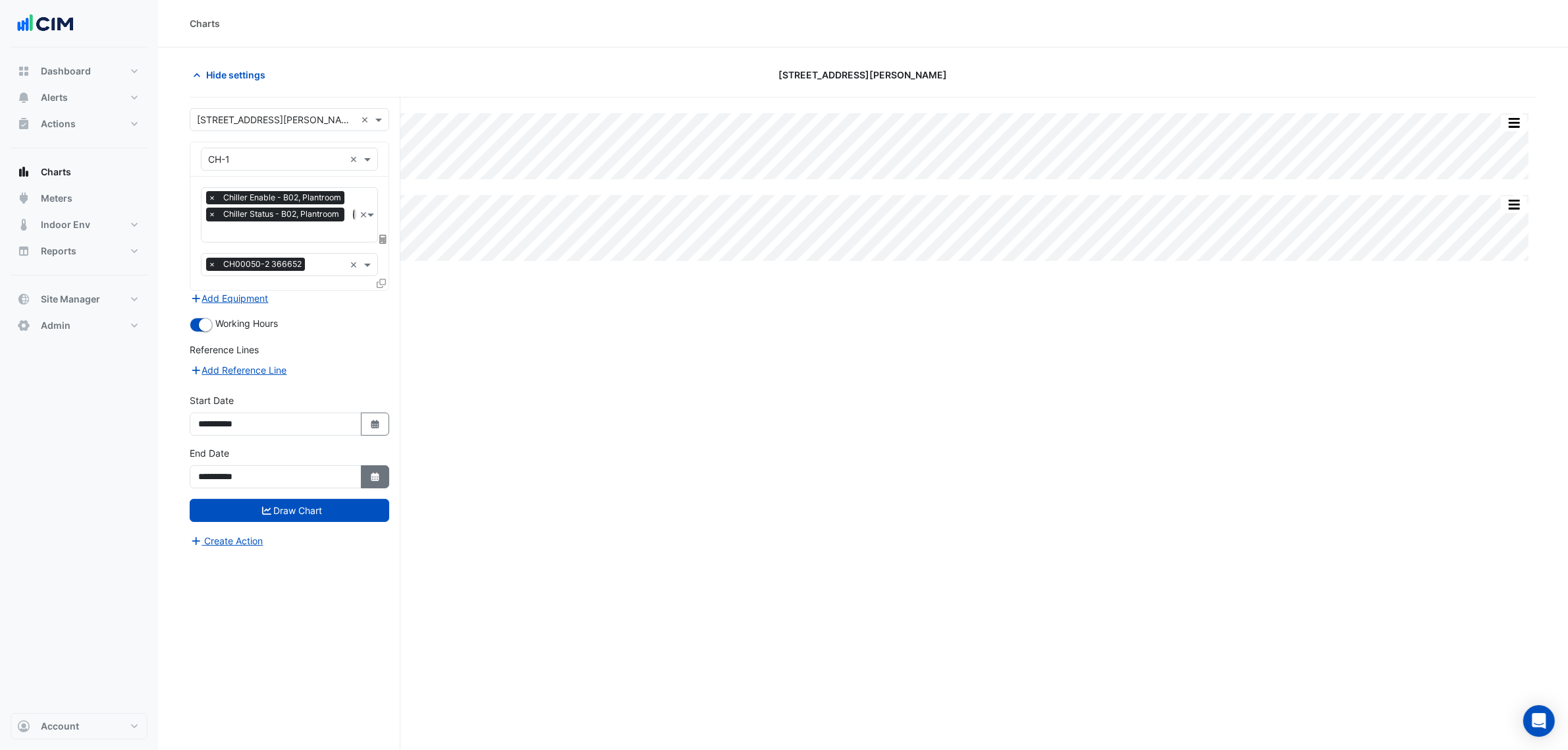
click at [370, 469] on button "Select Date" at bounding box center [375, 477] width 29 height 23
drag, startPoint x: 262, startPoint y: 409, endPoint x: 310, endPoint y: 407, distance: 48.0
click at [310, 407] on div "22 23 24 25 26 27 28" at bounding box center [275, 407] width 153 height 21
click at [320, 407] on div "27" at bounding box center [317, 407] width 21 height 21
type input "**********"
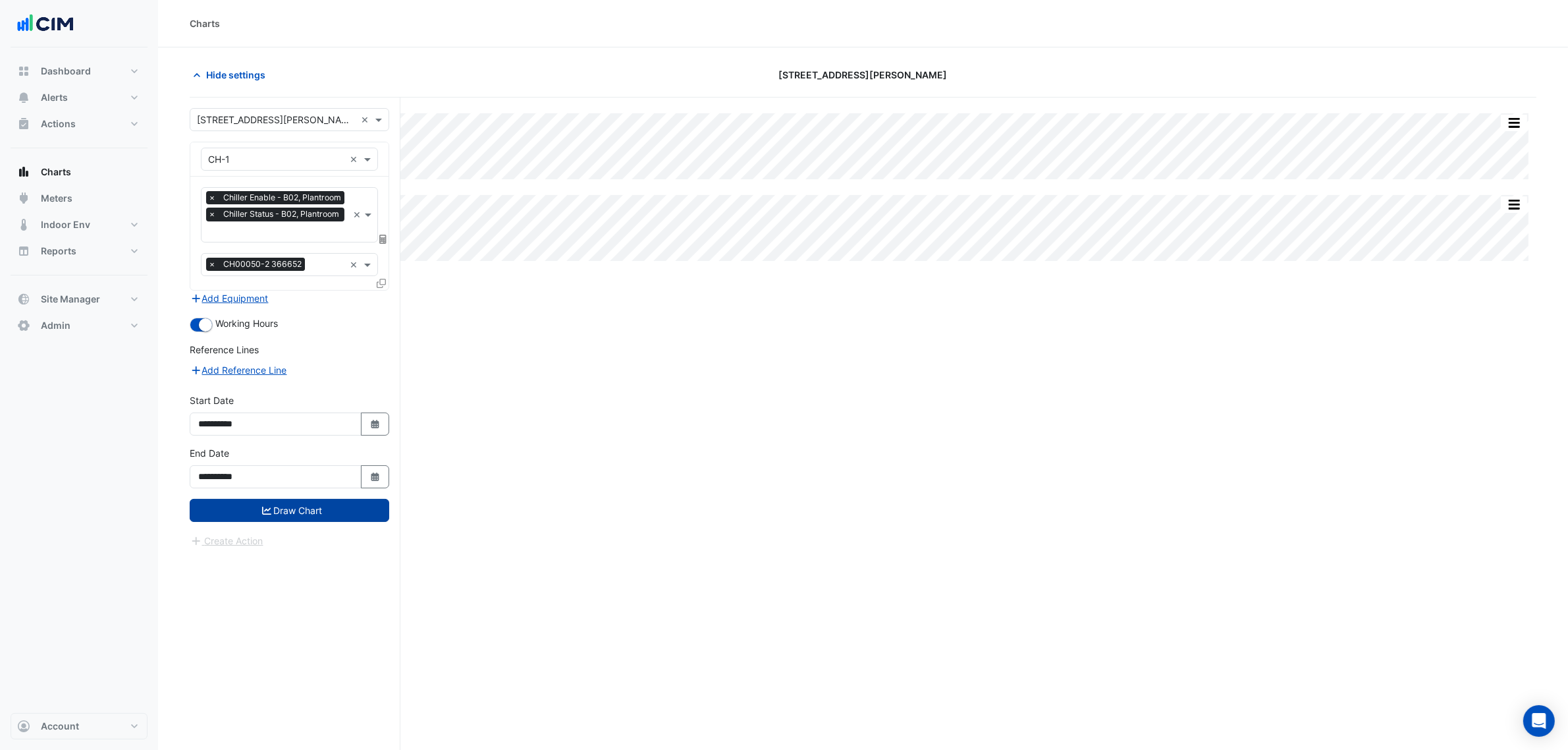
click at [338, 509] on button "Draw Chart" at bounding box center [289, 511] width 200 height 23
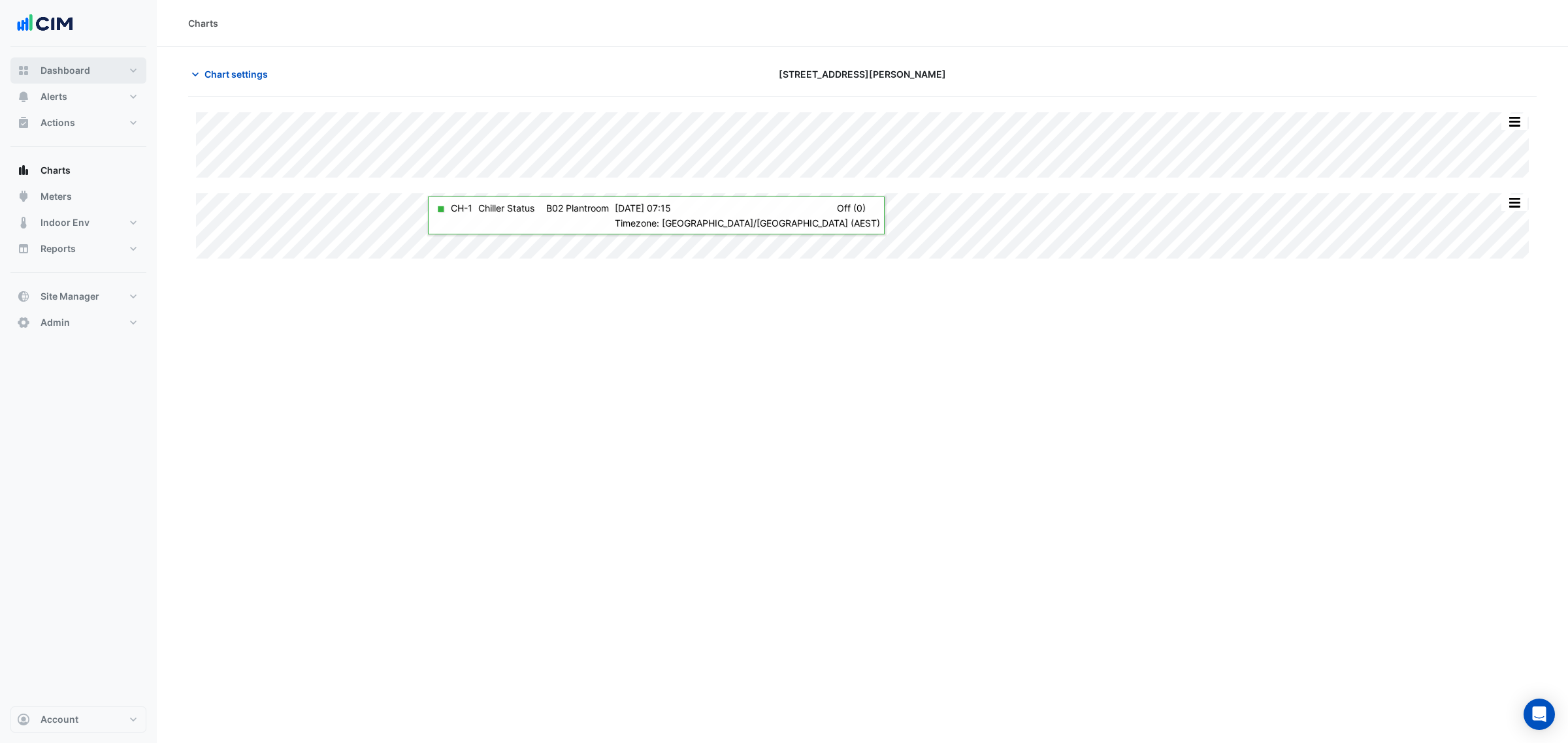
click at [57, 69] on span "Dashboard" at bounding box center [65, 70] width 49 height 13
select select "***"
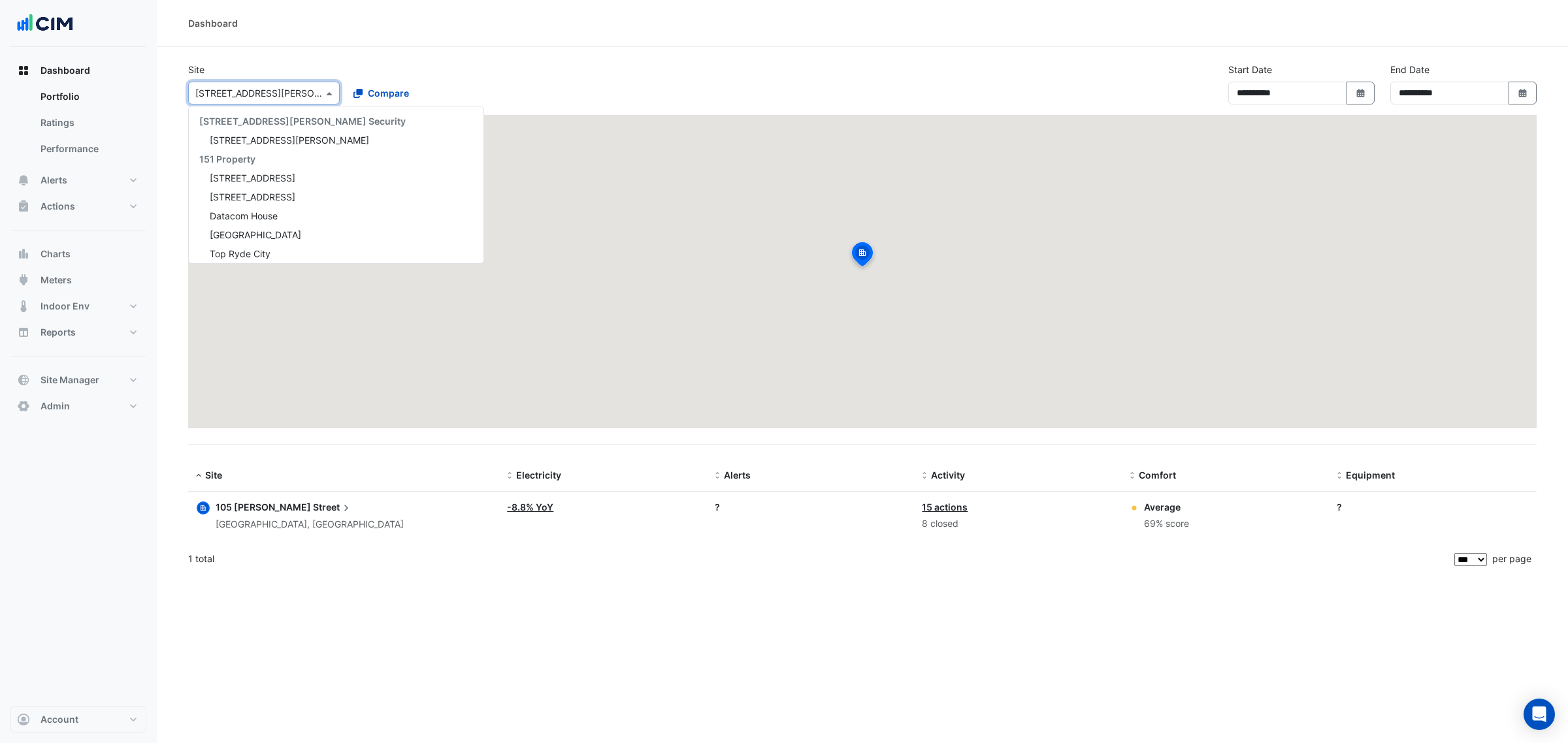
click at [250, 90] on input "text" at bounding box center [250, 93] width 111 height 14
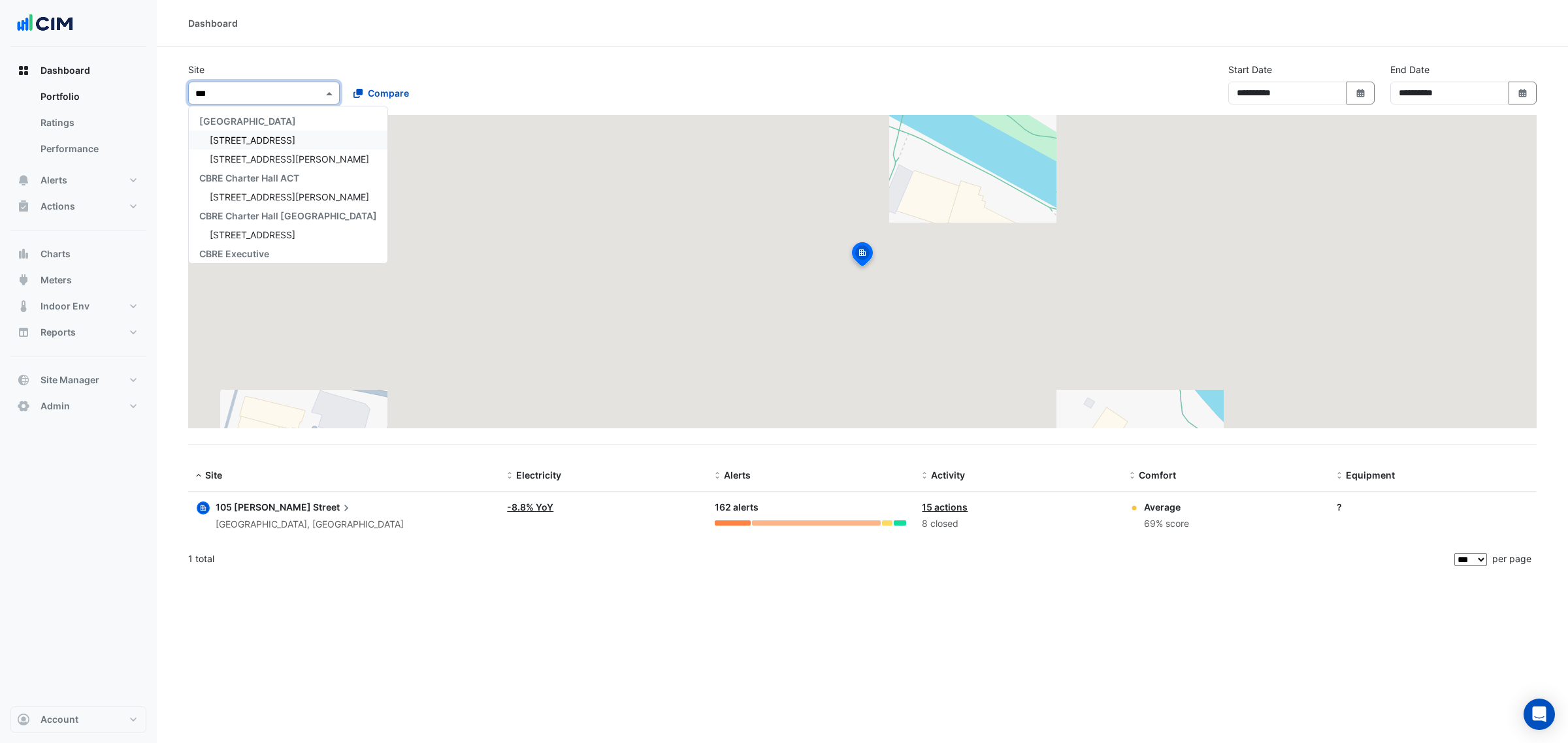
type input "****"
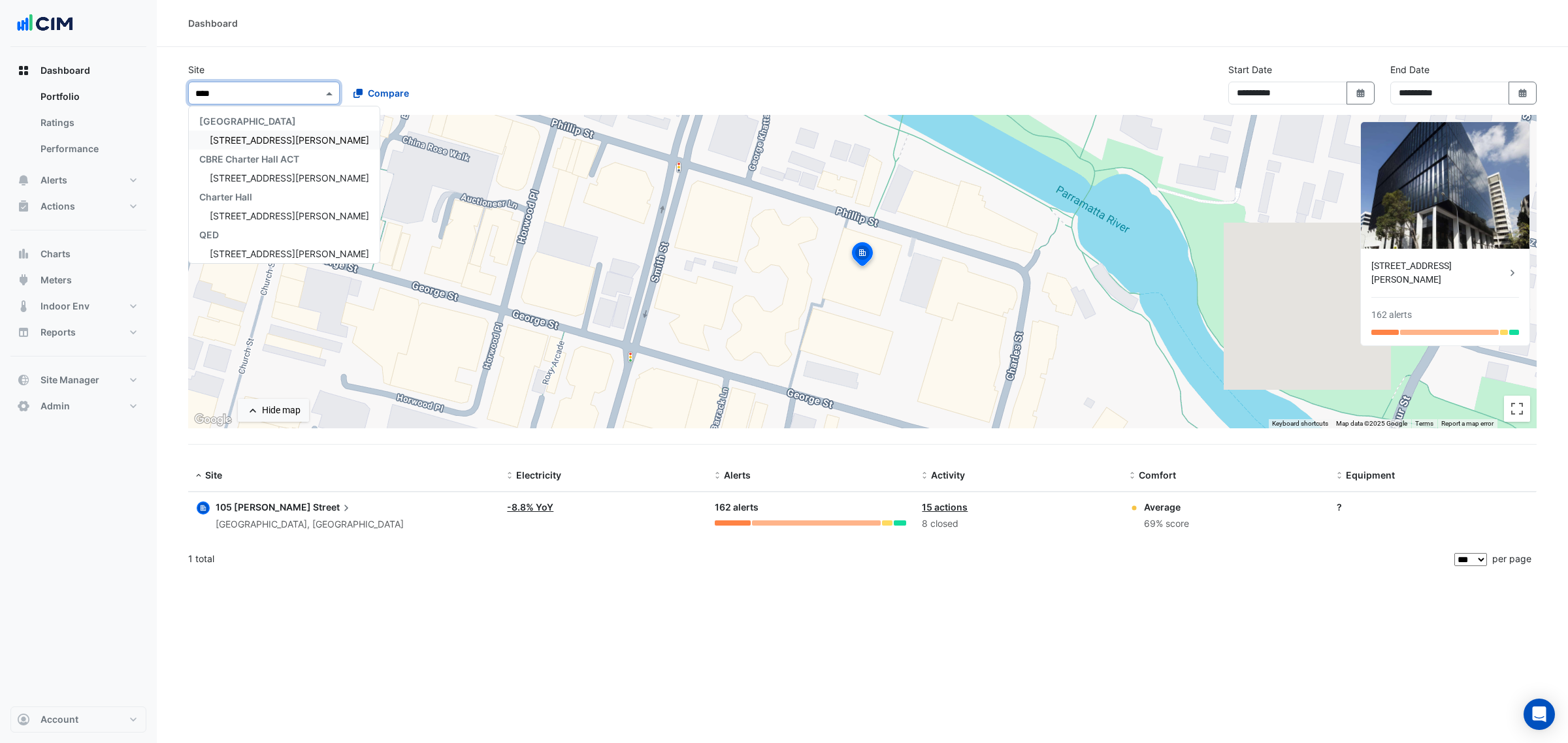
click at [261, 138] on span "[STREET_ADDRESS][PERSON_NAME]" at bounding box center [289, 140] width 159 height 11
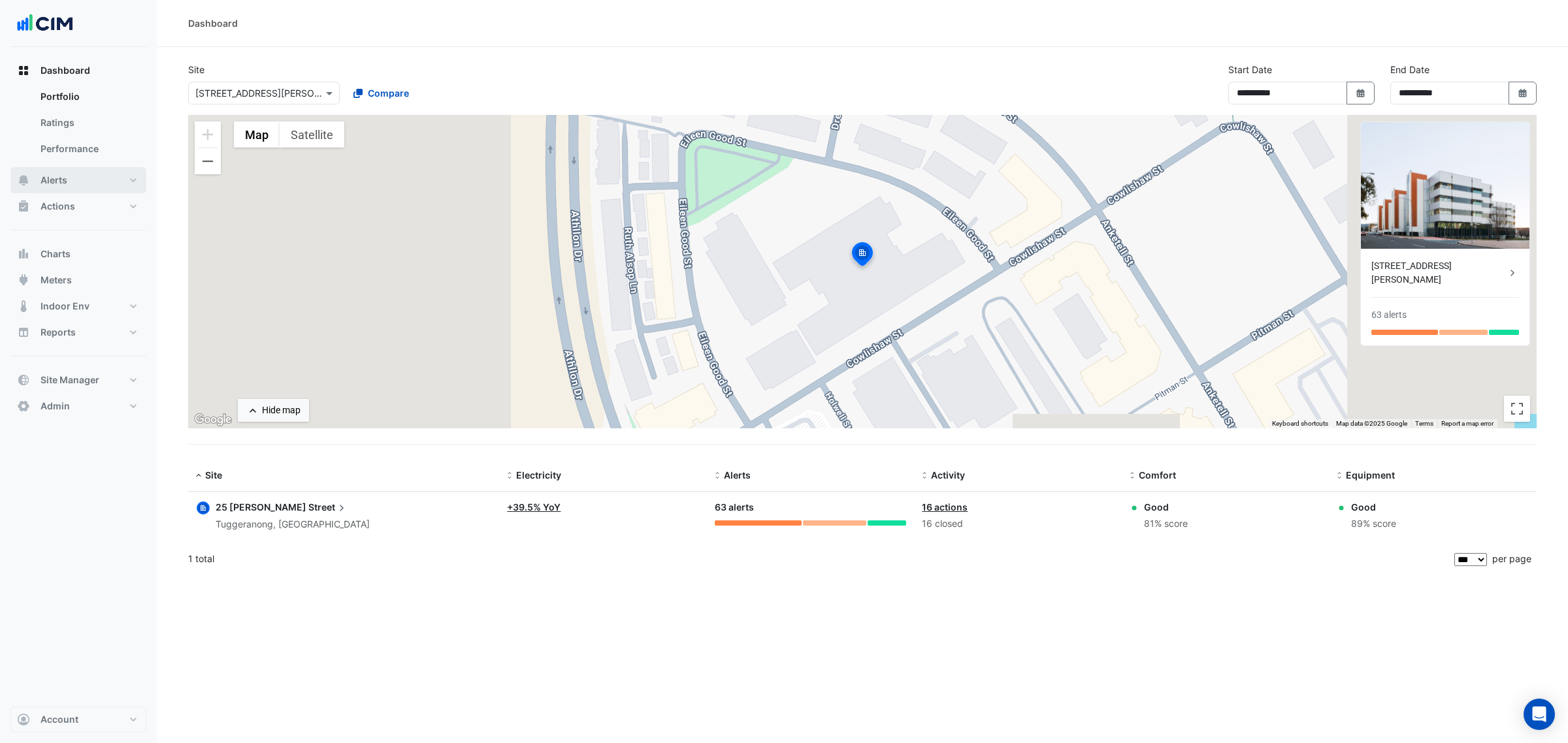
click at [73, 183] on button "Alerts" at bounding box center [79, 180] width 136 height 26
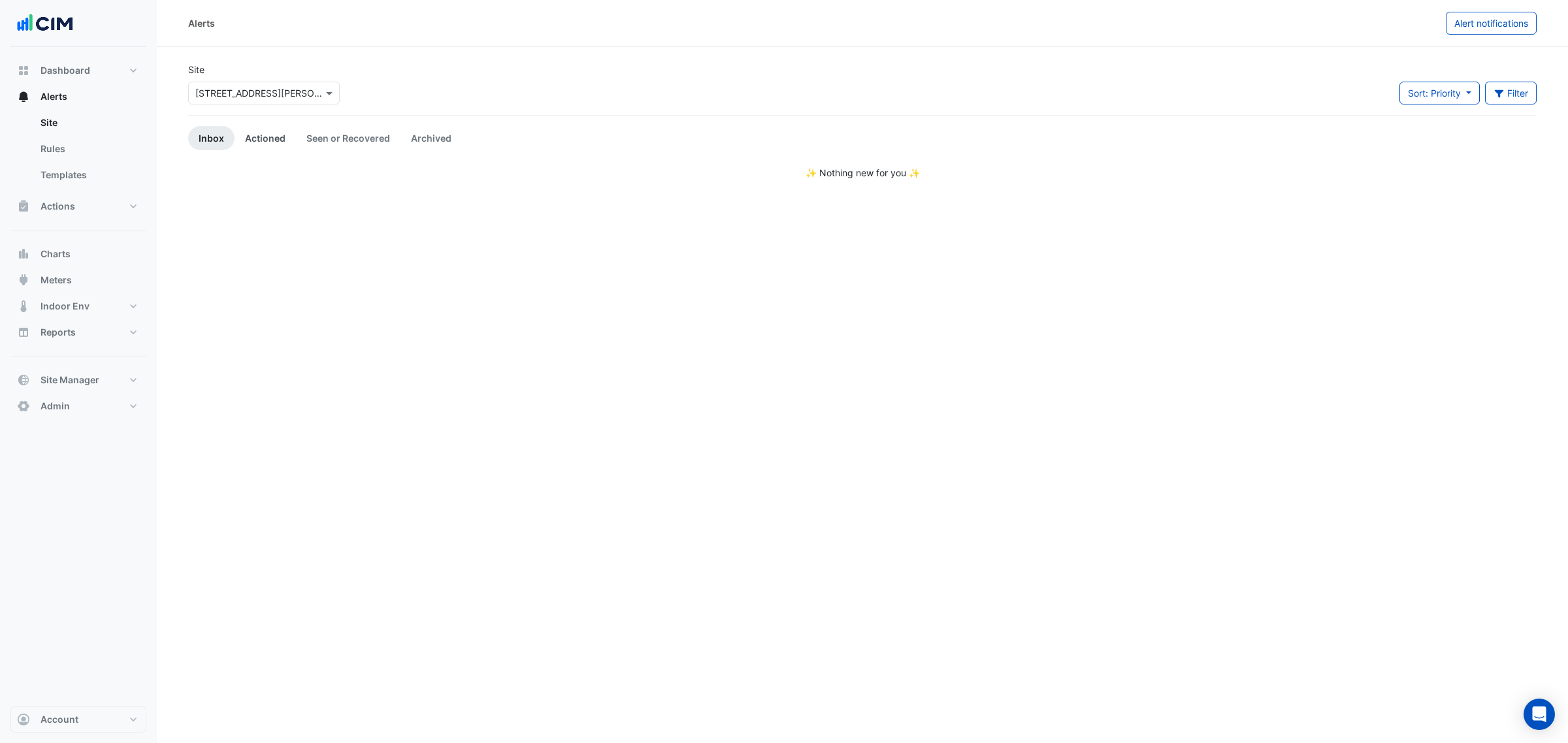
click at [261, 138] on link "Actioned" at bounding box center [265, 138] width 62 height 24
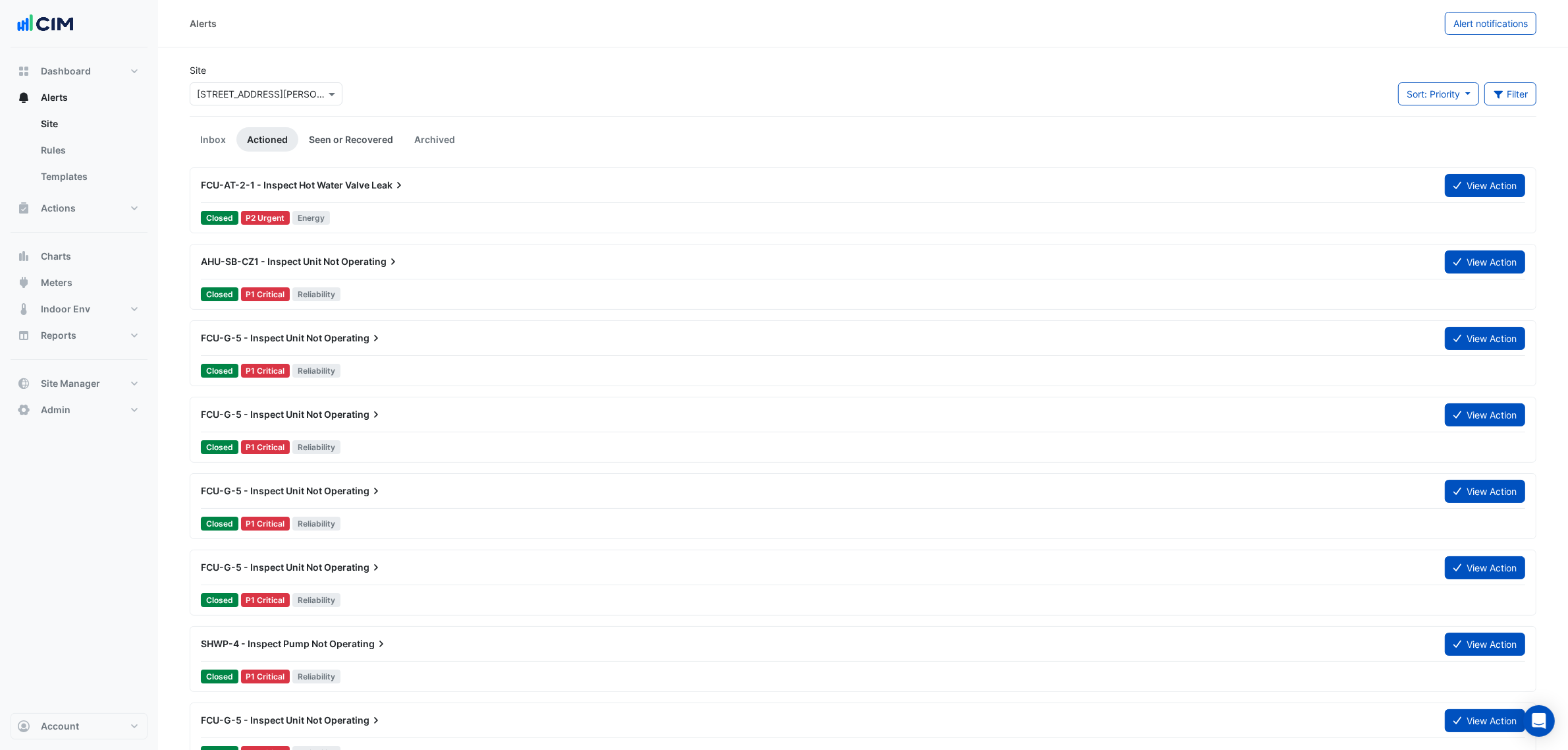
click at [316, 132] on link "Seen or Recovered" at bounding box center [351, 140] width 106 height 25
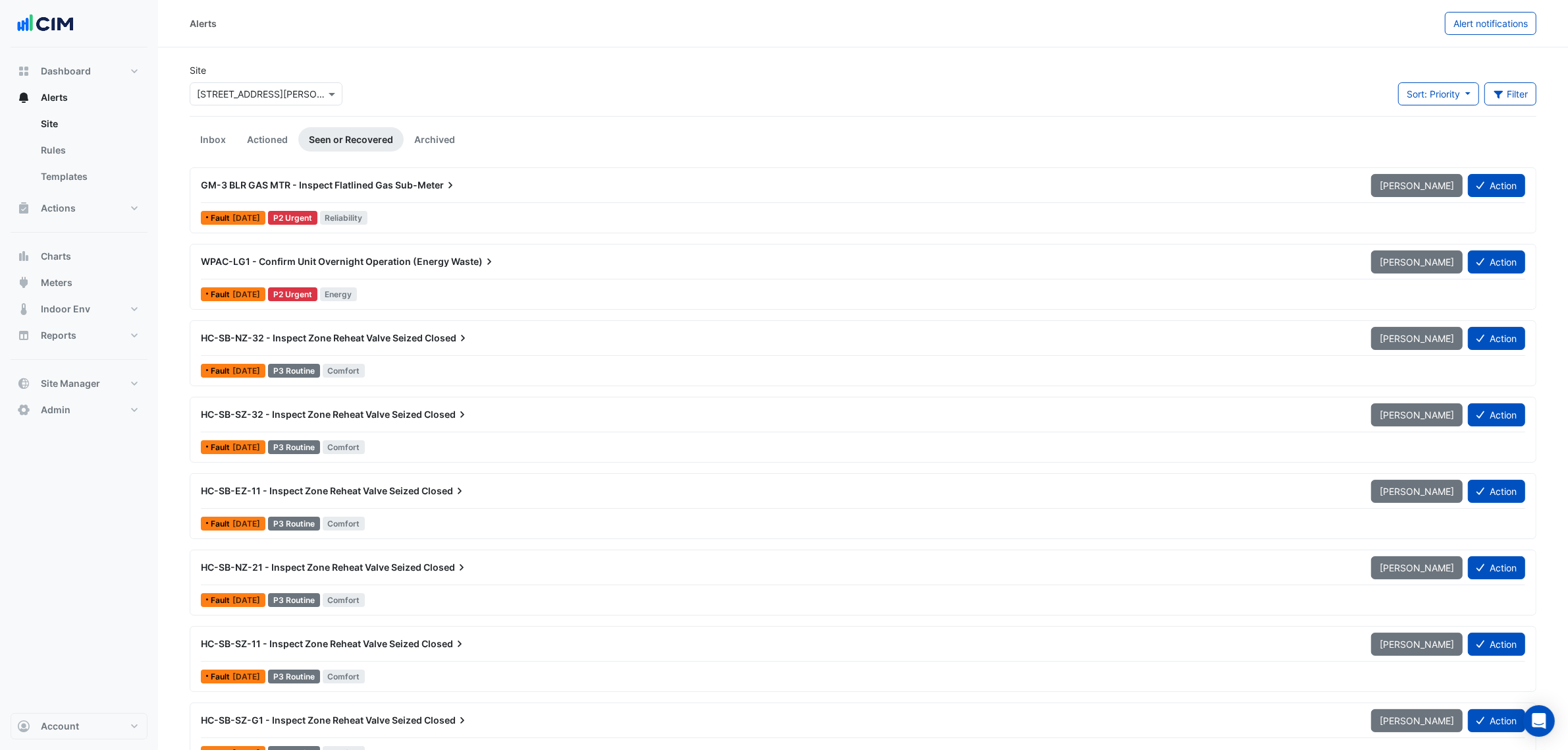
click at [953, 420] on div "HC-SB-SZ-32 - Inspect Zone Reheat Valve Seized Closed" at bounding box center [778, 414] width 1154 height 13
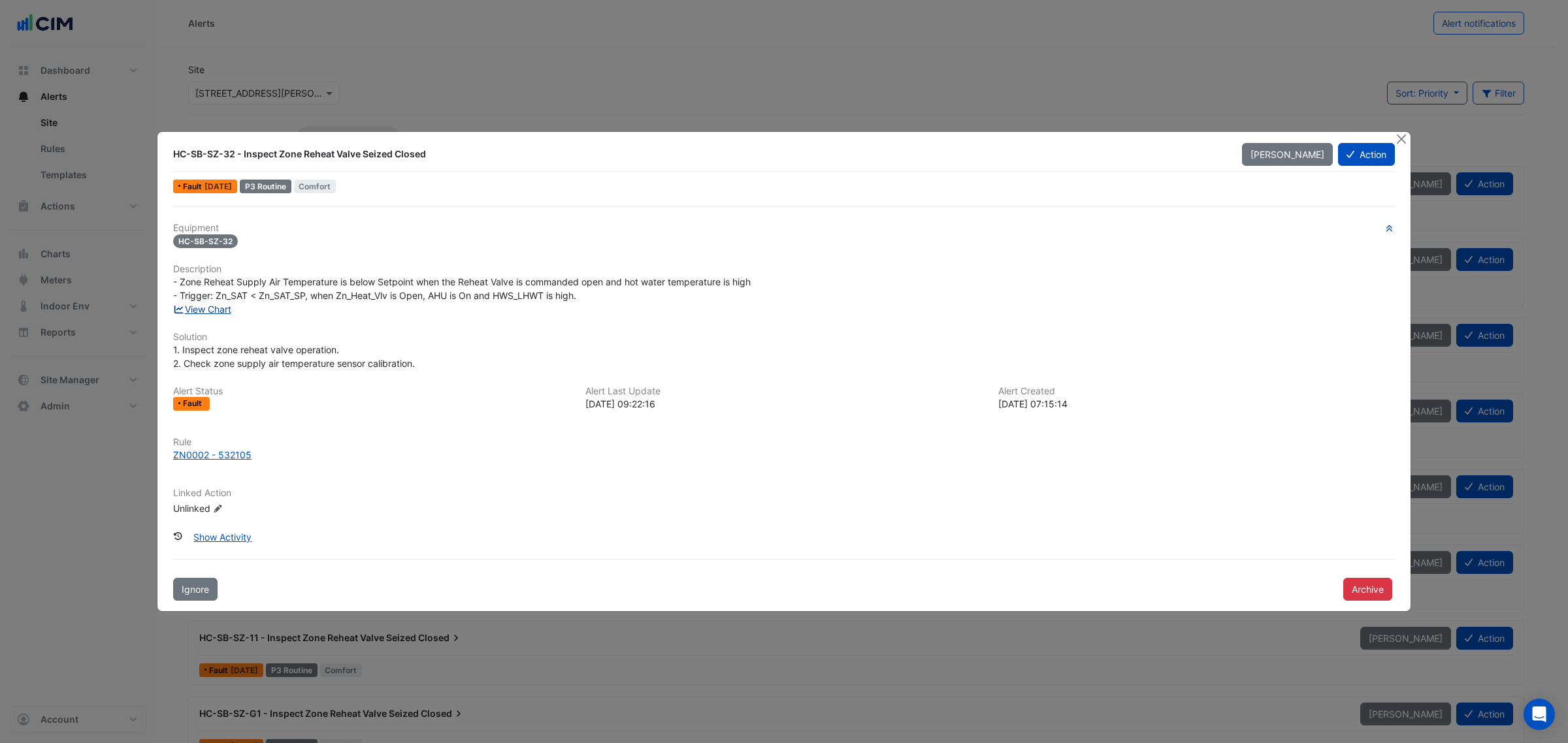
click at [221, 310] on link "View Chart" at bounding box center [201, 309] width 58 height 11
click at [1403, 132] on button "Close" at bounding box center [1400, 138] width 14 height 14
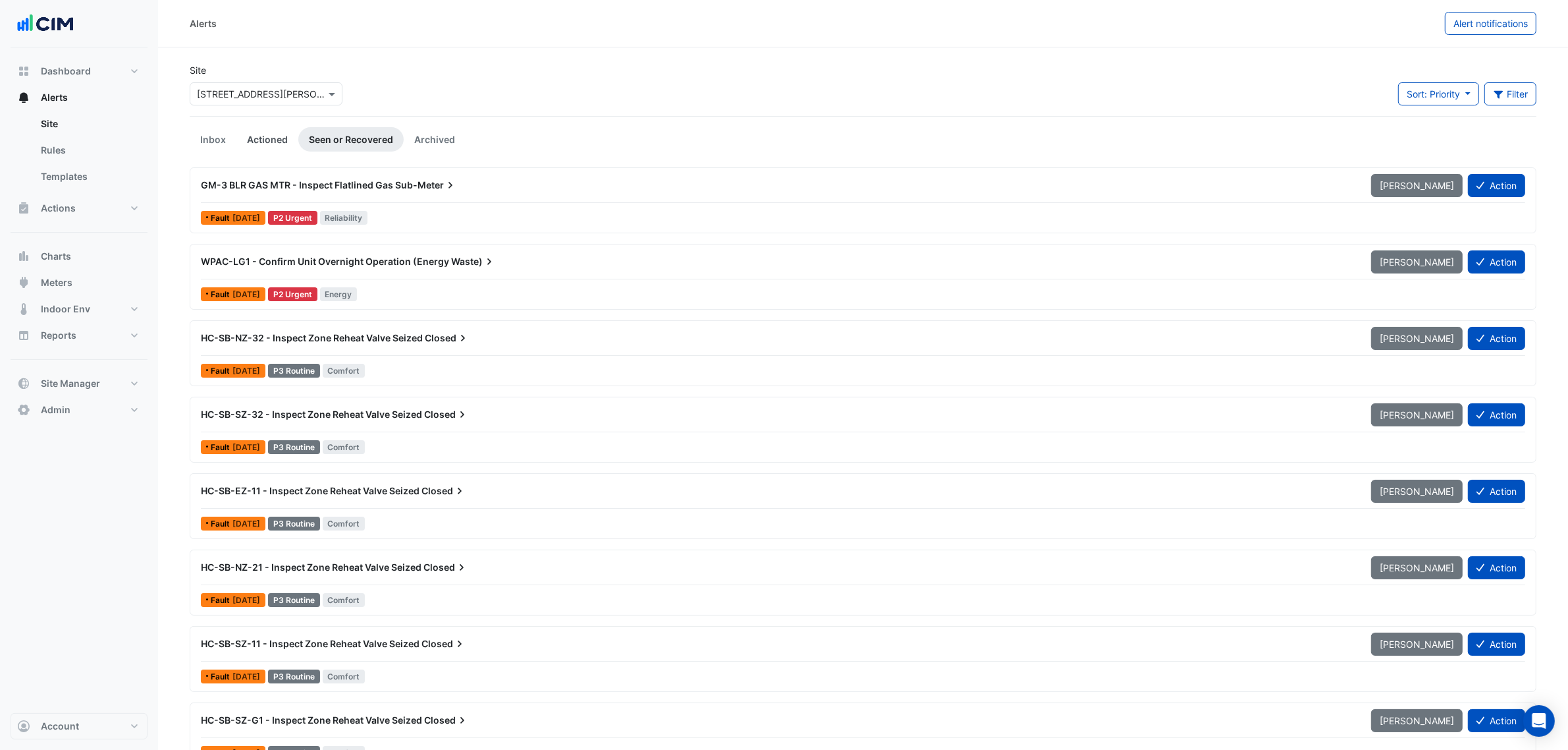
click at [238, 139] on link "Actioned" at bounding box center [267, 140] width 62 height 25
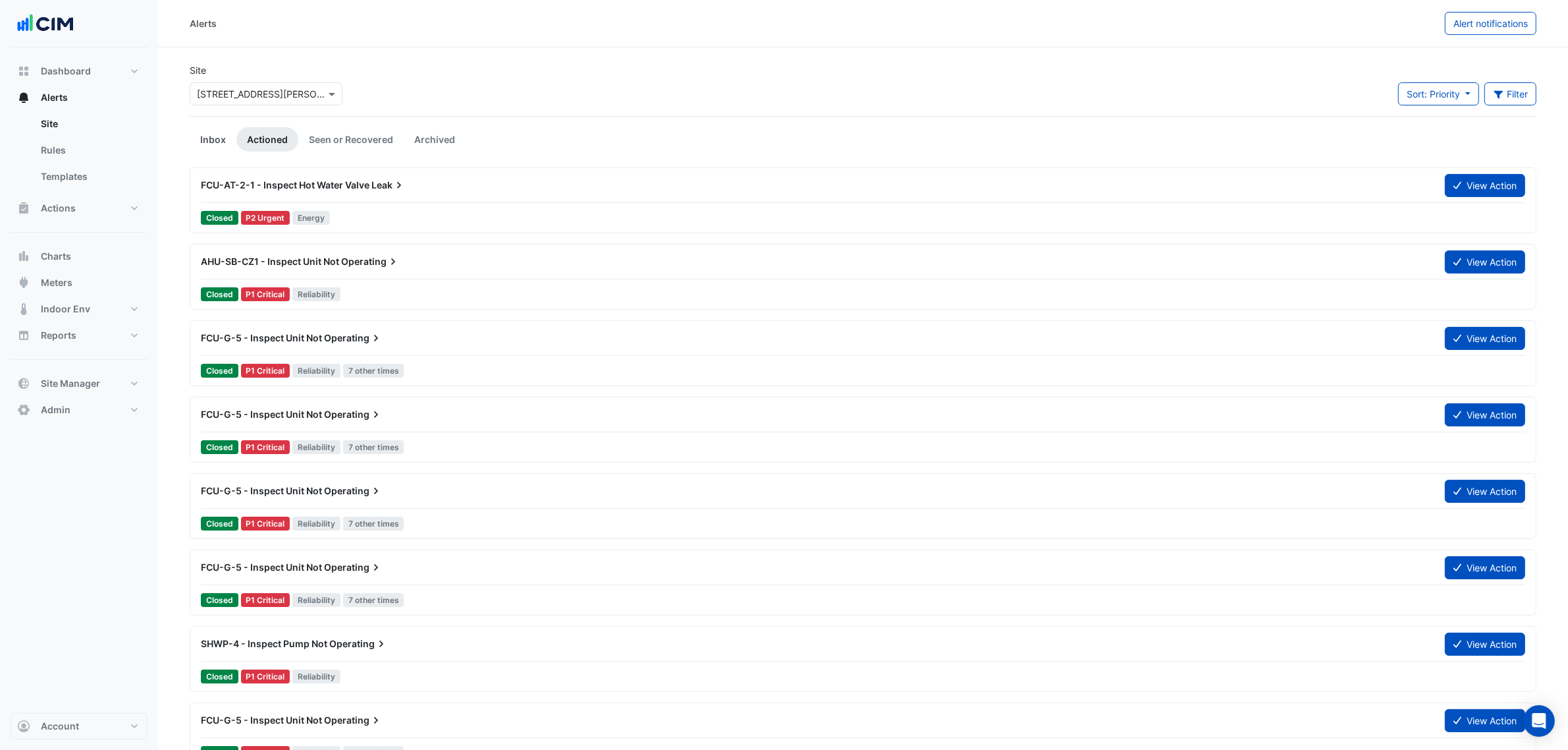
click at [189, 142] on link "Inbox" at bounding box center [213, 140] width 47 height 25
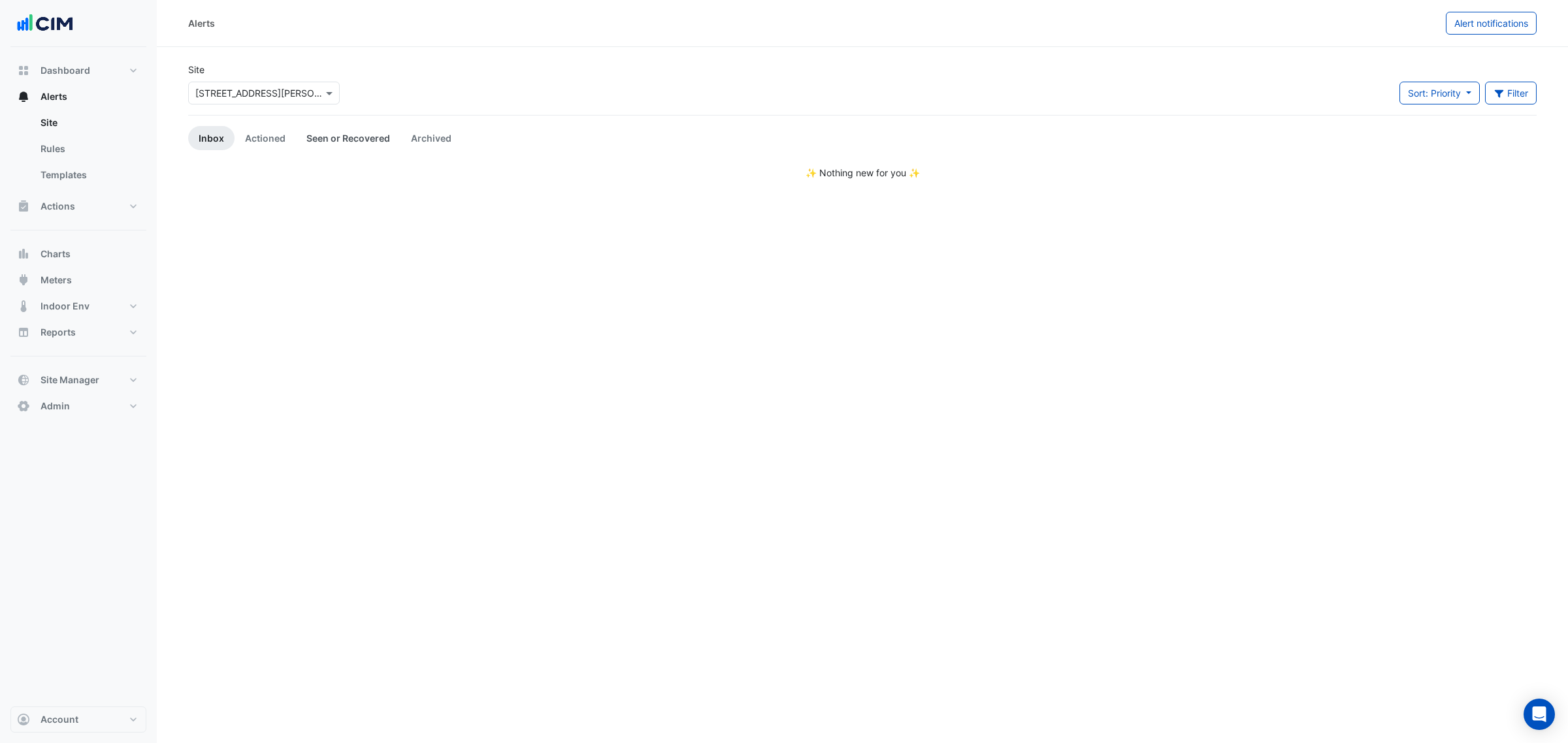
click at [328, 133] on link "Seen or Recovered" at bounding box center [348, 138] width 105 height 24
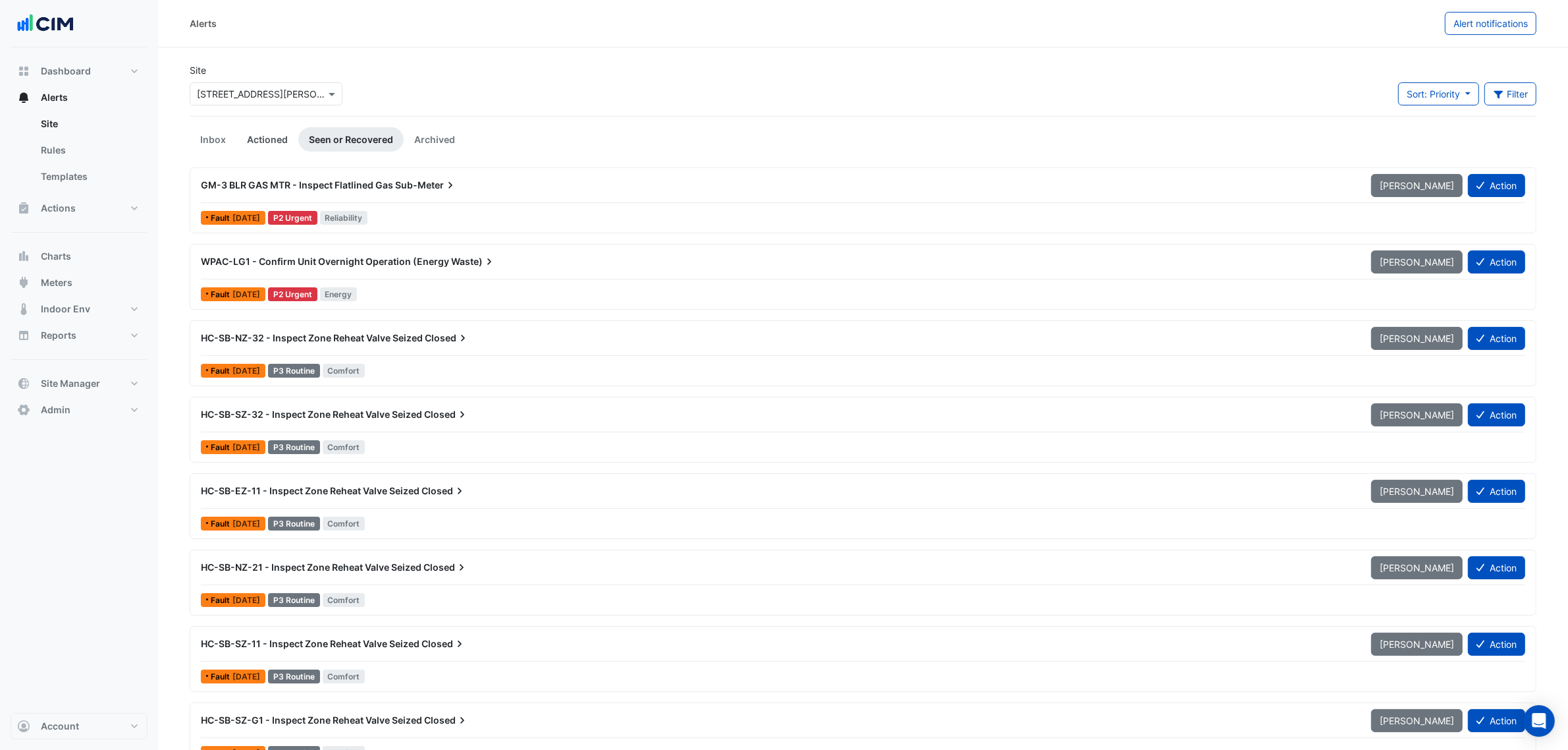
click at [263, 142] on link "Actioned" at bounding box center [267, 140] width 62 height 25
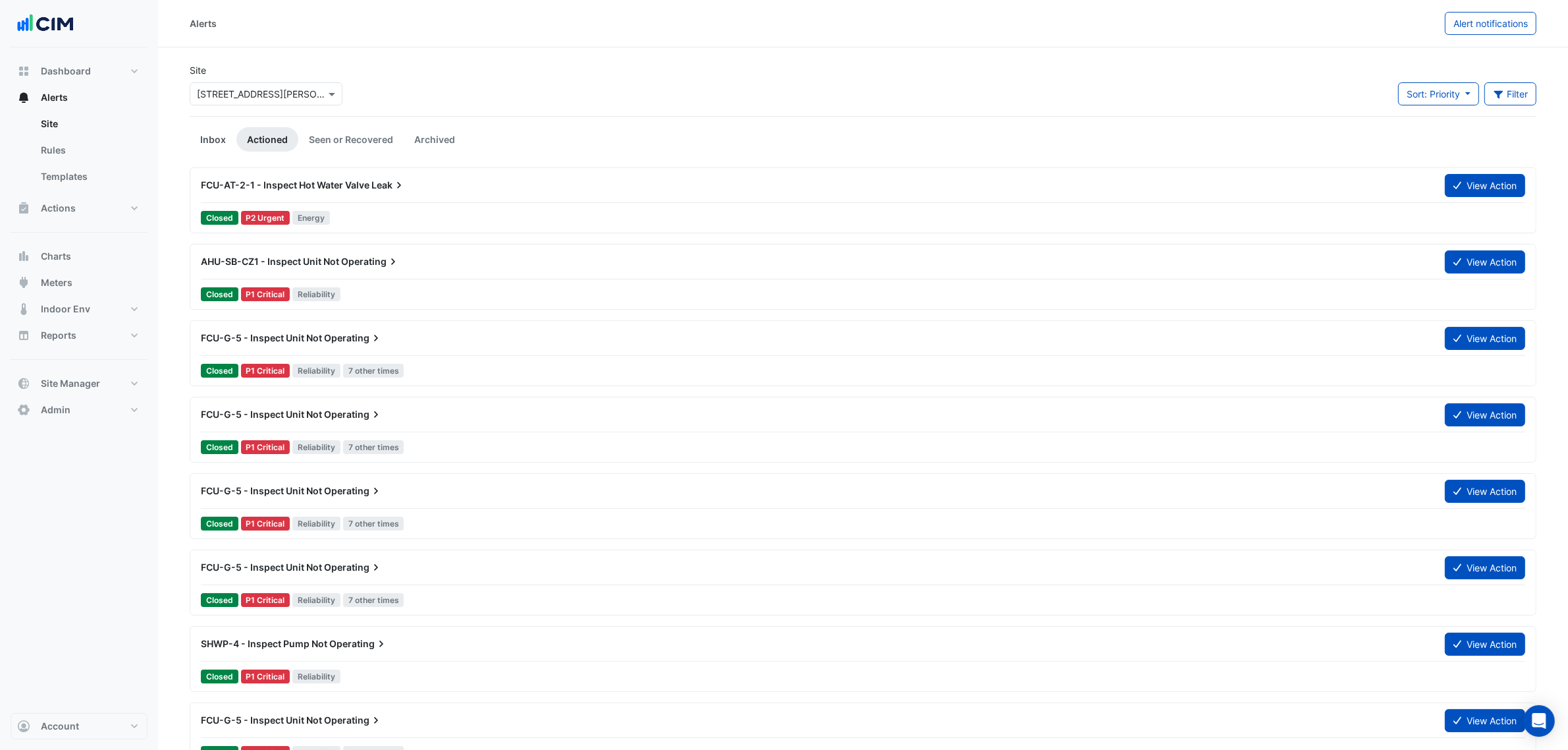
click at [208, 142] on link "Inbox" at bounding box center [213, 140] width 47 height 25
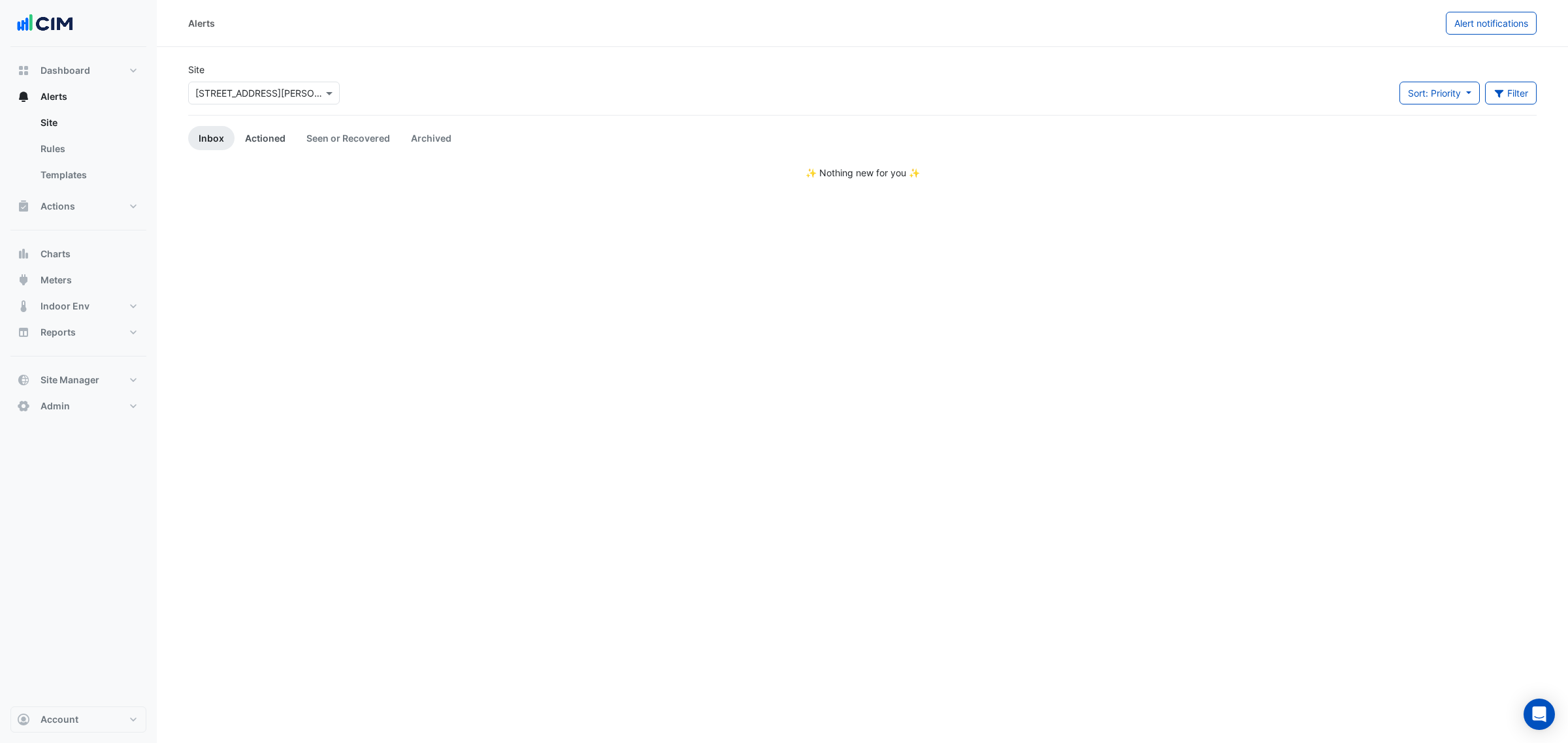
click at [265, 133] on link "Actioned" at bounding box center [265, 138] width 62 height 24
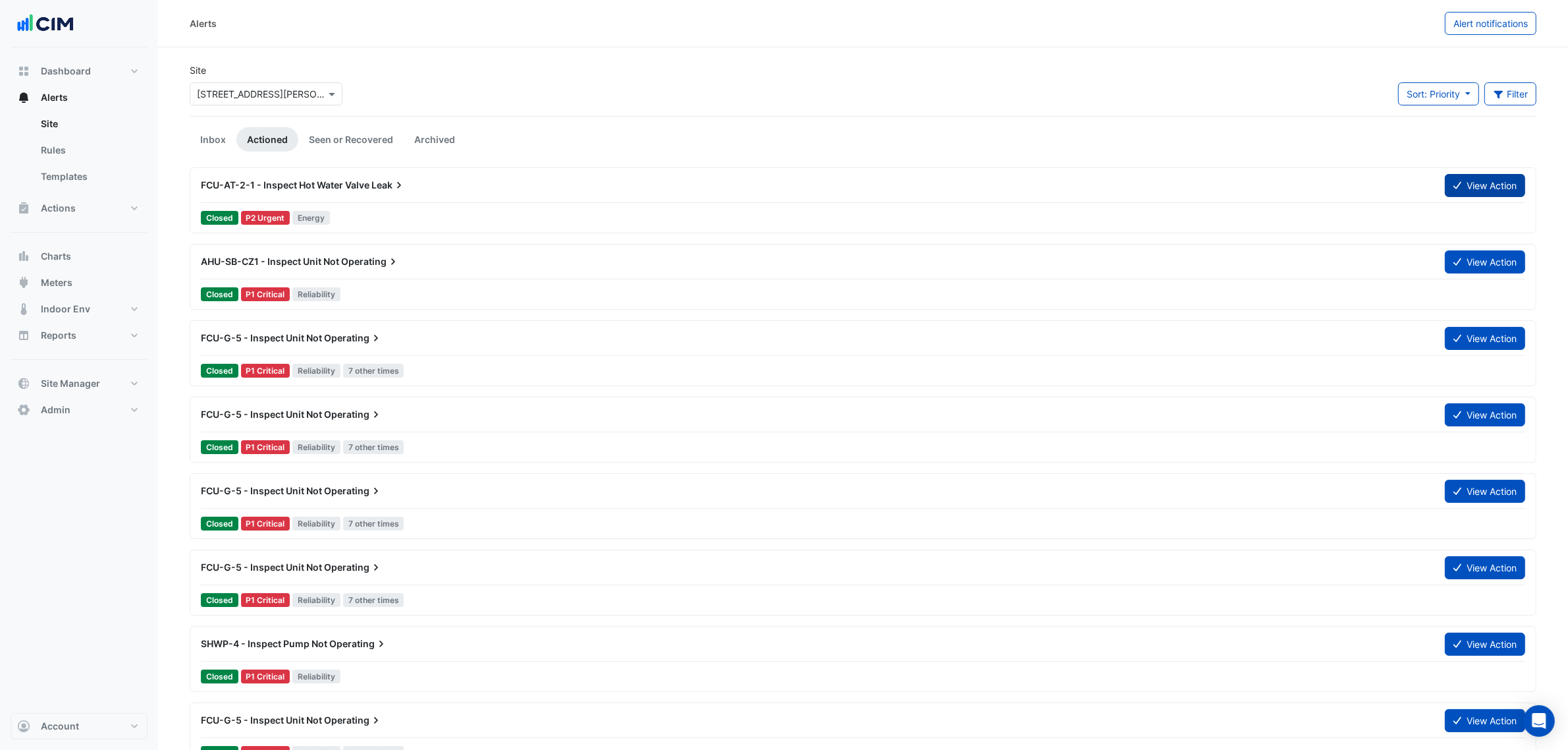
click at [1486, 178] on button "View Action" at bounding box center [1485, 186] width 80 height 23
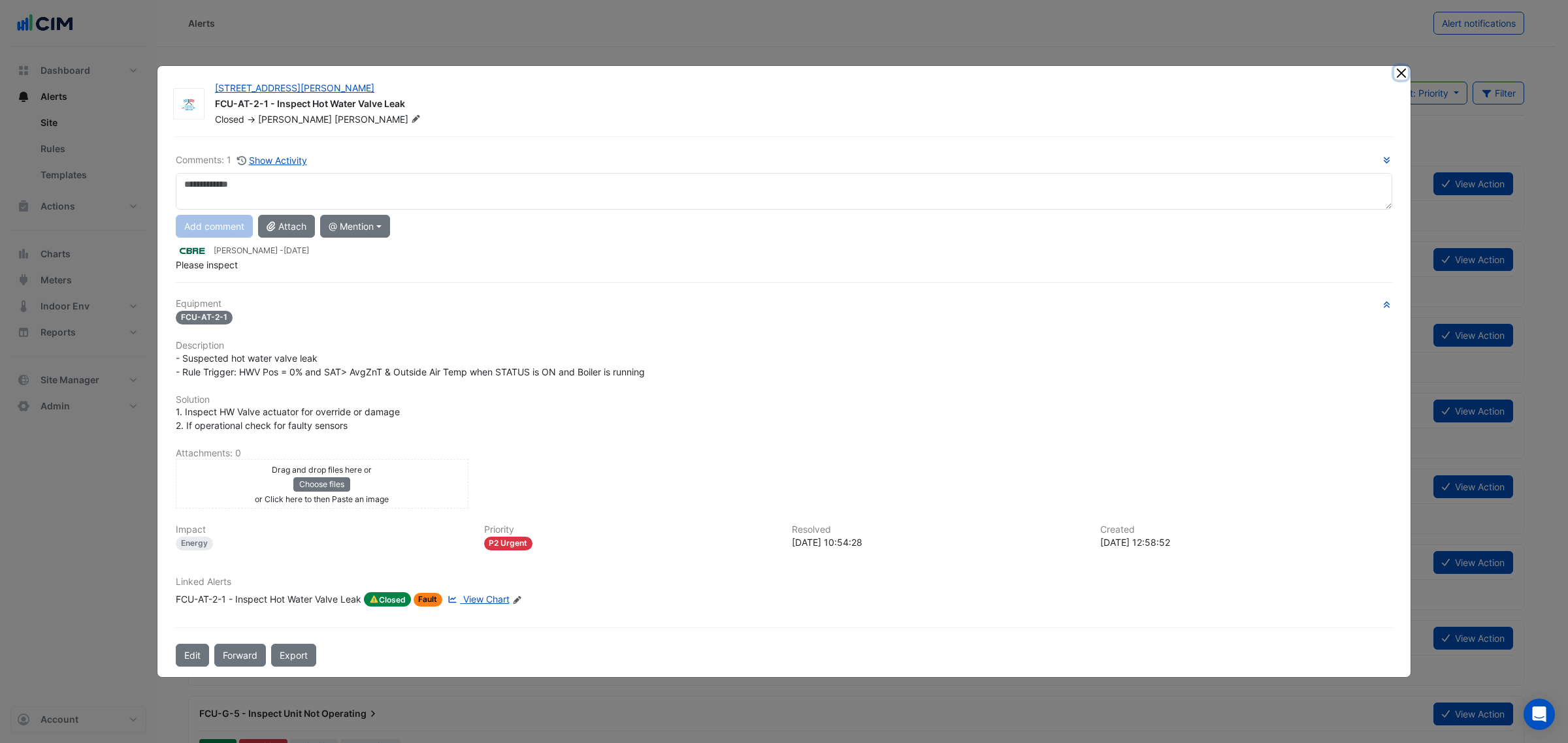
click at [1401, 67] on button "Close" at bounding box center [1400, 72] width 14 height 14
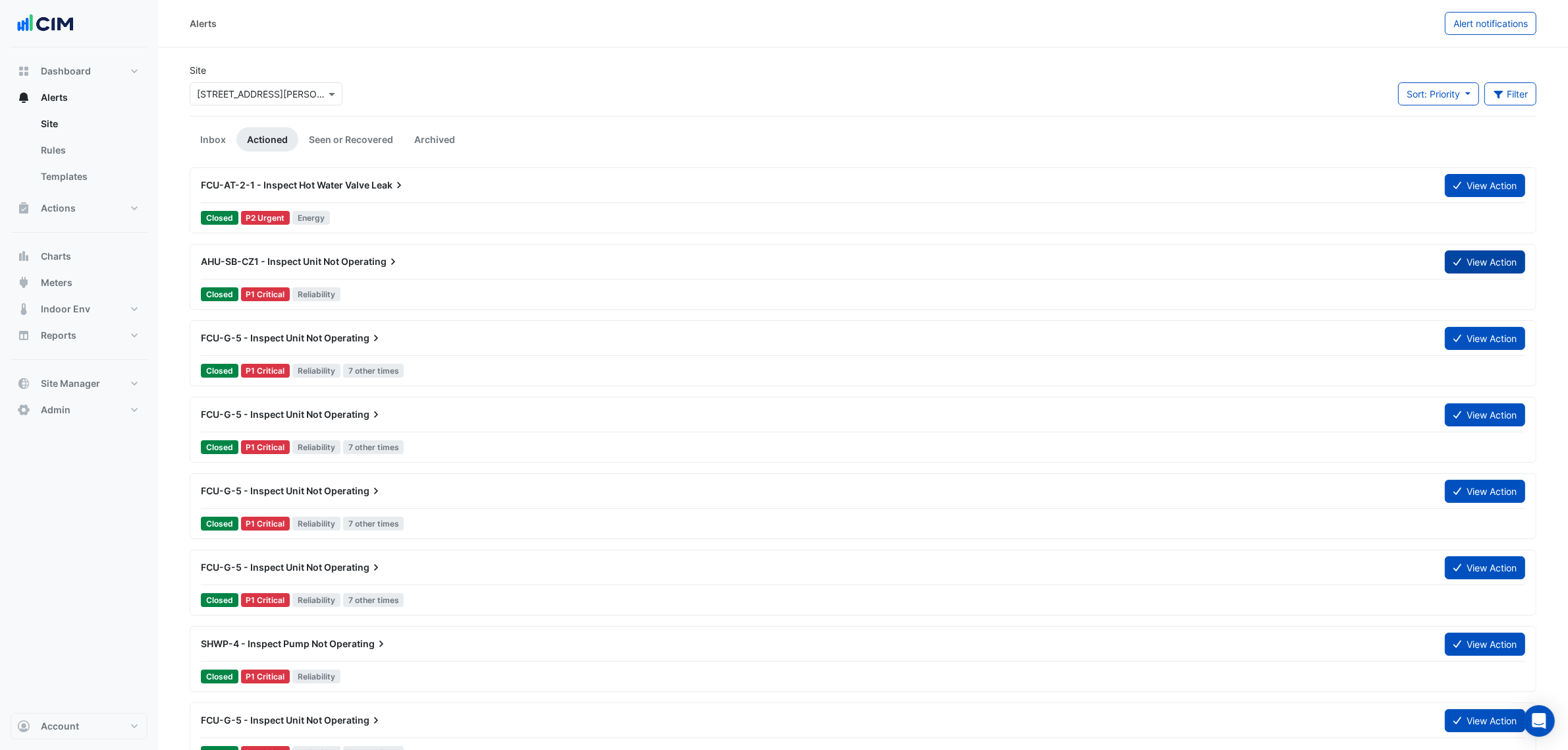
click at [1478, 255] on button "View Action" at bounding box center [1485, 262] width 80 height 23
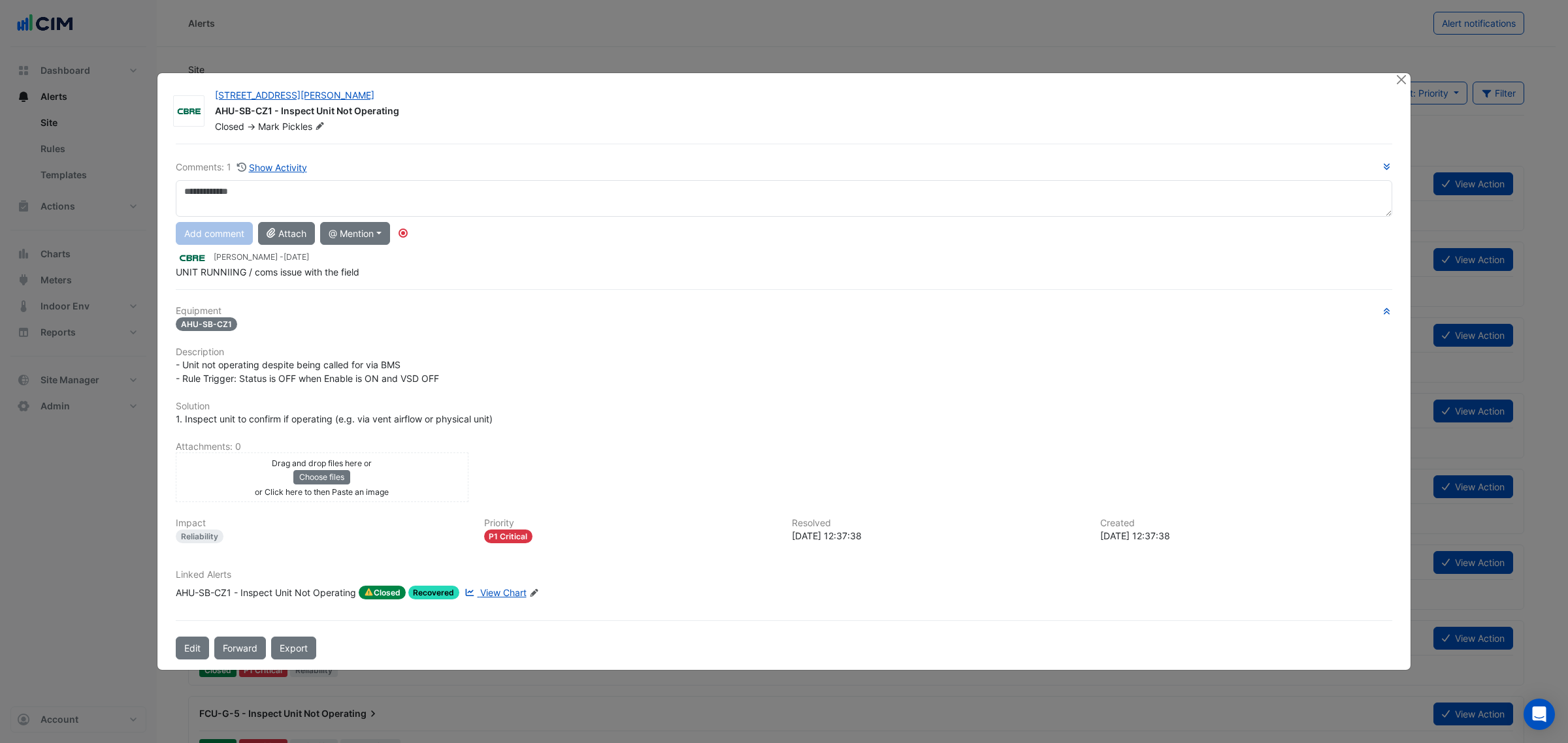
click at [1396, 69] on ngb-modal-window "25 Cowlishaw Street AHU-SB-CZ1 - Inspect Unit Not Operating Closed -> Mark Pick…" at bounding box center [784, 371] width 1568 height 743
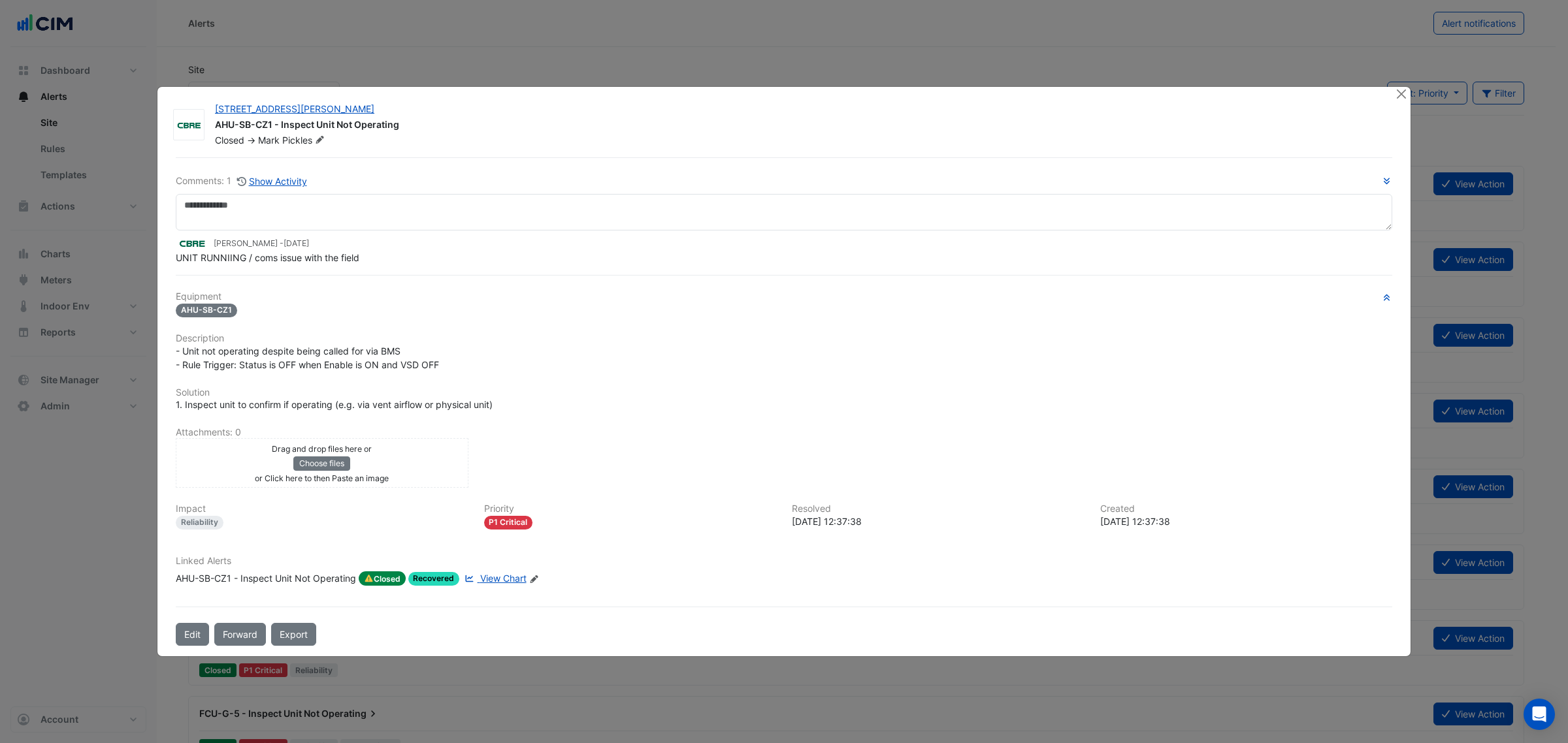
click at [1400, 80] on ngb-modal-window "25 Cowlishaw Street AHU-SB-CZ1 - Inspect Unit Not Operating Closed -> Mark Pick…" at bounding box center [784, 371] width 1568 height 743
click at [1401, 85] on ngb-modal-window "25 Cowlishaw Street AHU-SB-CZ1 - Inspect Unit Not Operating Closed -> Mark Pick…" at bounding box center [784, 371] width 1568 height 743
click at [1406, 92] on button "Close" at bounding box center [1400, 93] width 14 height 14
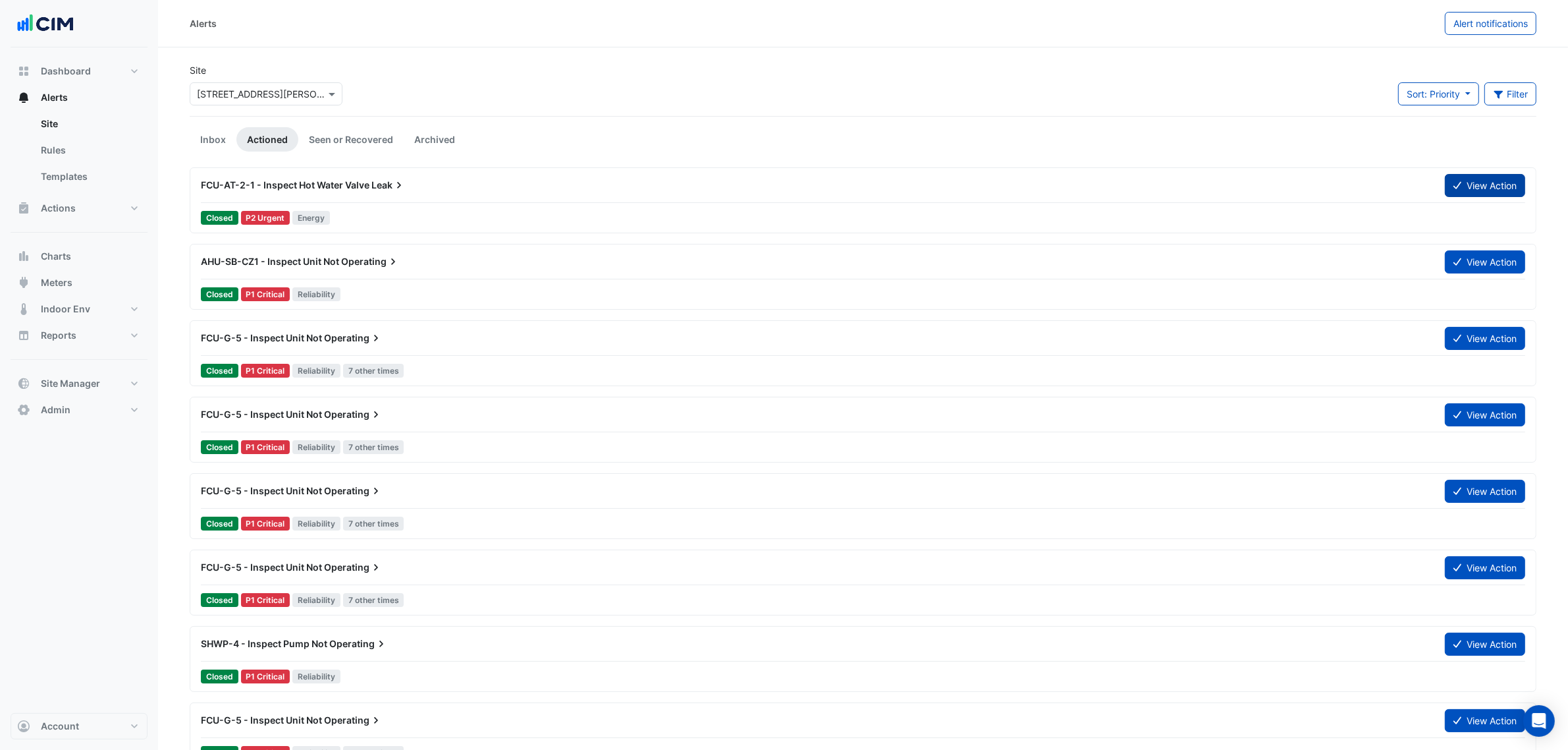
click at [1477, 179] on button "View Action" at bounding box center [1485, 186] width 80 height 23
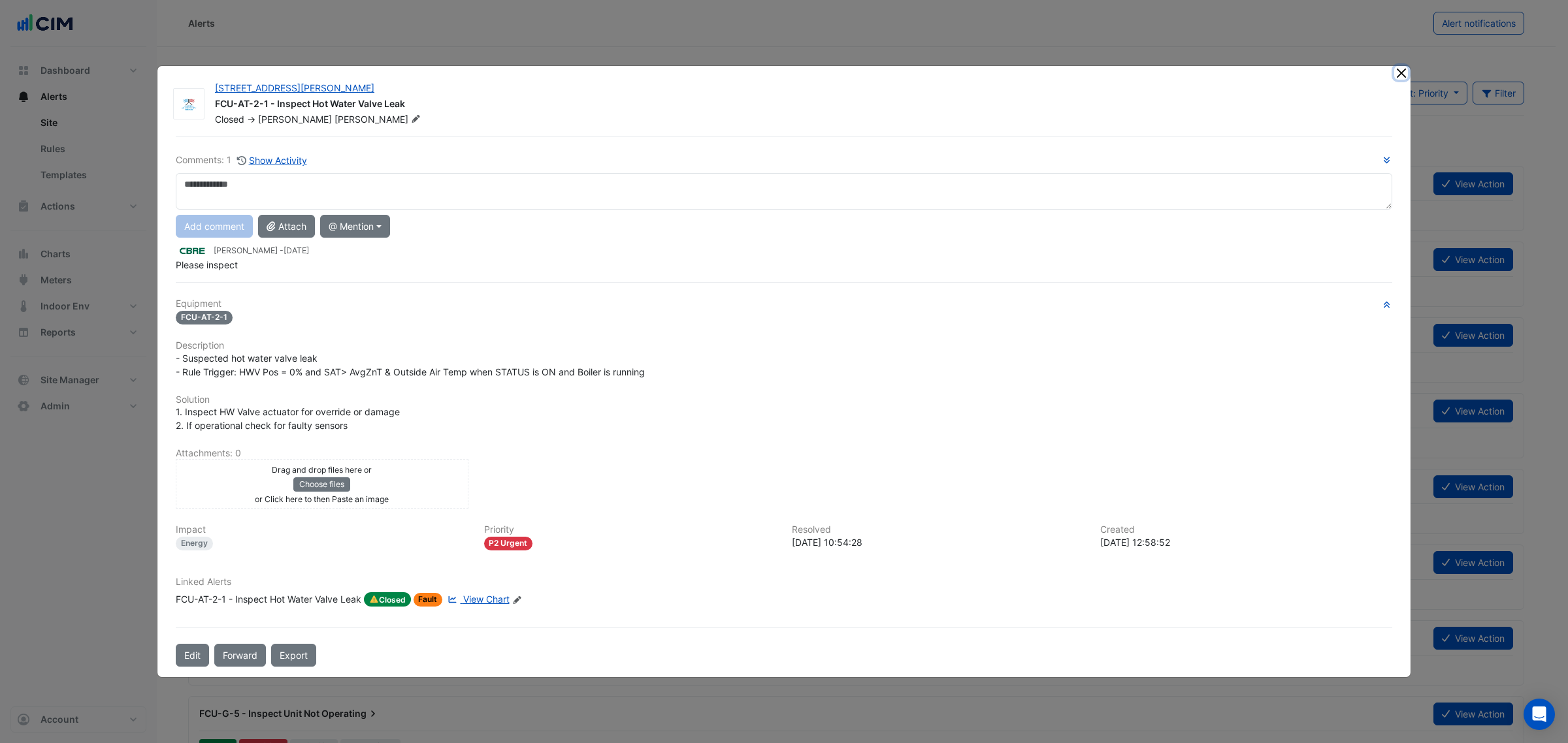
click at [1400, 70] on button "Close" at bounding box center [1400, 72] width 14 height 14
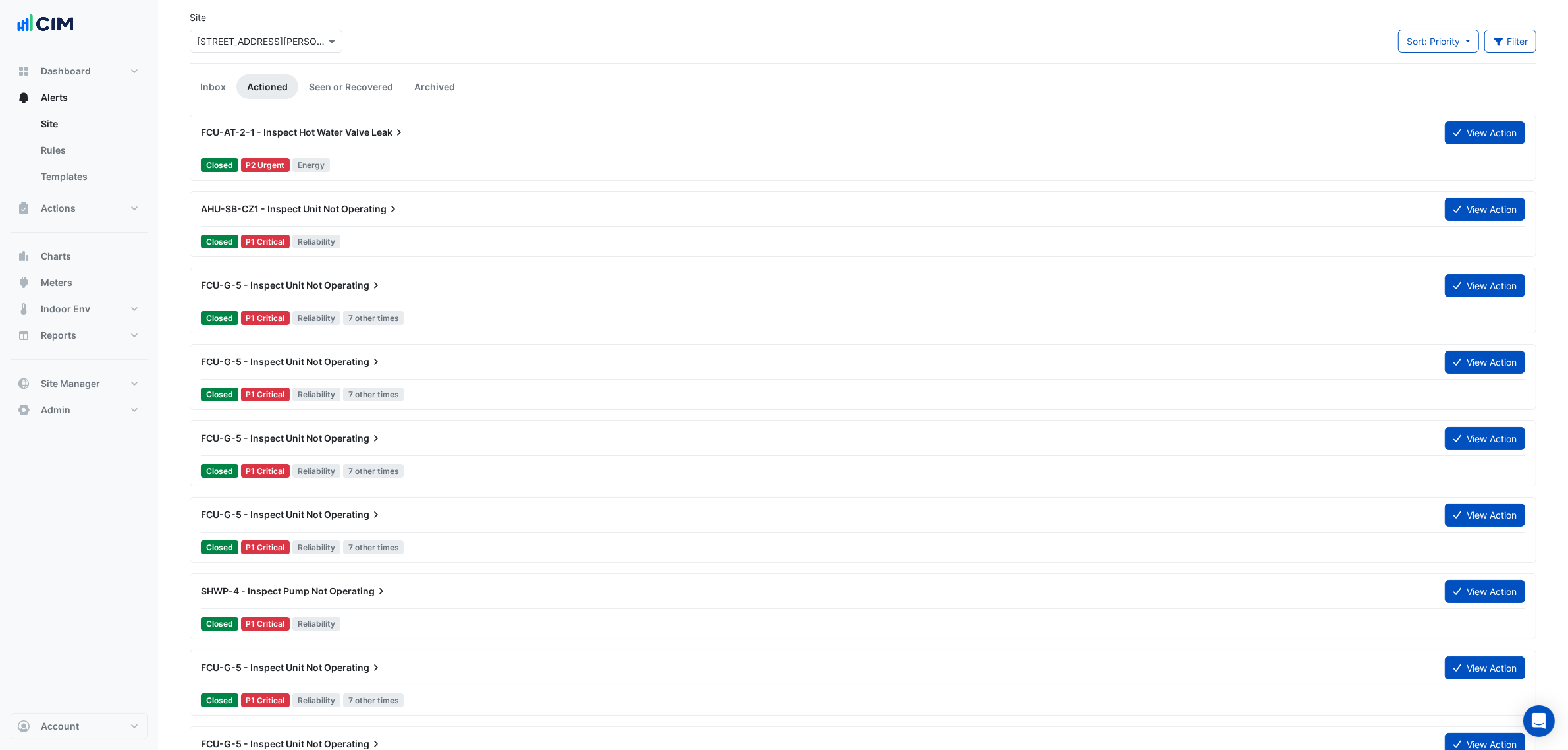
scroll to position [82, 0]
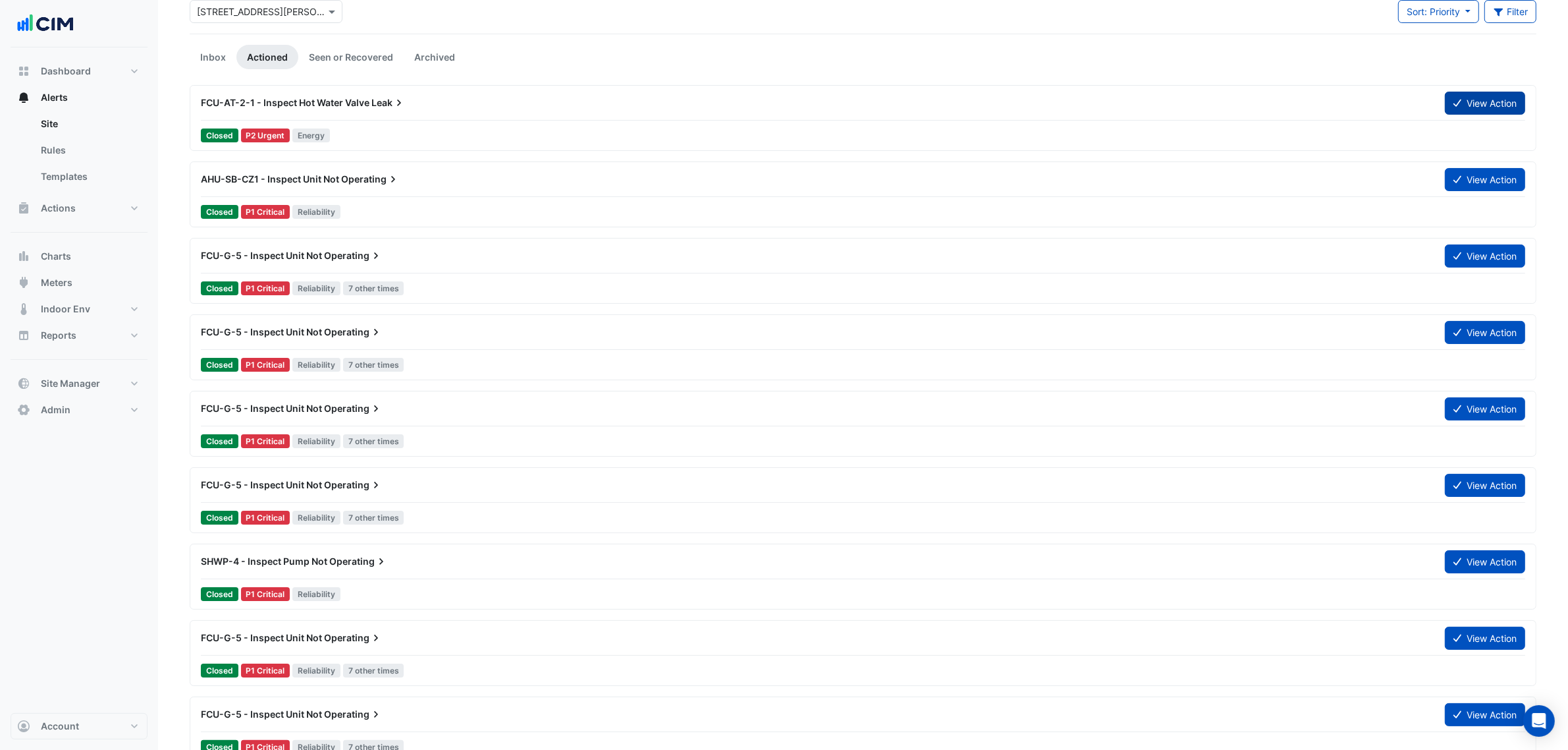
click at [1487, 99] on button "View Action" at bounding box center [1485, 103] width 80 height 23
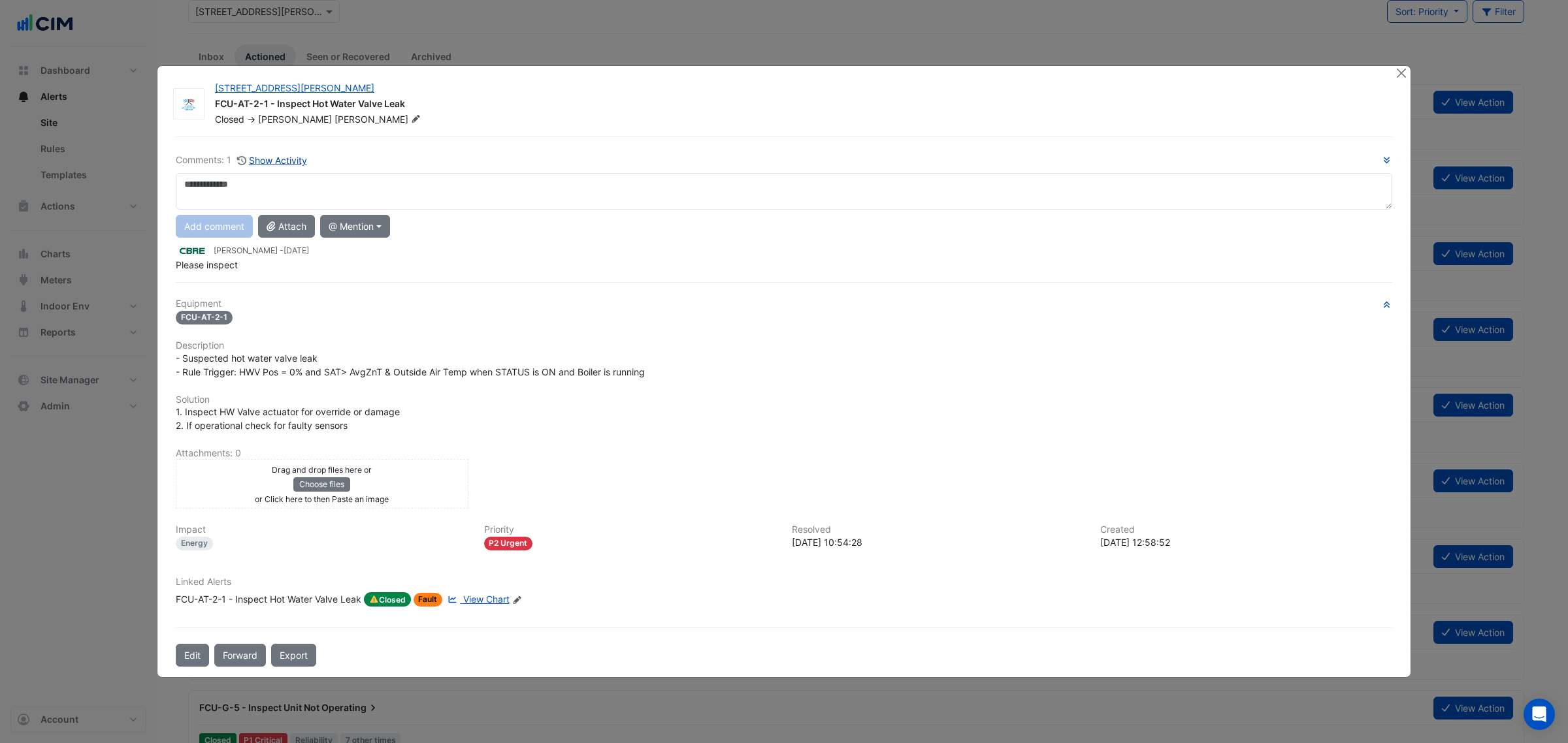
click at [259, 160] on button "Show Activity" at bounding box center [272, 160] width 71 height 15
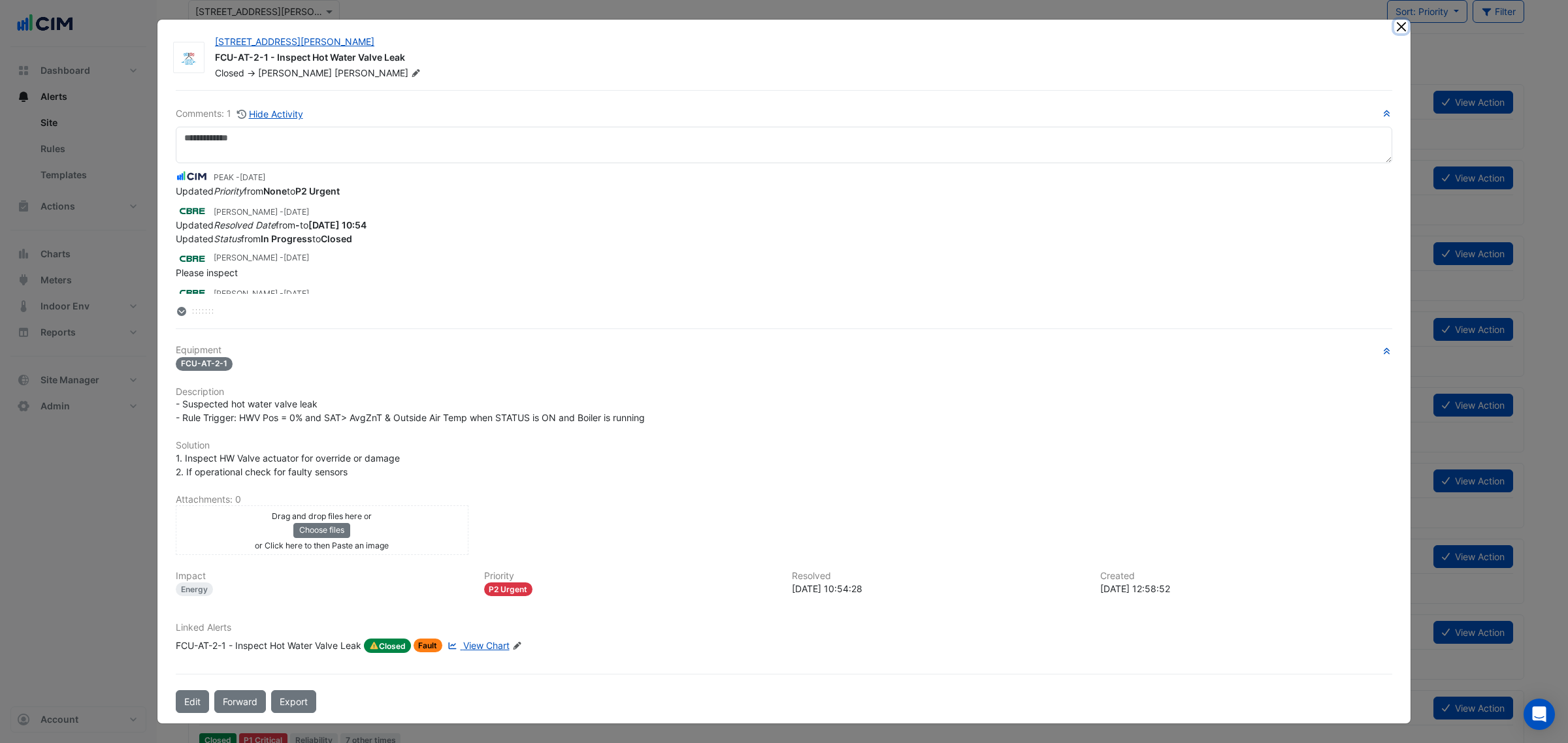
click at [1401, 24] on button "Close" at bounding box center [1400, 26] width 14 height 14
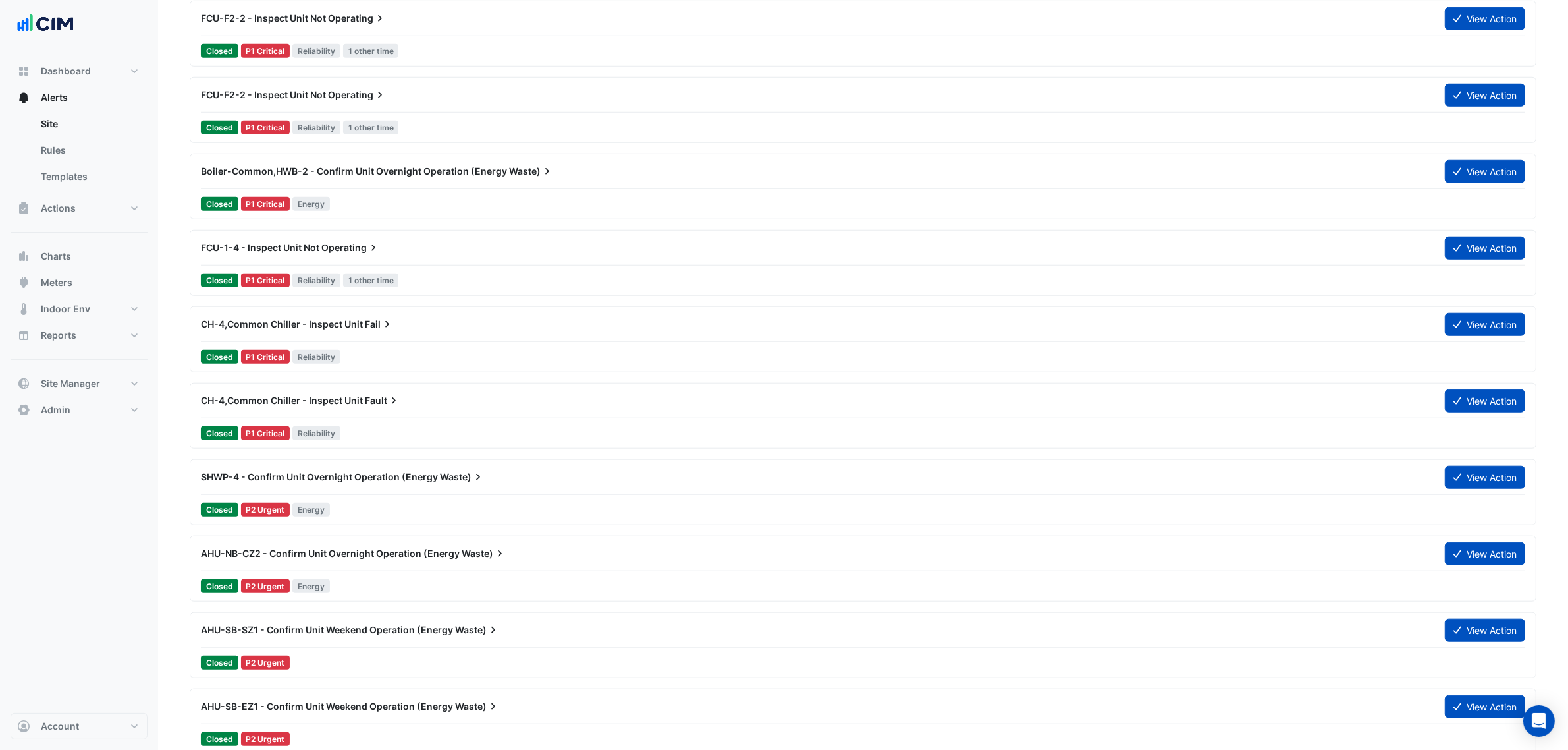
scroll to position [1400, 0]
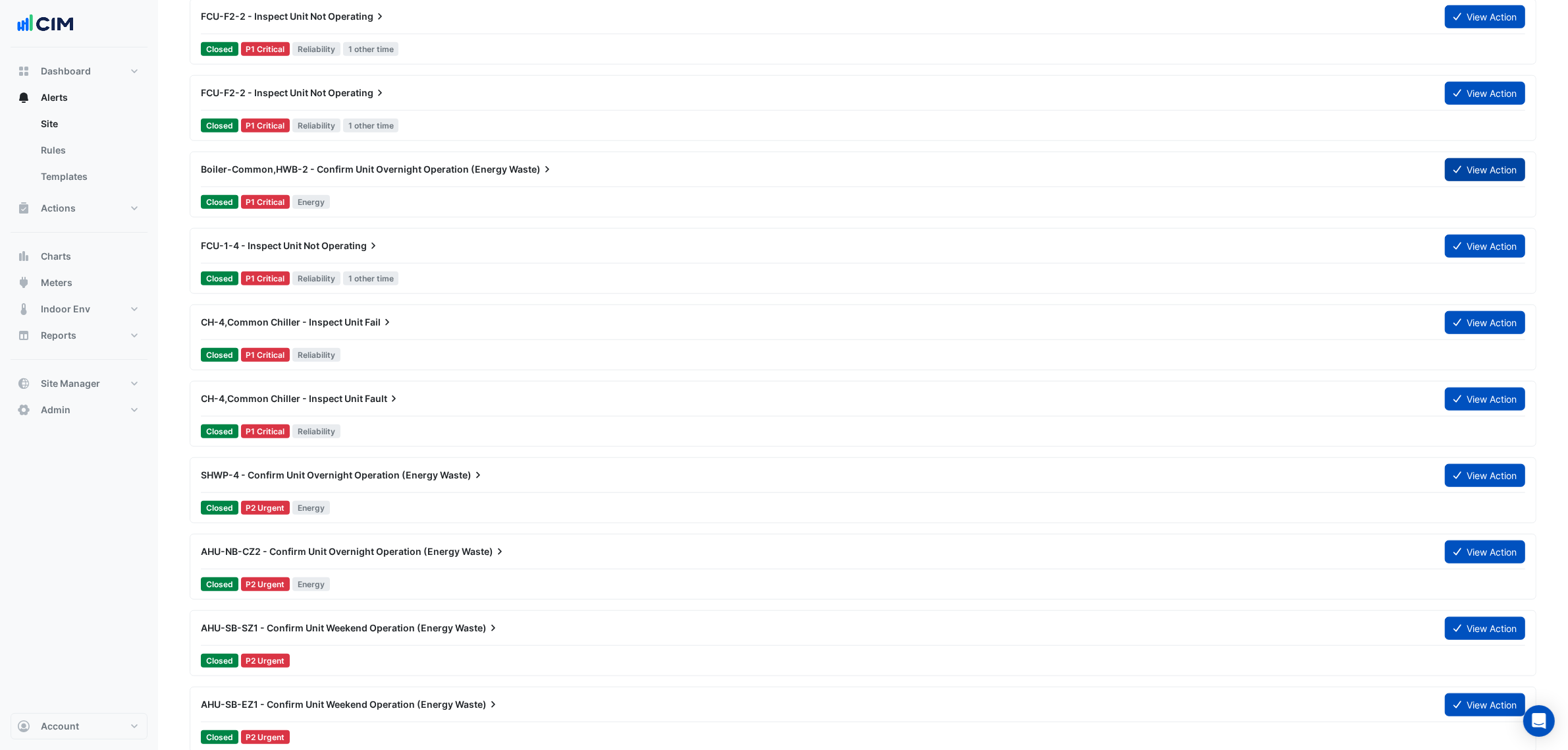
click at [1470, 174] on button "View Action" at bounding box center [1485, 170] width 80 height 23
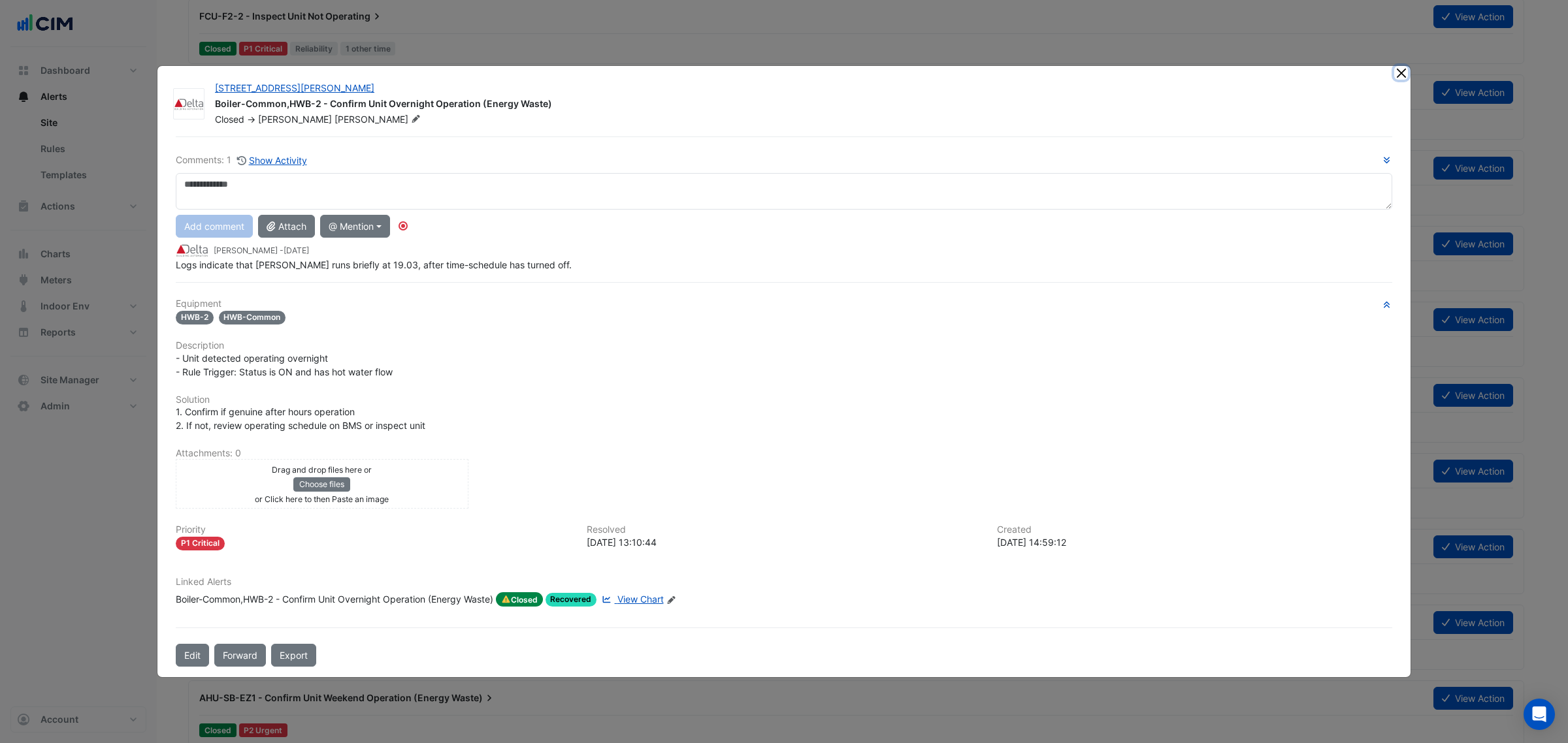
click at [1400, 70] on button "Close" at bounding box center [1400, 72] width 14 height 14
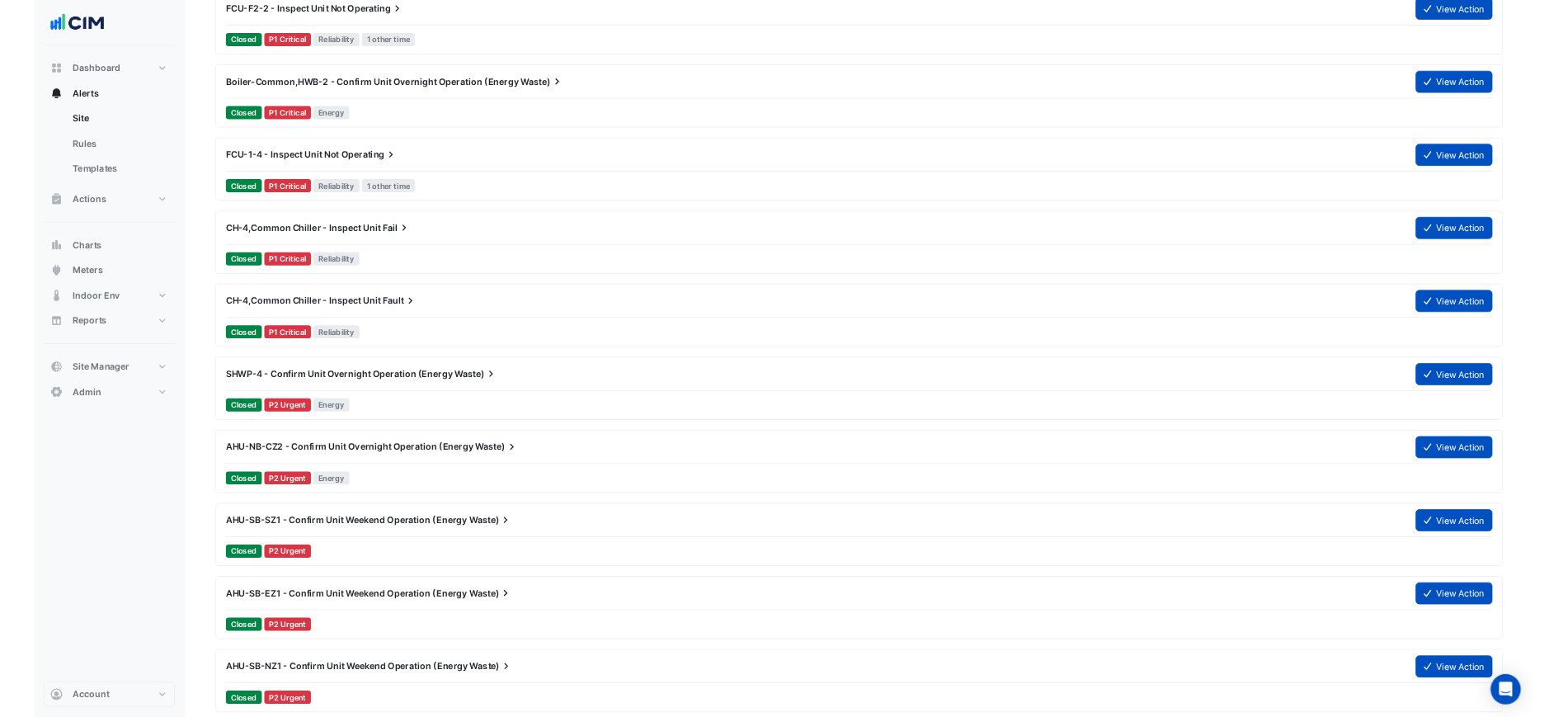
scroll to position [1959, 0]
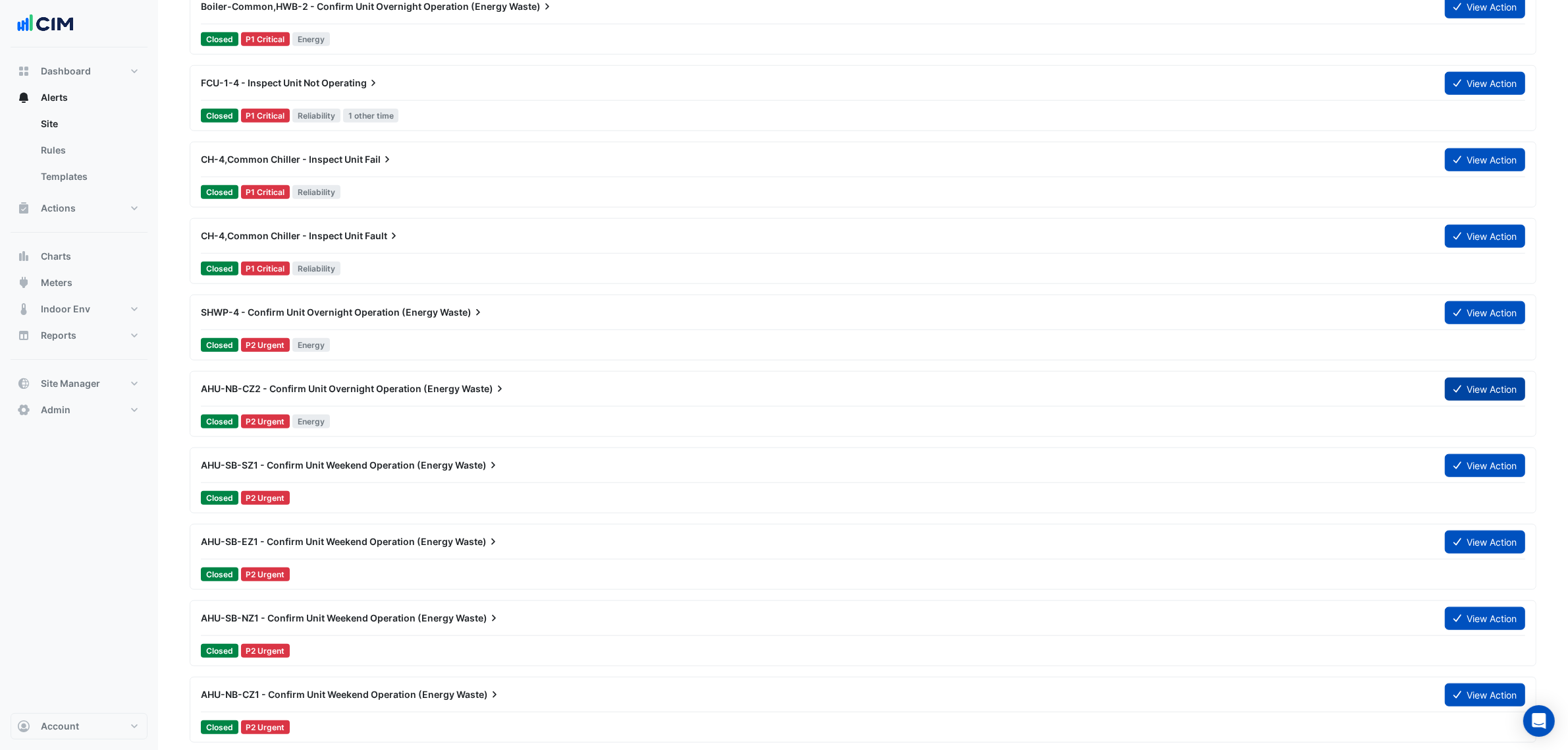
click at [1456, 393] on icon at bounding box center [1457, 388] width 8 height 9
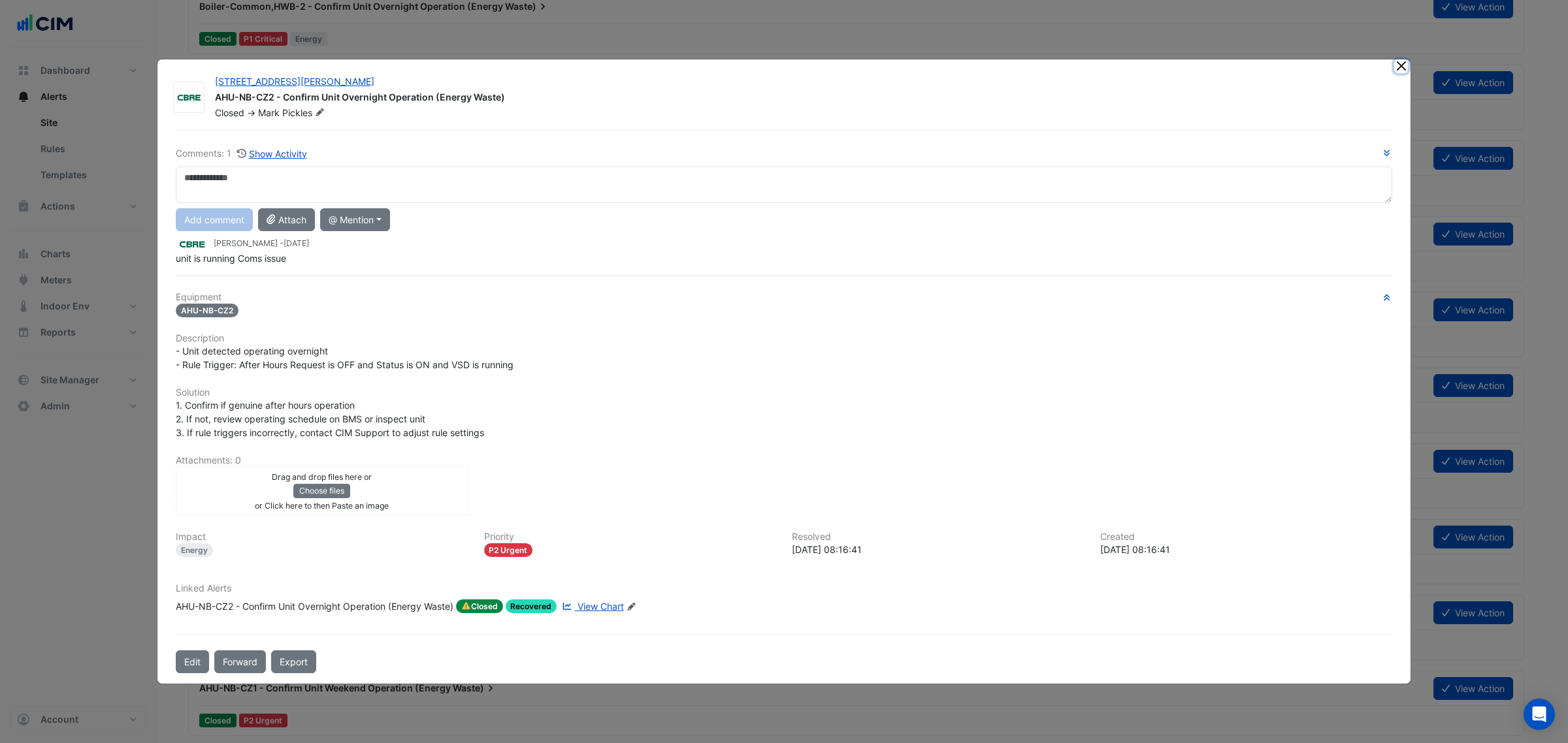
click at [1402, 62] on button "Close" at bounding box center [1400, 66] width 14 height 14
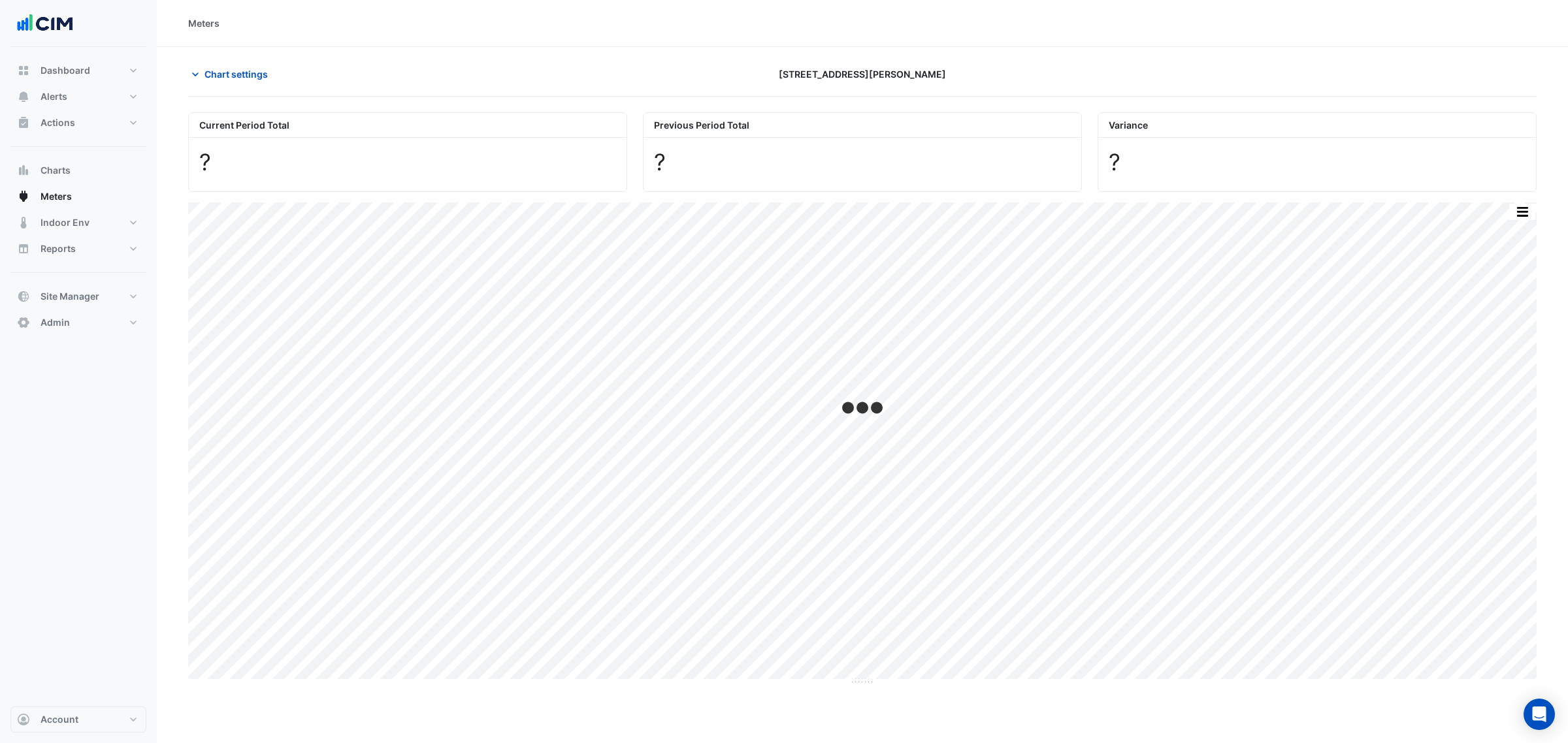
click at [250, 72] on span "Chart settings" at bounding box center [236, 74] width 63 height 14
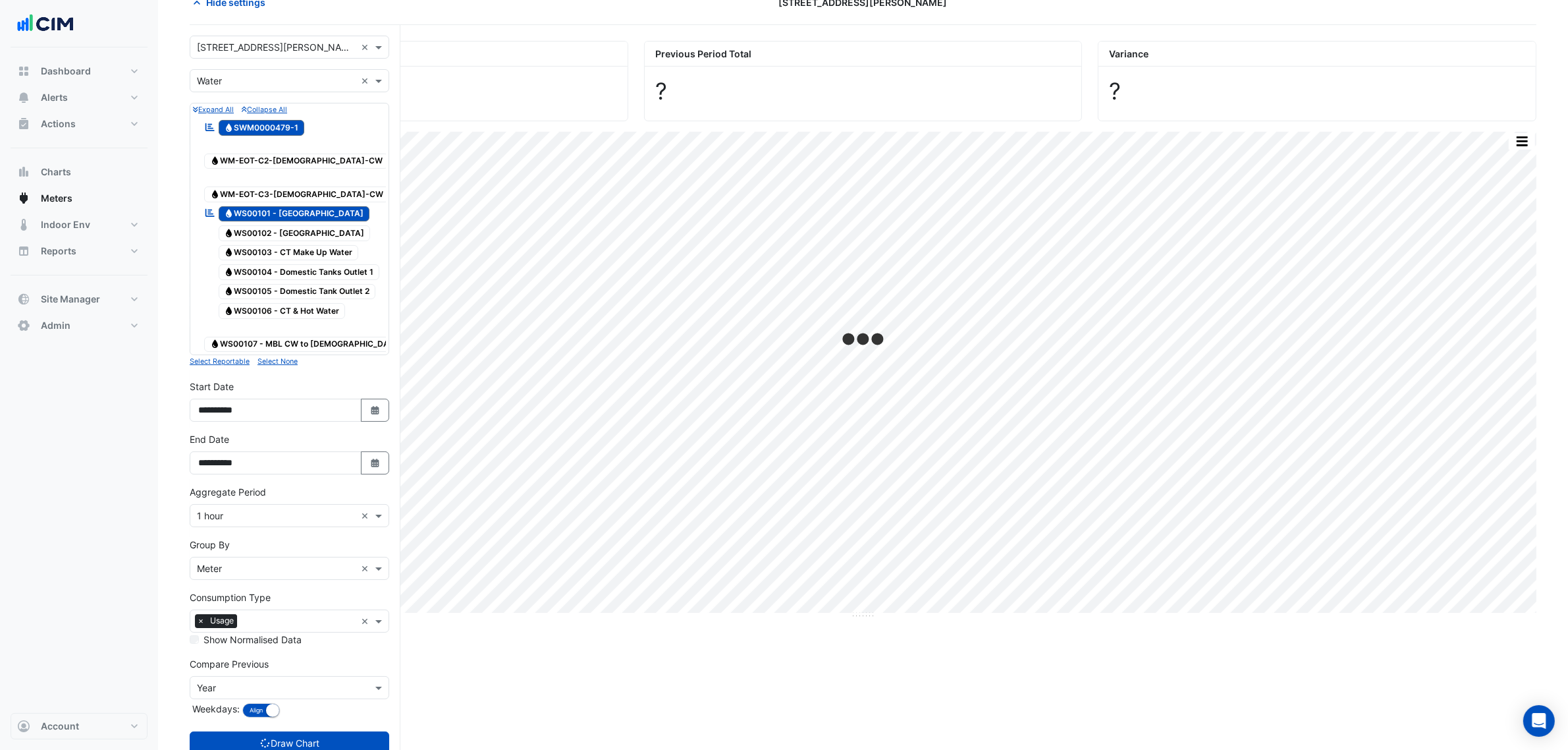
scroll to position [82, 0]
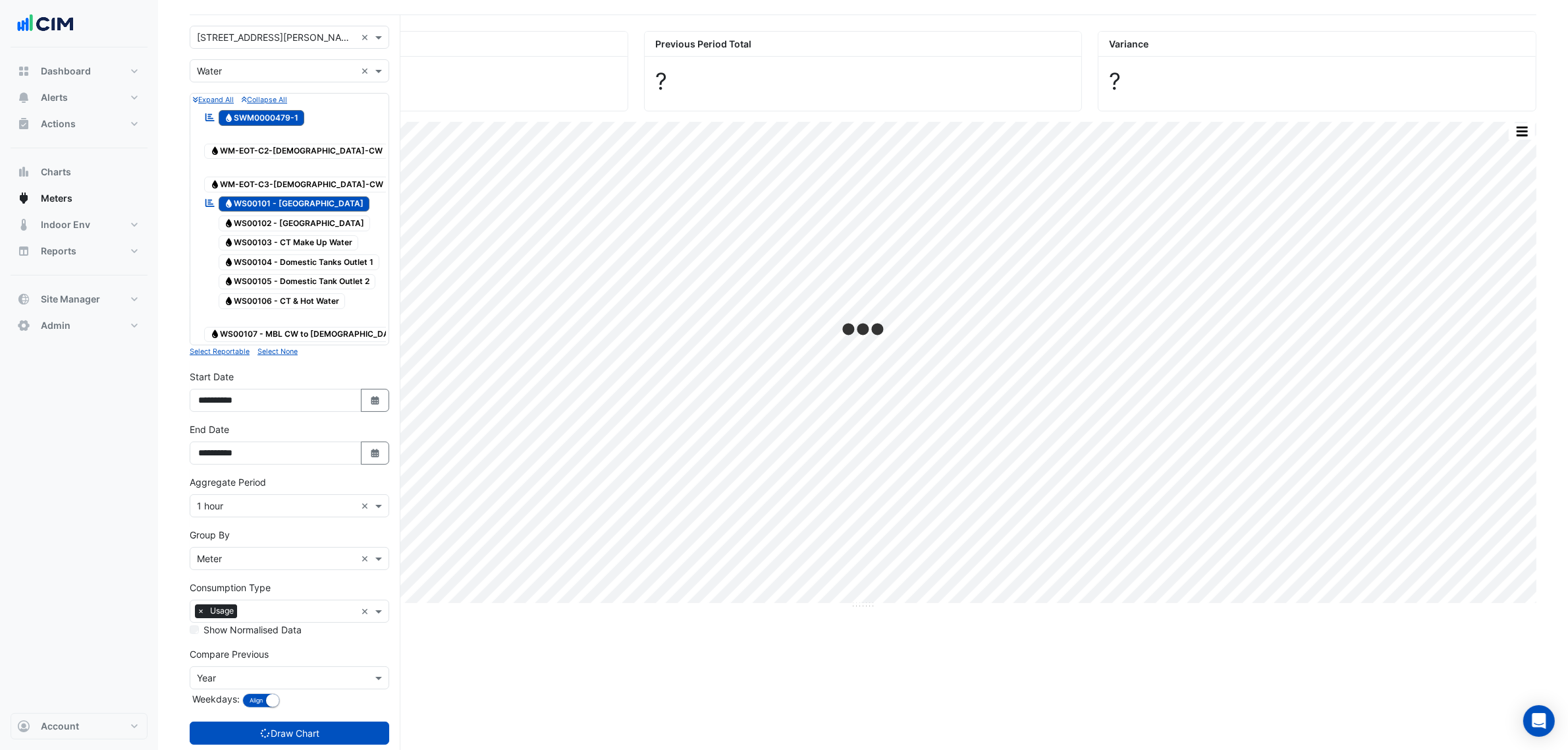
click at [283, 500] on input "text" at bounding box center [276, 506] width 159 height 14
click at [244, 584] on div "1 day" at bounding box center [289, 587] width 198 height 19
click at [310, 722] on button "Draw Chart" at bounding box center [289, 733] width 200 height 23
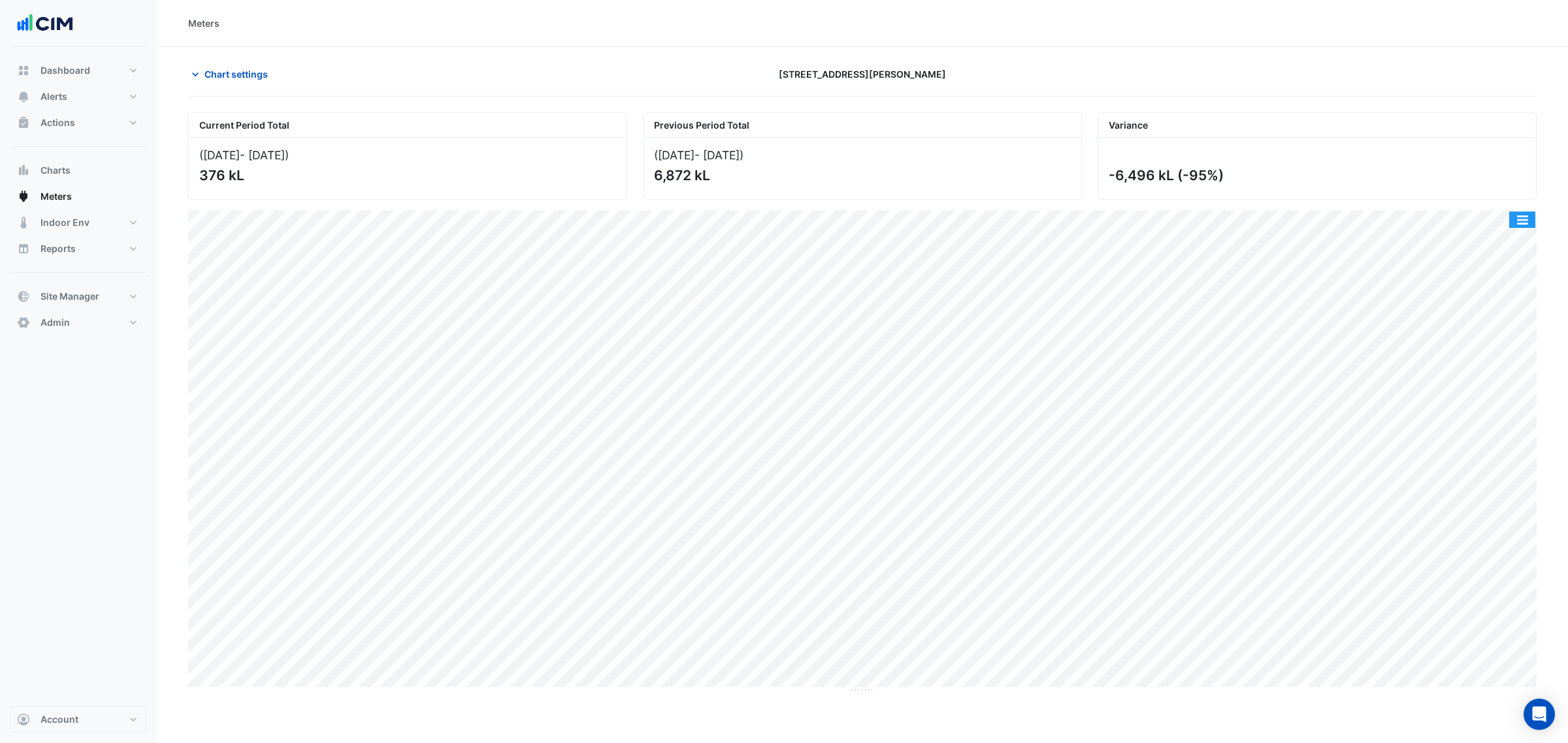
click at [1520, 226] on button "button" at bounding box center [1522, 219] width 26 height 16
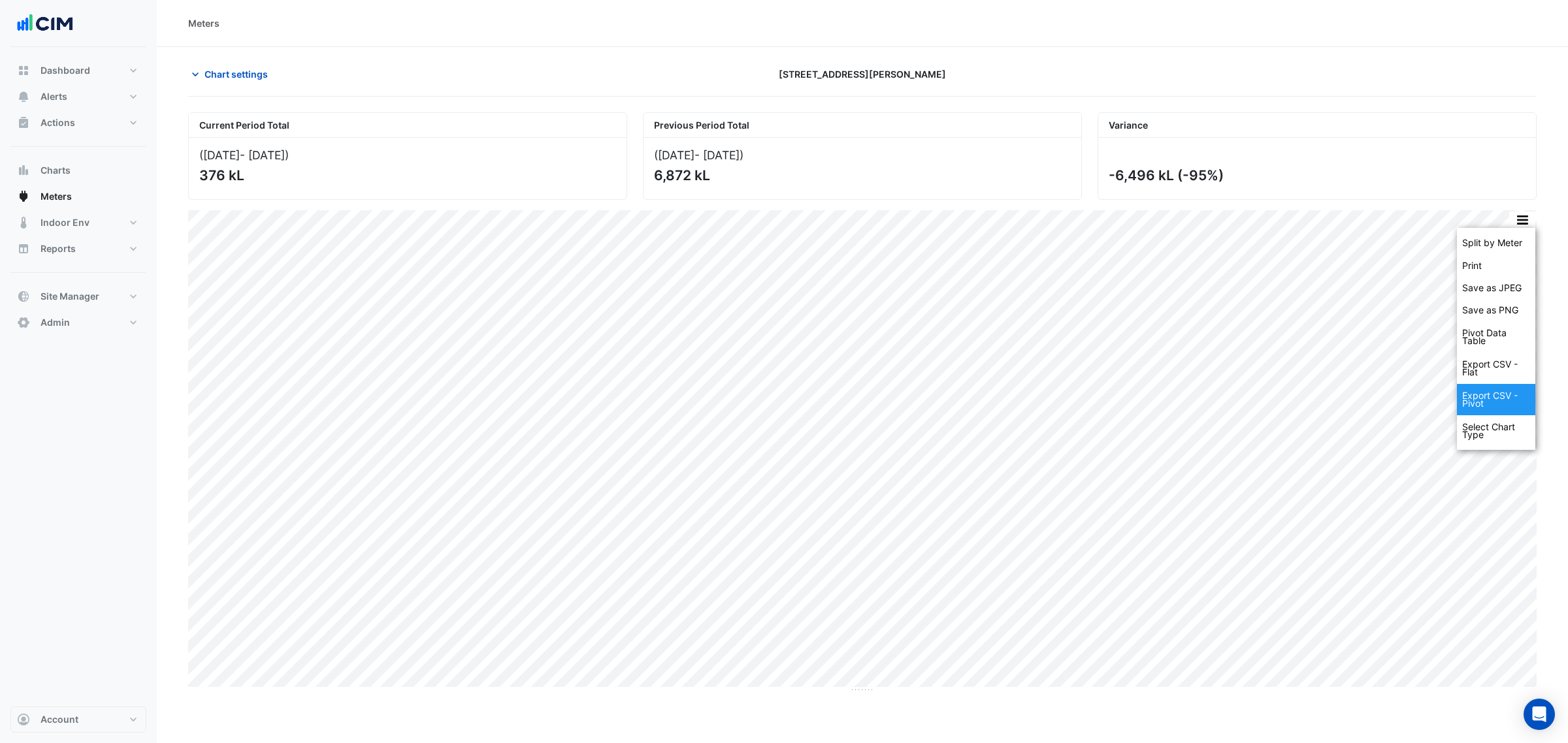
click at [1503, 428] on div "Select Chart Type" at bounding box center [1496, 431] width 78 height 32
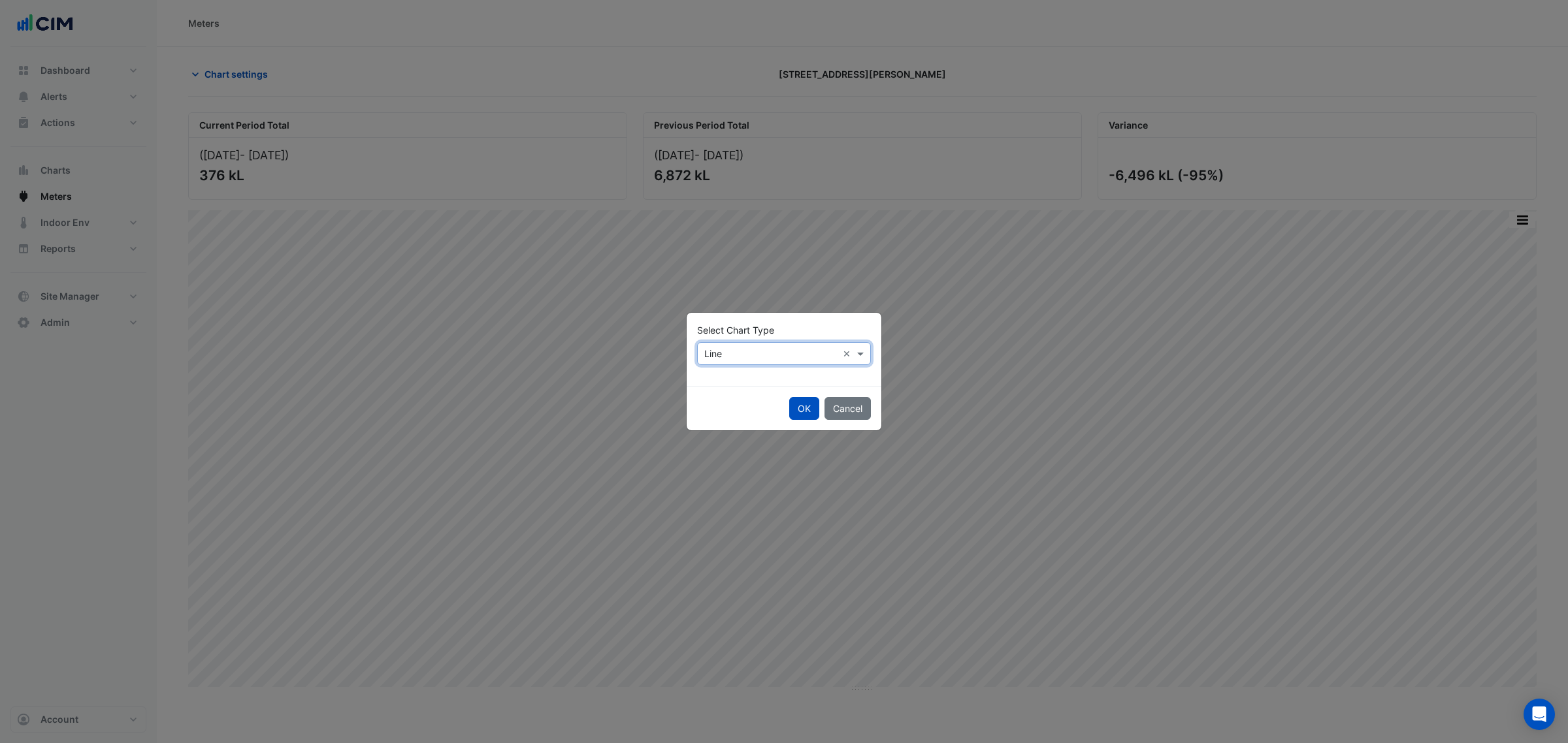
drag, startPoint x: 781, startPoint y: 345, endPoint x: 755, endPoint y: 367, distance: 34.1
click at [781, 345] on div "× Line ×" at bounding box center [784, 353] width 174 height 23
click at [733, 397] on span "Column" at bounding box center [724, 400] width 32 height 11
click at [794, 408] on button "OK" at bounding box center [804, 408] width 30 height 23
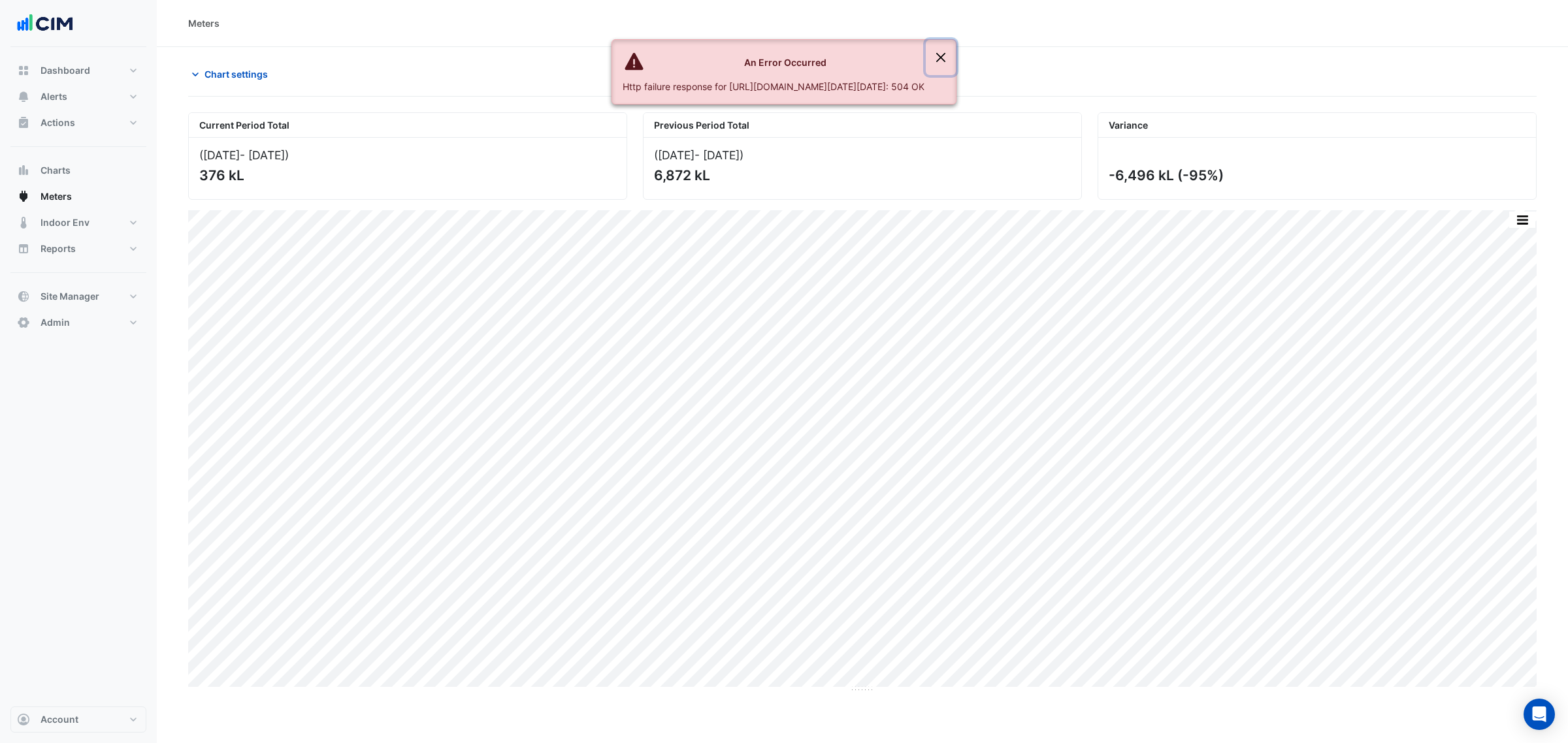
click at [956, 52] on button "Close" at bounding box center [941, 57] width 30 height 35
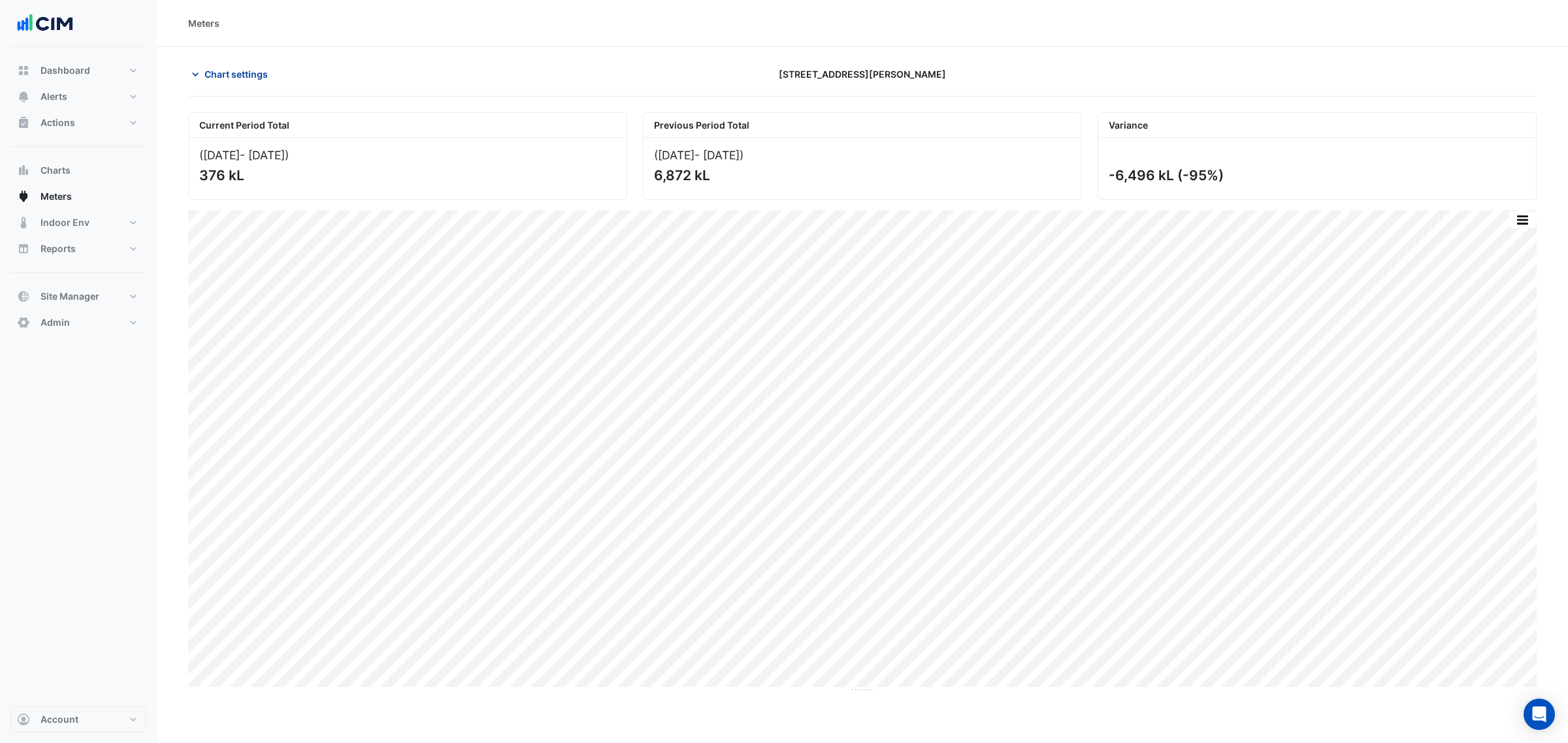
click at [267, 77] on span "Chart settings" at bounding box center [236, 74] width 63 height 14
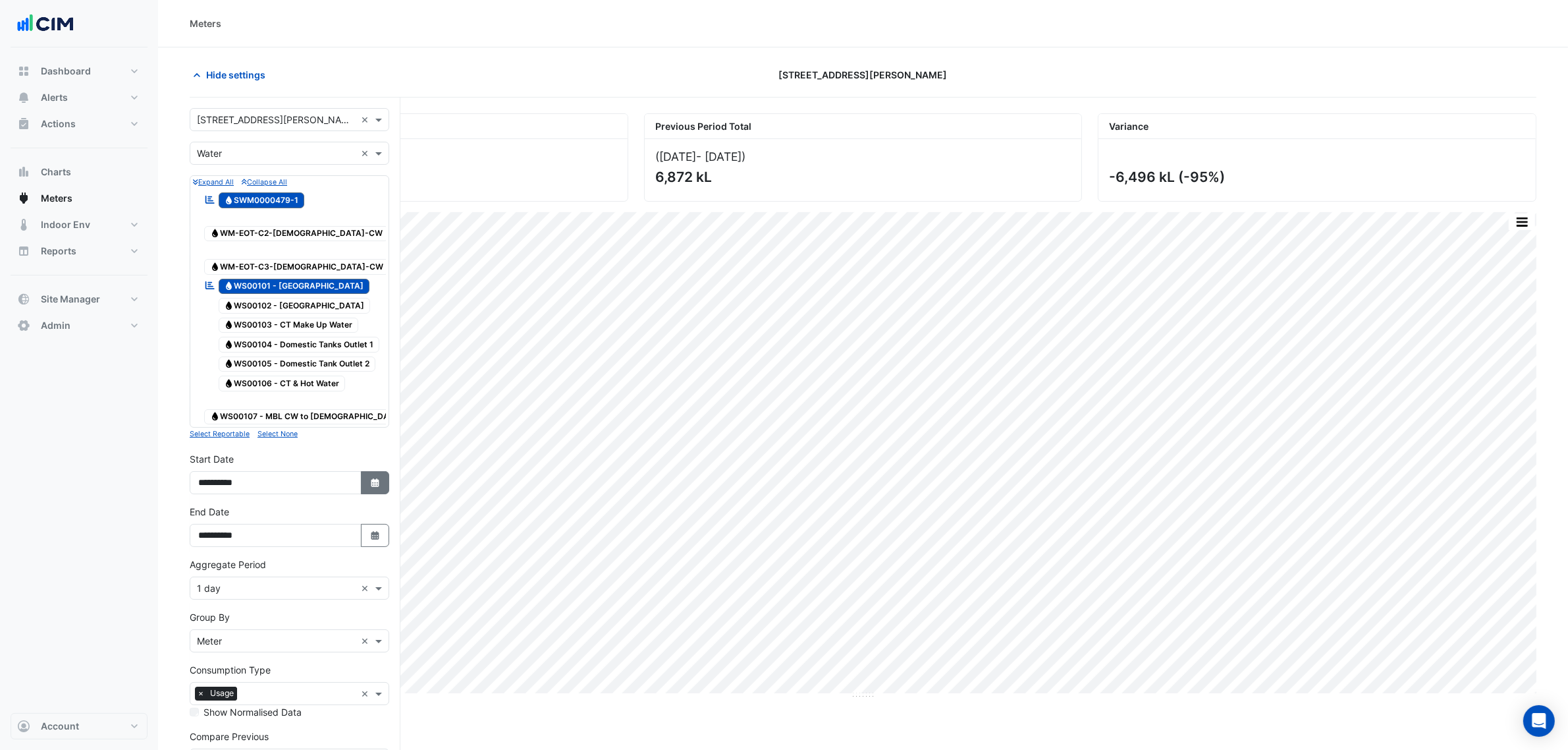
click at [371, 471] on button "Select Date" at bounding box center [375, 482] width 29 height 23
select select "*"
select select "****"
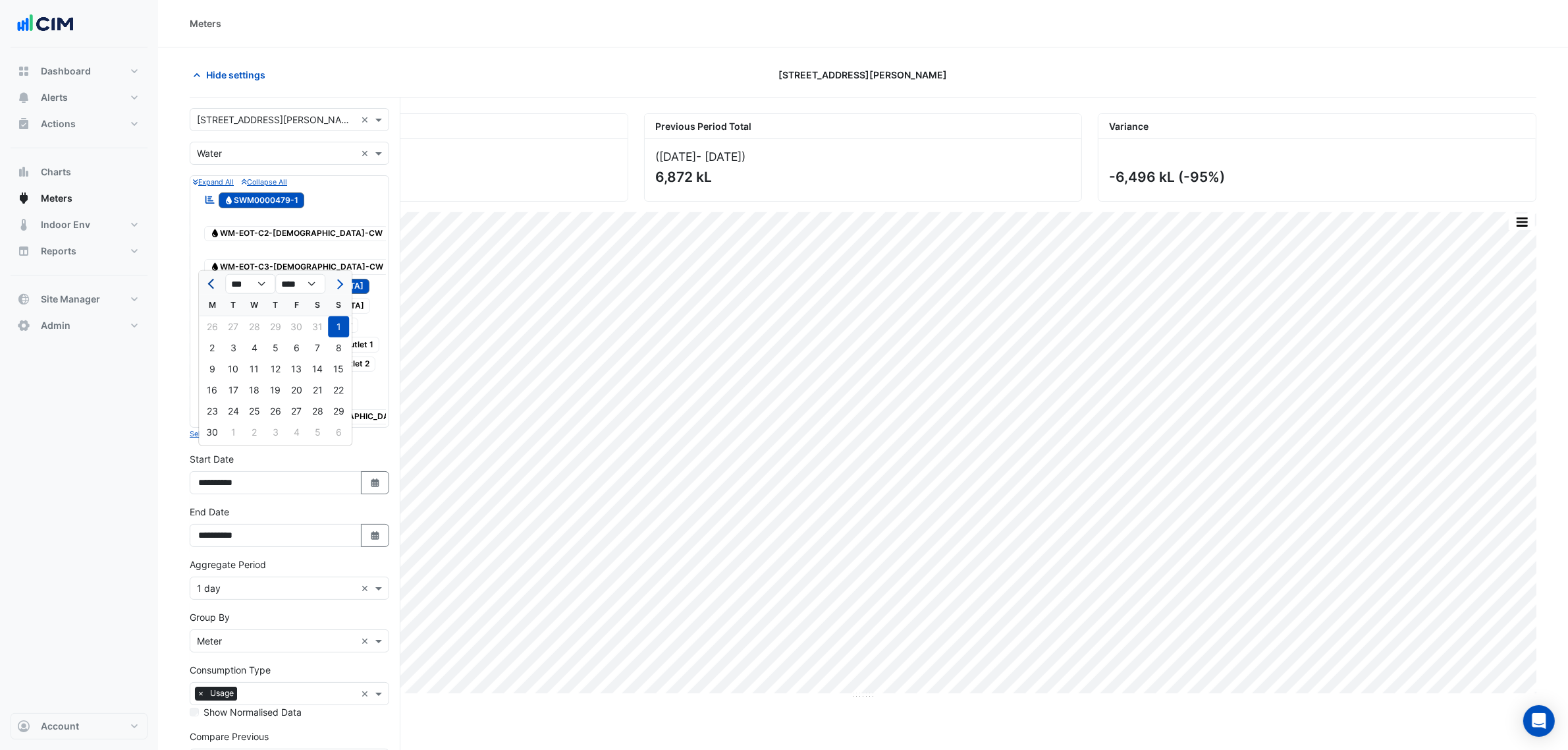
click at [208, 278] on button "Previous month" at bounding box center [212, 284] width 16 height 21
select select "*"
click at [275, 326] on div "1" at bounding box center [275, 326] width 21 height 21
type input "**********"
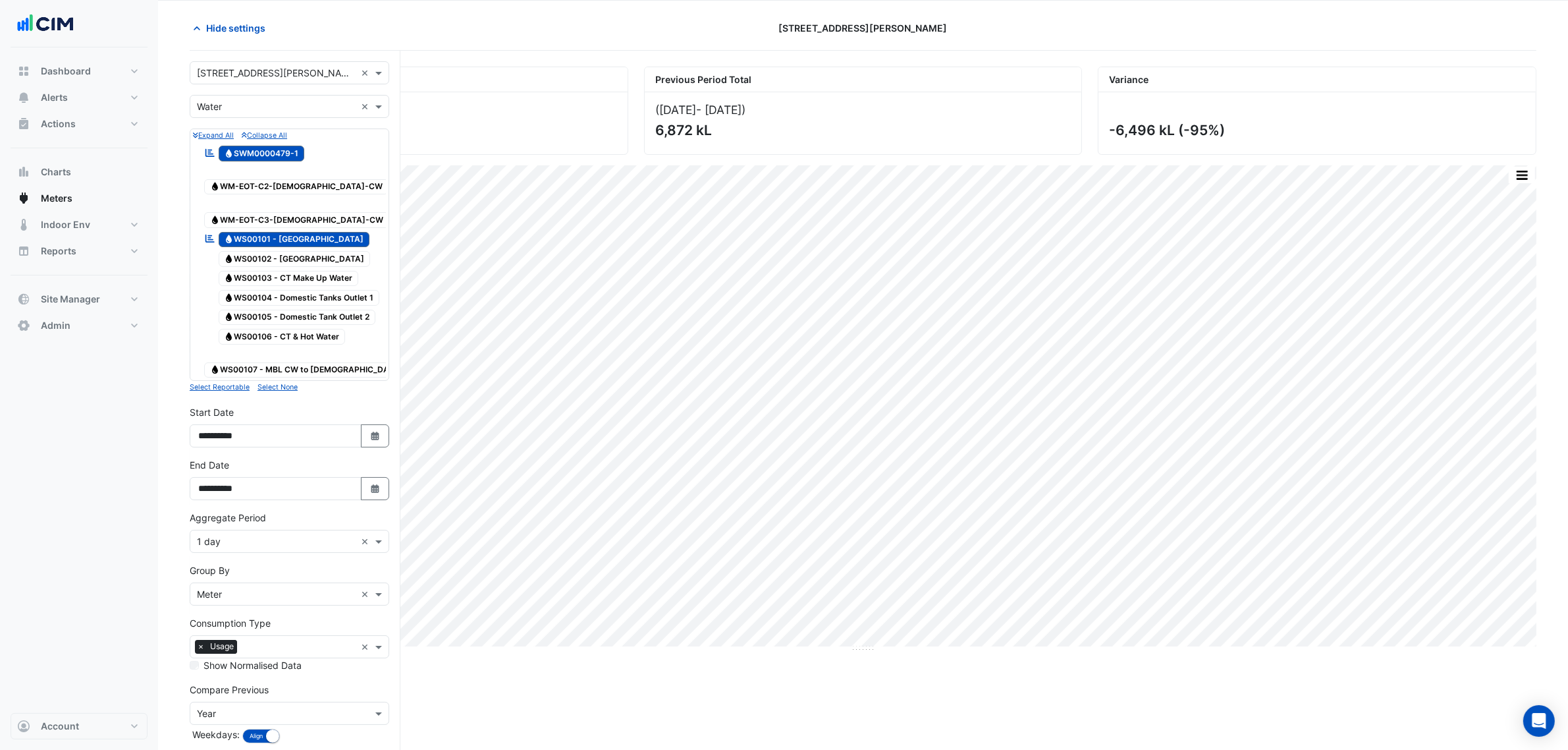
scroll to position [90, 0]
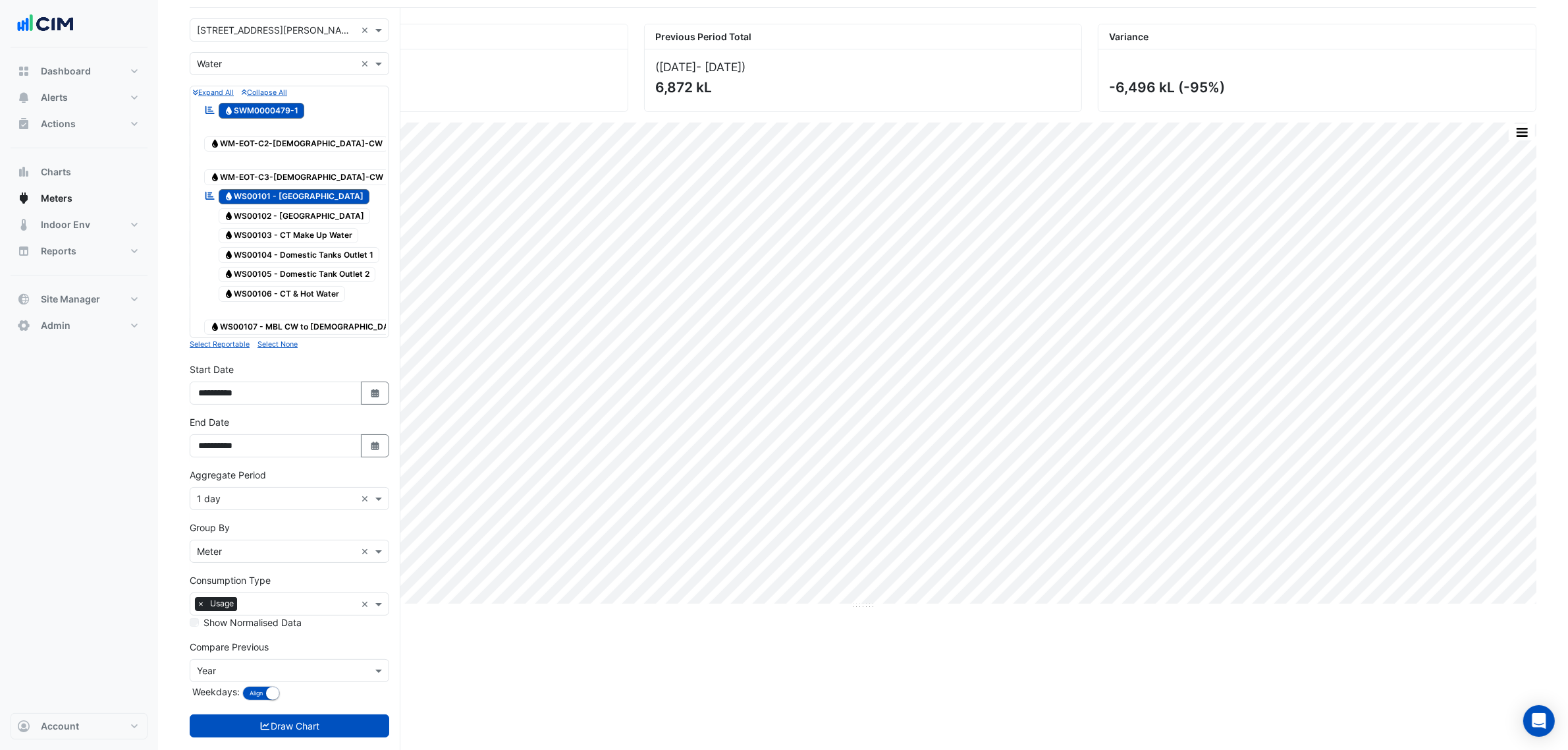
click at [247, 664] on input "text" at bounding box center [276, 670] width 159 height 14
click at [234, 518] on div "None" at bounding box center [289, 524] width 198 height 19
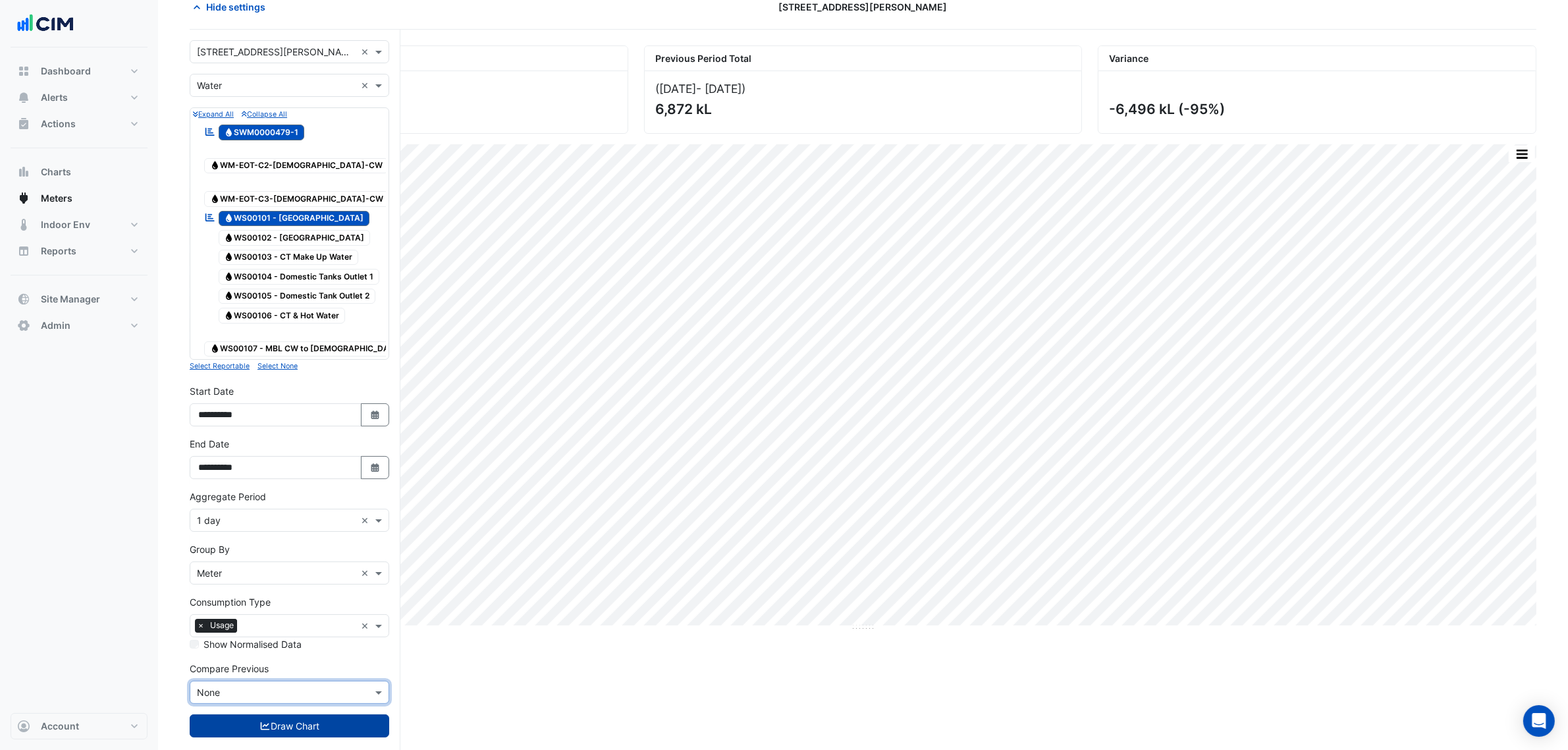
click at [305, 715] on button "Draw Chart" at bounding box center [289, 726] width 200 height 23
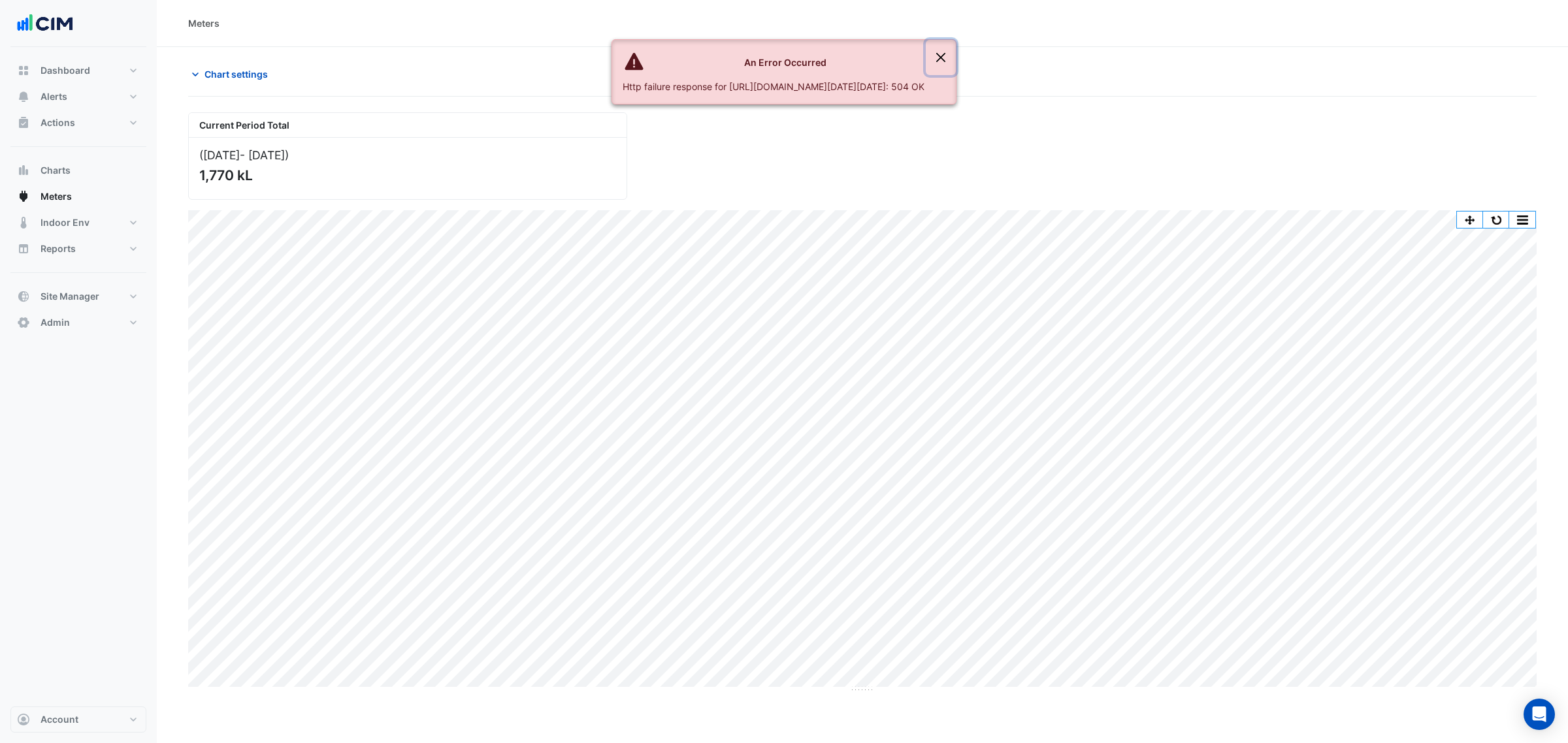
click at [956, 47] on button "Close" at bounding box center [941, 57] width 30 height 35
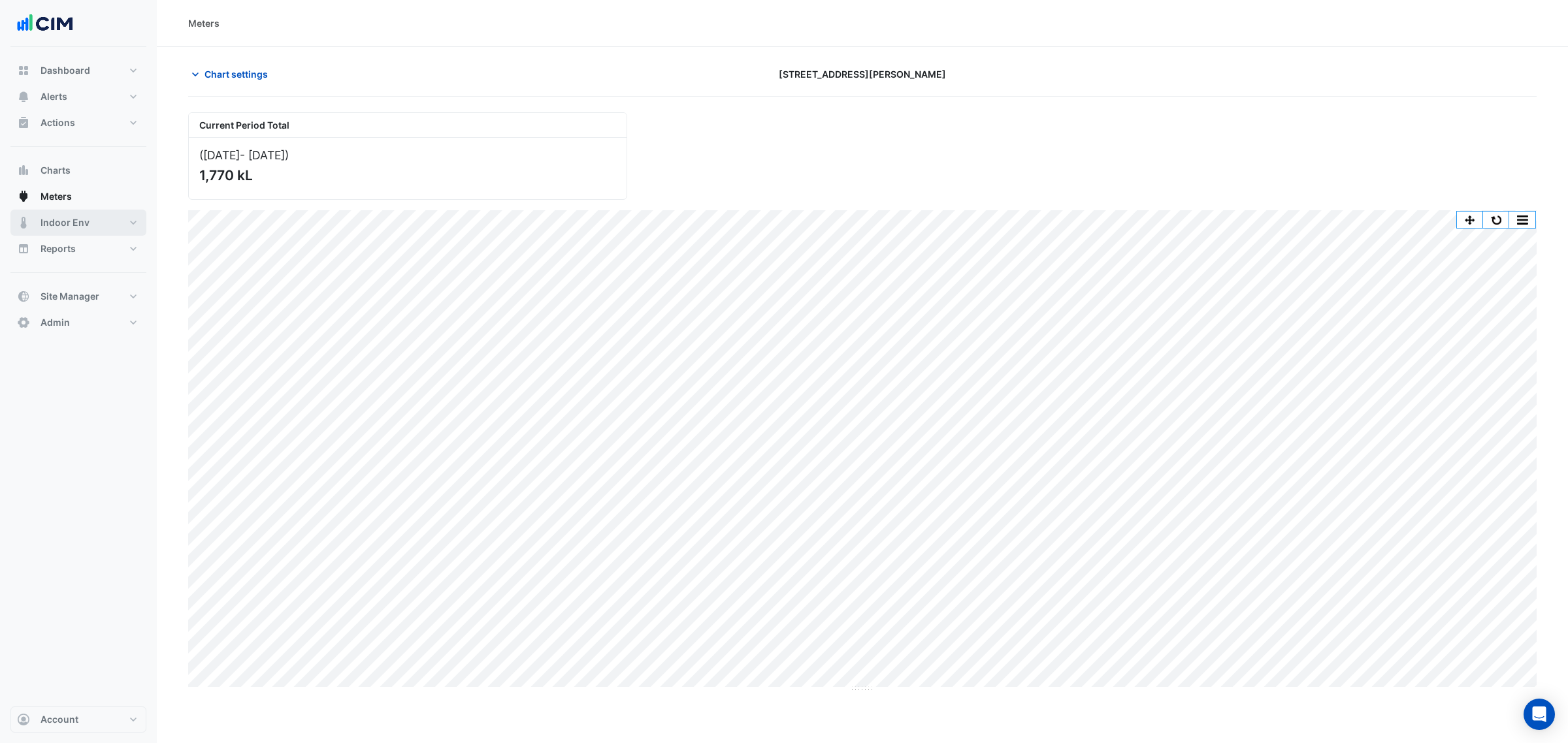
click at [107, 217] on button "Indoor Env" at bounding box center [79, 222] width 136 height 26
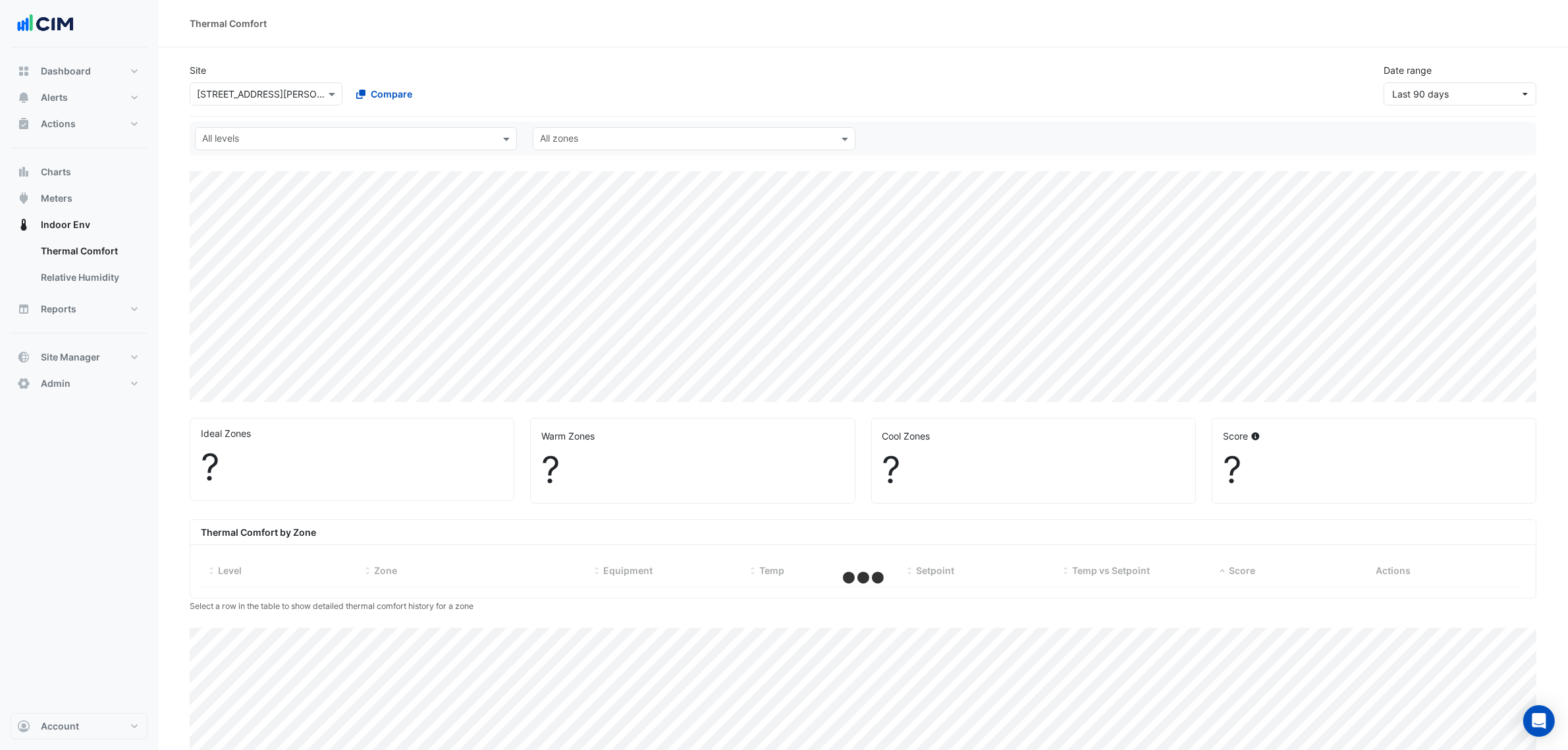
select select "***"
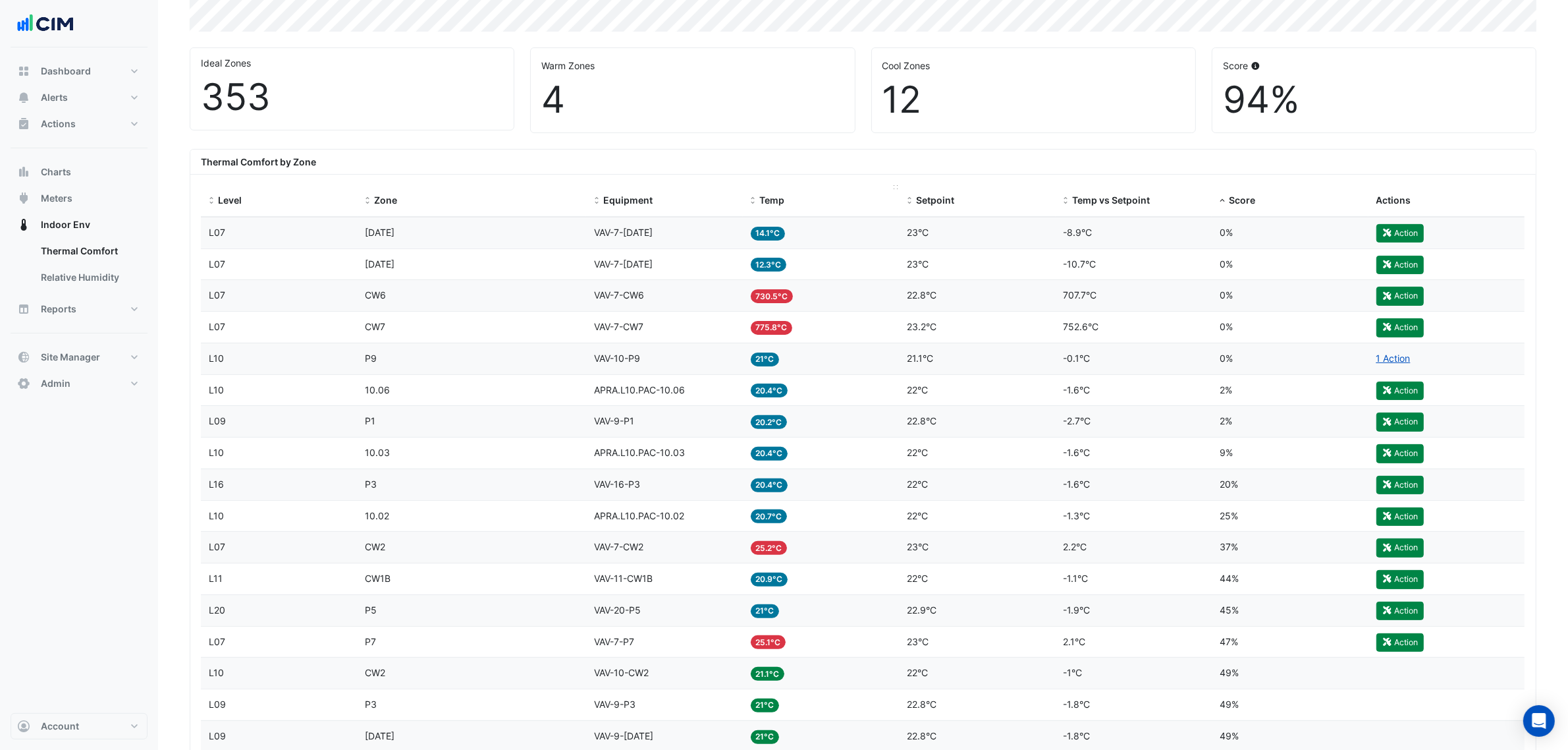
scroll to position [412, 0]
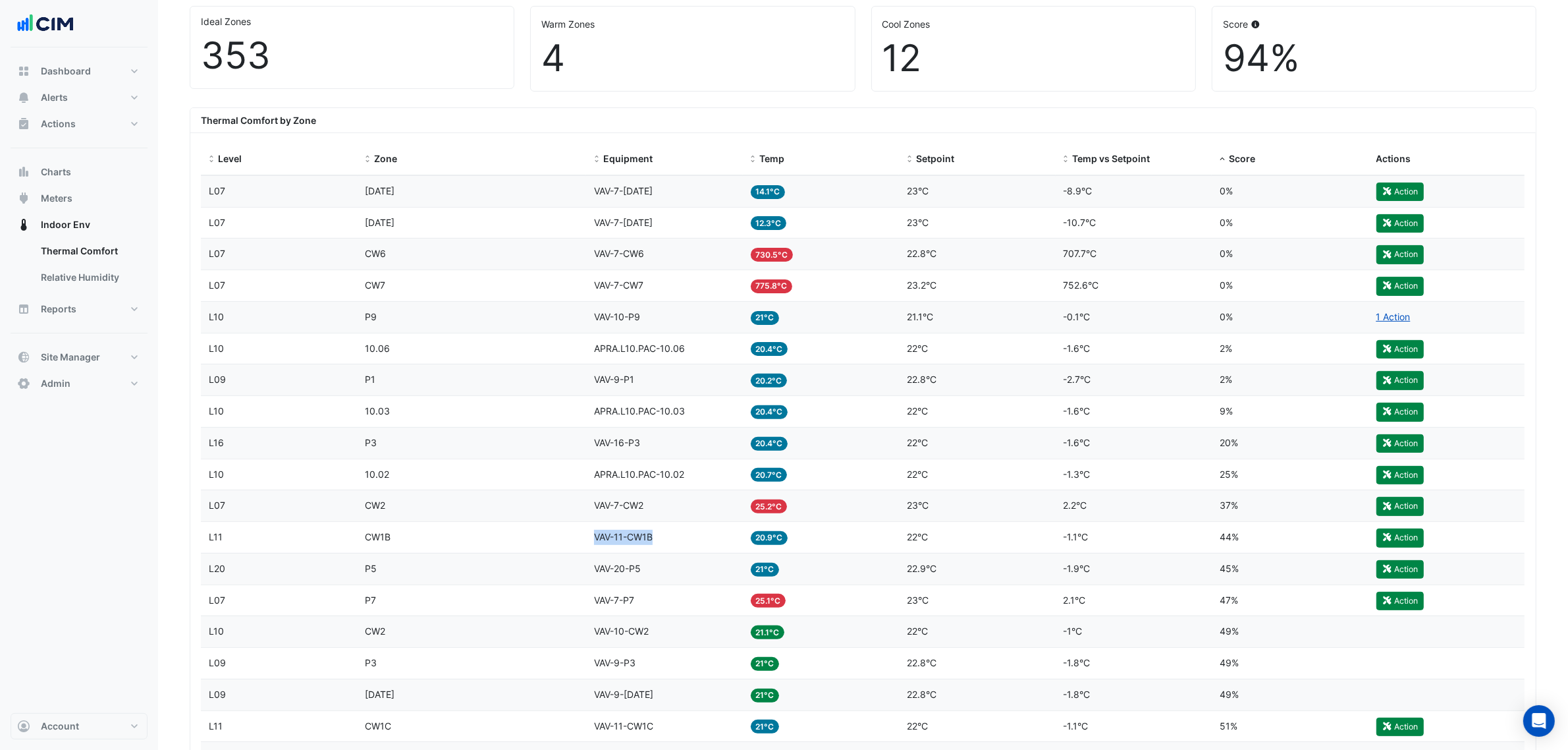
drag, startPoint x: 580, startPoint y: 545, endPoint x: 677, endPoint y: 541, distance: 97.1
click at [677, 541] on div "Level L11 Zone CW1B Equipment VAV-11-CW1B Temp 20.9°C Setpoint 22°C Temp vs Set…" at bounding box center [862, 537] width 1324 height 31
drag, startPoint x: 656, startPoint y: 446, endPoint x: 567, endPoint y: 447, distance: 89.0
click at [567, 447] on div "Level L16 Zone P3 Equipment VAV-16-P3 Temp 20.4°C Setpoint 22°C Temp vs Setpoin…" at bounding box center [862, 443] width 1324 height 31
drag, startPoint x: 648, startPoint y: 380, endPoint x: 576, endPoint y: 381, distance: 72.0
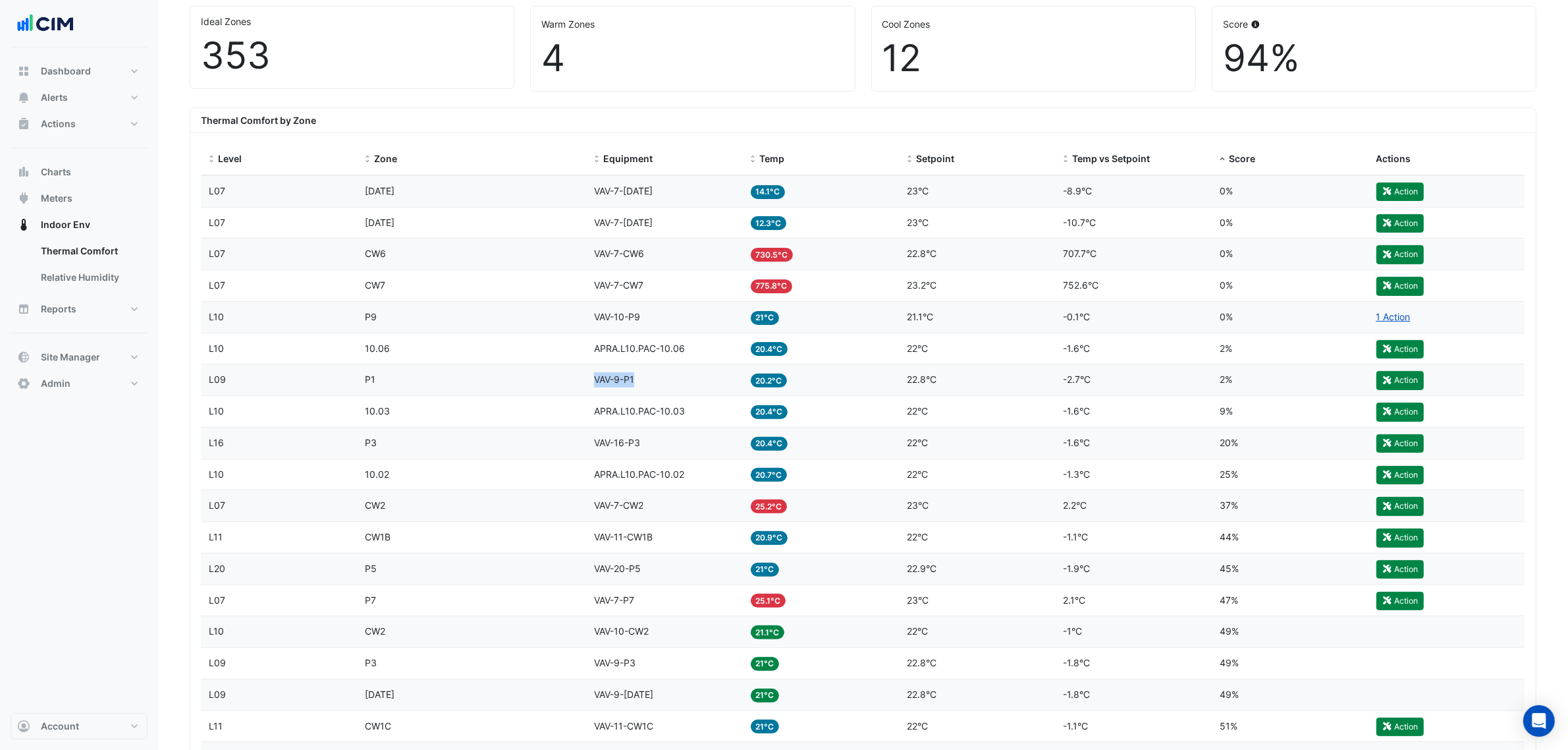
click at [576, 381] on div "Level L09 Zone P1 Equipment VAV-9-P1 Temp 20.2°C Setpoint 22.8°C Temp vs Setpoi…" at bounding box center [862, 380] width 1324 height 31
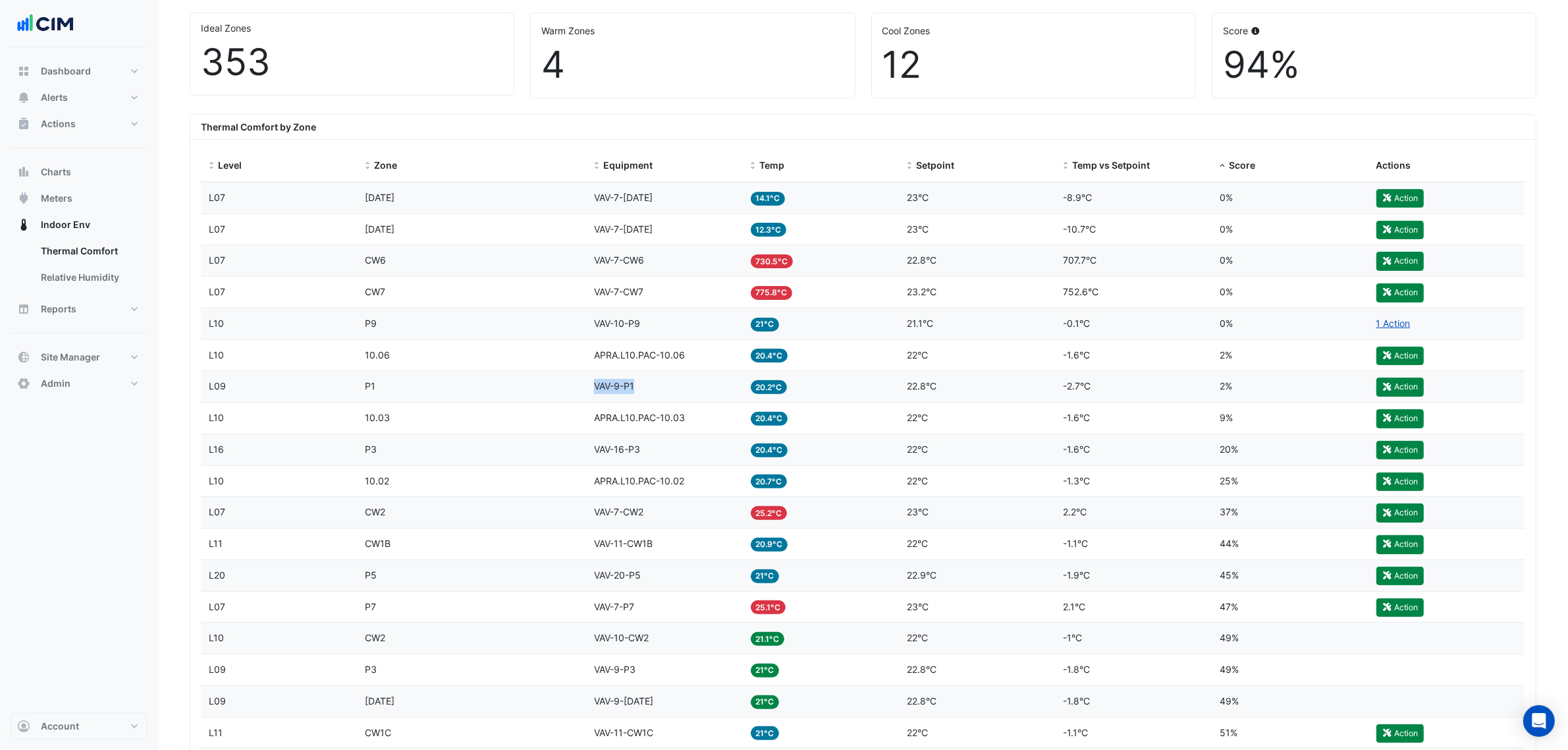
scroll to position [82, 0]
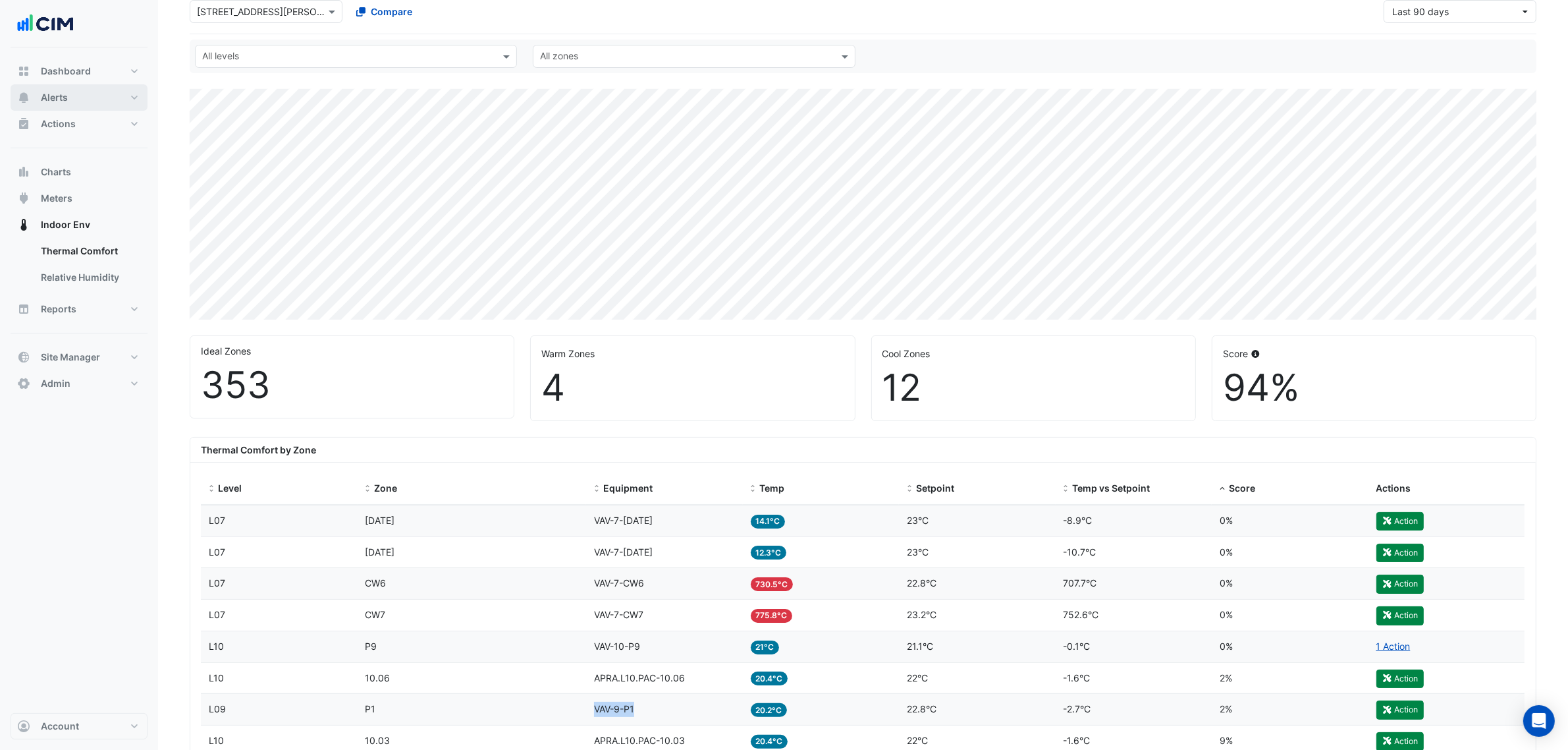
click at [119, 89] on button "Alerts" at bounding box center [80, 98] width 137 height 26
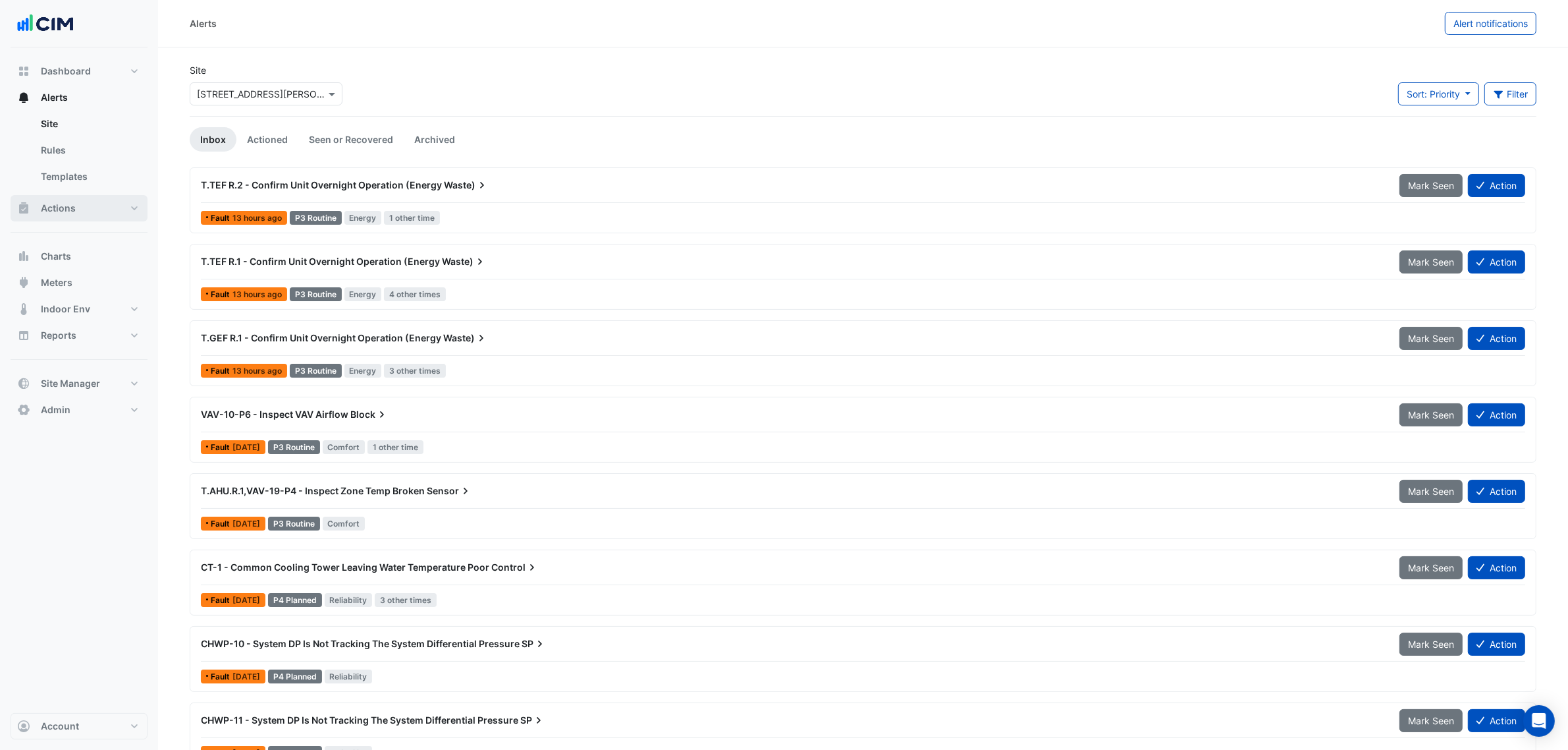
click at [96, 213] on button "Actions" at bounding box center [80, 208] width 137 height 26
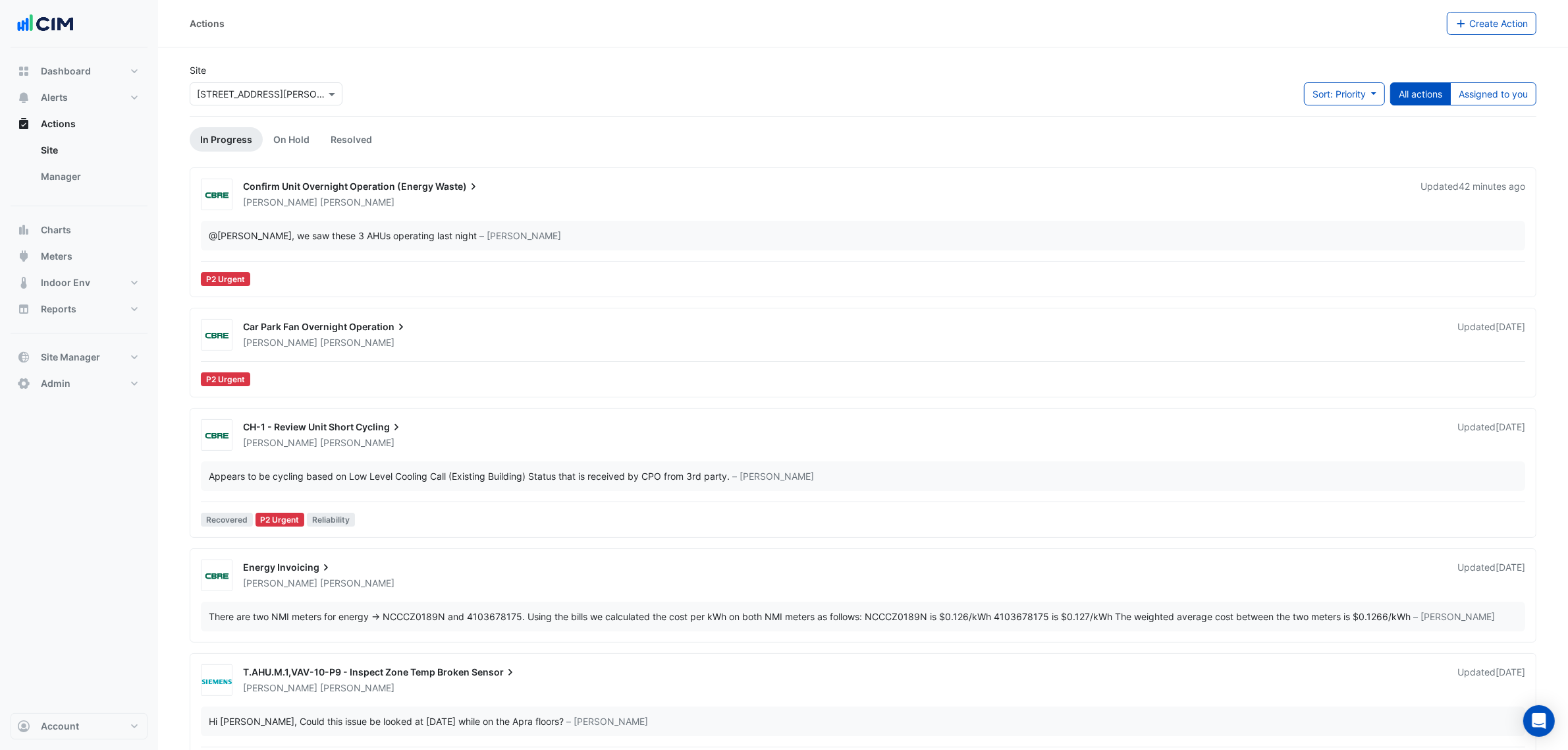
click at [680, 226] on div "@Ryan Strachan , we saw these 3 AHUs operating last night – Brian Nguyen" at bounding box center [863, 235] width 1324 height 30
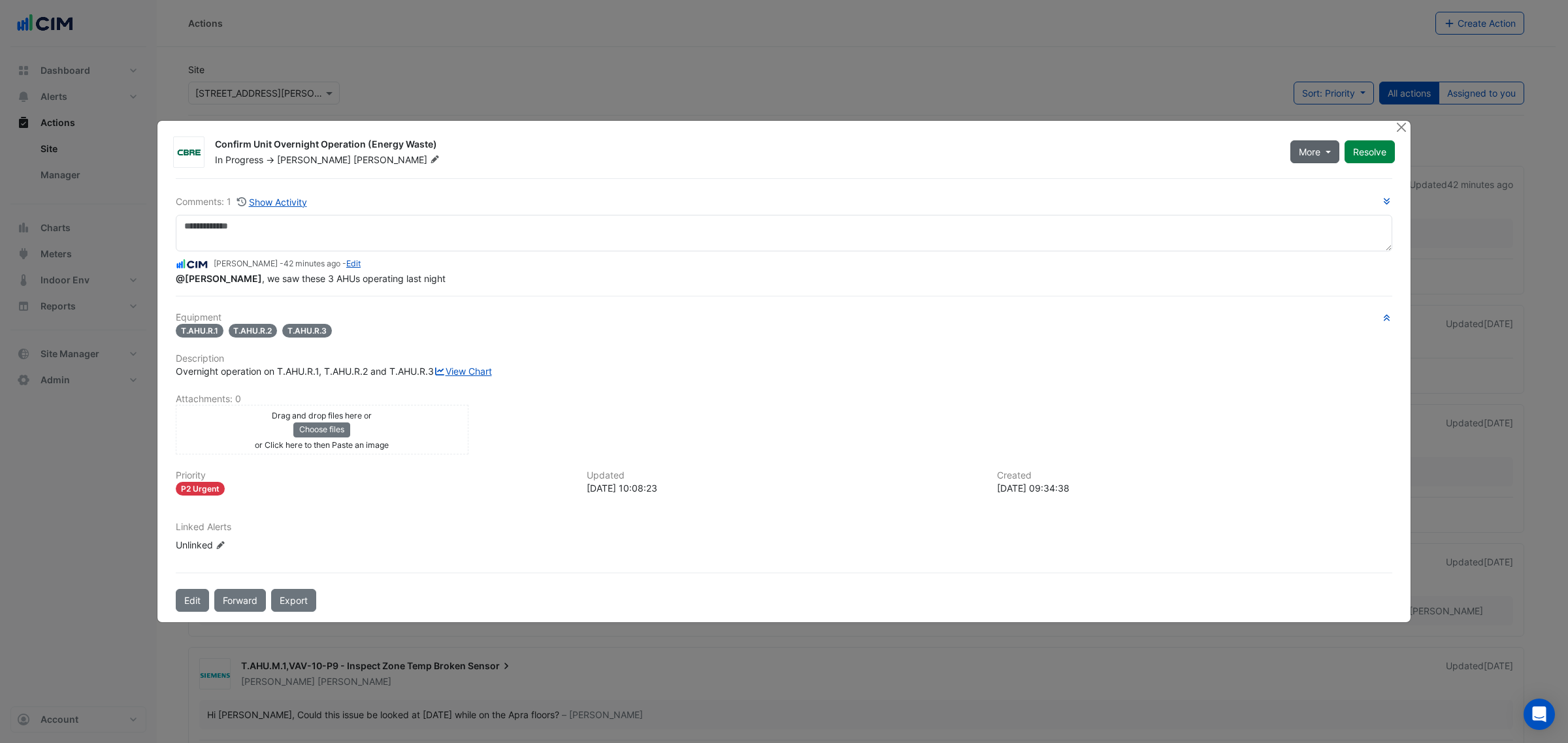
click at [1292, 141] on button "More" at bounding box center [1314, 152] width 49 height 23
click at [1209, 153] on div "In Progress -> Ryan Strachan" at bounding box center [744, 160] width 1062 height 13
click at [213, 549] on div "Unlinked Edit Linked Alerts" at bounding box center [254, 545] width 157 height 14
click at [219, 549] on icon "Edit Linked Alerts" at bounding box center [221, 545] width 10 height 8
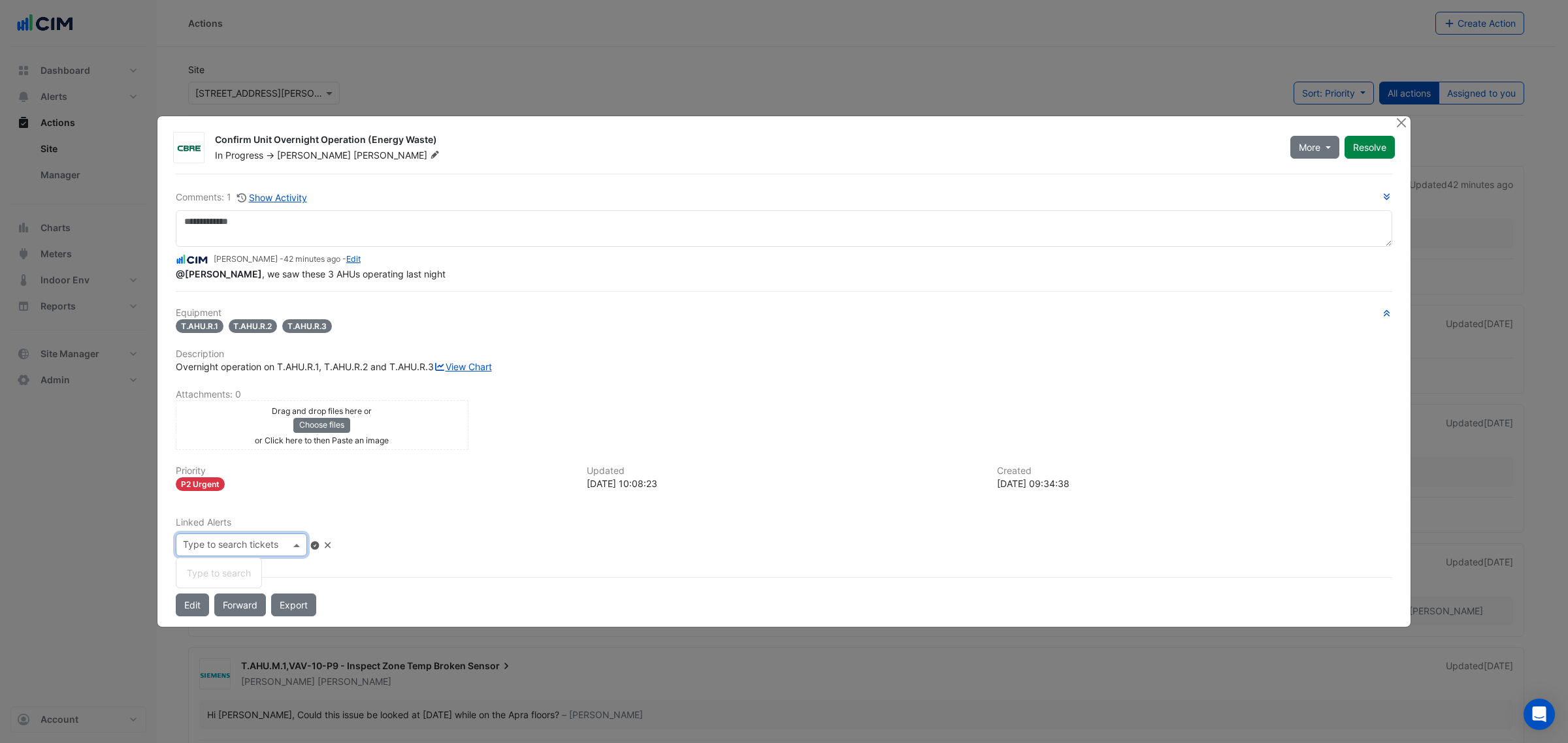
click at [255, 553] on input "text" at bounding box center [236, 546] width 107 height 14
click at [280, 546] on input "***" at bounding box center [236, 546] width 107 height 14
click at [280, 547] on input "***" at bounding box center [236, 546] width 107 height 14
type input "***"
click at [349, 550] on div "Linked Alerts *** No items found No items found" at bounding box center [784, 537] width 1232 height 39
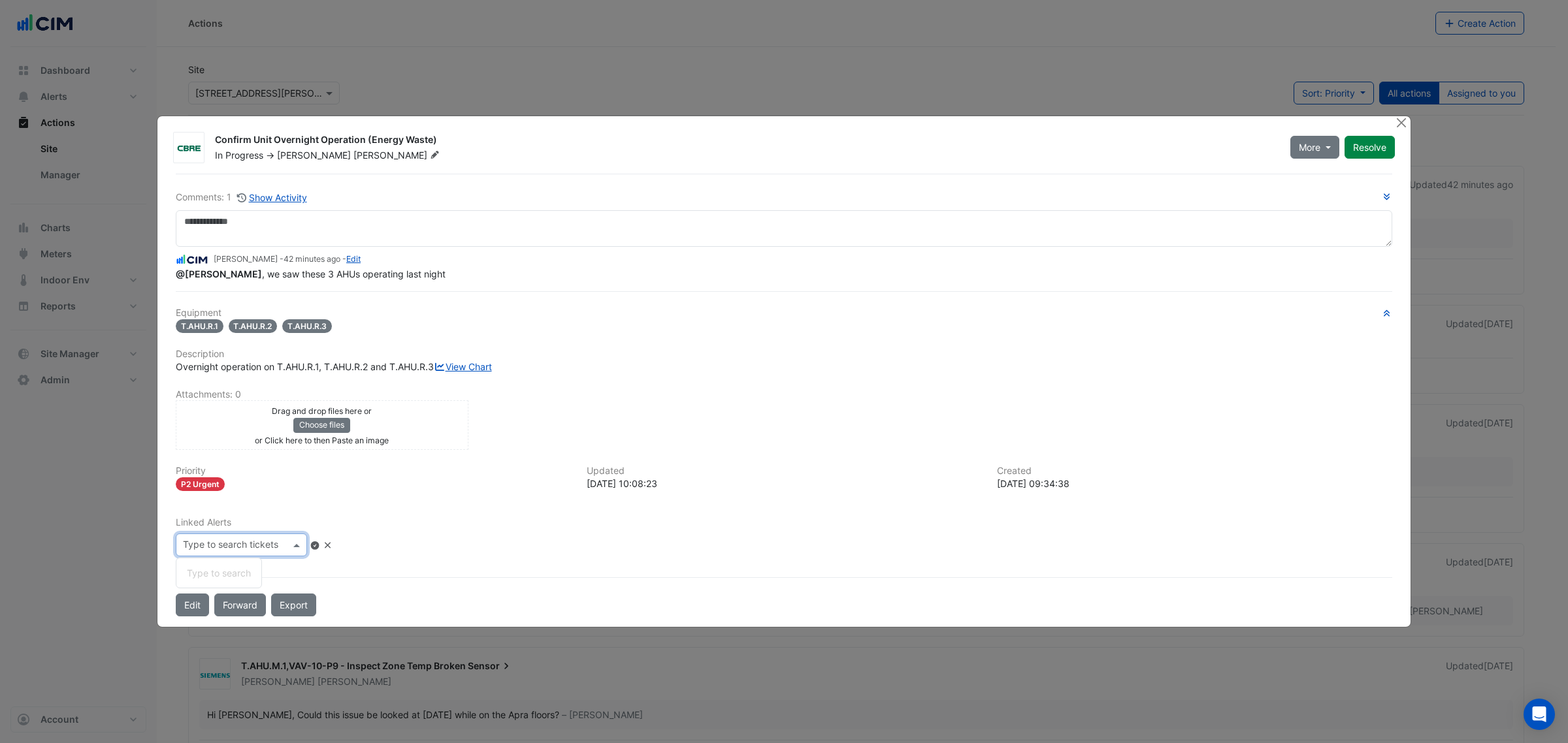
click at [282, 548] on input "text" at bounding box center [236, 546] width 107 height 14
type input "***"
click at [196, 612] on button "Edit" at bounding box center [192, 605] width 33 height 23
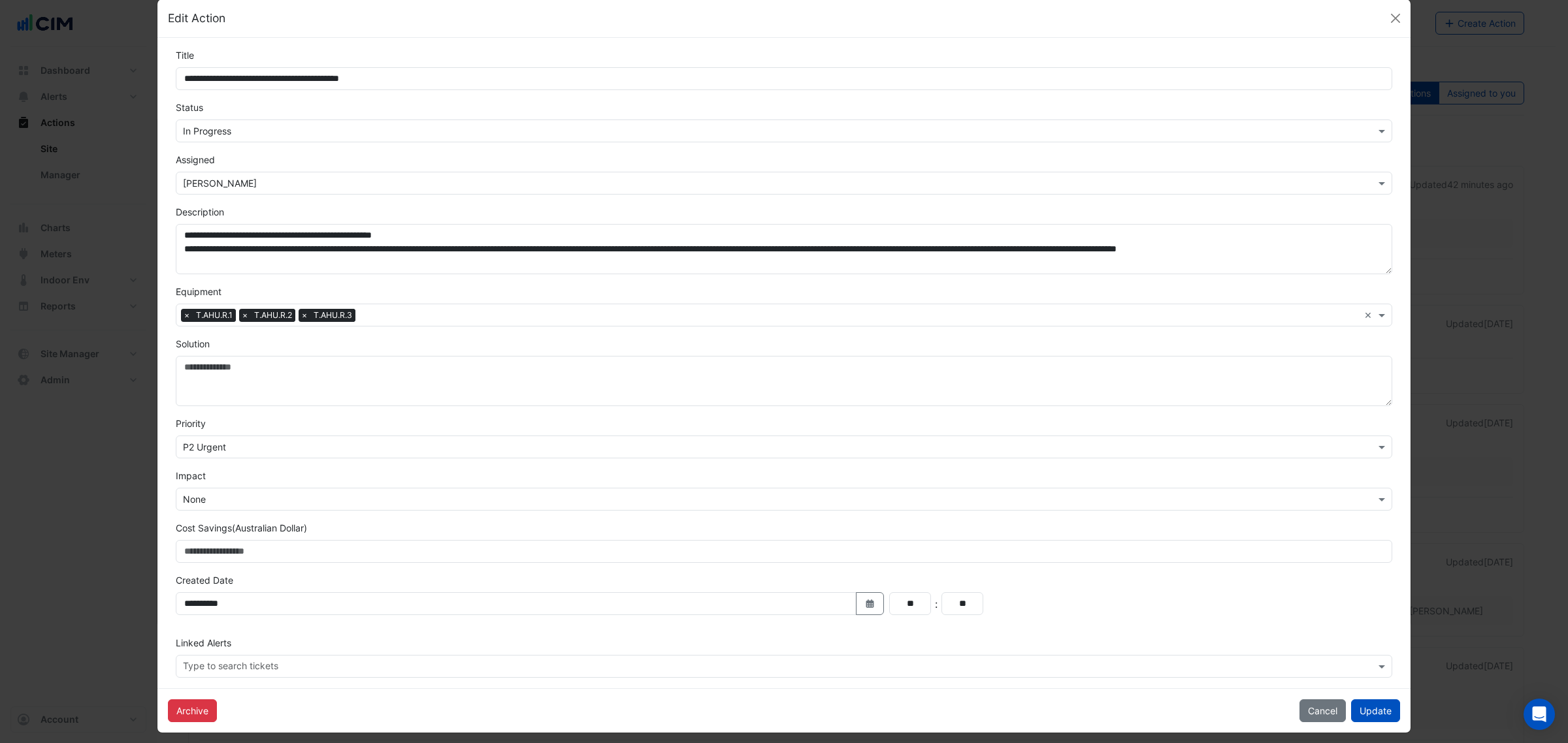
scroll to position [30, 0]
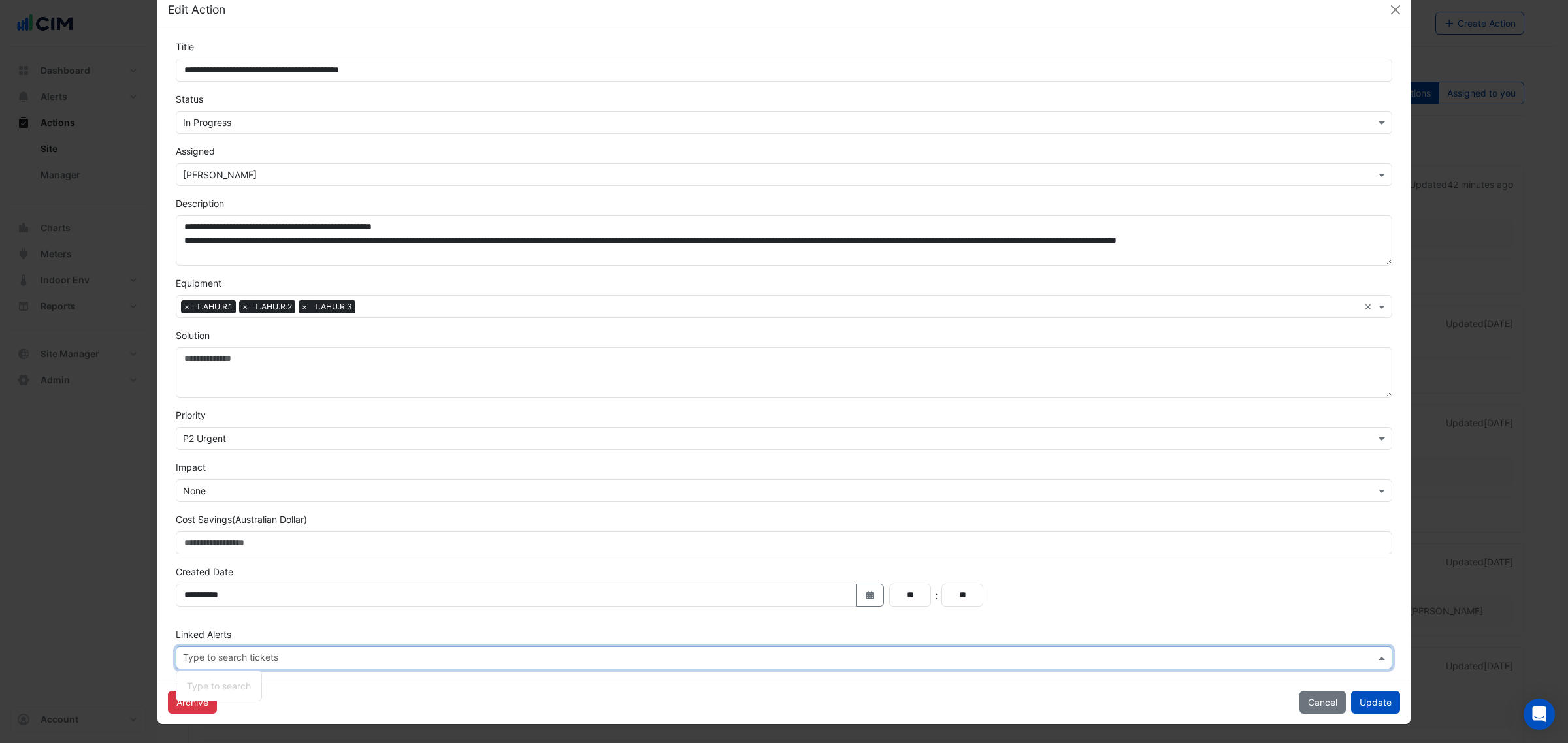
click at [223, 663] on input "text" at bounding box center [779, 658] width 1192 height 14
click at [249, 652] on input "***" at bounding box center [779, 658] width 1192 height 14
type input "*********"
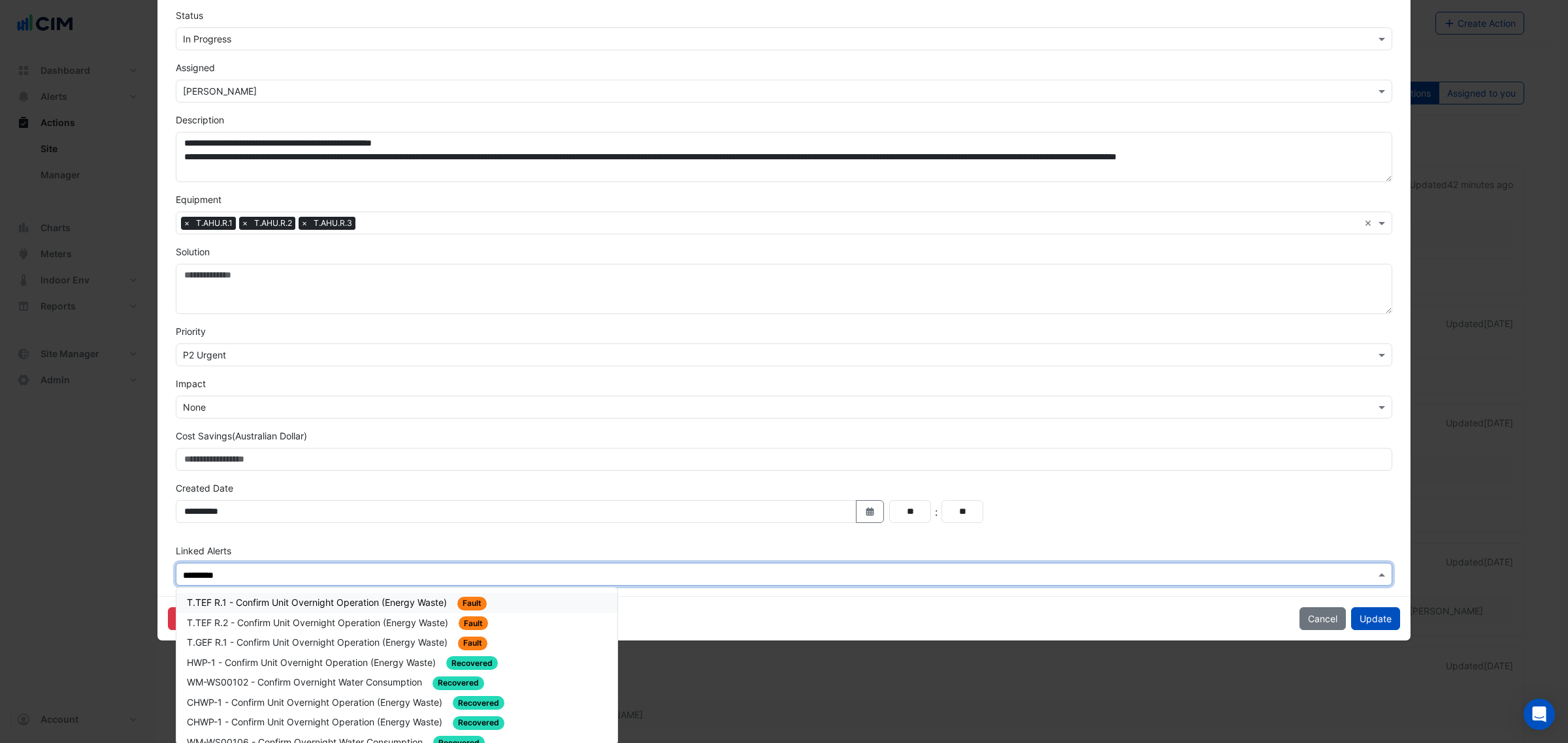
click at [284, 596] on div "T.TEF R.1 - Confirm Unit Overnight Operation (Energy Waste) Fault" at bounding box center [397, 603] width 420 height 15
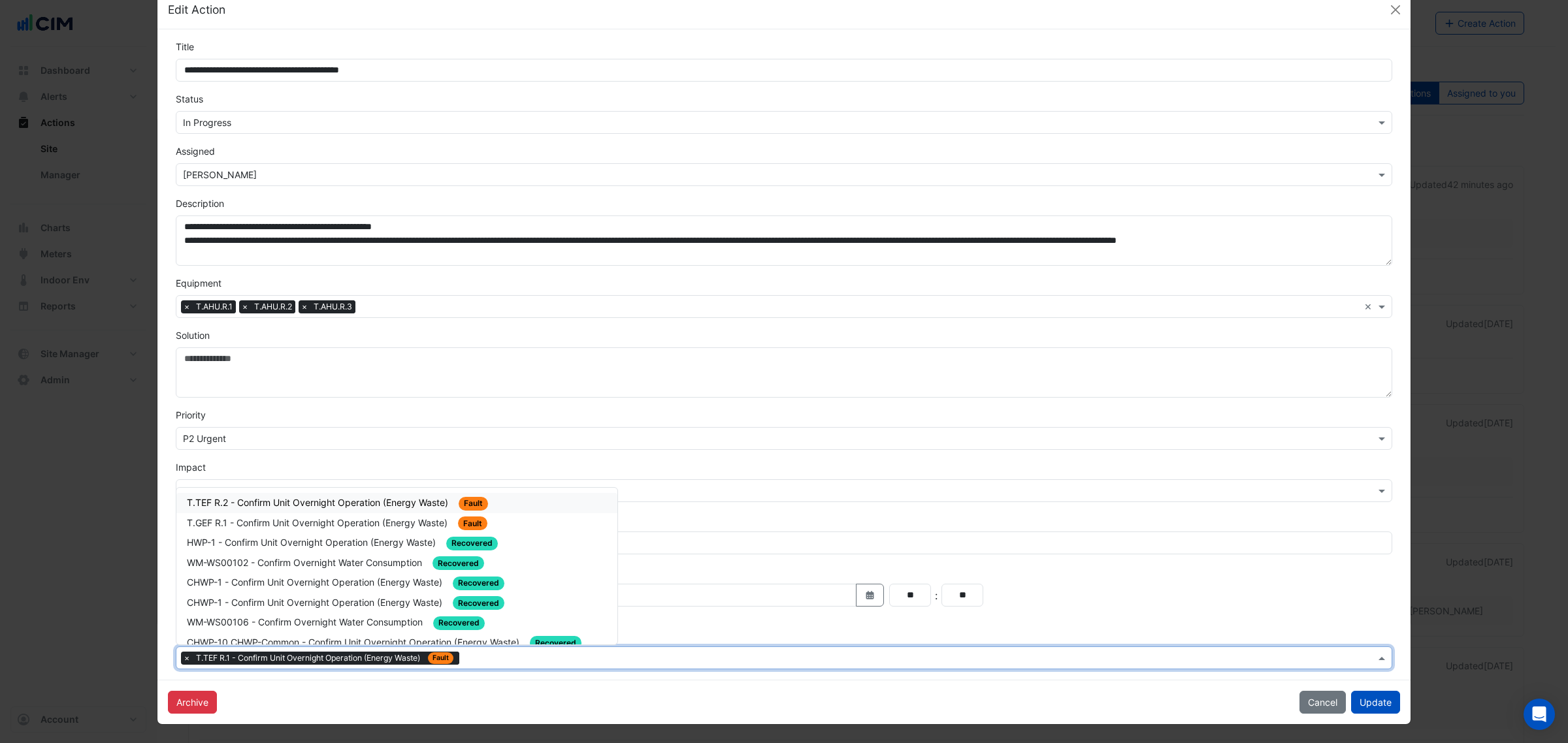
click at [465, 664] on input "text" at bounding box center [920, 658] width 911 height 14
click at [322, 509] on div "T.TEF R.2 - Confirm Unit Overnight Operation (Energy Waste) Fault" at bounding box center [396, 503] width 441 height 20
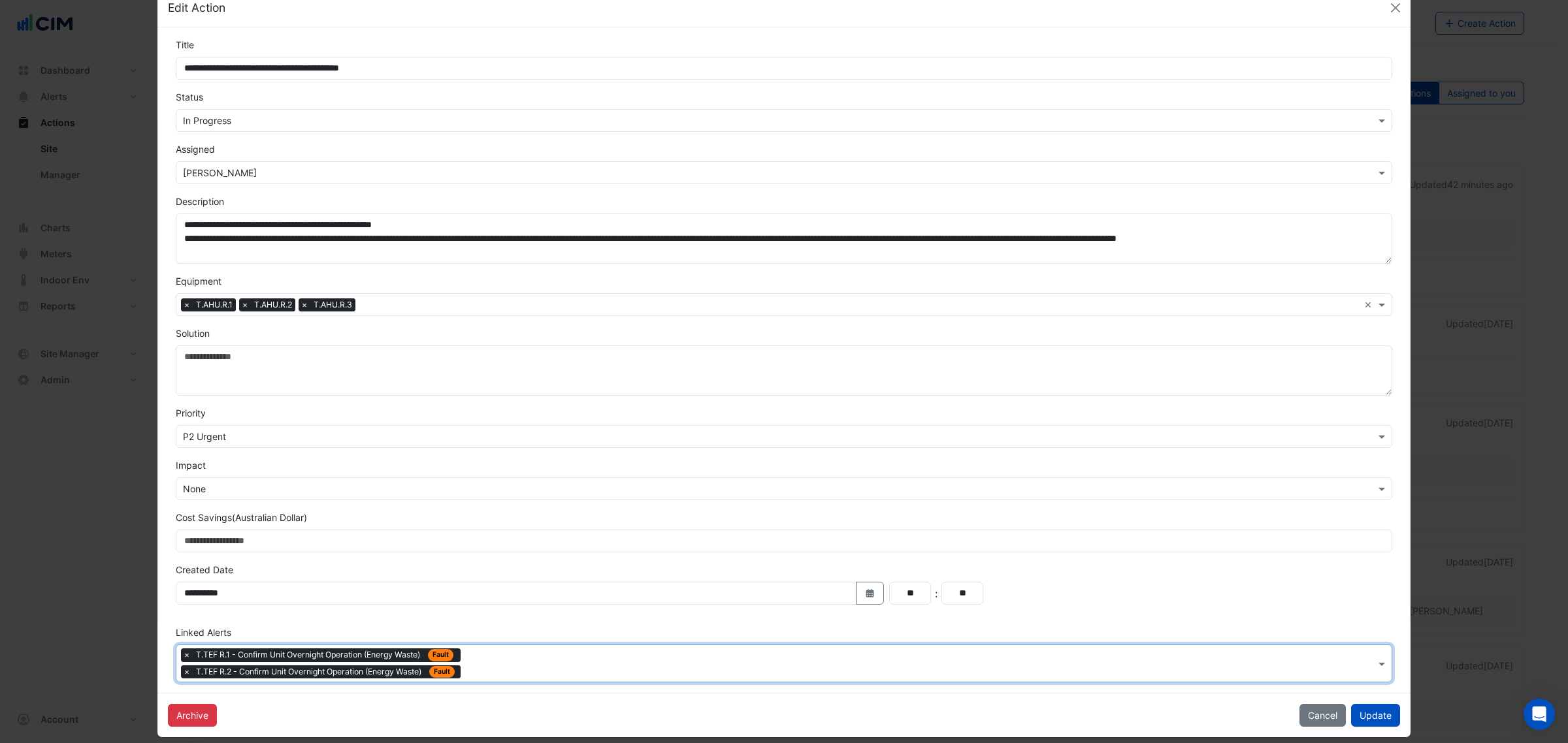
scroll to position [44, 0]
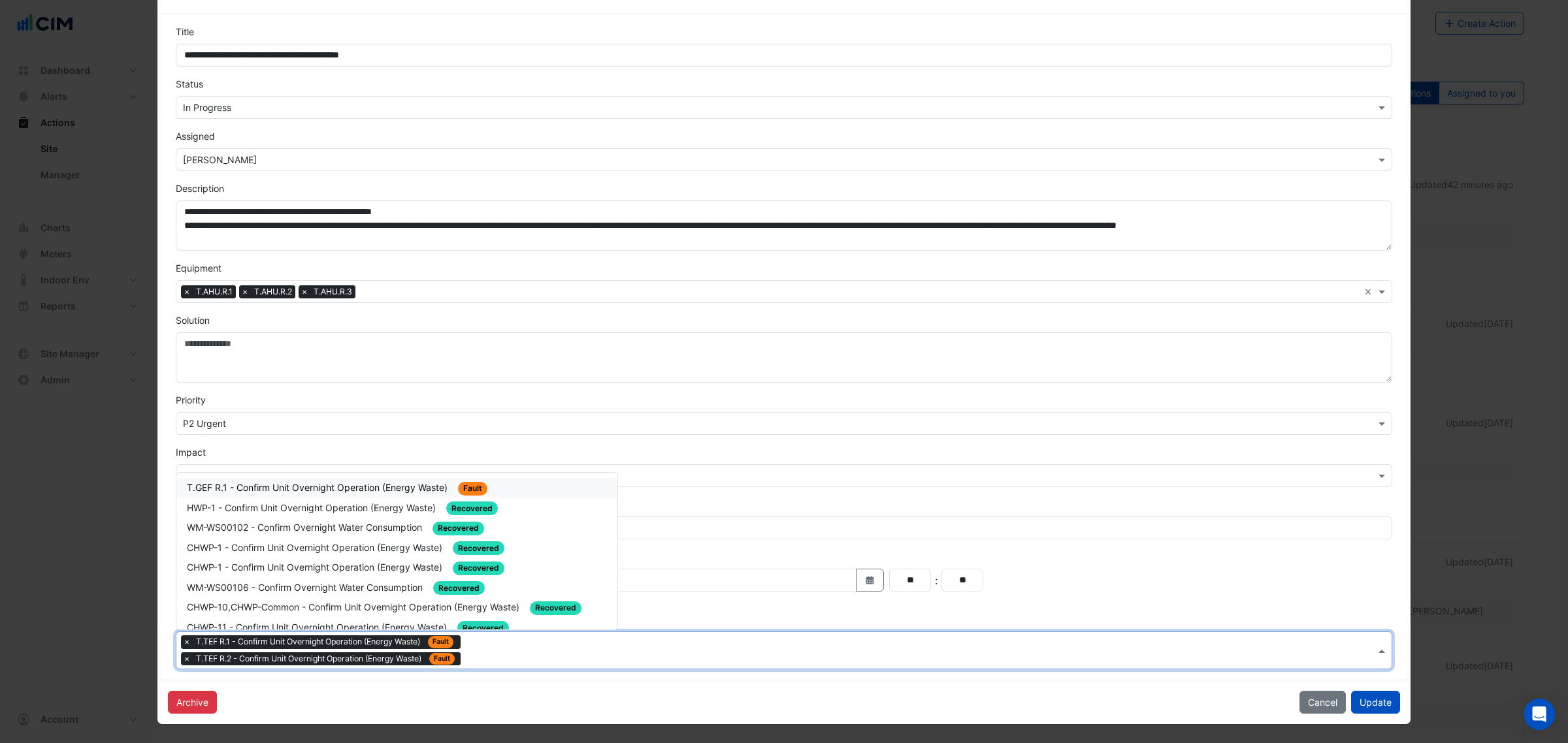
click at [492, 656] on input "text" at bounding box center [921, 651] width 909 height 14
click at [369, 487] on span "T.GEF R.1 - Confirm Unit Overnight Operation (Energy Waste)" at bounding box center [318, 486] width 263 height 11
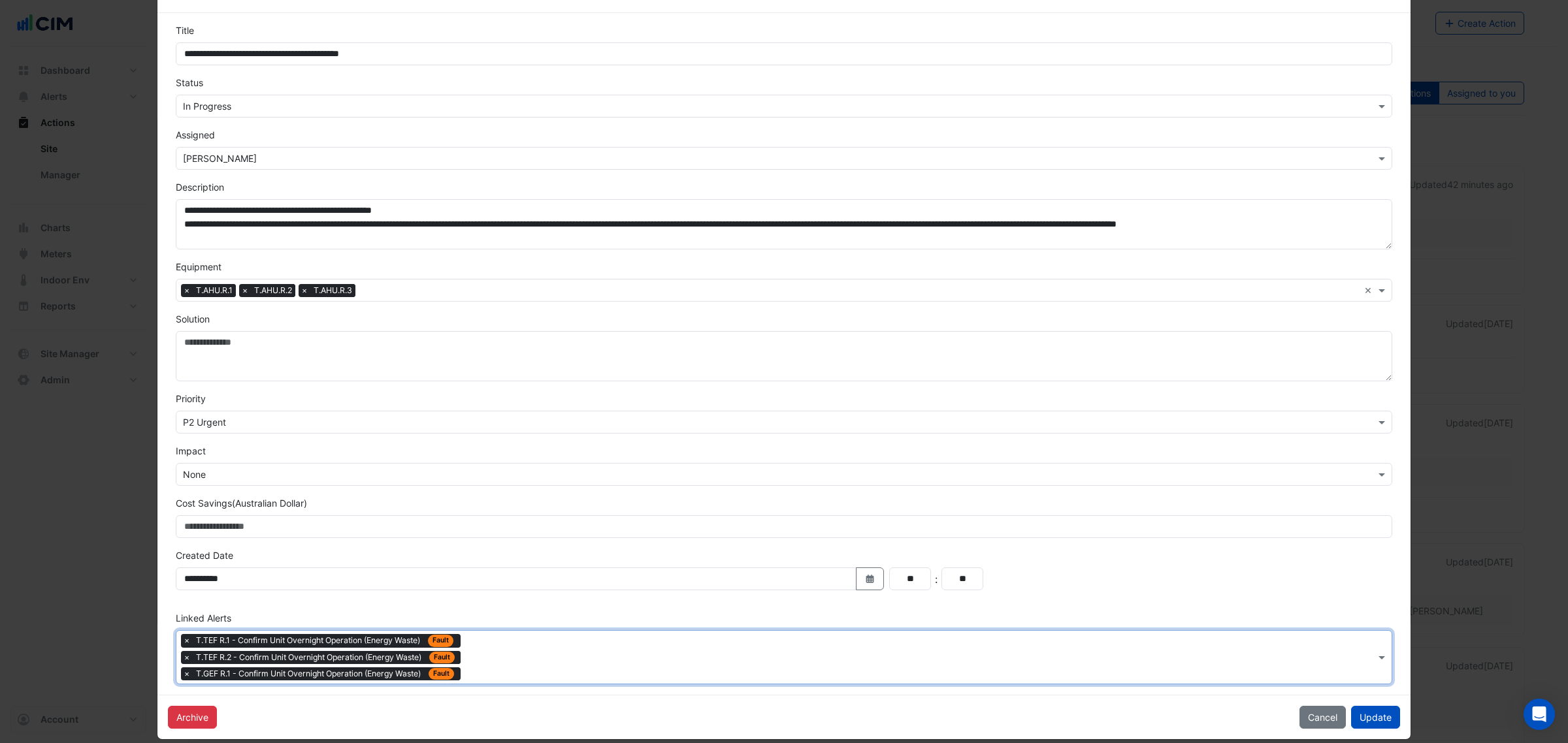
scroll to position [62, 0]
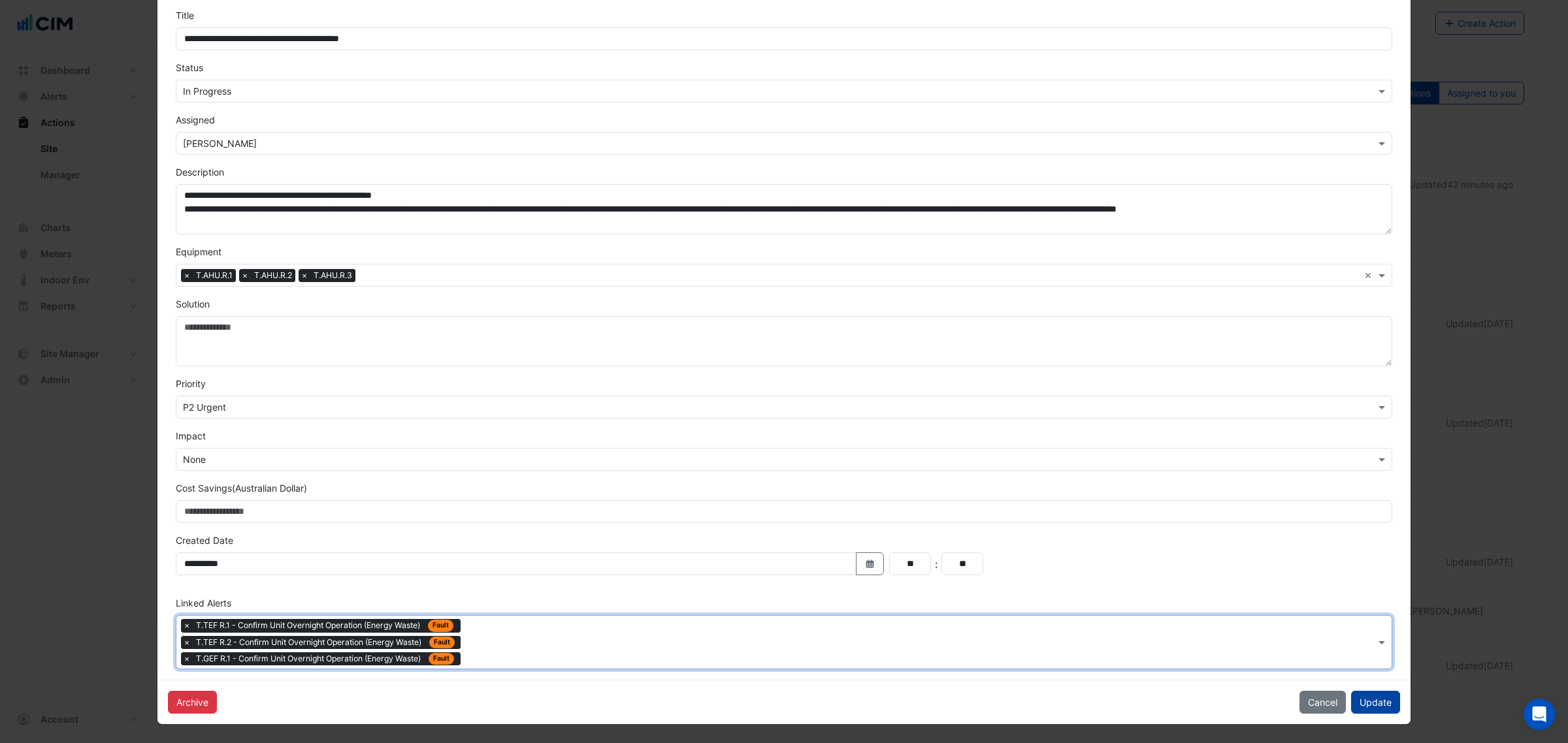
click at [1385, 702] on button "Update" at bounding box center [1375, 702] width 49 height 23
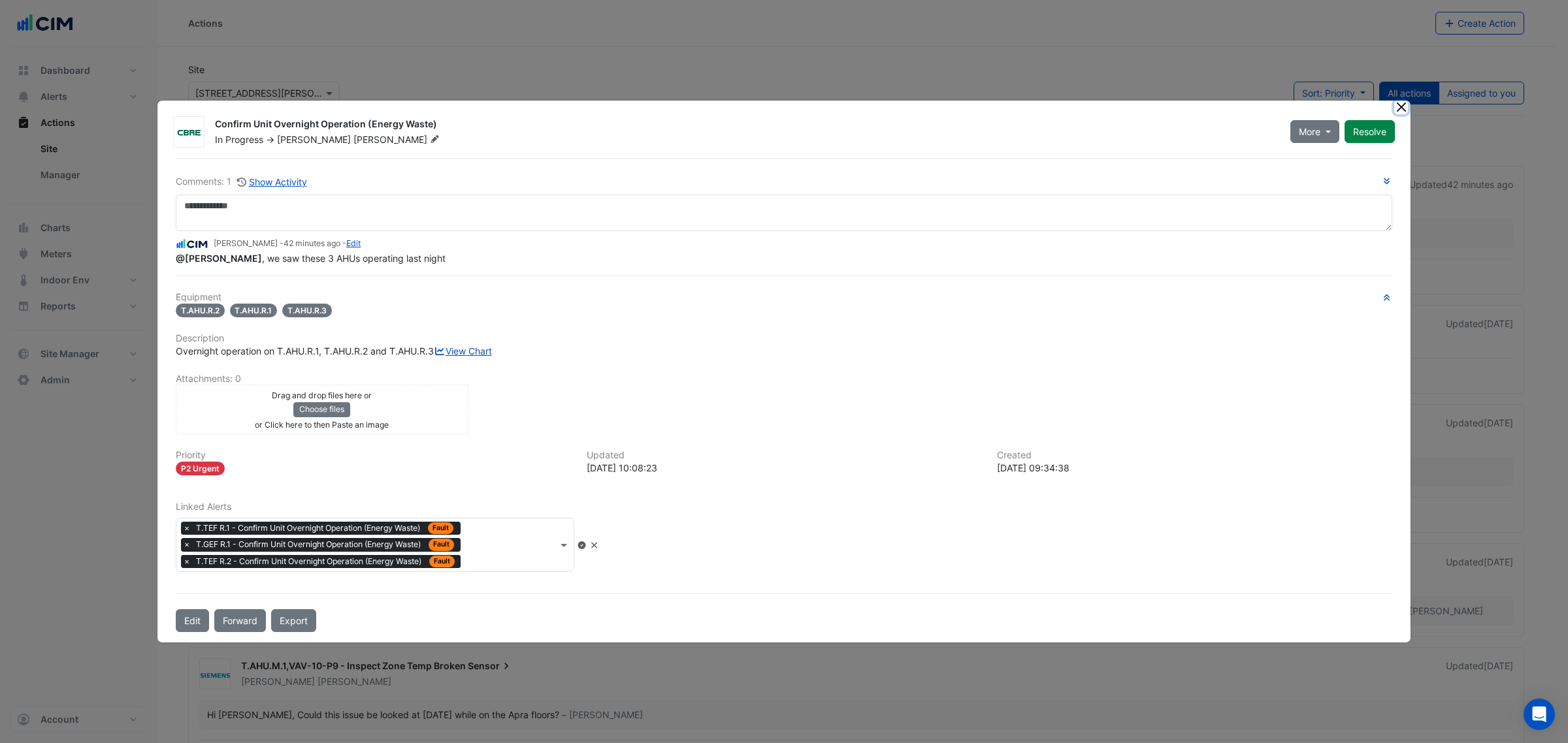
click at [1398, 100] on button "Close" at bounding box center [1400, 107] width 14 height 14
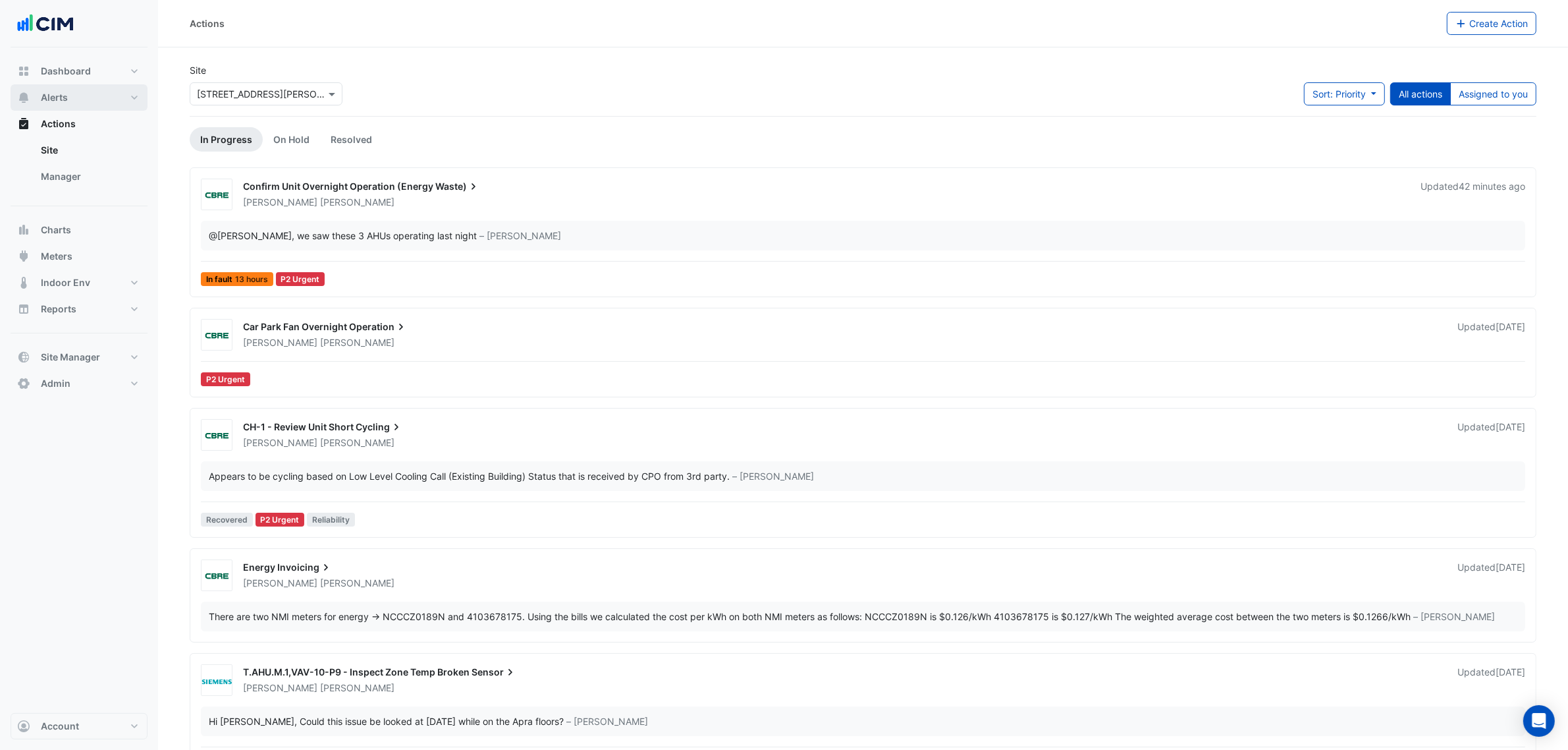
click at [110, 94] on button "Alerts" at bounding box center [80, 98] width 137 height 26
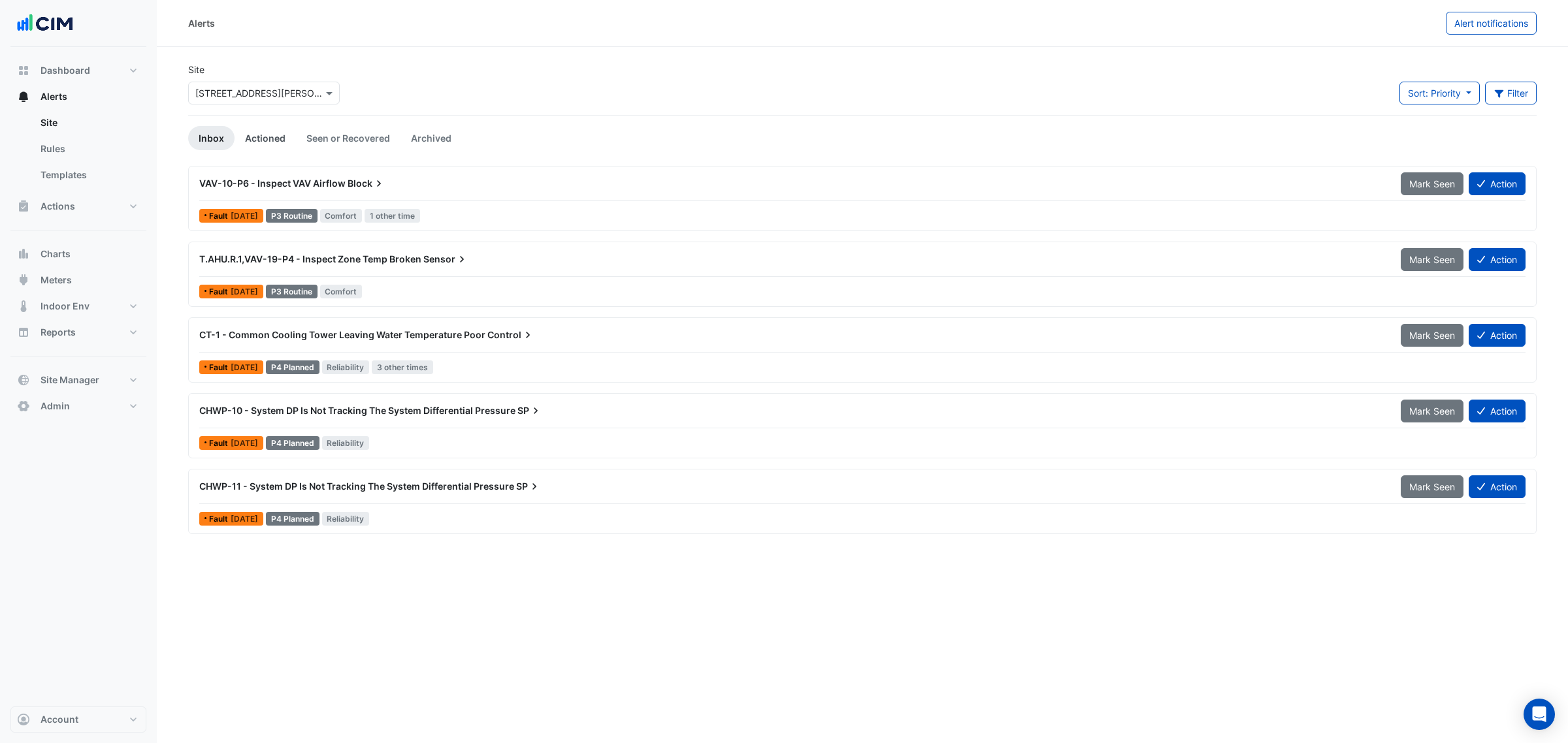
click at [269, 137] on link "Actioned" at bounding box center [265, 138] width 62 height 24
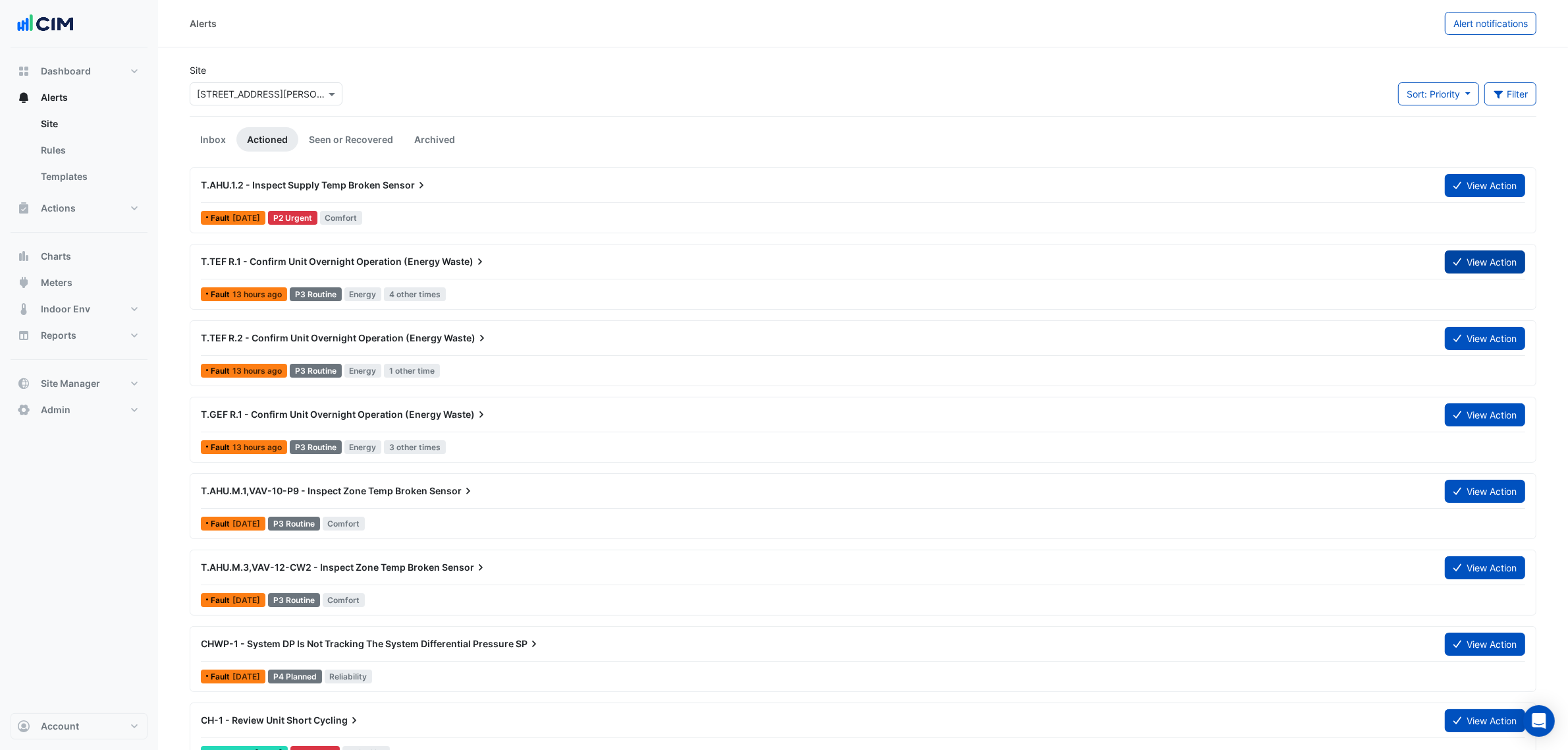
click at [1460, 256] on button "View Action" at bounding box center [1485, 262] width 80 height 23
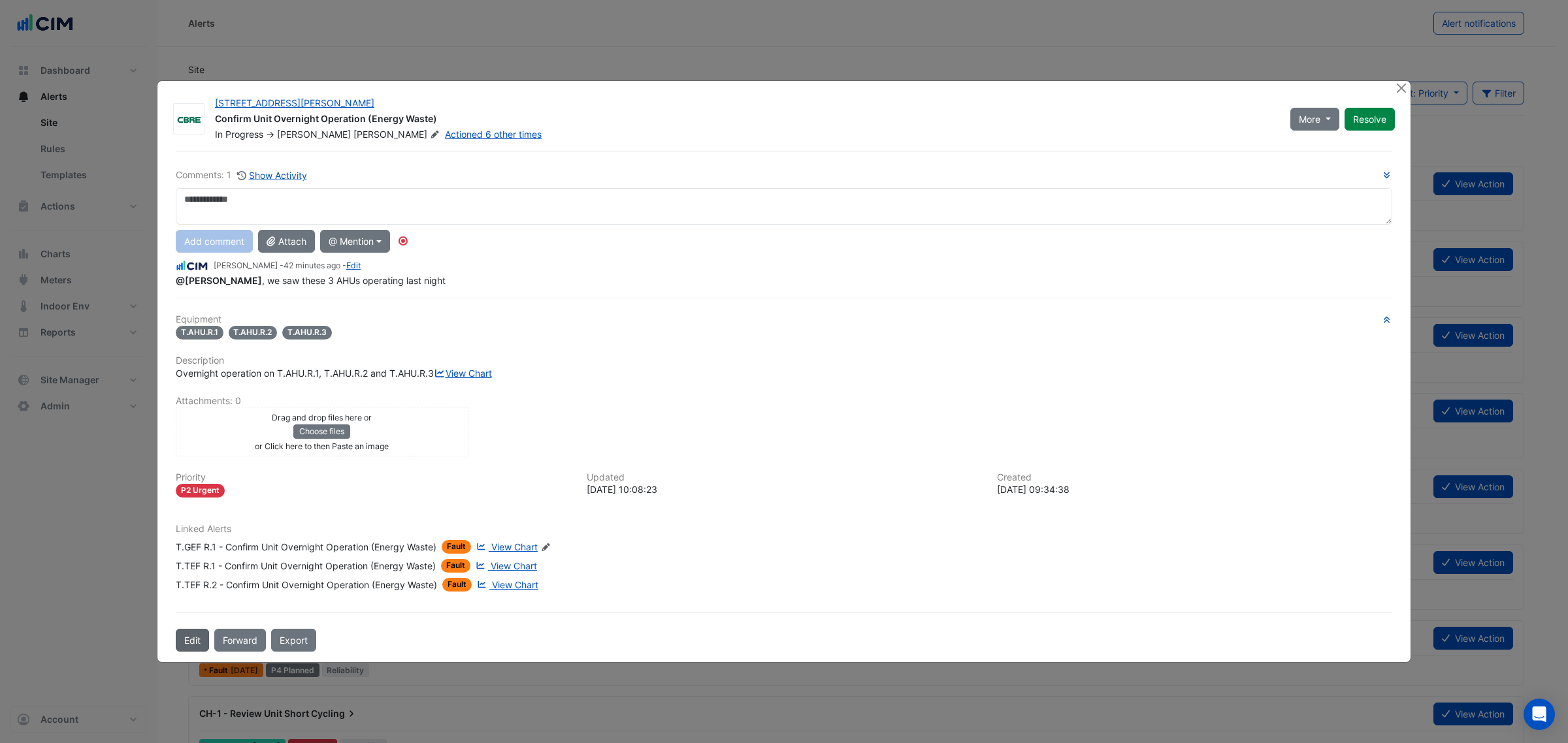
click at [188, 651] on button "Edit" at bounding box center [192, 640] width 33 height 23
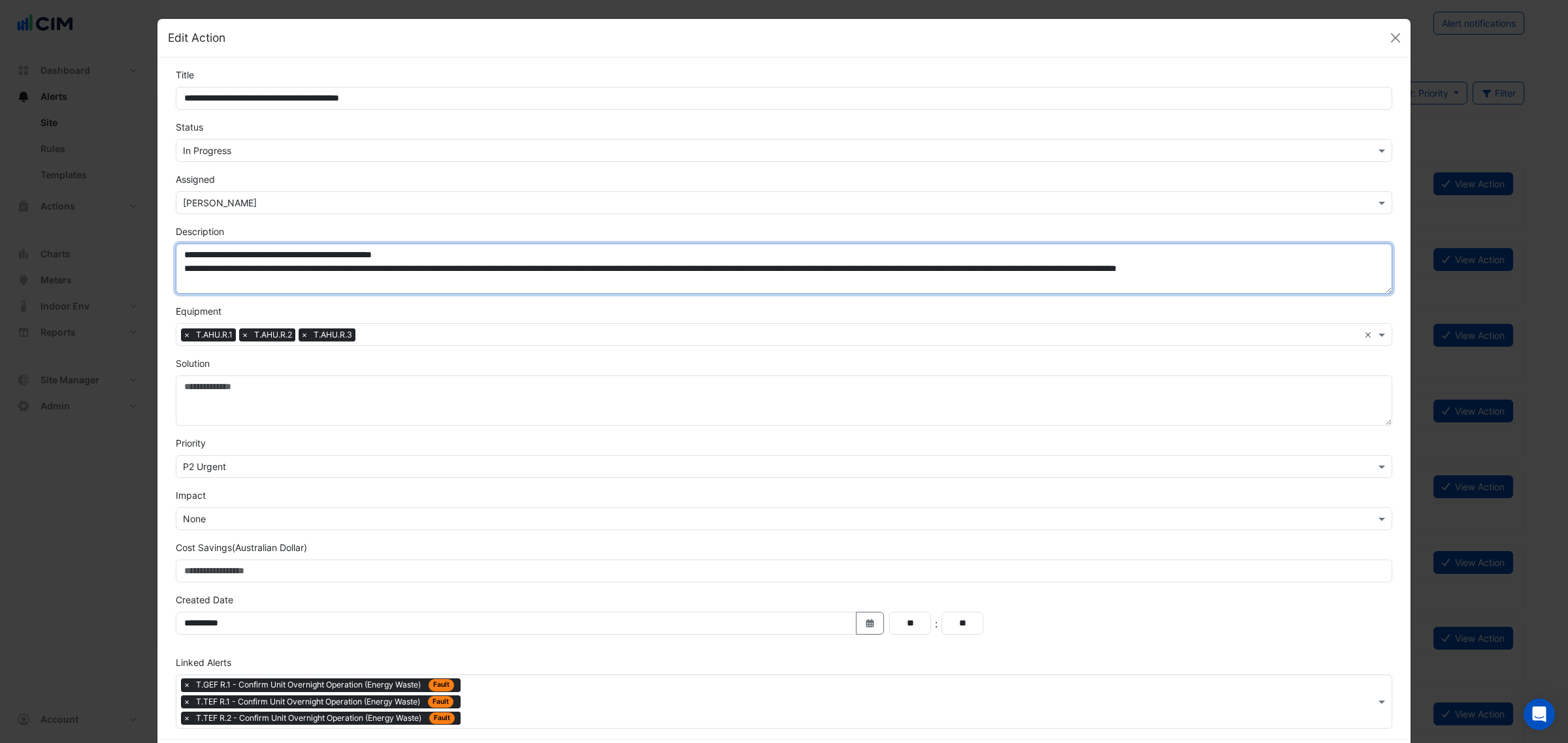
click at [447, 252] on textarea "**********" at bounding box center [784, 269] width 1216 height 50
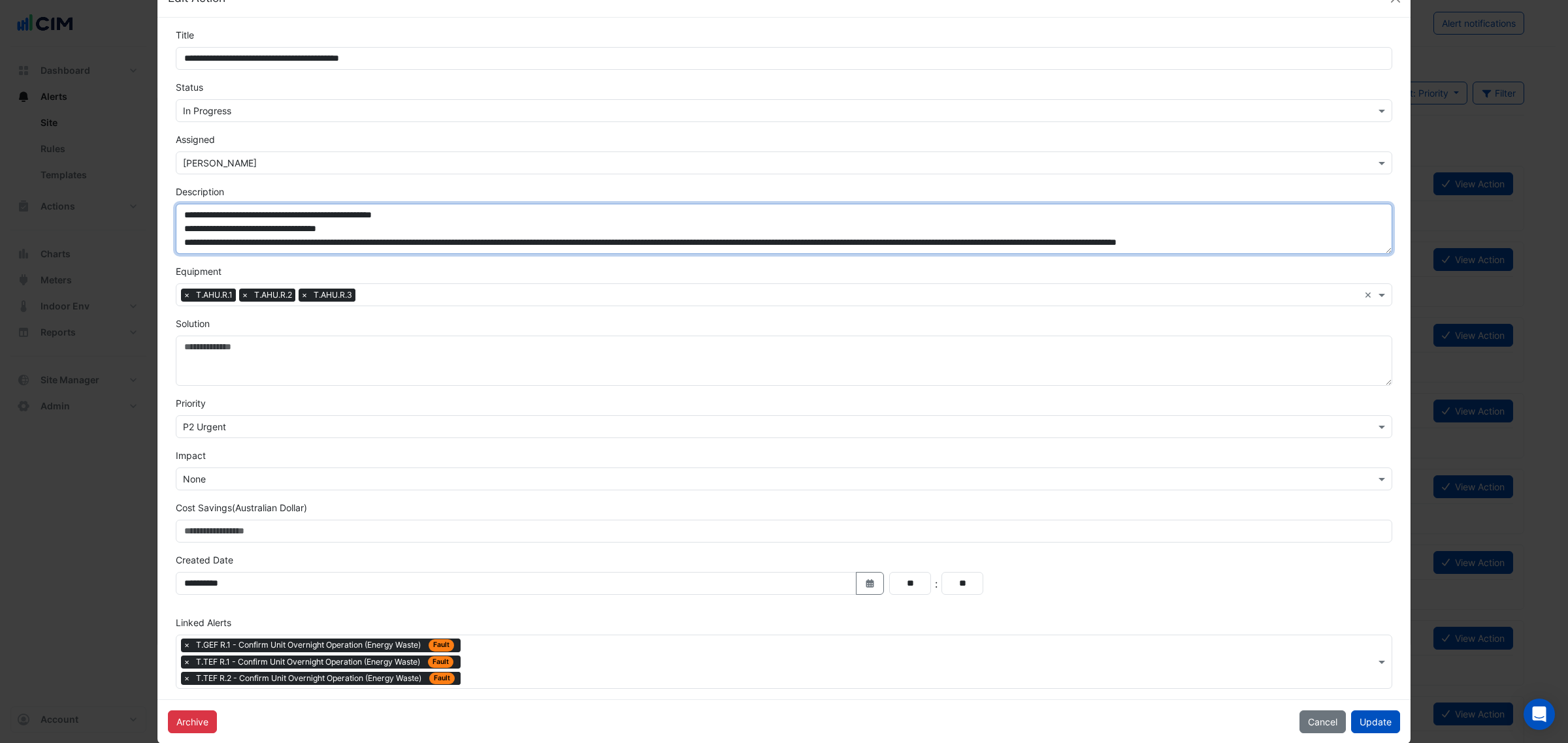
scroll to position [62, 0]
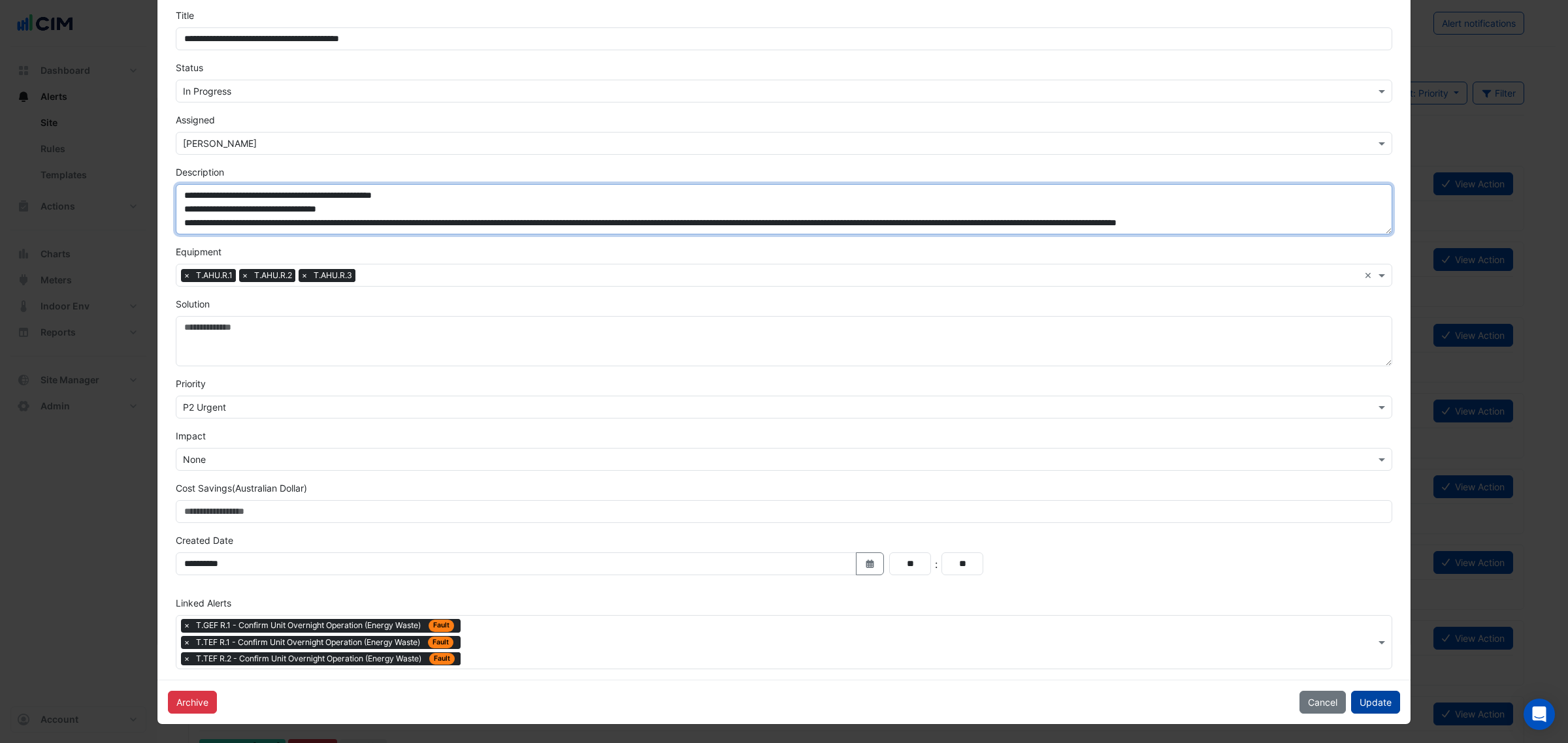
type textarea "**********"
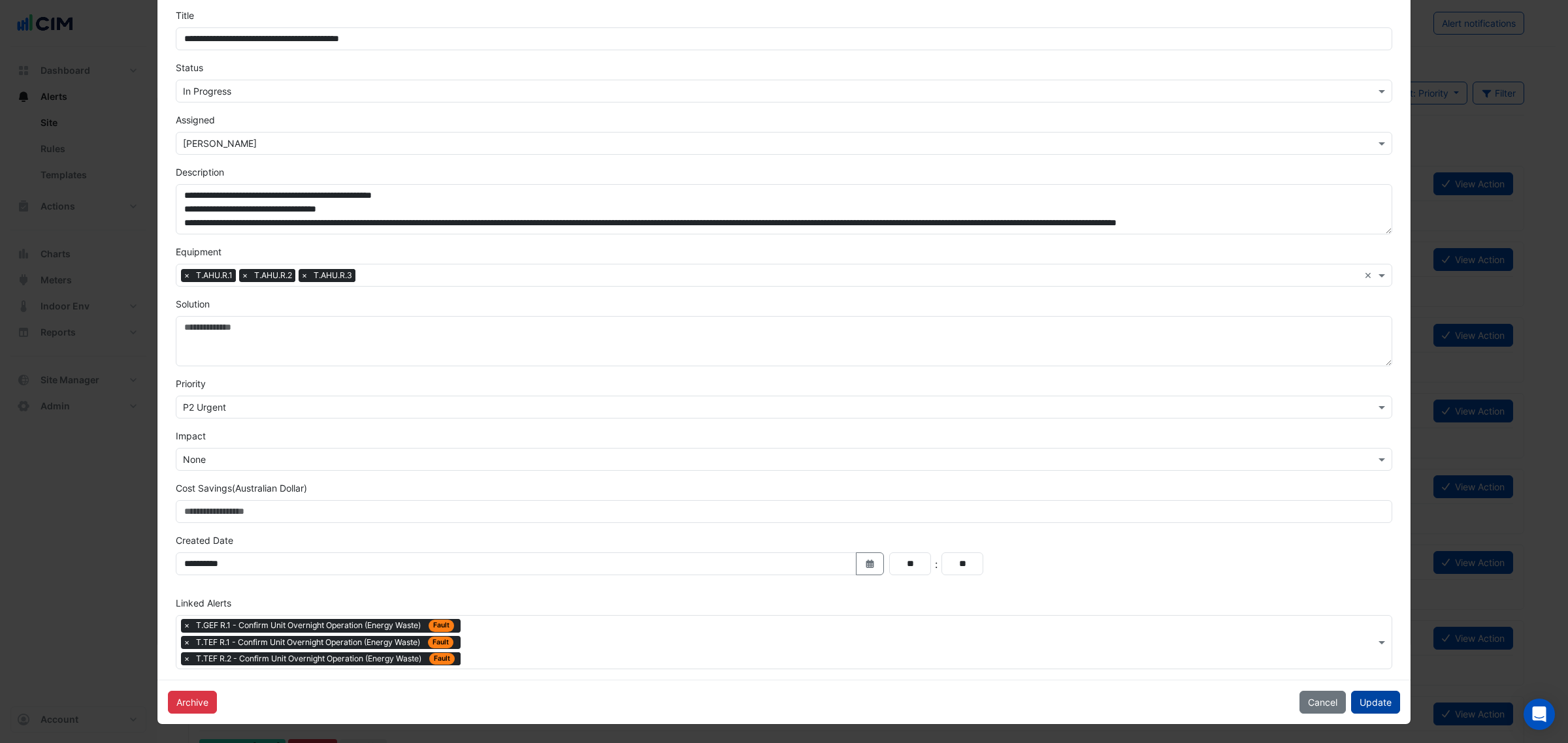
click at [1367, 699] on button "Update" at bounding box center [1375, 702] width 49 height 23
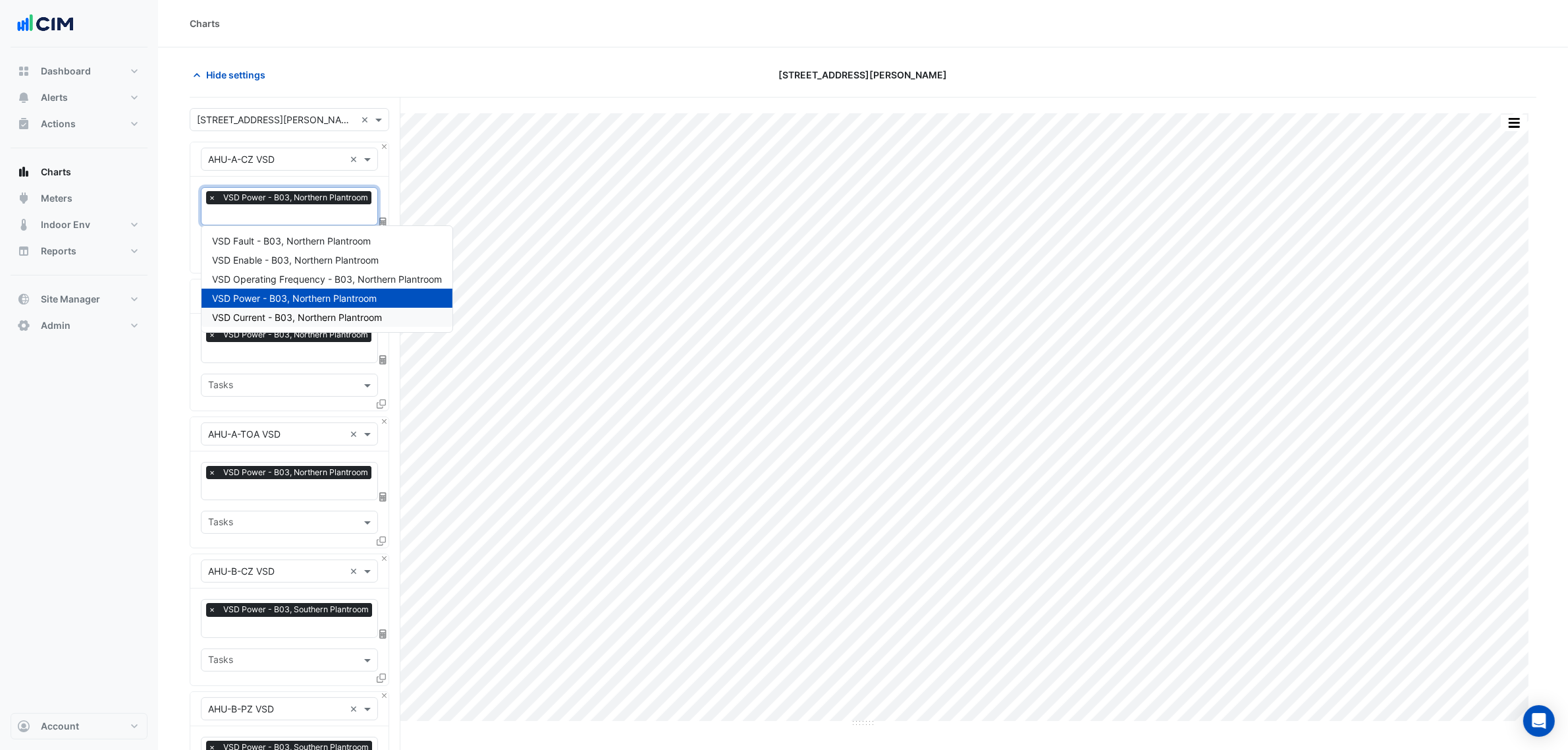
click at [153, 528] on nav "Dashboard Portfolio Ratings Performance Alerts Site Rules Templates Actions Sit…" at bounding box center [79, 375] width 158 height 750
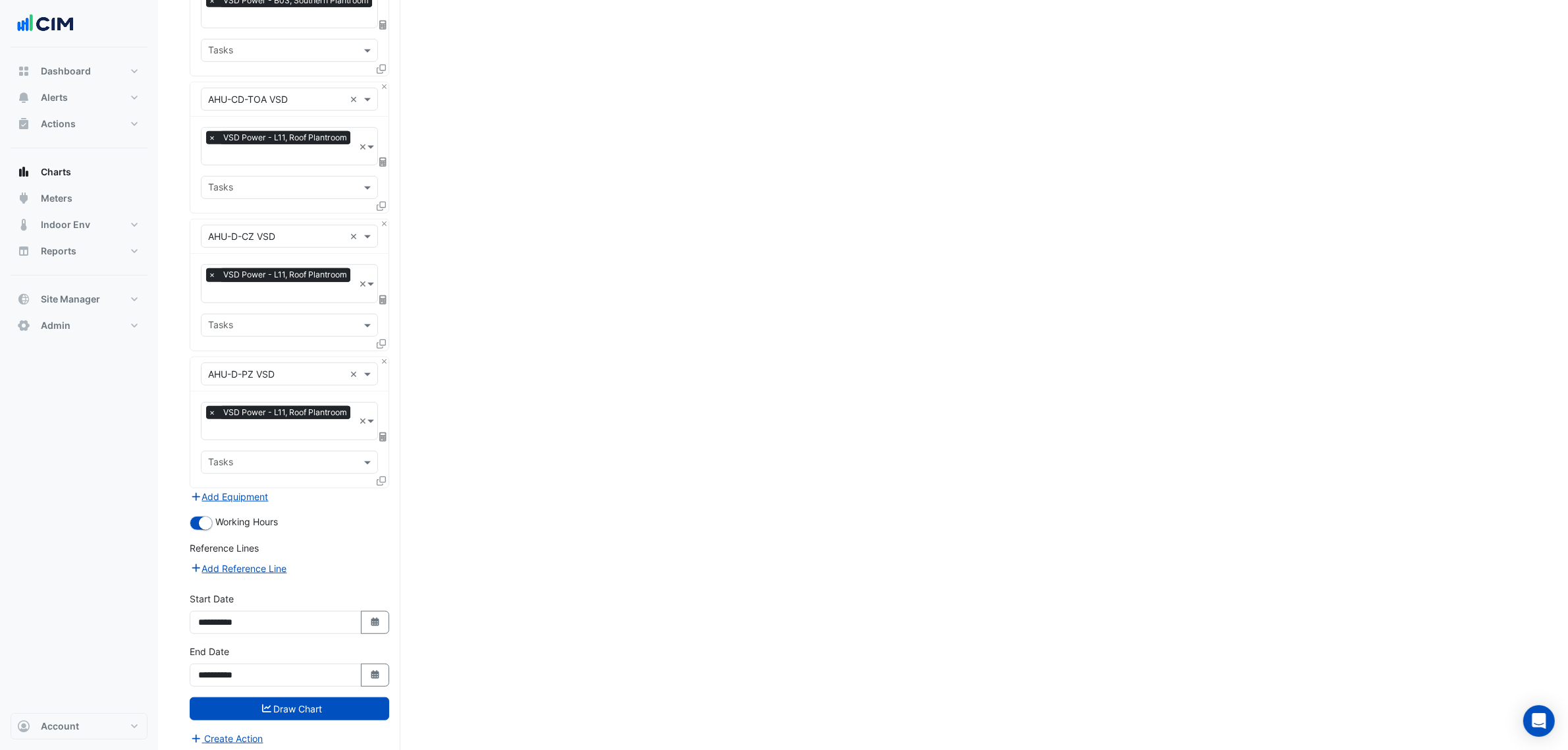
scroll to position [1160, 0]
click at [381, 572] on button "Select Date" at bounding box center [375, 674] width 29 height 23
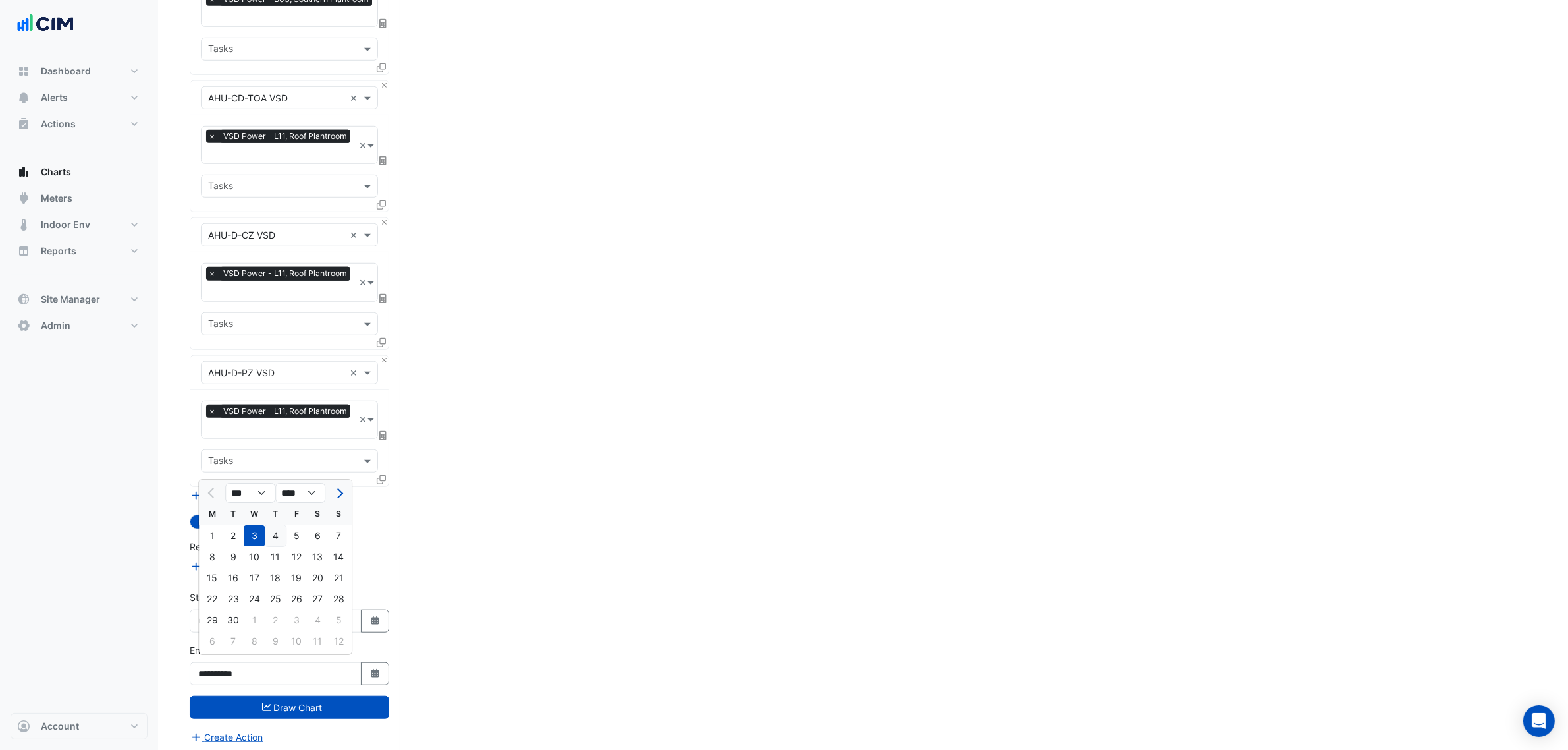
click at [274, 537] on div "4" at bounding box center [275, 535] width 21 height 21
type input "**********"
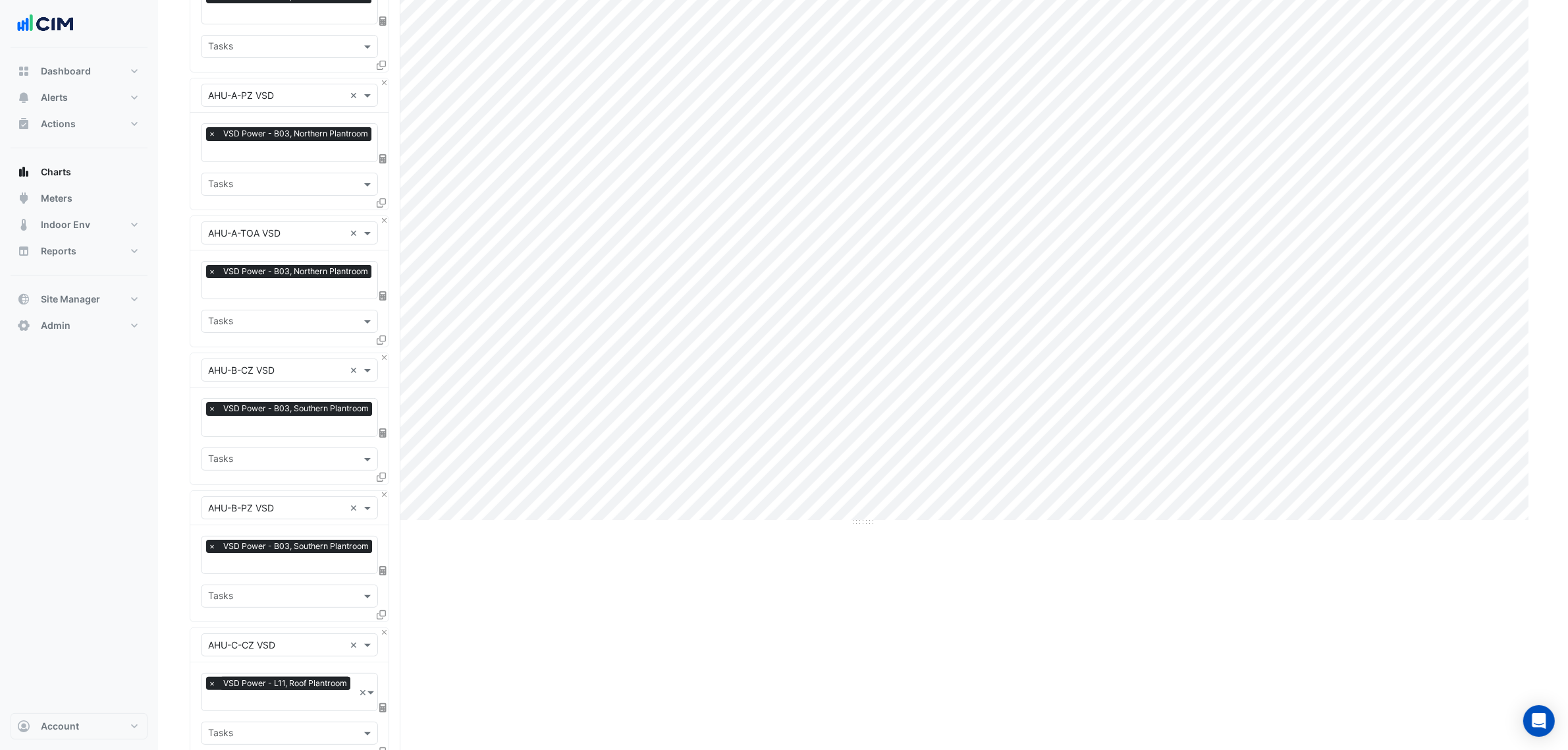
scroll to position [0, 0]
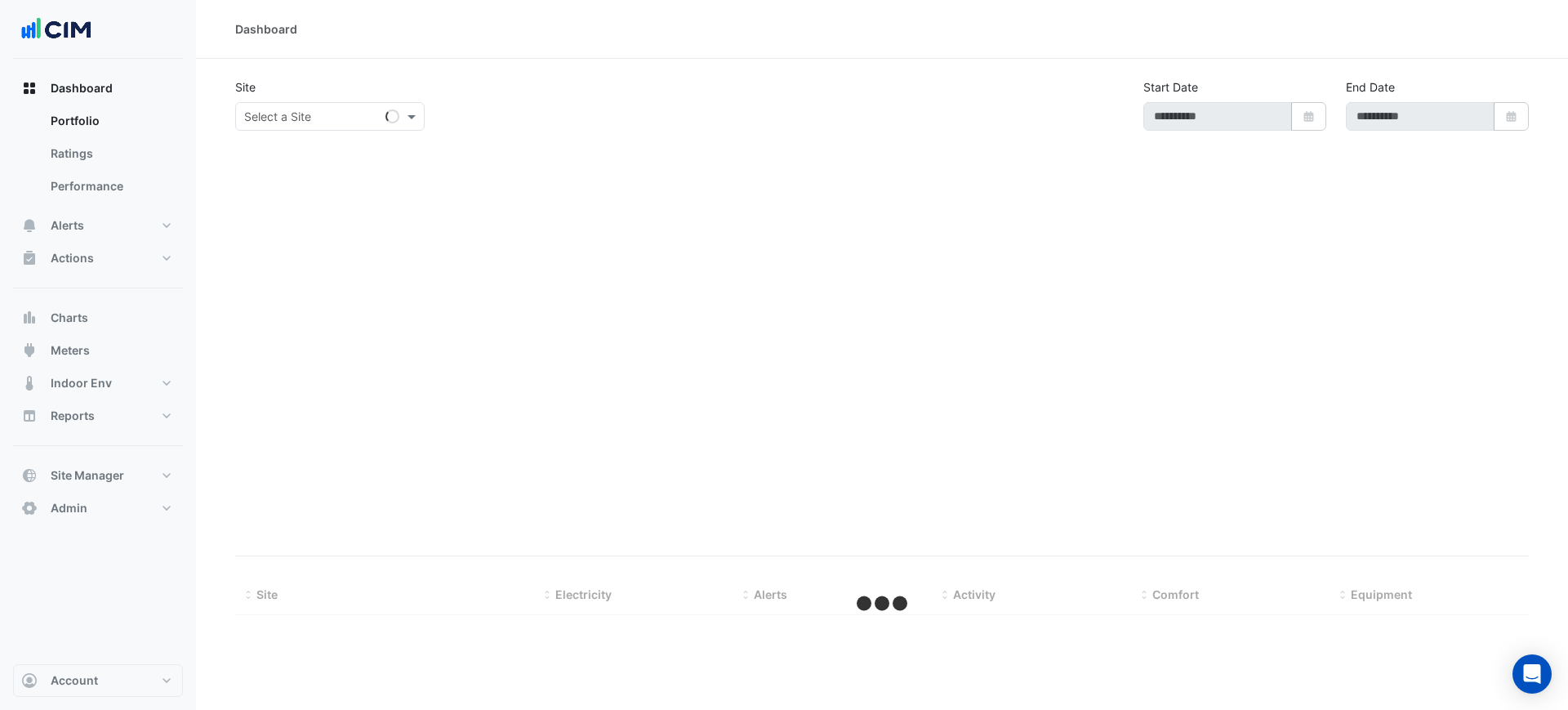
type input "**********"
select select "***"
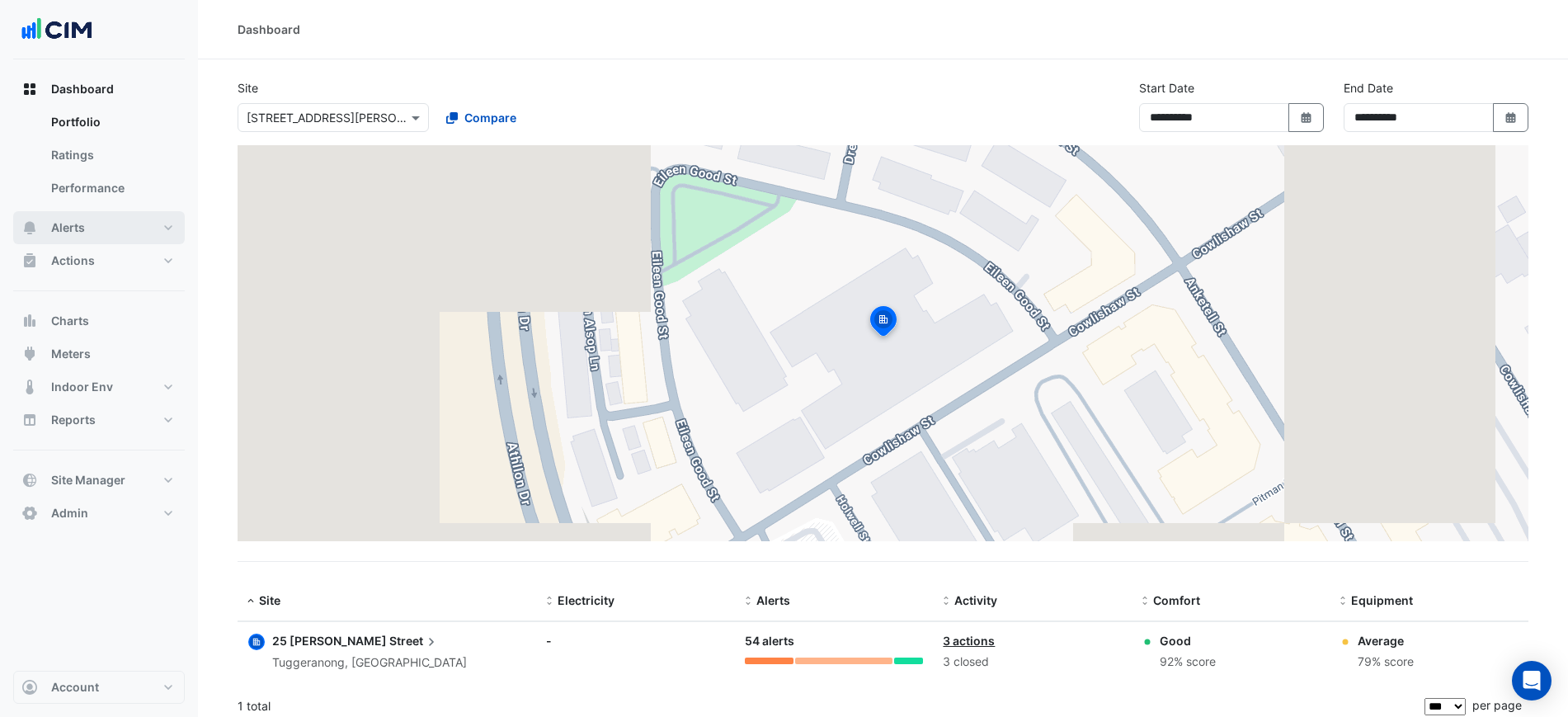
click at [108, 218] on button "Alerts" at bounding box center [100, 227] width 172 height 33
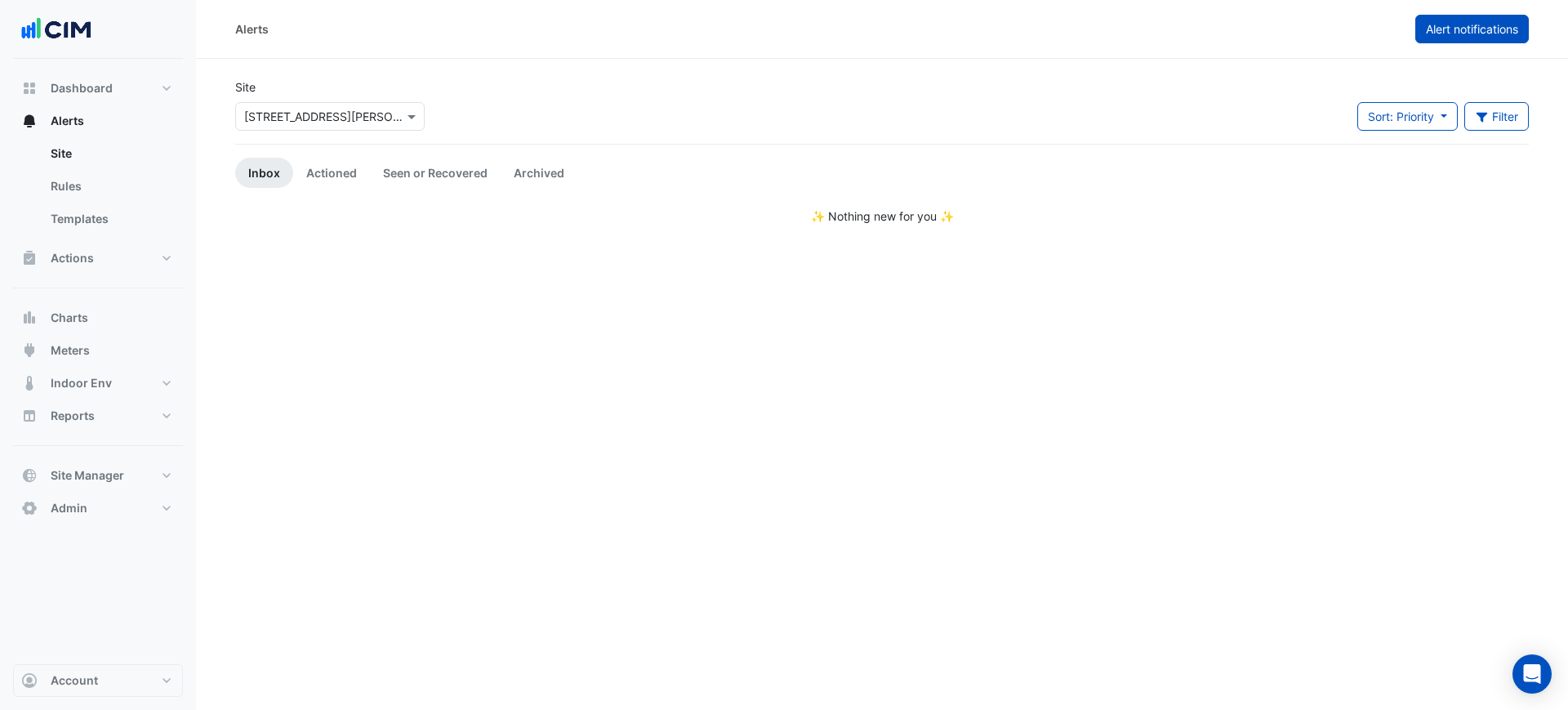
click at [1466, 33] on span "Alert notifications" at bounding box center [1472, 29] width 92 height 13
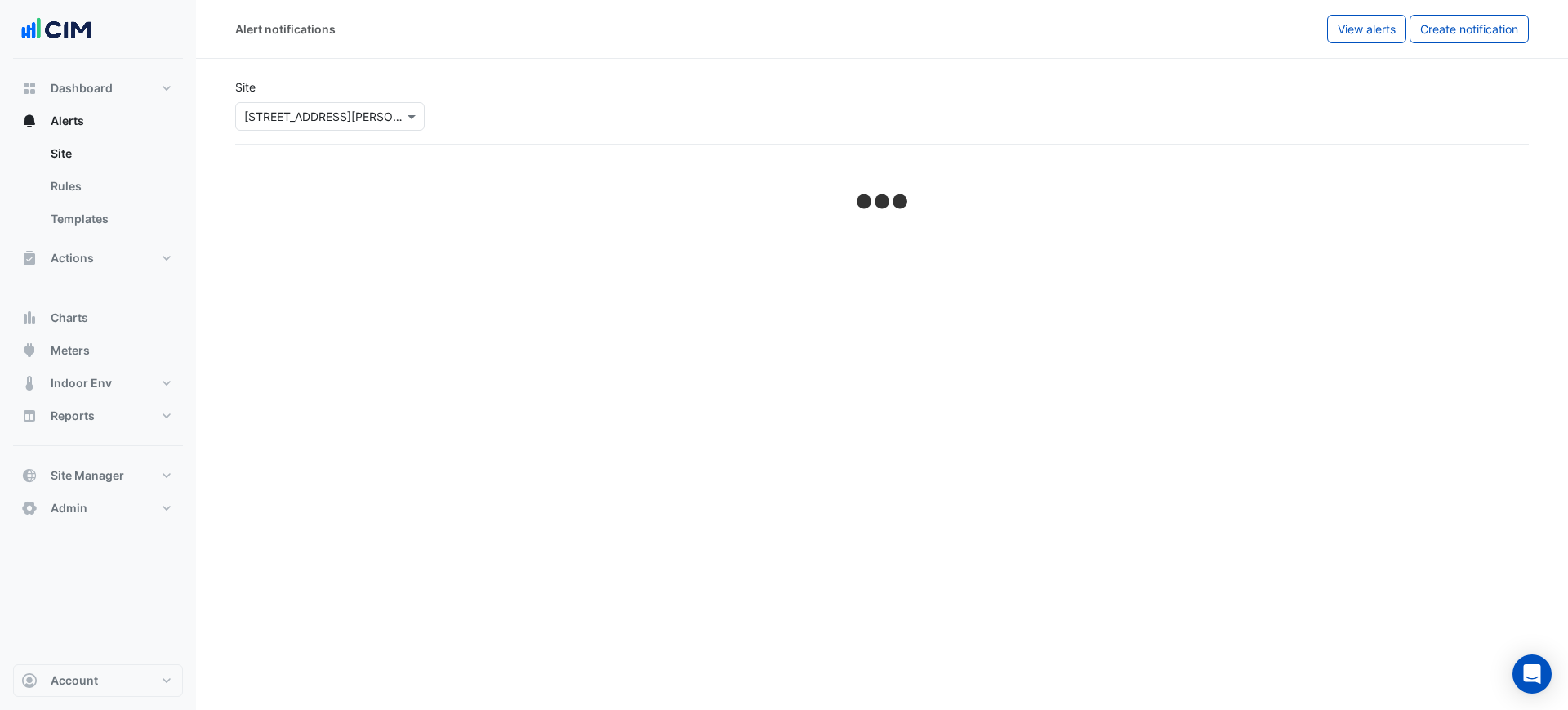
select select "******"
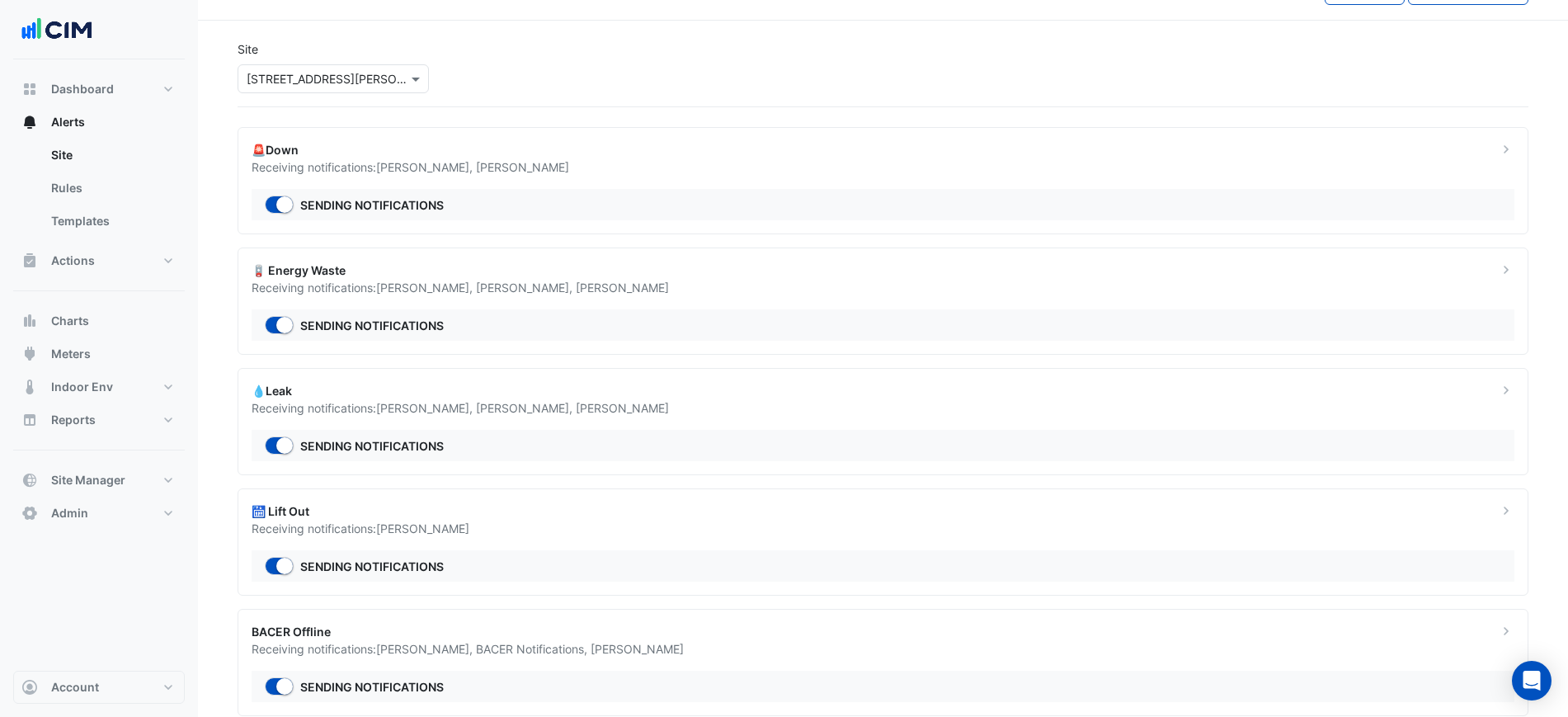
scroll to position [74, 0]
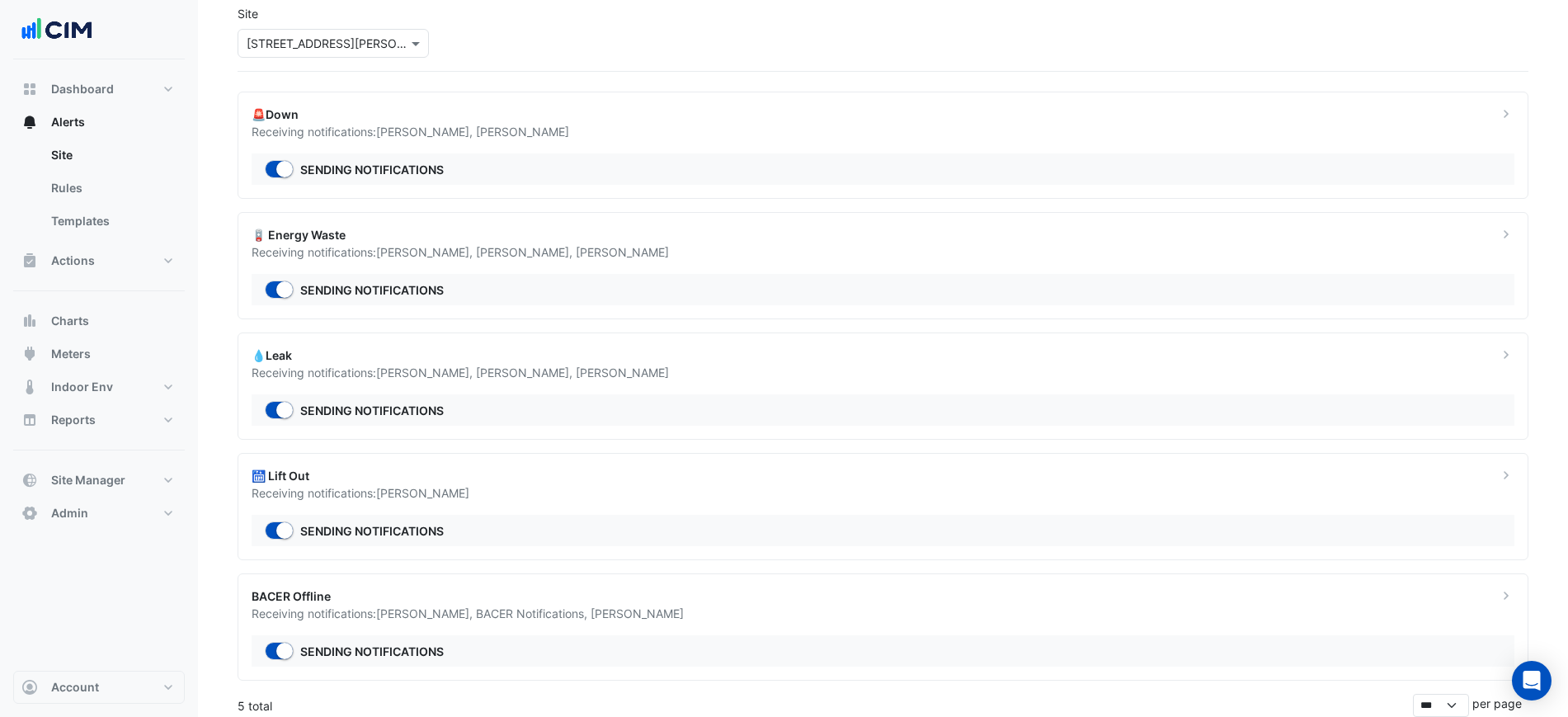
click at [664, 244] on div "Receiving notifications: [PERSON_NAME] , [PERSON_NAME] , [PERSON_NAME]" at bounding box center [865, 252] width 1227 height 17
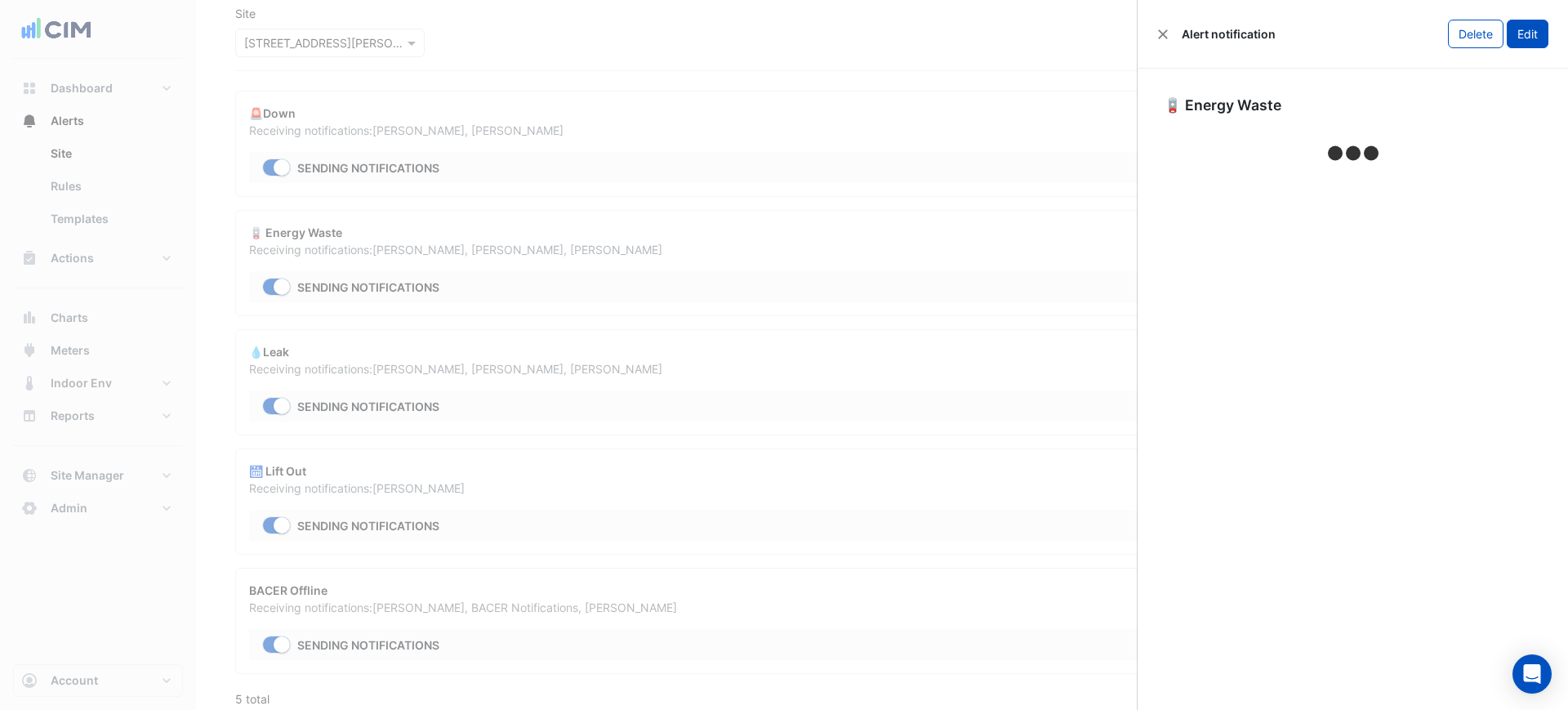
click at [1524, 32] on button "Edit" at bounding box center [1528, 34] width 41 height 29
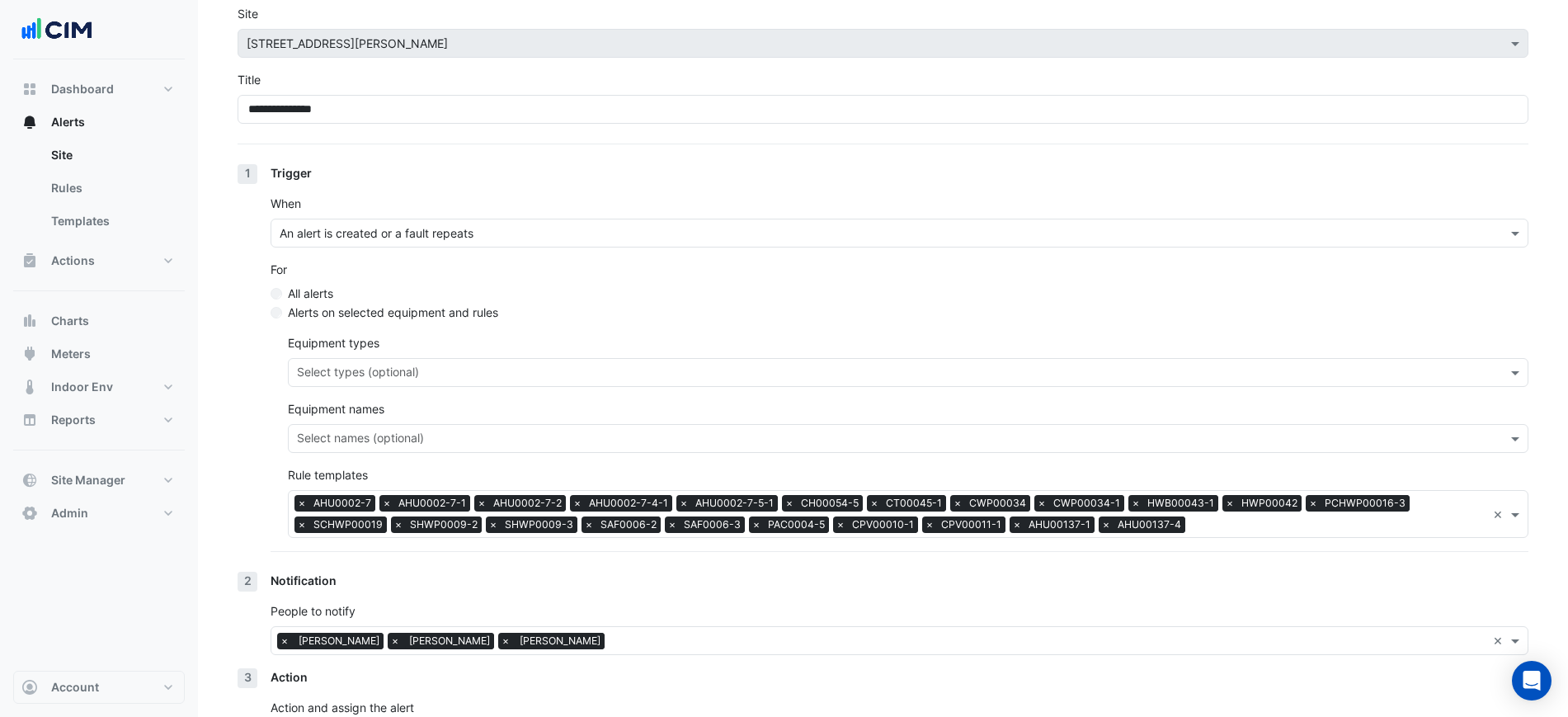
click at [759, 641] on input "text" at bounding box center [1048, 642] width 875 height 17
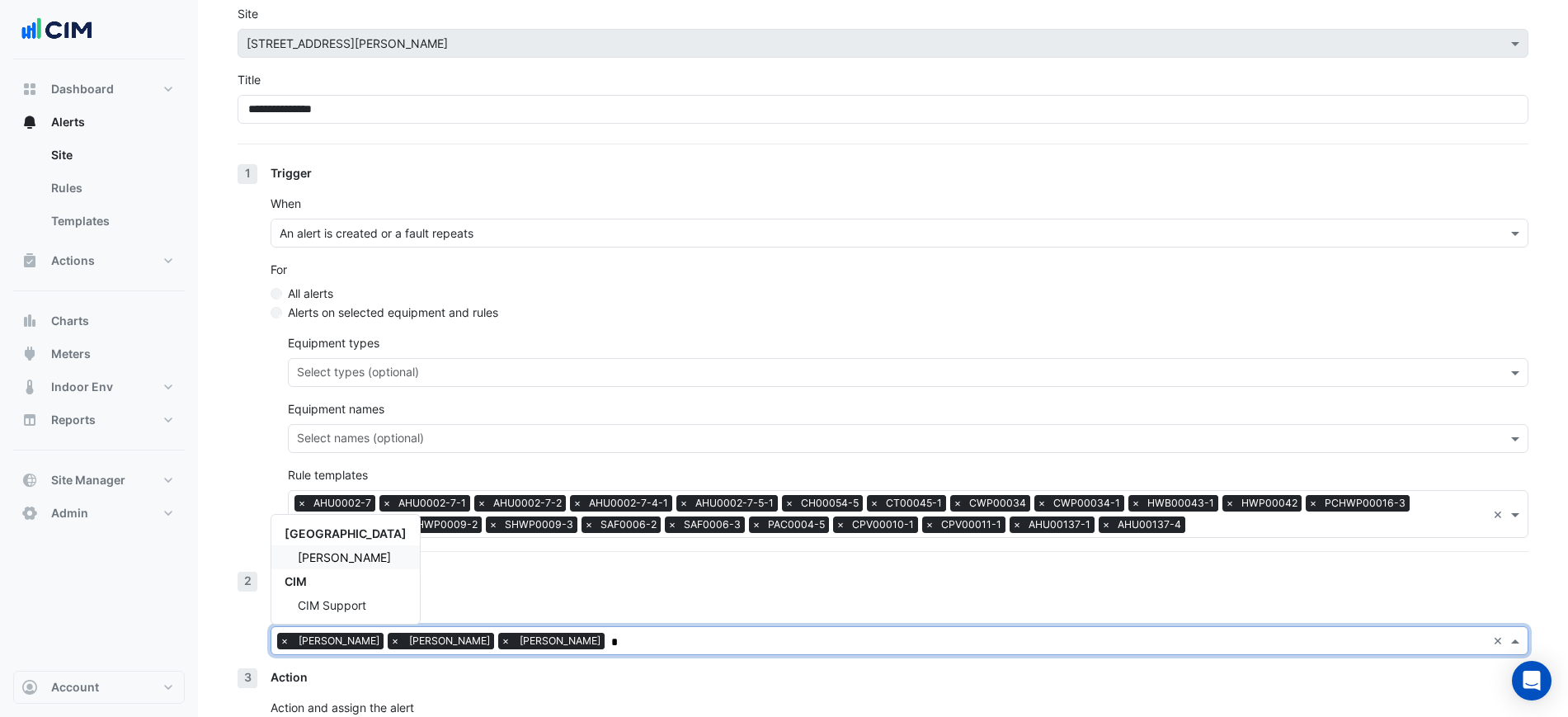
click at [376, 562] on span "[PERSON_NAME]" at bounding box center [344, 557] width 93 height 14
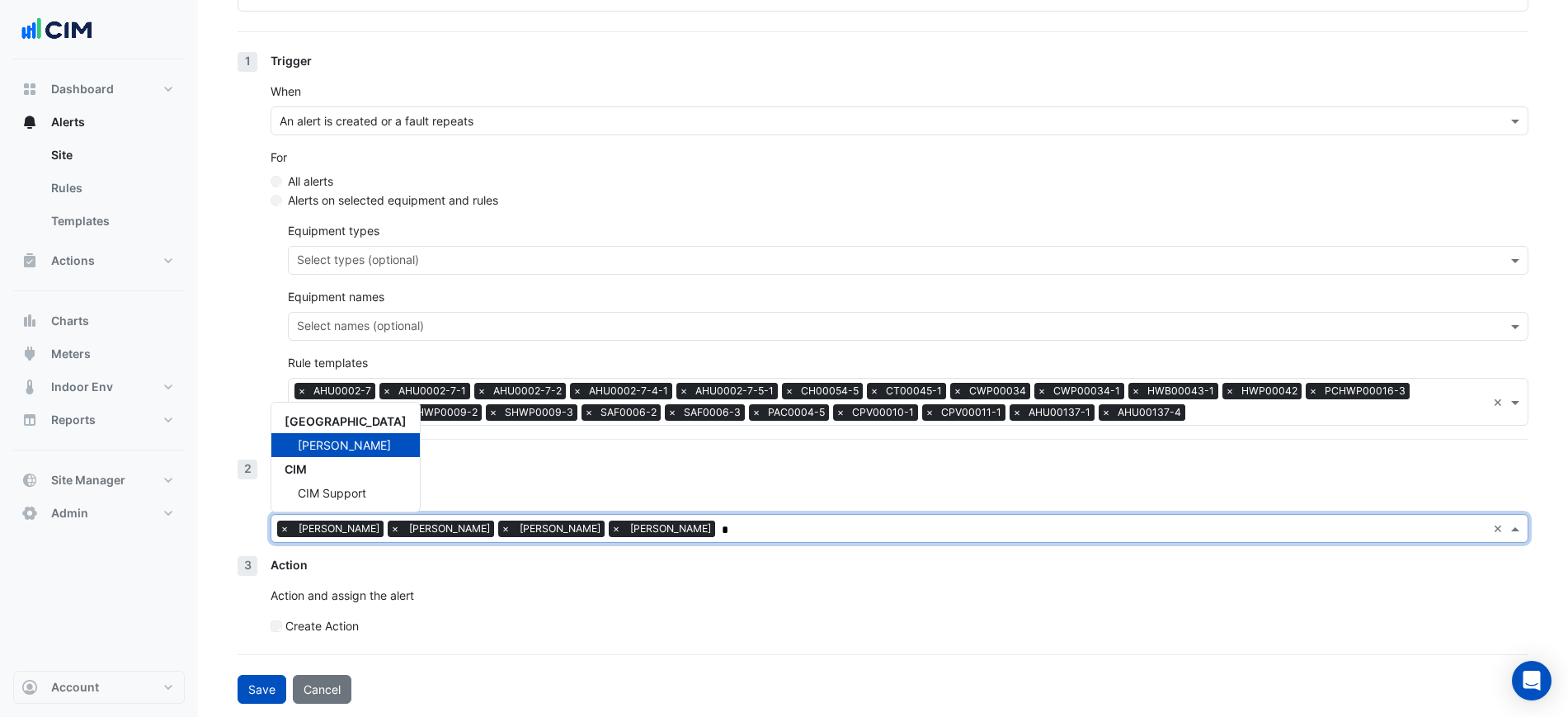
type input "*"
click at [270, 673] on form "**********" at bounding box center [883, 299] width 1291 height 811
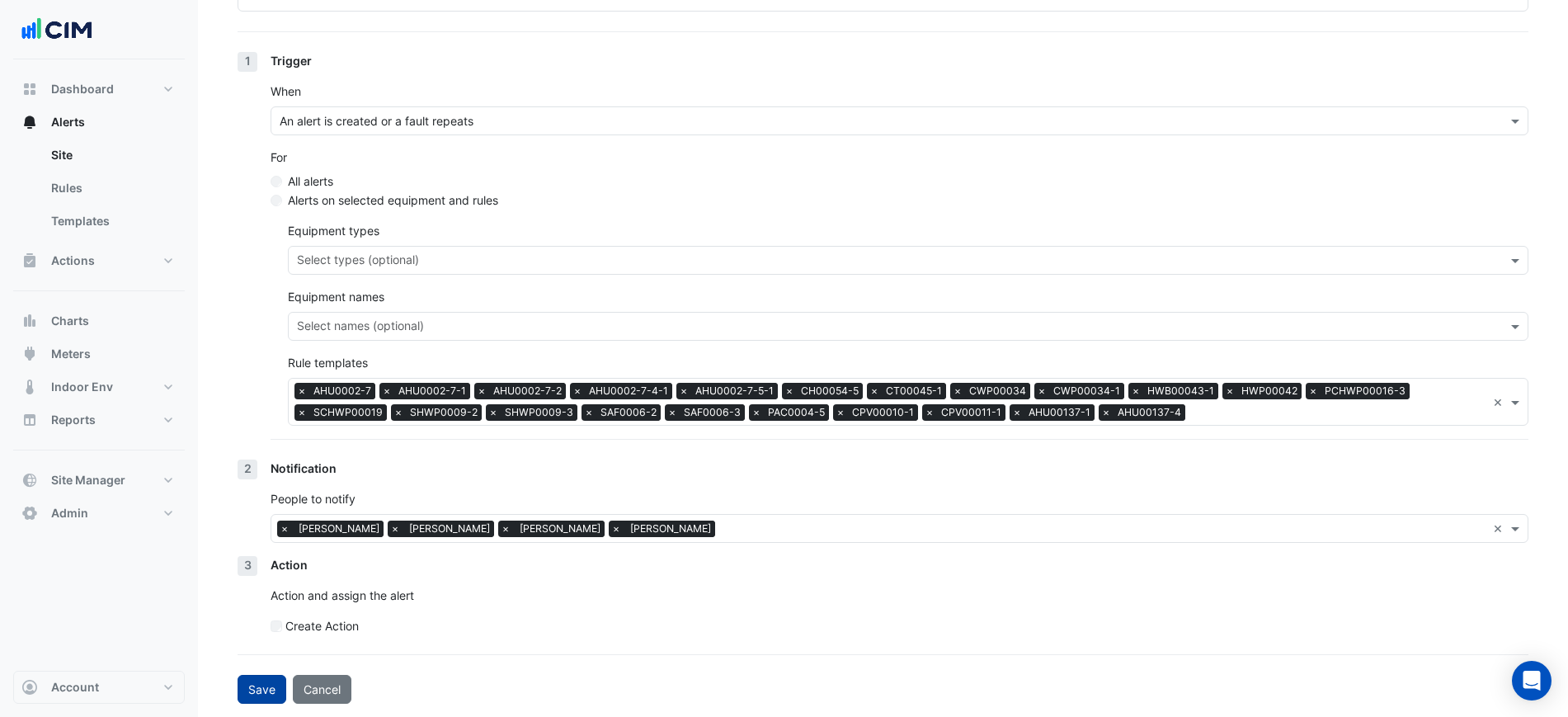
click at [277, 684] on button "Save" at bounding box center [262, 689] width 49 height 29
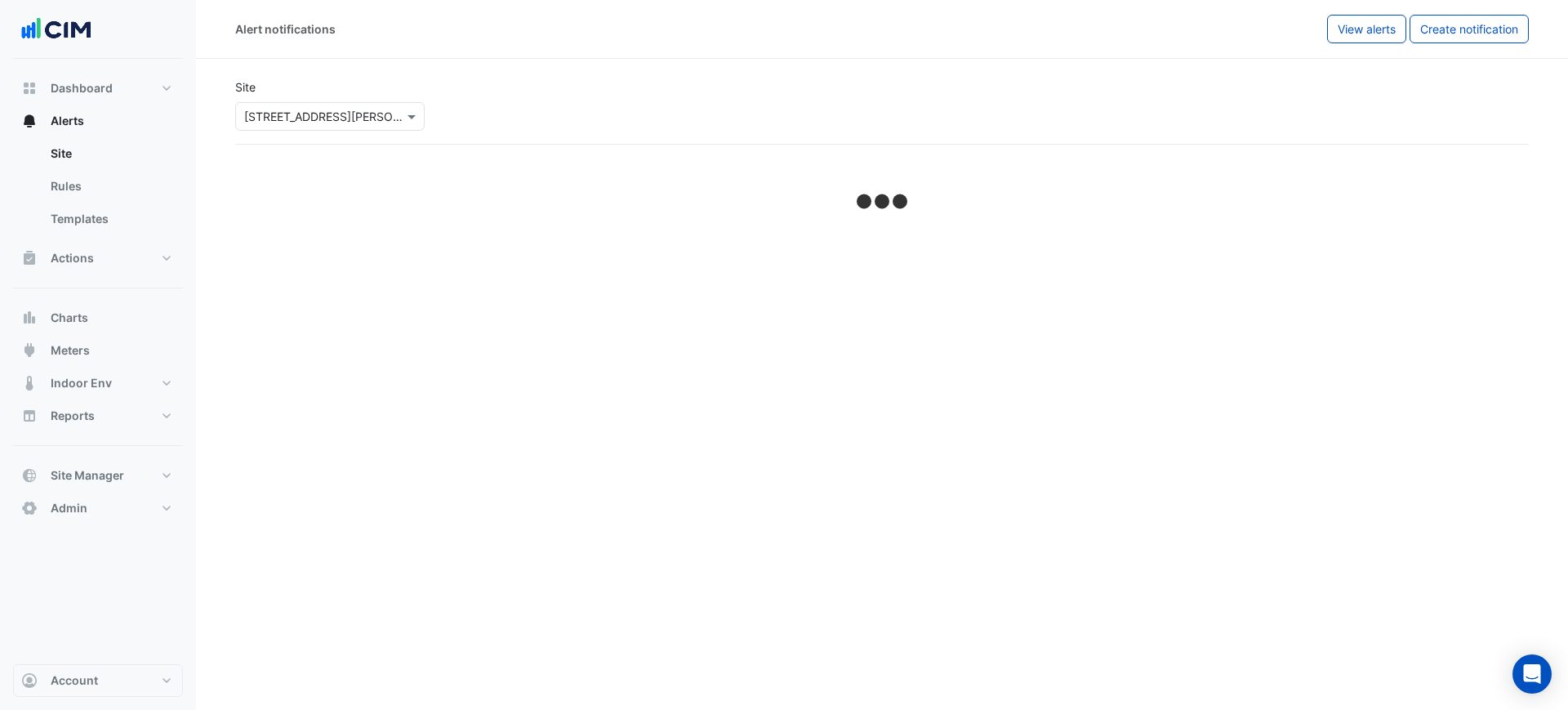
select select "******"
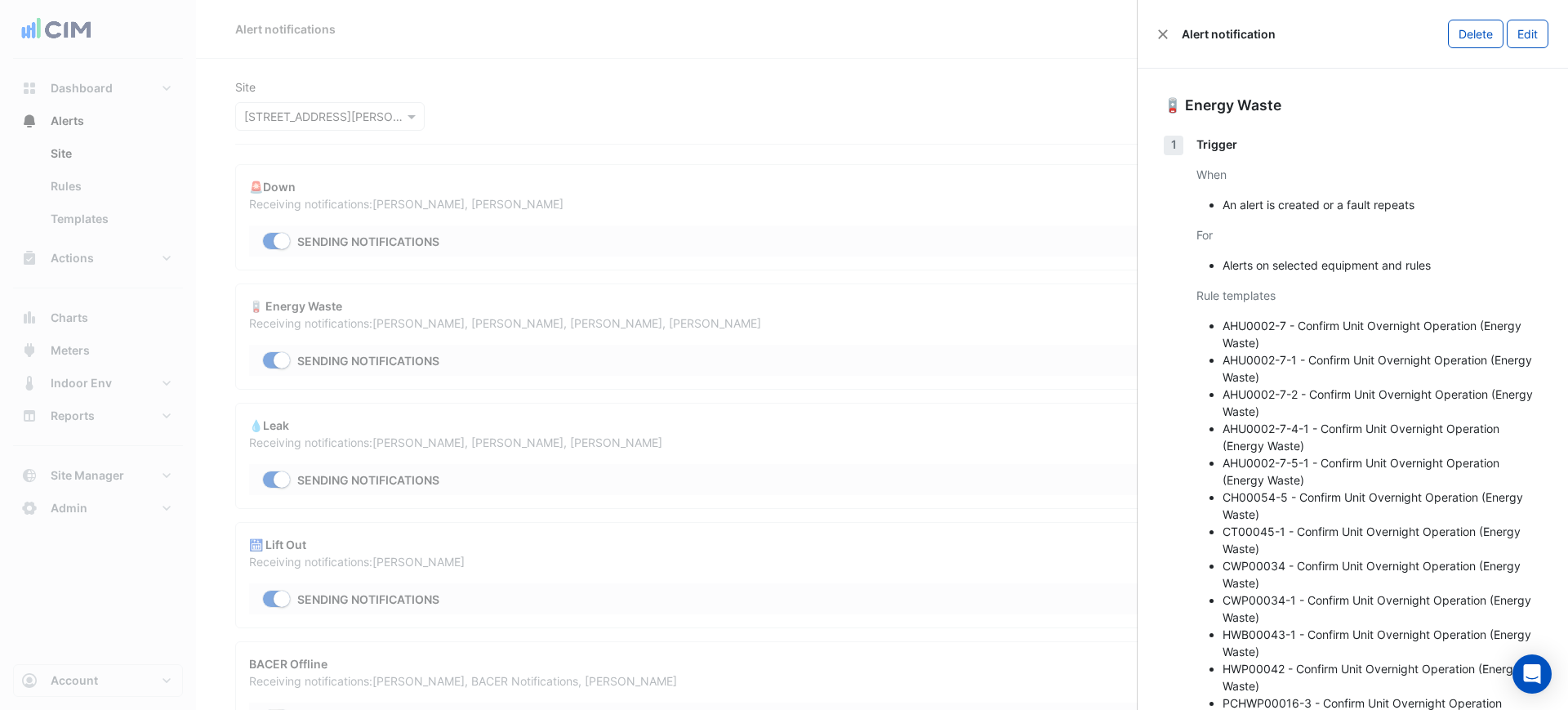
click at [772, 363] on ngb-offcanvas-backdrop at bounding box center [784, 355] width 1568 height 710
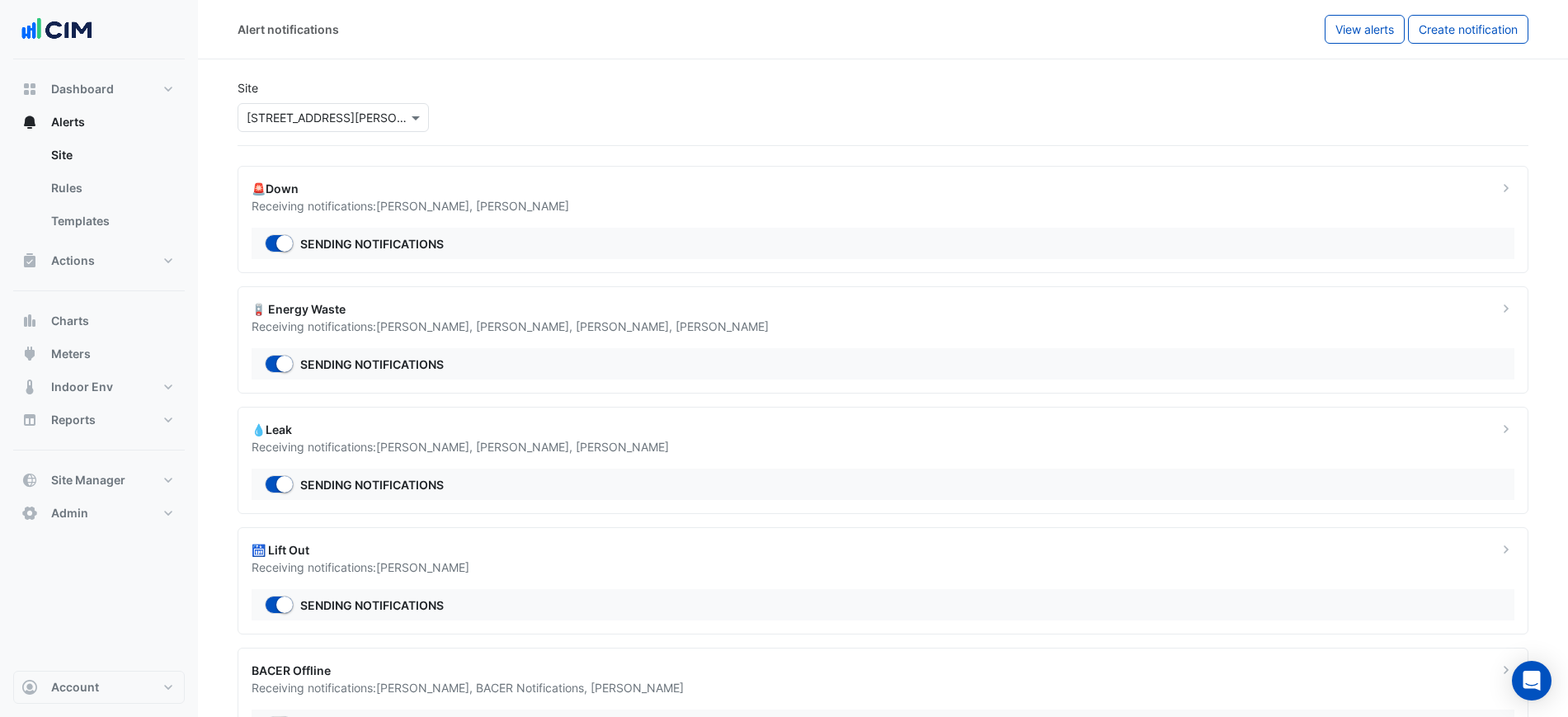
click at [807, 445] on div "Receiving notifications: [PERSON_NAME] , [PERSON_NAME] , [PERSON_NAME]" at bounding box center [865, 446] width 1227 height 17
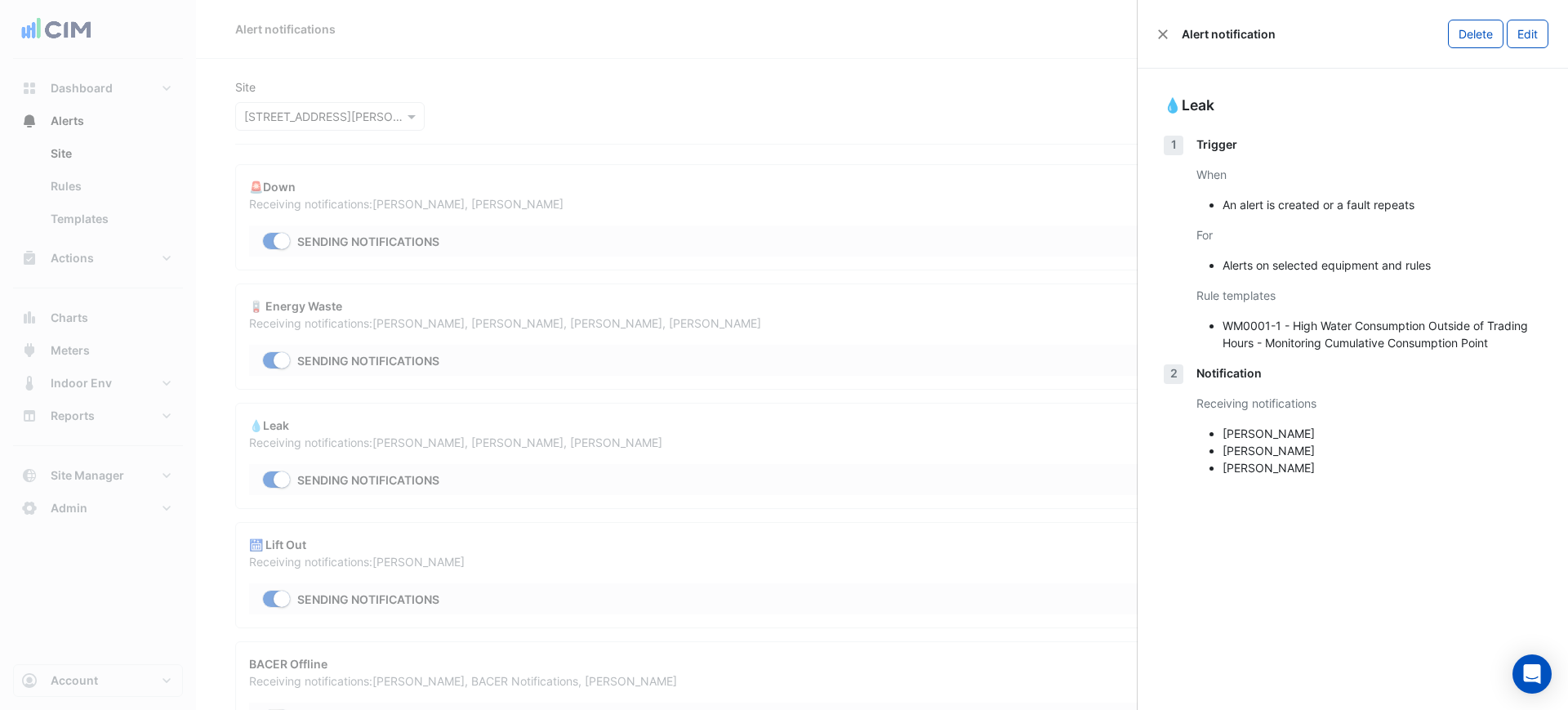
click at [1536, 48] on div "Alert notification Delete Edit" at bounding box center [1353, 34] width 430 height 69
click at [1532, 40] on button "Edit" at bounding box center [1528, 34] width 41 height 29
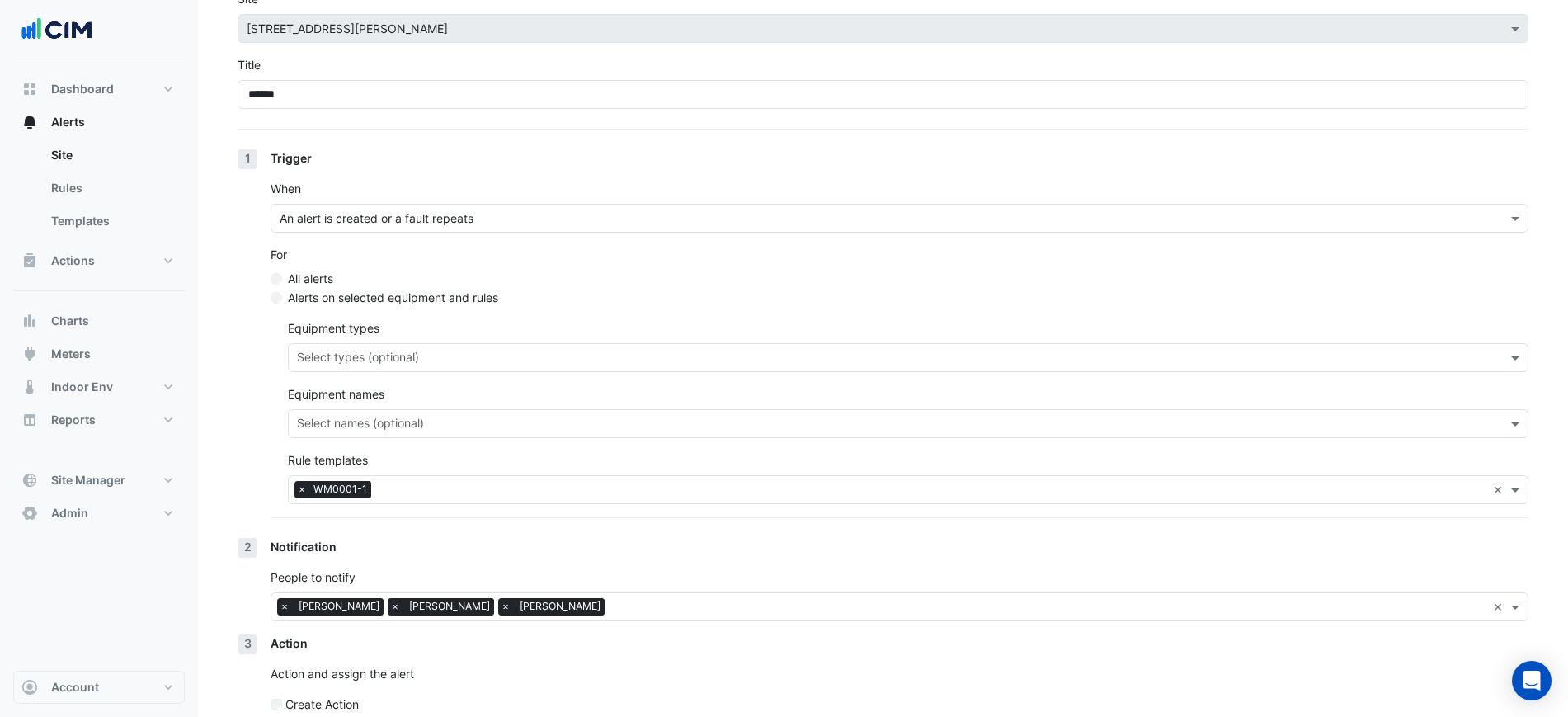
scroll to position [167, 0]
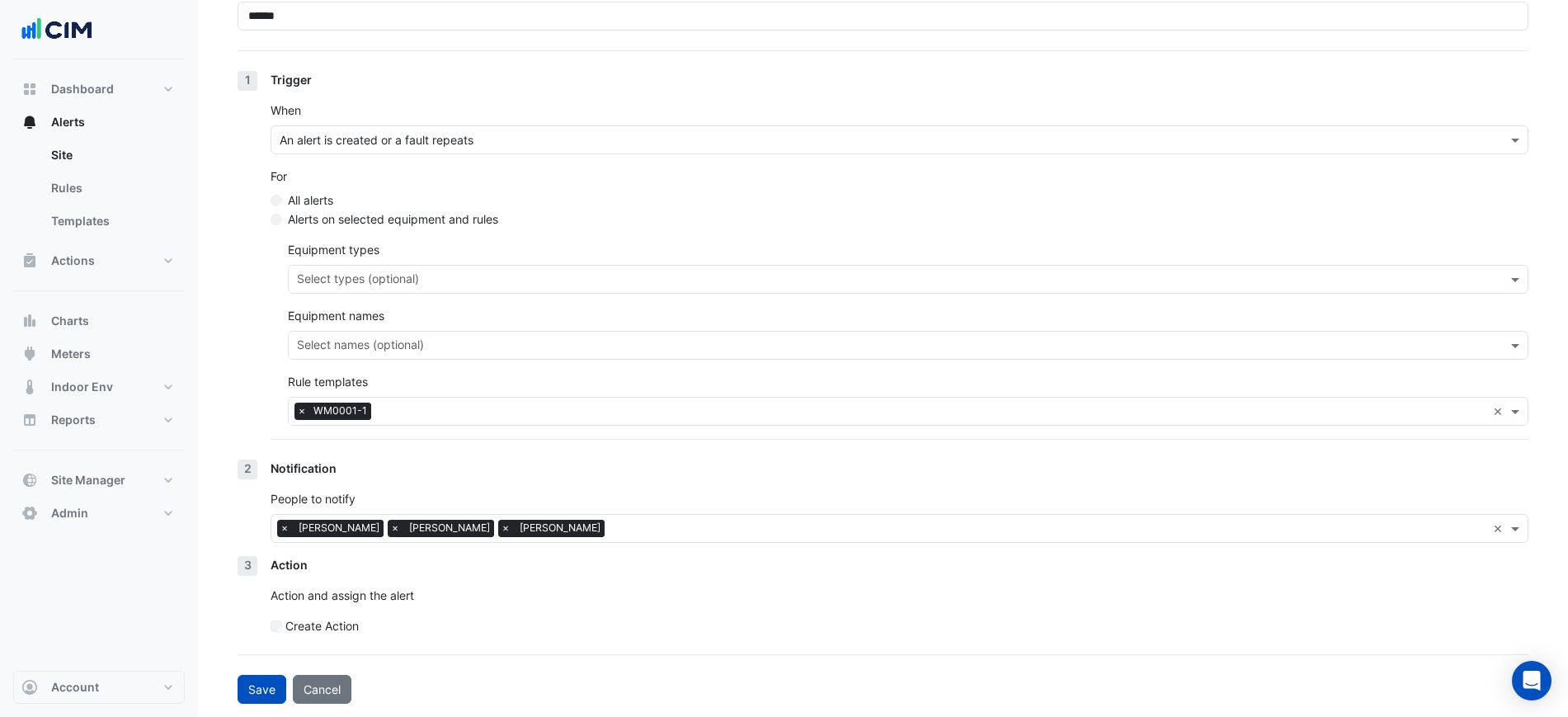
click at [611, 531] on input "text" at bounding box center [1048, 530] width 875 height 17
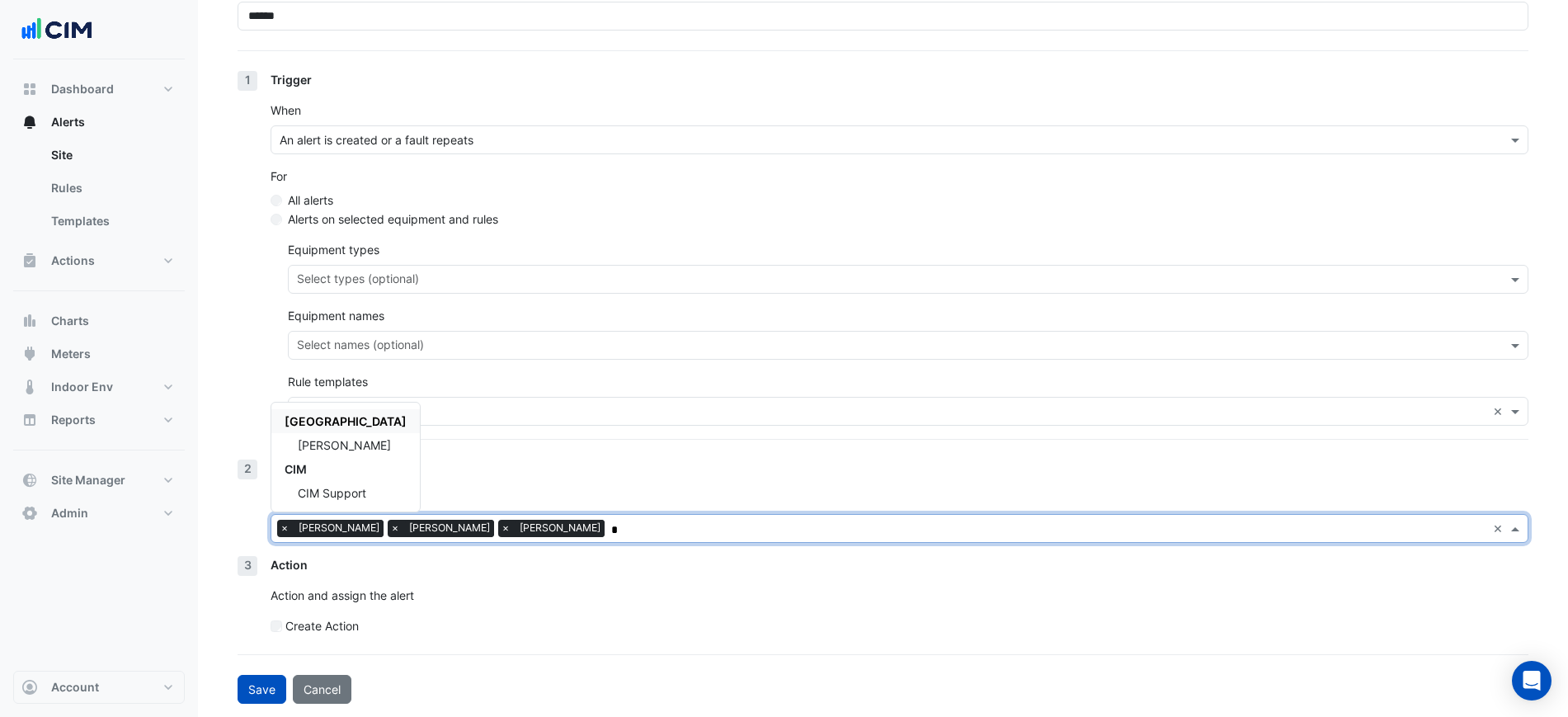
scroll to position [0, 0]
click at [378, 492] on span "[PERSON_NAME]" at bounding box center [344, 492] width 93 height 14
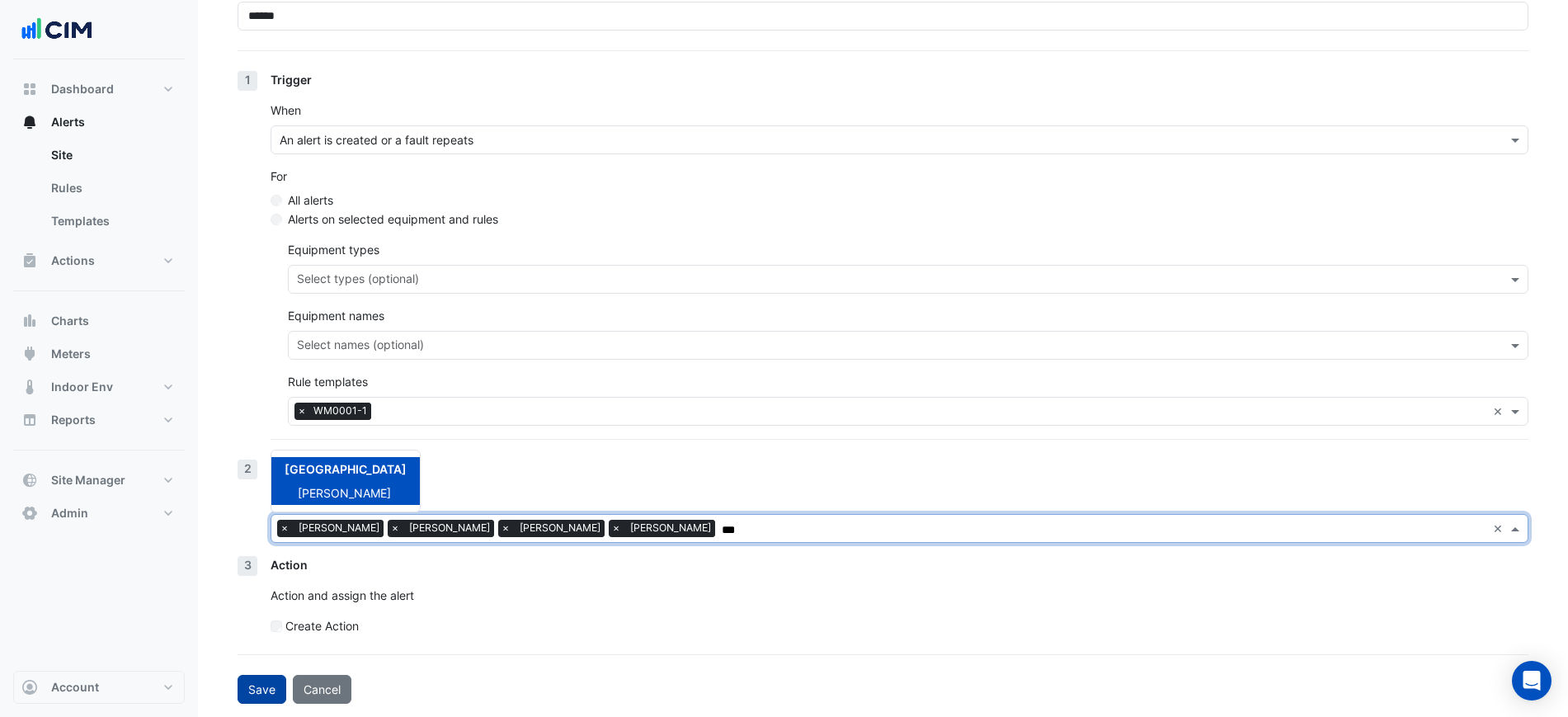
type input "***"
click at [270, 694] on button "Save" at bounding box center [262, 689] width 49 height 29
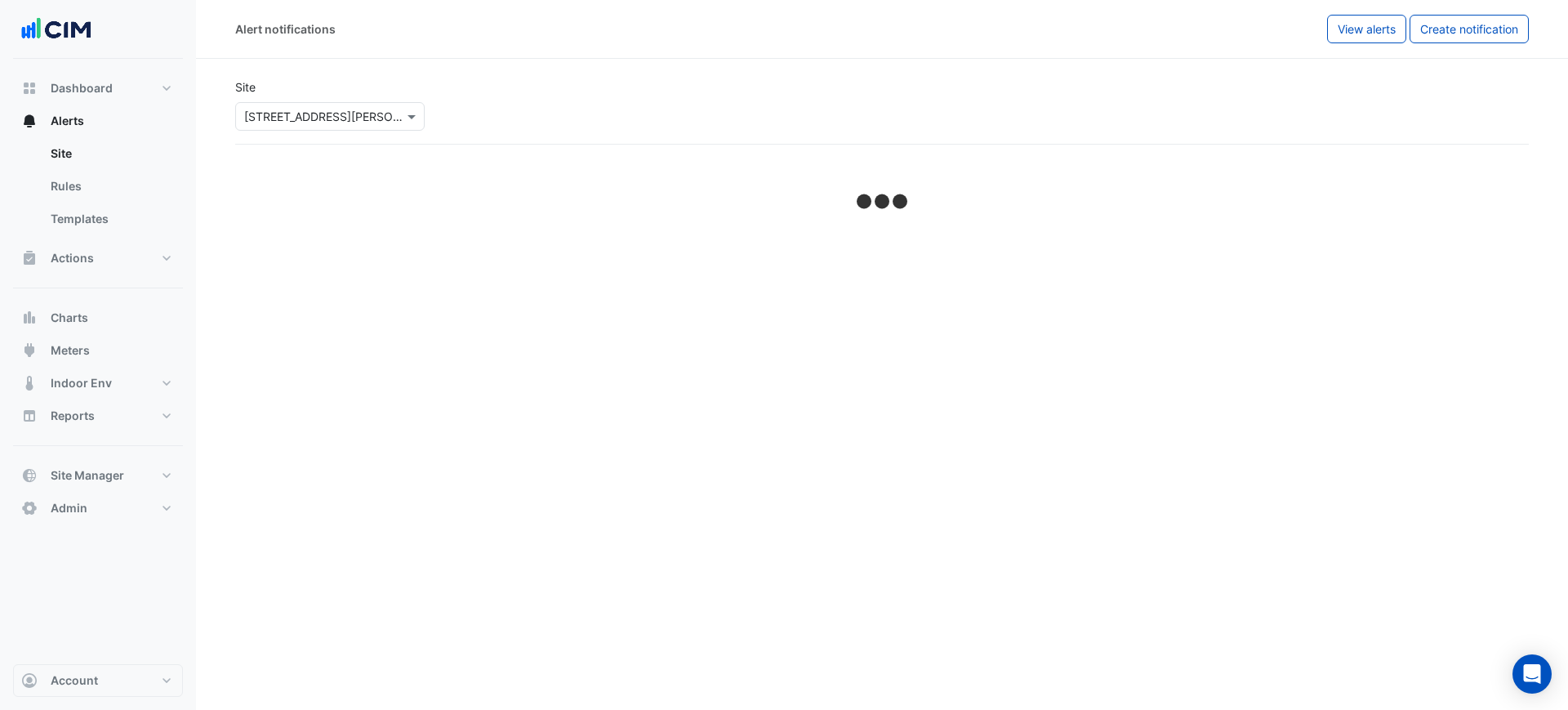
select select "******"
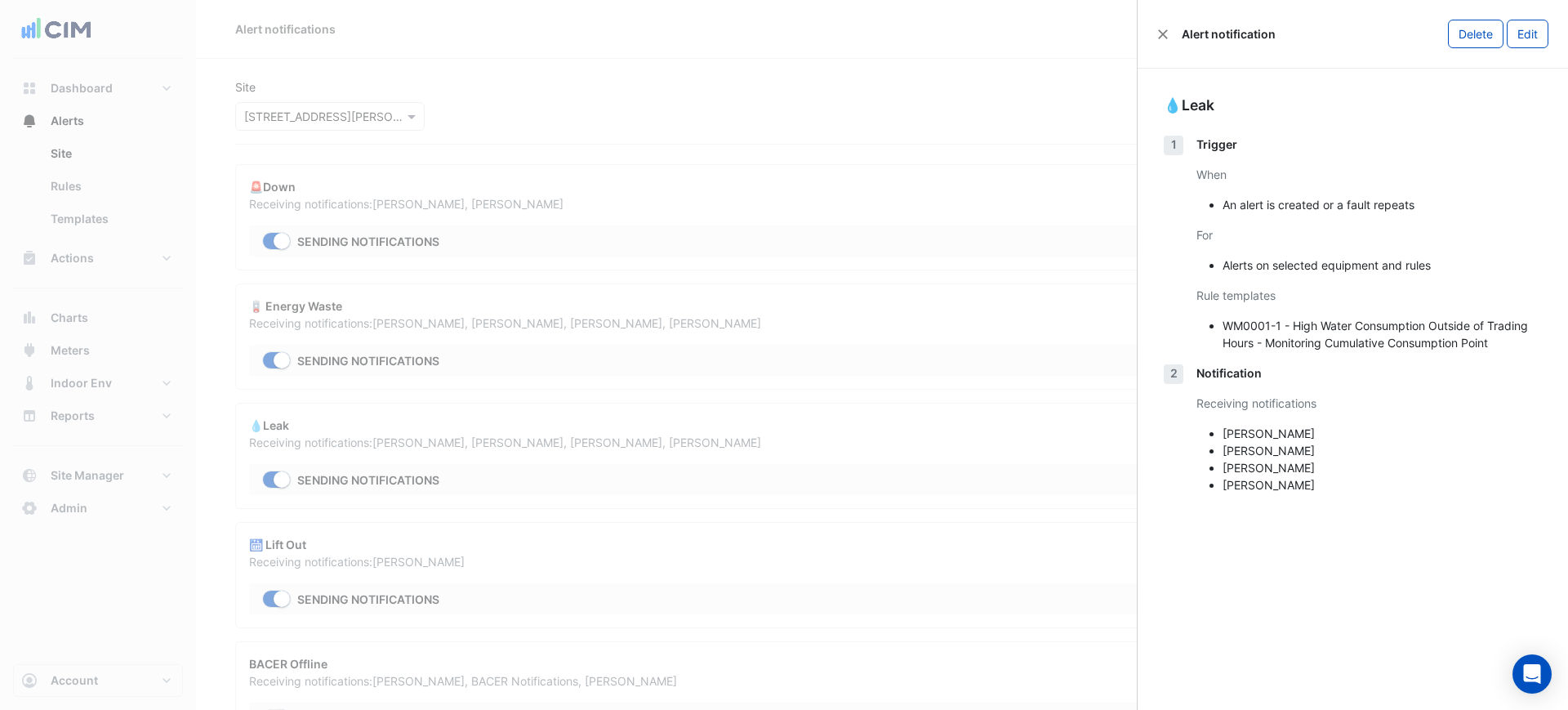
drag, startPoint x: 671, startPoint y: 415, endPoint x: 671, endPoint y: 423, distance: 8.0
click at [671, 423] on ngb-offcanvas-backdrop at bounding box center [784, 355] width 1568 height 710
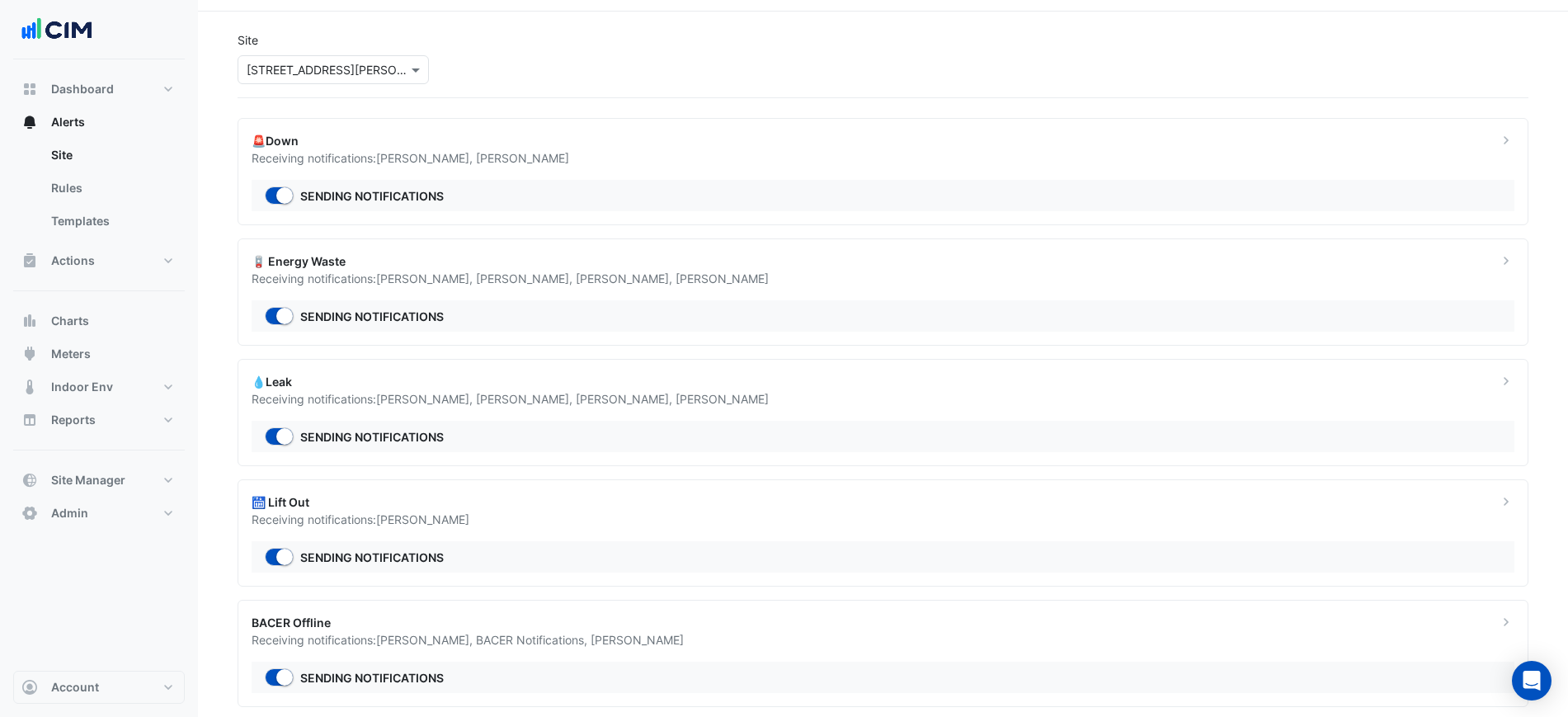
scroll to position [74, 0]
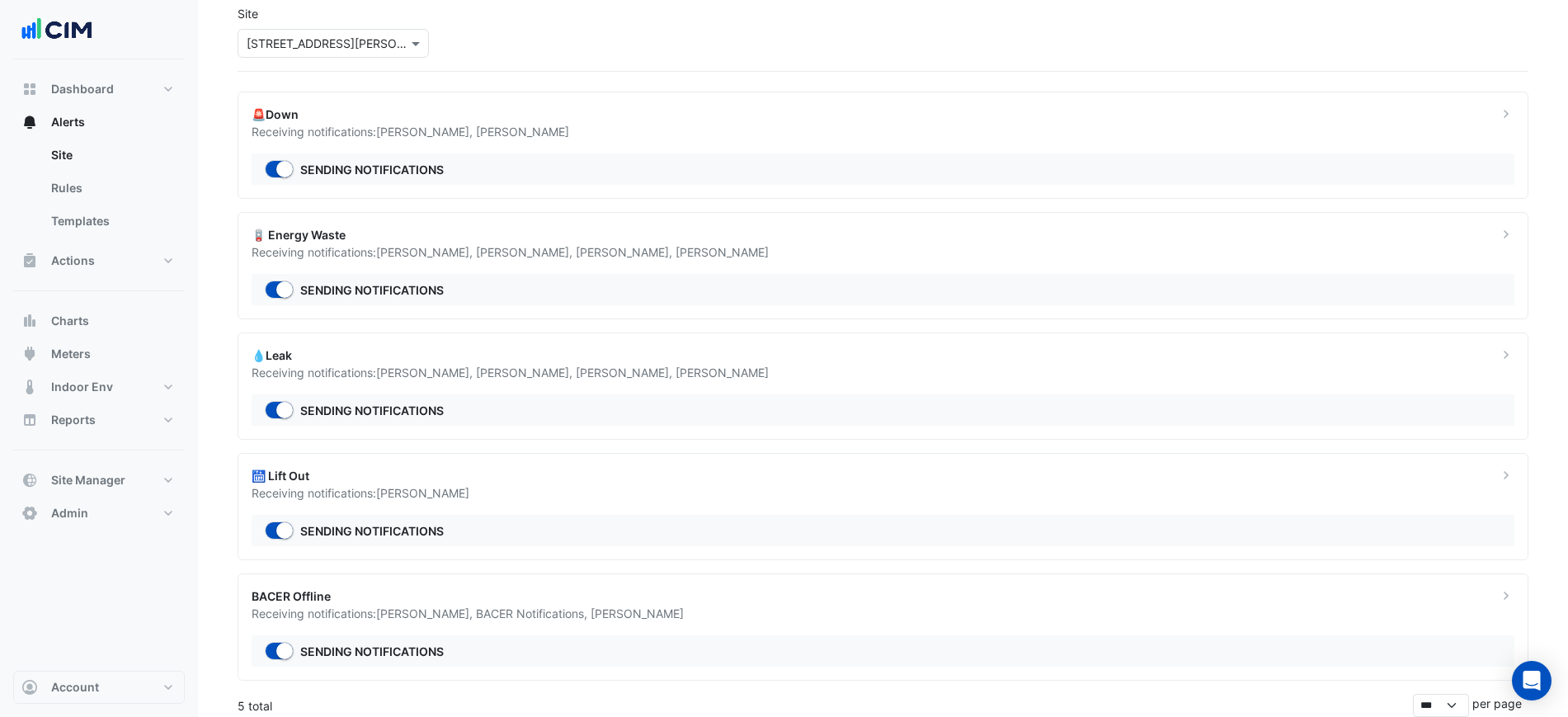
click at [587, 484] on div "Receiving notifications: [PERSON_NAME]" at bounding box center [865, 492] width 1227 height 17
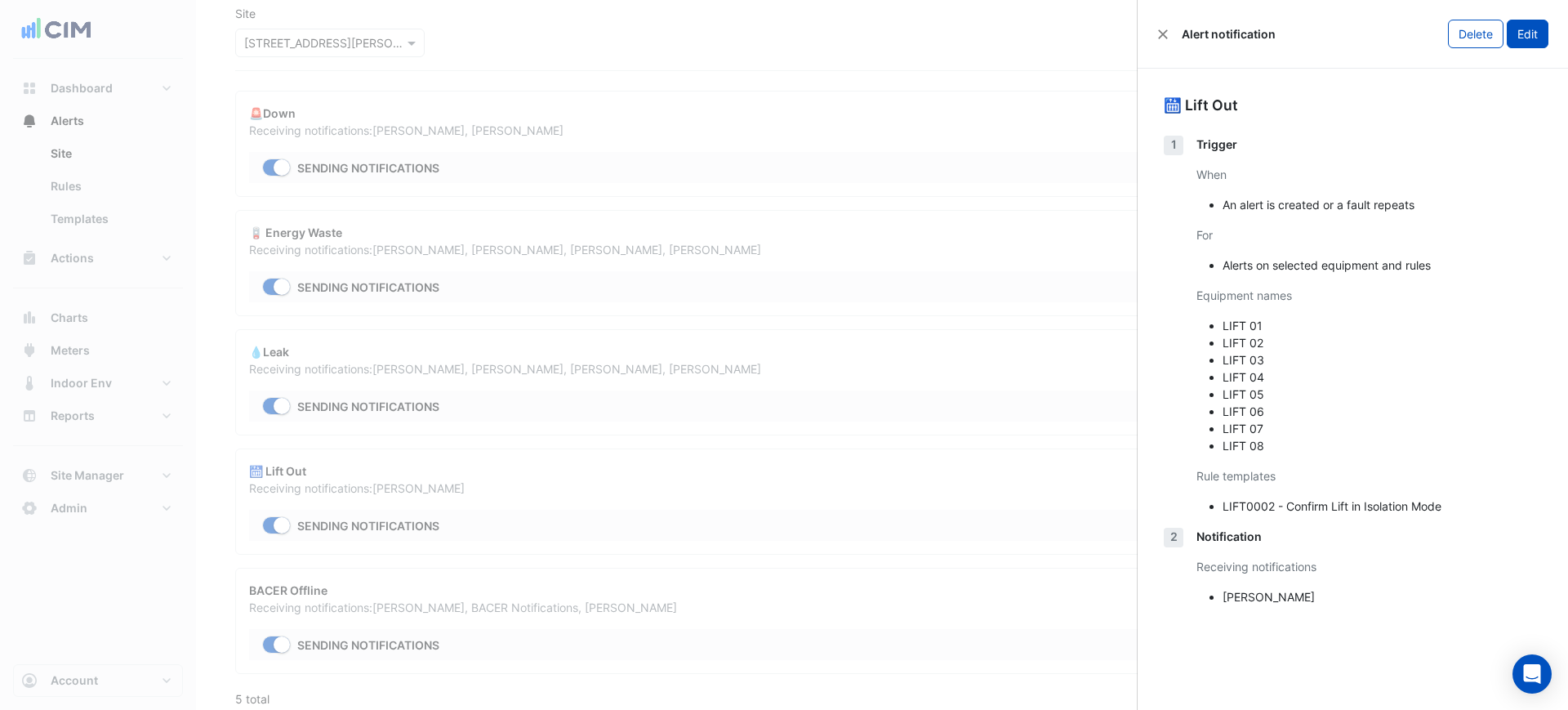
click at [1527, 36] on button "Edit" at bounding box center [1528, 34] width 41 height 29
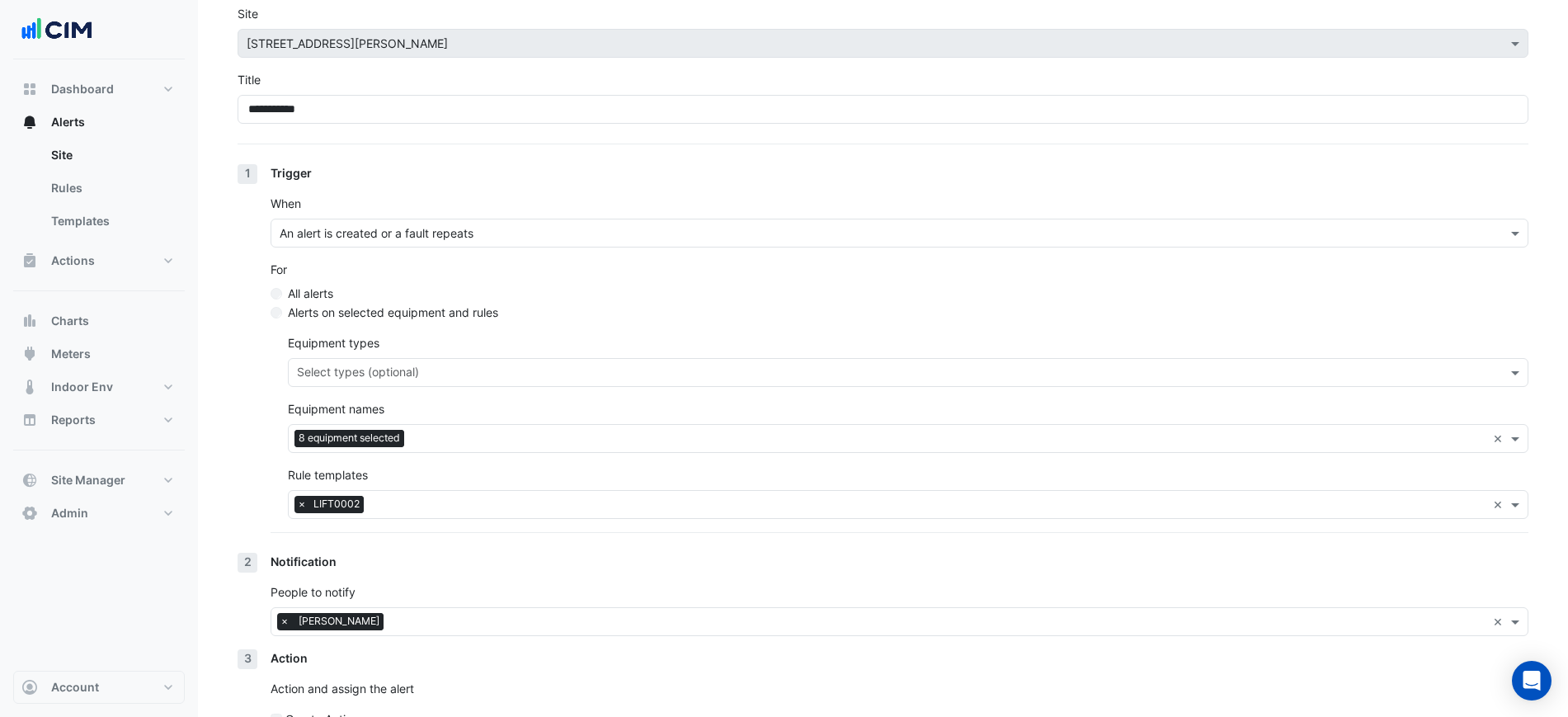
click at [469, 617] on input "text" at bounding box center [938, 623] width 1096 height 17
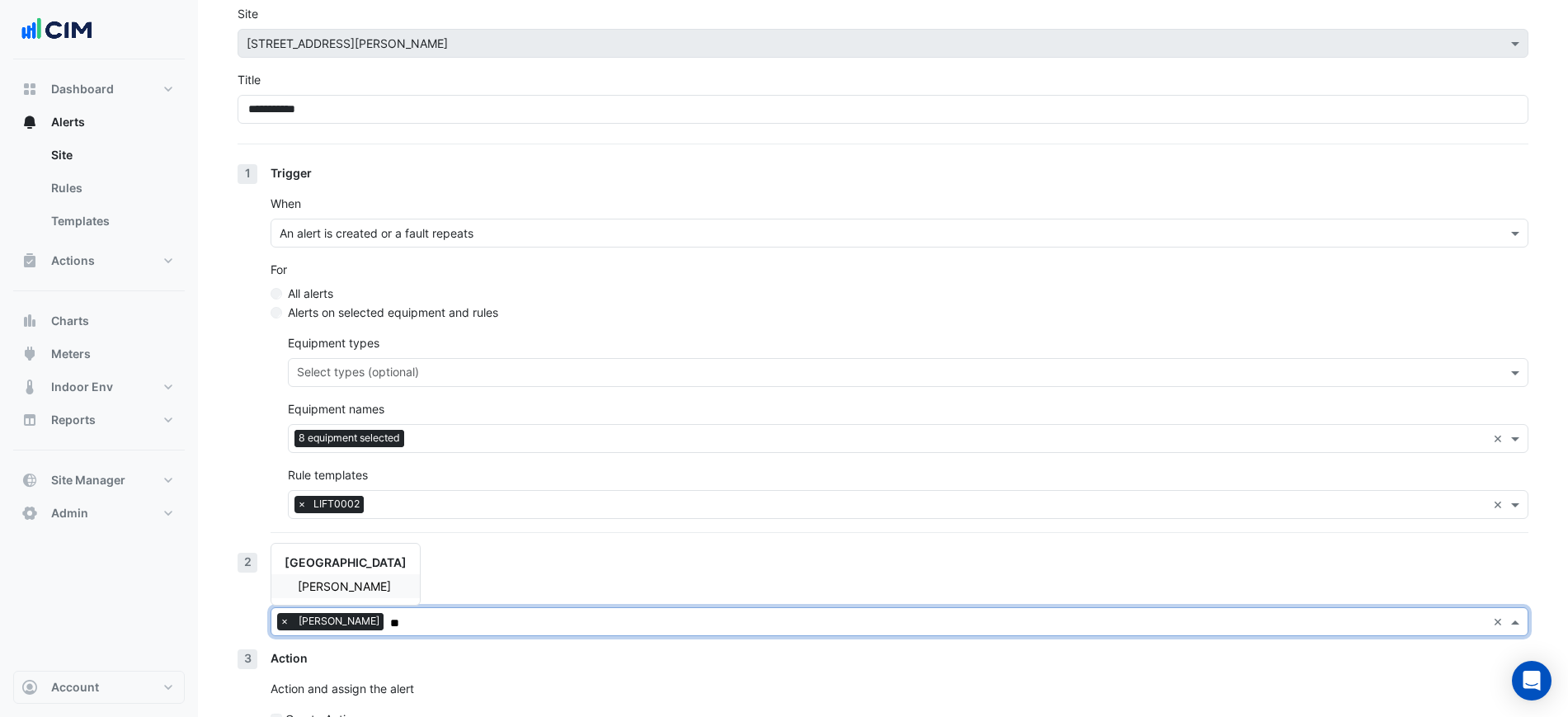
type input "**"
click at [484, 575] on div "Notification People to notify × Fedi Turk ** × CBRE Charter [PERSON_NAME]" at bounding box center [899, 600] width 1257 height 97
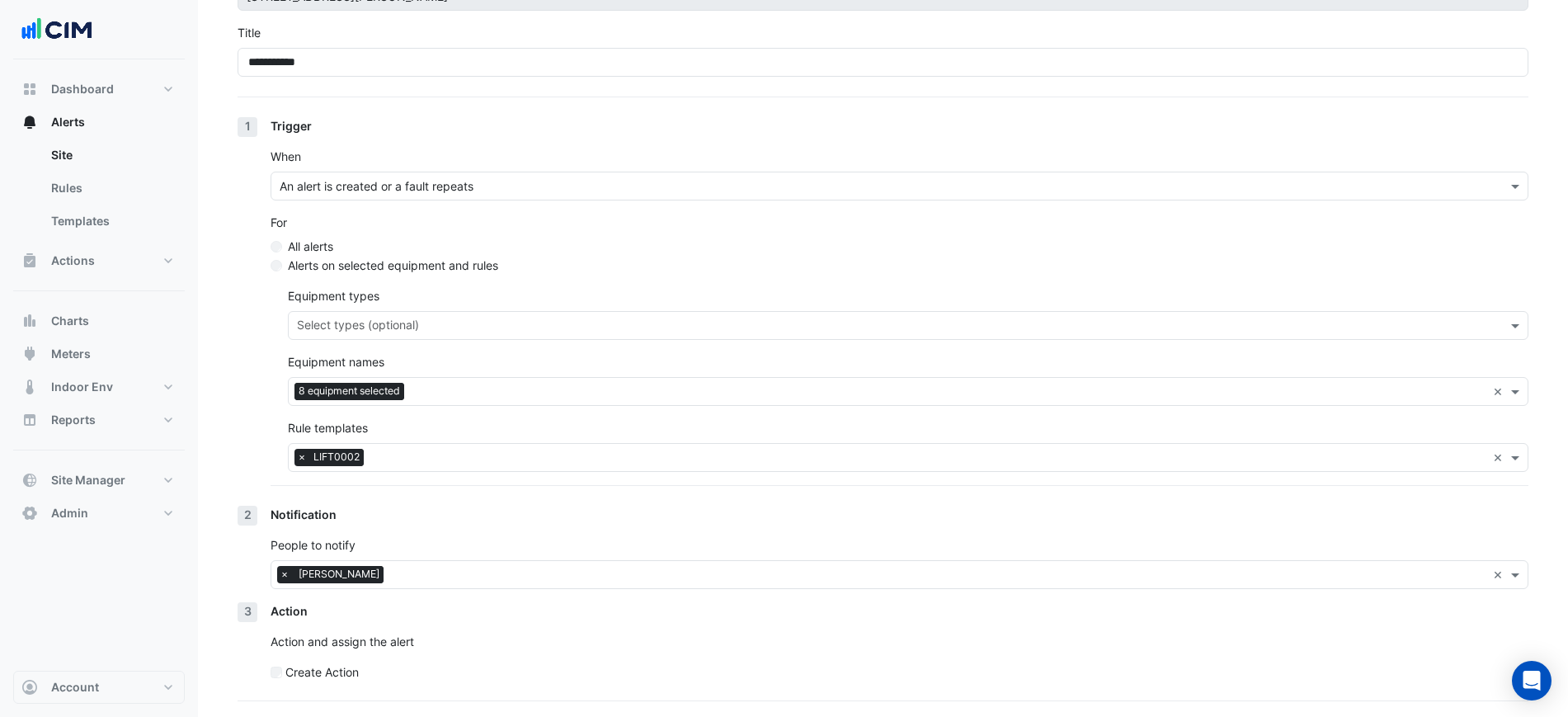
scroll to position [167, 0]
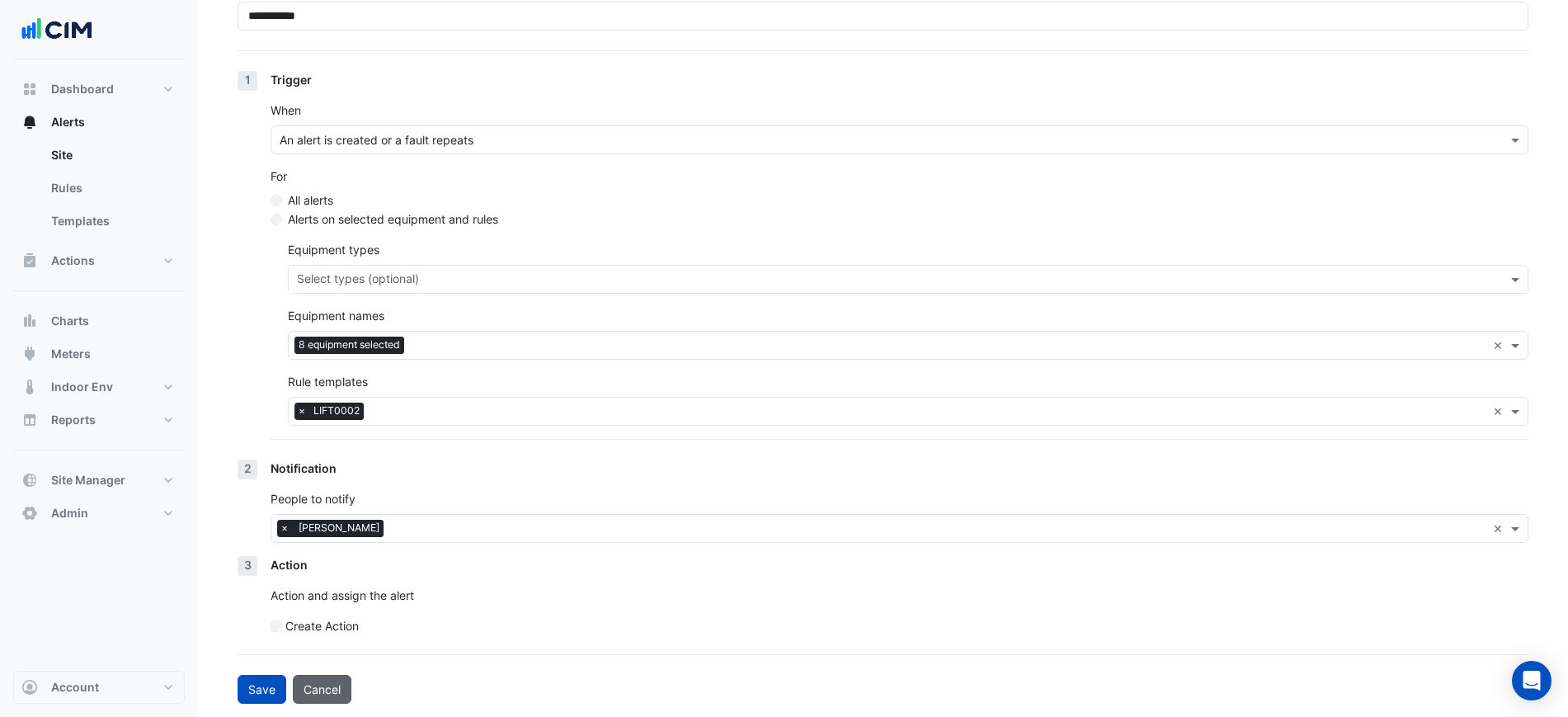
click at [344, 682] on button "Cancel" at bounding box center [321, 689] width 59 height 29
select select "******"
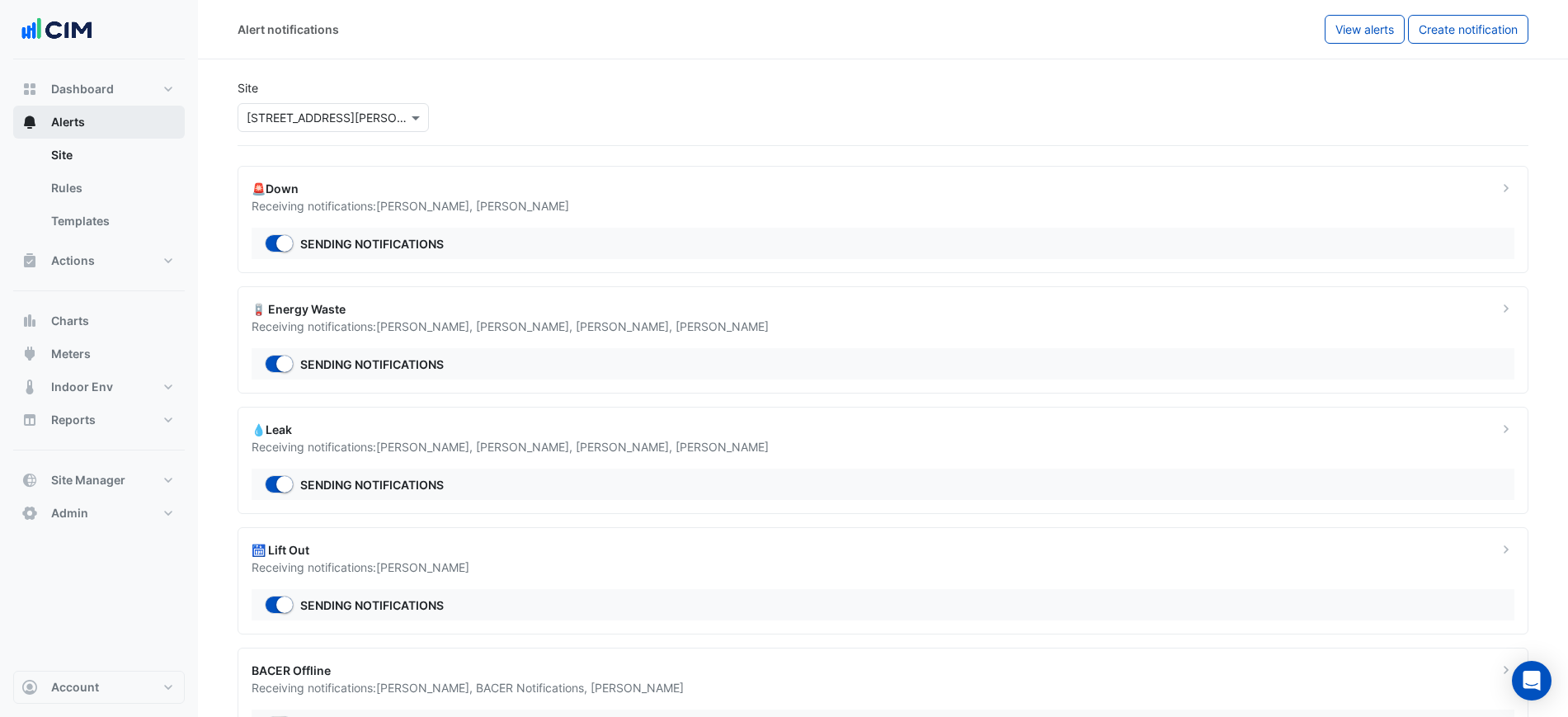
click at [111, 110] on button "Alerts" at bounding box center [100, 122] width 172 height 33
click at [123, 154] on link "Site" at bounding box center [111, 155] width 147 height 33
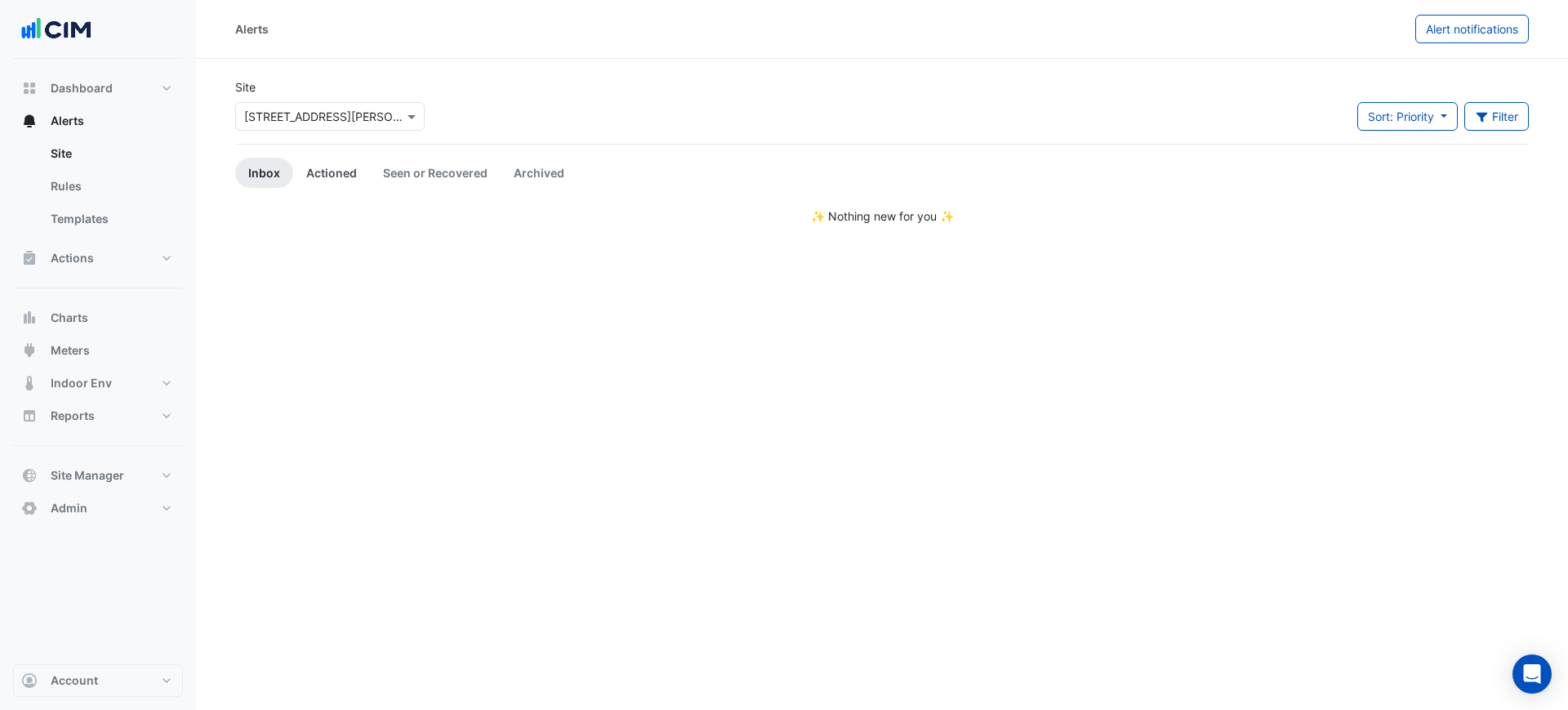
click at [315, 171] on link "Actioned" at bounding box center [332, 173] width 77 height 30
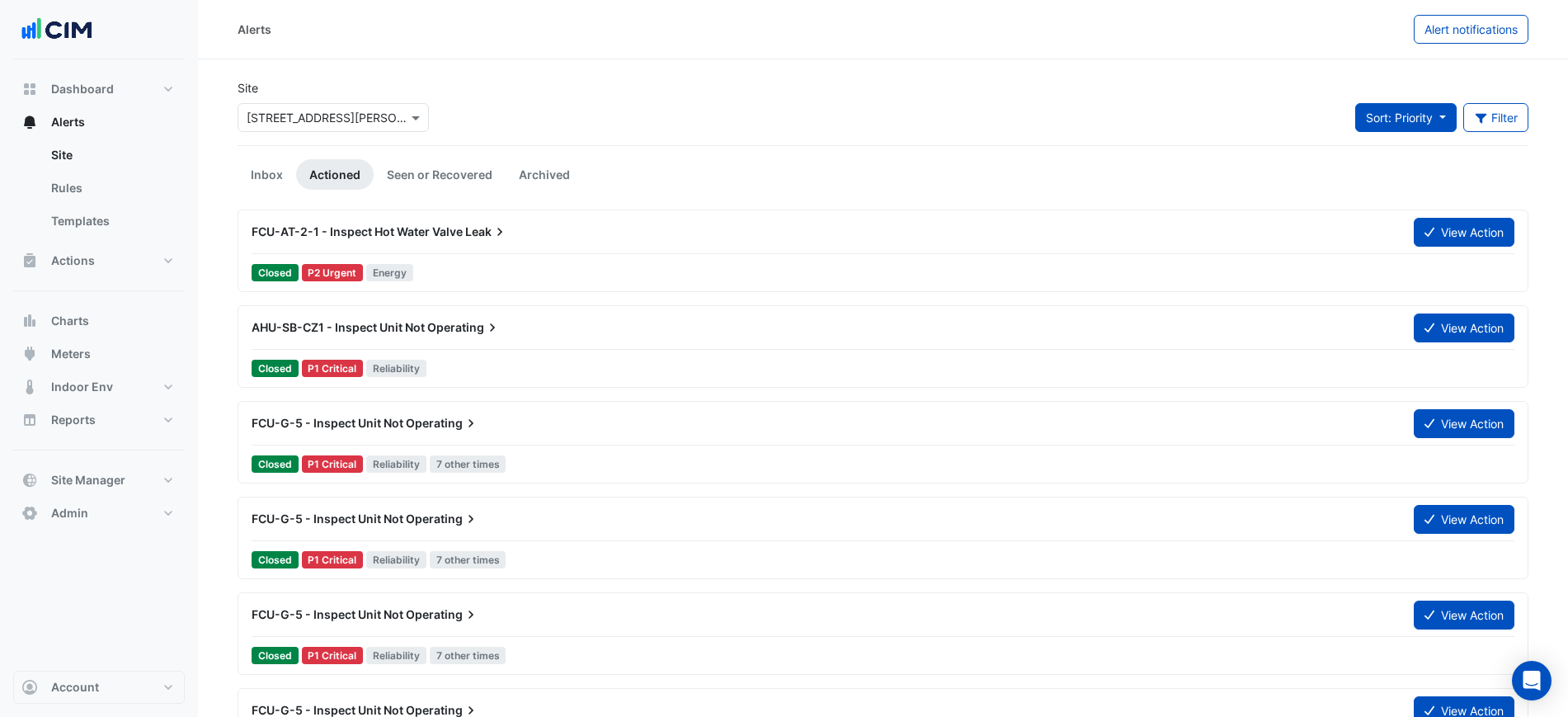
click at [1380, 117] on span "Sort: Priority" at bounding box center [1400, 117] width 67 height 14
click at [1388, 174] on li "Updated" at bounding box center [1419, 177] width 130 height 24
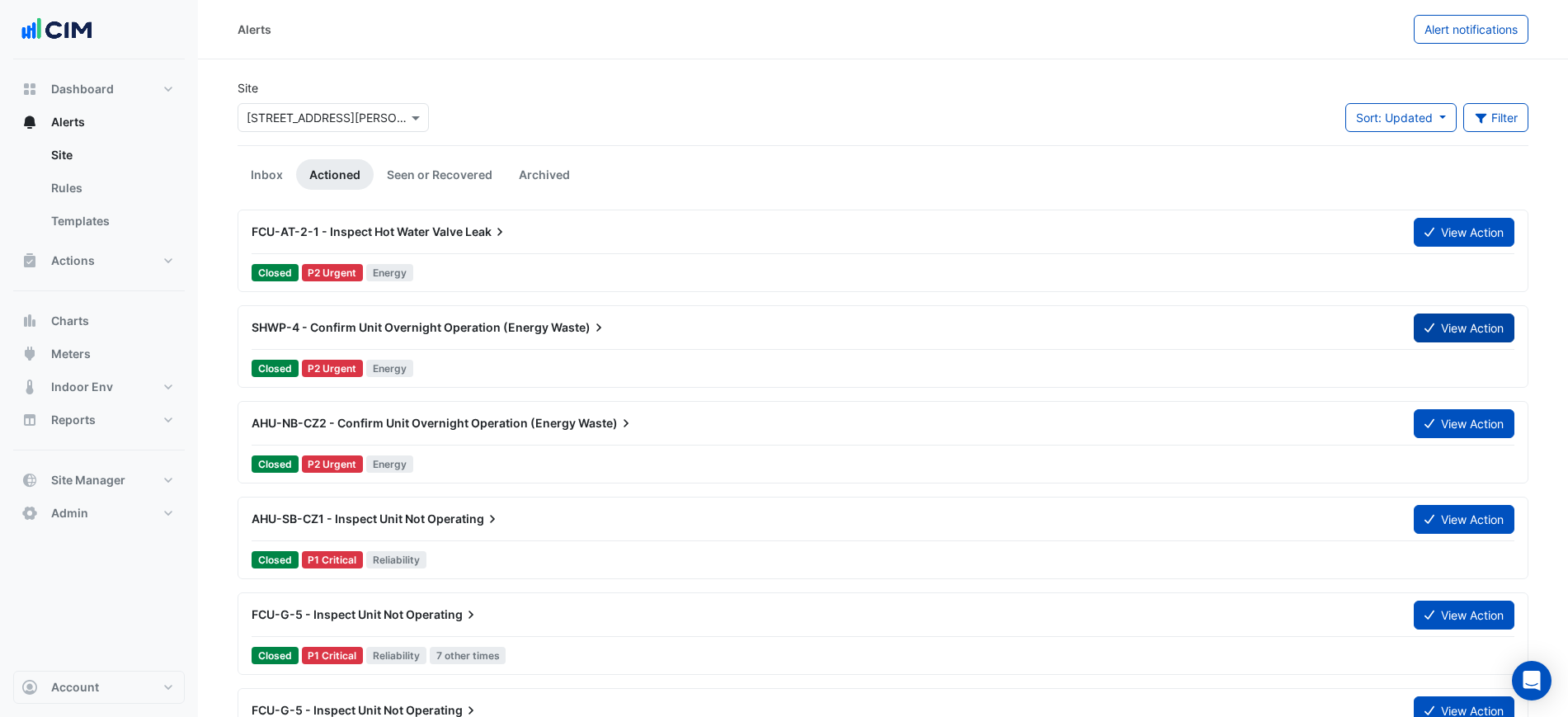
click at [1432, 330] on icon at bounding box center [1429, 327] width 10 height 12
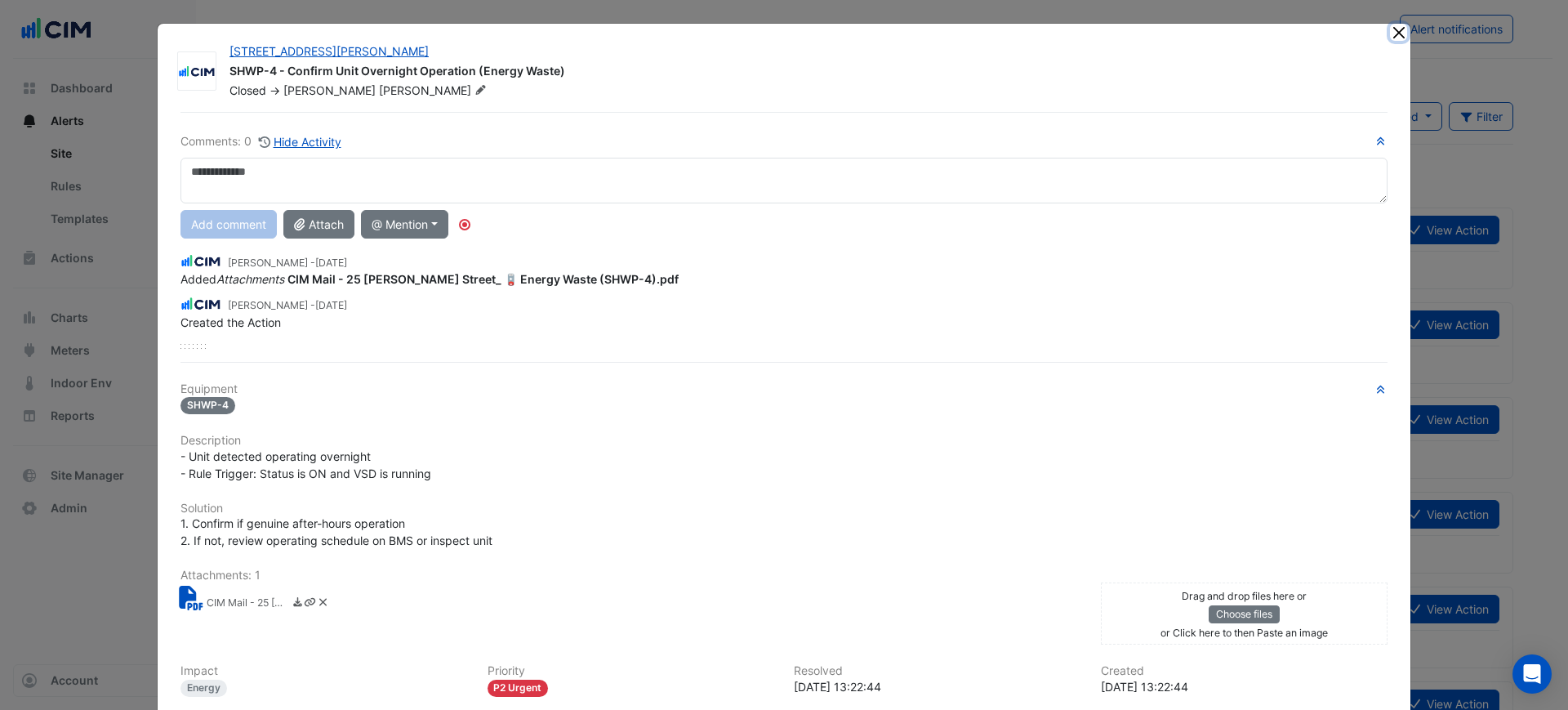
click at [1399, 32] on button "Close" at bounding box center [1399, 31] width 17 height 17
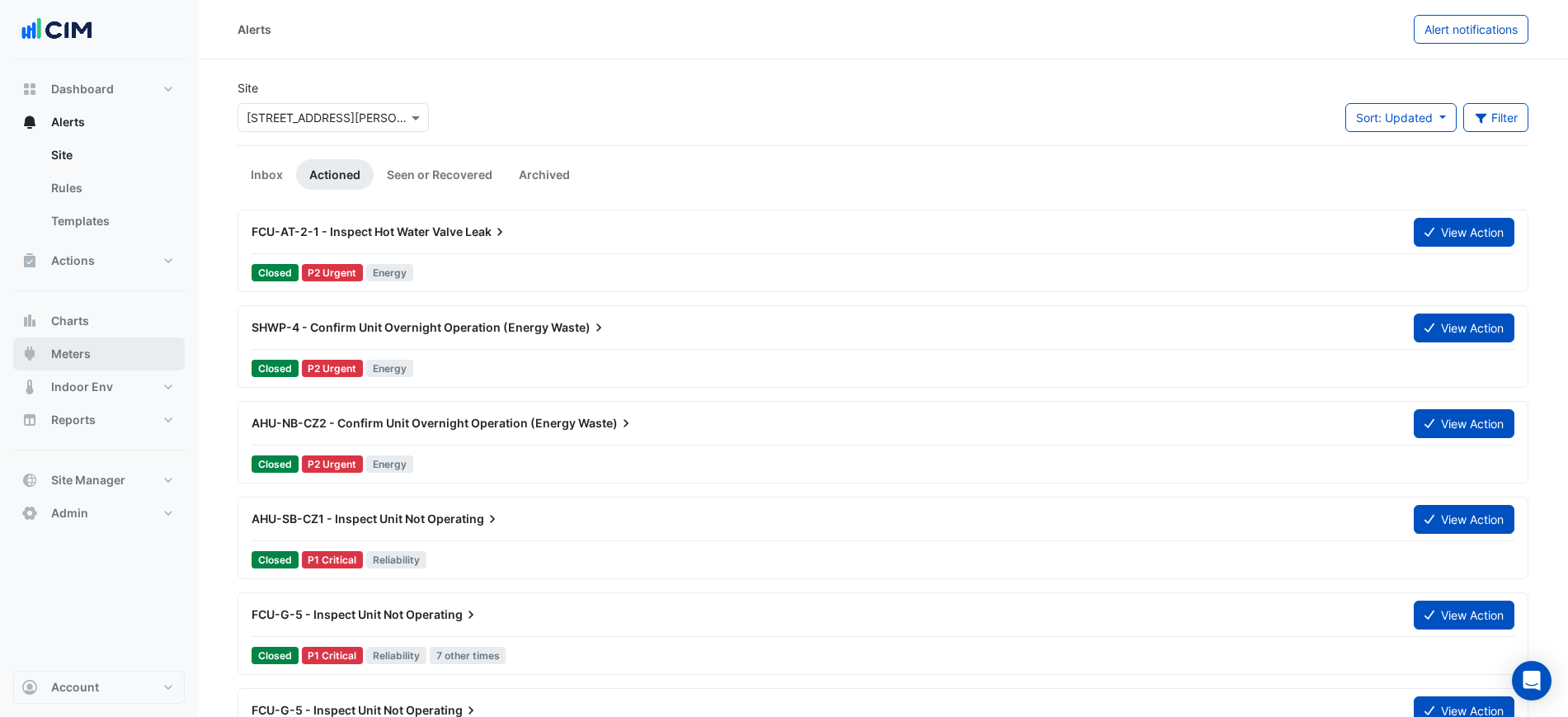
click at [92, 355] on button "Meters" at bounding box center [100, 354] width 172 height 33
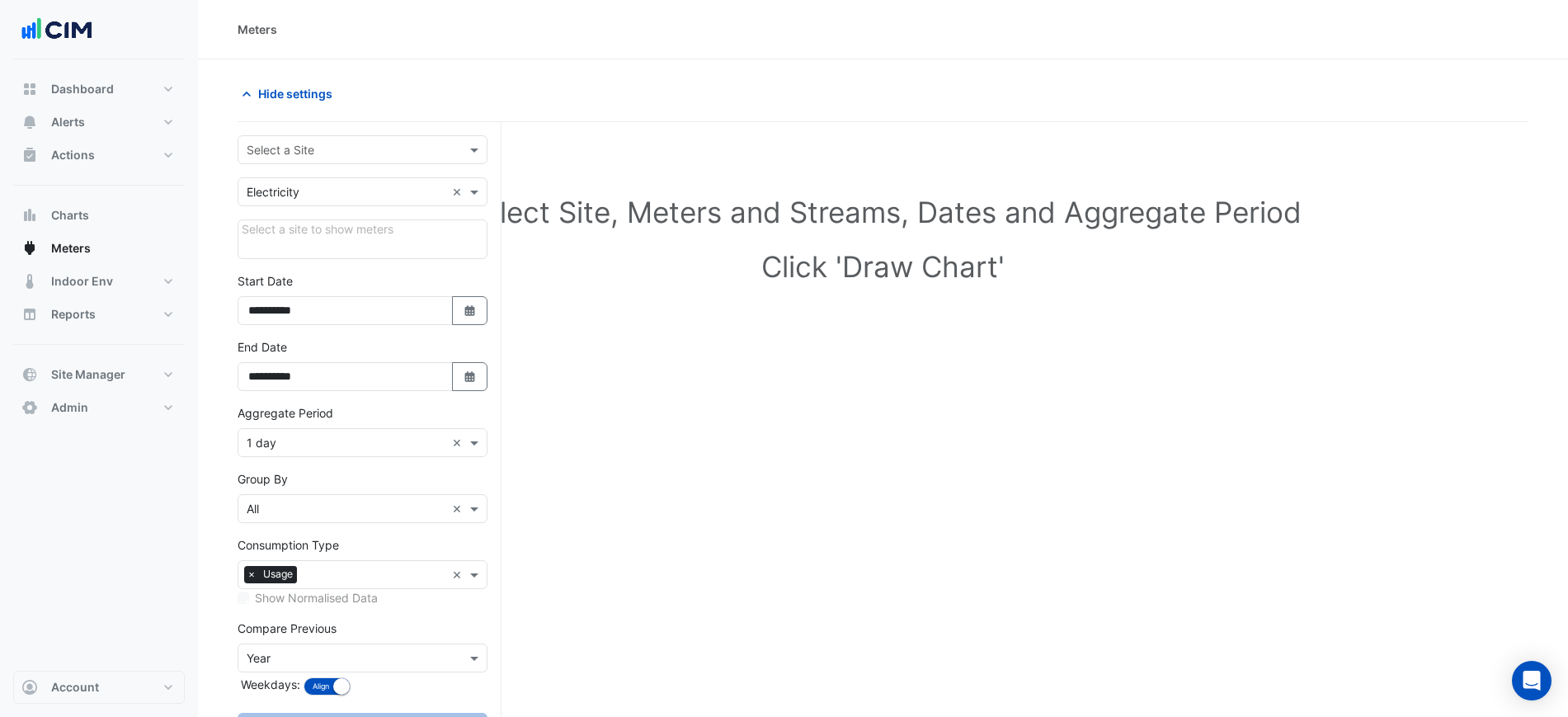
click at [329, 145] on input "text" at bounding box center [346, 150] width 199 height 17
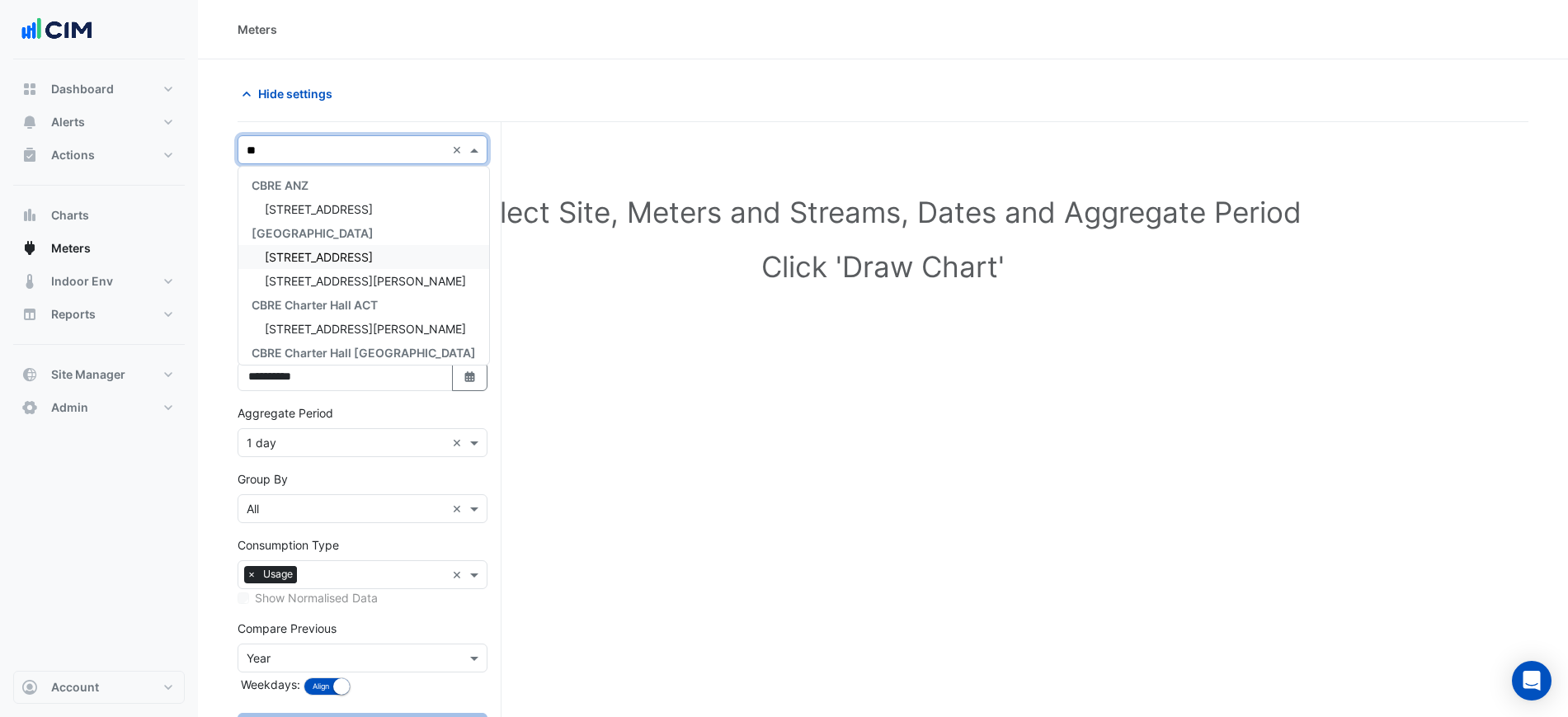
type input "**"
click at [367, 236] on span "[STREET_ADDRESS][PERSON_NAME]" at bounding box center [365, 233] width 201 height 14
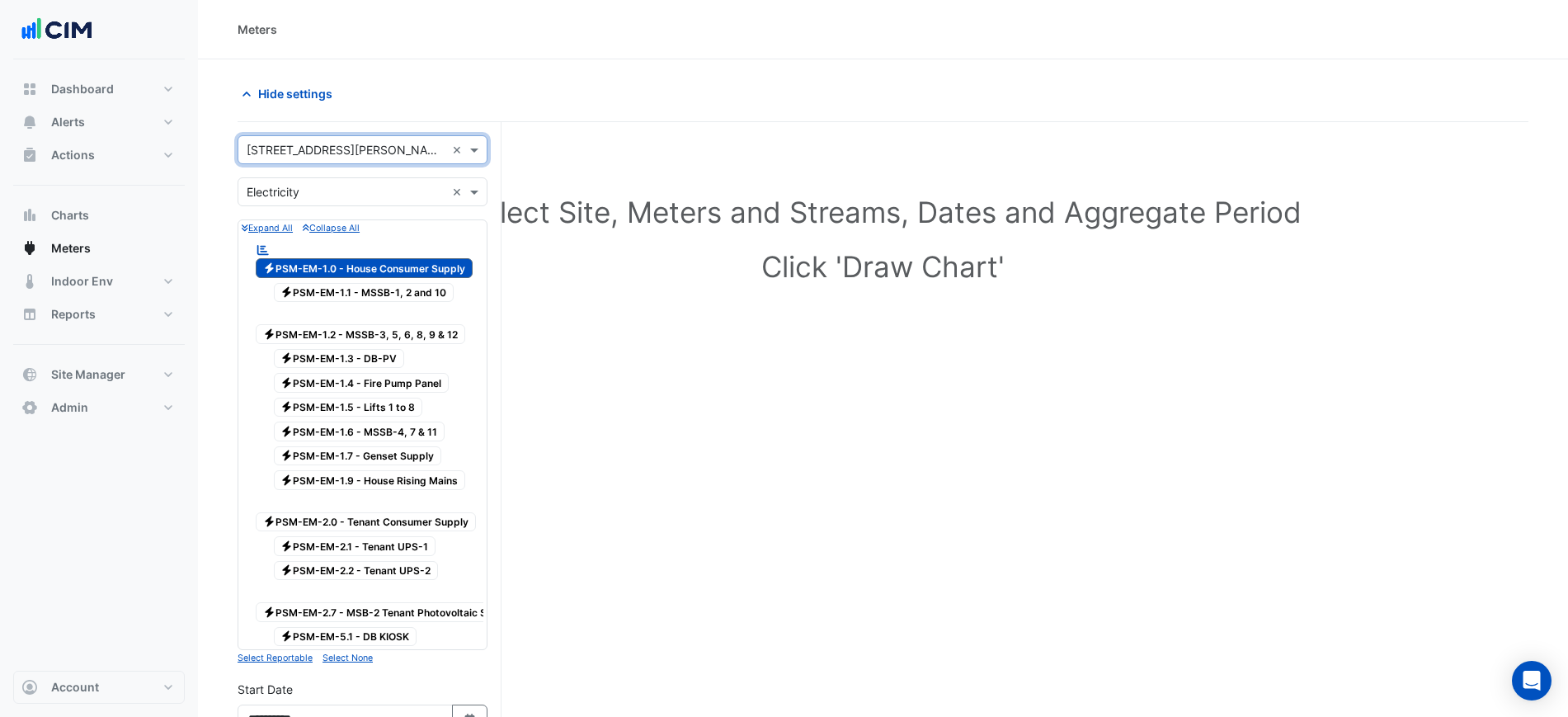
scroll to position [310, 0]
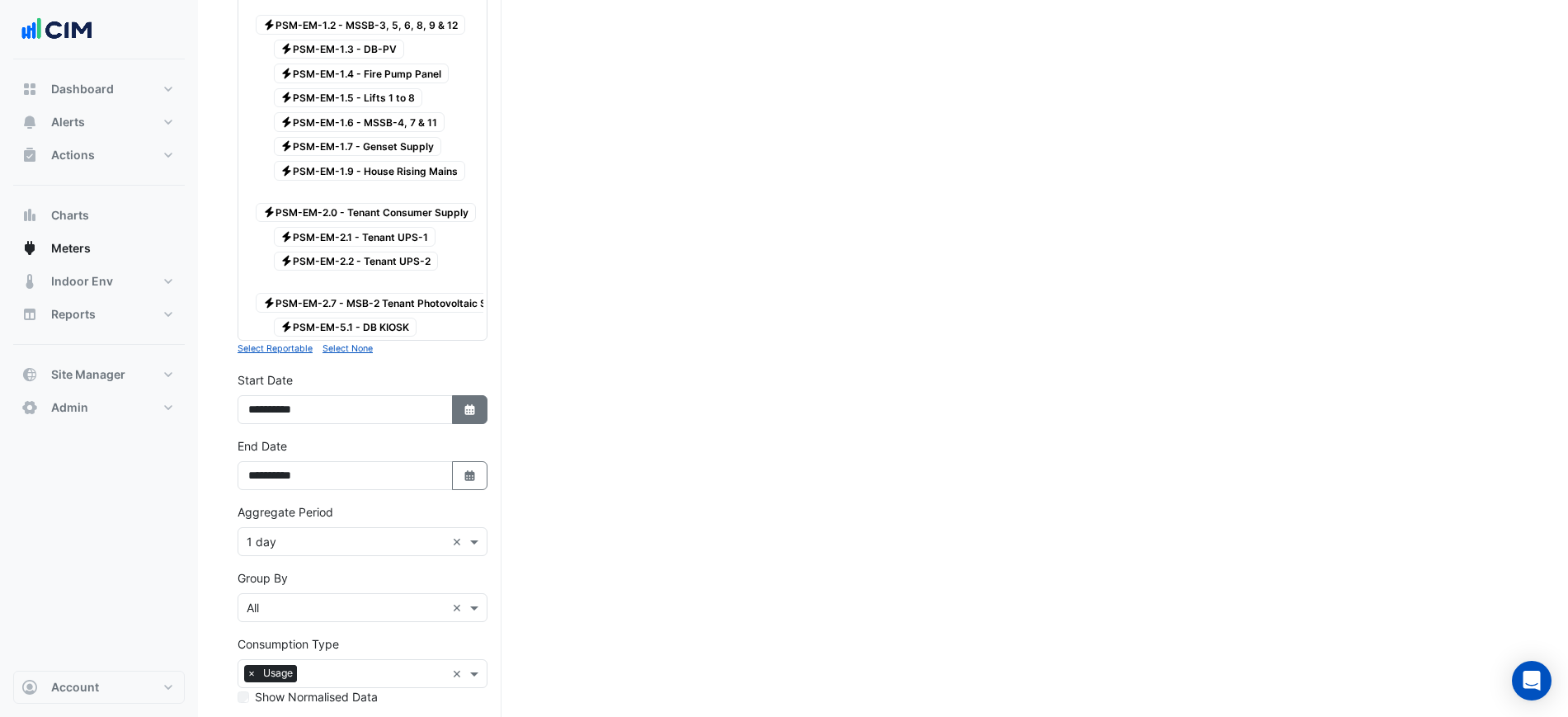
click at [460, 408] on button "Select Date" at bounding box center [470, 409] width 36 height 29
select select "*"
select select "****"
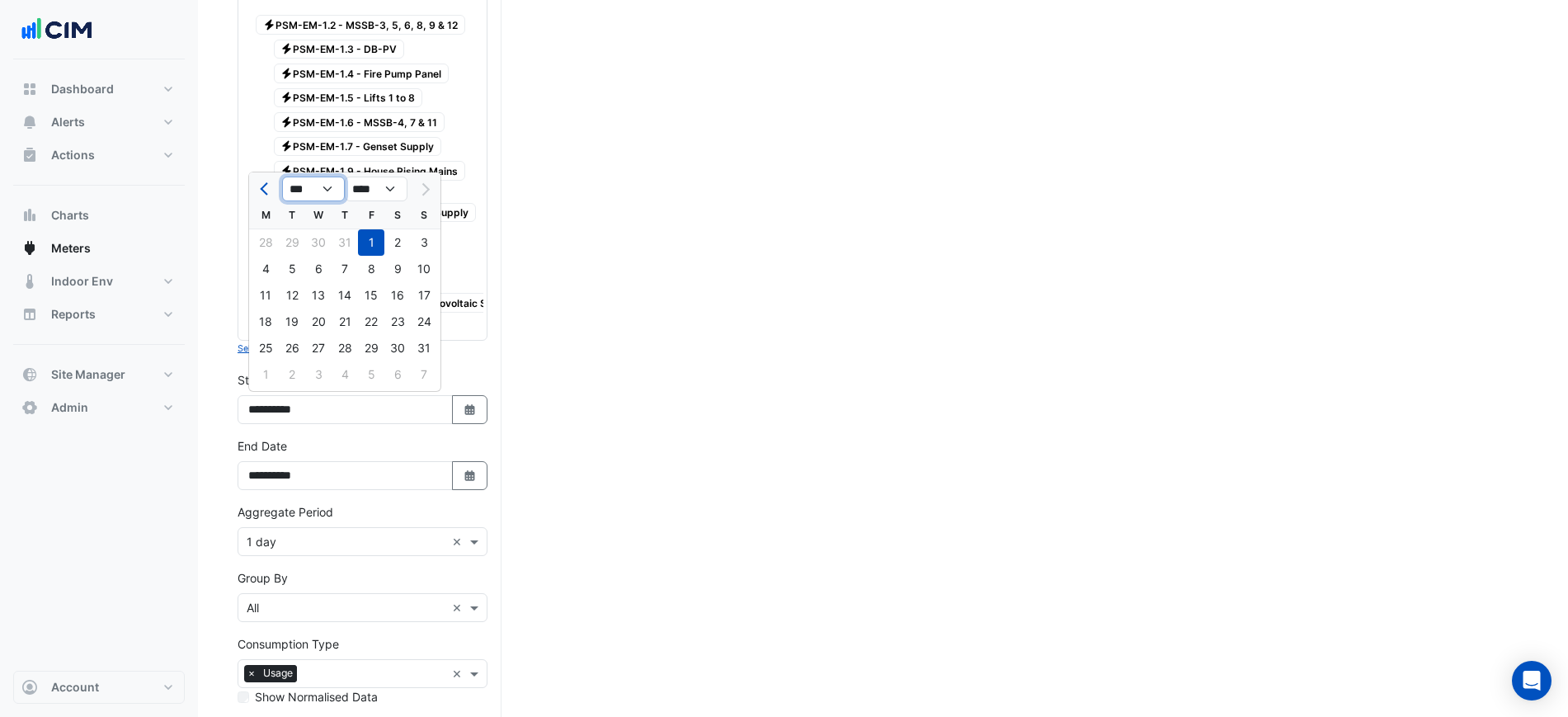
drag, startPoint x: 327, startPoint y: 185, endPoint x: 317, endPoint y: 199, distance: 17.2
click at [327, 185] on select "*** *** *** *** *** *** *** ***" at bounding box center [313, 188] width 62 height 24
click at [282, 177] on select "*** *** *** *** *** *** *** ***" at bounding box center [313, 188] width 62 height 24
click at [270, 188] on span "Previous month" at bounding box center [266, 189] width 13 height 13
select select "**"
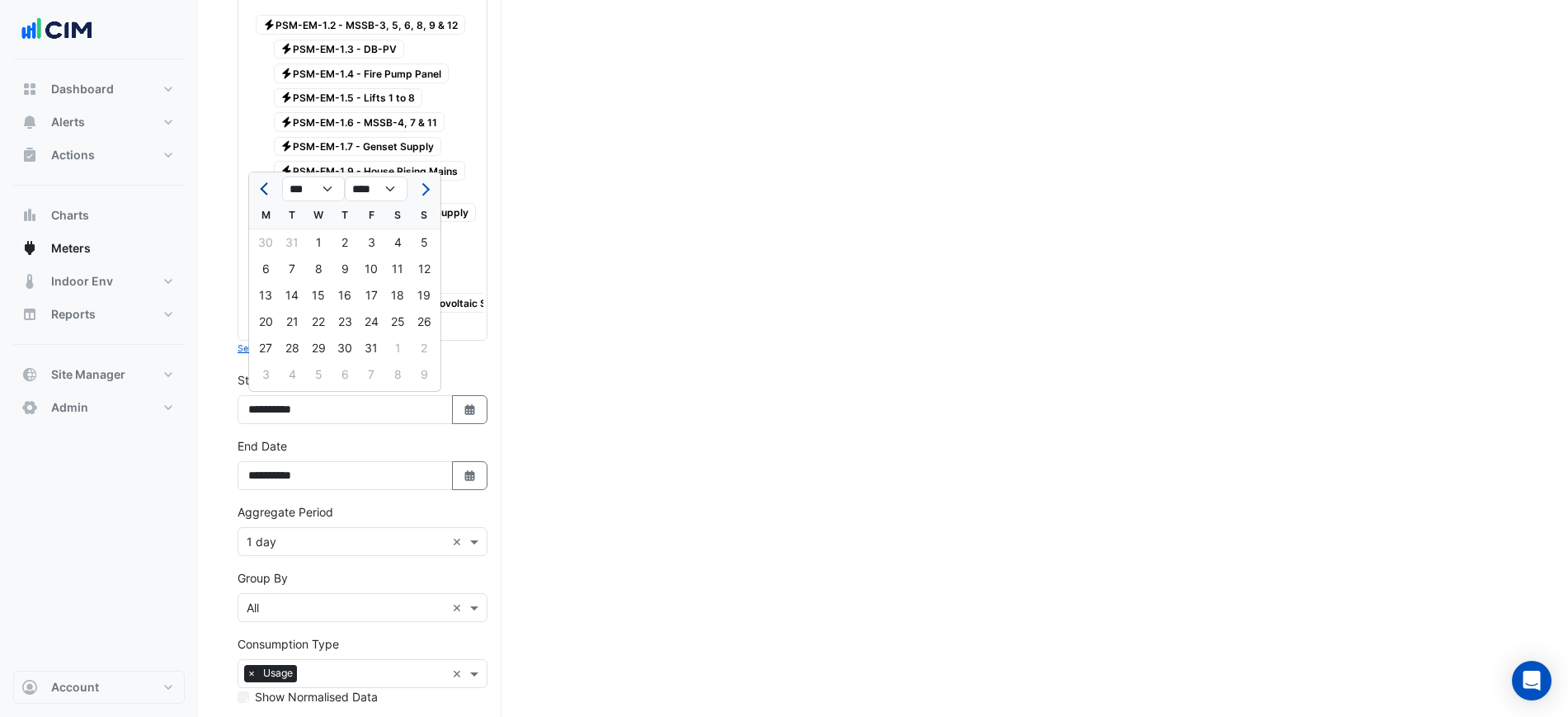
select select "****"
click at [425, 241] on div "1" at bounding box center [424, 242] width 26 height 26
type input "**********"
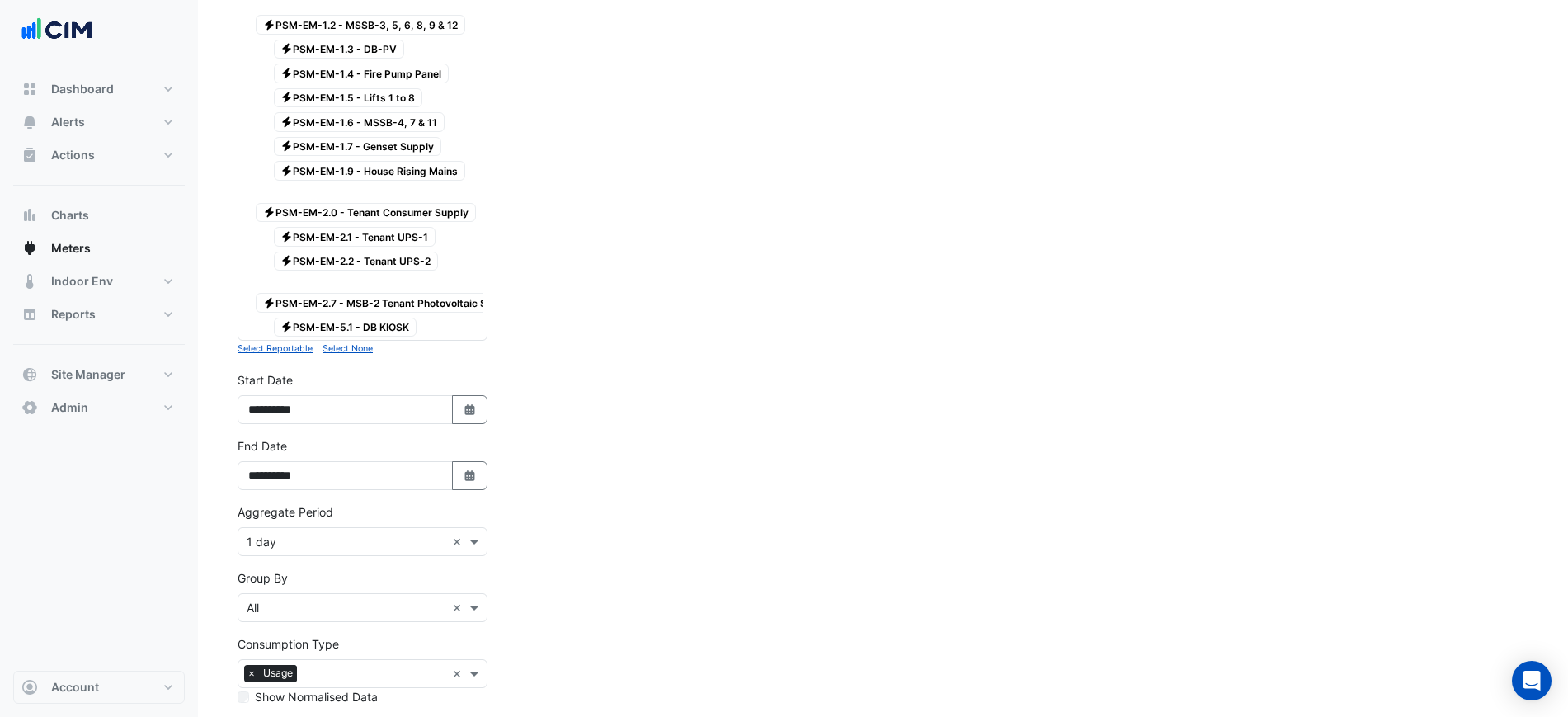
drag, startPoint x: 469, startPoint y: 414, endPoint x: 443, endPoint y: 394, distance: 32.8
click at [468, 415] on button "Select Date" at bounding box center [470, 409] width 36 height 29
select select "**"
select select "****"
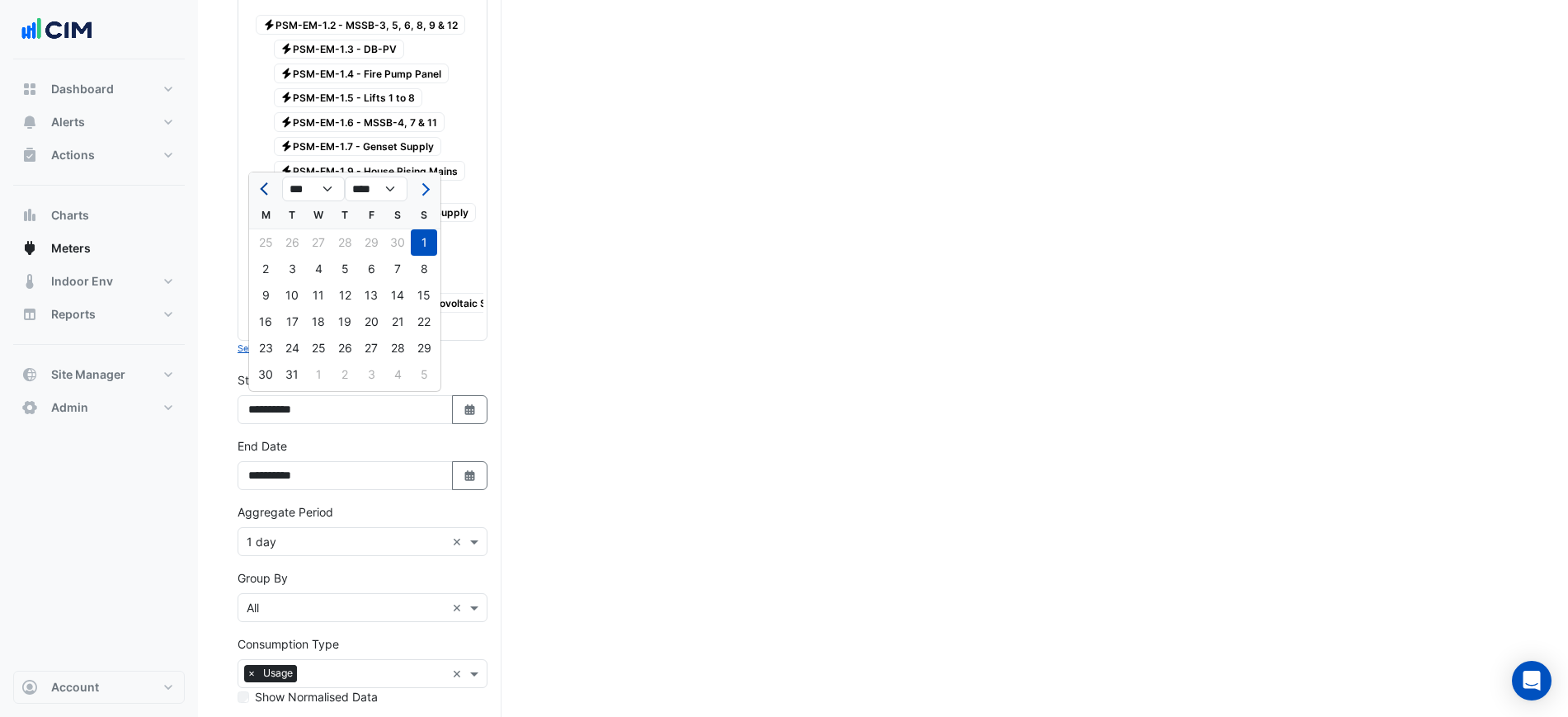
click at [272, 195] on button "Previous month" at bounding box center [265, 188] width 20 height 26
select select "**"
click at [371, 245] on div "1" at bounding box center [370, 242] width 26 height 26
type input "**********"
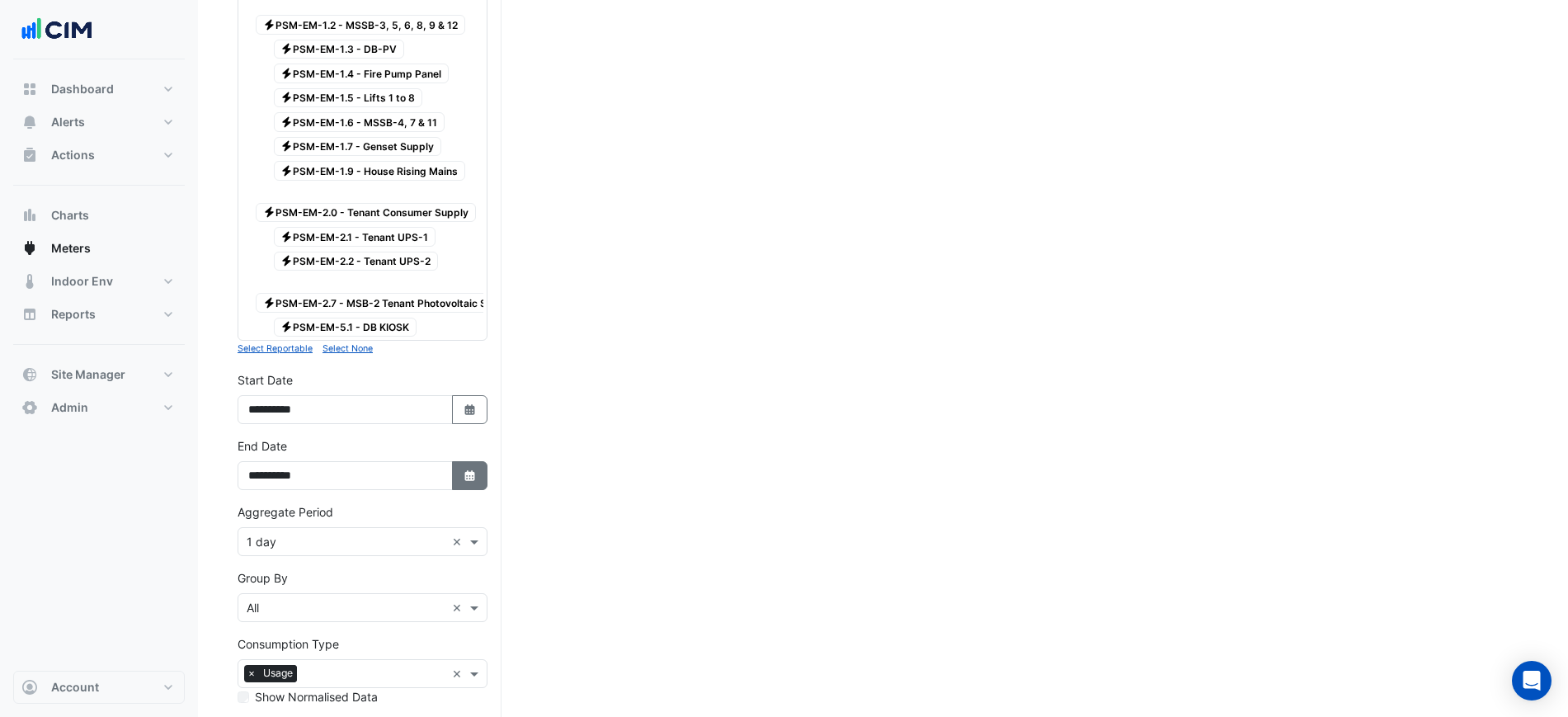
click at [466, 480] on fa-icon "Select Date" at bounding box center [470, 475] width 14 height 14
select select "*"
select select "****"
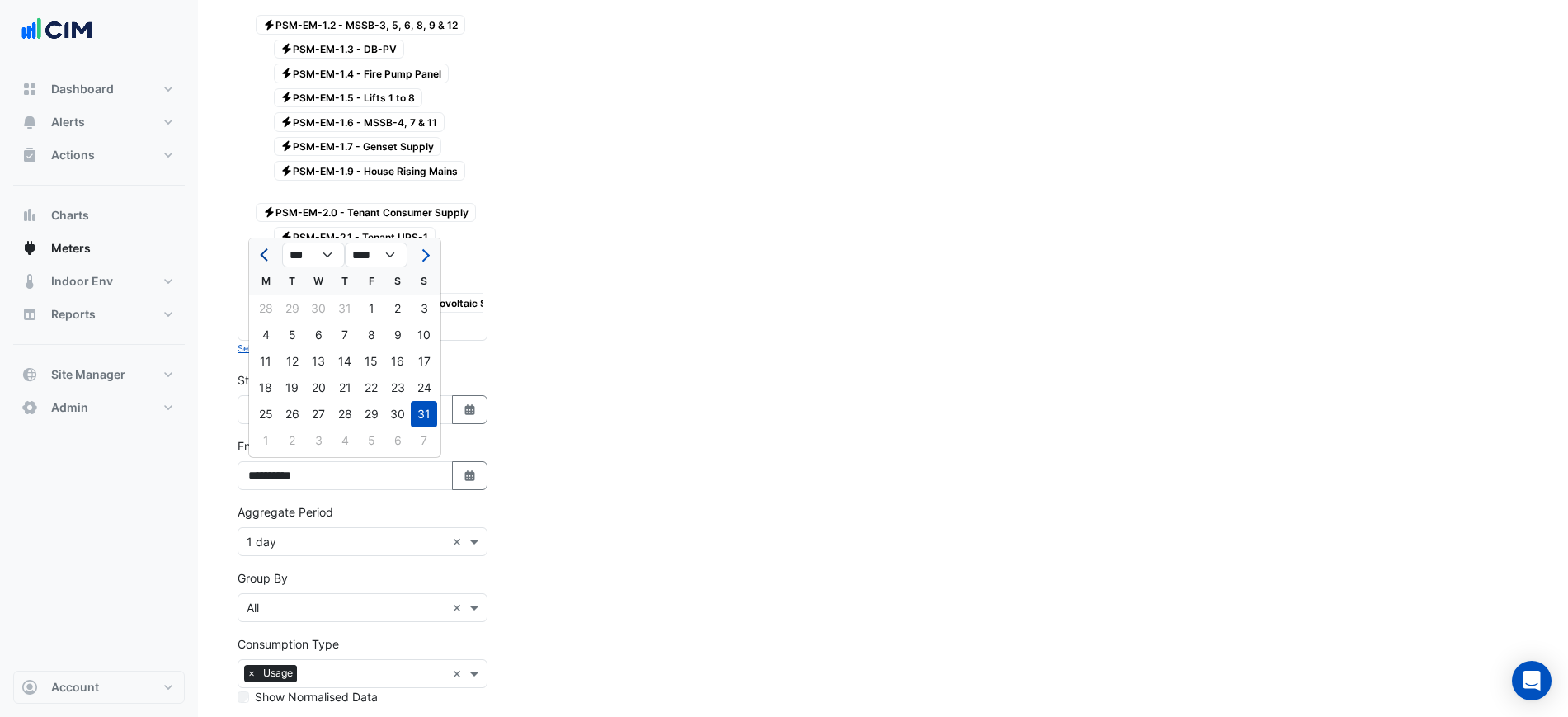
click at [268, 246] on button "Previous month" at bounding box center [265, 254] width 20 height 26
select select "*"
click at [273, 441] on div "30" at bounding box center [265, 440] width 26 height 26
type input "**********"
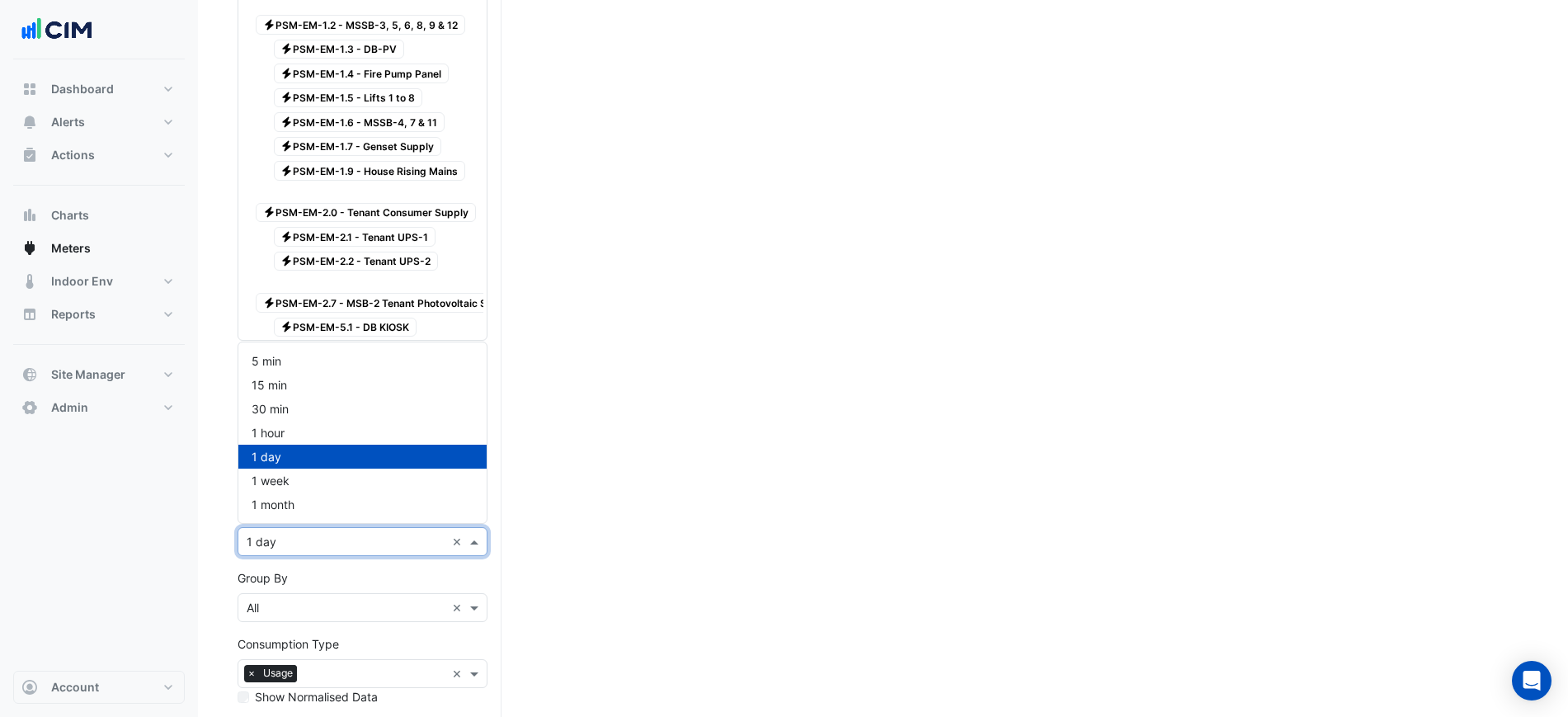
click at [286, 539] on input "text" at bounding box center [346, 541] width 199 height 17
click at [325, 500] on div "1 month" at bounding box center [362, 504] width 248 height 24
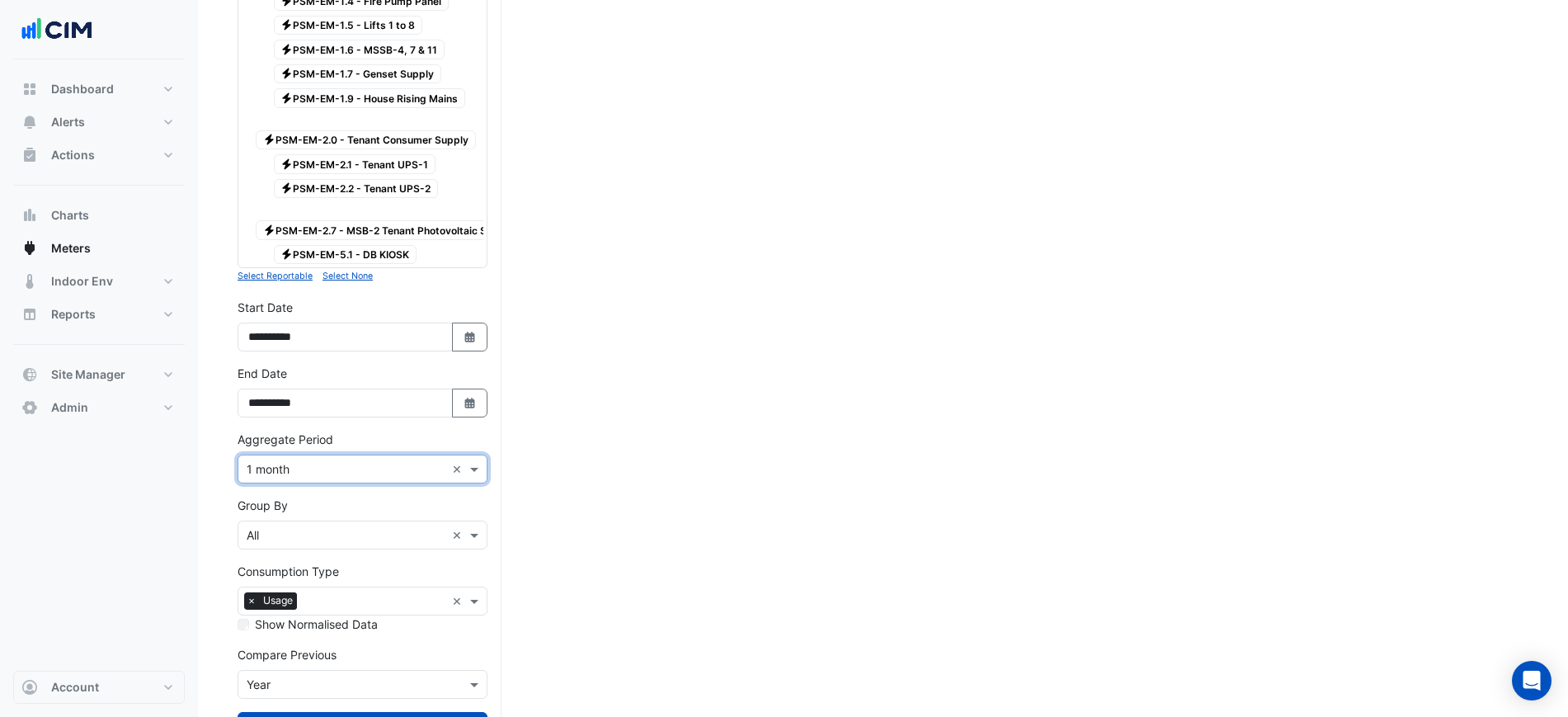
scroll to position [450, 0]
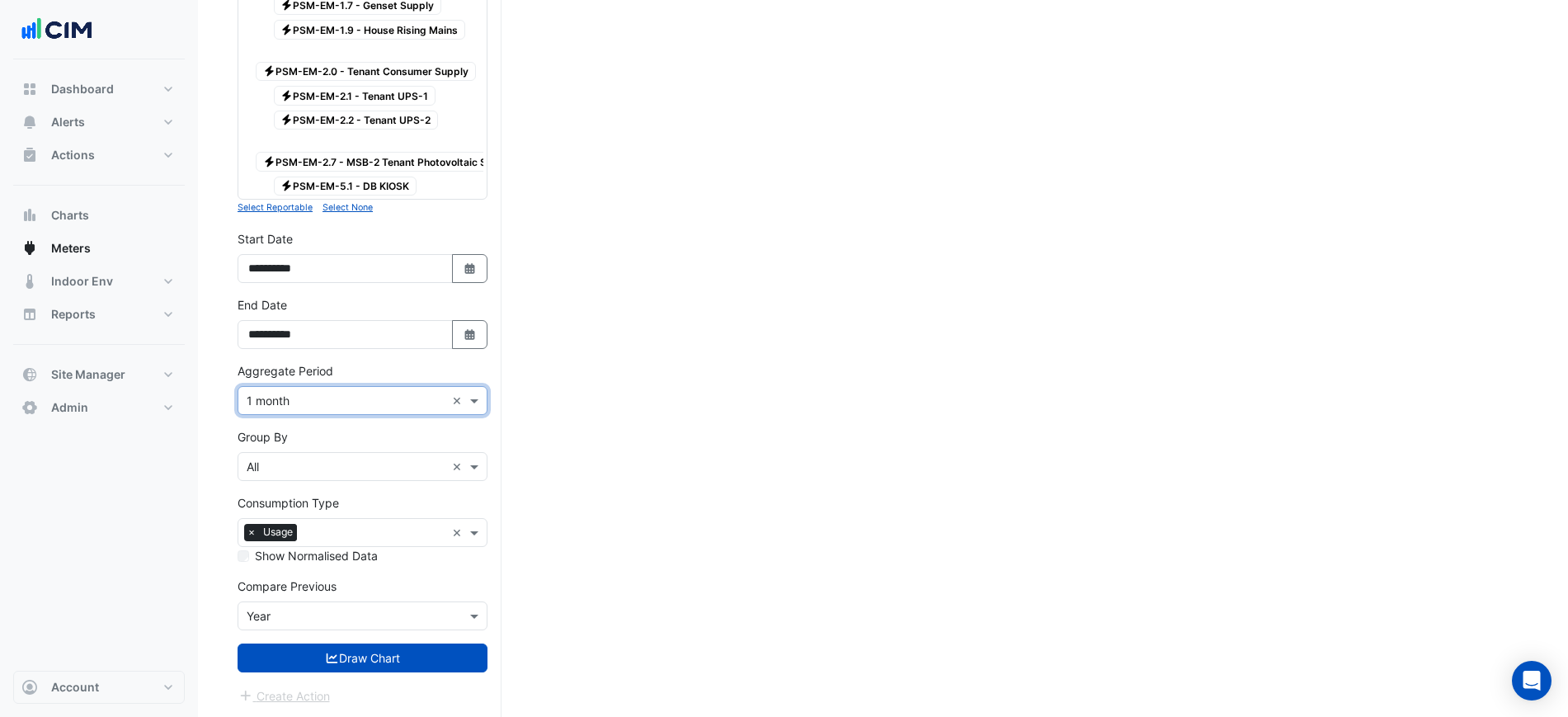
click at [320, 615] on input "text" at bounding box center [346, 616] width 199 height 17
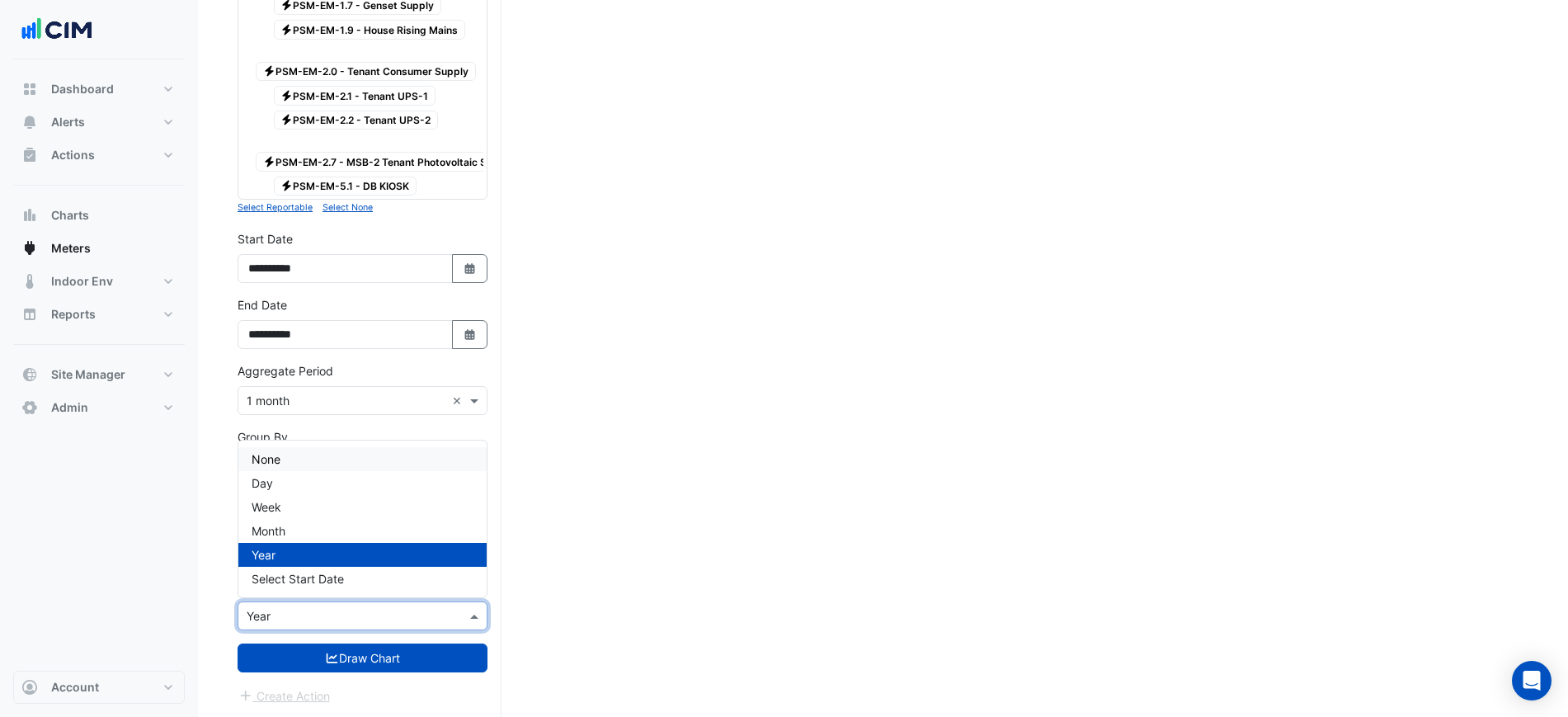
click at [318, 461] on div "None" at bounding box center [362, 459] width 248 height 24
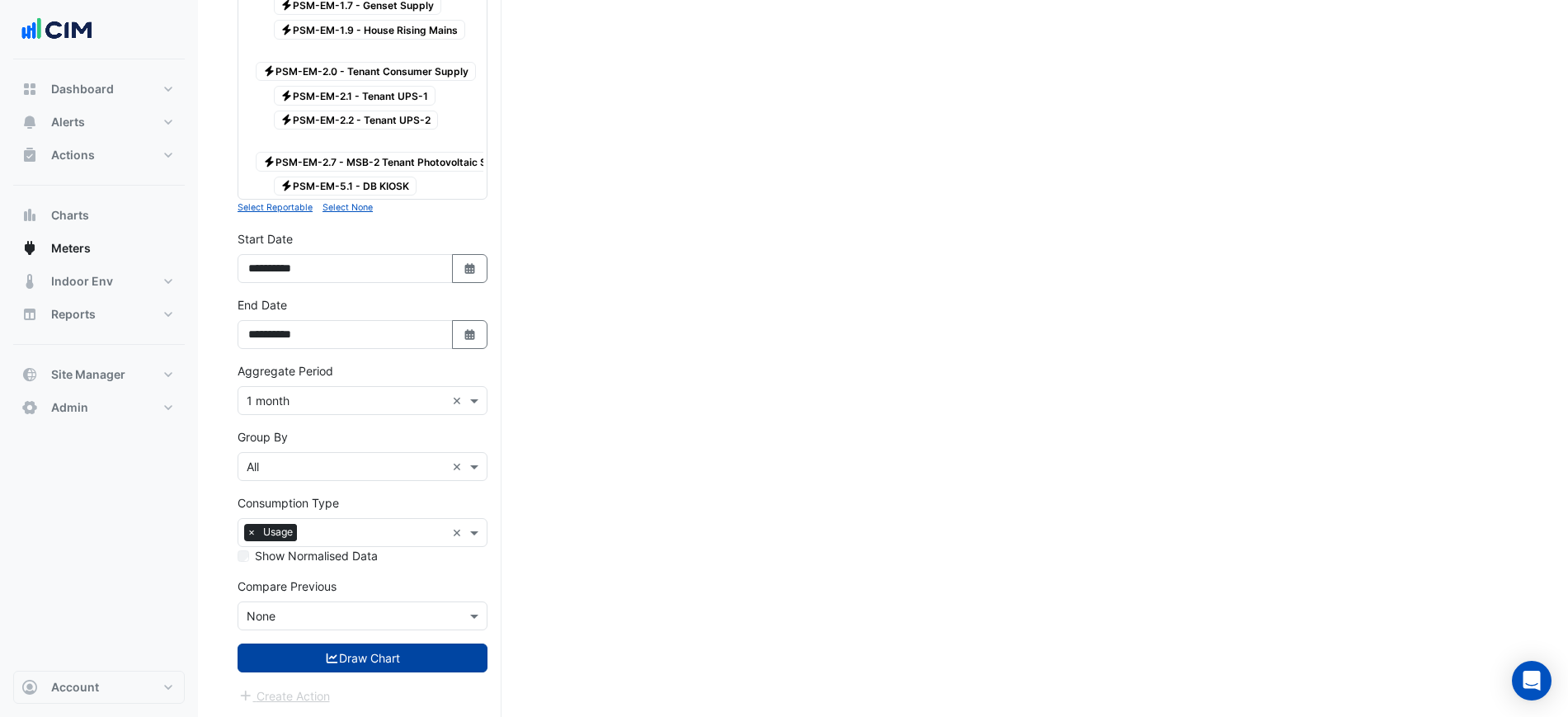
click at [355, 668] on button "Draw Chart" at bounding box center [362, 658] width 250 height 29
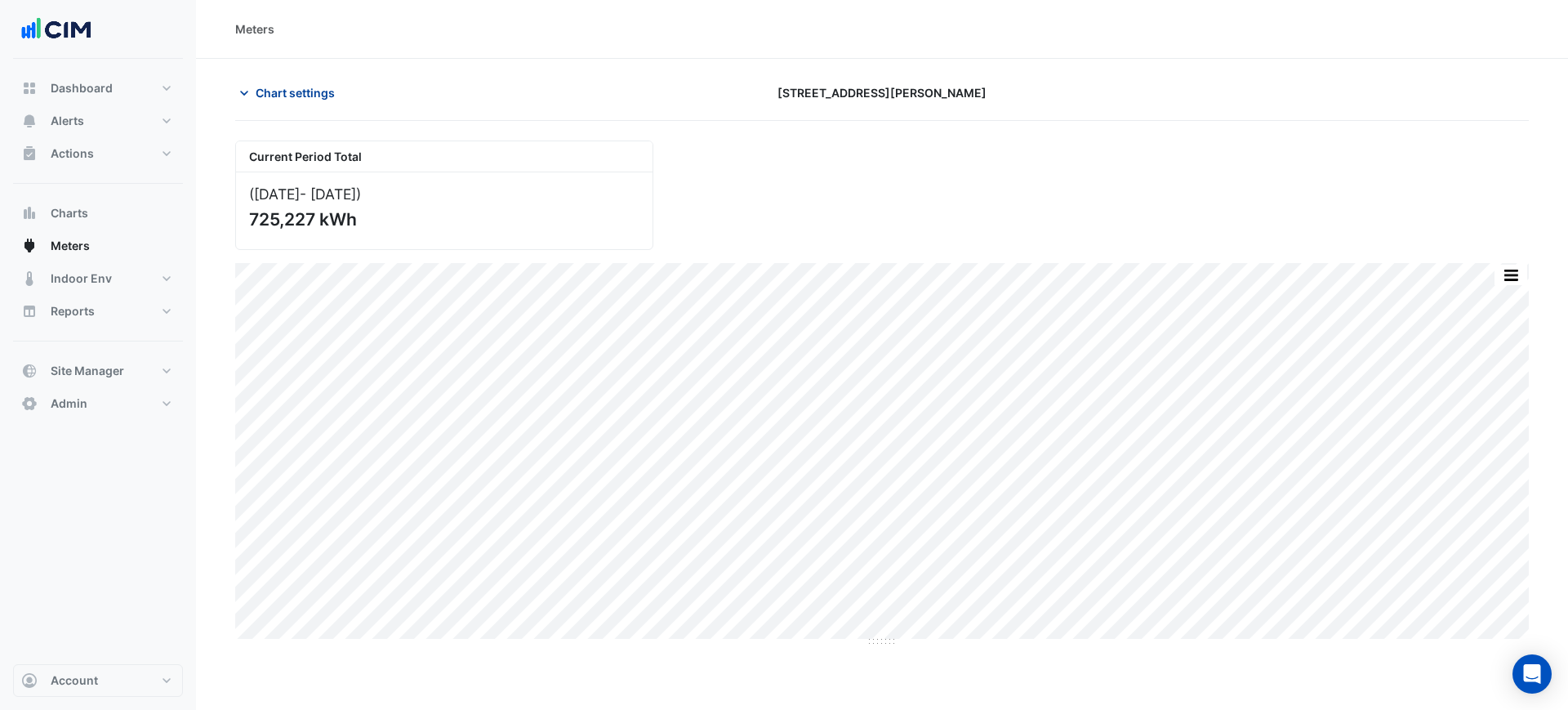
click at [267, 90] on span "Chart settings" at bounding box center [295, 92] width 79 height 17
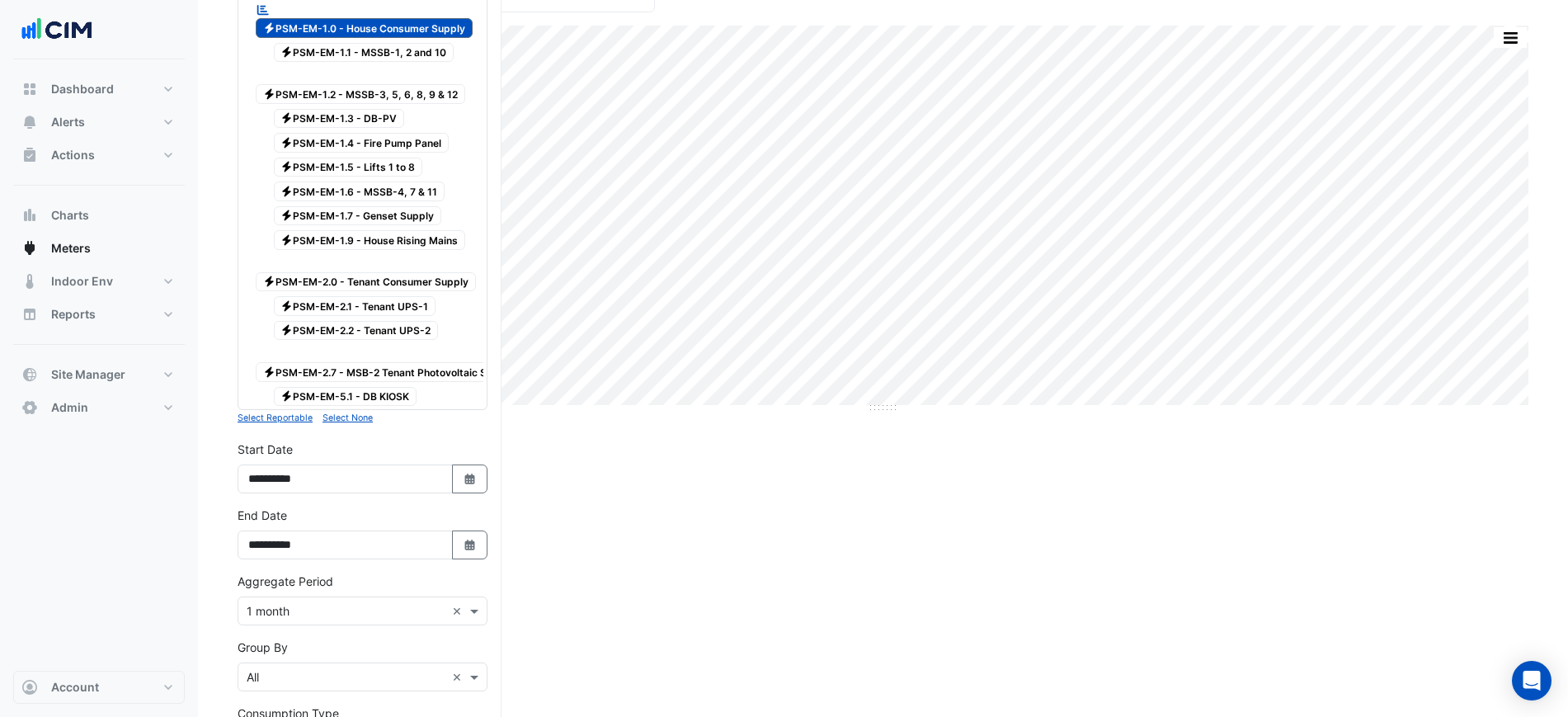
scroll to position [413, 0]
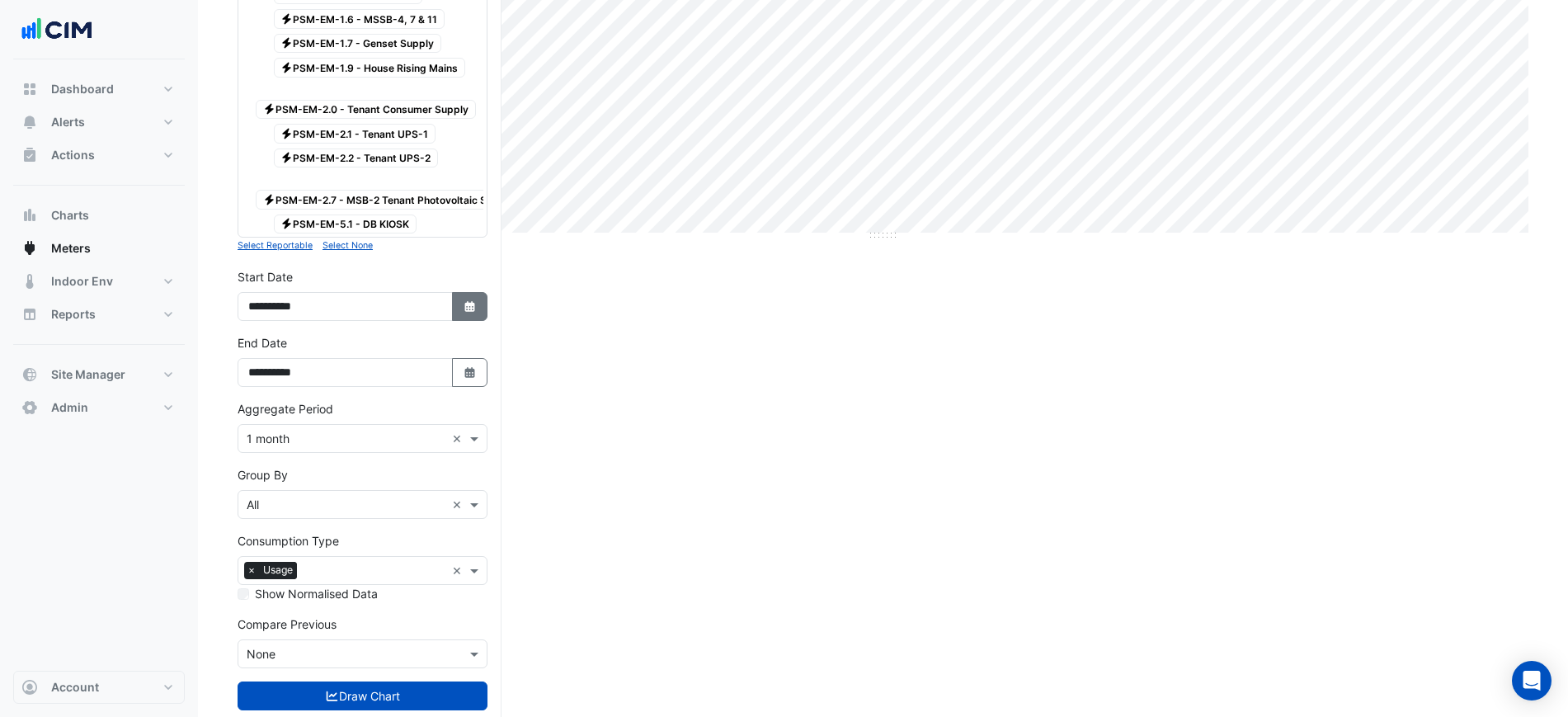
click at [467, 292] on button "Select Date" at bounding box center [470, 307] width 36 height 29
select select "**"
select select "****"
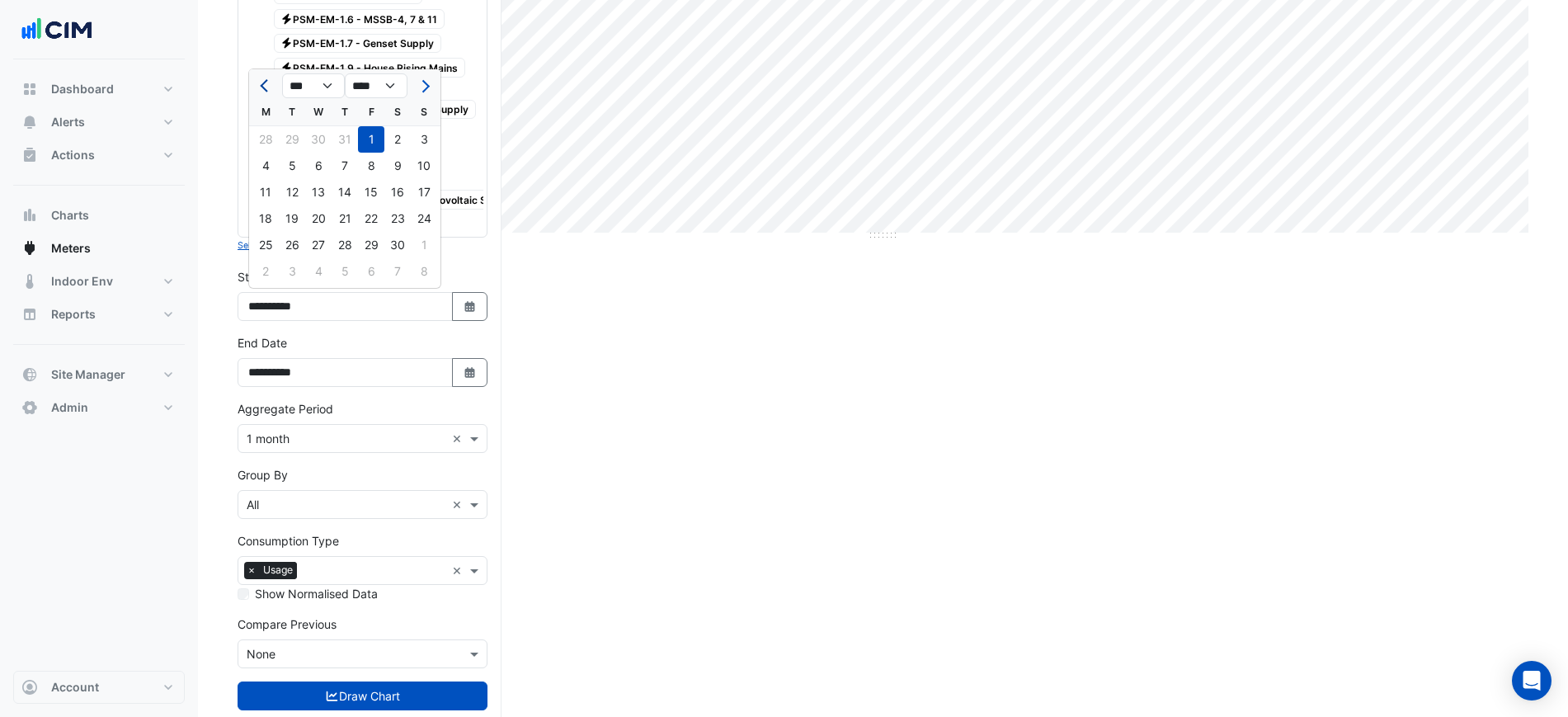
click at [263, 83] on span "Previous month" at bounding box center [266, 86] width 13 height 13
select select "**"
click at [299, 138] on div "1" at bounding box center [292, 139] width 26 height 26
type input "**********"
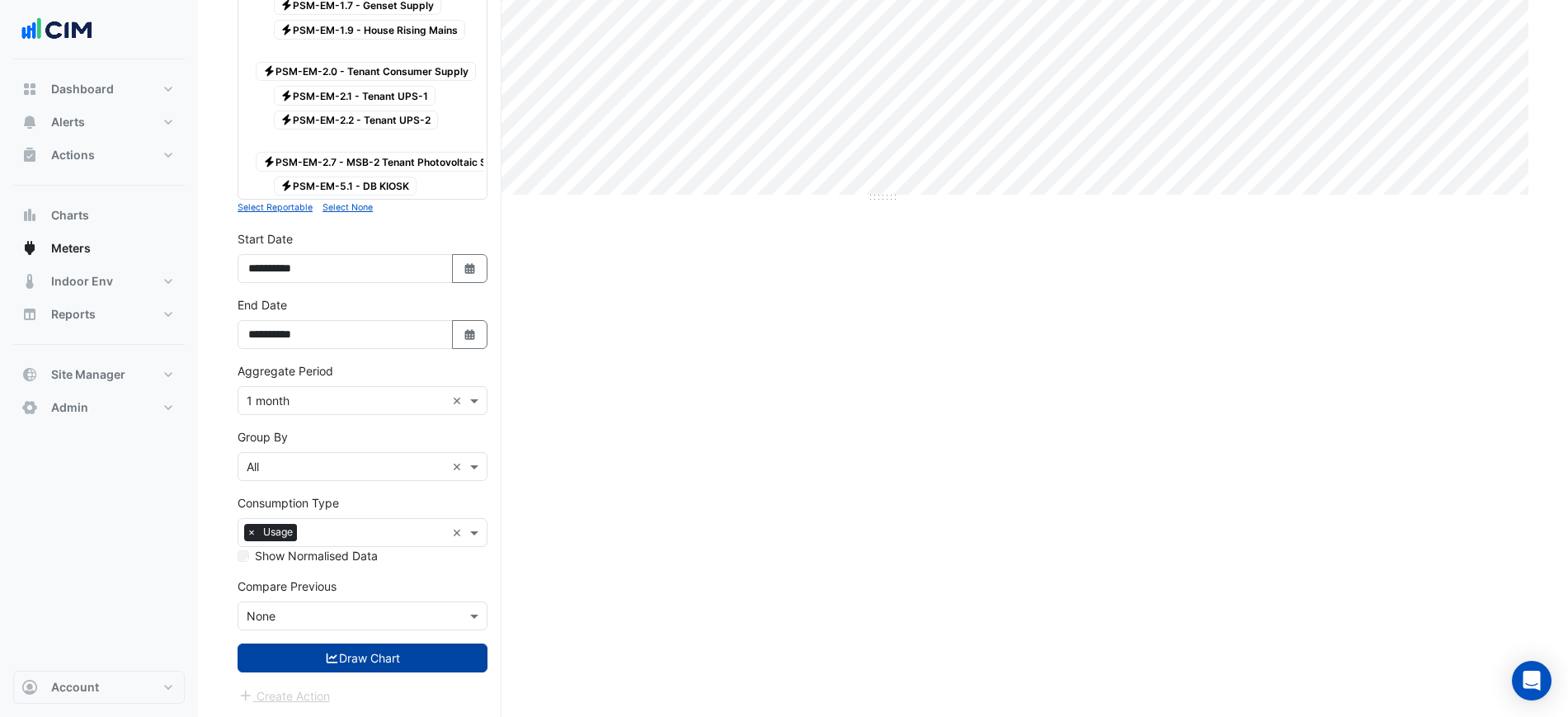
click at [387, 661] on button "Draw Chart" at bounding box center [362, 658] width 250 height 29
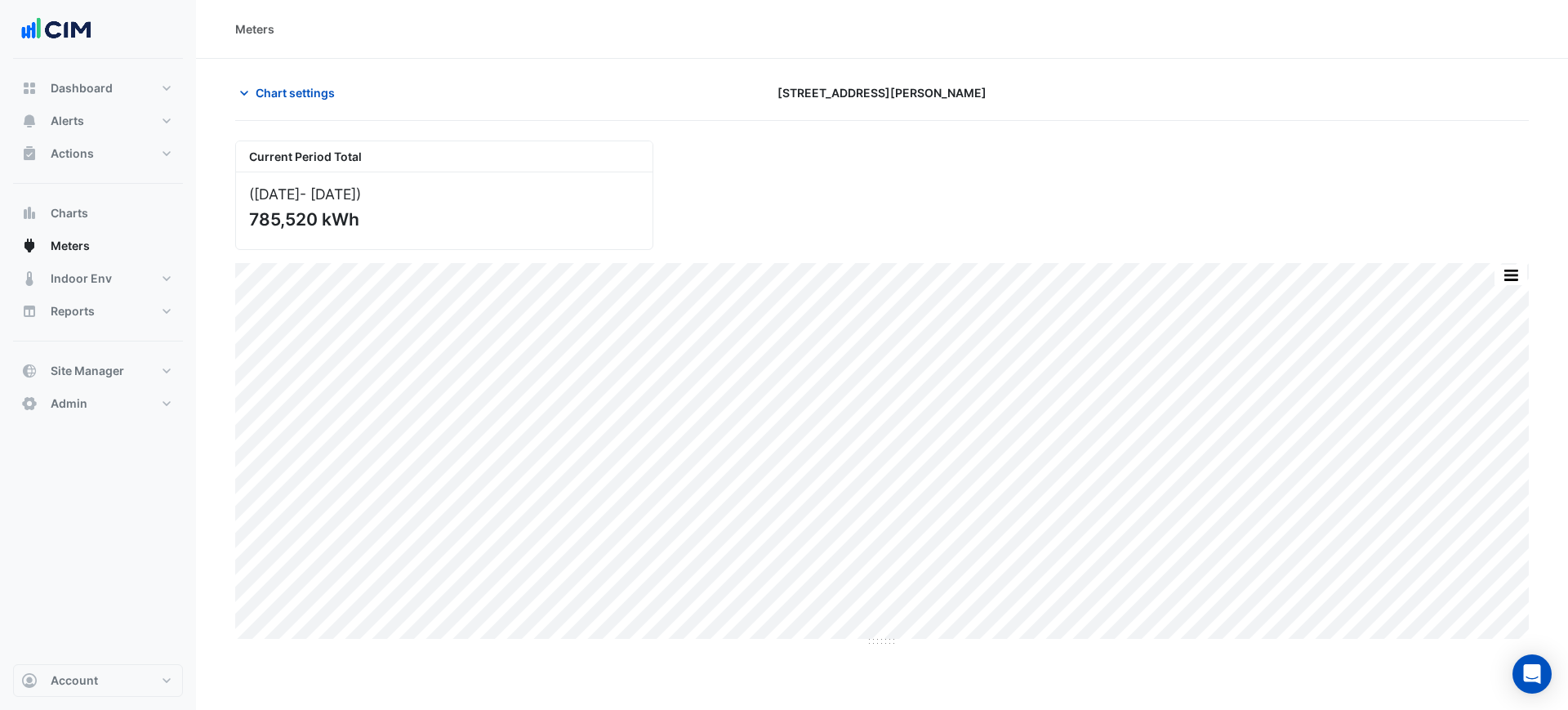
click at [304, 110] on div "Chart settings 25 Cowlishaw Street" at bounding box center [881, 99] width 1294 height 42
click at [302, 79] on button "Chart settings" at bounding box center [290, 92] width 110 height 29
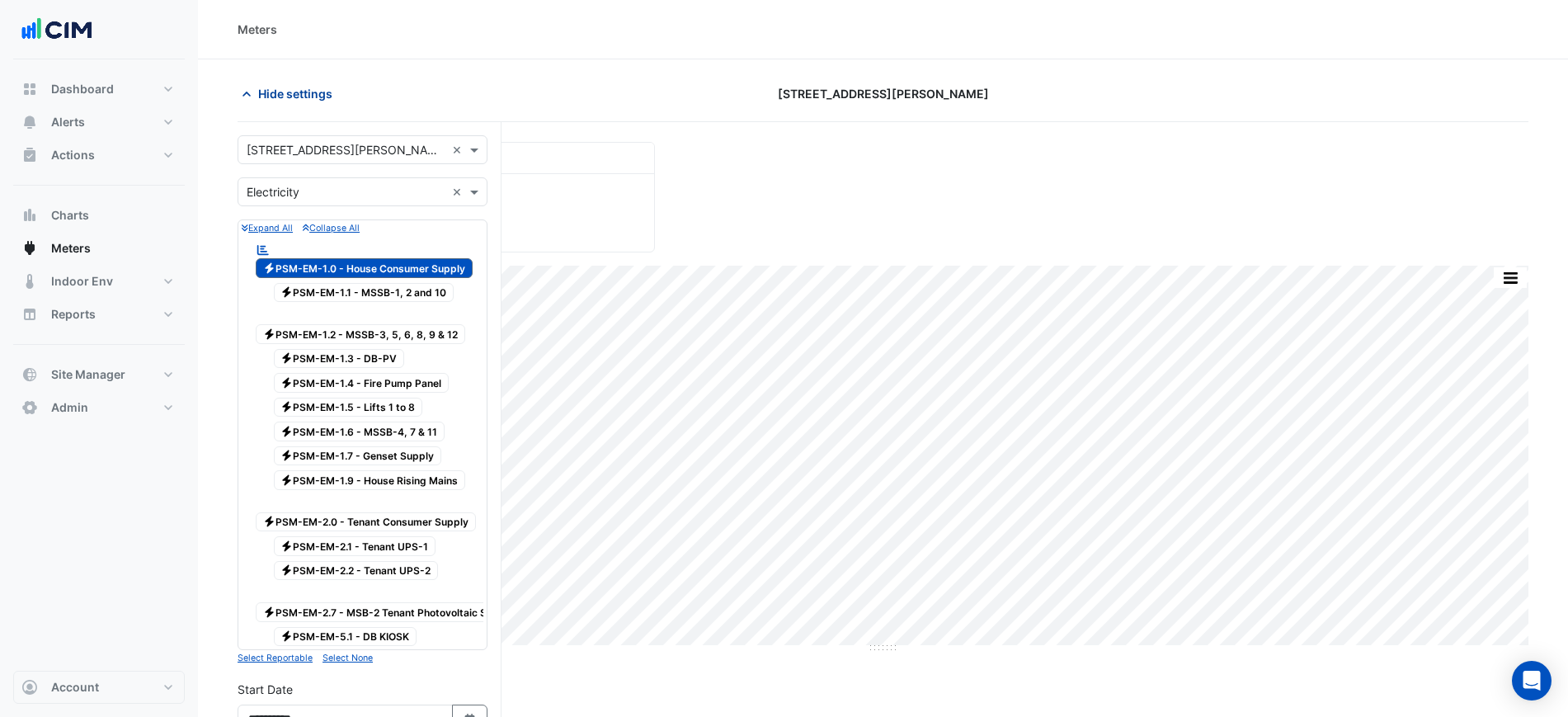
click at [302, 104] on button "Hide settings" at bounding box center [290, 93] width 106 height 29
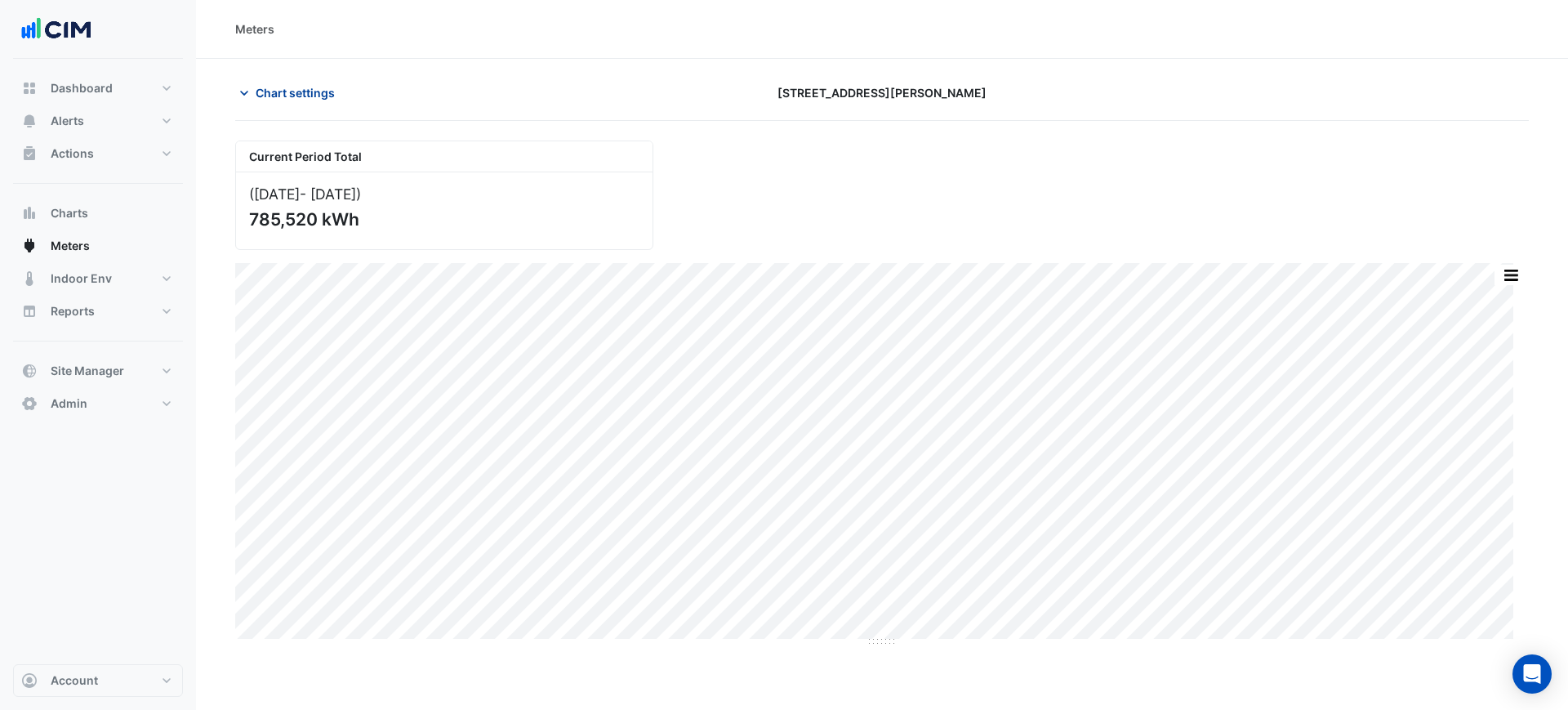
click at [299, 100] on span "Chart settings" at bounding box center [295, 92] width 79 height 17
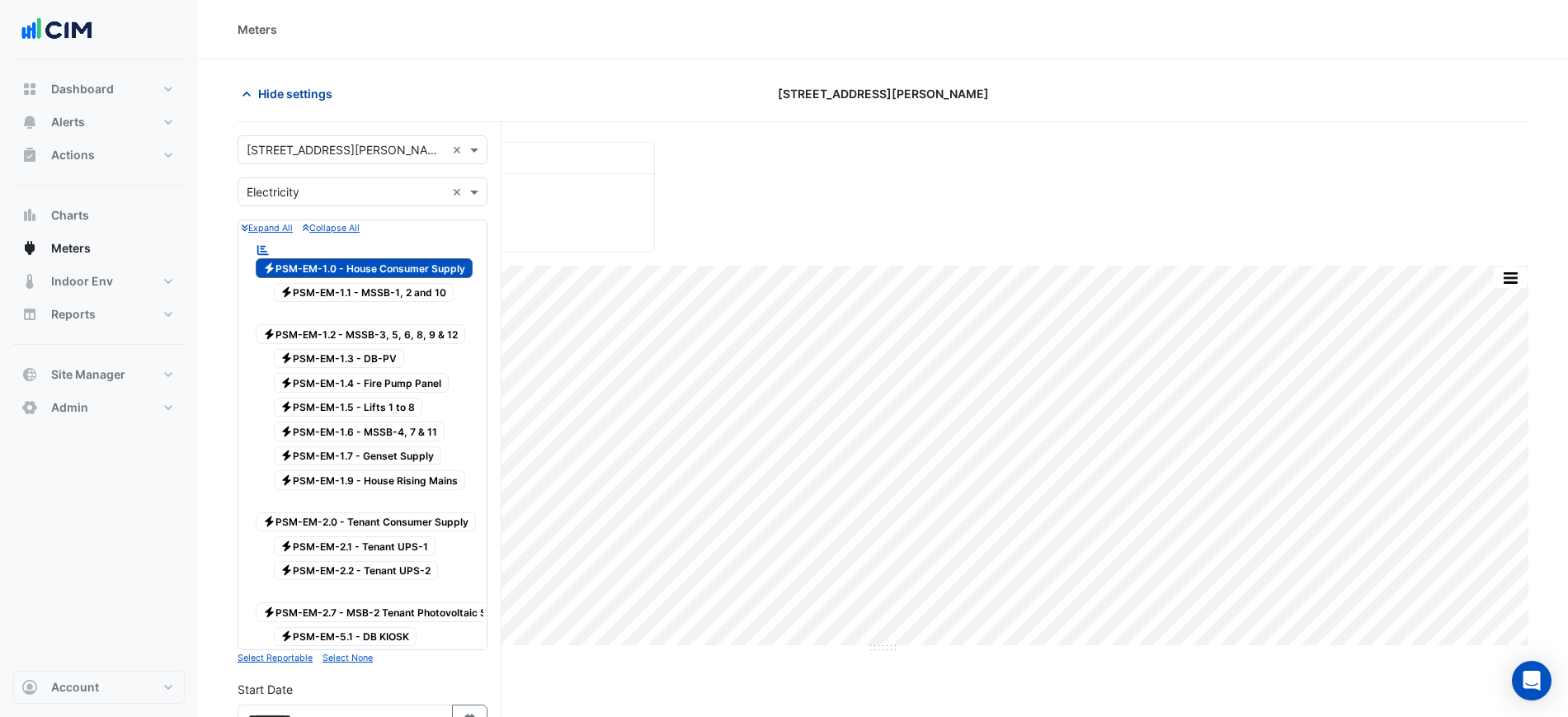
click at [302, 100] on span "Hide settings" at bounding box center [295, 93] width 74 height 17
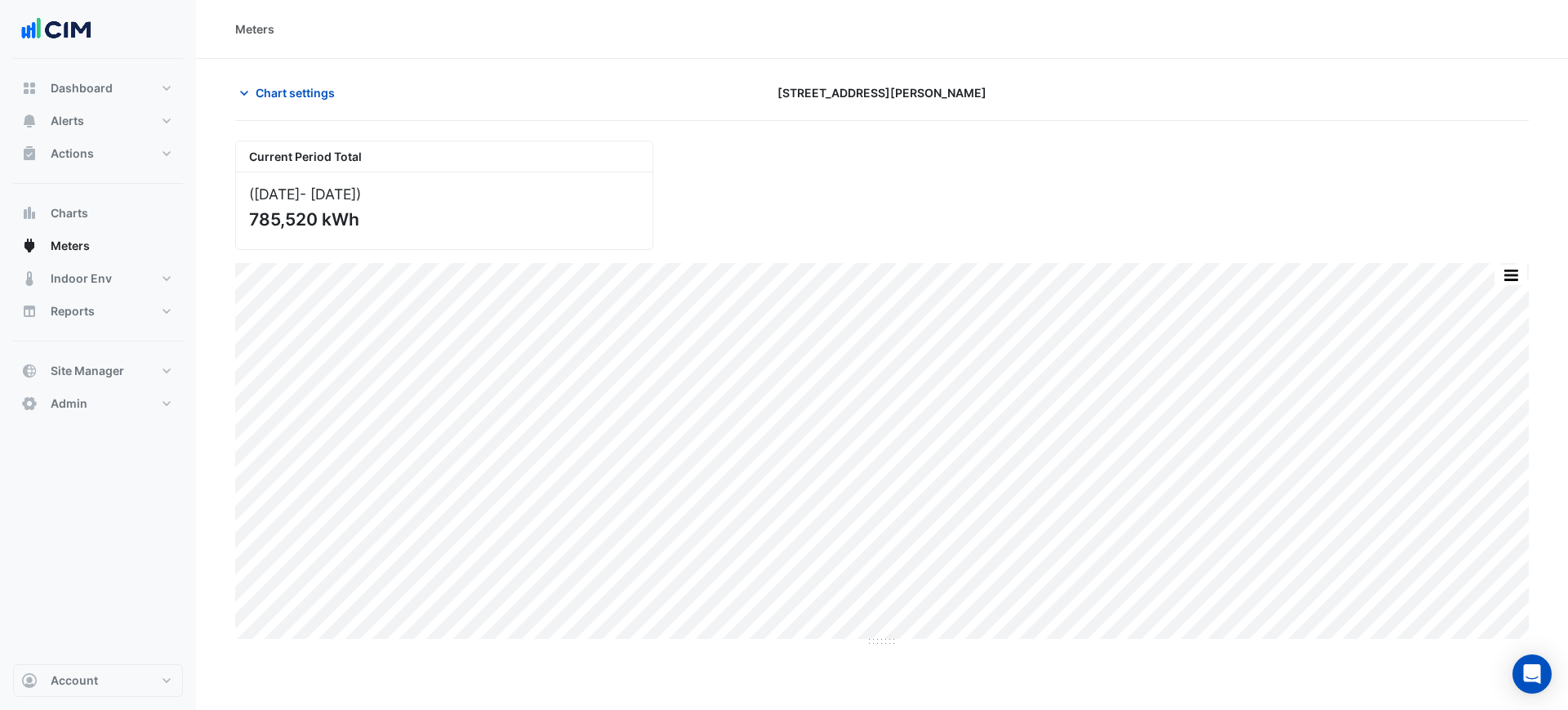
click at [321, 114] on div "Chart settings 25 Cowlishaw Street" at bounding box center [881, 99] width 1294 height 42
click at [317, 99] on span "Chart settings" at bounding box center [295, 92] width 79 height 17
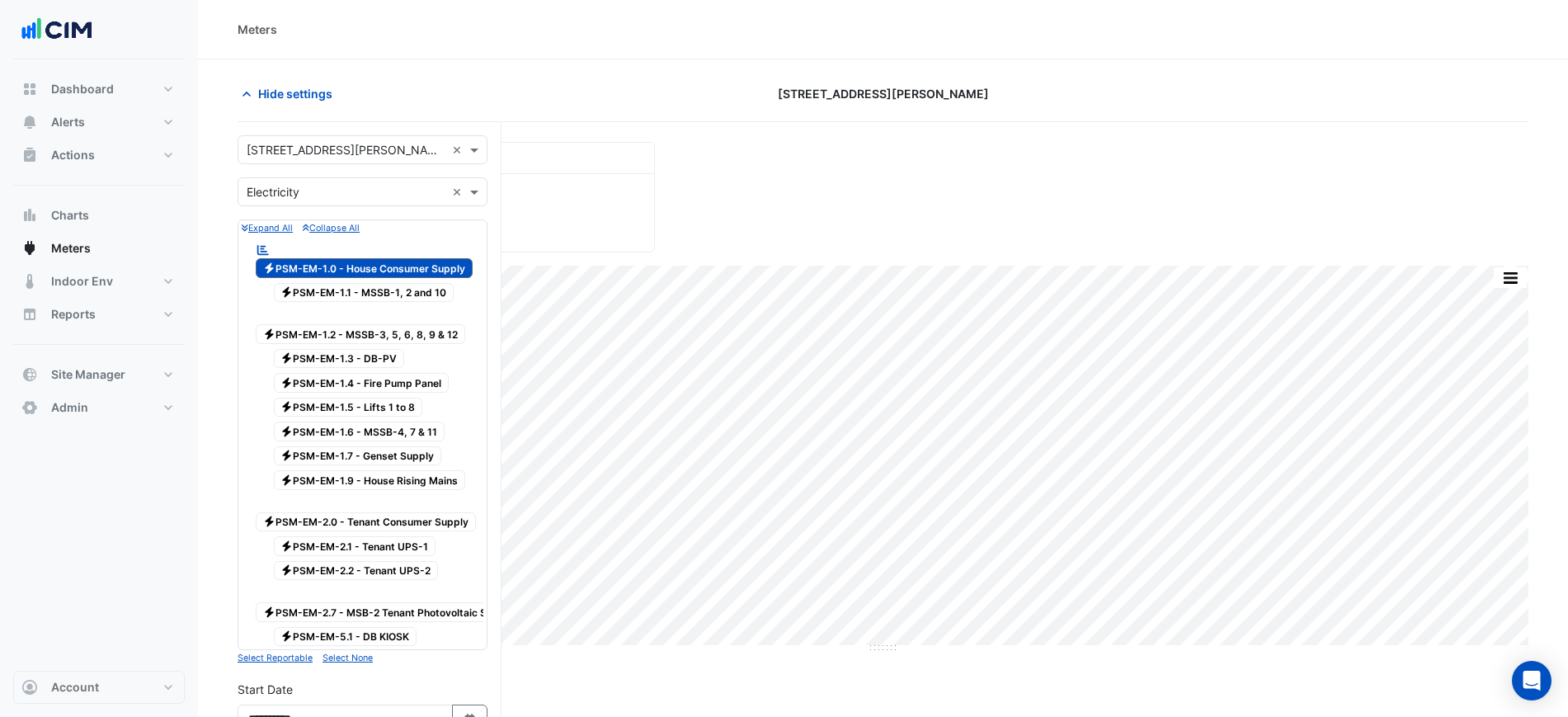
scroll to position [450, 0]
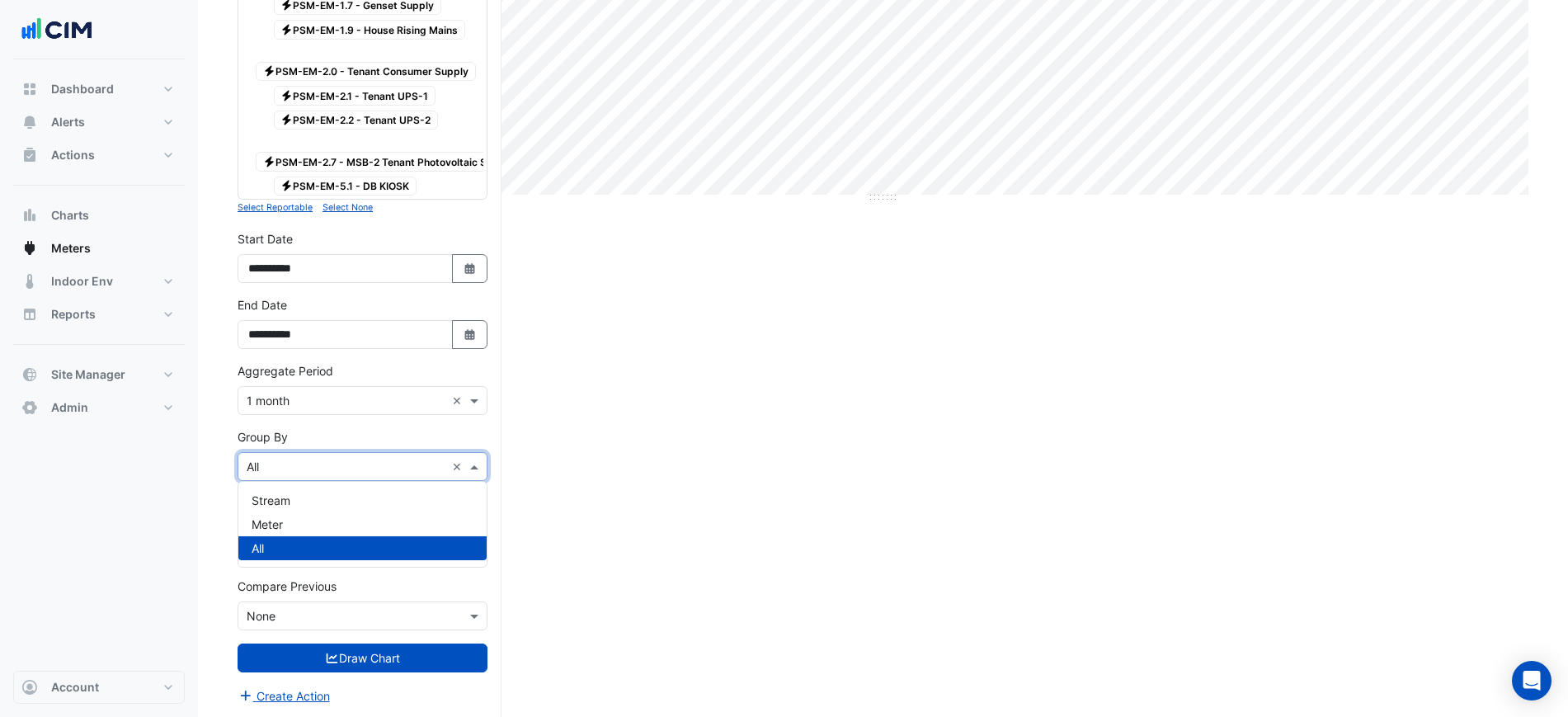
click at [326, 459] on input "text" at bounding box center [346, 467] width 199 height 17
click at [303, 515] on div "Meter" at bounding box center [362, 524] width 248 height 24
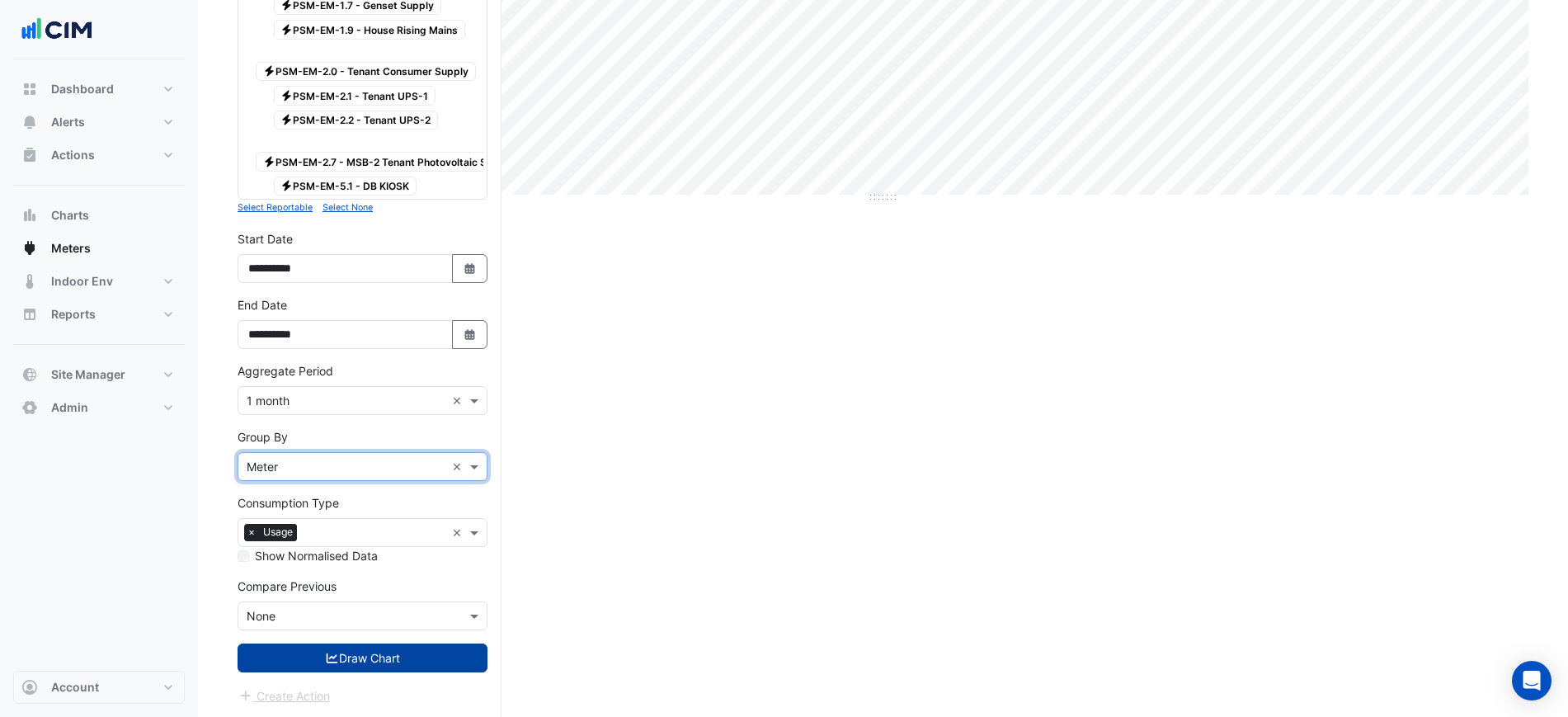
click at [344, 655] on button "Draw Chart" at bounding box center [362, 658] width 250 height 29
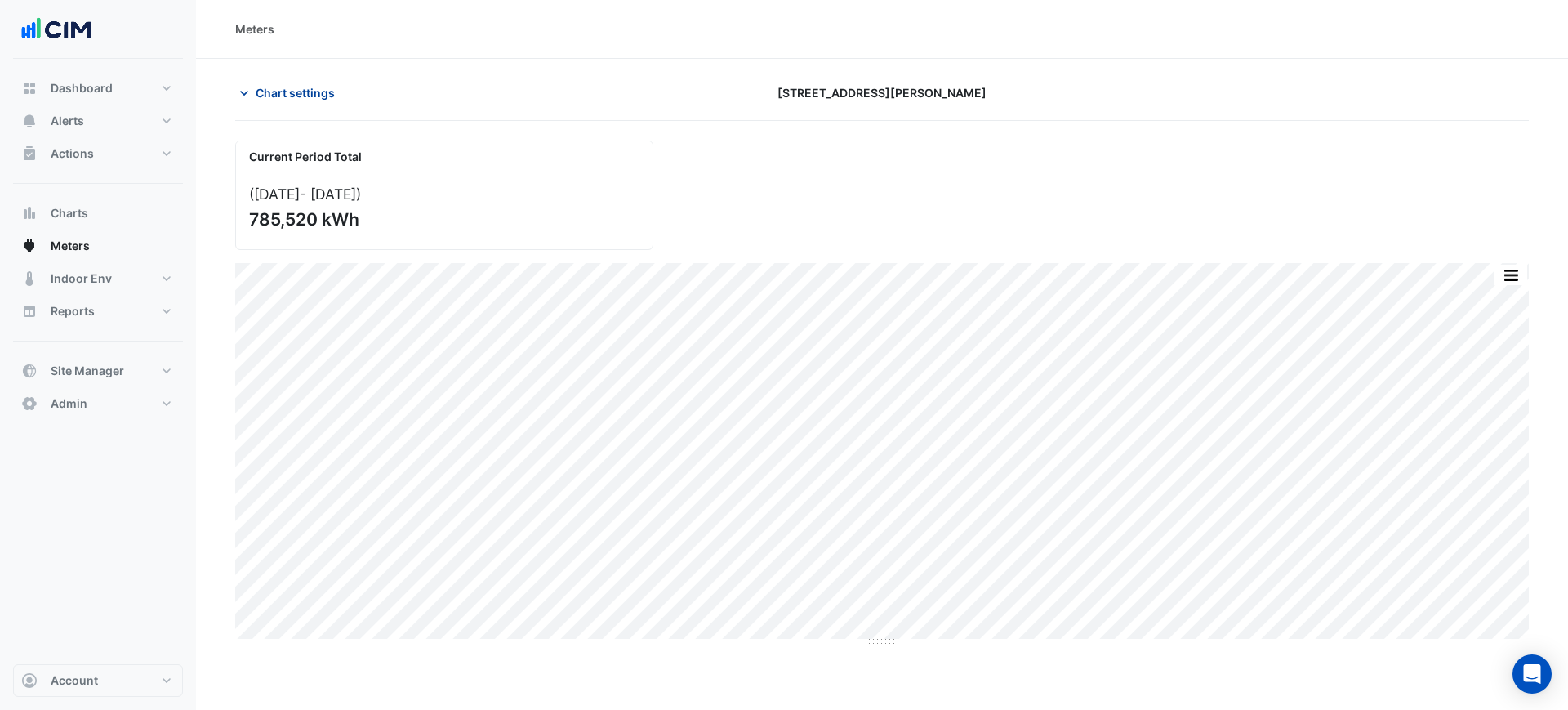
click at [271, 104] on button "Chart settings" at bounding box center [290, 92] width 110 height 29
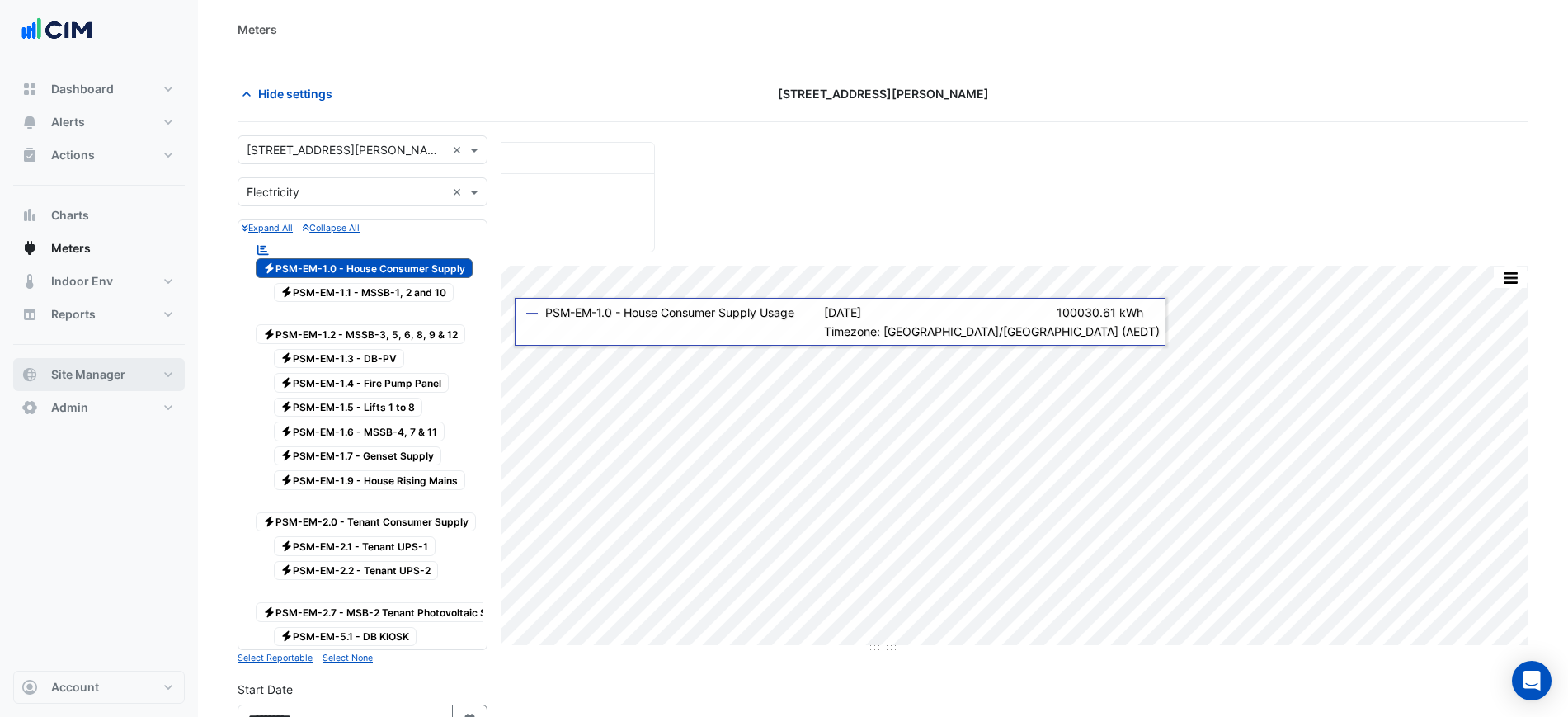
click at [127, 376] on button "Site Manager" at bounding box center [100, 374] width 172 height 33
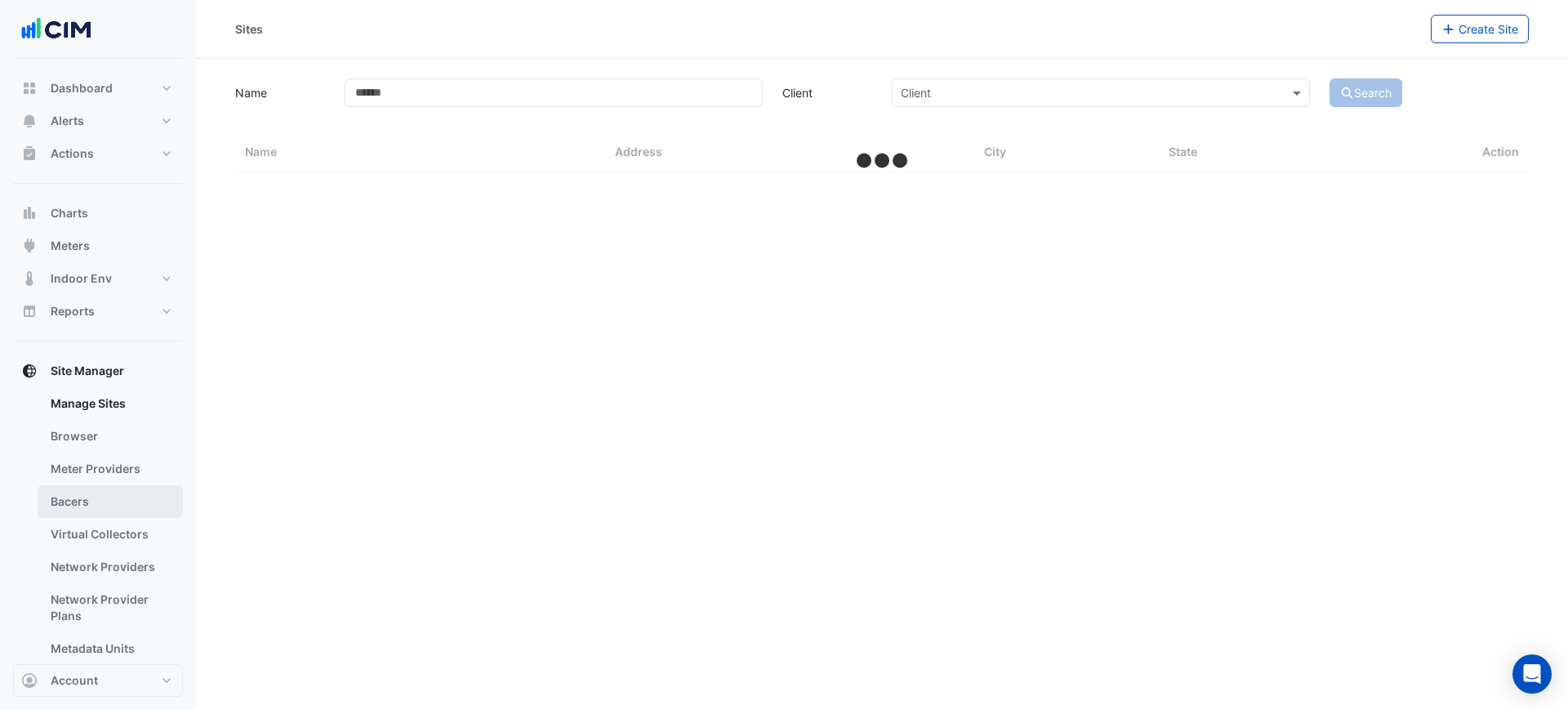
click at [110, 501] on link "Bacers" at bounding box center [110, 501] width 145 height 32
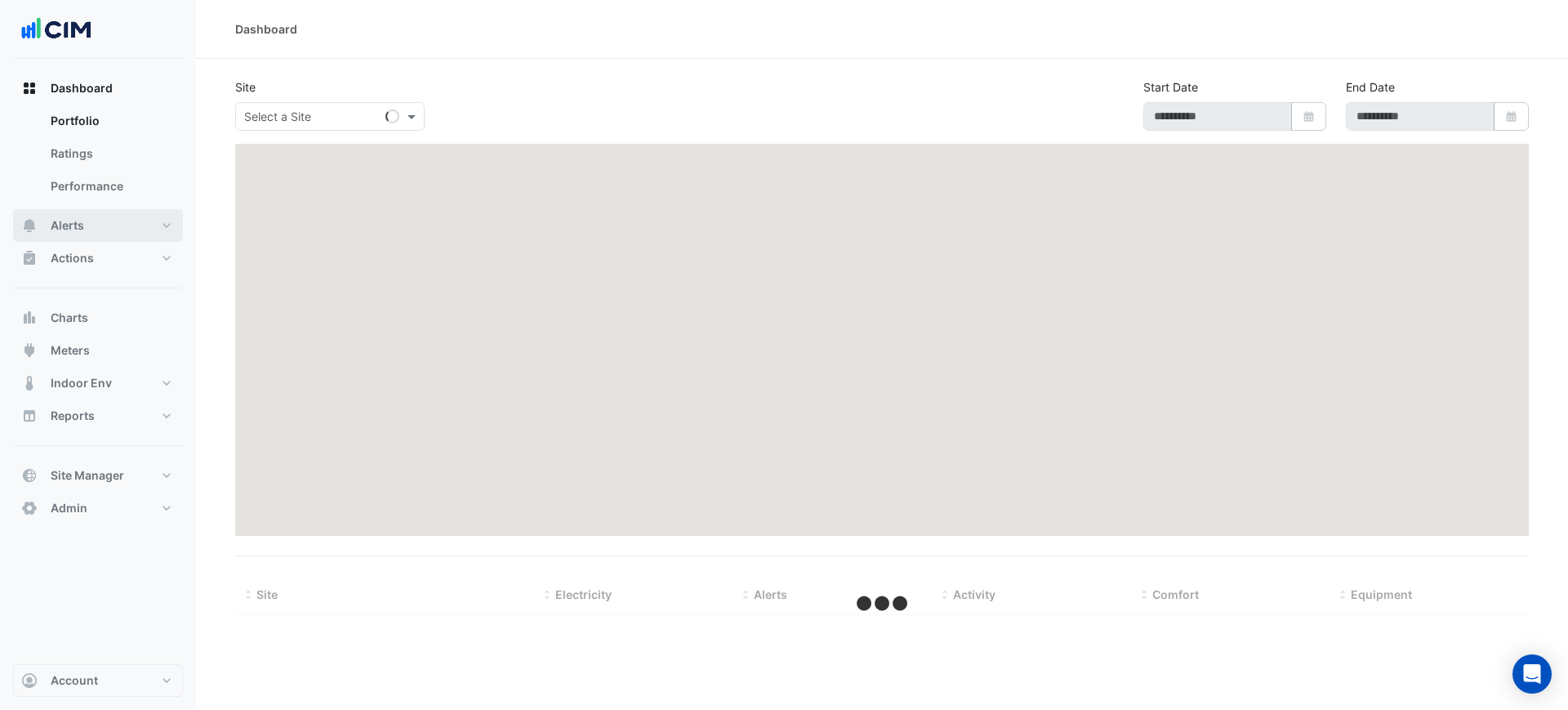
click at [134, 229] on button "Alerts" at bounding box center [99, 225] width 170 height 32
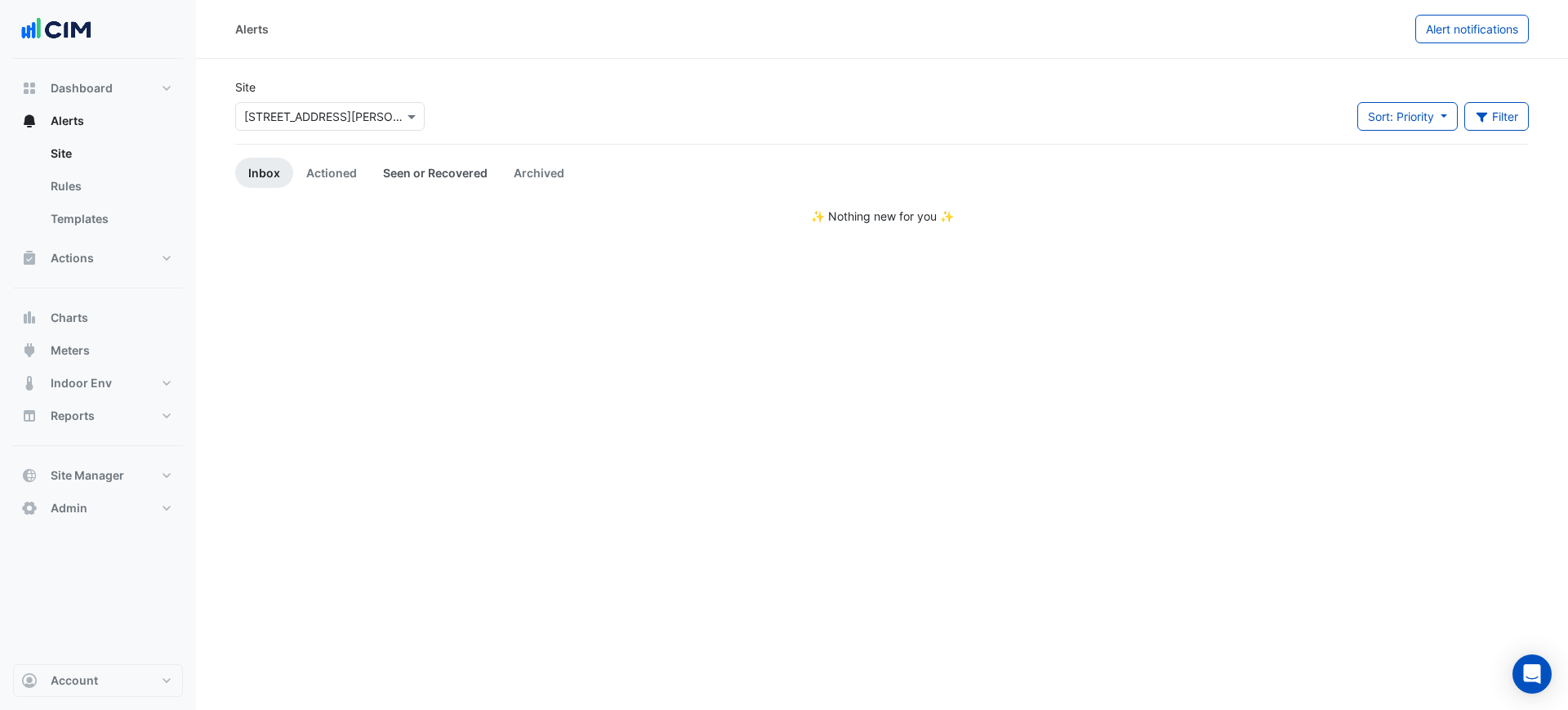
drag, startPoint x: 342, startPoint y: 170, endPoint x: 394, endPoint y: 172, distance: 52.0
click at [342, 170] on link "Actioned" at bounding box center [332, 173] width 77 height 30
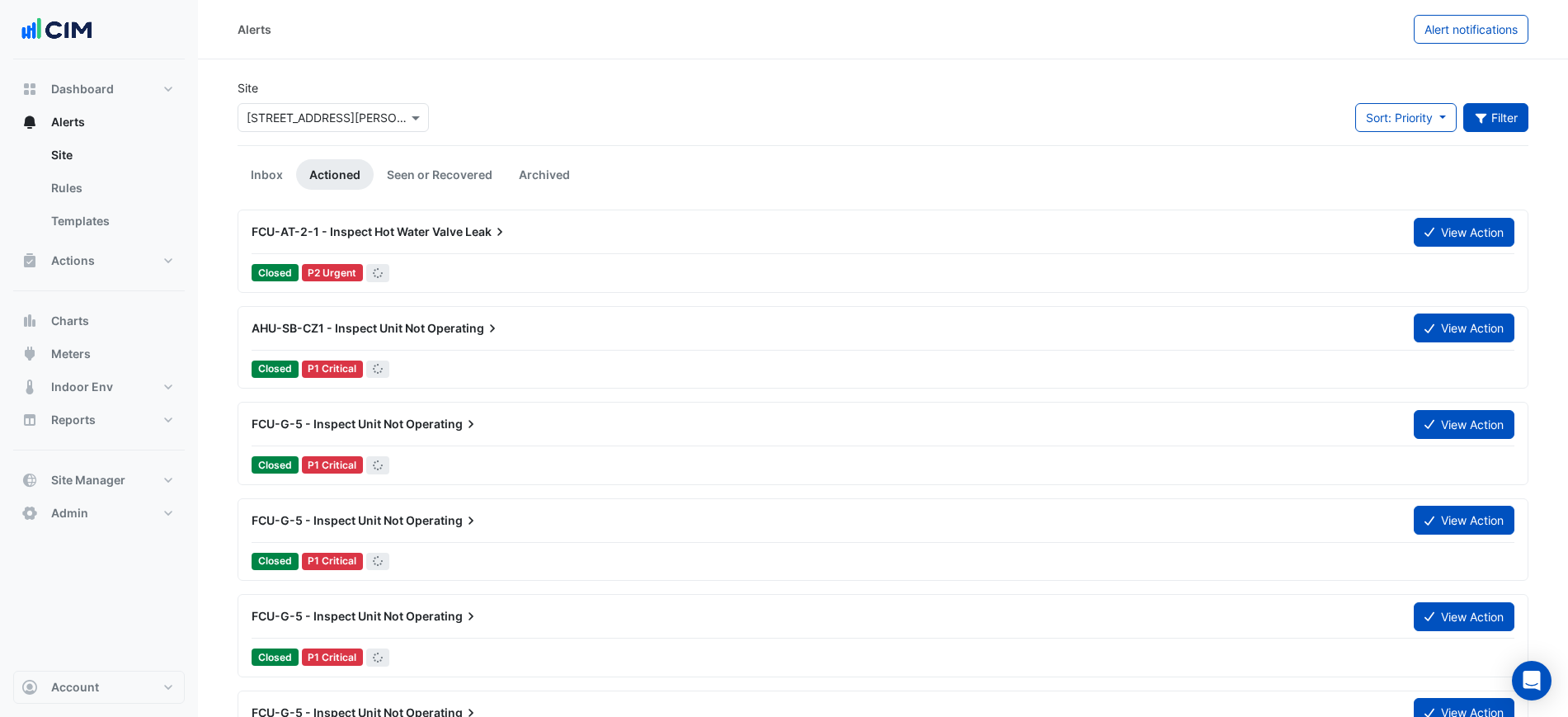
click at [1512, 116] on button "Filter" at bounding box center [1496, 118] width 66 height 29
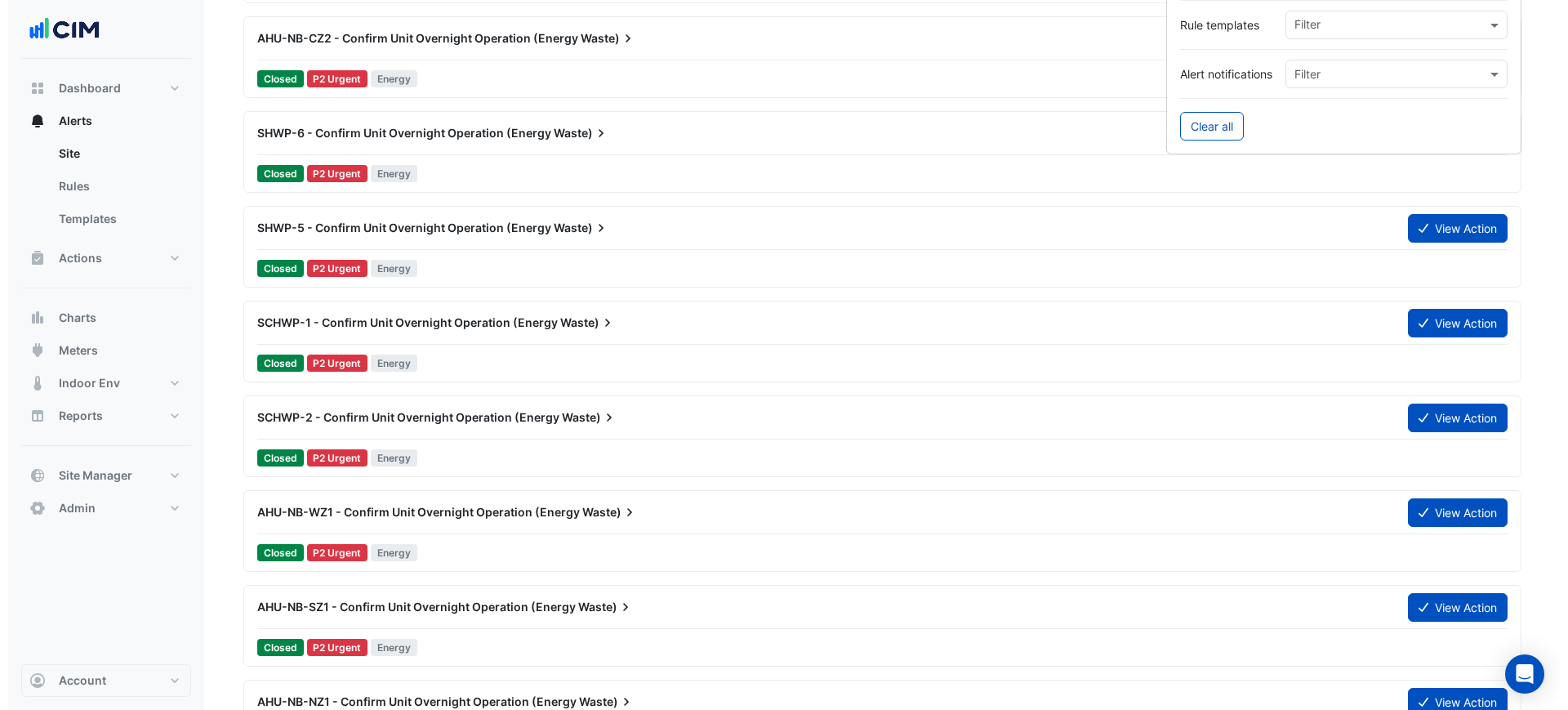
scroll to position [409, 0]
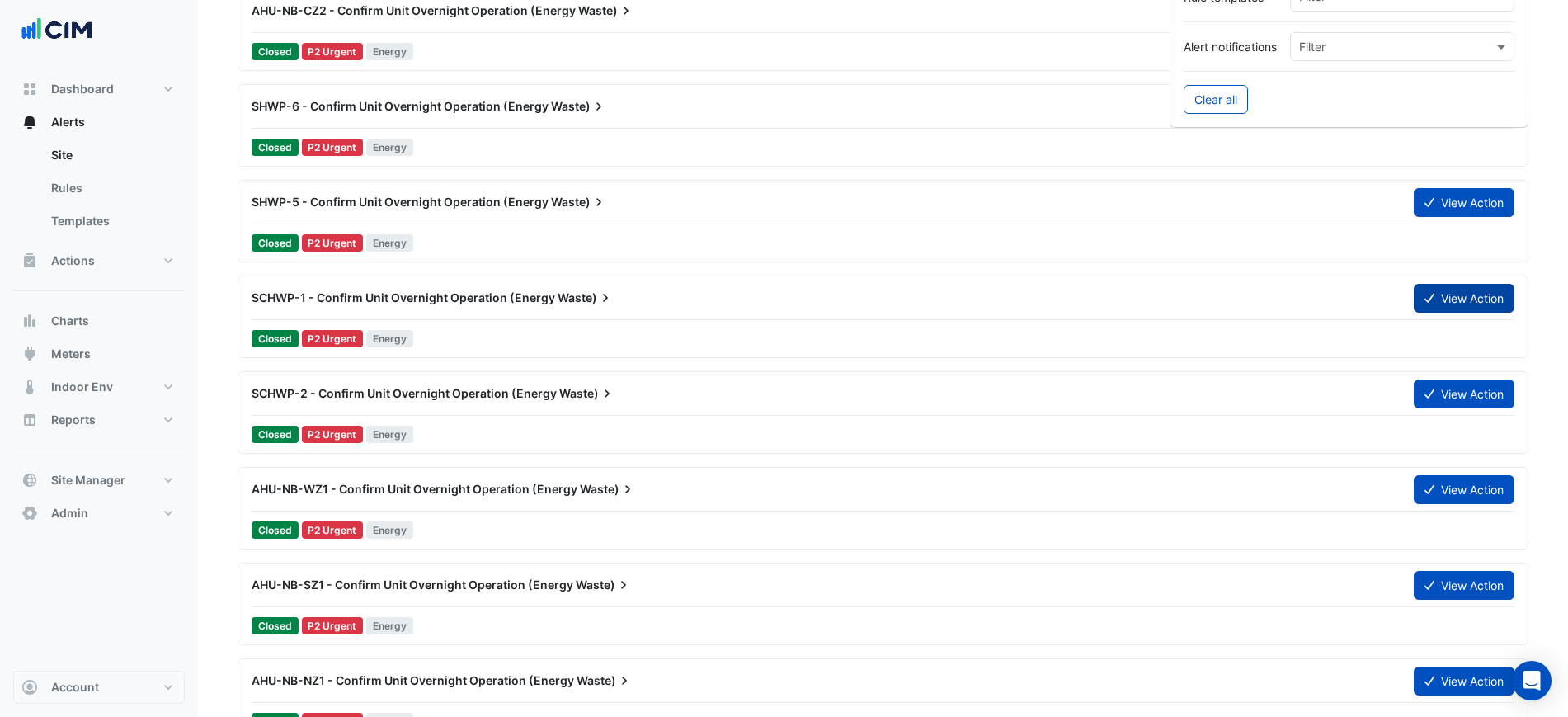
type input "*********"
click at [1492, 294] on button "View Action" at bounding box center [1464, 298] width 100 height 29
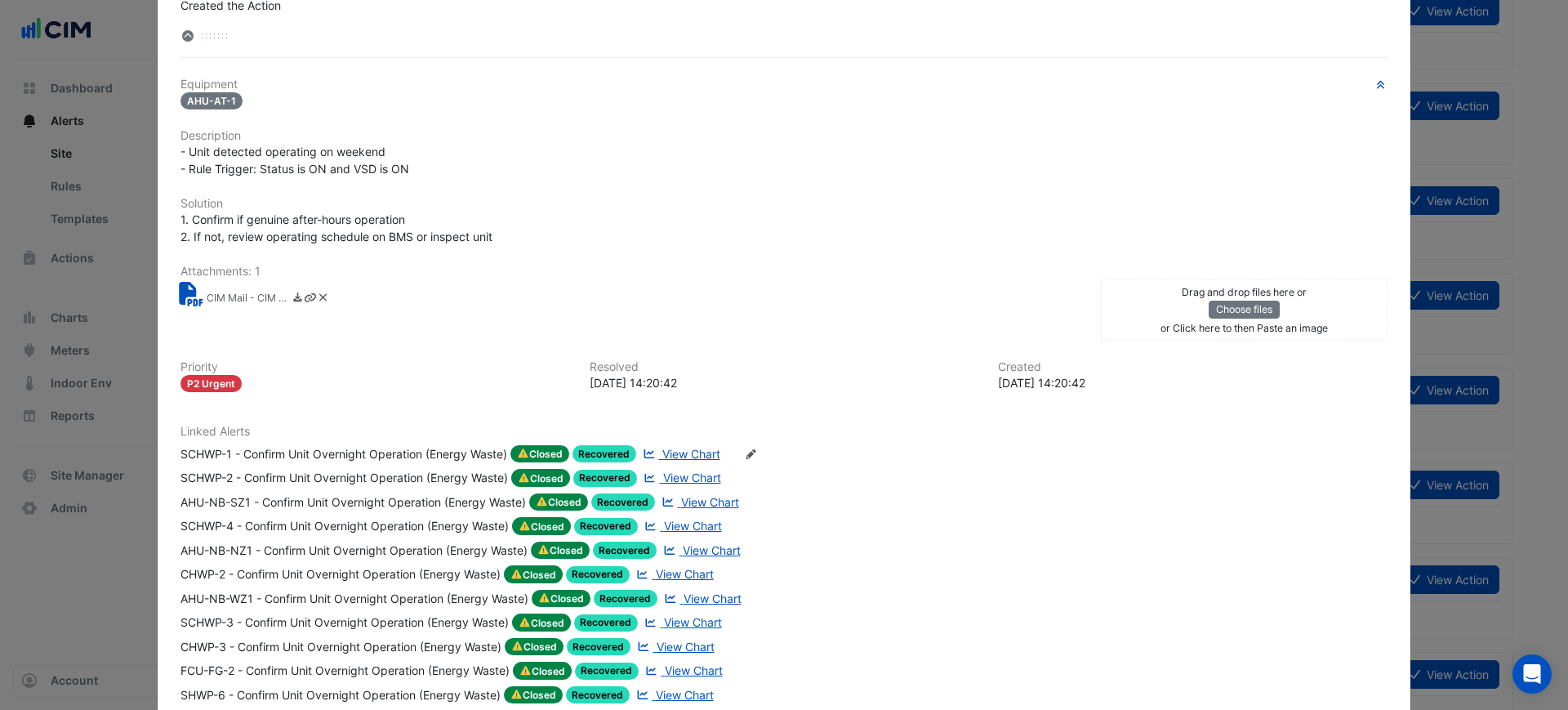
scroll to position [307, 0]
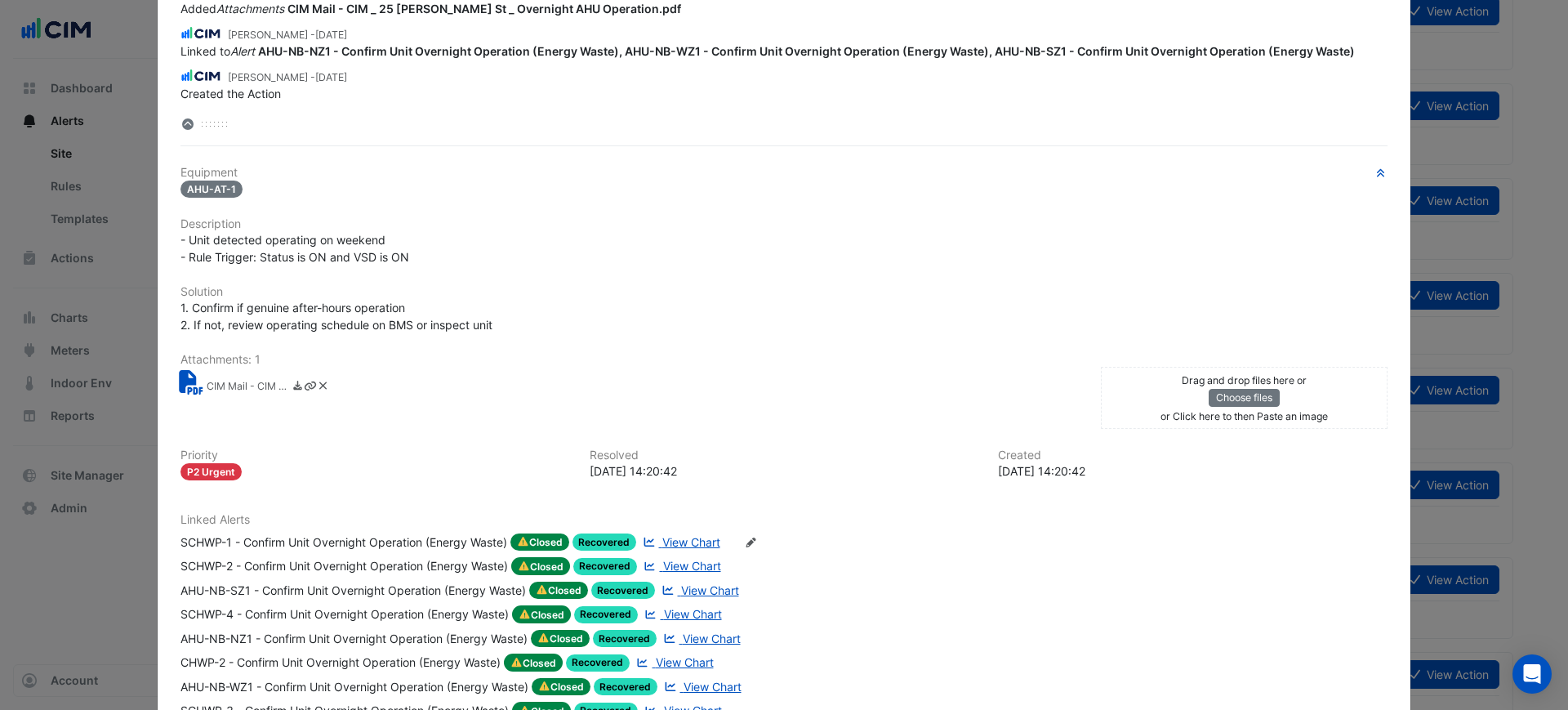
click at [213, 379] on small "CIM Mail - CIM _ 25 [PERSON_NAME] St _ Overnight AHU Operation.pdf" at bounding box center [247, 387] width 82 height 17
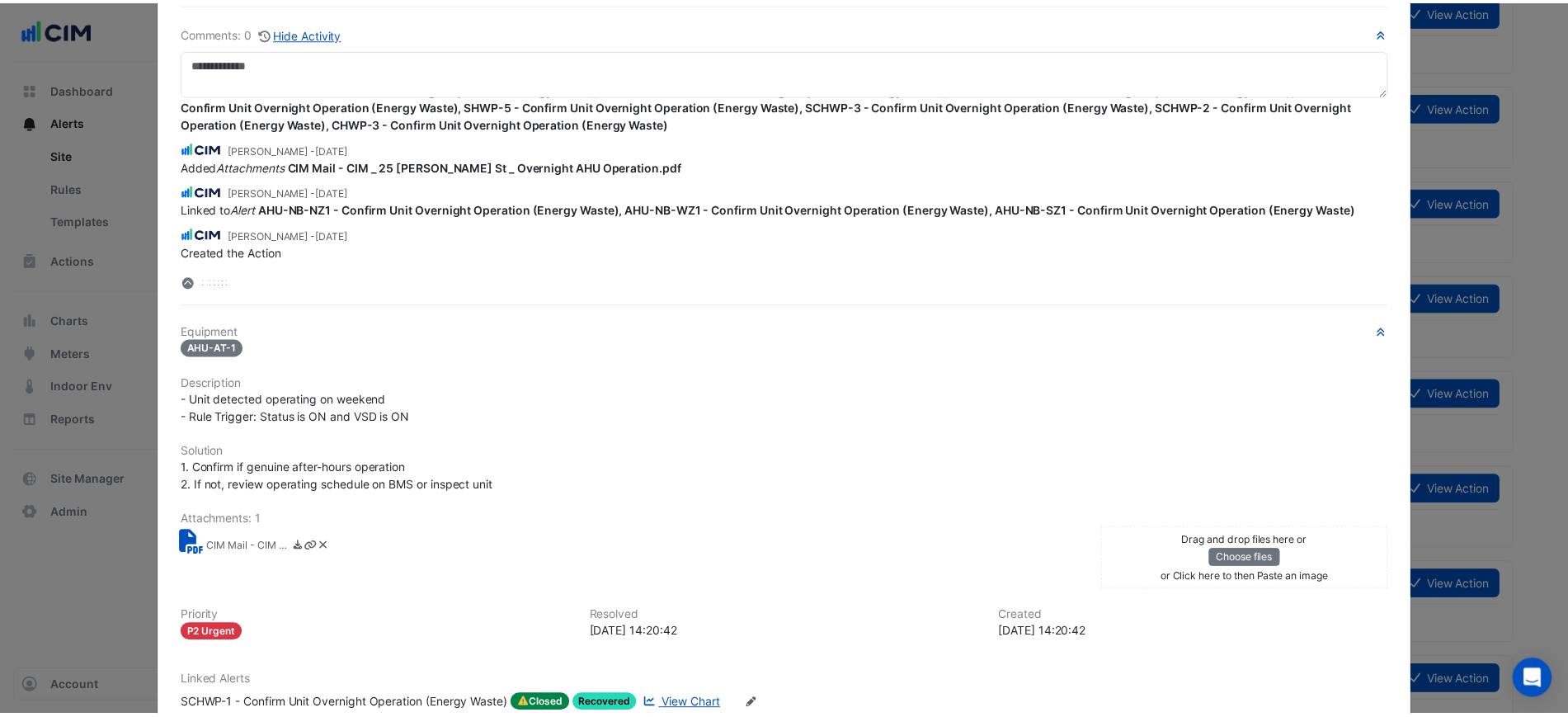
scroll to position [0, 0]
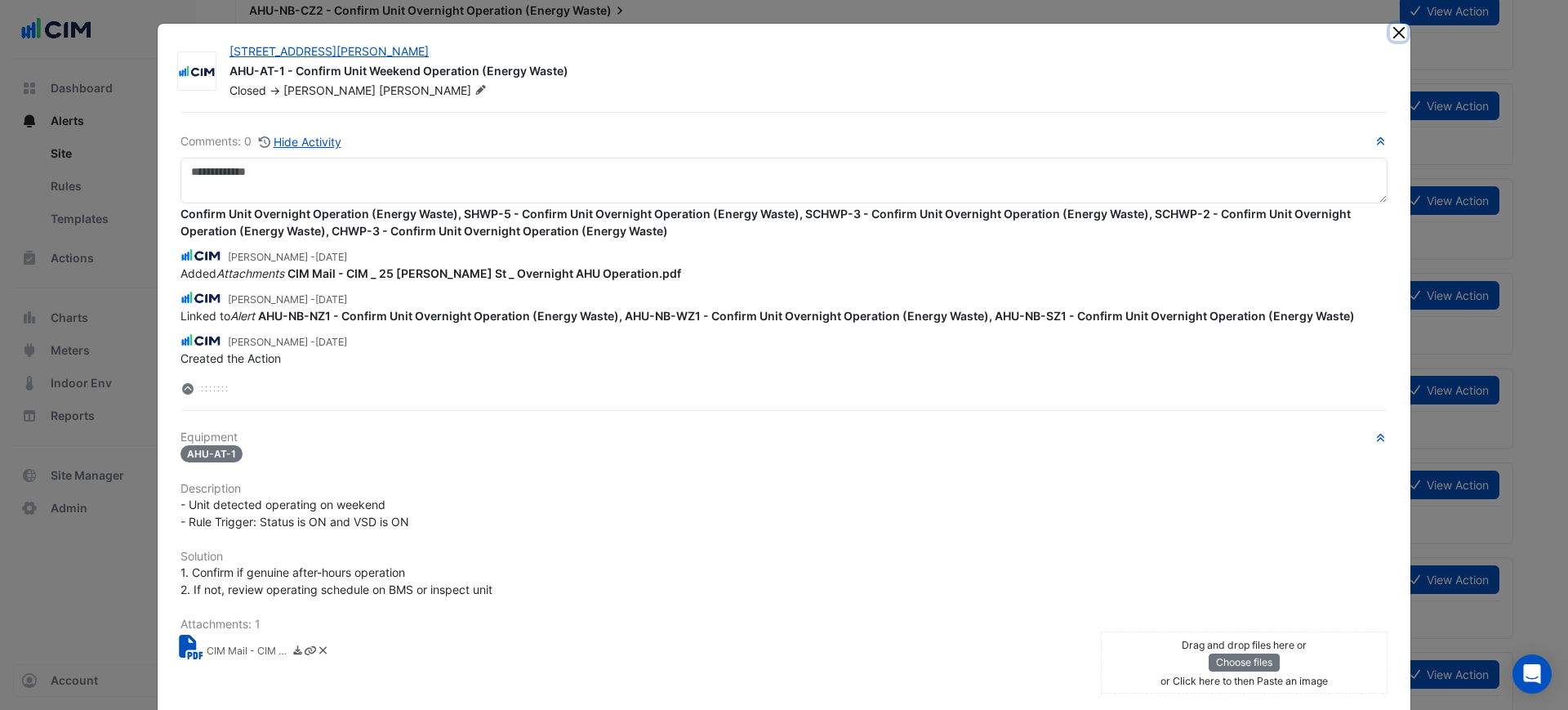
click at [1393, 34] on button "Close" at bounding box center [1399, 31] width 17 height 17
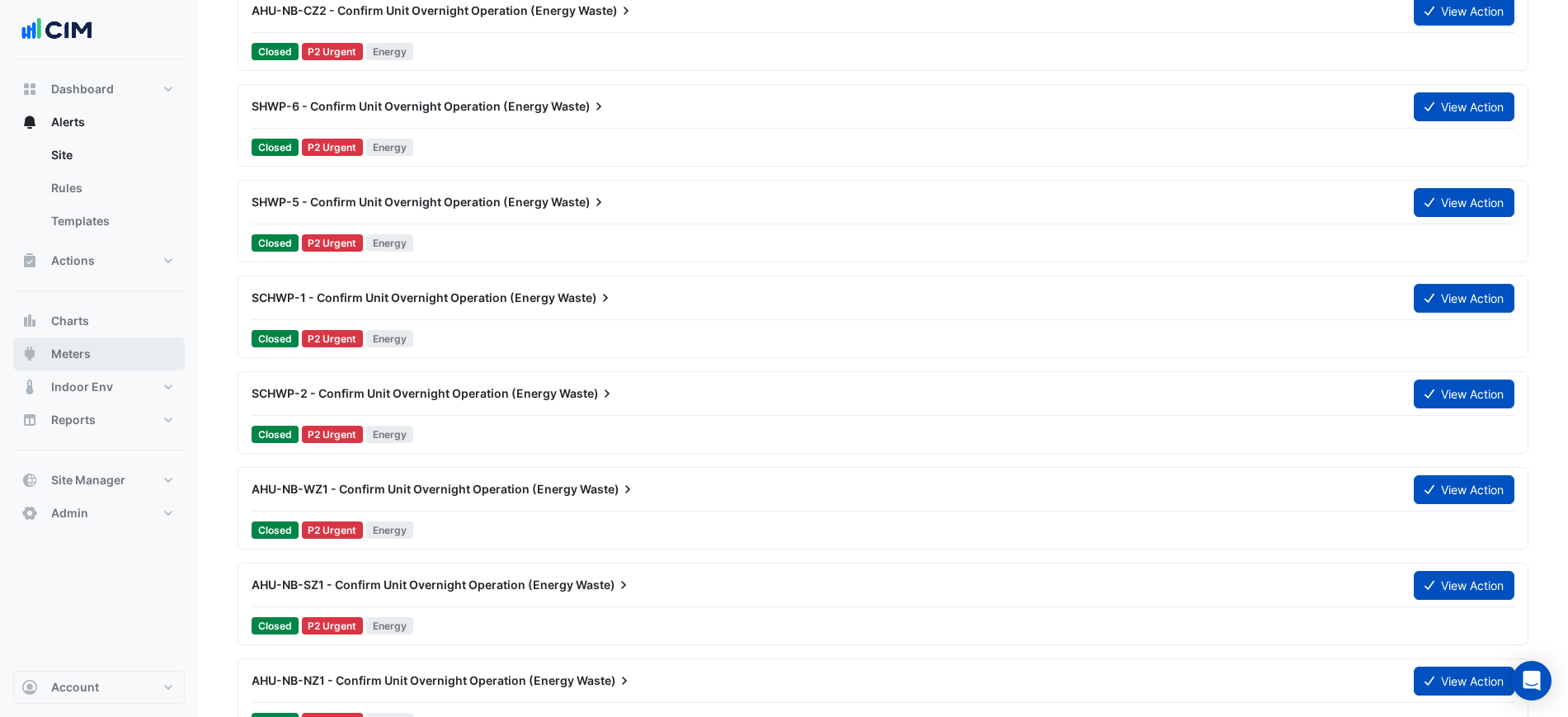
click at [107, 349] on button "Meters" at bounding box center [100, 354] width 172 height 33
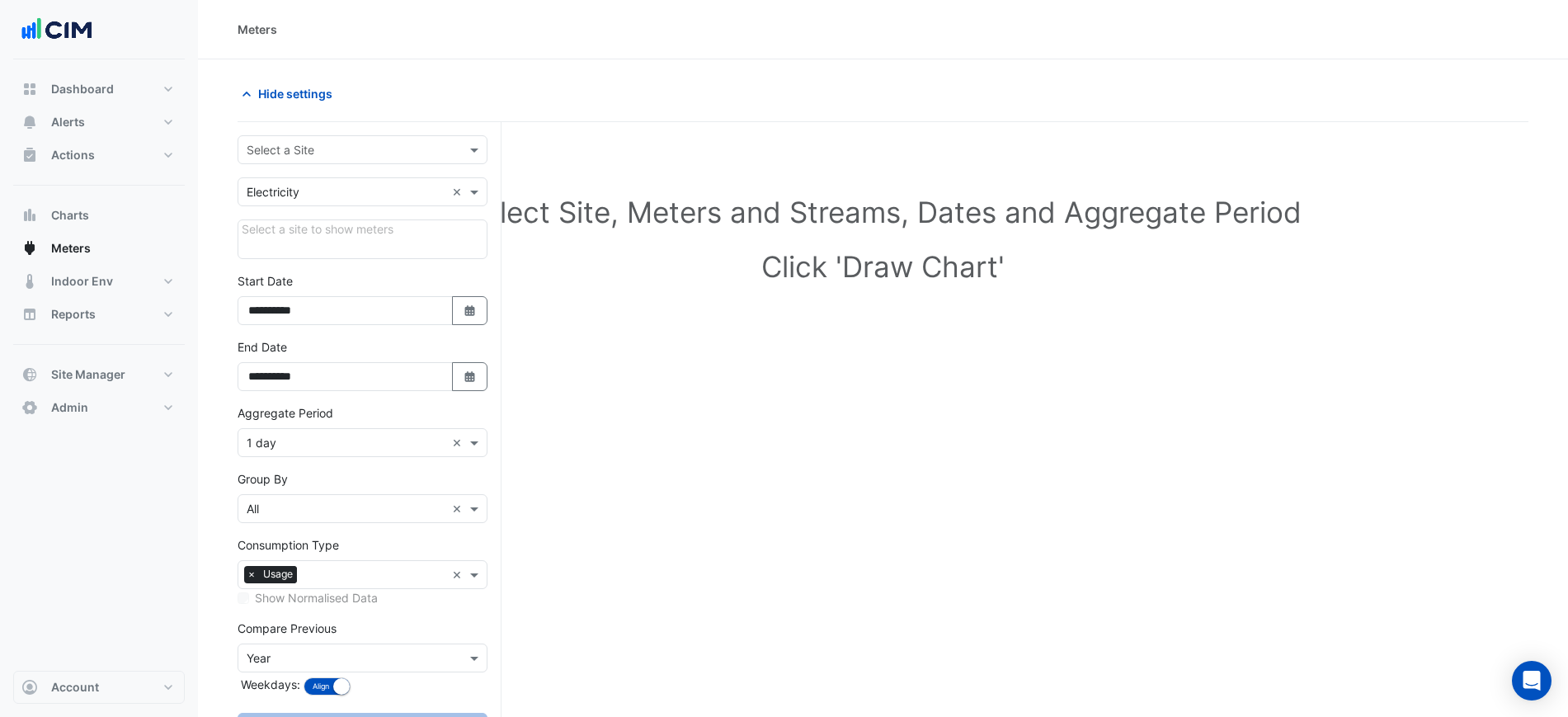
click at [297, 139] on div "Select a Site" at bounding box center [362, 149] width 250 height 29
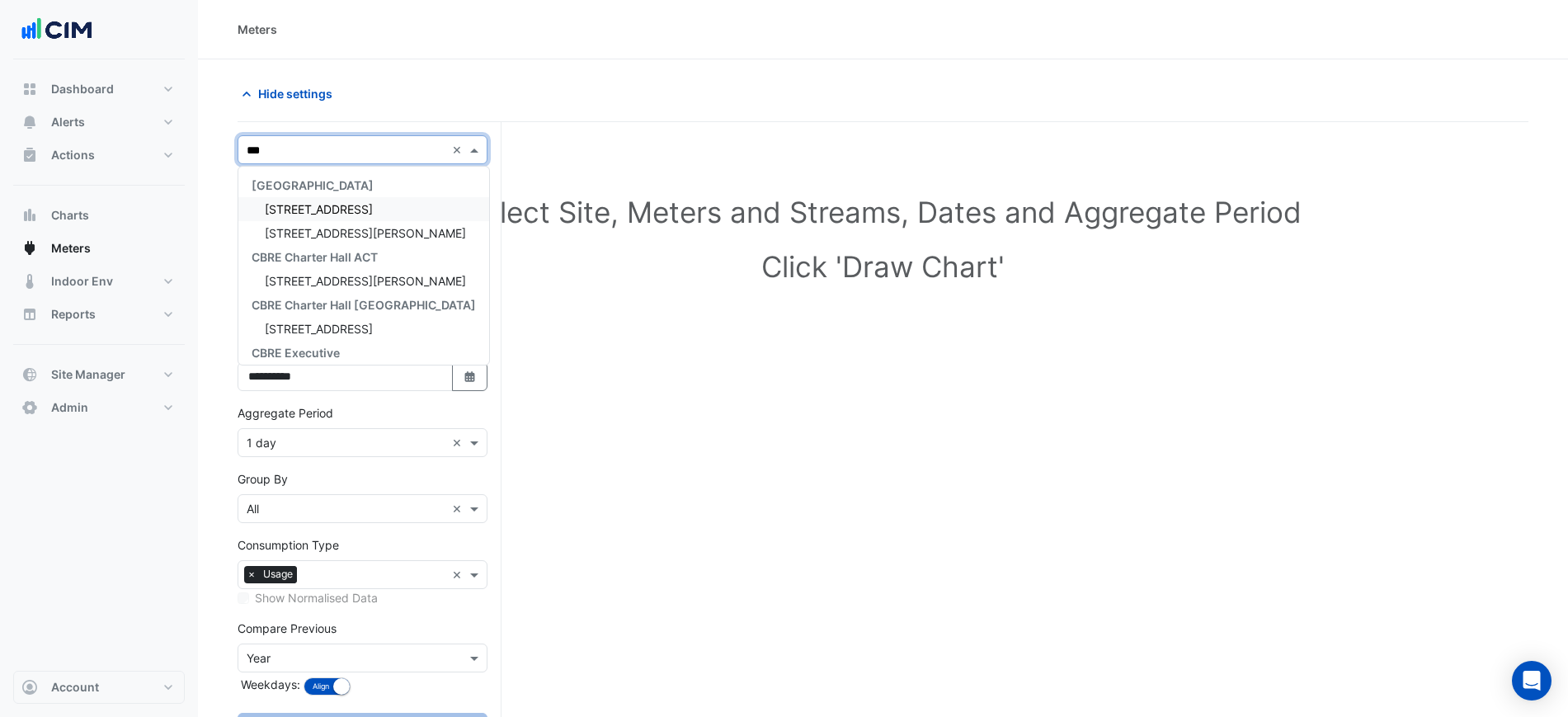
type input "****"
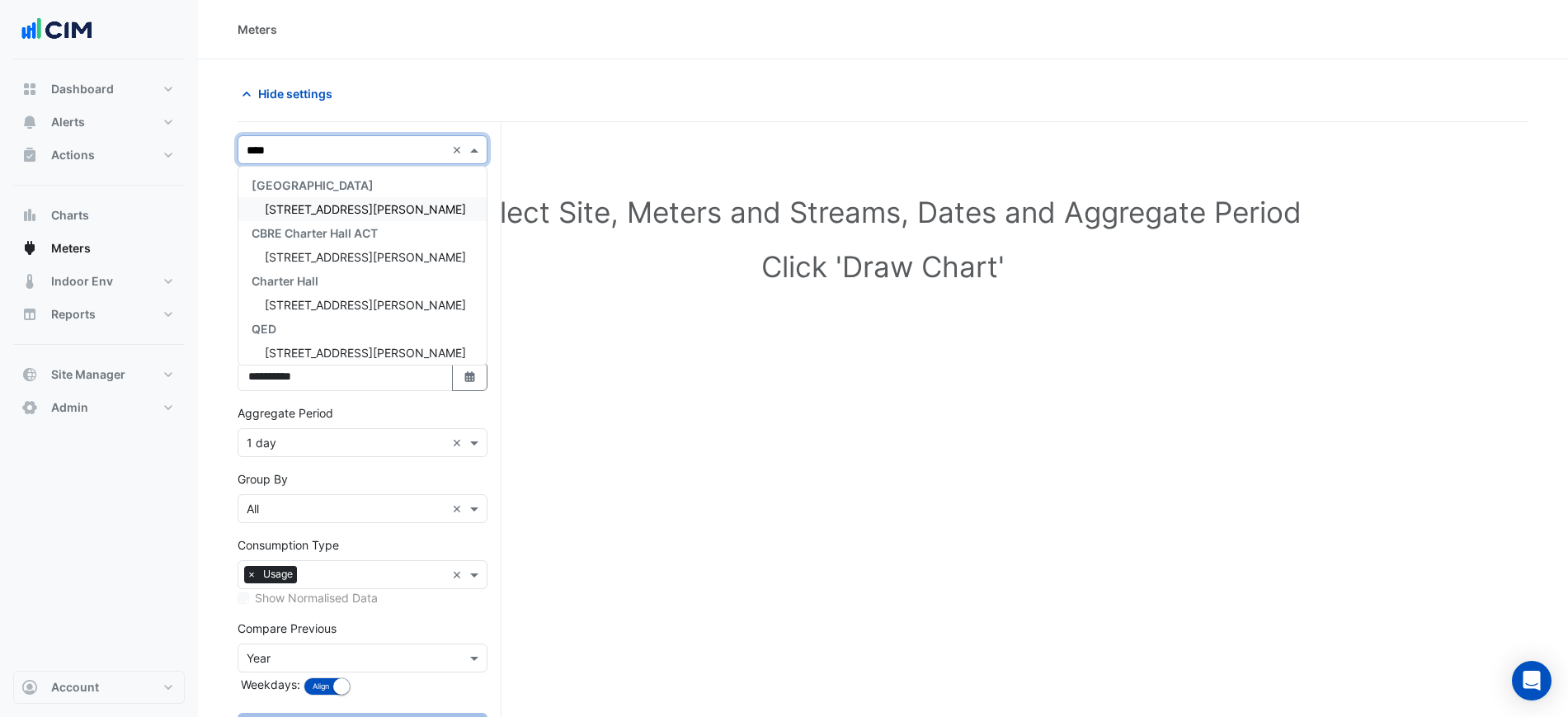
click at [327, 215] on span "[STREET_ADDRESS][PERSON_NAME]" at bounding box center [365, 208] width 201 height 14
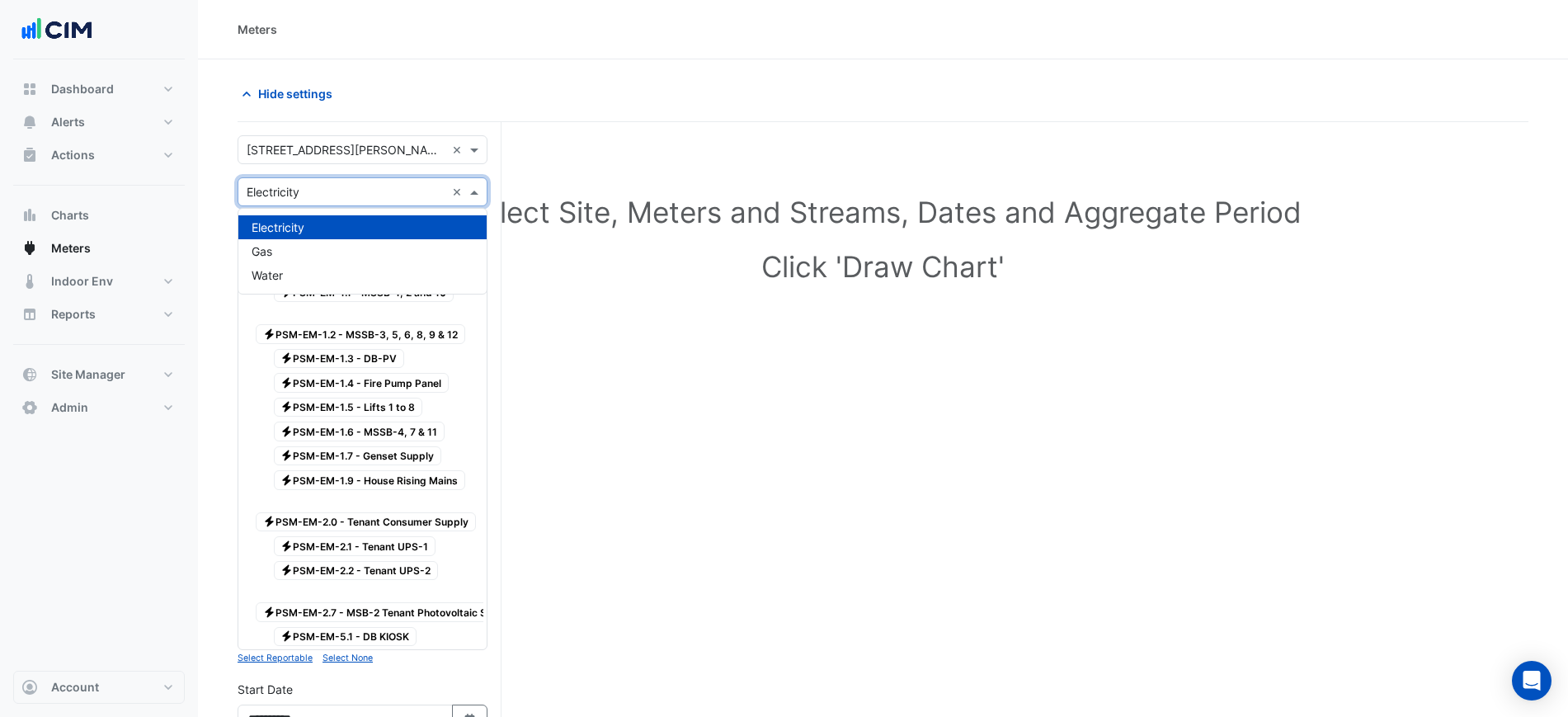
click at [320, 194] on input "text" at bounding box center [346, 192] width 199 height 17
click at [304, 264] on div "Water" at bounding box center [362, 275] width 248 height 24
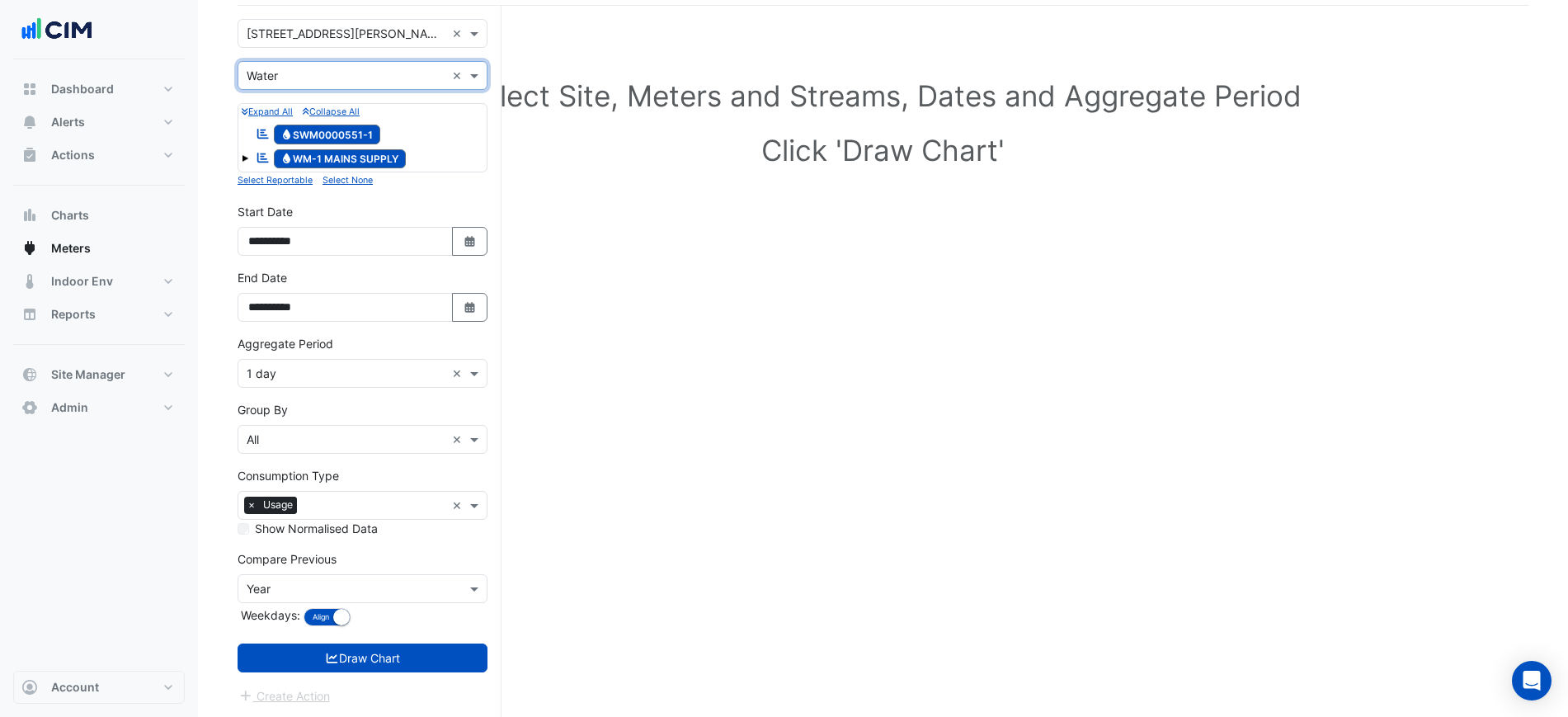
scroll to position [118, 0]
click at [342, 585] on input "text" at bounding box center [346, 588] width 199 height 17
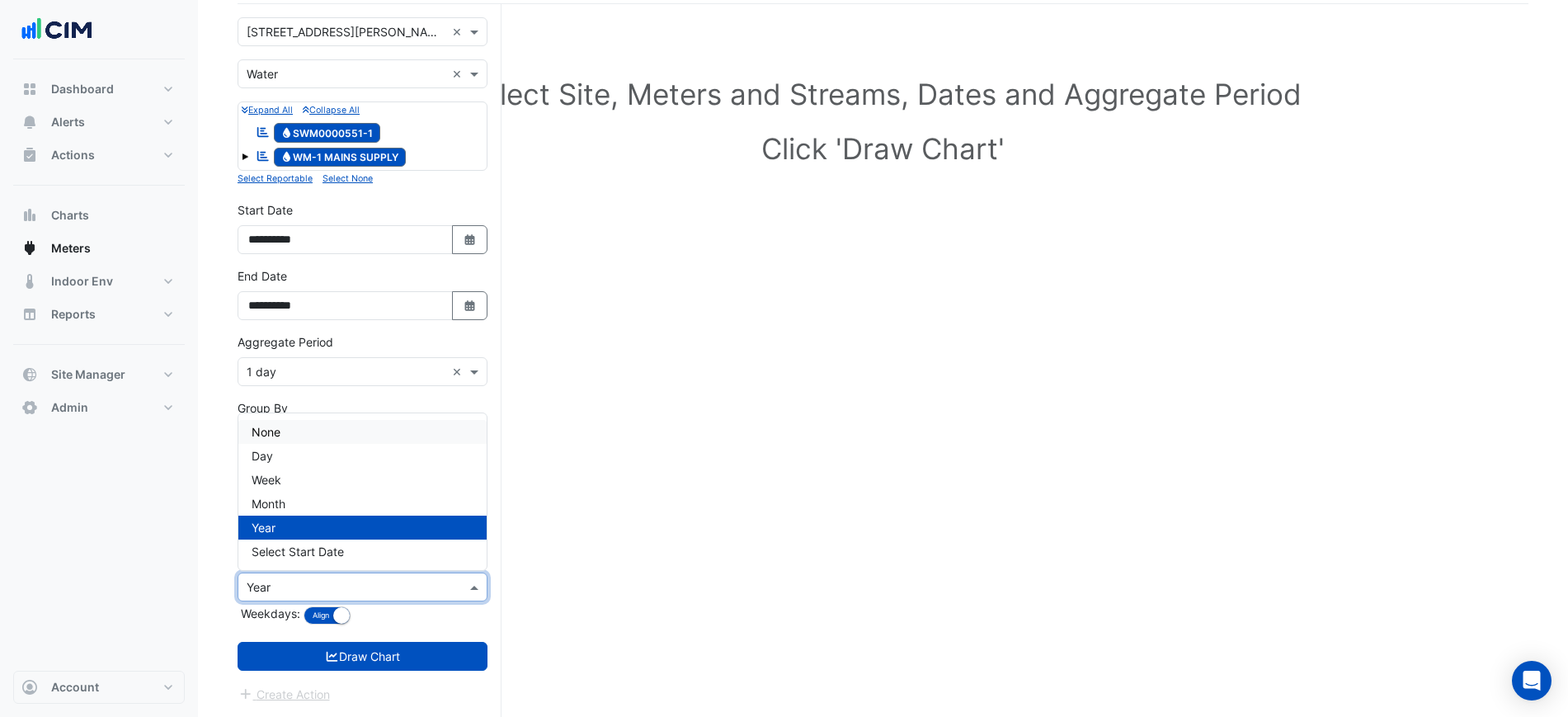
click at [501, 363] on div "**********" at bounding box center [369, 360] width 264 height 712
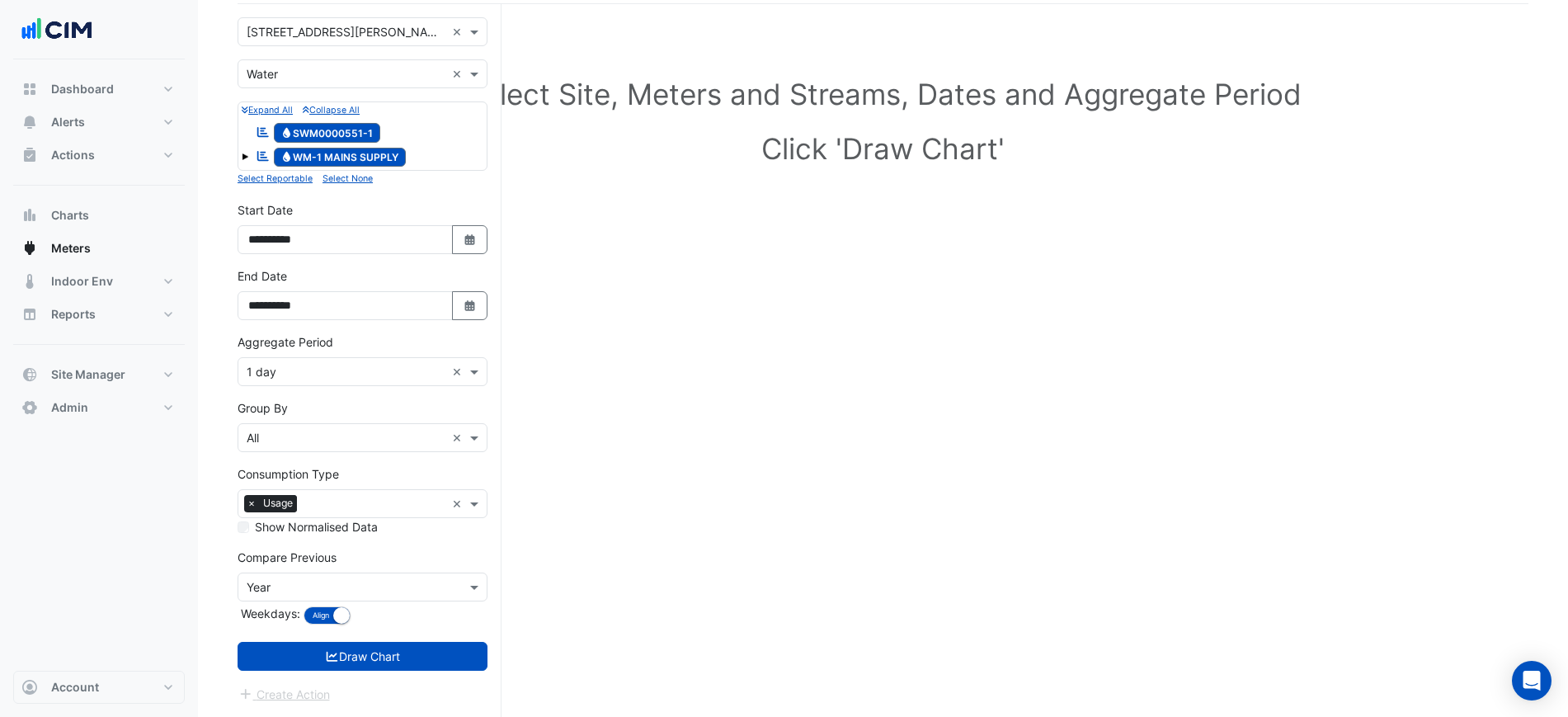
click at [391, 429] on div "× All ×" at bounding box center [362, 437] width 250 height 29
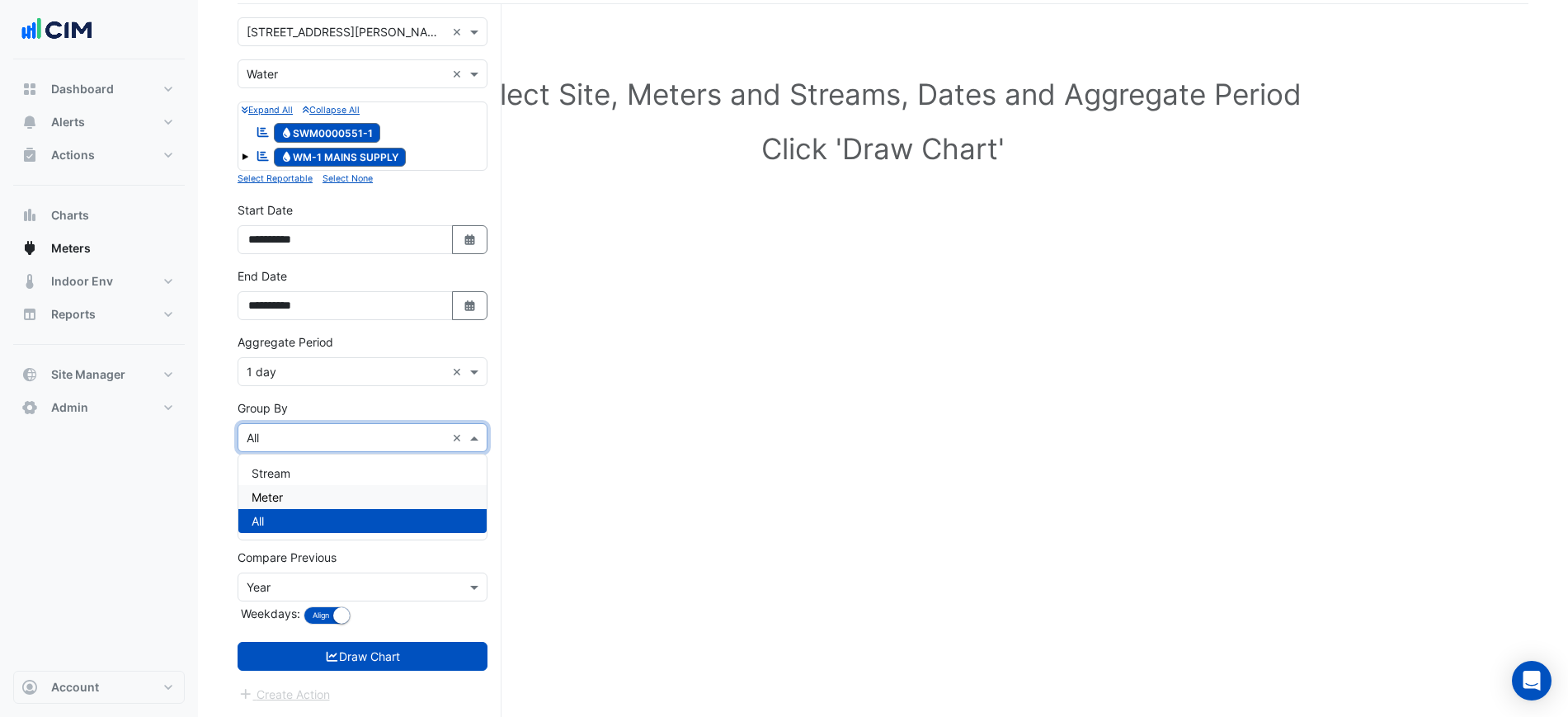
click at [323, 490] on div "Meter" at bounding box center [362, 497] width 248 height 24
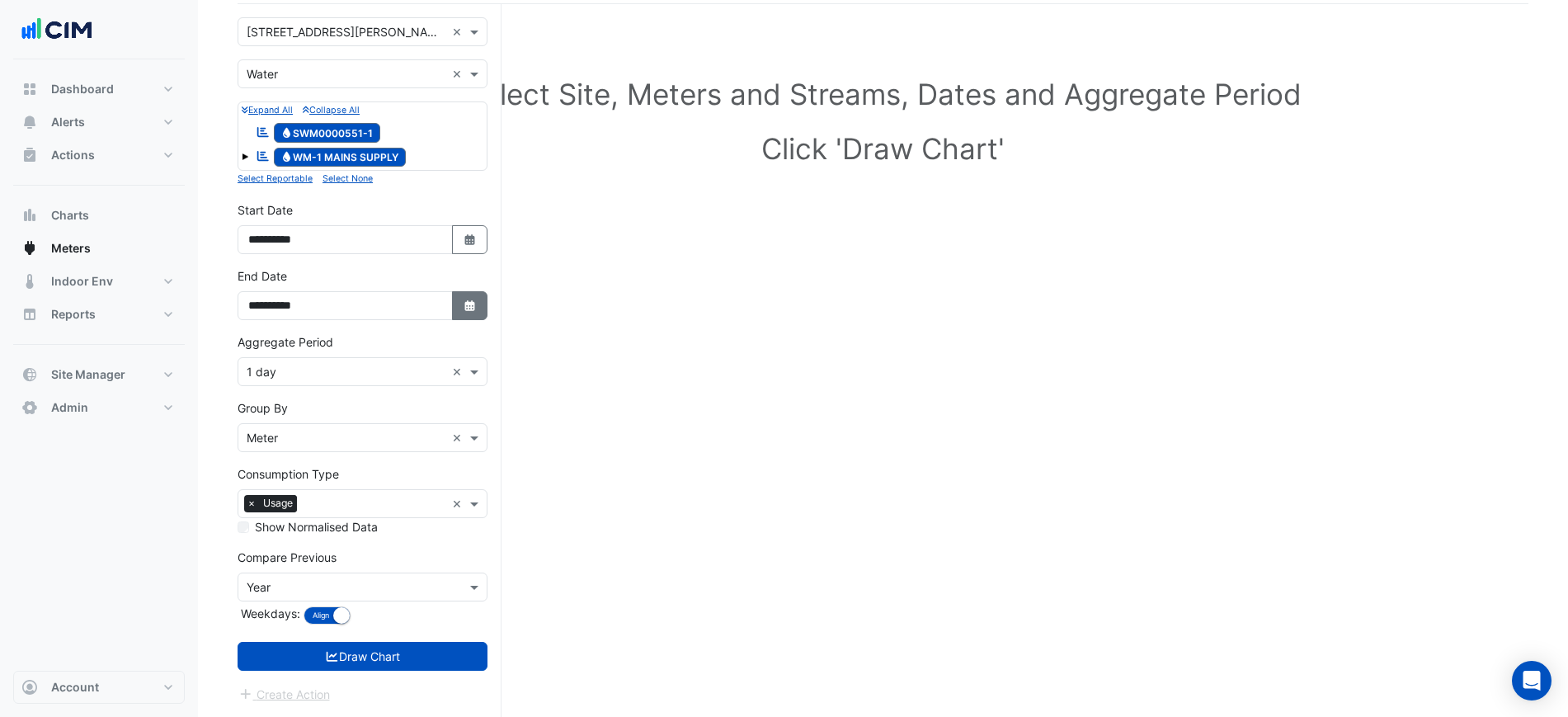
click at [464, 309] on icon "Select Date" at bounding box center [470, 306] width 14 height 12
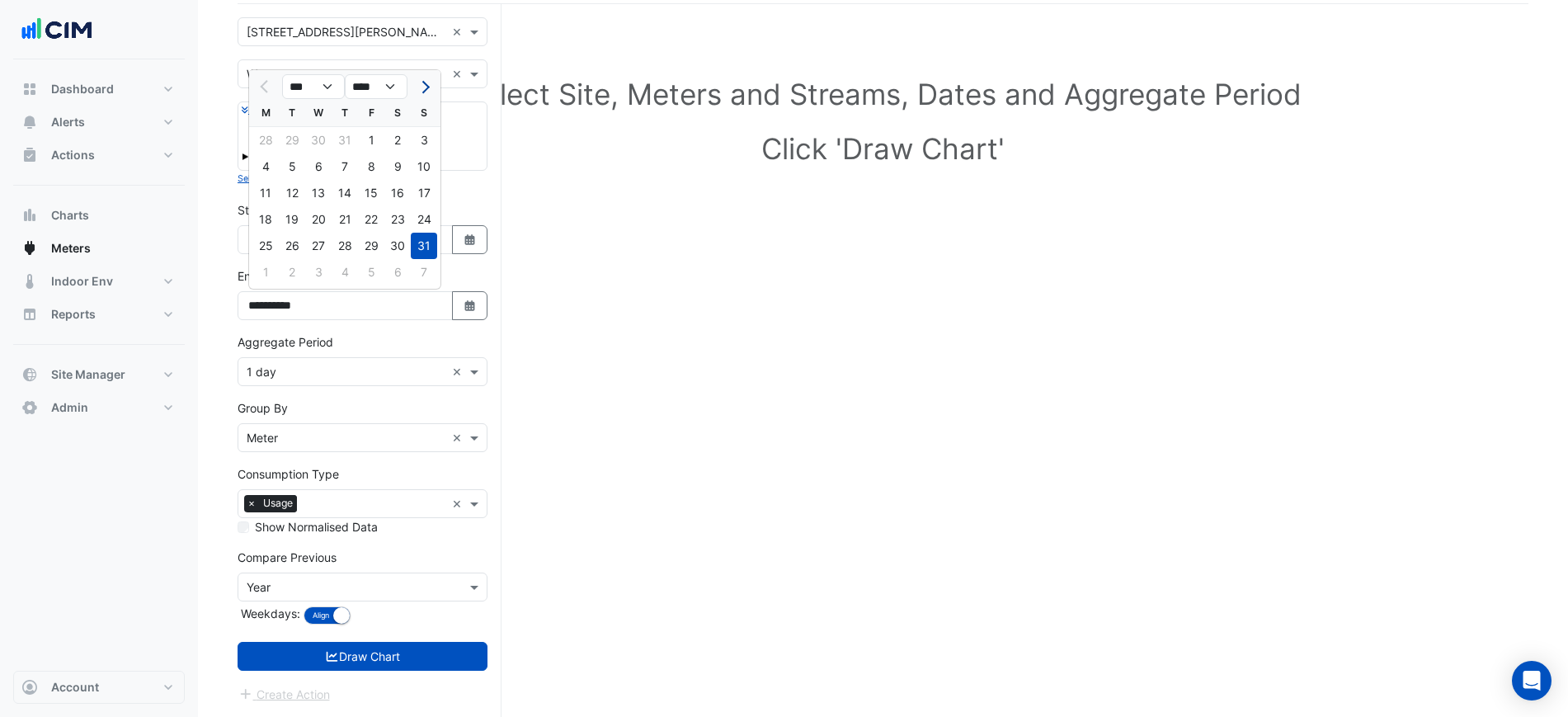
click at [431, 83] on button "Next month" at bounding box center [424, 86] width 20 height 26
select select "*"
click at [298, 244] on div "30" at bounding box center [292, 245] width 26 height 26
type input "**********"
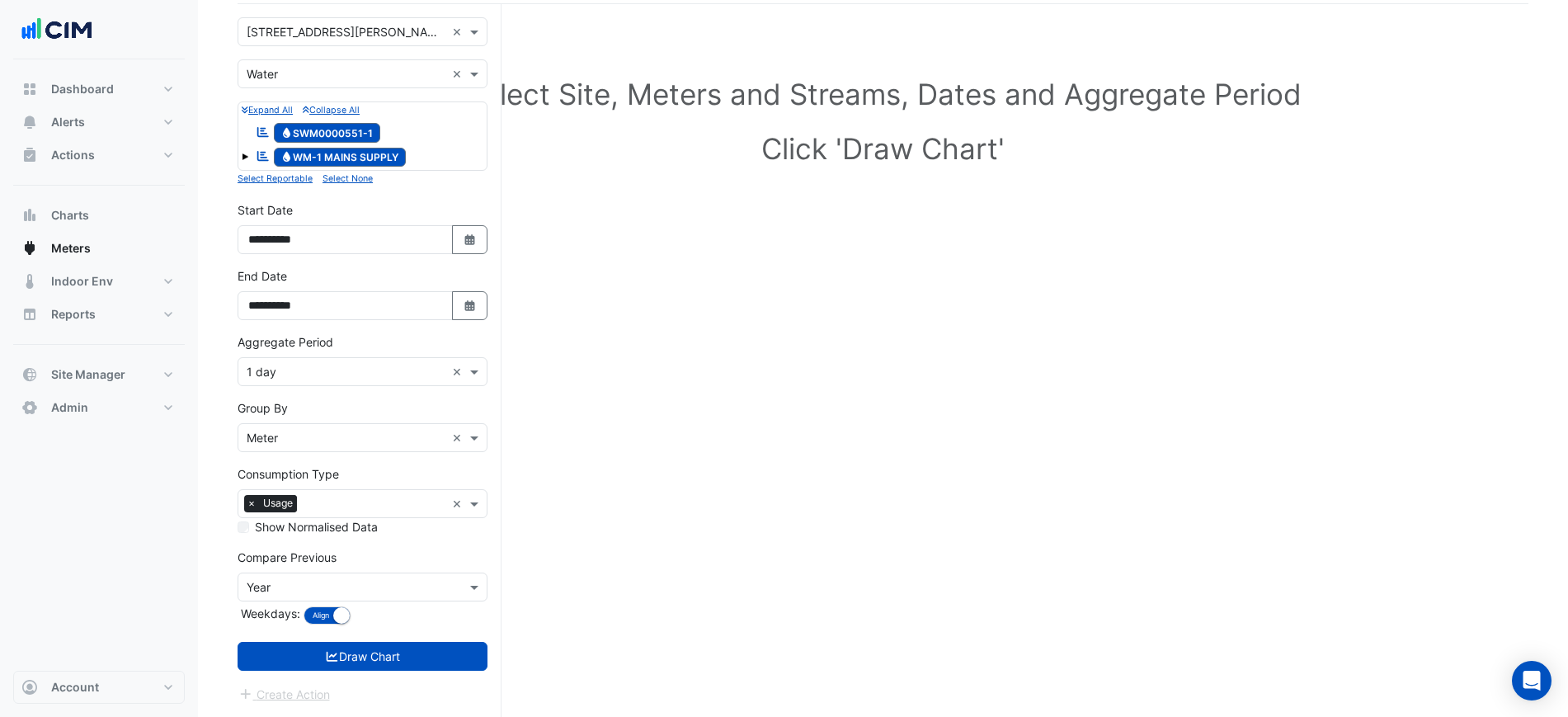
drag, startPoint x: 358, startPoint y: 656, endPoint x: 386, endPoint y: 590, distance: 71.7
click at [386, 590] on form "**********" at bounding box center [362, 360] width 250 height 686
click at [386, 590] on input "text" at bounding box center [346, 588] width 199 height 17
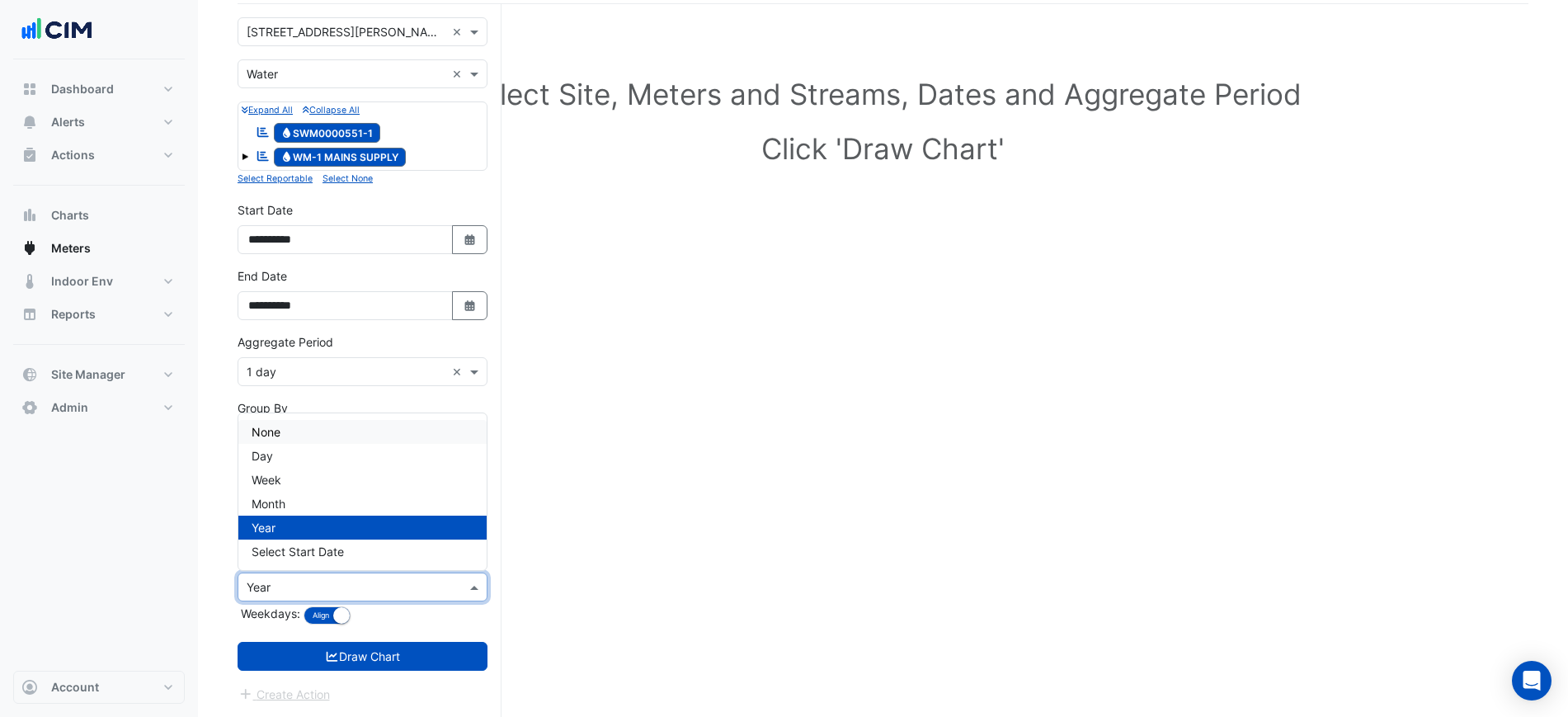
click at [301, 421] on div "None" at bounding box center [362, 432] width 248 height 24
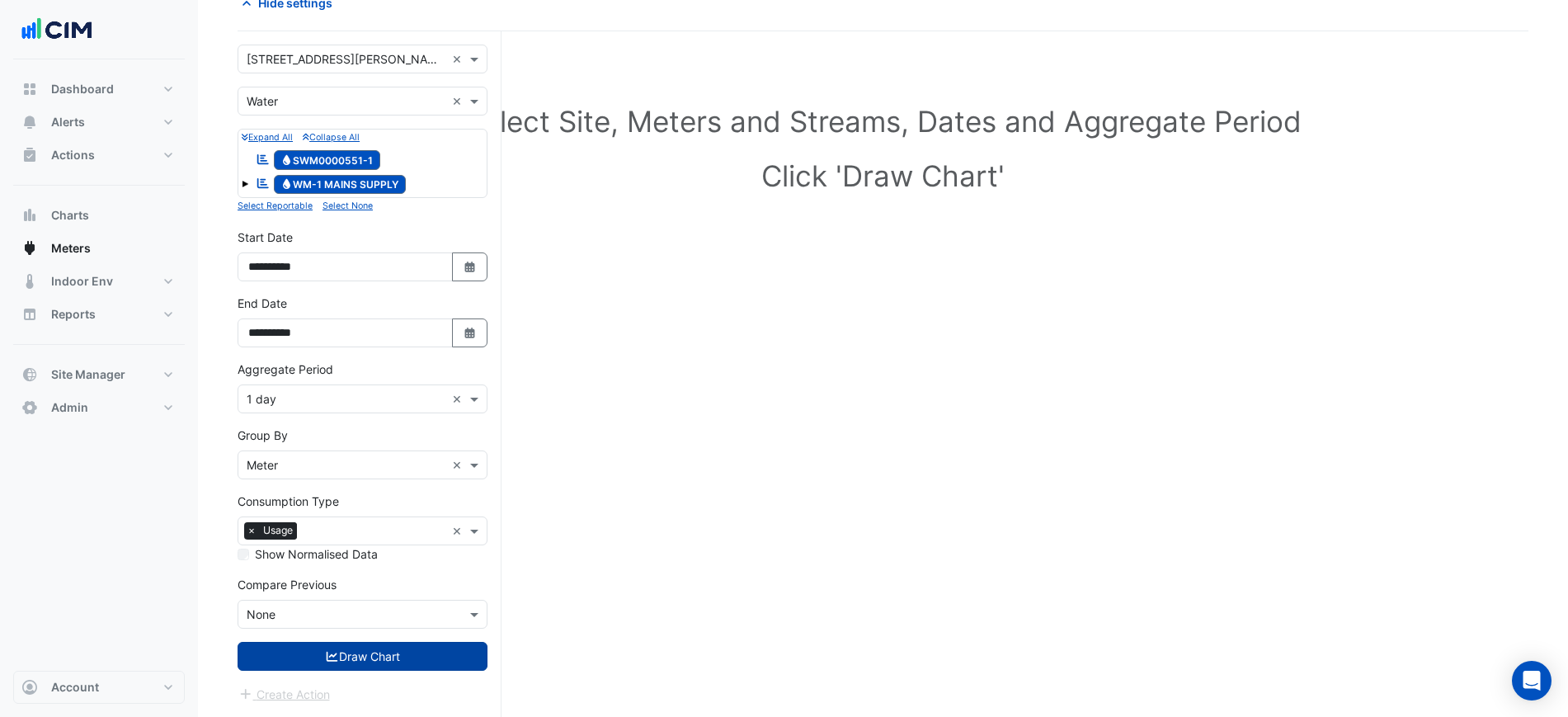
click at [372, 653] on button "Draw Chart" at bounding box center [362, 656] width 250 height 29
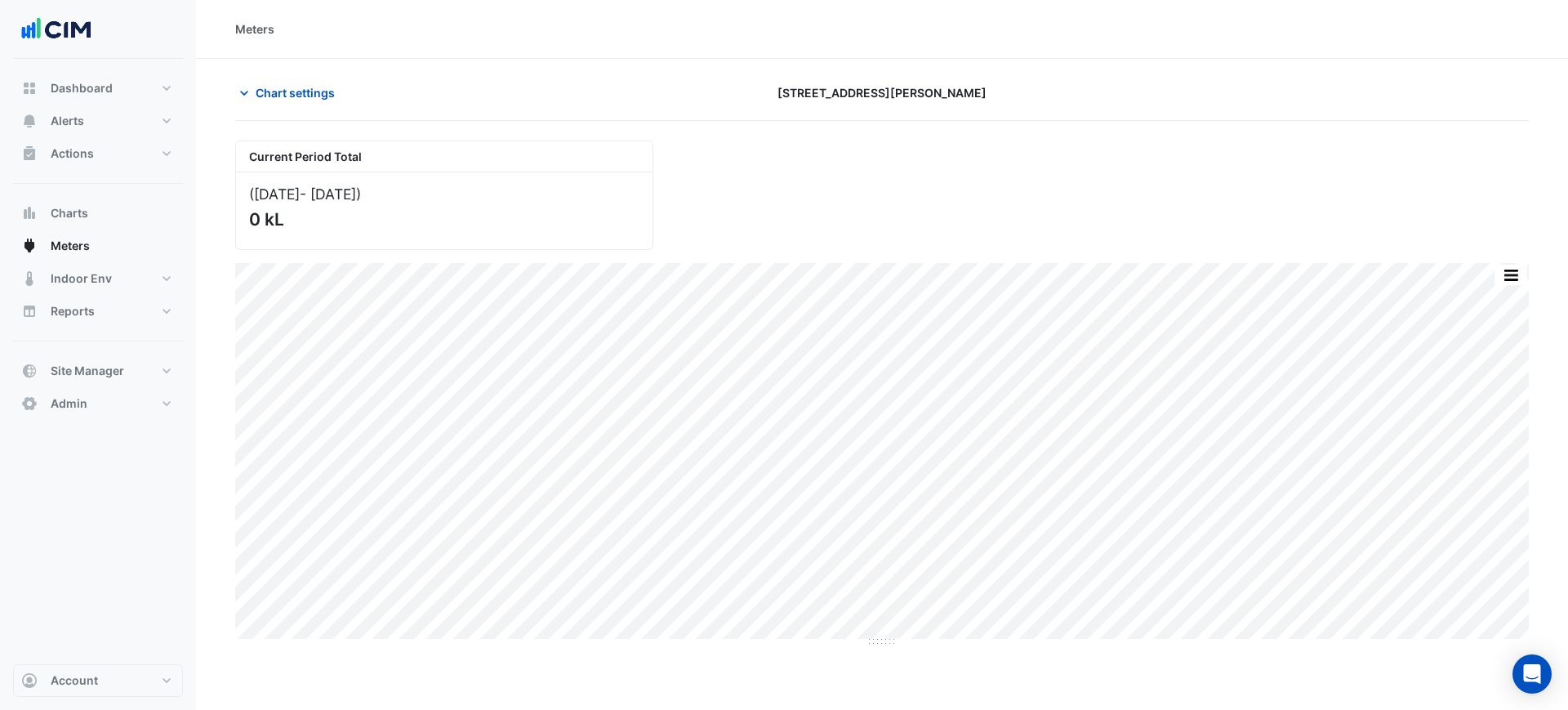
click at [285, 108] on div "Chart settings [STREET_ADDRESS][PERSON_NAME]" at bounding box center [881, 99] width 1294 height 42
click at [282, 97] on span "Chart settings" at bounding box center [295, 92] width 79 height 17
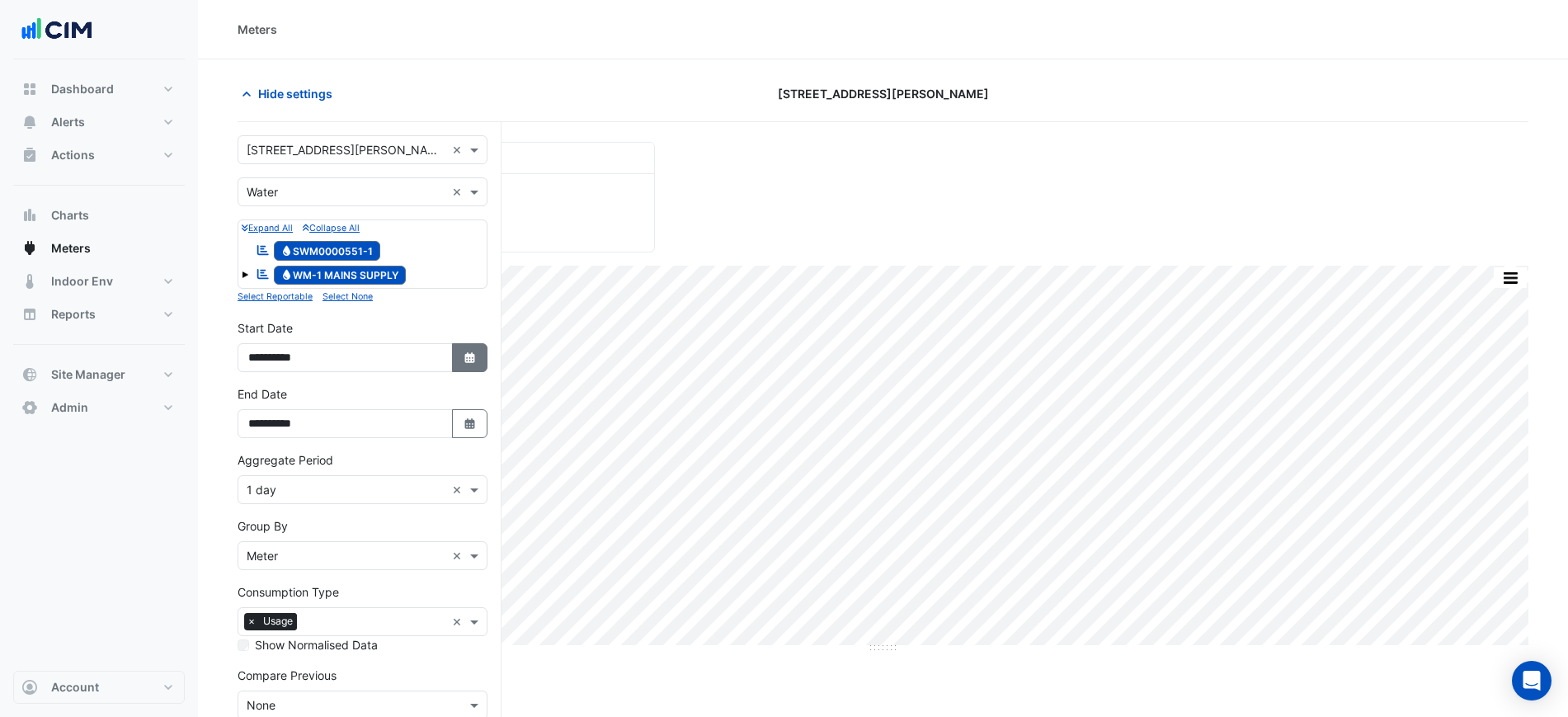
click at [472, 360] on icon "Select Date" at bounding box center [470, 358] width 14 height 12
select select "*"
select select "****"
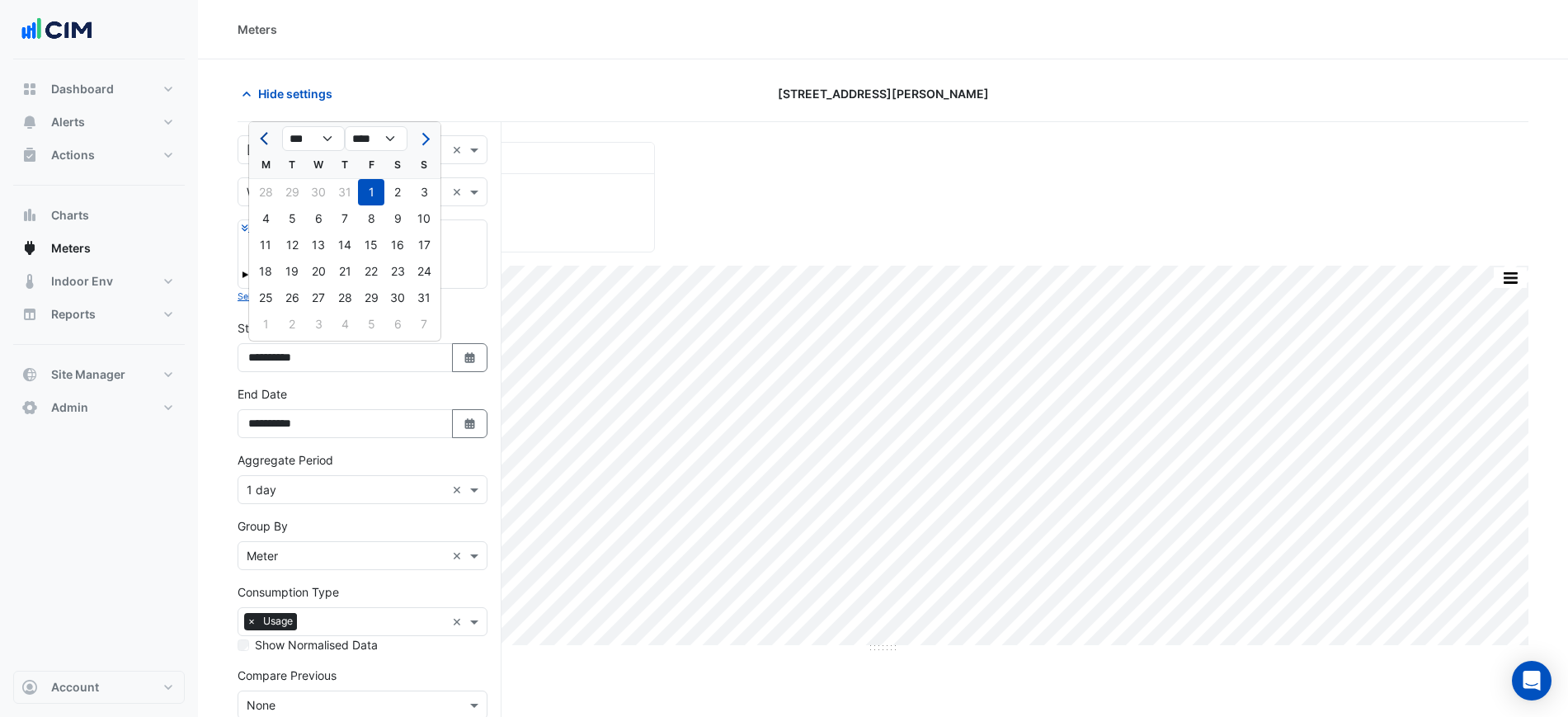
click at [269, 144] on button "Previous month" at bounding box center [265, 138] width 20 height 26
click at [268, 143] on span "Previous month" at bounding box center [266, 139] width 13 height 13
click at [429, 143] on button "Next month" at bounding box center [424, 138] width 20 height 26
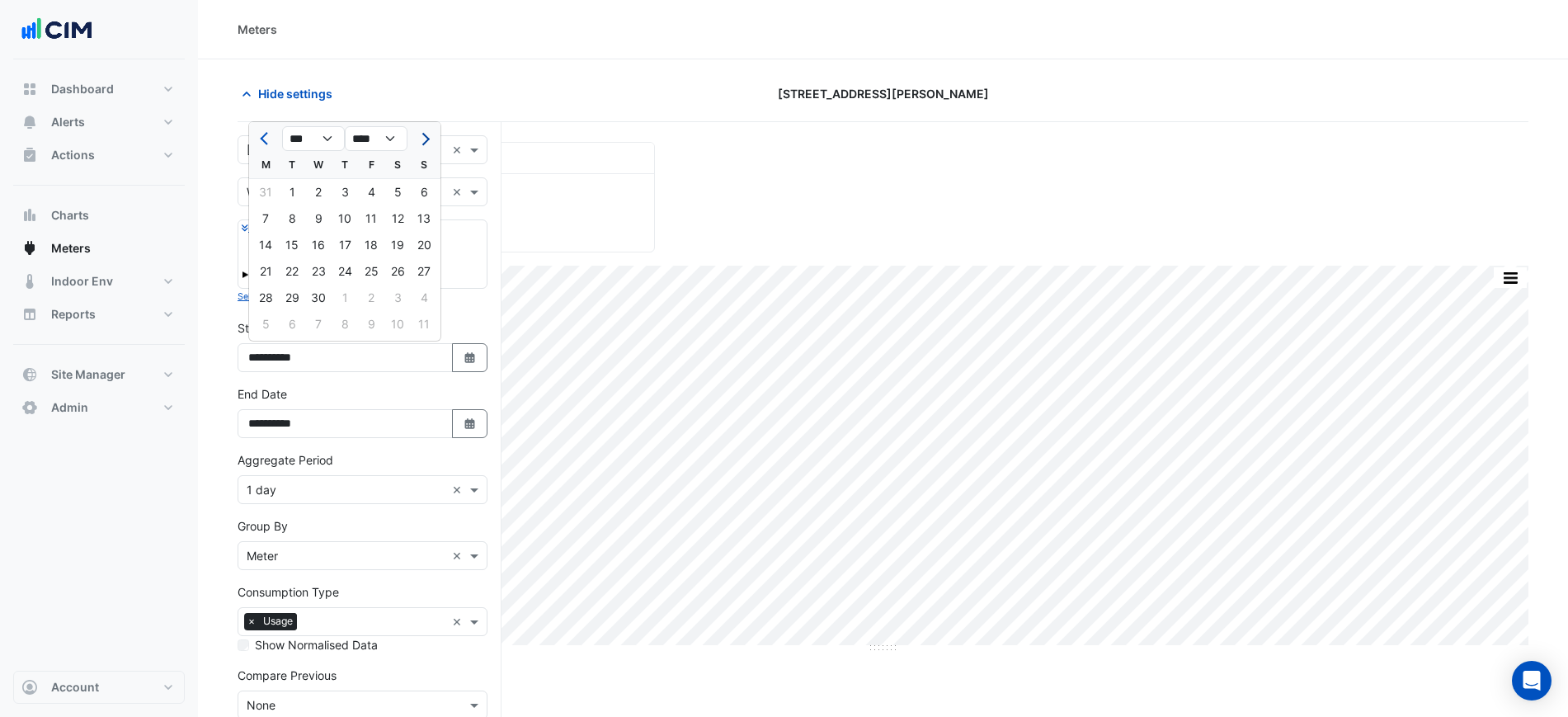
select select "*"
click at [357, 187] on div "1" at bounding box center [344, 192] width 26 height 26
type input "**********"
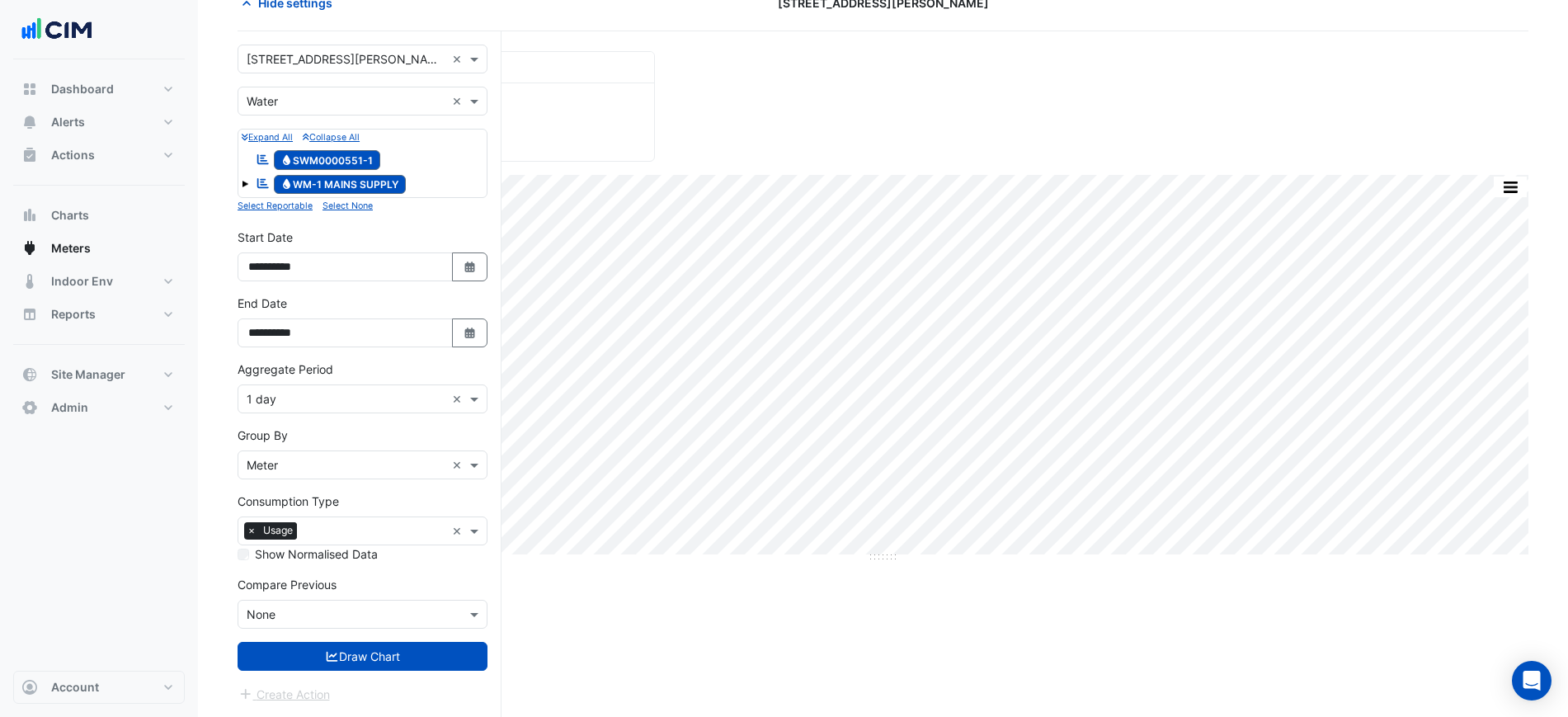
click at [391, 673] on form "**********" at bounding box center [362, 374] width 250 height 659
click at [402, 660] on button "Draw Chart" at bounding box center [362, 656] width 250 height 29
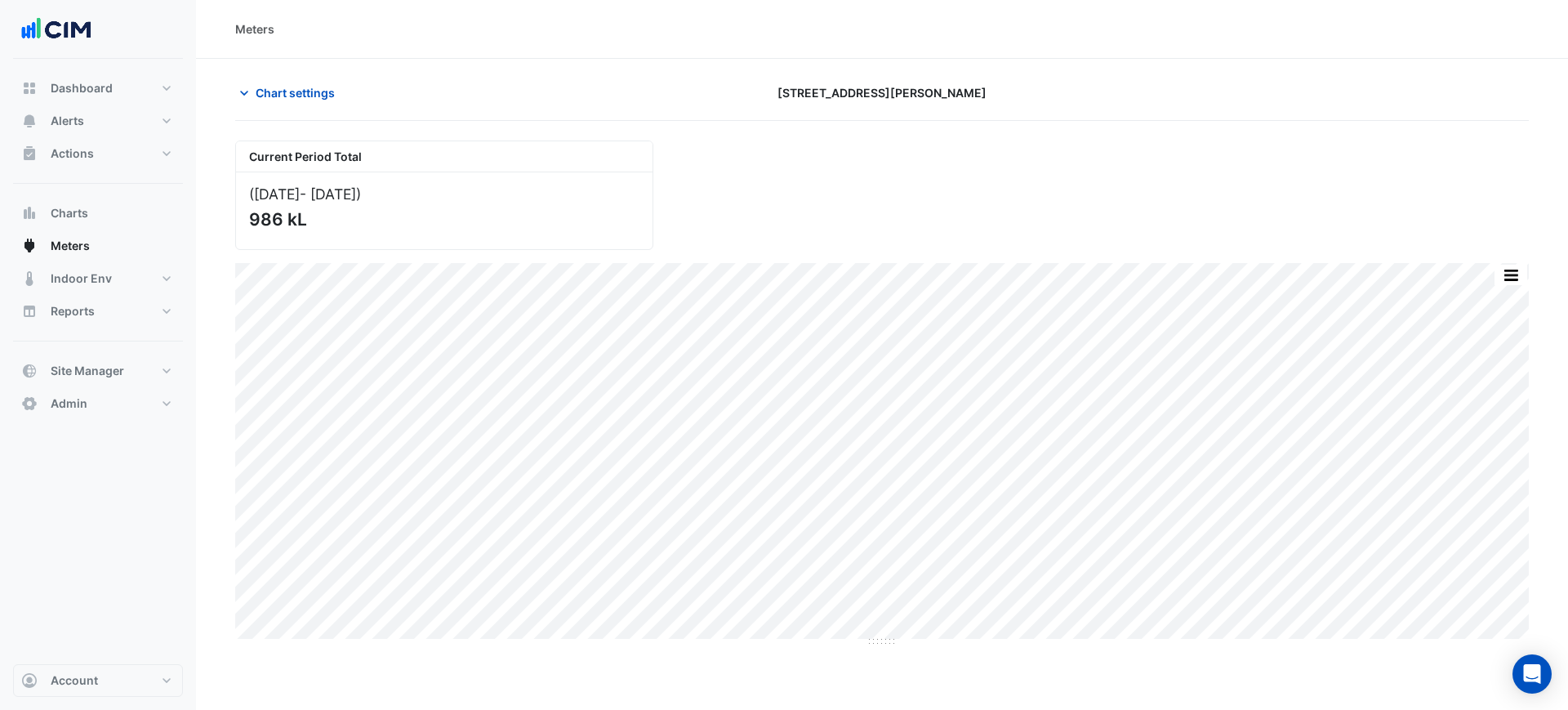
click at [975, 192] on div "Current Period Total ([DATE] - [DATE] ) 986 kL" at bounding box center [881, 188] width 1313 height 123
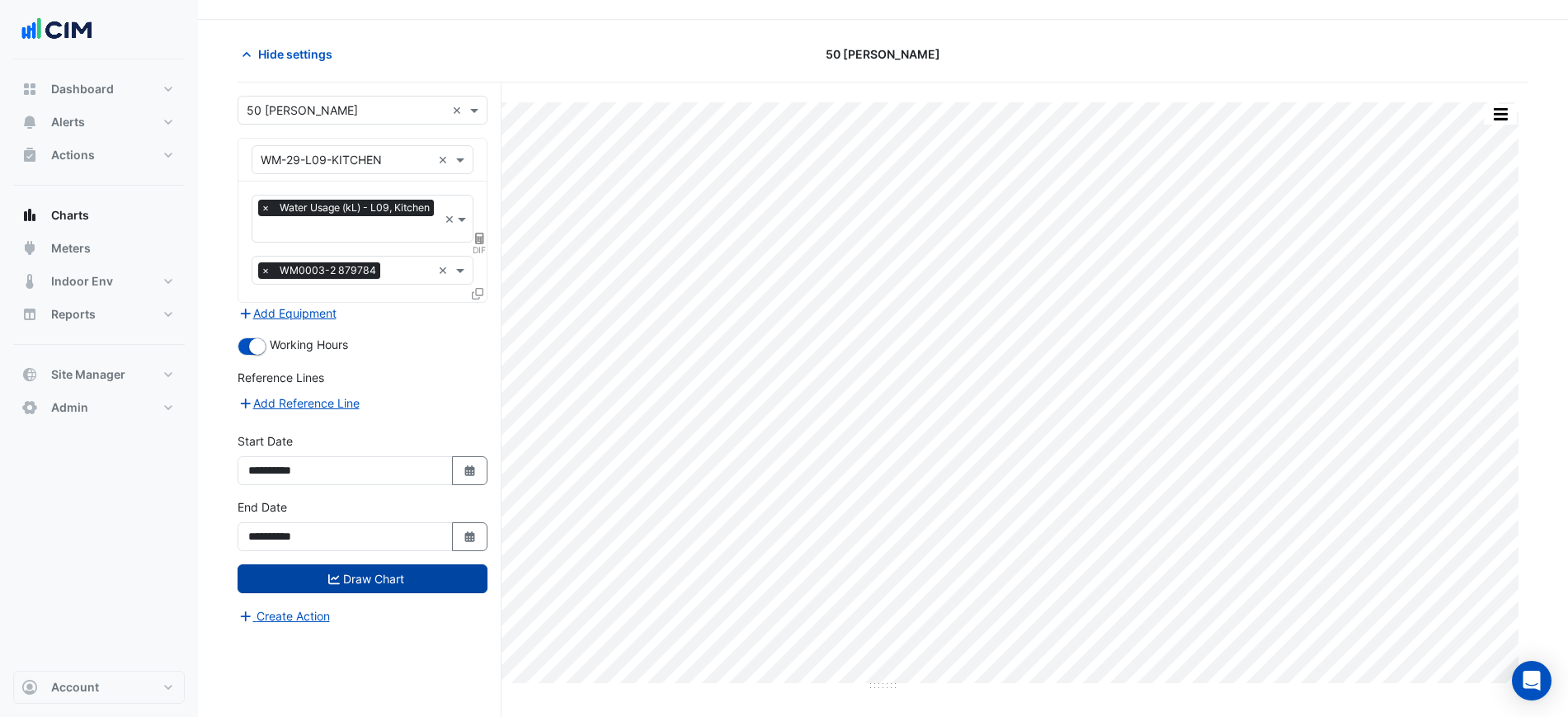
scroll to position [62, 0]
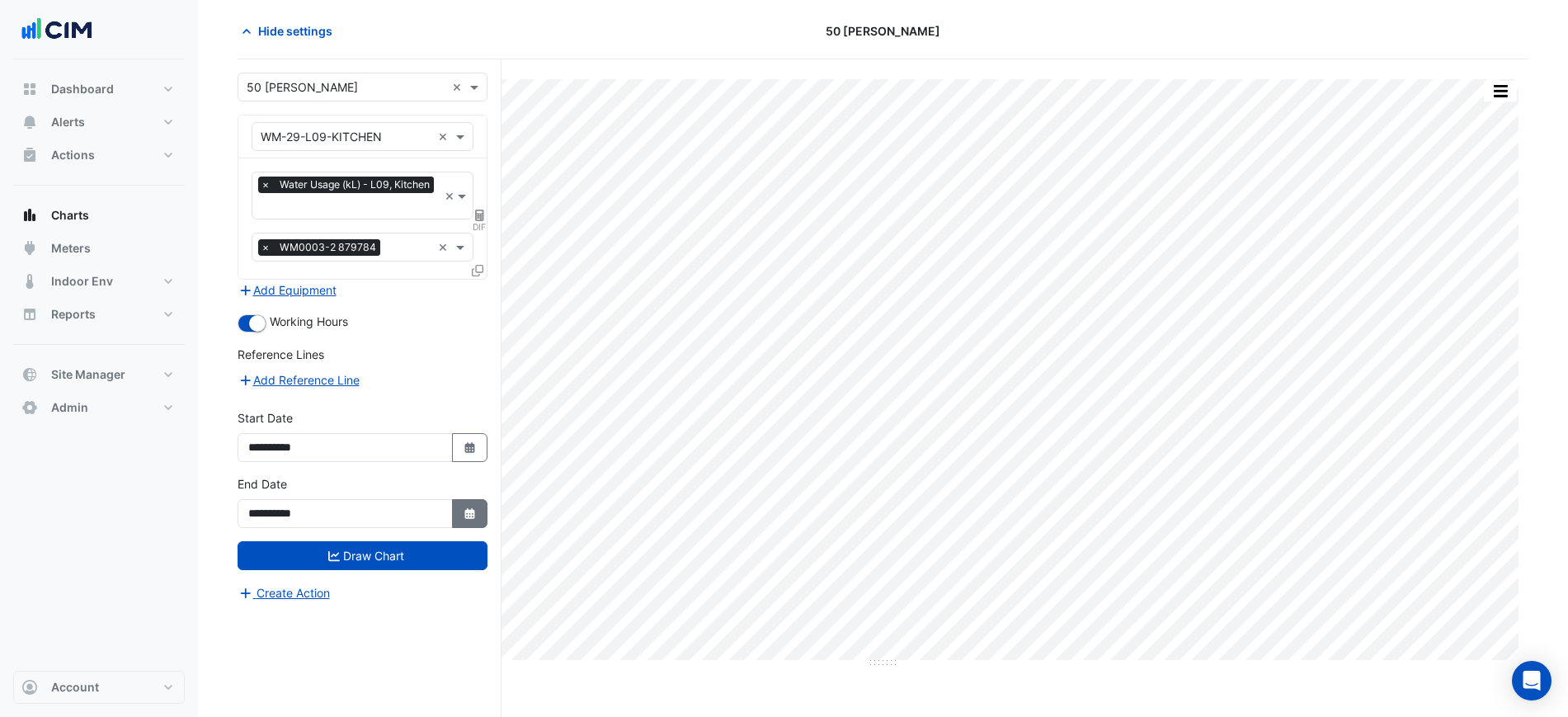
click at [460, 516] on button "Select Date" at bounding box center [470, 513] width 36 height 29
select select "*"
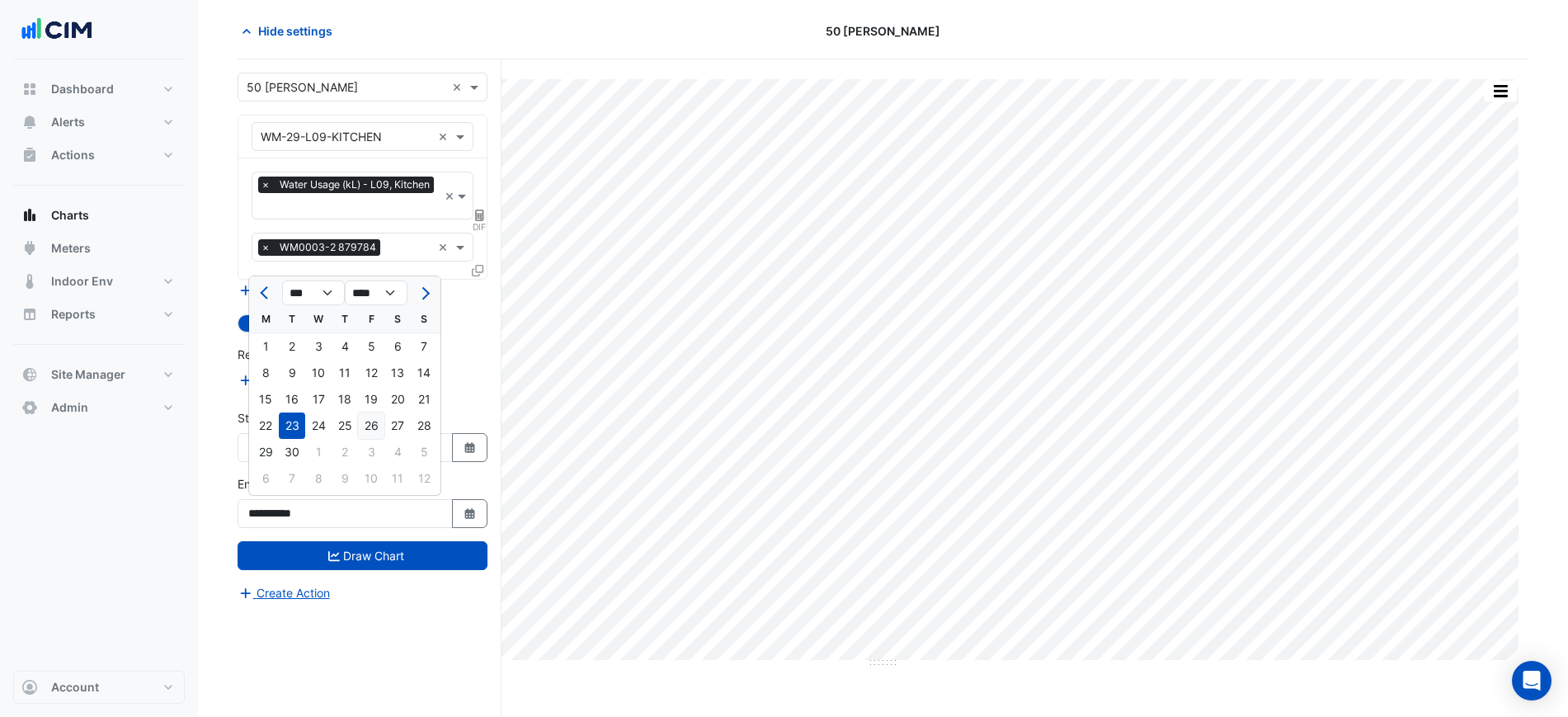
click at [376, 431] on div "26" at bounding box center [370, 425] width 26 height 26
type input "**********"
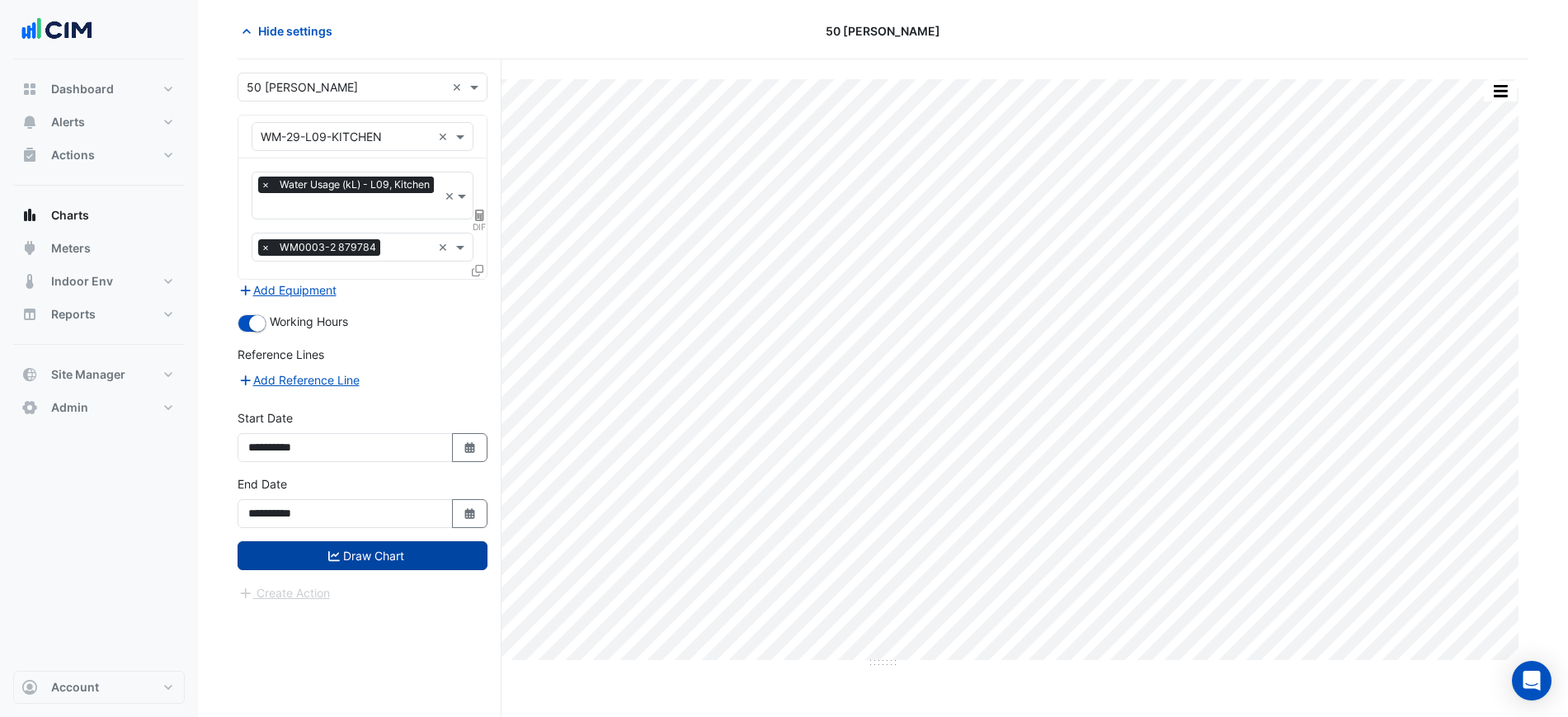
click at [399, 549] on button "Draw Chart" at bounding box center [362, 556] width 250 height 29
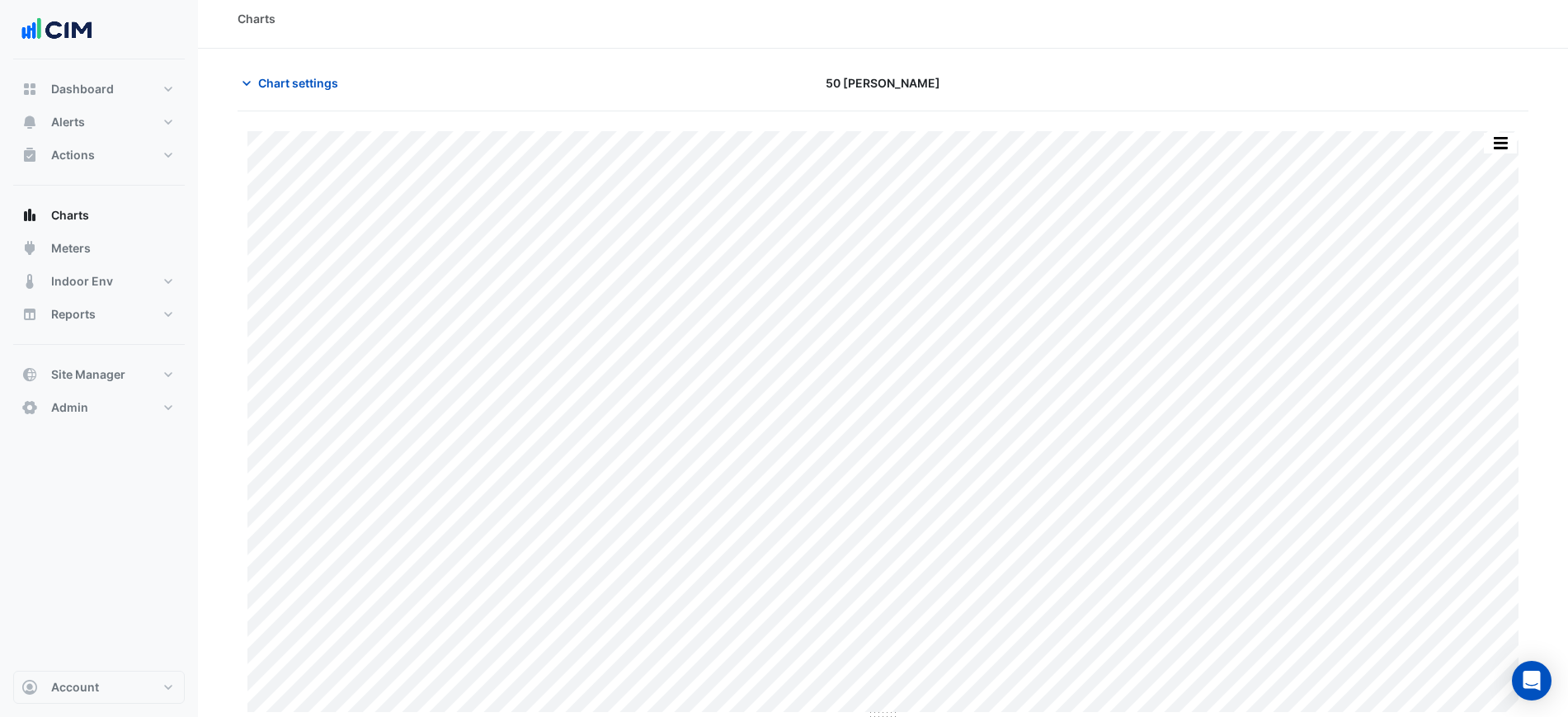
scroll to position [14, 0]
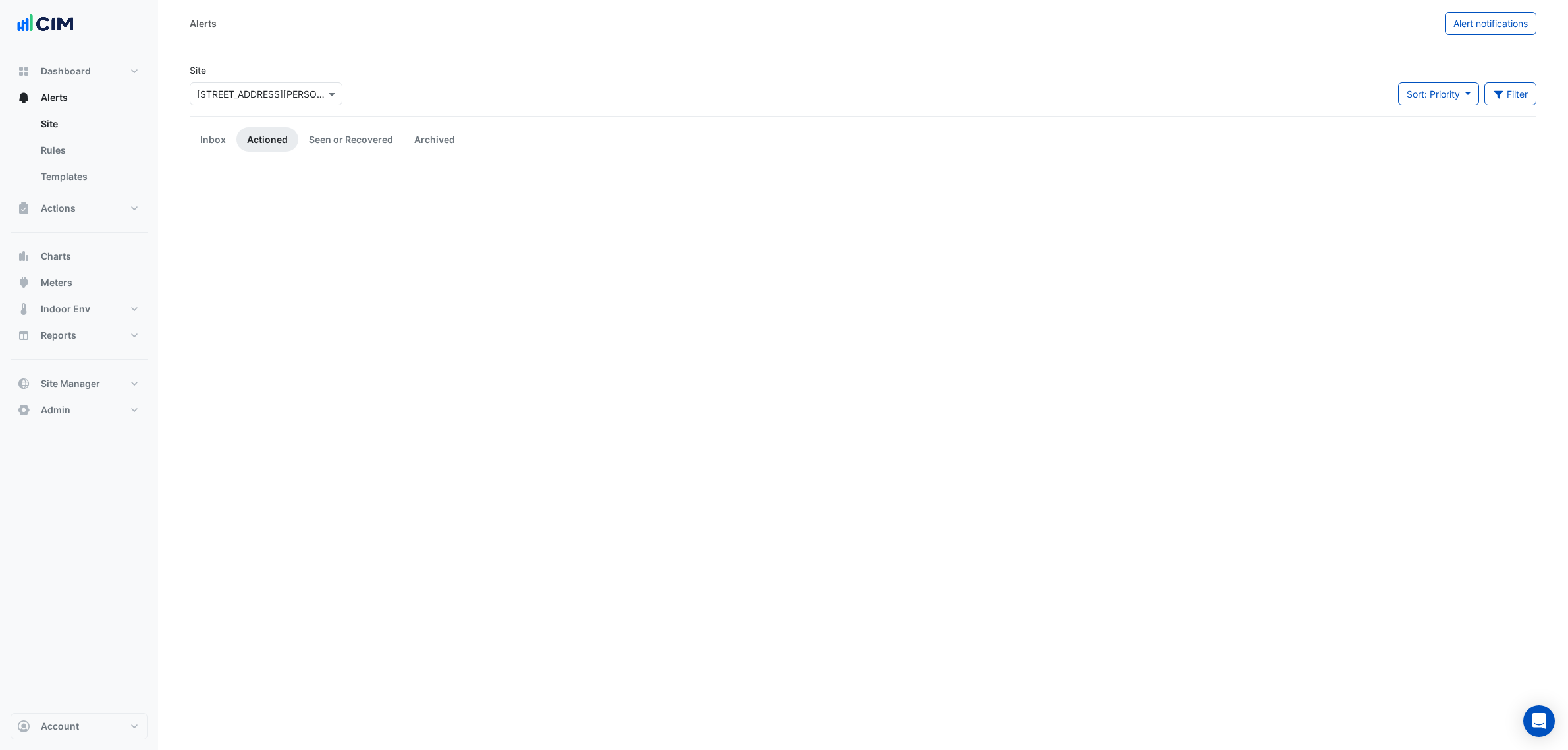
scroll to position [1565, 0]
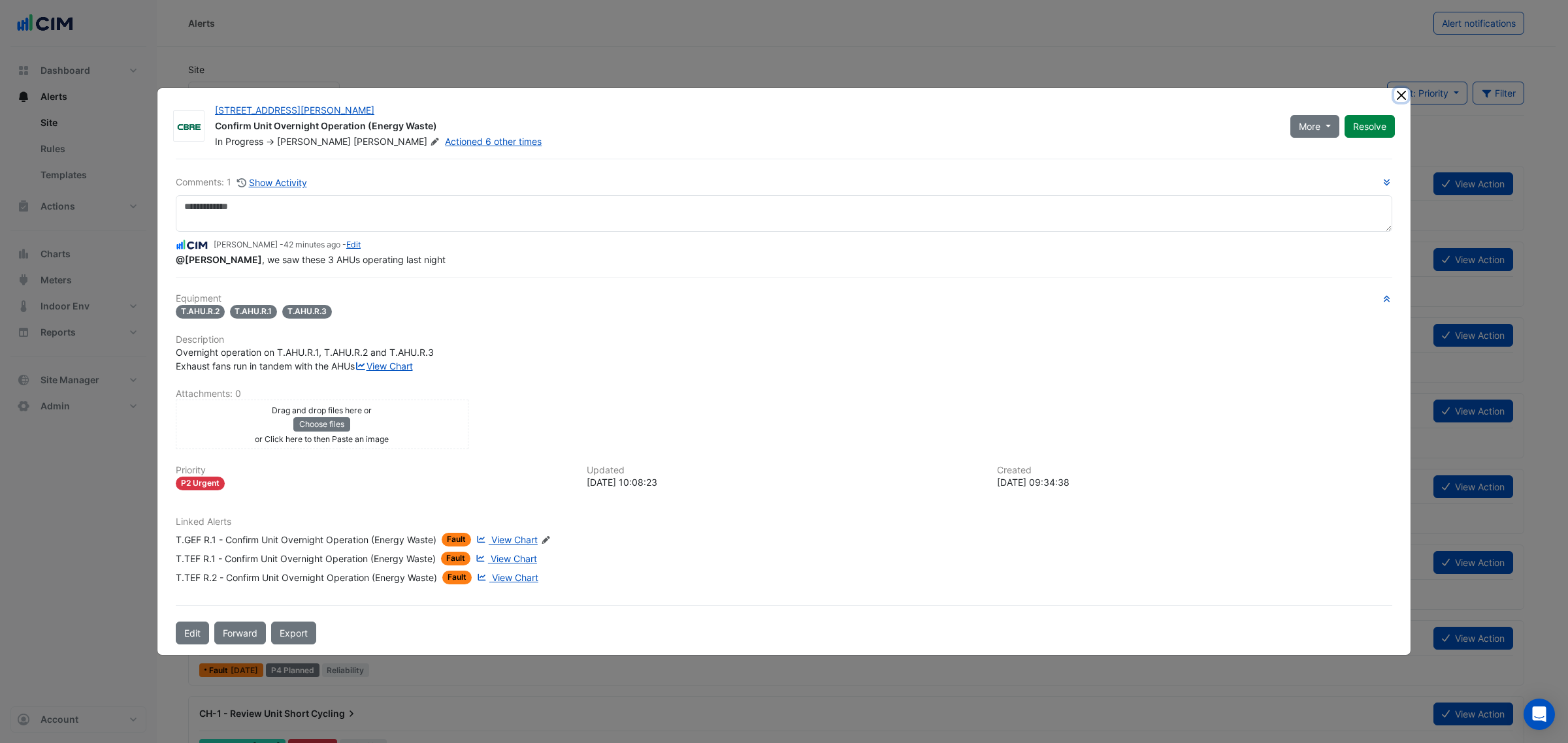
click at [1400, 88] on button "Close" at bounding box center [1400, 95] width 14 height 14
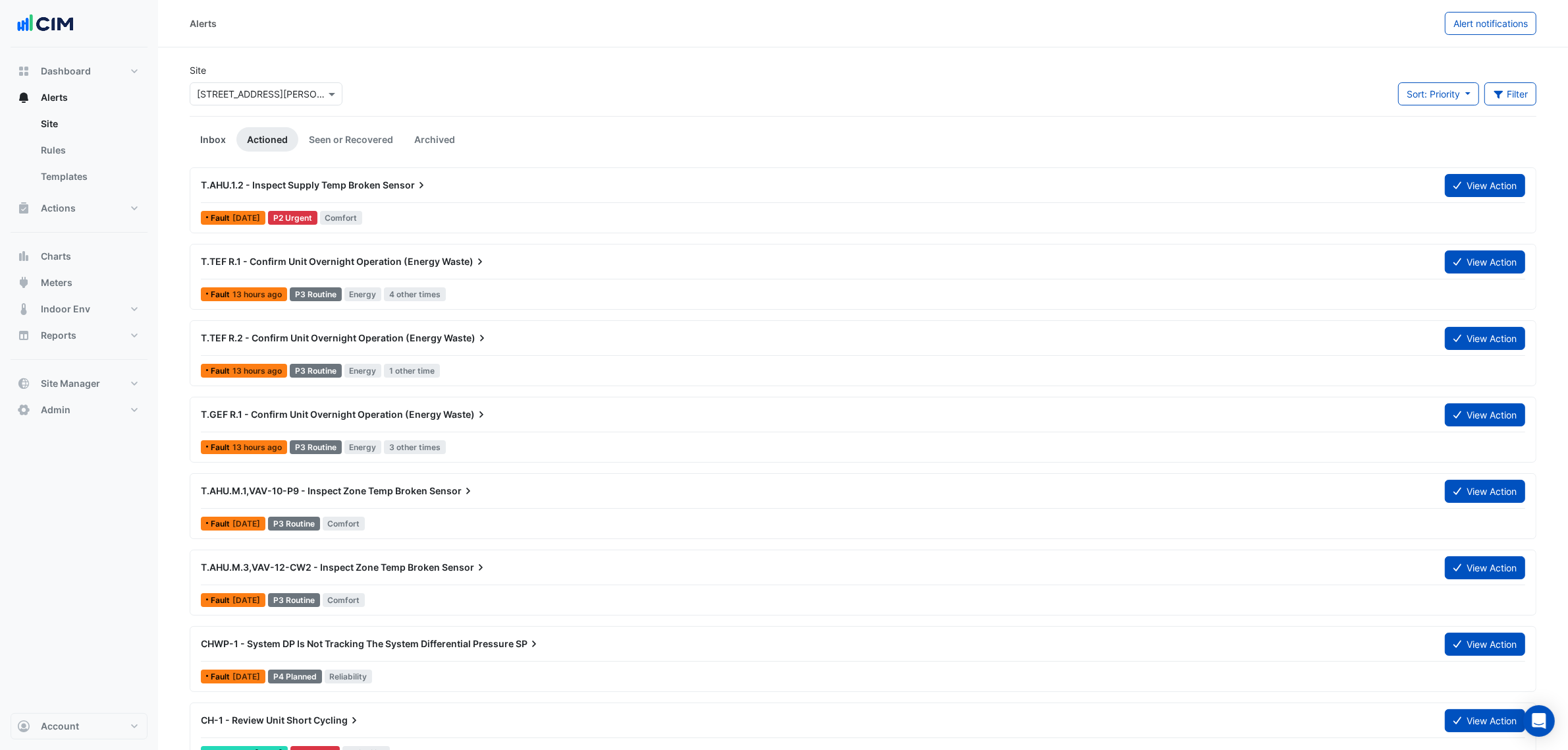
click at [218, 138] on link "Inbox" at bounding box center [213, 140] width 47 height 25
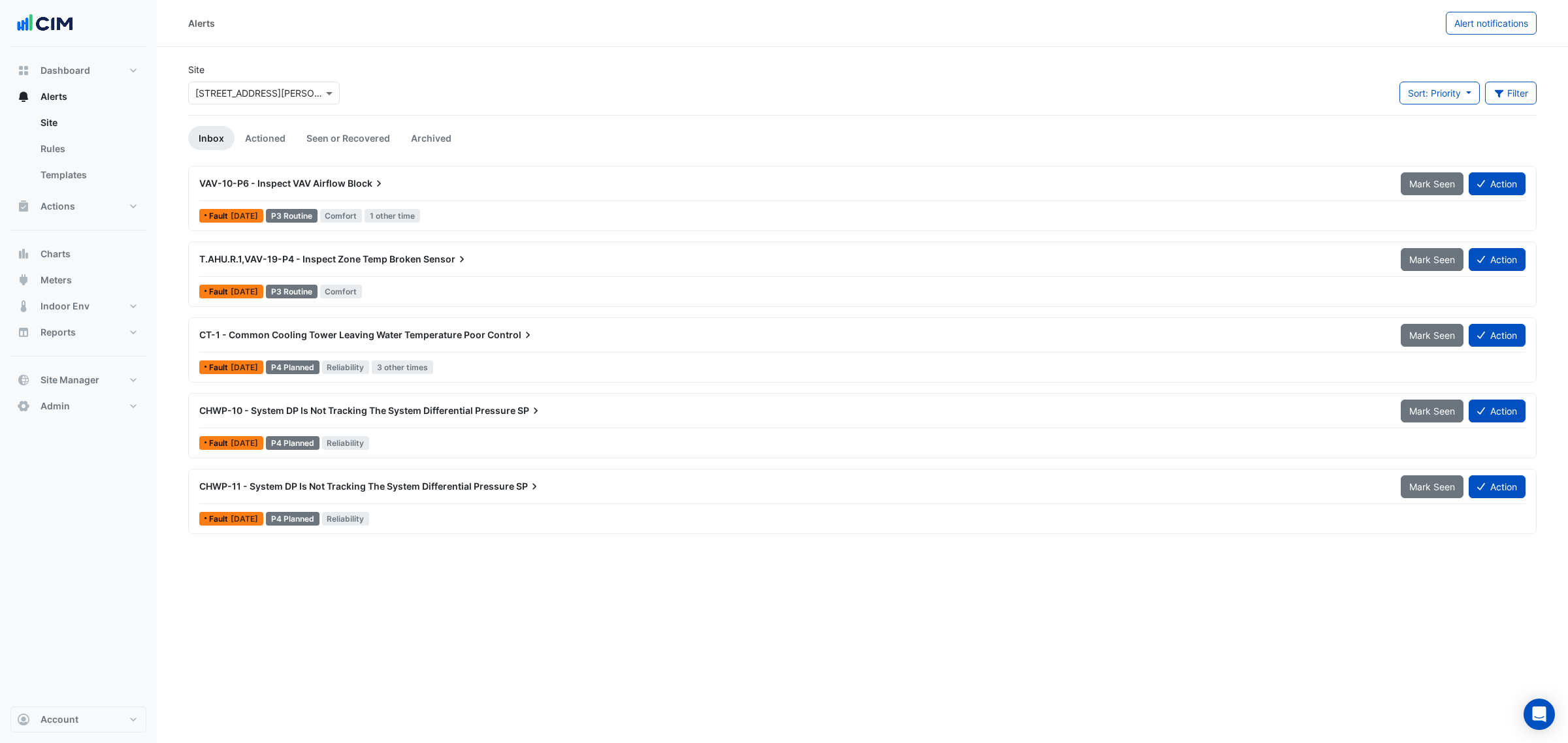
click at [412, 428] on div "CHWP-10 - System DP Is Not Tracking The System Differential Pressure SP Mark Se…" at bounding box center [863, 413] width 1326 height 29
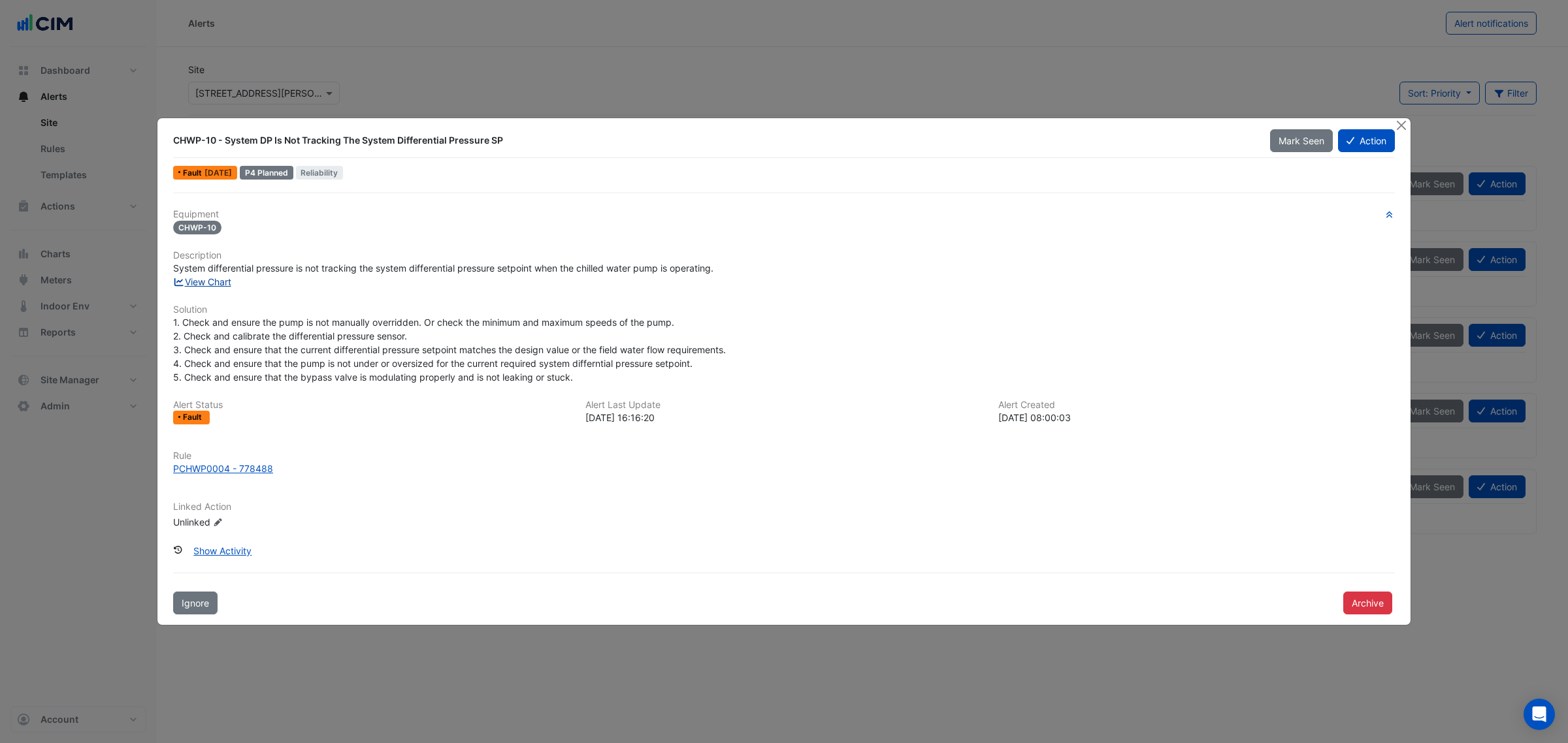
click at [204, 282] on link "View Chart" at bounding box center [201, 281] width 58 height 11
click at [1405, 125] on button "Close" at bounding box center [1400, 125] width 14 height 14
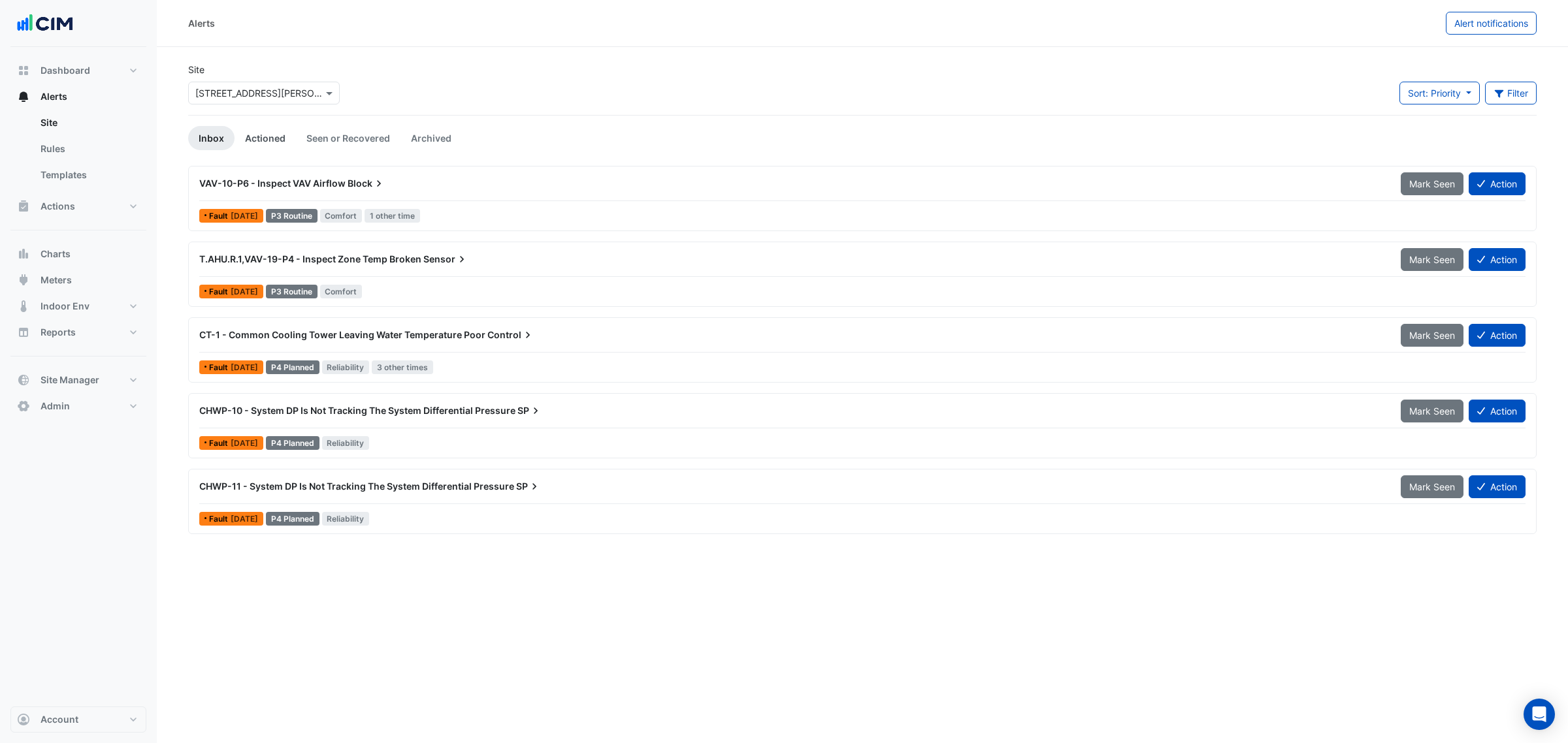
click at [270, 138] on link "Actioned" at bounding box center [265, 138] width 62 height 24
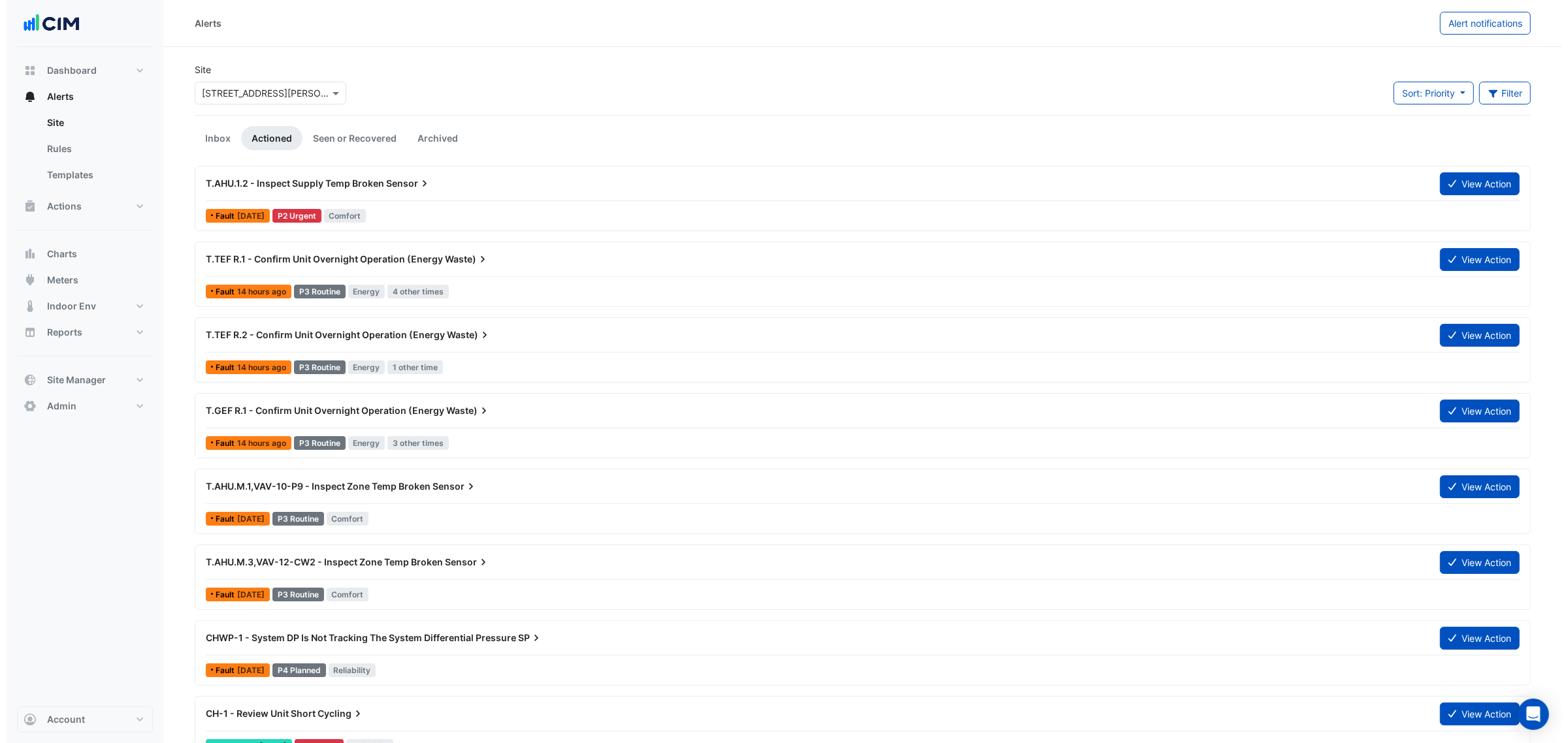
scroll to position [82, 0]
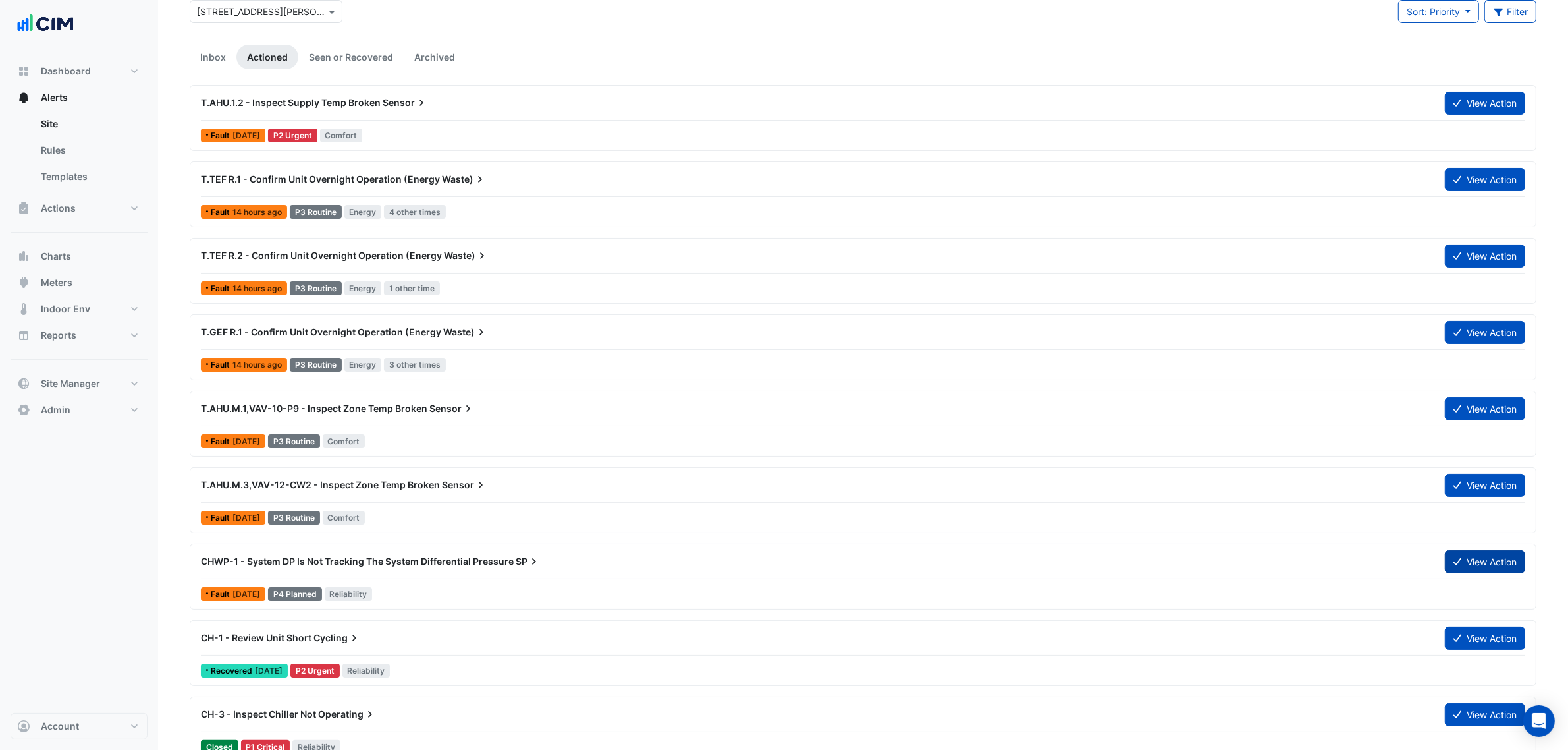
click at [1466, 570] on button "View Action" at bounding box center [1485, 562] width 80 height 23
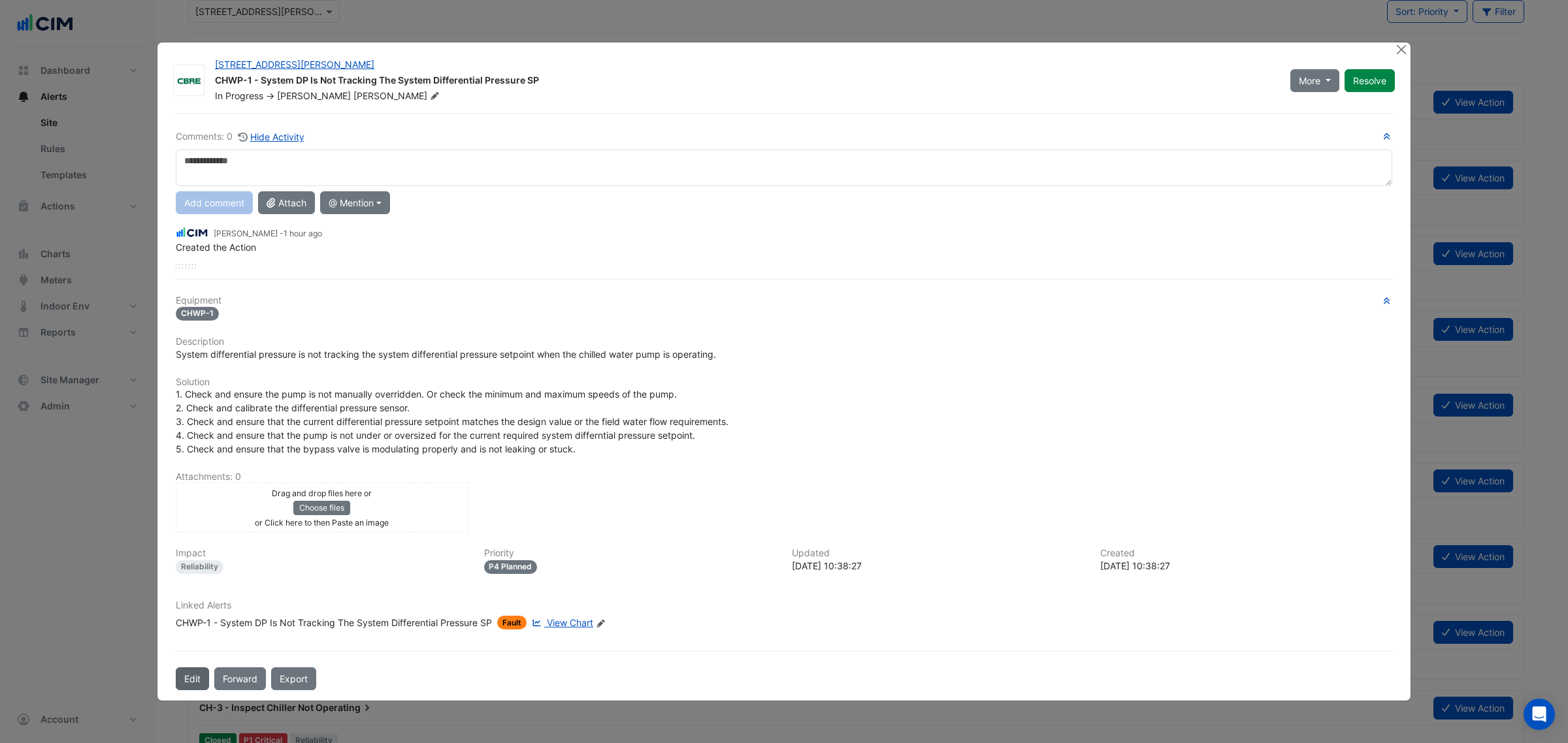
click at [180, 678] on button "Edit" at bounding box center [192, 679] width 33 height 23
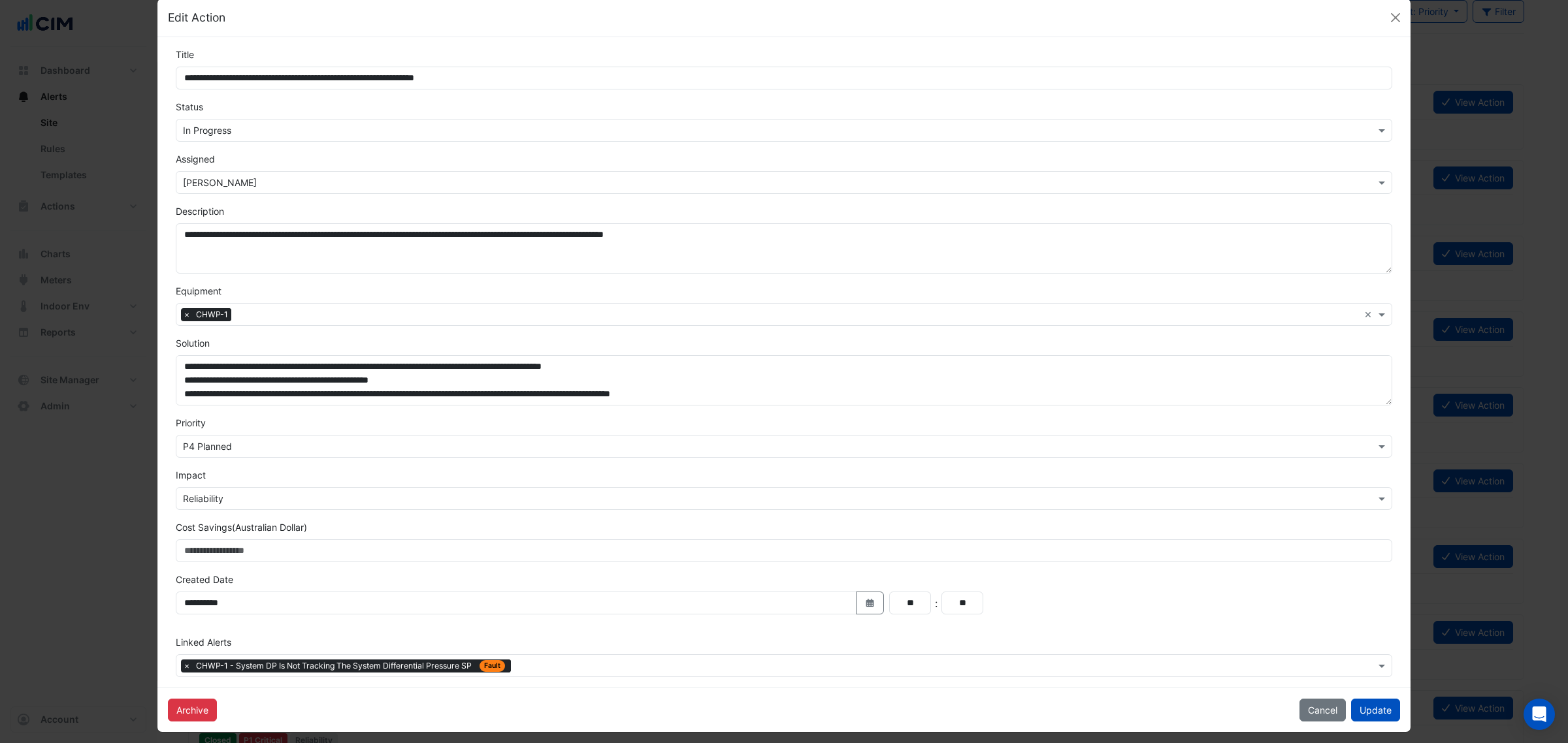
scroll to position [30, 0]
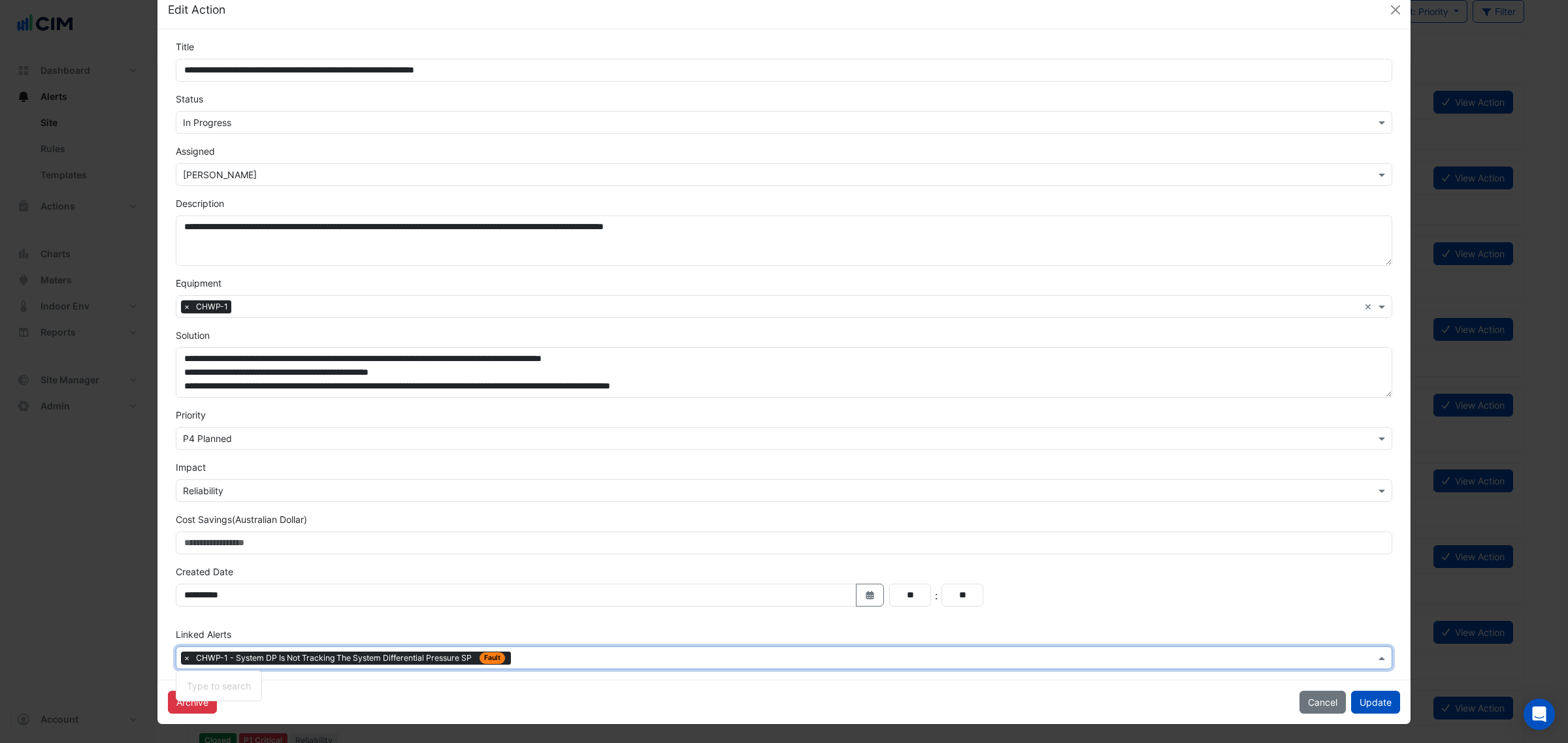
click at [619, 667] on div "× CHWP-1 - System DP Is Not Tracking The System Differential Pressure SP Fault" at bounding box center [784, 658] width 1216 height 23
type input "****"
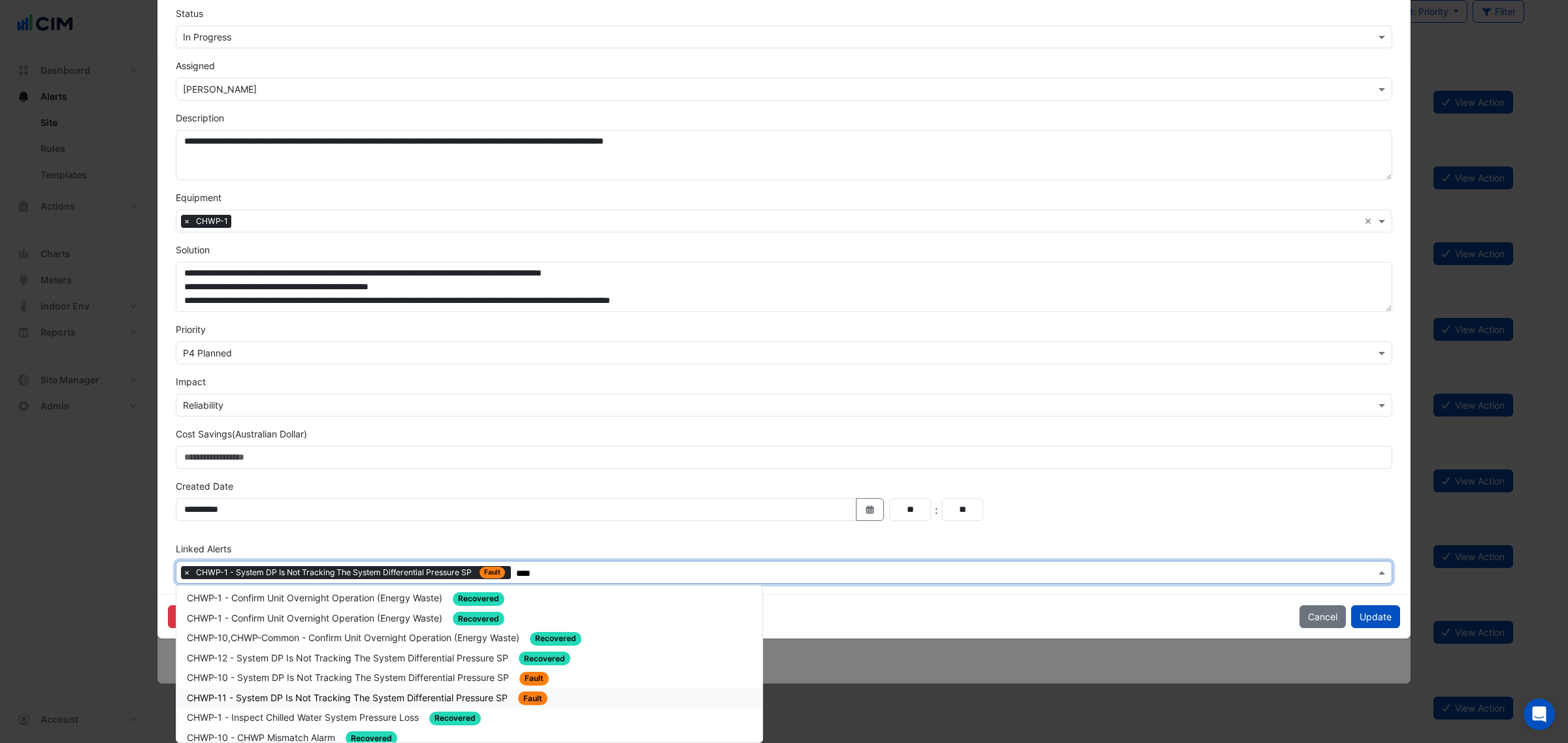
scroll to position [82, 0]
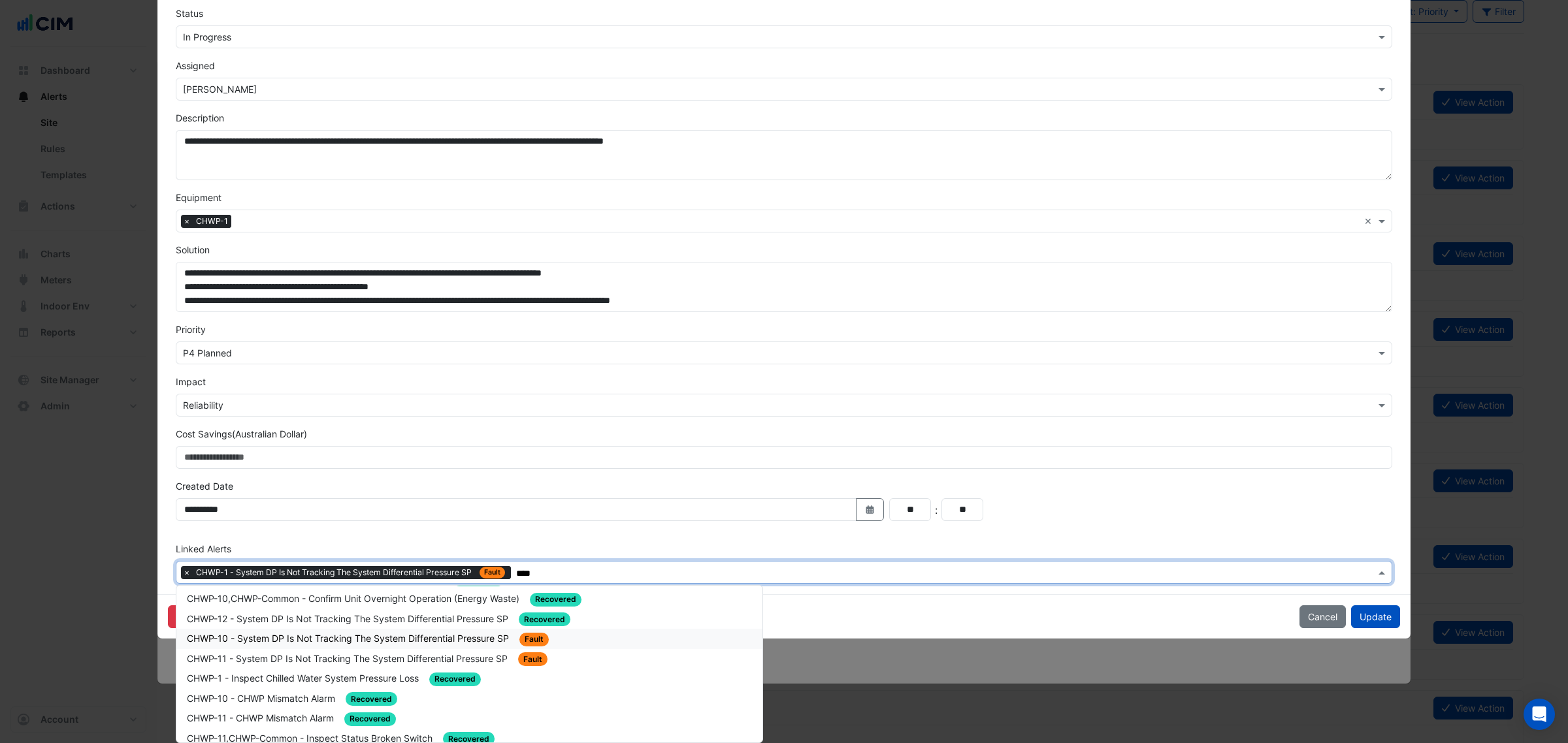
click at [465, 633] on span "CHWP-10 - System DP Is Not Tracking The System Differential Pressure SP" at bounding box center [349, 638] width 325 height 11
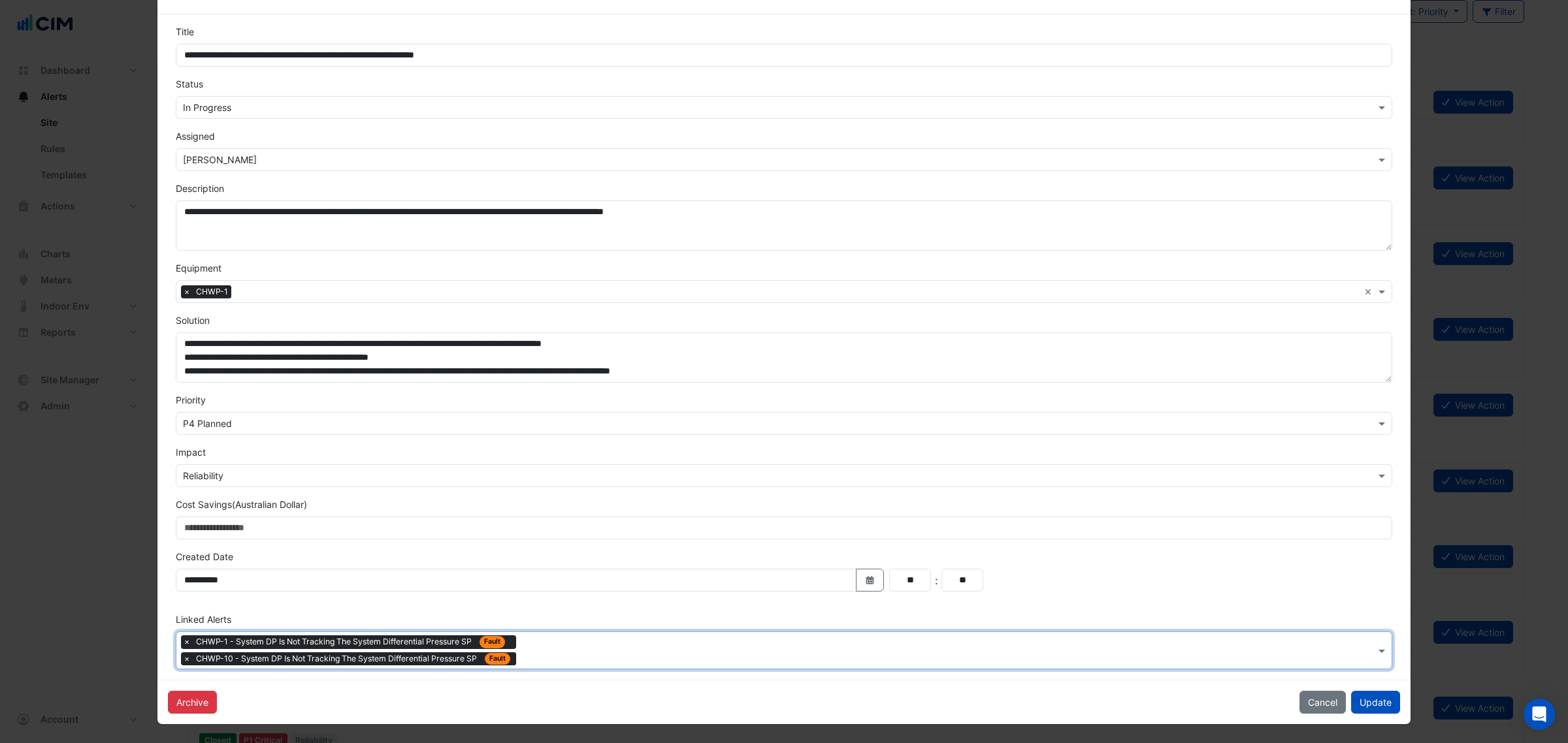
click at [567, 647] on input "text" at bounding box center [948, 651] width 854 height 14
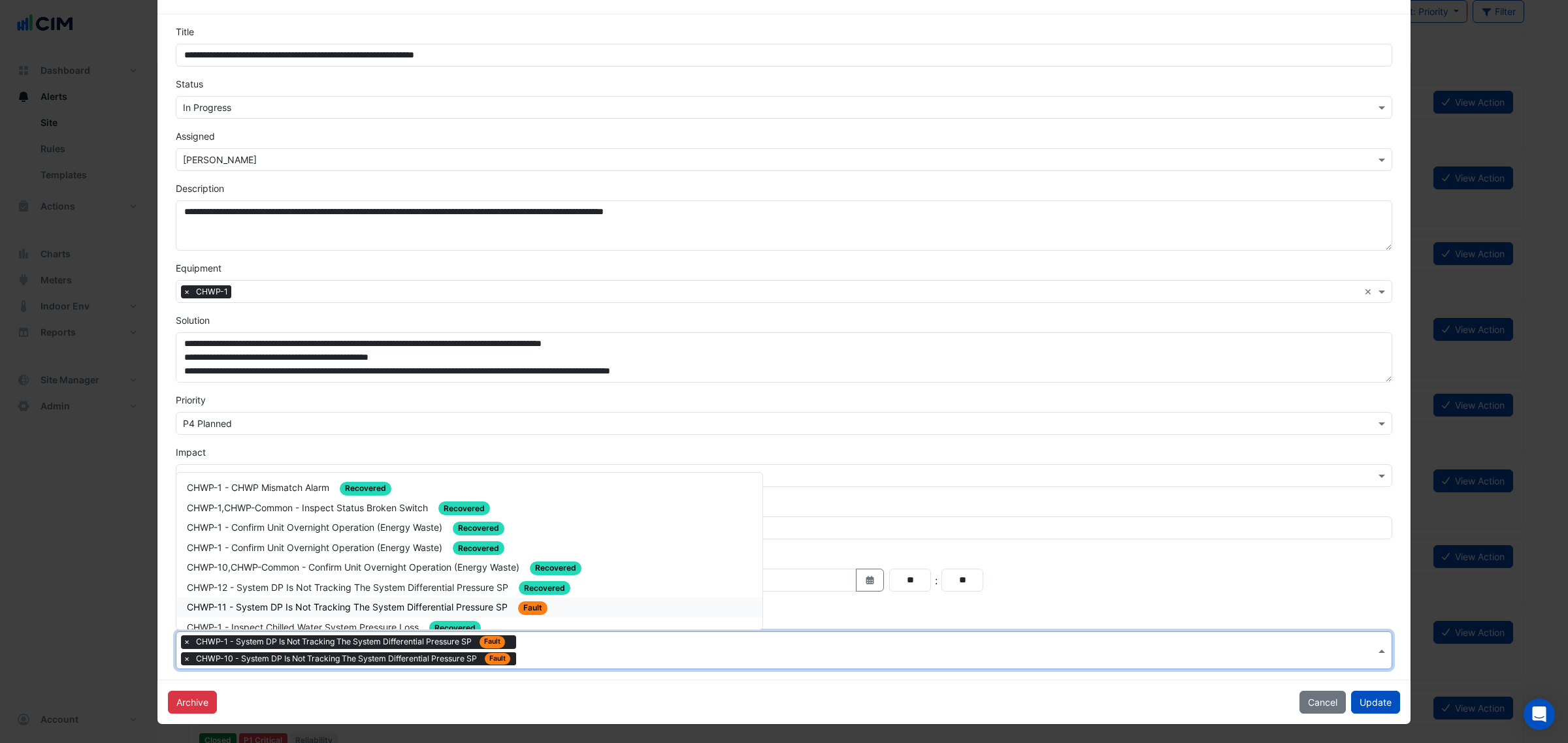
click at [503, 605] on span "CHWP-11 - System DP Is Not Tracking The System Differential Pressure SP" at bounding box center [348, 606] width 323 height 11
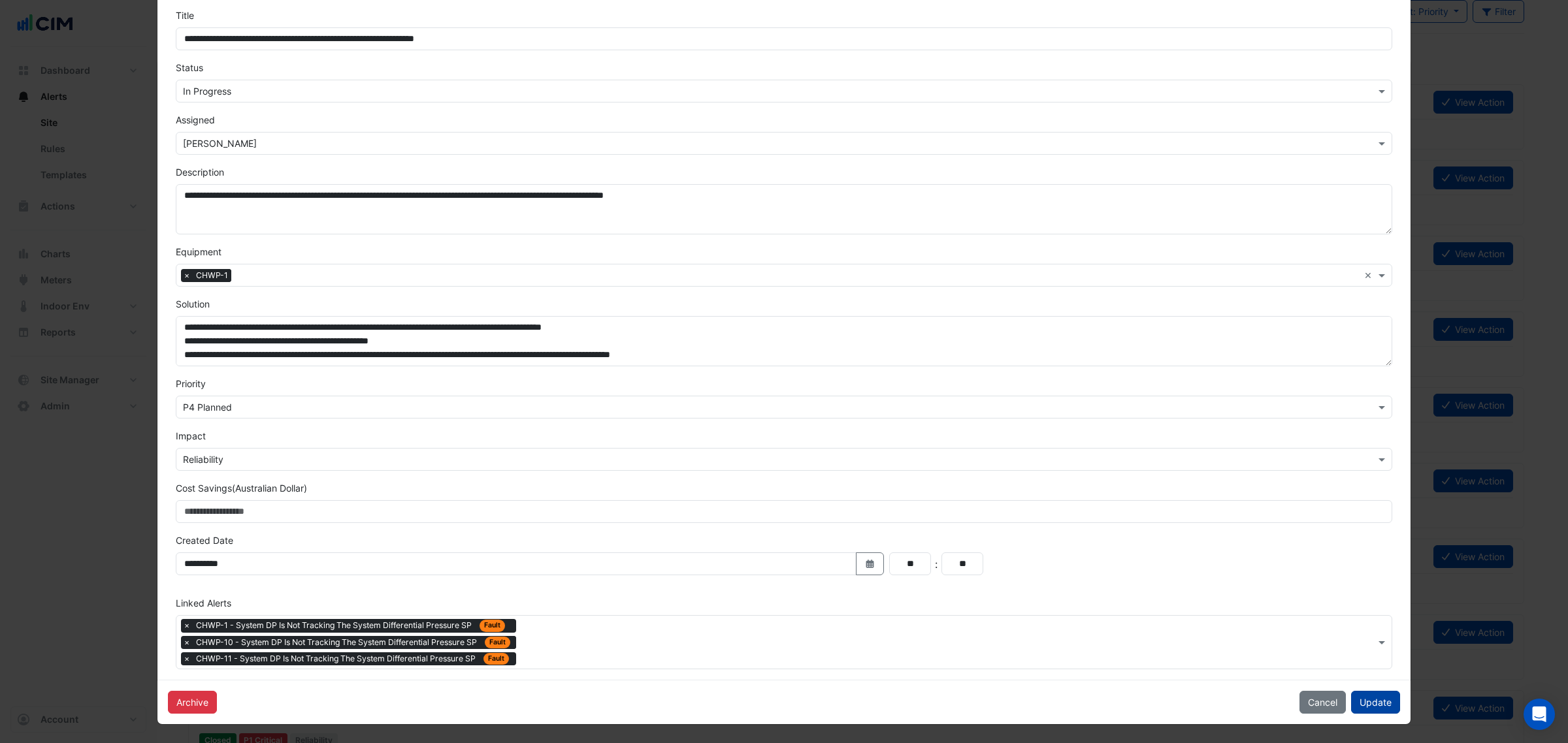
click at [1363, 709] on button "Update" at bounding box center [1375, 702] width 49 height 23
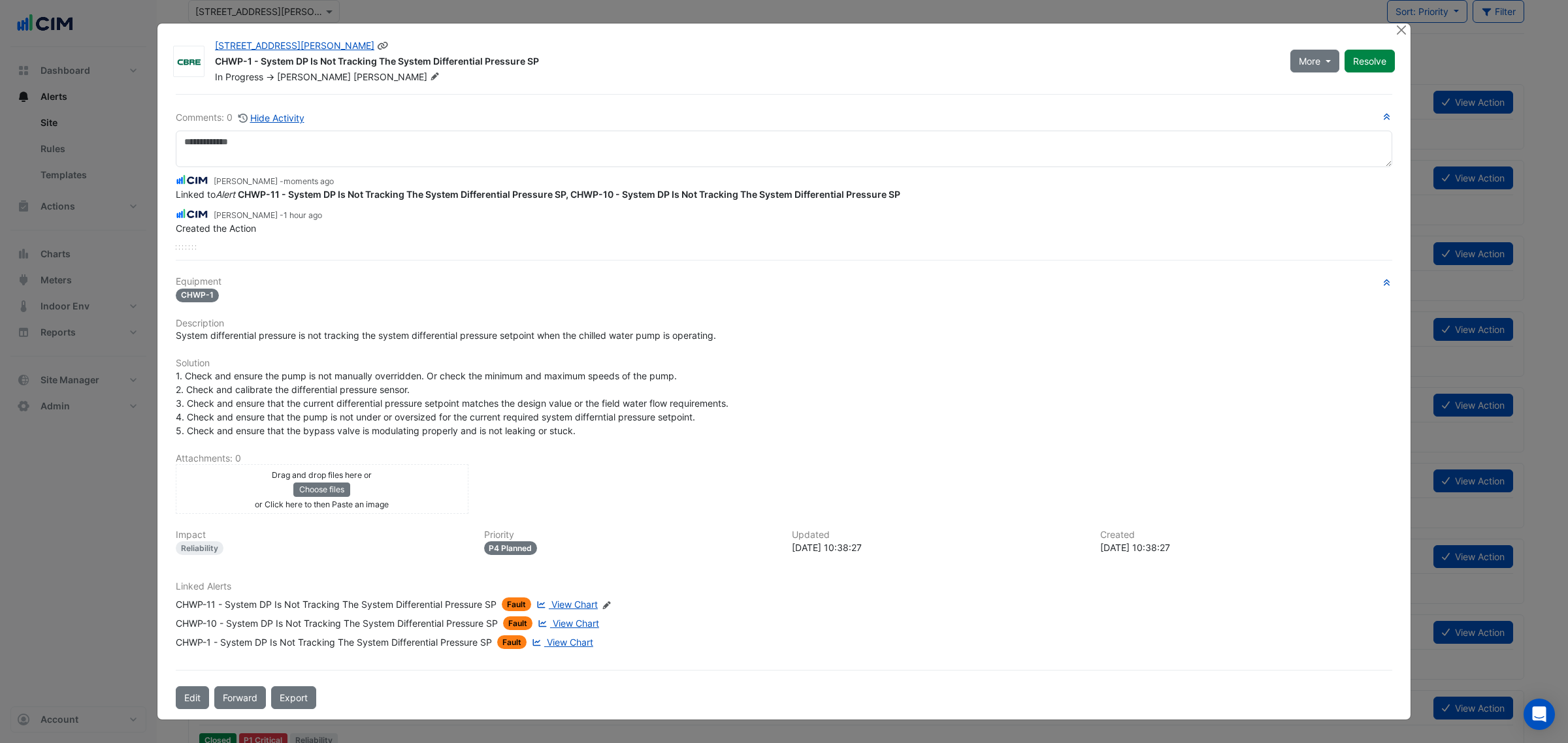
click at [1392, 31] on div "1 Martin Place CHWP-1 - System DP Is Not Tracking The System Differential Press…" at bounding box center [784, 371] width 1253 height 696
click at [1400, 33] on button "Close" at bounding box center [1400, 30] width 14 height 14
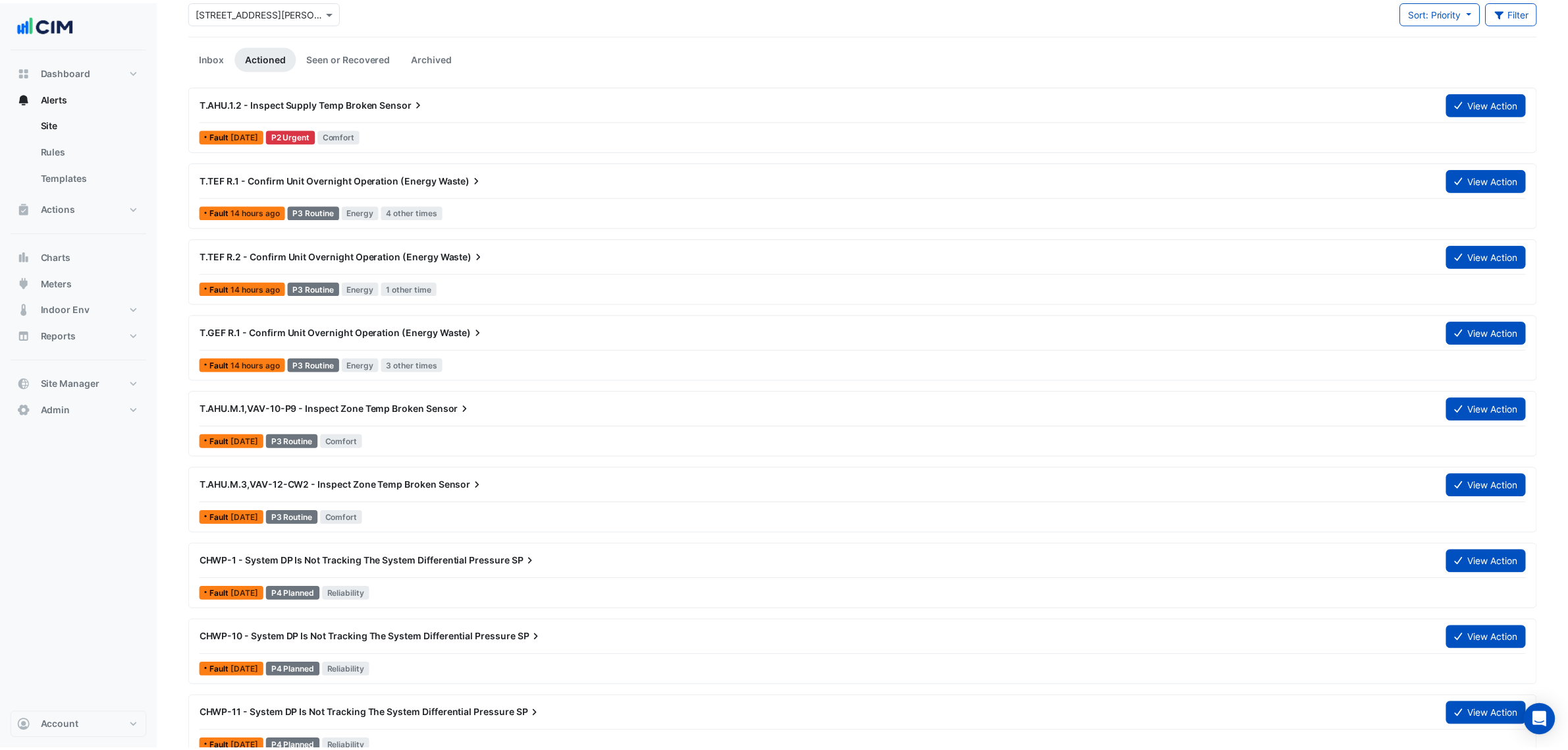
scroll to position [0, 0]
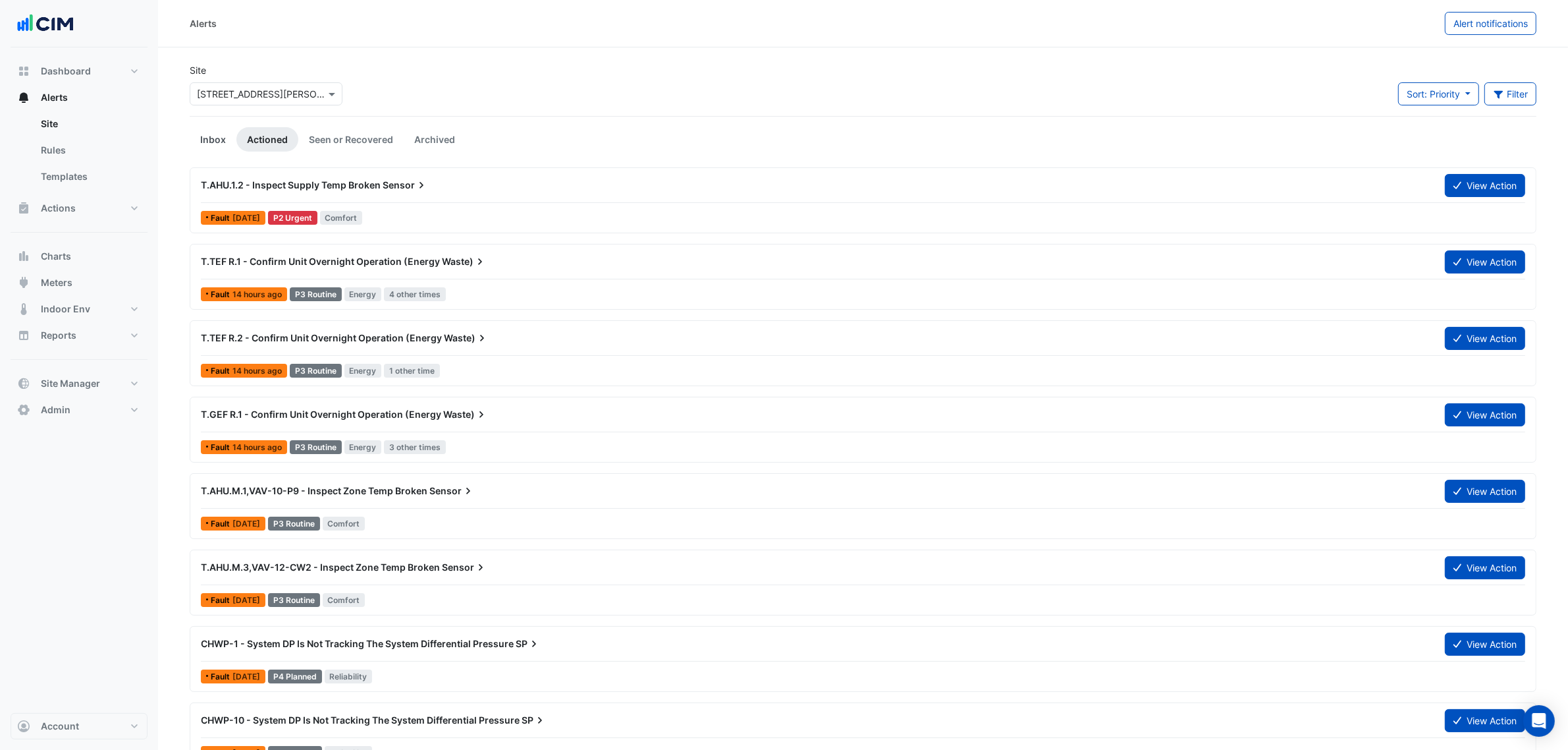
click at [202, 137] on link "Inbox" at bounding box center [213, 140] width 47 height 25
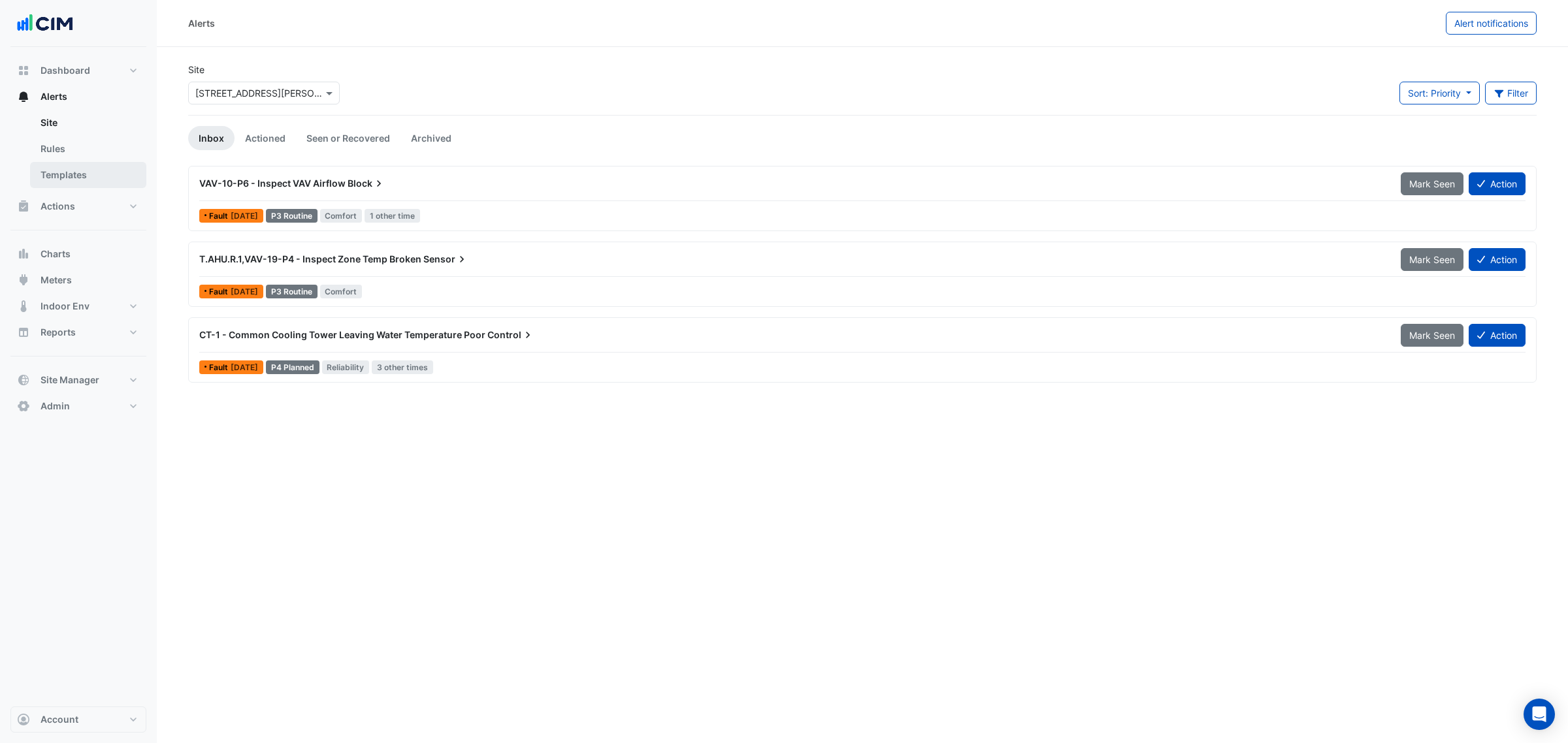
click at [77, 166] on link "Templates" at bounding box center [88, 175] width 116 height 26
select select
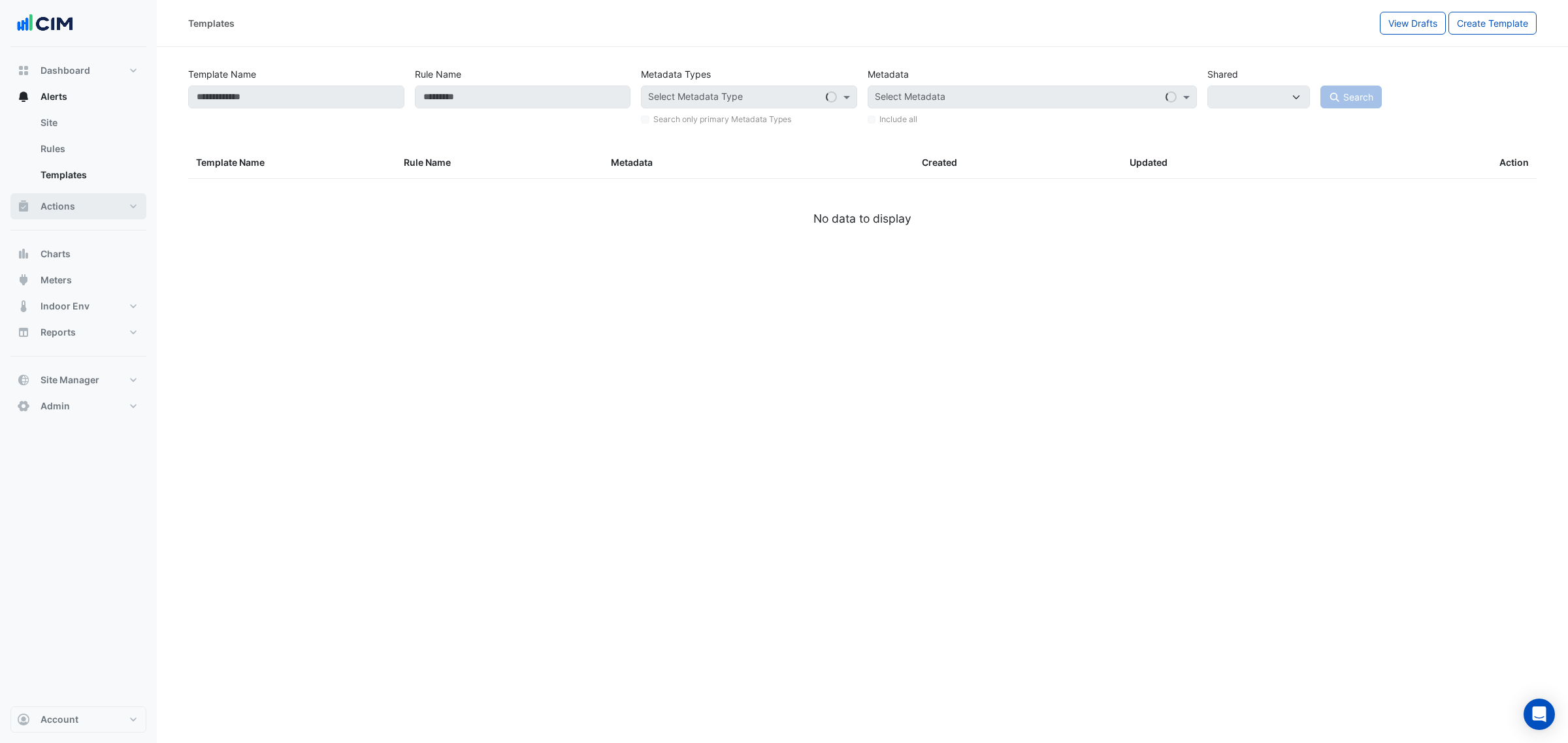
click at [67, 198] on button "Actions" at bounding box center [79, 206] width 136 height 26
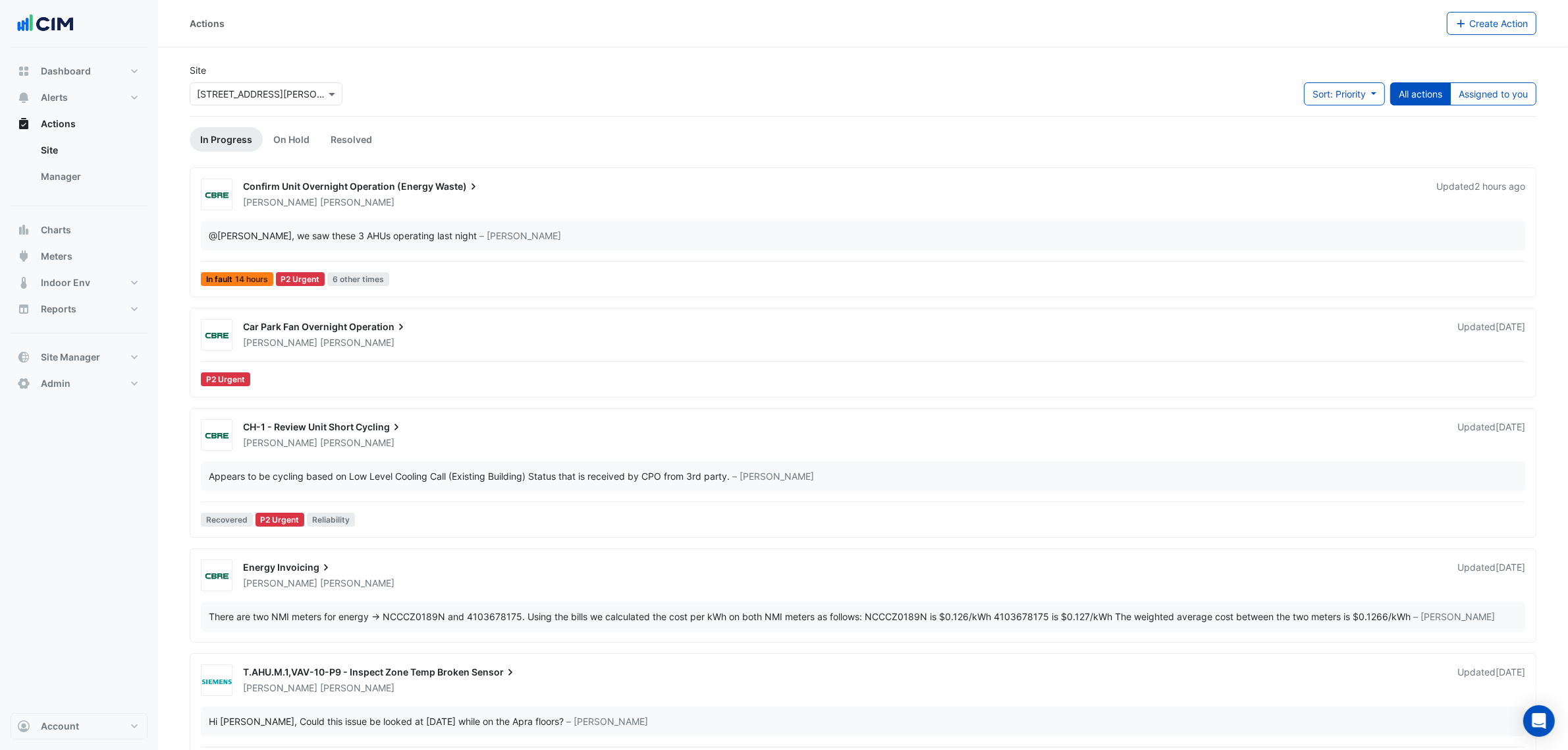
click at [398, 345] on div "Ryan Strachan" at bounding box center [842, 343] width 1201 height 13
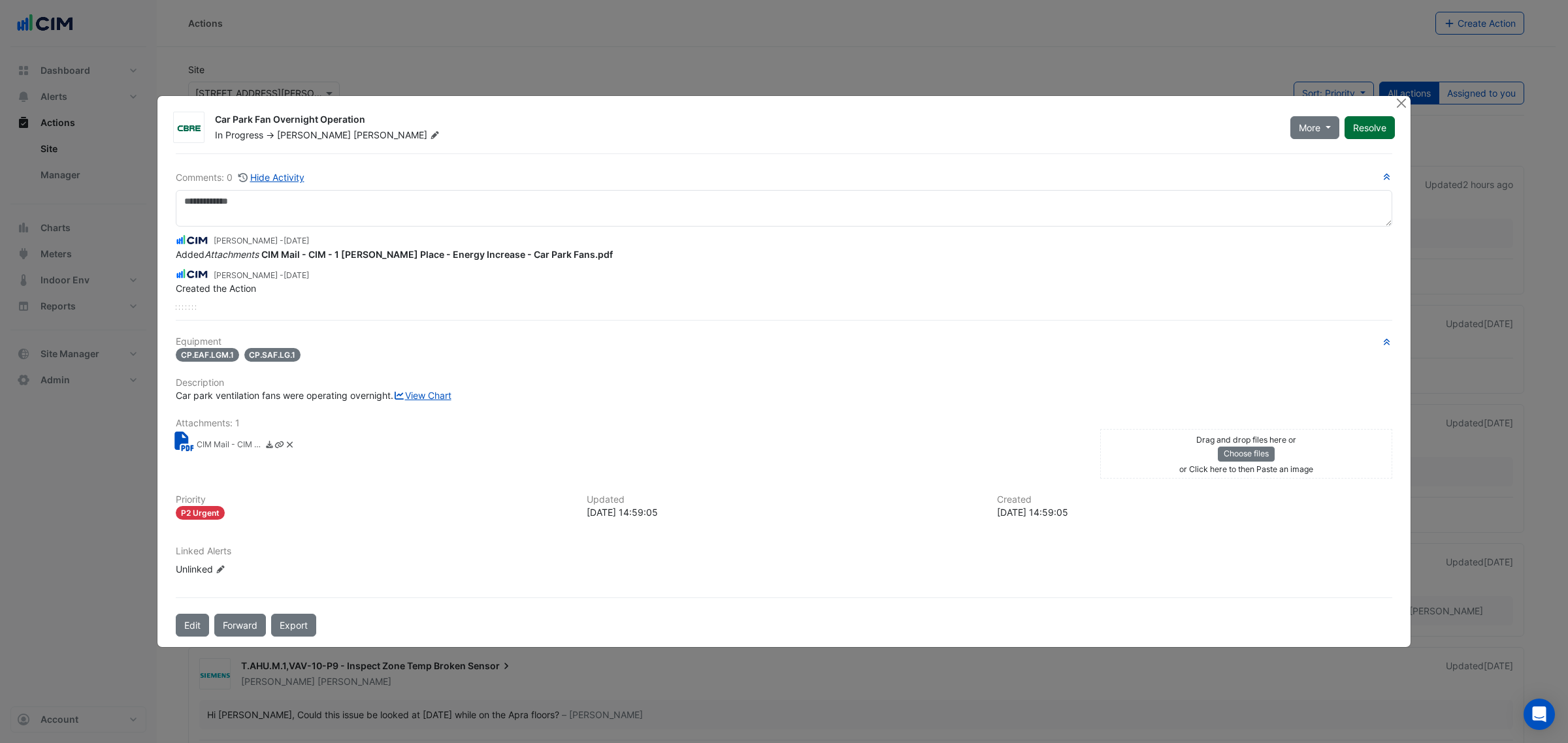
click at [1377, 128] on button "Resolve" at bounding box center [1369, 128] width 50 height 23
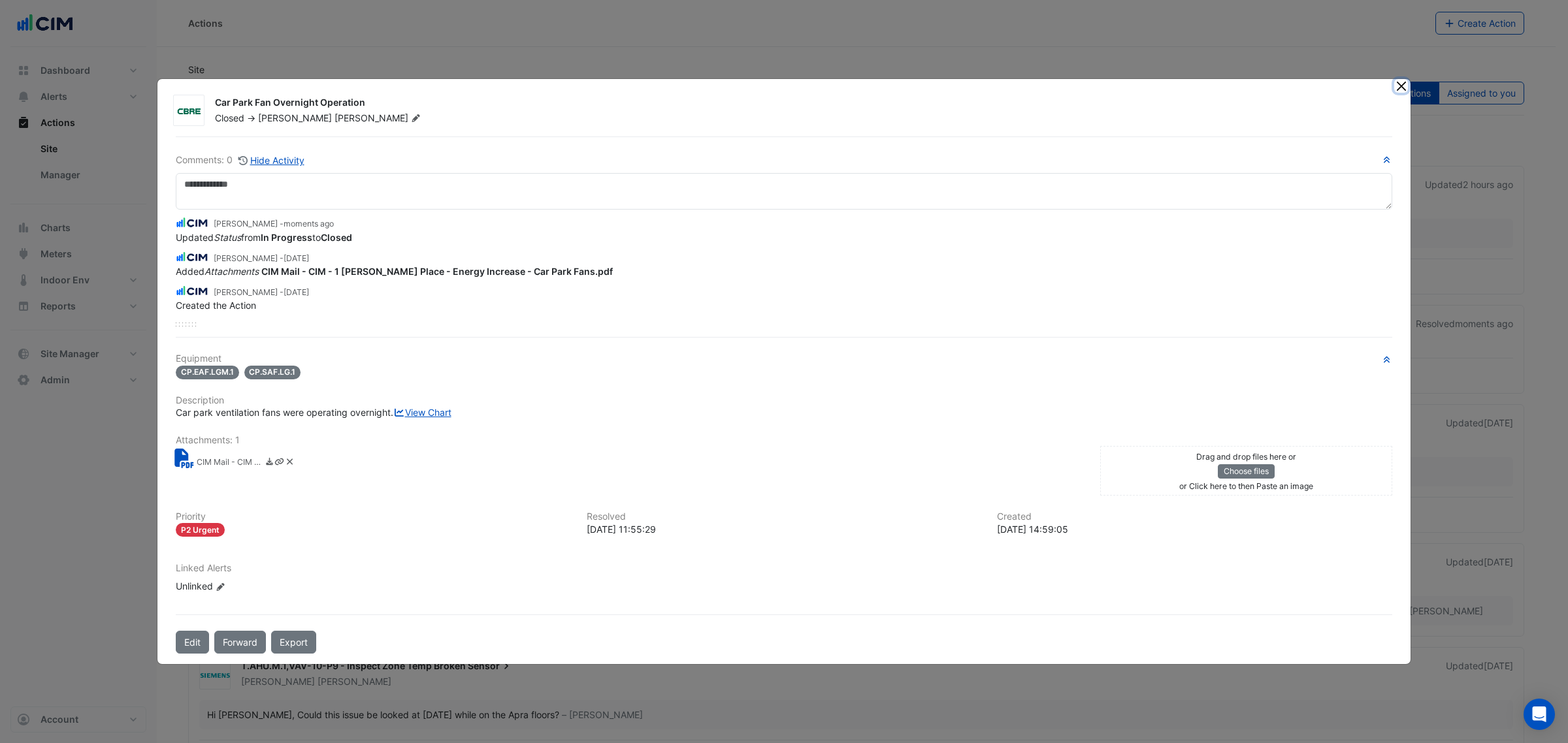
click at [1395, 79] on button "Close" at bounding box center [1400, 85] width 14 height 14
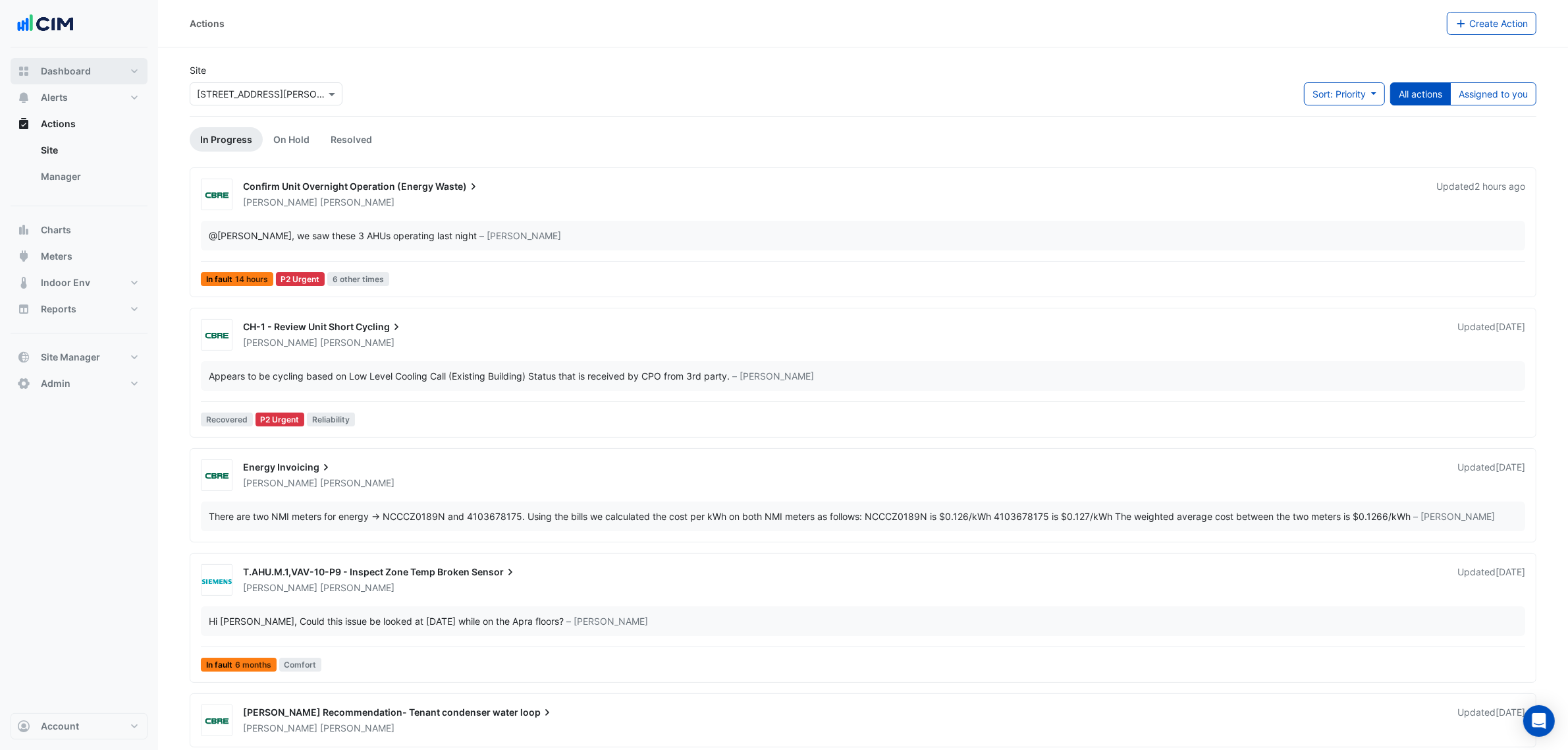
click at [90, 68] on button "Dashboard" at bounding box center [80, 71] width 137 height 26
select select "***"
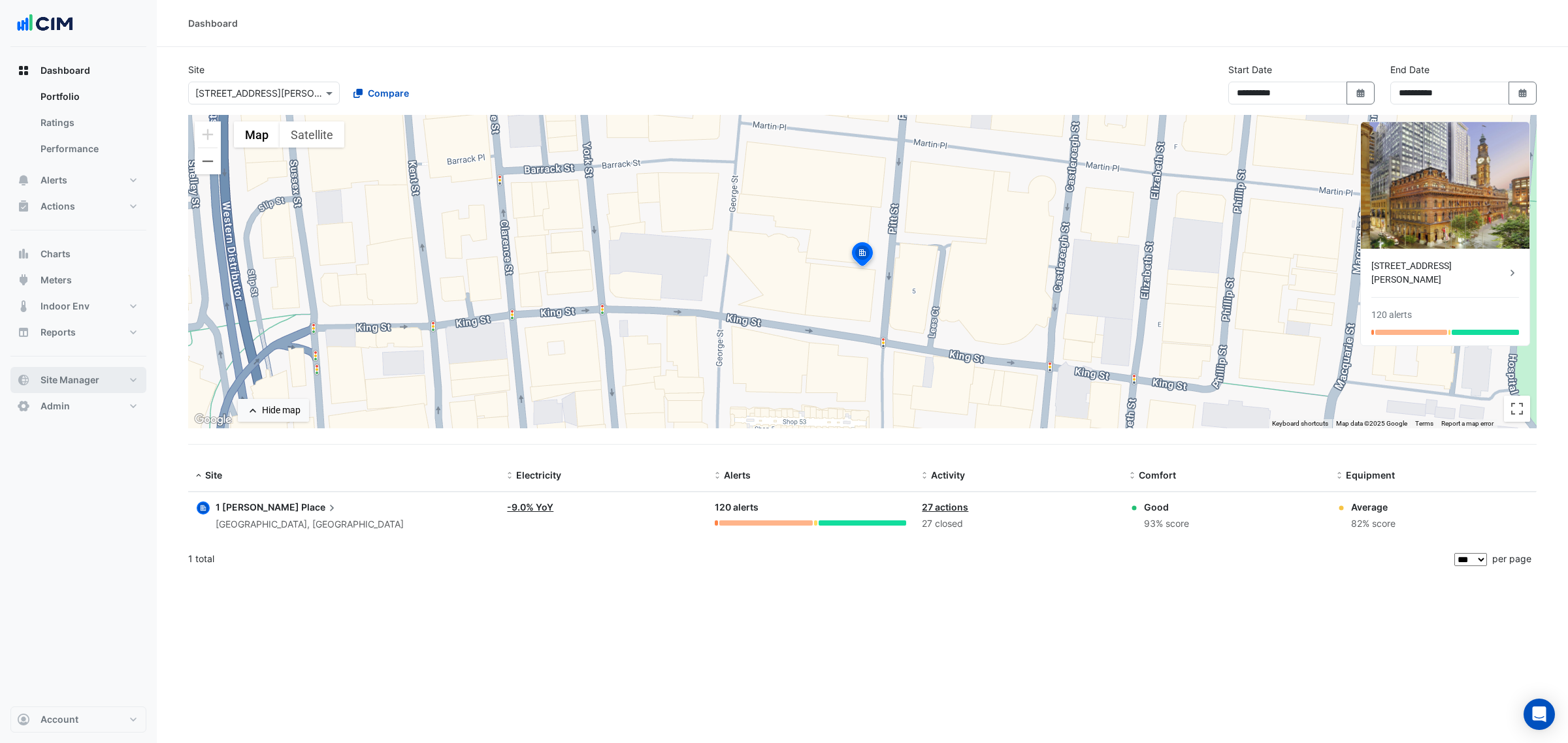
click at [103, 368] on button "Site Manager" at bounding box center [79, 380] width 136 height 26
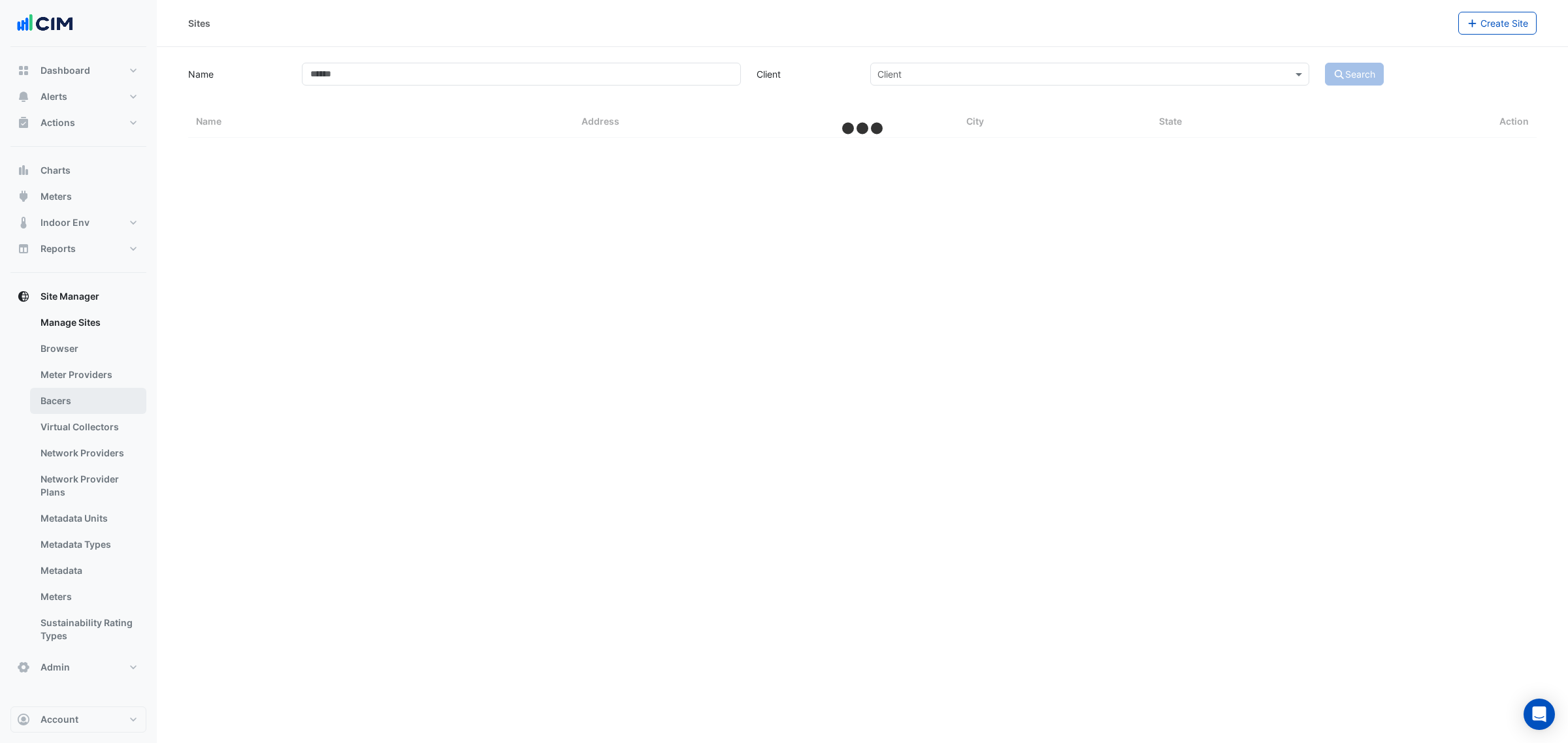
select select "***"
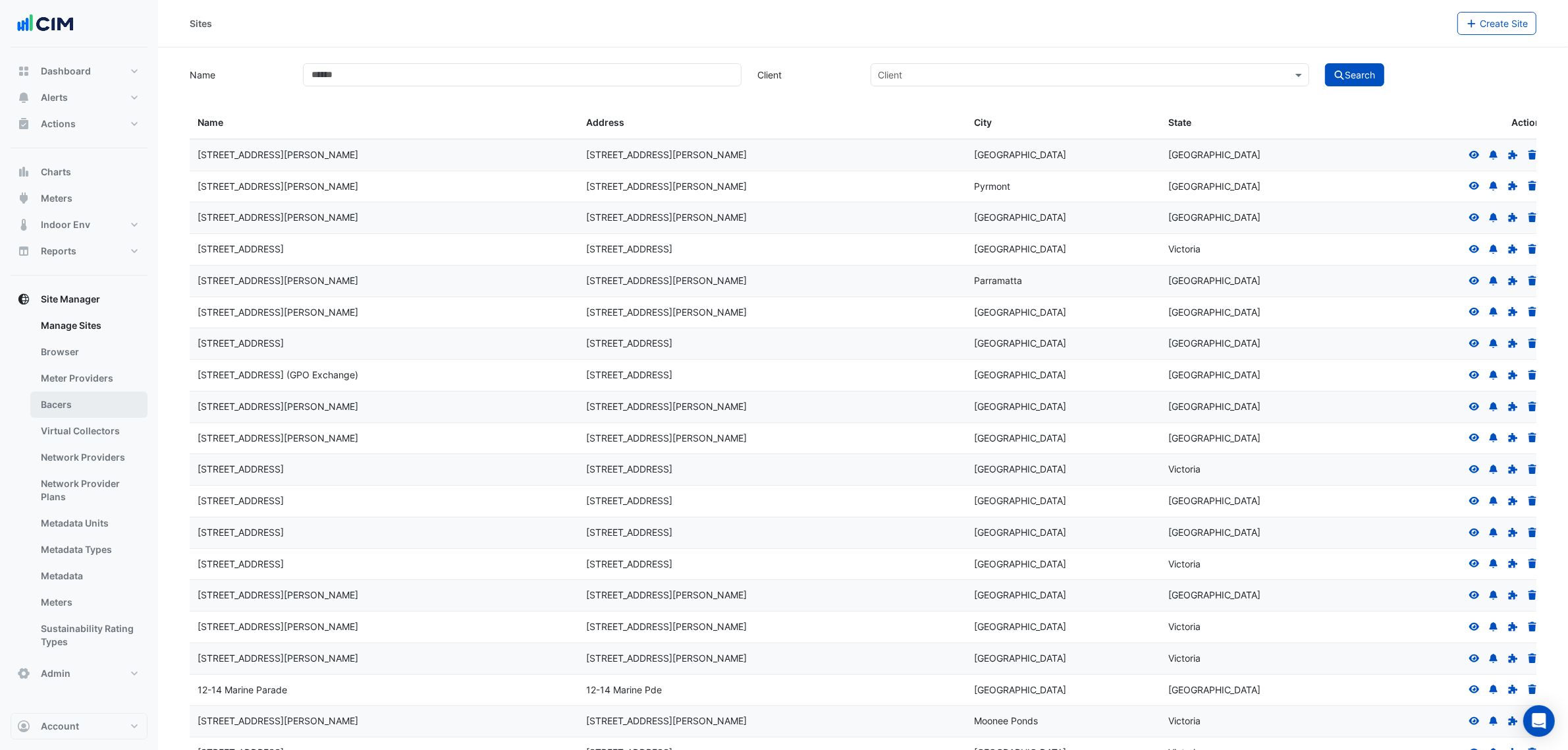
click at [85, 407] on link "Bacers" at bounding box center [89, 404] width 117 height 26
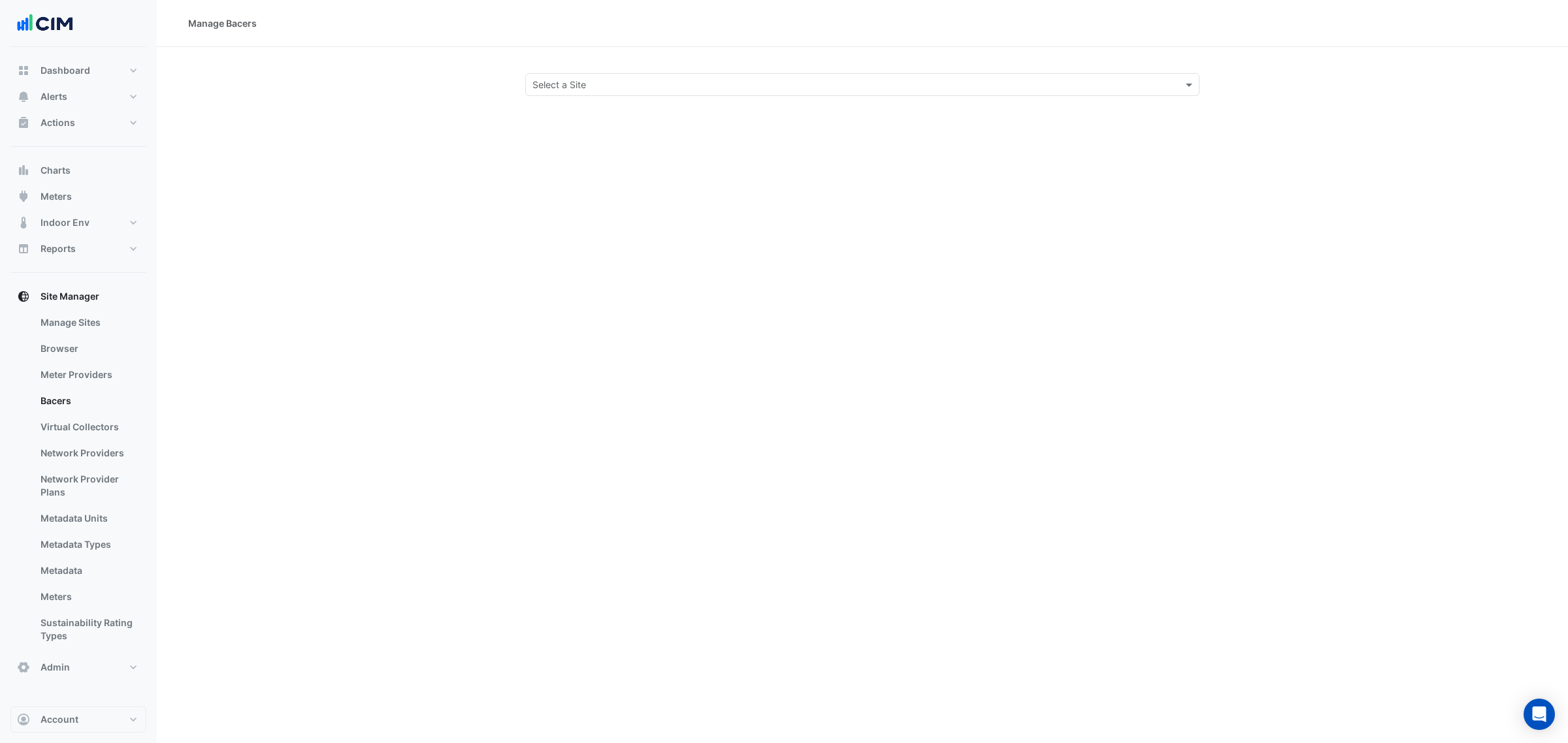
click at [572, 73] on div "Select a Site" at bounding box center [863, 85] width 674 height 23
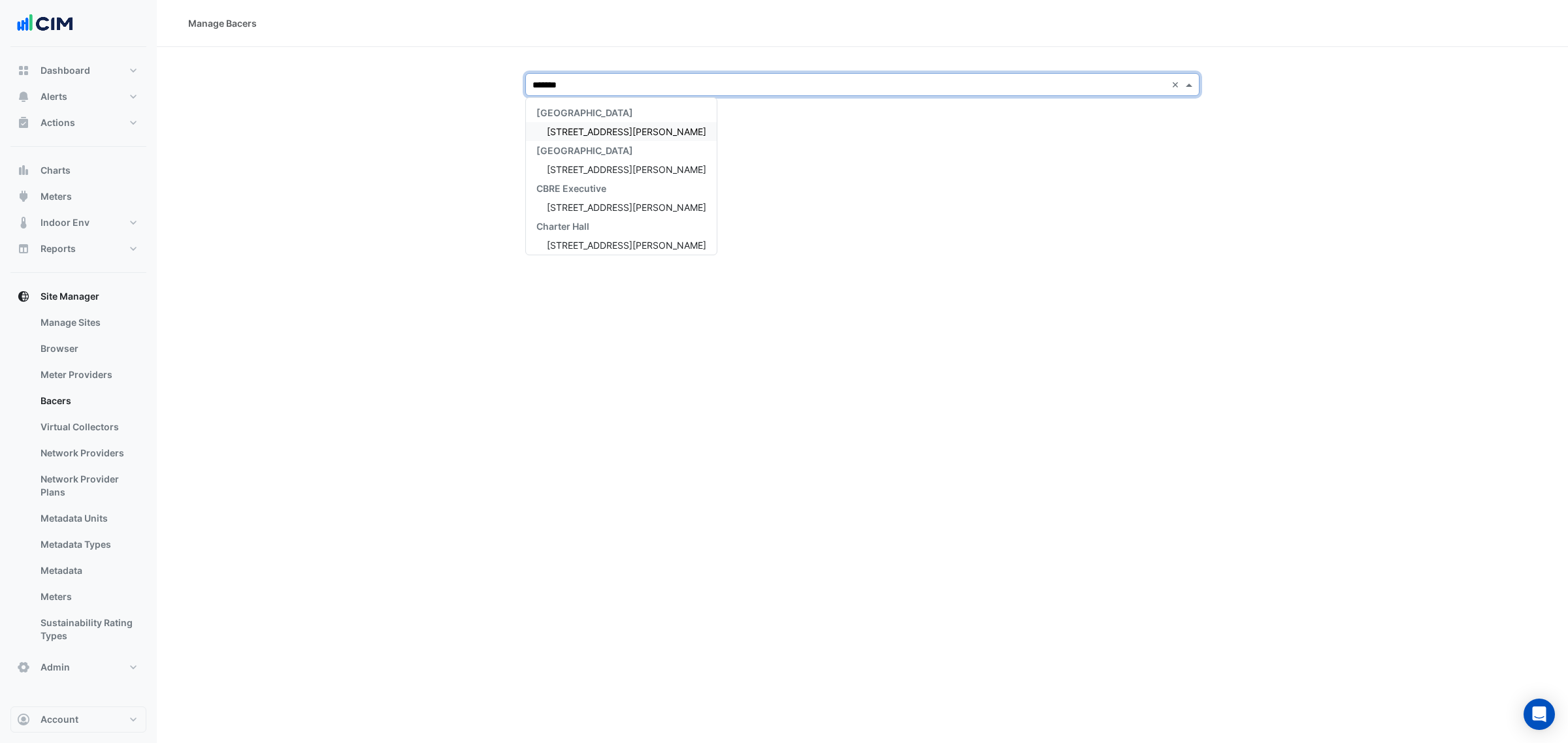
type input "********"
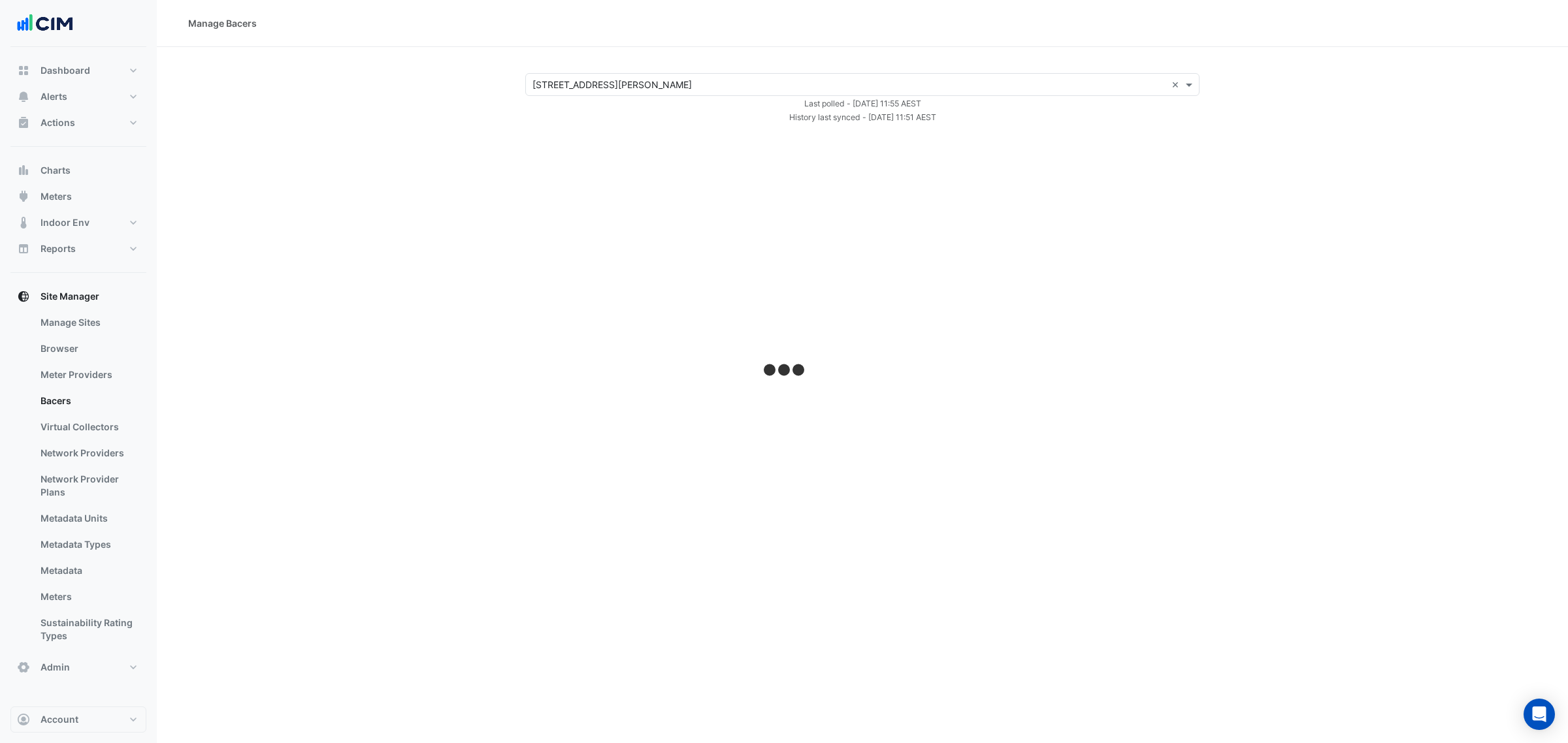
select select "***"
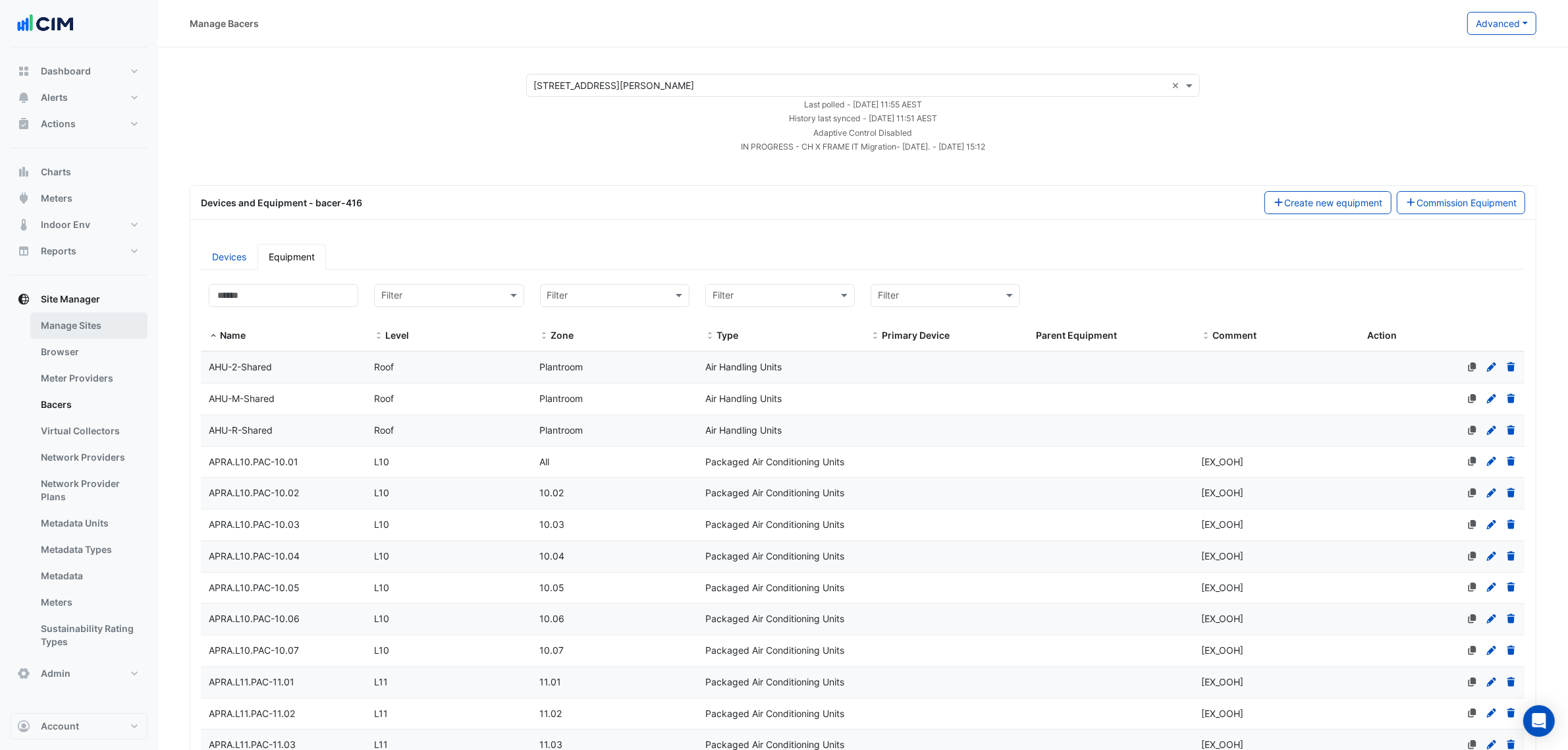
click at [100, 335] on link "Manage Sites" at bounding box center [89, 325] width 117 height 26
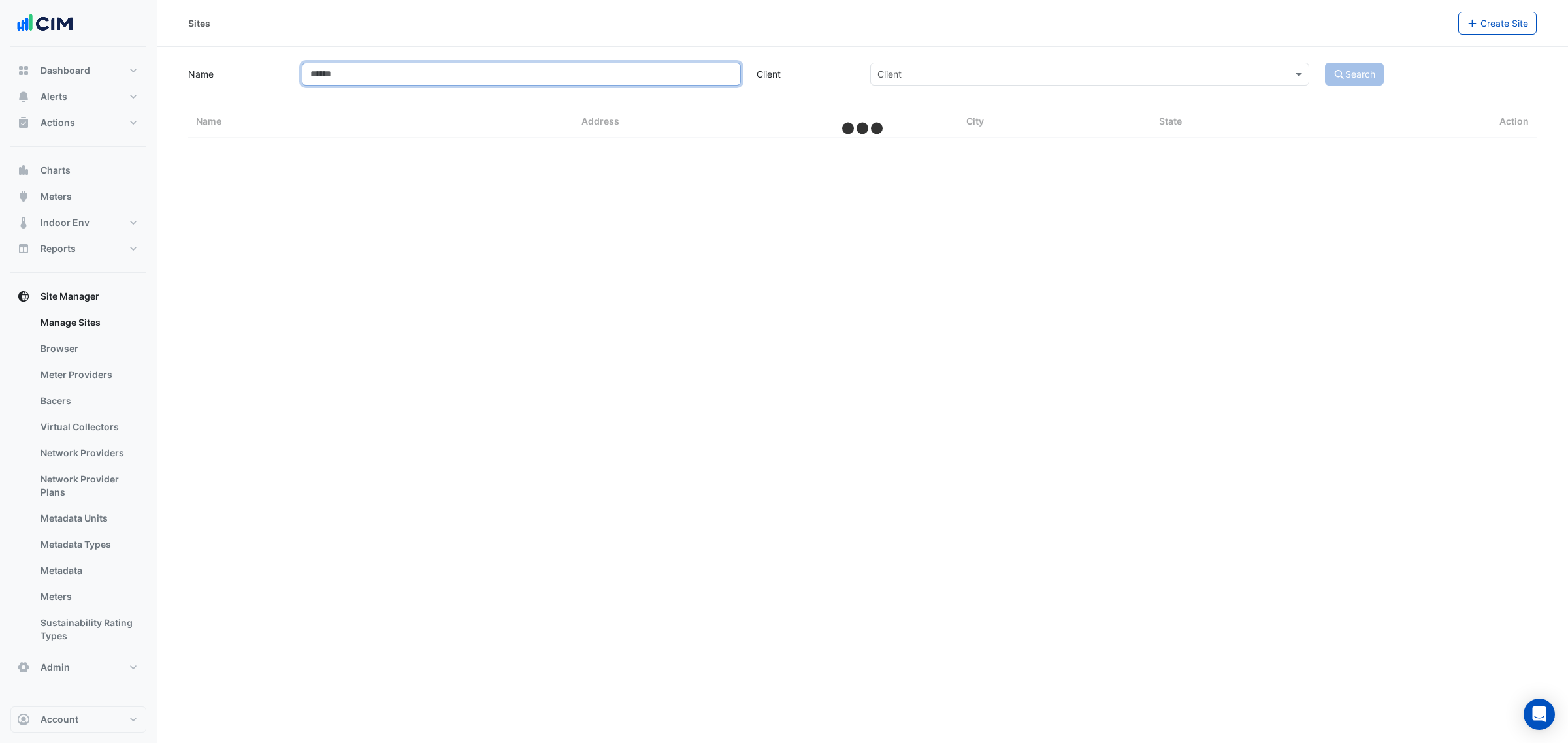
click at [397, 79] on input "Name" at bounding box center [521, 74] width 439 height 23
type input "********"
click at [1325, 62] on button "Search" at bounding box center [1354, 74] width 59 height 23
select select "***"
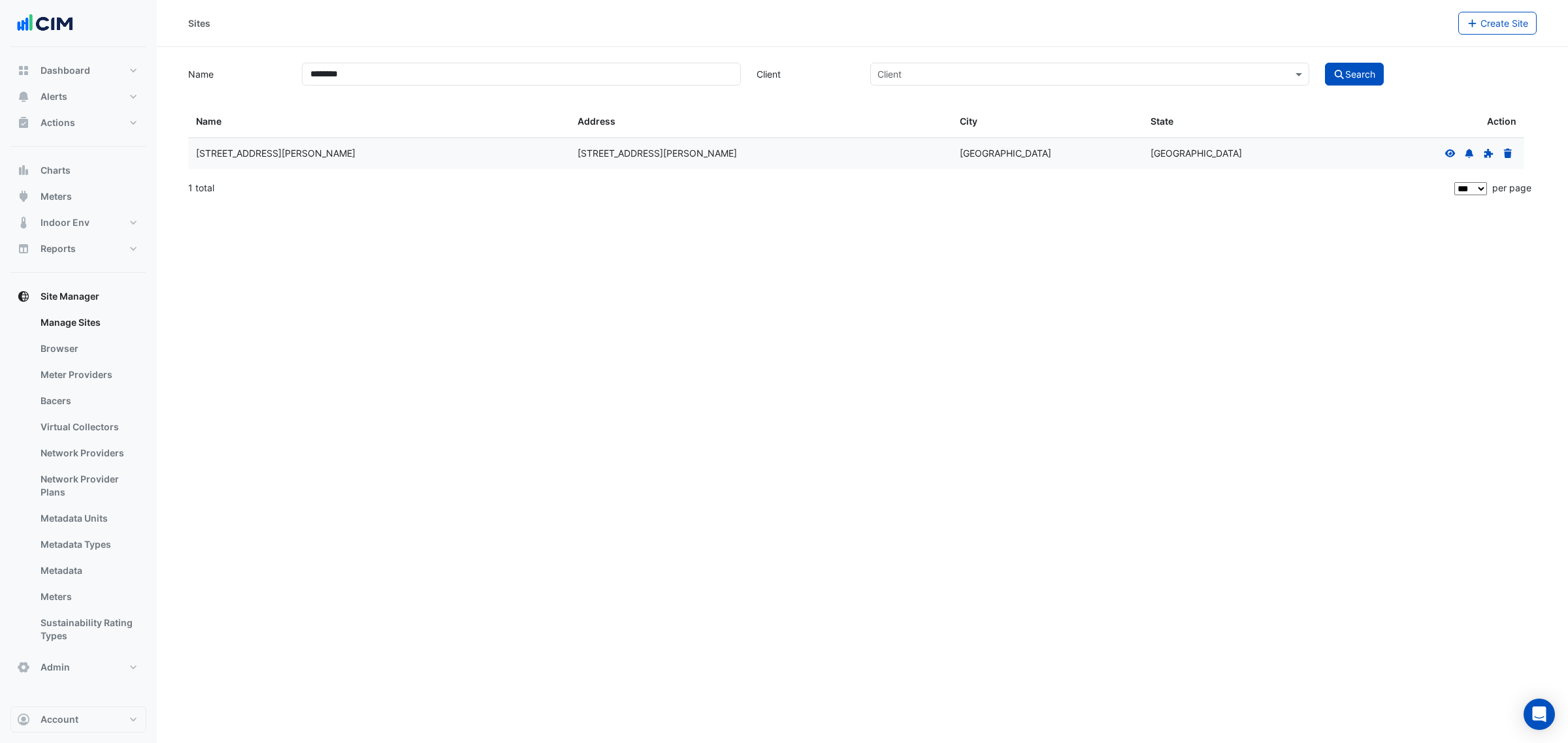
click at [1448, 157] on icon at bounding box center [1450, 153] width 11 height 8
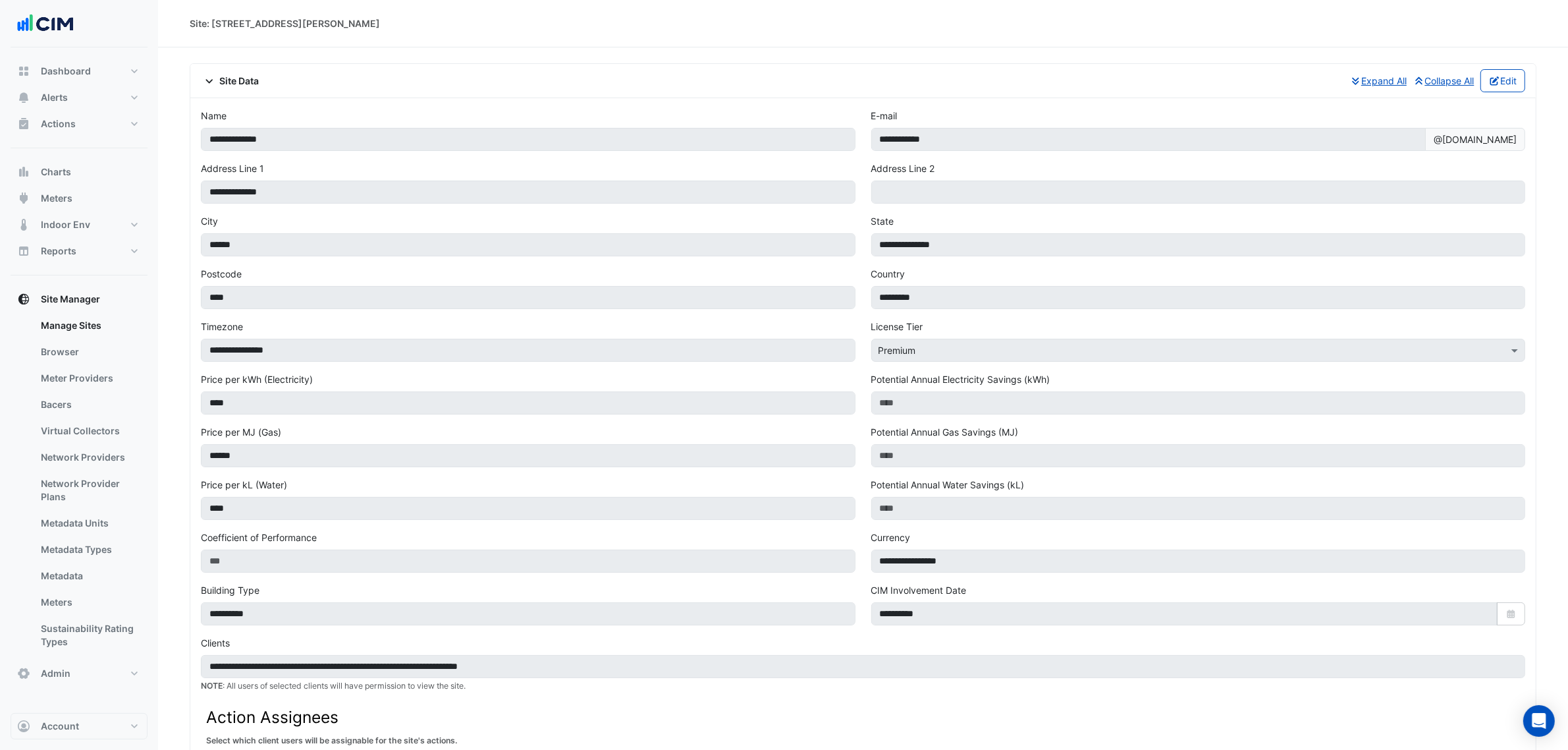
select select "***"
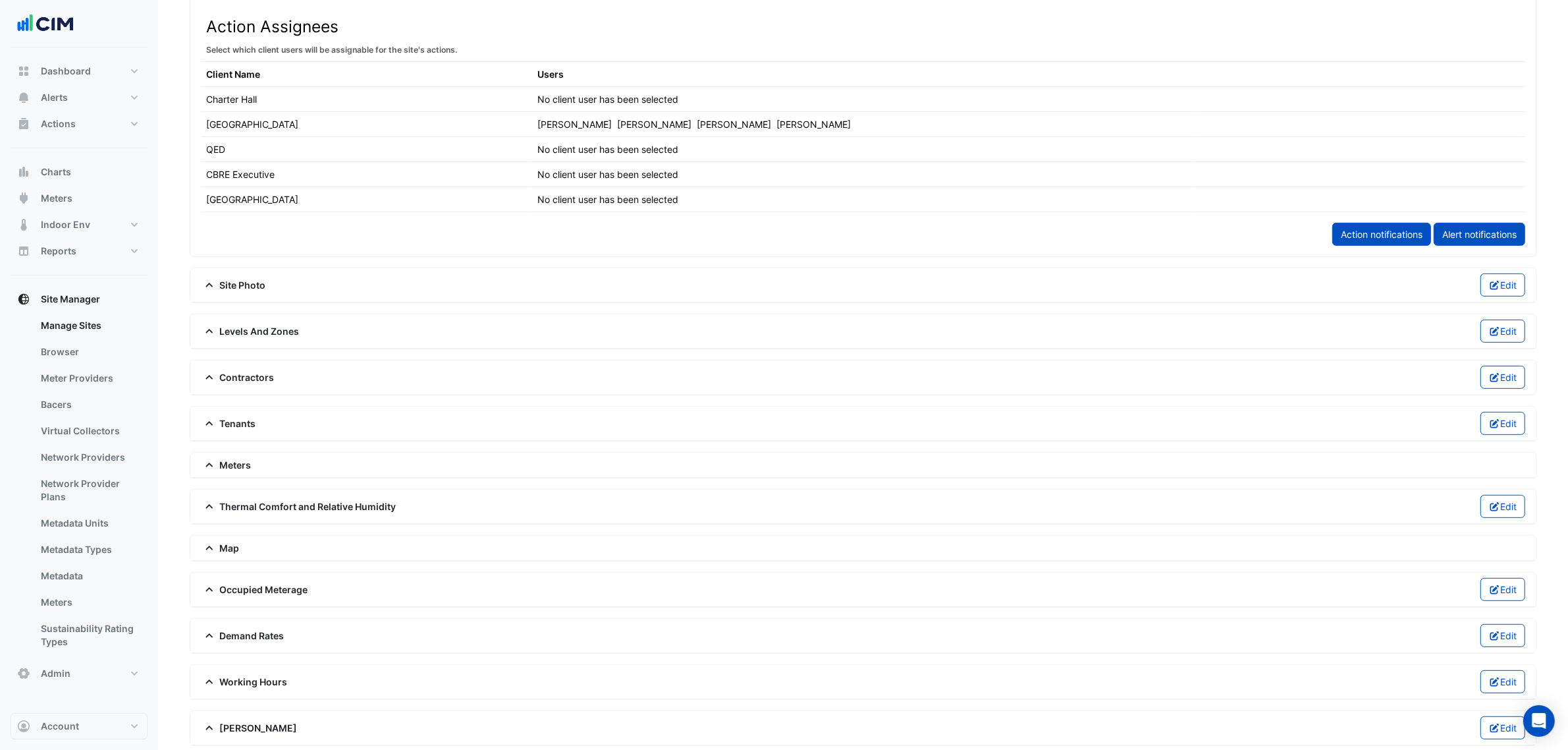
scroll to position [709, 0]
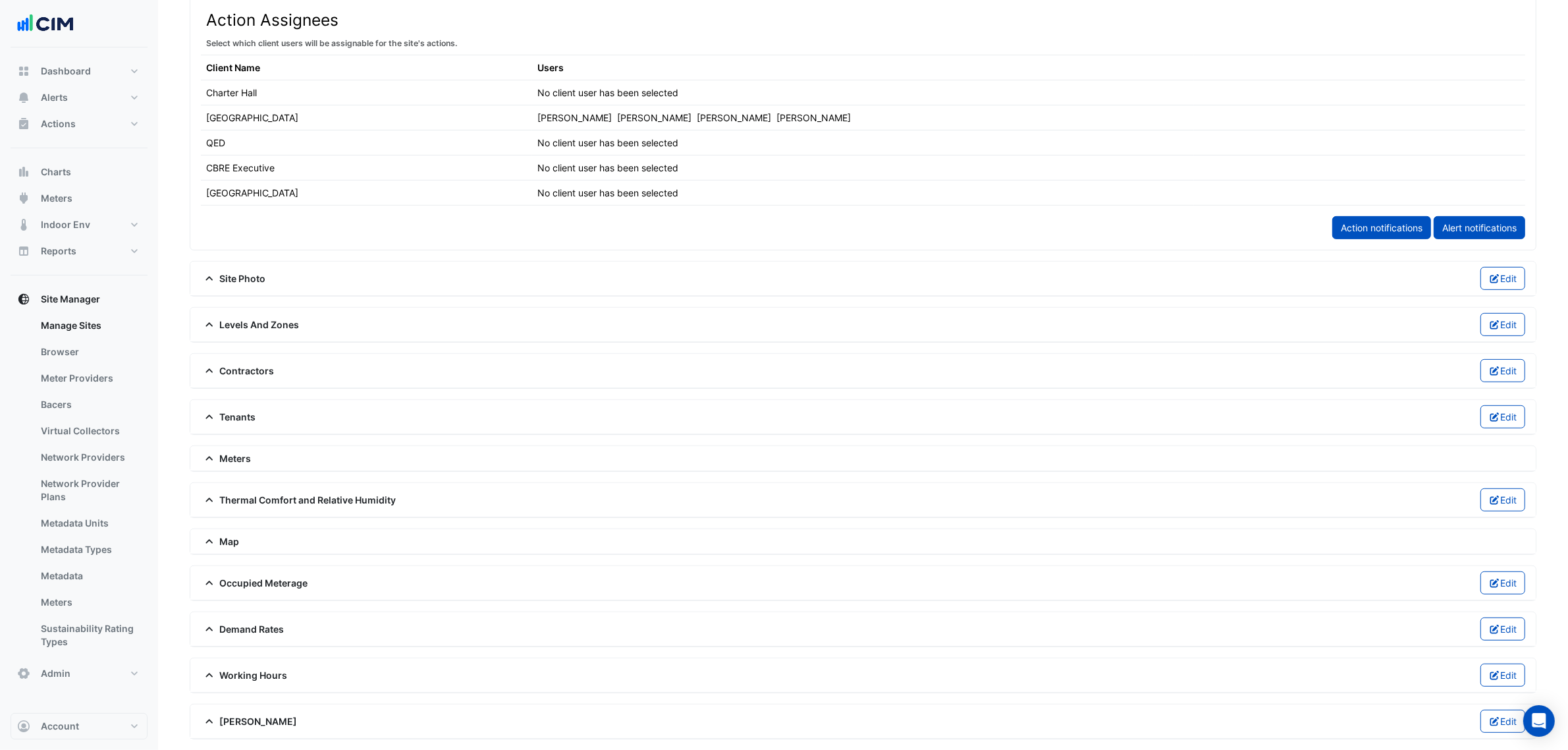
click at [271, 488] on div "Thermal Comfort and Relative Humidity Edit" at bounding box center [863, 500] width 1324 height 23
click at [267, 493] on span "Thermal Comfort and Relative Humidity" at bounding box center [299, 500] width 196 height 14
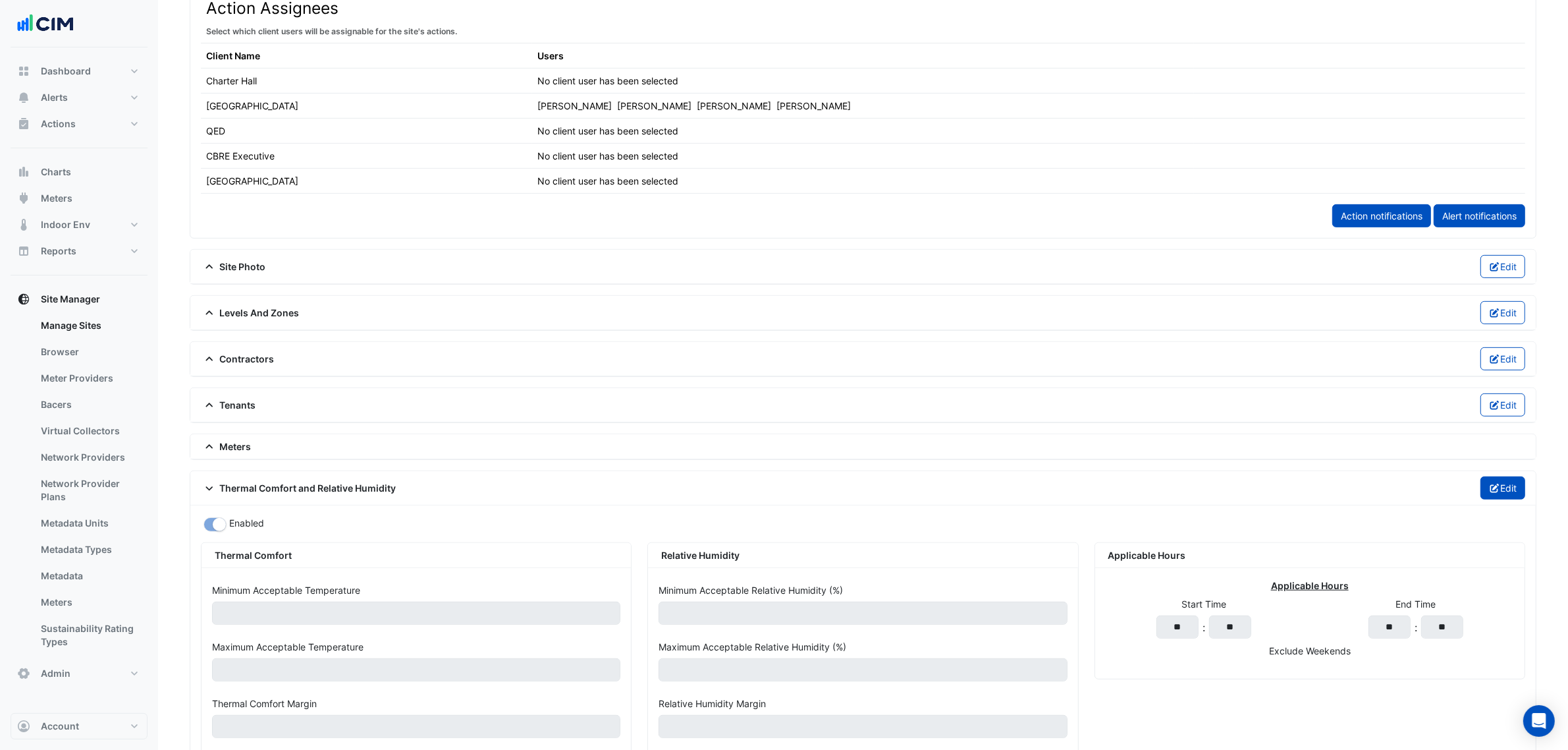
click at [1500, 500] on button "Edit" at bounding box center [1503, 488] width 46 height 23
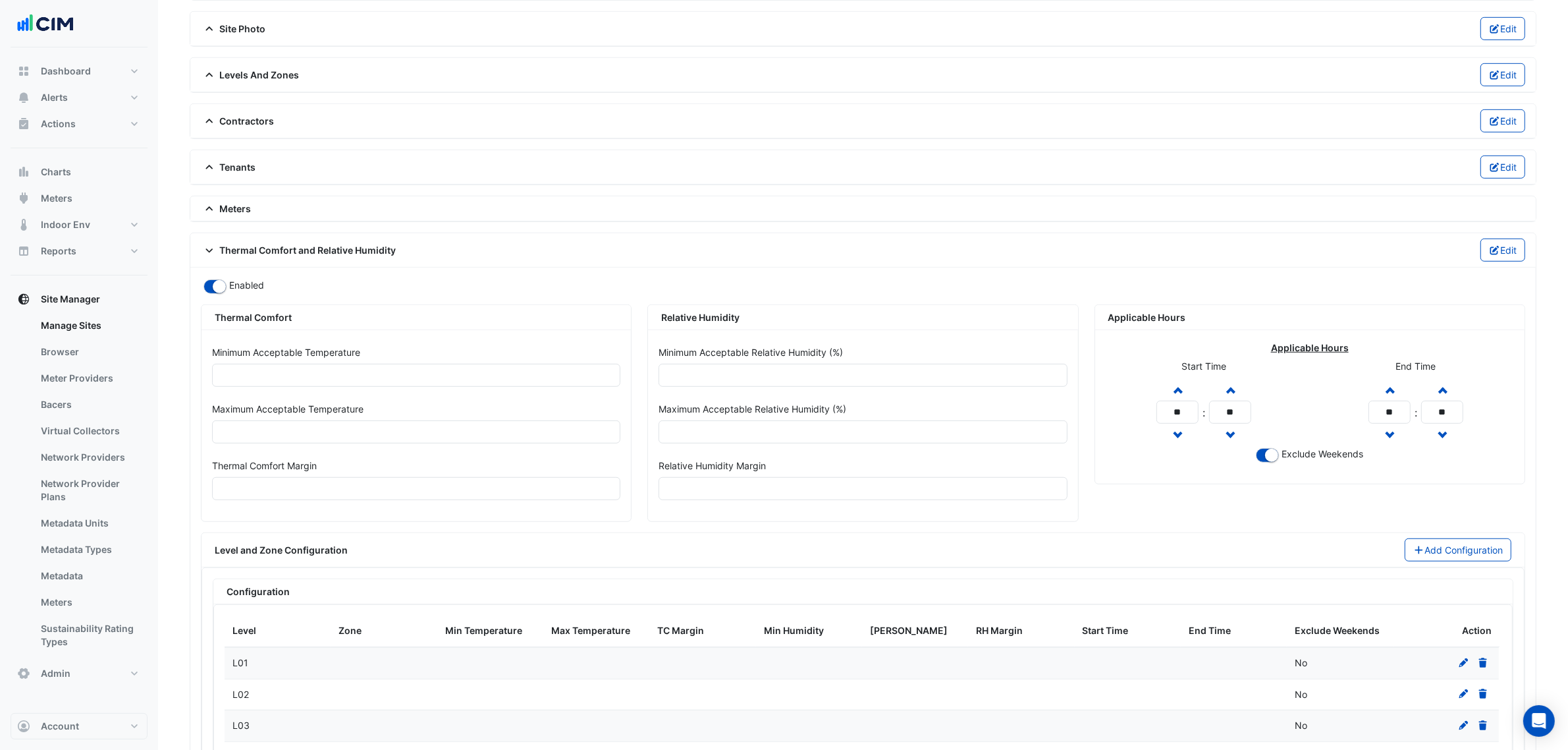
scroll to position [956, 0]
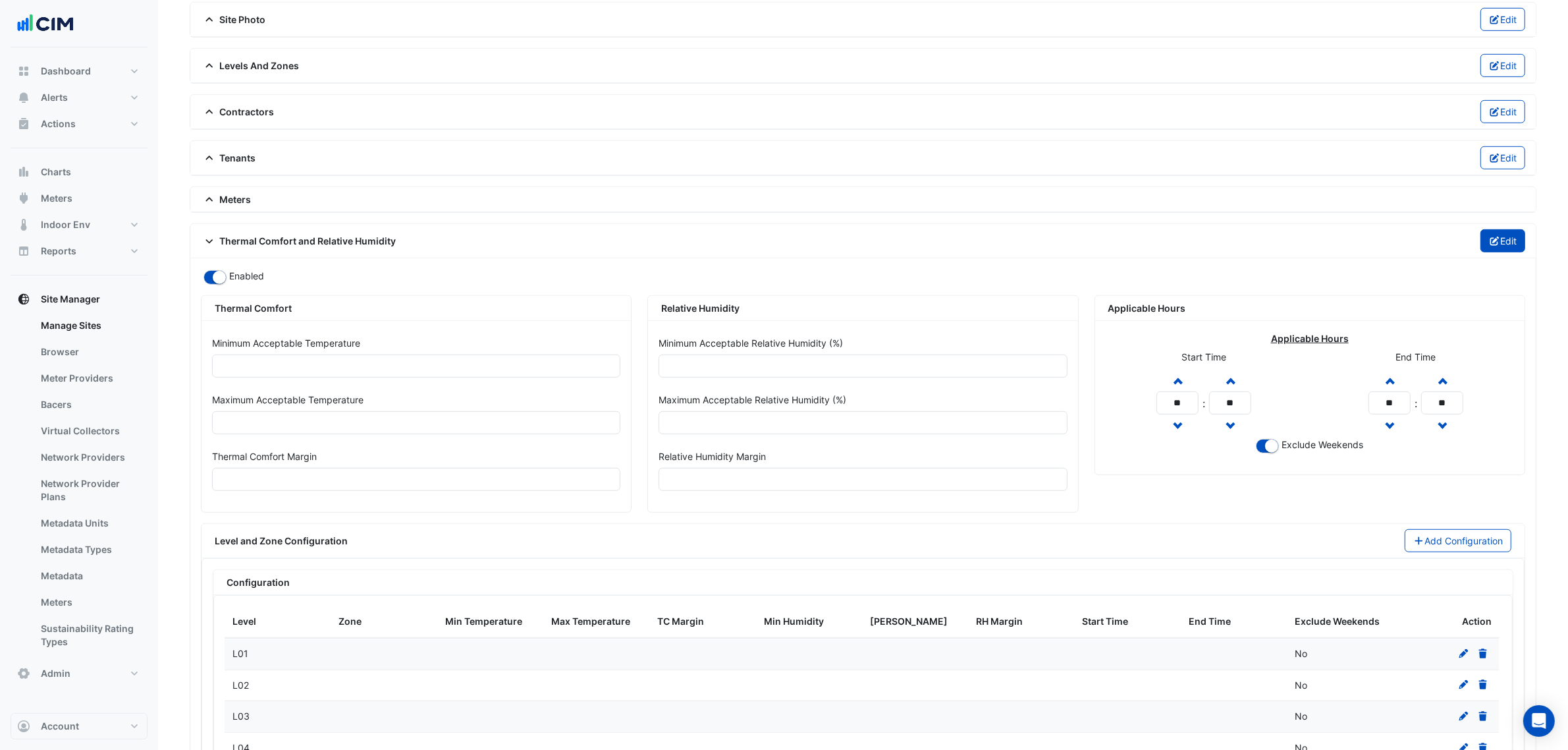
click at [1493, 252] on button "Edit" at bounding box center [1503, 241] width 46 height 23
click at [1441, 553] on button "Add Configuration" at bounding box center [1458, 541] width 108 height 23
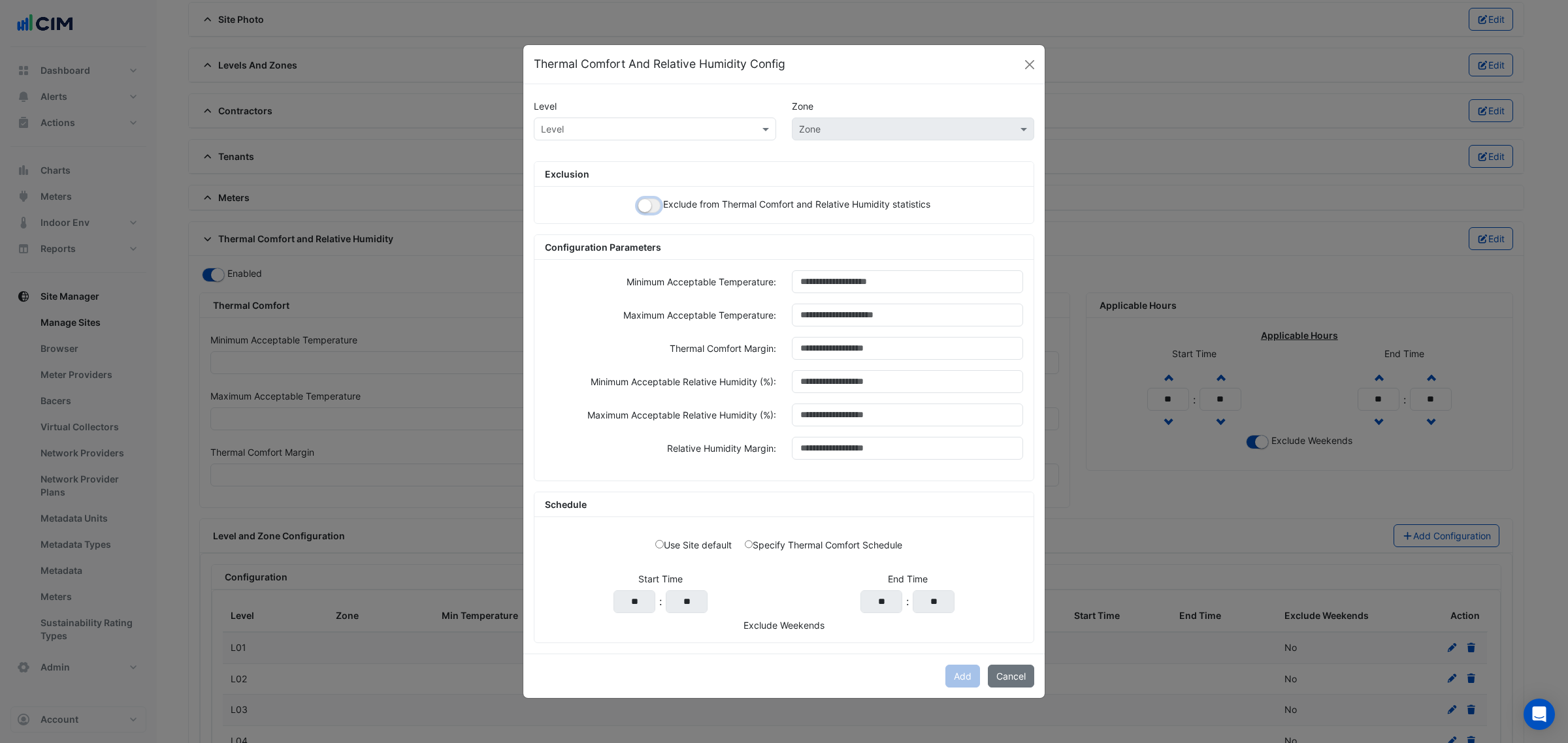
click at [647, 199] on button "button" at bounding box center [649, 206] width 23 height 14
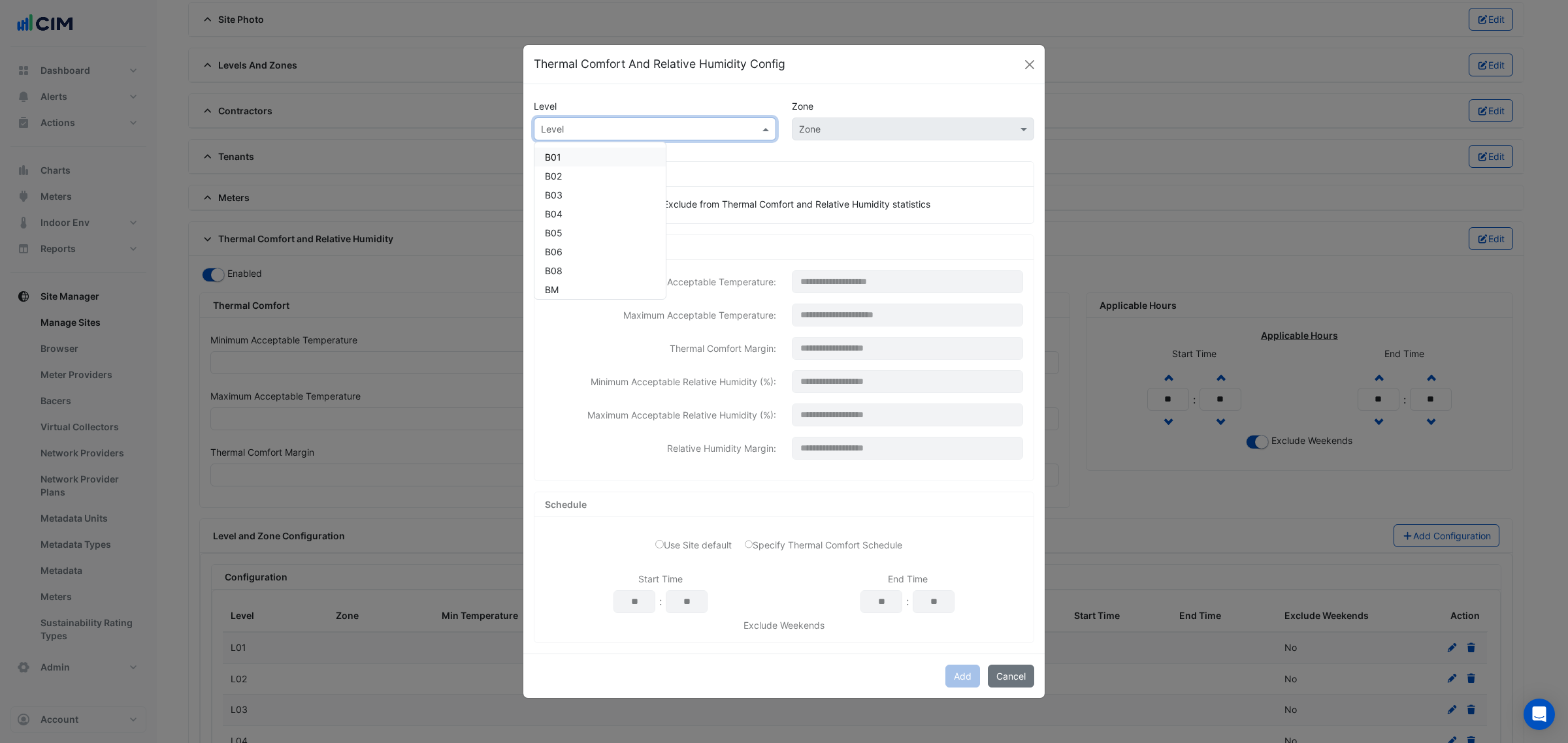
click at [630, 128] on input "text" at bounding box center [642, 129] width 202 height 14
paste input "***"
type input "***"
click at [559, 157] on span "L10" at bounding box center [552, 156] width 15 height 11
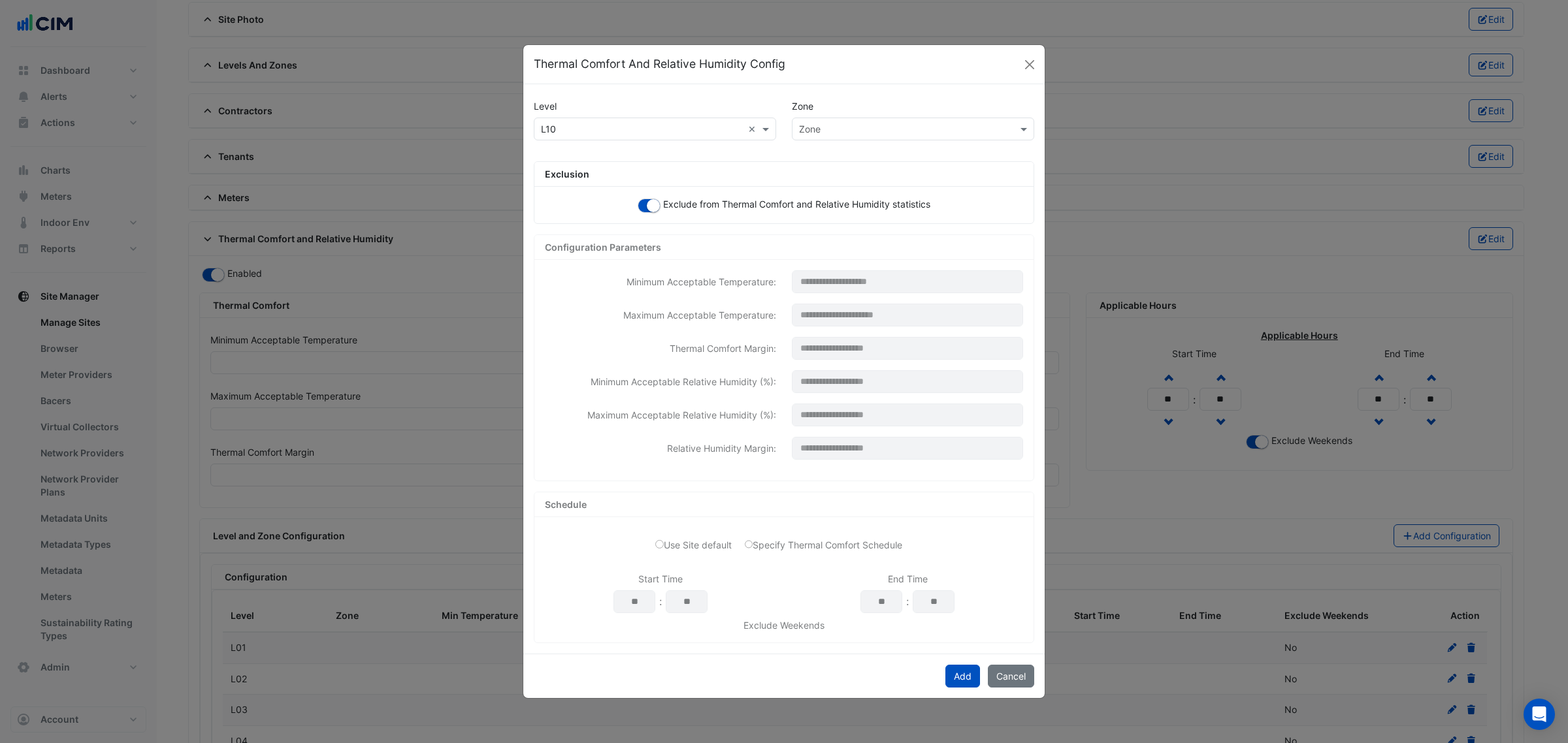
click at [841, 113] on div "Zone" at bounding box center [913, 106] width 258 height 23
drag, startPoint x: 840, startPoint y: 131, endPoint x: 860, endPoint y: 145, distance: 24.4
click at [845, 134] on div "Zone" at bounding box center [902, 128] width 219 height 14
paste input "***"
type input "***"
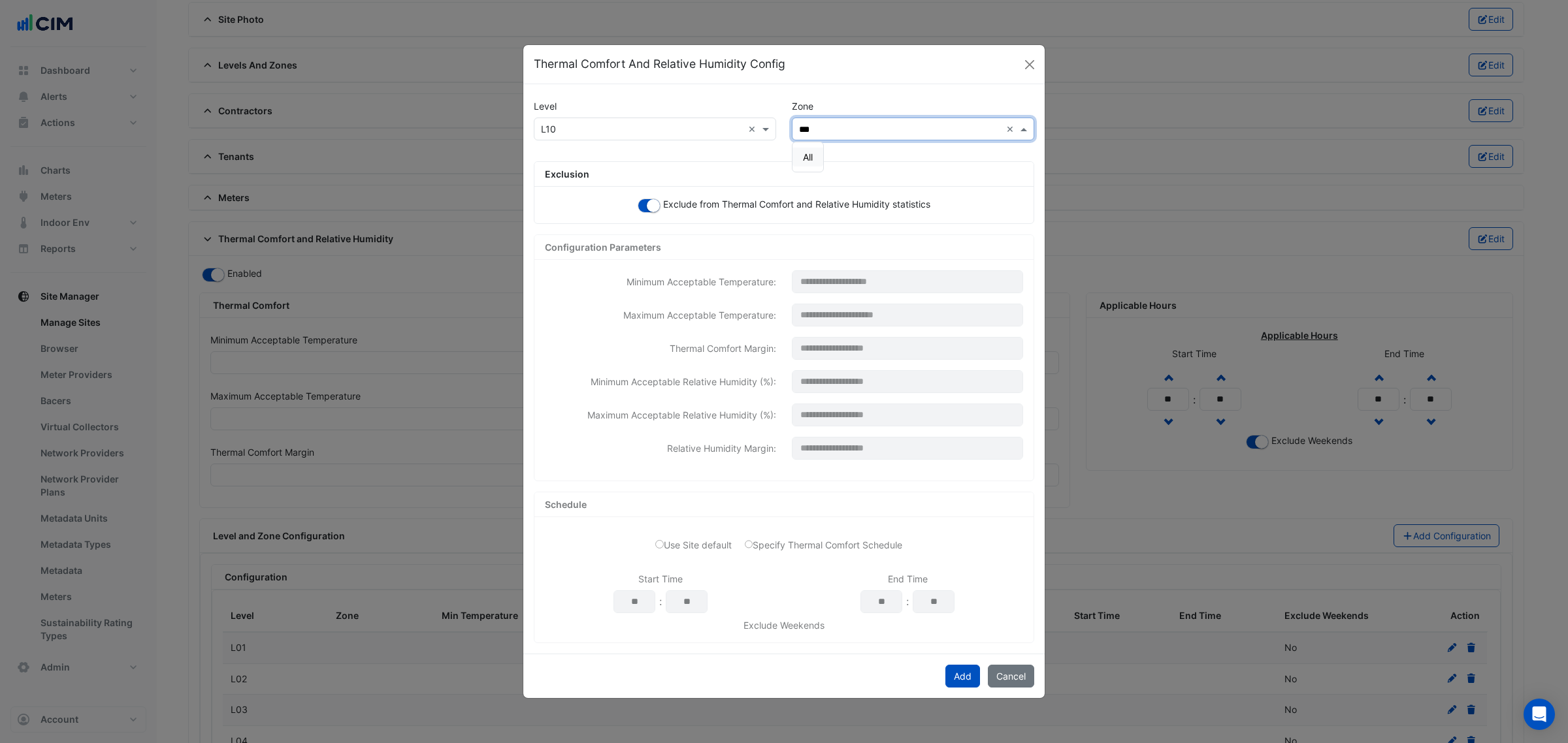
click at [800, 150] on div "All" at bounding box center [807, 157] width 31 height 19
click at [959, 678] on button "Add" at bounding box center [962, 676] width 34 height 23
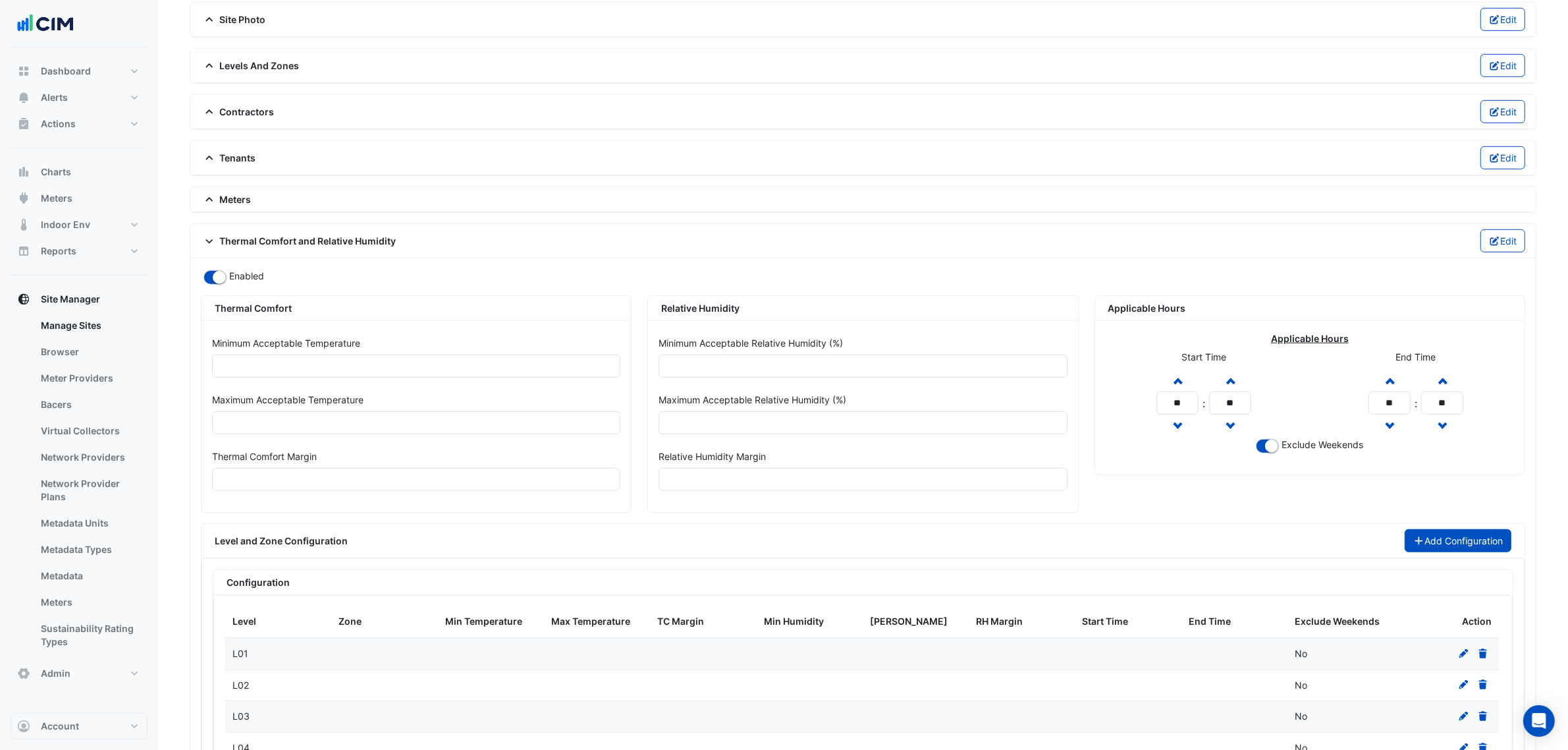
click at [1452, 553] on button "Add Configuration" at bounding box center [1458, 541] width 108 height 23
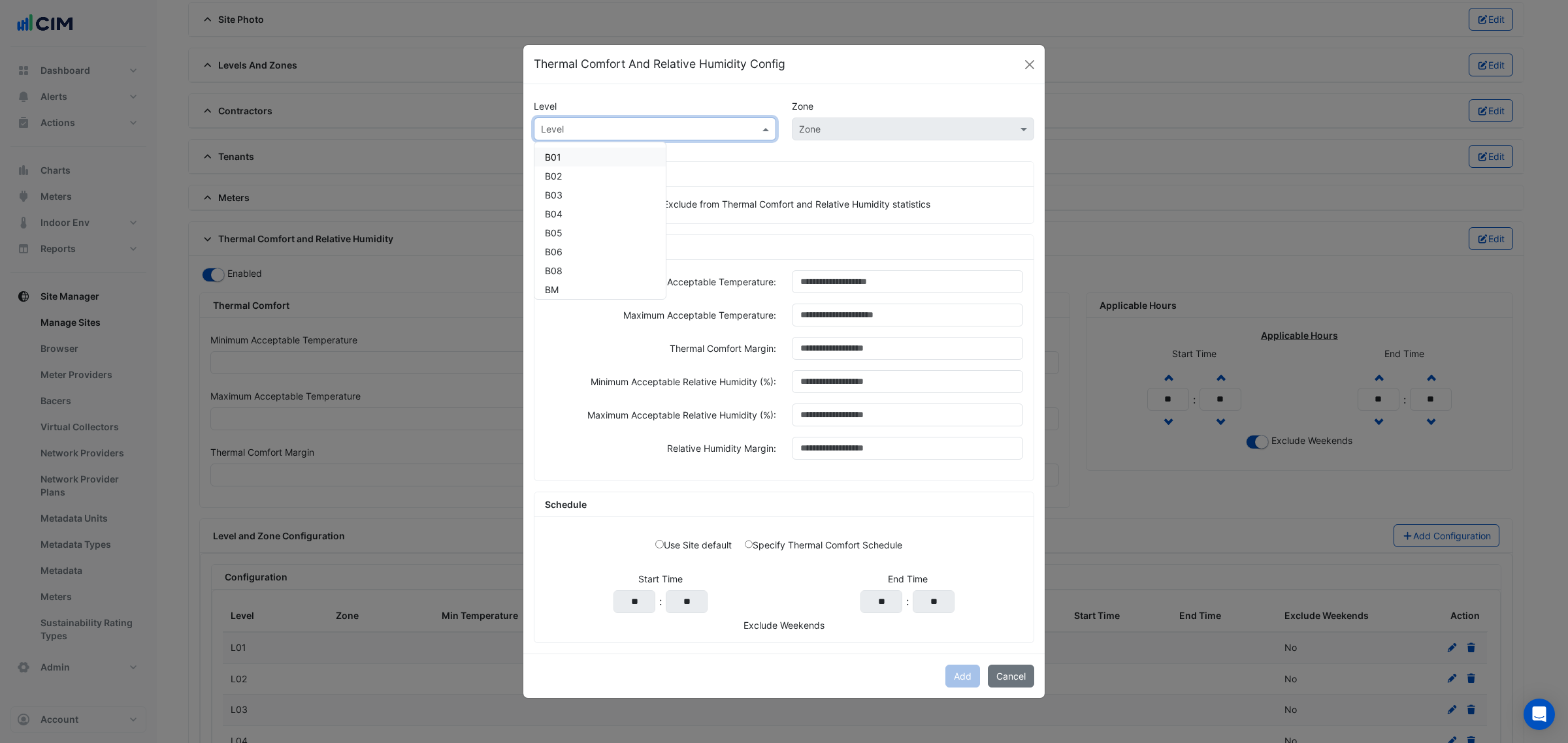
paste input "***"
drag, startPoint x: 578, startPoint y: 130, endPoint x: 607, endPoint y: 131, distance: 29.0
click at [583, 130] on input "text" at bounding box center [642, 129] width 202 height 14
type input "***"
click at [564, 153] on div "L10" at bounding box center [552, 157] width 36 height 19
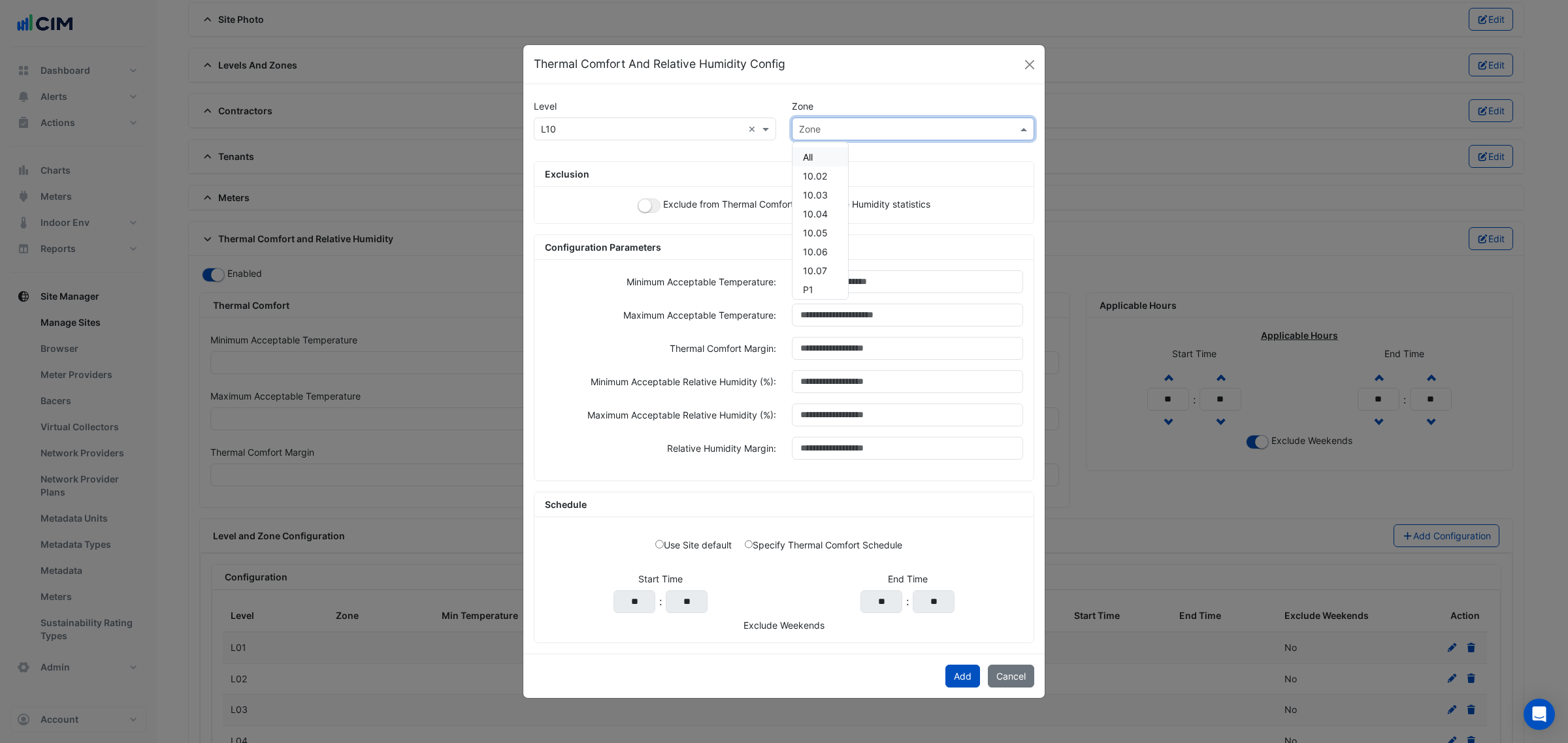
click at [850, 130] on input "text" at bounding box center [900, 129] width 202 height 14
paste input "*****"
type input "*****"
click at [818, 151] on span "10.02" at bounding box center [815, 156] width 24 height 11
click at [650, 198] on button "button" at bounding box center [649, 206] width 23 height 14
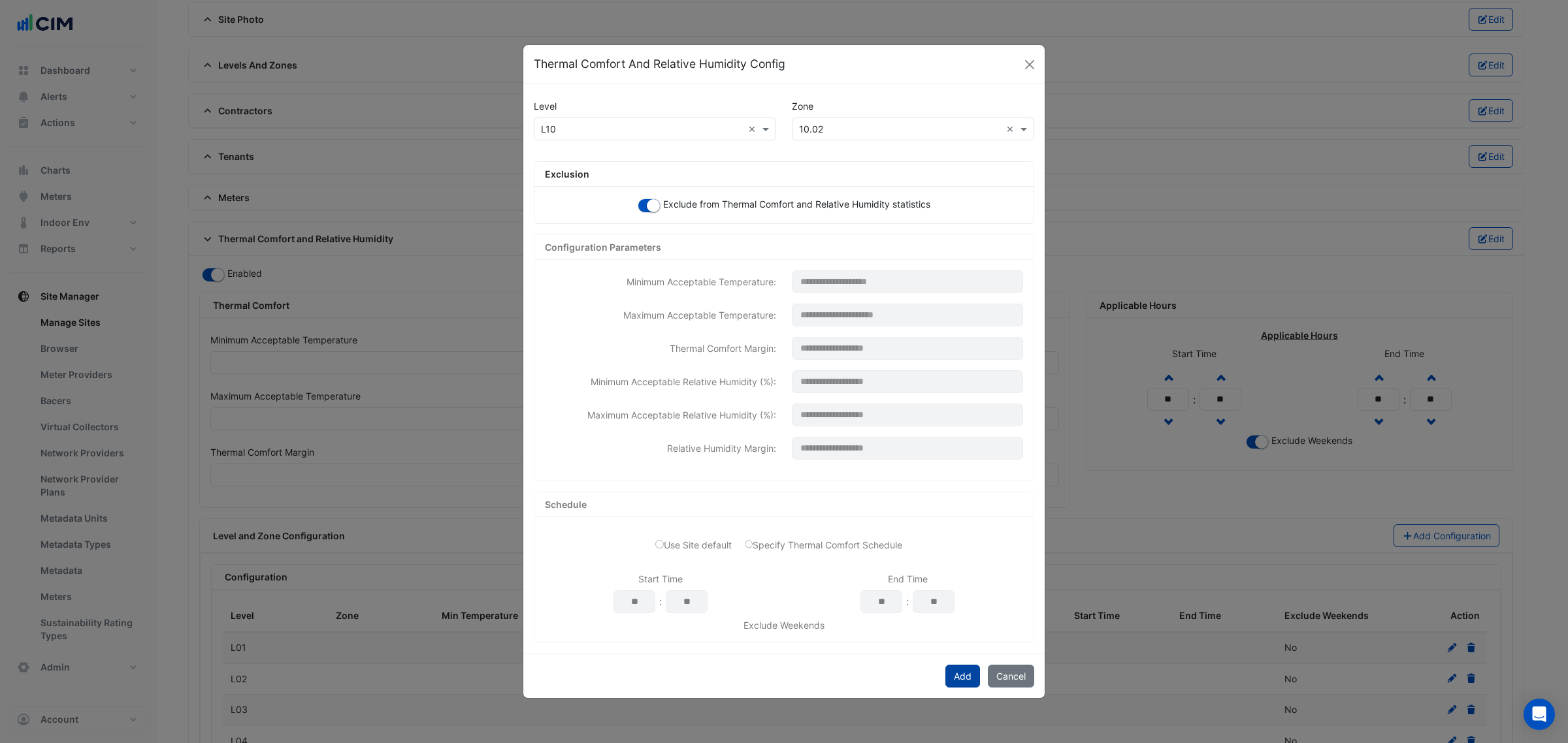
click at [959, 671] on button "Add" at bounding box center [962, 676] width 34 height 23
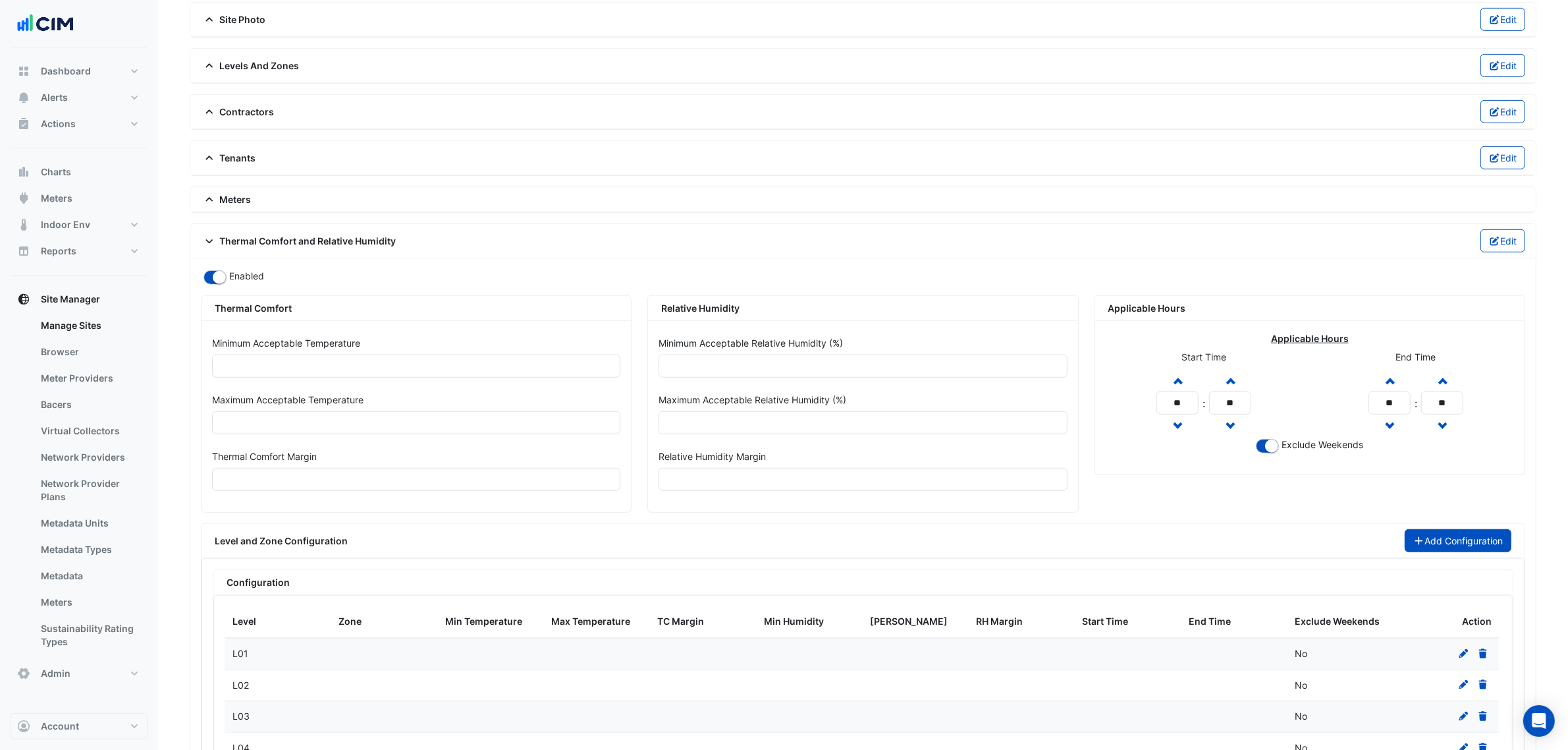
click at [1429, 553] on button "Add Configuration" at bounding box center [1458, 541] width 108 height 23
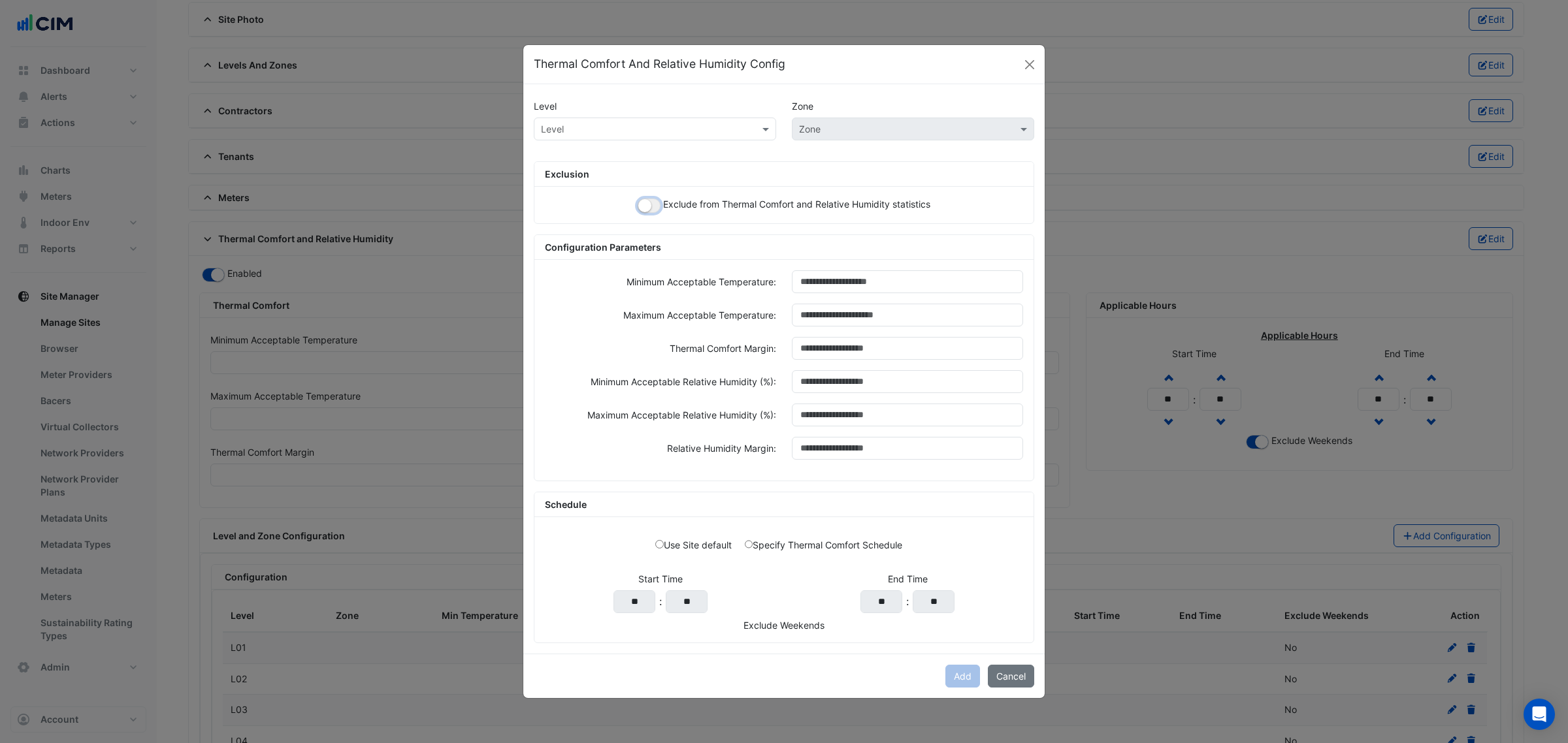
click at [647, 199] on small "button" at bounding box center [645, 206] width 13 height 13
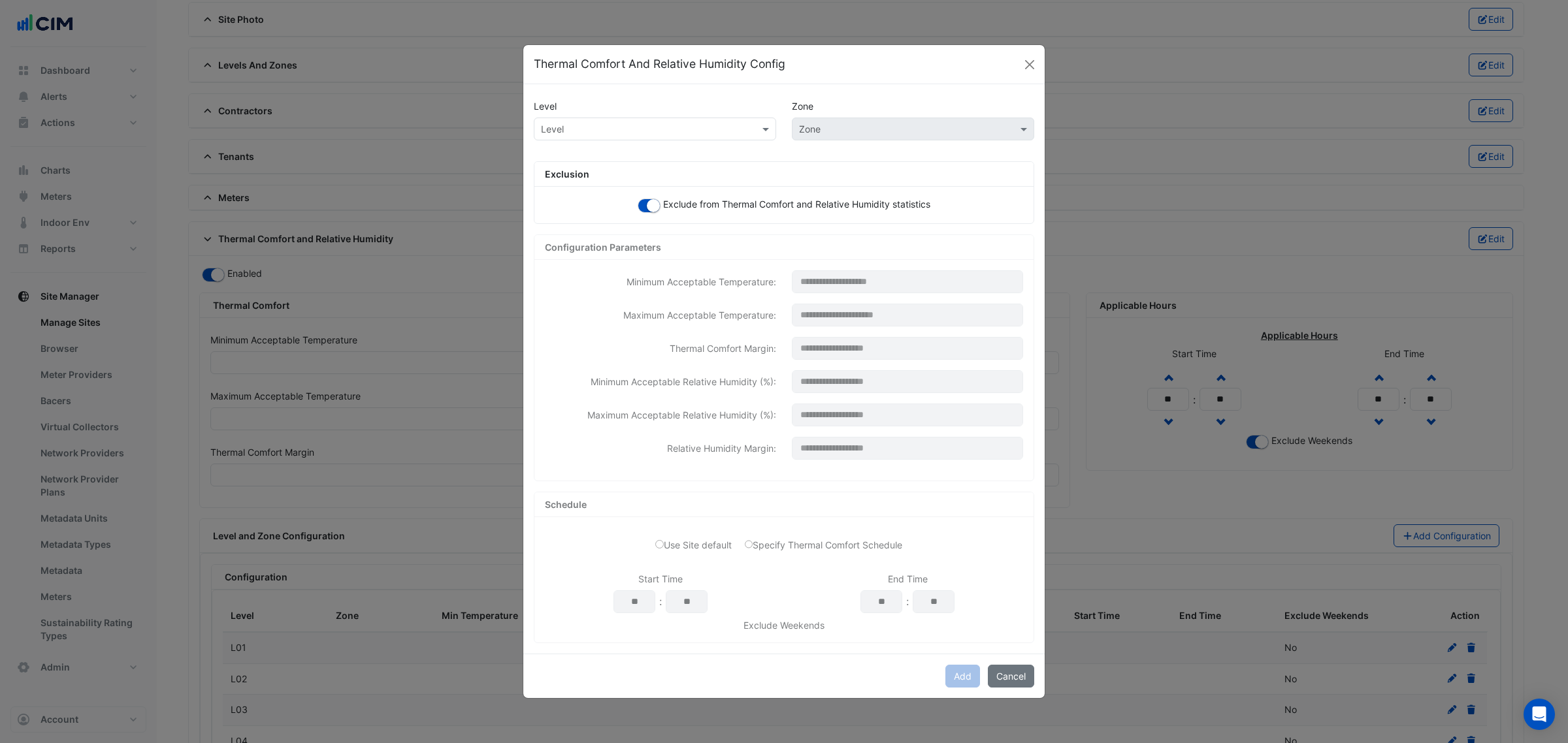
click at [642, 124] on input "text" at bounding box center [642, 129] width 202 height 14
paste input "***"
type input "***"
click at [562, 150] on div "L10" at bounding box center [552, 157] width 36 height 19
click at [863, 135] on div "Zone" at bounding box center [913, 129] width 242 height 23
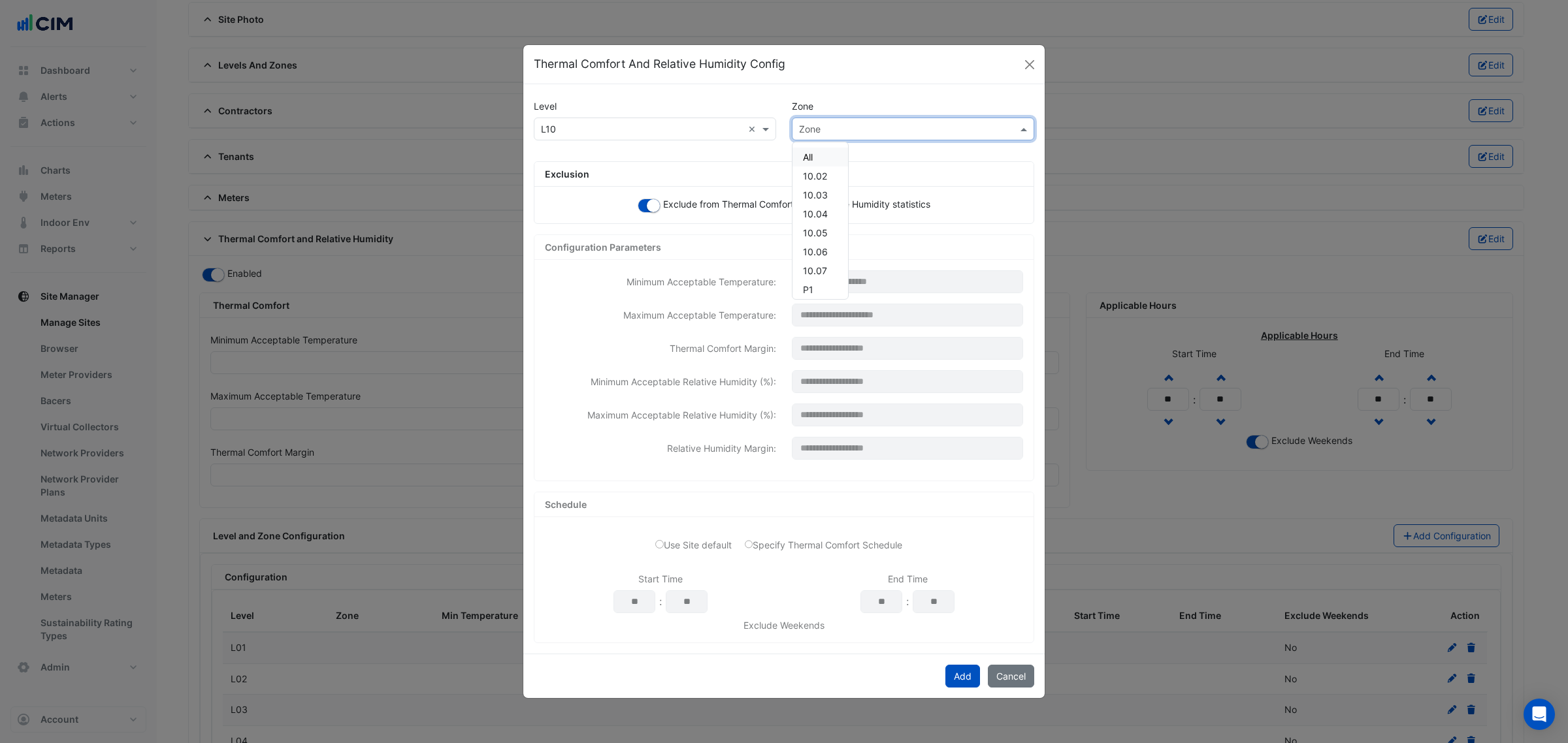
paste input "*****"
type input "*****"
click at [827, 151] on span "10.03" at bounding box center [815, 156] width 25 height 11
click at [970, 686] on button "Add" at bounding box center [962, 676] width 34 height 23
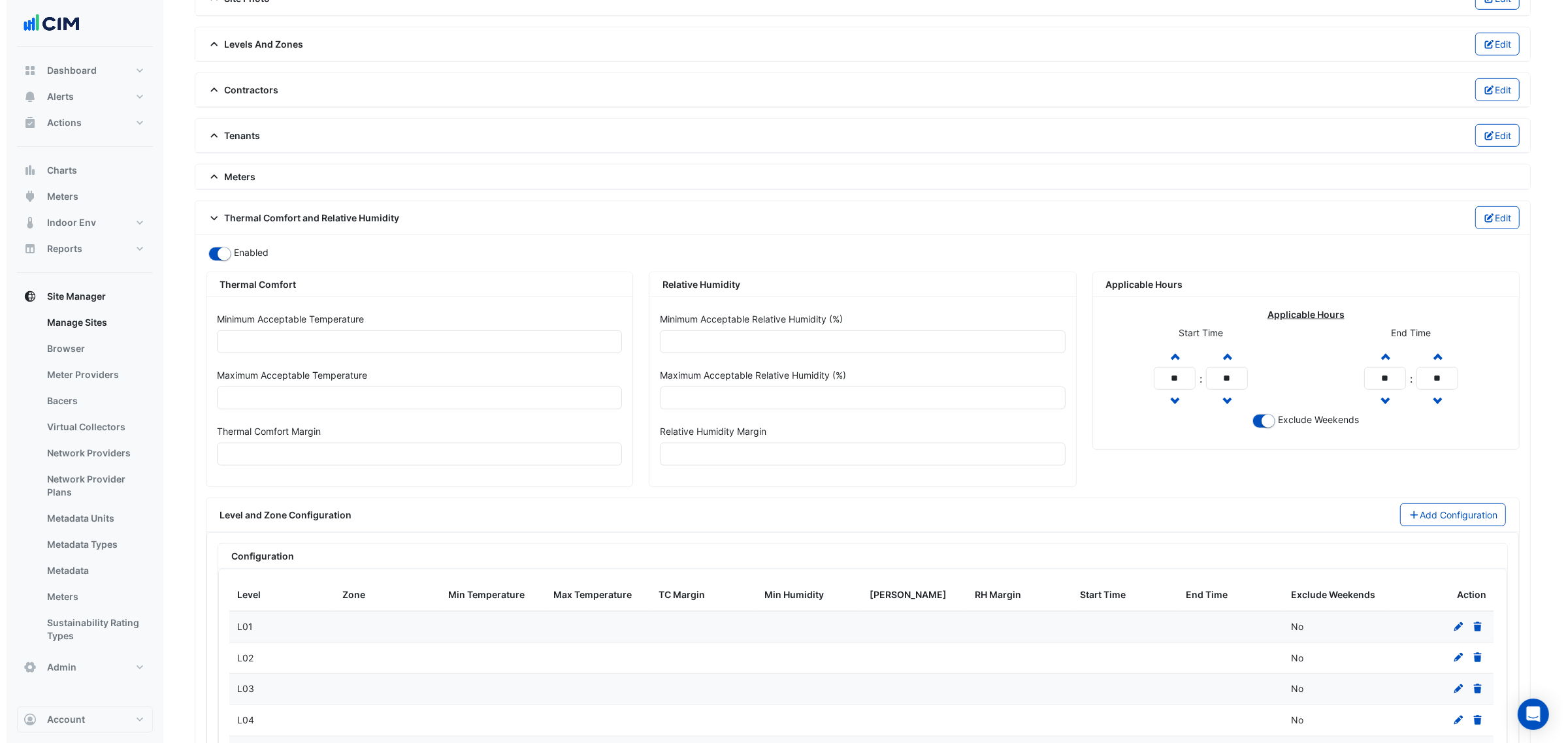
scroll to position [1029, 0]
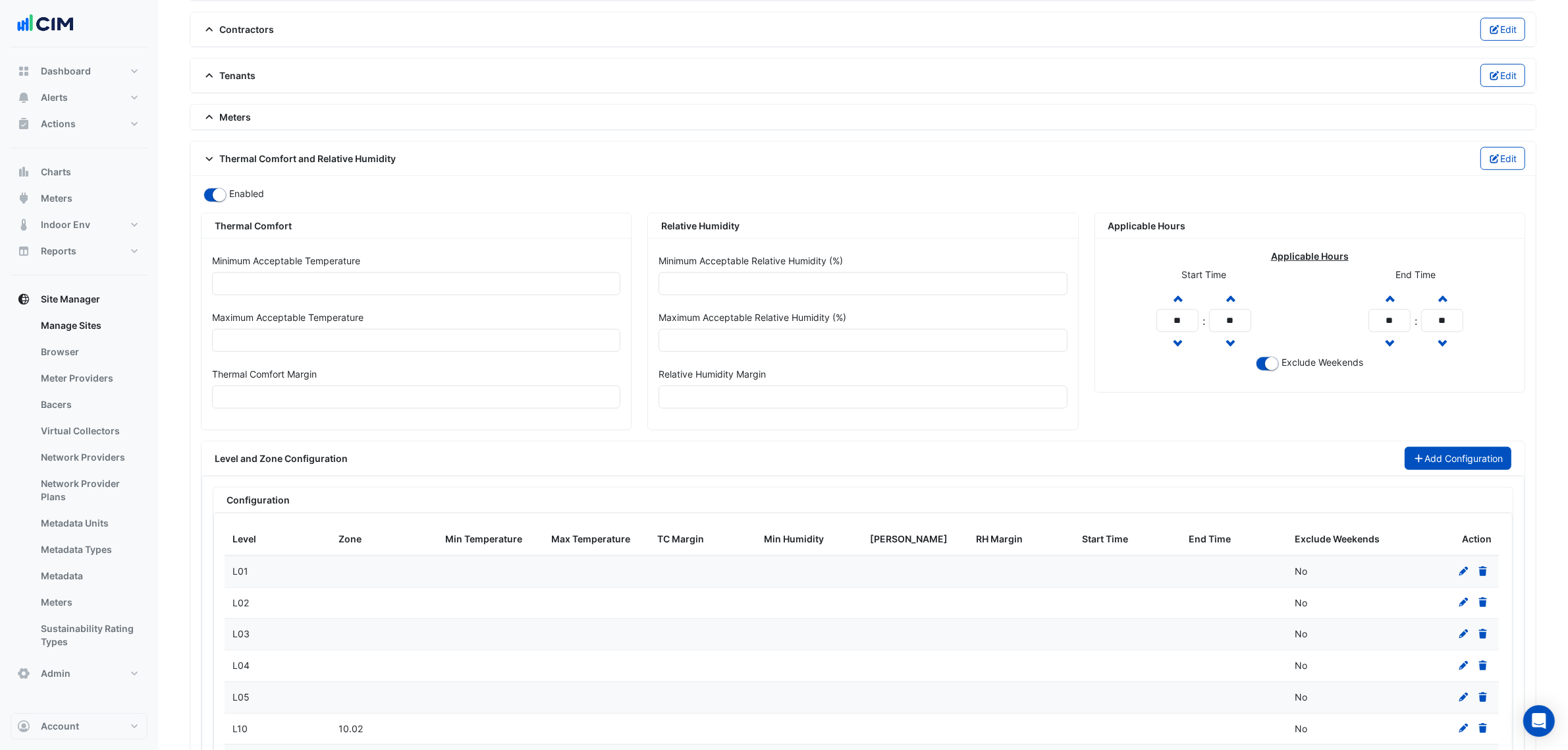
click at [1447, 463] on button "Add Configuration" at bounding box center [1458, 459] width 108 height 23
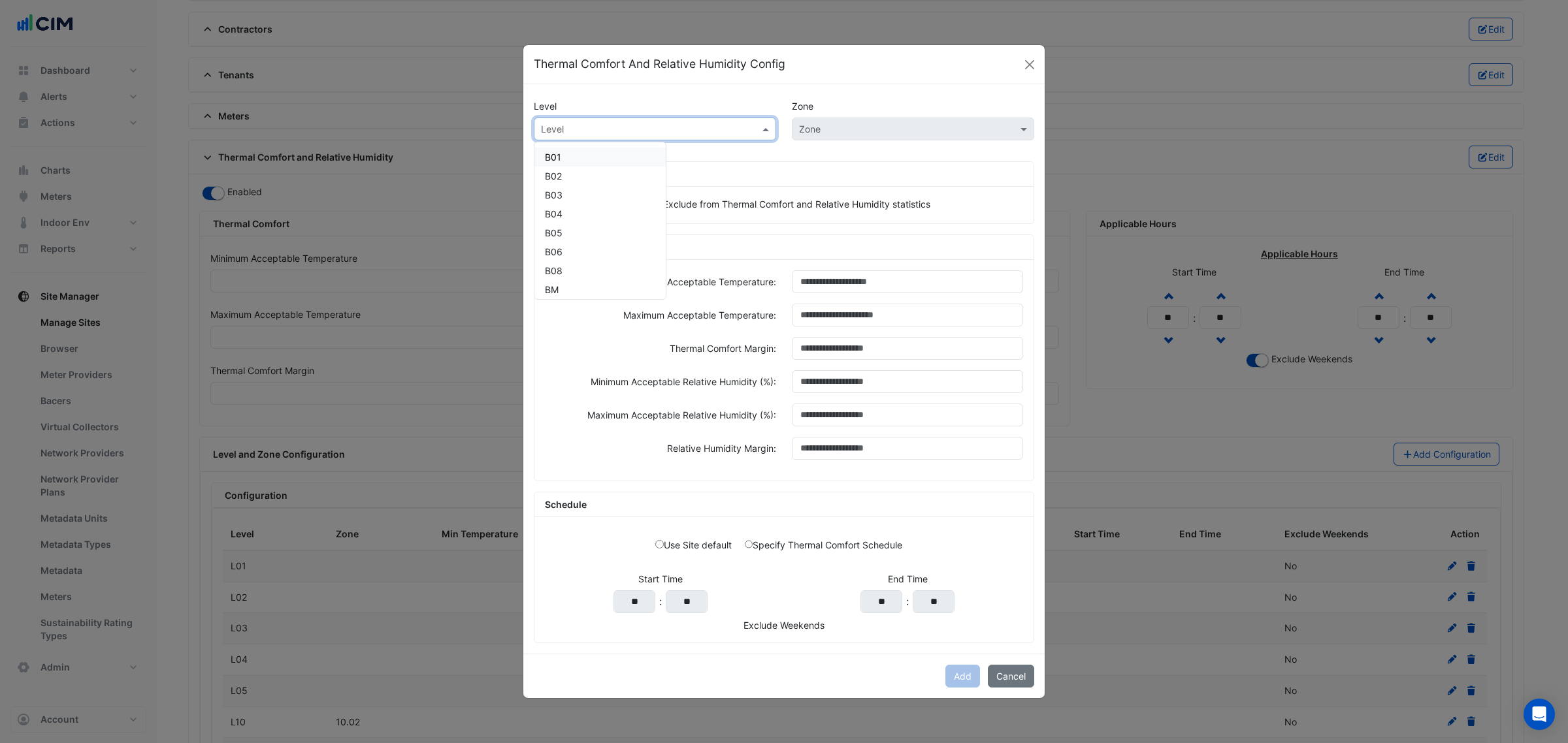
click at [668, 118] on div "Level" at bounding box center [655, 129] width 242 height 23
paste input "***"
type input "***"
click at [557, 151] on span "L10" at bounding box center [552, 156] width 15 height 11
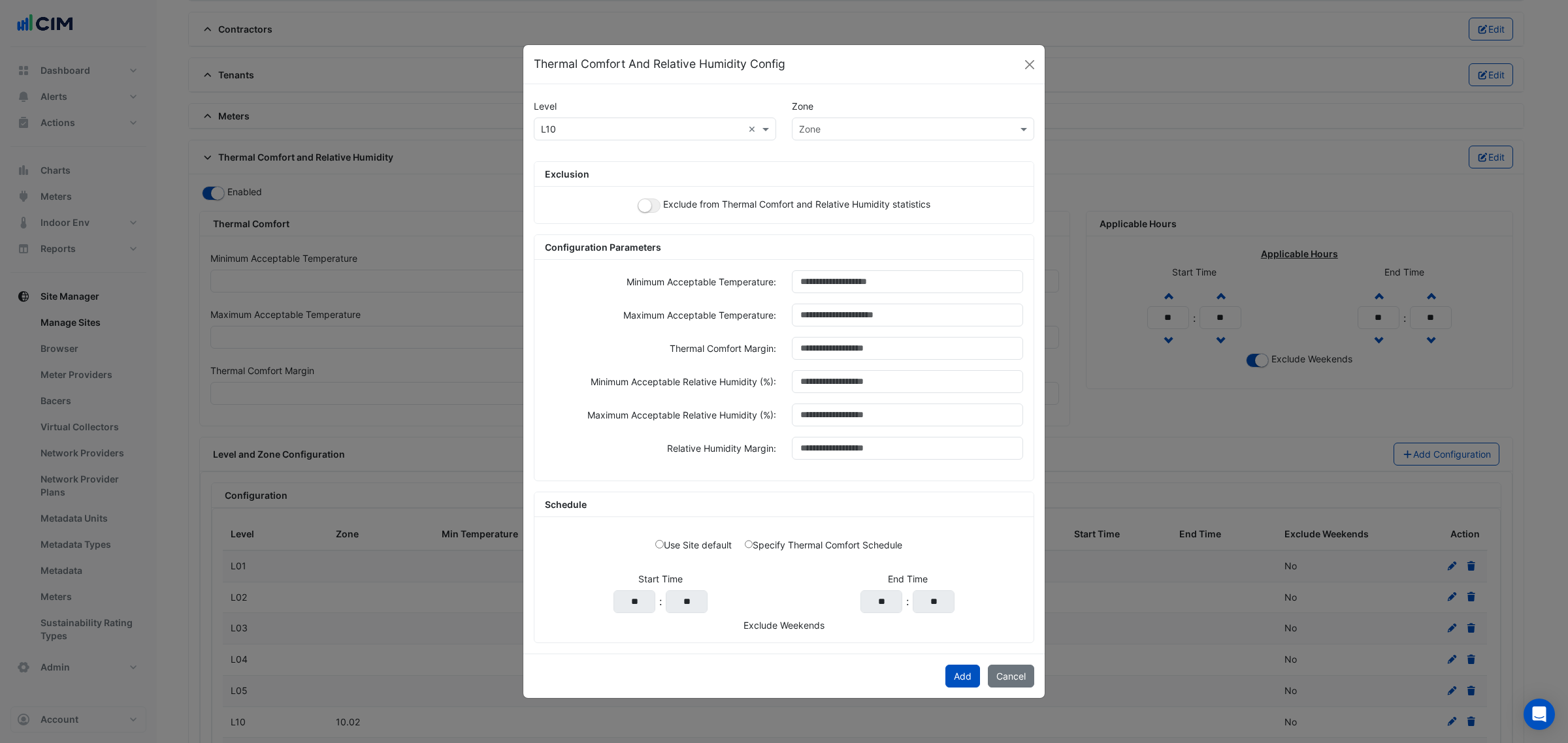
click at [863, 134] on div "Zone" at bounding box center [902, 128] width 219 height 14
paste input "*****"
click at [813, 153] on div "No items found" at bounding box center [835, 157] width 86 height 19
click at [814, 132] on input "*****" at bounding box center [900, 129] width 202 height 14
type input "*****"
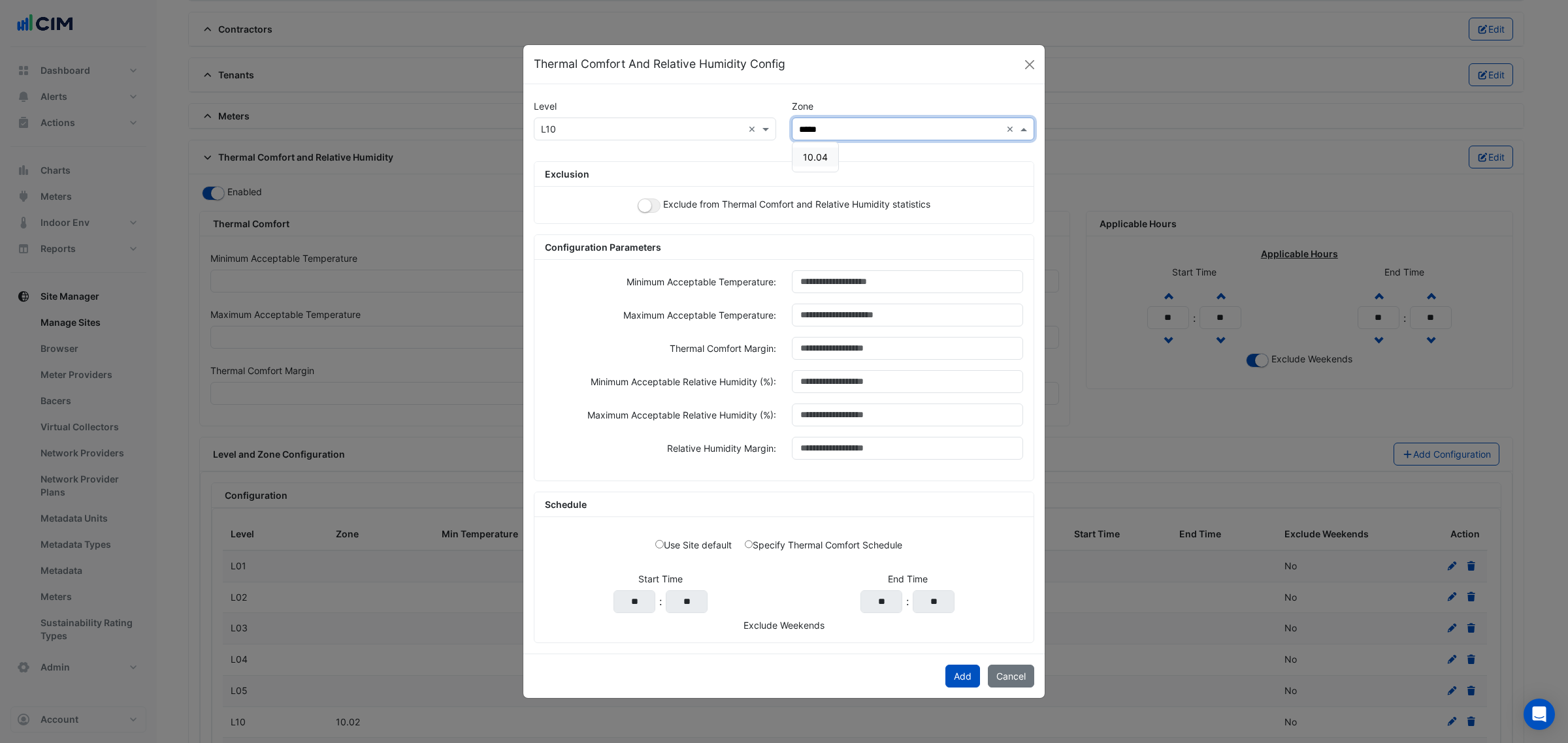
click at [833, 148] on div "10.04" at bounding box center [815, 157] width 46 height 19
click at [651, 206] on button "button" at bounding box center [649, 206] width 23 height 14
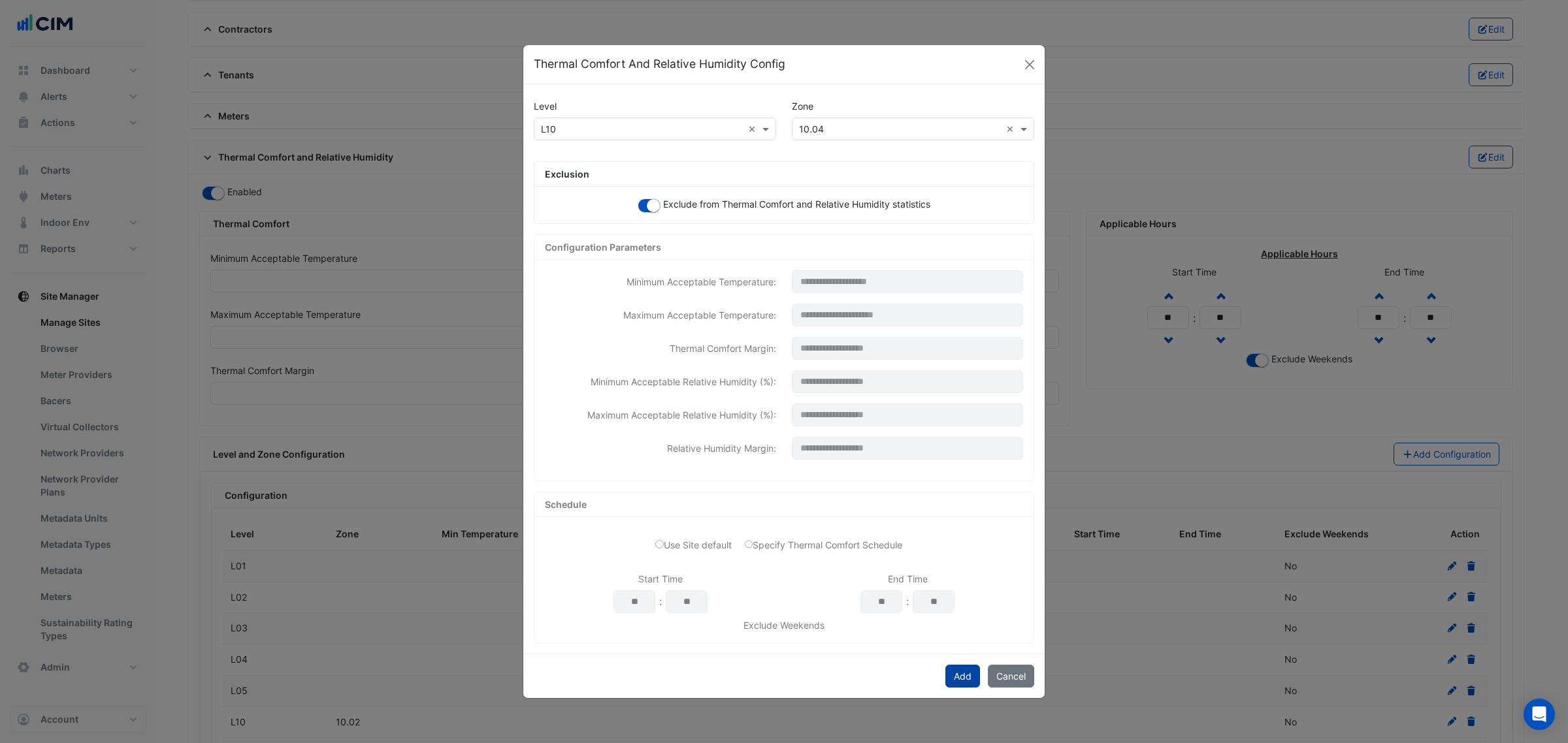
click at [956, 686] on button "Add" at bounding box center [962, 676] width 34 height 23
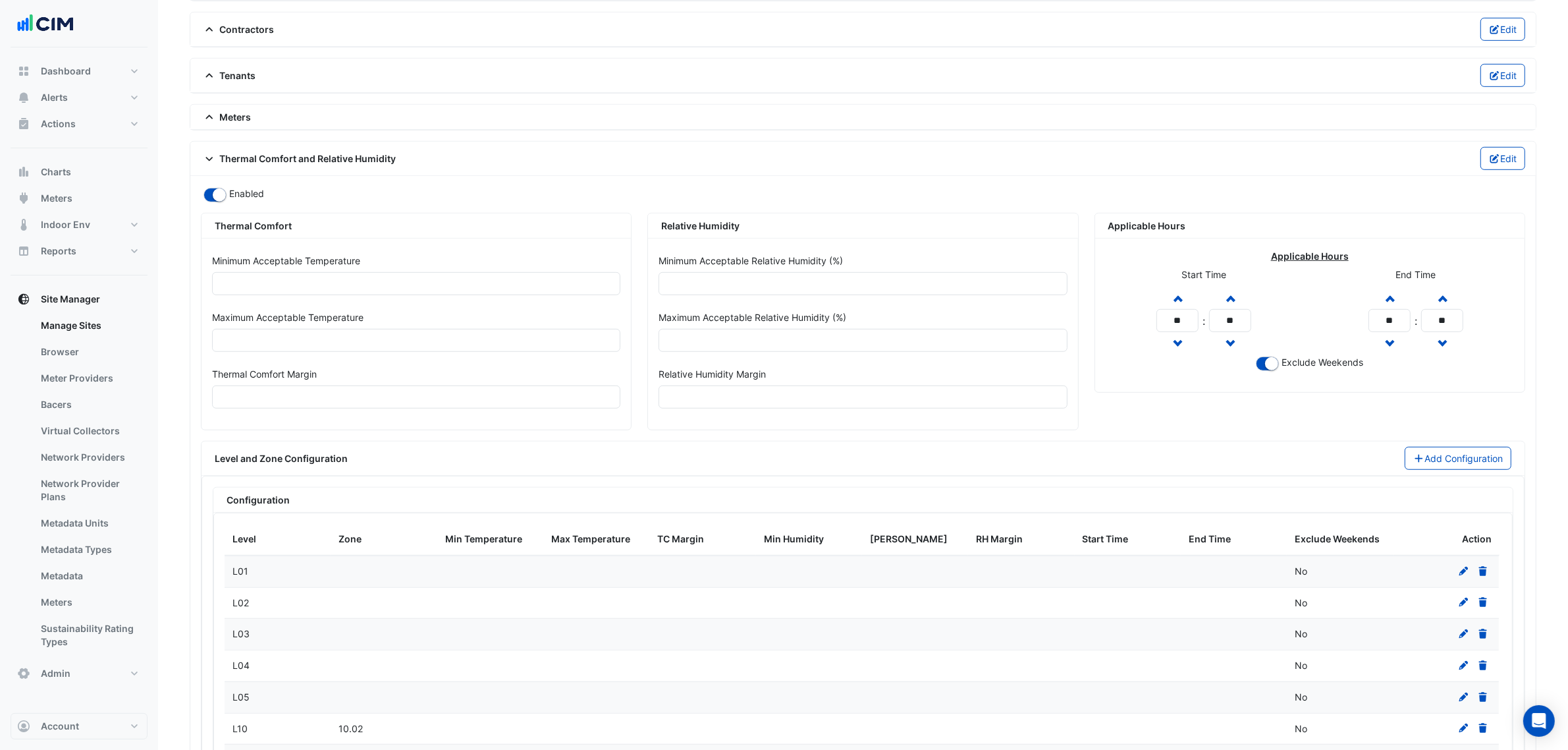
click at [1436, 476] on div "Level and Zone Configuration Add Configuration" at bounding box center [863, 458] width 1323 height 34
click at [1437, 469] on button "Add Configuration" at bounding box center [1458, 459] width 108 height 23
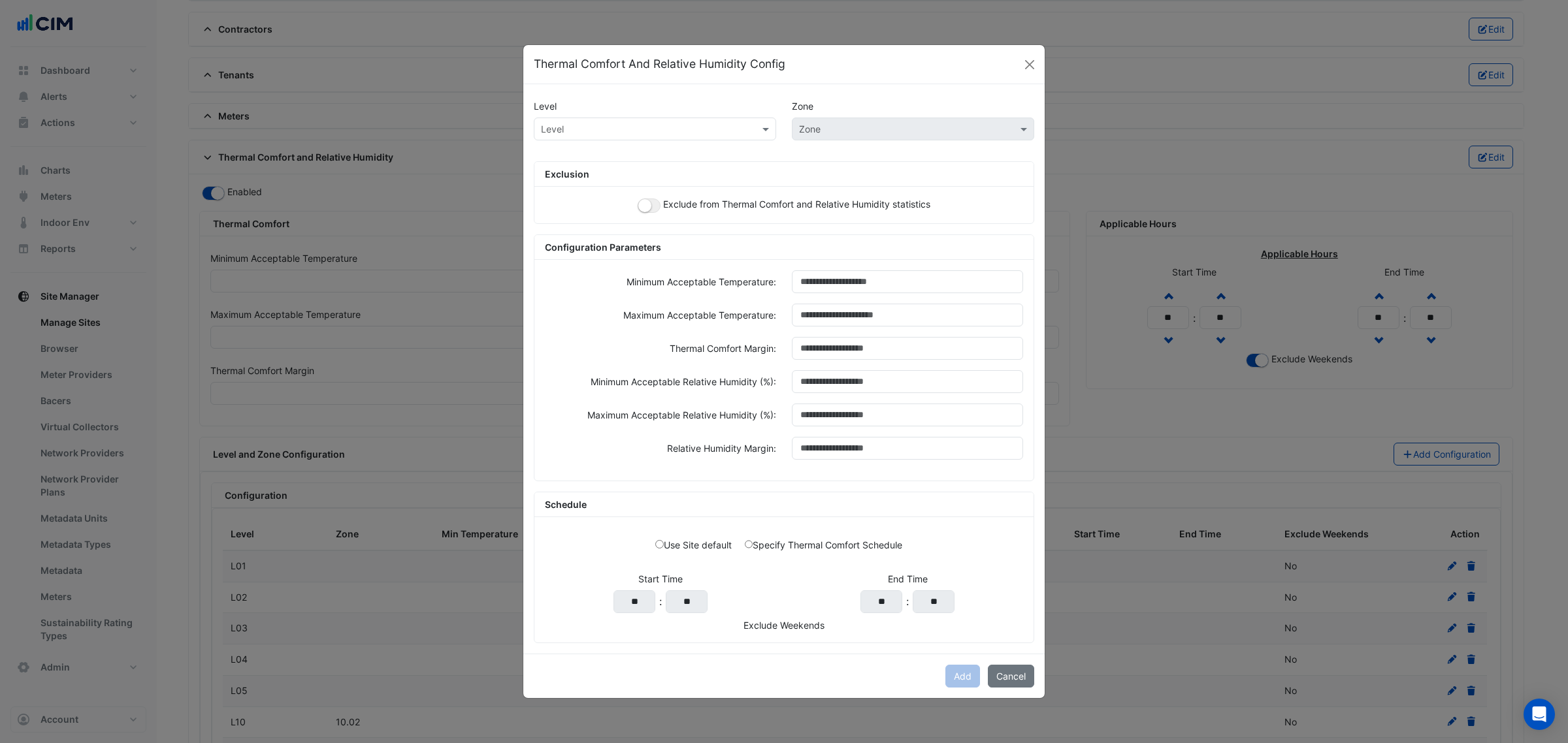
click at [570, 123] on input "text" at bounding box center [642, 129] width 202 height 14
paste input "***"
type input "***"
click at [550, 151] on span "L10" at bounding box center [552, 156] width 15 height 11
drag, startPoint x: 872, startPoint y: 128, endPoint x: 855, endPoint y: 135, distance: 18.4
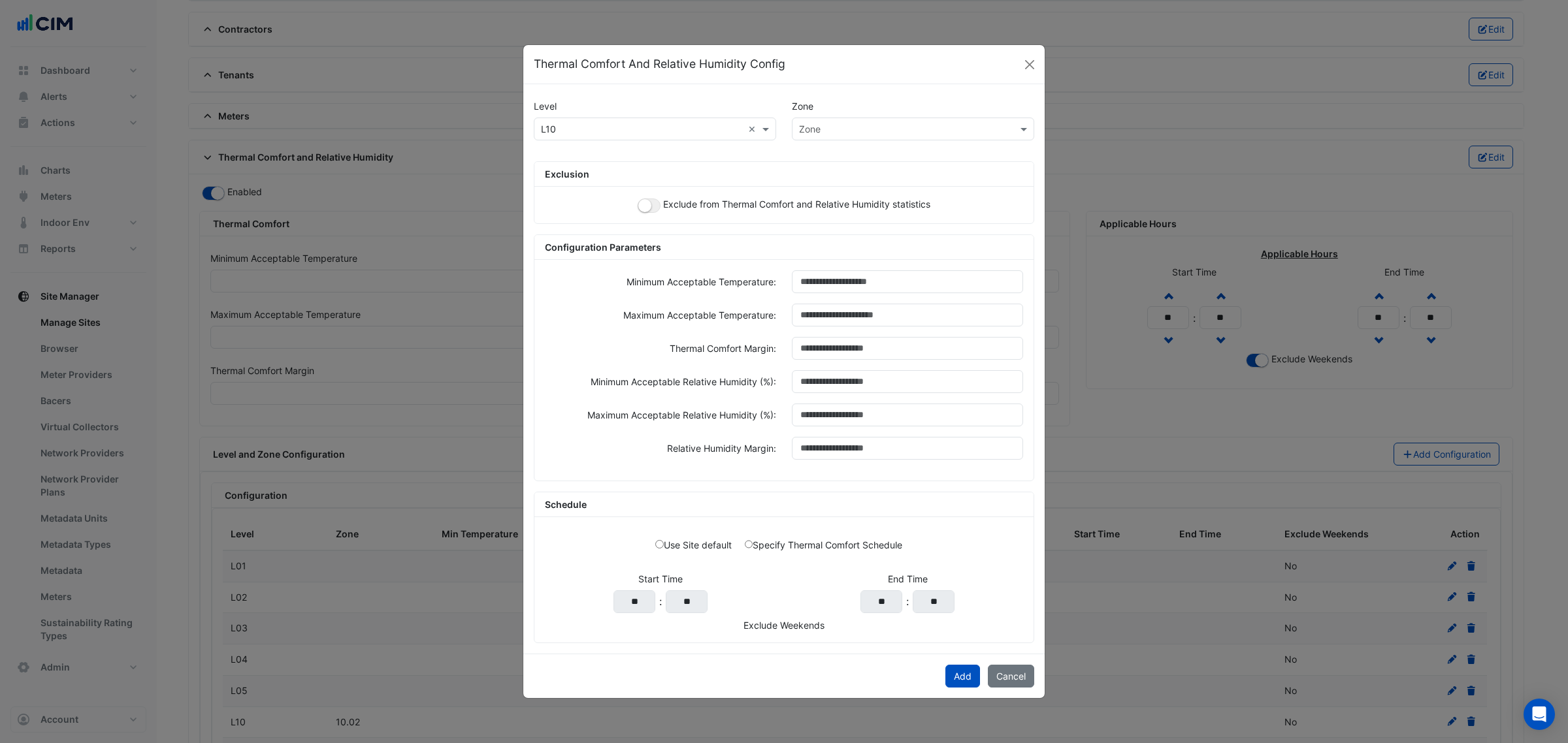
click at [872, 128] on input "text" at bounding box center [900, 129] width 202 height 14
paste input "*****"
click at [822, 129] on input "*****" at bounding box center [900, 129] width 202 height 14
click at [818, 128] on input "*****" at bounding box center [900, 129] width 202 height 14
click at [812, 125] on input "*****" at bounding box center [900, 129] width 202 height 14
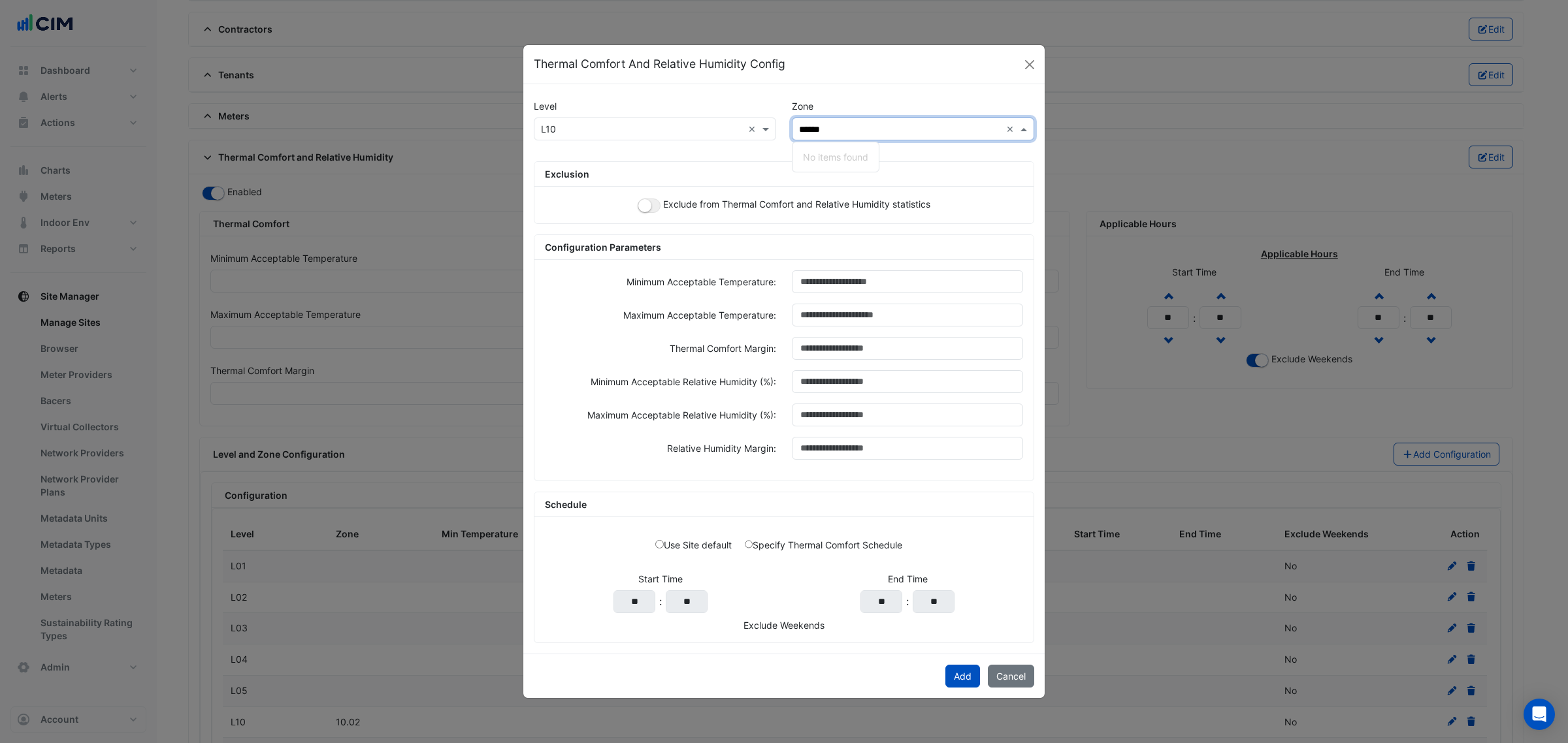
type input "*****"
click at [804, 148] on div "10.05" at bounding box center [815, 157] width 46 height 19
click at [640, 206] on small "button" at bounding box center [645, 206] width 13 height 13
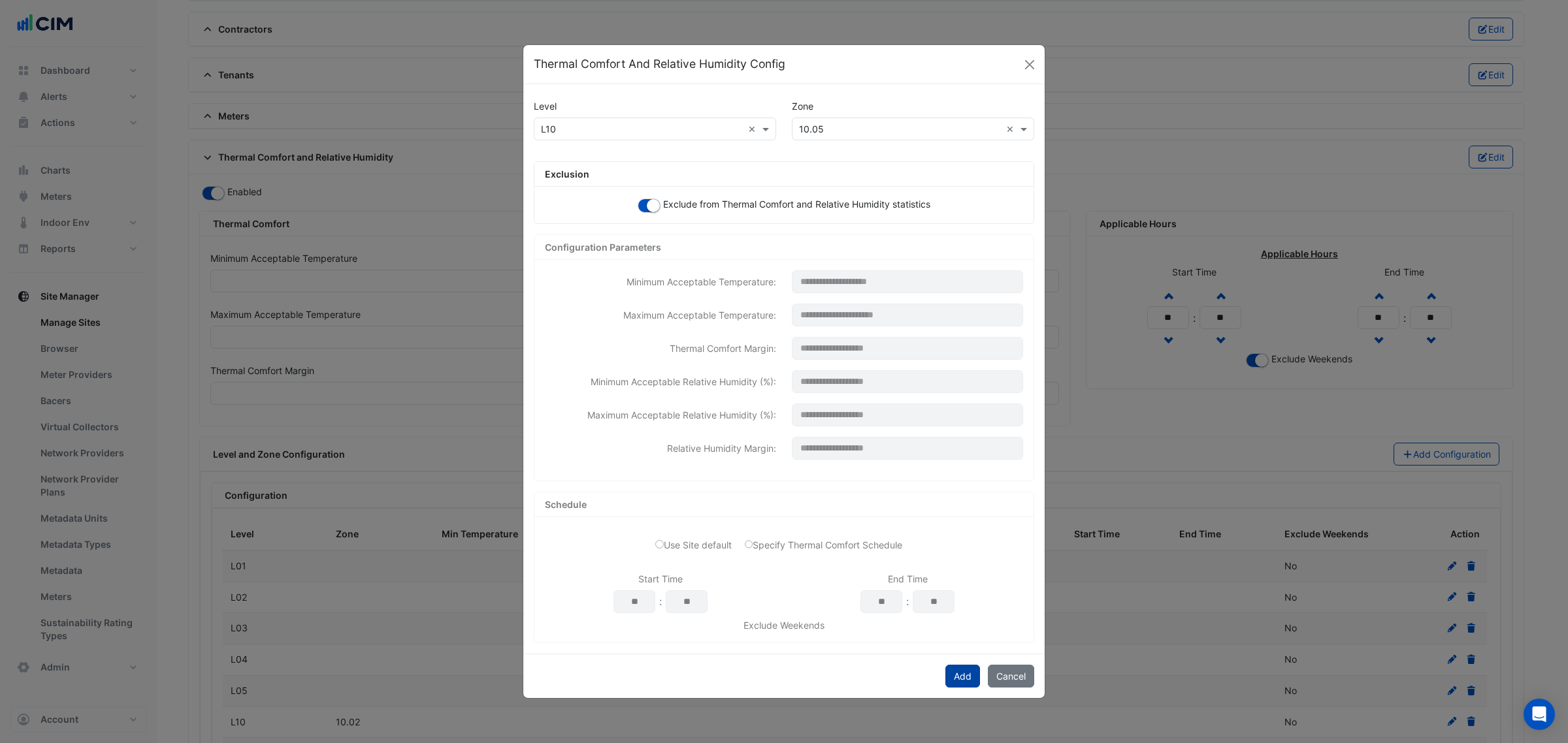
click at [966, 671] on button "Add" at bounding box center [962, 676] width 34 height 23
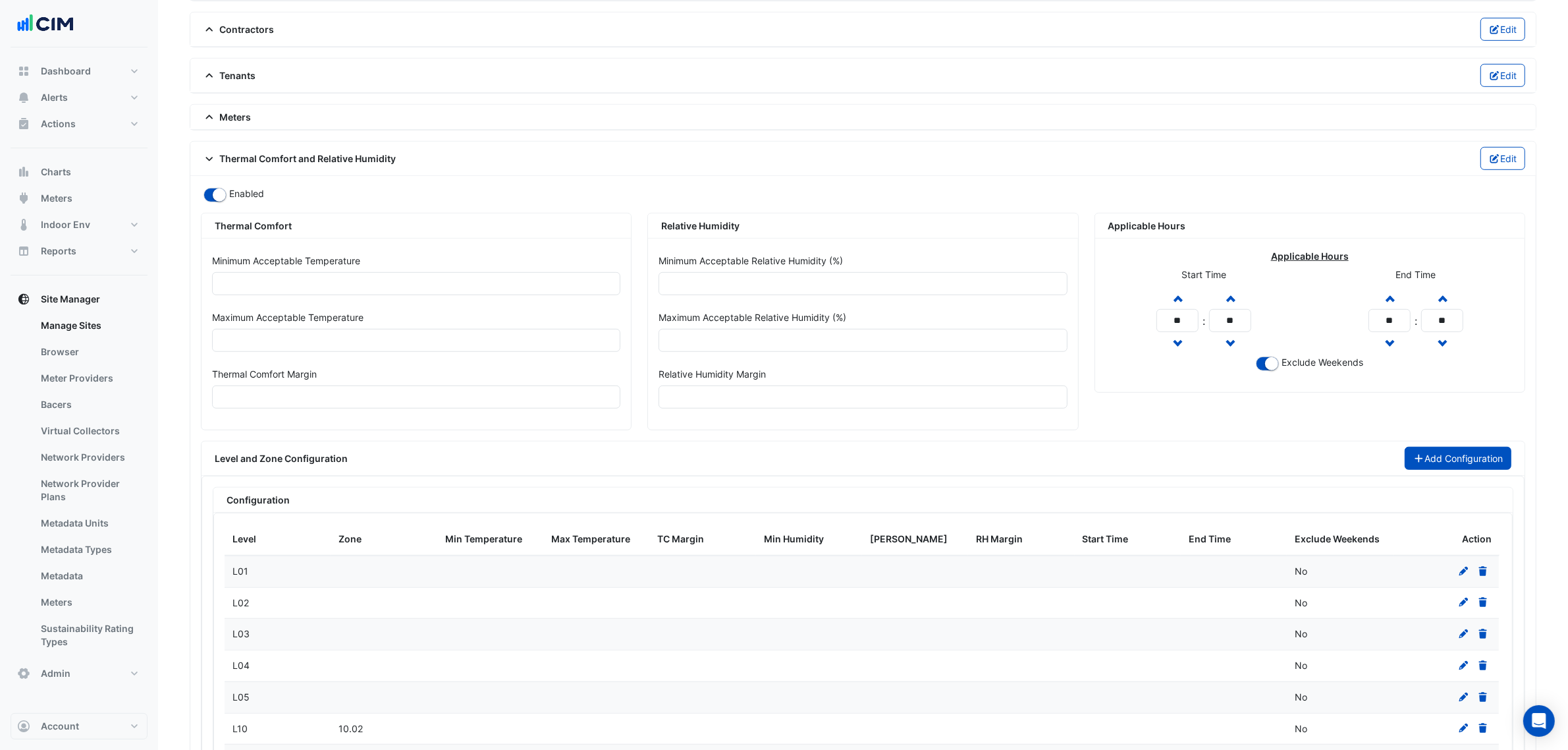
click at [1448, 459] on button "Add Configuration" at bounding box center [1458, 459] width 108 height 23
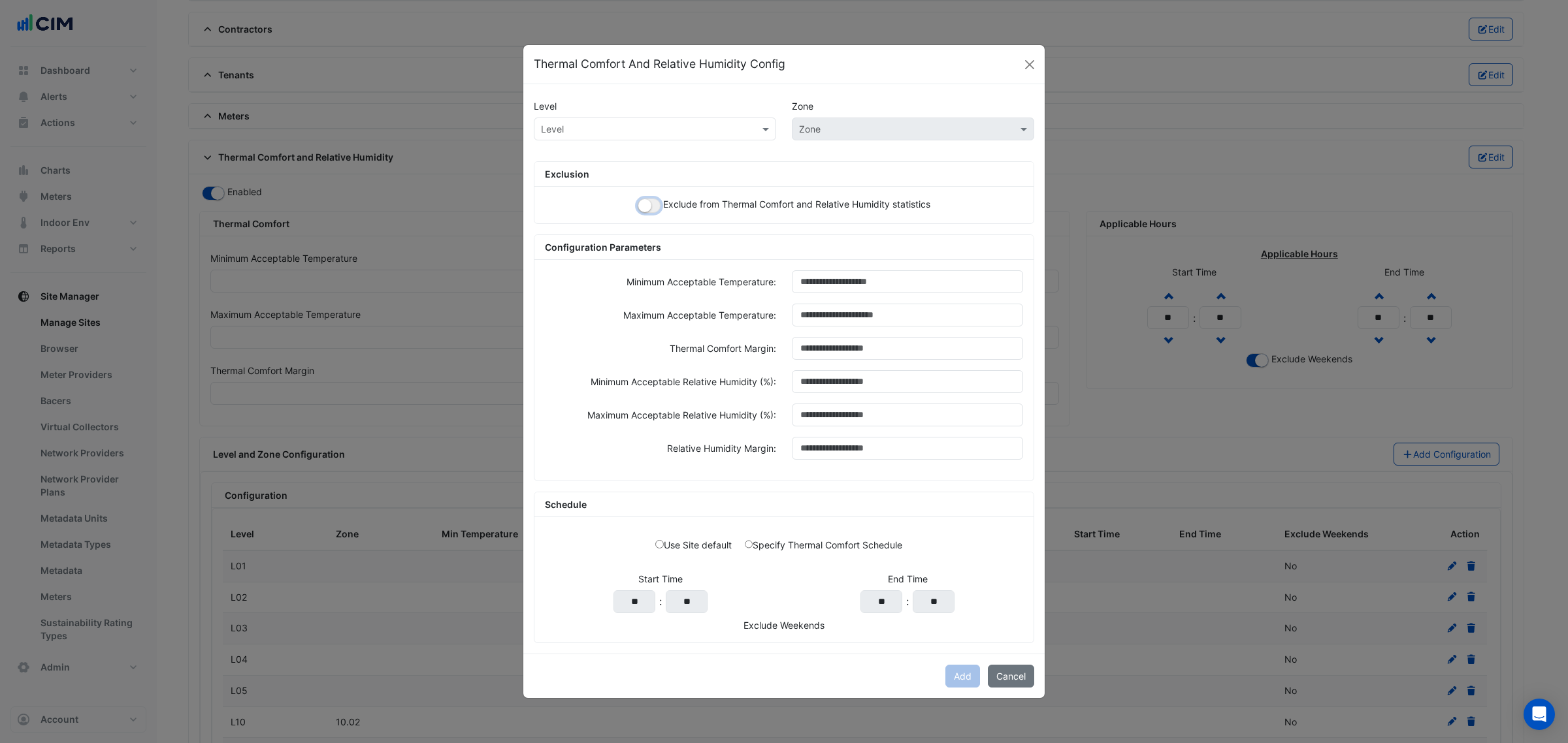
click at [652, 204] on button "button" at bounding box center [649, 206] width 23 height 14
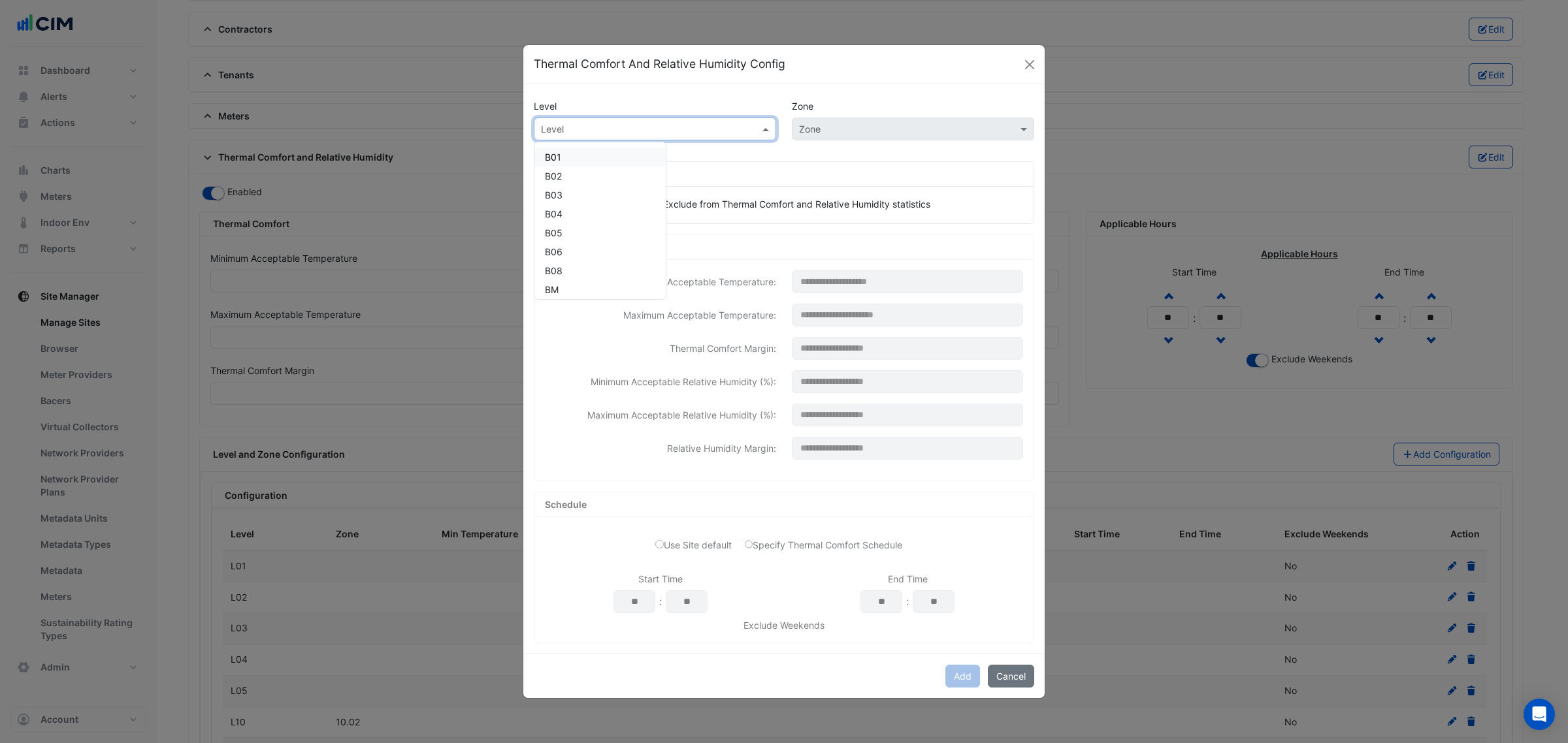
click at [653, 131] on input "text" at bounding box center [642, 129] width 202 height 14
paste input "***"
type input "***"
click at [559, 151] on span "L10" at bounding box center [552, 156] width 15 height 11
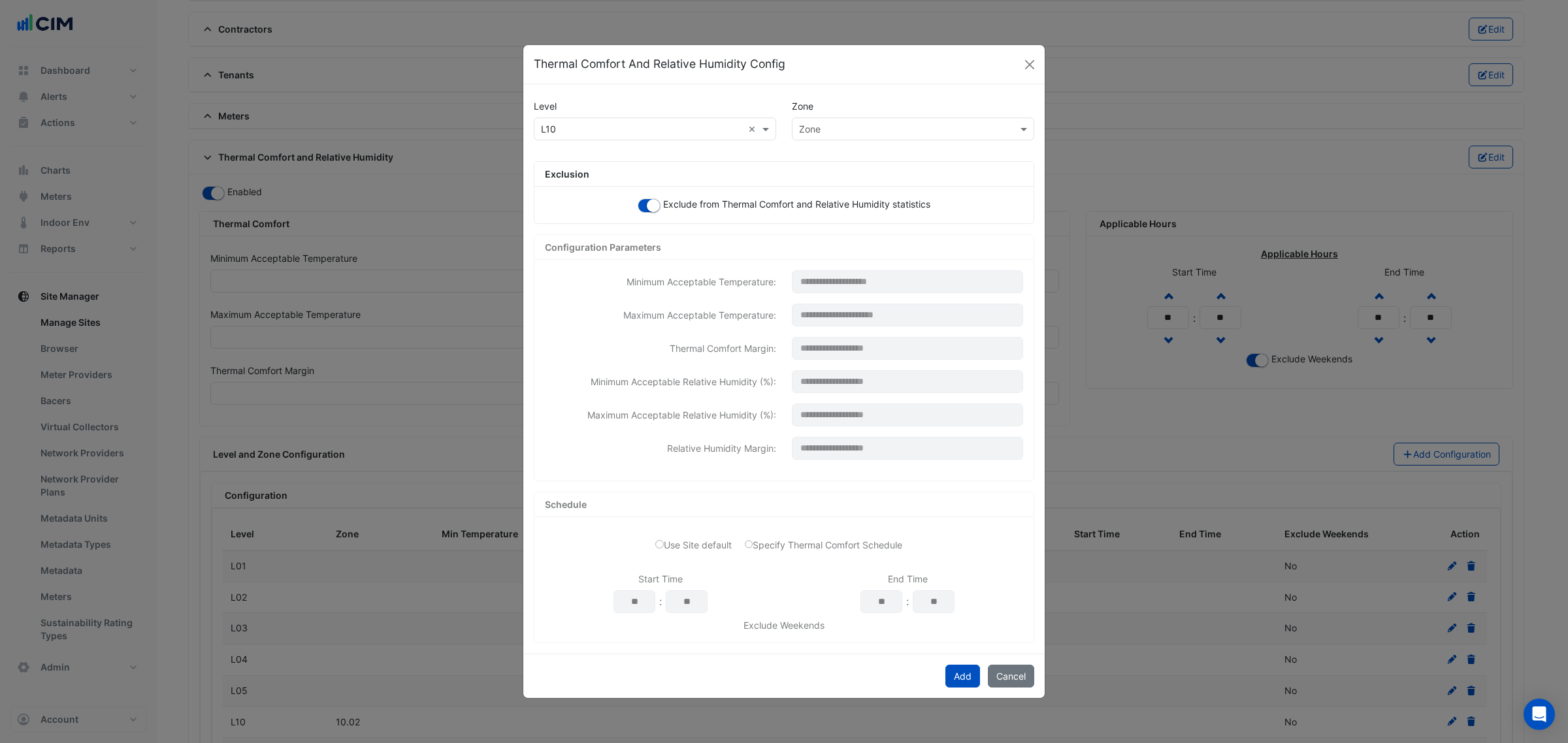
drag, startPoint x: 887, startPoint y: 110, endPoint x: 879, endPoint y: 122, distance: 14.4
click at [886, 111] on div "Zone" at bounding box center [913, 106] width 258 height 23
click at [879, 123] on input "text" at bounding box center [900, 129] width 202 height 14
paste input "*****"
type input "*****"
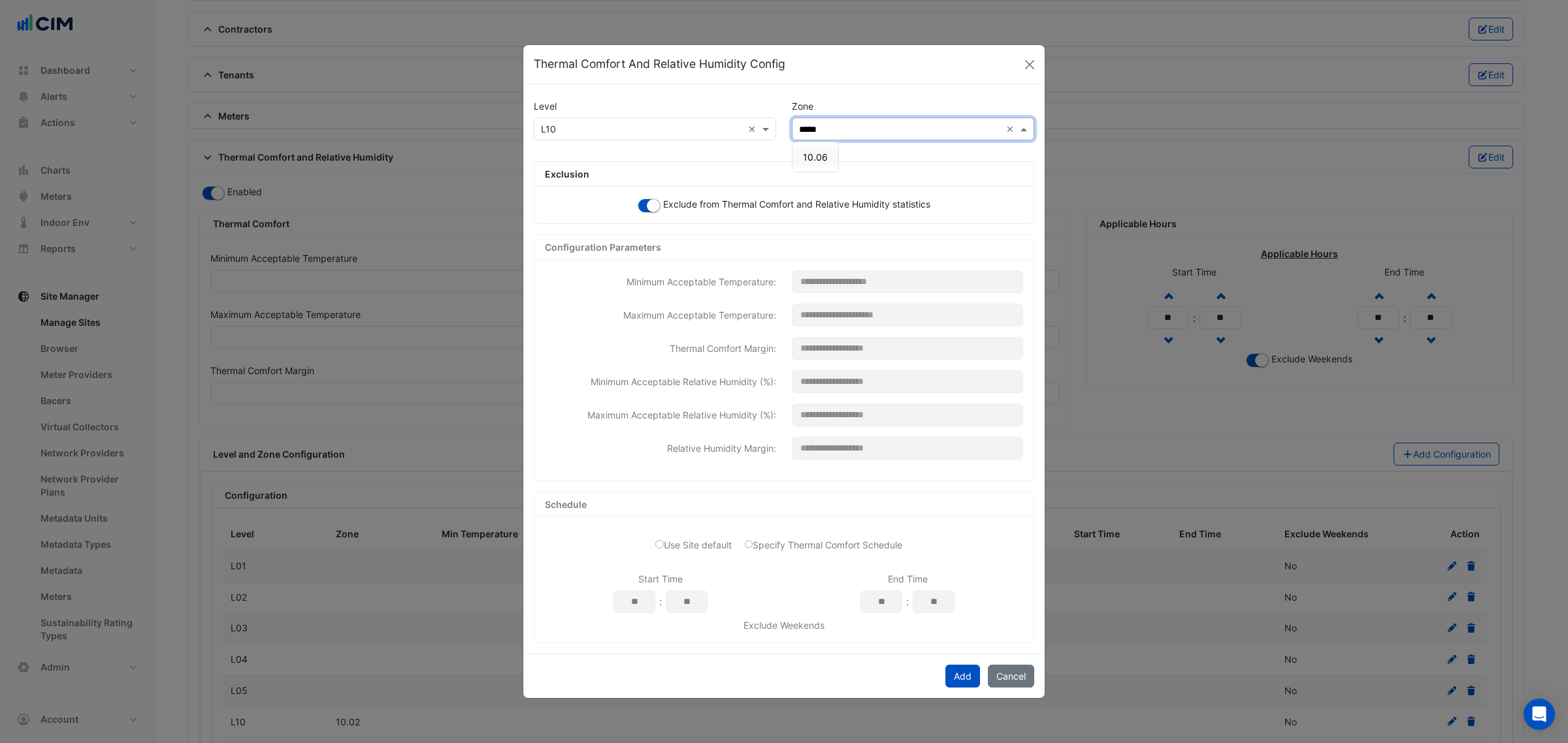
click at [813, 158] on span "10.06" at bounding box center [815, 156] width 25 height 11
click at [962, 680] on button "Add" at bounding box center [962, 676] width 34 height 23
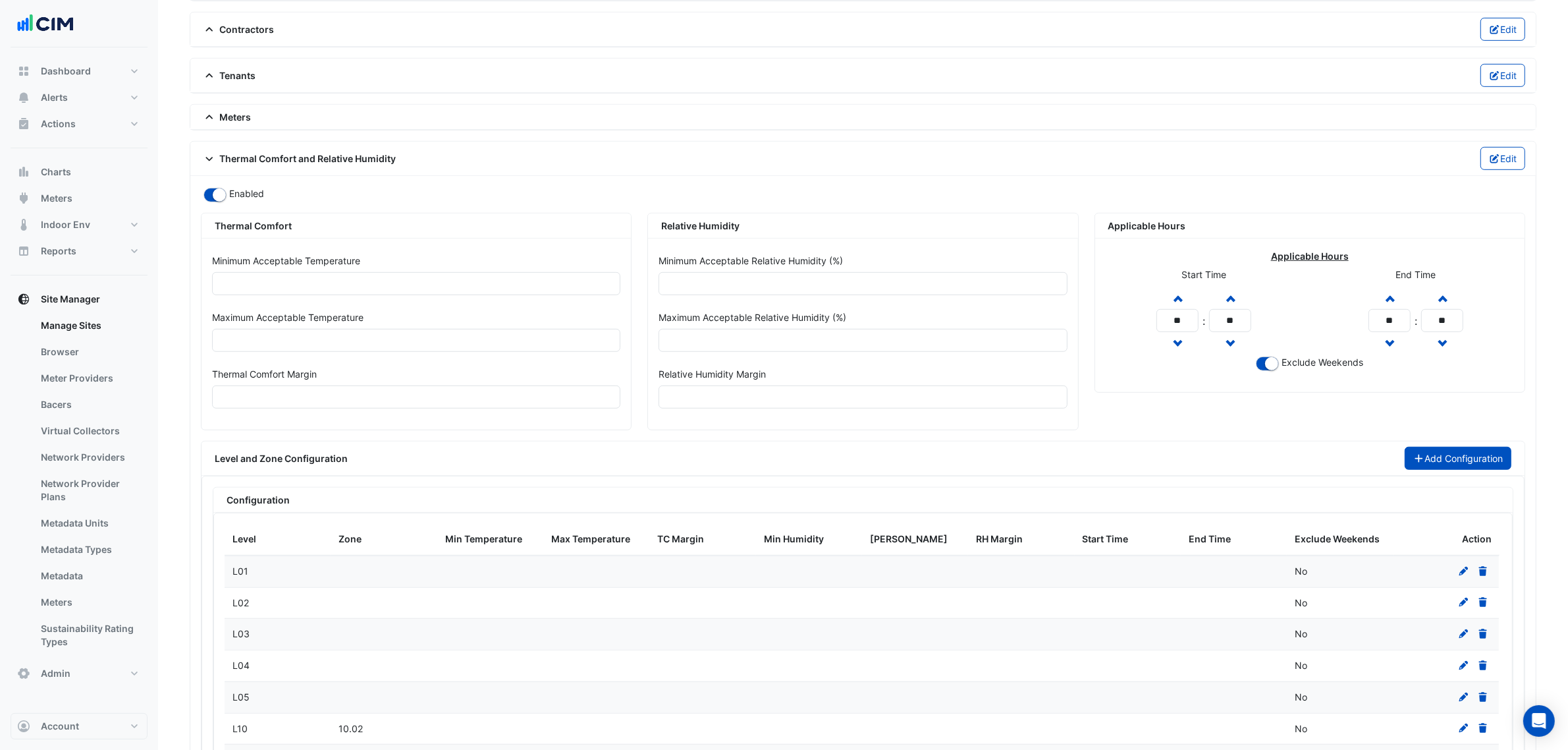
click at [1503, 470] on button "Add Configuration" at bounding box center [1458, 459] width 108 height 23
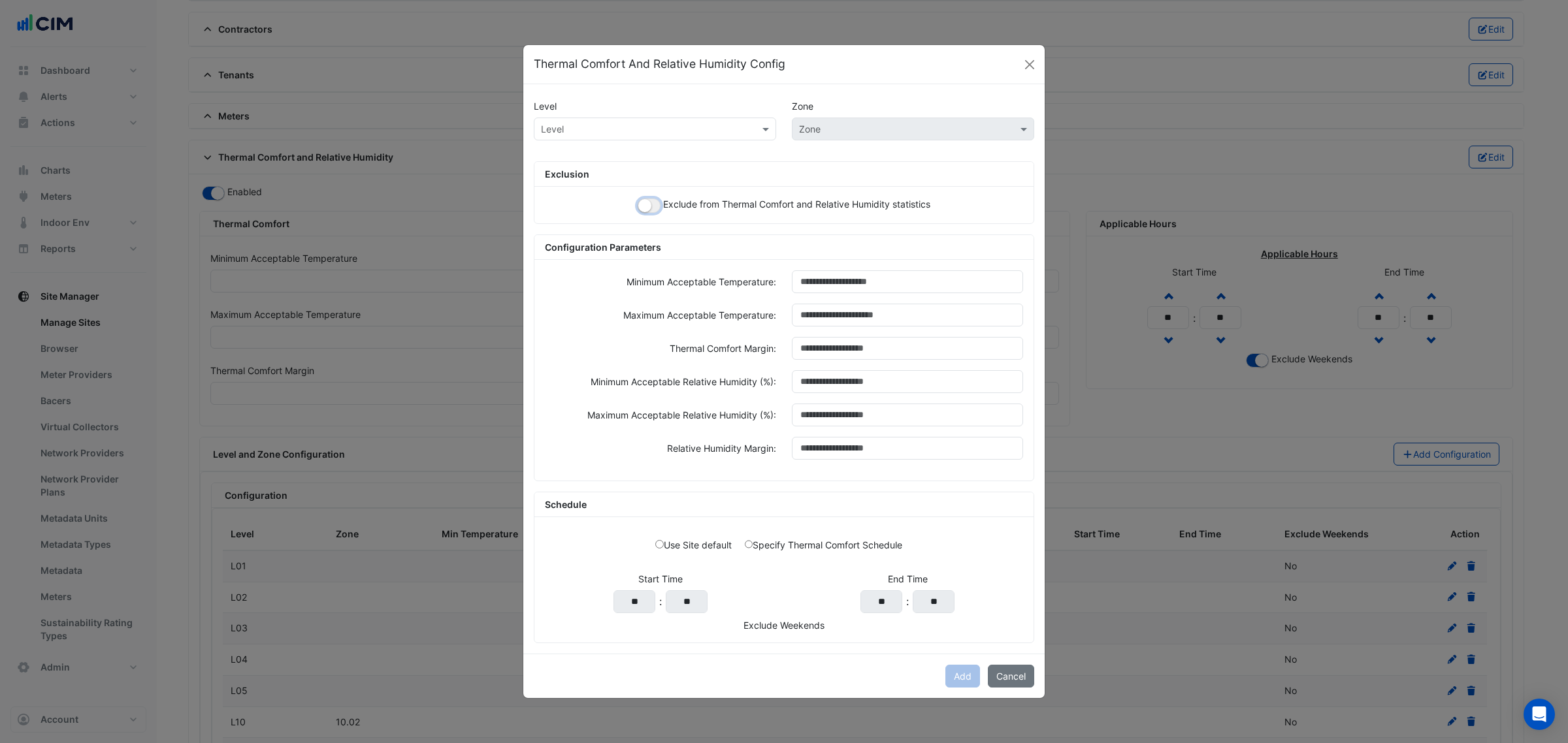
click at [647, 204] on small "button" at bounding box center [645, 206] width 13 height 13
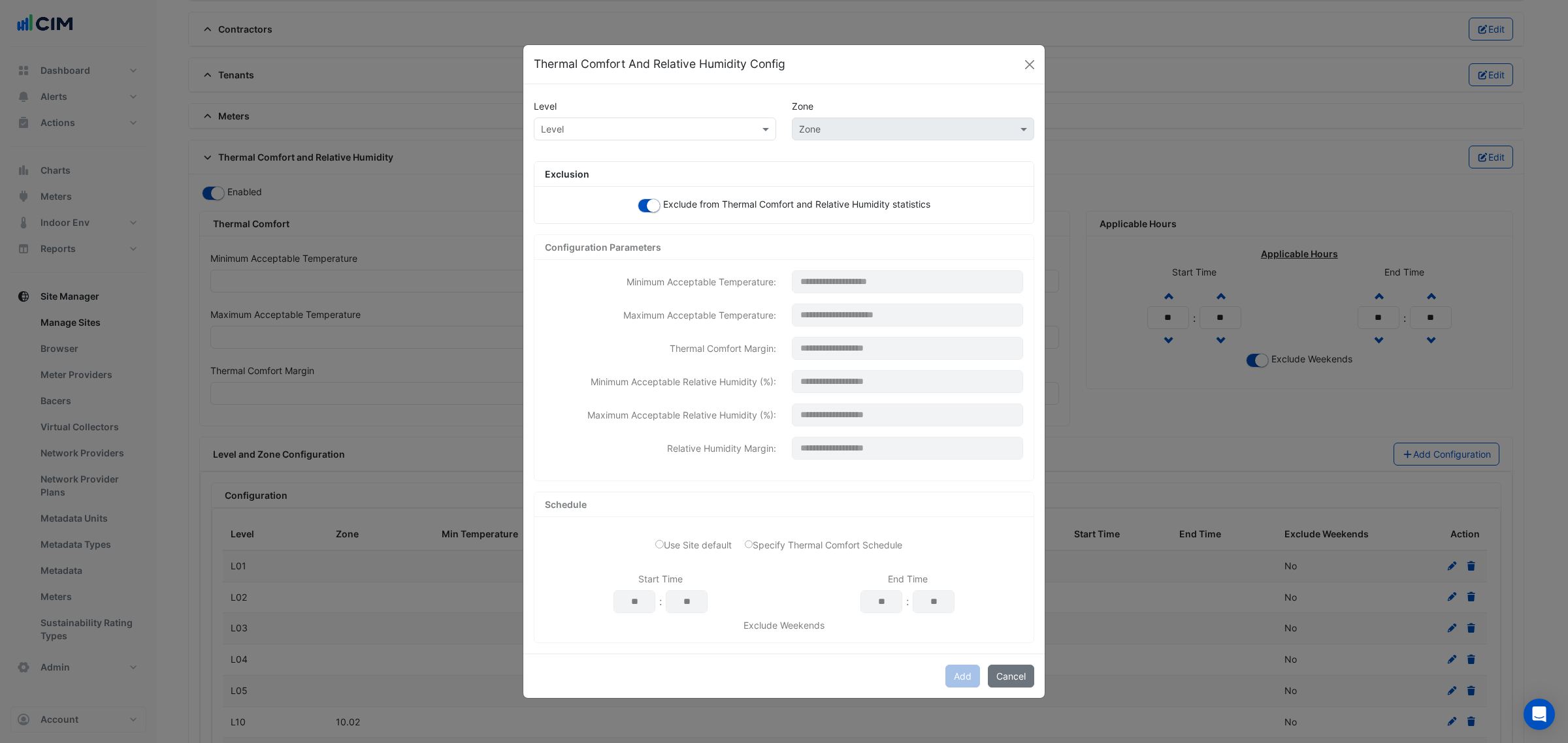
drag, startPoint x: 699, startPoint y: 121, endPoint x: 718, endPoint y: 137, distance: 24.8
click at [712, 131] on input "text" at bounding box center [642, 129] width 202 height 14
paste input "***"
type input "***"
click at [553, 160] on span "L10" at bounding box center [552, 156] width 15 height 11
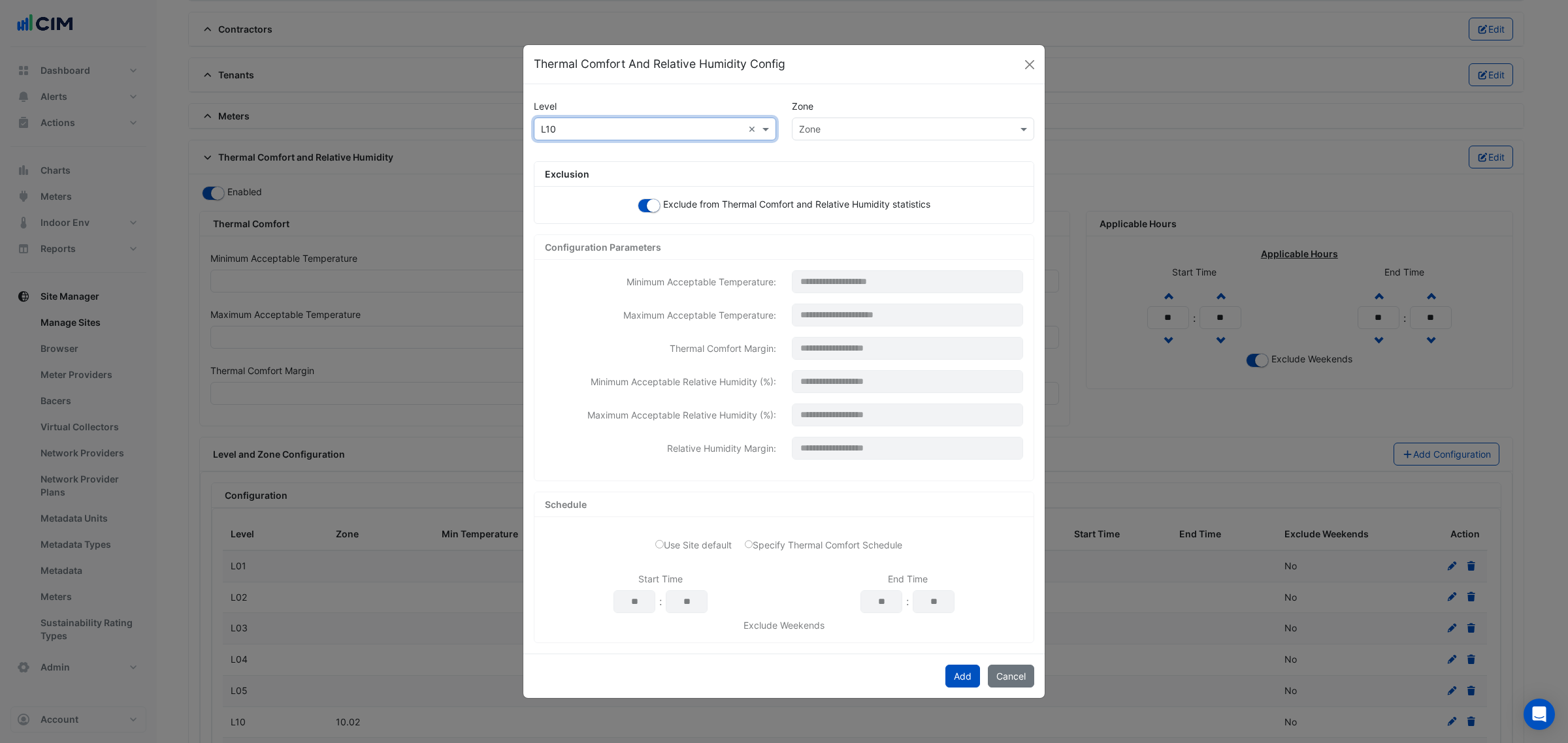
click at [835, 134] on div "Zone" at bounding box center [902, 128] width 219 height 14
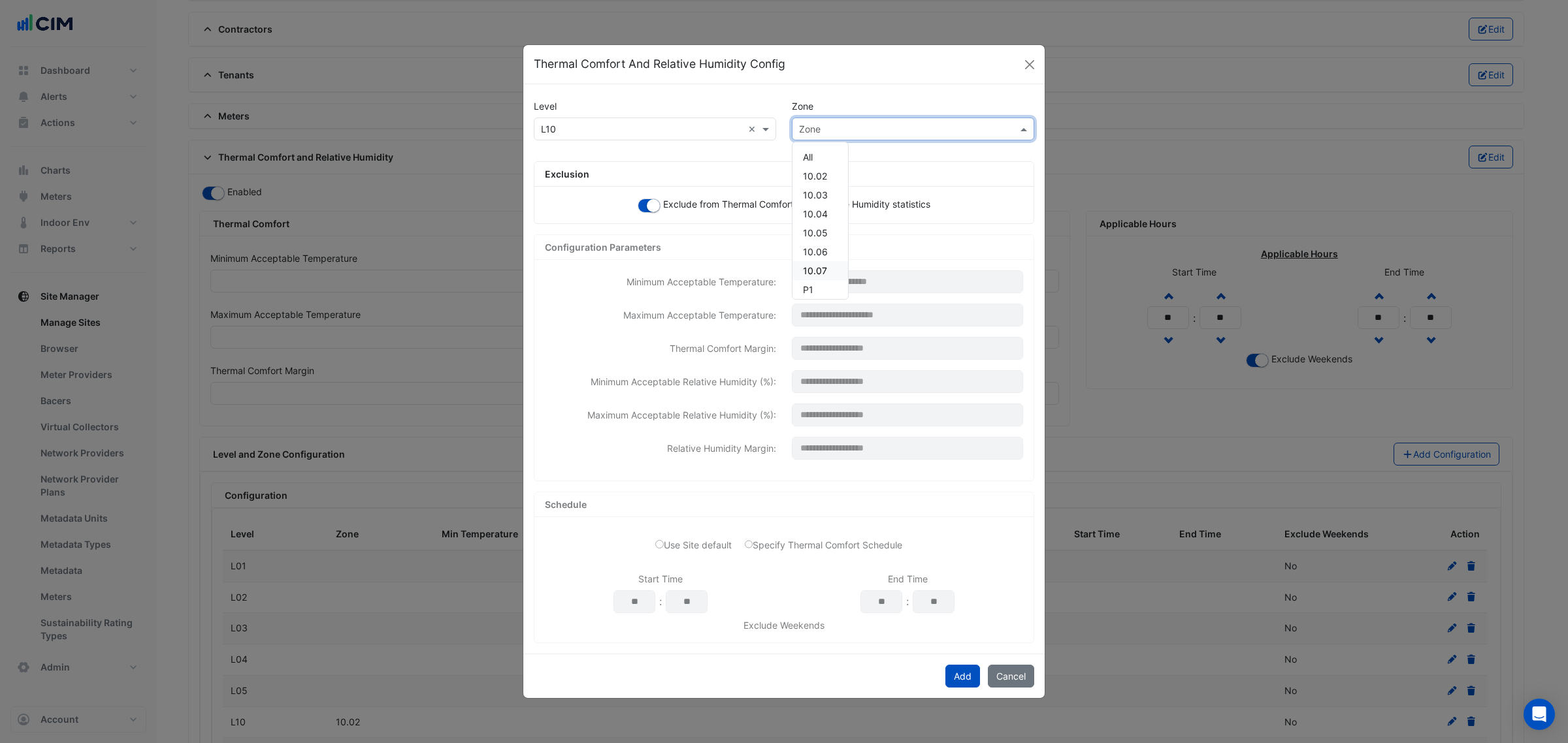
click at [827, 265] on div "10.07" at bounding box center [819, 270] width 55 height 19
click at [955, 676] on button "Add" at bounding box center [962, 676] width 34 height 23
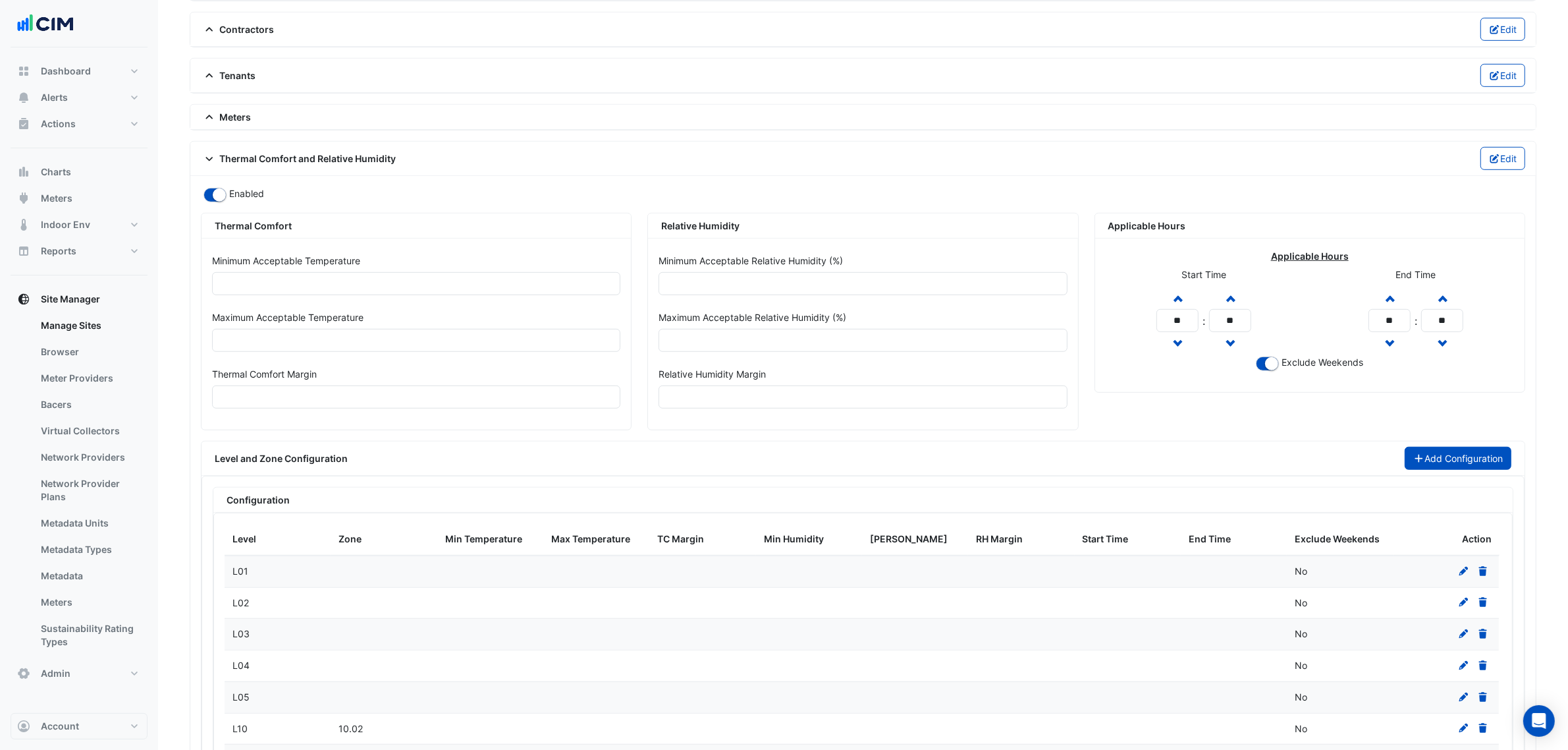
click at [1437, 466] on button "Add Configuration" at bounding box center [1458, 459] width 108 height 23
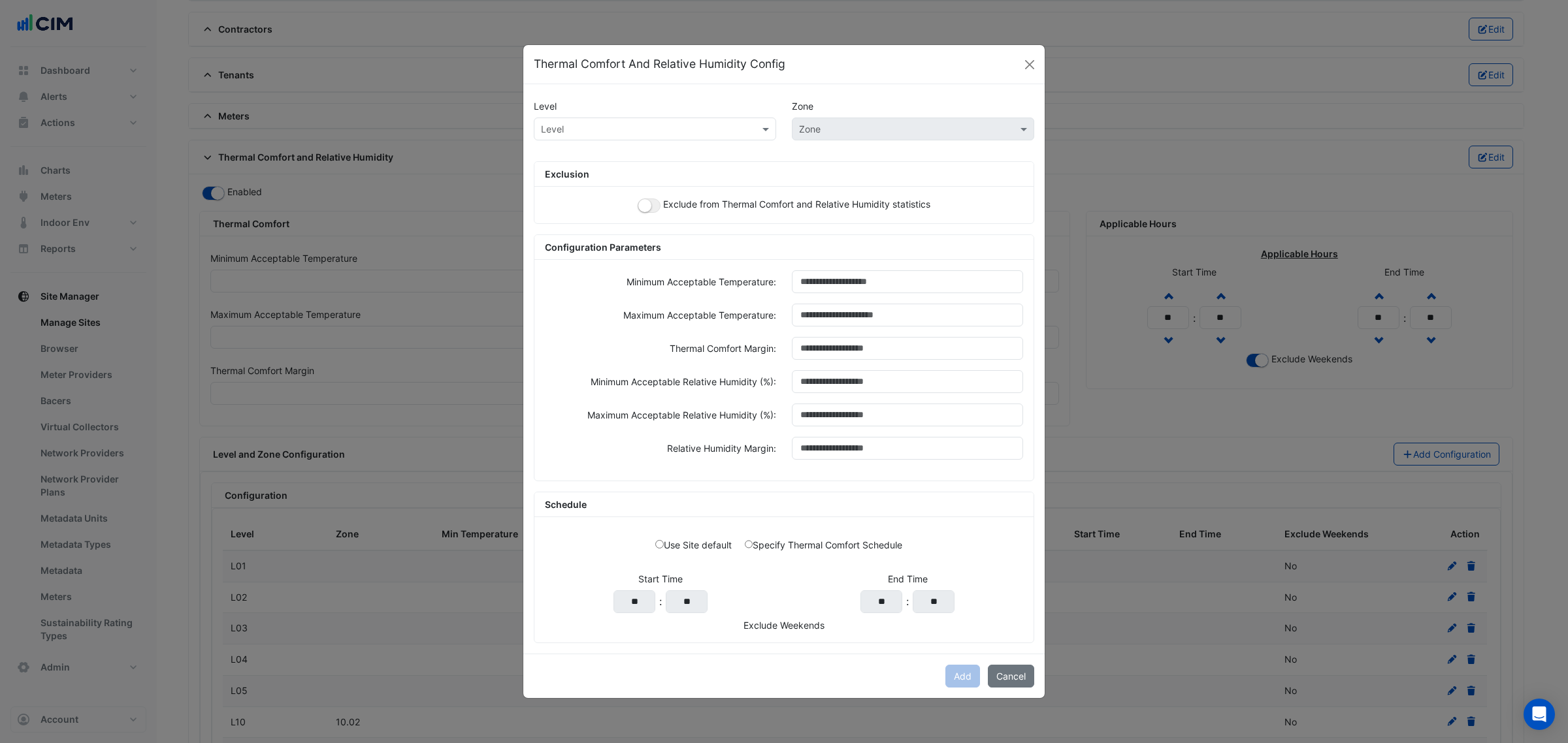
drag, startPoint x: 702, startPoint y: 105, endPoint x: 690, endPoint y: 120, distance: 19.2
click at [700, 105] on div "Level" at bounding box center [655, 106] width 258 height 23
click at [686, 124] on input "text" at bounding box center [642, 129] width 202 height 14
paste input "***"
type input "***"
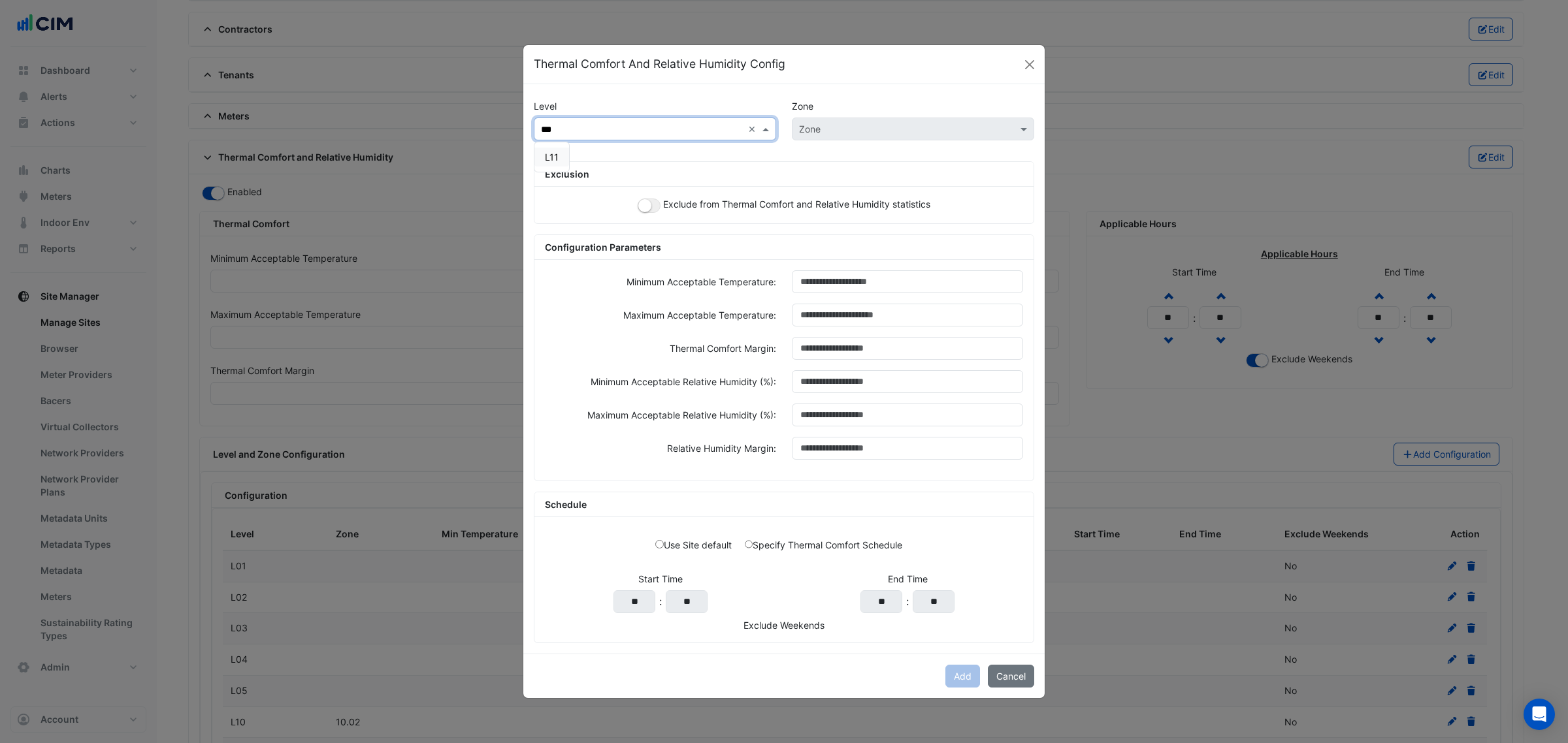
click at [554, 151] on span "L11" at bounding box center [551, 156] width 14 height 11
click at [632, 201] on div "Exclude from Thermal Comfort and Relative Humidity statistics" at bounding box center [784, 205] width 499 height 37
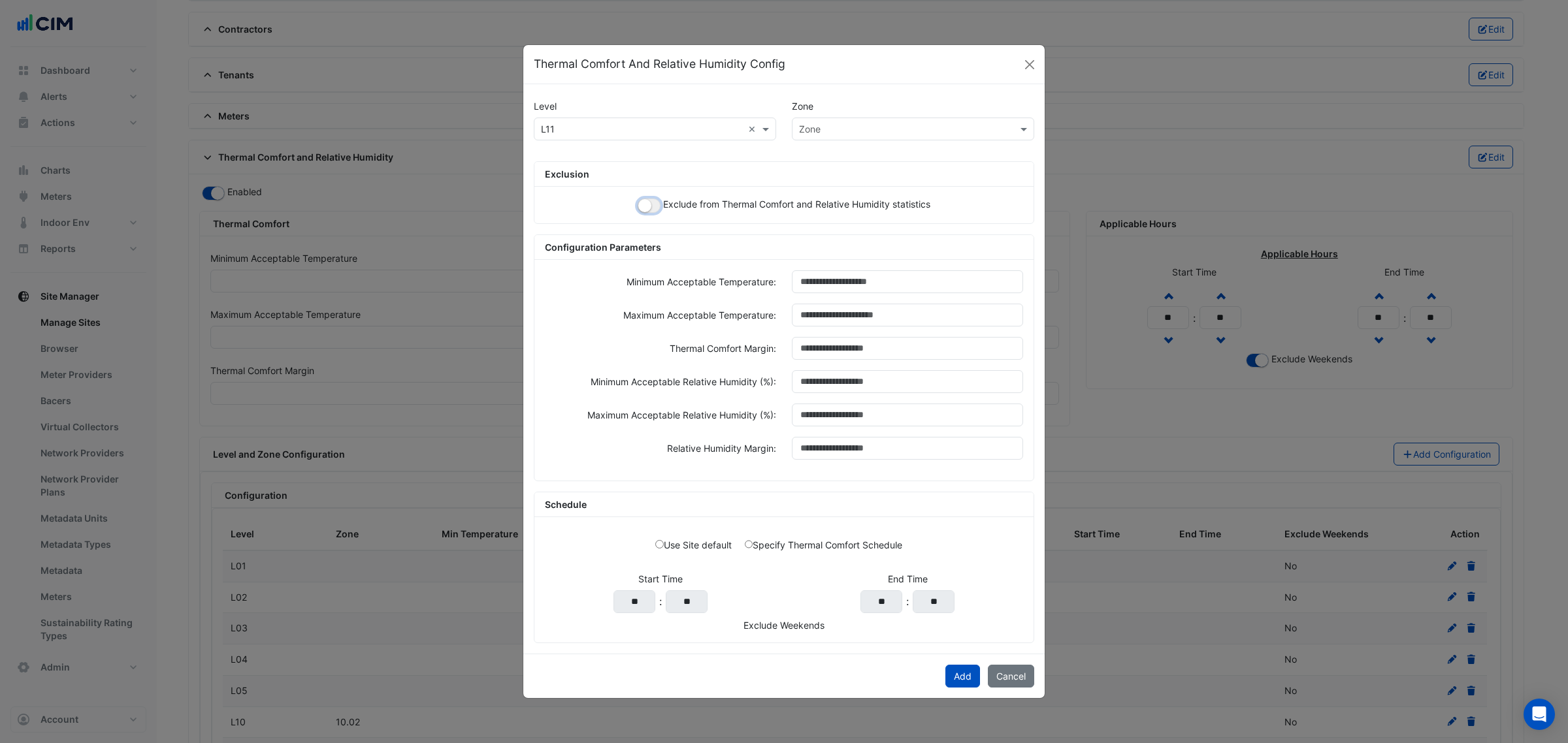
click at [645, 203] on small "button" at bounding box center [645, 206] width 13 height 13
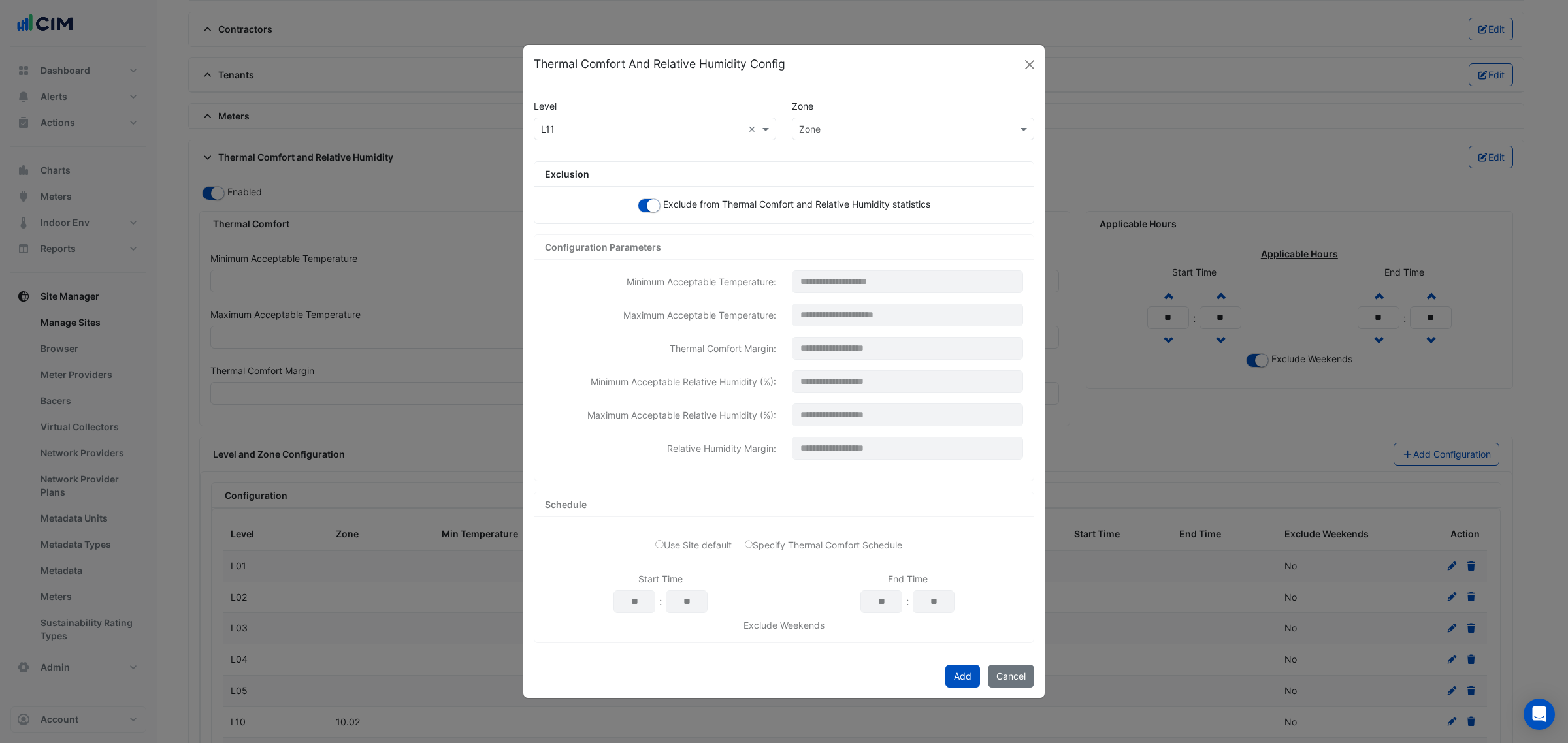
click at [866, 134] on div "Zone" at bounding box center [902, 128] width 219 height 14
click at [835, 168] on div "11.01" at bounding box center [819, 176] width 55 height 19
click at [951, 676] on button "Add" at bounding box center [962, 676] width 34 height 23
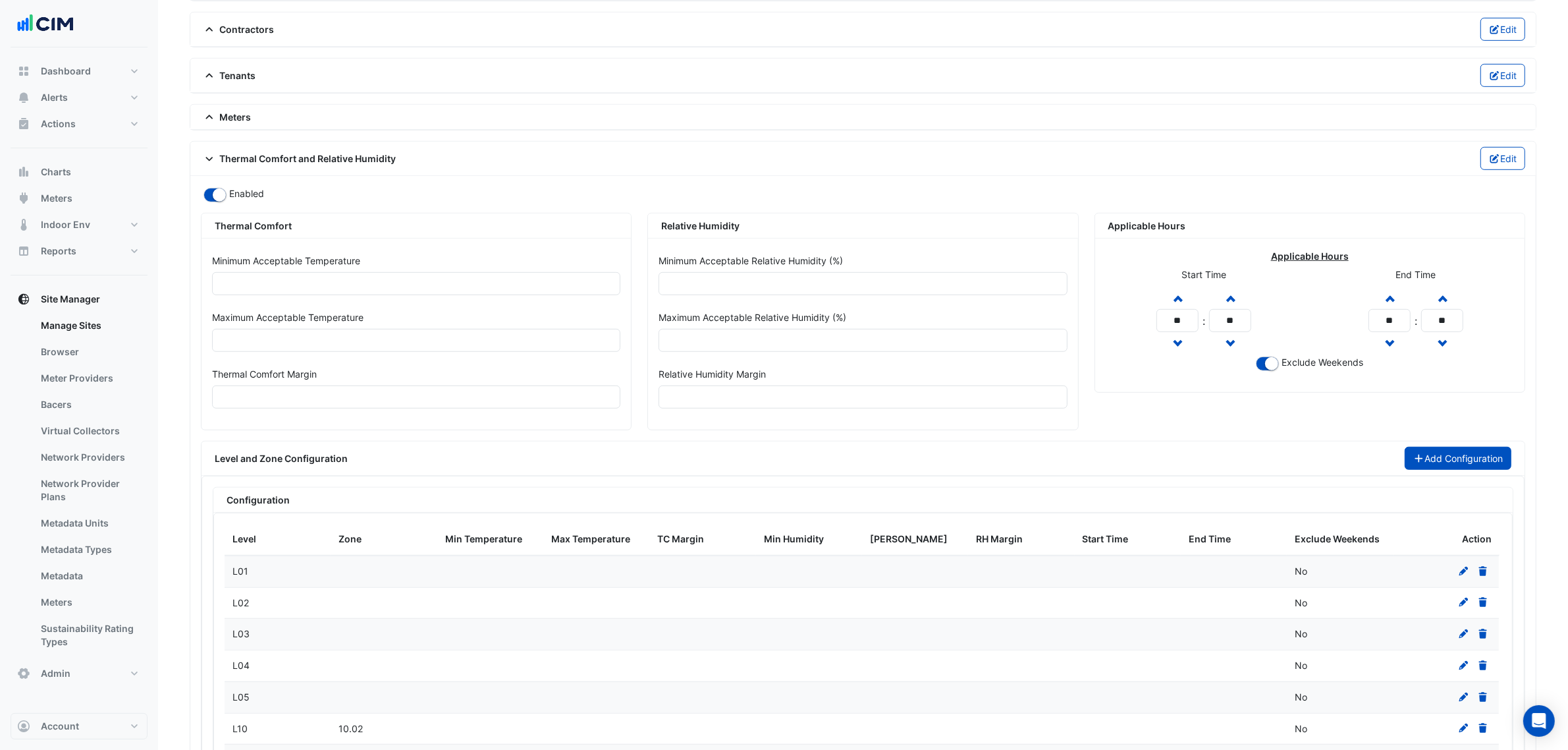
click at [1415, 463] on icon "button" at bounding box center [1418, 459] width 8 height 8
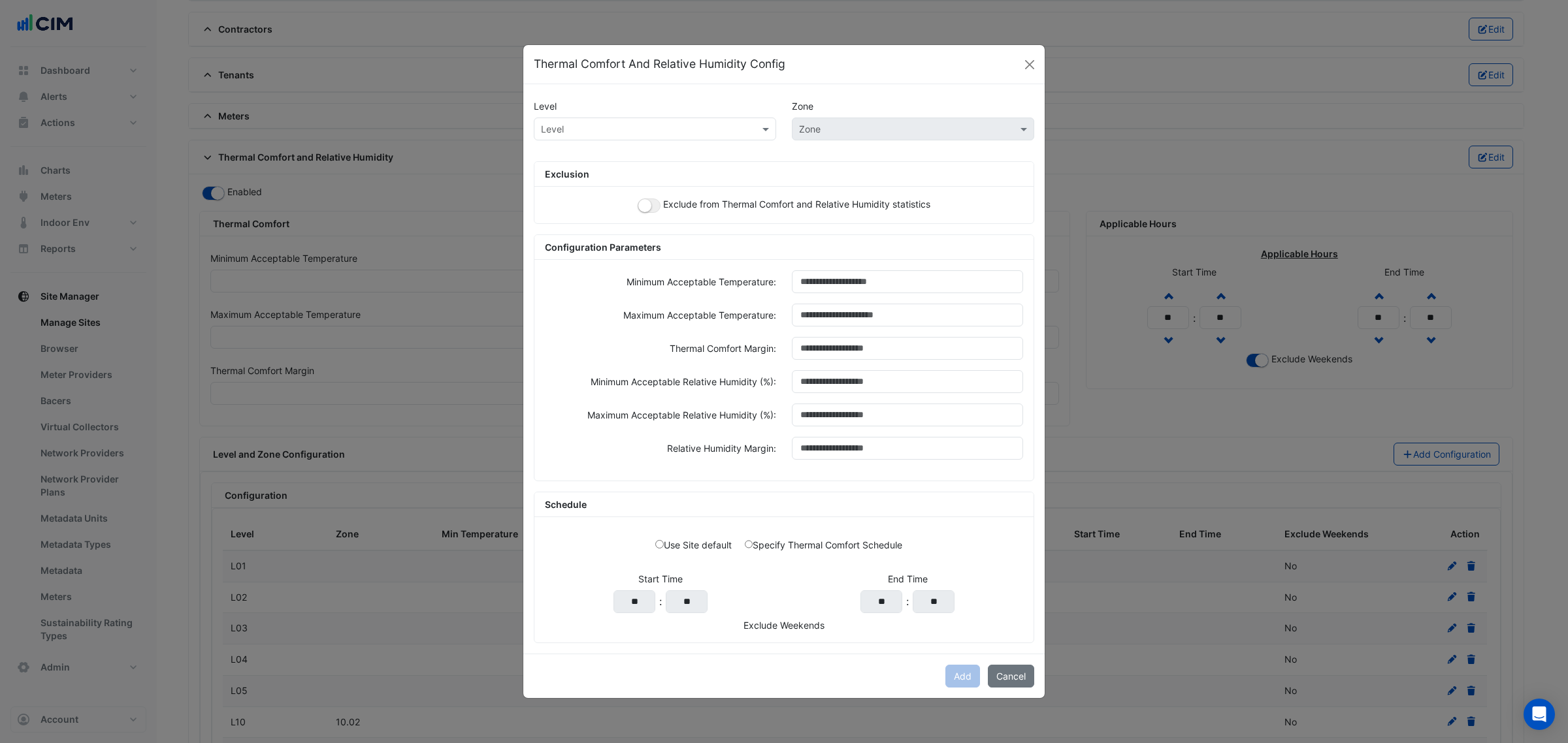
click at [579, 124] on input "text" at bounding box center [642, 129] width 202 height 14
paste input "***"
type input "***"
click at [551, 151] on span "L11" at bounding box center [551, 156] width 14 height 11
drag, startPoint x: 640, startPoint y: 191, endPoint x: 655, endPoint y: 203, distance: 19.2
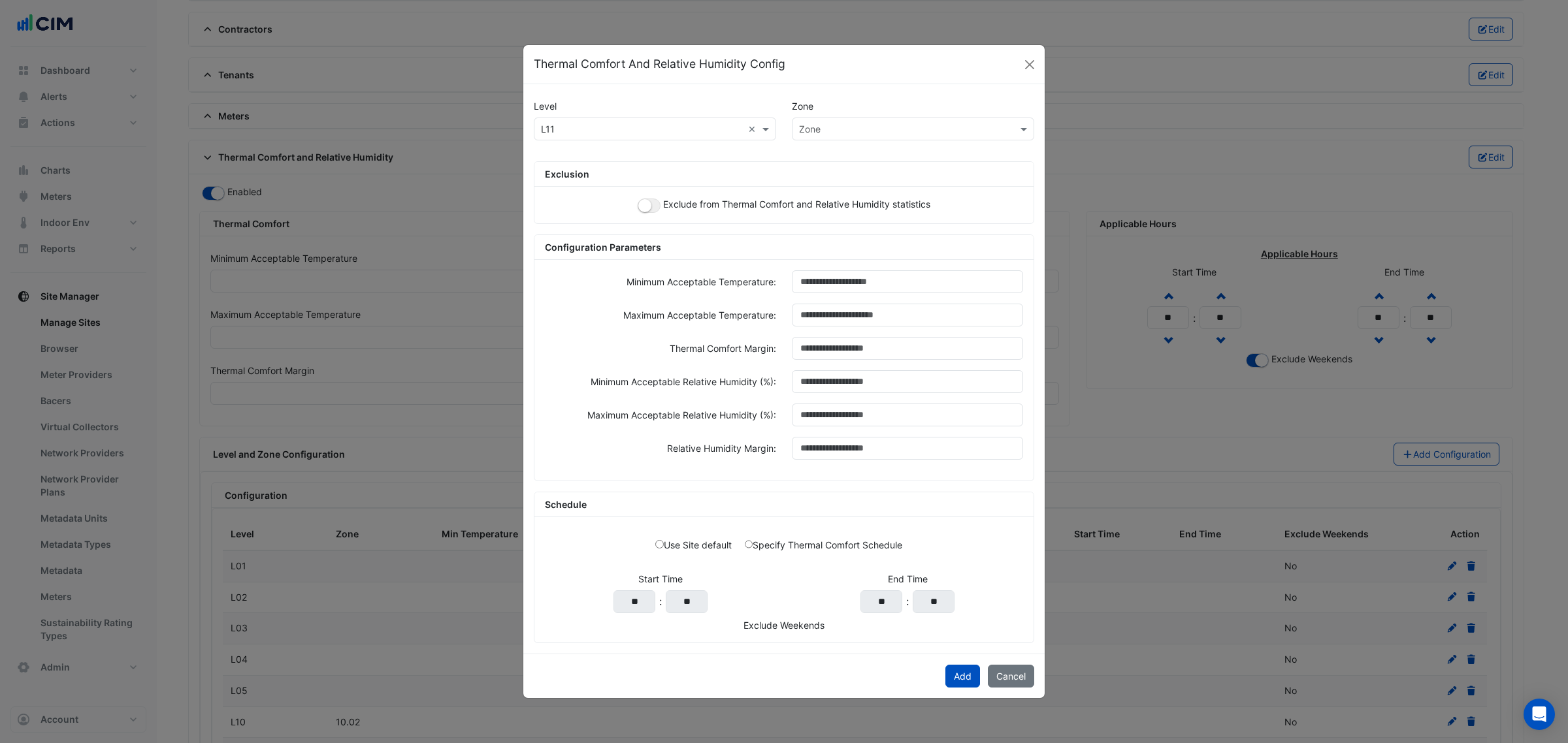
click at [642, 194] on div "Exclude from Thermal Comfort and Relative Humidity statistics" at bounding box center [784, 205] width 499 height 37
click at [655, 203] on button "button" at bounding box center [649, 206] width 23 height 14
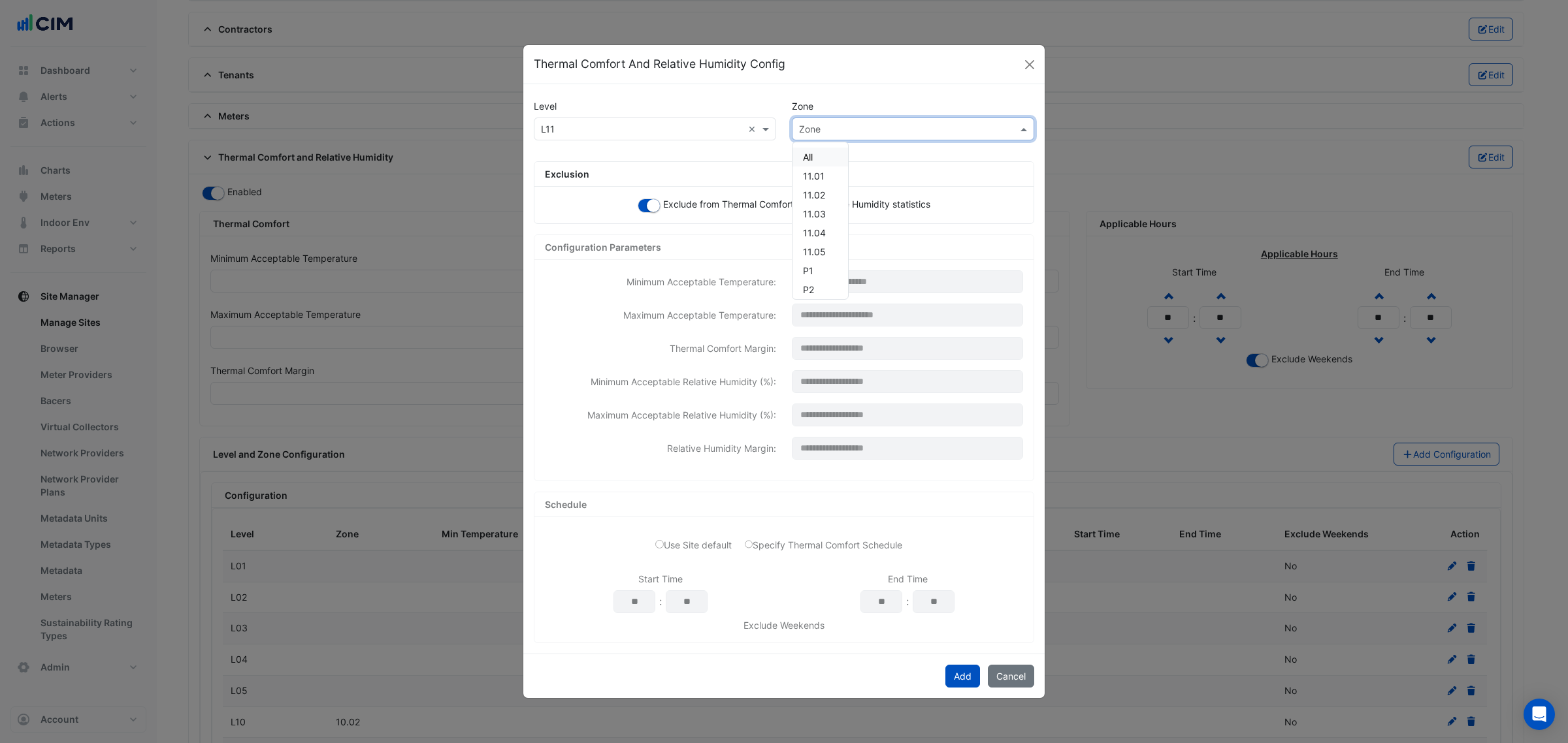
click at [867, 123] on input "text" at bounding box center [900, 129] width 202 height 14
click at [827, 191] on div "11.02" at bounding box center [819, 195] width 55 height 19
click at [964, 673] on button "Add" at bounding box center [962, 676] width 34 height 23
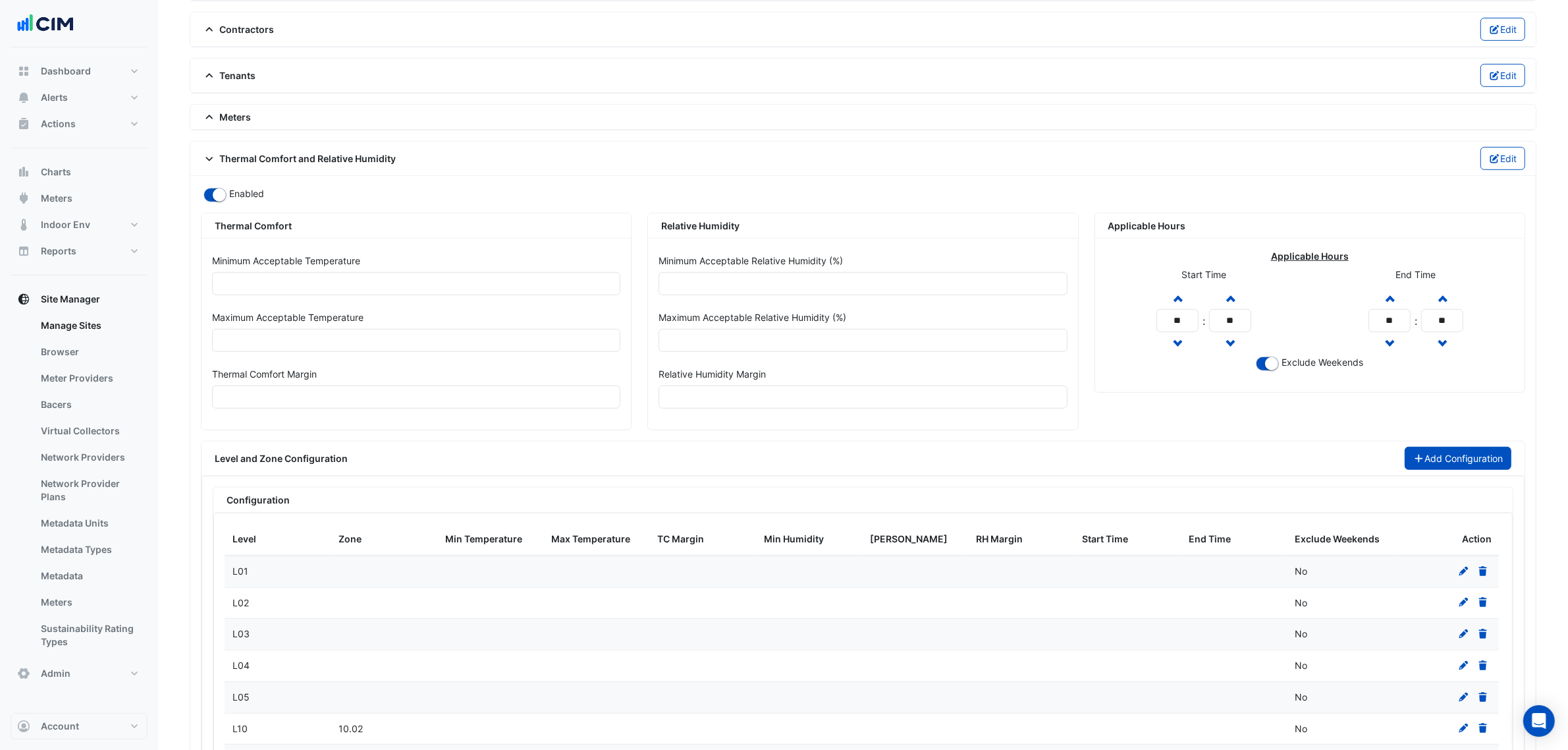
click at [1444, 460] on button "Add Configuration" at bounding box center [1458, 459] width 108 height 23
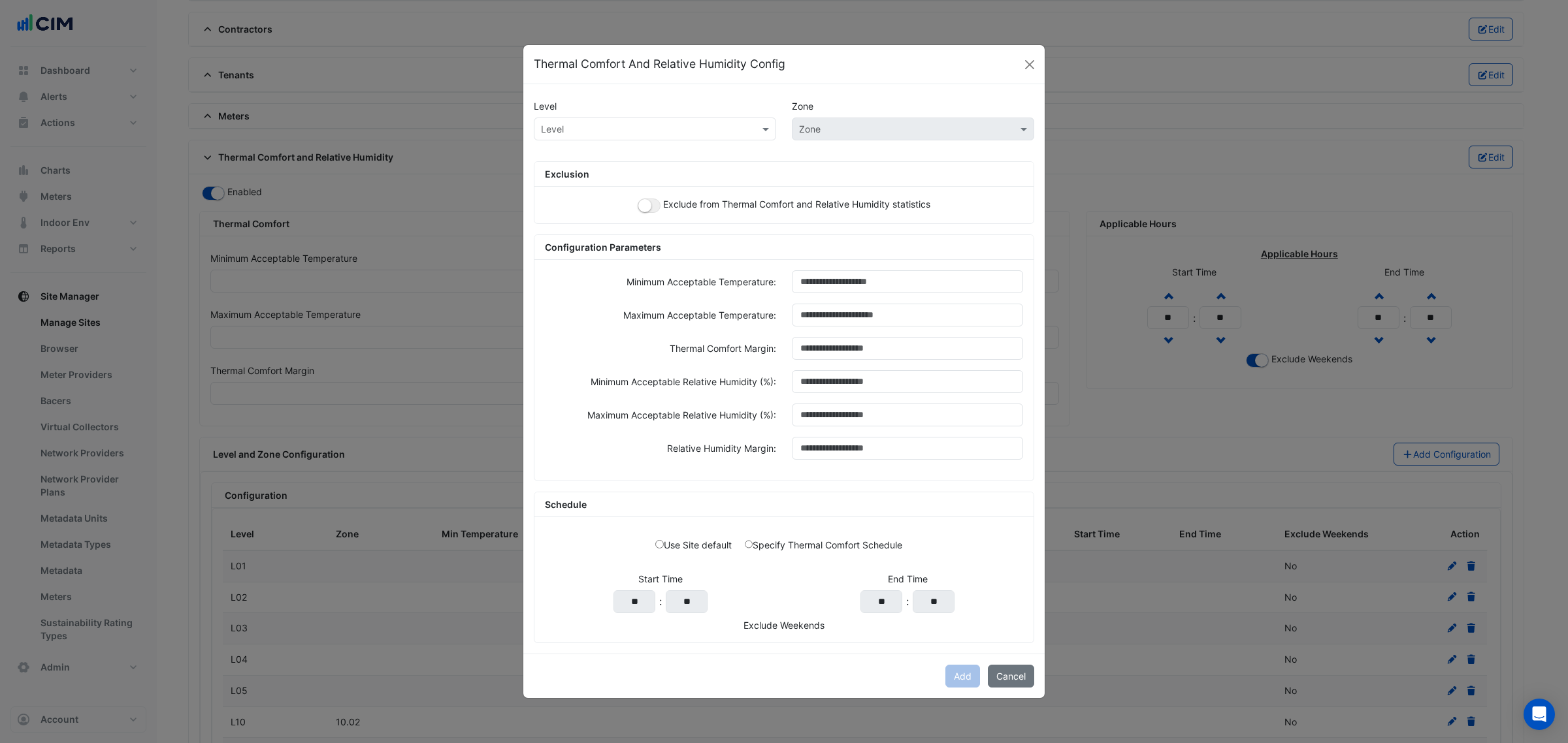
click at [618, 123] on input "text" at bounding box center [642, 129] width 202 height 14
paste input "***"
click at [555, 165] on div "L11" at bounding box center [551, 157] width 34 height 29
type input "***"
click at [505, 150] on ngb-modal-window "Thermal Comfort And Relative Humidity Config Level Zone *** × L11 Zone Exclusio…" at bounding box center [784, 371] width 1568 height 743
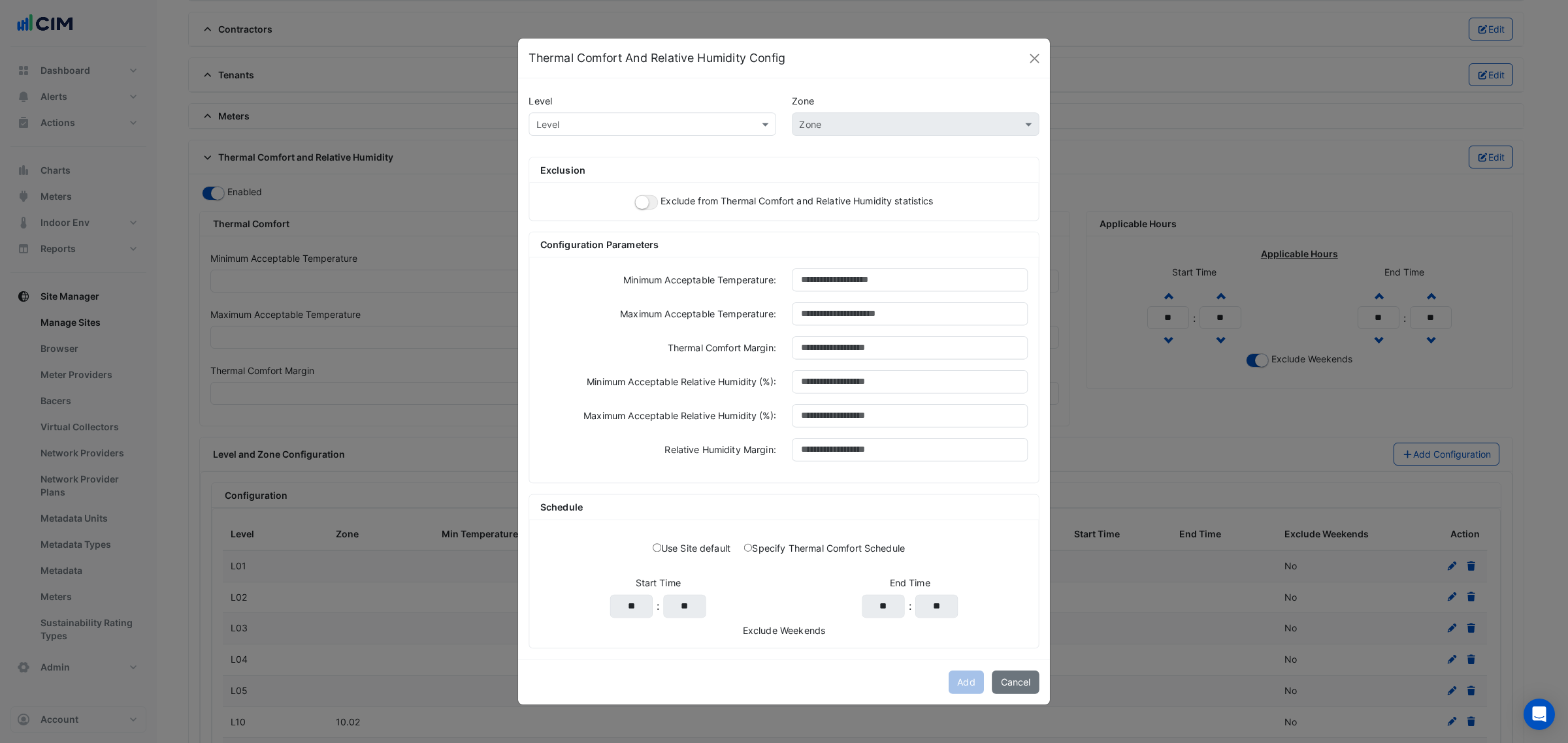
click at [549, 153] on div "Level Zone Level Zone Exclusion Exclude from Thermal Comfort and Relative Humid…" at bounding box center [784, 368] width 532 height 580
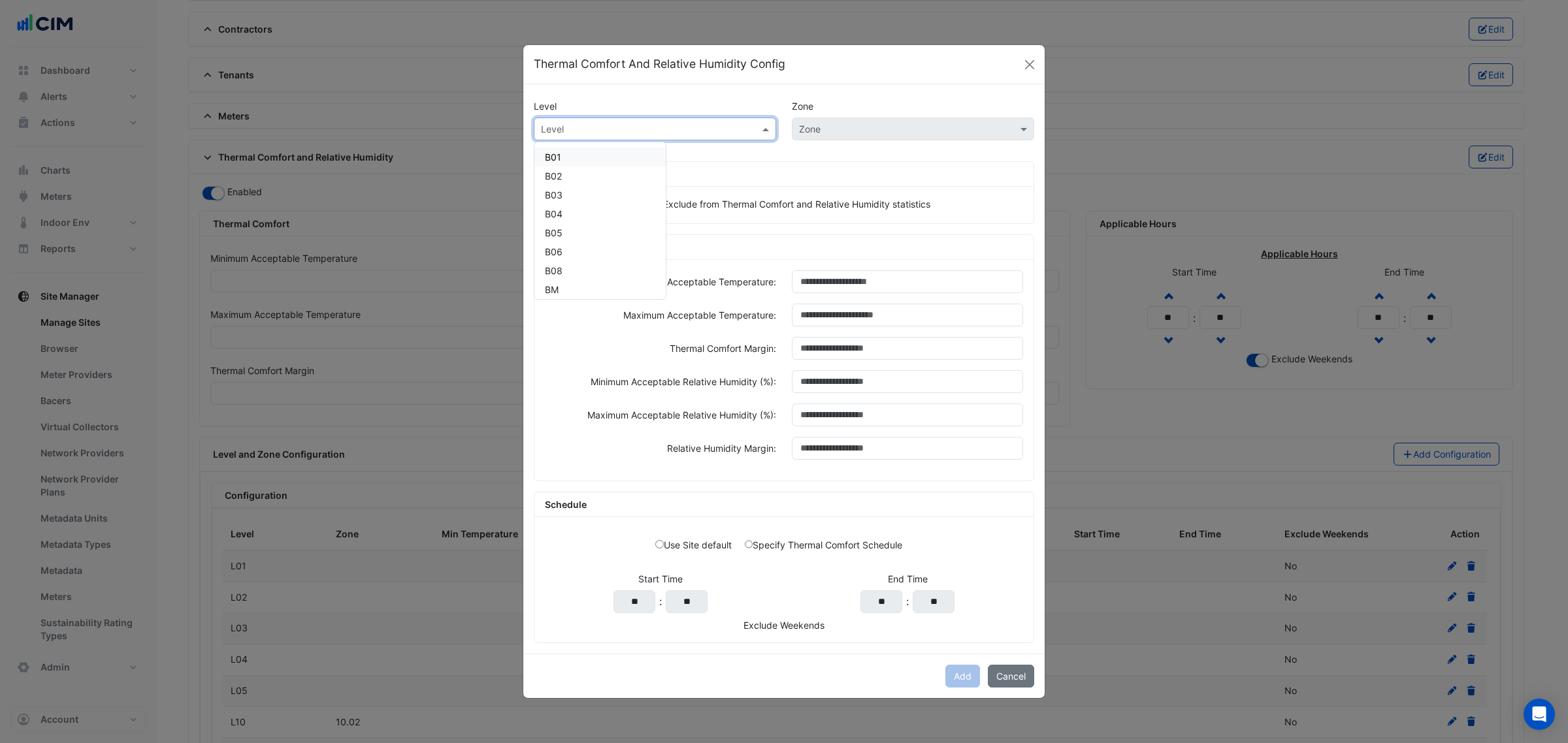
paste input "***"
drag, startPoint x: 554, startPoint y: 131, endPoint x: 567, endPoint y: 143, distance: 17.7
click at [564, 136] on div "Level" at bounding box center [655, 129] width 242 height 23
type input "***"
click at [552, 152] on span "L11" at bounding box center [551, 156] width 14 height 11
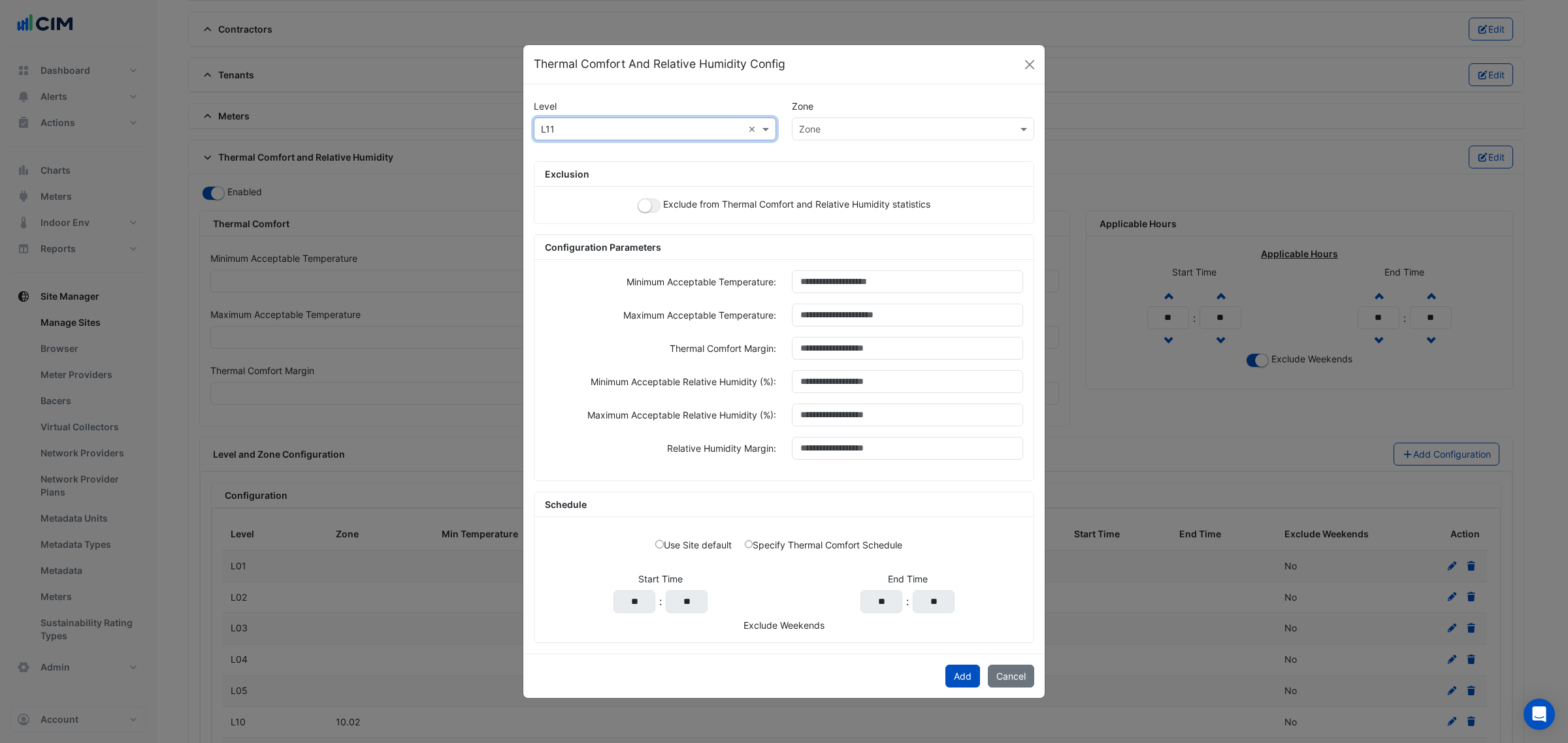
click at [840, 131] on input "text" at bounding box center [900, 129] width 202 height 14
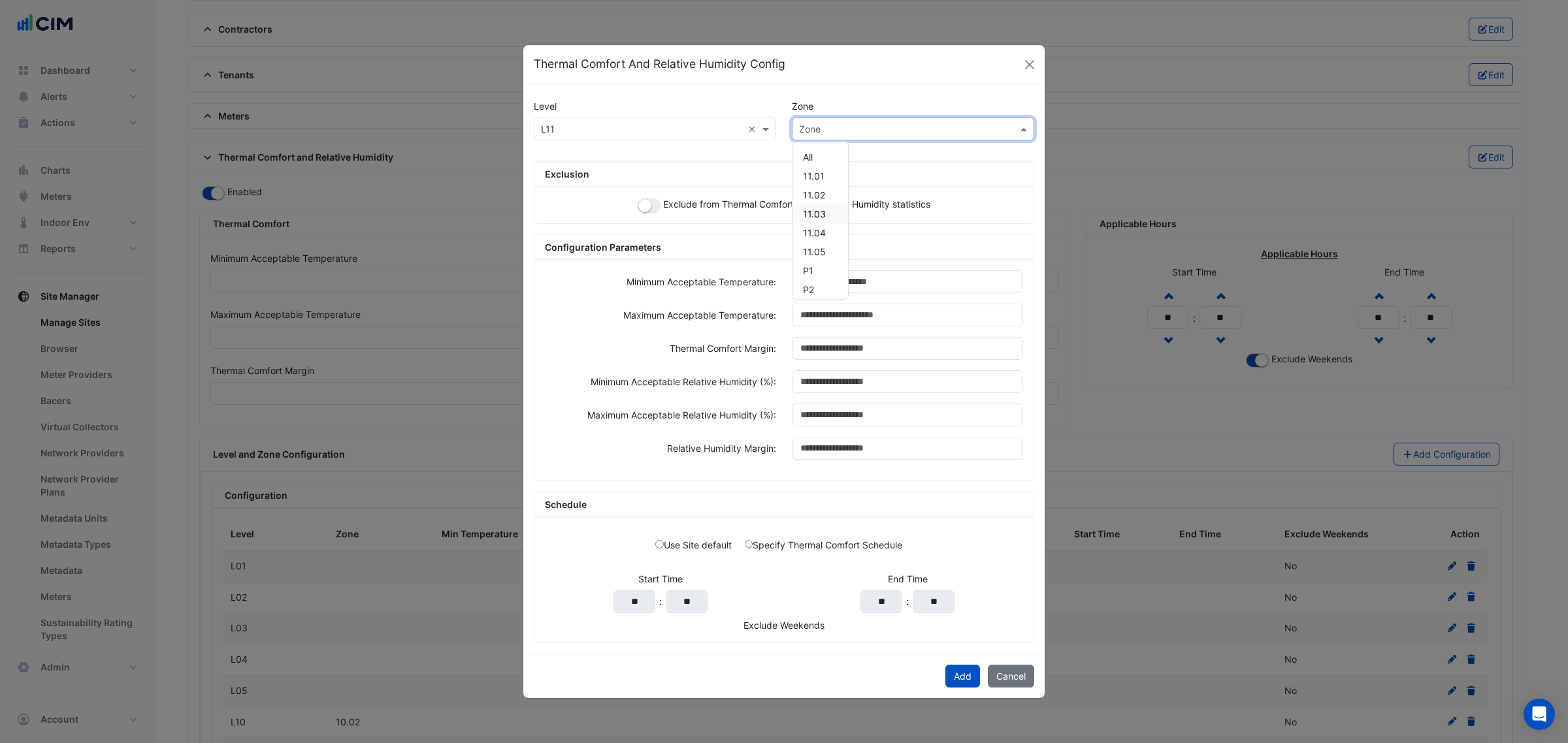
click at [827, 212] on div "11.03" at bounding box center [819, 214] width 55 height 19
click at [642, 209] on small "button" at bounding box center [645, 206] width 13 height 13
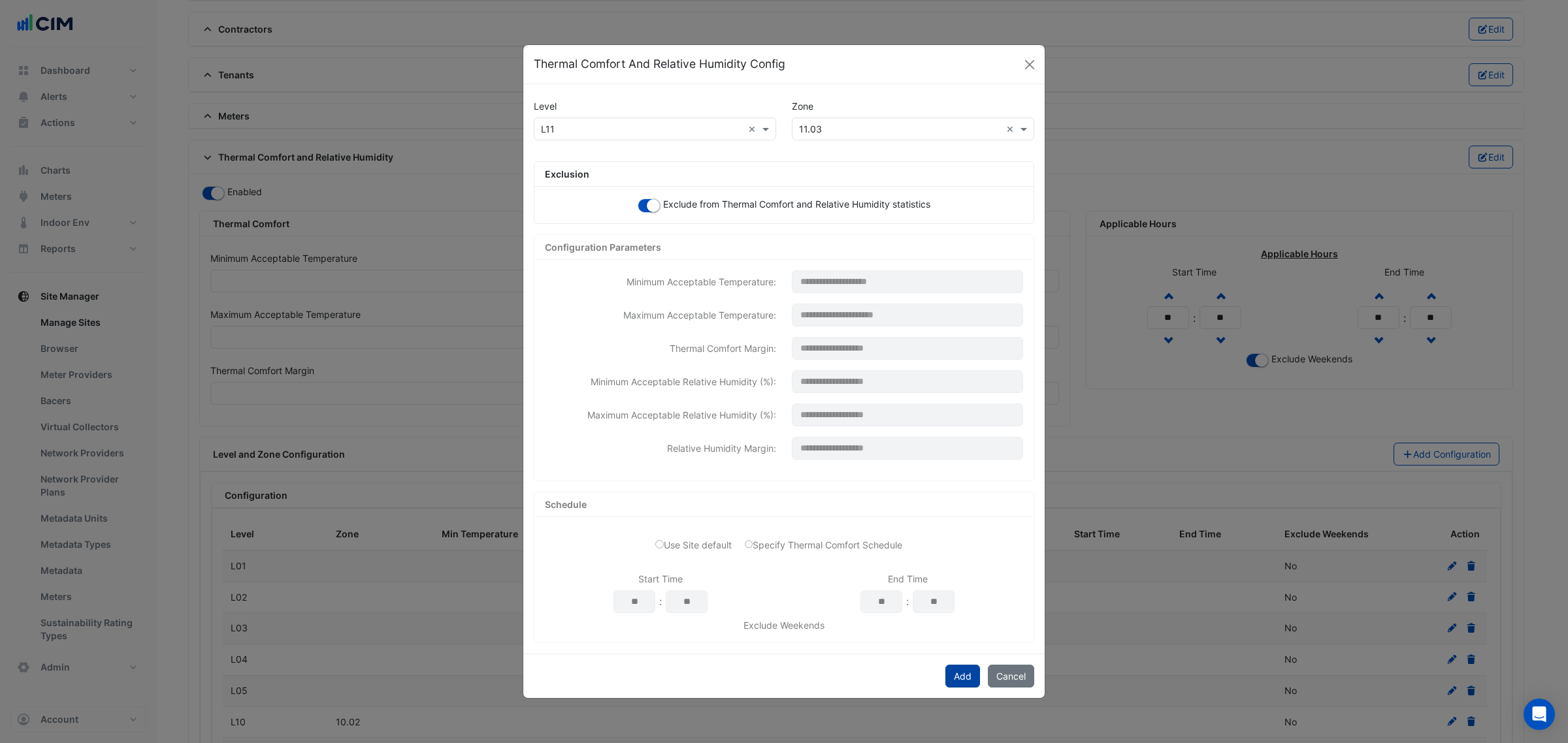
click at [957, 673] on button "Add" at bounding box center [962, 676] width 34 height 23
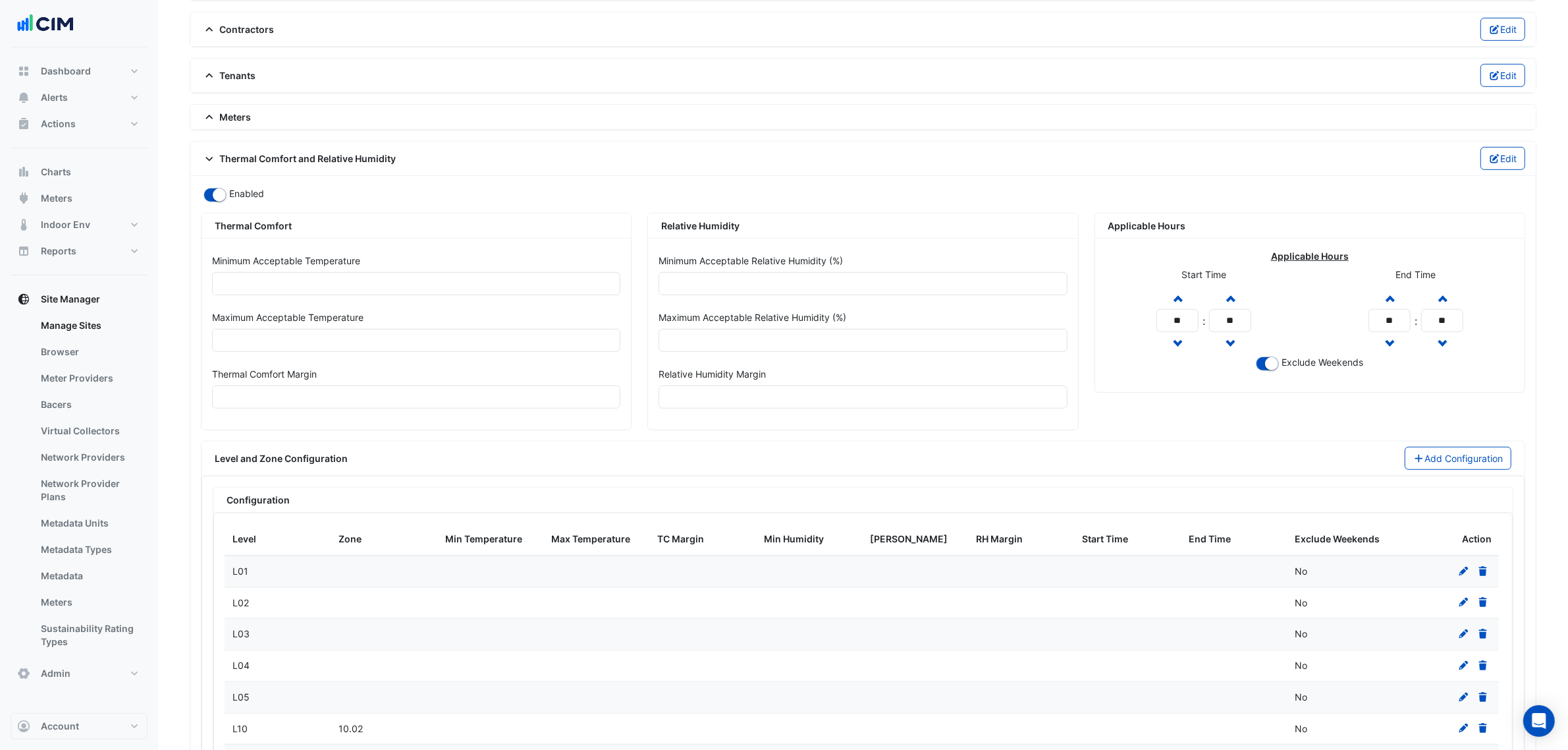
click at [1430, 441] on div "Applicable Hours Applicable Hours Start Time Increment hours ** Decrement hours…" at bounding box center [1310, 326] width 447 height 228
click at [1434, 456] on button "Add Configuration" at bounding box center [1458, 459] width 108 height 23
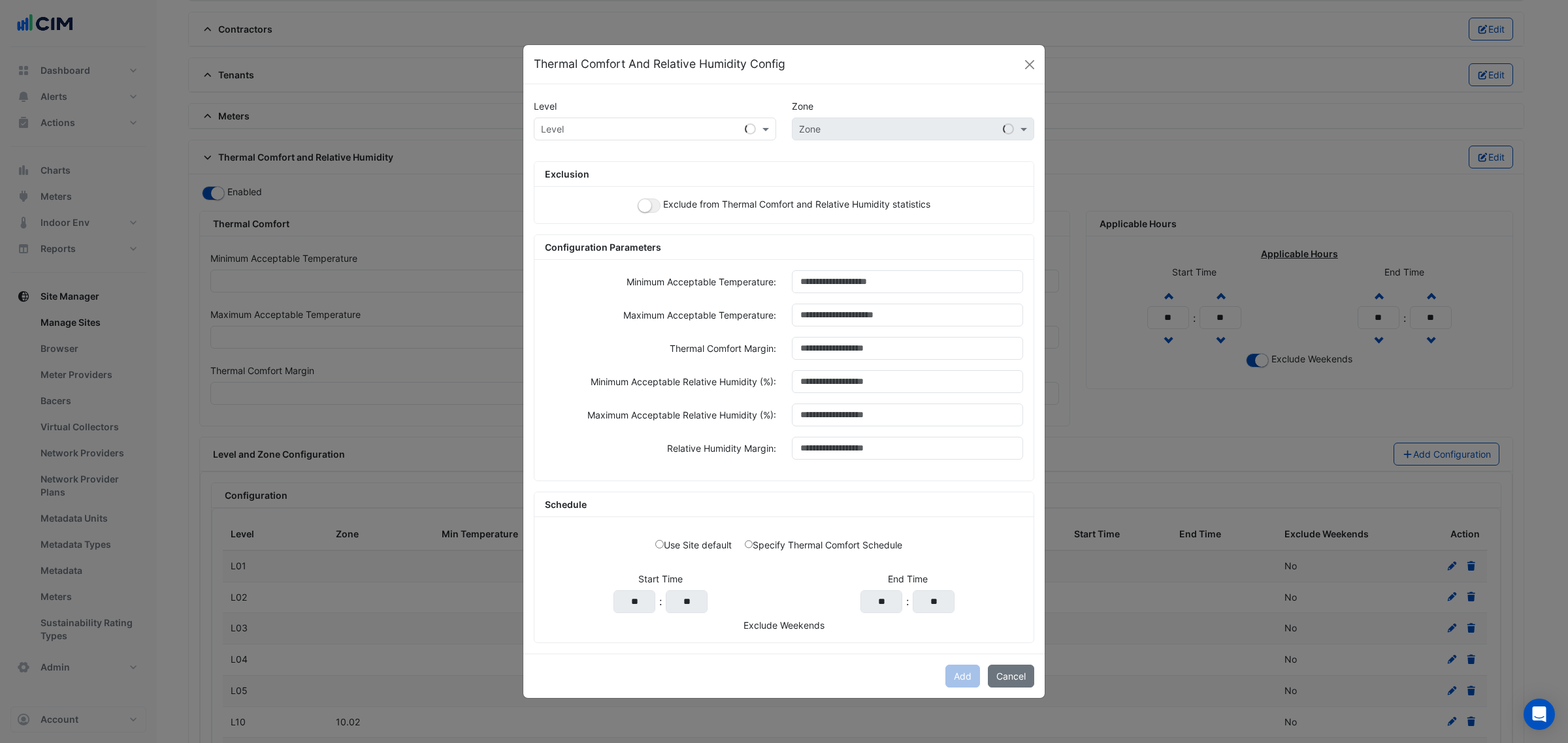
click at [638, 139] on div "Level Zone" at bounding box center [784, 134] width 516 height 33
click at [607, 125] on input "text" at bounding box center [642, 129] width 202 height 14
paste input "***"
type input "***"
click at [560, 155] on div "L11" at bounding box center [551, 157] width 34 height 19
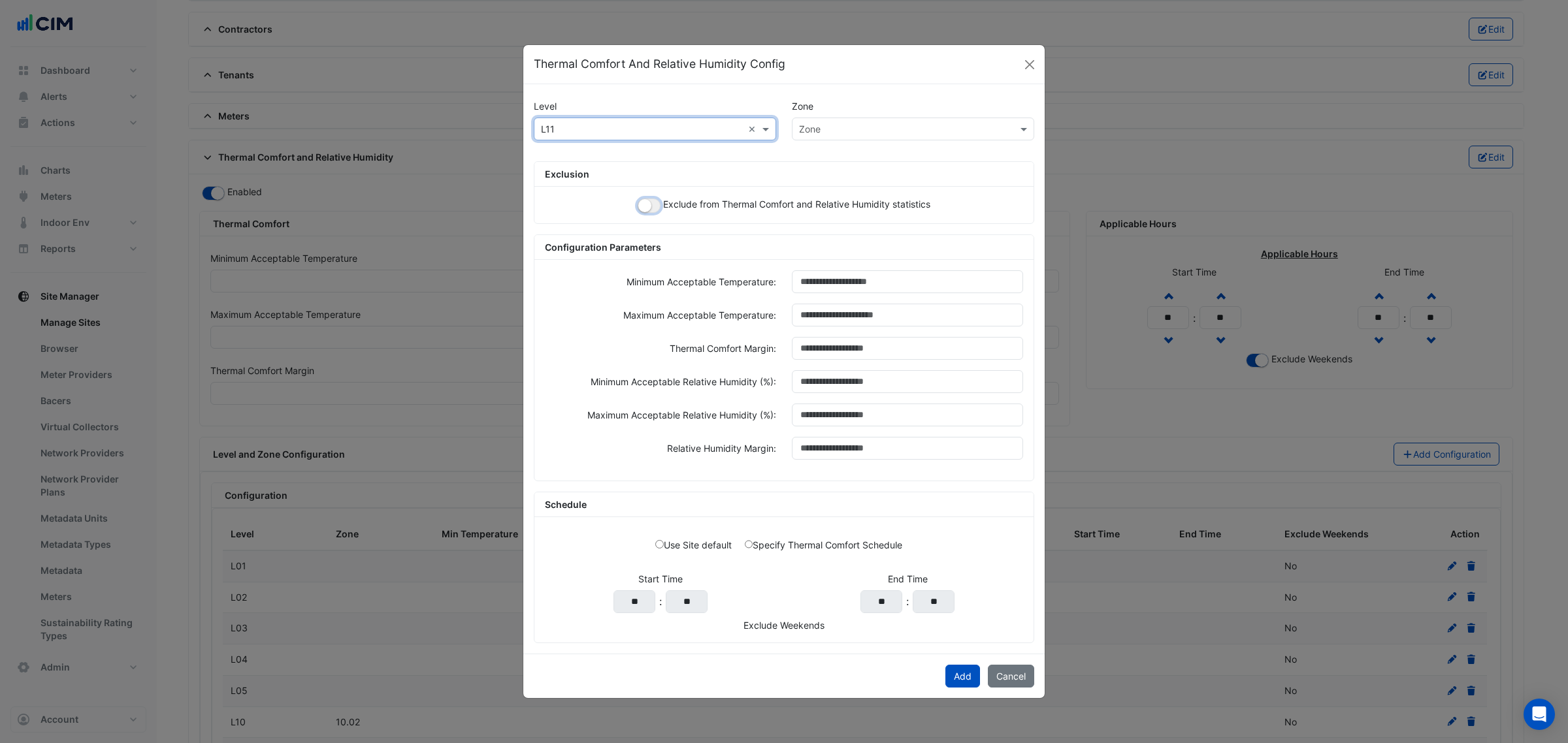
click at [648, 202] on small "button" at bounding box center [645, 206] width 13 height 13
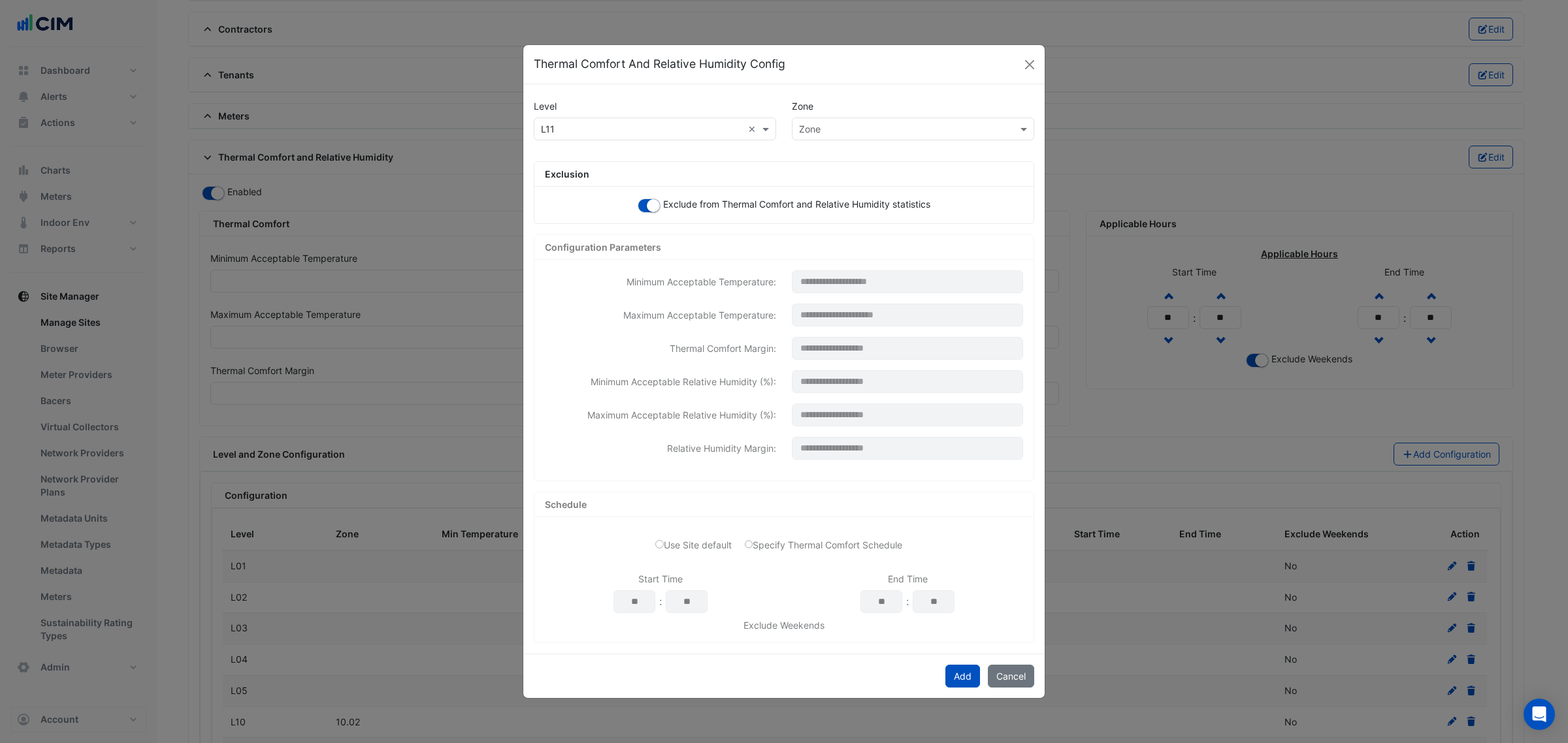
click at [801, 125] on input "text" at bounding box center [900, 129] width 202 height 14
click at [825, 229] on span "11.04" at bounding box center [814, 232] width 23 height 11
click at [964, 670] on button "Add" at bounding box center [962, 676] width 34 height 23
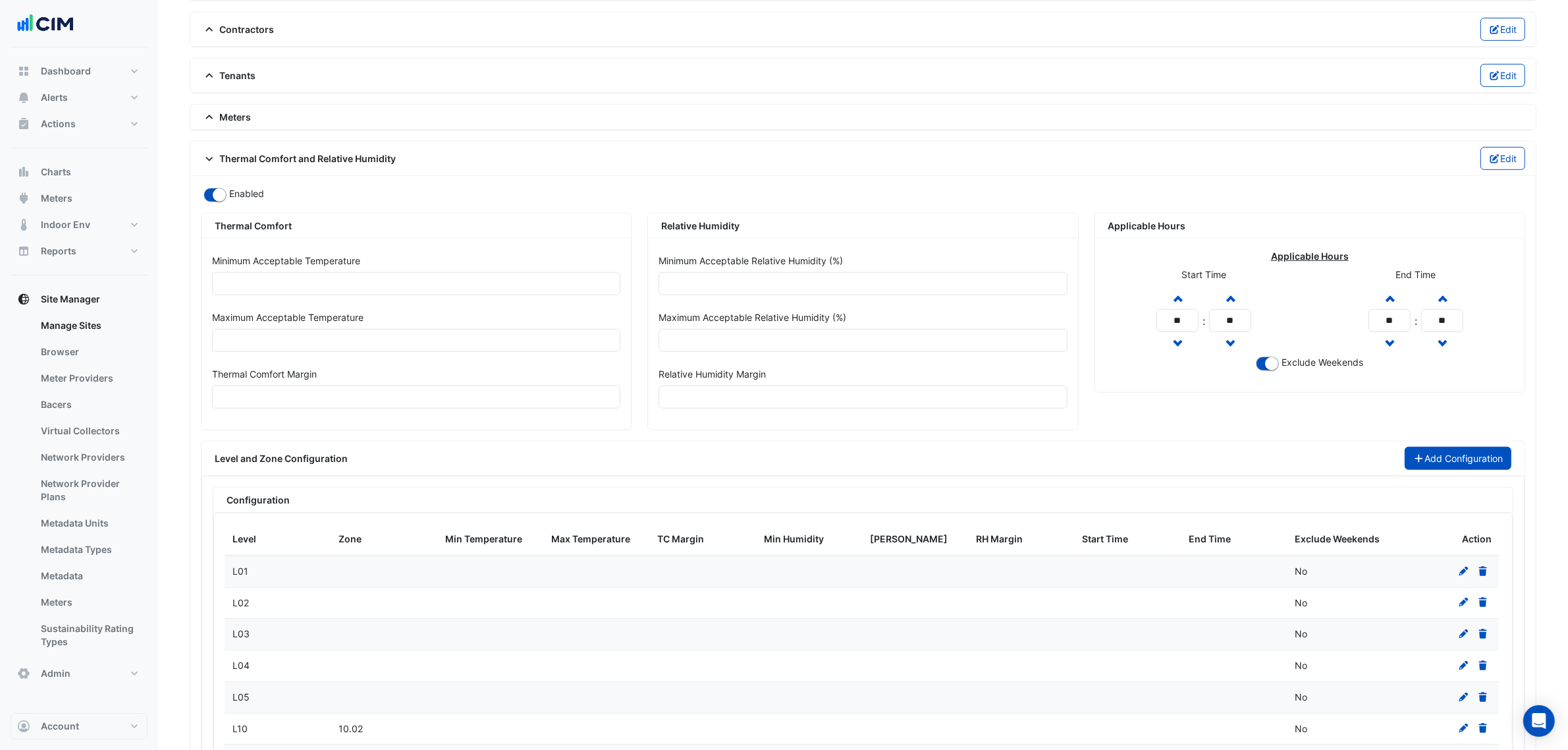
click at [1423, 460] on button "Add Configuration" at bounding box center [1458, 459] width 108 height 23
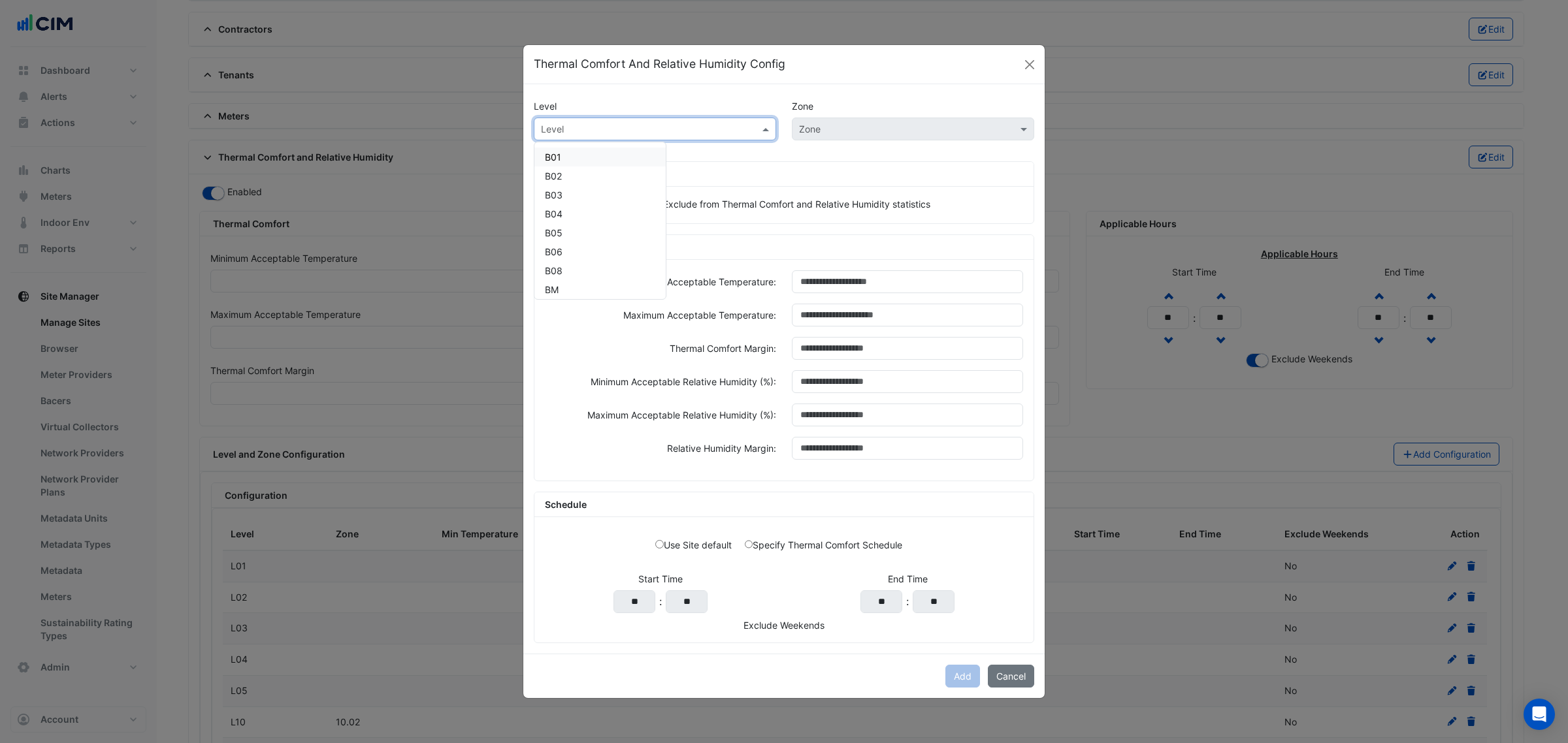
paste input "***"
drag, startPoint x: 593, startPoint y: 125, endPoint x: 579, endPoint y: 138, distance: 19.1
click at [595, 125] on input "text" at bounding box center [642, 129] width 202 height 14
type input "***"
click at [543, 158] on div "L11" at bounding box center [551, 157] width 34 height 19
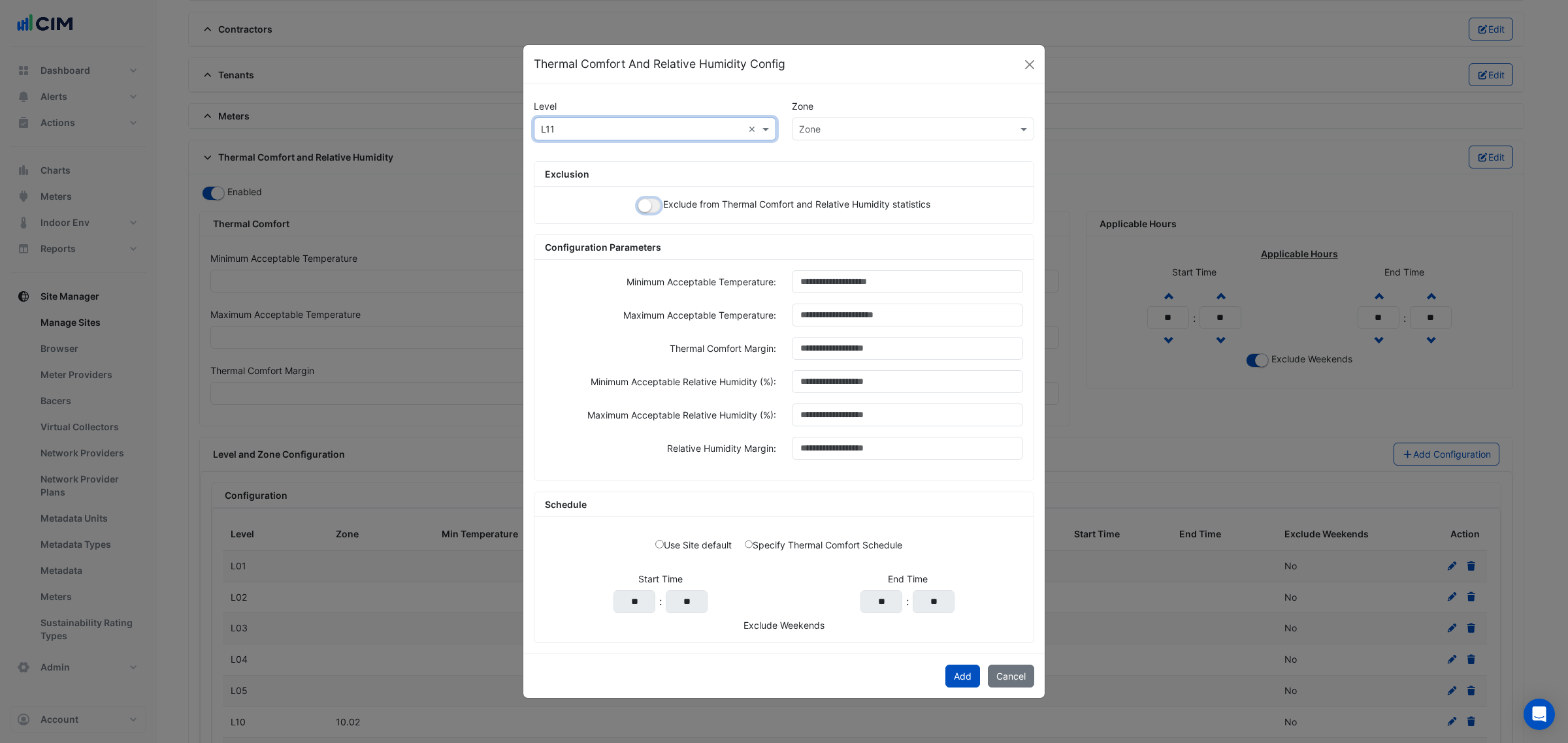
click at [650, 207] on button "button" at bounding box center [649, 206] width 23 height 14
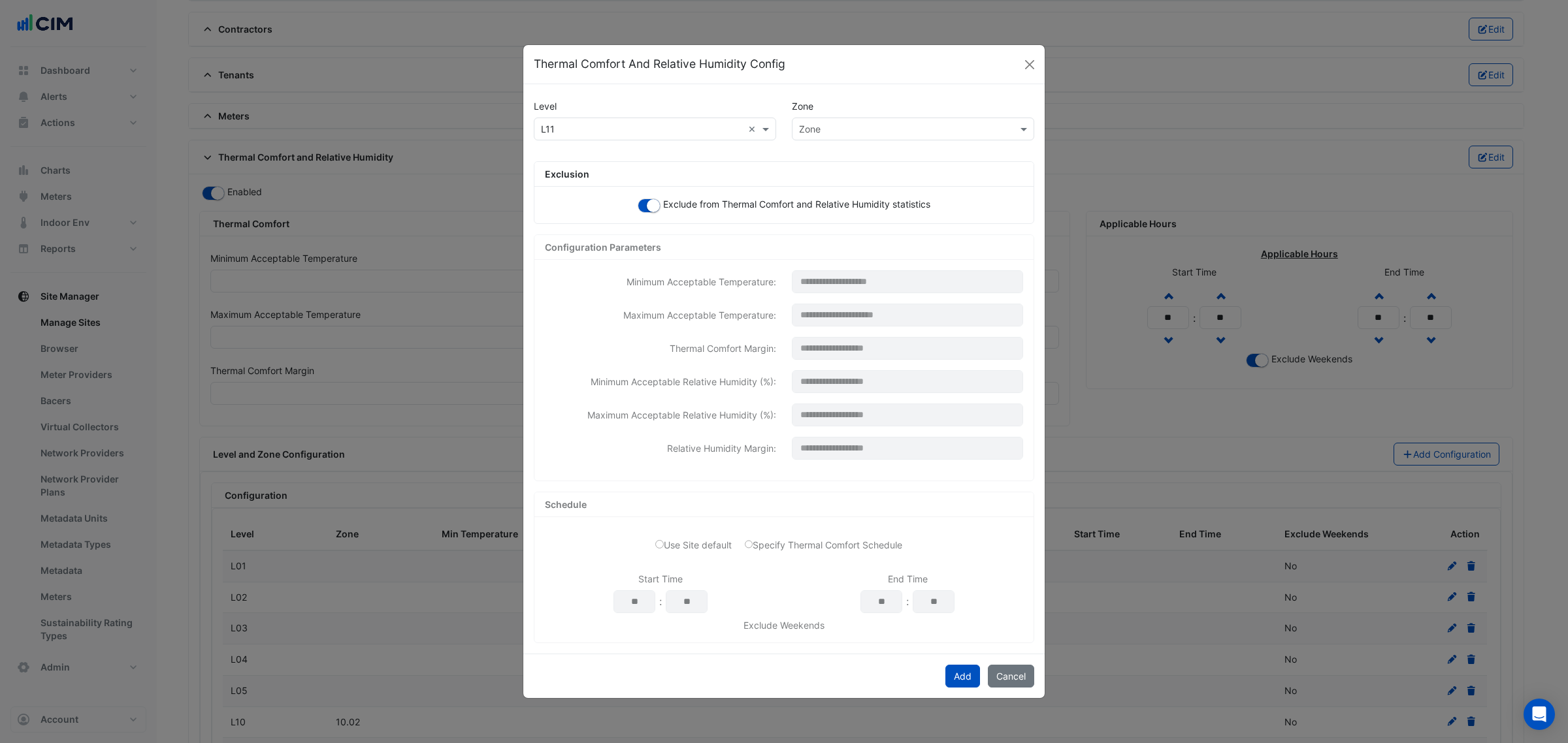
click at [864, 125] on input "text" at bounding box center [900, 129] width 202 height 14
click at [833, 246] on div "11.05" at bounding box center [819, 251] width 55 height 19
click at [956, 676] on button "Add" at bounding box center [962, 676] width 34 height 23
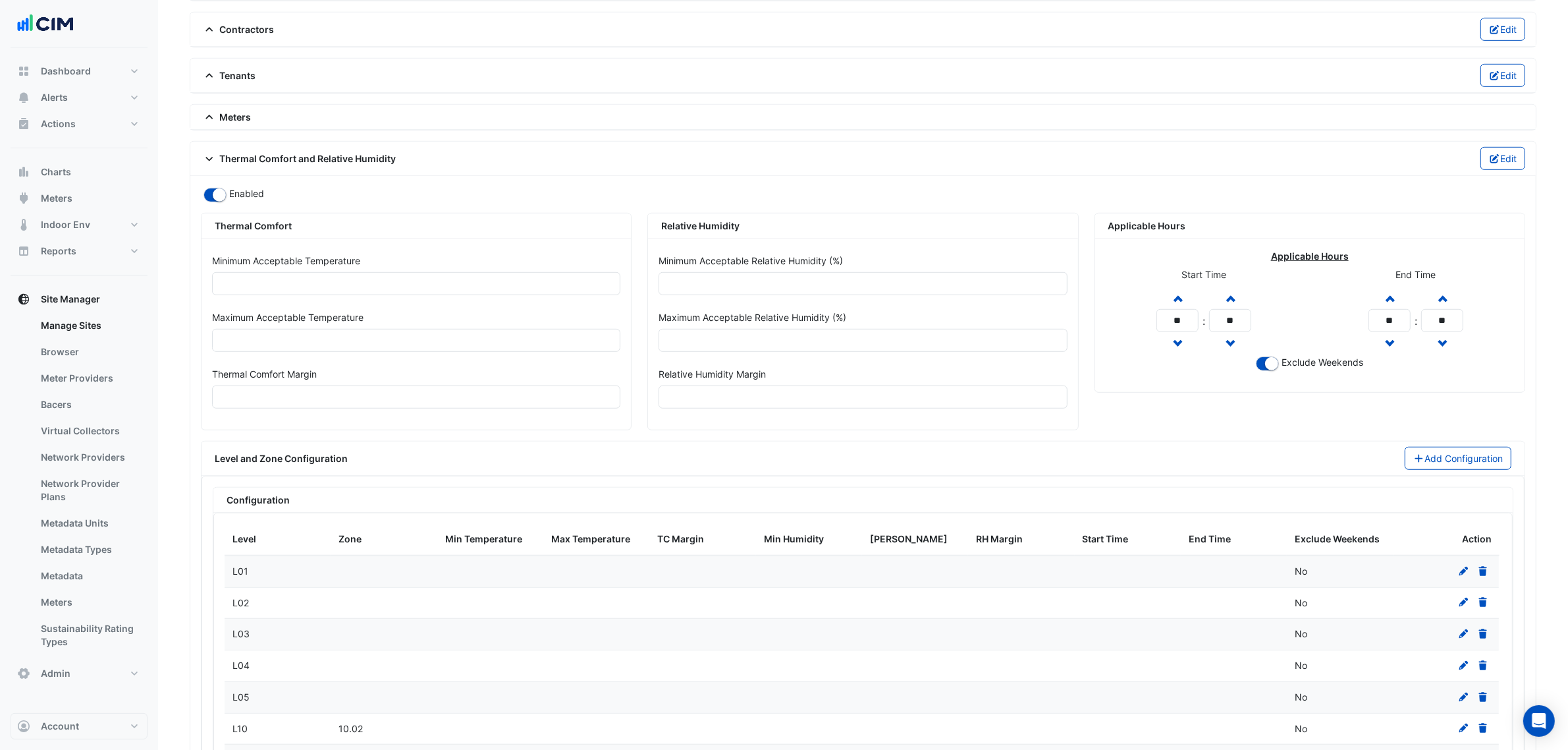
click at [1457, 476] on div "Level and Zone Configuration Add Configuration" at bounding box center [863, 458] width 1323 height 34
click at [1457, 470] on button "Add Configuration" at bounding box center [1458, 459] width 108 height 23
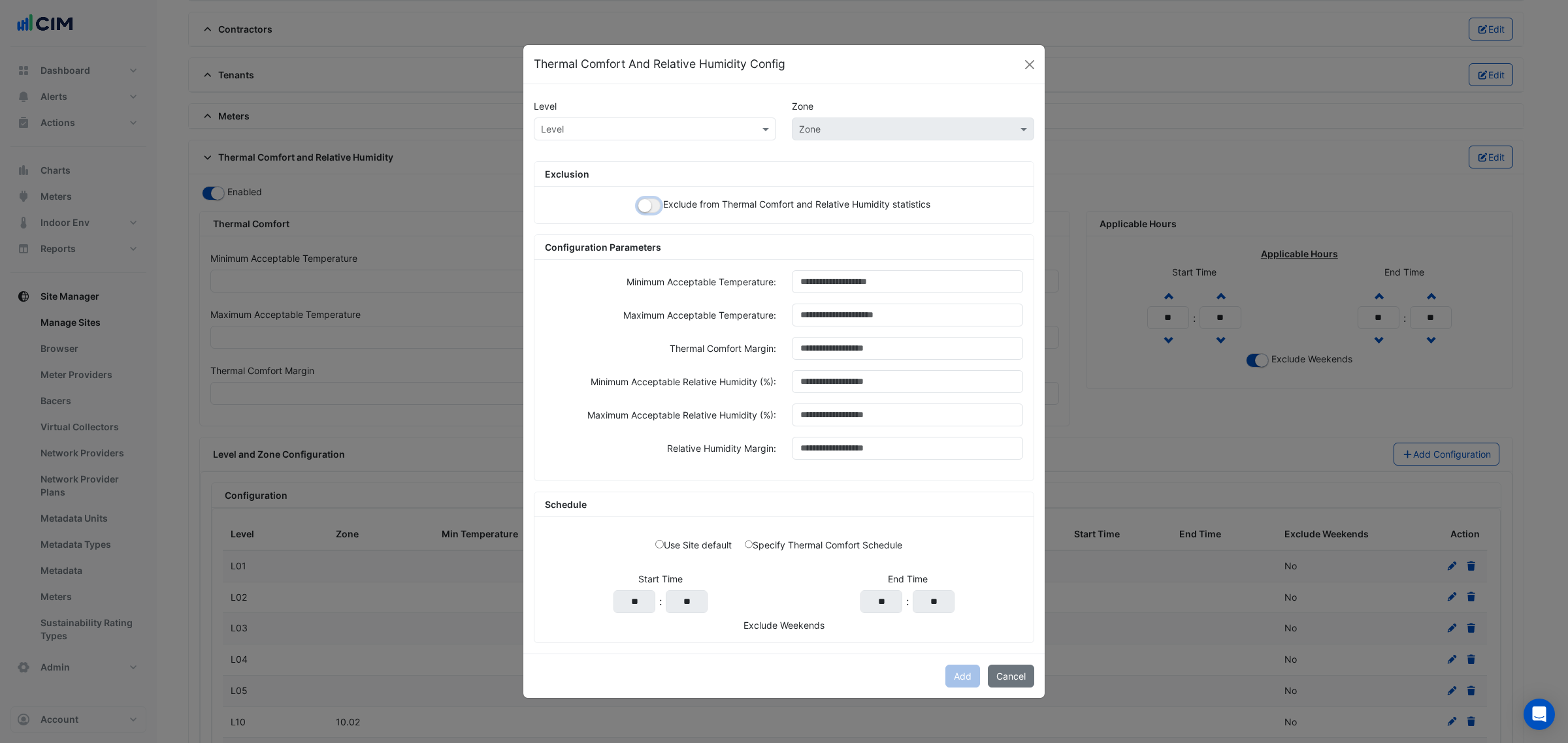
click at [655, 202] on button "button" at bounding box center [649, 206] width 23 height 14
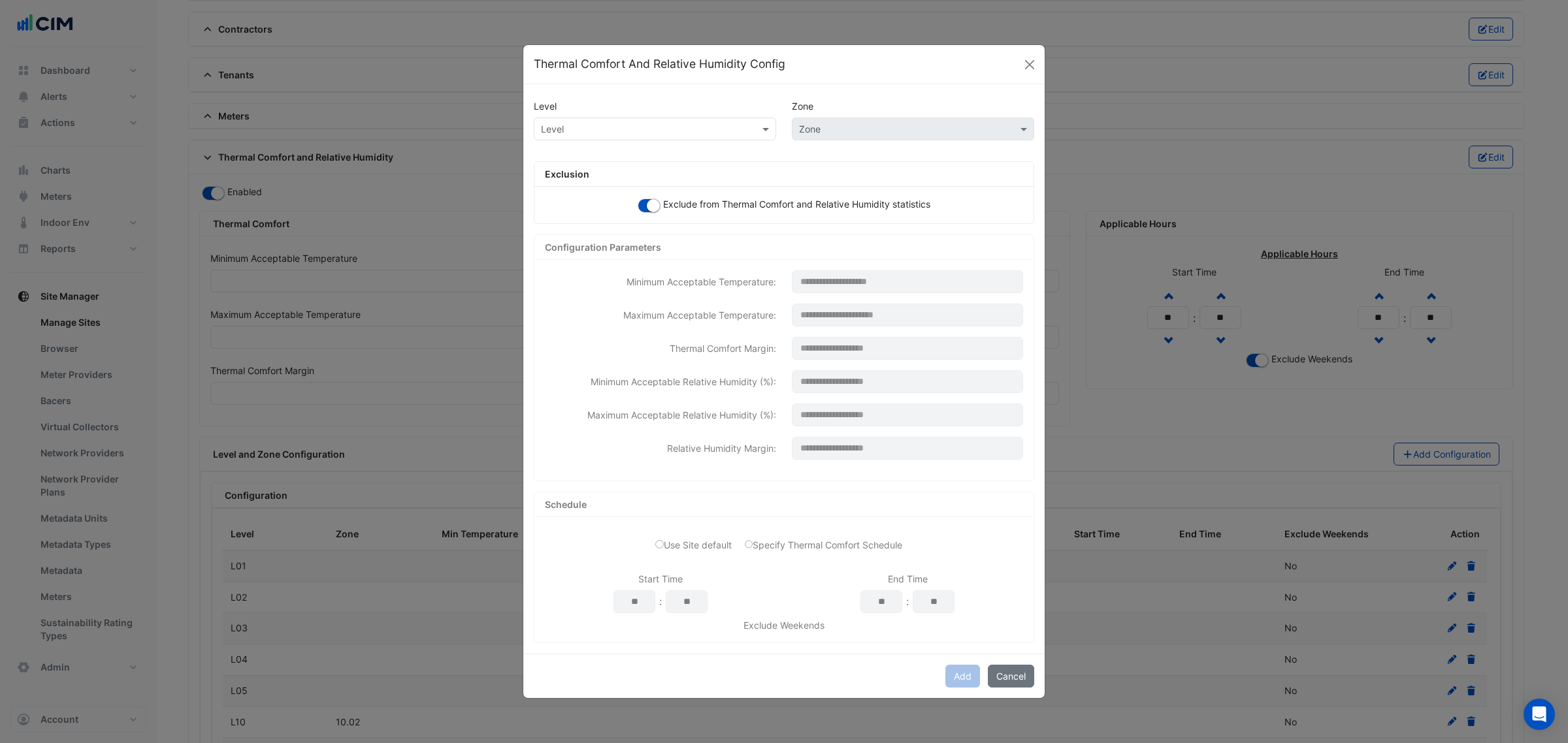
click at [643, 135] on div "Level" at bounding box center [655, 129] width 242 height 23
paste input "***"
type input "***"
click at [560, 148] on div "L12" at bounding box center [551, 157] width 35 height 19
click at [863, 123] on input "text" at bounding box center [900, 129] width 202 height 14
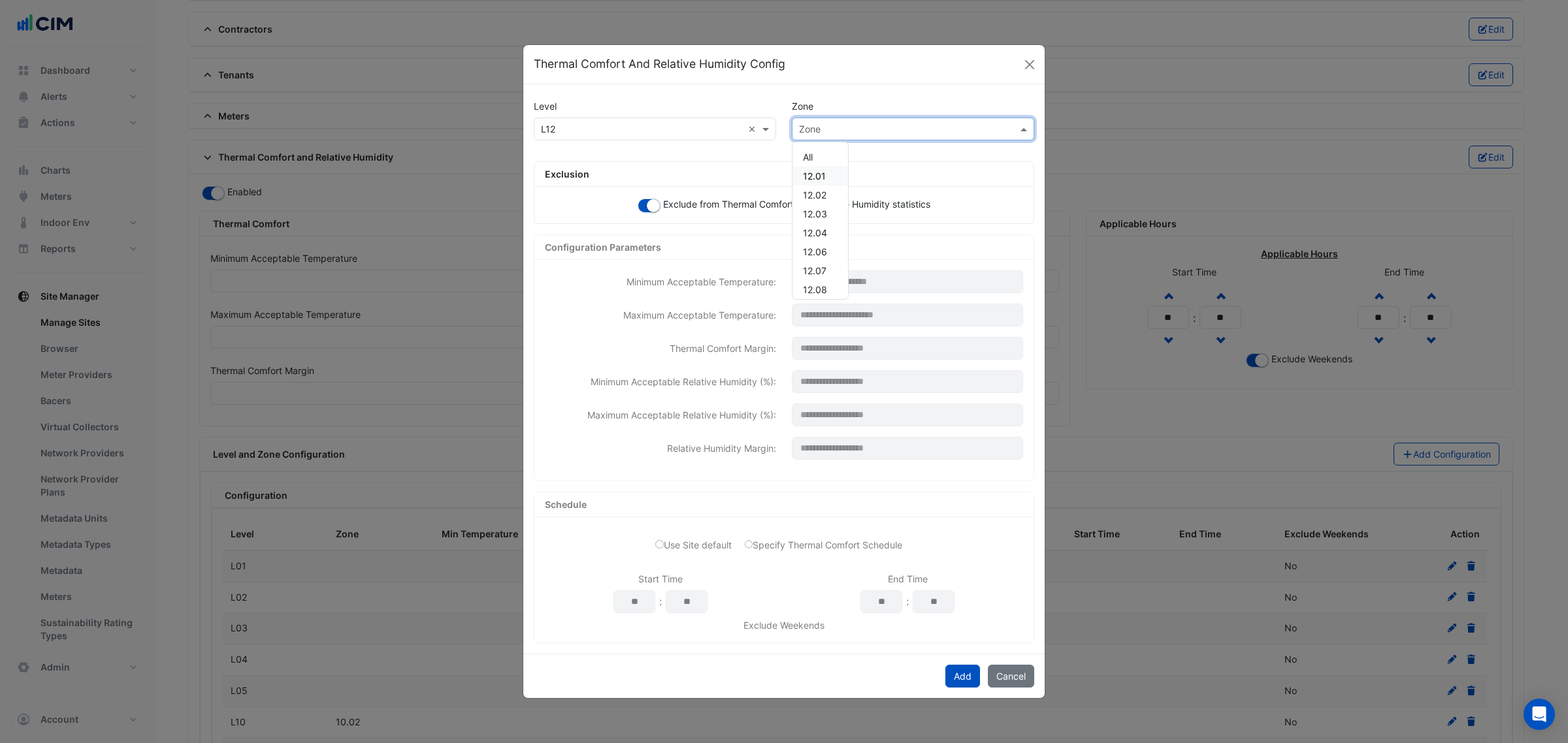
click at [814, 174] on span "12.01" at bounding box center [814, 176] width 23 height 11
click at [952, 671] on button "Add" at bounding box center [962, 676] width 34 height 23
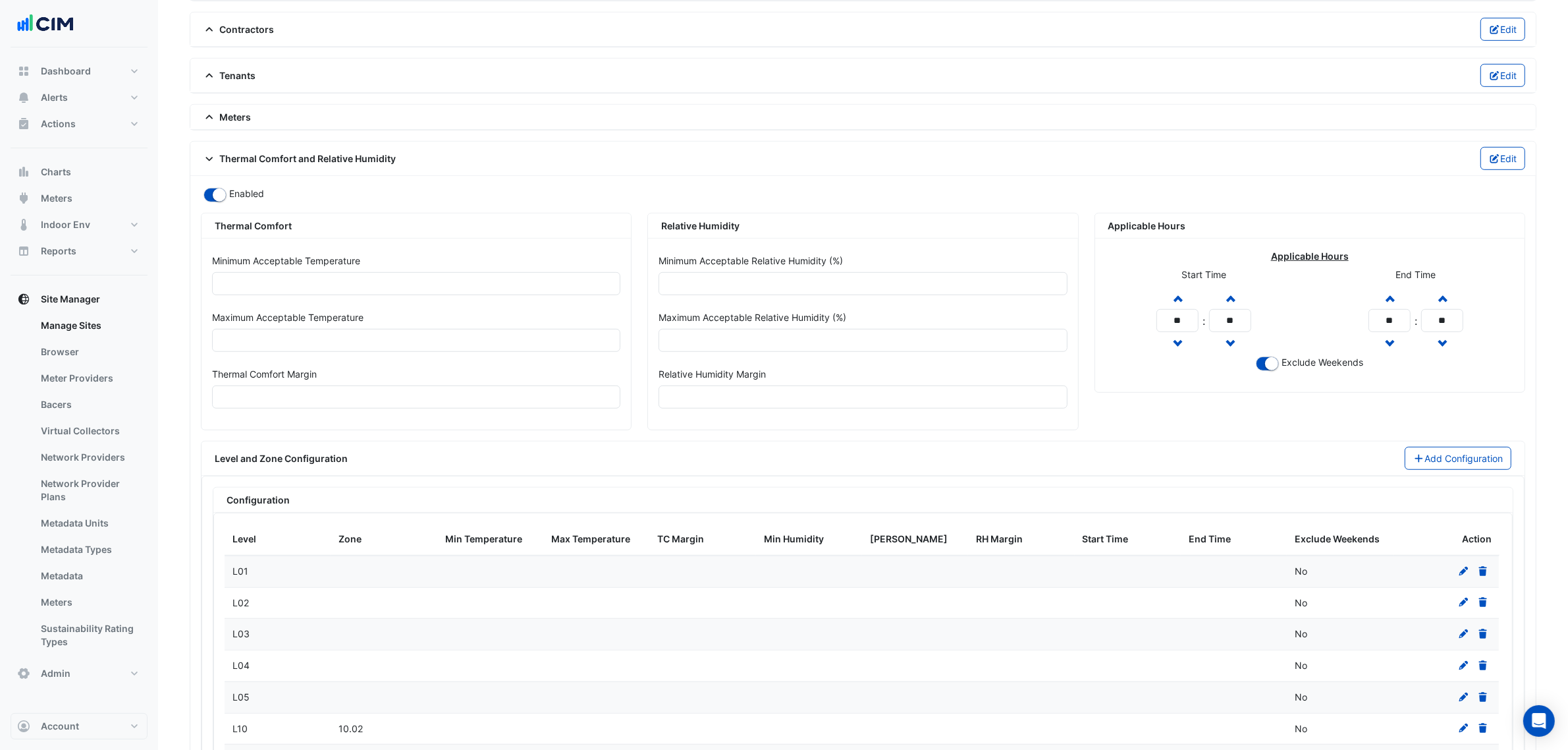
click at [1407, 476] on div "Level and Zone Configuration Add Configuration" at bounding box center [863, 458] width 1323 height 34
click at [1423, 470] on button "Add Configuration" at bounding box center [1458, 459] width 108 height 23
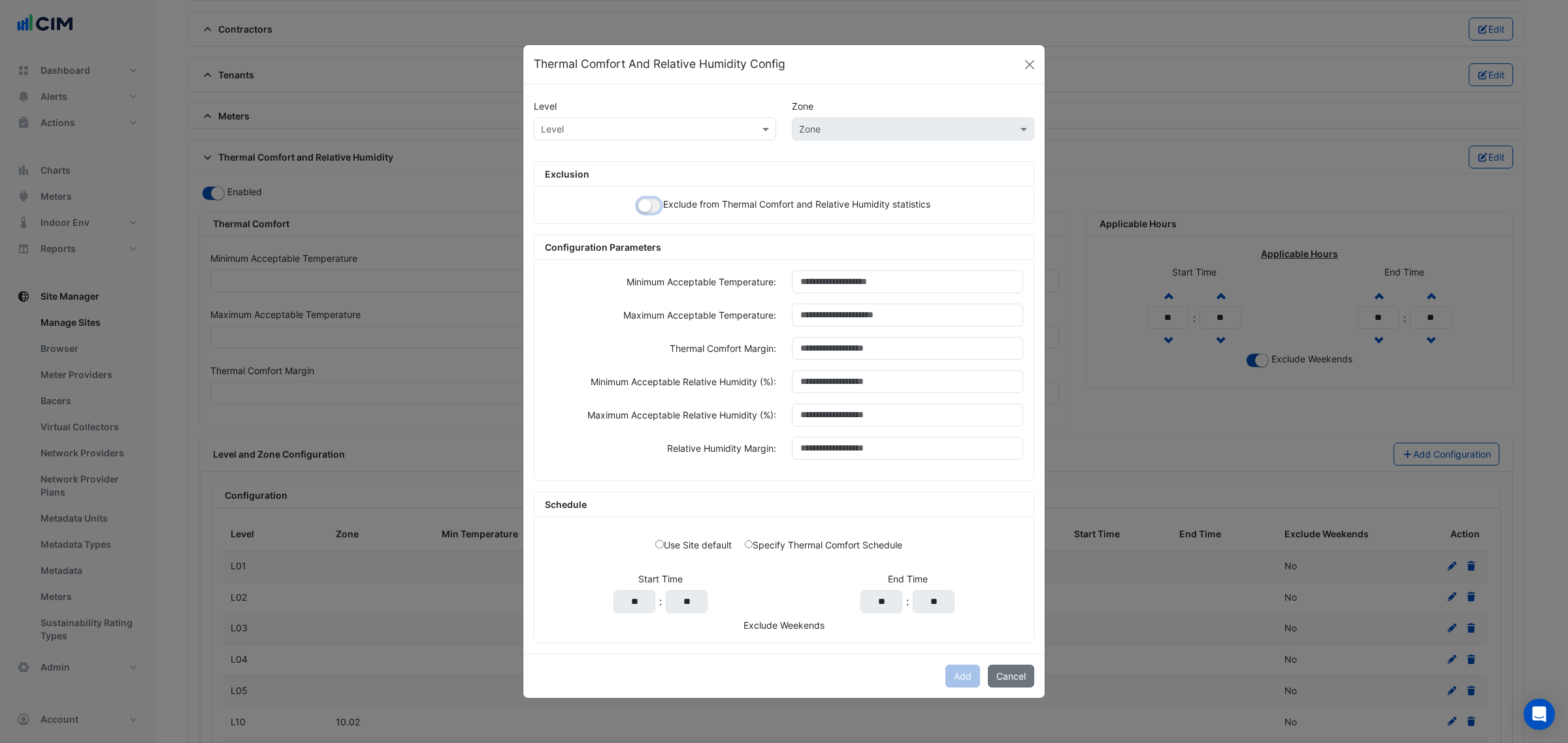
click at [638, 203] on small "button" at bounding box center [645, 206] width 13 height 13
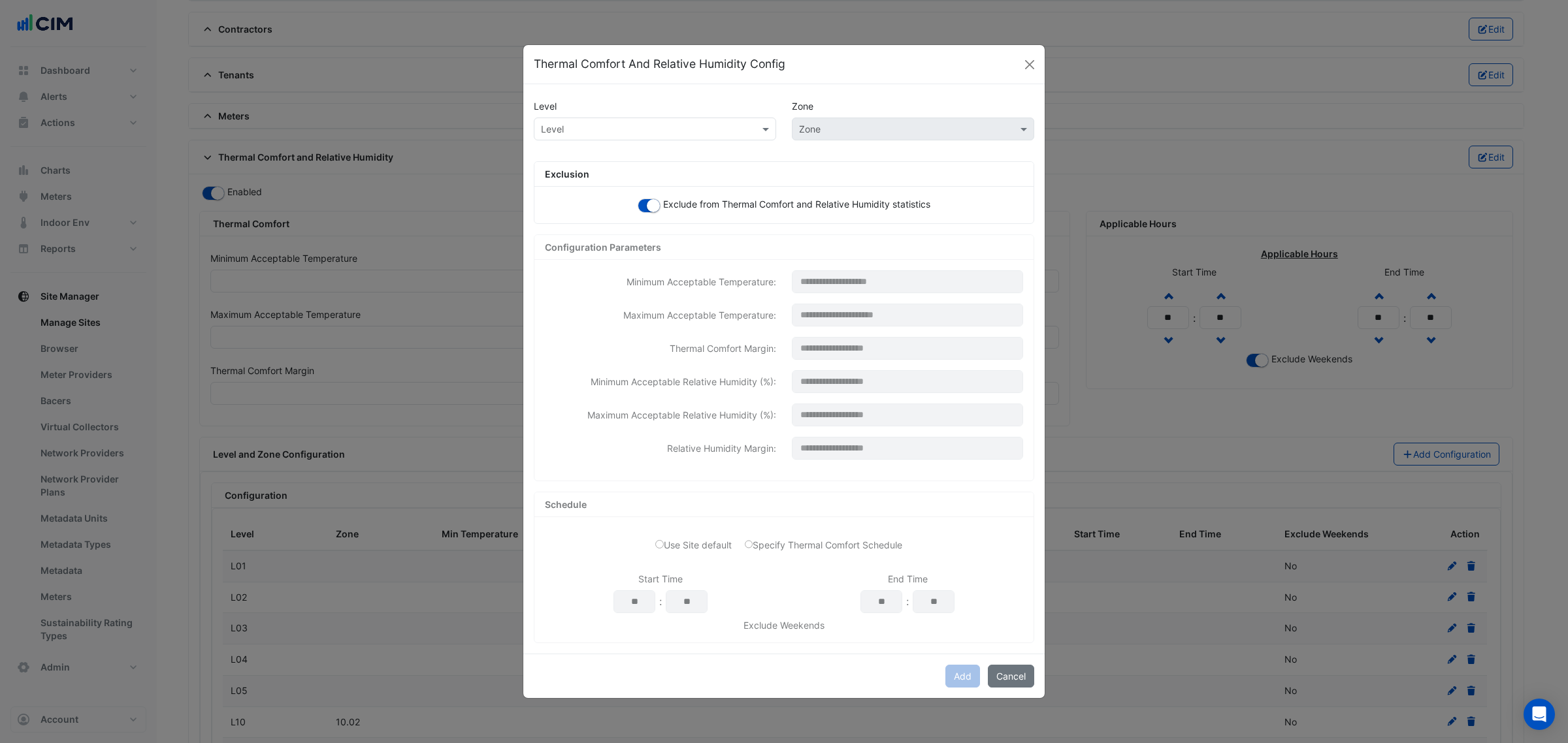
click at [629, 129] on input "text" at bounding box center [642, 129] width 202 height 14
paste input "***"
type input "***"
click at [547, 154] on span "L12" at bounding box center [552, 156] width 14 height 11
click at [807, 128] on input "text" at bounding box center [900, 129] width 202 height 14
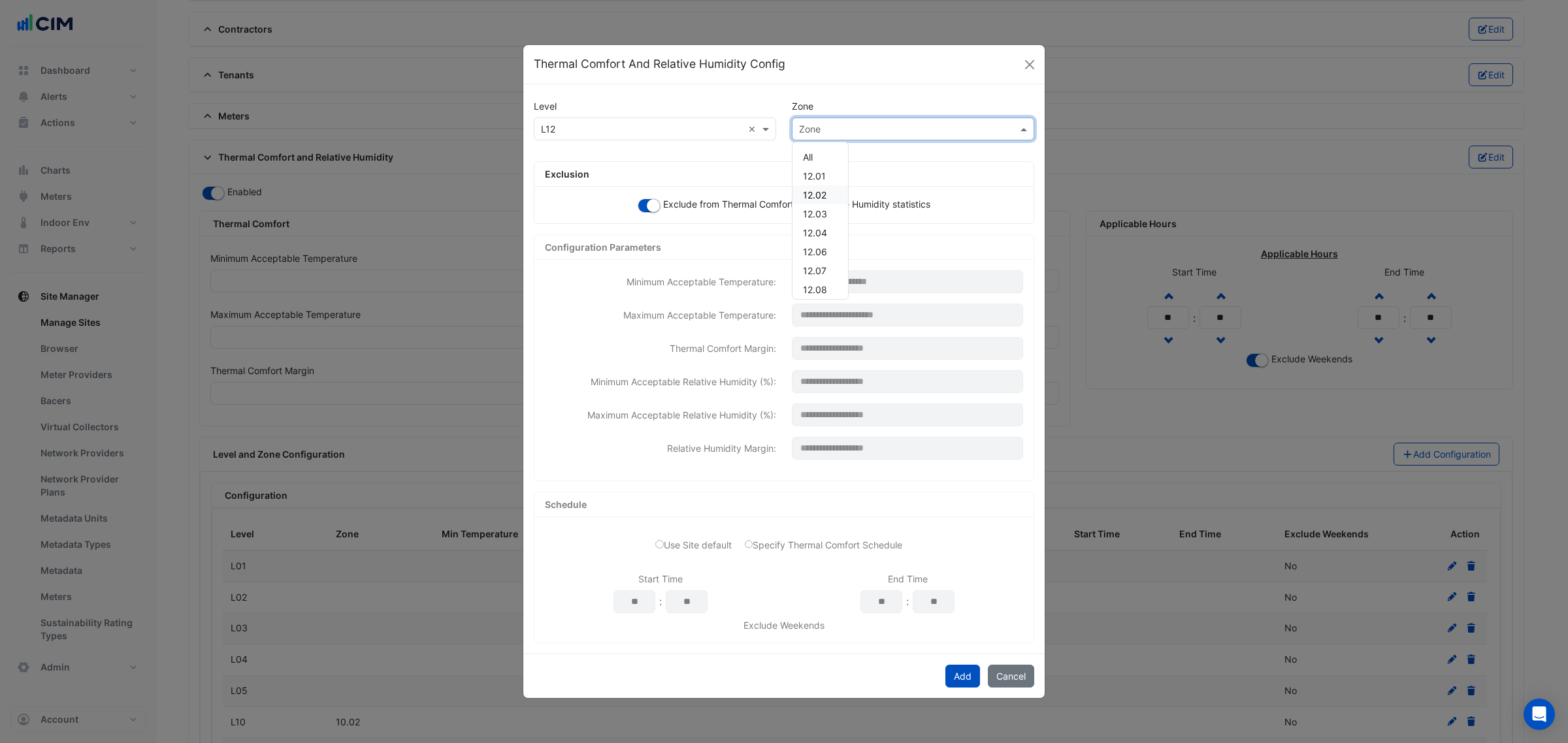
click at [822, 193] on span "12.02" at bounding box center [814, 194] width 24 height 11
click at [966, 674] on button "Add" at bounding box center [962, 676] width 34 height 23
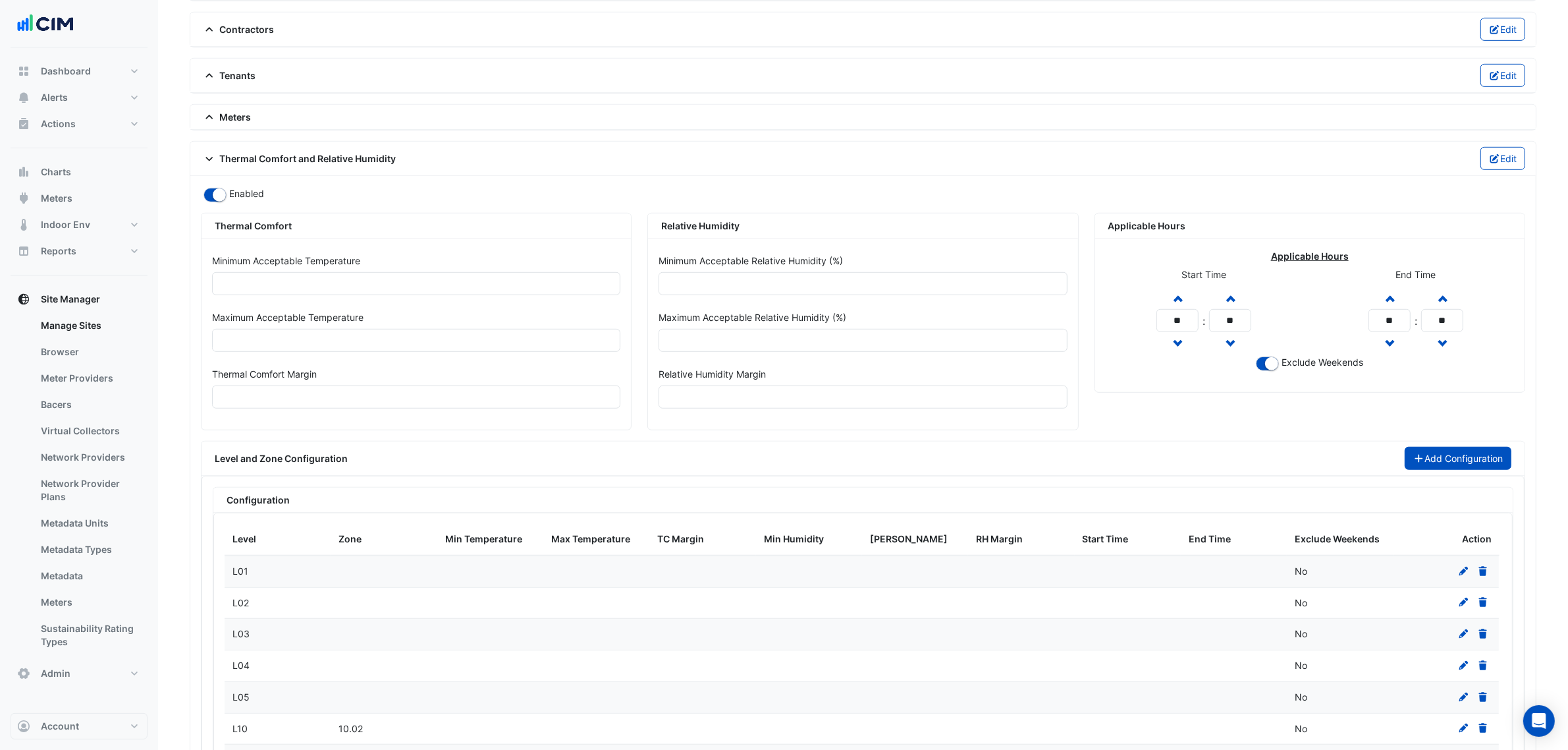
click at [1453, 470] on button "Add Configuration" at bounding box center [1458, 459] width 108 height 23
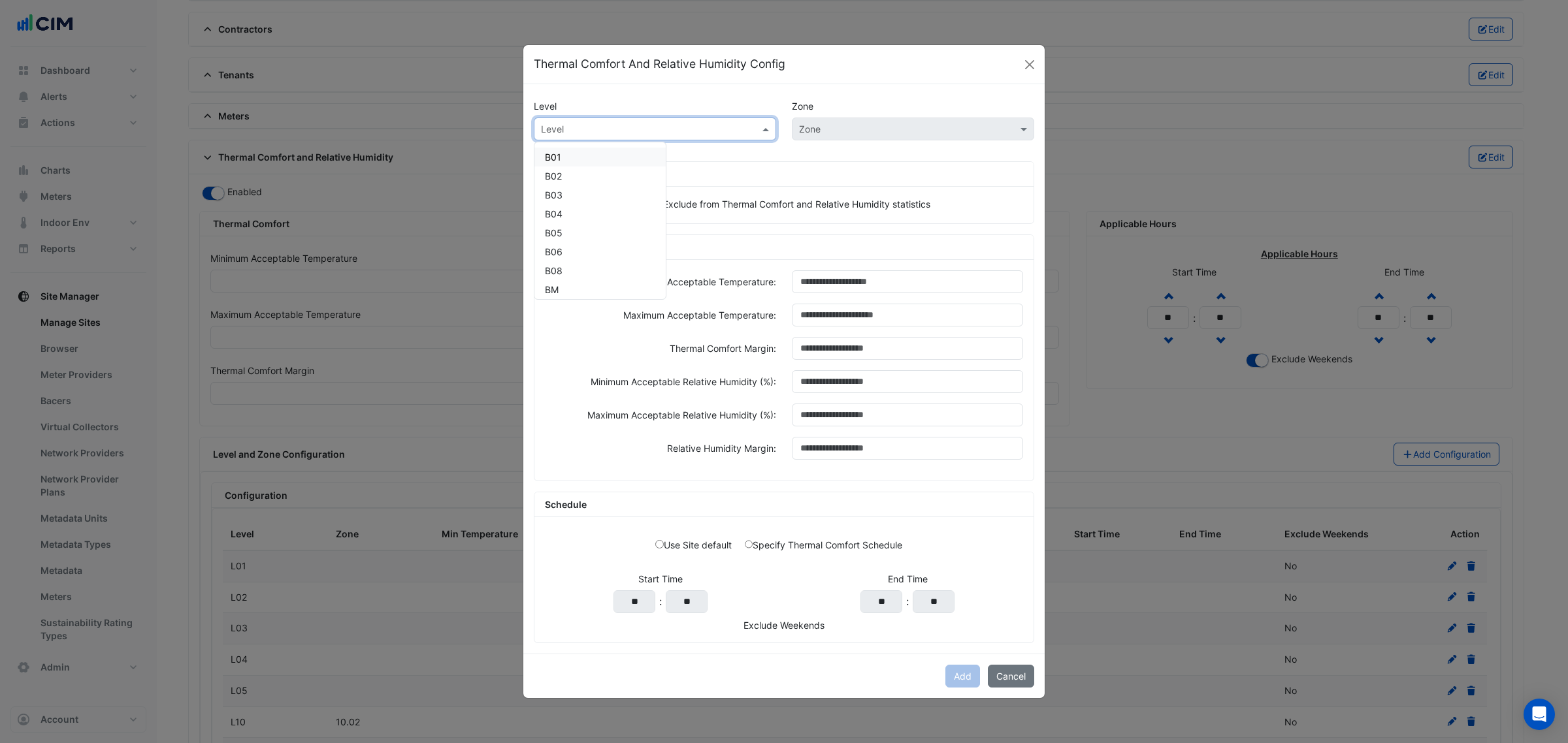
click at [709, 126] on input "text" at bounding box center [642, 129] width 202 height 14
paste input "***"
type input "***"
drag, startPoint x: 556, startPoint y: 158, endPoint x: 577, endPoint y: 173, distance: 25.8
click at [556, 158] on span "L12" at bounding box center [552, 156] width 14 height 11
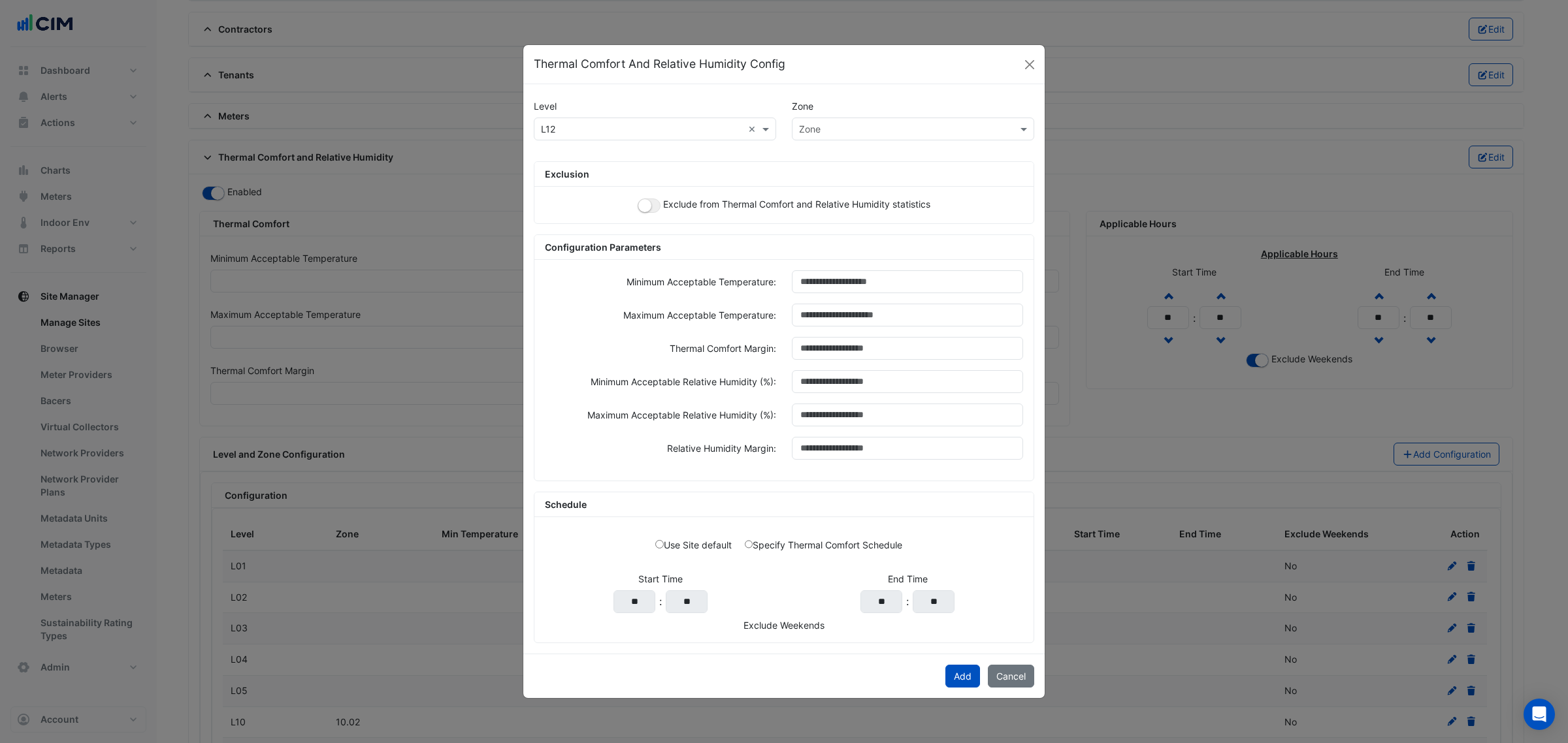
click at [645, 212] on div "Exclude from Thermal Comfort and Relative Humidity statistics" at bounding box center [784, 205] width 499 height 37
click at [648, 206] on small "button" at bounding box center [645, 206] width 13 height 13
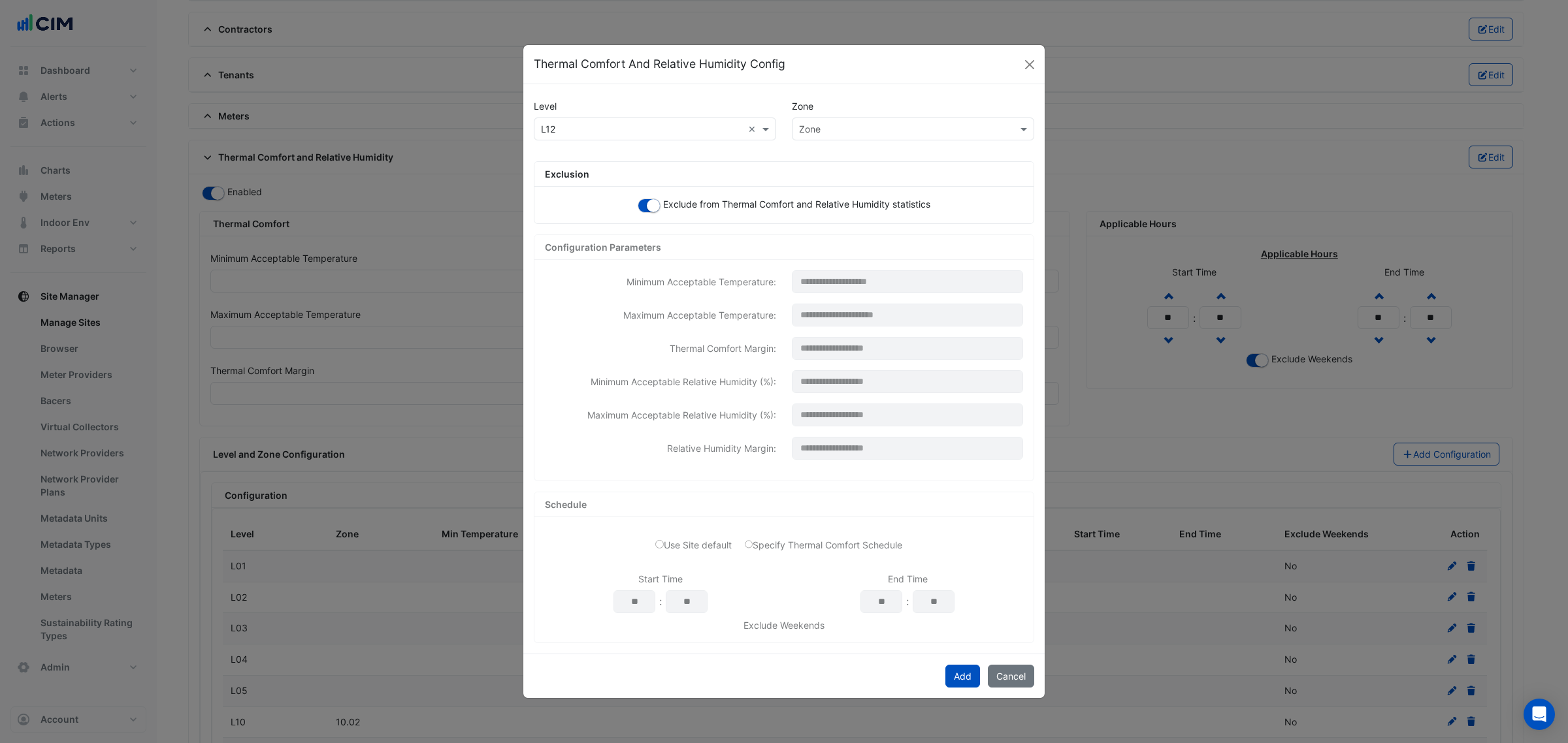
click at [876, 136] on div "Zone" at bounding box center [913, 129] width 242 height 23
click at [815, 209] on span "12.03" at bounding box center [815, 214] width 24 height 11
click at [962, 672] on button "Add" at bounding box center [962, 676] width 34 height 23
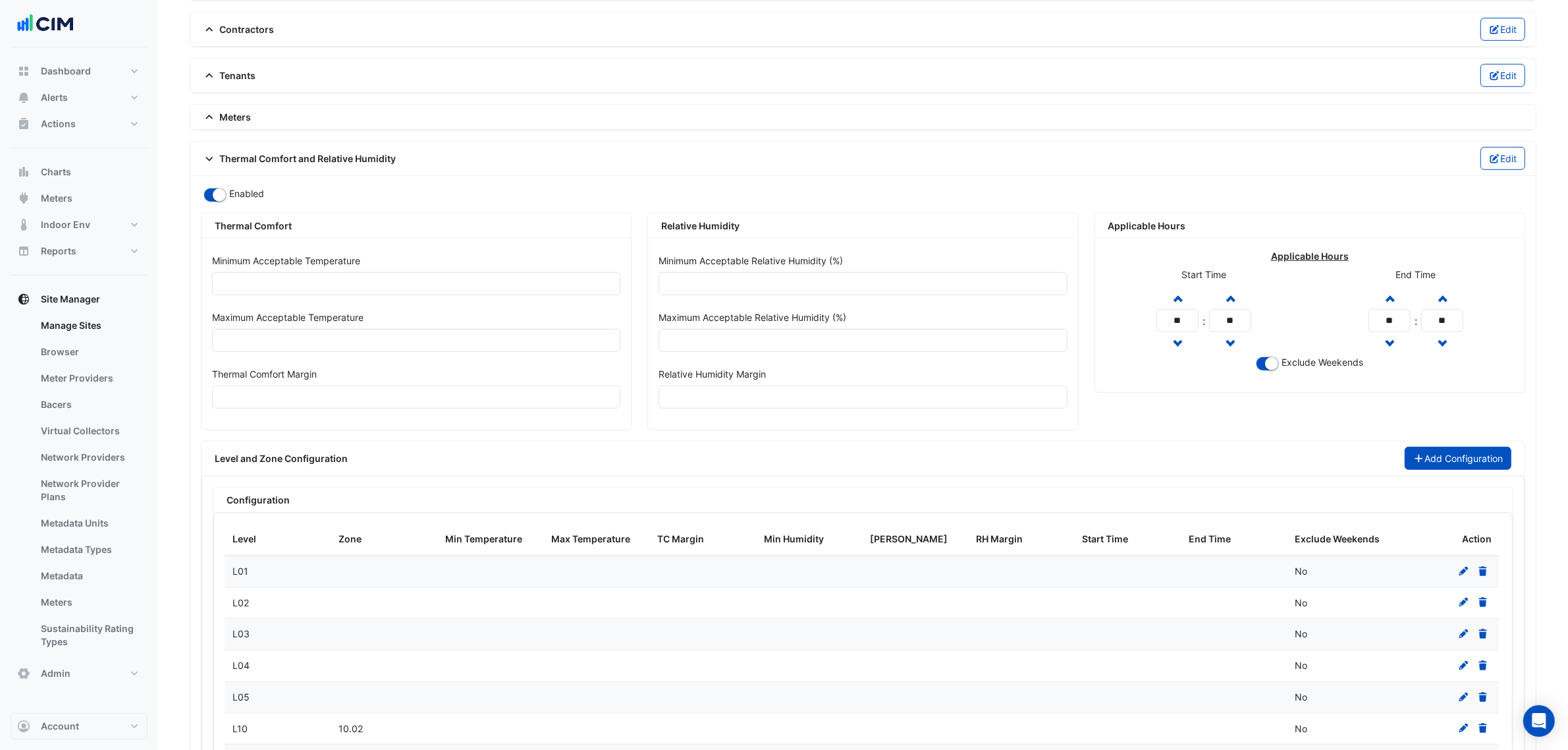
click at [1475, 469] on button "Add Configuration" at bounding box center [1458, 459] width 108 height 23
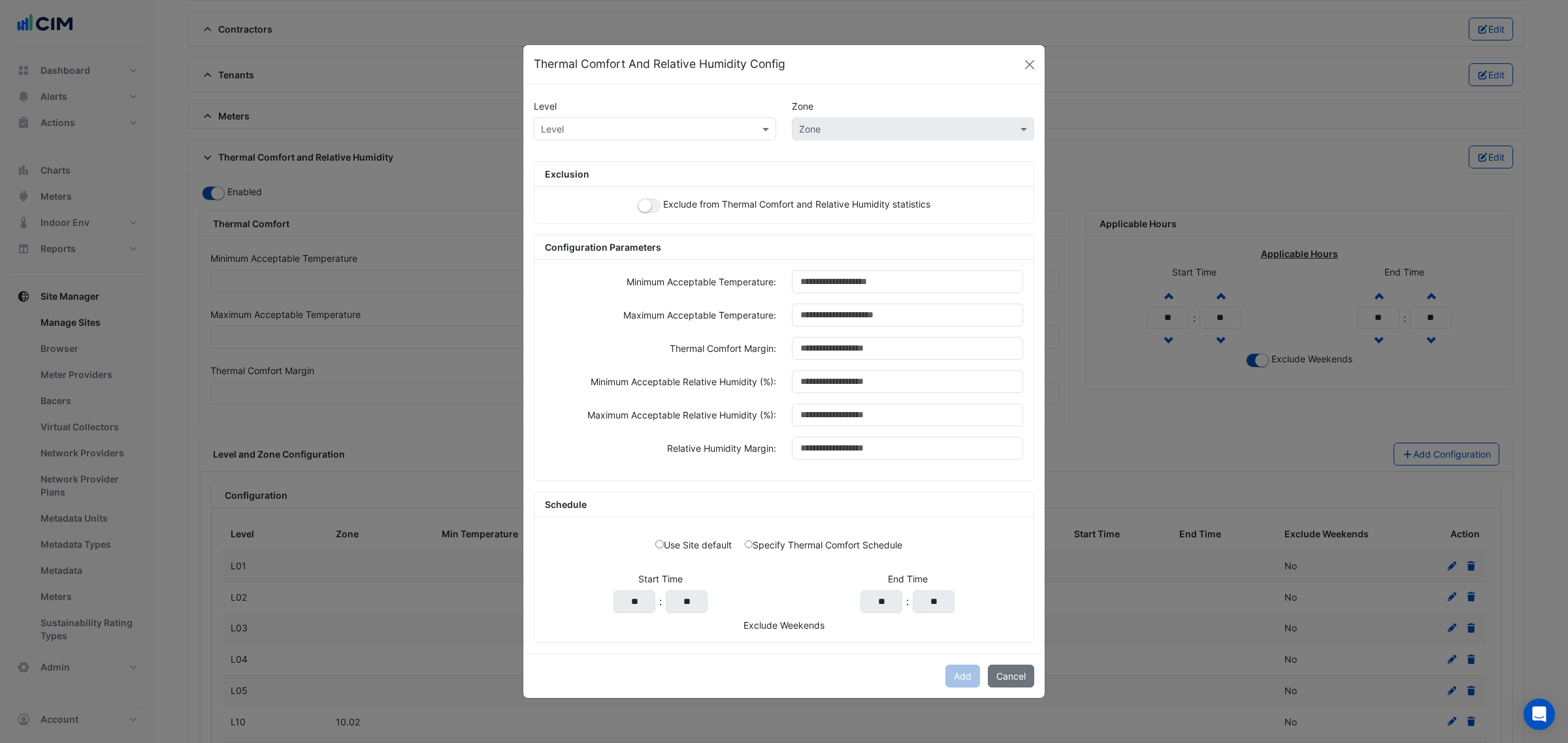
drag, startPoint x: 642, startPoint y: 125, endPoint x: 635, endPoint y: 129, distance: 8.1
click at [641, 125] on input "text" at bounding box center [642, 129] width 202 height 14
paste input "***"
type input "***"
click at [548, 153] on span "L12" at bounding box center [552, 156] width 14 height 11
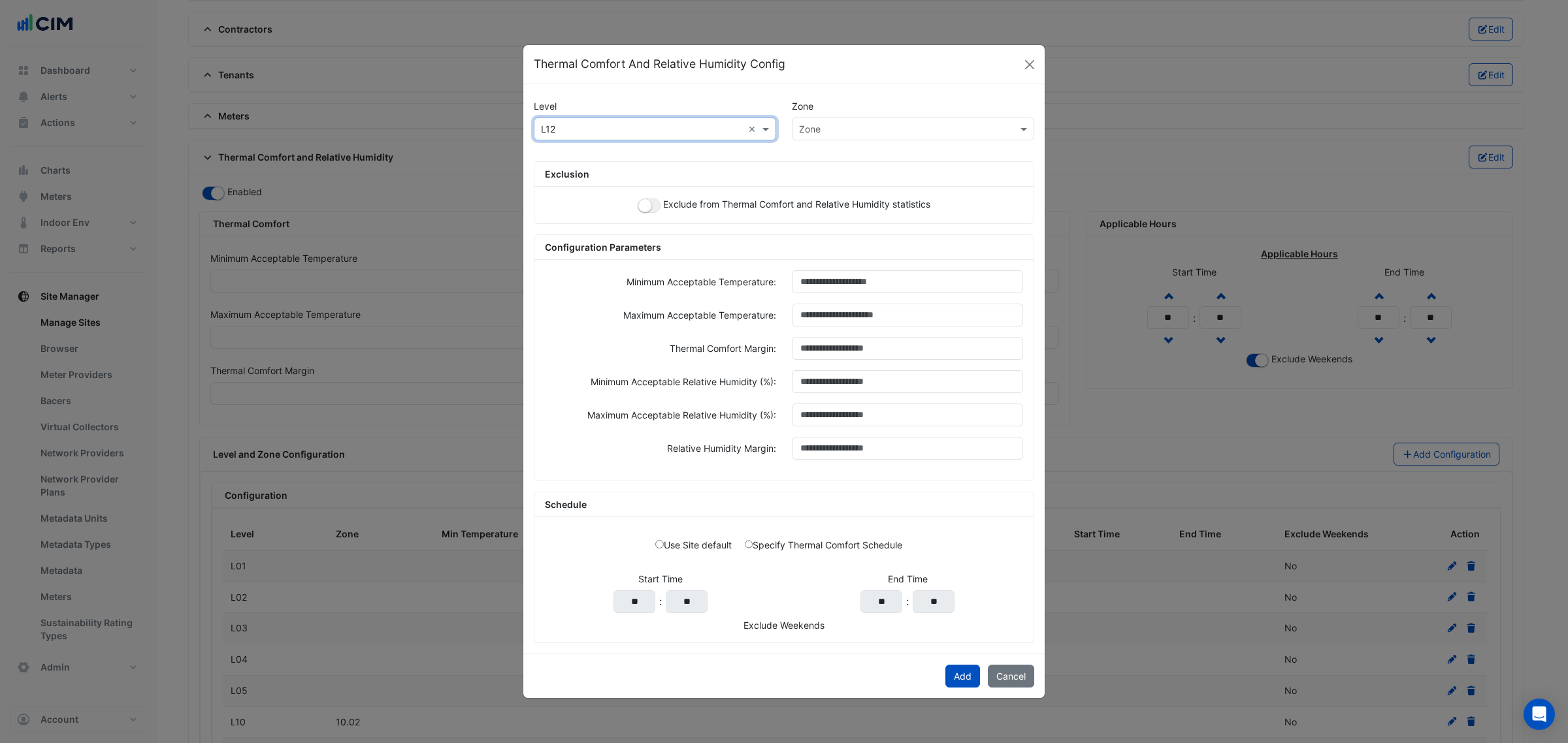
click at [642, 195] on div "Exclude from Thermal Comfort and Relative Humidity statistics" at bounding box center [784, 205] width 499 height 37
click at [645, 198] on button "button" at bounding box center [649, 206] width 23 height 14
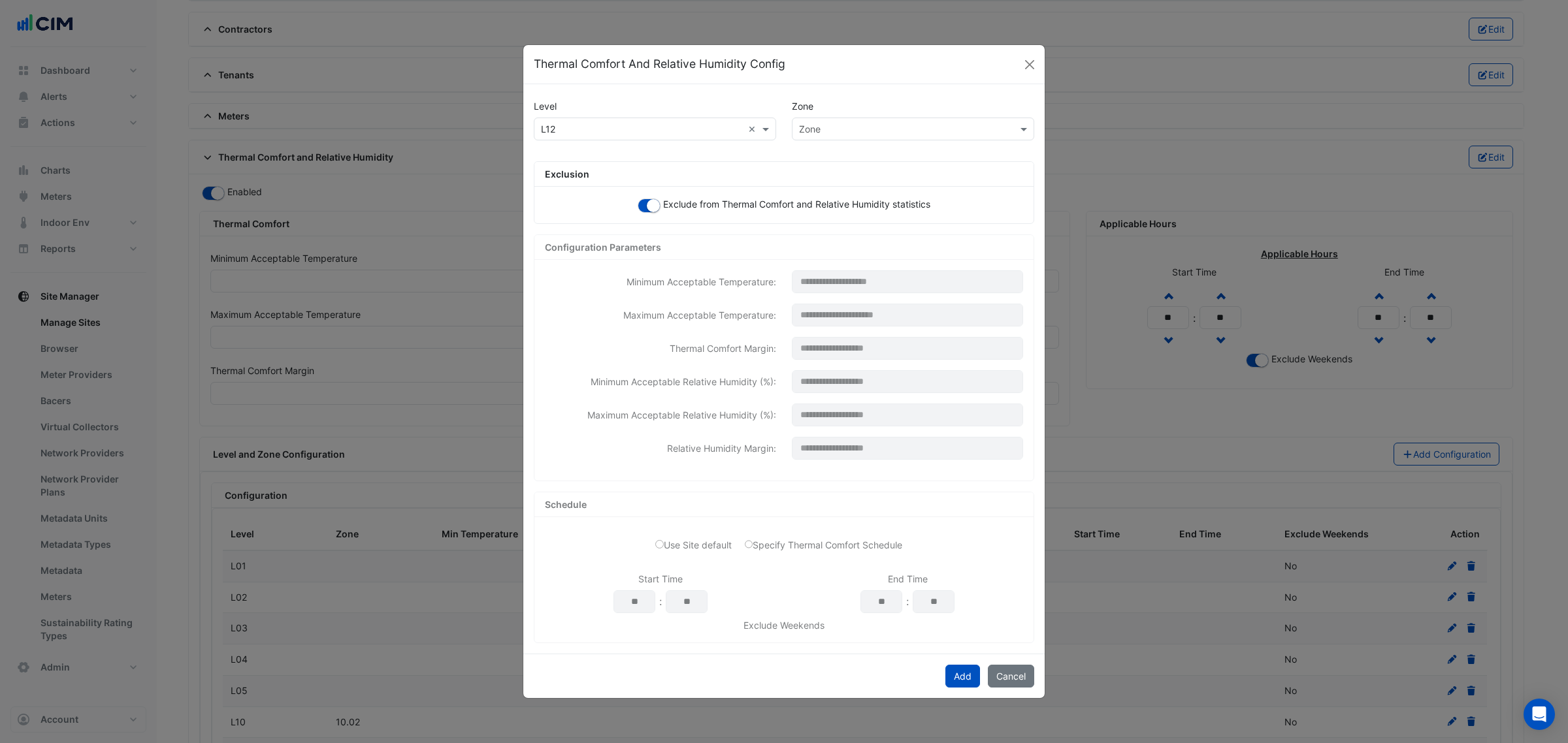
click at [849, 128] on input "text" at bounding box center [900, 129] width 202 height 14
click at [831, 230] on div "12.04" at bounding box center [819, 233] width 55 height 19
click at [958, 671] on button "Add" at bounding box center [962, 676] width 34 height 23
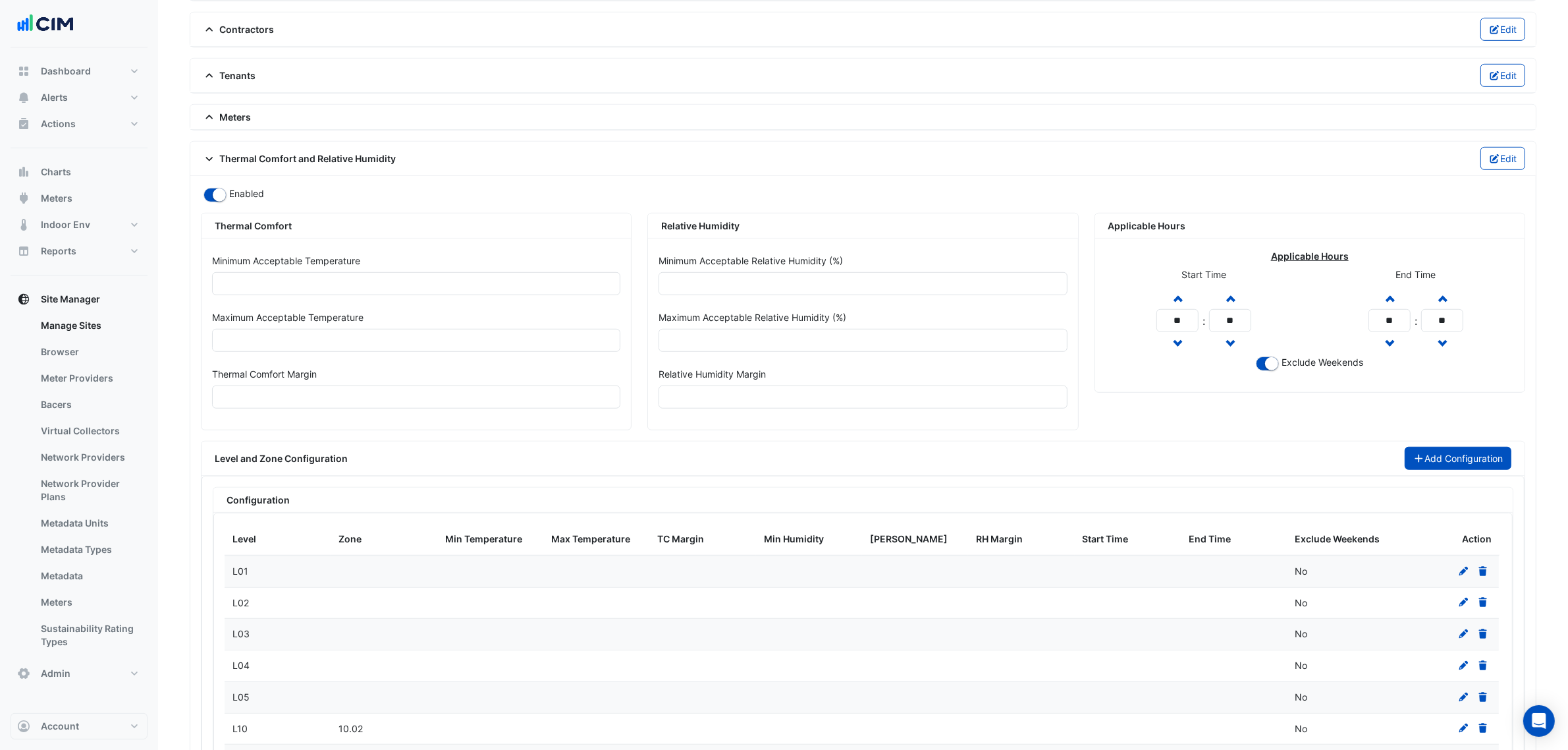
click at [1479, 469] on button "Add Configuration" at bounding box center [1458, 459] width 108 height 23
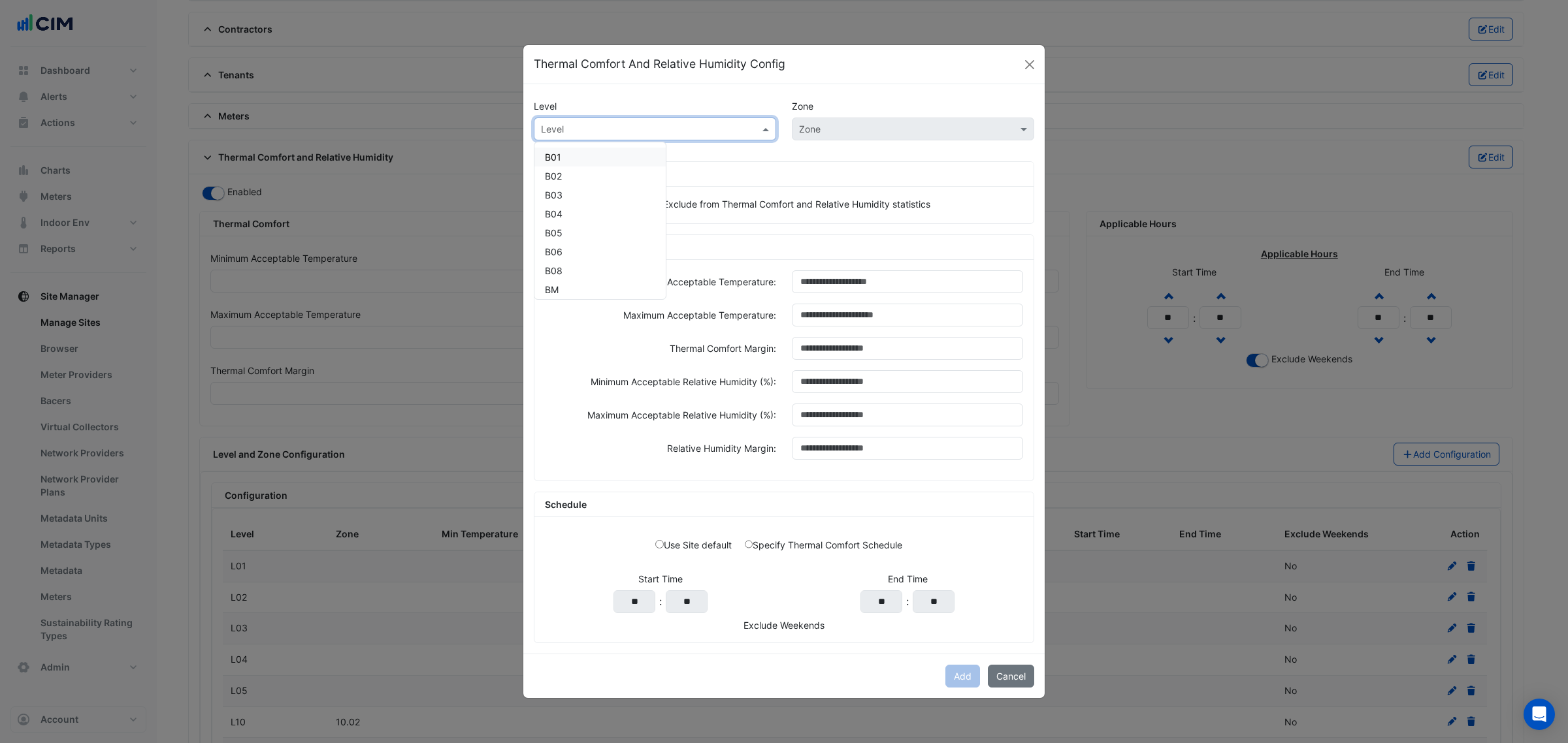
click at [650, 123] on input "text" at bounding box center [642, 129] width 202 height 14
paste input "***"
type input "***"
click at [543, 155] on div "L12" at bounding box center [551, 157] width 35 height 19
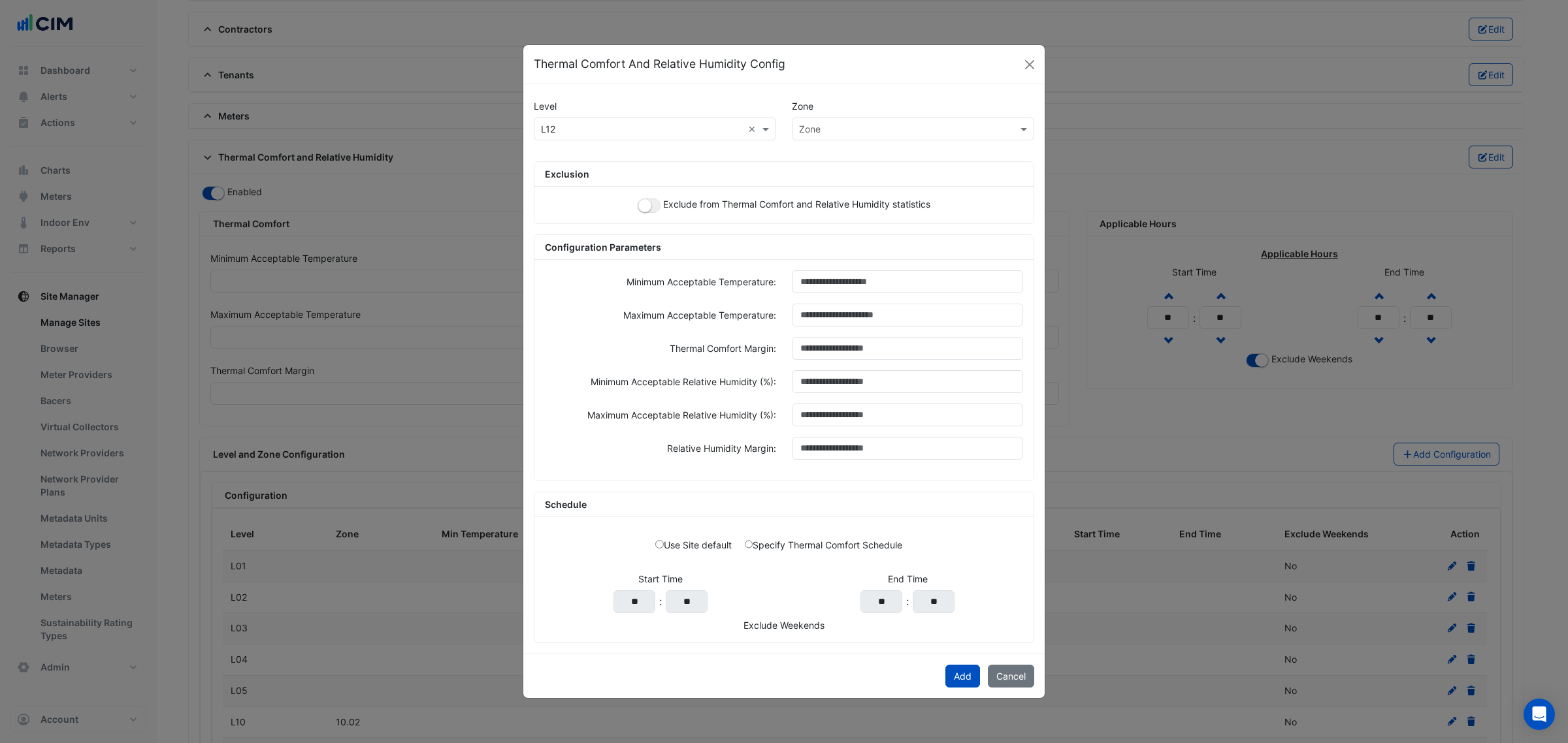
click at [636, 207] on div "Exclude from Thermal Comfort and Relative Humidity statistics" at bounding box center [784, 205] width 499 height 37
click at [638, 206] on small "button" at bounding box center [645, 206] width 13 height 13
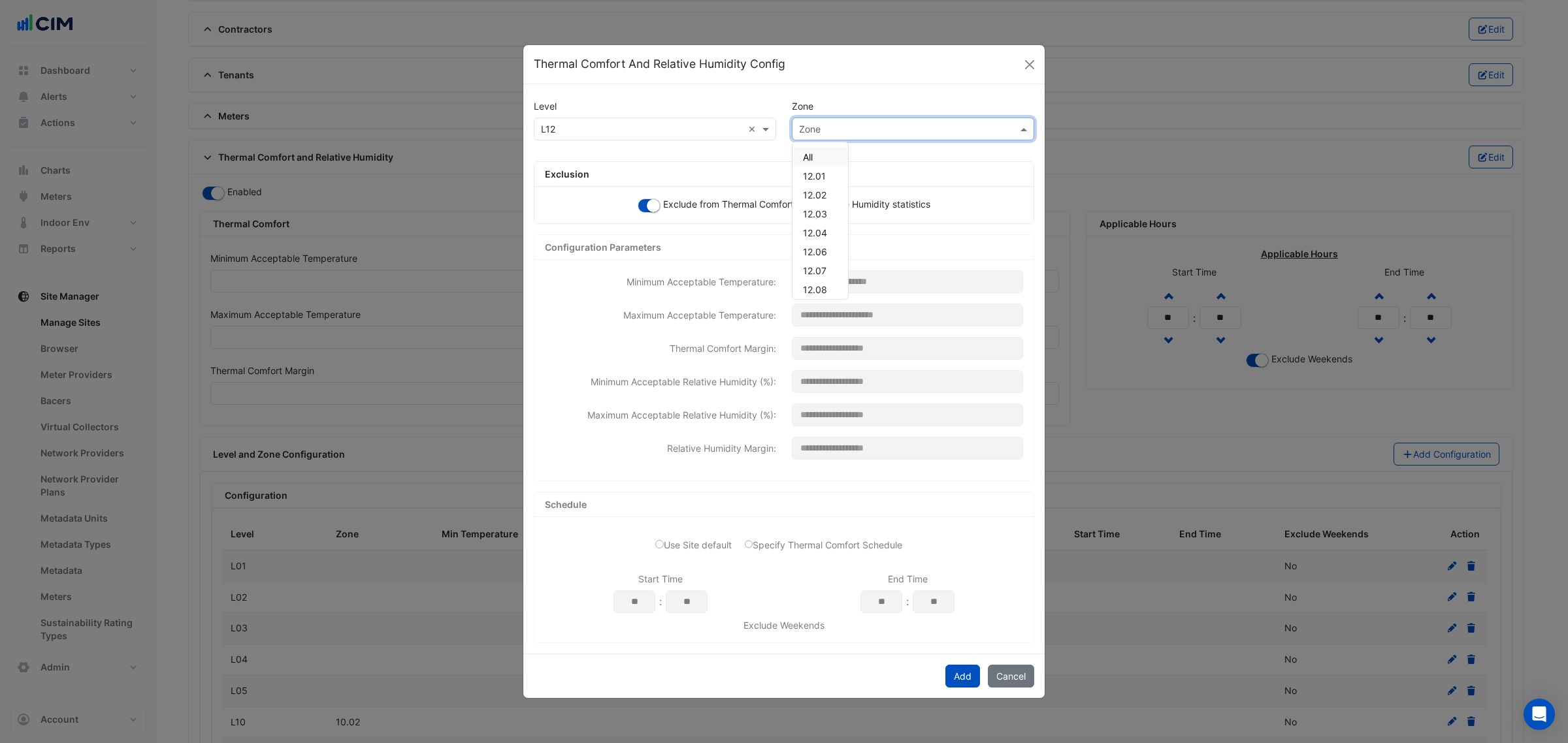
click at [804, 128] on input "text" at bounding box center [900, 129] width 202 height 14
click at [831, 251] on div "12.06" at bounding box center [819, 251] width 55 height 19
click at [966, 674] on button "Add" at bounding box center [962, 676] width 34 height 23
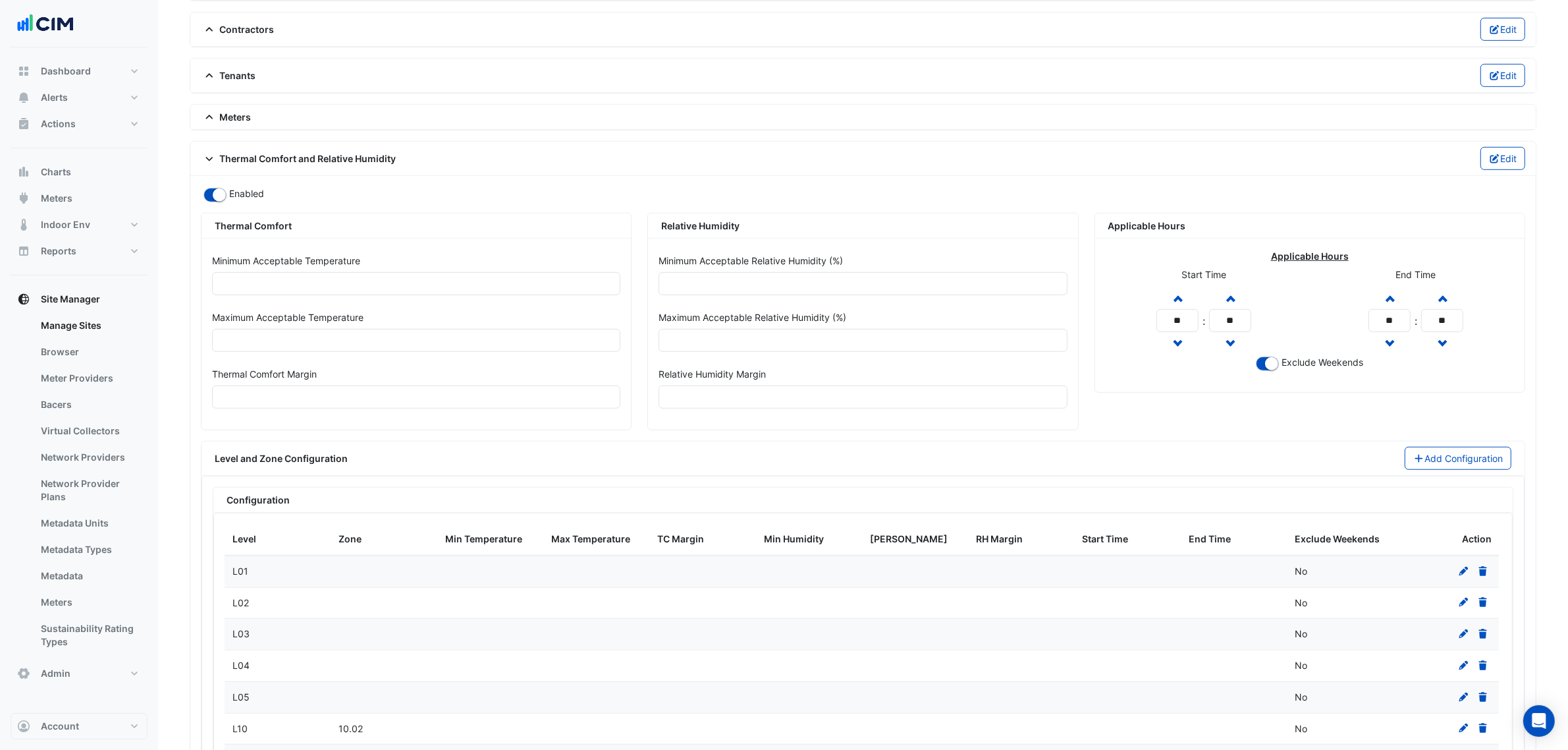
click at [1473, 453] on div "Level and Zone Configuration Add Configuration" at bounding box center [863, 458] width 1323 height 34
click at [1479, 459] on button "Add Configuration" at bounding box center [1458, 459] width 108 height 23
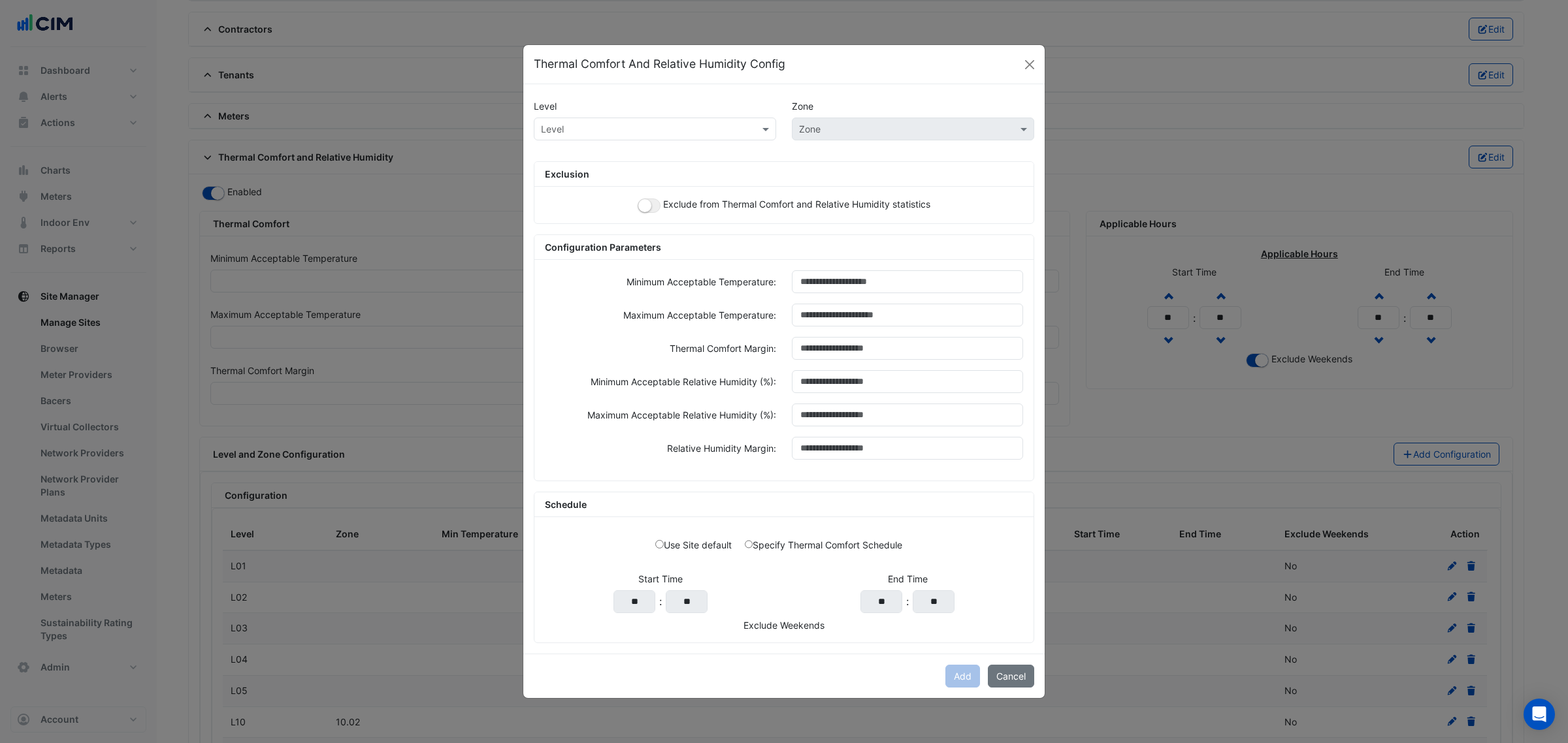
click at [665, 118] on div "Level" at bounding box center [655, 129] width 242 height 23
paste input "***"
type input "***"
click at [564, 148] on div "L12" at bounding box center [551, 157] width 35 height 19
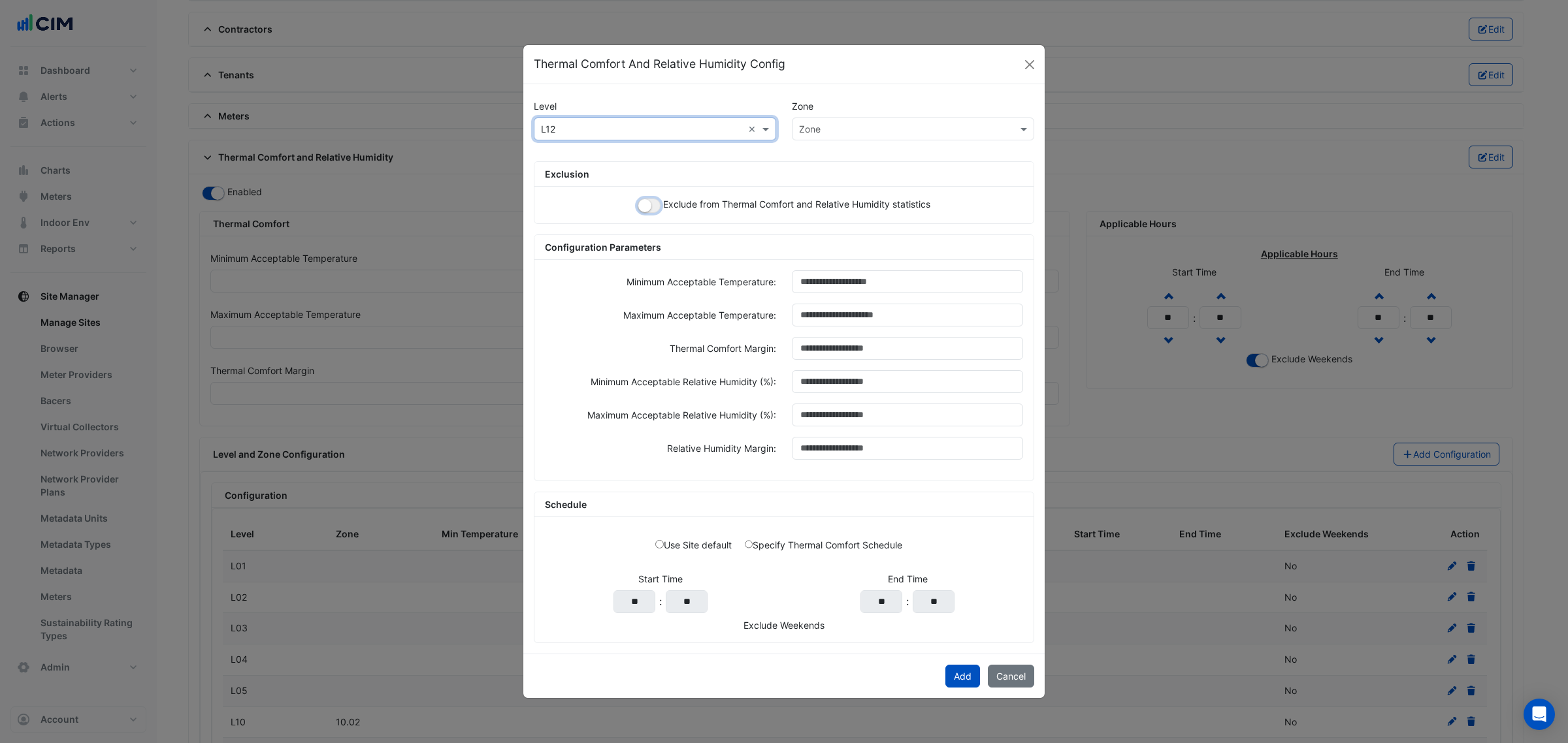
click at [640, 203] on small "button" at bounding box center [645, 206] width 13 height 13
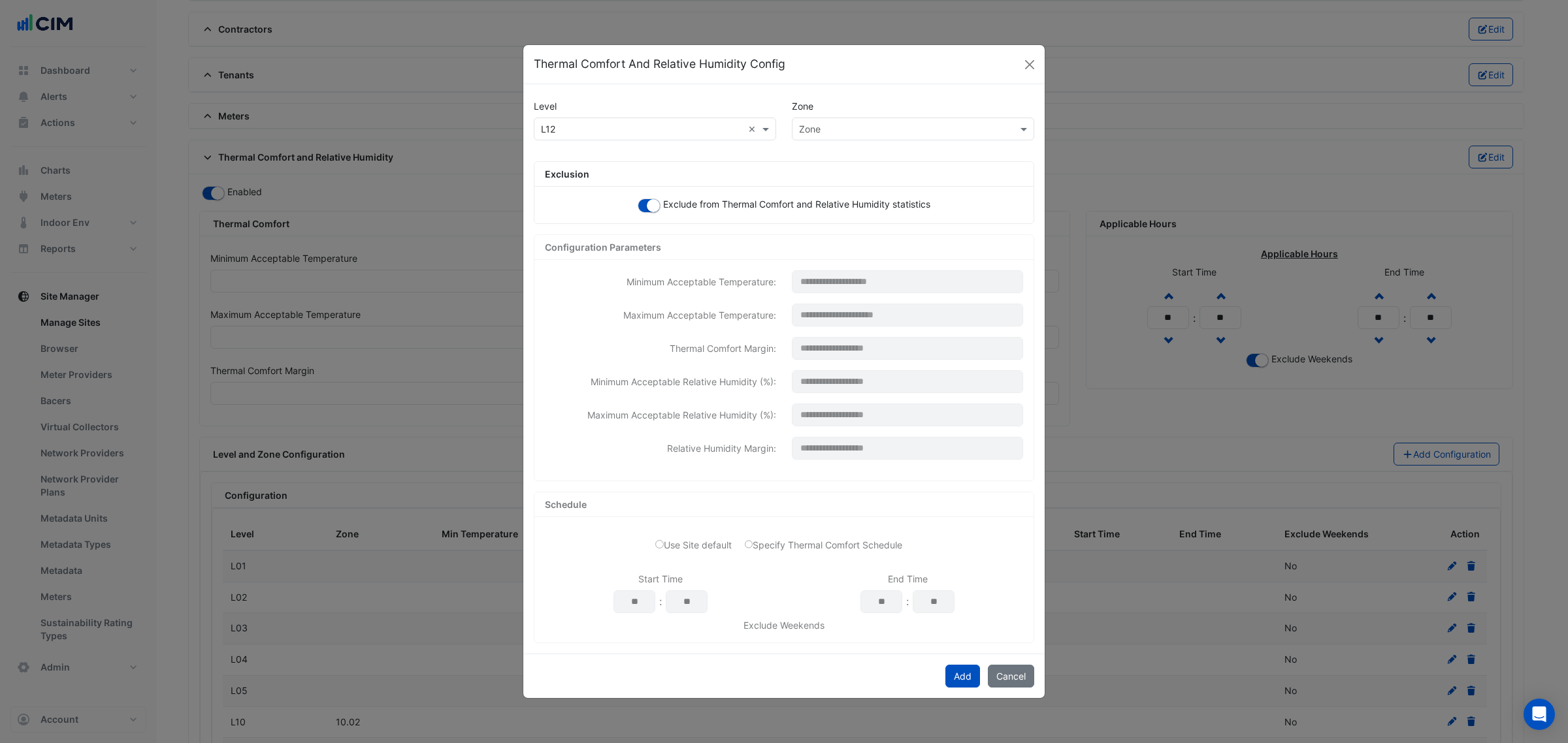
click at [828, 140] on div "× L12 × Zone" at bounding box center [784, 134] width 516 height 33
click at [830, 132] on input "text" at bounding box center [900, 129] width 202 height 14
click at [833, 262] on div "12.07" at bounding box center [819, 270] width 55 height 19
click at [959, 674] on button "Add" at bounding box center [962, 676] width 34 height 23
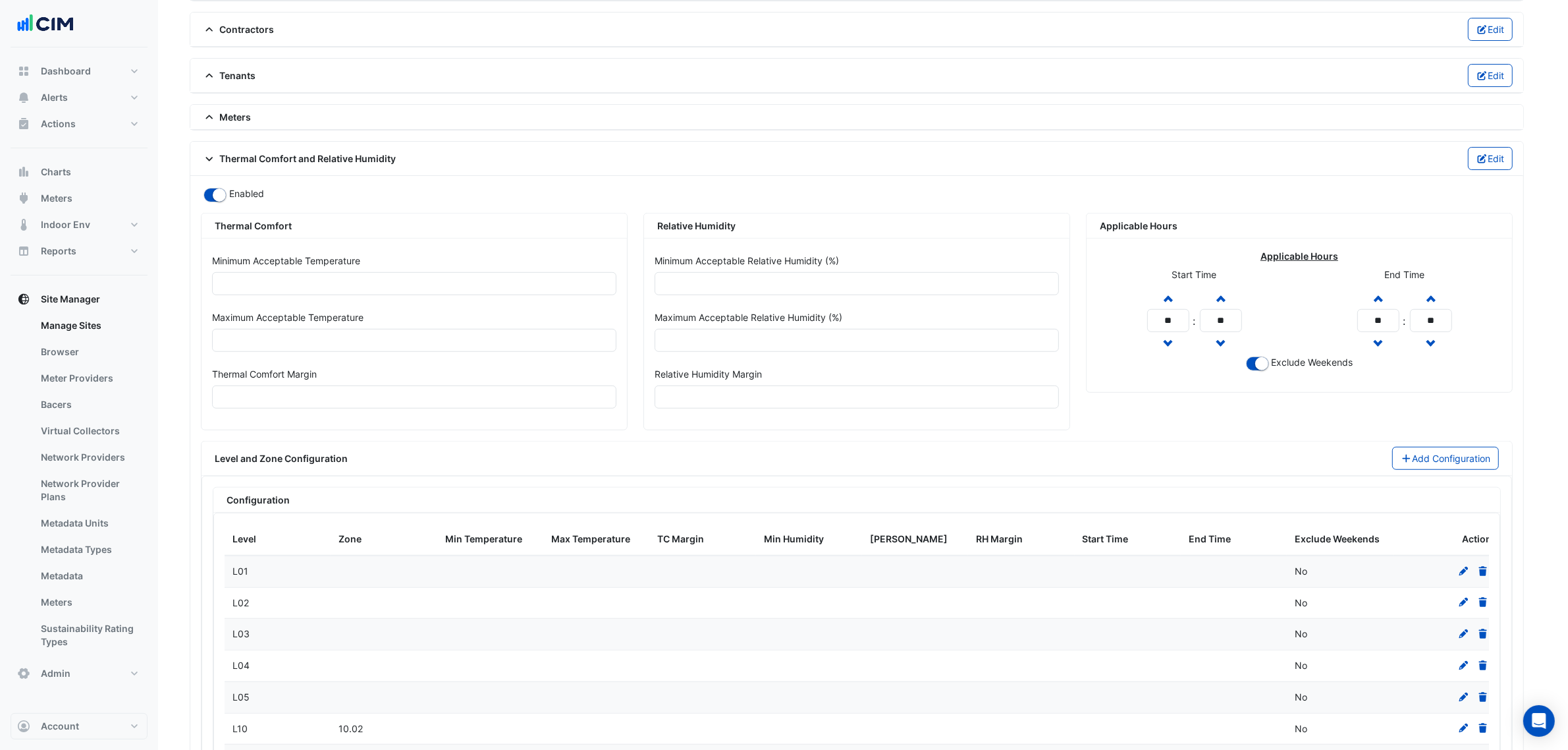
click at [1398, 476] on div "Level and Zone Configuration Add Configuration" at bounding box center [857, 458] width 1311 height 34
click at [1421, 469] on button "Add Configuration" at bounding box center [1458, 459] width 108 height 23
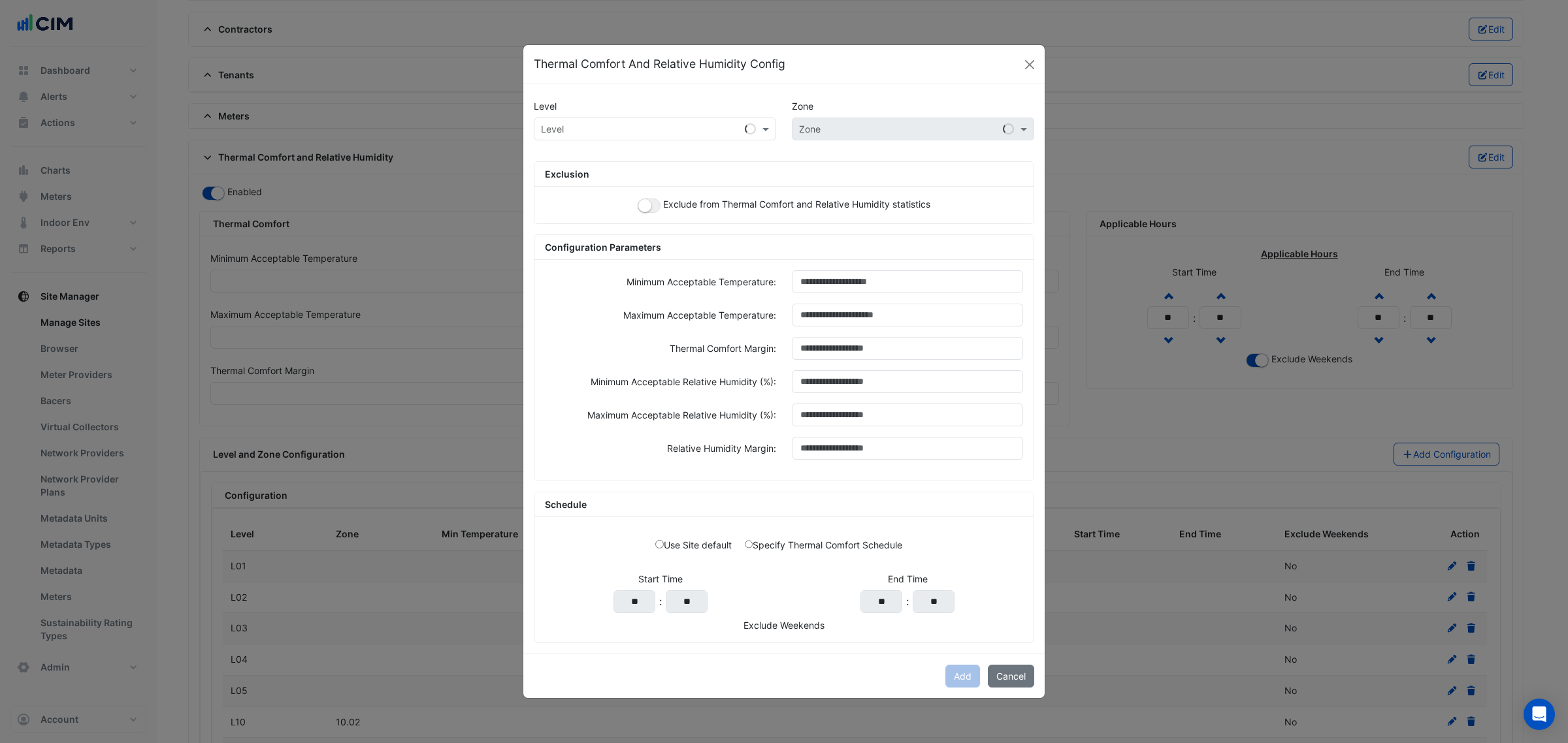
click at [602, 109] on div "Level" at bounding box center [655, 106] width 258 height 23
click at [599, 126] on input "text" at bounding box center [642, 129] width 202 height 14
paste input "***"
type input "***"
drag, startPoint x: 560, startPoint y: 151, endPoint x: 576, endPoint y: 170, distance: 24.8
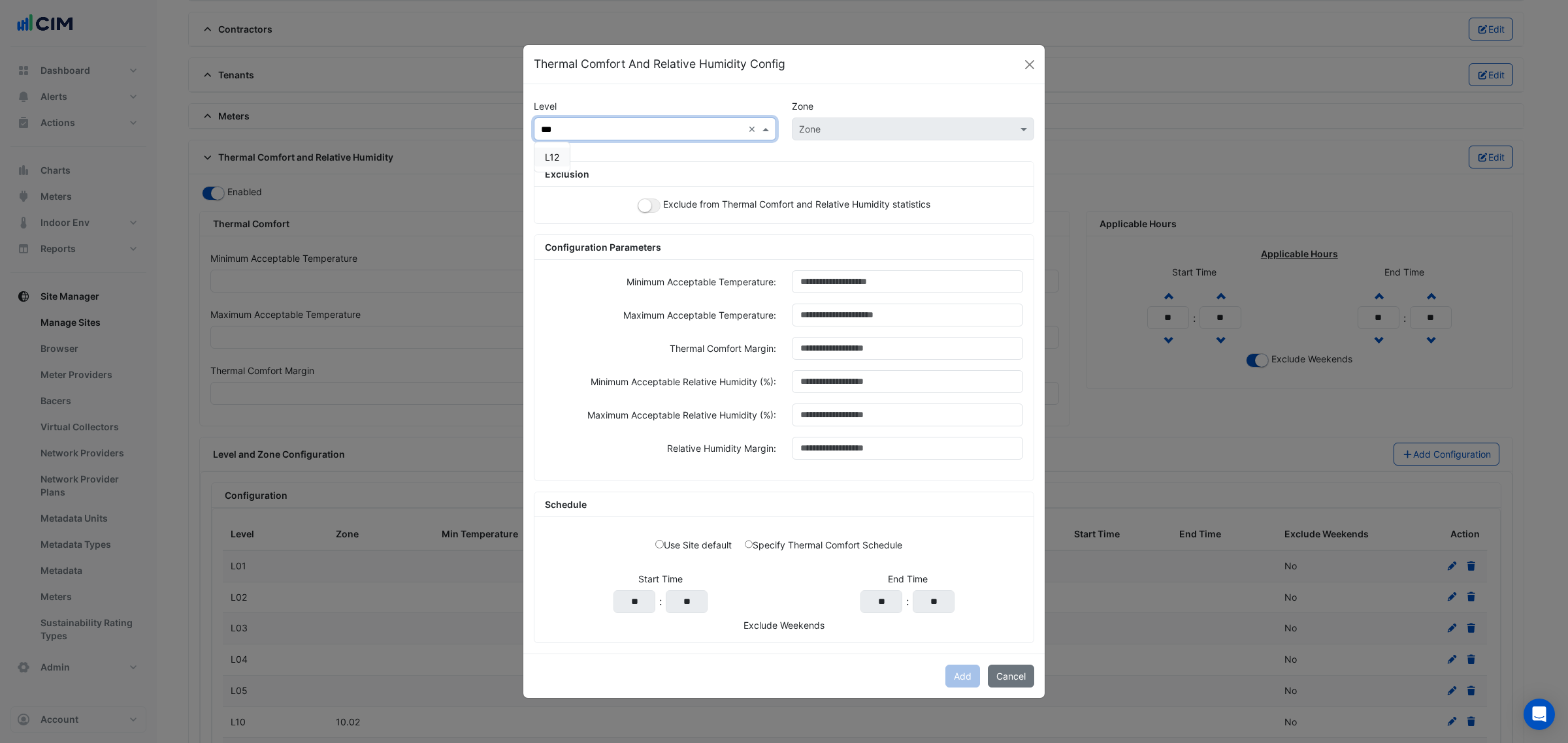
click at [556, 155] on div "L12" at bounding box center [551, 157] width 35 height 19
click at [654, 206] on button "button" at bounding box center [649, 206] width 23 height 14
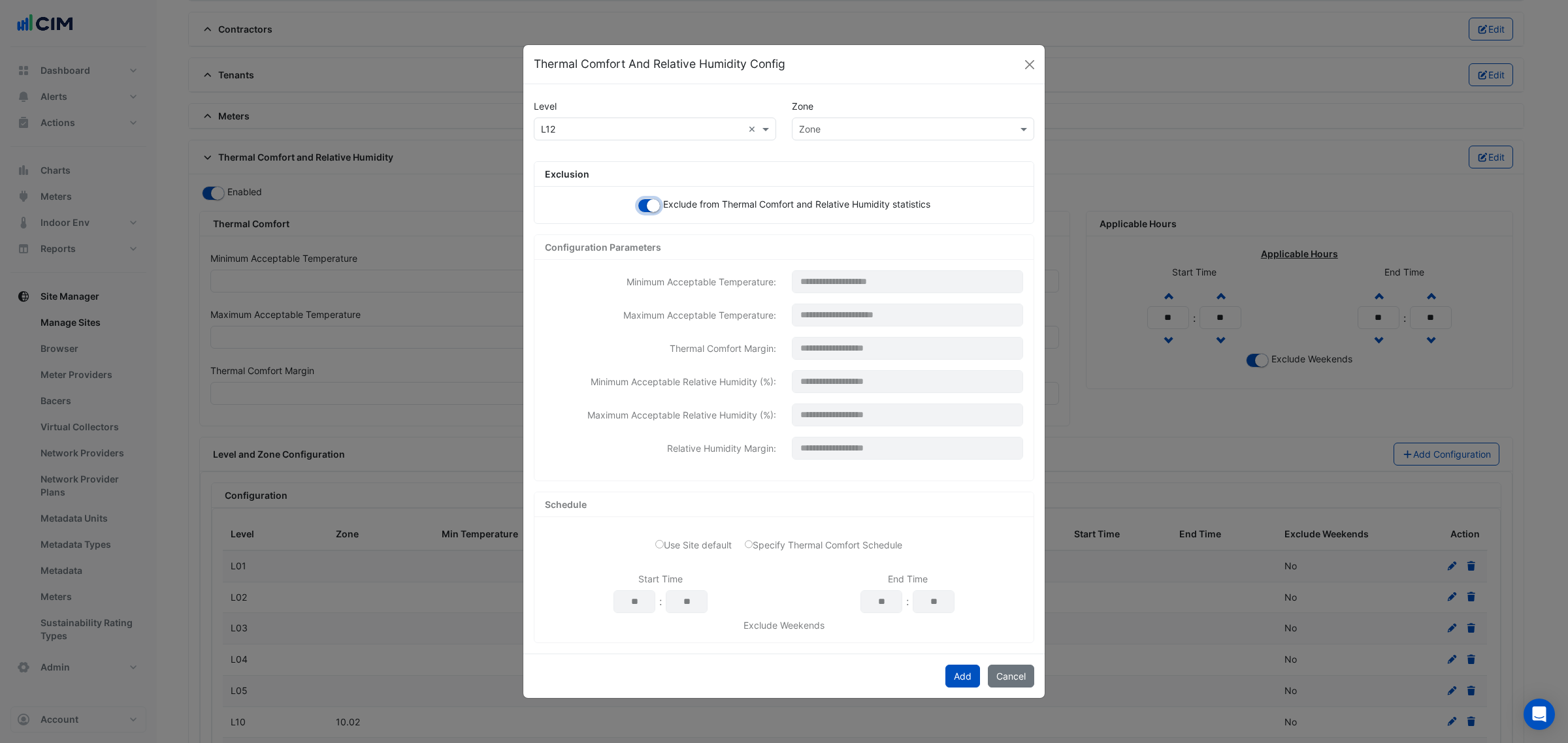
click at [654, 206] on button "button" at bounding box center [649, 206] width 23 height 14
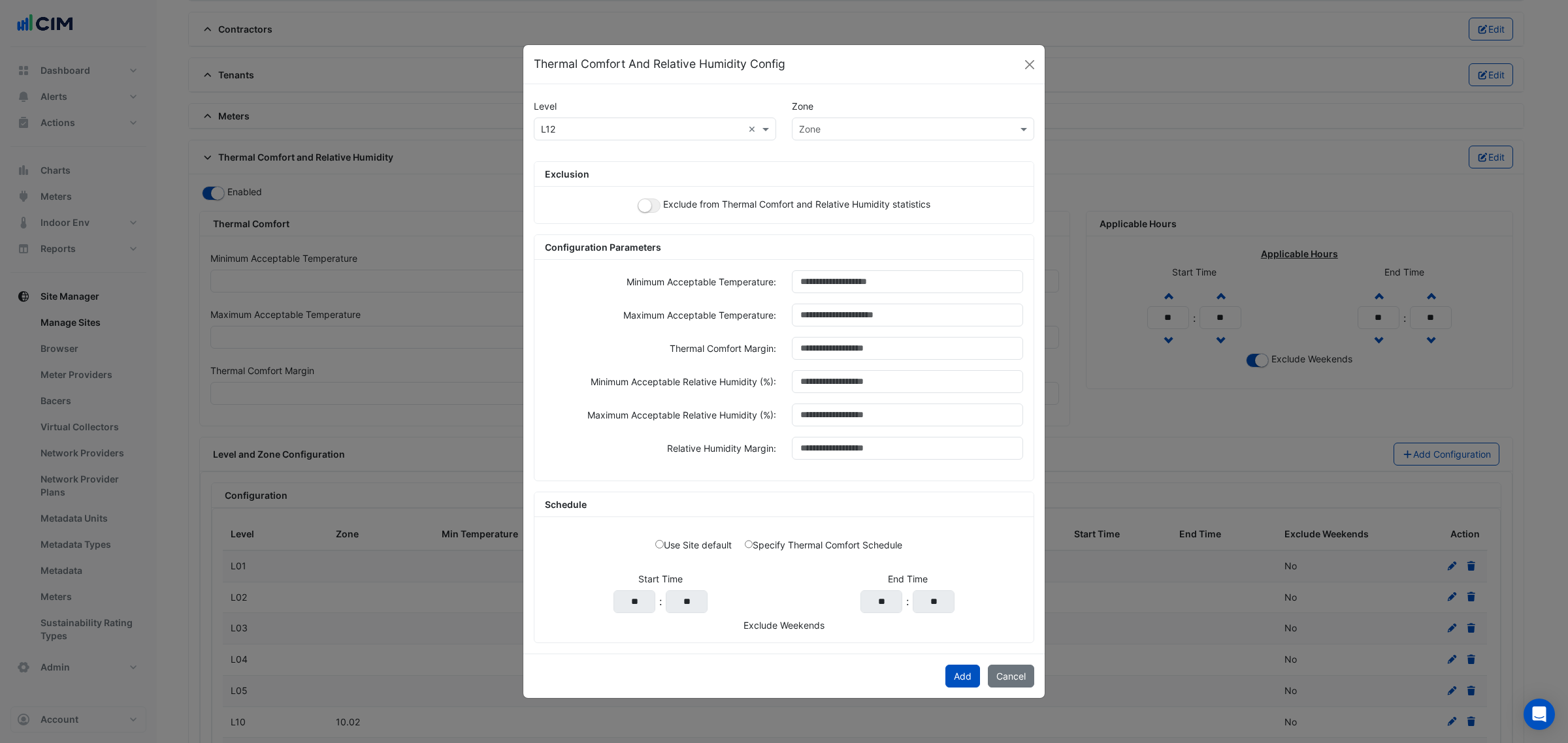
click at [837, 128] on input "text" at bounding box center [900, 129] width 202 height 14
click at [655, 201] on button "button" at bounding box center [649, 206] width 23 height 14
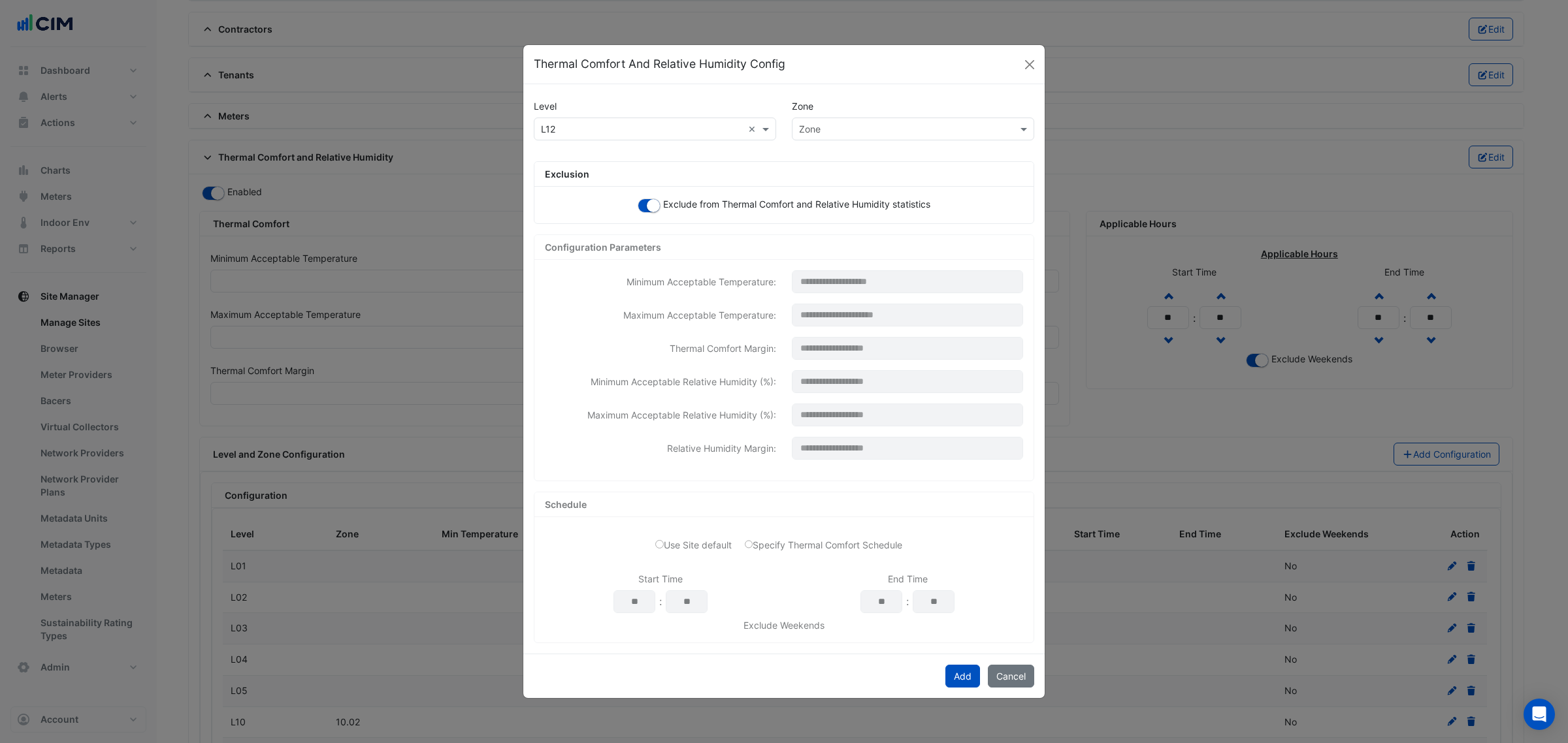
click at [828, 118] on div "Zone" at bounding box center [913, 129] width 242 height 23
click at [830, 288] on div "12.08" at bounding box center [819, 289] width 55 height 19
drag, startPoint x: 954, startPoint y: 671, endPoint x: 961, endPoint y: 661, distance: 12.2
click at [954, 672] on button "Add" at bounding box center [962, 676] width 34 height 23
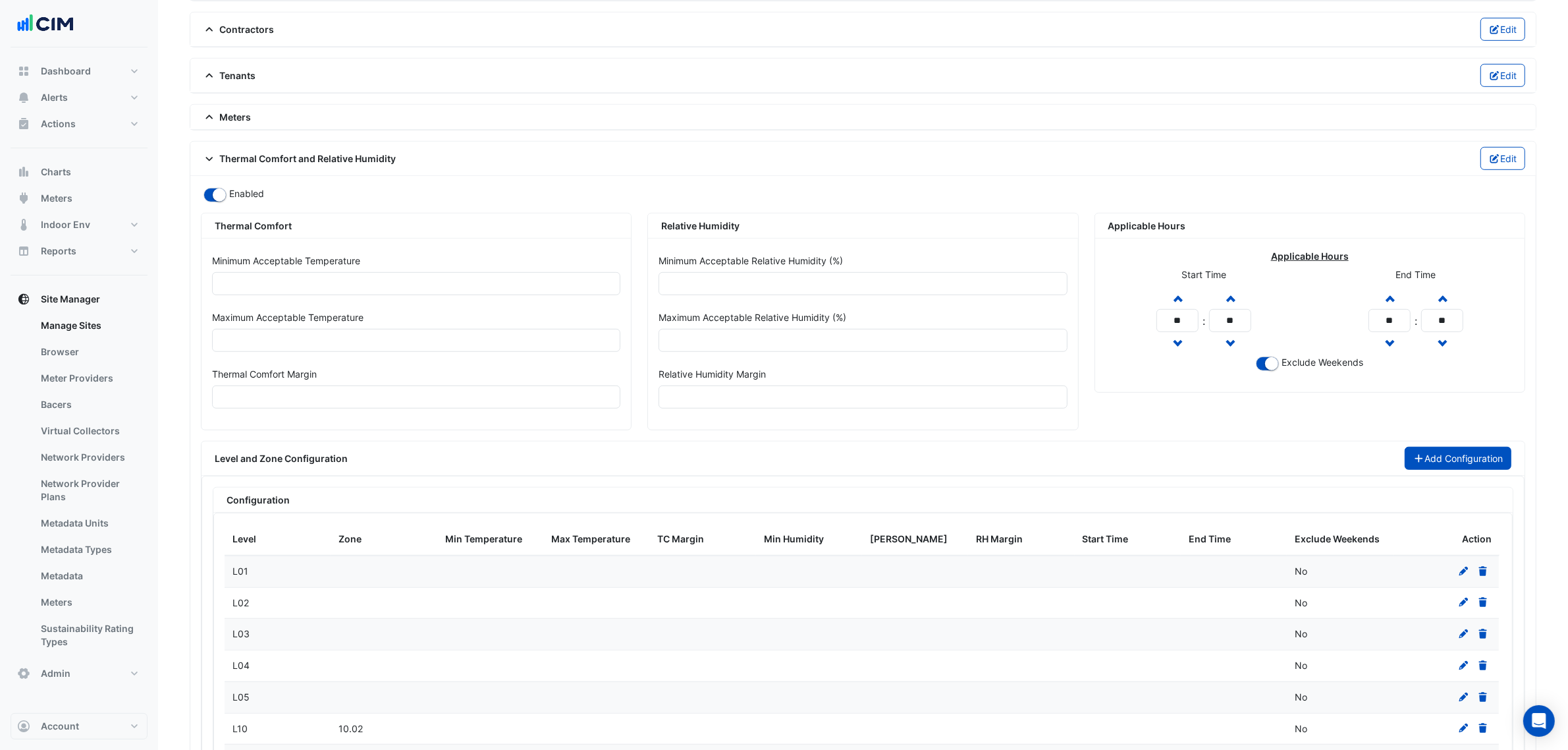
click at [1429, 466] on button "Add Configuration" at bounding box center [1458, 459] width 108 height 23
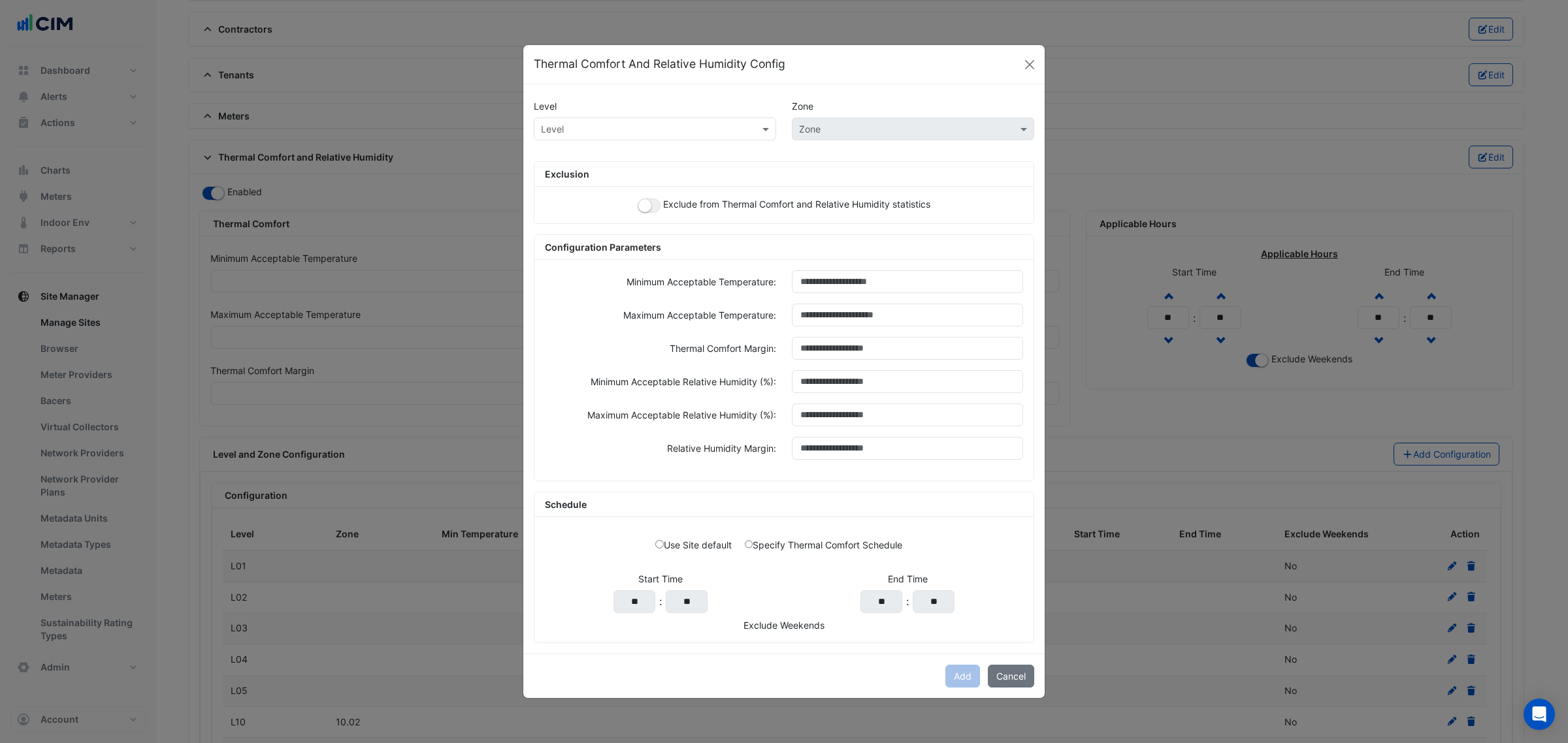
click at [583, 128] on input "text" at bounding box center [642, 129] width 202 height 14
paste input "***"
type input "***"
click at [553, 151] on span "L12" at bounding box center [552, 156] width 14 height 11
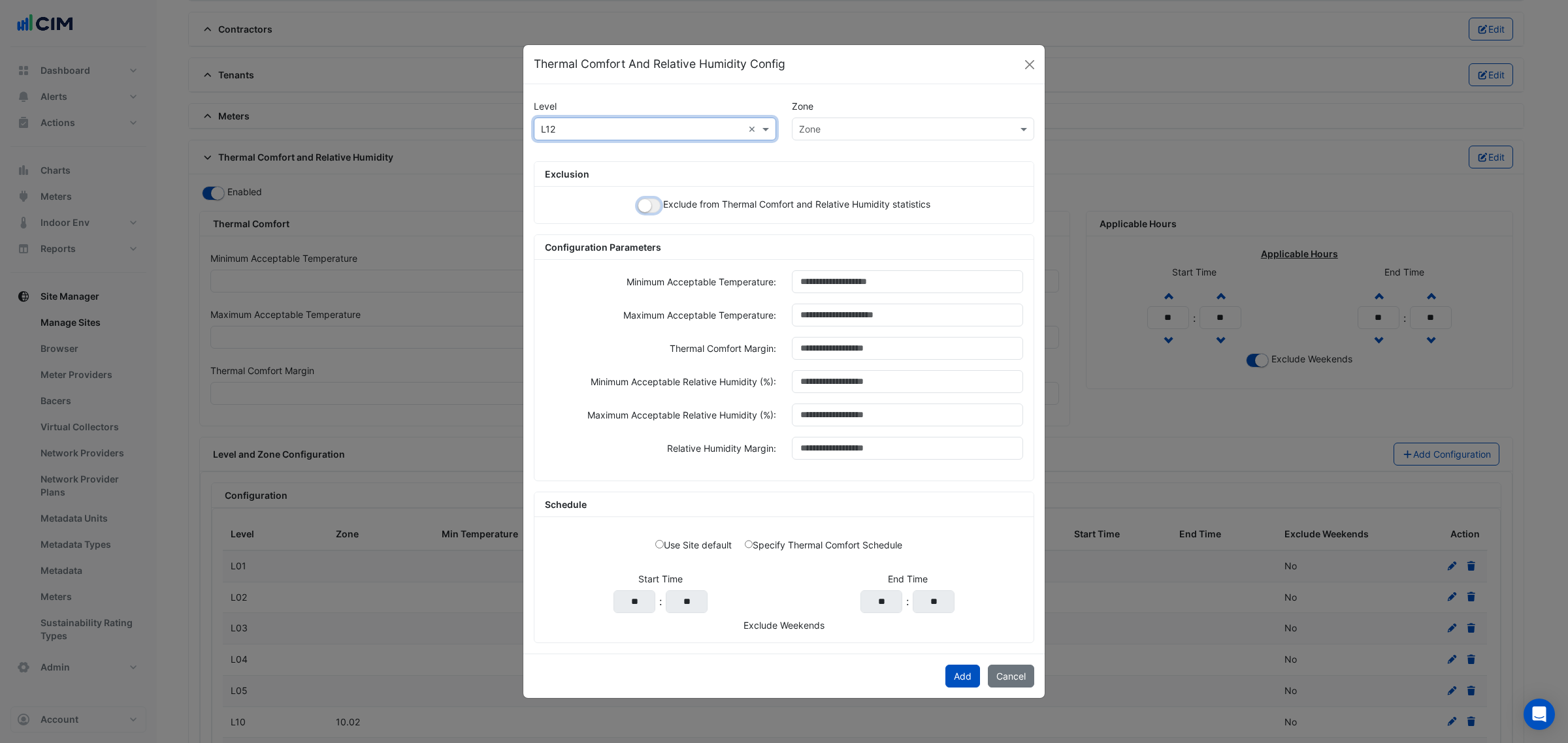
drag, startPoint x: 649, startPoint y: 208, endPoint x: 683, endPoint y: 191, distance: 38.0
click at [649, 207] on button "button" at bounding box center [649, 206] width 23 height 14
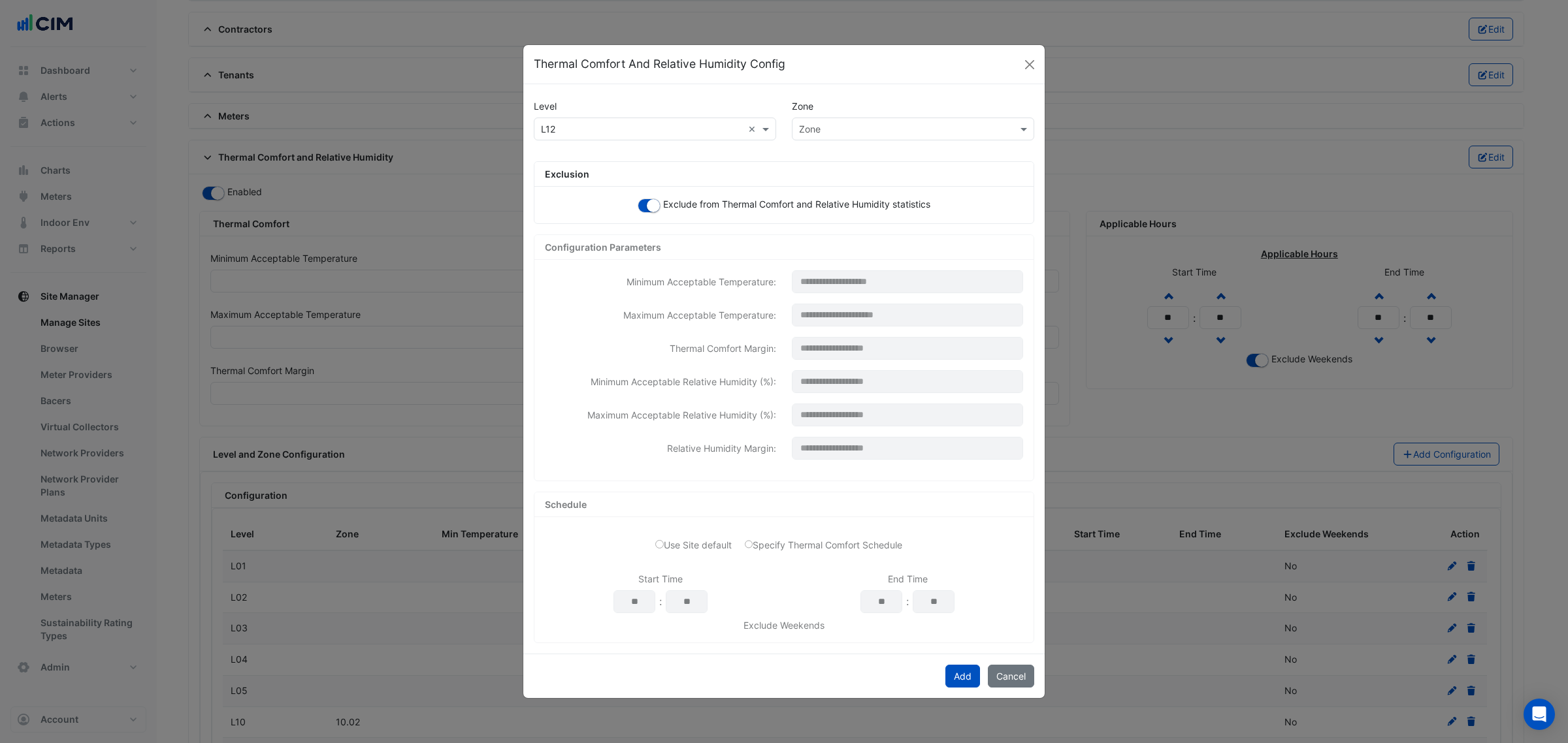
click at [850, 107] on div "Zone" at bounding box center [913, 106] width 258 height 23
click at [849, 118] on div "Zone" at bounding box center [913, 129] width 242 height 23
click at [824, 221] on span "12.09" at bounding box center [815, 226] width 24 height 11
click at [956, 679] on button "Add" at bounding box center [962, 676] width 34 height 23
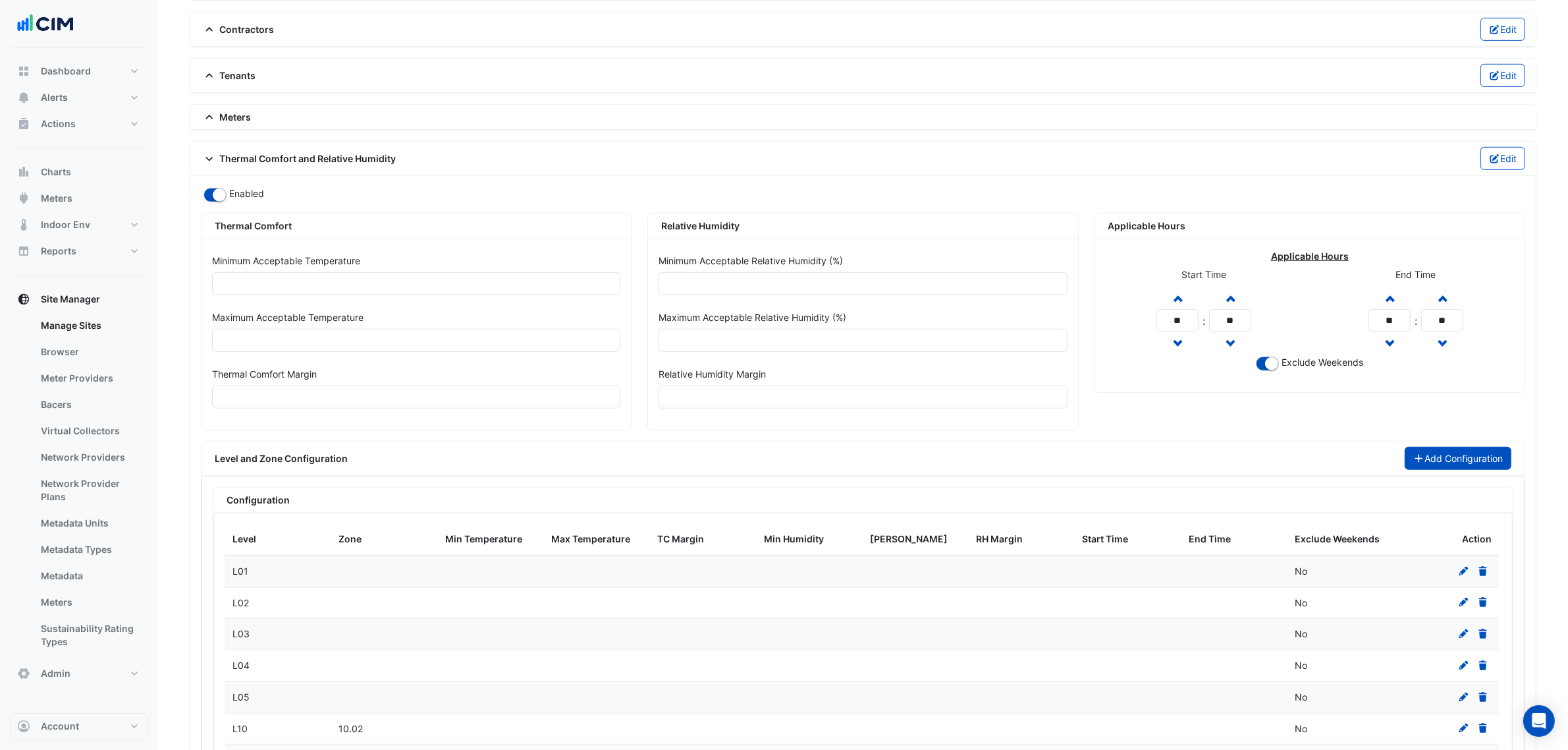
click at [1417, 464] on icon "button" at bounding box center [1419, 459] width 12 height 9
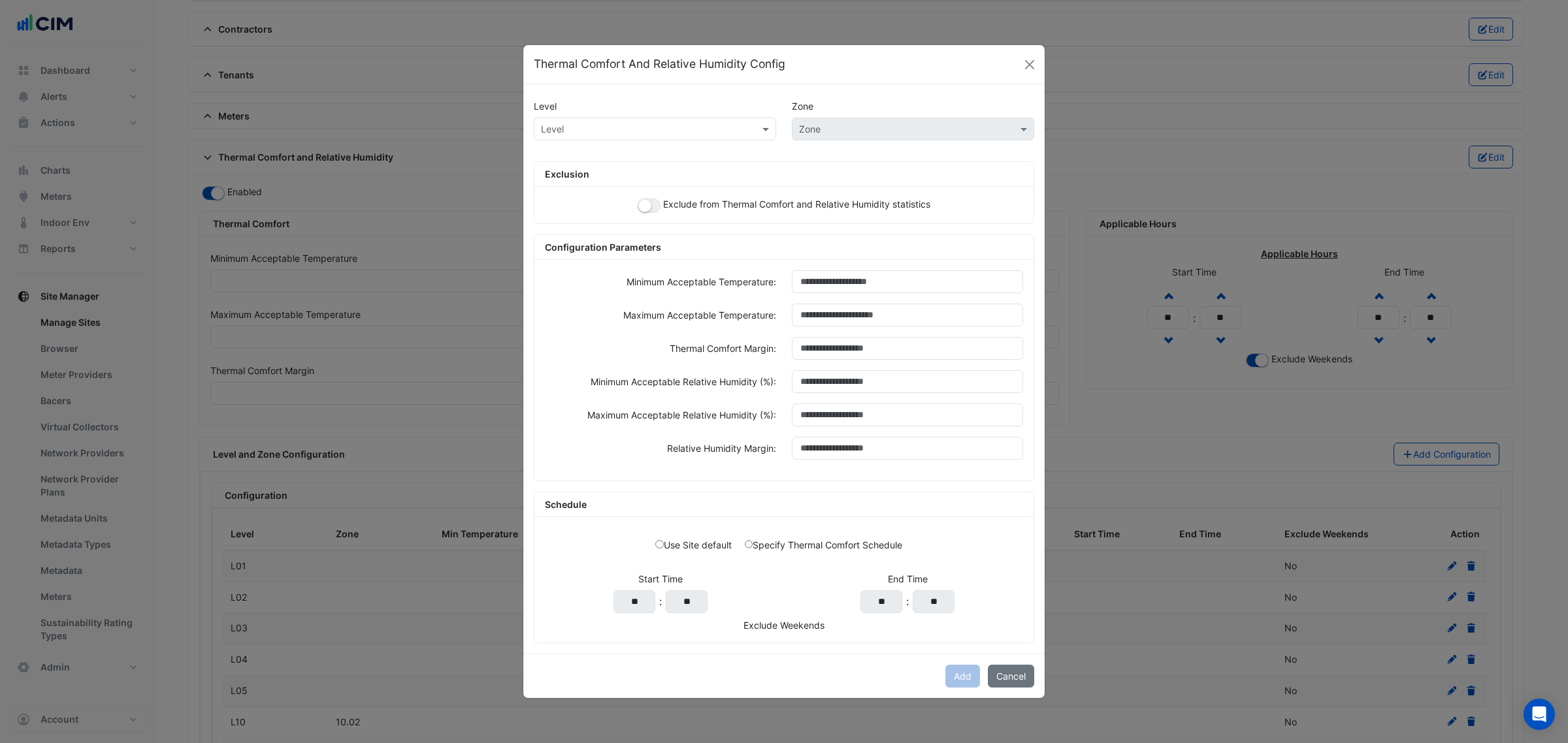
click at [624, 115] on div "Level Zone Level Zone Exclusion Exclude from Thermal Comfort and Relative Humid…" at bounding box center [784, 369] width 521 height 569
click at [561, 135] on div "Level" at bounding box center [655, 129] width 242 height 23
paste input "***"
type input "***"
click at [548, 151] on span "L12" at bounding box center [552, 156] width 14 height 11
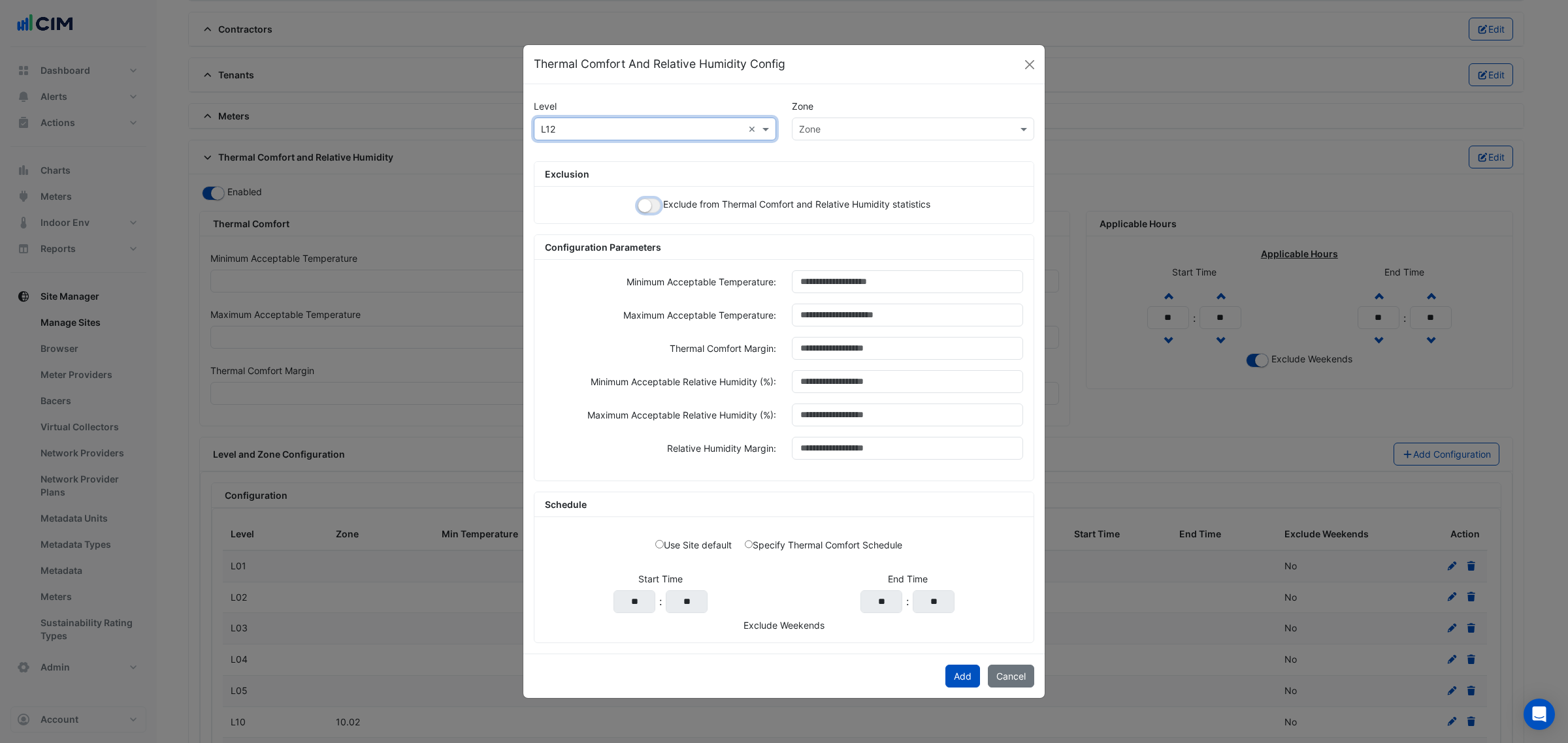
click at [642, 208] on small "button" at bounding box center [645, 206] width 13 height 13
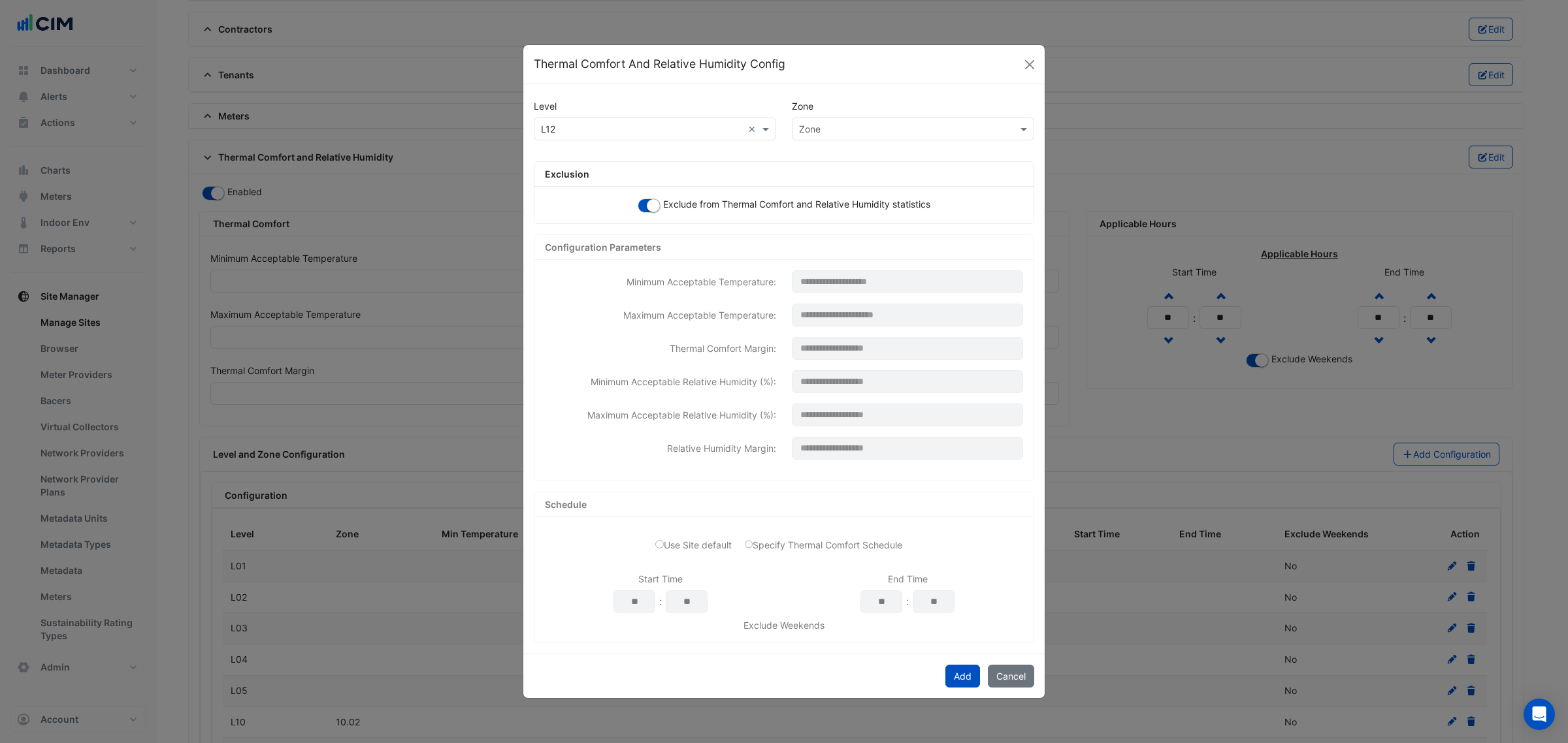
click at [801, 142] on div "× L12 × Zone" at bounding box center [784, 134] width 516 height 33
click at [810, 129] on input "text" at bounding box center [900, 129] width 202 height 14
click at [824, 245] on span "12.10" at bounding box center [814, 245] width 22 height 11
click at [962, 686] on button "Add" at bounding box center [962, 676] width 34 height 23
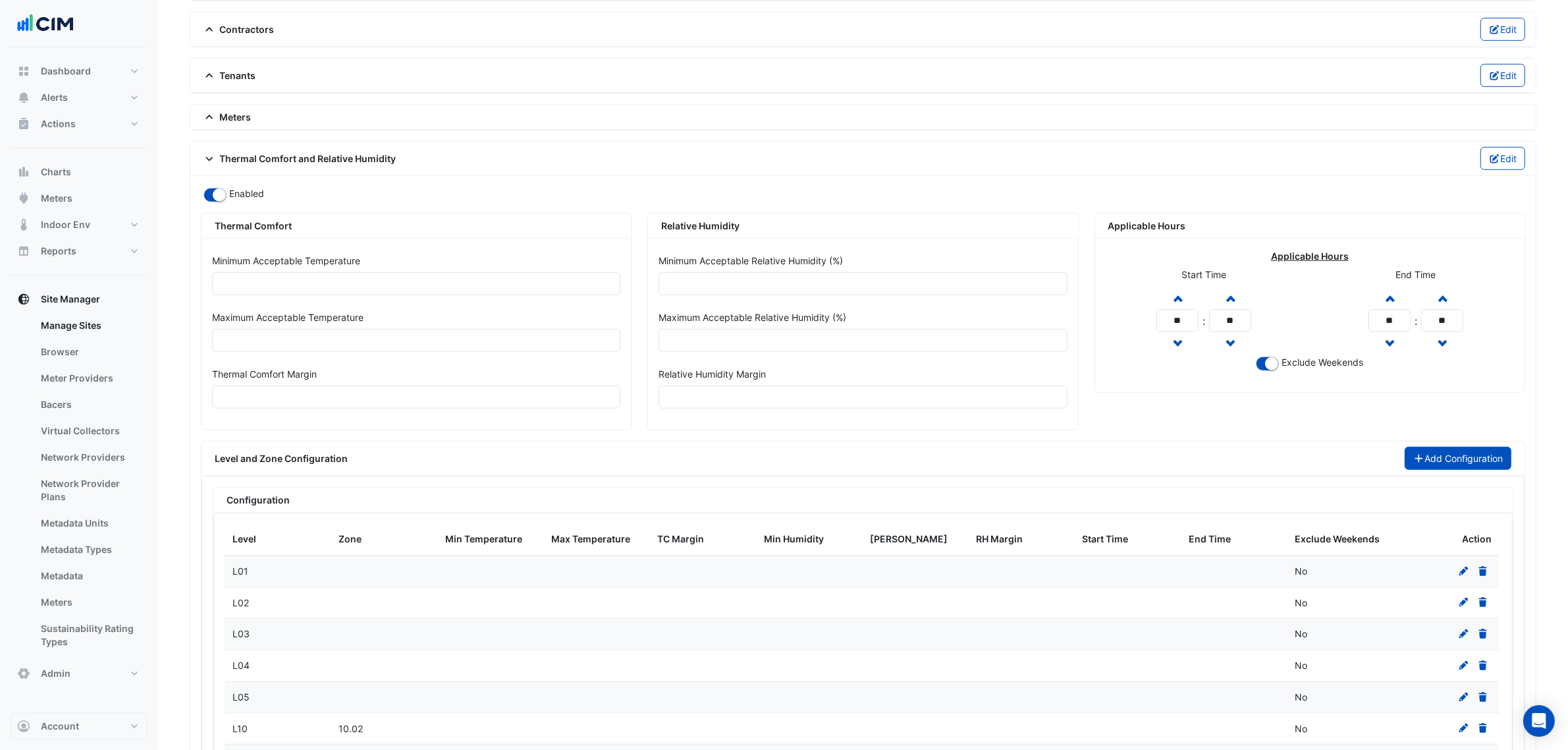
click at [1441, 464] on button "Add Configuration" at bounding box center [1458, 459] width 108 height 23
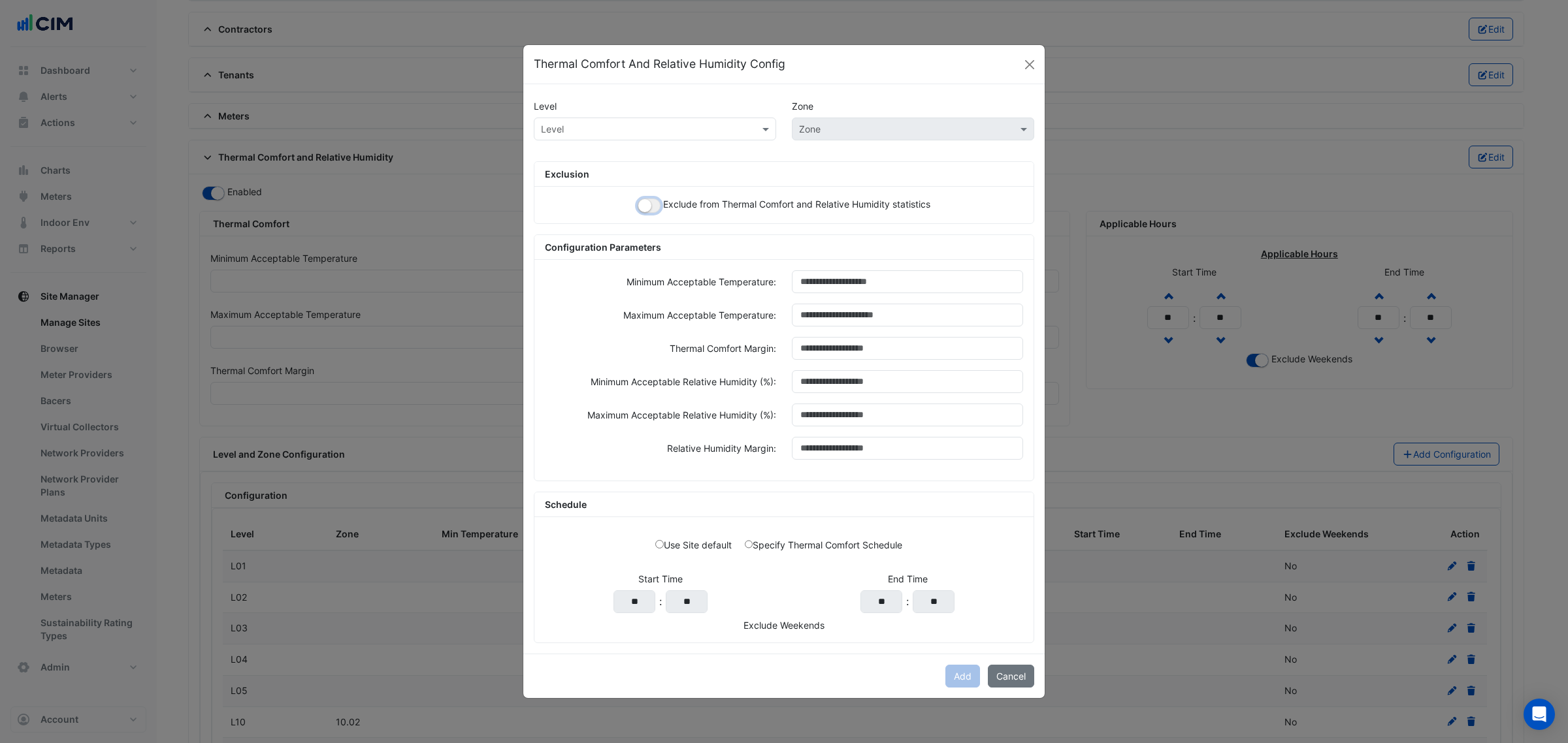
click at [638, 200] on small "button" at bounding box center [645, 206] width 13 height 13
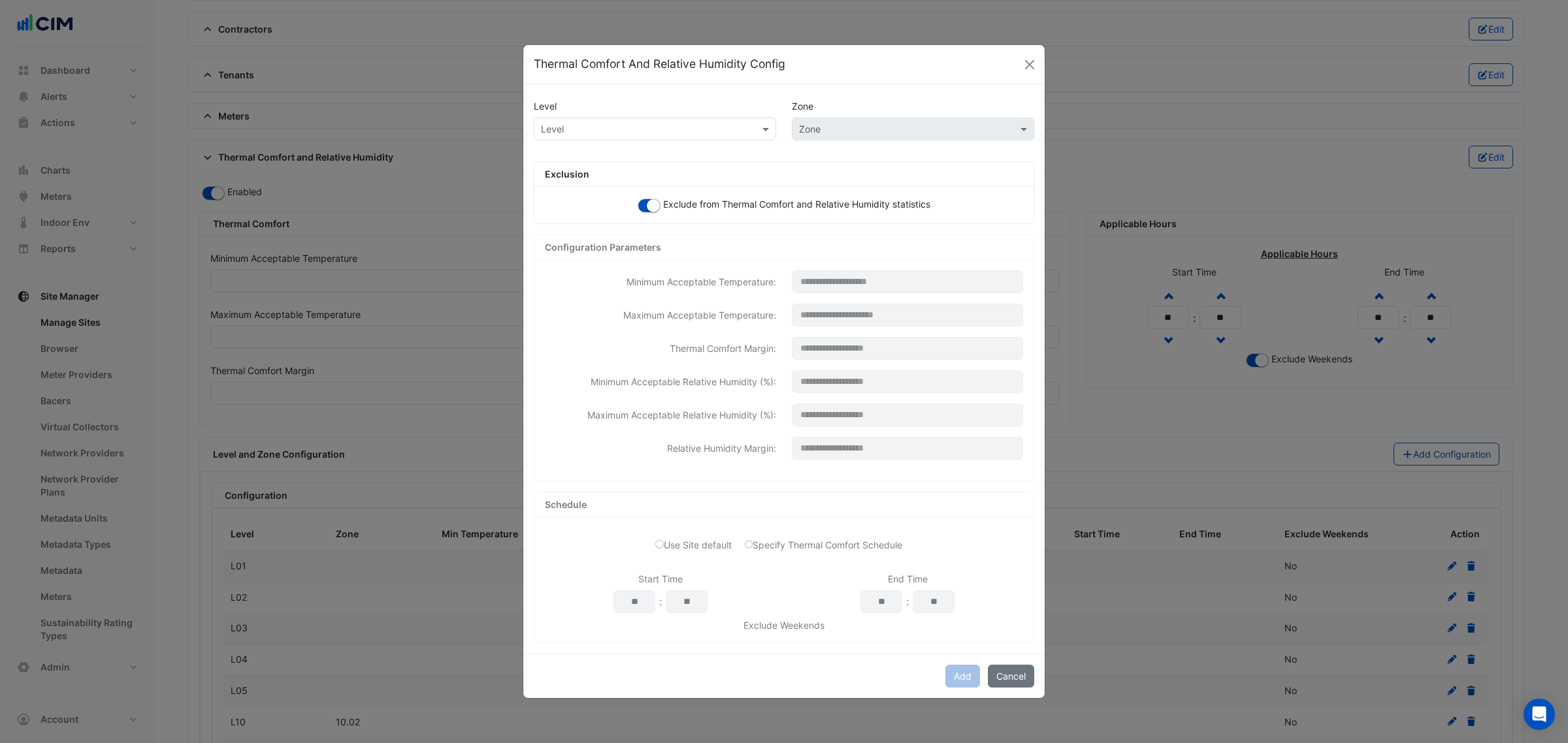
drag, startPoint x: 602, startPoint y: 124, endPoint x: 595, endPoint y: 130, distance: 9.2
click at [602, 124] on input "text" at bounding box center [642, 129] width 202 height 14
paste input "***"
type input "***"
click at [542, 152] on div "L12" at bounding box center [551, 157] width 35 height 19
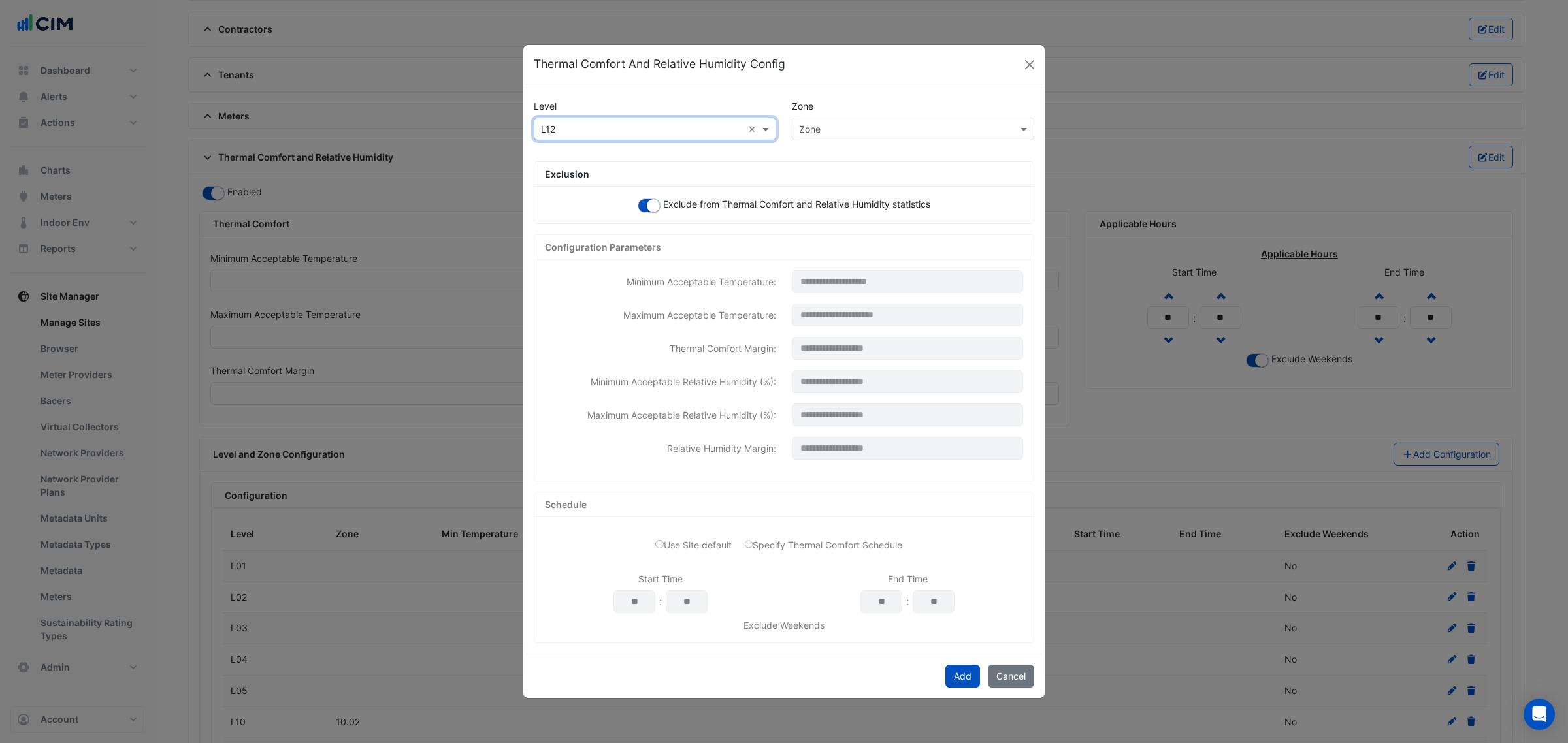
drag, startPoint x: 840, startPoint y: 118, endPoint x: 848, endPoint y: 132, distance: 16.1
click at [842, 123] on div "Zone" at bounding box center [913, 129] width 242 height 23
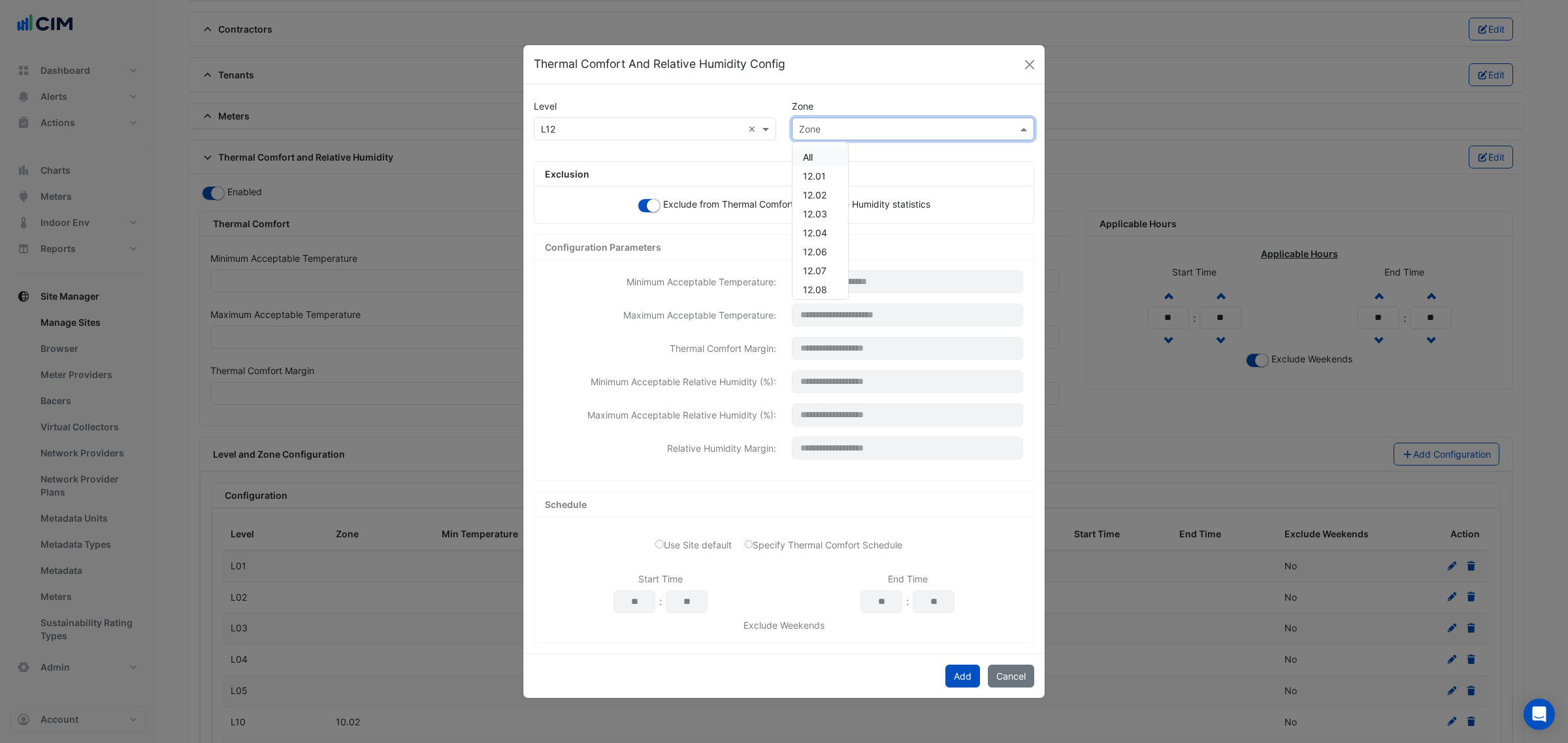
click at [848, 132] on input "text" at bounding box center [900, 129] width 202 height 14
click at [823, 176] on div "12.11" at bounding box center [819, 183] width 55 height 19
click at [958, 676] on button "Add" at bounding box center [962, 676] width 34 height 23
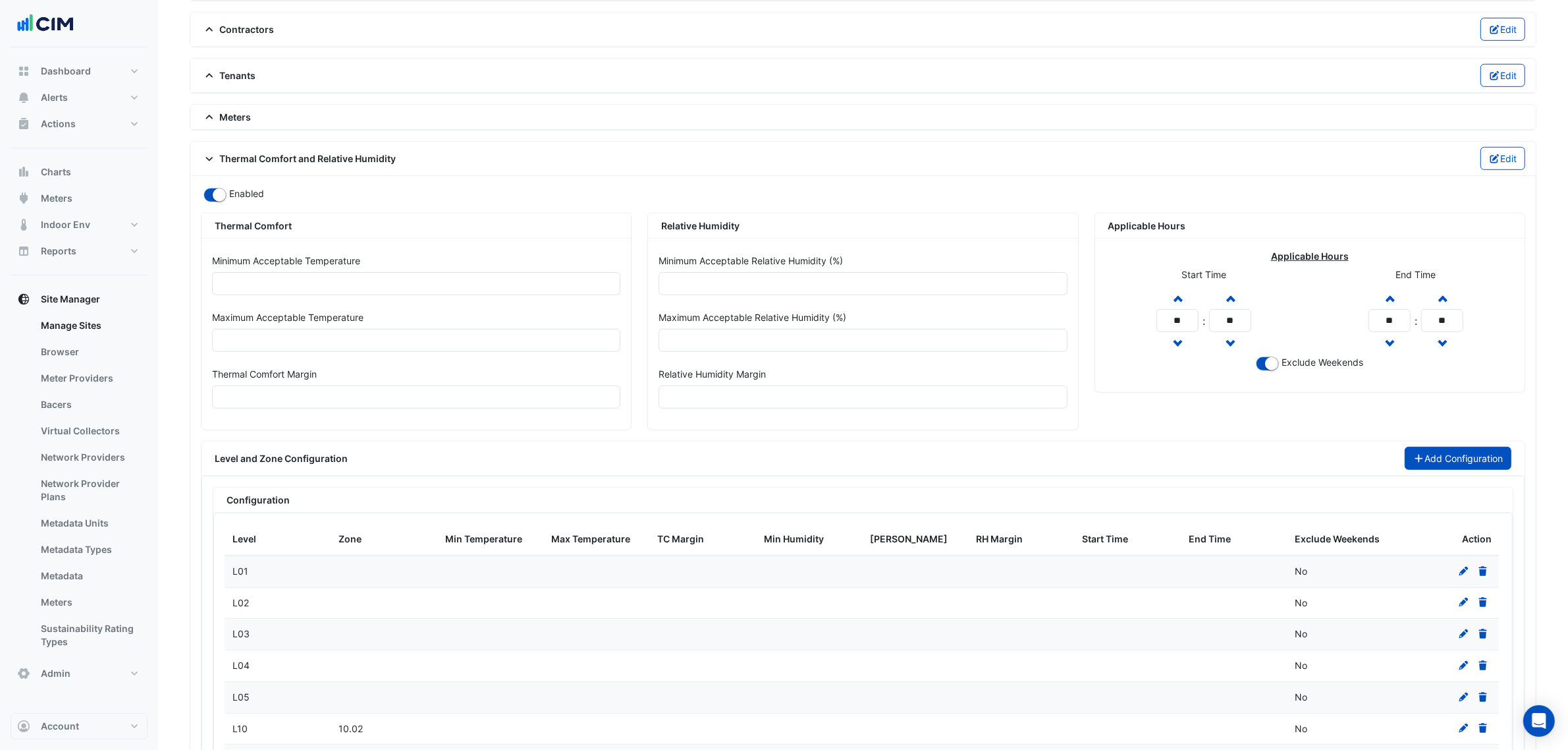
click at [1413, 464] on icon "button" at bounding box center [1419, 459] width 12 height 9
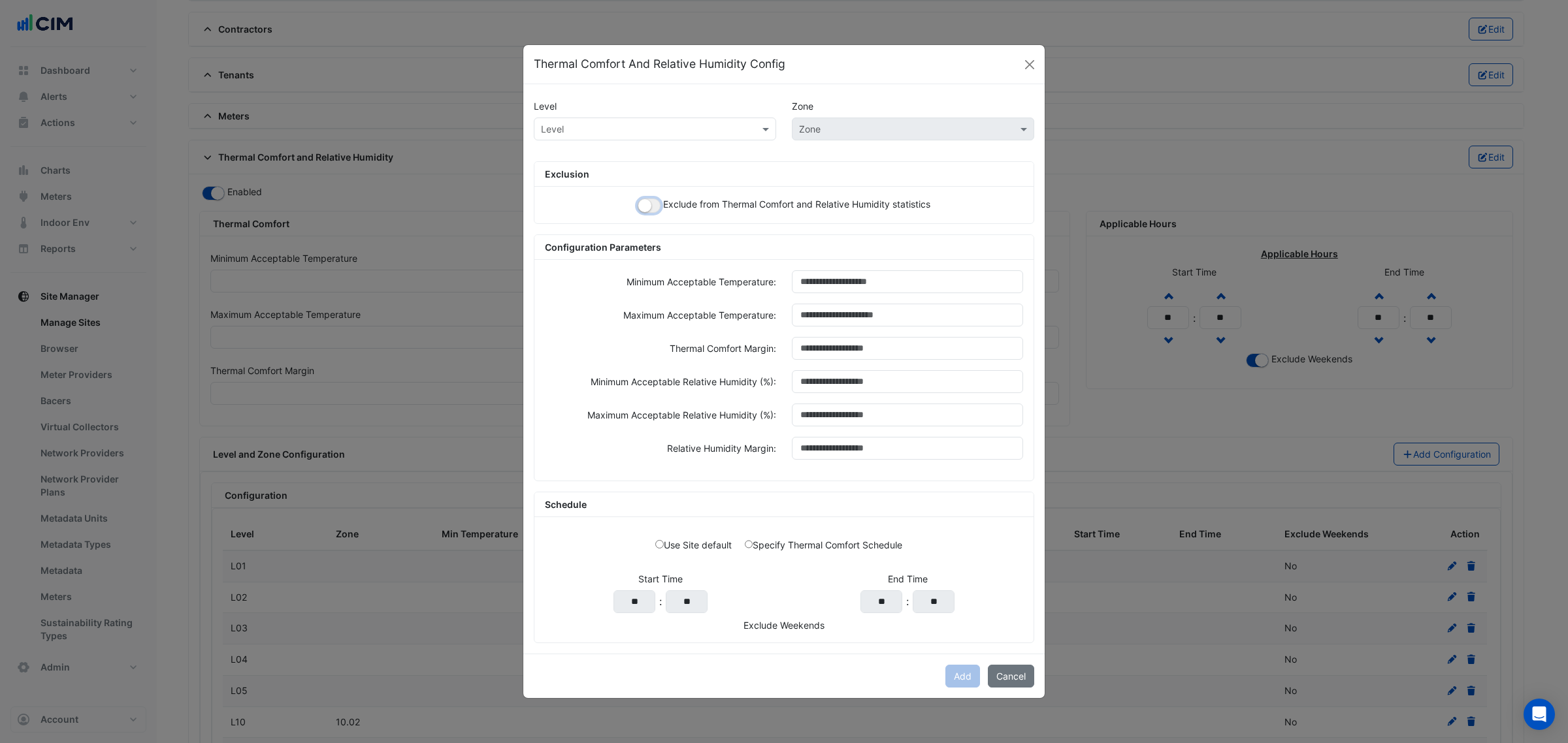
click at [649, 206] on small "button" at bounding box center [645, 206] width 13 height 13
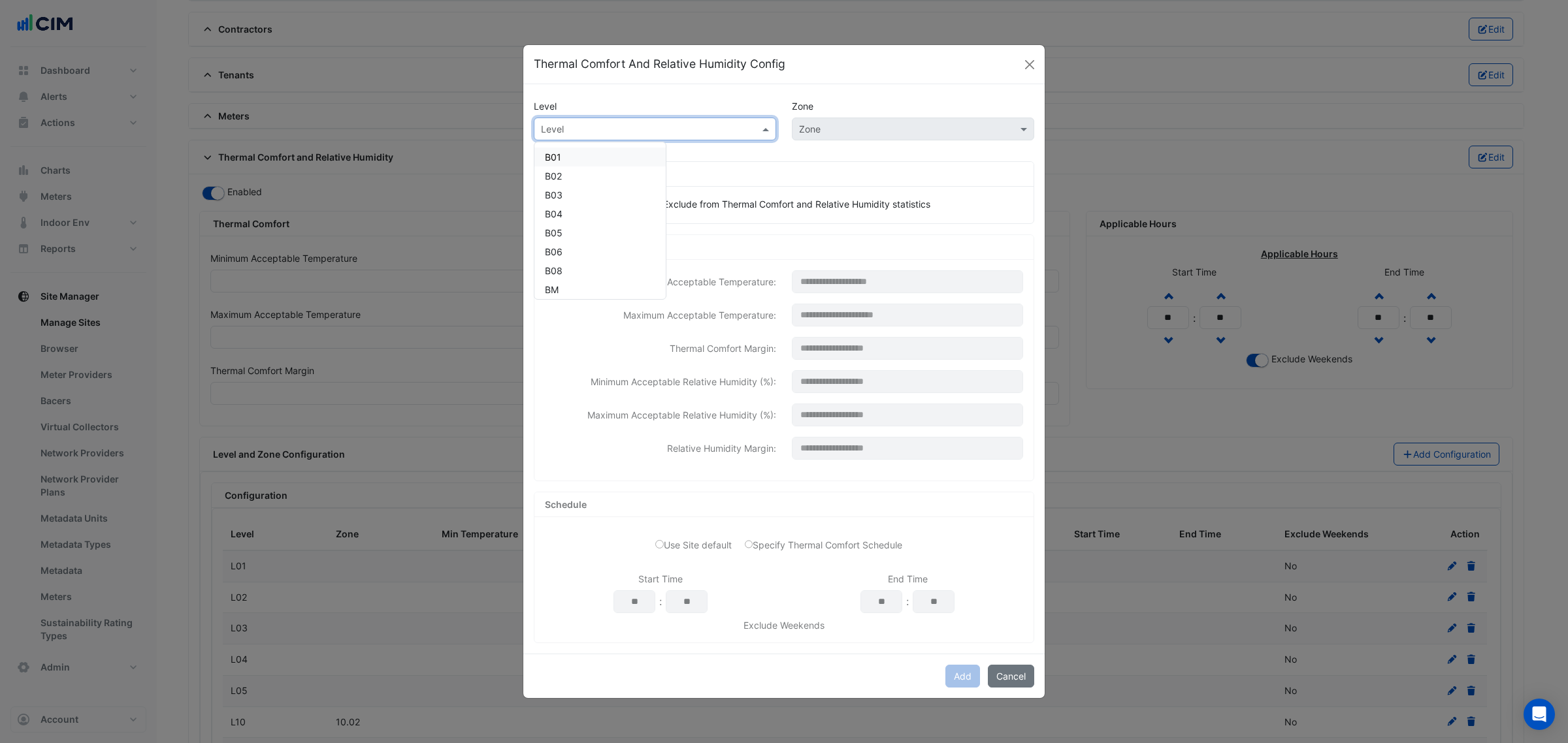
click at [630, 136] on div "Level" at bounding box center [655, 129] width 242 height 23
paste input "***"
type input "***"
click at [552, 160] on span "L12" at bounding box center [552, 156] width 14 height 11
click at [856, 133] on input "text" at bounding box center [900, 129] width 202 height 14
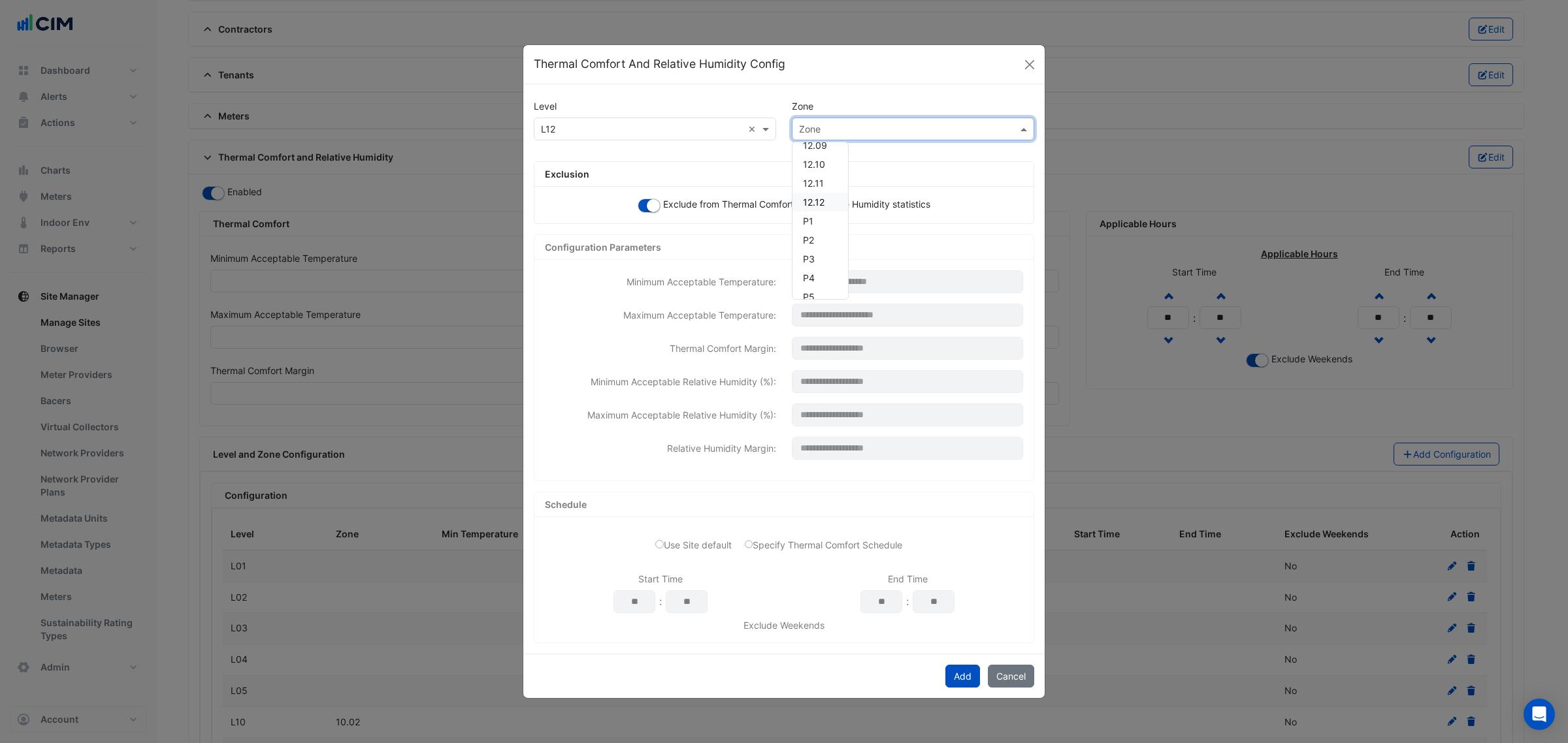
click at [817, 201] on span "12.12" at bounding box center [814, 201] width 22 height 11
click at [964, 672] on button "Add" at bounding box center [962, 676] width 34 height 23
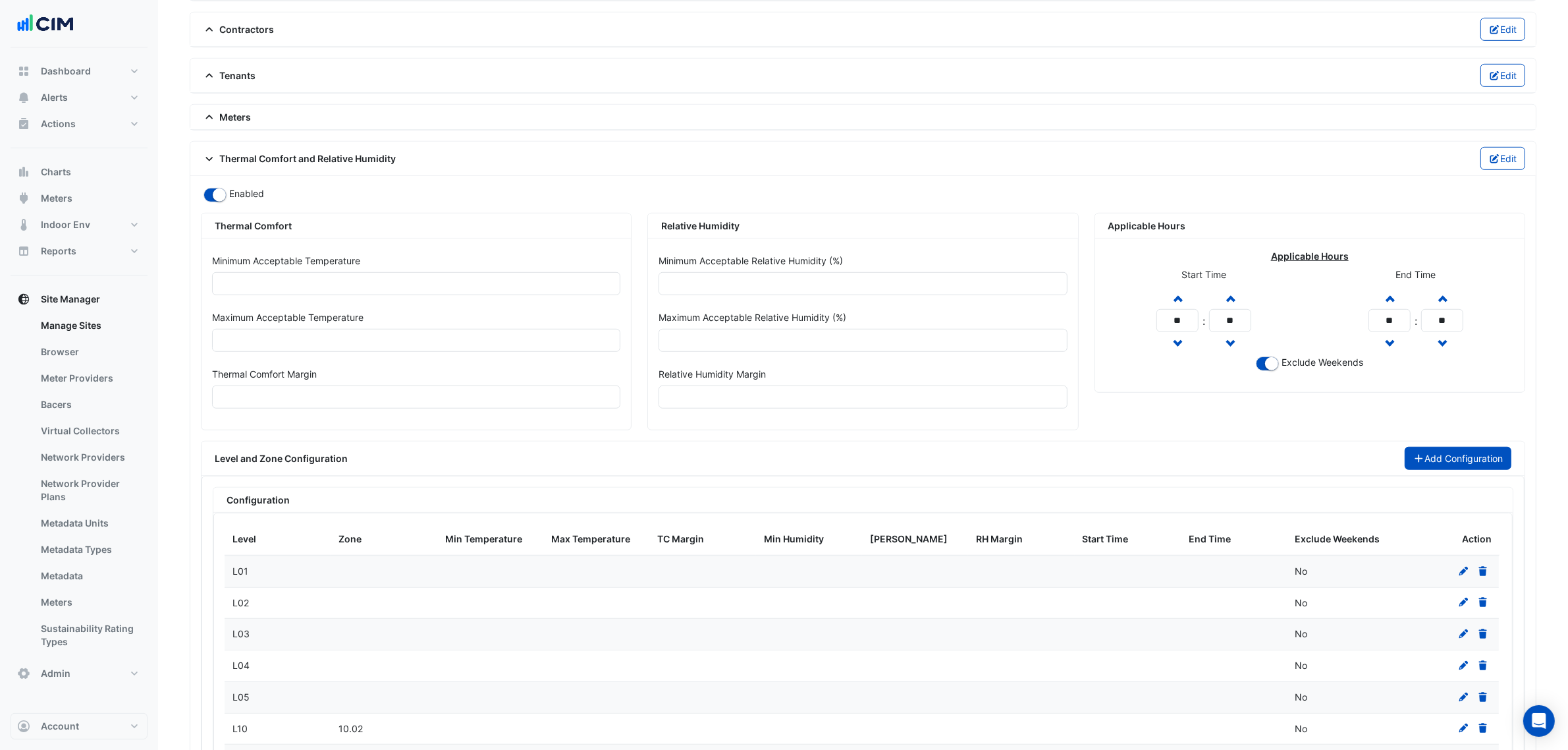
click at [1446, 468] on button "Add Configuration" at bounding box center [1458, 459] width 108 height 23
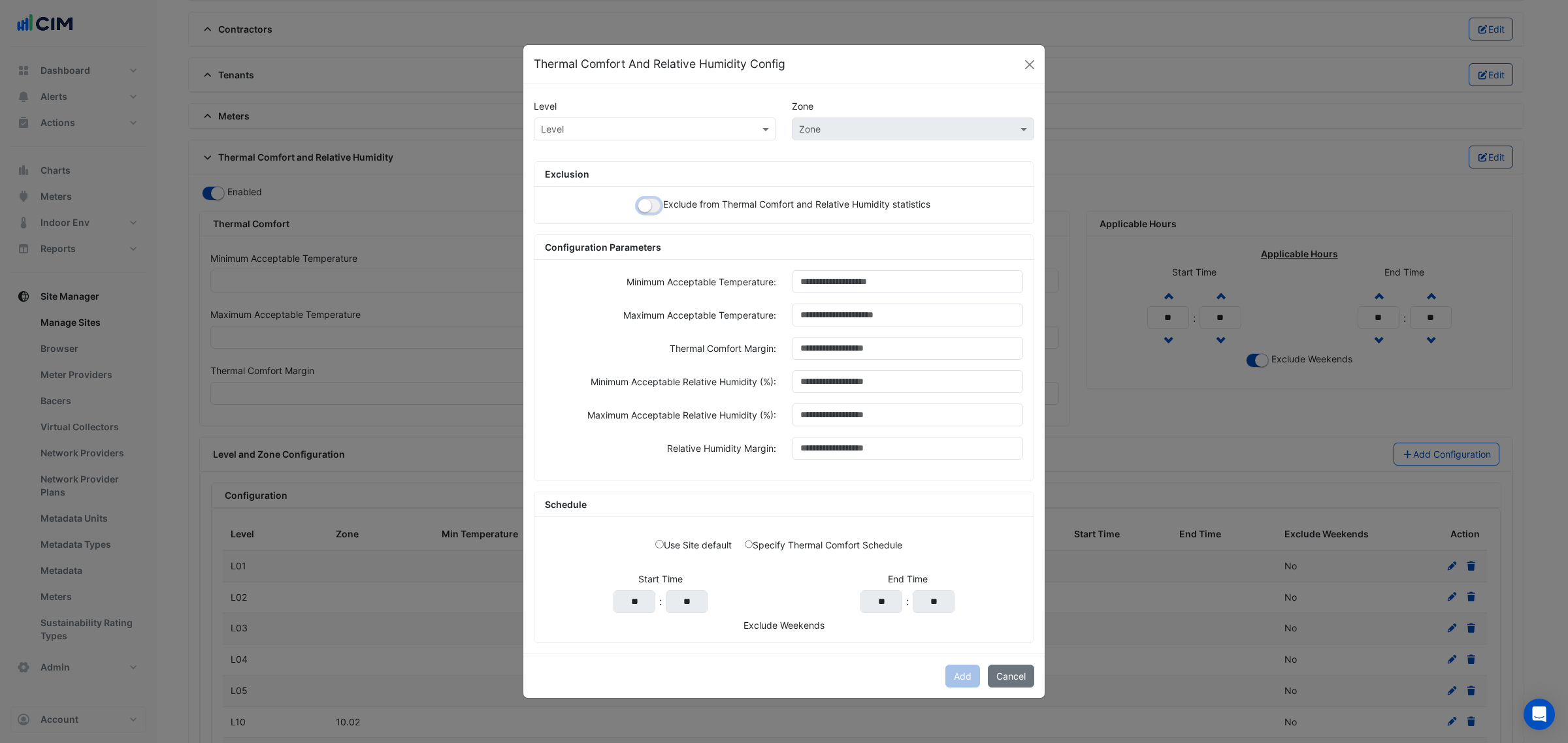
click at [647, 200] on small "button" at bounding box center [645, 206] width 13 height 13
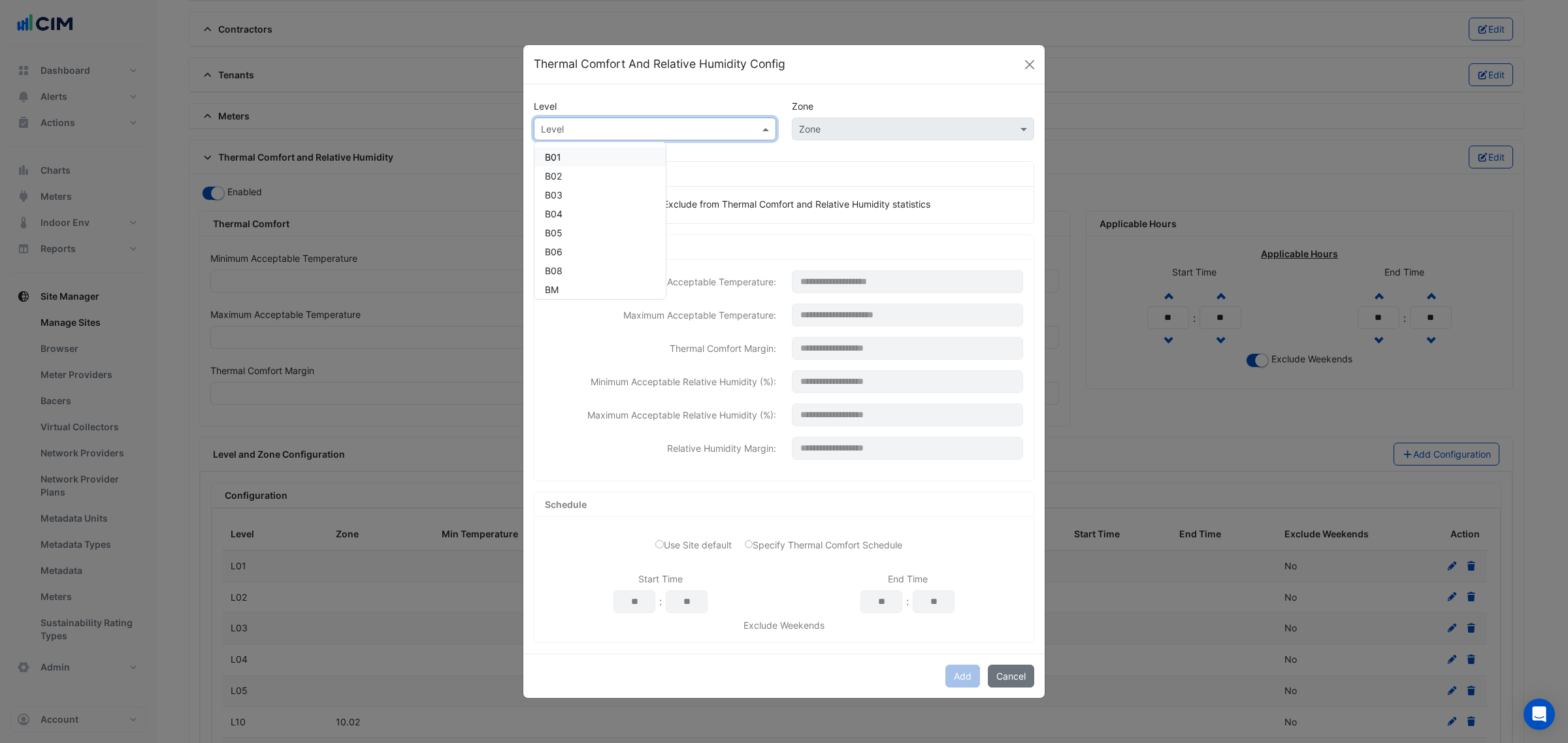
click at [626, 136] on div "Level" at bounding box center [655, 129] width 242 height 23
paste input "**********"
type input "**********"
click at [576, 150] on div "L13 ([PERSON_NAME] IE)" at bounding box center [599, 157] width 129 height 19
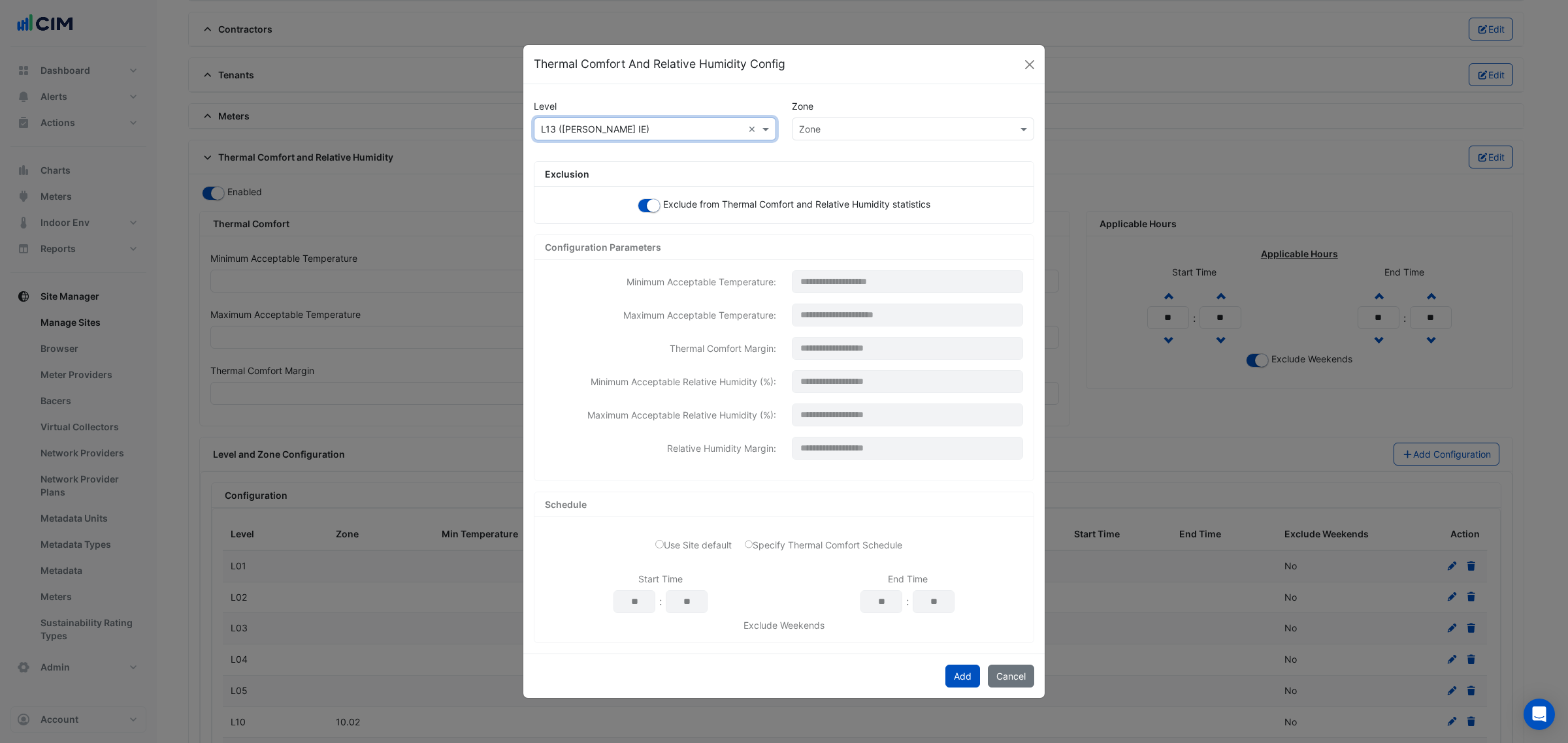
click at [847, 135] on div "Zone" at bounding box center [913, 129] width 242 height 23
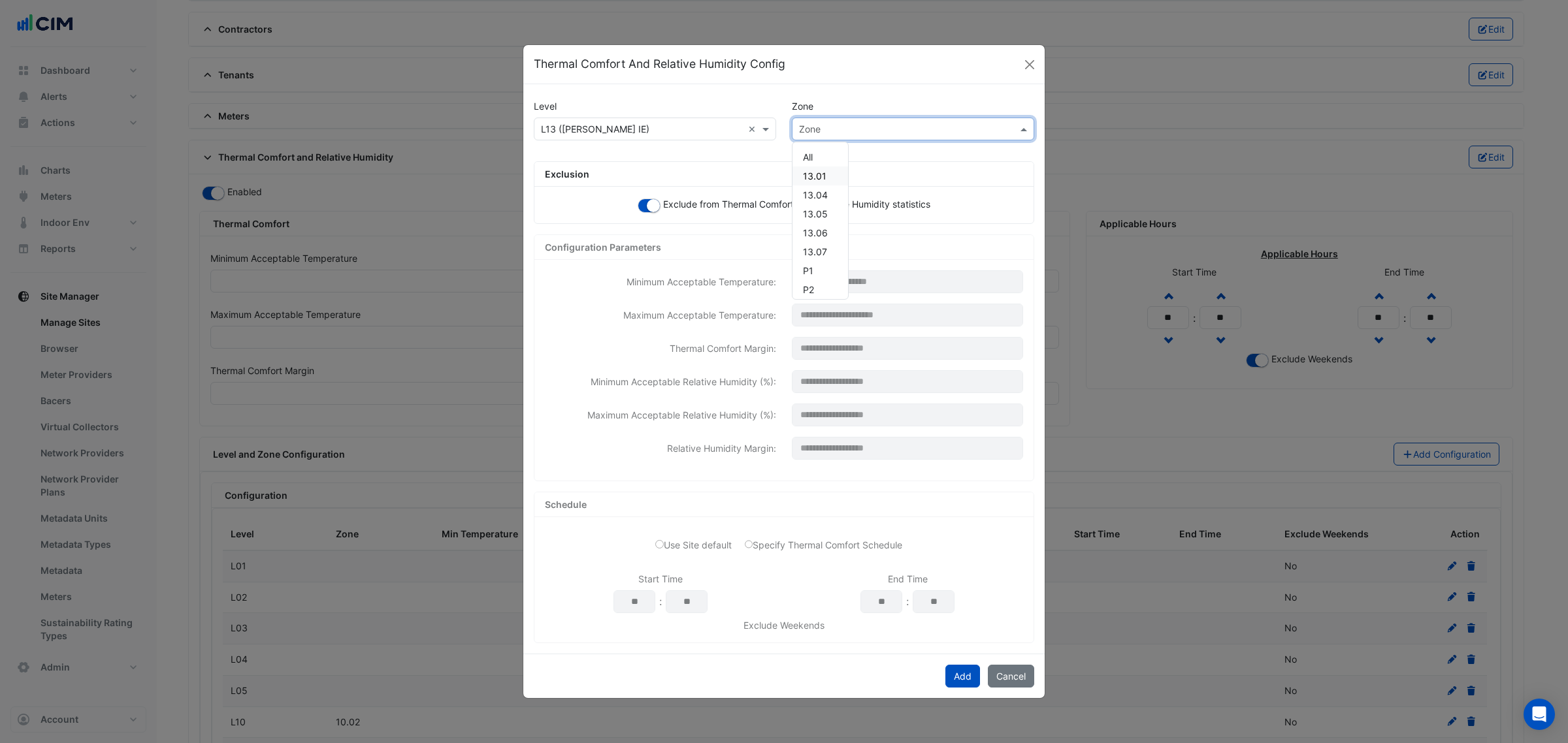
click at [831, 170] on div "13.01" at bounding box center [819, 176] width 55 height 19
click at [962, 666] on button "Add" at bounding box center [962, 676] width 34 height 23
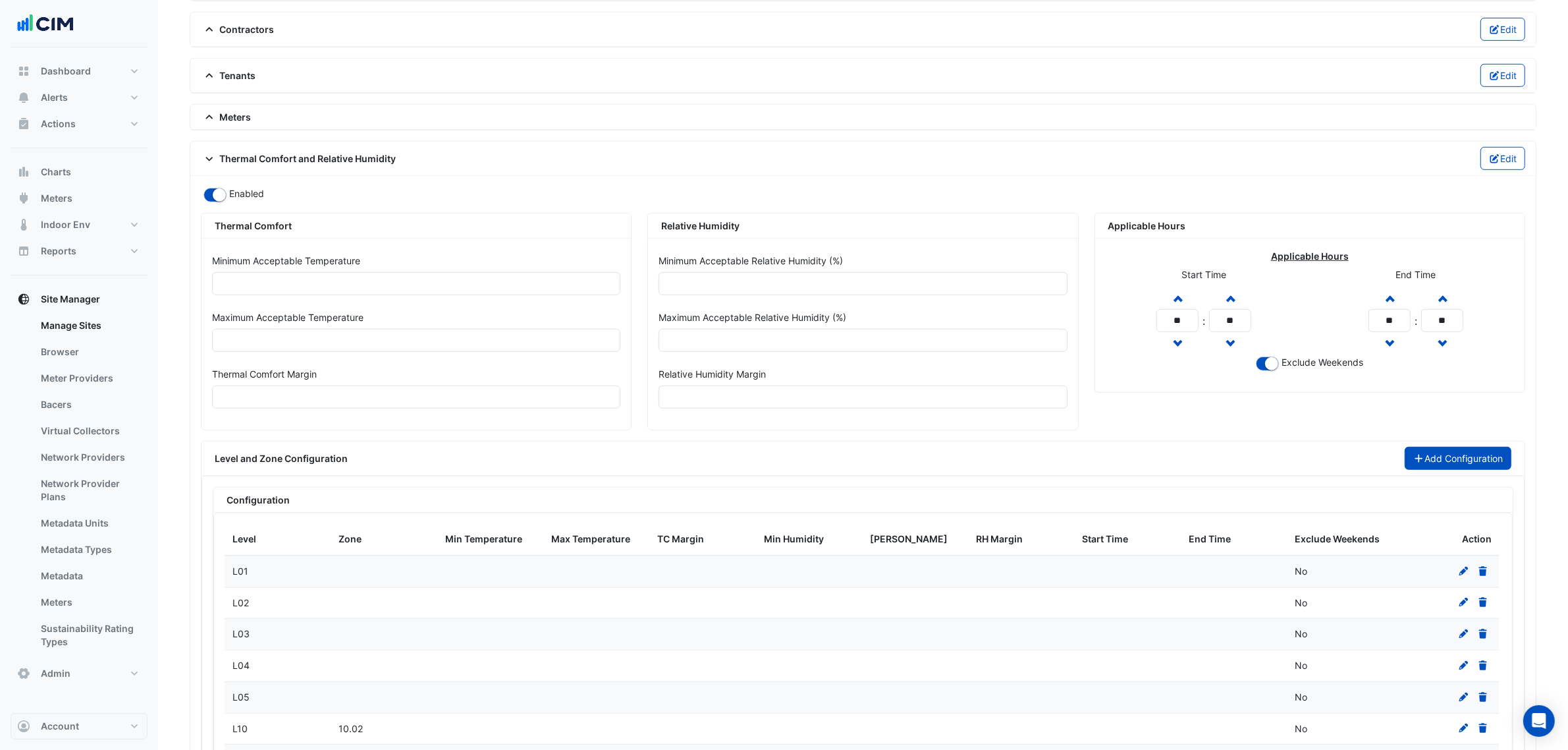
click at [1424, 464] on button "Add Configuration" at bounding box center [1458, 459] width 108 height 23
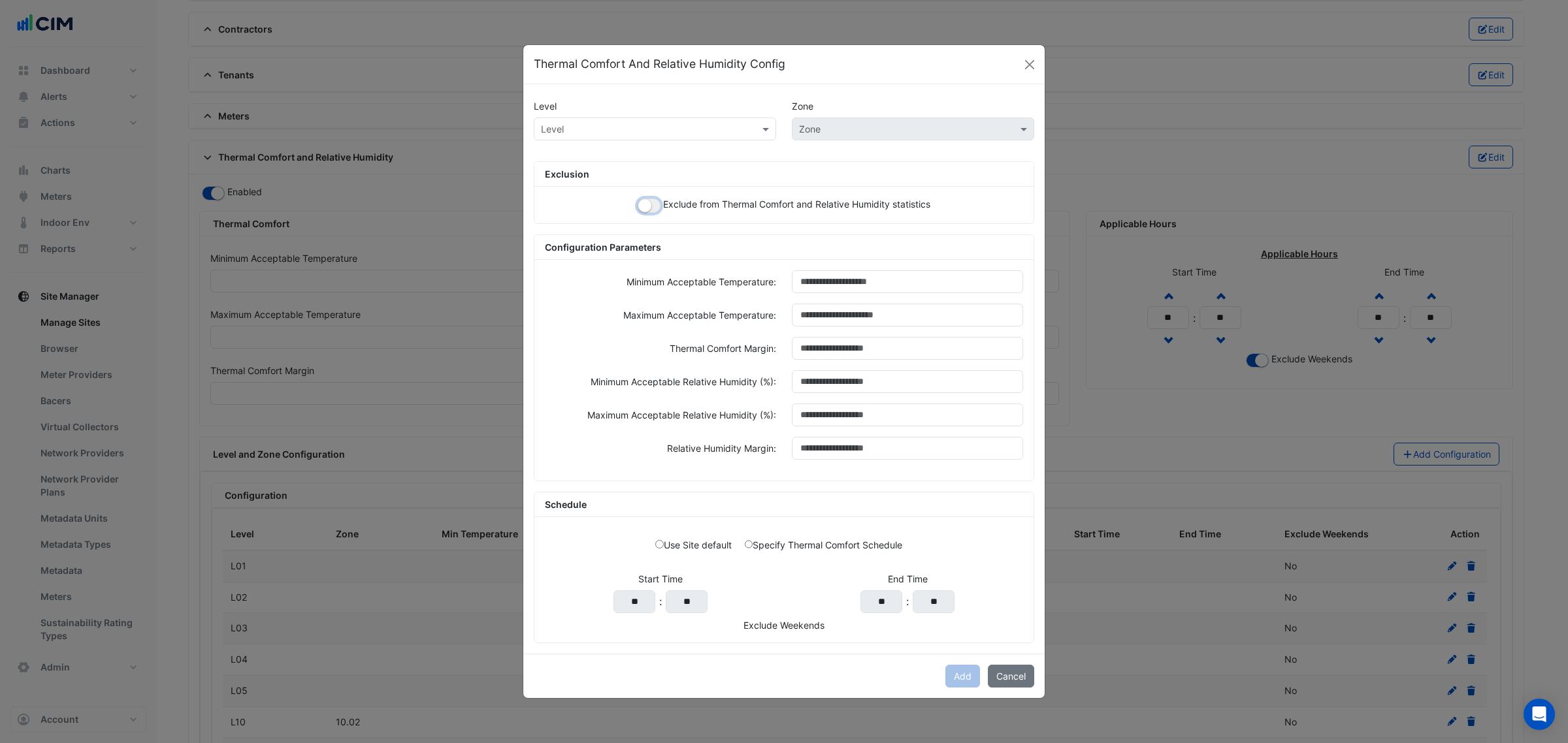
click at [639, 209] on button "button" at bounding box center [649, 206] width 23 height 14
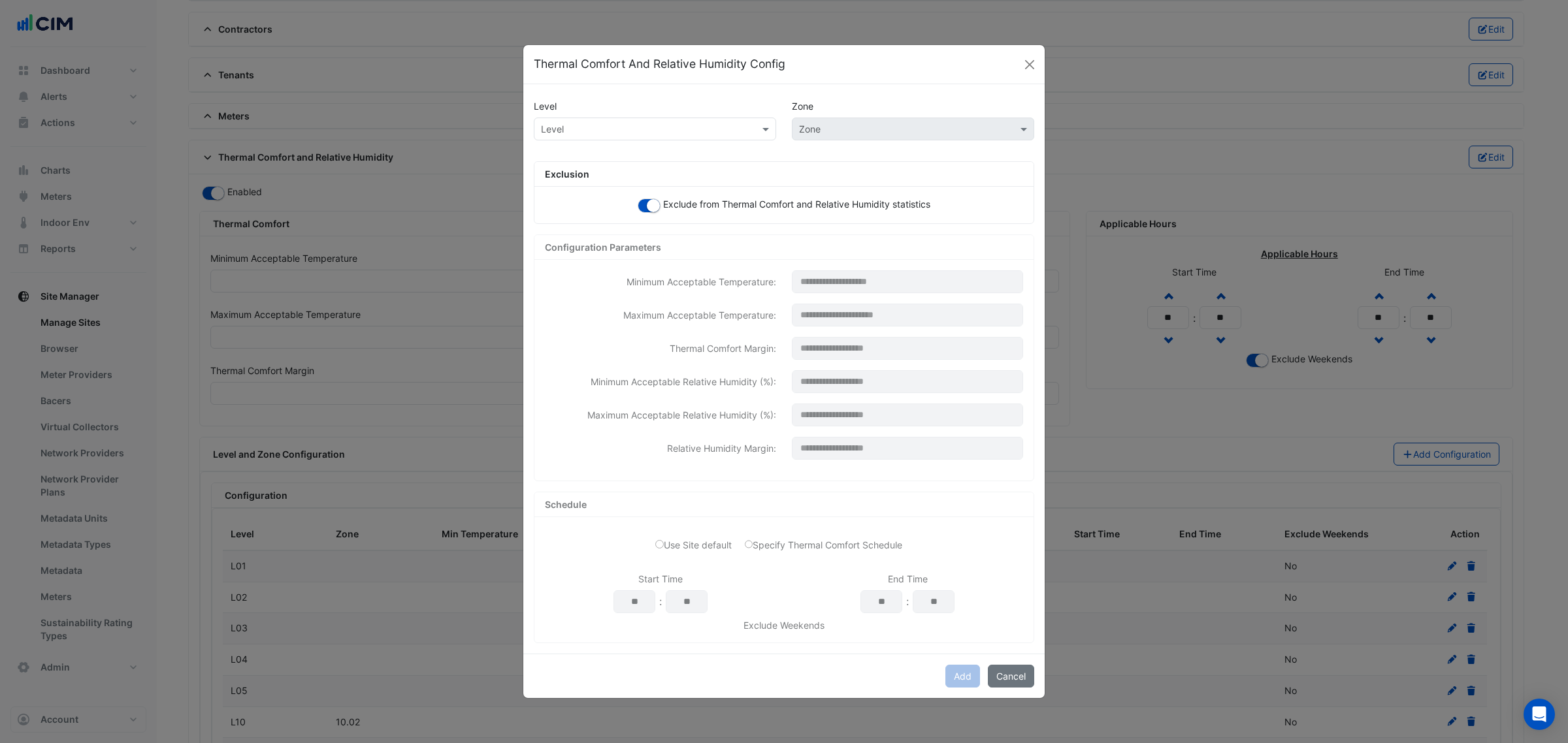
click at [624, 132] on input "text" at bounding box center [642, 129] width 202 height 14
paste input "**********"
type input "**********"
click at [549, 152] on span "L13 ([PERSON_NAME] IE)" at bounding box center [599, 156] width 108 height 11
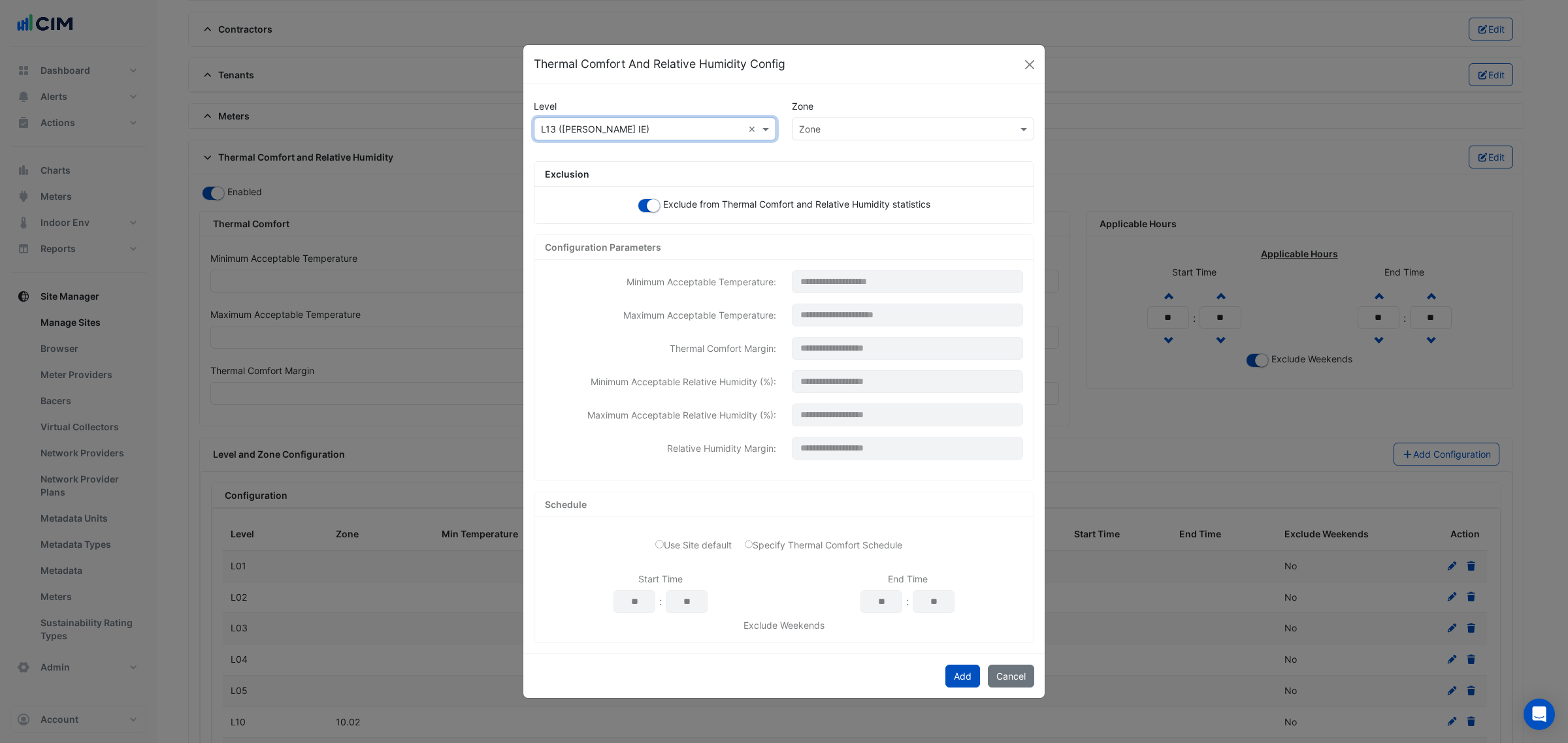
click at [834, 123] on input "text" at bounding box center [900, 129] width 202 height 14
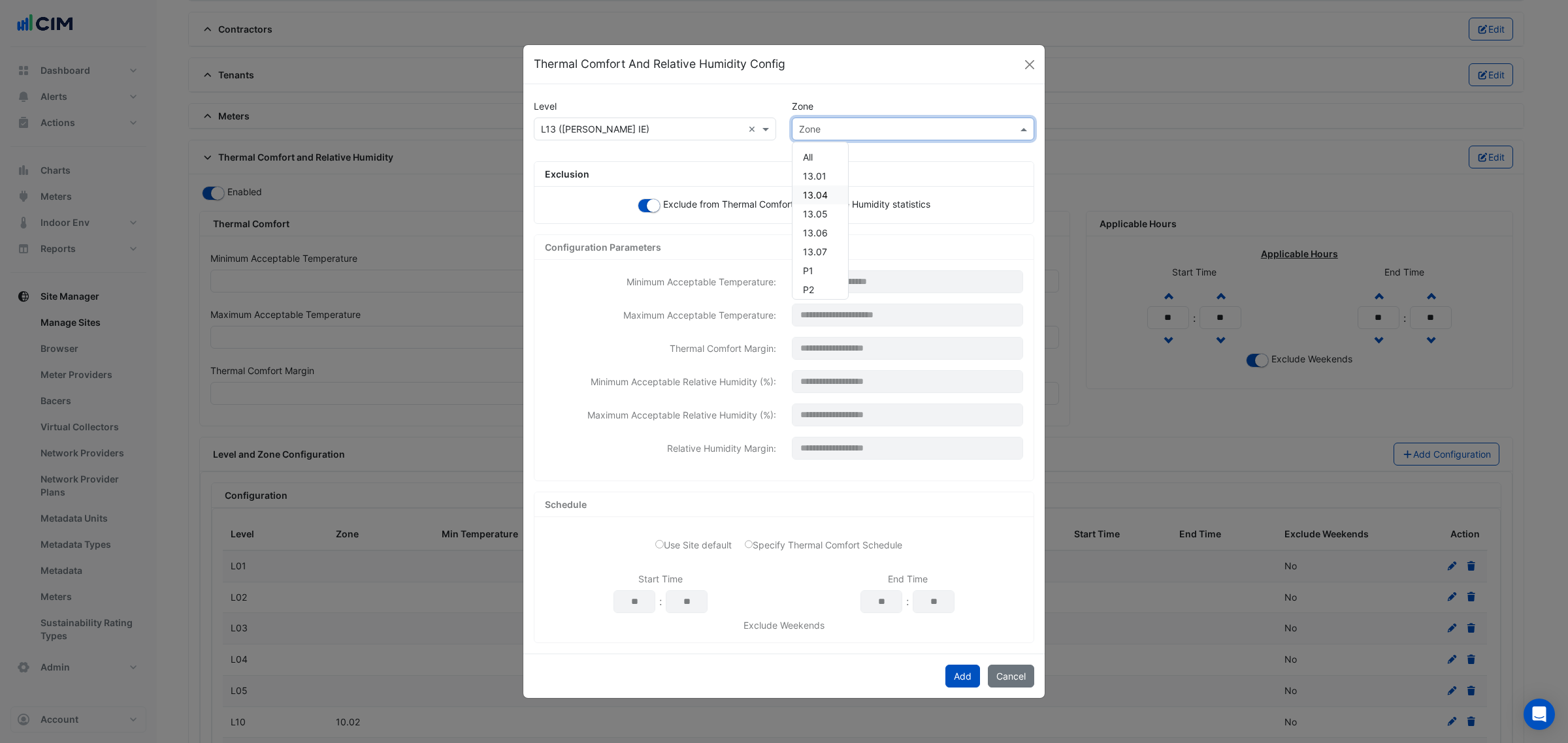
click at [825, 190] on span "13.04" at bounding box center [815, 194] width 25 height 11
click at [968, 664] on div "Add Cancel" at bounding box center [784, 676] width 521 height 44
click at [964, 676] on button "Add" at bounding box center [962, 676] width 34 height 23
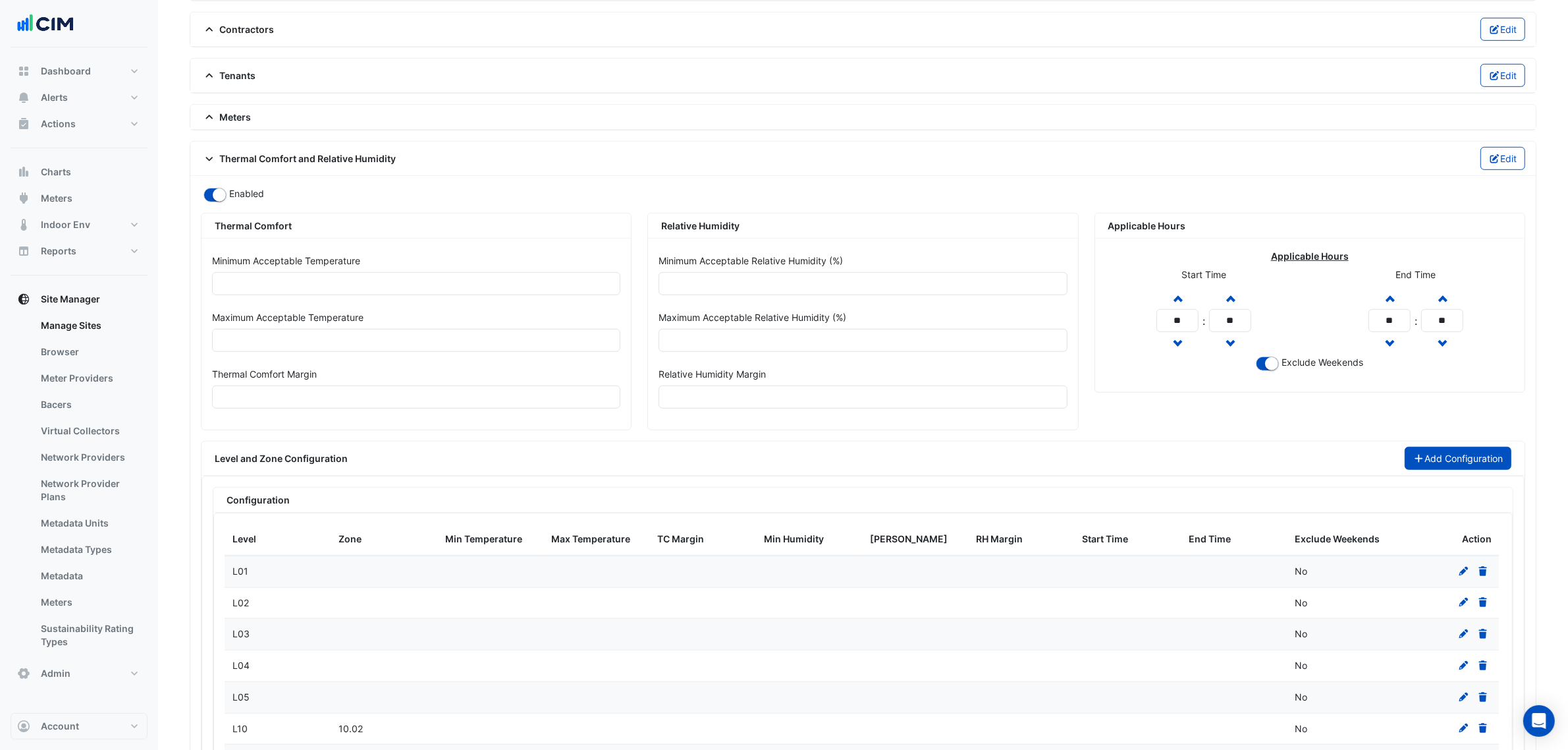
click at [1454, 470] on button "Add Configuration" at bounding box center [1458, 459] width 108 height 23
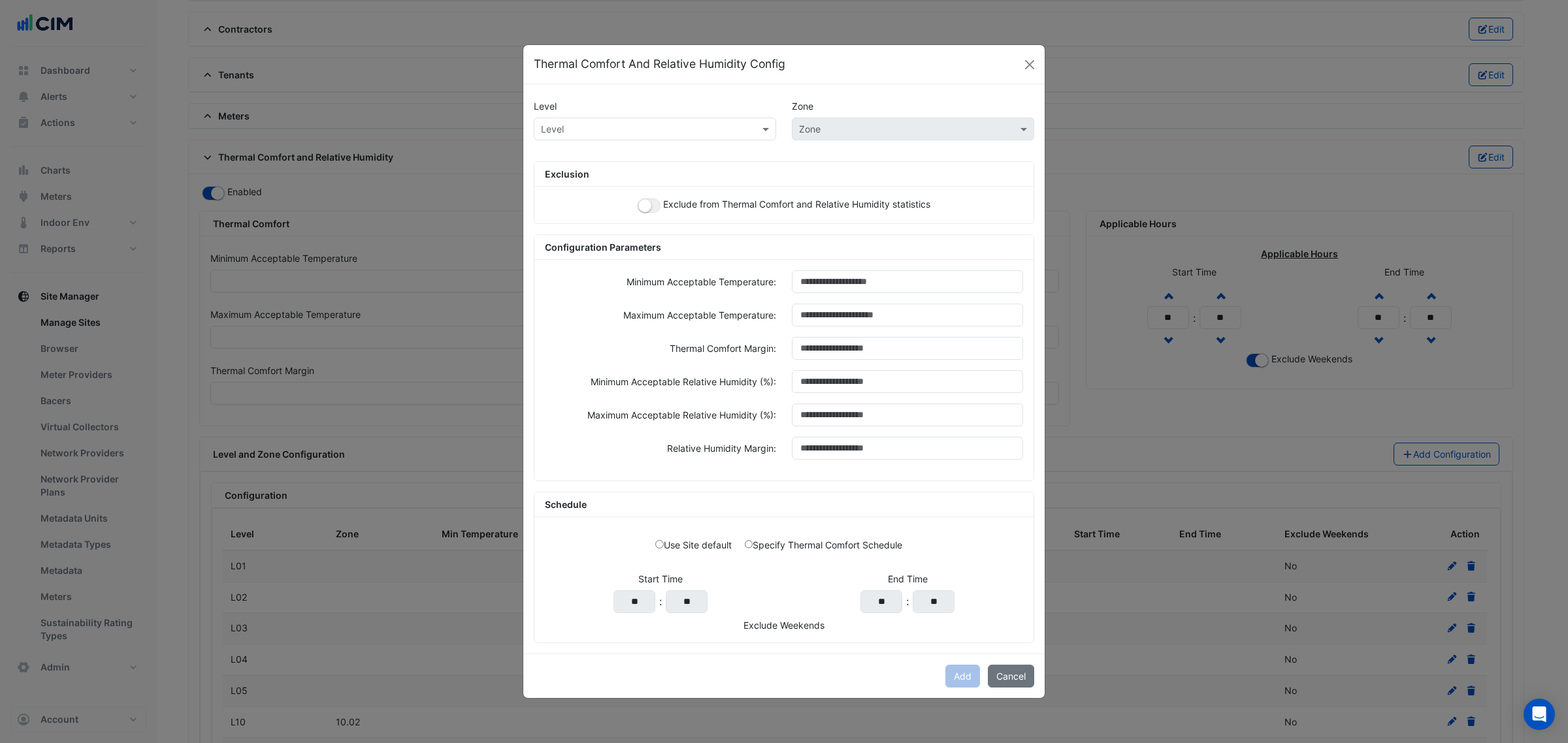
click at [626, 204] on div "Exclude from Thermal Comfort and Relative Humidity statistics" at bounding box center [784, 205] width 499 height 37
click at [638, 203] on small "button" at bounding box center [645, 206] width 13 height 13
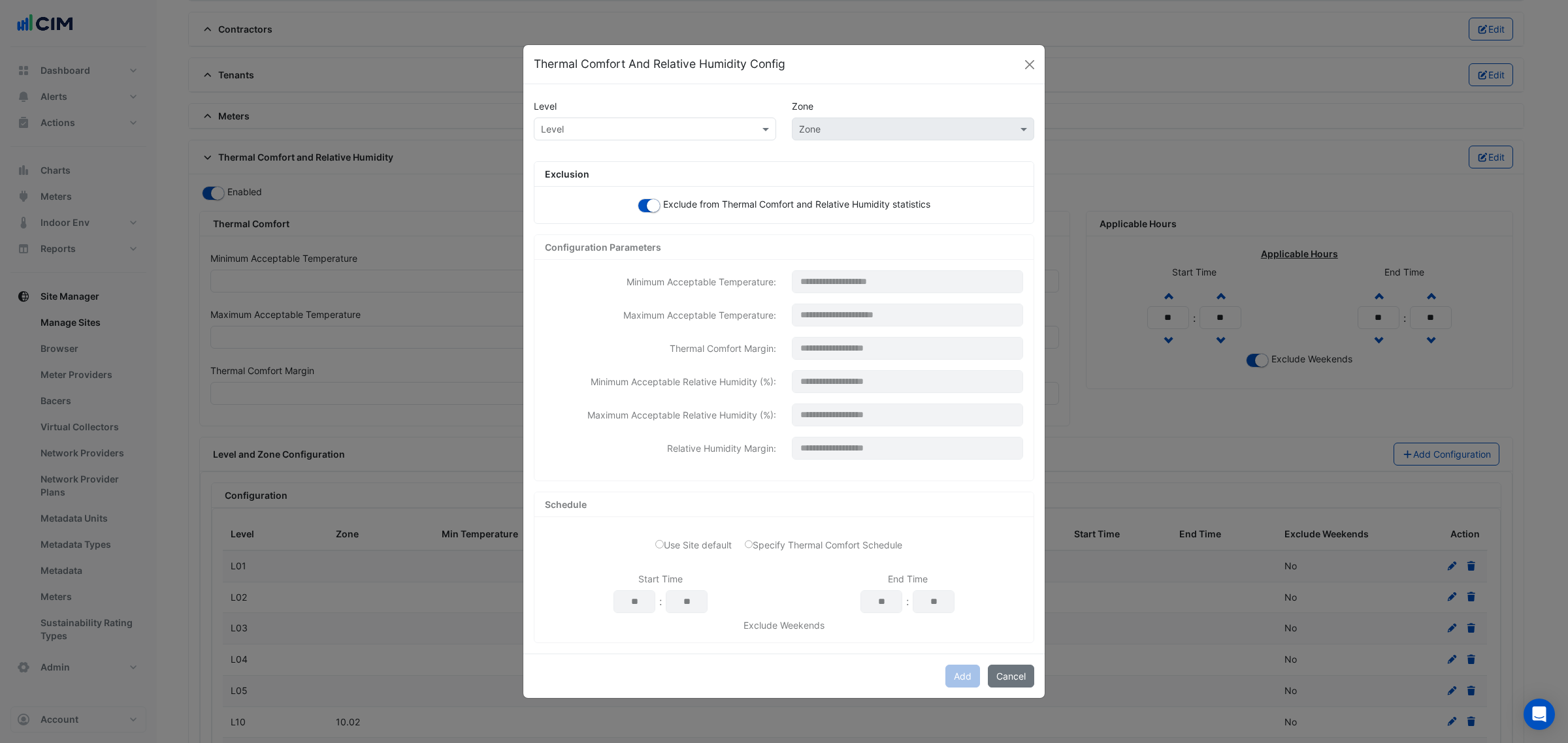
click at [642, 123] on input "text" at bounding box center [642, 129] width 202 height 14
paste input "**********"
type input "**********"
click at [601, 154] on span "L13 ([PERSON_NAME] IE)" at bounding box center [599, 156] width 108 height 11
click at [880, 133] on input "text" at bounding box center [900, 129] width 202 height 14
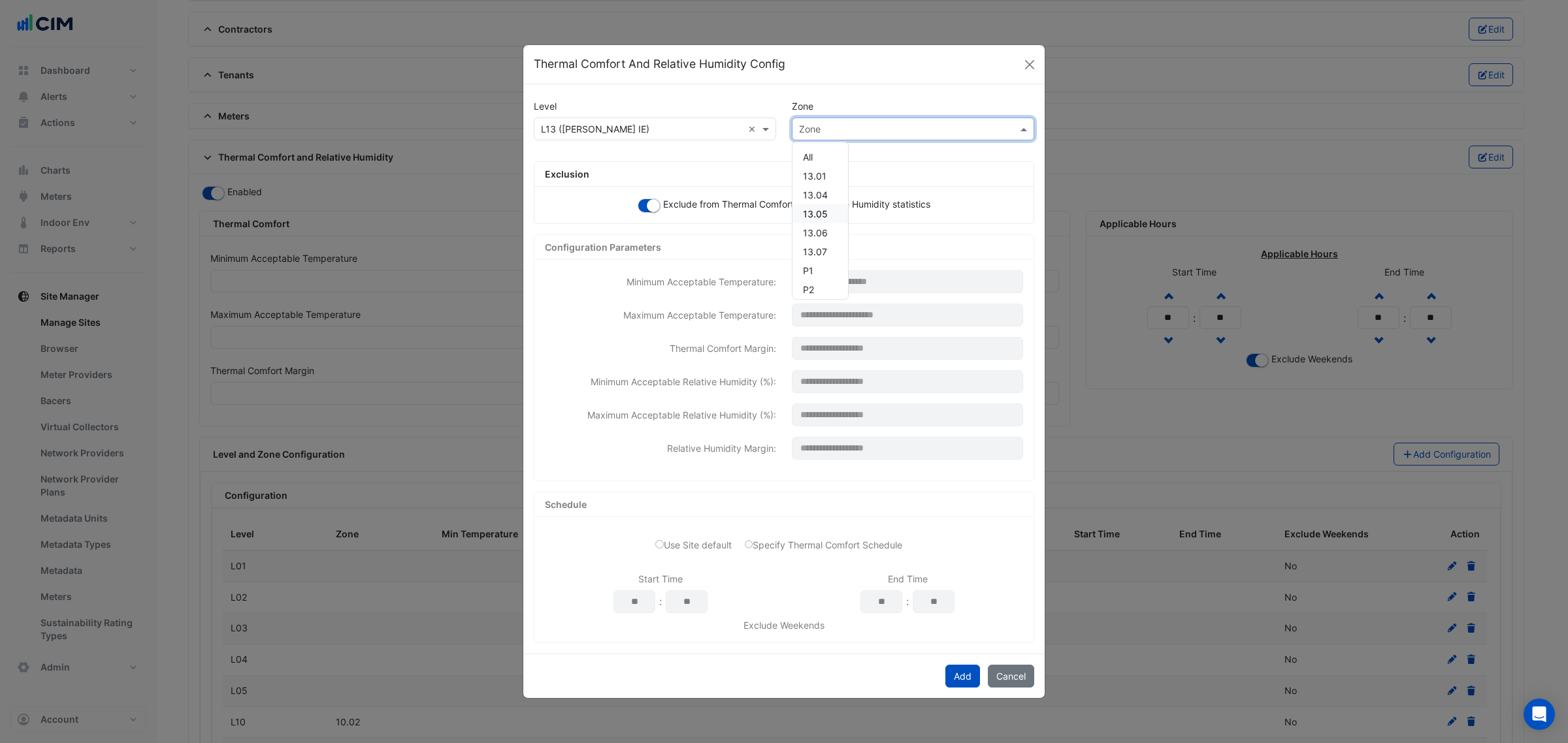
click at [827, 216] on span "13.05" at bounding box center [815, 214] width 25 height 11
click at [988, 670] on button "Cancel" at bounding box center [1011, 676] width 47 height 23
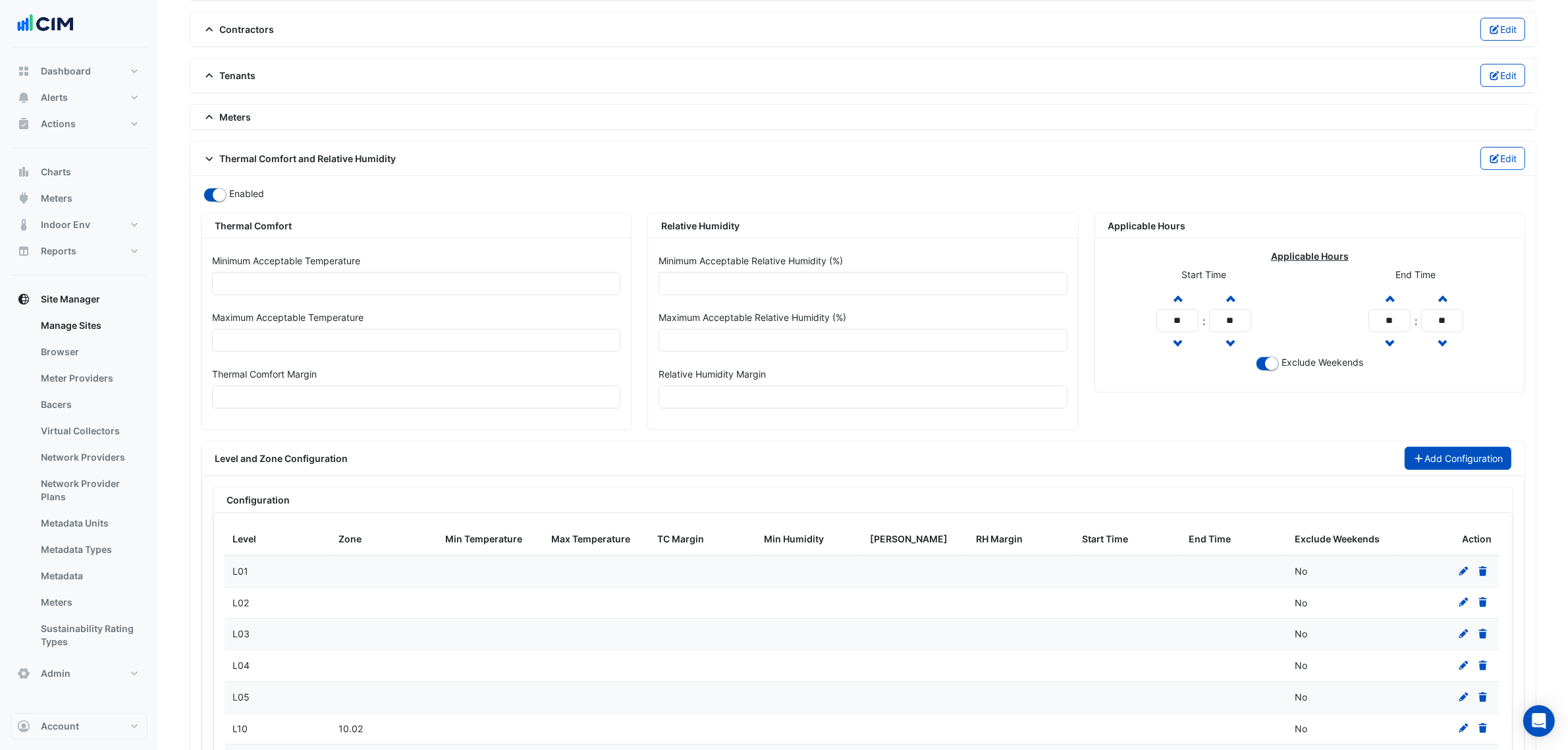
click at [1423, 463] on button "Add Configuration" at bounding box center [1458, 459] width 108 height 23
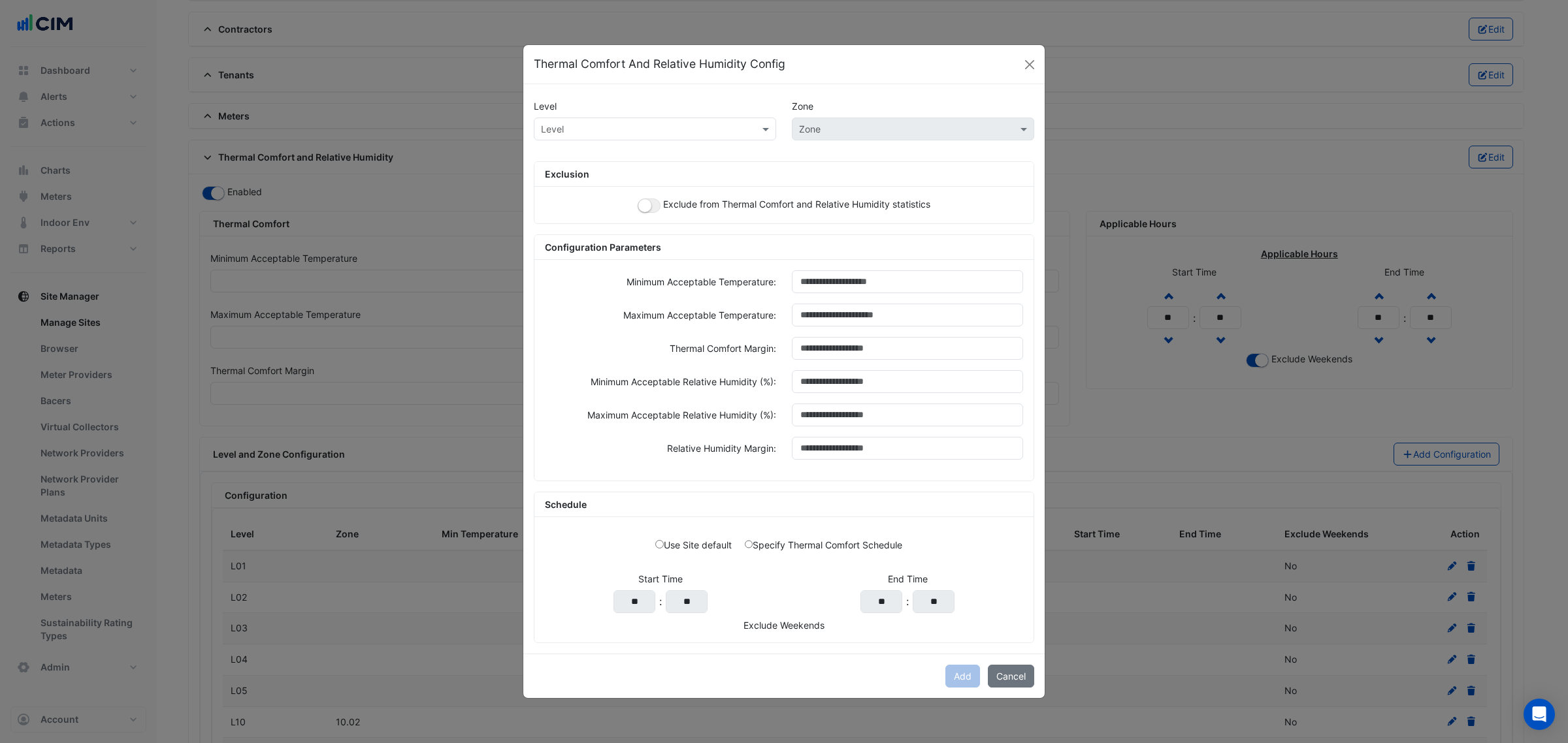
drag, startPoint x: 664, startPoint y: 203, endPoint x: 645, endPoint y: 203, distance: 19.0
click at [663, 203] on span "Exclude from Thermal Comfort and Relative Humidity statistics" at bounding box center [797, 203] width 267 height 11
click at [645, 203] on small "button" at bounding box center [645, 206] width 13 height 13
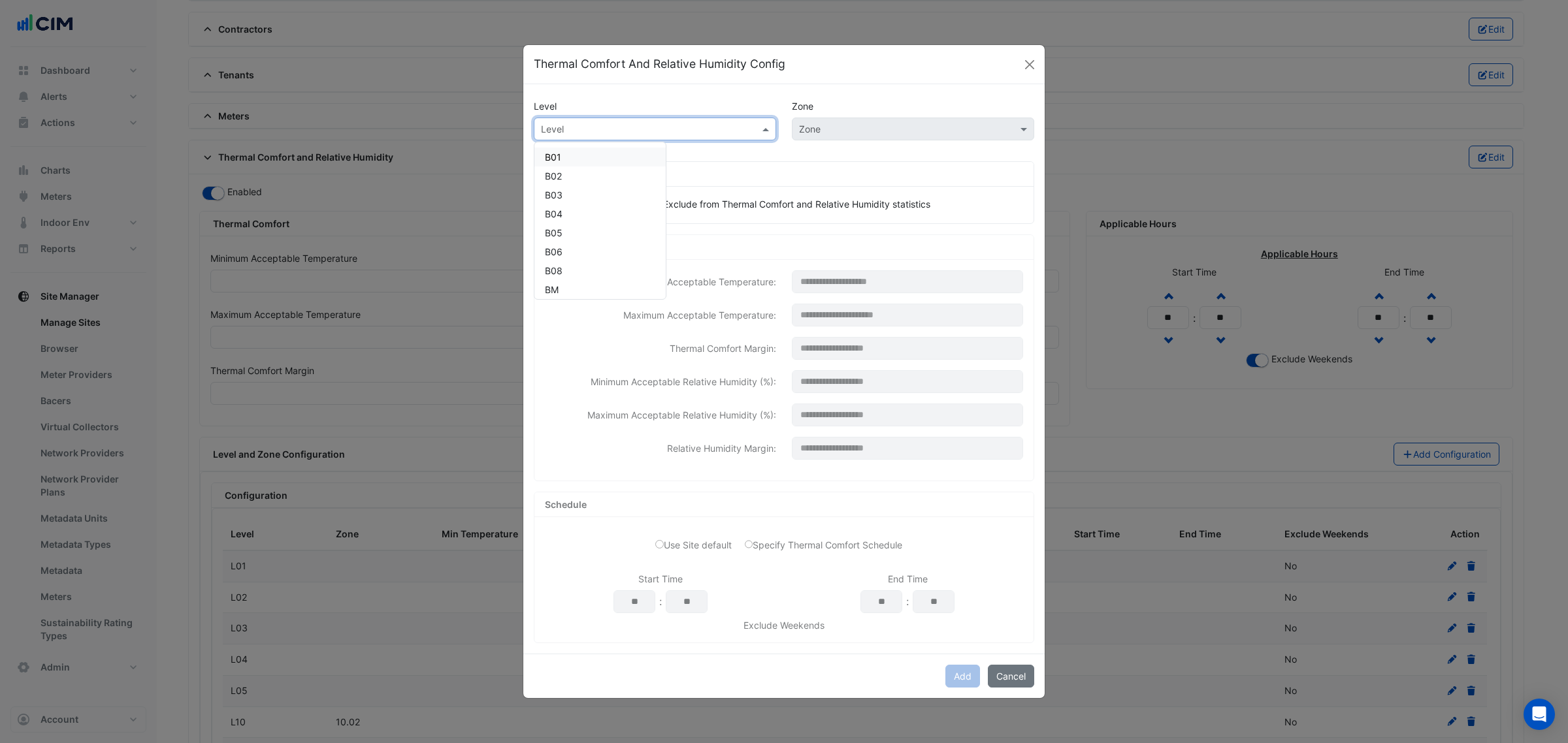
click at [642, 134] on div "Level" at bounding box center [644, 128] width 219 height 14
paste input "**********"
type input "**********"
drag, startPoint x: 596, startPoint y: 154, endPoint x: 848, endPoint y: 138, distance: 252.5
click at [595, 154] on span "L13 ([PERSON_NAME] IE)" at bounding box center [599, 156] width 108 height 11
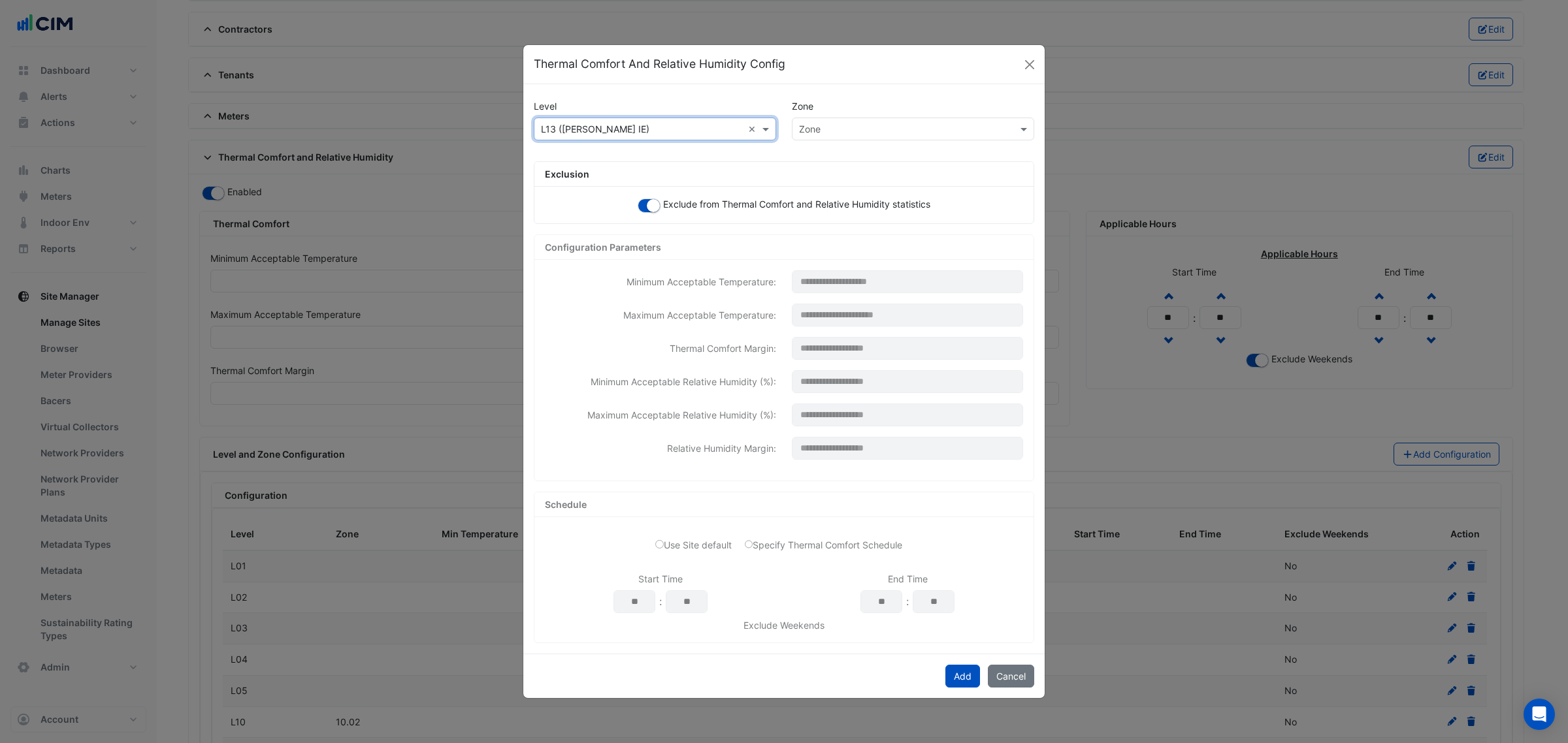
click at [883, 124] on input "text" at bounding box center [900, 129] width 202 height 14
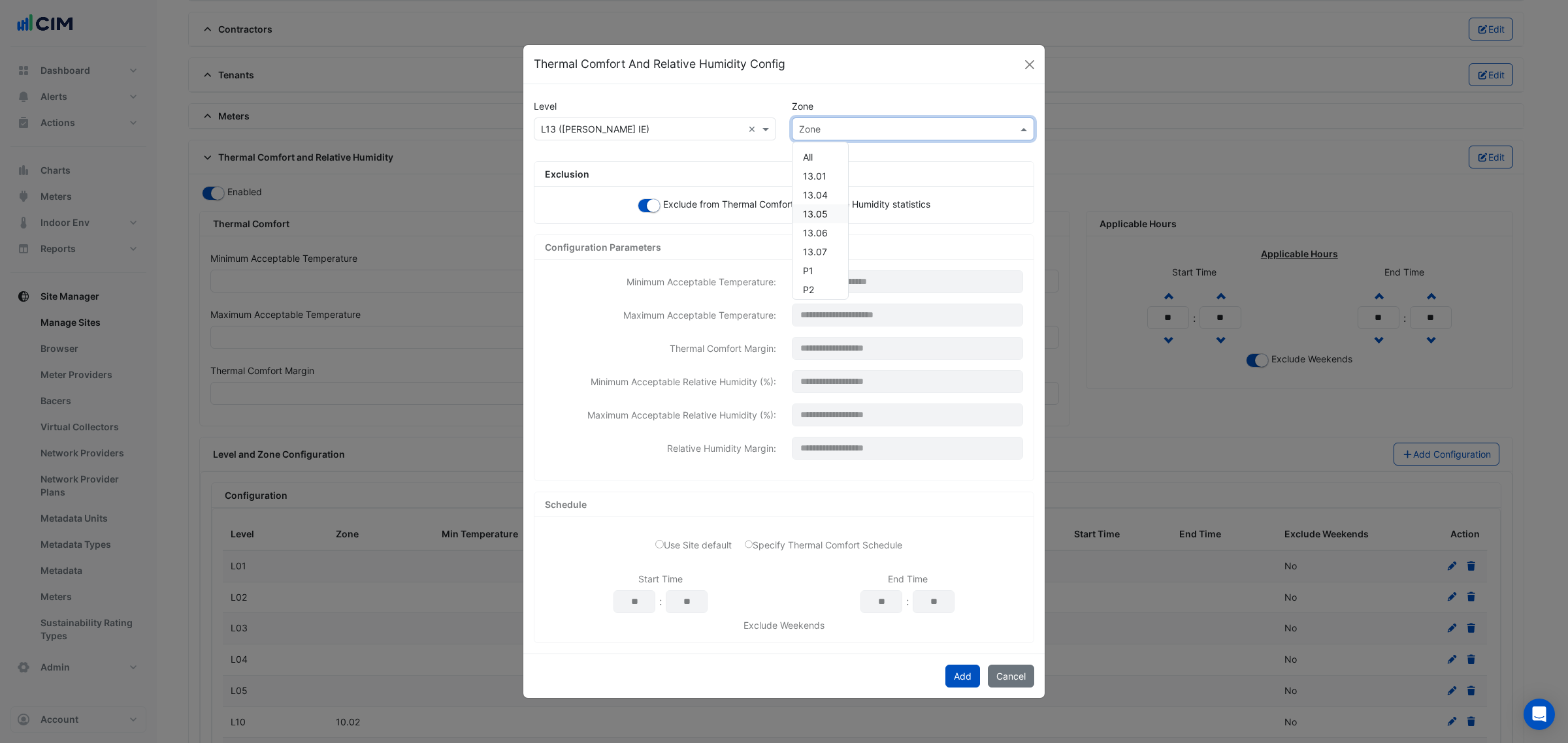
click at [827, 208] on div "13.05" at bounding box center [819, 214] width 55 height 19
click at [962, 666] on button "Add" at bounding box center [962, 676] width 34 height 23
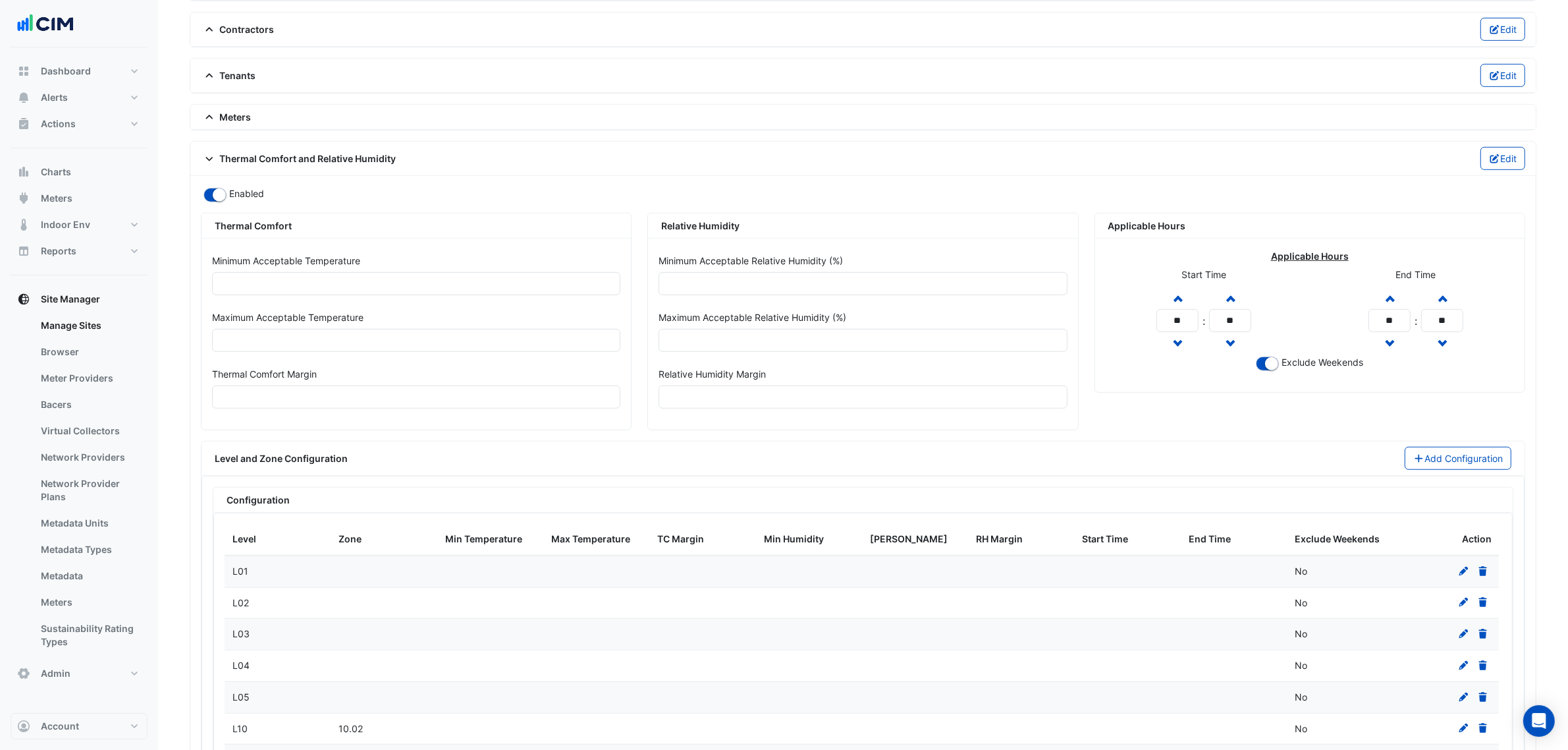
click at [1455, 453] on div "Level and Zone Configuration Add Configuration" at bounding box center [863, 458] width 1323 height 34
click at [1451, 459] on button "Add Configuration" at bounding box center [1458, 459] width 108 height 23
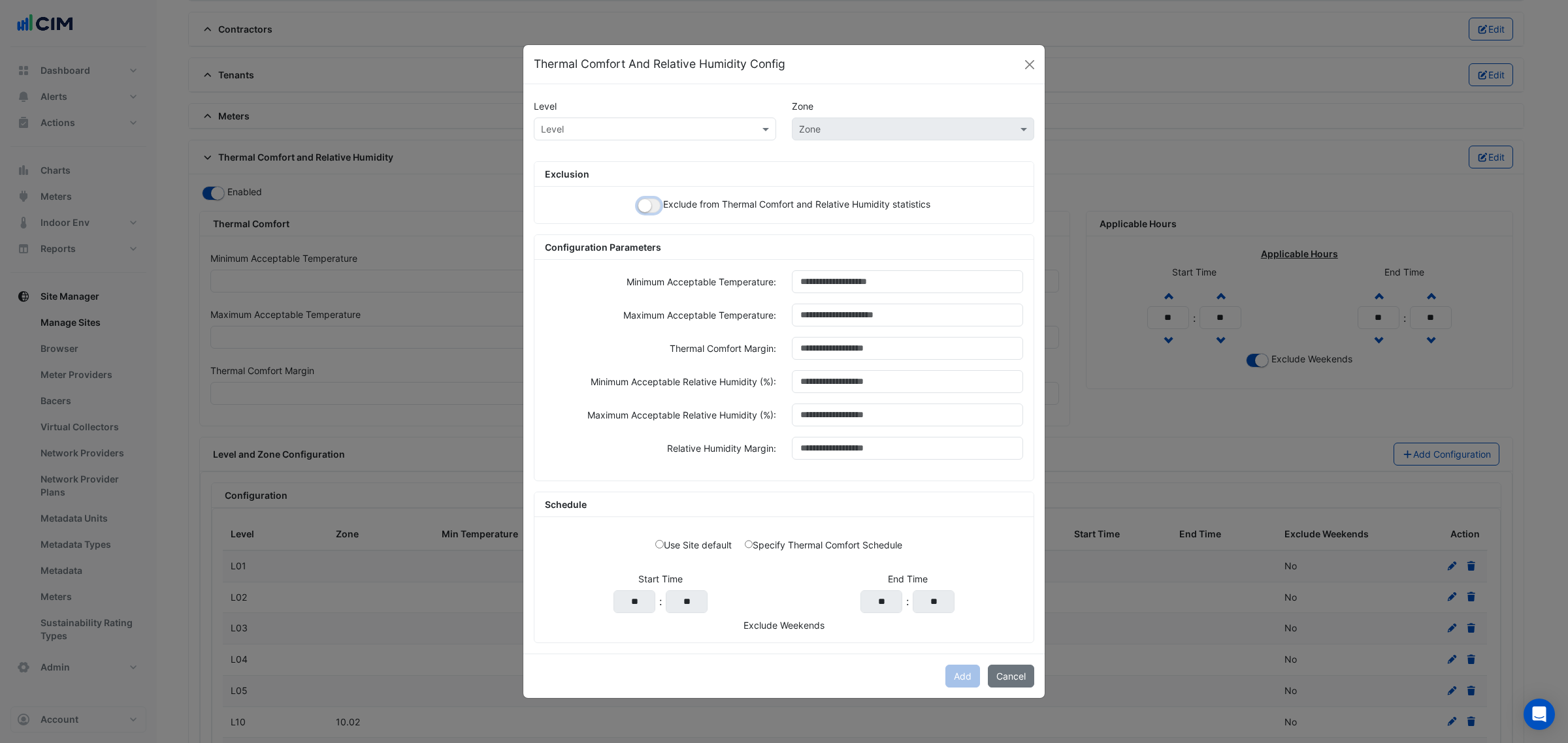
drag, startPoint x: 639, startPoint y: 208, endPoint x: 640, endPoint y: 189, distance: 19.0
click at [639, 207] on small "button" at bounding box center [645, 206] width 13 height 13
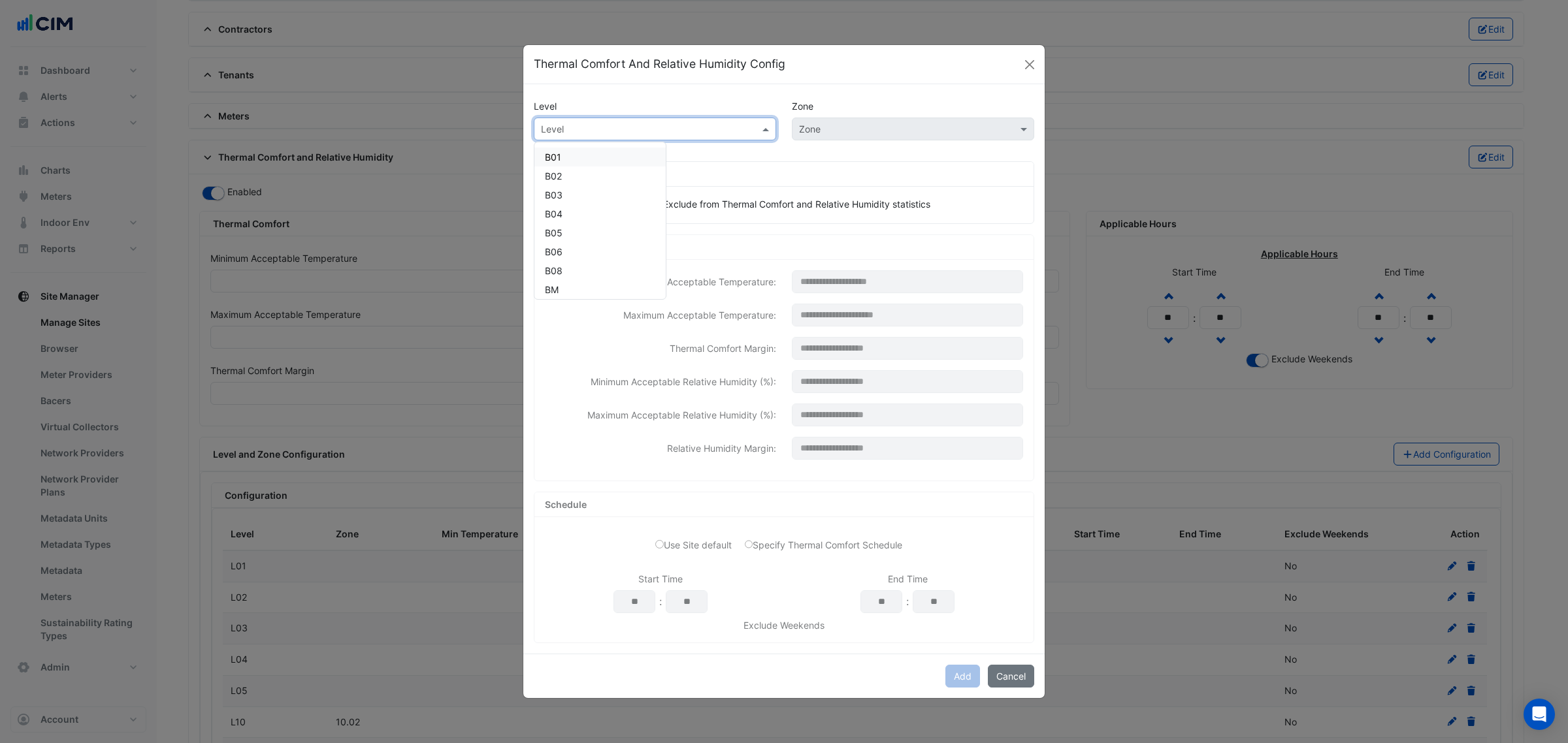
click at [637, 128] on input "text" at bounding box center [642, 129] width 202 height 14
paste input "**********"
type input "**********"
click at [597, 155] on span "L13 ([PERSON_NAME] IE)" at bounding box center [599, 156] width 108 height 11
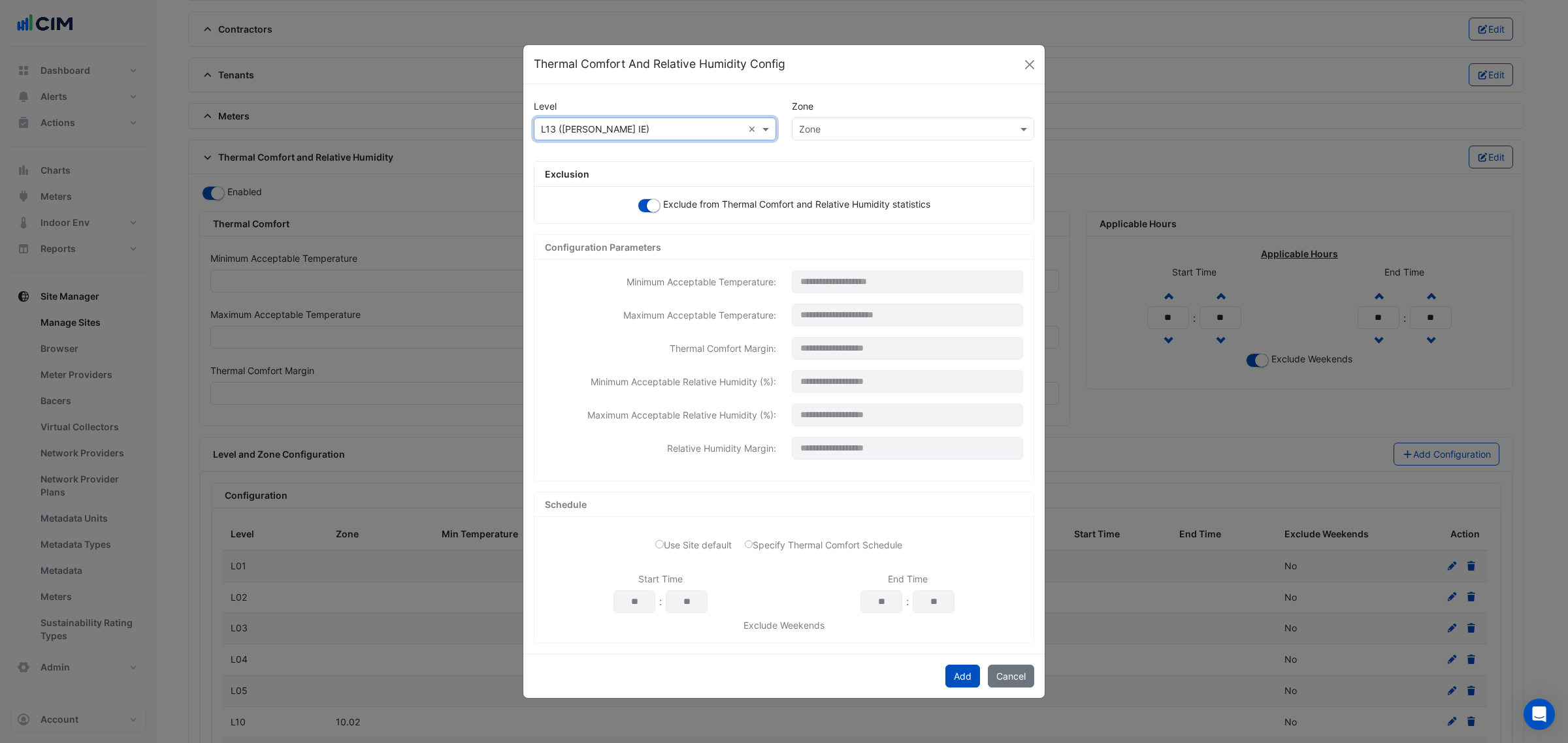
click at [832, 125] on input "text" at bounding box center [900, 129] width 202 height 14
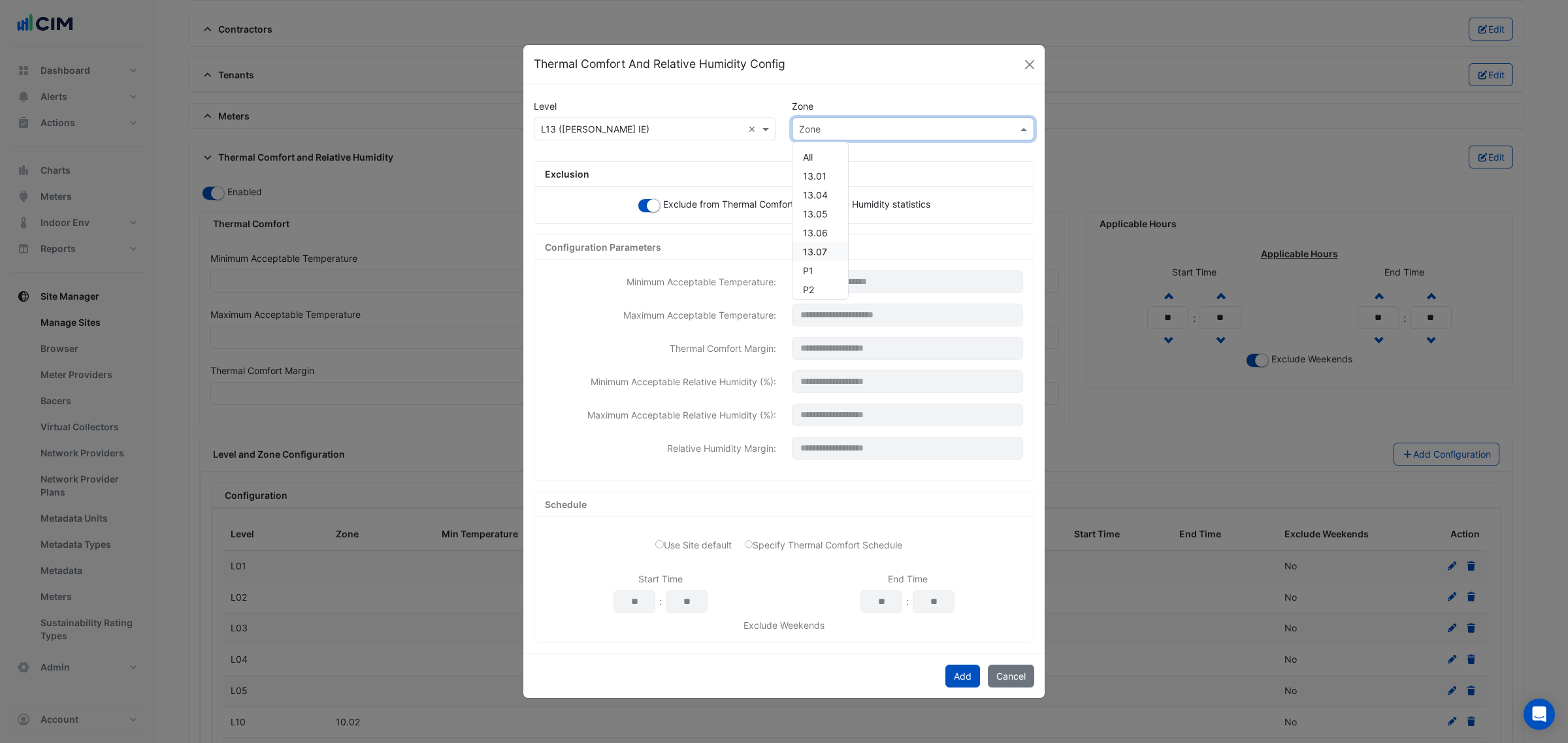
click at [840, 253] on div "13.07" at bounding box center [819, 251] width 55 height 19
click at [951, 679] on button "Add" at bounding box center [962, 676] width 34 height 23
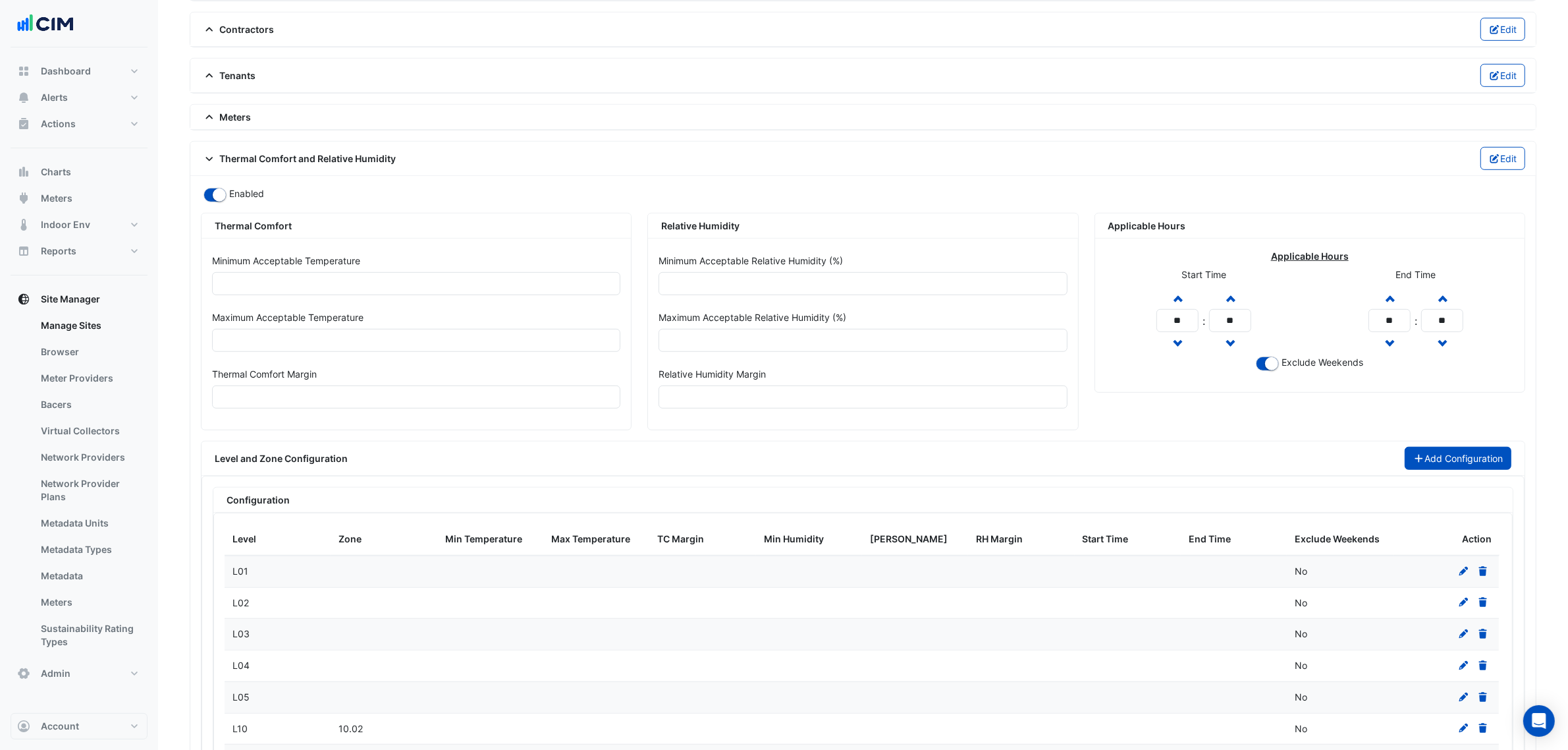
click at [1429, 469] on button "Add Configuration" at bounding box center [1458, 459] width 108 height 23
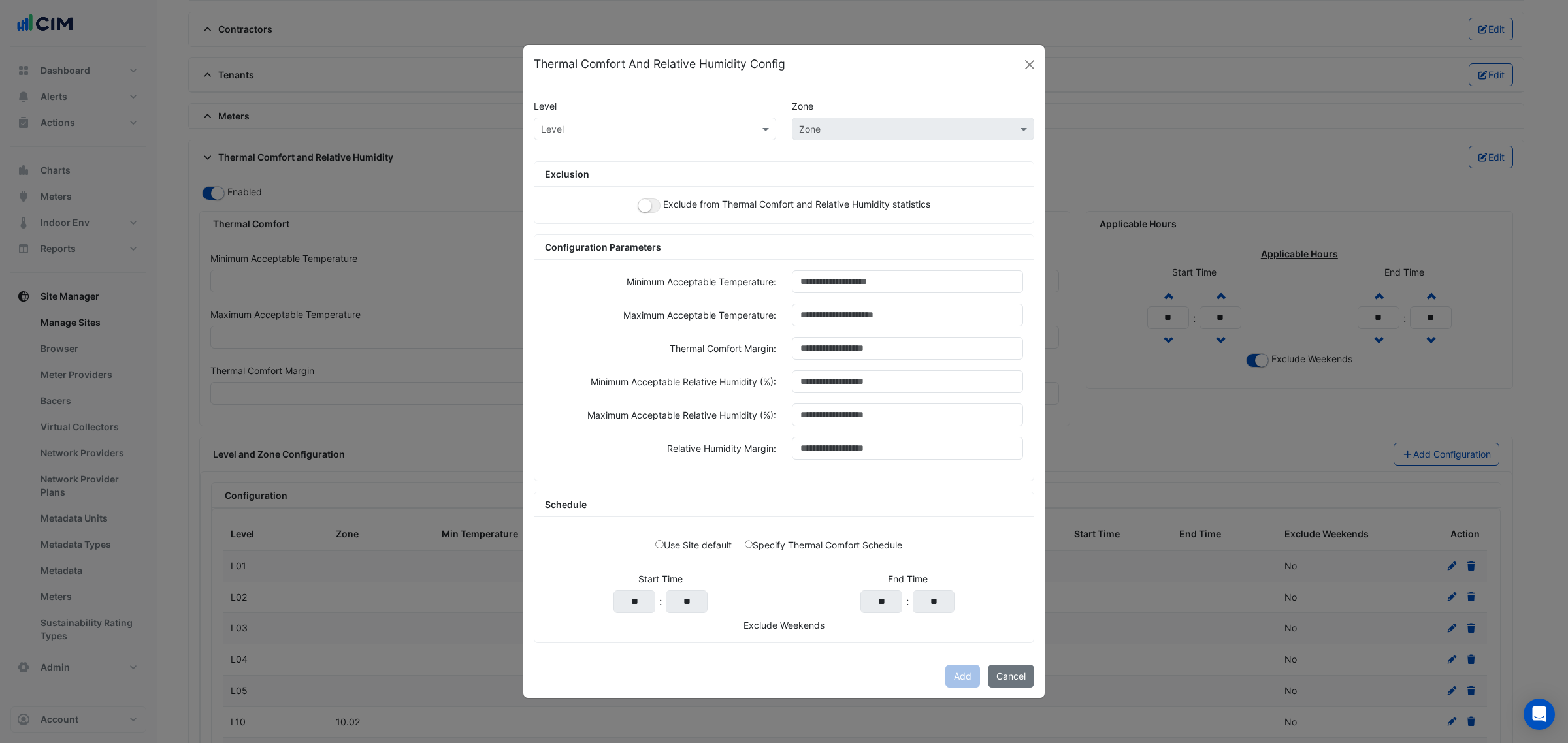
paste input "**********"
click at [604, 128] on input "text" at bounding box center [642, 129] width 202 height 14
type input "**********"
click at [591, 157] on span "L13 ([PERSON_NAME] IE)" at bounding box center [599, 156] width 108 height 11
click at [873, 131] on div "Zone" at bounding box center [913, 129] width 242 height 23
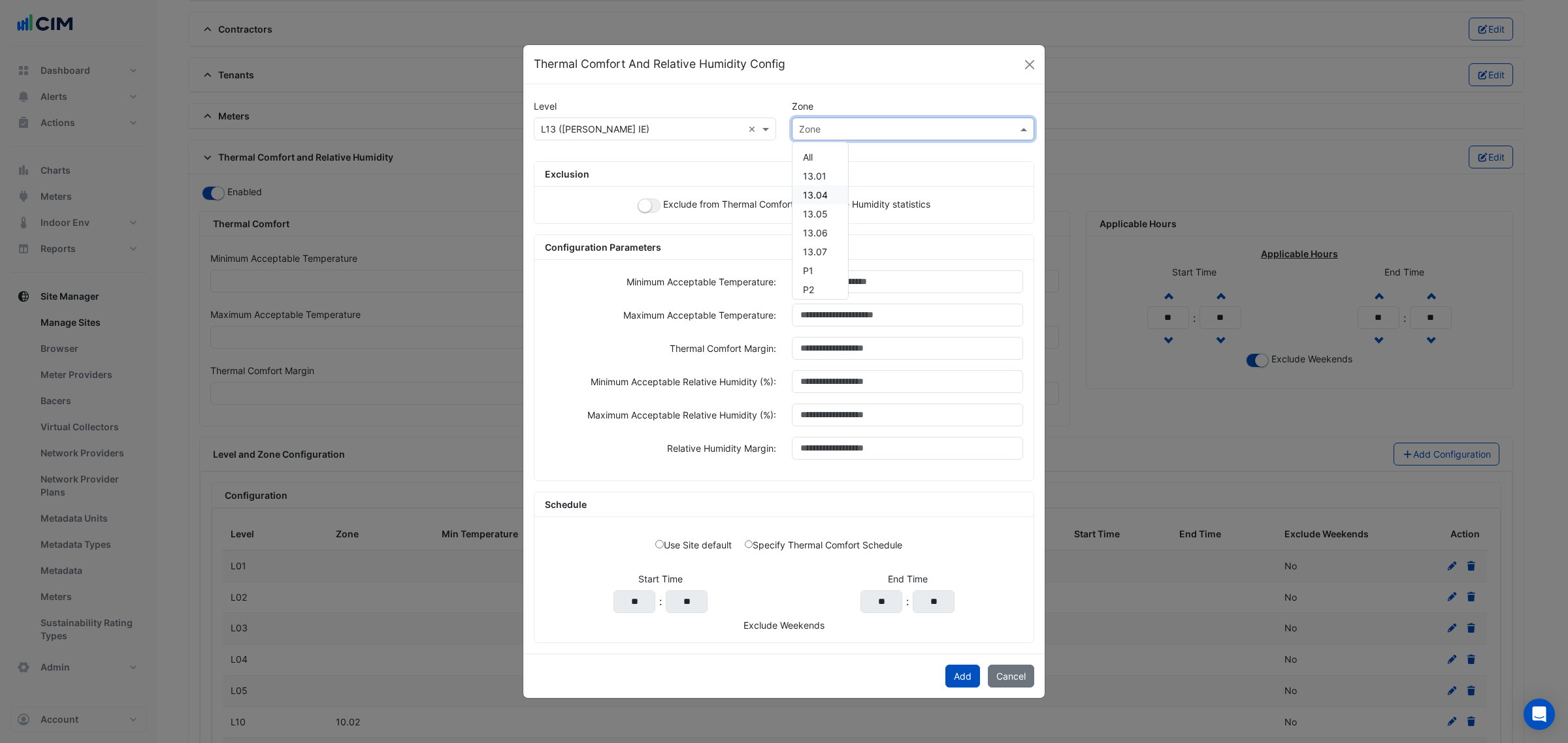
click at [817, 196] on span "13.04" at bounding box center [815, 194] width 25 height 11
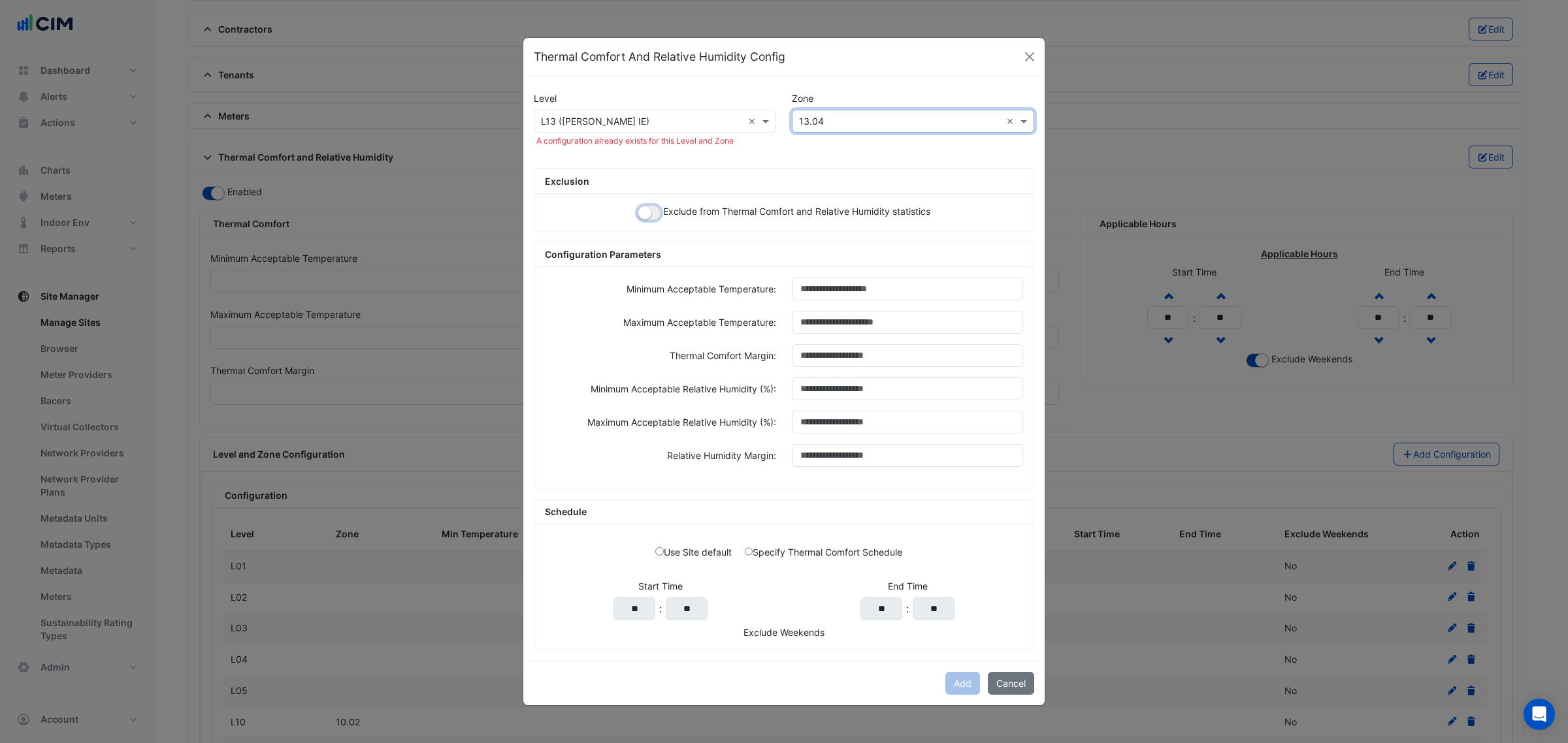
click at [648, 206] on button "button" at bounding box center [649, 213] width 23 height 14
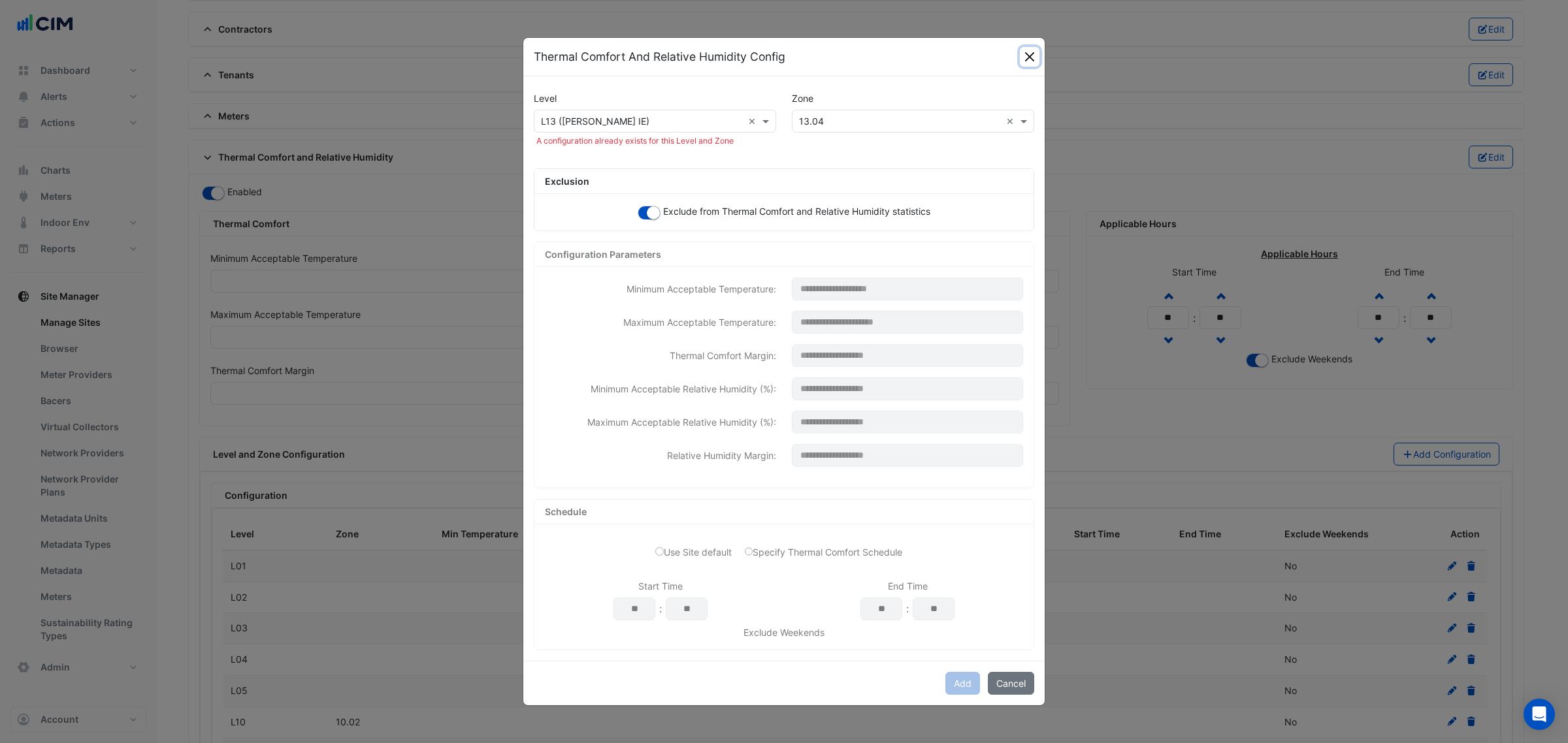
click at [1025, 51] on button "Close" at bounding box center [1029, 57] width 19 height 19
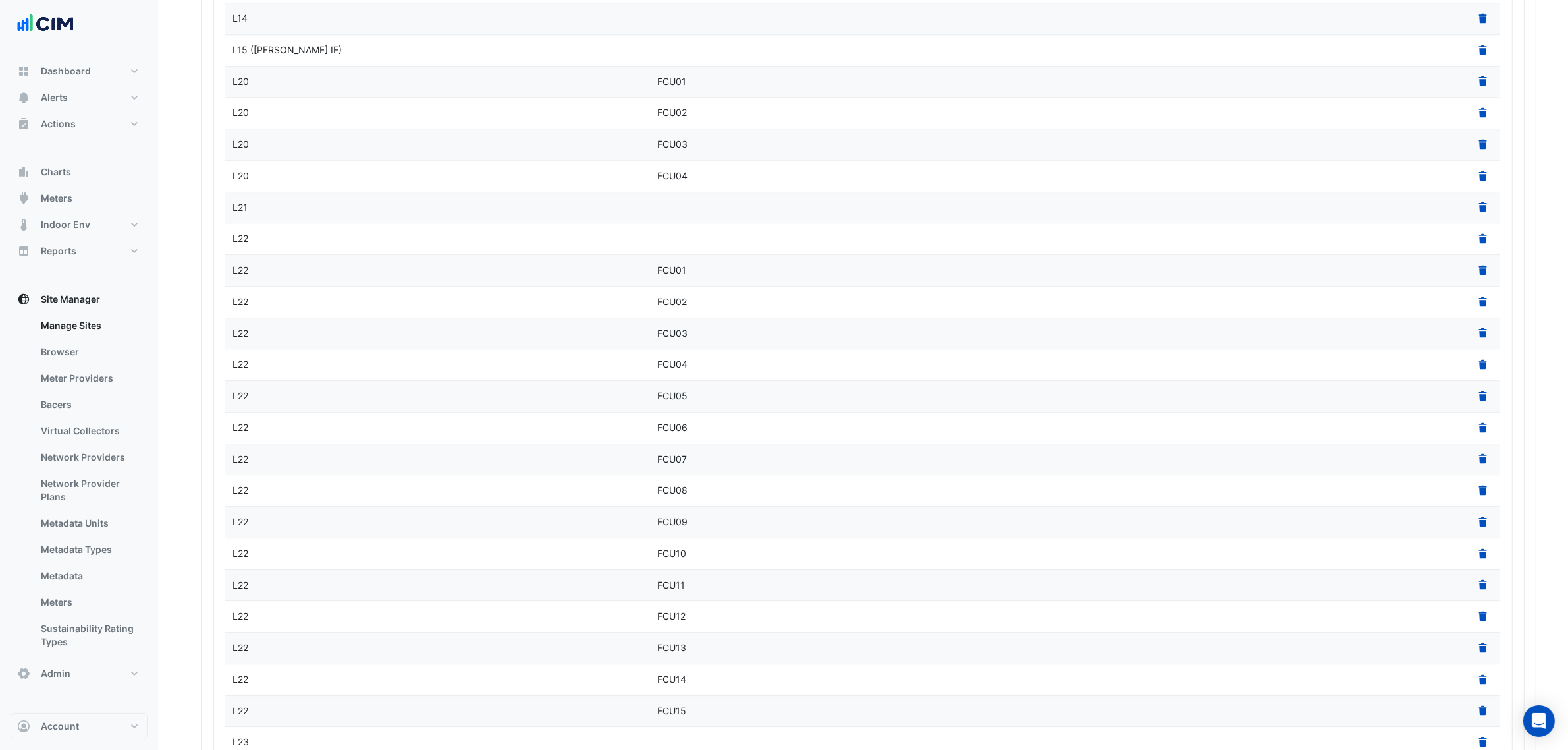
scroll to position [4871, 0]
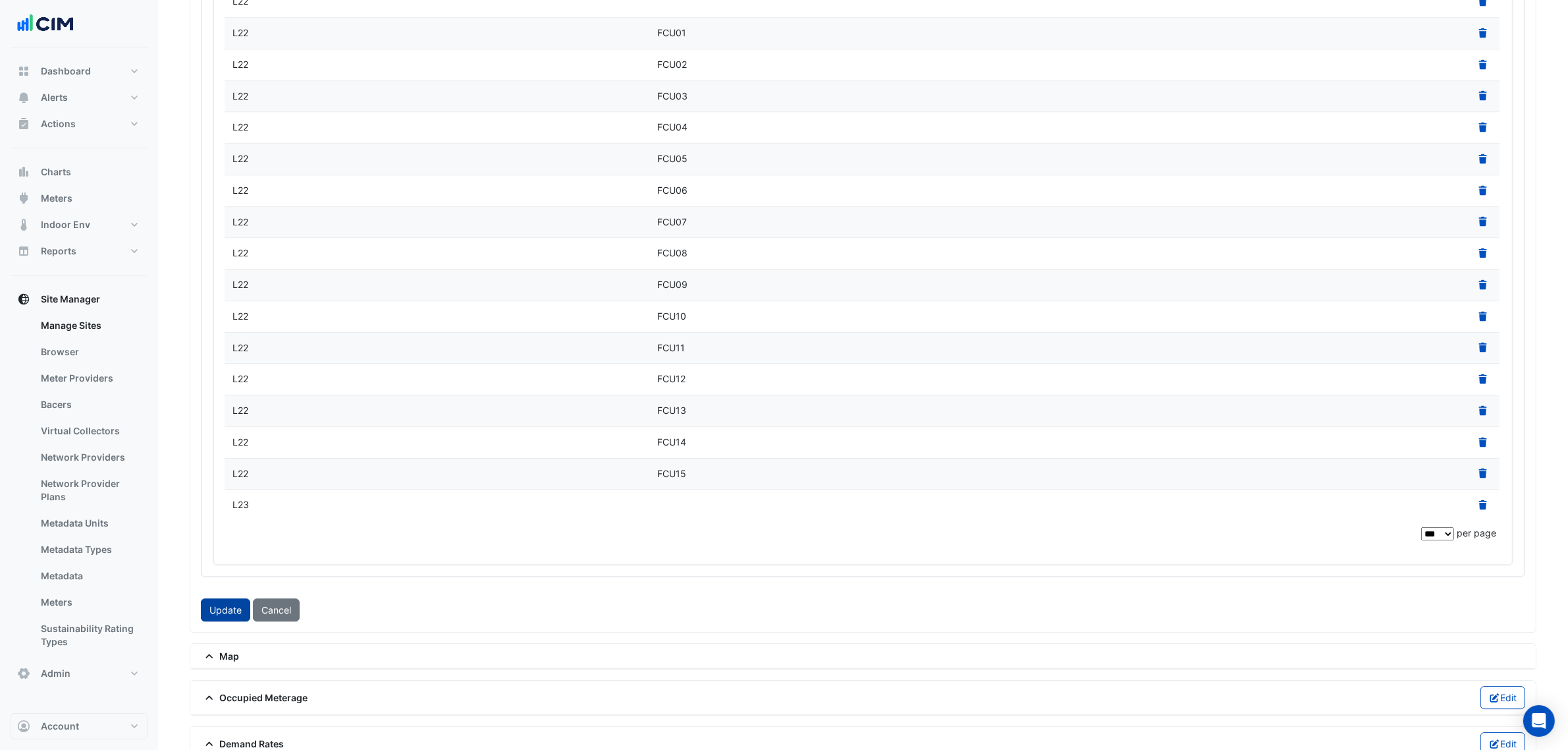
click at [206, 598] on button "Update" at bounding box center [226, 610] width 49 height 23
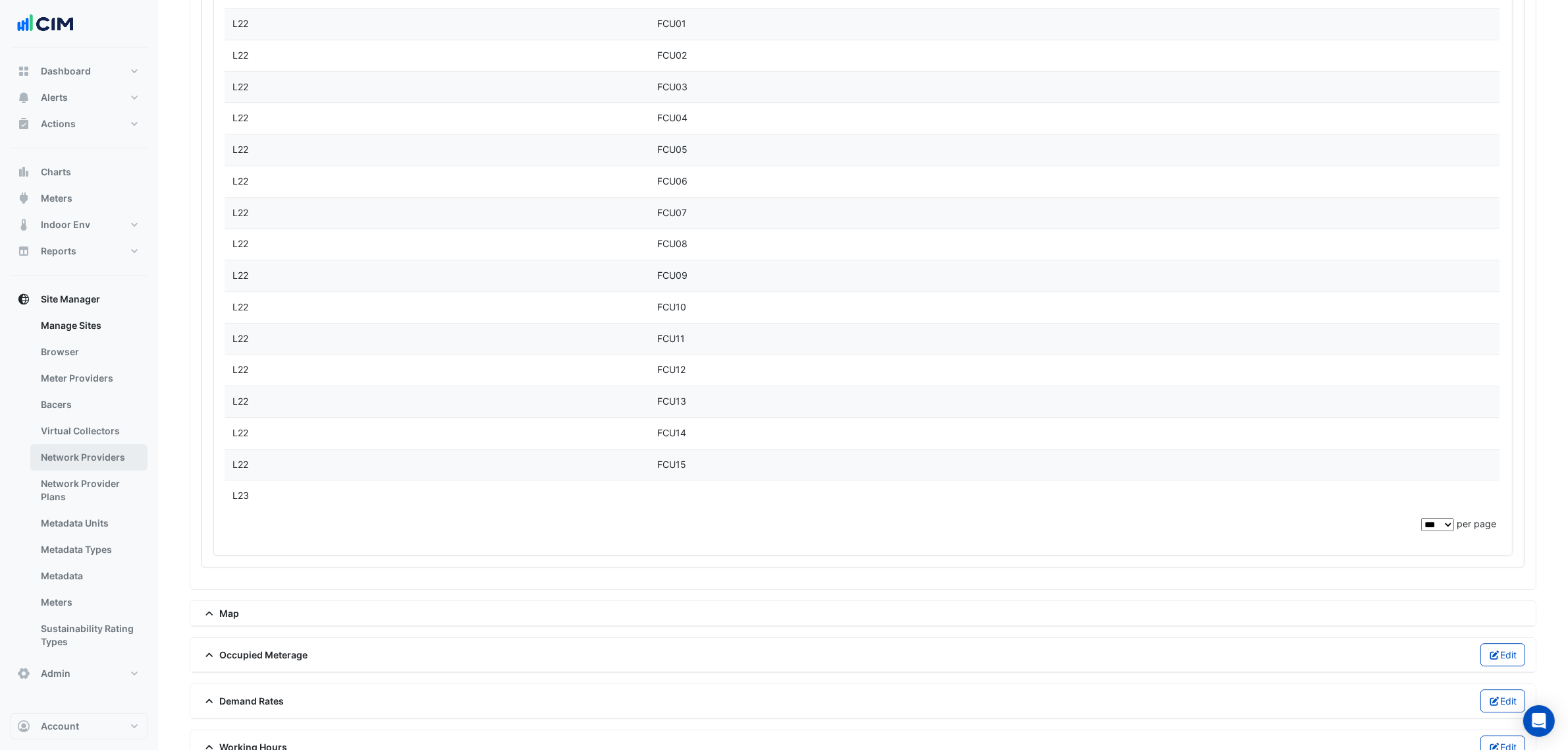
scroll to position [4828, 0]
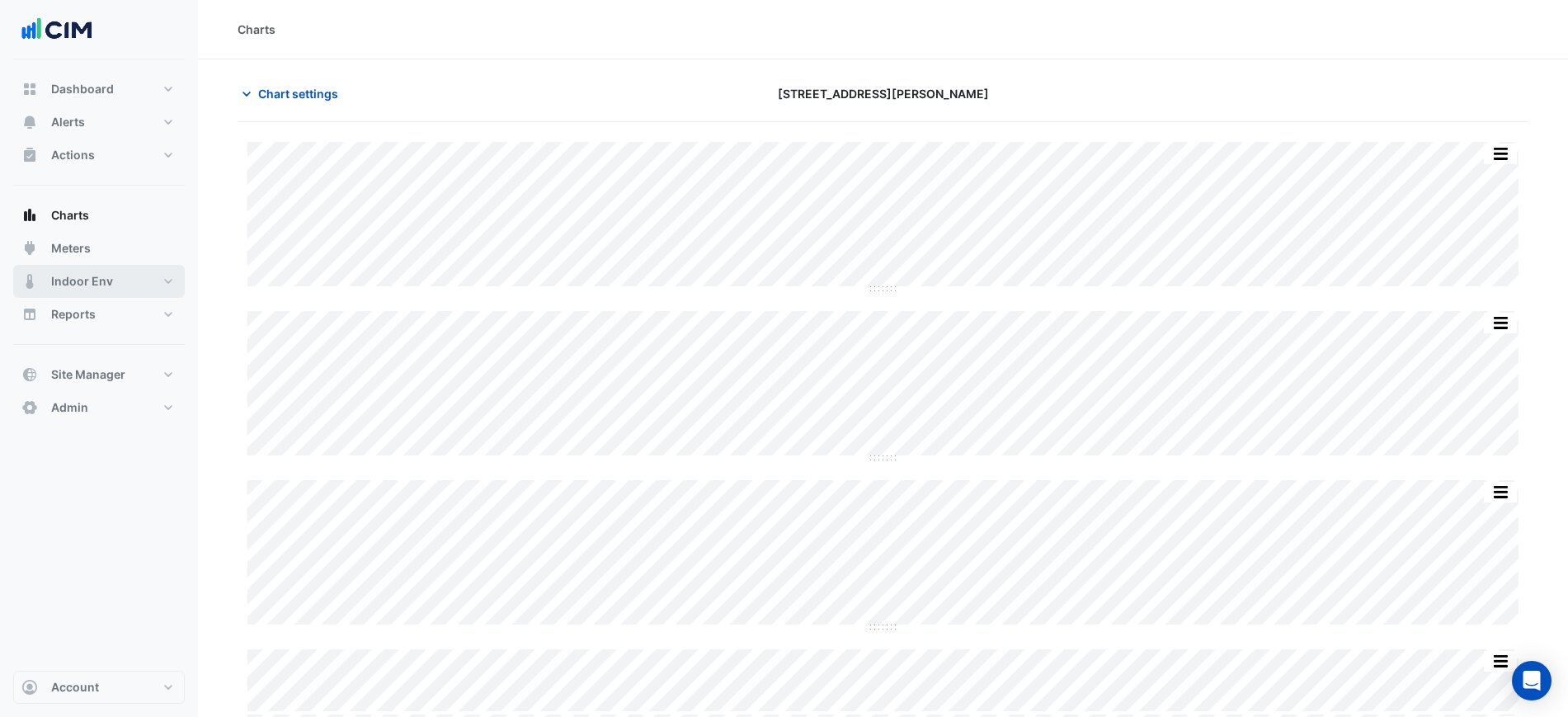
click at [91, 282] on span "Indoor Env" at bounding box center [81, 282] width 62 height 16
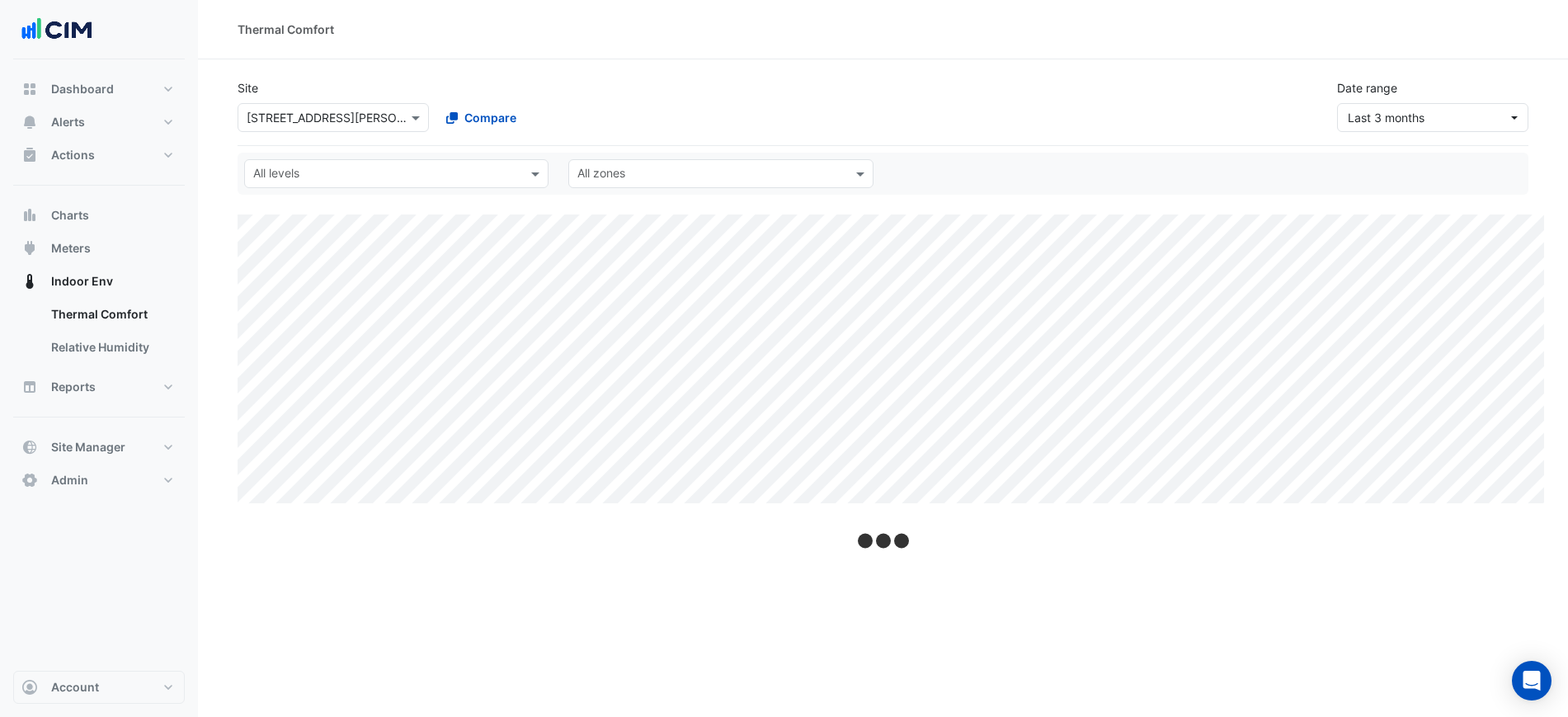
click at [1467, 140] on div "Site × [STREET_ADDRESS][PERSON_NAME] Compare Date range Last 3 months" at bounding box center [883, 106] width 1291 height 80
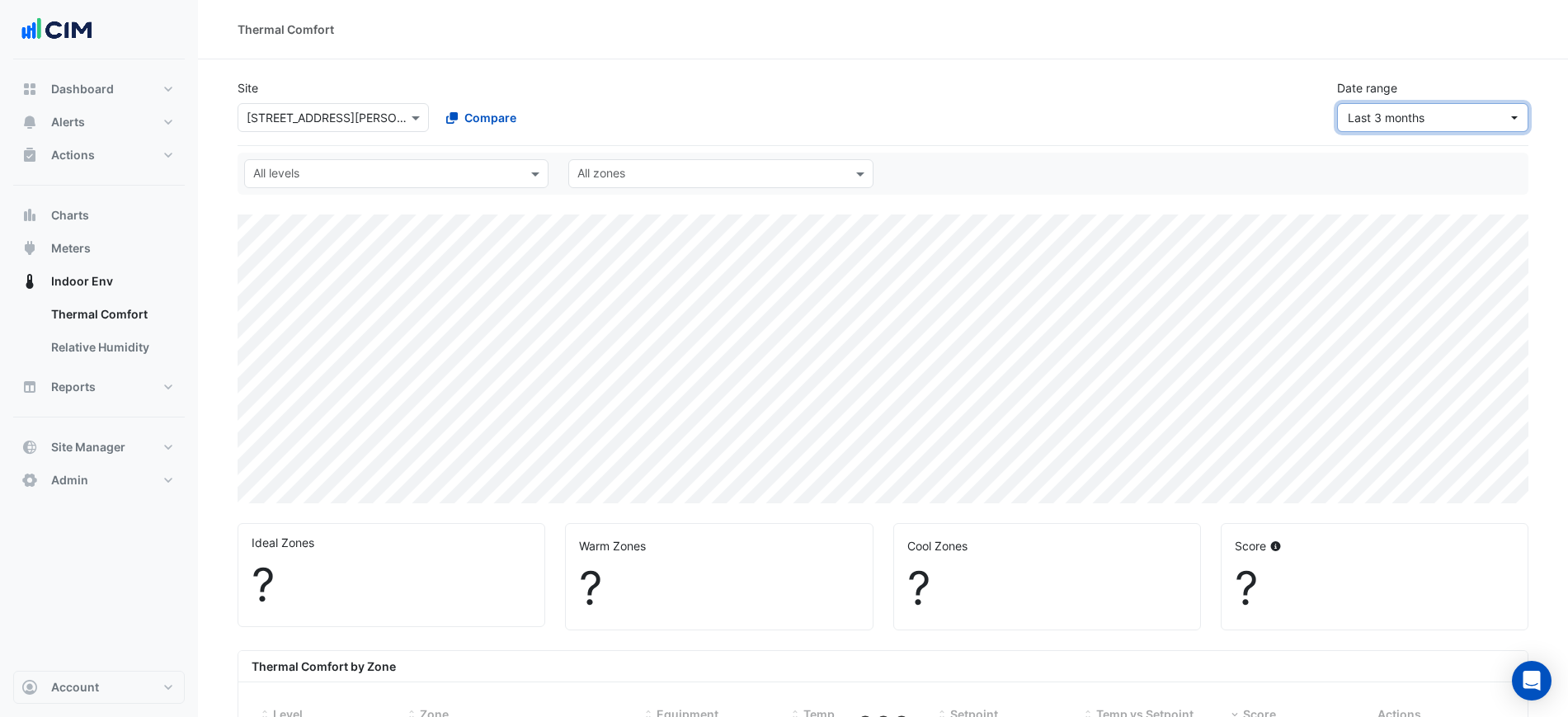
click at [1449, 116] on span "Last 3 months" at bounding box center [1428, 117] width 160 height 17
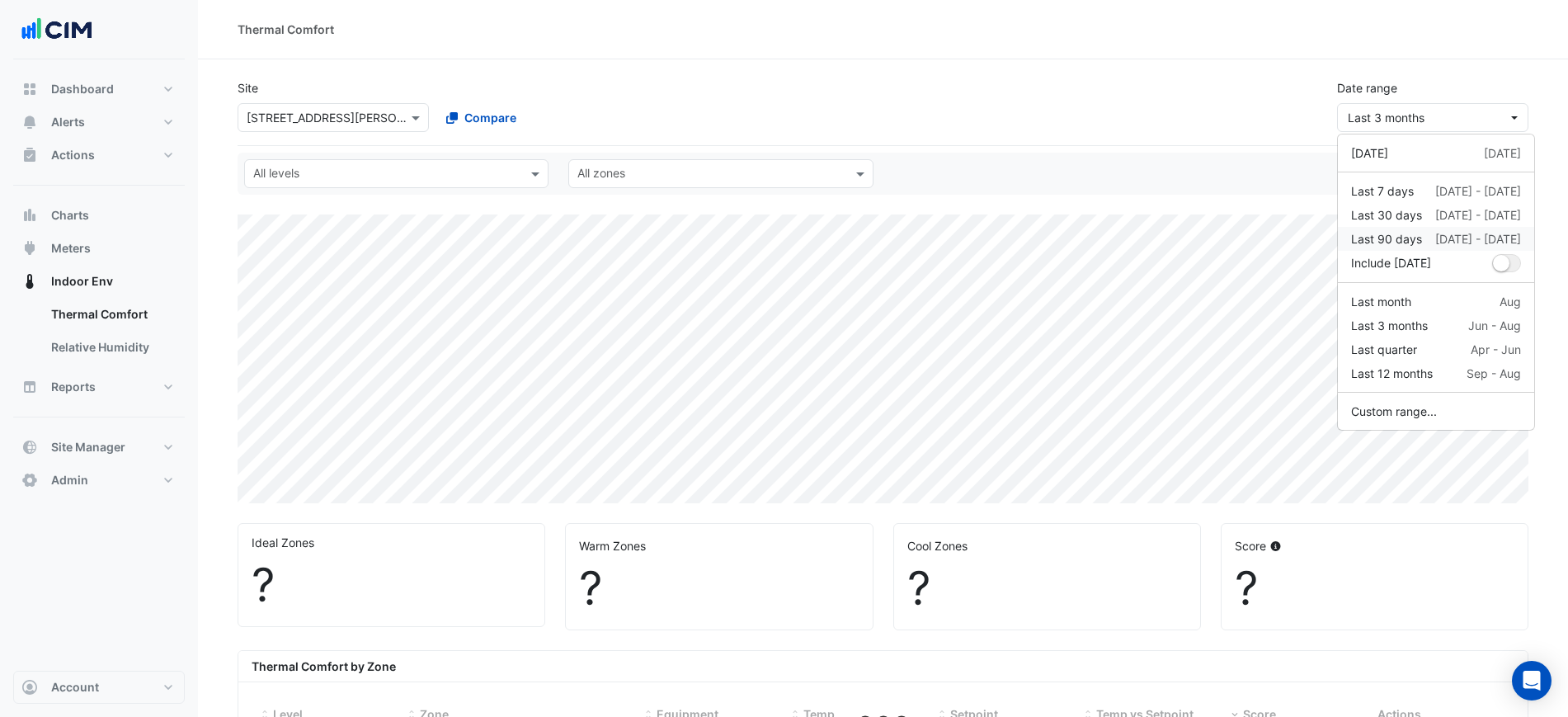
select select "***"
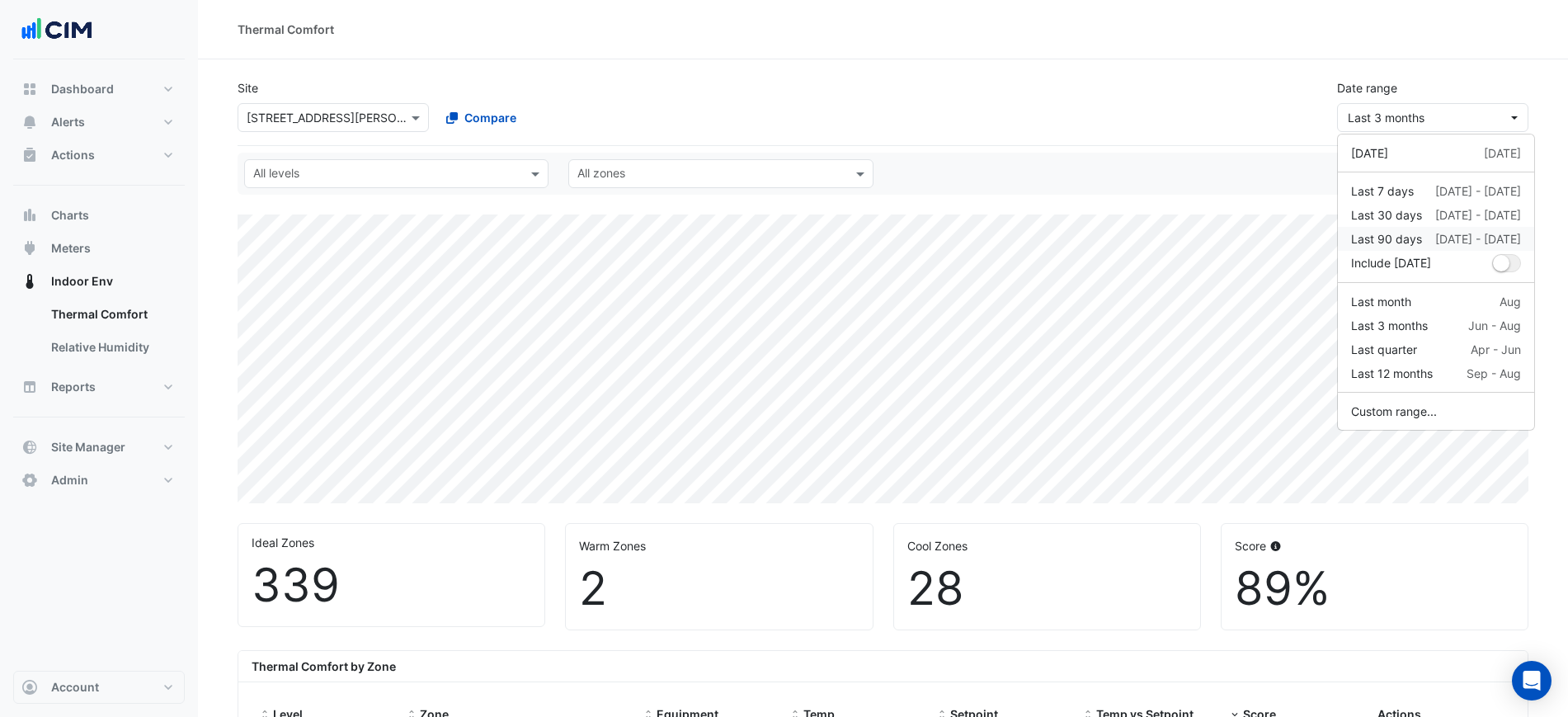
click at [1424, 246] on div "Last 90 days [DATE] - [DATE]" at bounding box center [1436, 238] width 170 height 17
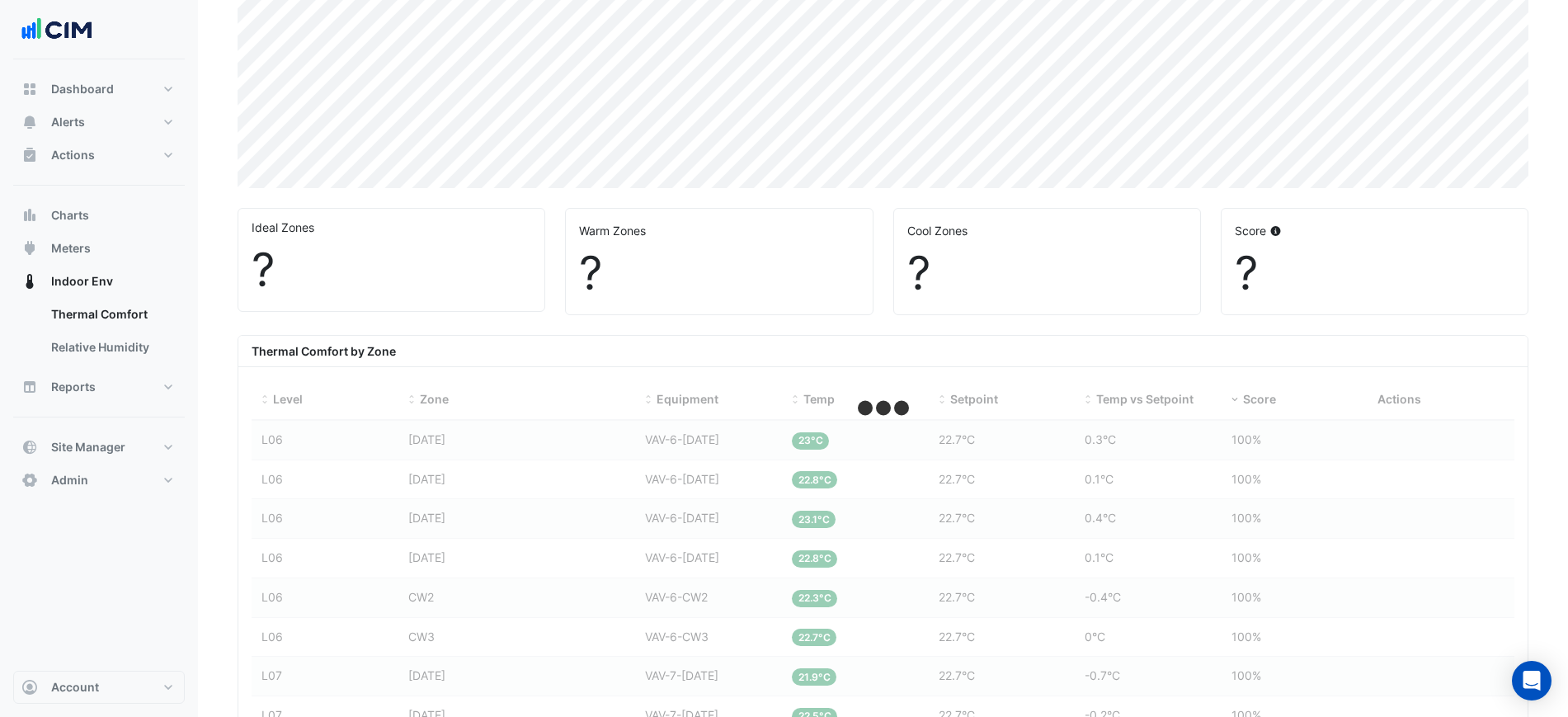
scroll to position [618, 0]
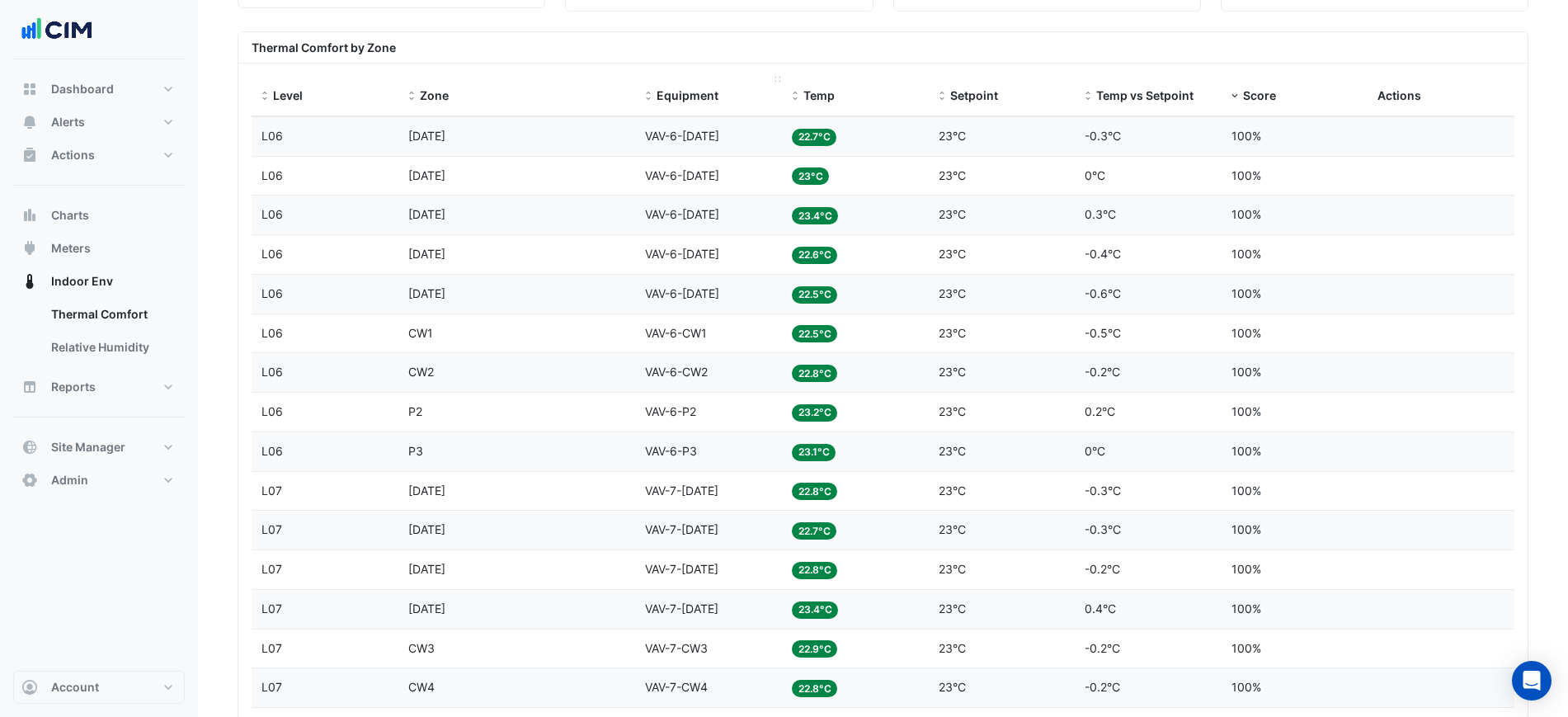
click at [684, 92] on span "Equipment" at bounding box center [687, 94] width 62 height 14
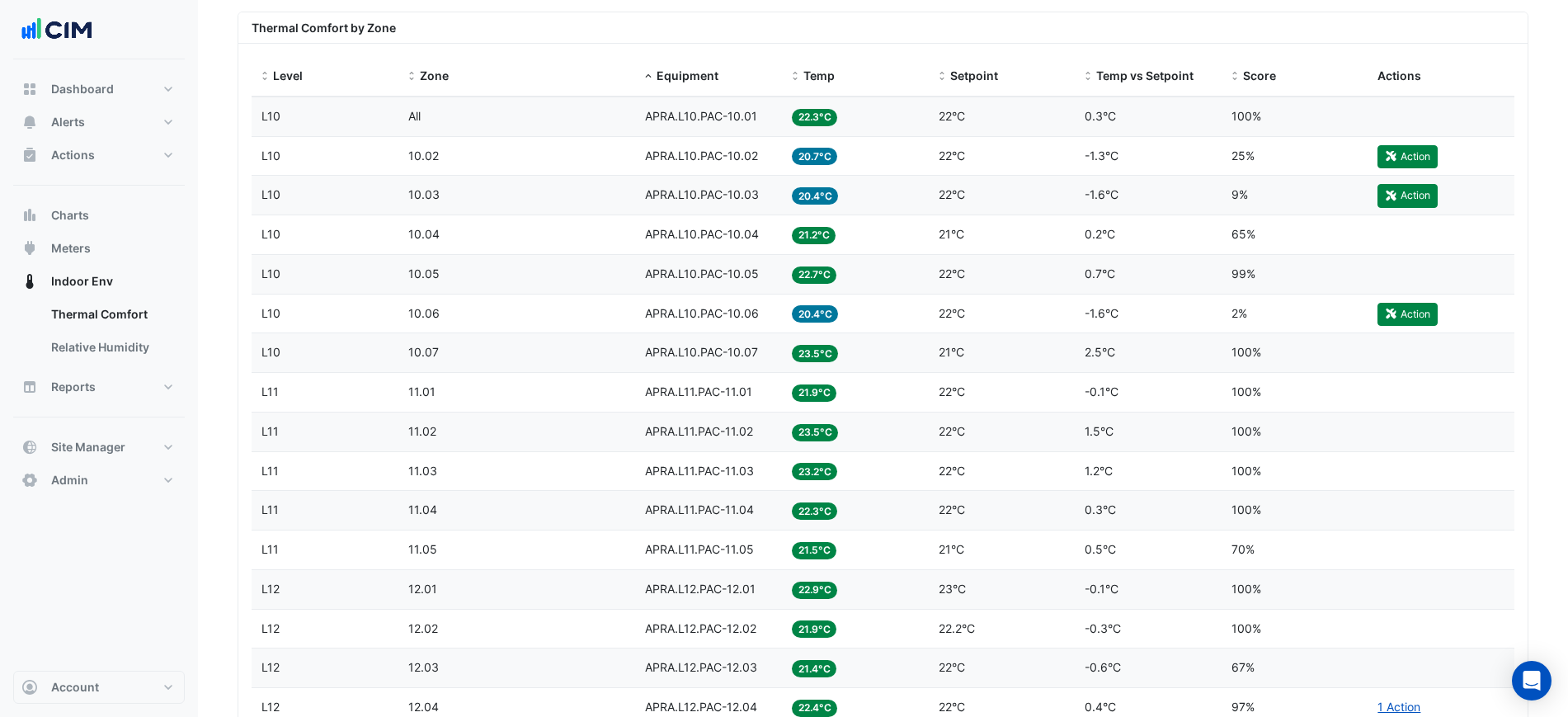
scroll to position [515, 0]
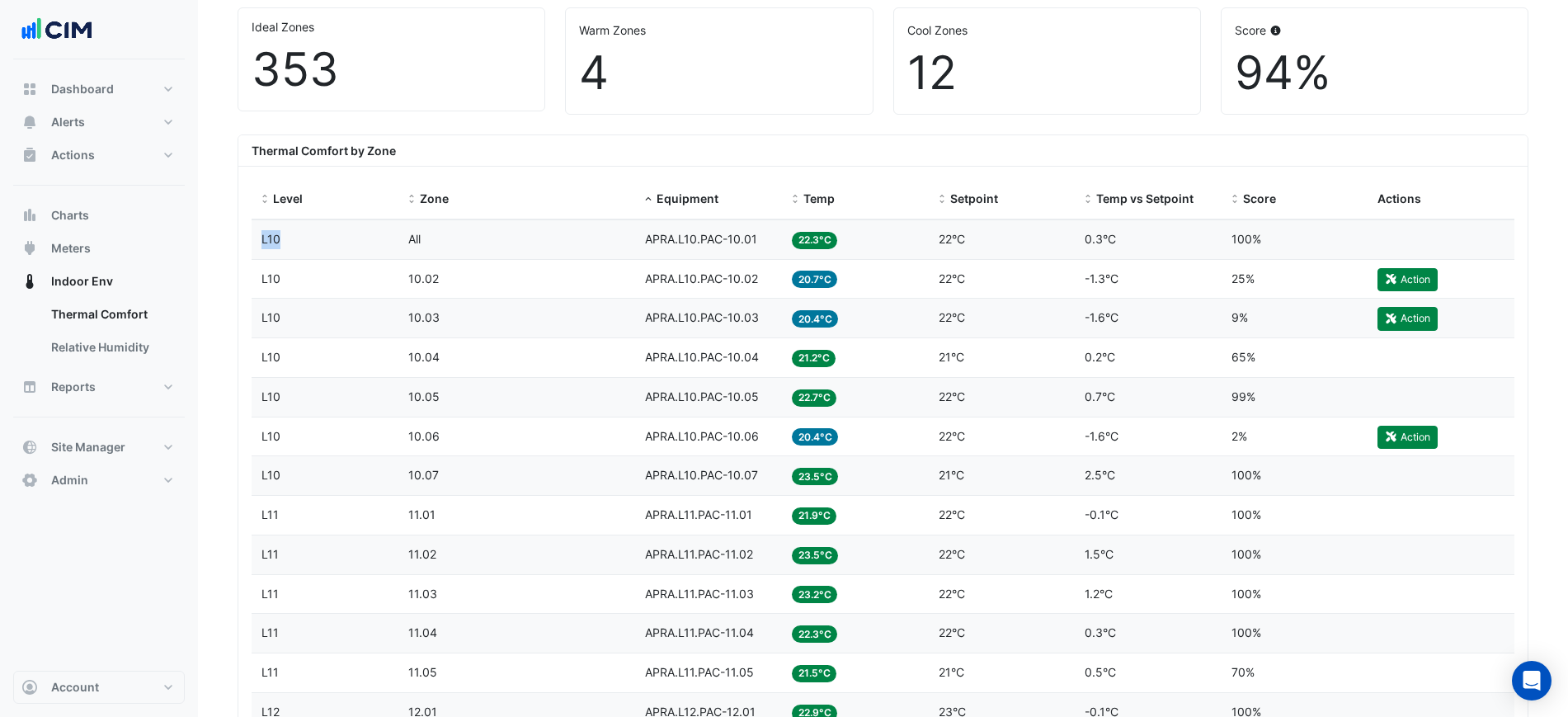
drag, startPoint x: 319, startPoint y: 231, endPoint x: 254, endPoint y: 241, distance: 65.8
click at [254, 241] on datatable-body-cell "Level L10" at bounding box center [325, 239] width 147 height 39
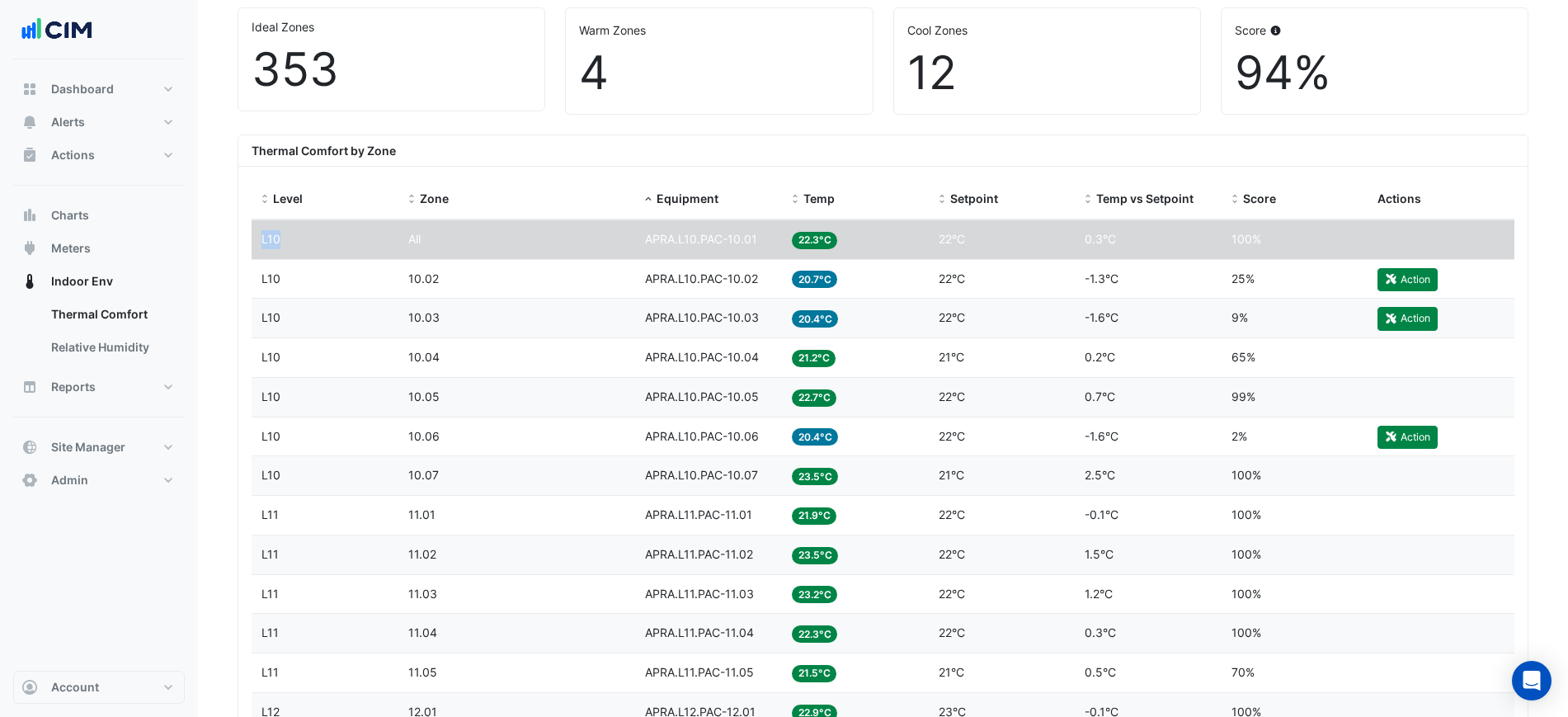
copy span "L10"
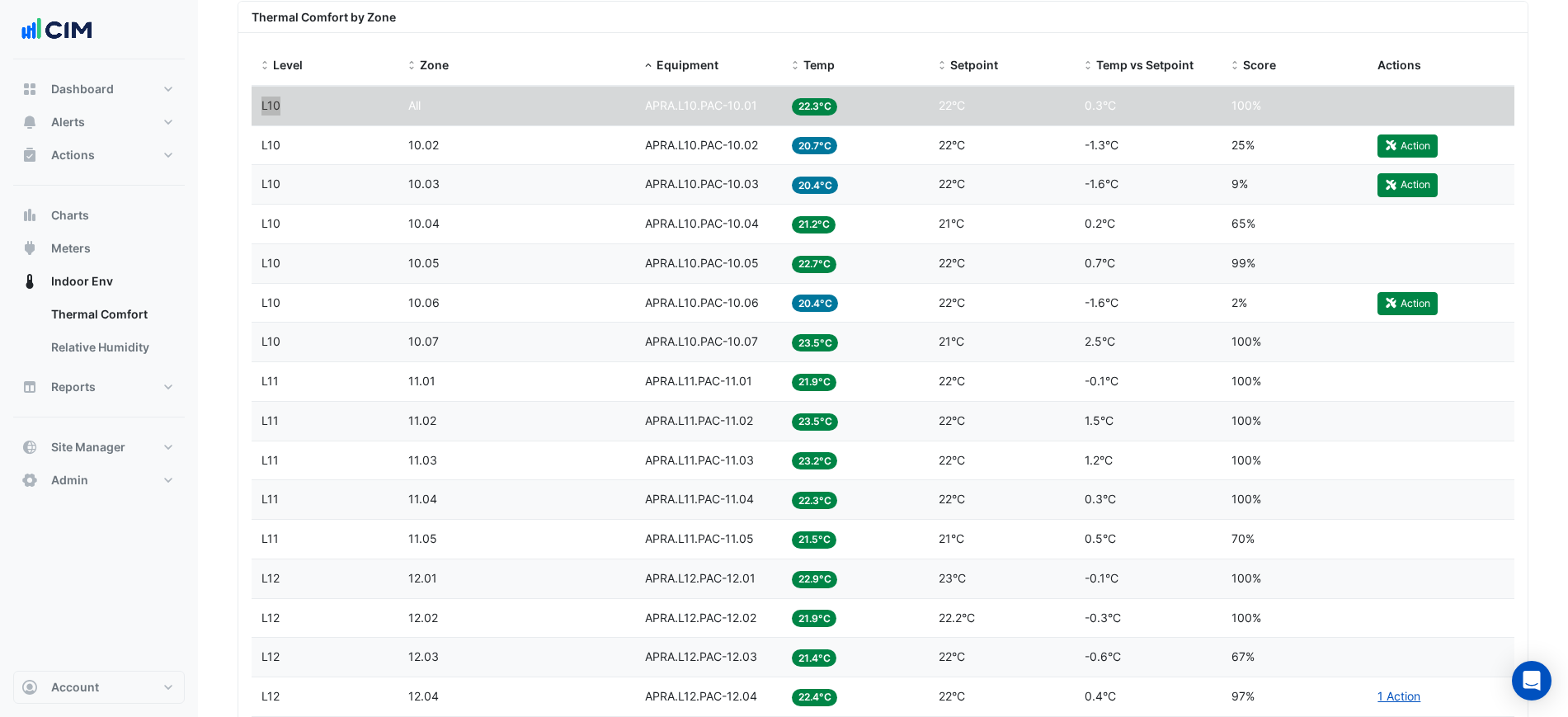
scroll to position [618, 0]
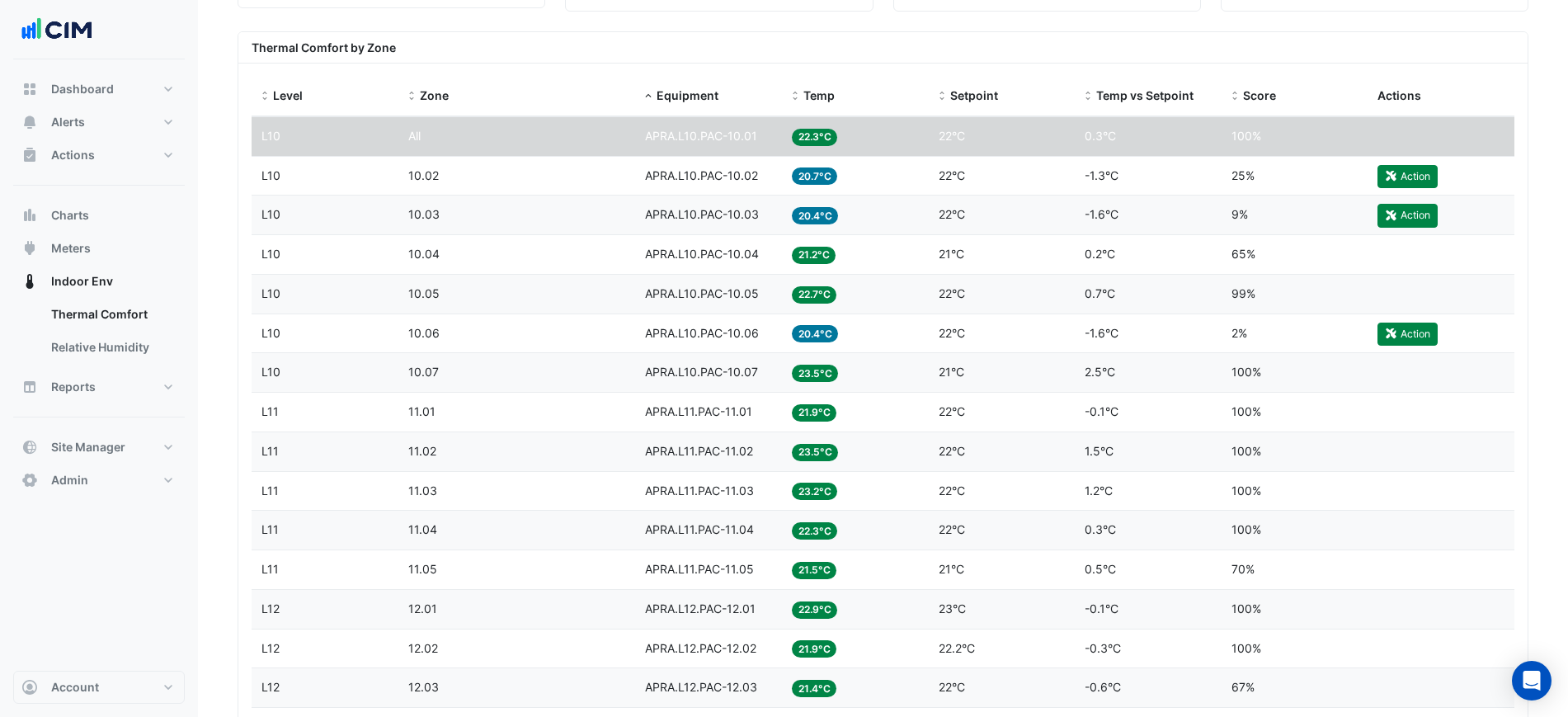
drag, startPoint x: 623, startPoint y: 144, endPoint x: 545, endPoint y: 148, distance: 78.1
click at [545, 148] on datatable-body-cell "Zone All" at bounding box center [517, 136] width 237 height 39
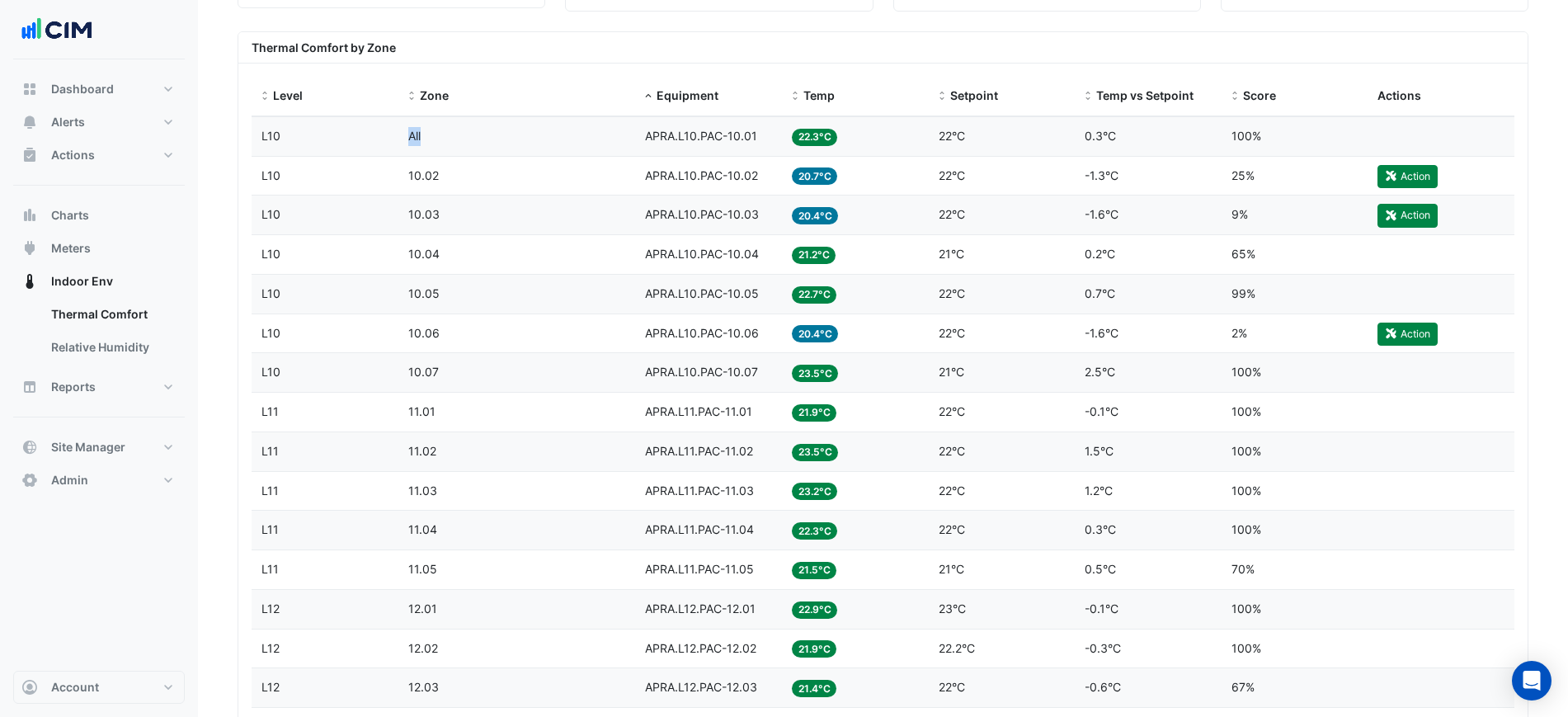
drag, startPoint x: 442, startPoint y: 135, endPoint x: 426, endPoint y: 166, distance: 34.9
click at [403, 141] on datatable-body-cell "Zone All" at bounding box center [517, 136] width 237 height 39
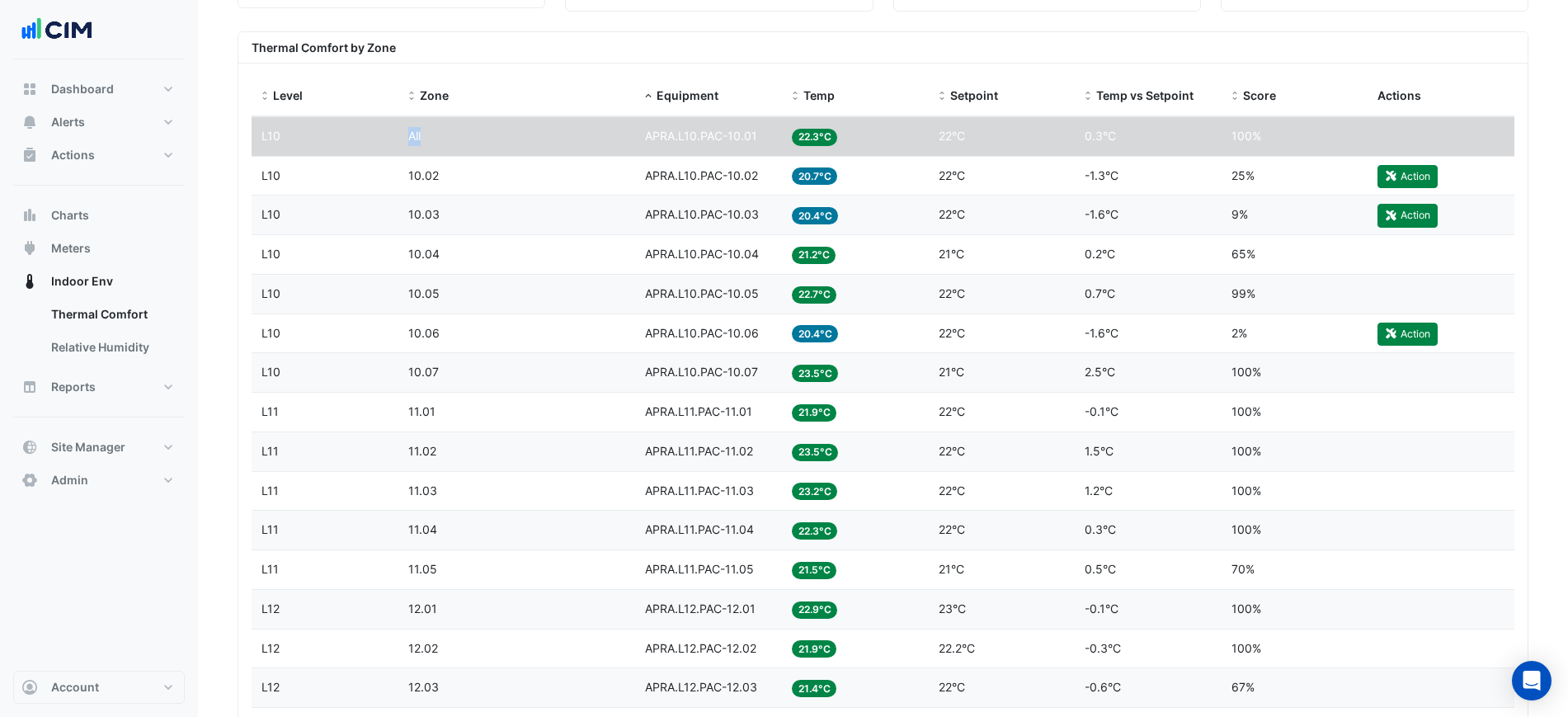
copy span "All"
drag, startPoint x: 301, startPoint y: 180, endPoint x: 243, endPoint y: 178, distance: 58.0
copy datatable-scroller "Level L10 Zone All Equipment APRA.L10.PAC-10.01 Temp 22.3°C Setpoint 22°C Temp …"
click at [472, 204] on datatable-body-cell "Zone 10.03" at bounding box center [517, 215] width 237 height 39
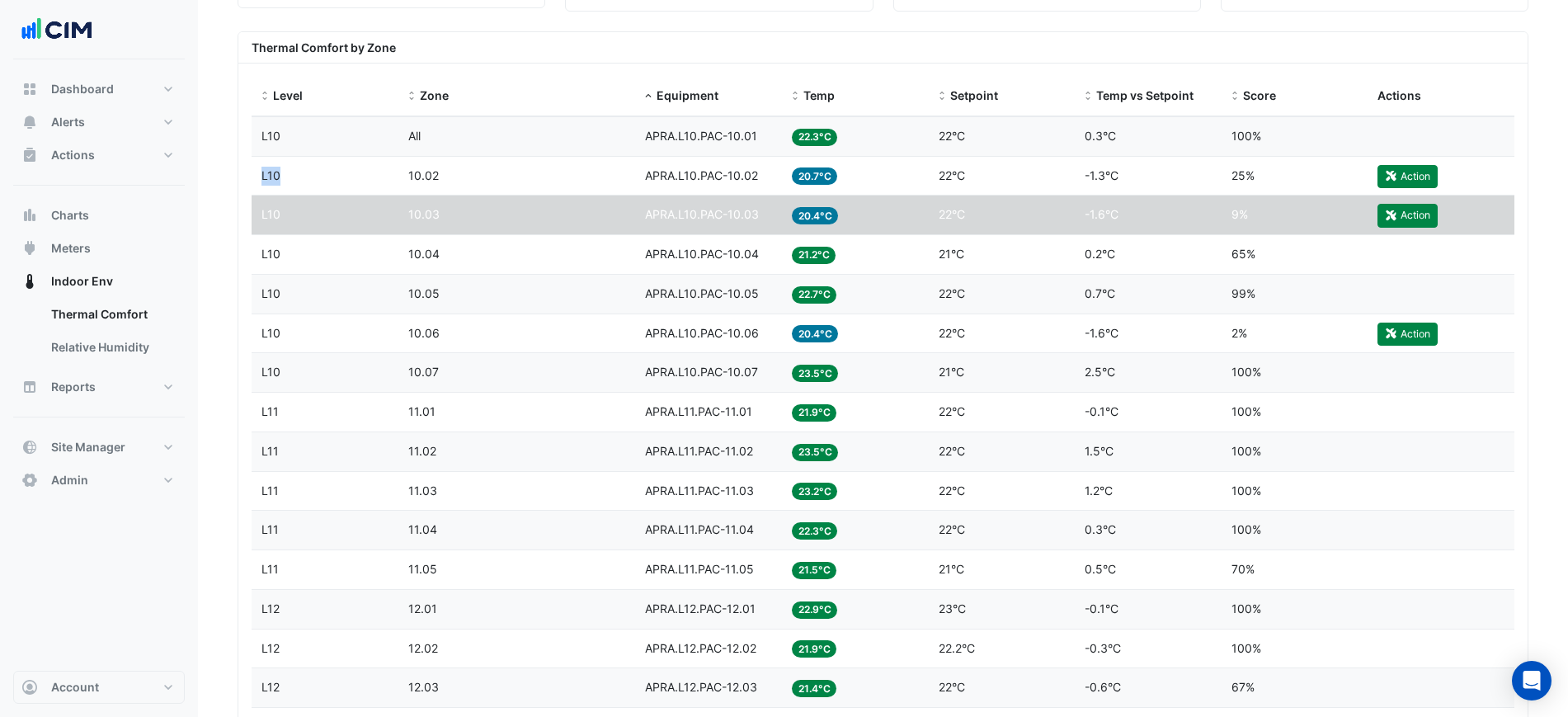
click at [252, 176] on datatable-body-cell "Level L10" at bounding box center [325, 176] width 147 height 39
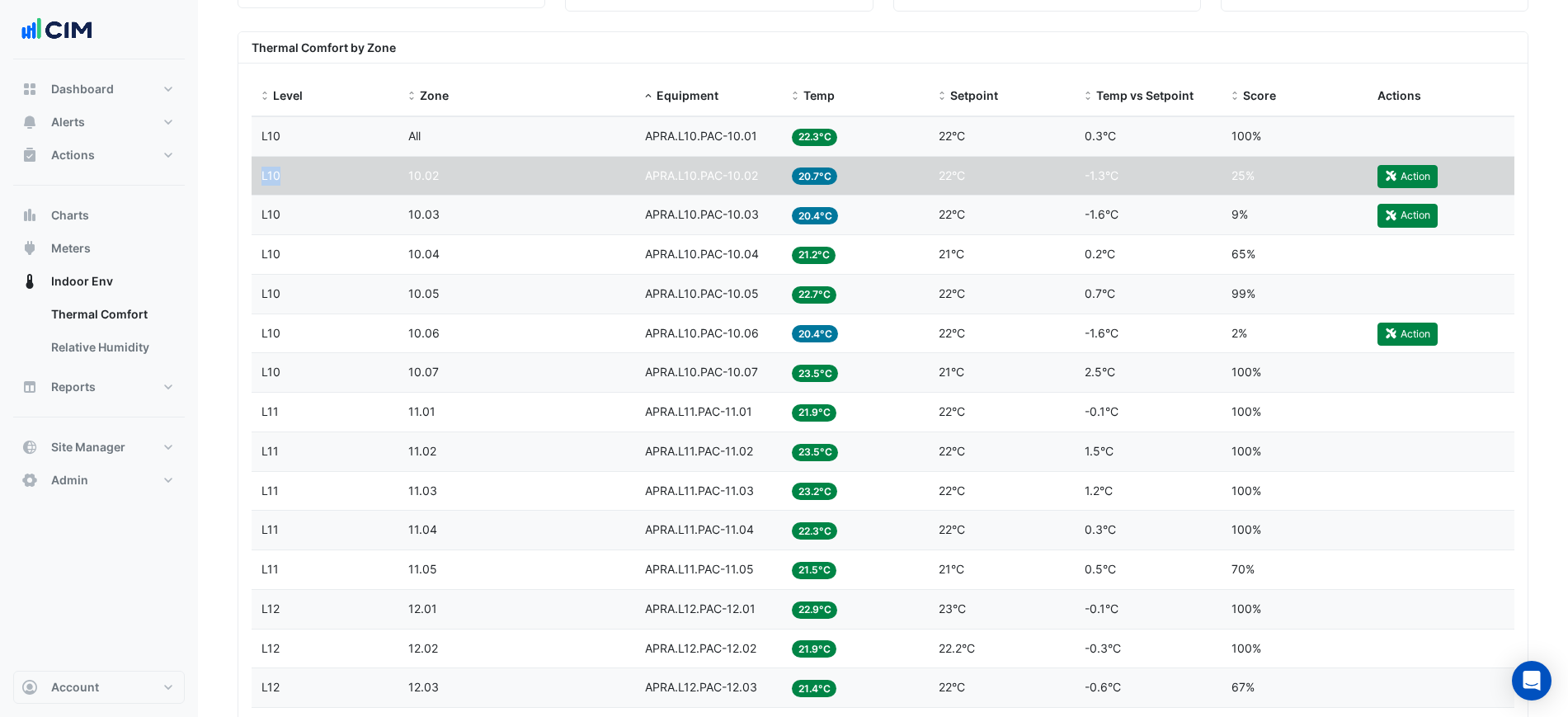
copy span "L10"
drag, startPoint x: 448, startPoint y: 216, endPoint x: 409, endPoint y: 221, distance: 39.3
click at [409, 221] on div "Zone 10.03" at bounding box center [517, 215] width 218 height 19
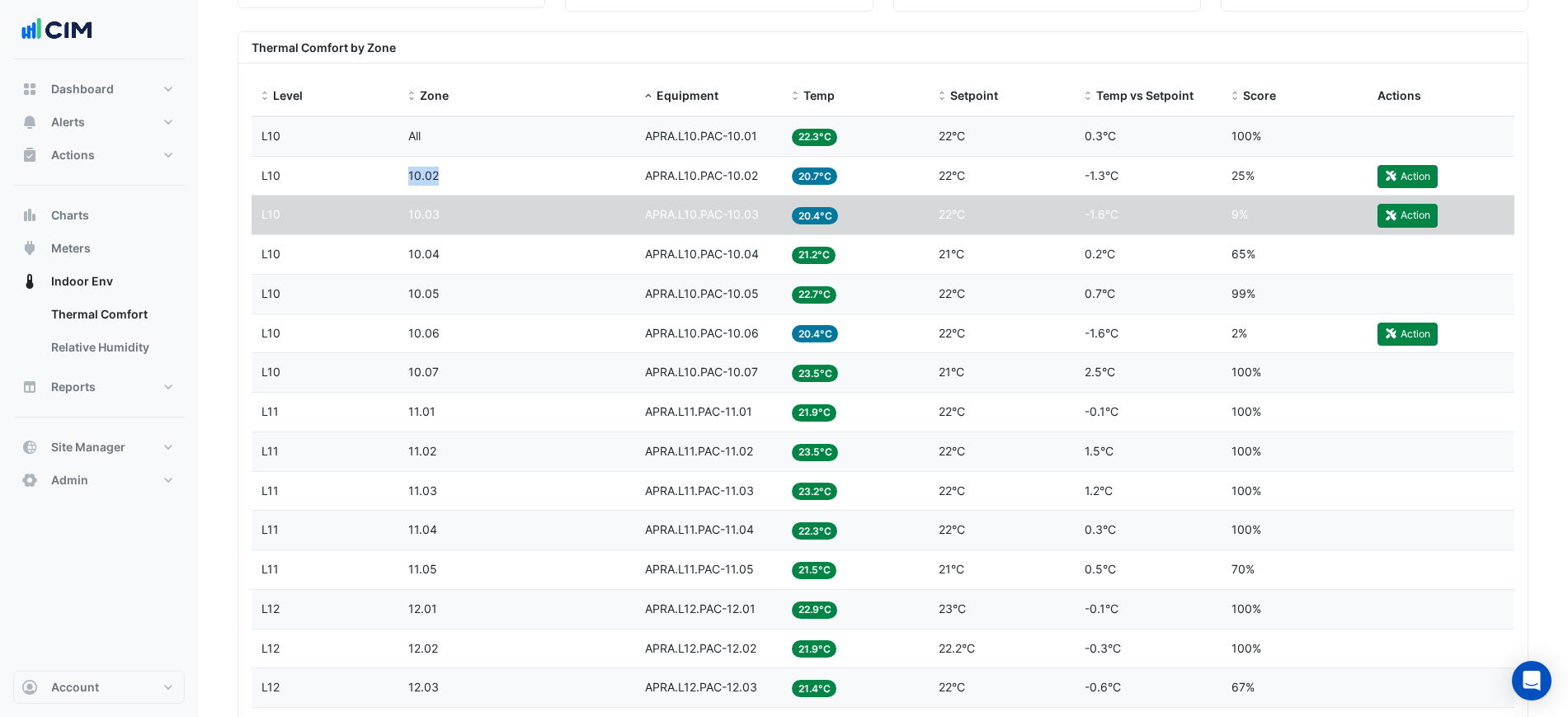
drag, startPoint x: 413, startPoint y: 177, endPoint x: 419, endPoint y: 195, distance: 19.0
click at [400, 179] on datatable-body-cell "Zone 10.02" at bounding box center [517, 176] width 237 height 39
copy span "10.02"
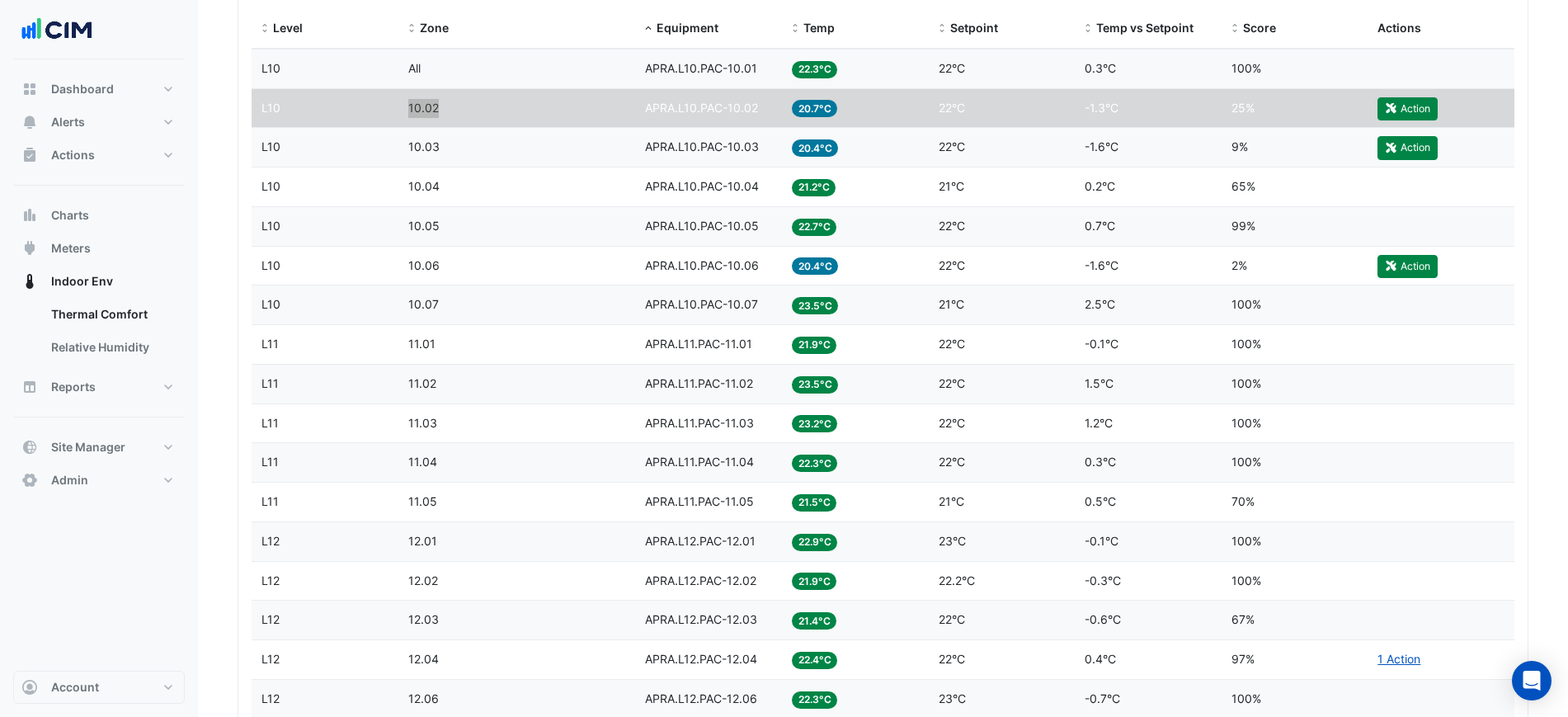
scroll to position [722, 0]
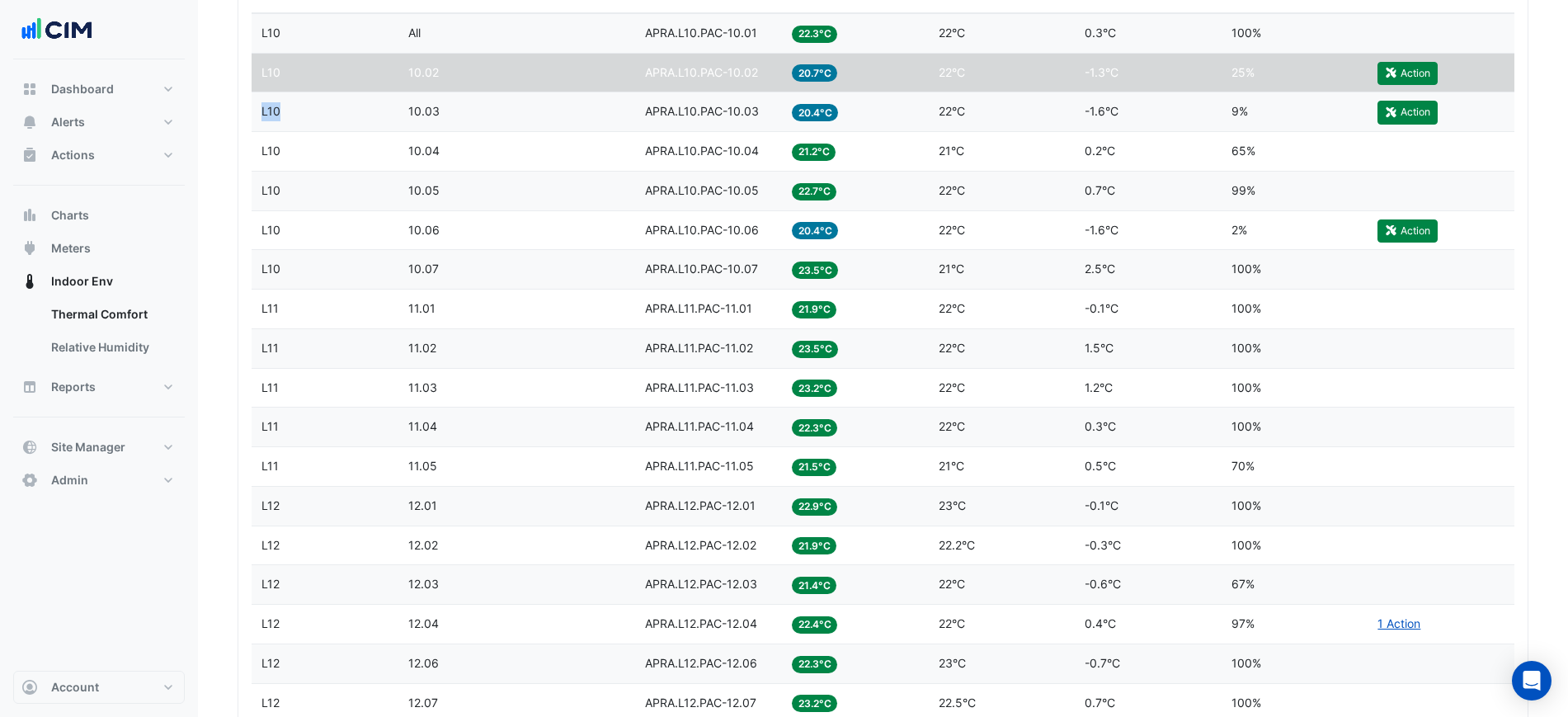
drag, startPoint x: 308, startPoint y: 120, endPoint x: 262, endPoint y: 120, distance: 46.0
click at [262, 120] on div "Level L10" at bounding box center [325, 111] width 127 height 19
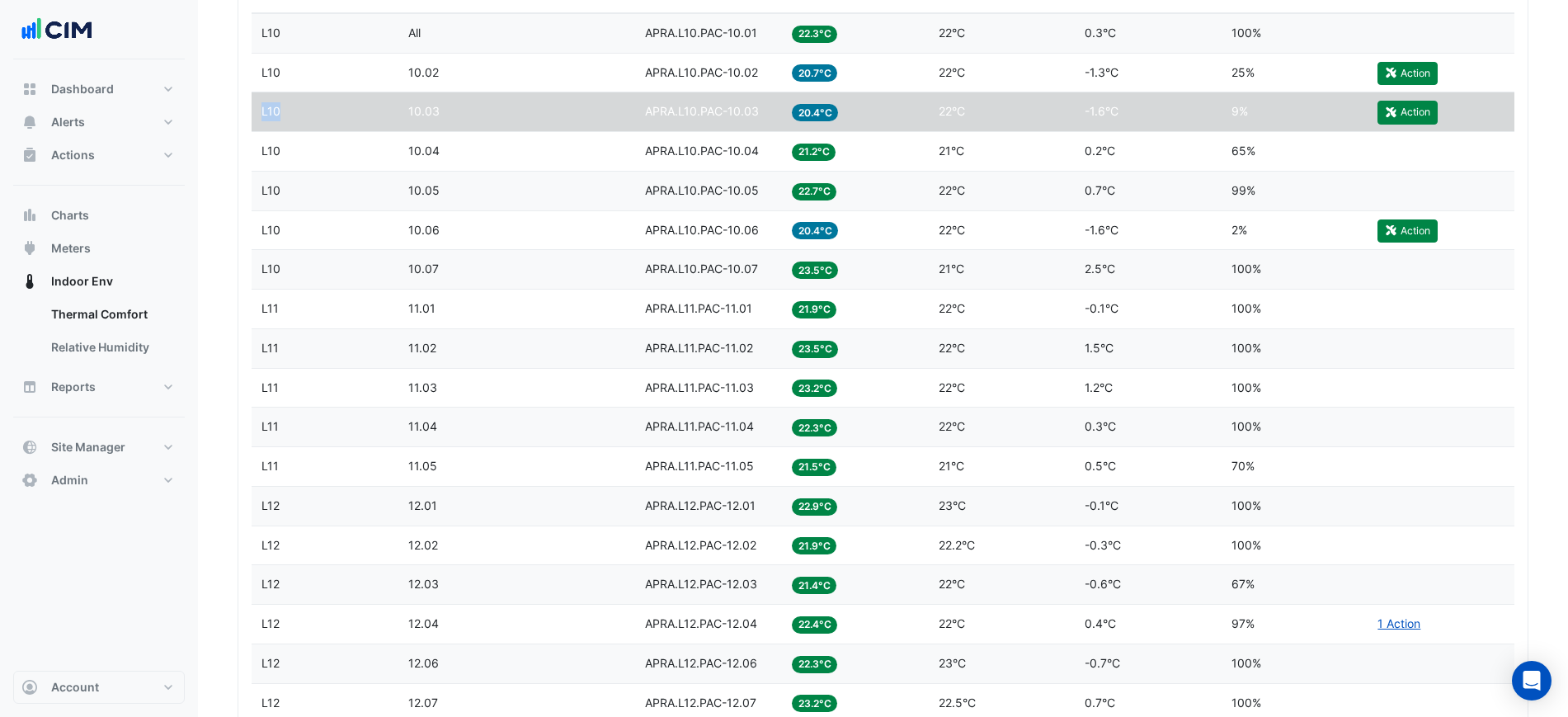
copy span "L10"
drag, startPoint x: 401, startPoint y: 116, endPoint x: 451, endPoint y: 116, distance: 50.0
click at [451, 116] on datatable-body-cell "Zone 10.03" at bounding box center [517, 111] width 237 height 39
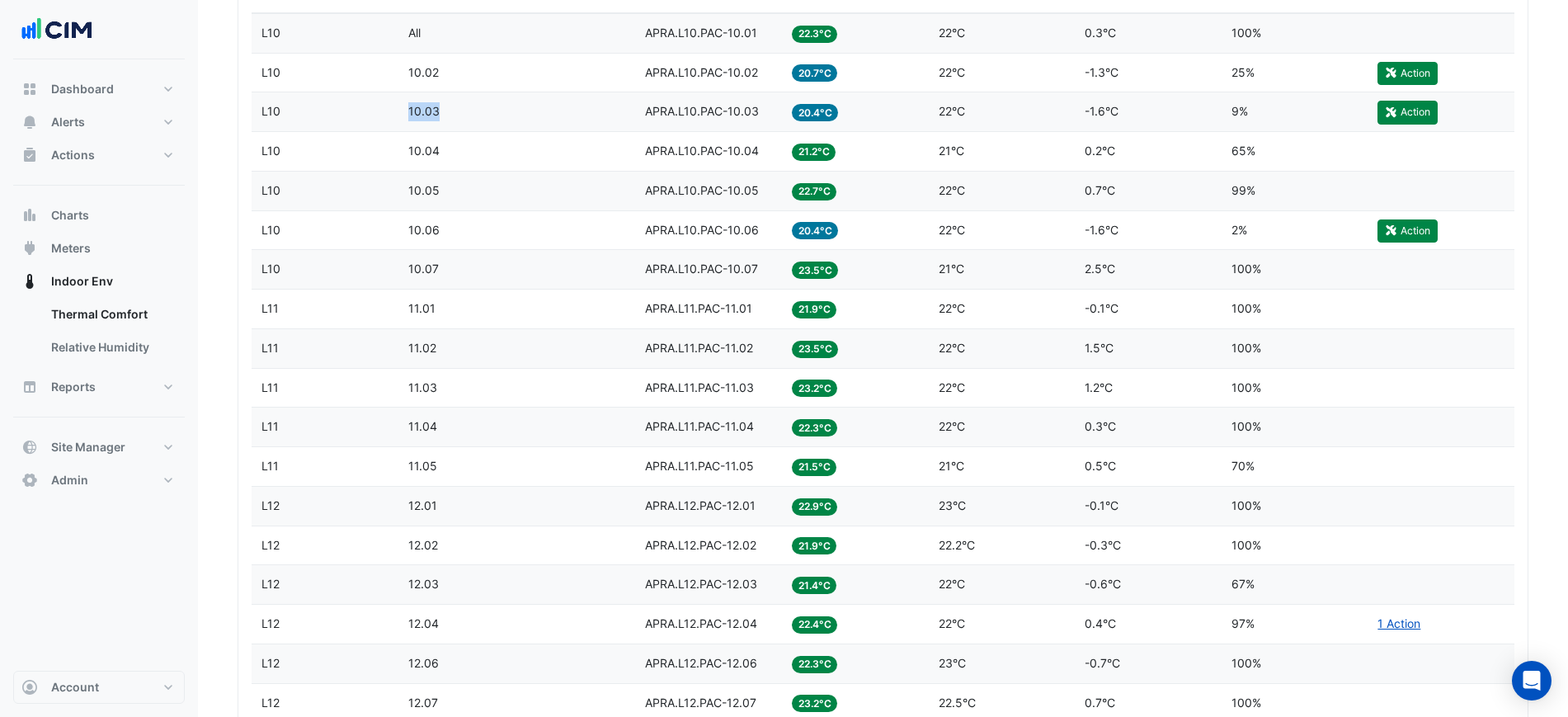
copy span "10.03"
drag, startPoint x: 293, startPoint y: 158, endPoint x: 253, endPoint y: 158, distance: 40.0
click at [253, 158] on datatable-body-cell "Level L10" at bounding box center [325, 151] width 147 height 39
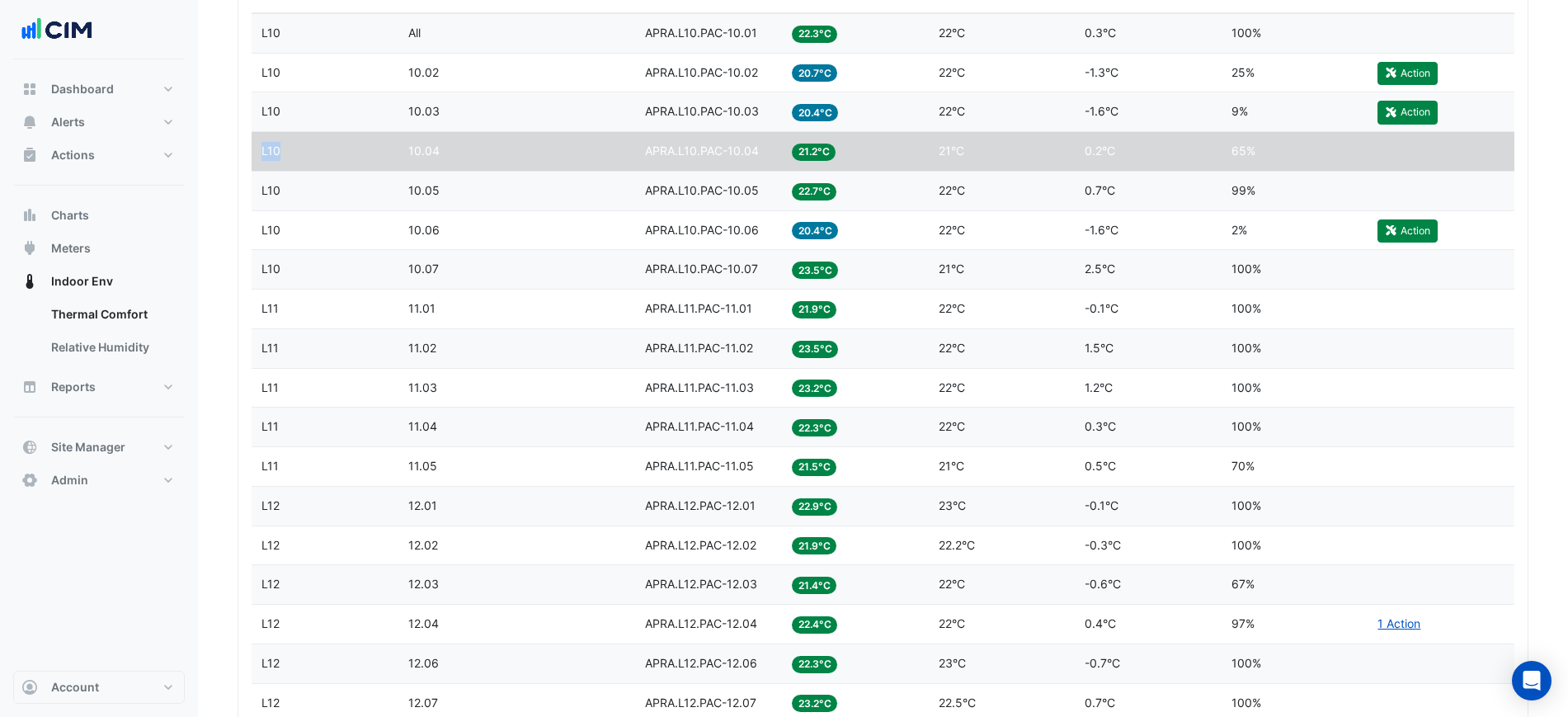
copy span "L10"
drag, startPoint x: 411, startPoint y: 158, endPoint x: 444, endPoint y: 156, distance: 33.1
click at [444, 156] on div "Zone 10.04" at bounding box center [517, 151] width 218 height 19
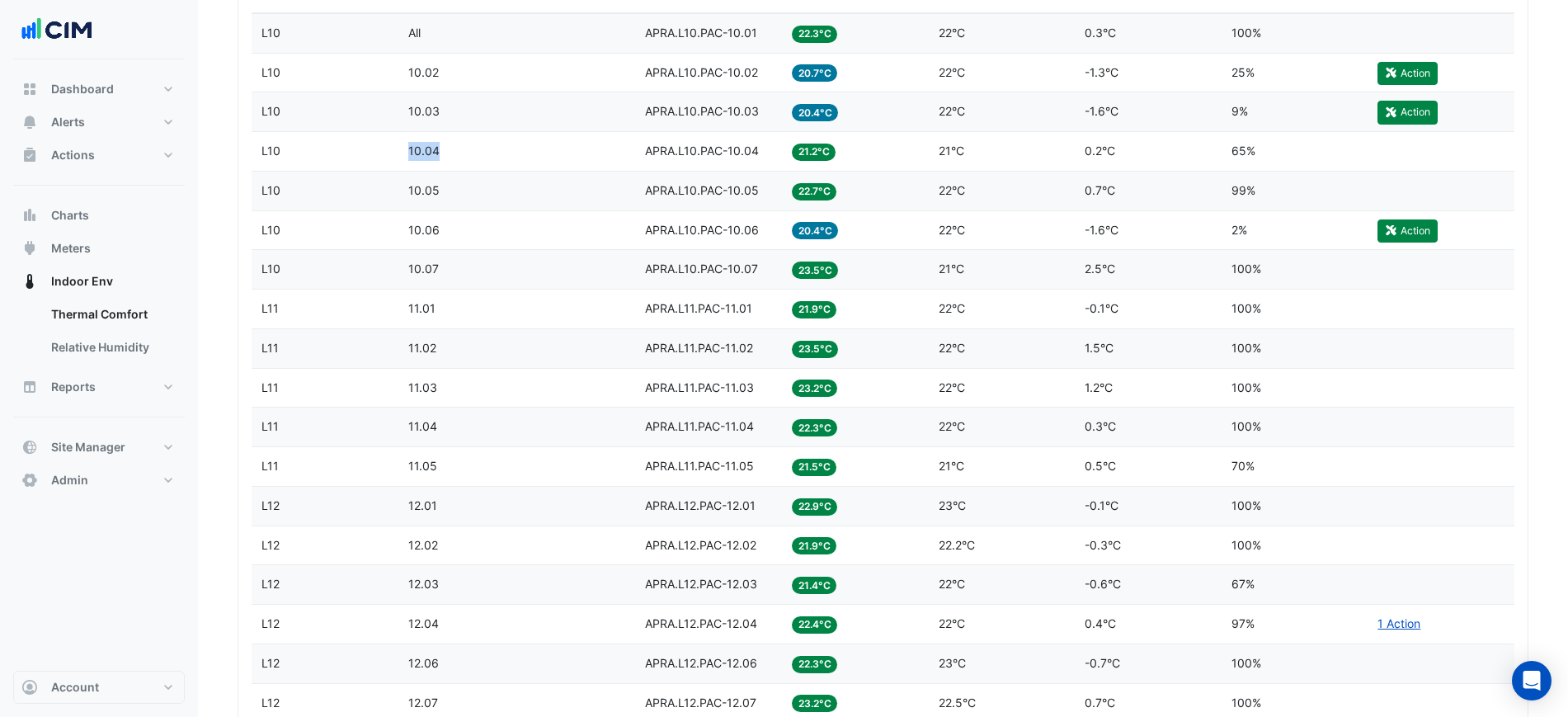
drag, startPoint x: 380, startPoint y: 156, endPoint x: 448, endPoint y: 158, distance: 68.0
click at [448, 158] on div "Level L10 Zone 10.04 Equipment APRA.L10.PAC-10.04 Temp 21.2°C Setpoint 21°C Tem…" at bounding box center [883, 151] width 1263 height 39
copy div "Zone 10.04"
drag, startPoint x: 313, startPoint y: 193, endPoint x: 256, endPoint y: 196, distance: 57.1
click at [256, 196] on datatable-body-cell "Level L10" at bounding box center [325, 191] width 147 height 39
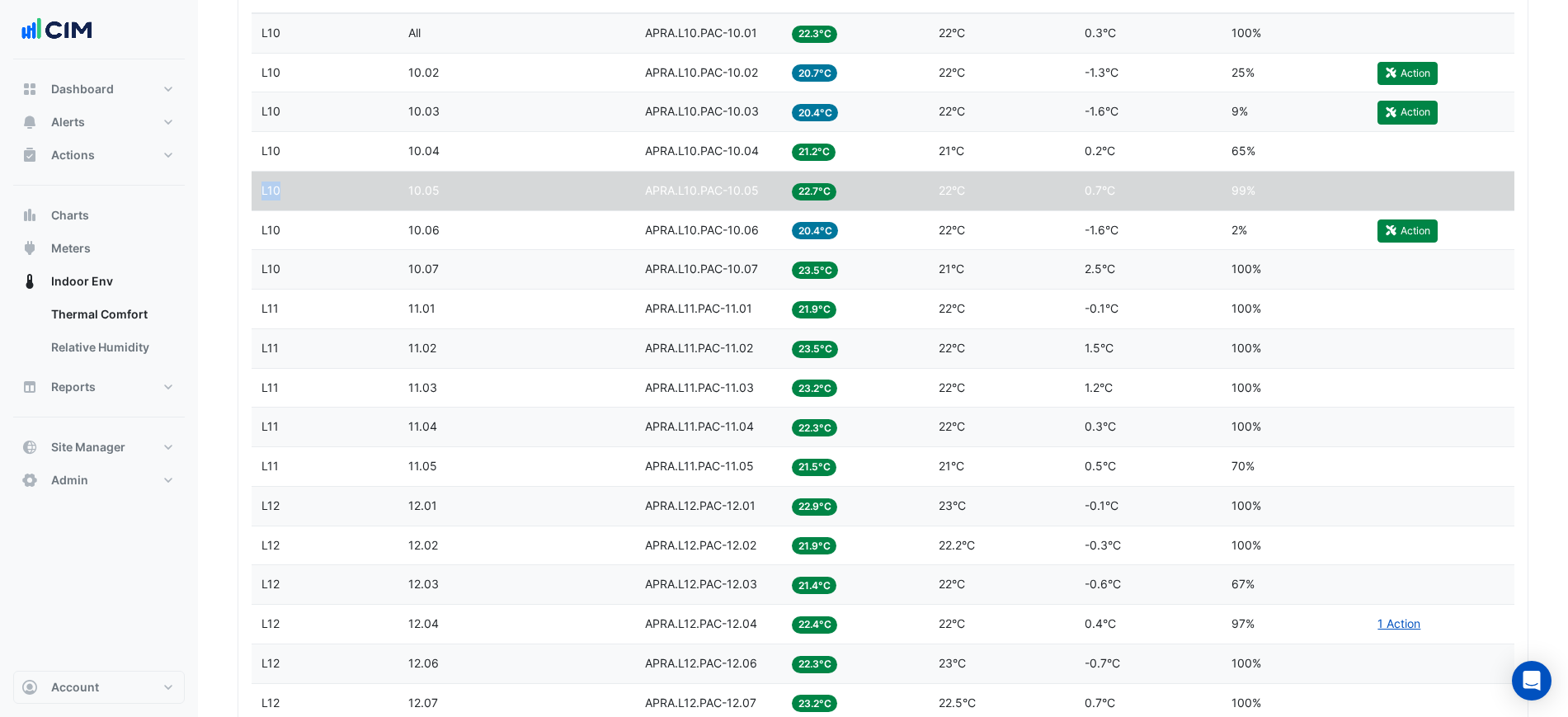
copy span "L10"
drag, startPoint x: 403, startPoint y: 192, endPoint x: 441, endPoint y: 194, distance: 38.1
click at [433, 192] on datatable-body-cell "Zone 10.05" at bounding box center [517, 191] width 237 height 39
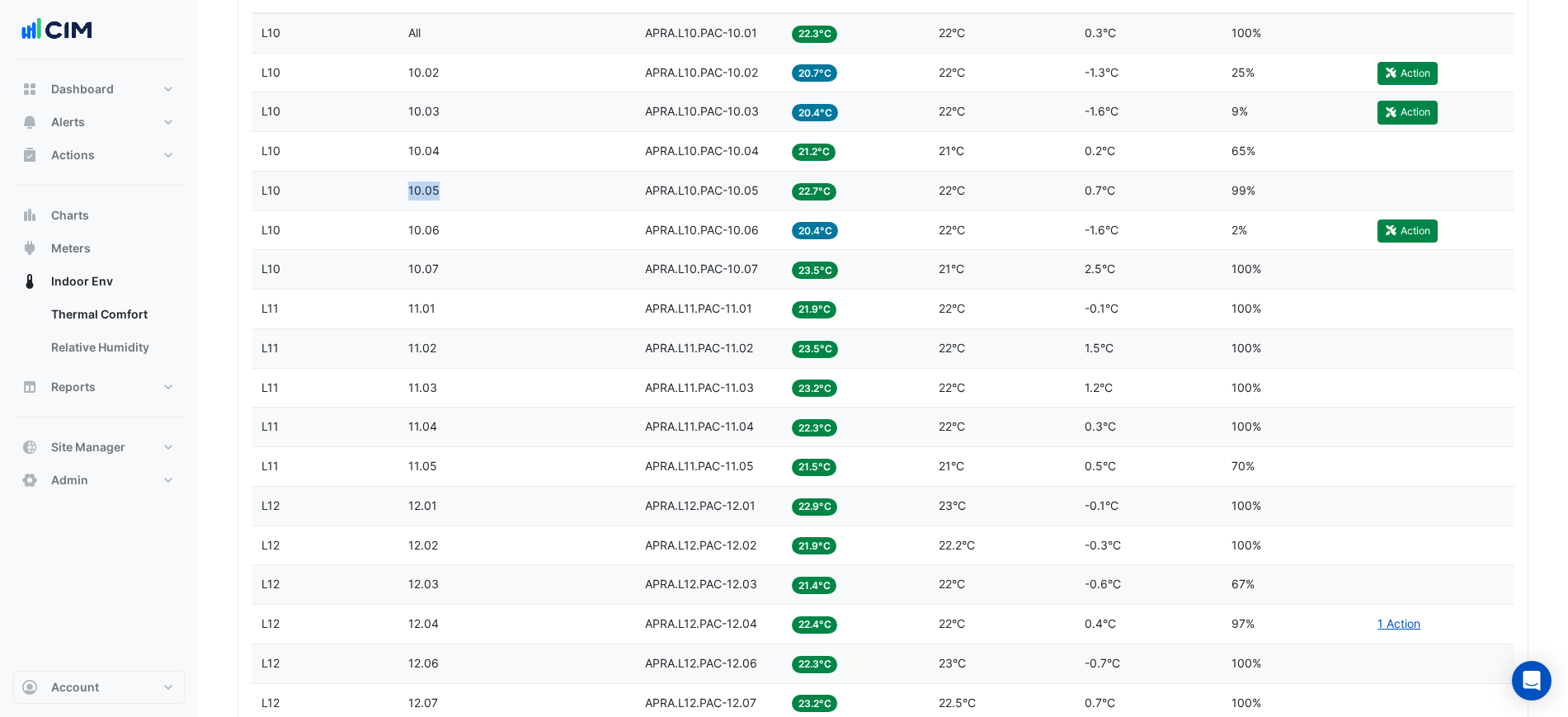
drag, startPoint x: 441, startPoint y: 194, endPoint x: 377, endPoint y: 199, distance: 64.2
click at [377, 199] on div "Level L10 Zone 10.05 Equipment APRA.L10.PAC-10.05 Temp 22.7°C Setpoint 22°C Tem…" at bounding box center [883, 191] width 1263 height 39
drag, startPoint x: 291, startPoint y: 236, endPoint x: 255, endPoint y: 235, distance: 36.0
click at [255, 235] on datatable-body-cell "Level L10" at bounding box center [325, 230] width 147 height 39
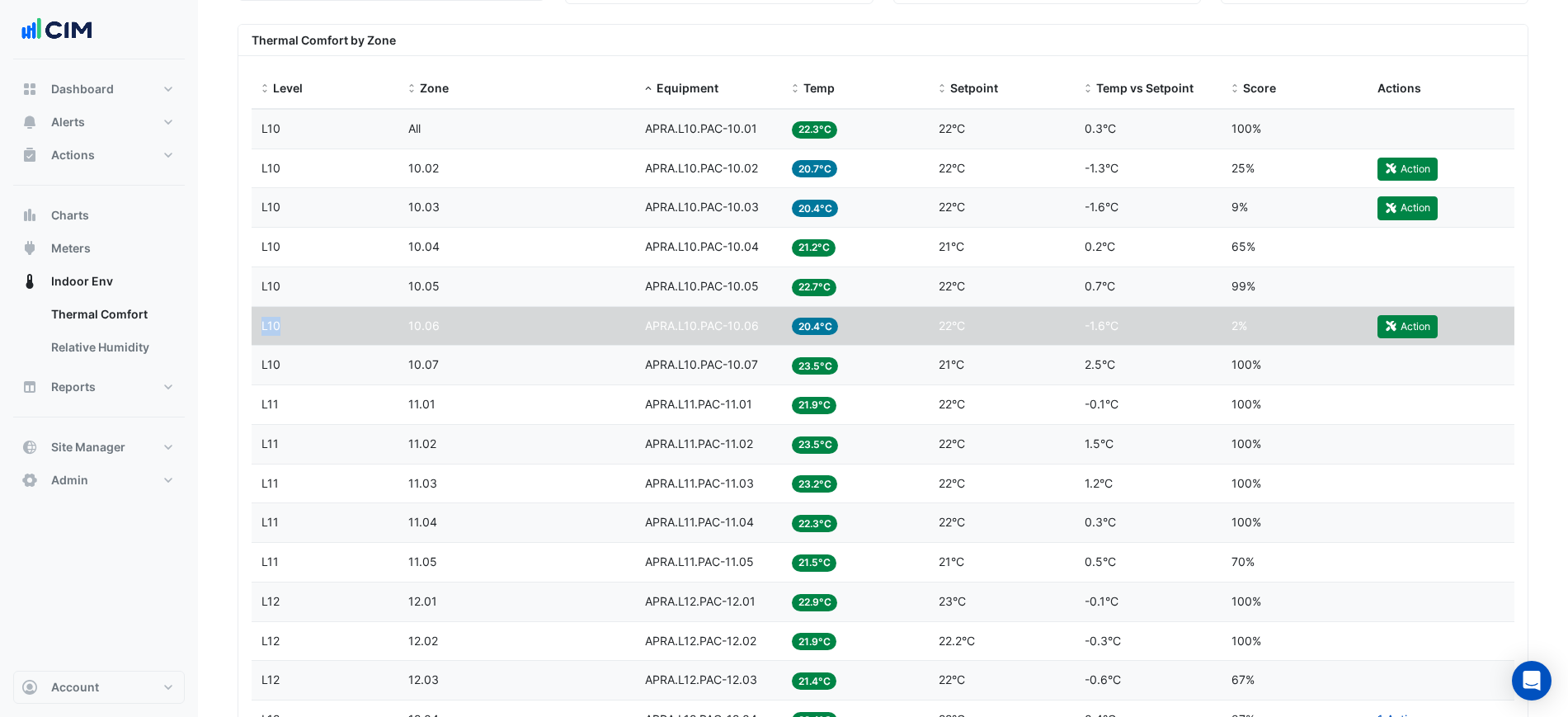
scroll to position [618, 0]
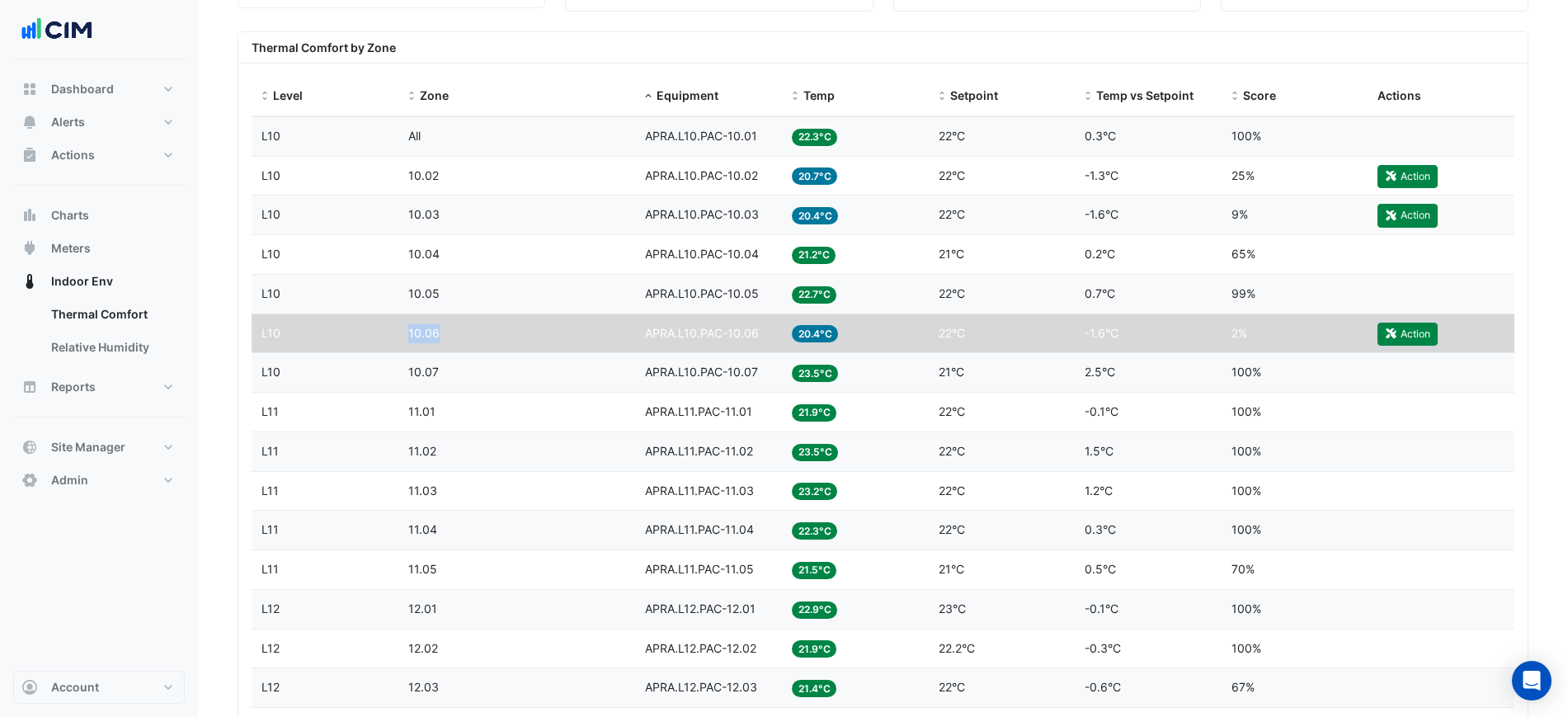
drag, startPoint x: 409, startPoint y: 337, endPoint x: 436, endPoint y: 336, distance: 27.0
click at [436, 336] on span "10.06" at bounding box center [424, 332] width 32 height 14
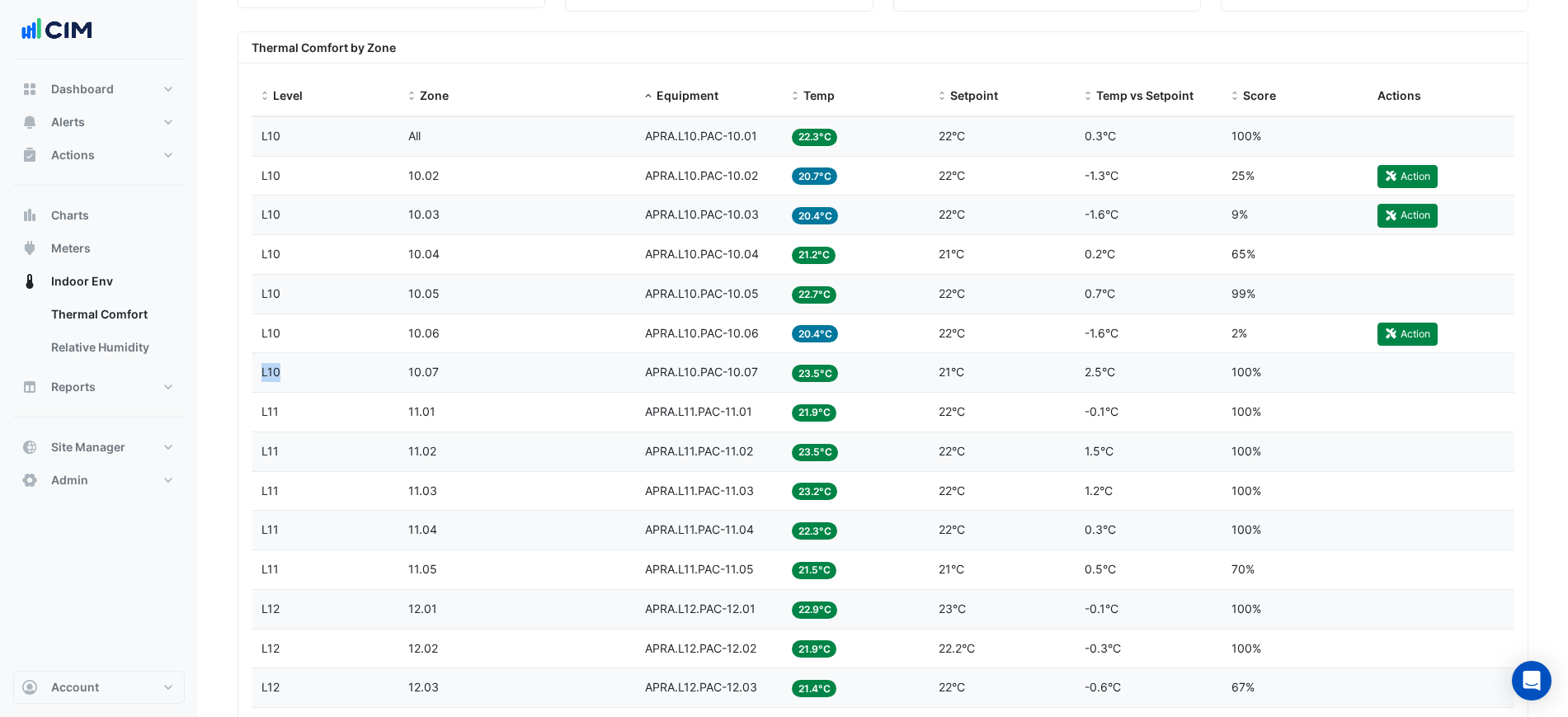
drag, startPoint x: 311, startPoint y: 372, endPoint x: 264, endPoint y: 376, distance: 47.2
click at [264, 376] on div "Level L10" at bounding box center [325, 372] width 127 height 19
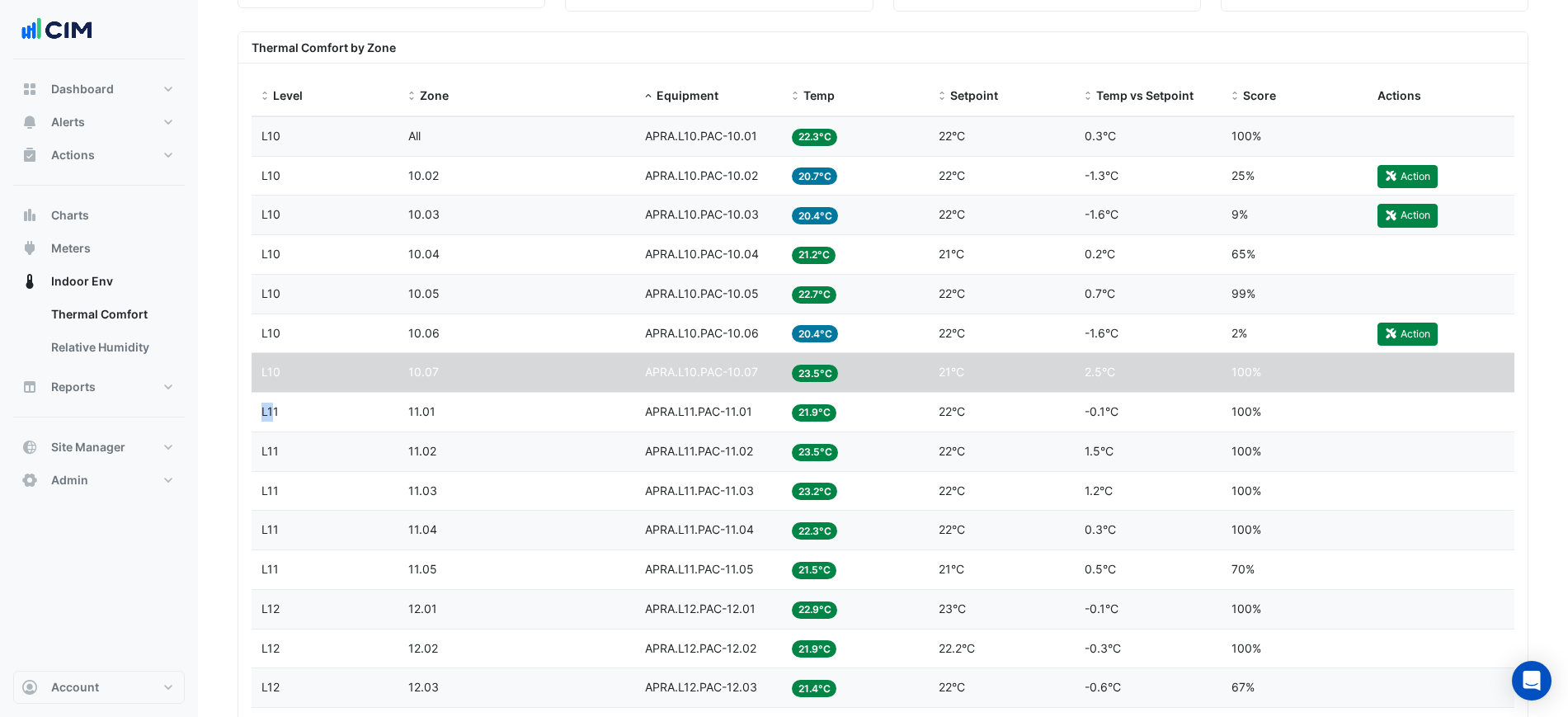
drag, startPoint x: 272, startPoint y: 413, endPoint x: 258, endPoint y: 417, distance: 14.6
click at [258, 417] on datatable-body-cell "Level L11" at bounding box center [325, 412] width 147 height 39
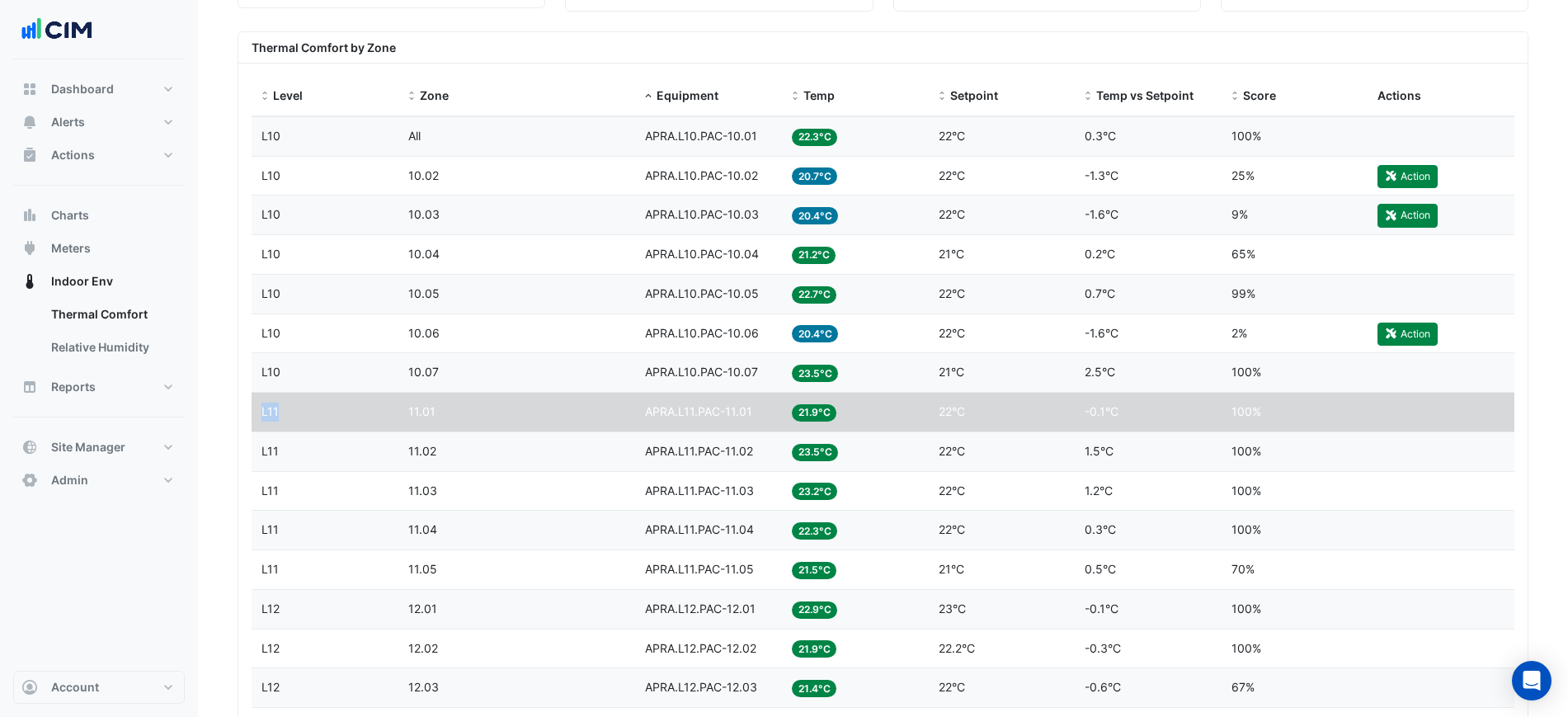
drag, startPoint x: 275, startPoint y: 416, endPoint x: 257, endPoint y: 420, distance: 18.4
click at [257, 420] on datatable-body-cell "Level L11" at bounding box center [325, 412] width 147 height 39
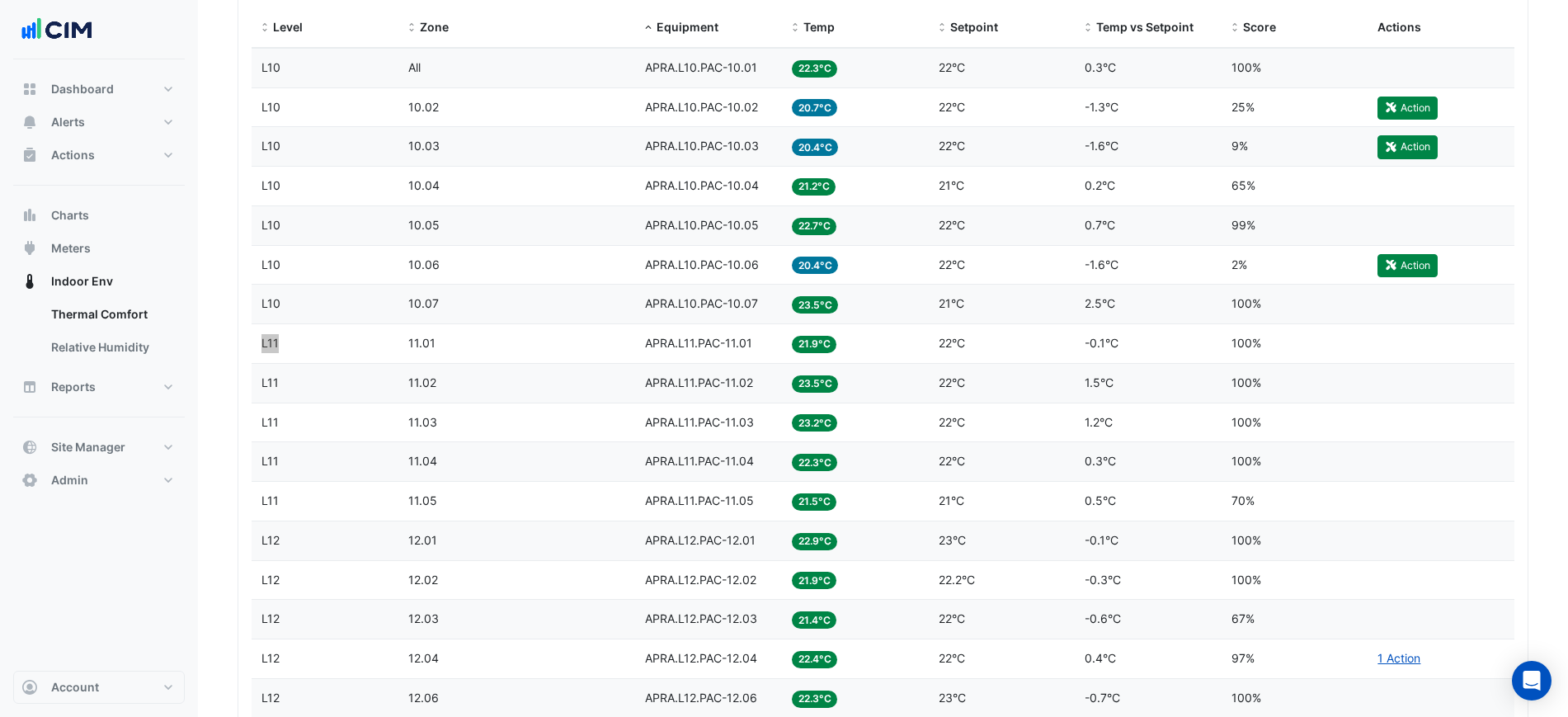
scroll to position [722, 0]
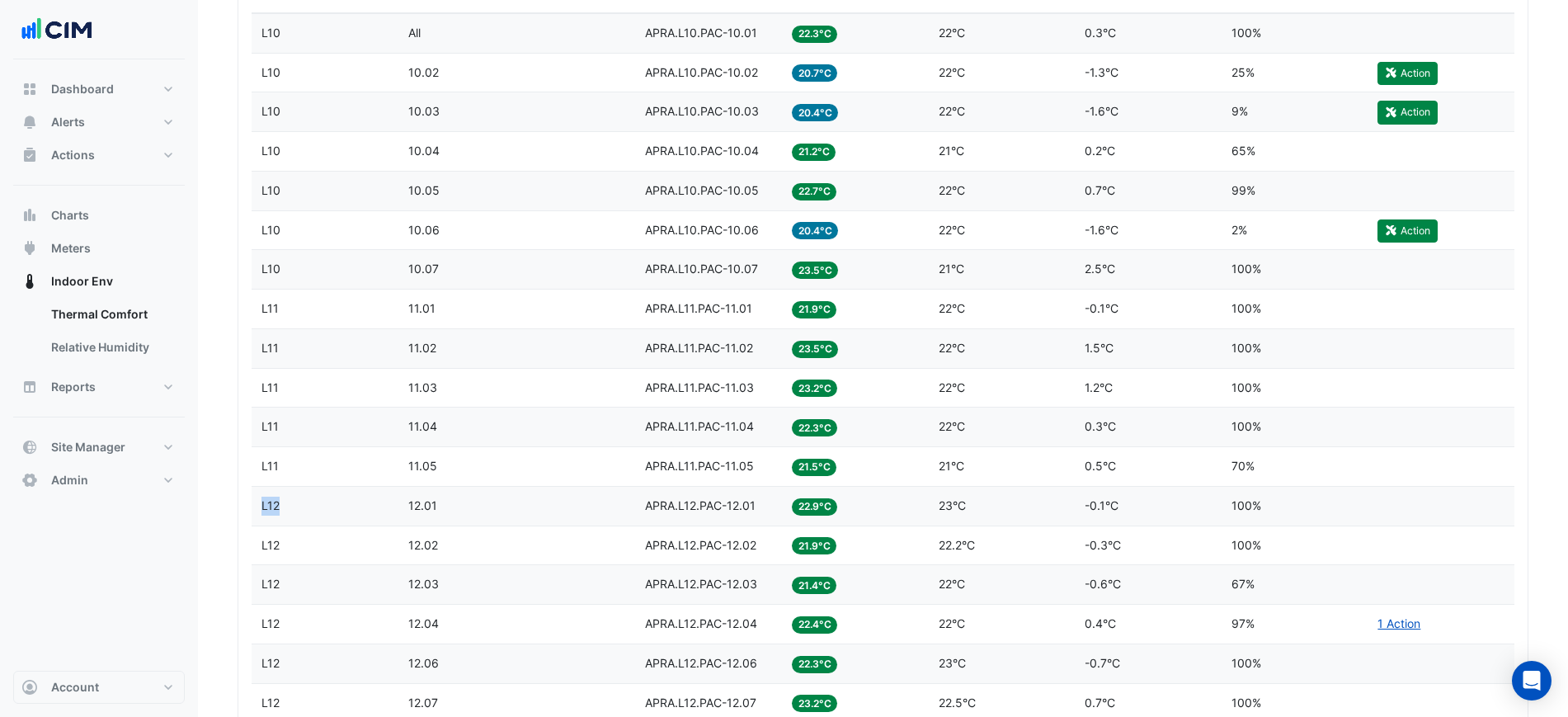
drag, startPoint x: 305, startPoint y: 497, endPoint x: 263, endPoint y: 506, distance: 43.0
click at [263, 506] on div "Level L12" at bounding box center [325, 505] width 127 height 19
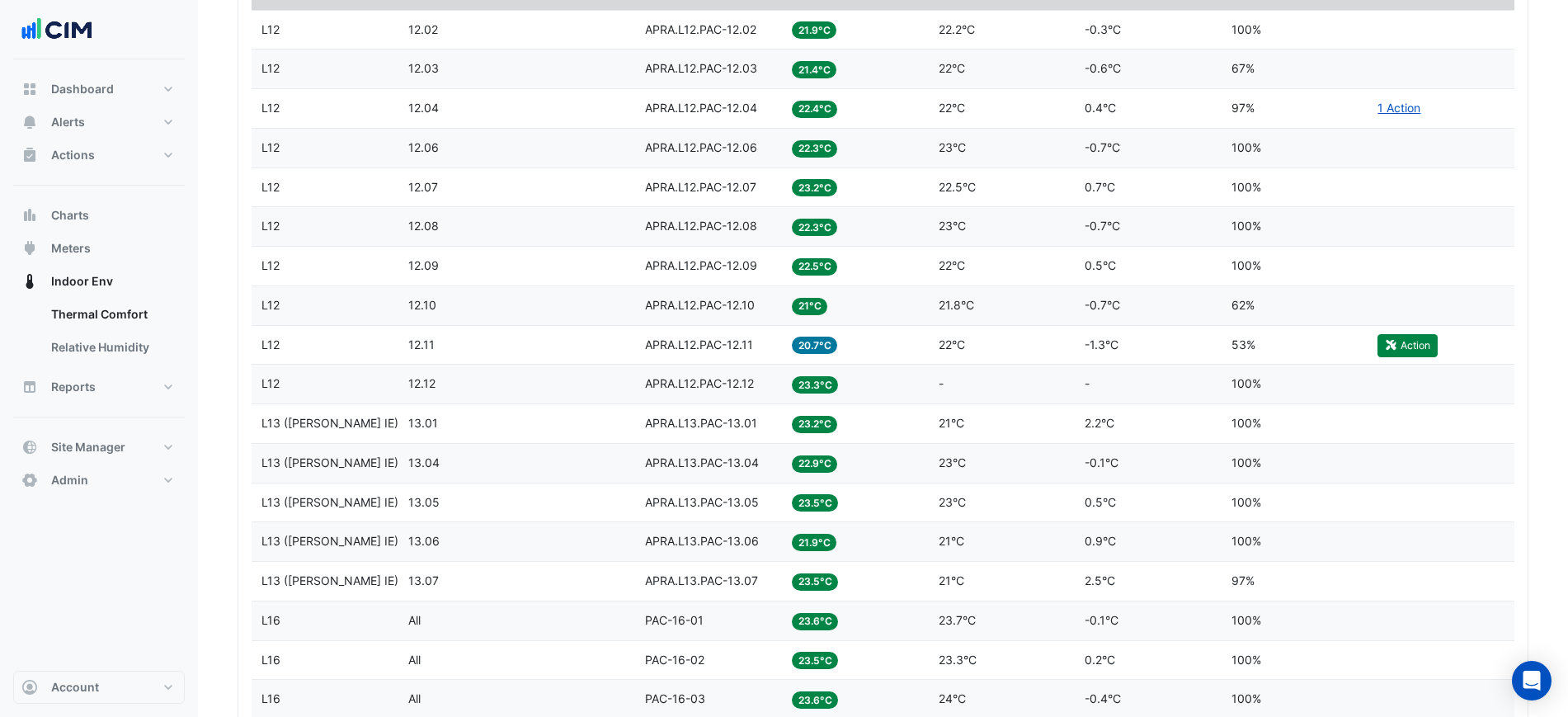
scroll to position [1341, 0]
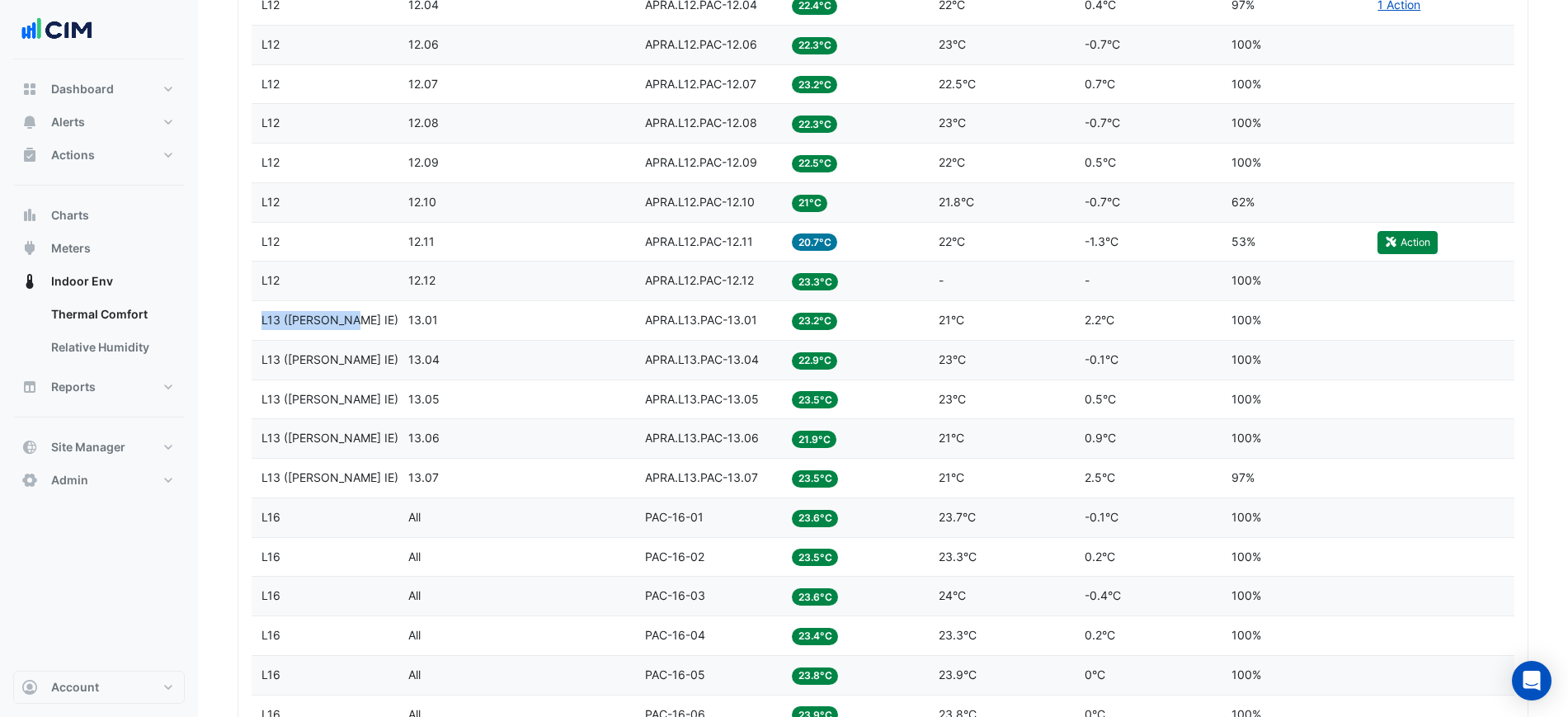
drag, startPoint x: 329, startPoint y: 320, endPoint x: 262, endPoint y: 324, distance: 67.1
click at [262, 324] on div "Level L13 ([PERSON_NAME] IE)" at bounding box center [325, 320] width 127 height 19
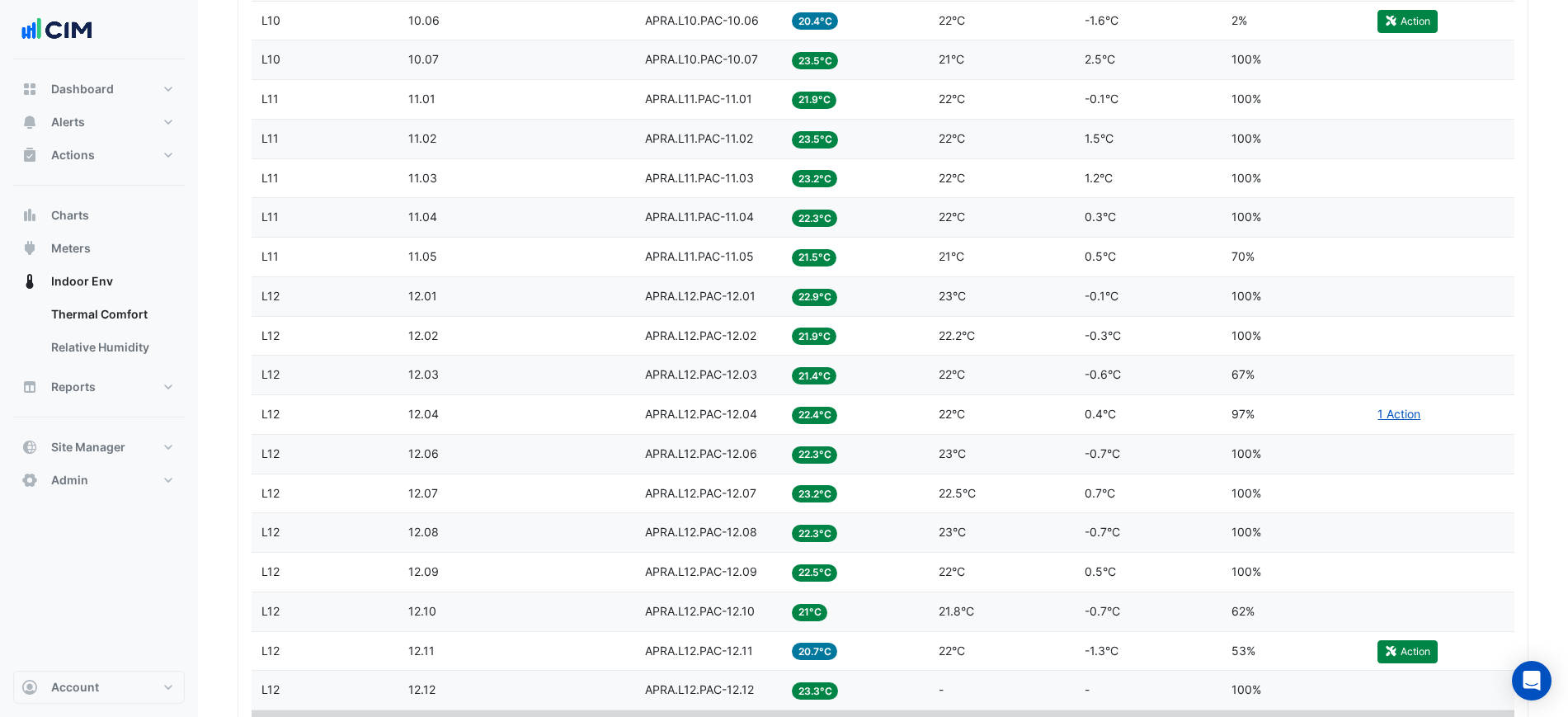
scroll to position [1134, 0]
